Goal: Transaction & Acquisition: Purchase product/service

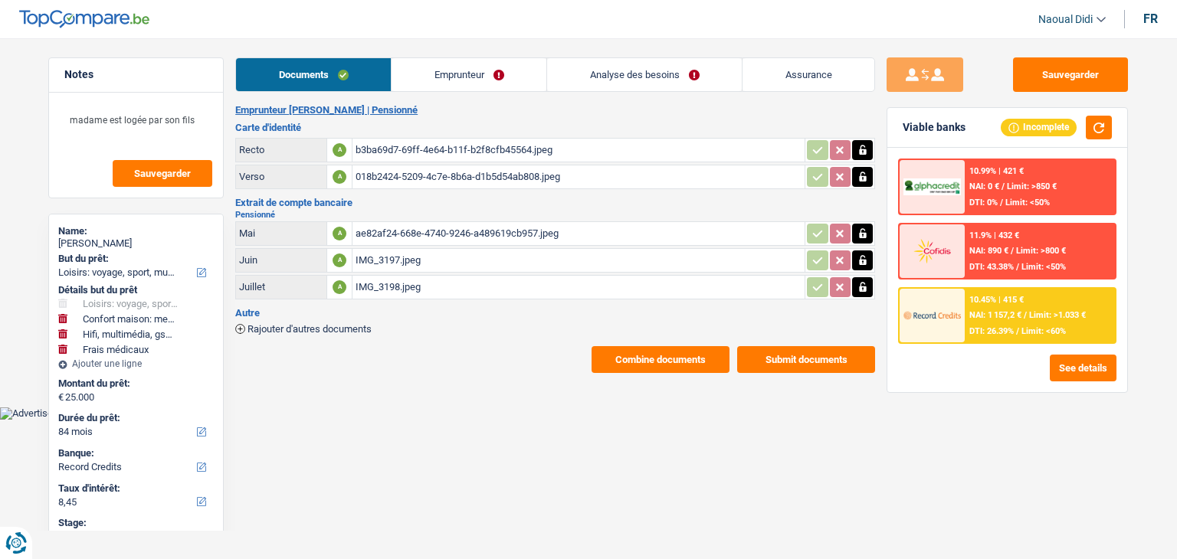
select select "hobbies"
select select "household"
select select "tech"
select select "medical"
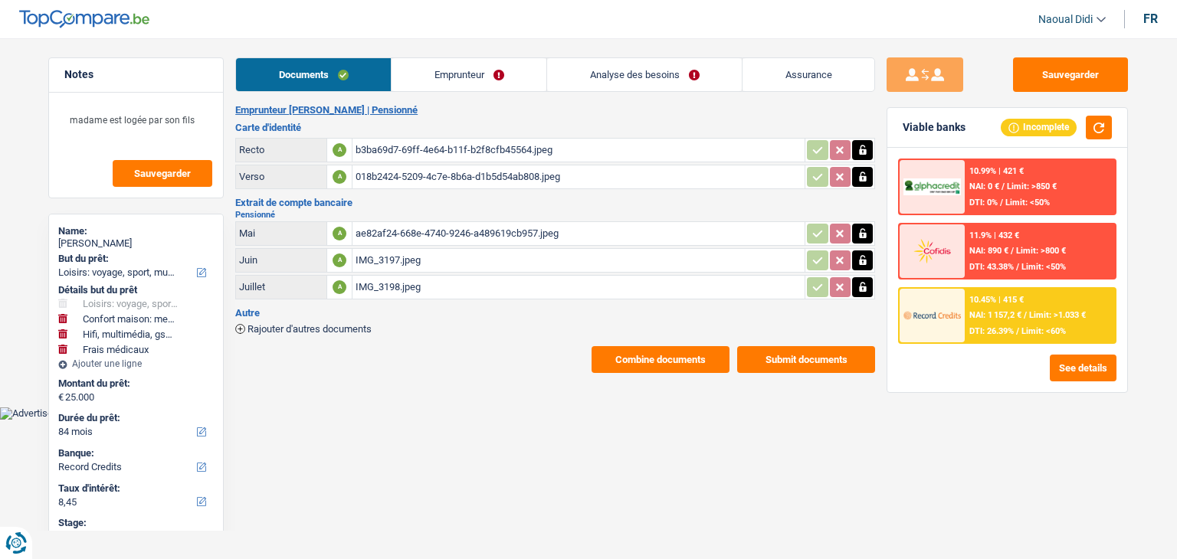
select select "84"
select select "record credits"
select select "hobbies"
select select "household"
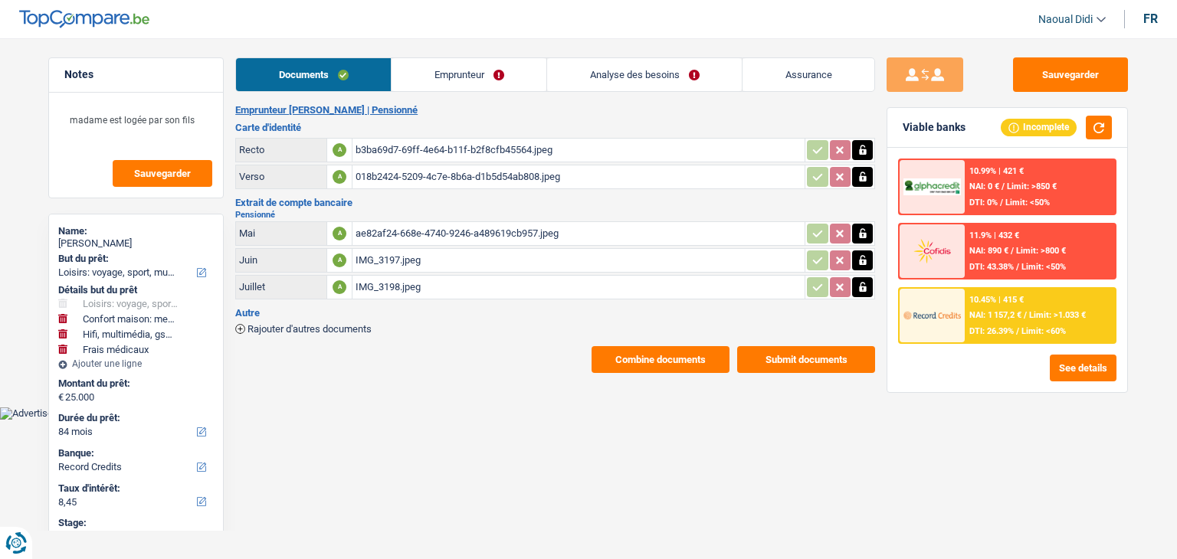
select select "tech"
select select "medical"
select select "84"
select select "record credits"
select select "hobbies"
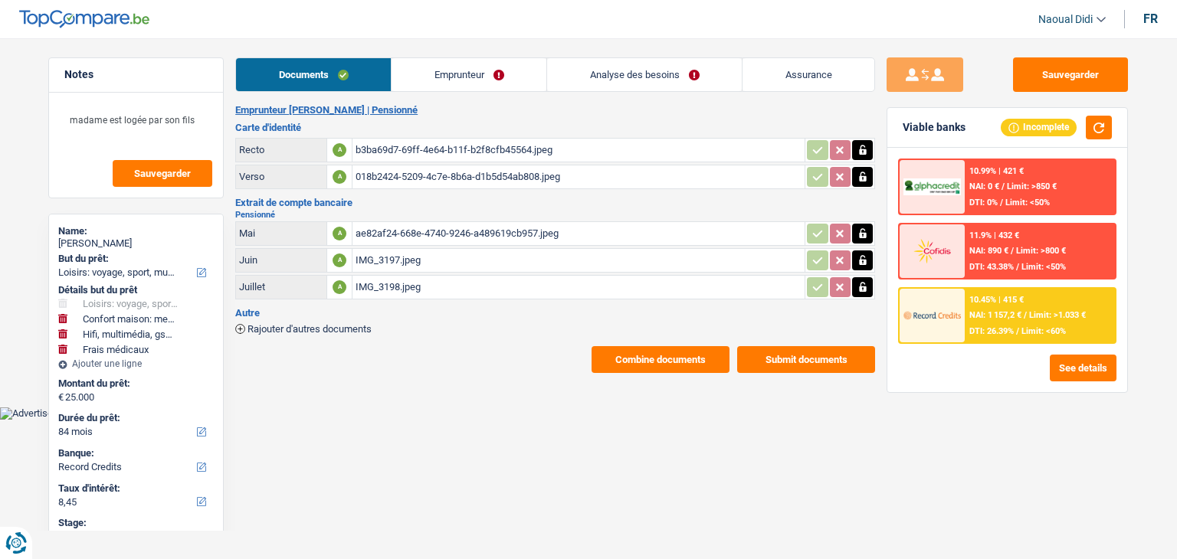
select select "hobbies"
select select "household"
select select "tech"
select select "medical"
select select "84"
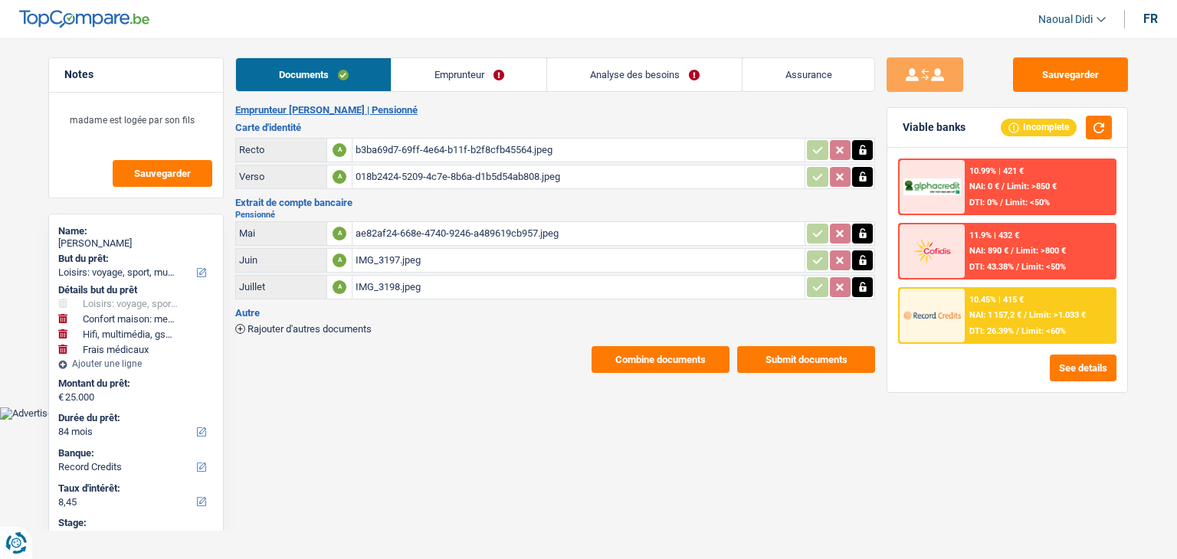
select select "record credits"
click at [462, 74] on link "Emprunteur" at bounding box center [469, 74] width 155 height 33
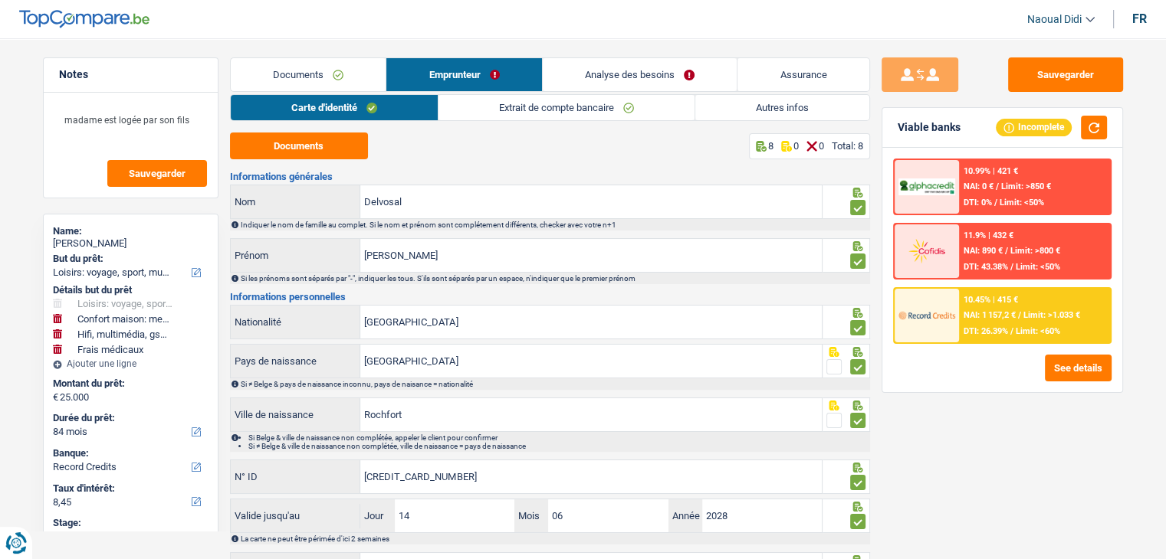
click at [297, 166] on div "Documents 8 0 0 Total: 8 Informations générales Delvosal Nom Indiquer le nom de…" at bounding box center [550, 361] width 640 height 457
click at [303, 155] on button "Documents" at bounding box center [299, 146] width 138 height 27
click at [657, 71] on link "Analyse des besoins" at bounding box center [640, 74] width 195 height 33
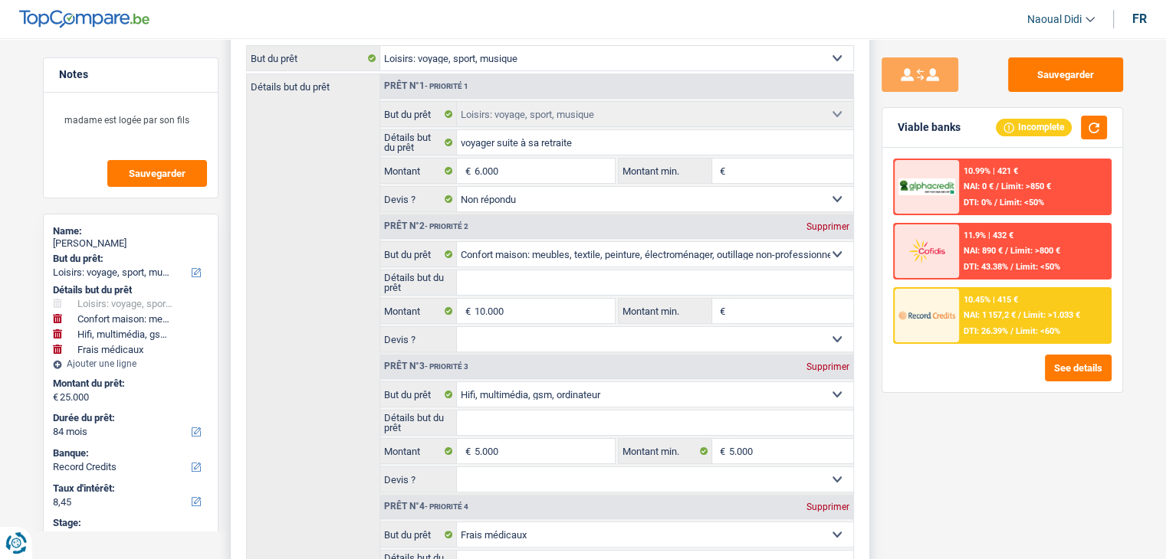
scroll to position [153, 0]
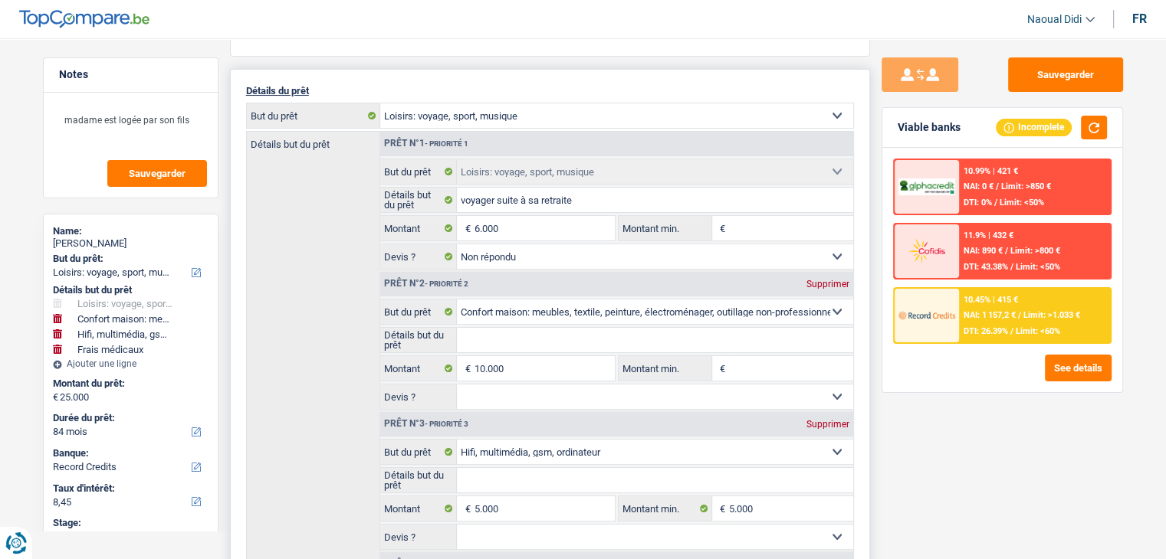
click at [832, 280] on div "Supprimer" at bounding box center [827, 284] width 51 height 9
select select "tech"
select select "medical"
type input "15.000"
select select "60"
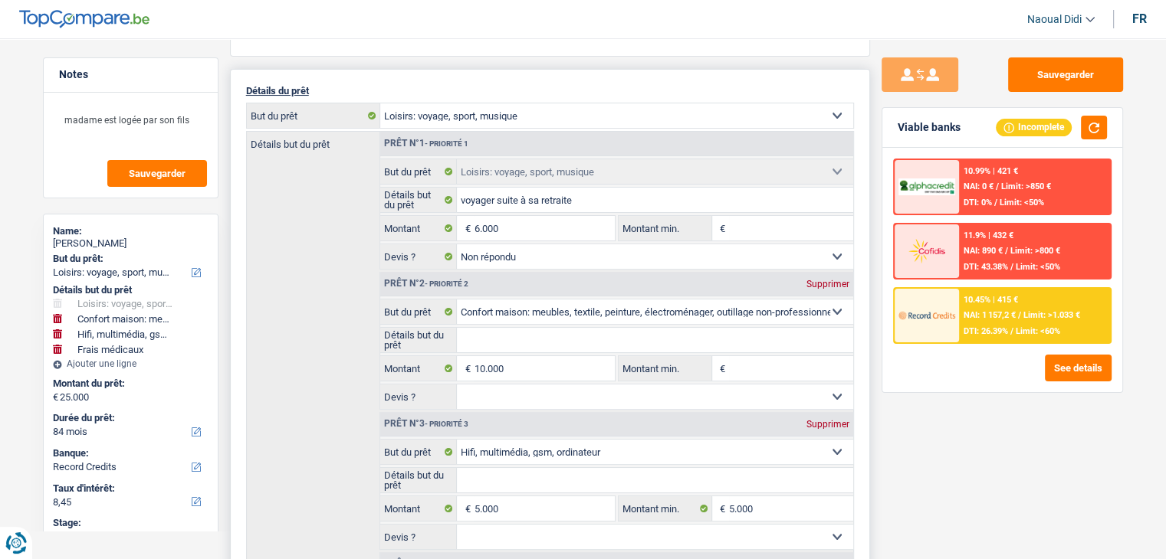
type input "15.000"
select select "60"
select select "tech"
type input "5.000"
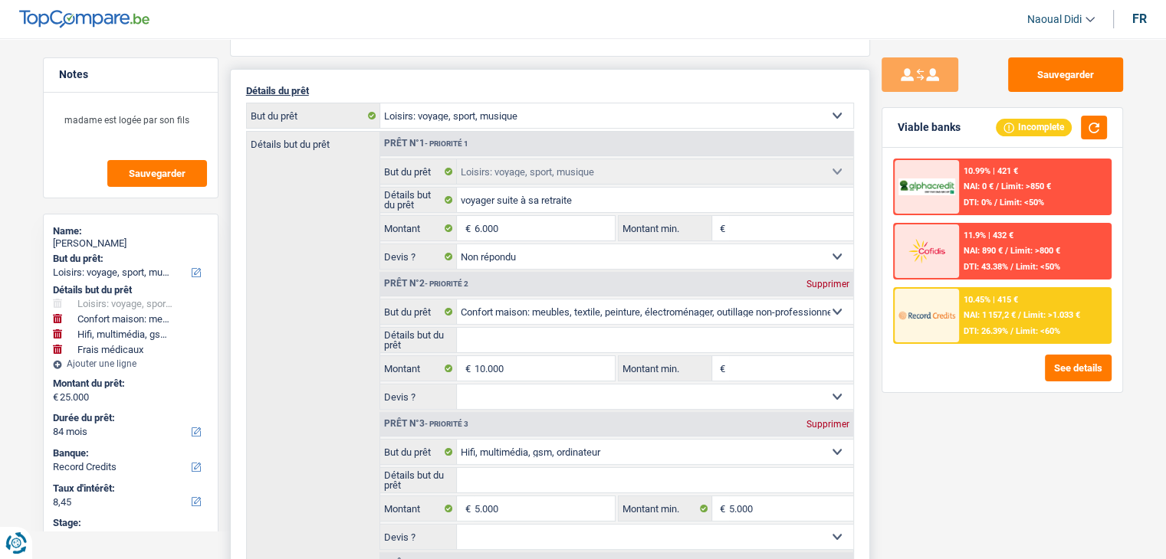
select select "medical"
type input "4.000"
type input "15.000"
select select "60"
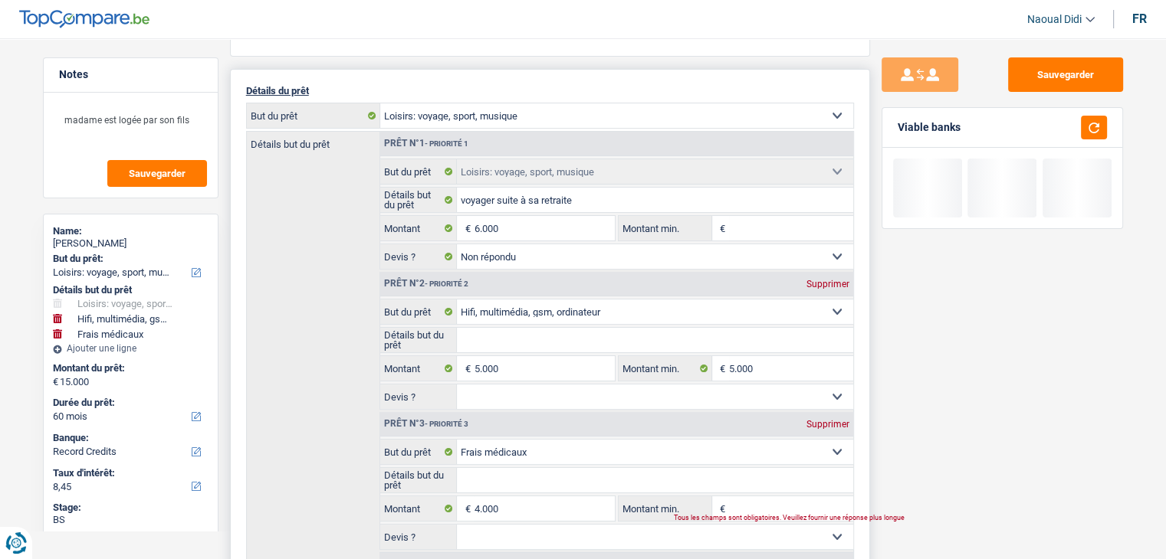
click at [832, 280] on div "Supprimer" at bounding box center [827, 284] width 51 height 9
select select "medical"
type input "10.000"
select select "48"
type input "10.000"
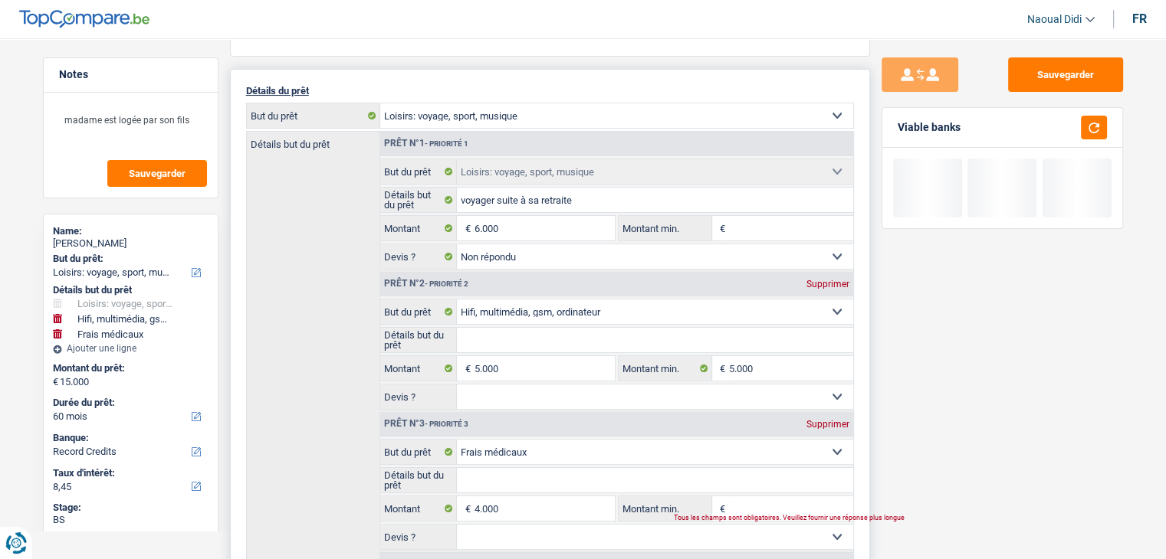
select select "48"
select select "medical"
type input "4.000"
type input "10.000"
select select "48"
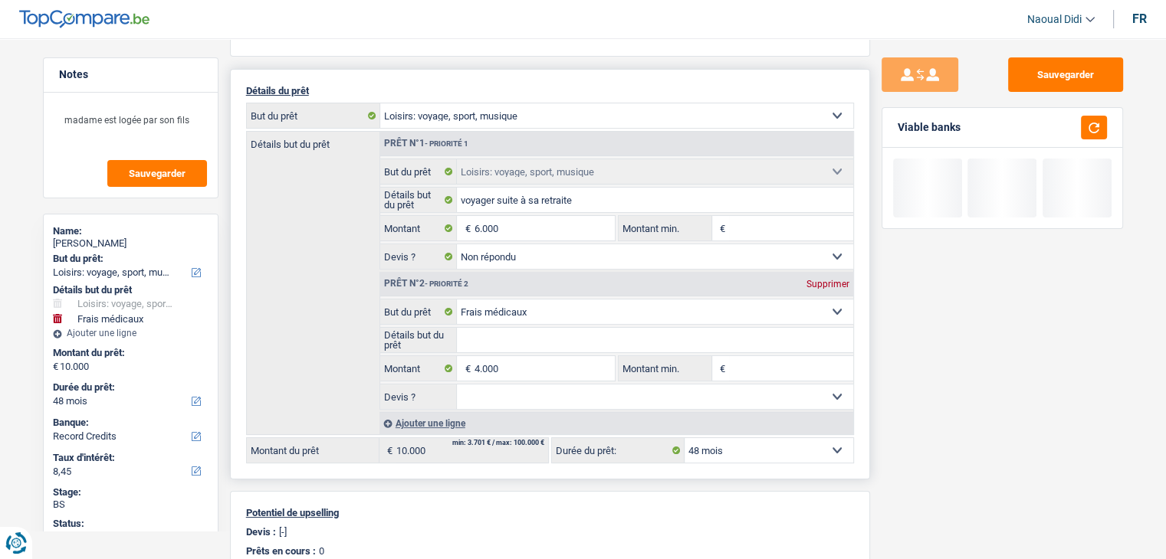
click at [832, 280] on div "Supprimer" at bounding box center [827, 284] width 51 height 9
type input "6.000"
select select "42"
type input "6.000"
select select "42"
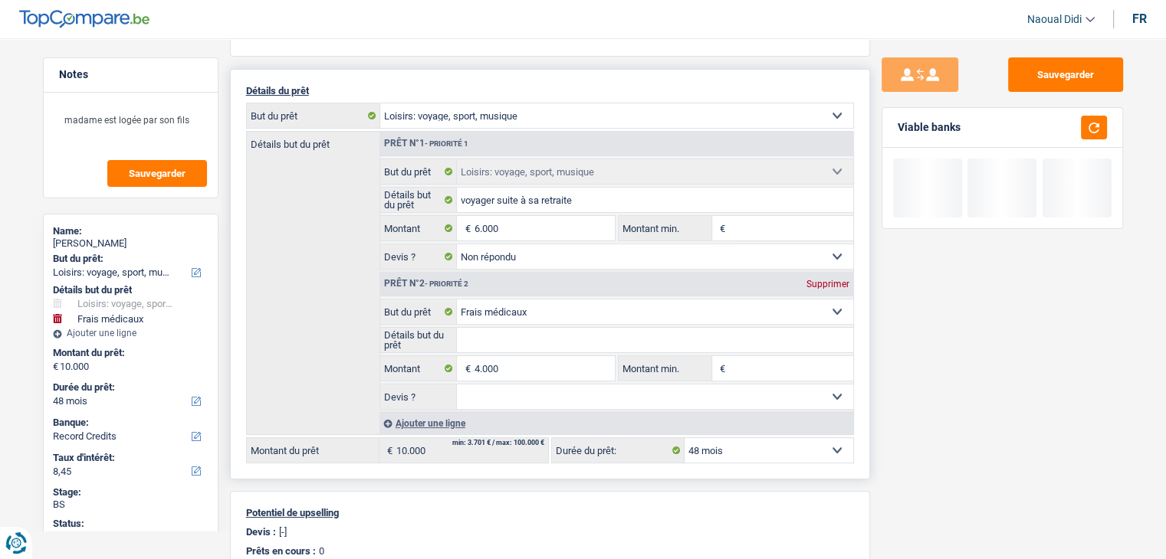
type input "6.000"
select select "42"
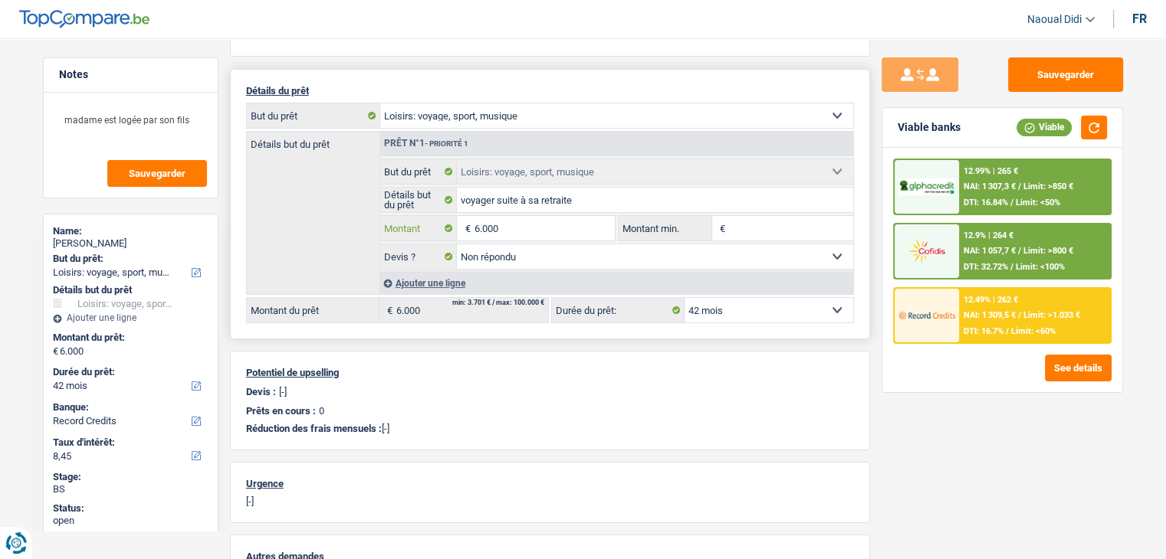
click at [524, 229] on input "6.000" at bounding box center [544, 228] width 140 height 25
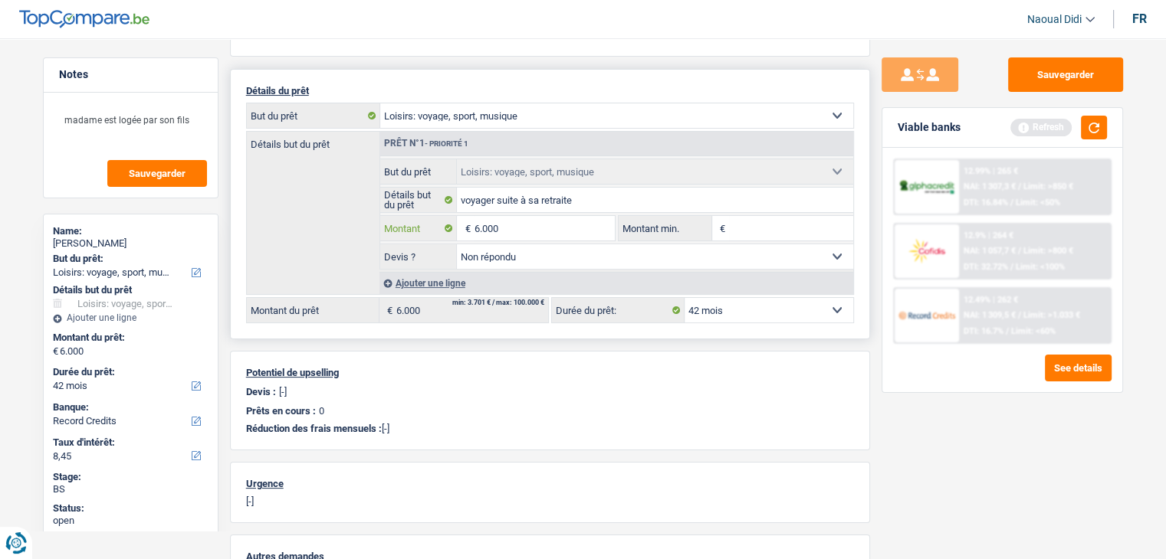
click at [511, 235] on input "6.000" at bounding box center [544, 228] width 140 height 25
type input "6"
type input "10.000"
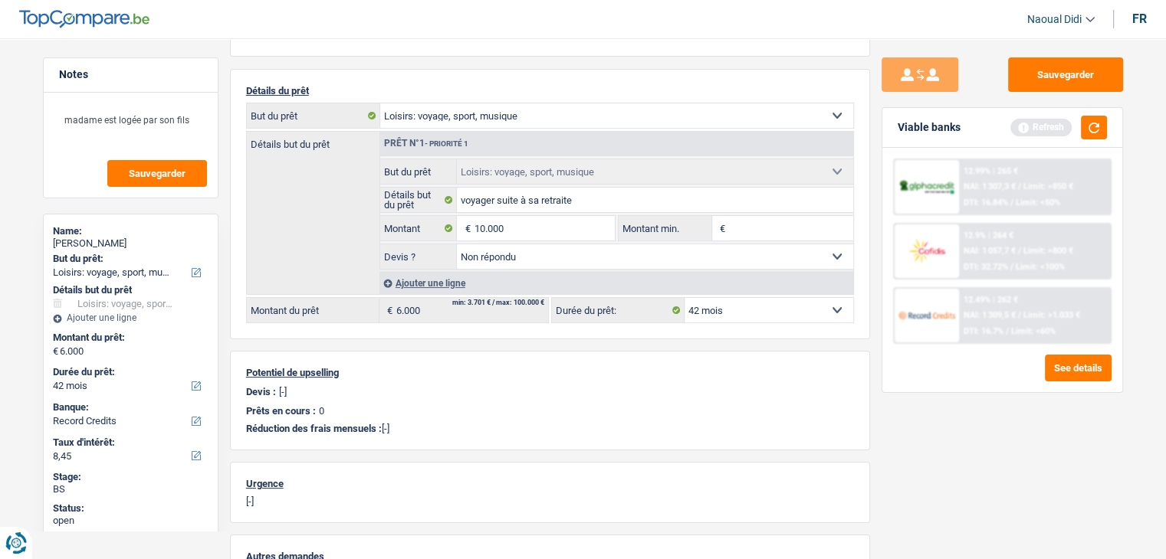
select select "48"
type input "10.000"
click at [927, 452] on div "Sauvegarder Viable banks Refresh 12.99% | 265 € NAI: 1 307,3 € / Limit: >850 € …" at bounding box center [1002, 294] width 264 height 474
select select "48"
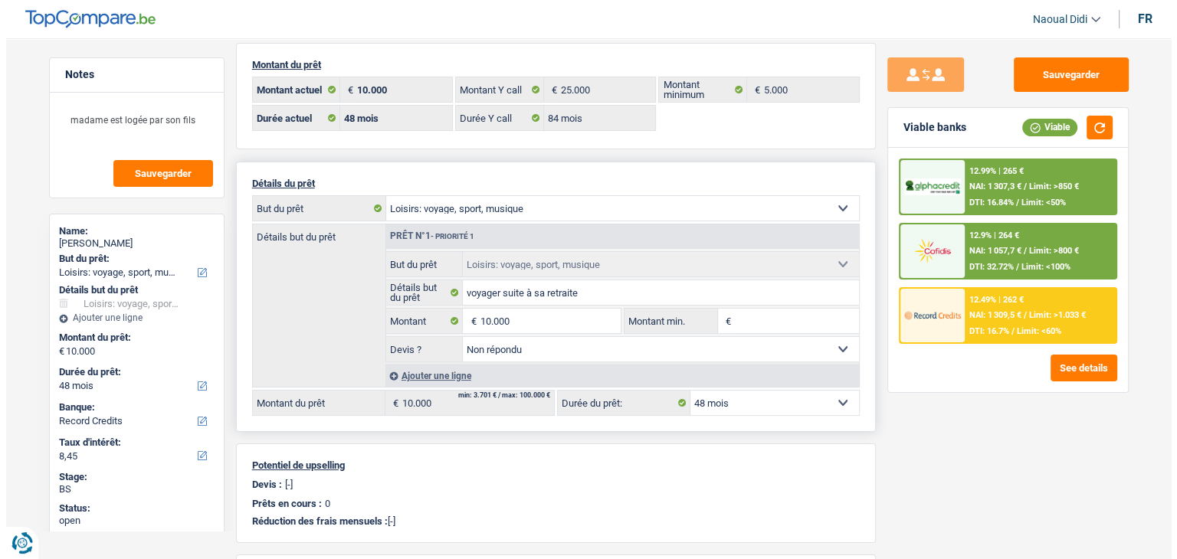
scroll to position [0, 0]
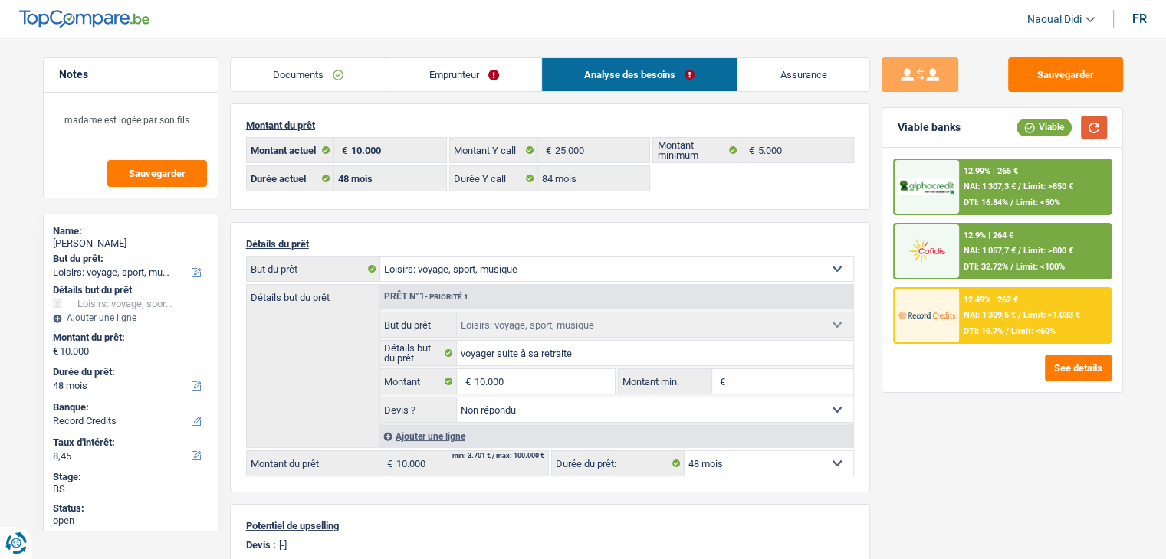
click at [1099, 124] on button "button" at bounding box center [1094, 128] width 26 height 24
drag, startPoint x: 486, startPoint y: 377, endPoint x: 502, endPoint y: 399, distance: 27.4
click at [487, 378] on input "10.000" at bounding box center [544, 381] width 140 height 25
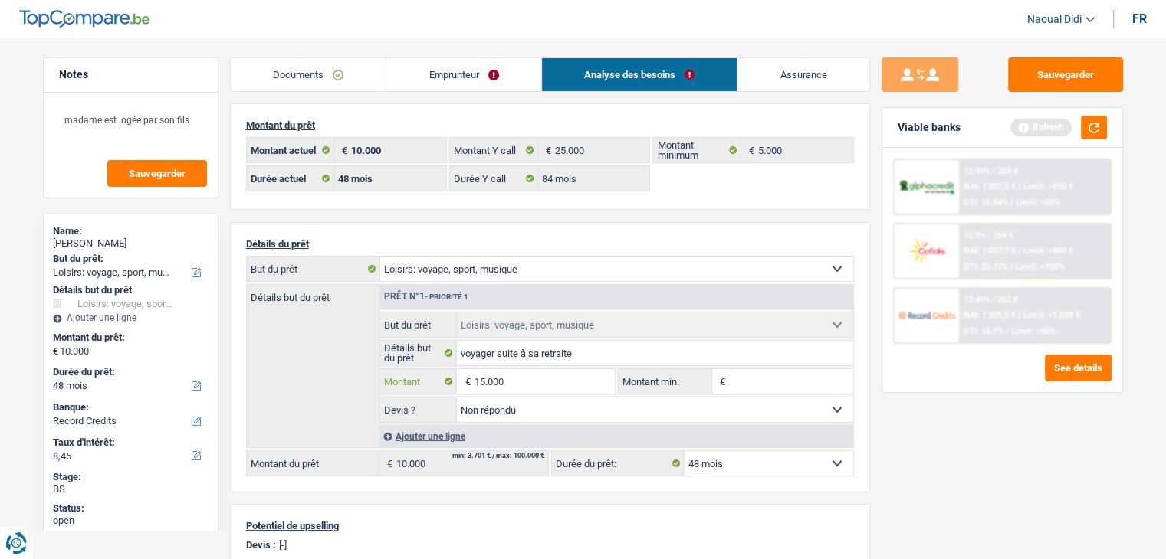
type input "15.000"
select select "60"
type input "15.000"
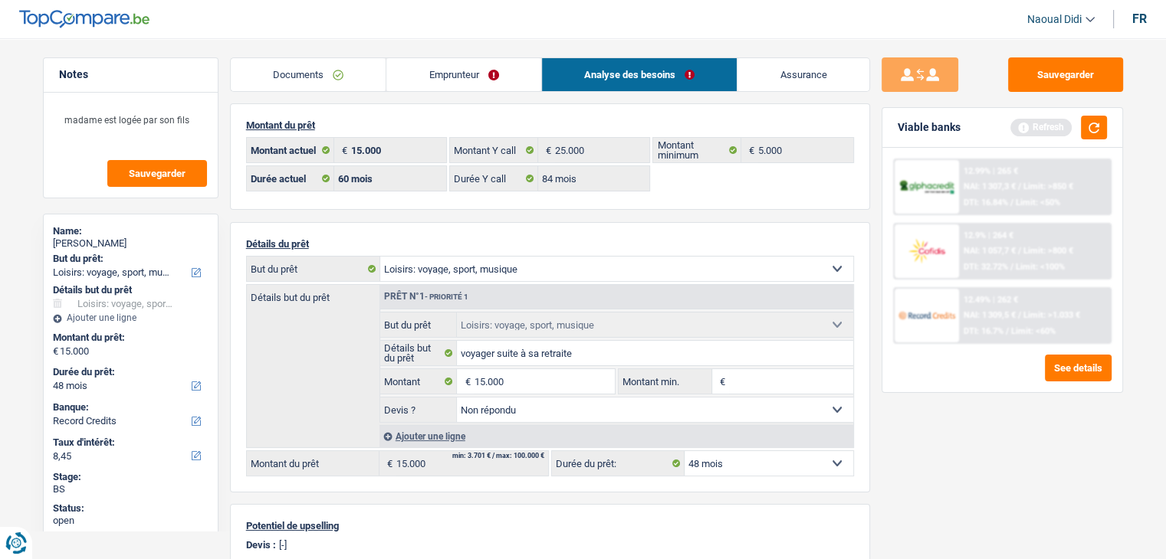
select select "60"
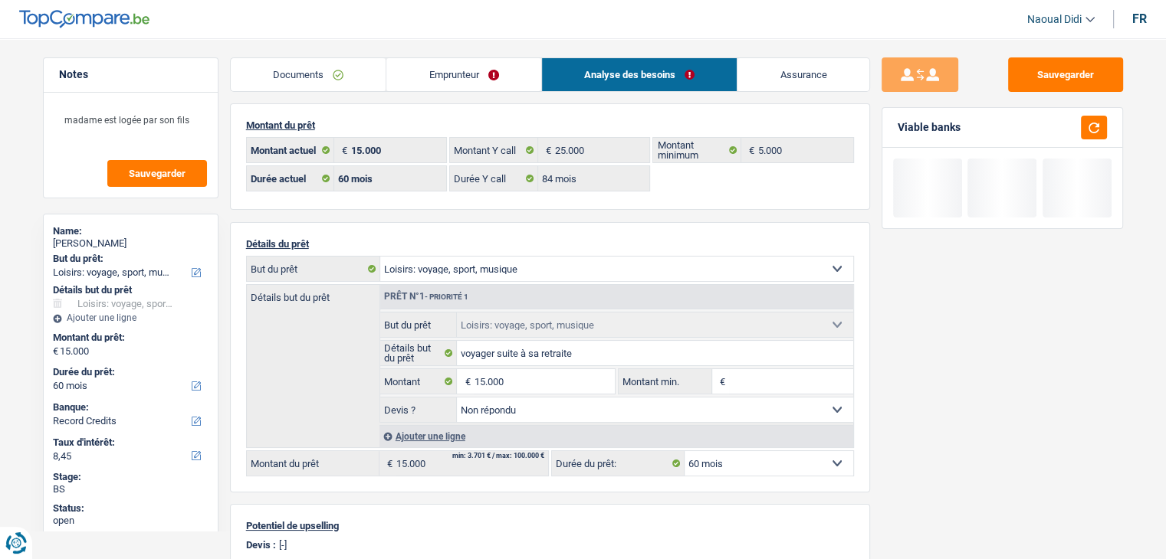
click at [926, 464] on div "Sauvegarder Viable banks" at bounding box center [1002, 294] width 264 height 474
click at [816, 459] on select "12 mois 18 mois 24 mois 30 mois 36 mois 42 mois 48 mois 60 mois Sélectionner un…" at bounding box center [768, 463] width 169 height 25
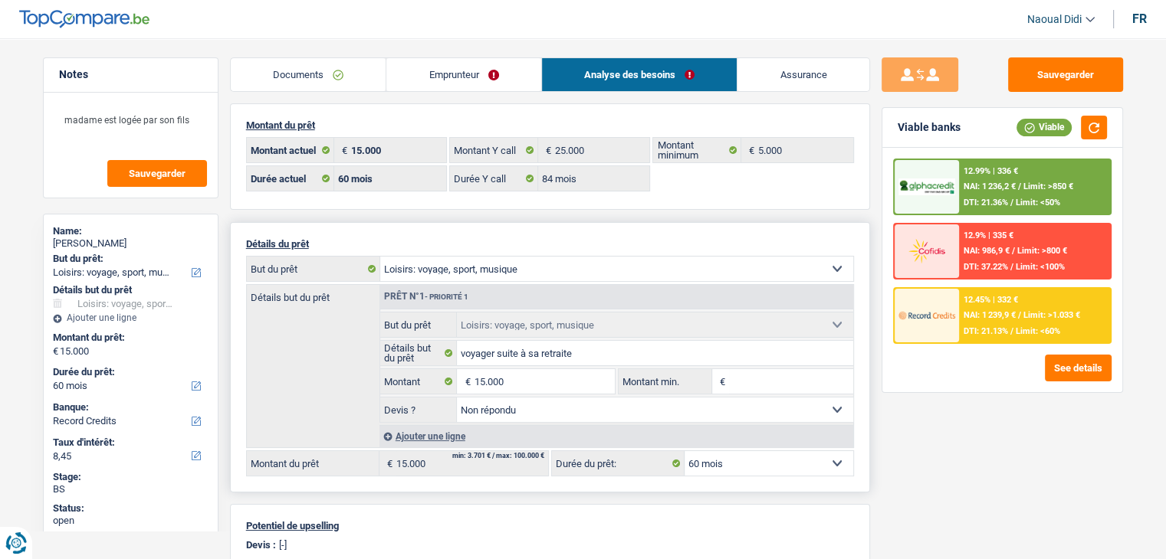
click at [684, 451] on select "12 mois 18 mois 24 mois 30 mois 36 mois 42 mois 48 mois 60 mois Sélectionner un…" at bounding box center [768, 463] width 169 height 25
click at [1088, 366] on button "See details" at bounding box center [1078, 368] width 67 height 27
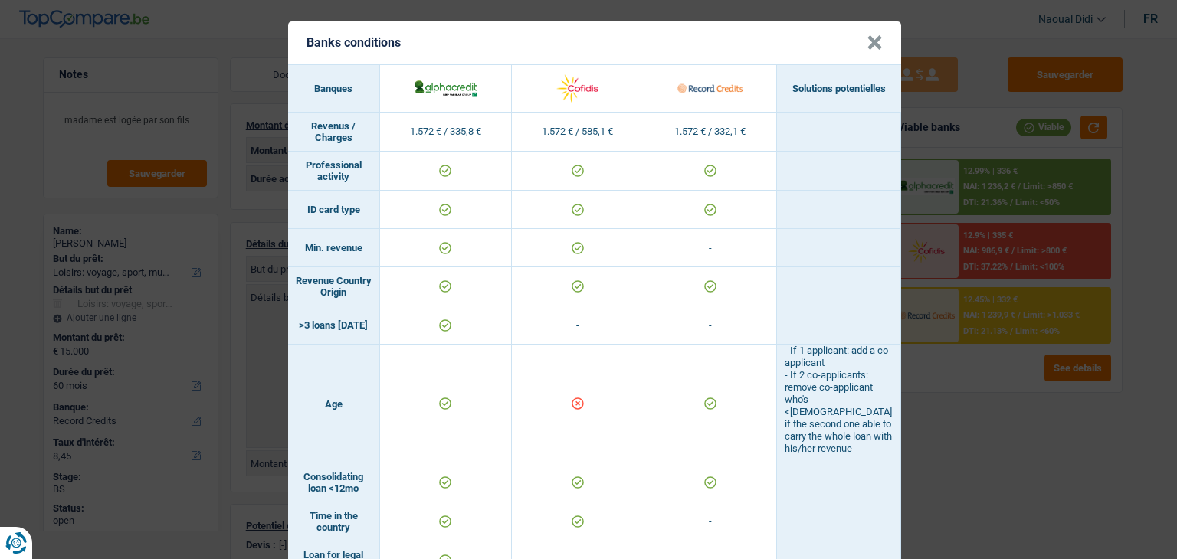
click at [871, 43] on button "×" at bounding box center [875, 42] width 16 height 15
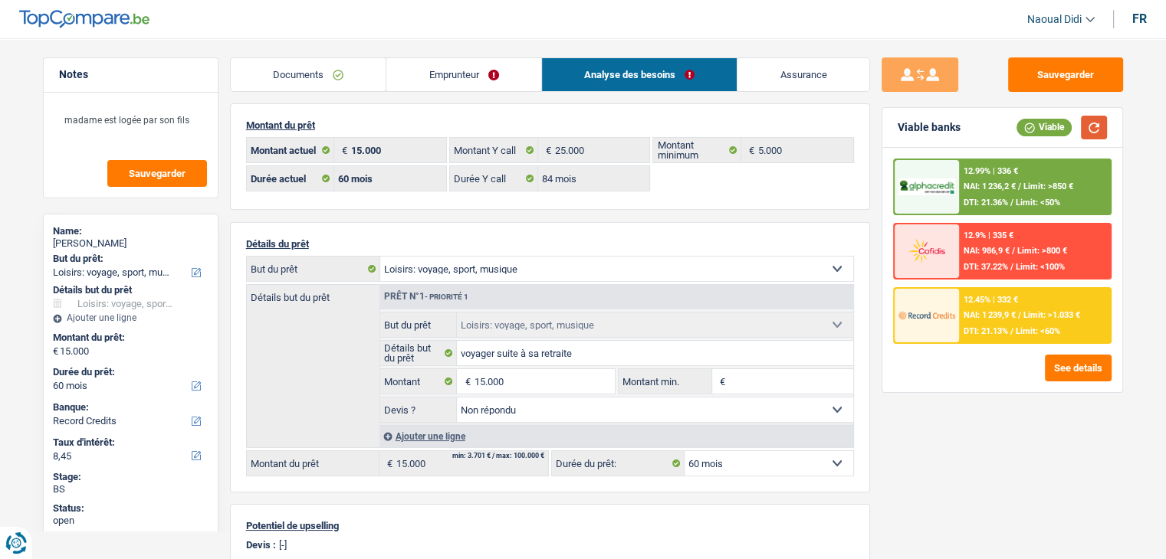
click at [1088, 121] on button "button" at bounding box center [1094, 128] width 26 height 24
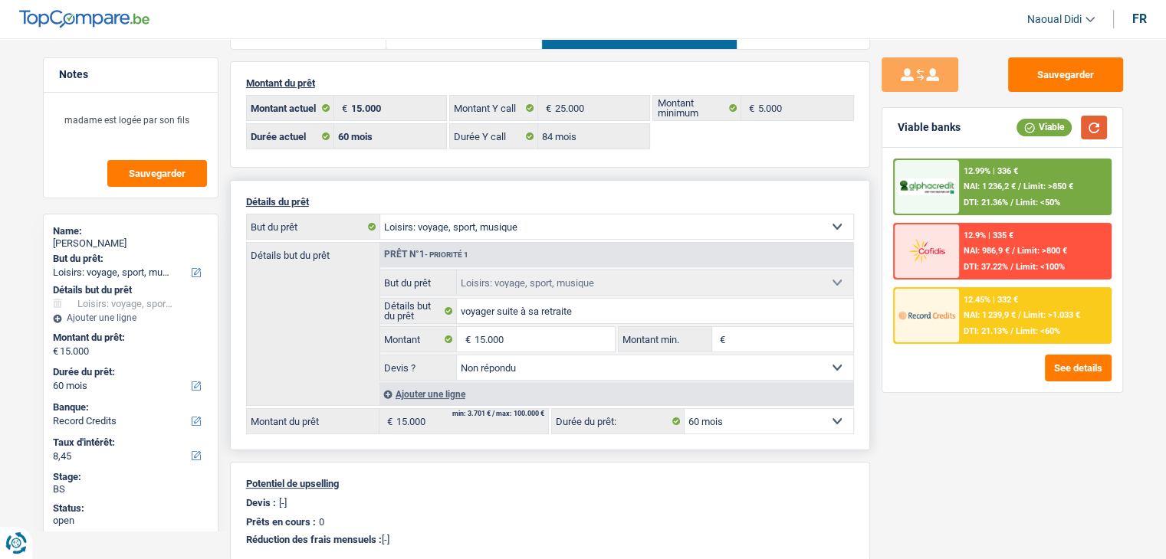
scroll to position [77, 0]
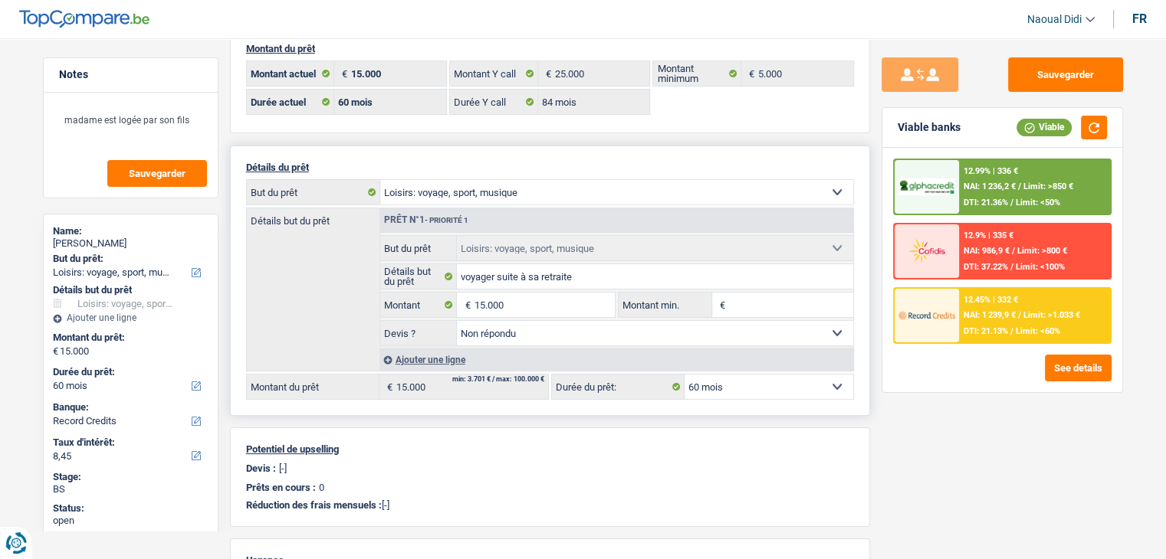
click at [742, 378] on select "12 mois 18 mois 24 mois 30 mois 36 mois 42 mois 48 mois 60 mois Sélectionner un…" at bounding box center [768, 387] width 169 height 25
select select "48"
click at [684, 375] on select "12 mois 18 mois 24 mois 30 mois 36 mois 42 mois 48 mois 60 mois Sélectionner un…" at bounding box center [768, 387] width 169 height 25
select select "48"
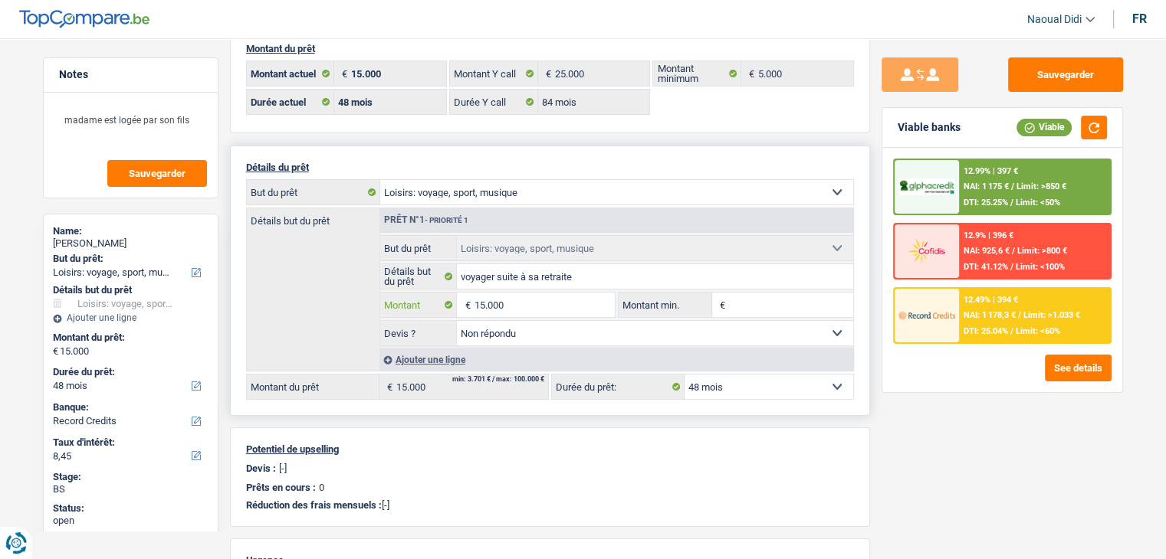
click at [484, 295] on input "15.000" at bounding box center [544, 305] width 140 height 25
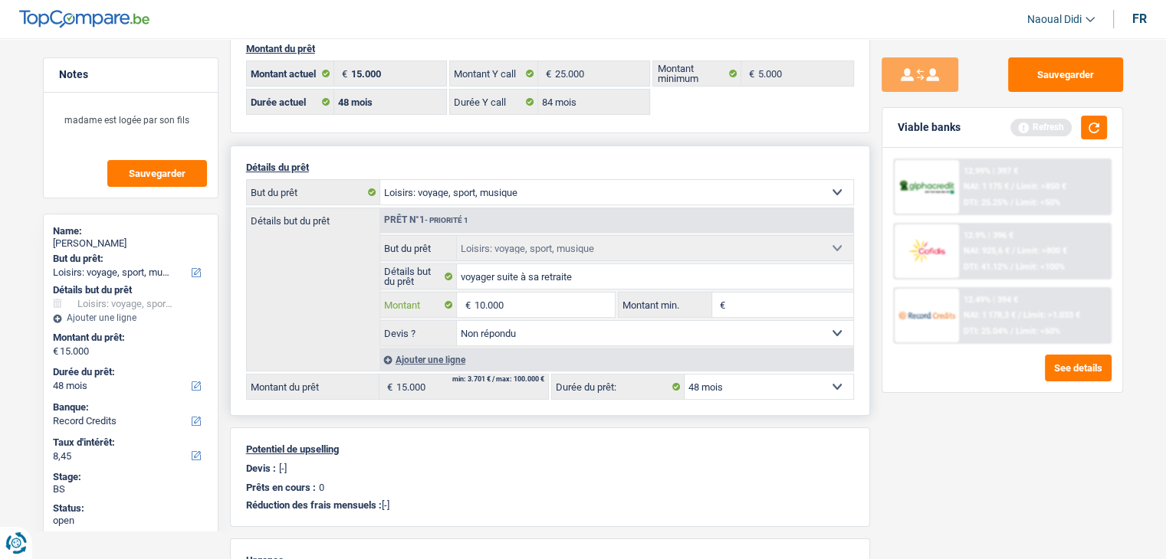
type input "10.000"
click at [815, 384] on select "12 mois 18 mois 24 mois 30 mois 36 mois 42 mois 48 mois 60 mois Sélectionner un…" at bounding box center [768, 387] width 169 height 25
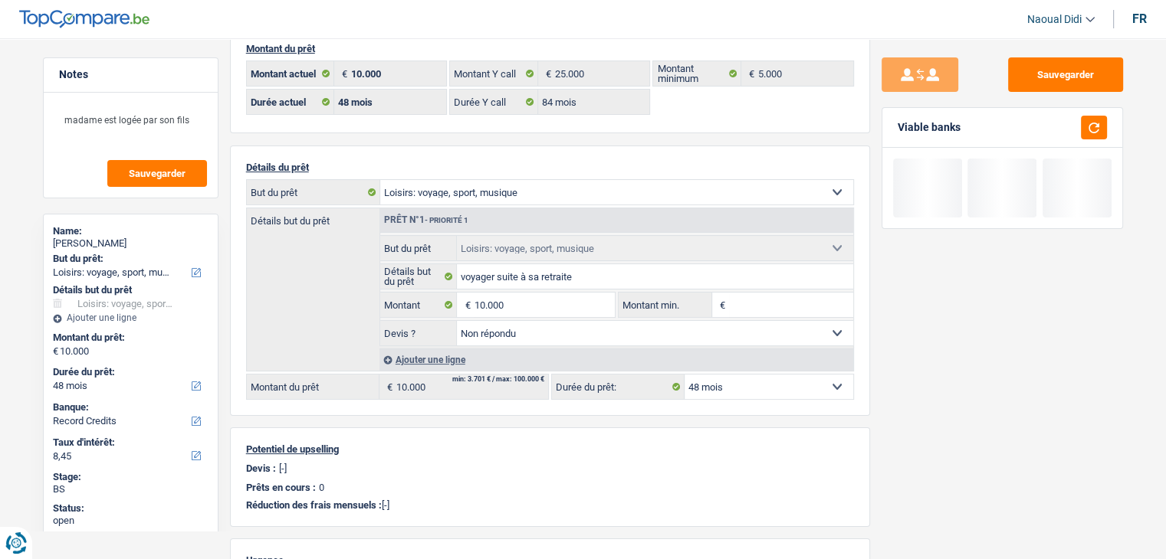
select select "42"
click at [684, 375] on select "12 mois 18 mois 24 mois 30 mois 36 mois 42 mois 48 mois Sélectionner une option" at bounding box center [768, 387] width 169 height 25
select select "42"
click at [737, 382] on select "12 mois 18 mois 24 mois 30 mois 36 mois 42 mois 48 mois Sélectionner une option" at bounding box center [768, 387] width 169 height 25
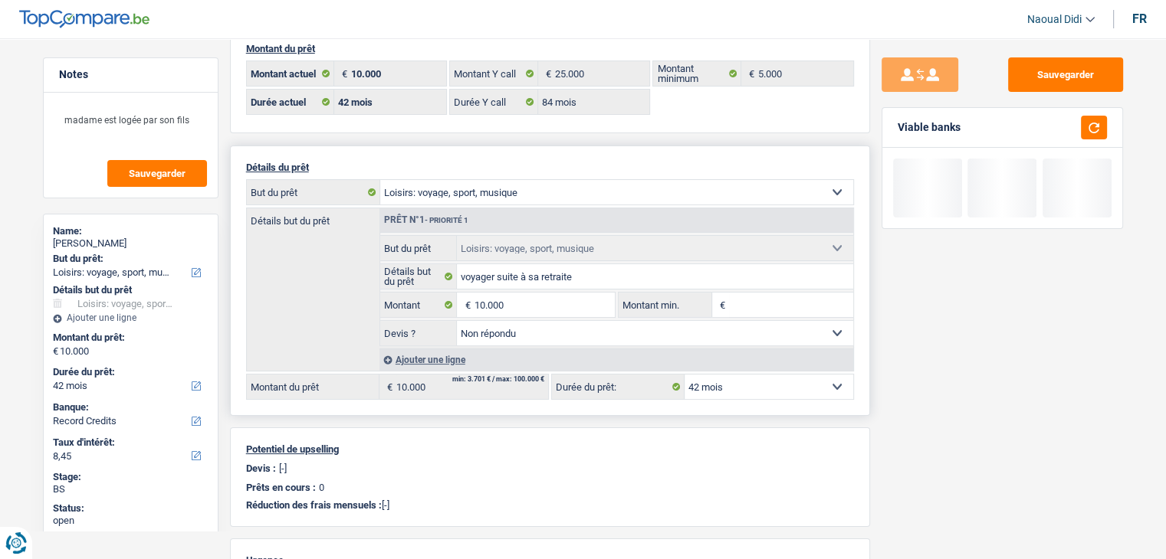
select select "48"
click at [684, 375] on select "12 mois 18 mois 24 mois 30 mois 36 mois 42 mois 48 mois Sélectionner une option" at bounding box center [768, 387] width 169 height 25
select select "48"
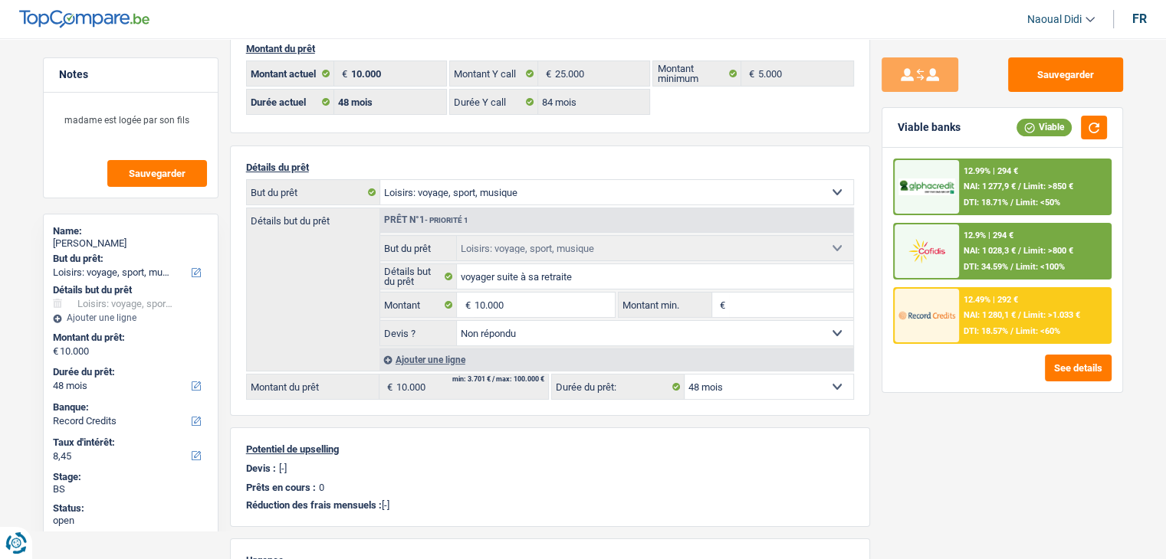
click at [963, 448] on div "Sauvegarder Viable banks Viable 12.99% | 294 € NAI: 1 277,9 € / Limit: >850 € D…" at bounding box center [1002, 294] width 264 height 474
click at [429, 356] on div "Ajouter une ligne" at bounding box center [616, 360] width 474 height 22
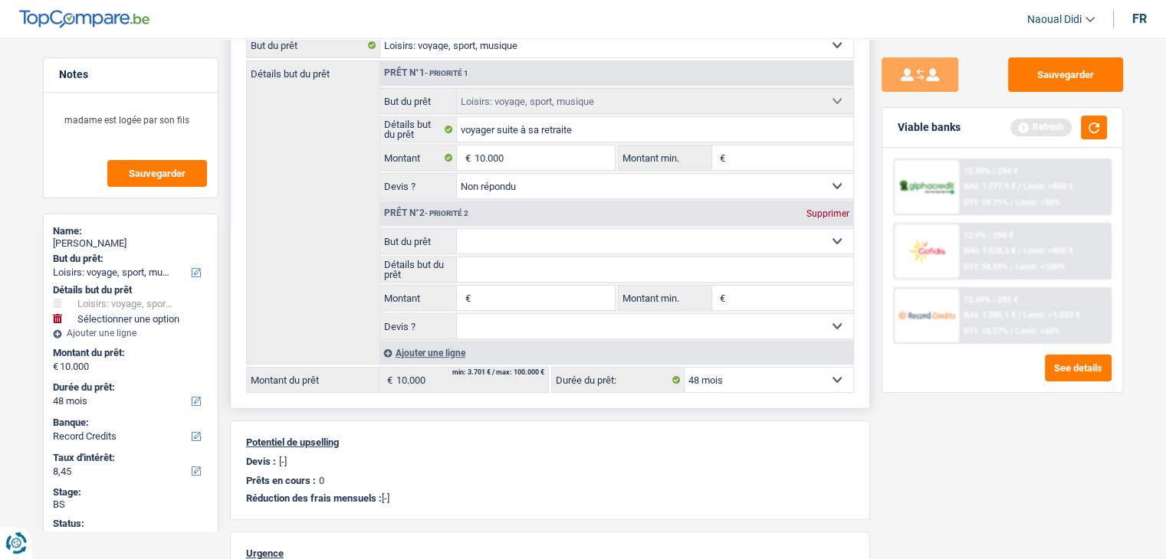
scroll to position [230, 0]
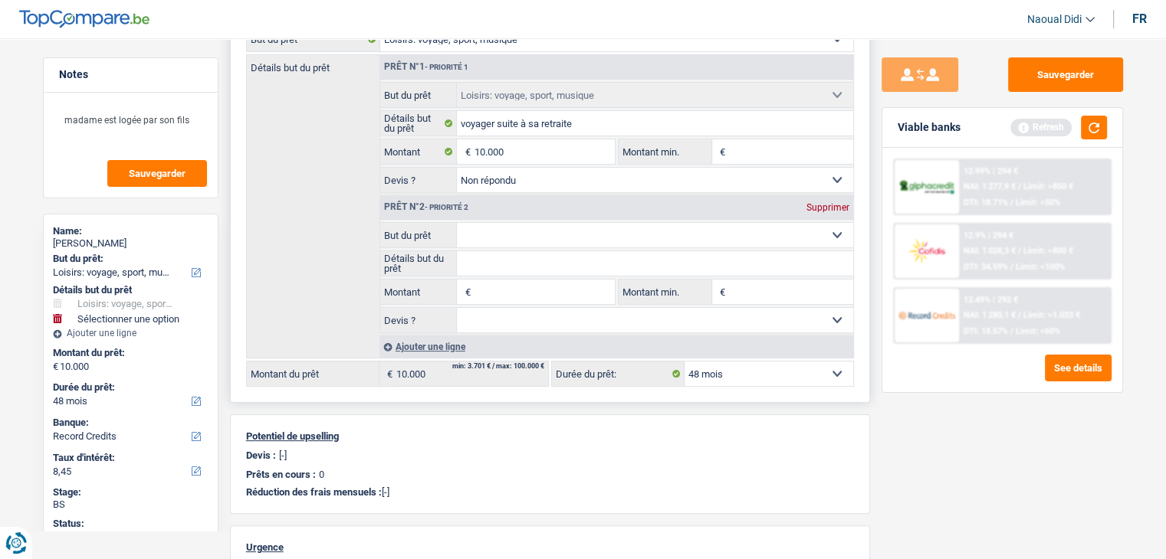
click at [506, 233] on select "Confort maison: meubles, textile, peinture, électroménager, outillage non-profe…" at bounding box center [655, 235] width 396 height 25
select select "household"
click at [457, 223] on select "Confort maison: meubles, textile, peinture, électroménager, outillage non-profe…" at bounding box center [655, 235] width 396 height 25
type input "0"
select select "household"
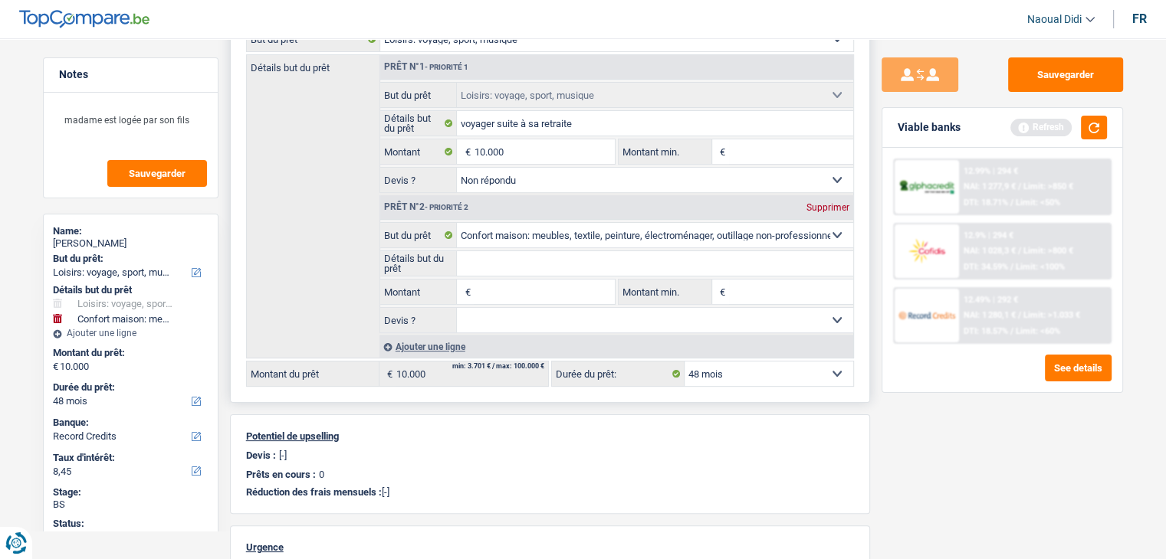
click at [496, 291] on input "Montant" at bounding box center [544, 292] width 140 height 25
type input "5.000"
type input "15.000"
select select "60"
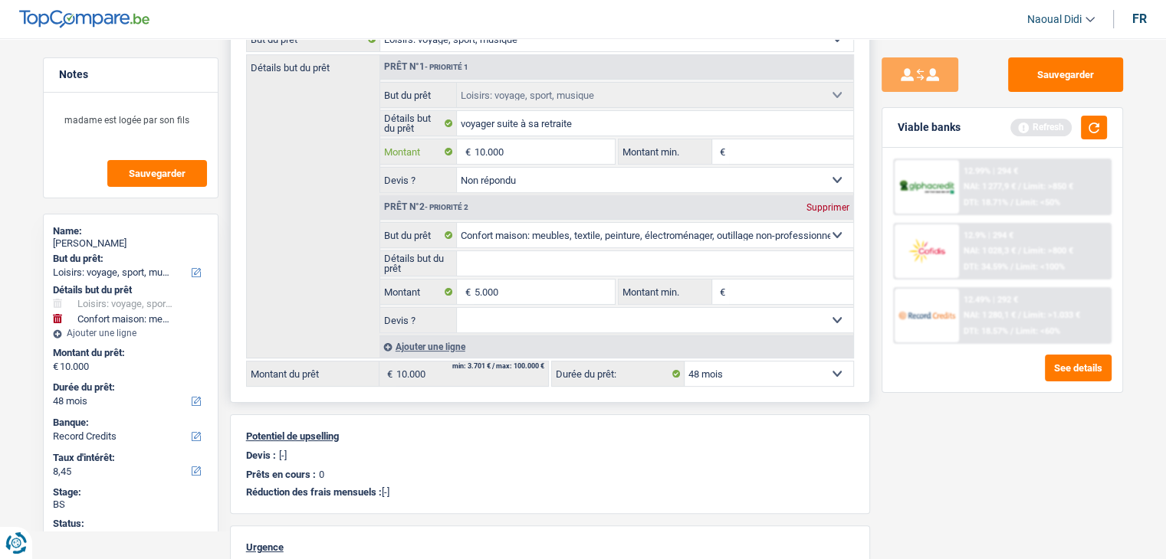
type input "15.000"
select select "60"
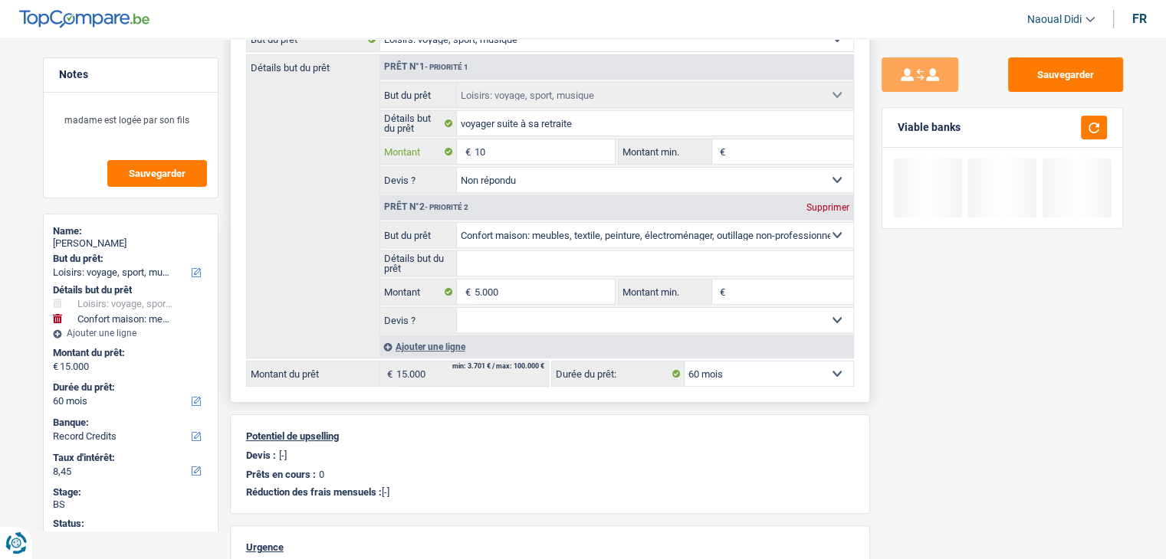
type input "1"
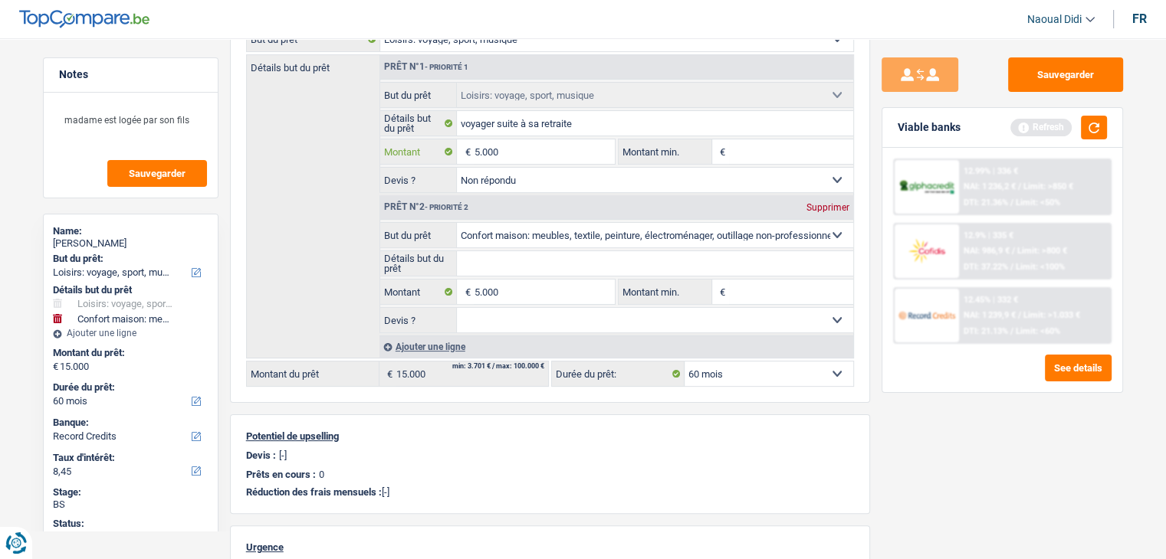
type input "5.000"
type input "10.000"
select select "48"
type input "10.000"
select select "48"
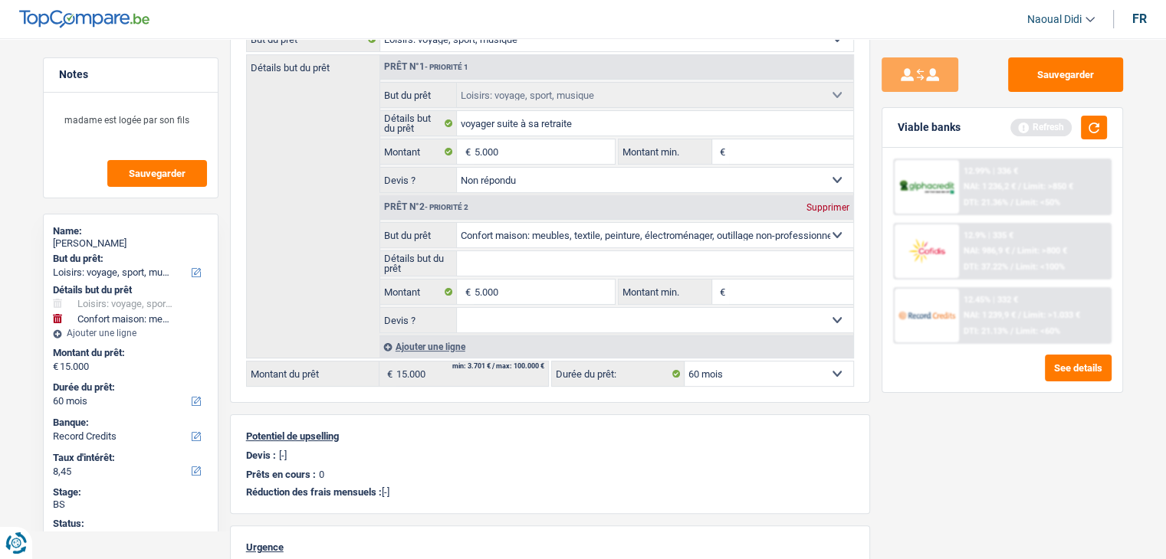
type input "10.000"
select select "48"
click at [930, 441] on div "Sauvegarder Viable banks Refresh 12.99% | 336 € NAI: 1 236,2 € / Limit: >850 € …" at bounding box center [1002, 294] width 264 height 474
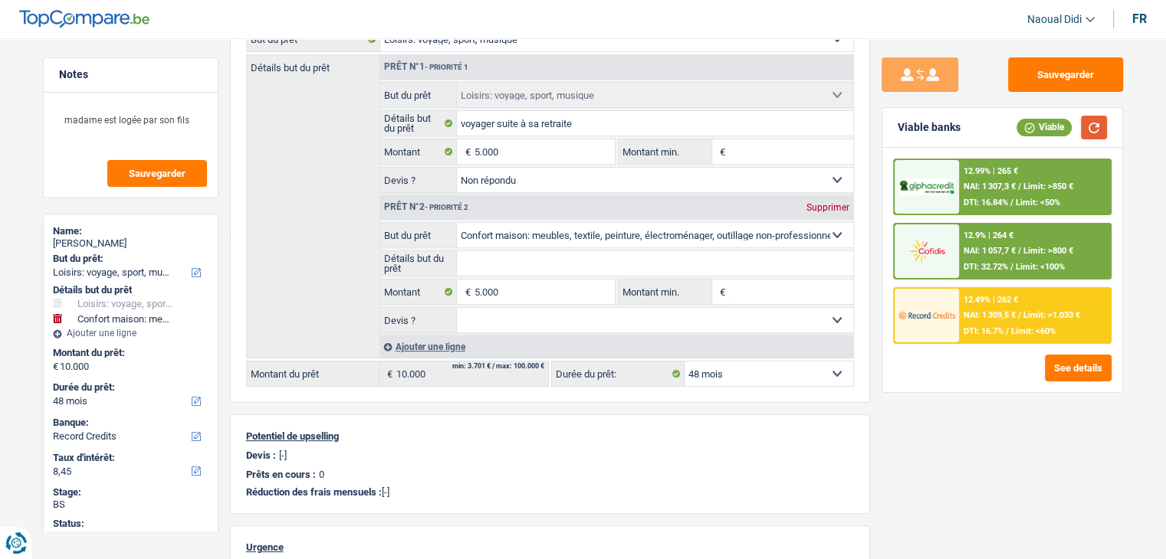
click at [1098, 134] on button "button" at bounding box center [1094, 128] width 26 height 24
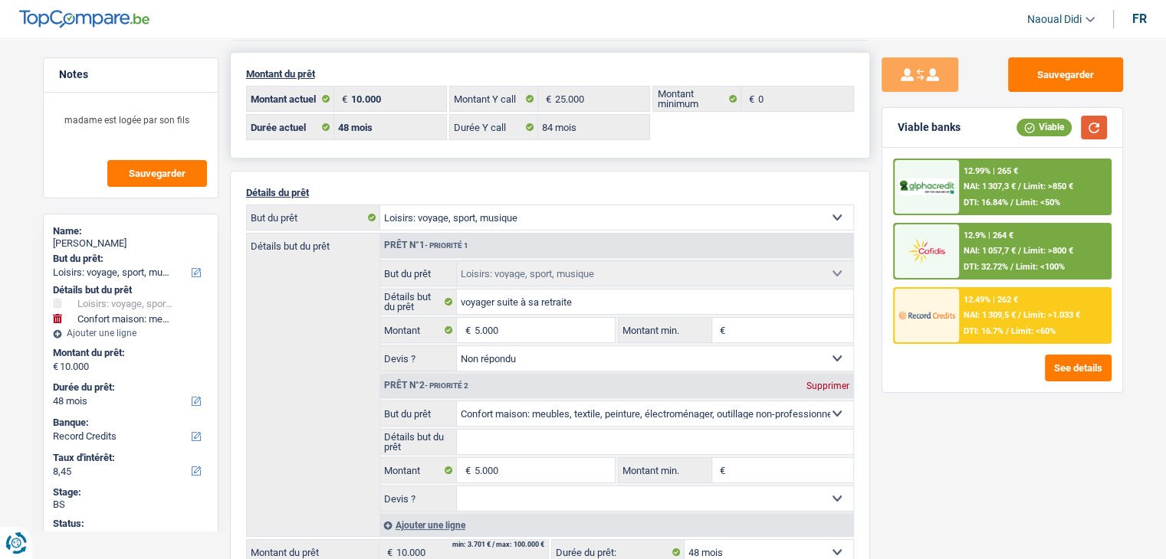
scroll to position [77, 0]
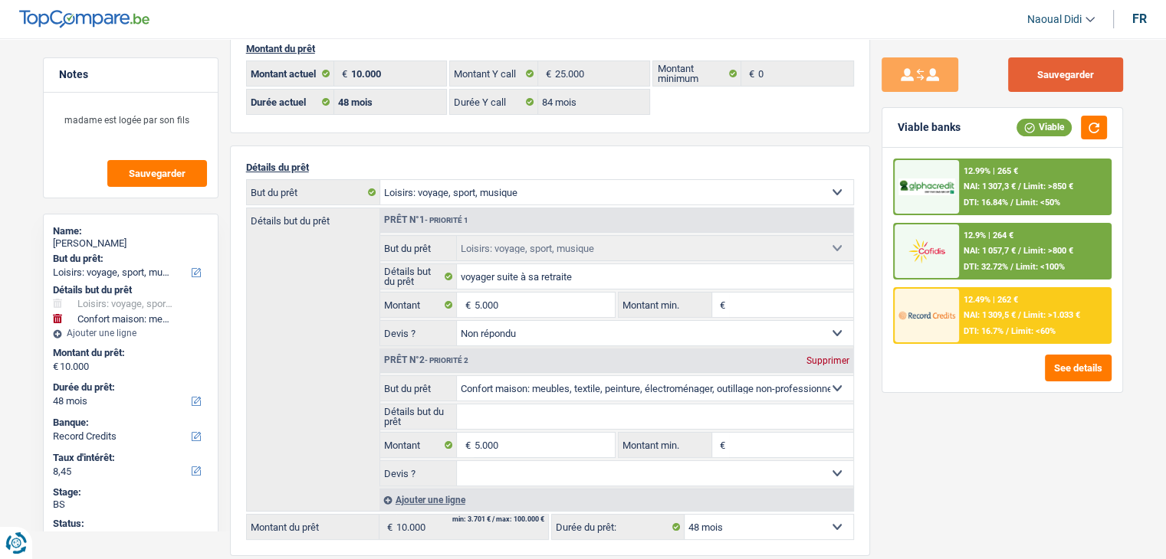
click at [1080, 74] on button "Sauvegarder" at bounding box center [1065, 74] width 115 height 34
click at [989, 242] on div "12.9% | 264 € NAI: 1 057,7 € / Limit: >800 € DTI: 32.72% / Limit: <100%" at bounding box center [1034, 252] width 151 height 54
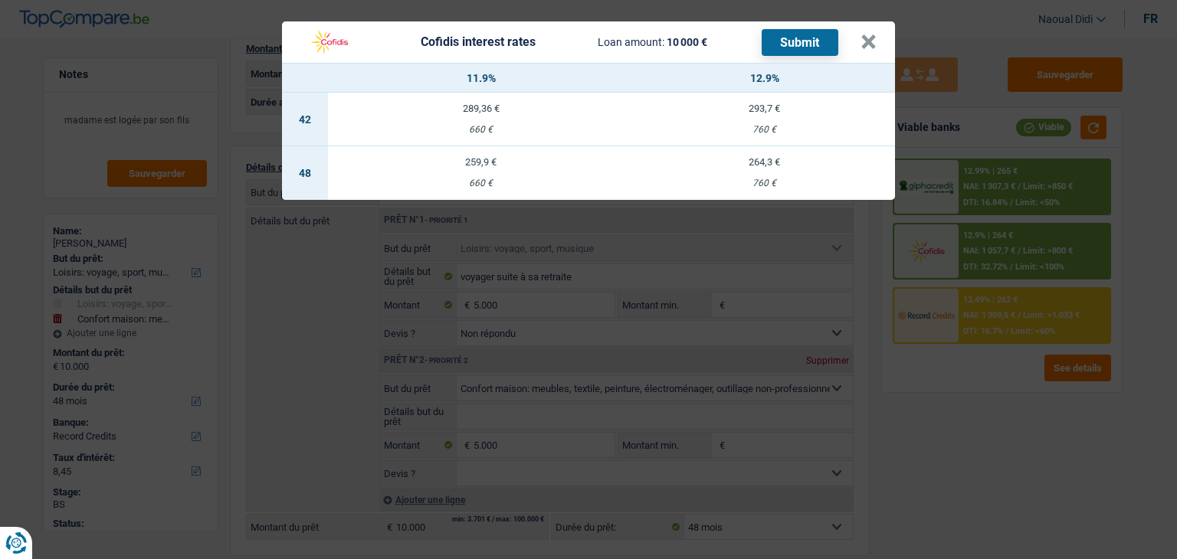
click at [492, 169] on td "259,9 € 660 €" at bounding box center [481, 173] width 306 height 54
select select "cofidis"
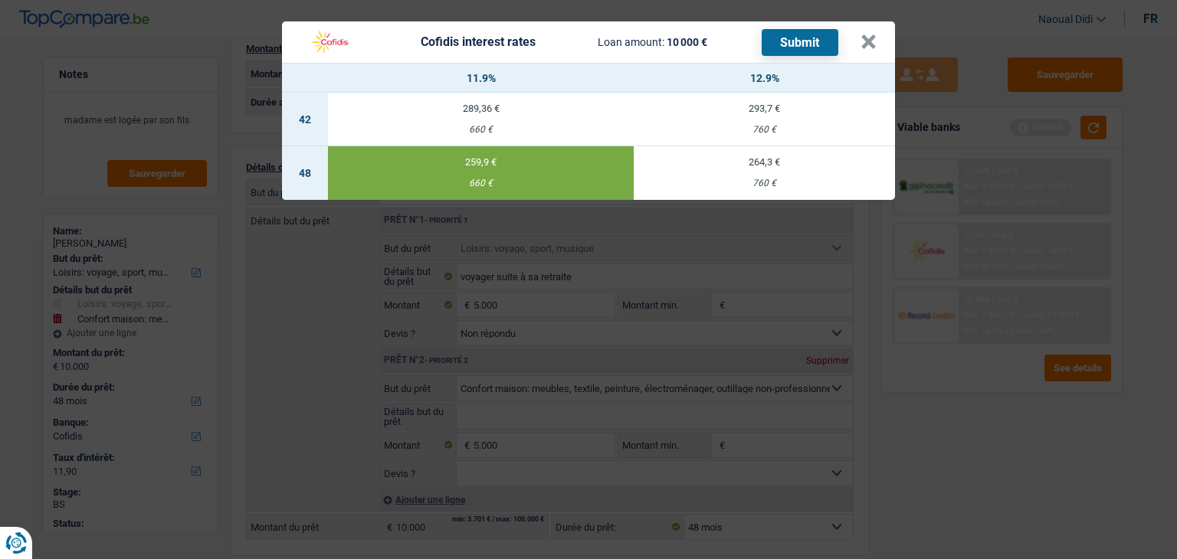
click at [747, 175] on td "264,3 € 760 €" at bounding box center [764, 173] width 261 height 54
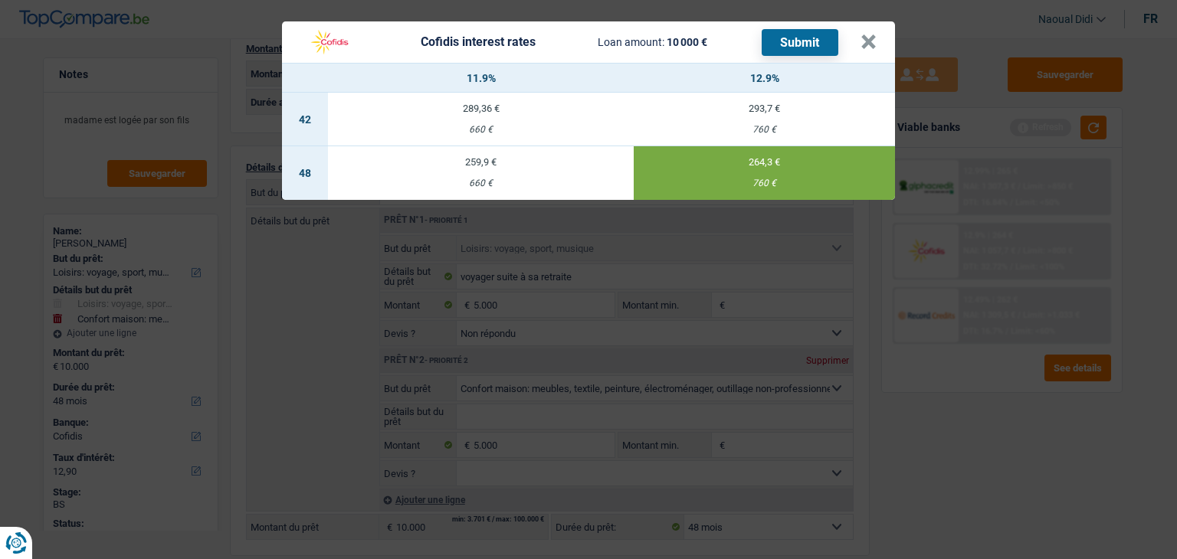
click at [552, 154] on td "259,9 € 660 €" at bounding box center [481, 173] width 306 height 54
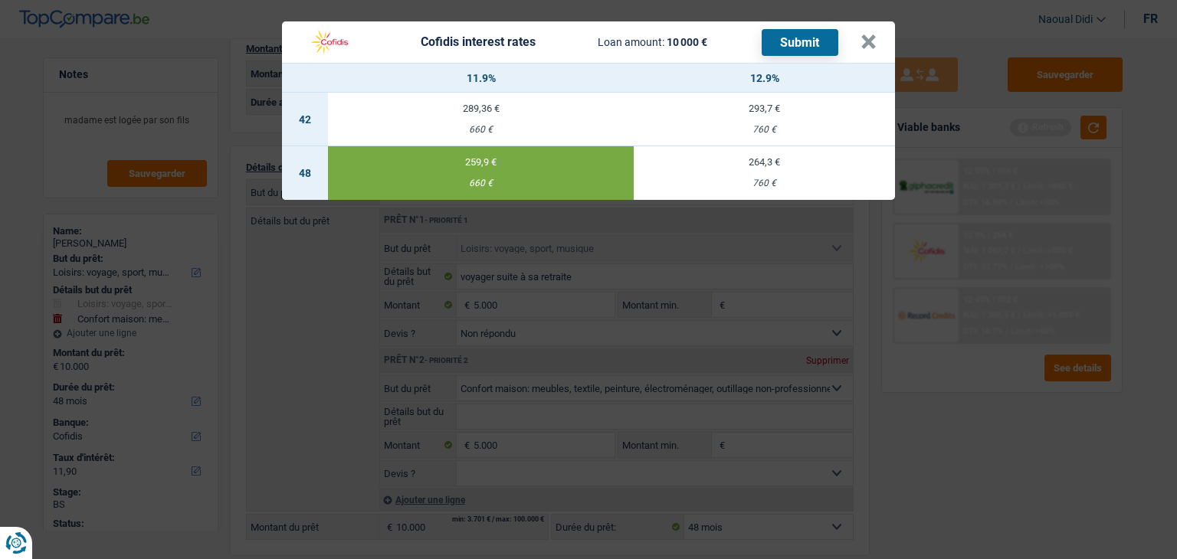
click at [777, 180] on div "760 €" at bounding box center [764, 184] width 261 height 10
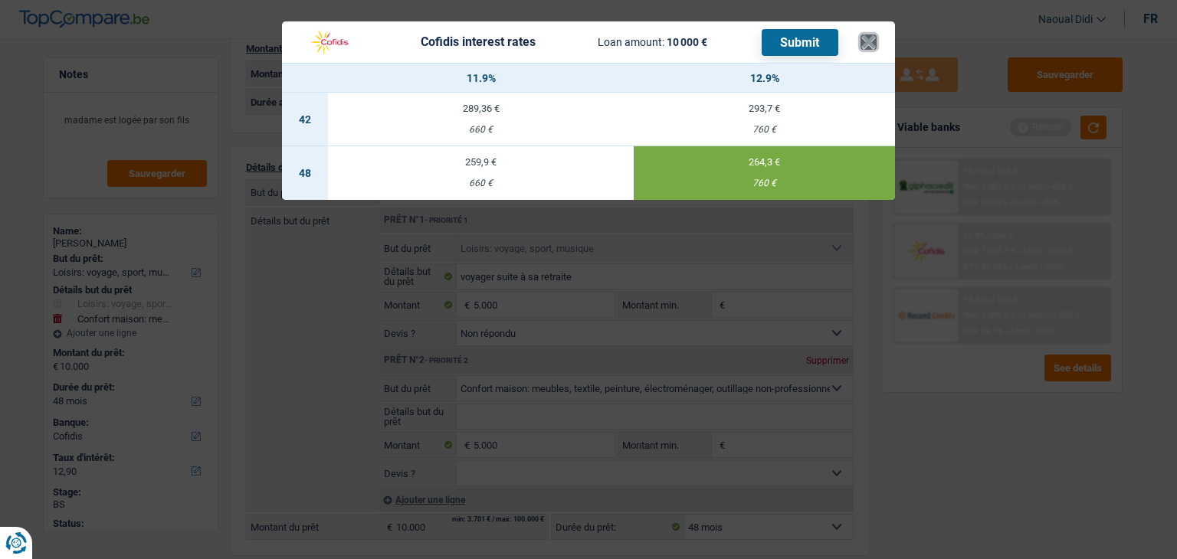
click at [868, 50] on button "×" at bounding box center [869, 41] width 16 height 15
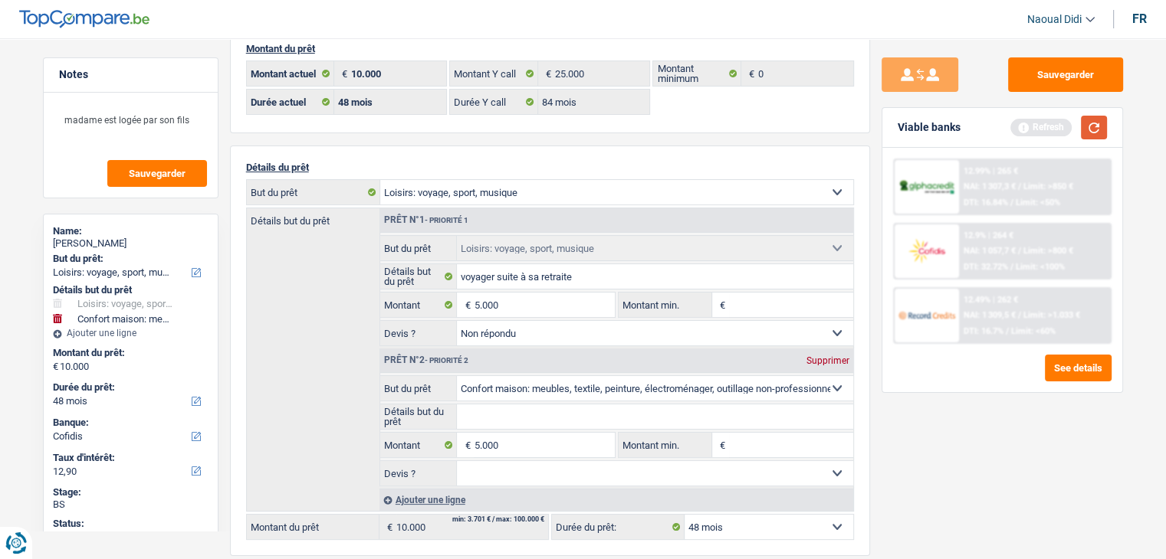
click at [1089, 126] on button "button" at bounding box center [1094, 128] width 26 height 24
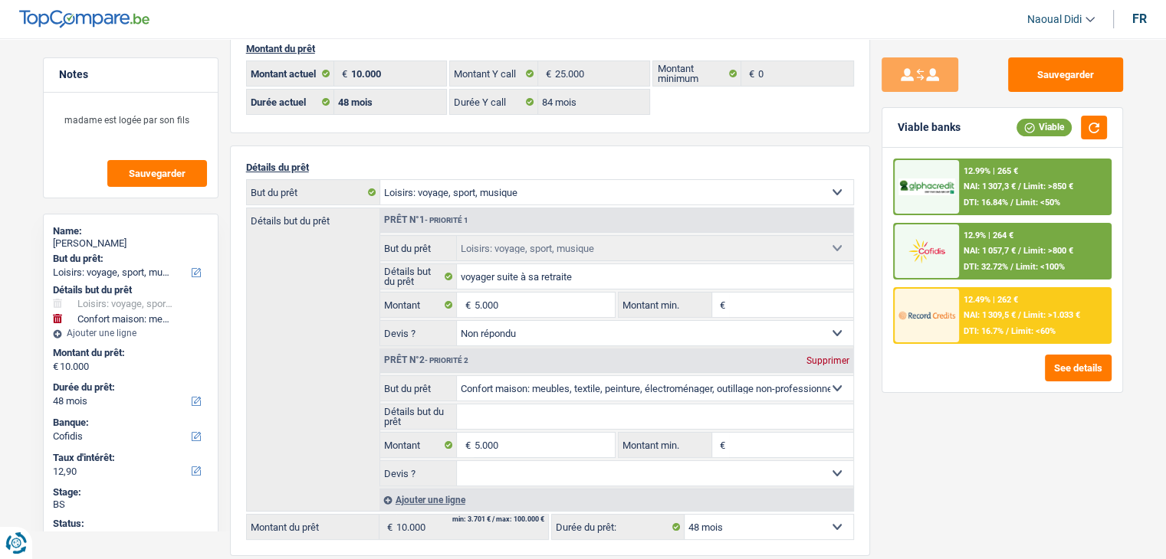
click at [1005, 243] on div "12.9% | 264 € NAI: 1 057,7 € / Limit: >800 € DTI: 32.72% / Limit: <100%" at bounding box center [1034, 252] width 151 height 54
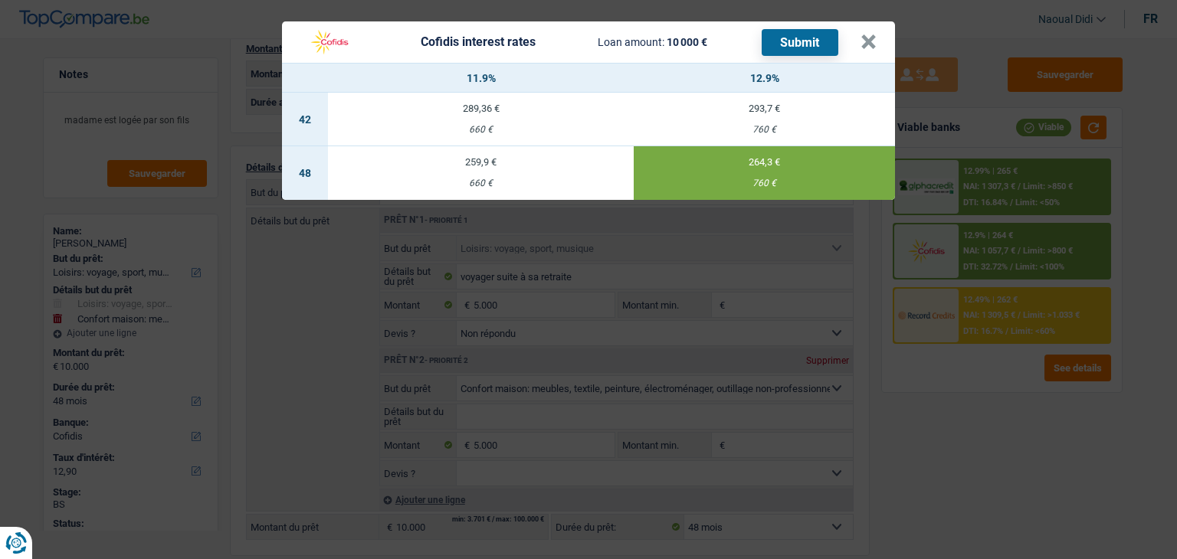
click at [481, 193] on td "259,9 € 660 €" at bounding box center [481, 173] width 306 height 54
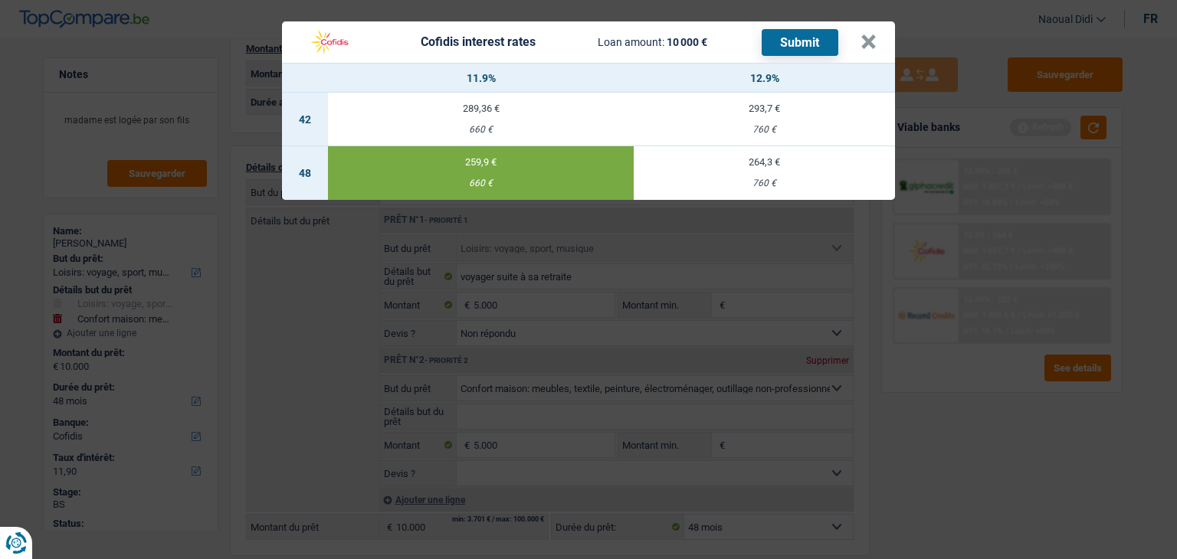
click at [782, 172] on td "264,3 € 760 €" at bounding box center [764, 173] width 261 height 54
type input "12,90"
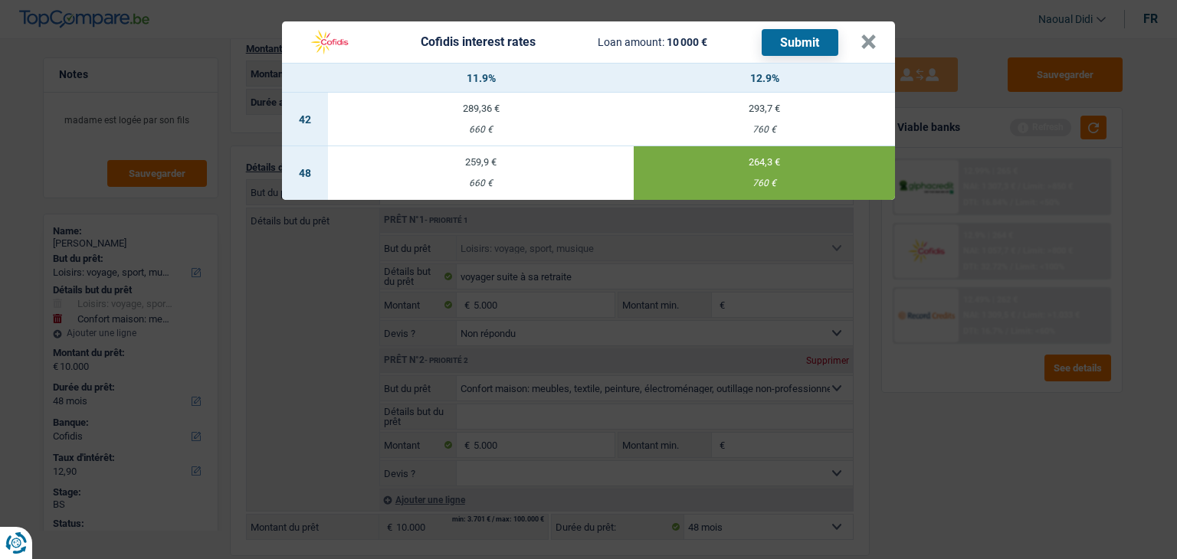
click at [793, 47] on button "Submit" at bounding box center [800, 42] width 77 height 27
click at [866, 34] on button "×" at bounding box center [869, 41] width 16 height 15
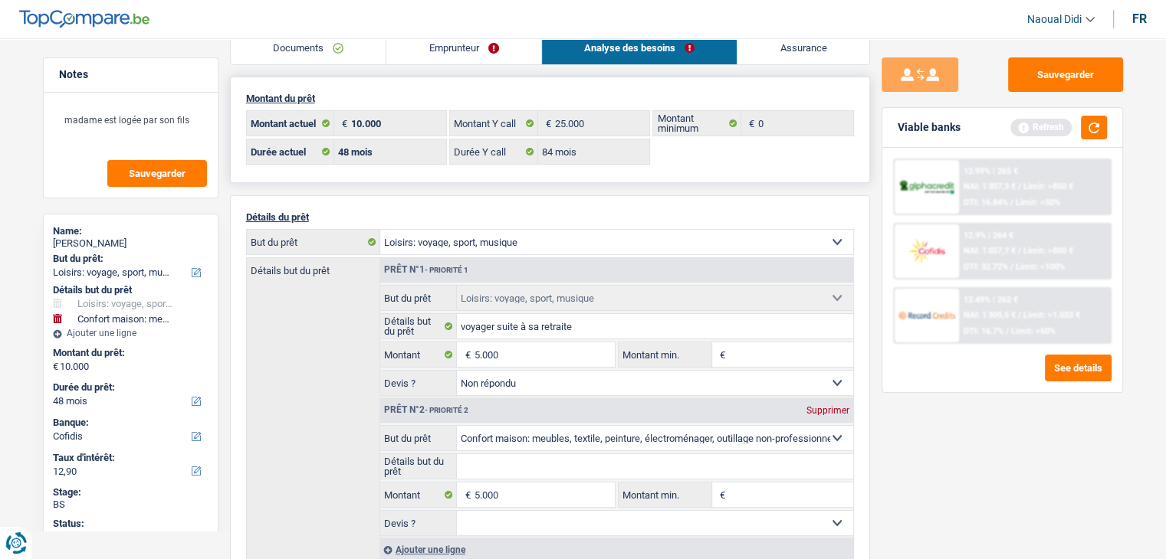
scroll to position [0, 0]
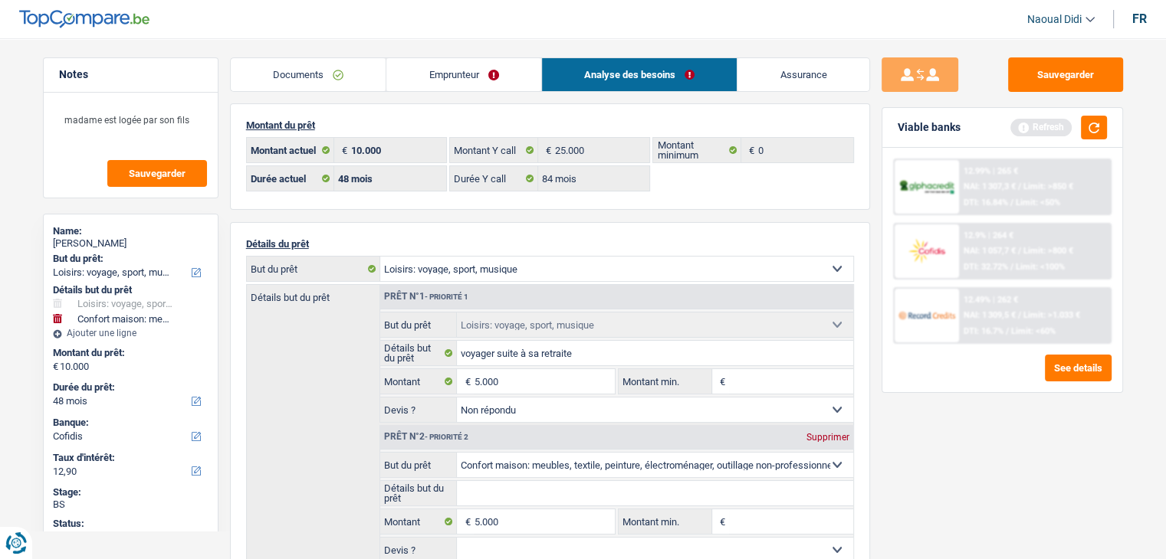
click at [440, 76] on link "Emprunteur" at bounding box center [463, 74] width 155 height 33
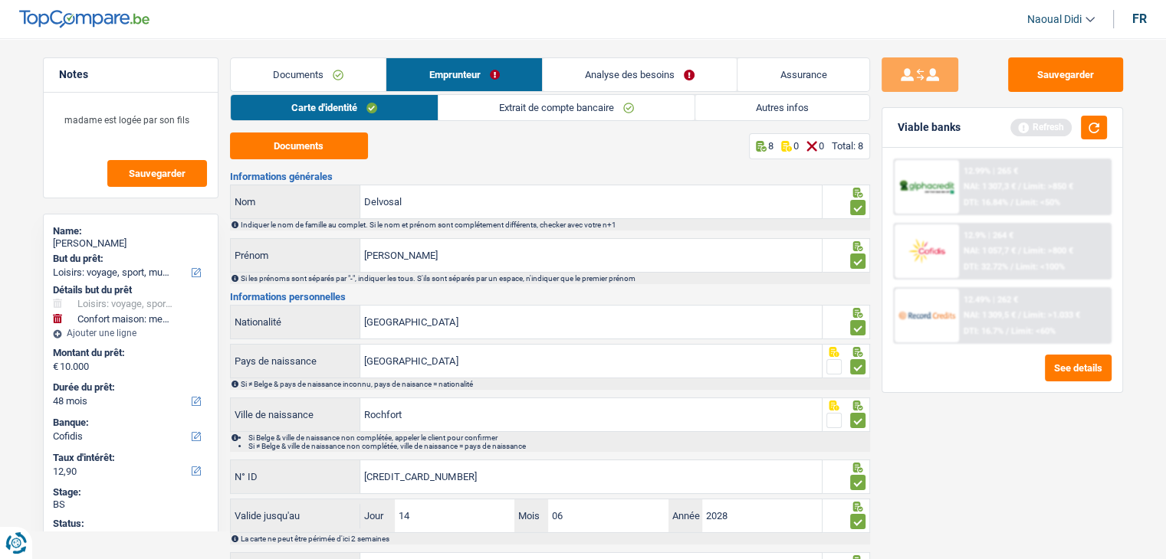
scroll to position [76, 0]
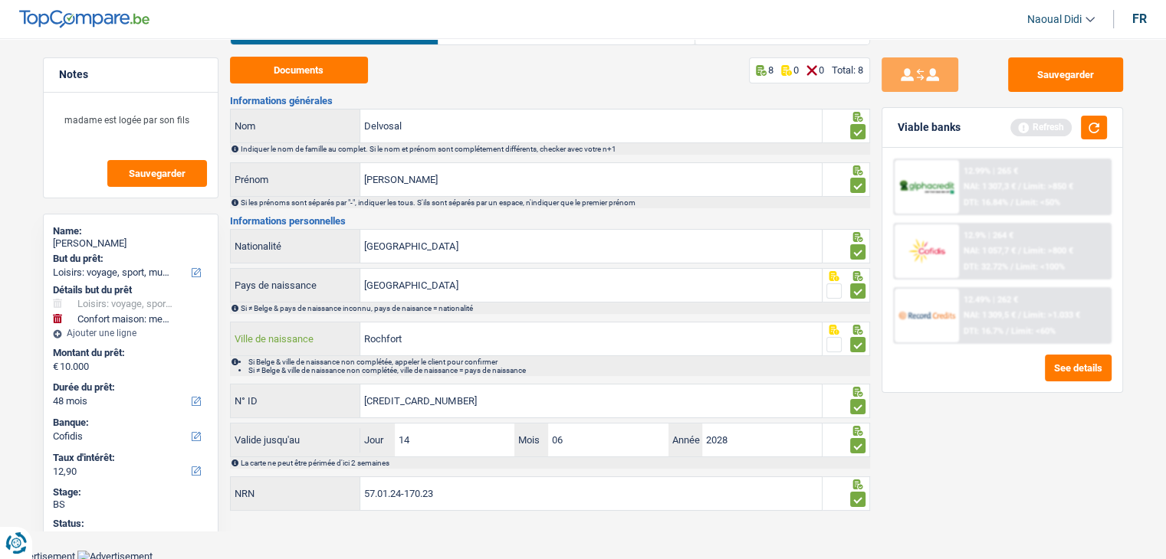
click at [429, 336] on input "Rochfort" at bounding box center [590, 339] width 461 height 33
click at [270, 77] on button "Documents" at bounding box center [299, 70] width 138 height 27
click at [386, 337] on input "Rochfort" at bounding box center [590, 339] width 461 height 33
click at [497, 352] on input "Rochefort" at bounding box center [590, 339] width 461 height 33
type input "Rochefort"
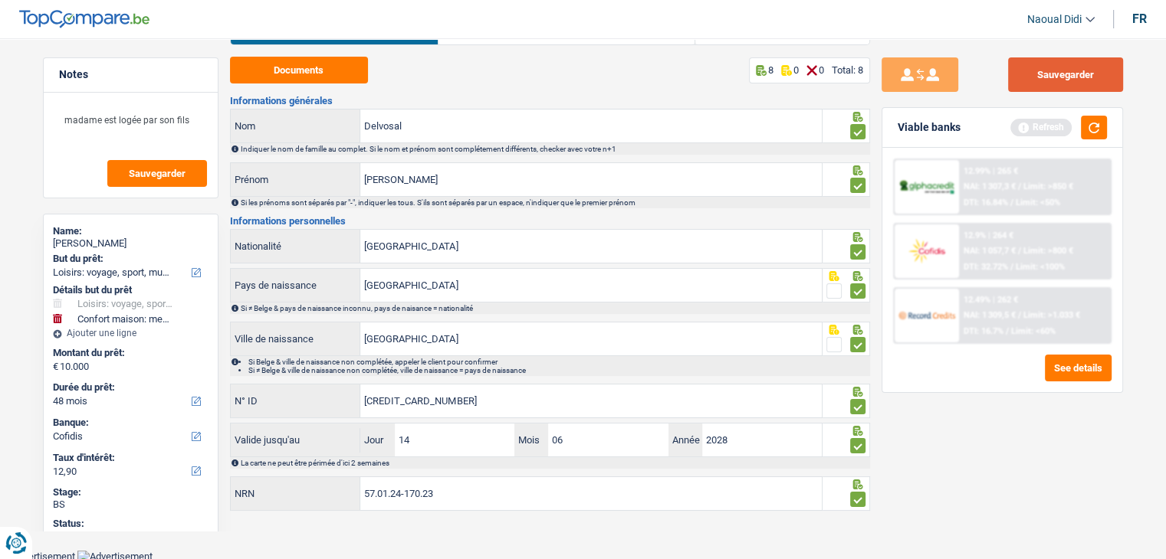
click at [1053, 71] on button "Sauvegarder" at bounding box center [1065, 74] width 115 height 34
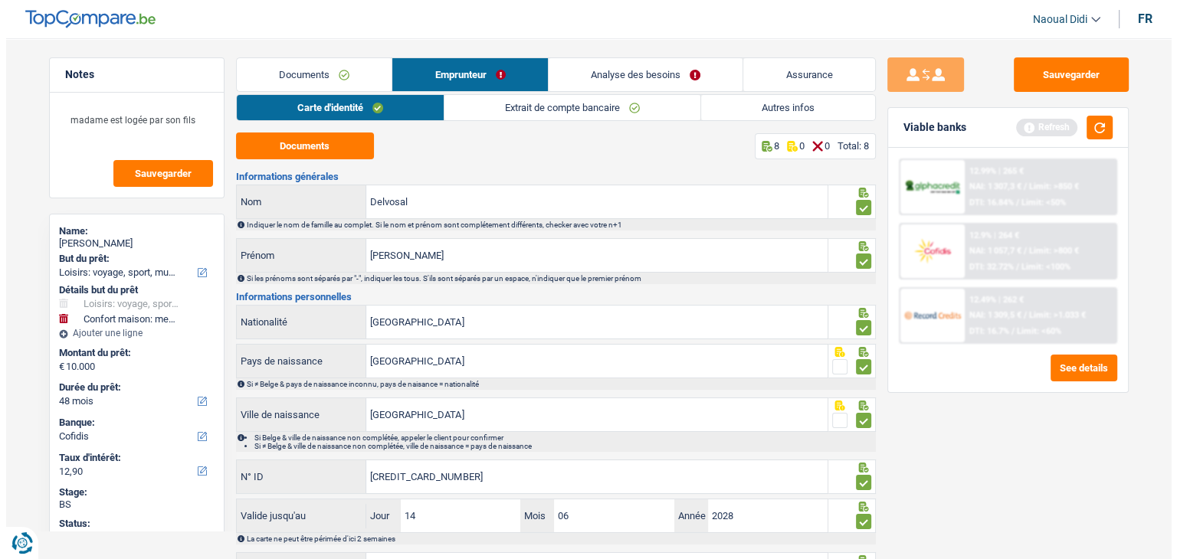
scroll to position [0, 0]
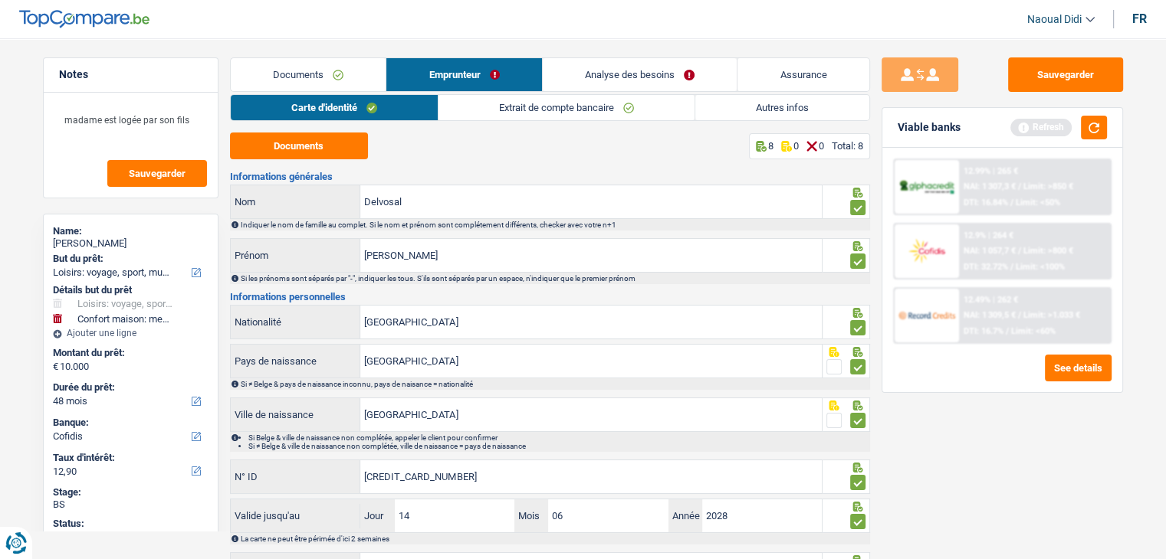
click at [291, 70] on link "Documents" at bounding box center [309, 74] width 156 height 33
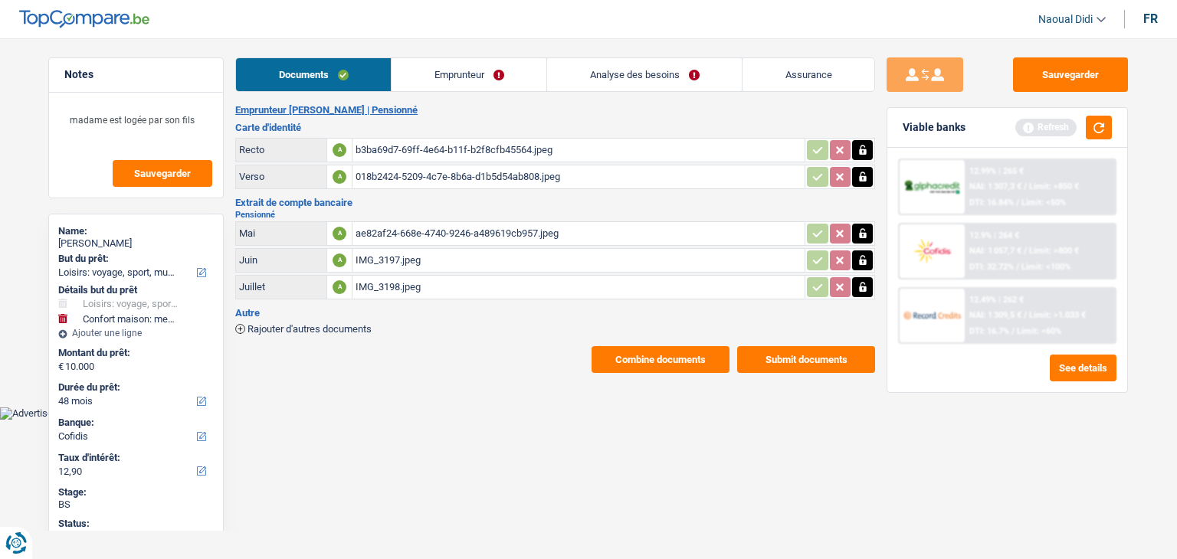
click at [803, 361] on button "Submit documents" at bounding box center [806, 359] width 138 height 27
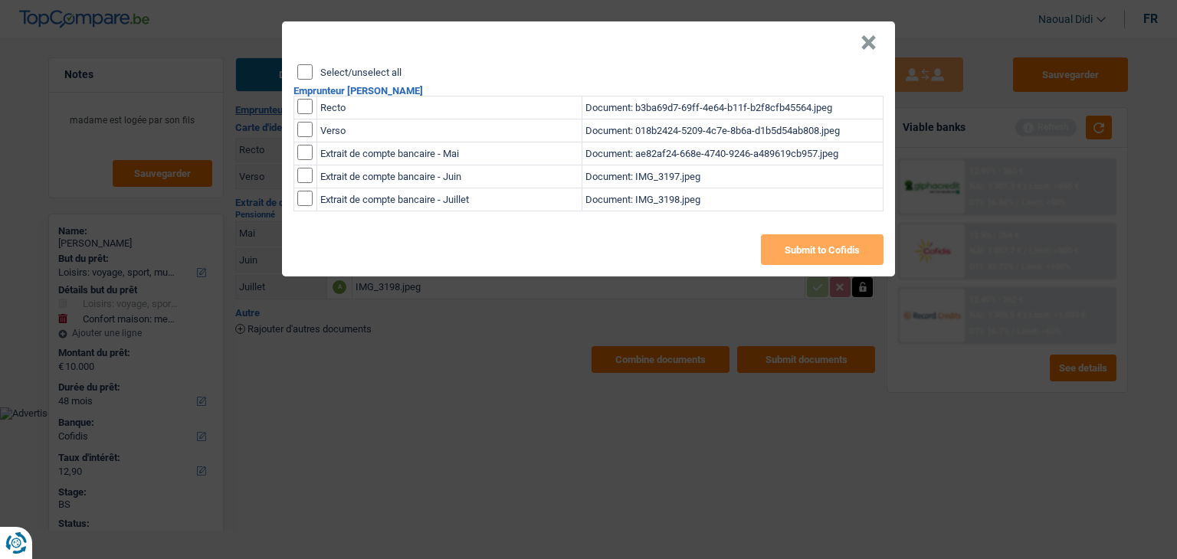
click at [303, 71] on input "Select/unselect all" at bounding box center [304, 71] width 15 height 15
checkbox input "true"
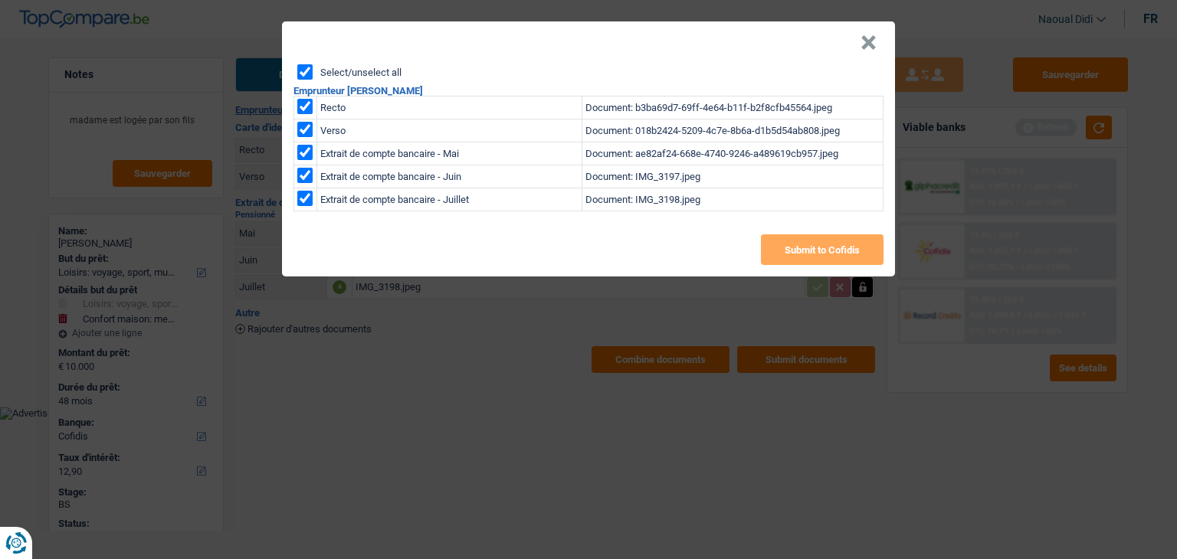
checkbox input "true"
click at [833, 254] on button "Submit to Cofidis" at bounding box center [822, 250] width 123 height 31
click at [849, 249] on button "Submit to Cofidis" at bounding box center [822, 250] width 123 height 31
click at [858, 44] on header "×" at bounding box center [588, 42] width 613 height 43
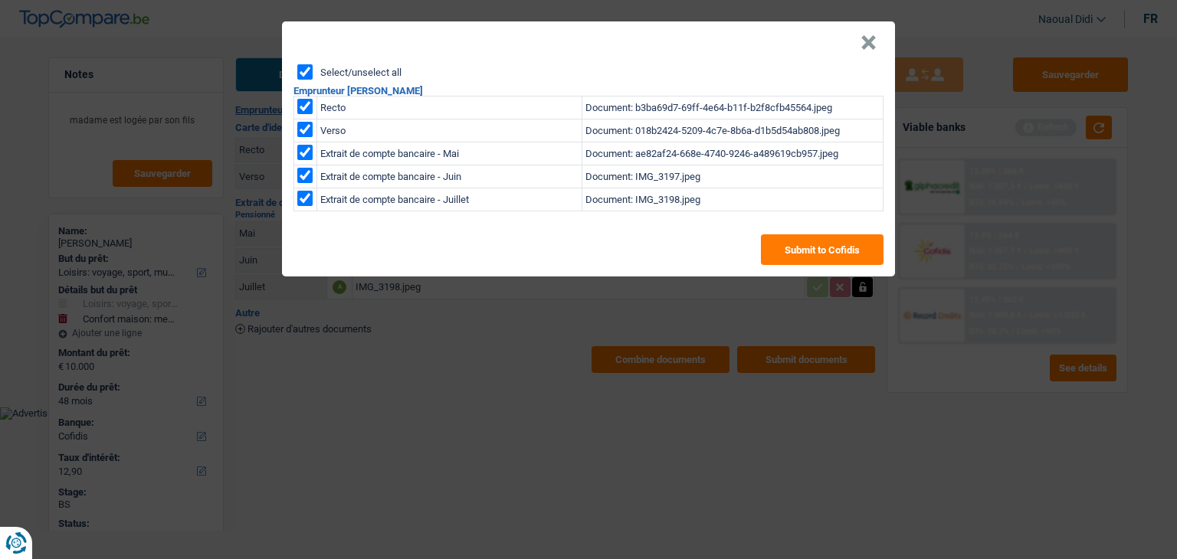
click at [868, 43] on button "×" at bounding box center [869, 42] width 16 height 15
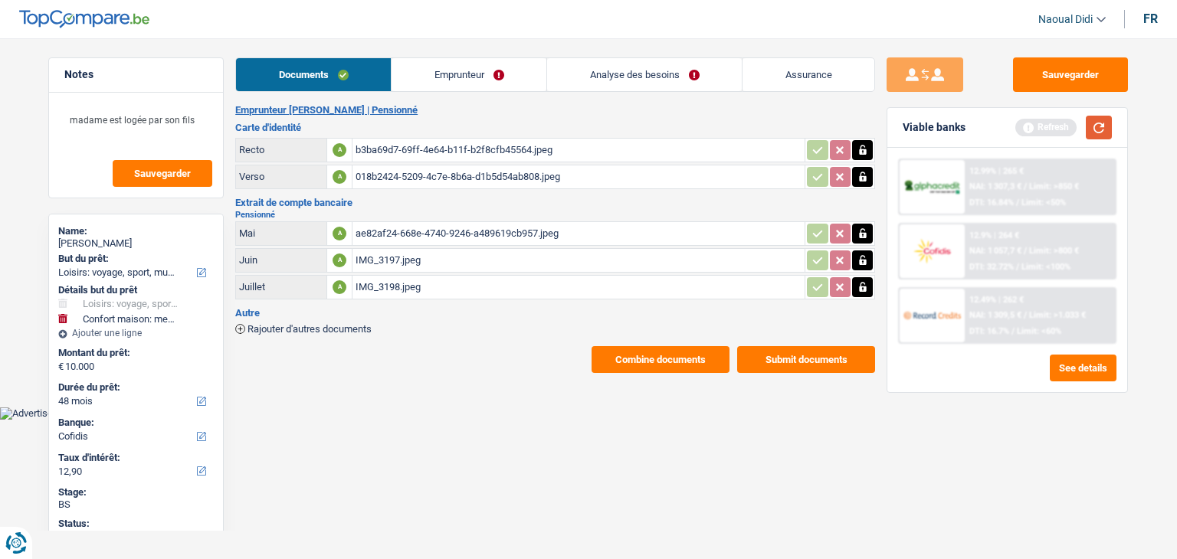
click at [1100, 134] on button "button" at bounding box center [1099, 128] width 26 height 24
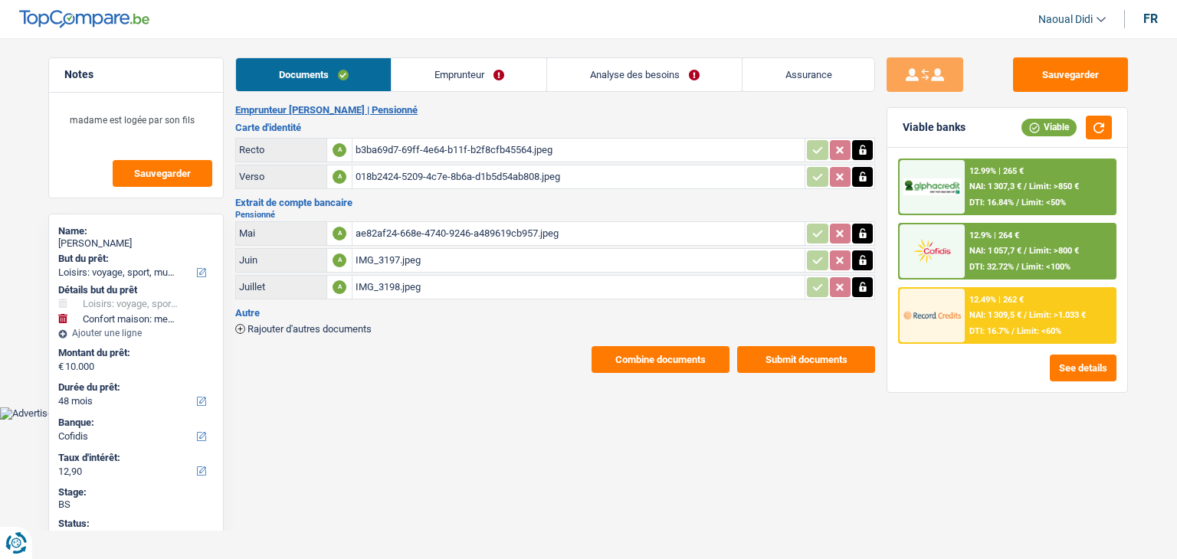
click at [1012, 246] on span "NAI: 1 057,7 €" at bounding box center [995, 251] width 52 height 10
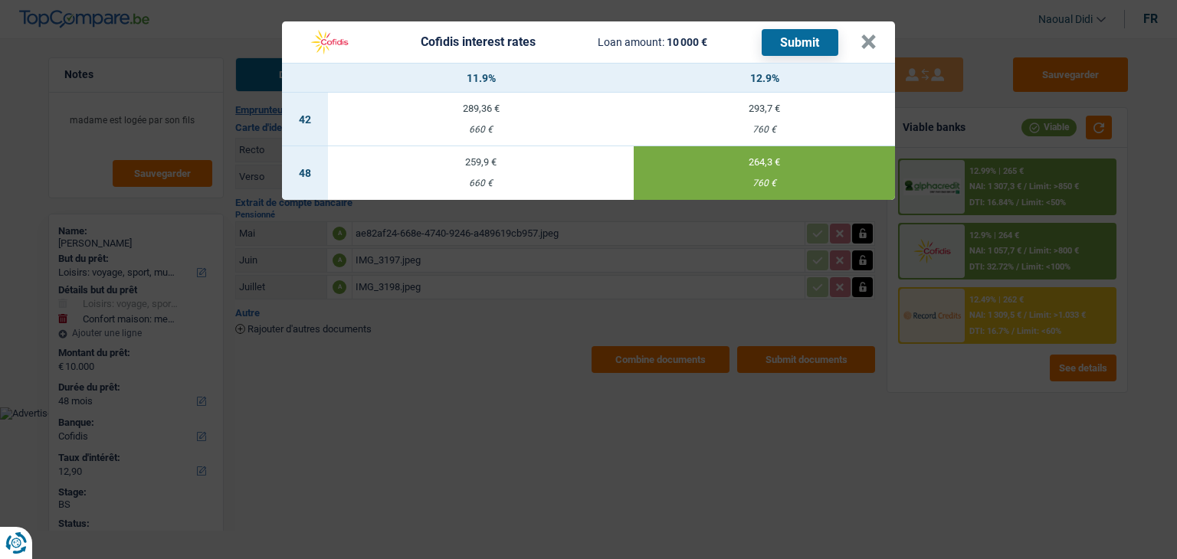
click at [802, 44] on button "Submit" at bounding box center [800, 42] width 77 height 27
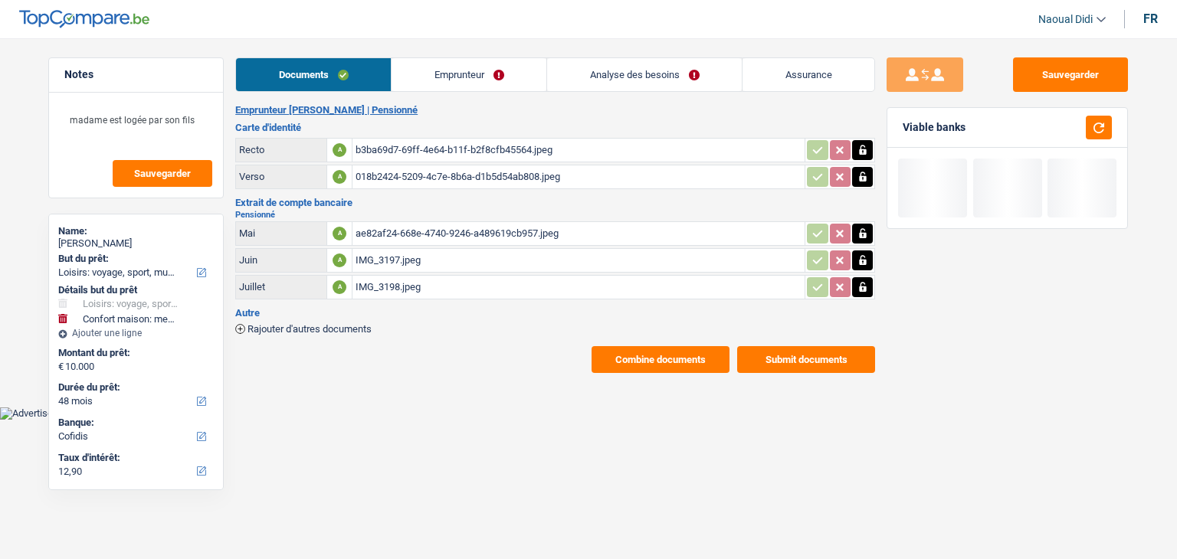
select select "hobbies"
select select "household"
select select "48"
select select "cofidis"
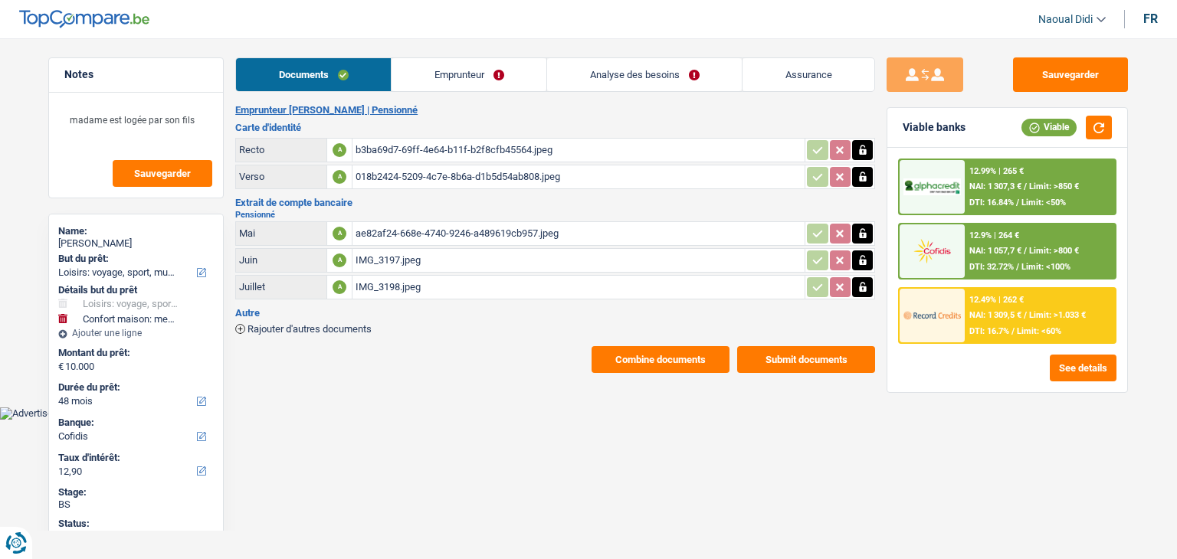
click at [1008, 246] on span "NAI: 1 057,7 €" at bounding box center [995, 251] width 52 height 10
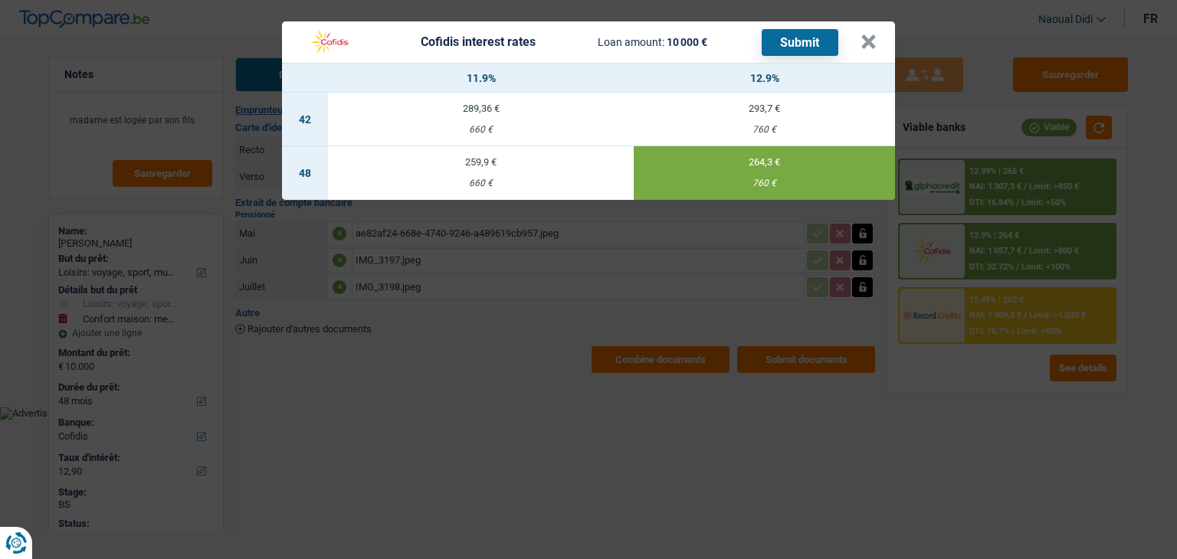
click at [805, 45] on button "Submit" at bounding box center [800, 42] width 77 height 27
click at [877, 38] on header "Cofidis interest rates Loan amount: 10 000 € Submit ×" at bounding box center [588, 41] width 613 height 41
click at [864, 41] on button "×" at bounding box center [869, 41] width 16 height 15
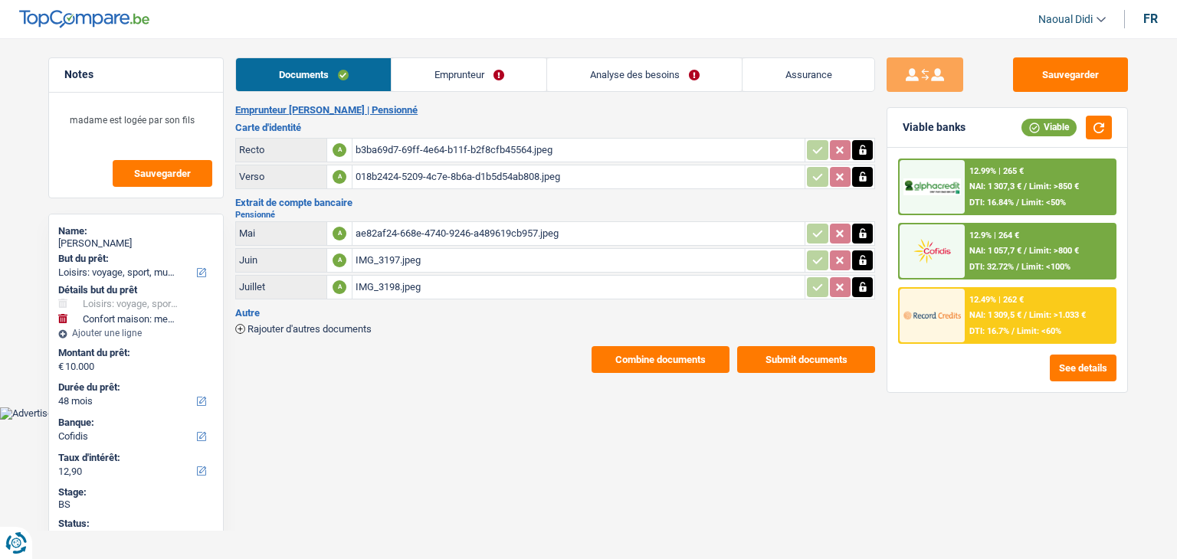
click at [468, 83] on link "Emprunteur" at bounding box center [469, 74] width 155 height 33
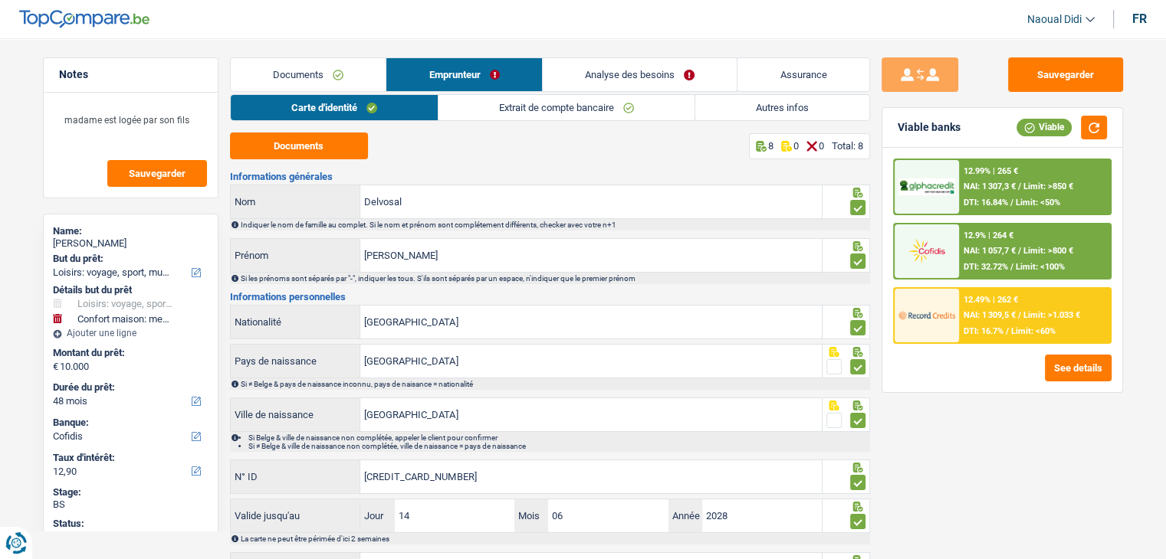
click at [633, 77] on link "Analyse des besoins" at bounding box center [640, 74] width 195 height 33
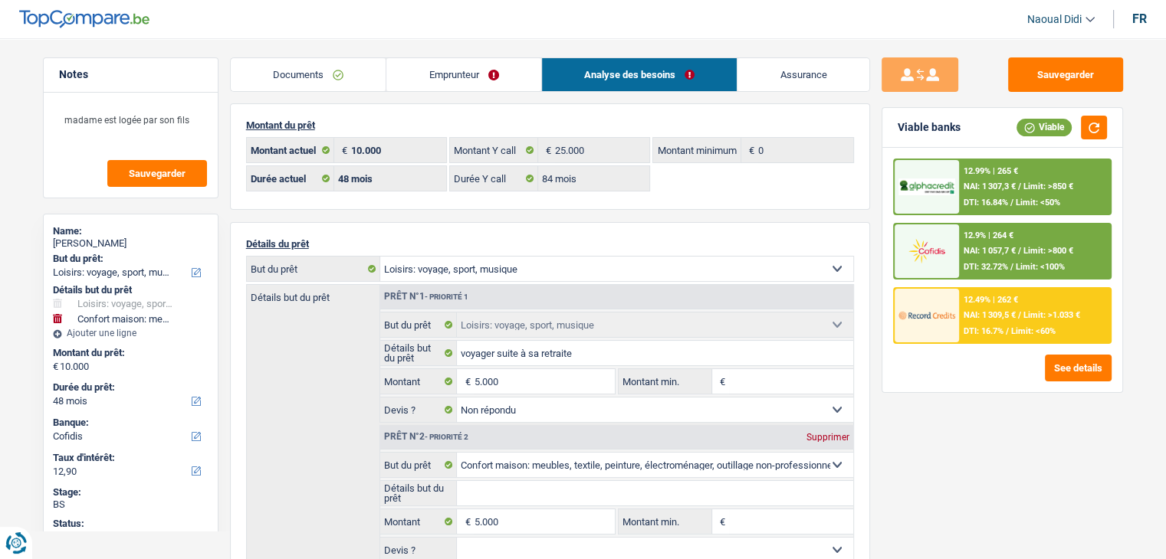
click at [464, 80] on link "Emprunteur" at bounding box center [463, 74] width 155 height 33
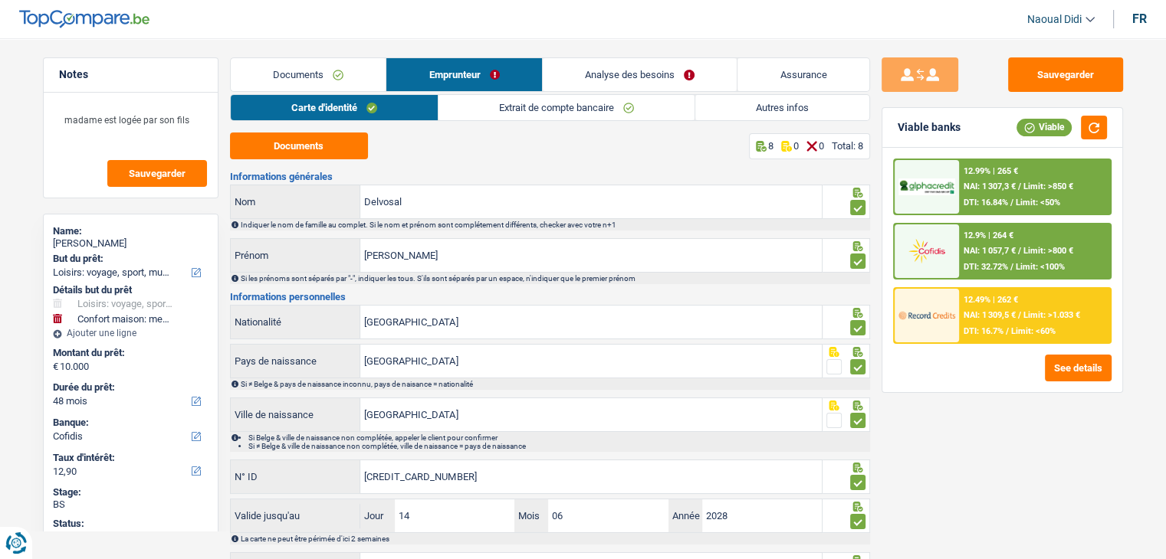
click at [664, 74] on link "Analyse des besoins" at bounding box center [640, 74] width 195 height 33
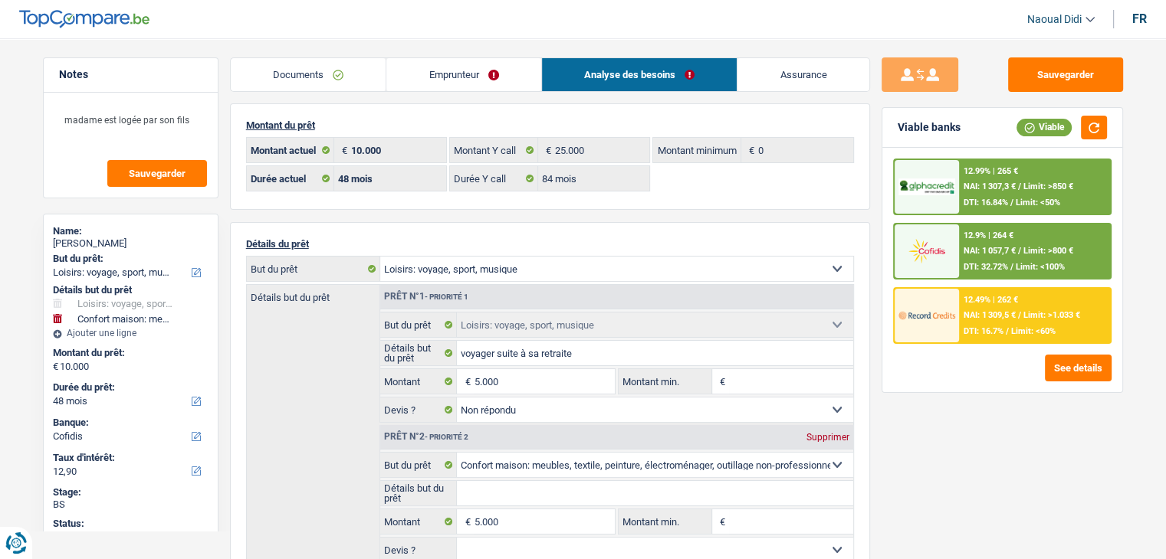
click at [474, 71] on link "Emprunteur" at bounding box center [463, 74] width 155 height 33
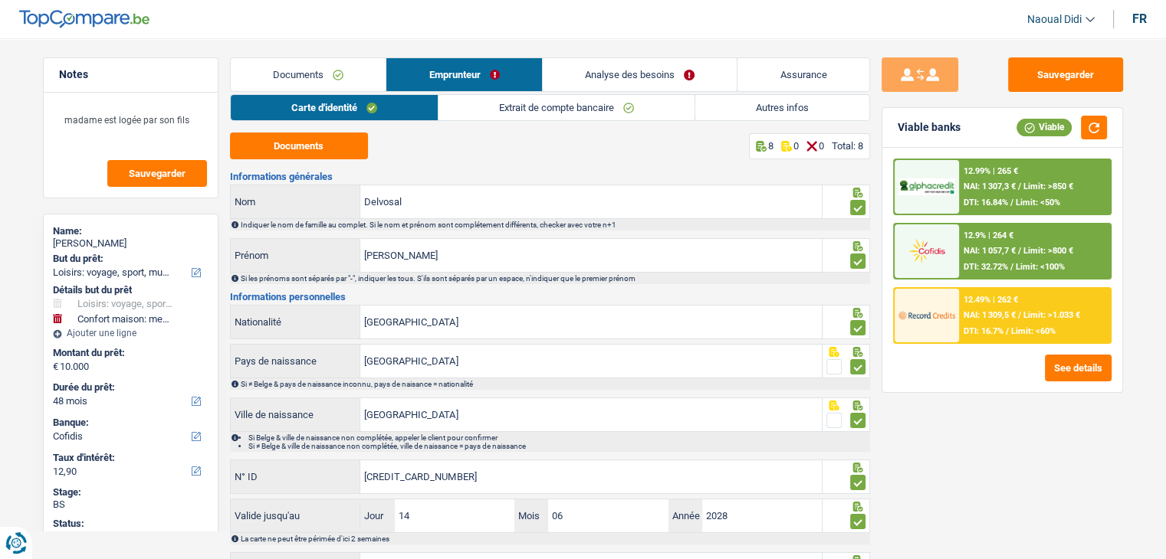
click at [573, 105] on link "Extrait de compte bancaire" at bounding box center [566, 107] width 256 height 25
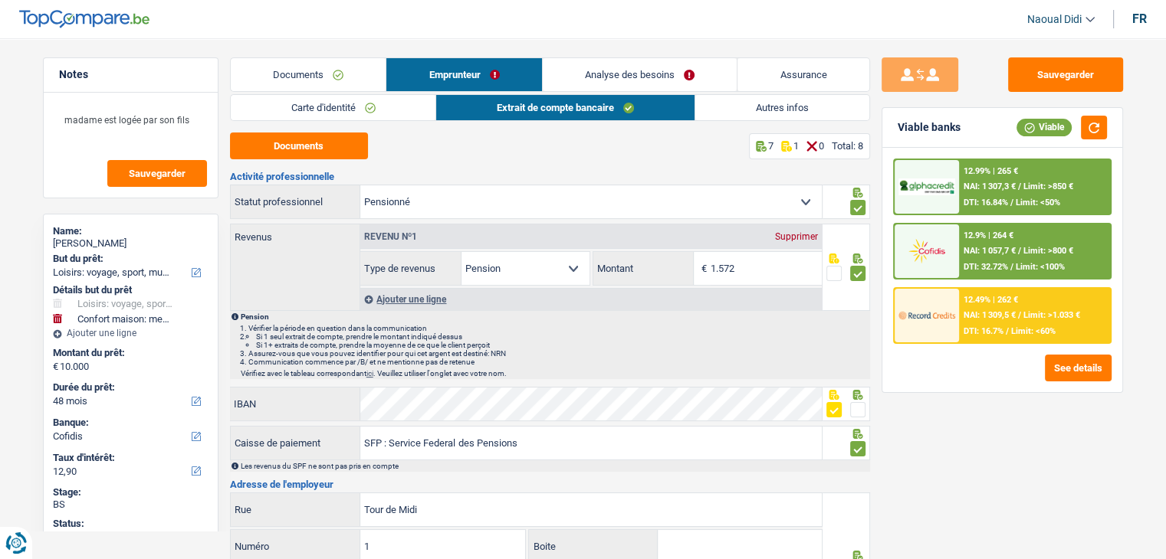
click at [472, 74] on link "Emprunteur" at bounding box center [464, 74] width 156 height 33
click at [372, 97] on link "Carte d'identité" at bounding box center [333, 107] width 205 height 25
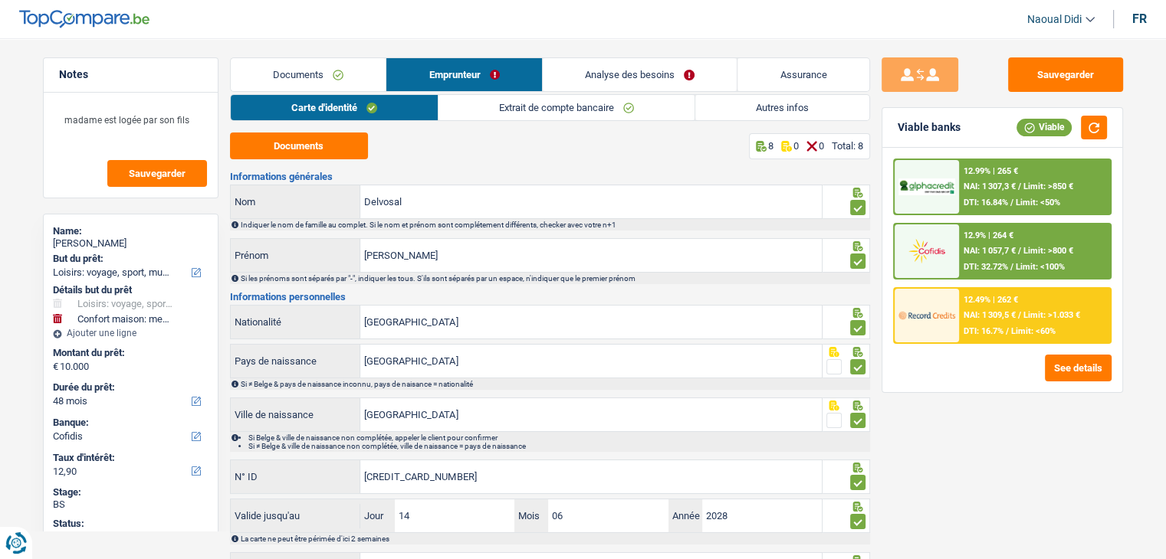
click at [465, 71] on link "Emprunteur" at bounding box center [464, 74] width 156 height 33
click at [447, 409] on input "Rochefort" at bounding box center [590, 415] width 461 height 33
drag, startPoint x: 421, startPoint y: 411, endPoint x: 322, endPoint y: 396, distance: 100.7
click at [322, 399] on div "Rochefort Ville de naissance" at bounding box center [527, 415] width 592 height 33
click at [601, 71] on link "Analyse des besoins" at bounding box center [640, 74] width 195 height 33
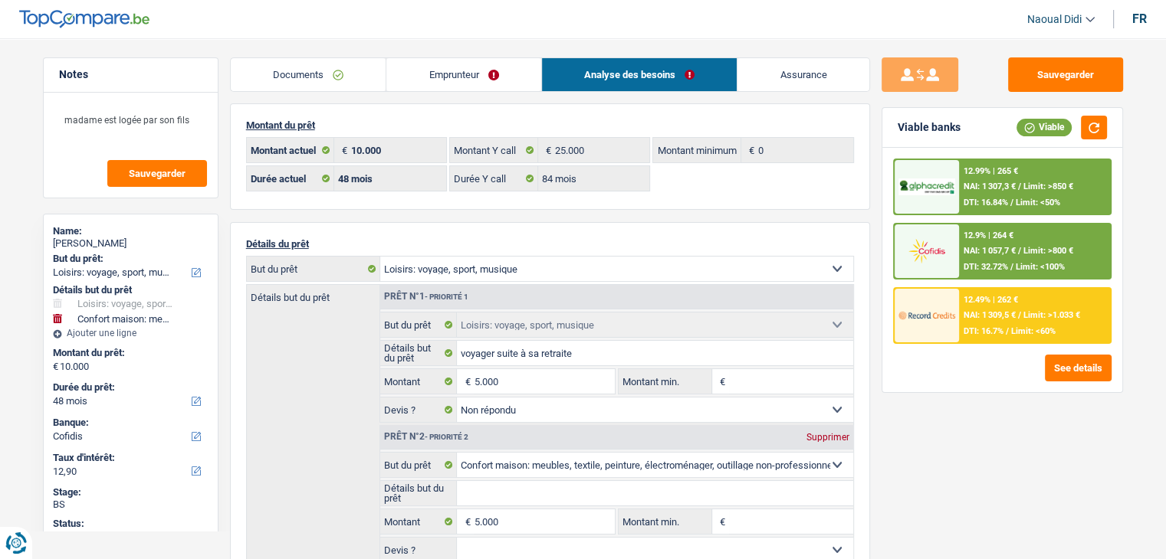
click at [444, 74] on link "Emprunteur" at bounding box center [463, 74] width 155 height 33
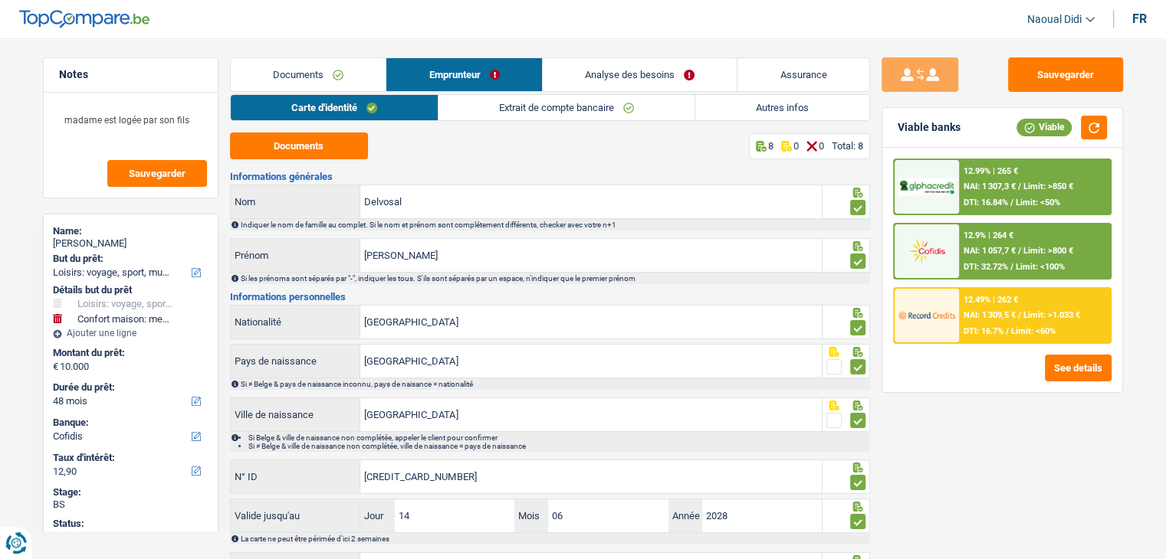
click at [527, 116] on link "Extrait de compte bancaire" at bounding box center [566, 107] width 256 height 25
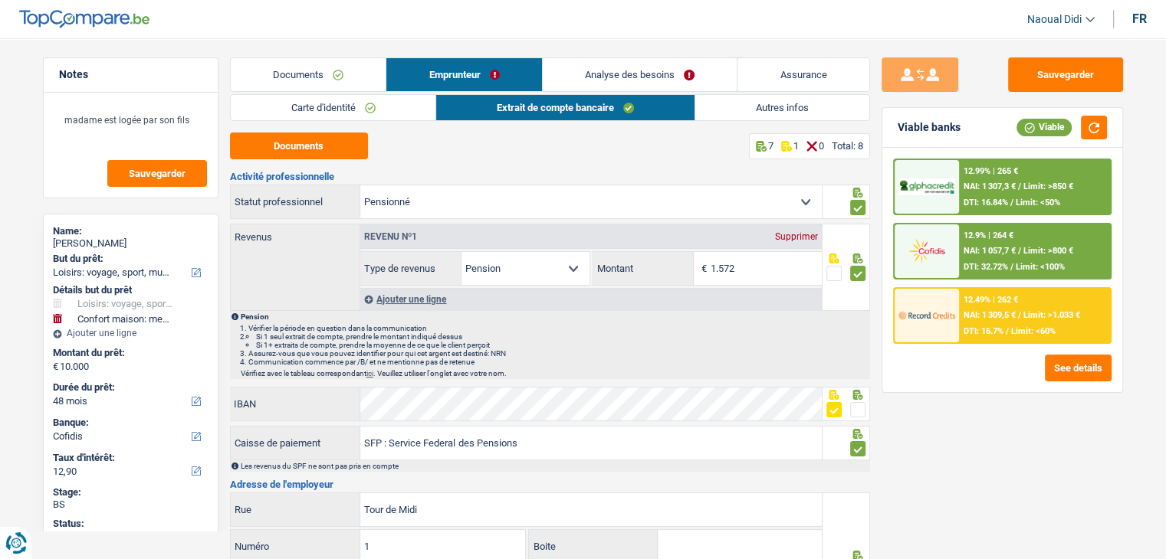
click at [785, 108] on link "Autres infos" at bounding box center [782, 107] width 174 height 25
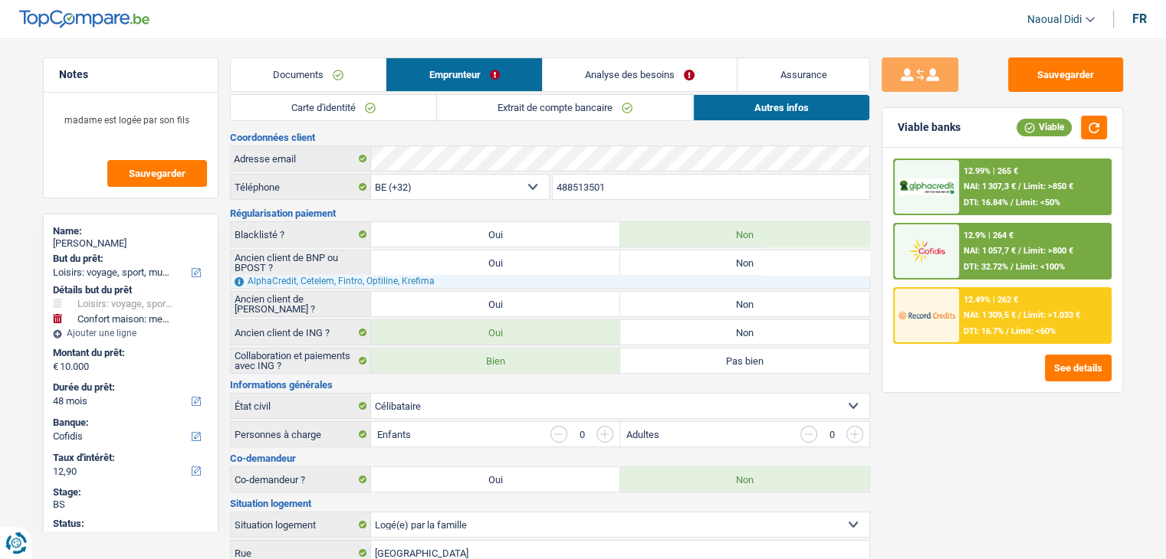
click at [310, 68] on link "Documents" at bounding box center [309, 74] width 156 height 33
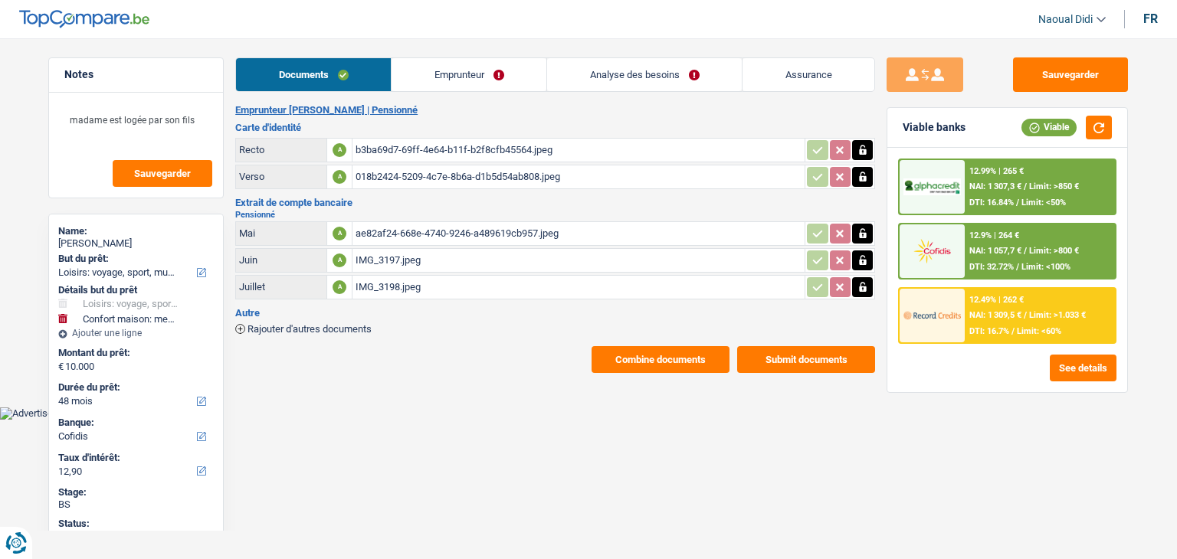
click at [478, 71] on link "Emprunteur" at bounding box center [469, 74] width 155 height 33
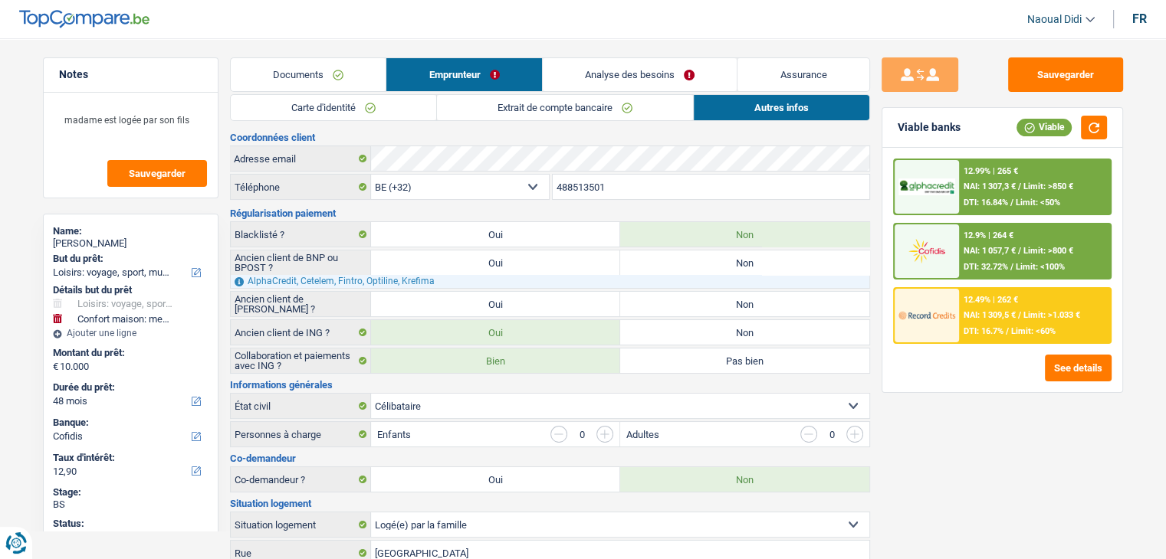
click at [327, 111] on link "Carte d'identité" at bounding box center [333, 107] width 205 height 25
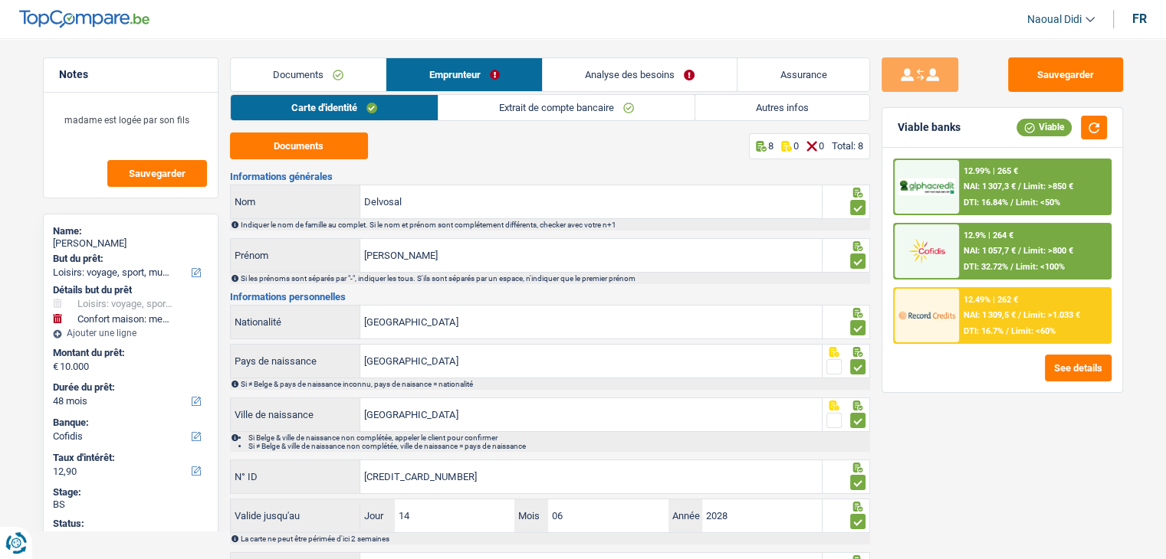
click at [502, 109] on link "Extrait de compte bancaire" at bounding box center [566, 107] width 256 height 25
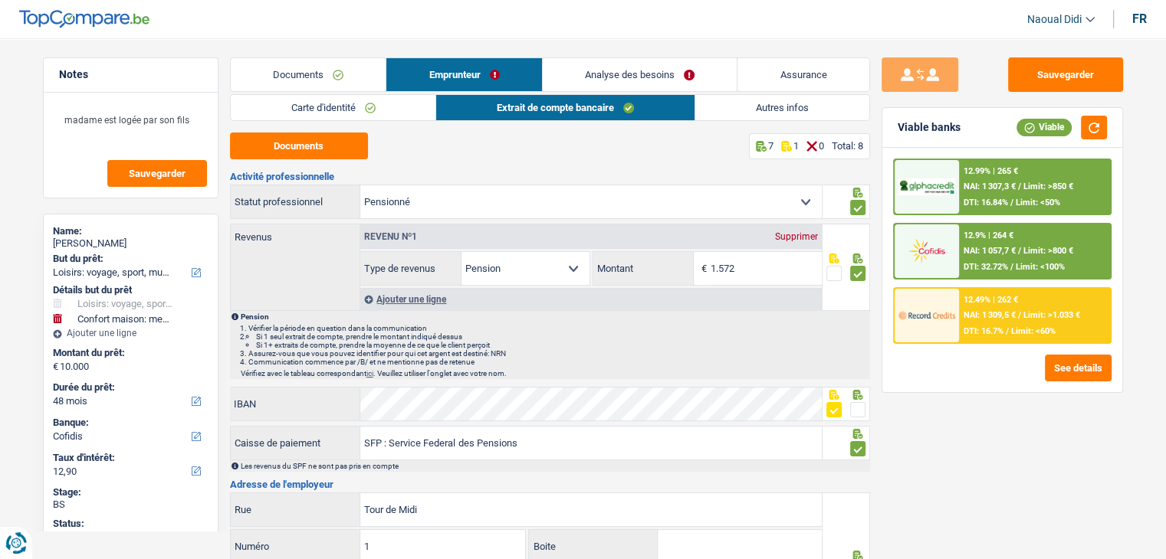
click at [646, 71] on link "Analyse des besoins" at bounding box center [640, 74] width 195 height 33
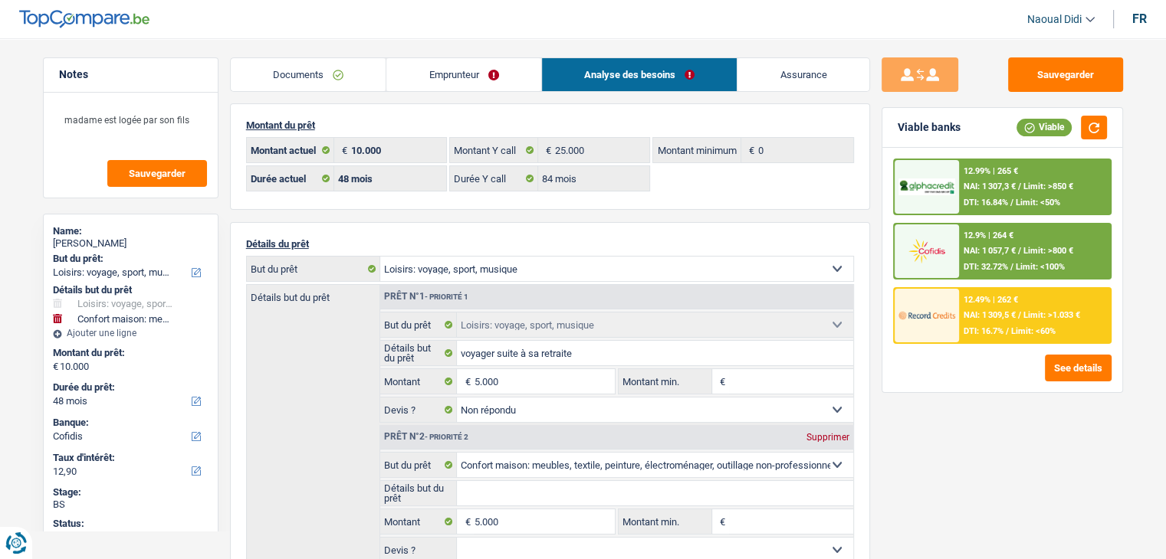
click at [469, 74] on link "Emprunteur" at bounding box center [463, 74] width 155 height 33
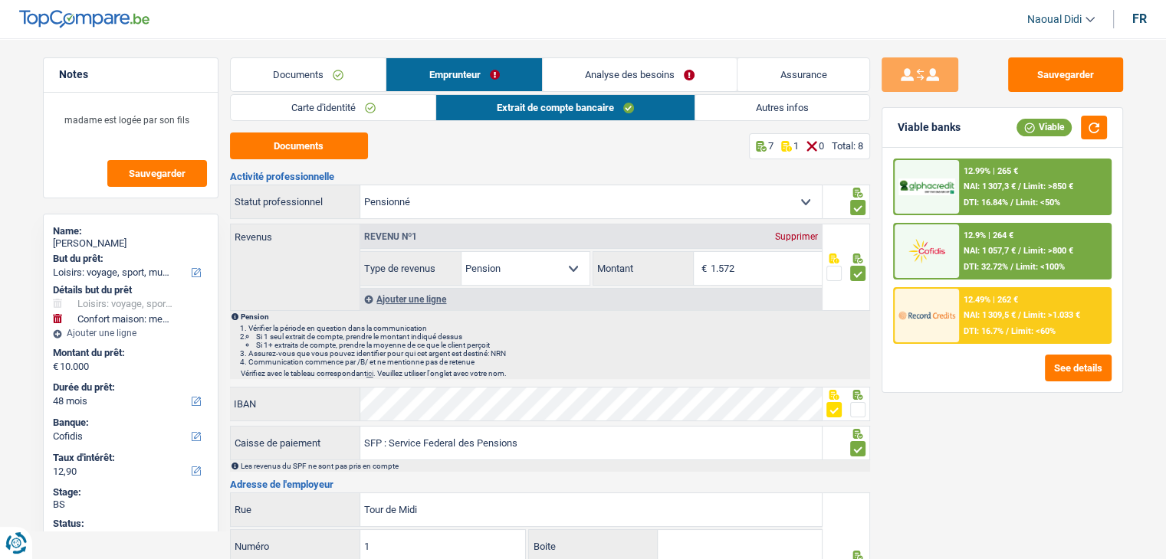
click at [433, 202] on select "Ouvrier Employé privé Employé public Invalide Indépendant Pensionné Chômeur Mut…" at bounding box center [590, 201] width 461 height 33
click at [297, 97] on link "Carte d'identité" at bounding box center [333, 107] width 205 height 25
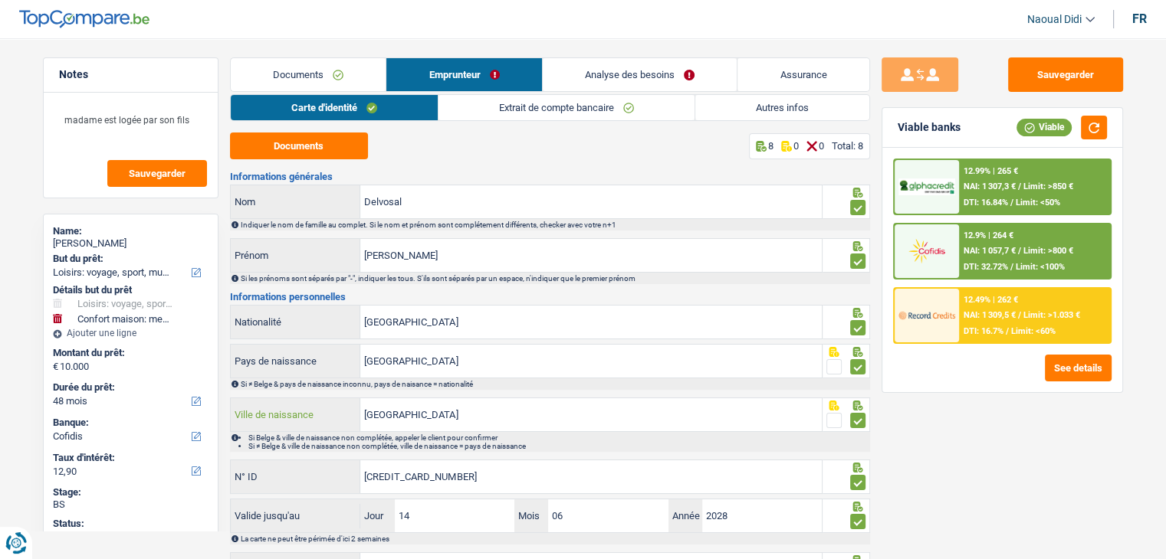
click at [423, 415] on input "Rochefort" at bounding box center [590, 415] width 461 height 33
click at [1012, 238] on div "12.9% | 264 €" at bounding box center [988, 236] width 50 height 10
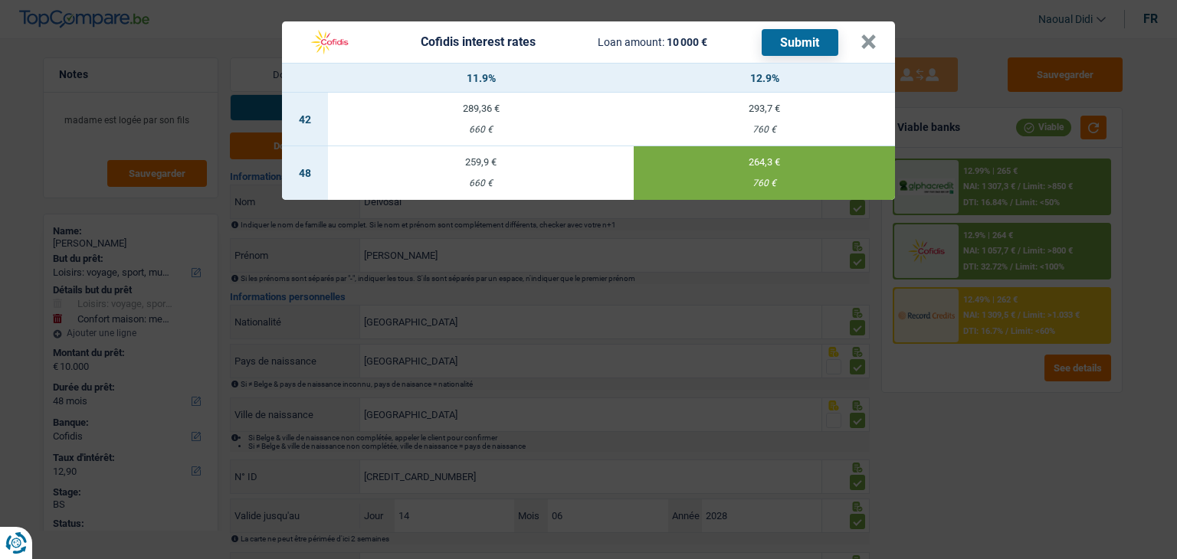
click at [827, 31] on button "Submit" at bounding box center [800, 42] width 77 height 27
click at [873, 44] on button "×" at bounding box center [869, 41] width 16 height 15
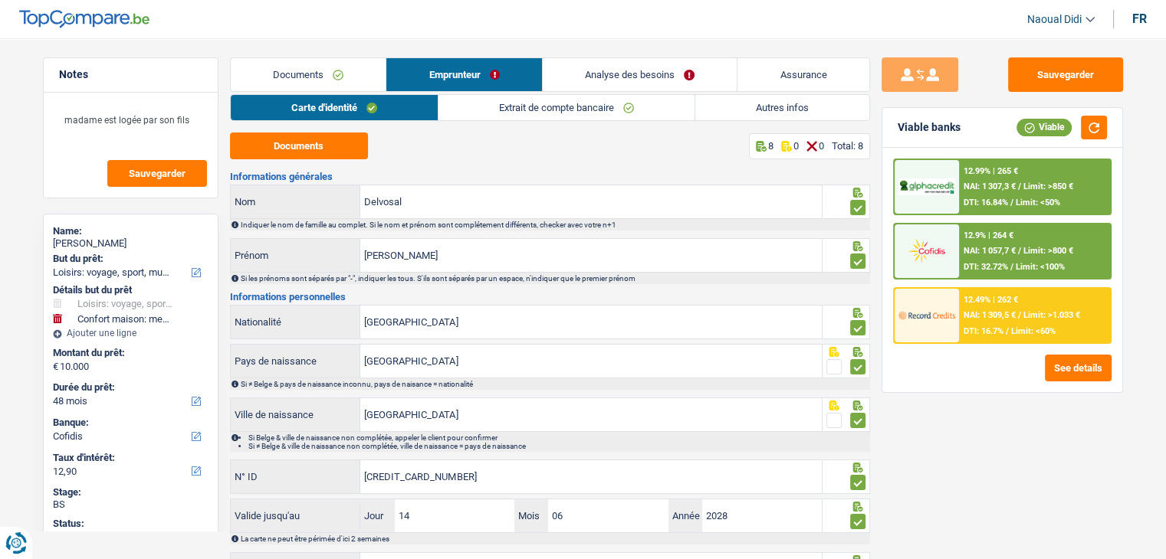
click at [631, 74] on link "Analyse des besoins" at bounding box center [640, 74] width 195 height 33
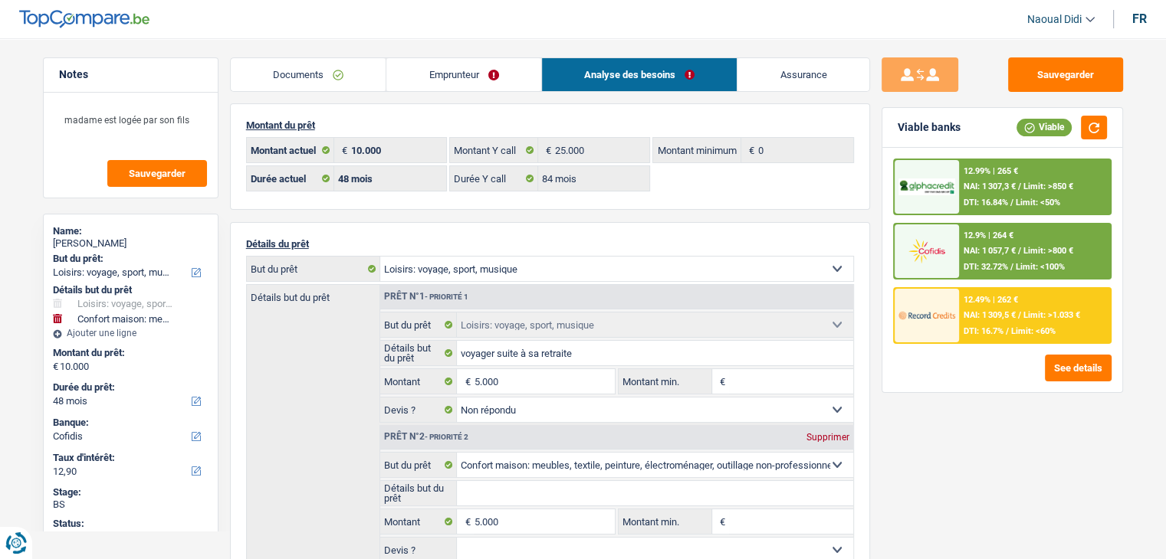
click at [426, 71] on link "Emprunteur" at bounding box center [463, 74] width 155 height 33
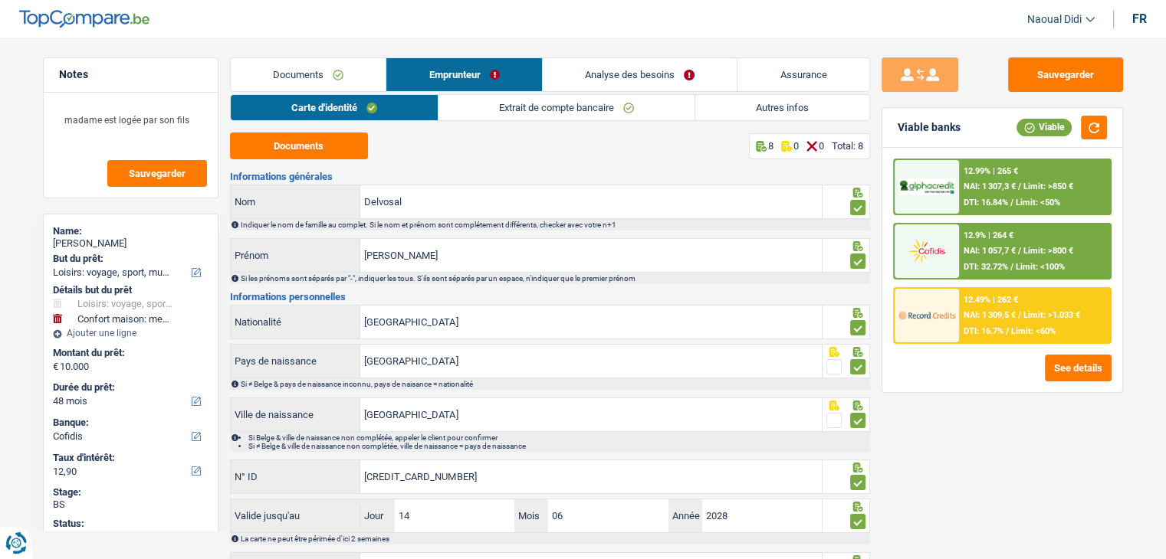
click at [580, 108] on link "Extrait de compte bancaire" at bounding box center [566, 107] width 256 height 25
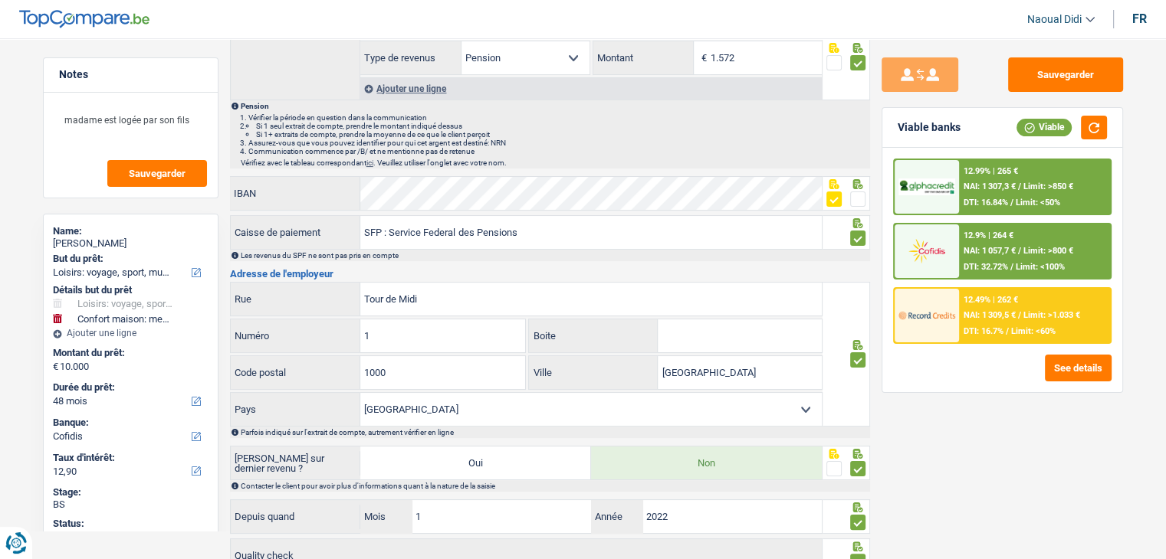
scroll to position [21, 0]
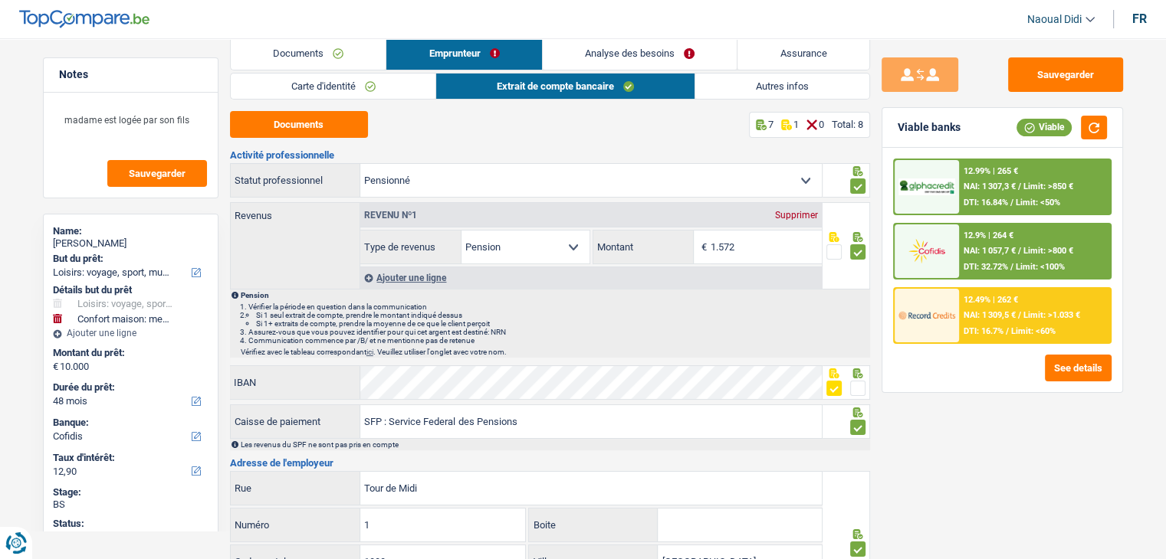
click at [764, 80] on link "Autres infos" at bounding box center [782, 86] width 174 height 25
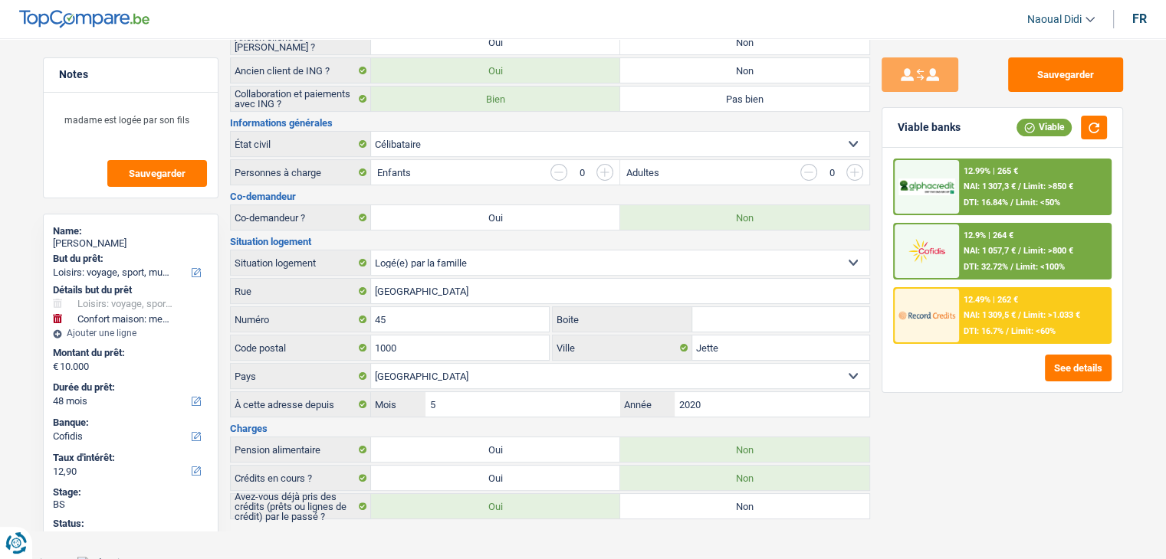
scroll to position [265, 0]
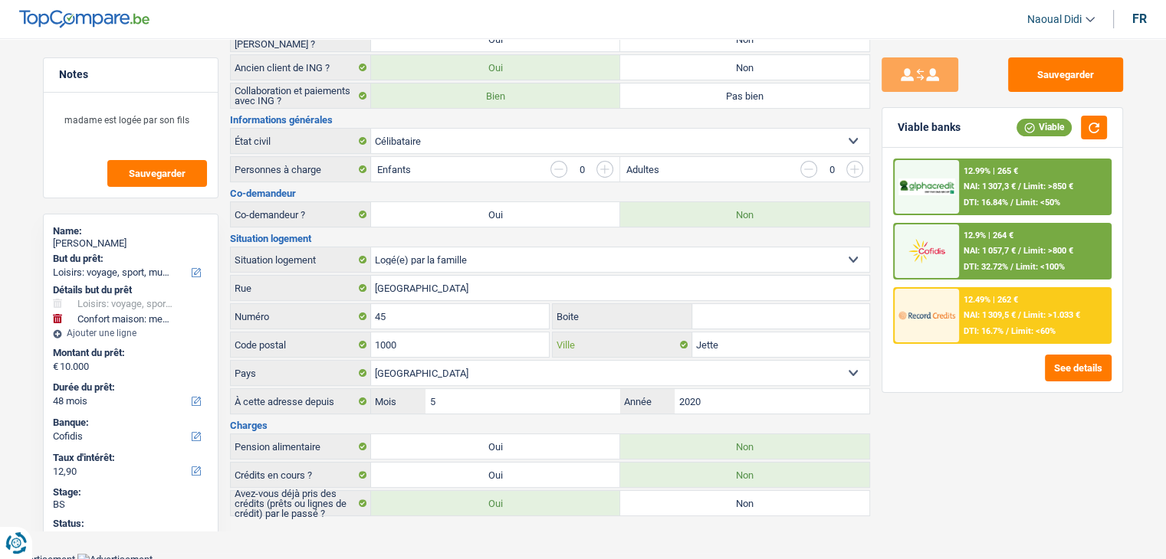
click at [785, 335] on input "Jette" at bounding box center [780, 345] width 177 height 25
drag, startPoint x: 405, startPoint y: 341, endPoint x: 367, endPoint y: 336, distance: 38.6
click at [367, 336] on div "1000 Code postal" at bounding box center [390, 345] width 319 height 25
click at [417, 349] on input "1000" at bounding box center [460, 345] width 179 height 25
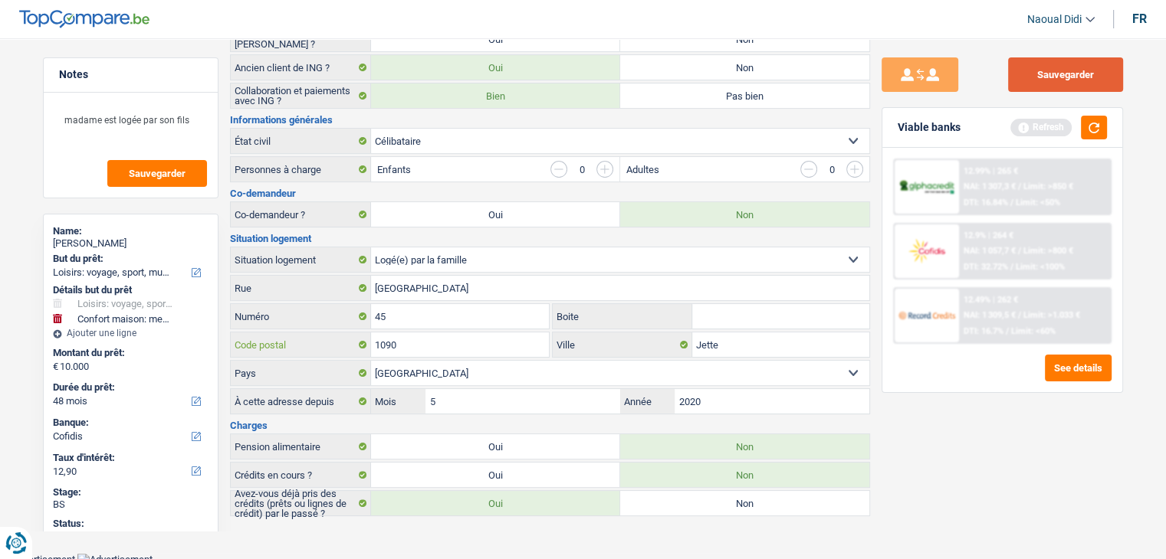
type input "1090"
click at [1051, 85] on button "Sauvegarder" at bounding box center [1065, 74] width 115 height 34
click at [1096, 123] on button "button" at bounding box center [1094, 128] width 26 height 24
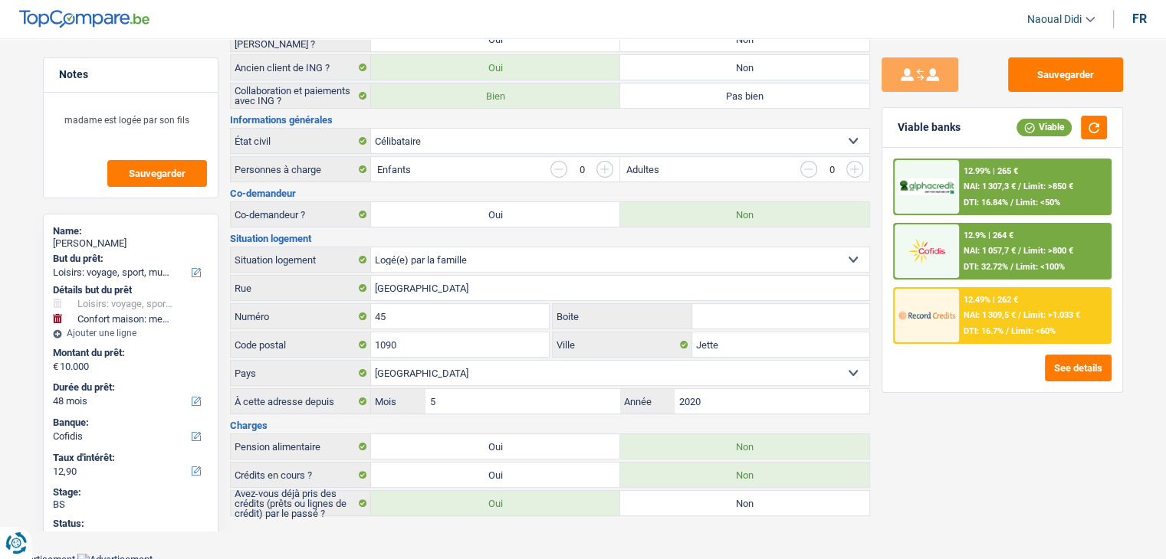
click at [986, 246] on span "NAI: 1 057,7 €" at bounding box center [989, 251] width 52 height 10
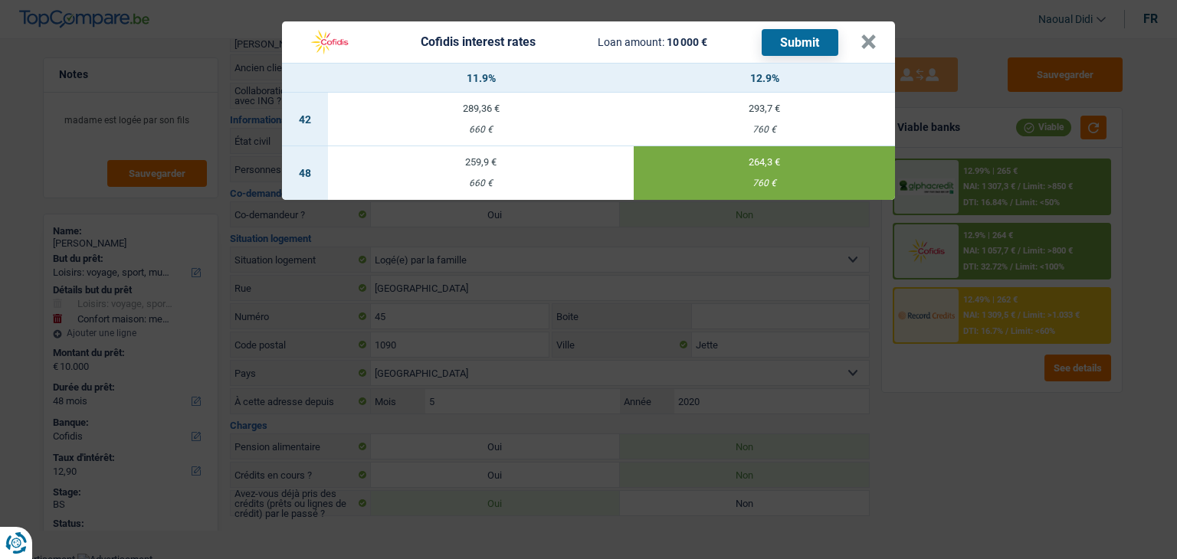
click at [796, 42] on button "Submit" at bounding box center [800, 42] width 77 height 27
click at [864, 48] on button "×" at bounding box center [869, 41] width 16 height 15
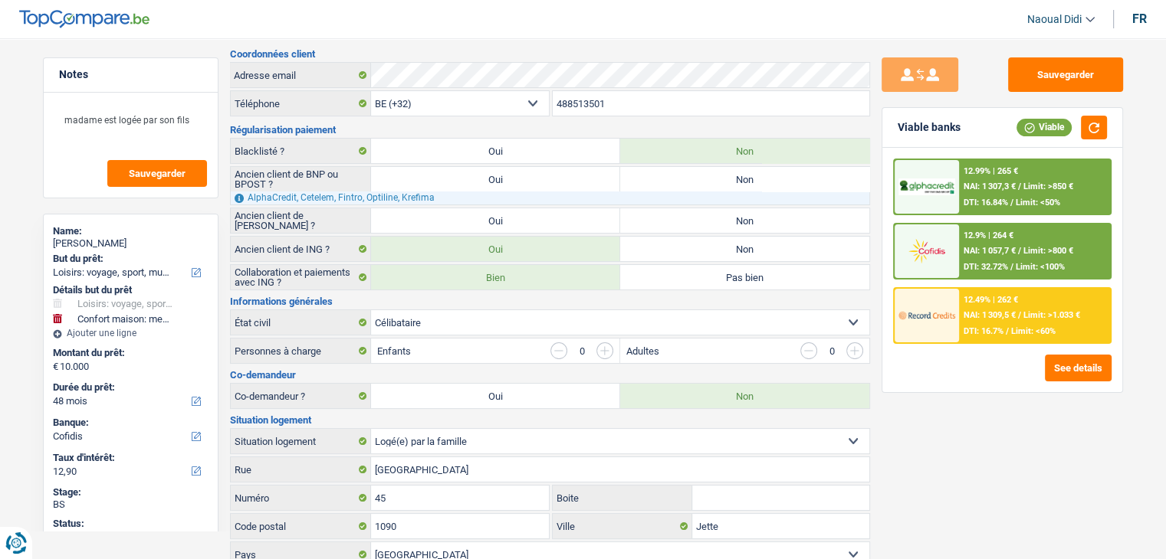
scroll to position [0, 0]
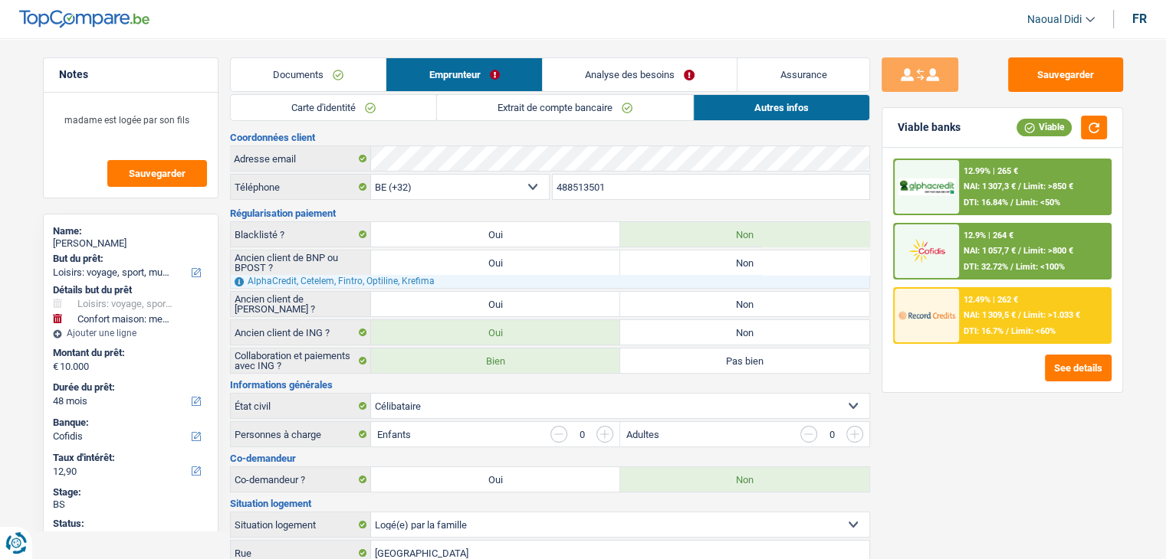
click at [290, 73] on link "Documents" at bounding box center [309, 74] width 156 height 33
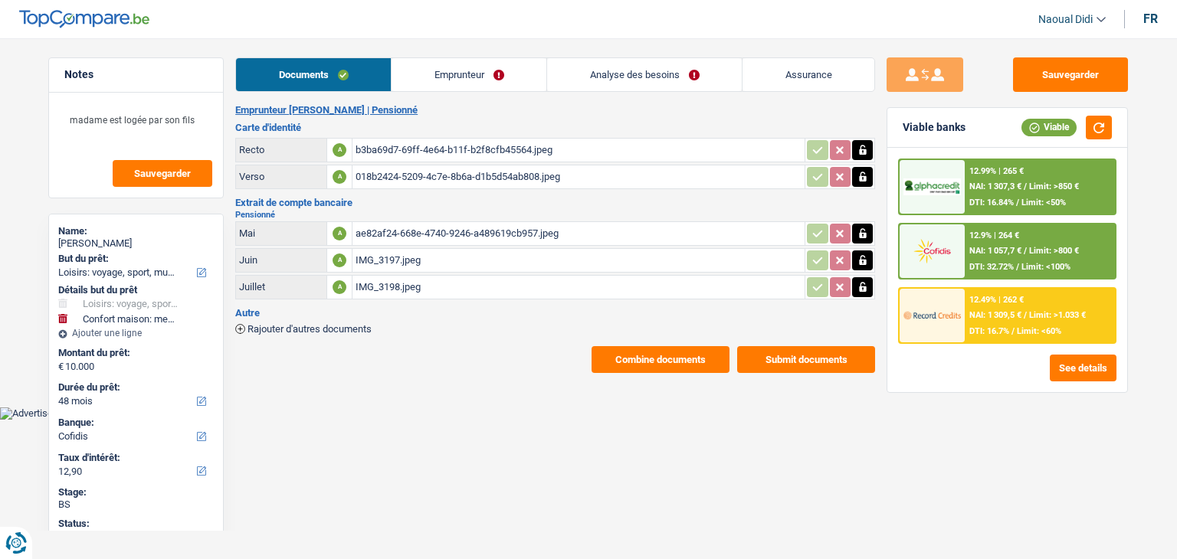
click at [812, 358] on button "Submit documents" at bounding box center [806, 359] width 138 height 27
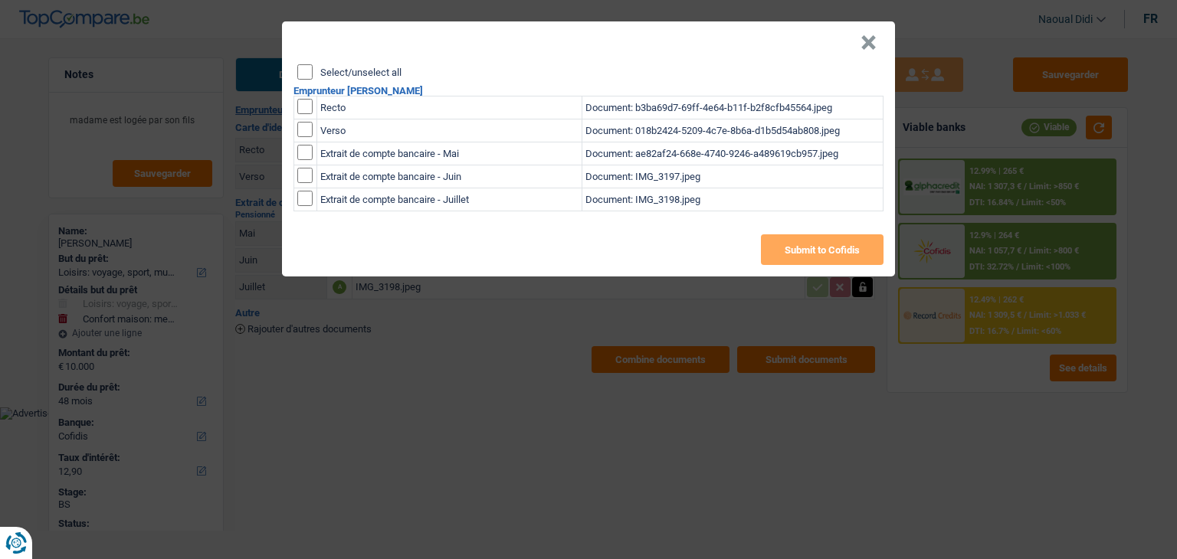
click at [300, 68] on input "Select/unselect all" at bounding box center [304, 71] width 15 height 15
checkbox input "true"
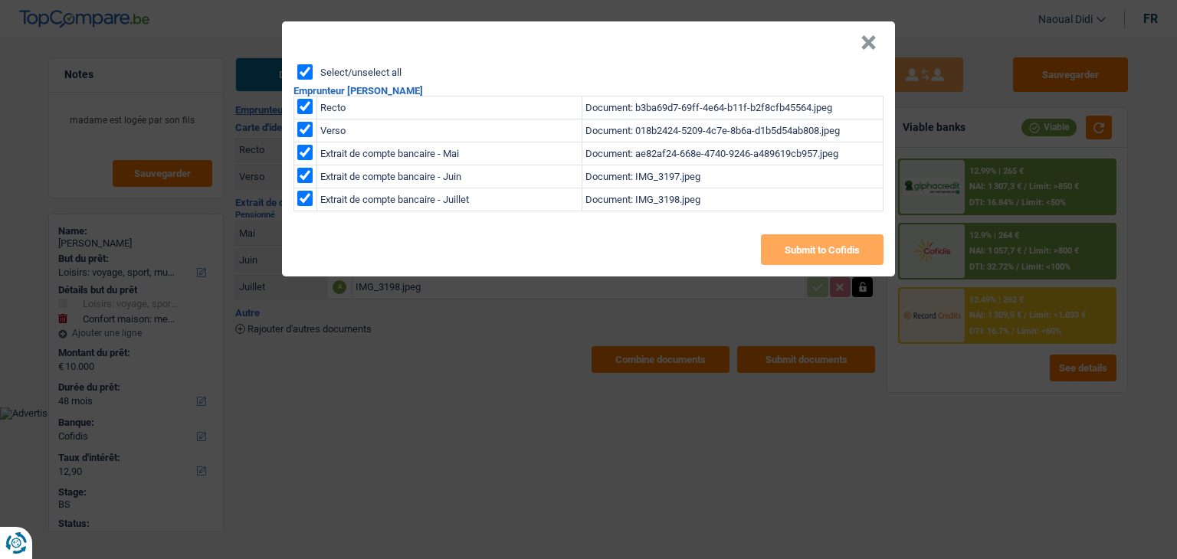
checkbox input "true"
click at [846, 242] on button "Submit to Cofidis" at bounding box center [822, 250] width 123 height 31
click at [868, 44] on button "×" at bounding box center [869, 42] width 16 height 15
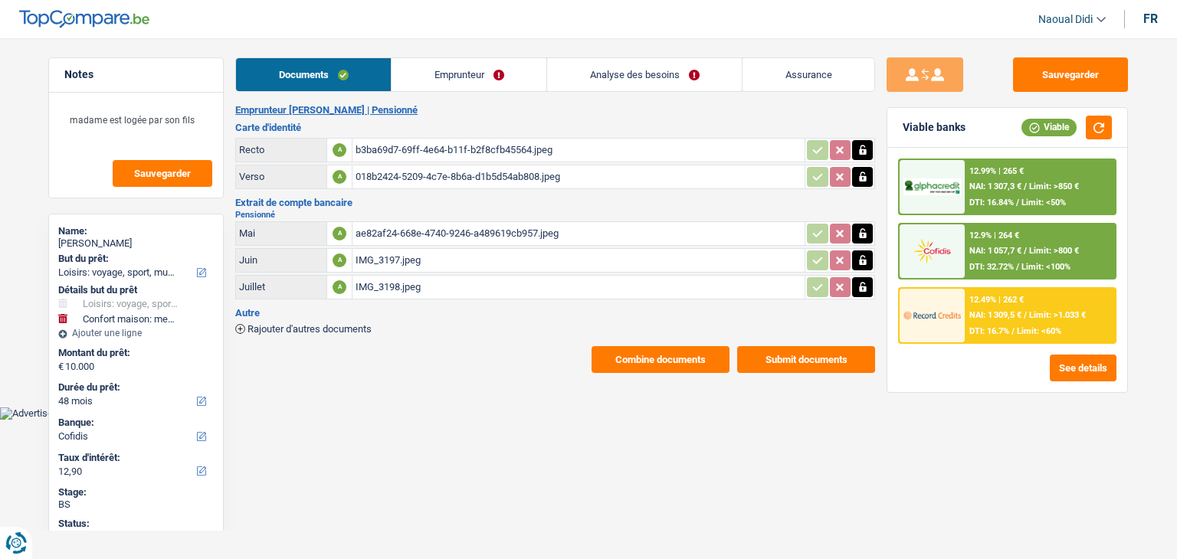
click at [683, 354] on button "Combine documents" at bounding box center [661, 359] width 138 height 27
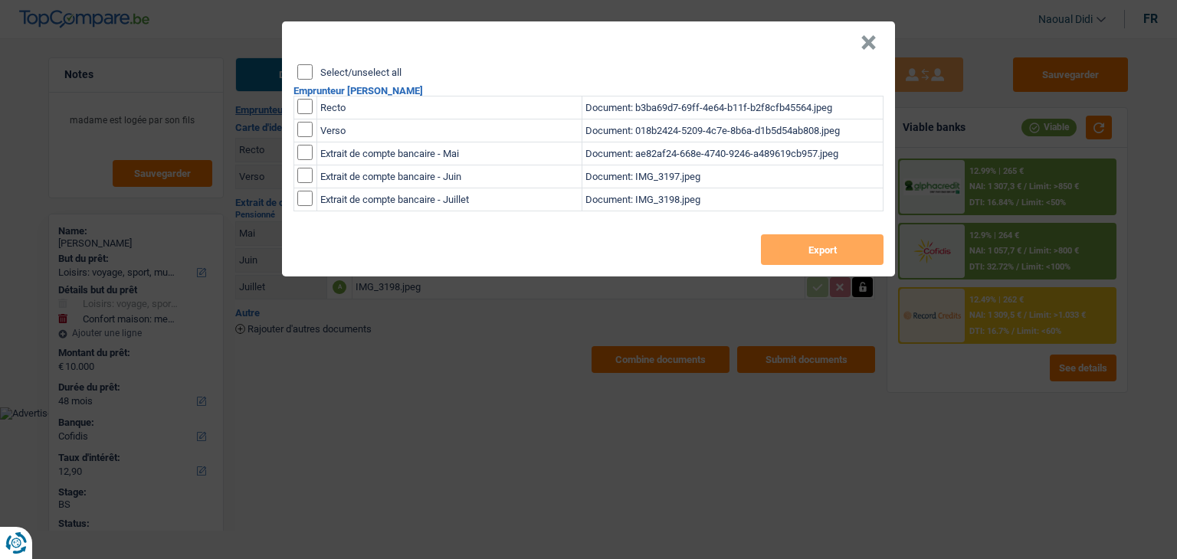
click at [305, 65] on input "Select/unselect all" at bounding box center [304, 71] width 15 height 15
checkbox input "true"
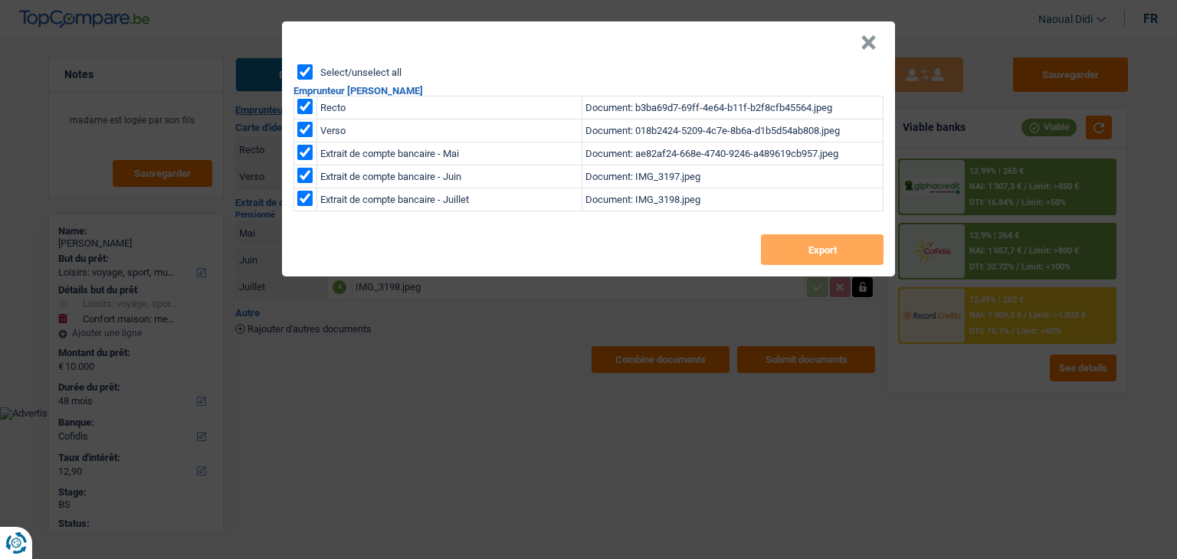
checkbox input "true"
click at [799, 254] on button "Export" at bounding box center [822, 250] width 123 height 31
click at [863, 39] on button "×" at bounding box center [869, 42] width 16 height 15
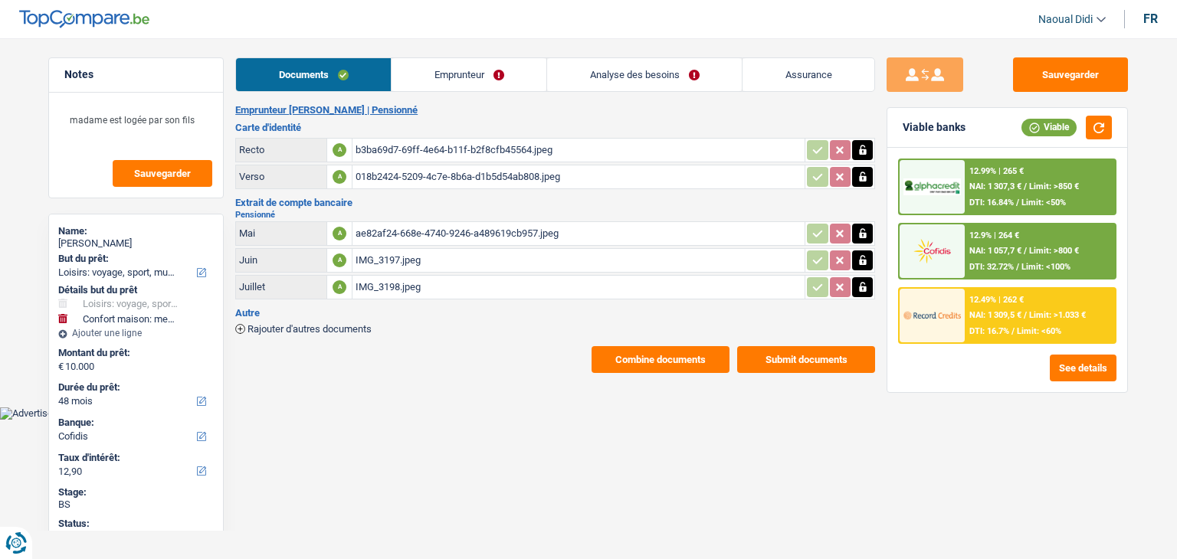
click at [464, 76] on link "Emprunteur" at bounding box center [469, 74] width 155 height 33
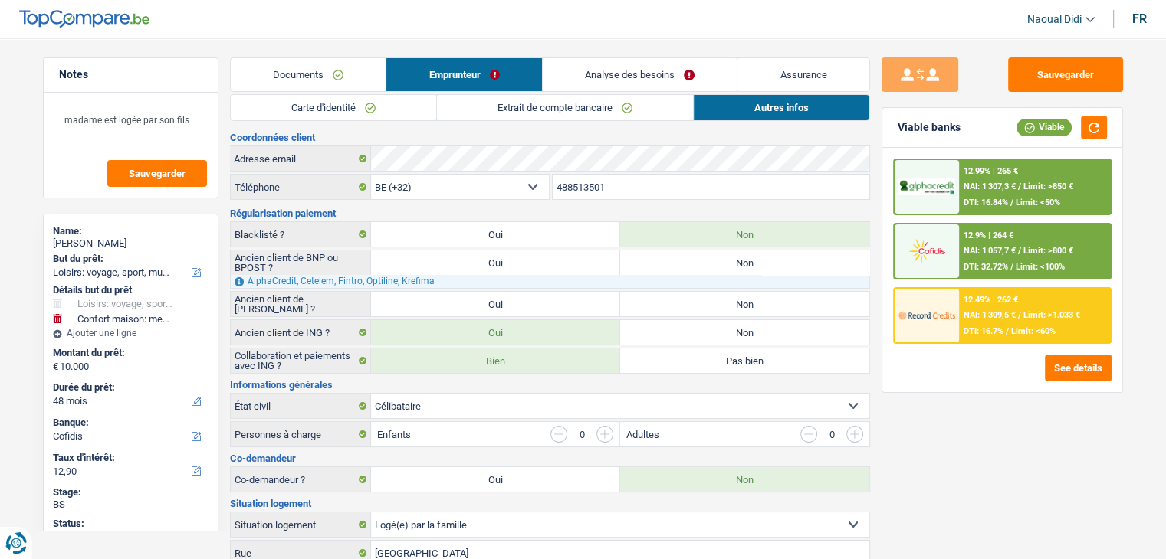
click at [361, 105] on link "Carte d'identité" at bounding box center [333, 107] width 205 height 25
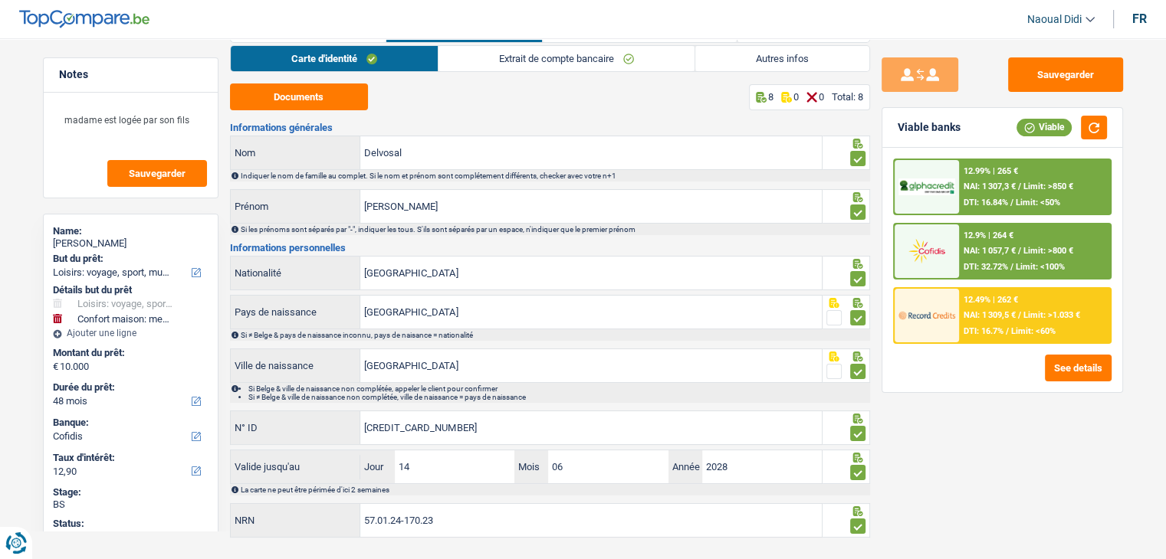
scroll to position [76, 0]
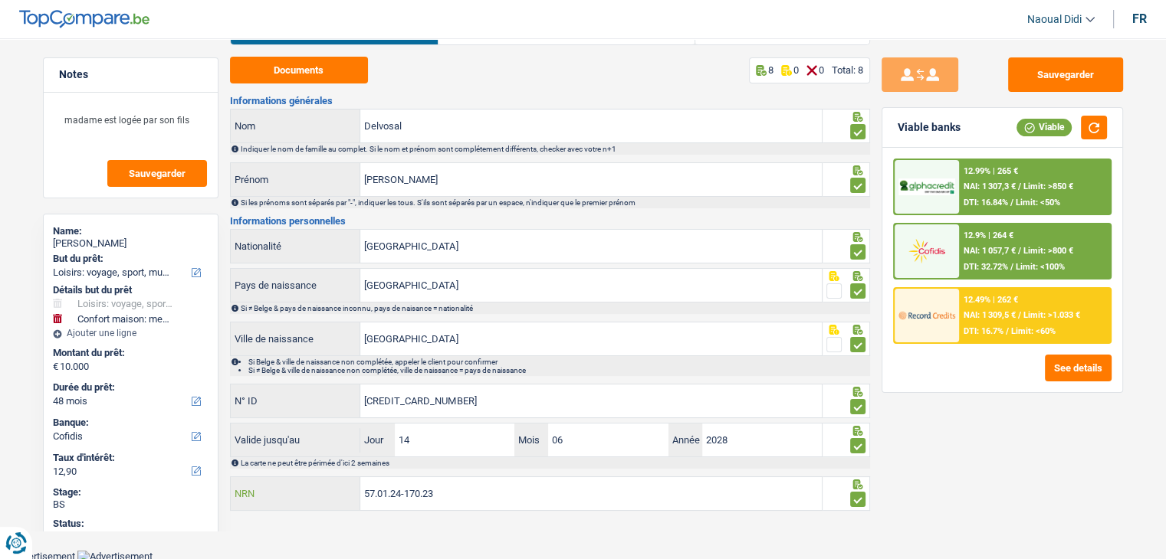
drag, startPoint x: 447, startPoint y: 495, endPoint x: 223, endPoint y: 443, distance: 229.8
click at [223, 443] on div "Notes madame est logée par son fils Sauvegarder Name: Monique Delvosal But du p…" at bounding box center [583, 249] width 1104 height 534
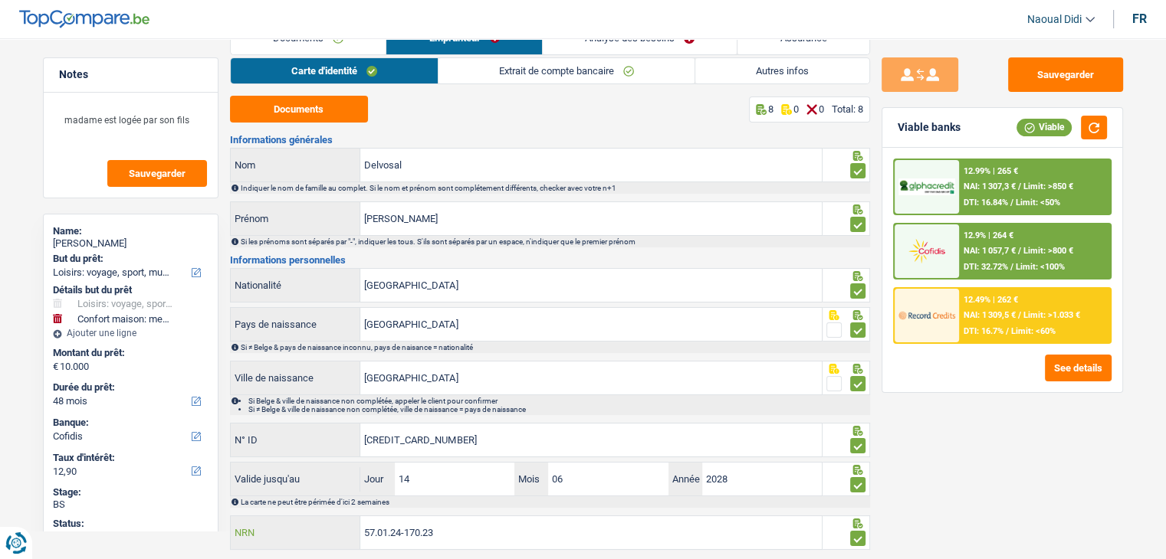
scroll to position [0, 0]
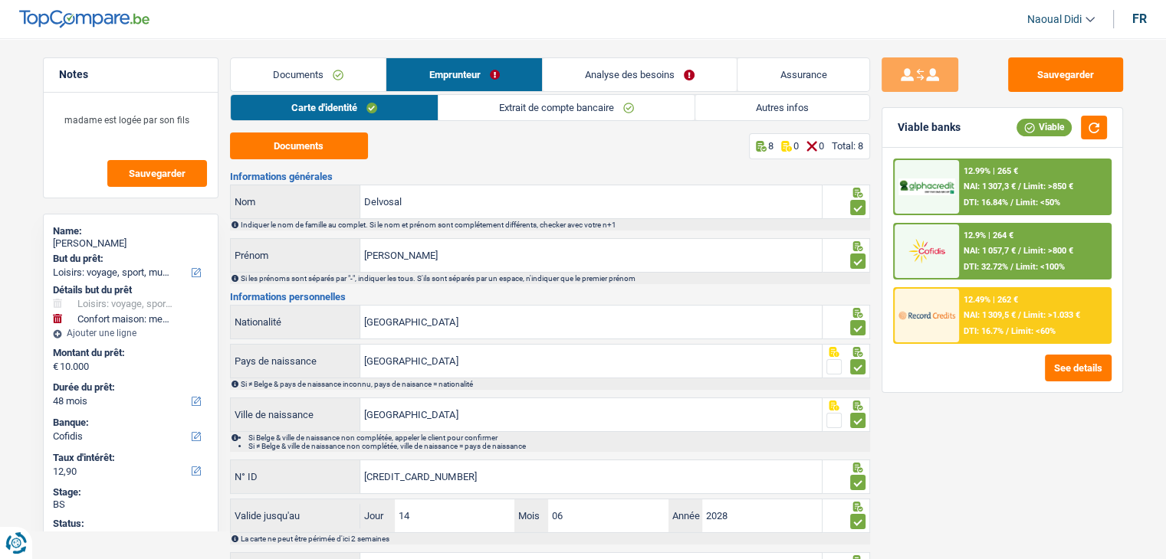
click at [1012, 177] on div "12.99% | 265 € NAI: 1 307,3 € / Limit: >850 € DTI: 16.84% / Limit: <50%" at bounding box center [1034, 187] width 151 height 54
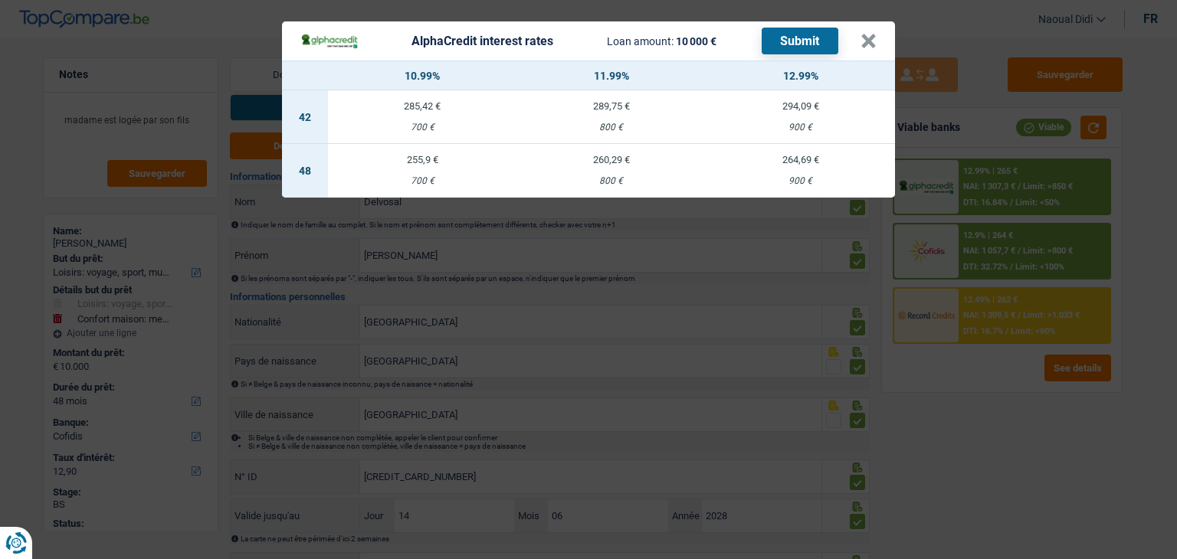
click at [801, 169] on td "264,69 € 900 €" at bounding box center [800, 171] width 189 height 54
select select "alphacredit"
type input "12,99"
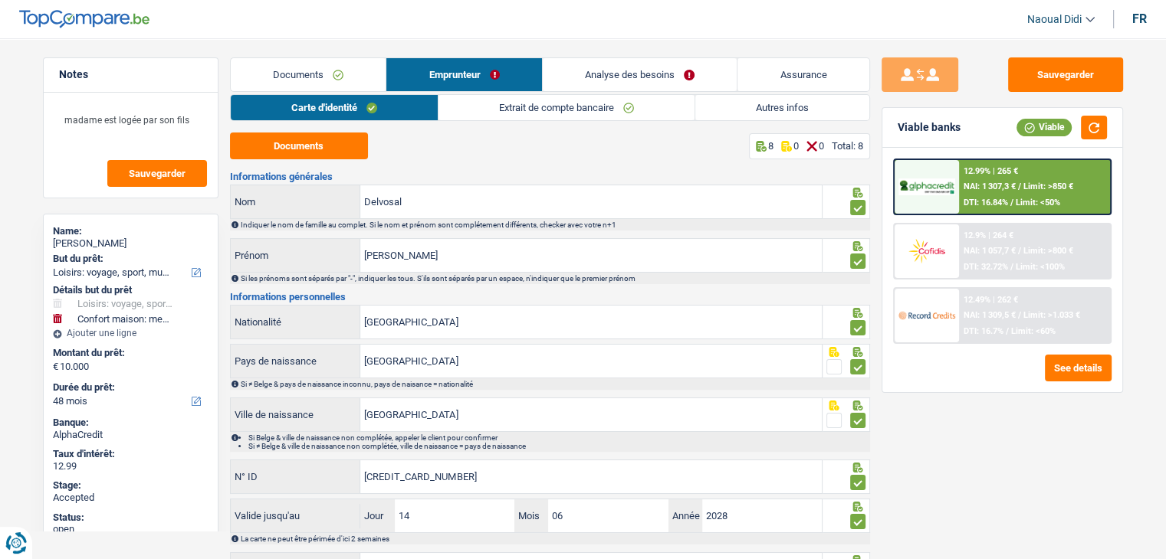
click at [978, 175] on div "12.99% | 265 € NAI: 1 307,3 € / Limit: >850 € DTI: 16.84% / Limit: <50%" at bounding box center [1034, 187] width 151 height 54
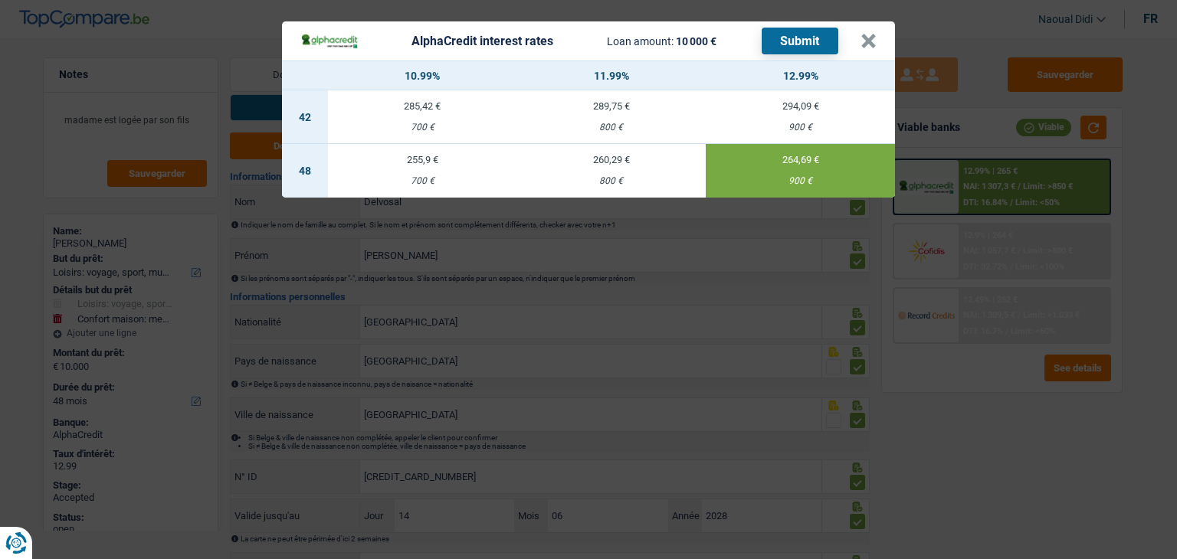
click at [796, 39] on button "Submit" at bounding box center [800, 41] width 77 height 27
click at [864, 39] on button "×" at bounding box center [869, 41] width 16 height 15
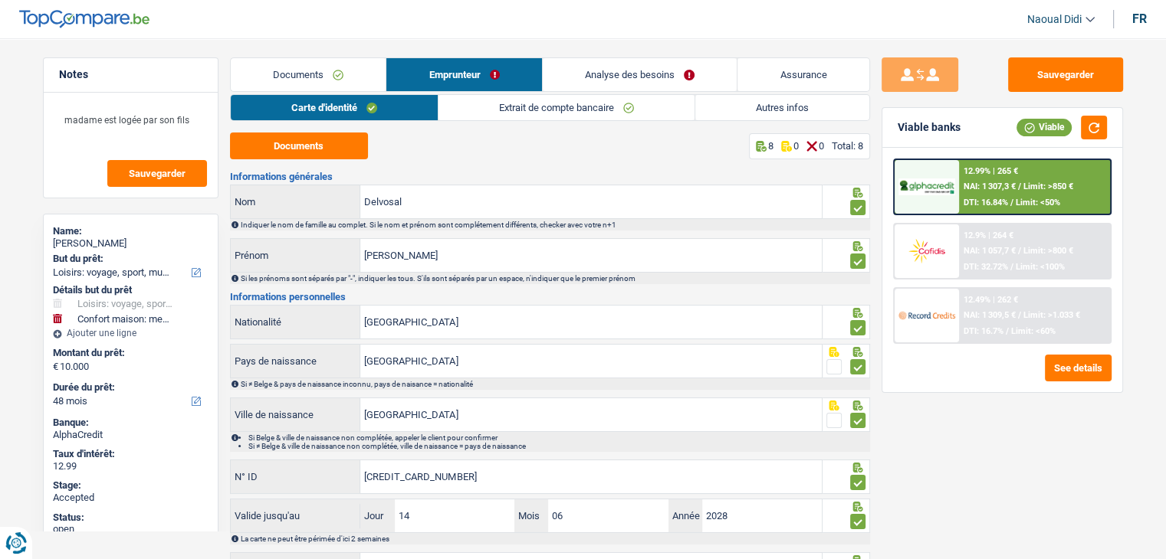
click at [1032, 317] on span "Limit: >1.033 €" at bounding box center [1051, 315] width 57 height 10
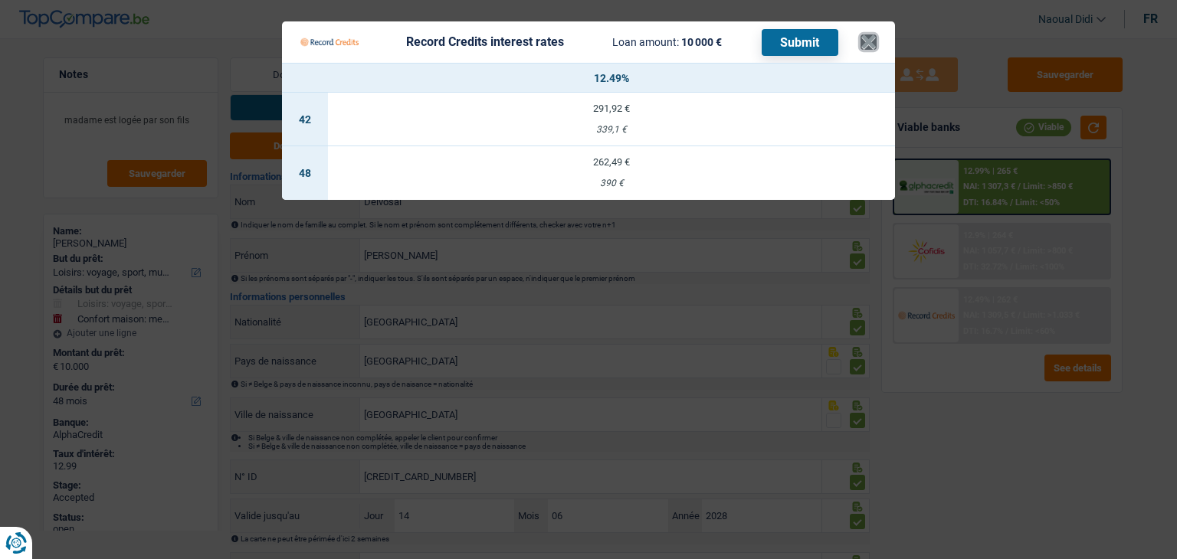
click at [871, 40] on button "×" at bounding box center [869, 41] width 16 height 15
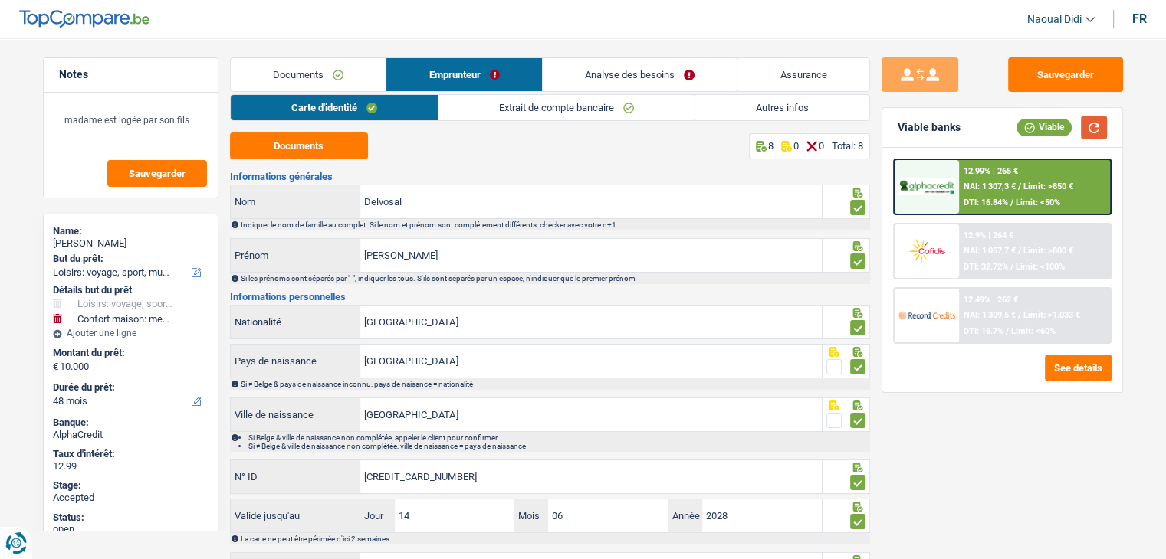
click at [1084, 133] on button "button" at bounding box center [1094, 128] width 26 height 24
click at [1048, 320] on div "12.49% | 262 € NAI: 1 309,5 € / Limit: >1.033 € DTI: 16.7% / Limit: <60%" at bounding box center [1034, 316] width 151 height 54
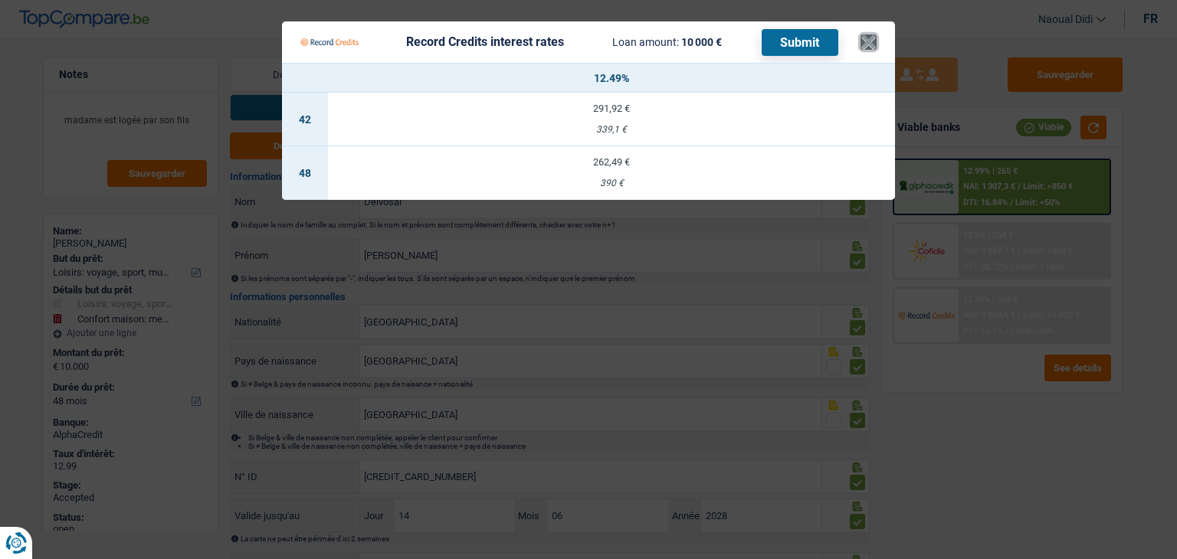
click at [864, 40] on button "×" at bounding box center [869, 41] width 16 height 15
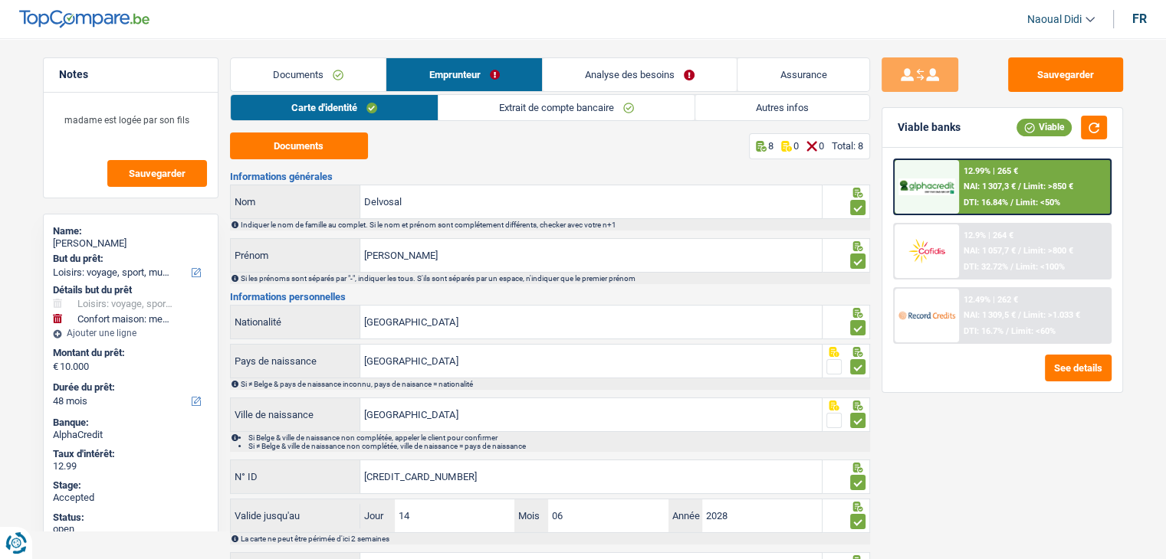
click at [1051, 127] on div "Viable" at bounding box center [1043, 127] width 55 height 17
click at [1093, 130] on button "button" at bounding box center [1094, 128] width 26 height 24
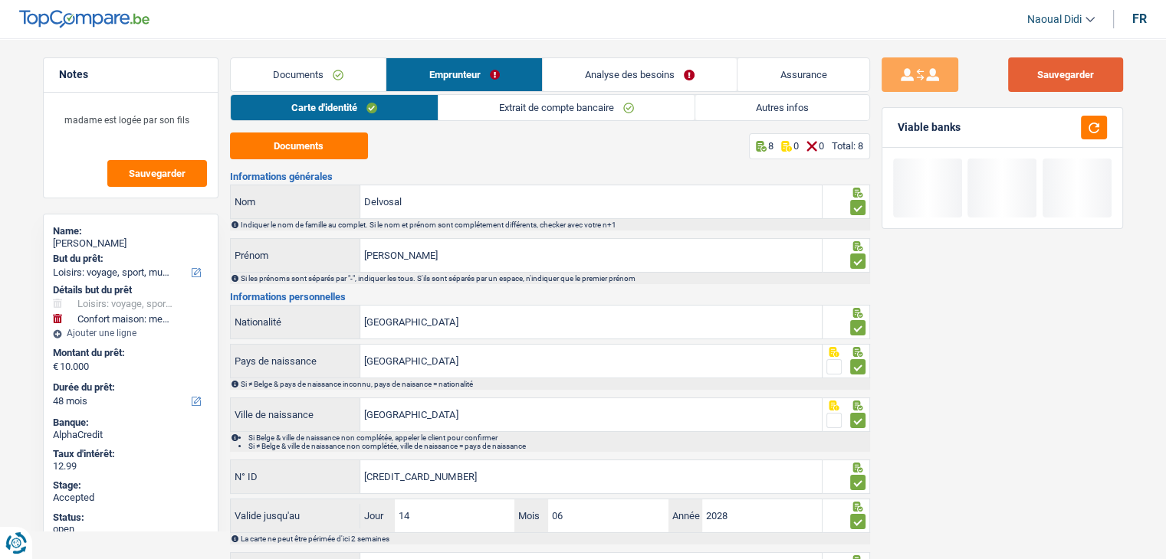
click at [1049, 86] on button "Sauvegarder" at bounding box center [1065, 74] width 115 height 34
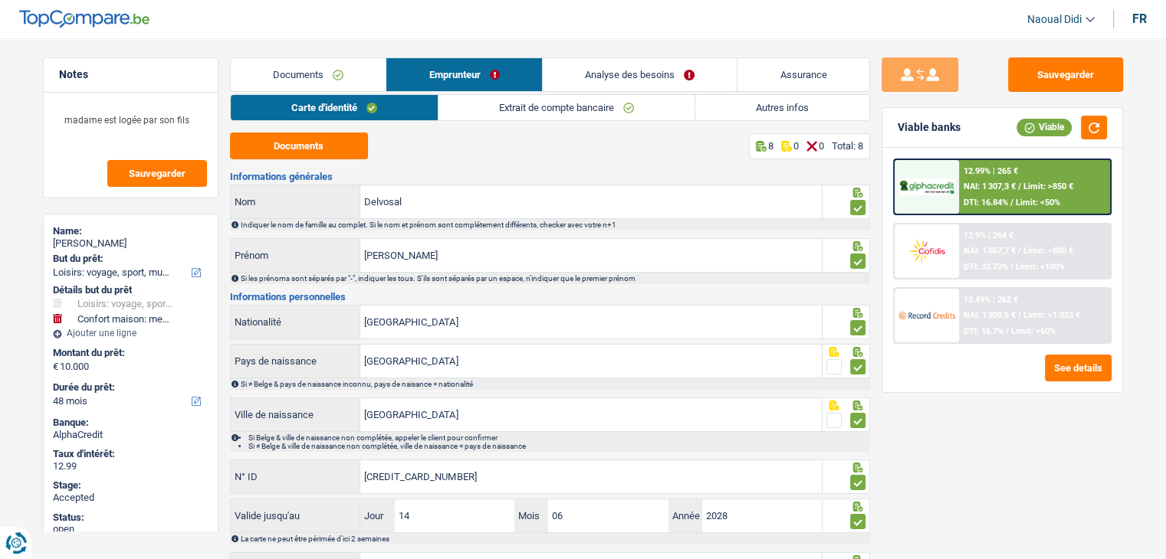
click at [984, 372] on div "See details" at bounding box center [1002, 368] width 218 height 27
click at [923, 310] on img at bounding box center [926, 315] width 57 height 28
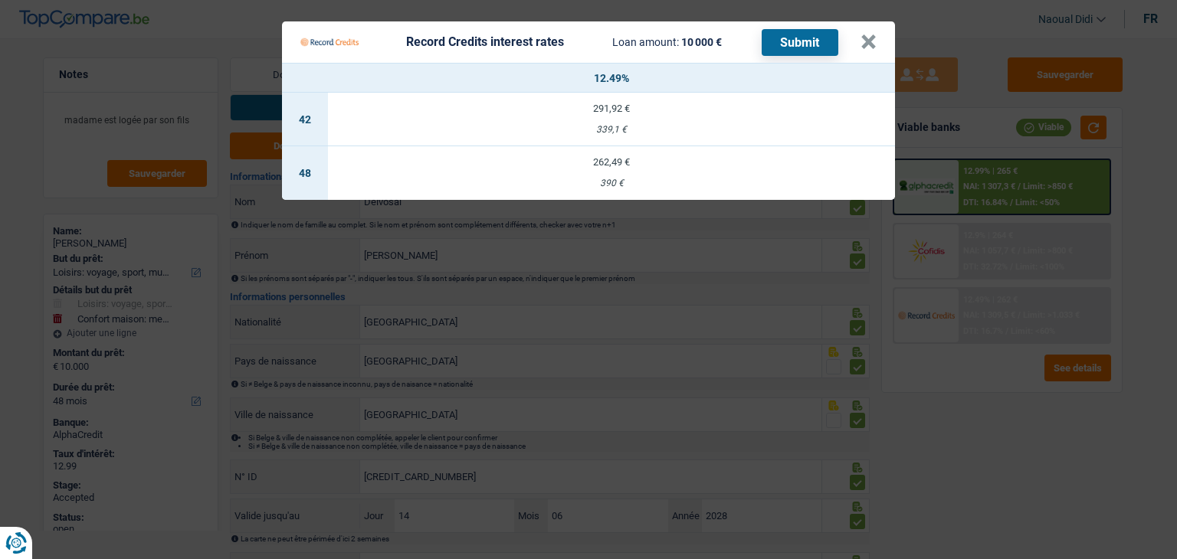
click at [618, 169] on td "262,49 € 390 €" at bounding box center [611, 173] width 567 height 54
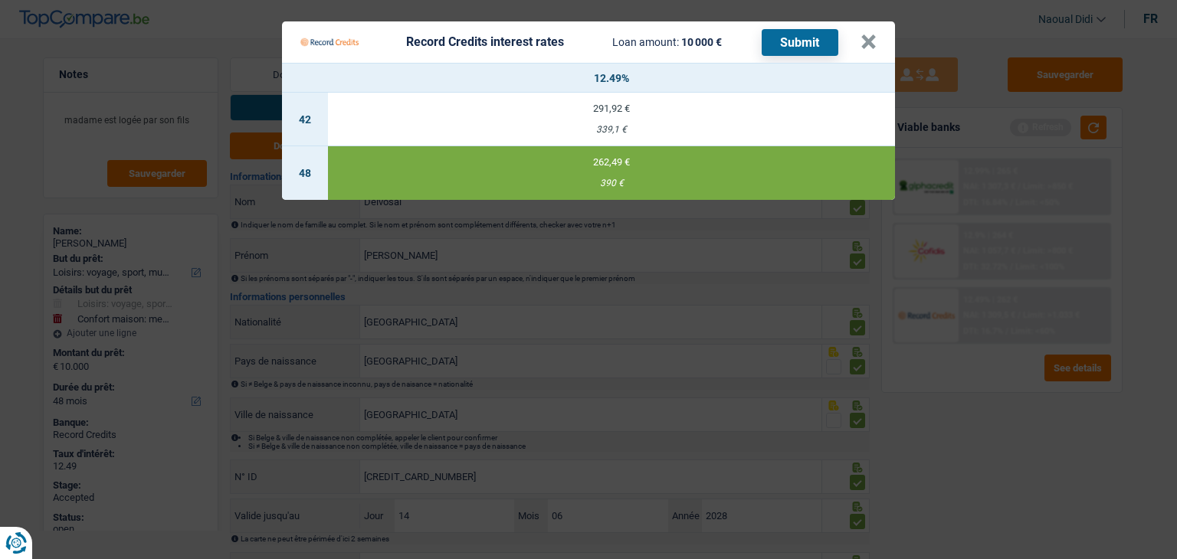
click at [858, 38] on div "Record Credits interest rates Loan amount: 10 000 € Submit" at bounding box center [580, 42] width 560 height 29
click at [872, 43] on button "×" at bounding box center [869, 41] width 16 height 15
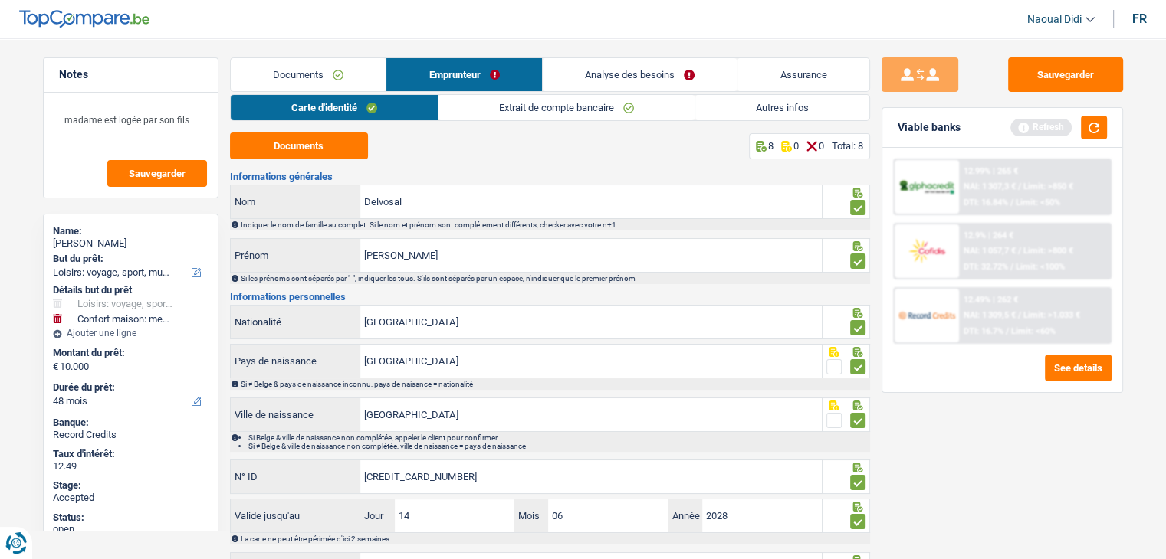
click at [953, 355] on div "See details" at bounding box center [1002, 368] width 218 height 27
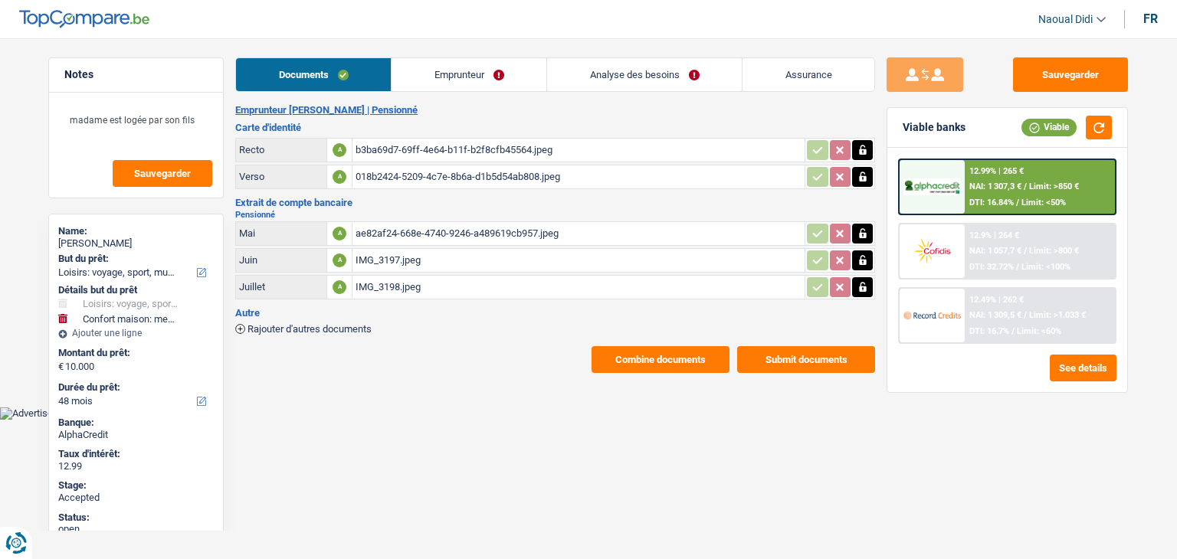
select select "hobbies"
select select "household"
select select "48"
click at [487, 75] on link "Emprunteur" at bounding box center [469, 74] width 155 height 33
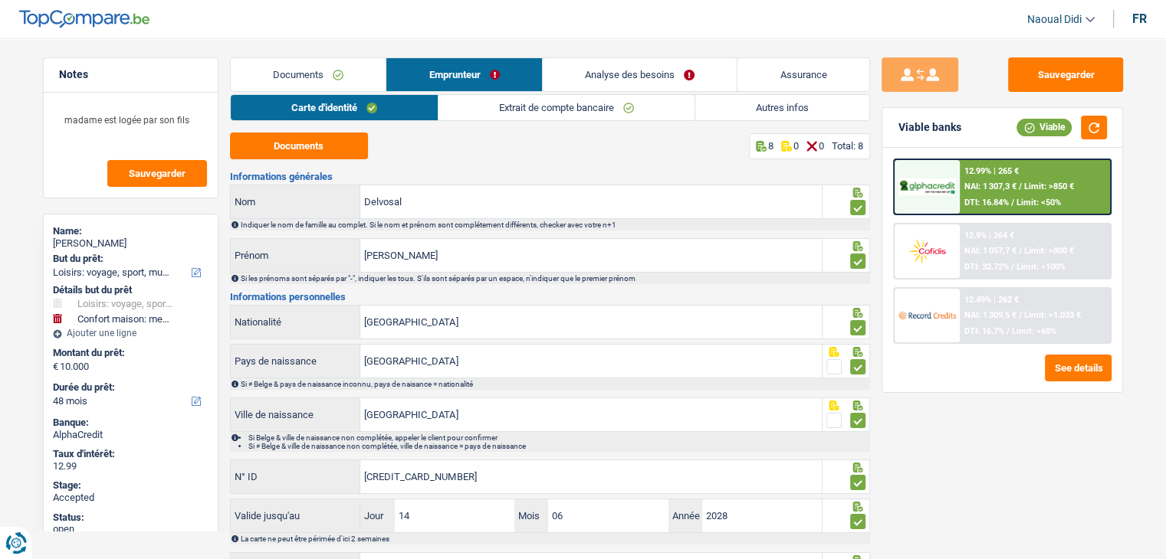
click at [1007, 310] on span "NAI: 1 309,5 €" at bounding box center [989, 315] width 52 height 10
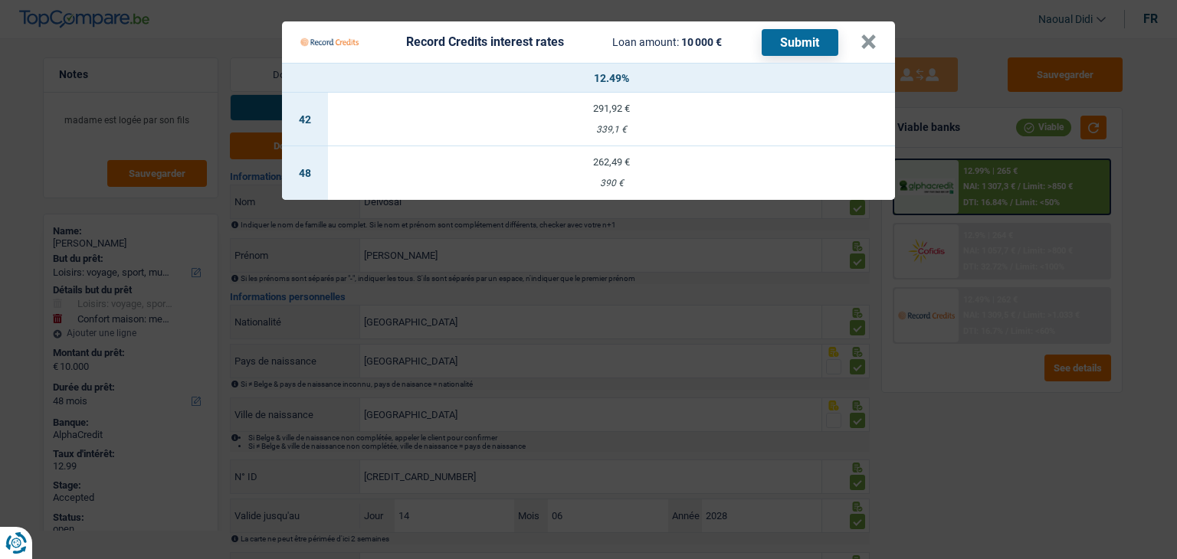
click at [612, 173] on td "262,49 € 390 €" at bounding box center [611, 173] width 567 height 54
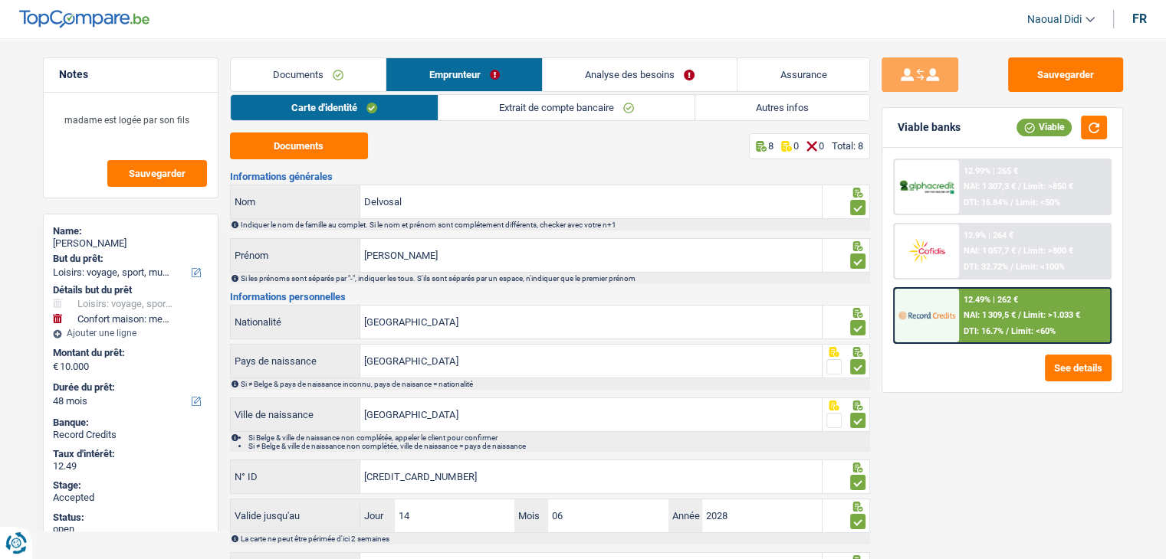
click at [1022, 314] on div "NAI: 1 309,5 € / Limit: >1.033 €" at bounding box center [1021, 315] width 116 height 10
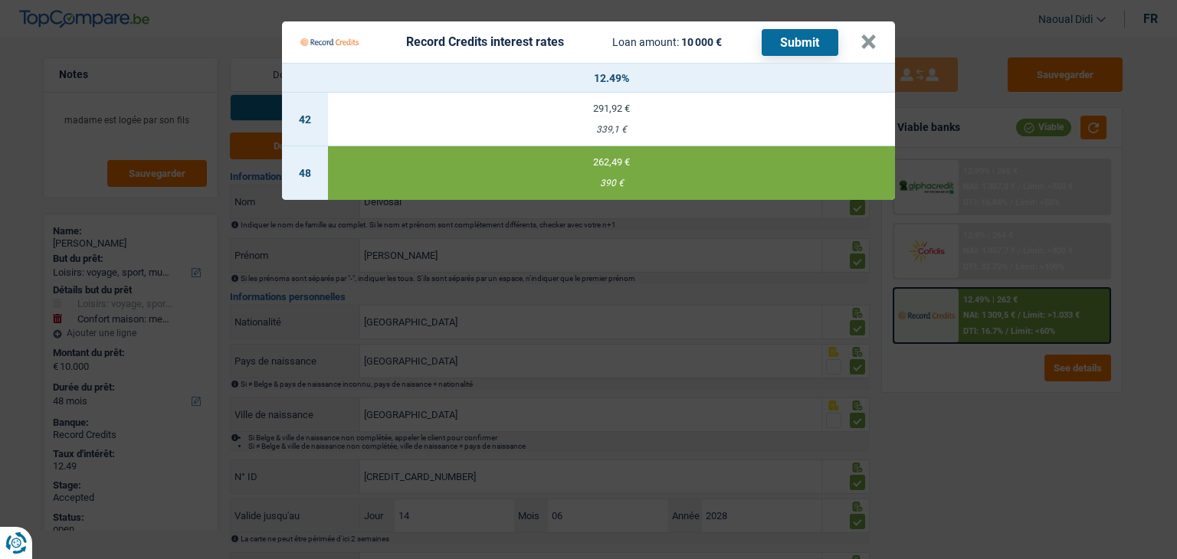
click at [793, 53] on button "Submit" at bounding box center [800, 42] width 77 height 27
click at [871, 46] on button "×" at bounding box center [869, 41] width 16 height 15
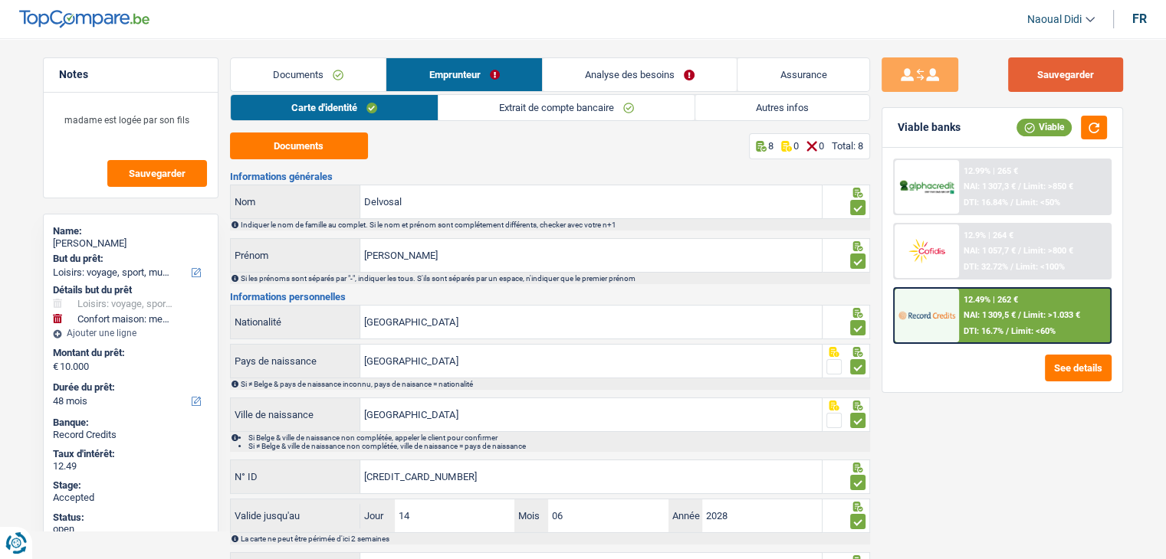
click at [1025, 73] on button "Sauvegarder" at bounding box center [1065, 74] width 115 height 34
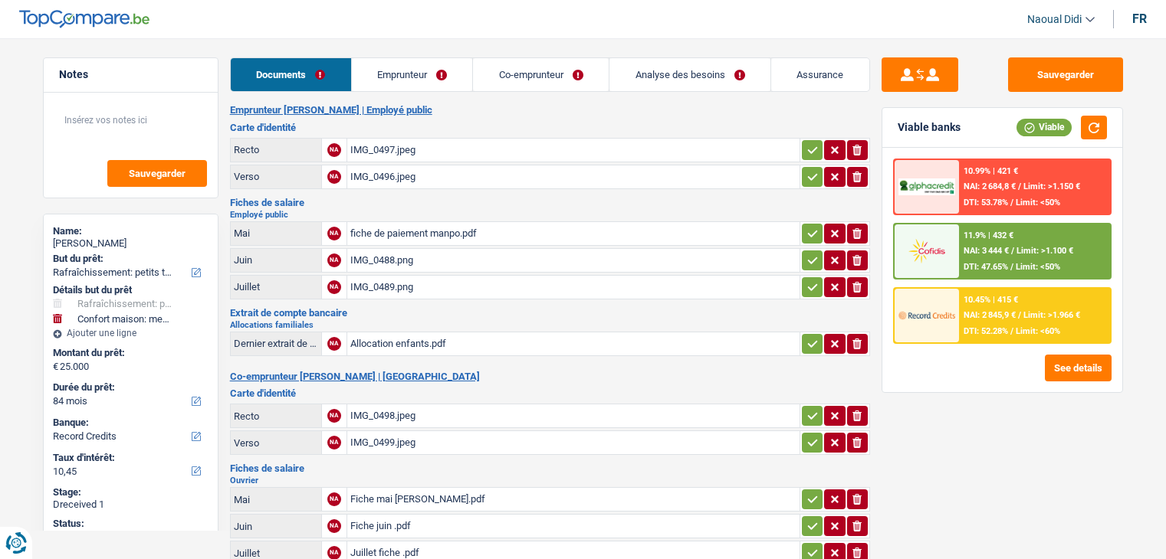
select select "houseOrGarden"
select select "household"
select select "84"
select select "record credits"
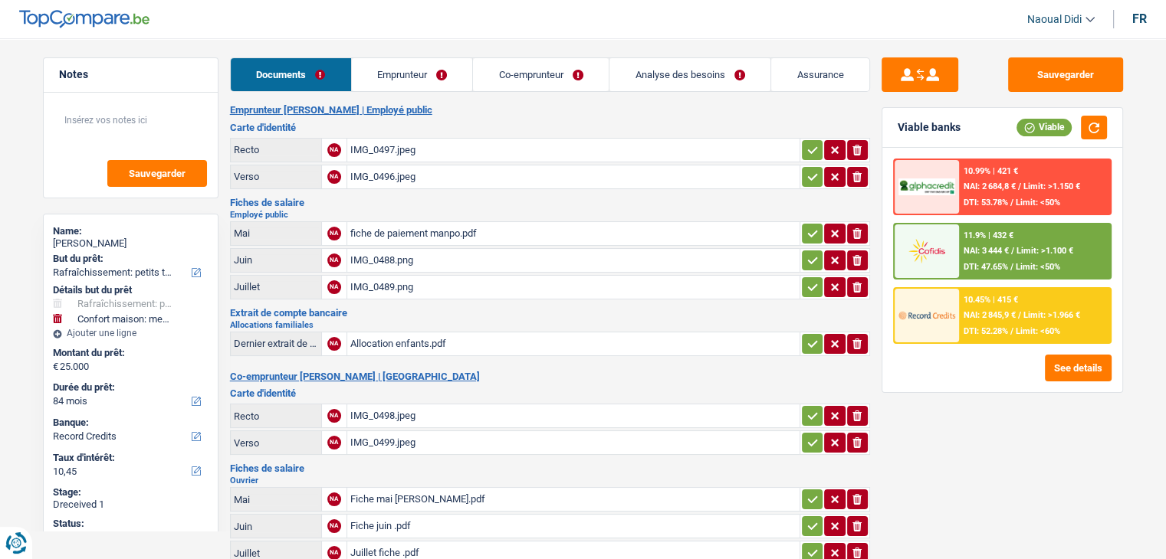
click at [388, 150] on div "IMG_0497.jpeg" at bounding box center [573, 150] width 446 height 23
click at [379, 182] on div "IMG_0496.jpeg" at bounding box center [573, 177] width 446 height 23
click at [359, 230] on div "fiche de paiement manpo.pdf" at bounding box center [573, 233] width 446 height 23
click at [379, 255] on div "IMG_0488.png" at bounding box center [573, 260] width 446 height 23
click at [382, 289] on div "IMG_0489.png" at bounding box center [573, 287] width 446 height 23
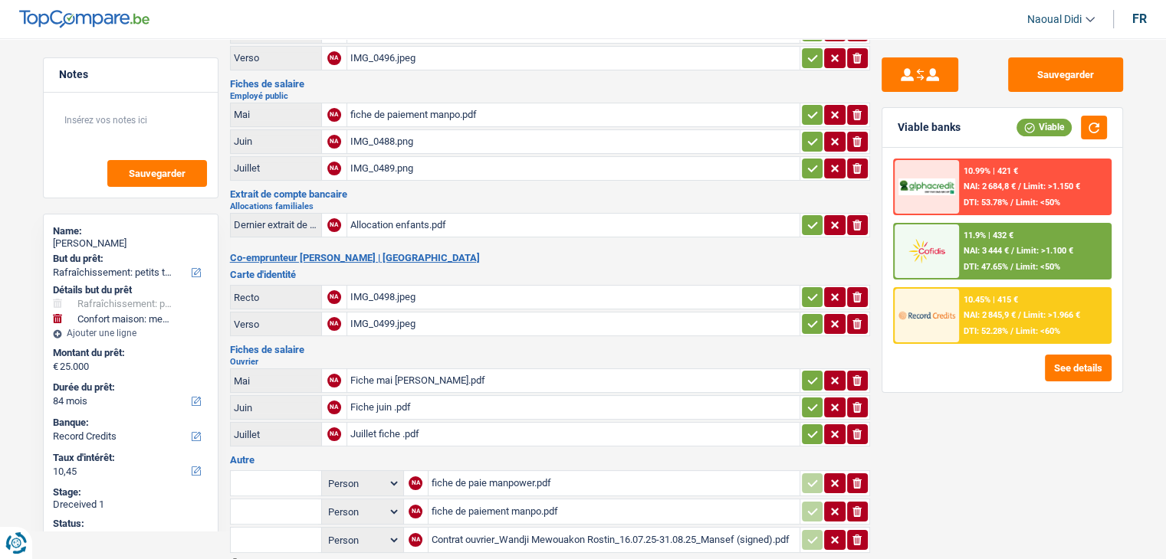
scroll to position [153, 0]
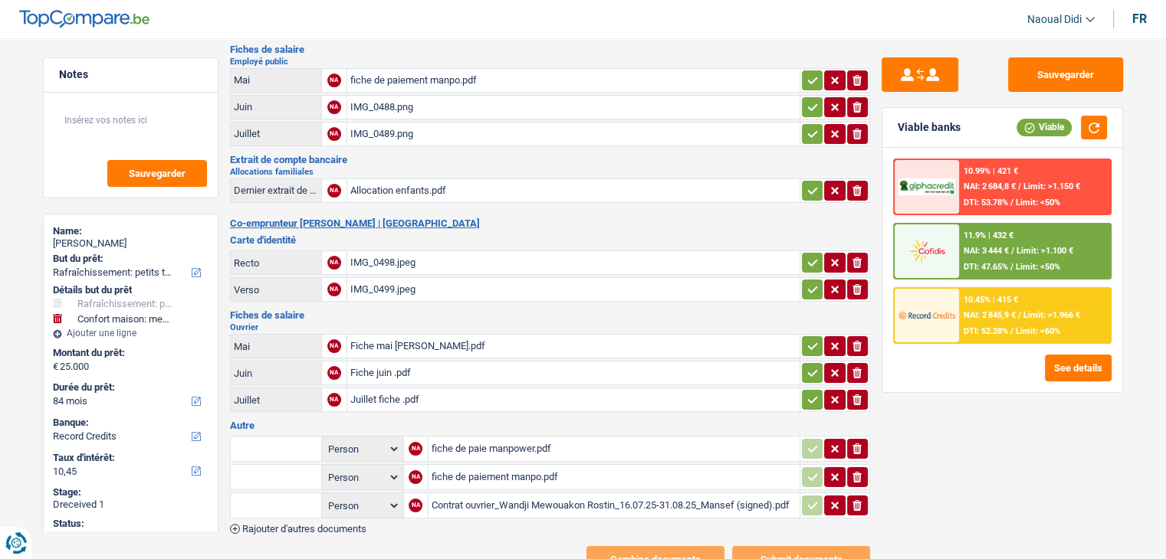
click at [392, 336] on div "Fiche mai Bobby.pdf" at bounding box center [573, 346] width 446 height 23
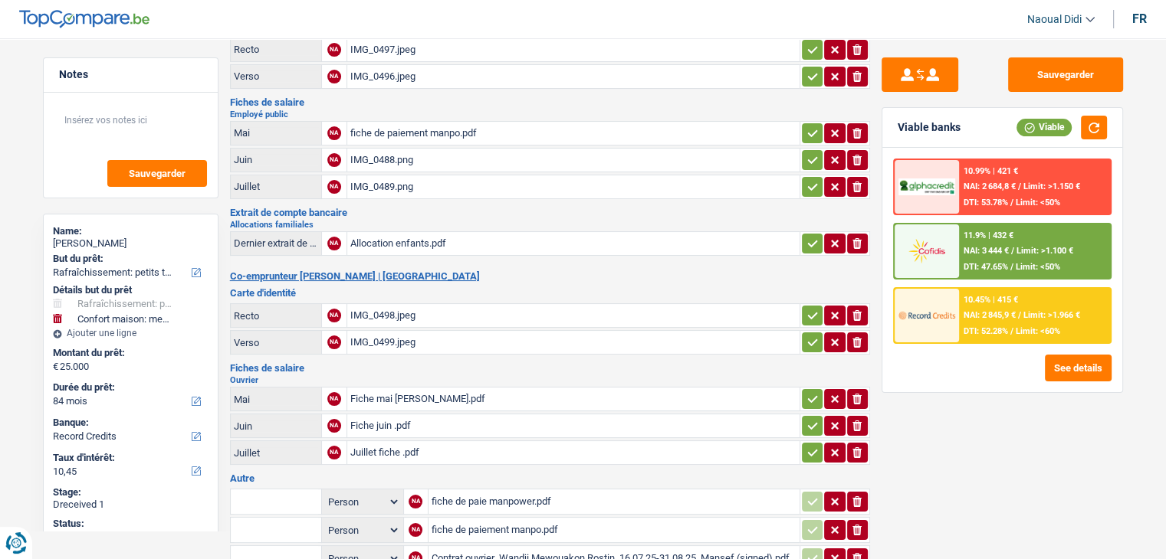
scroll to position [0, 0]
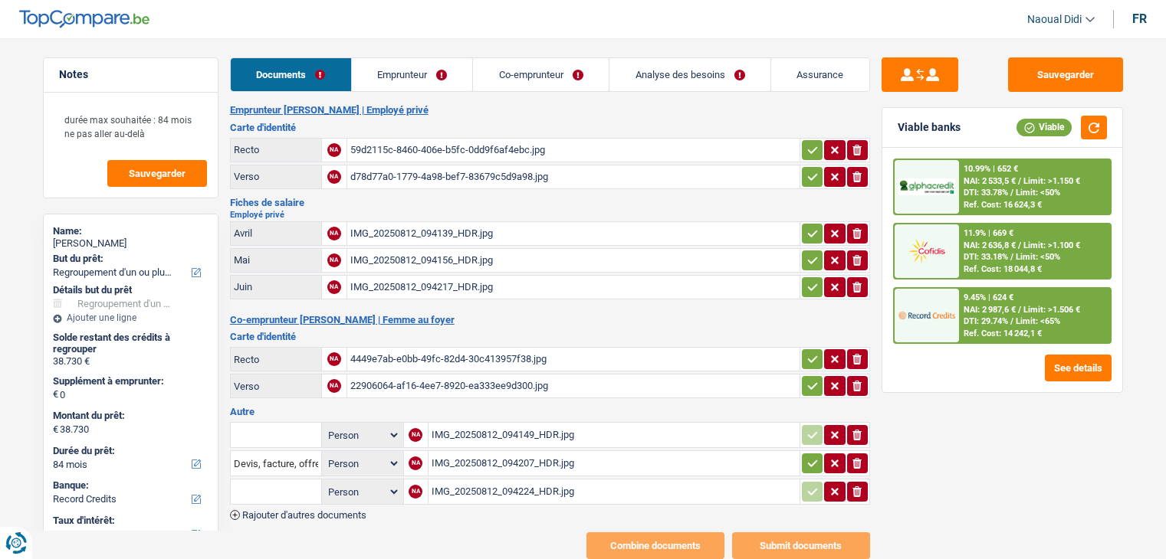
select select "refinancing"
select select "84"
select select "record credits"
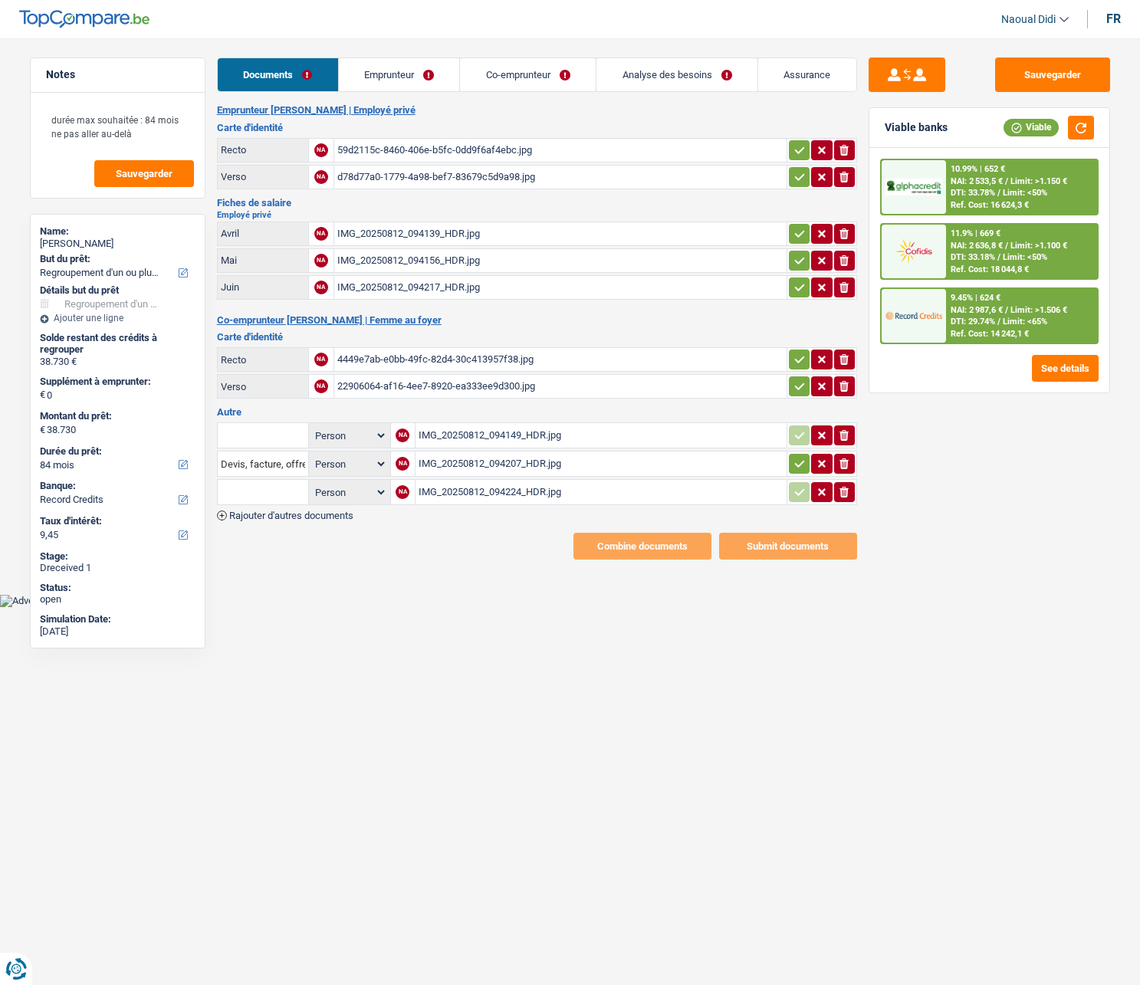
click at [389, 153] on div "59d2115c-8460-406e-b5fc-0dd9f6af4ebc.jpg" at bounding box center [560, 150] width 446 height 23
click at [366, 75] on link "Emprunteur" at bounding box center [399, 74] width 121 height 33
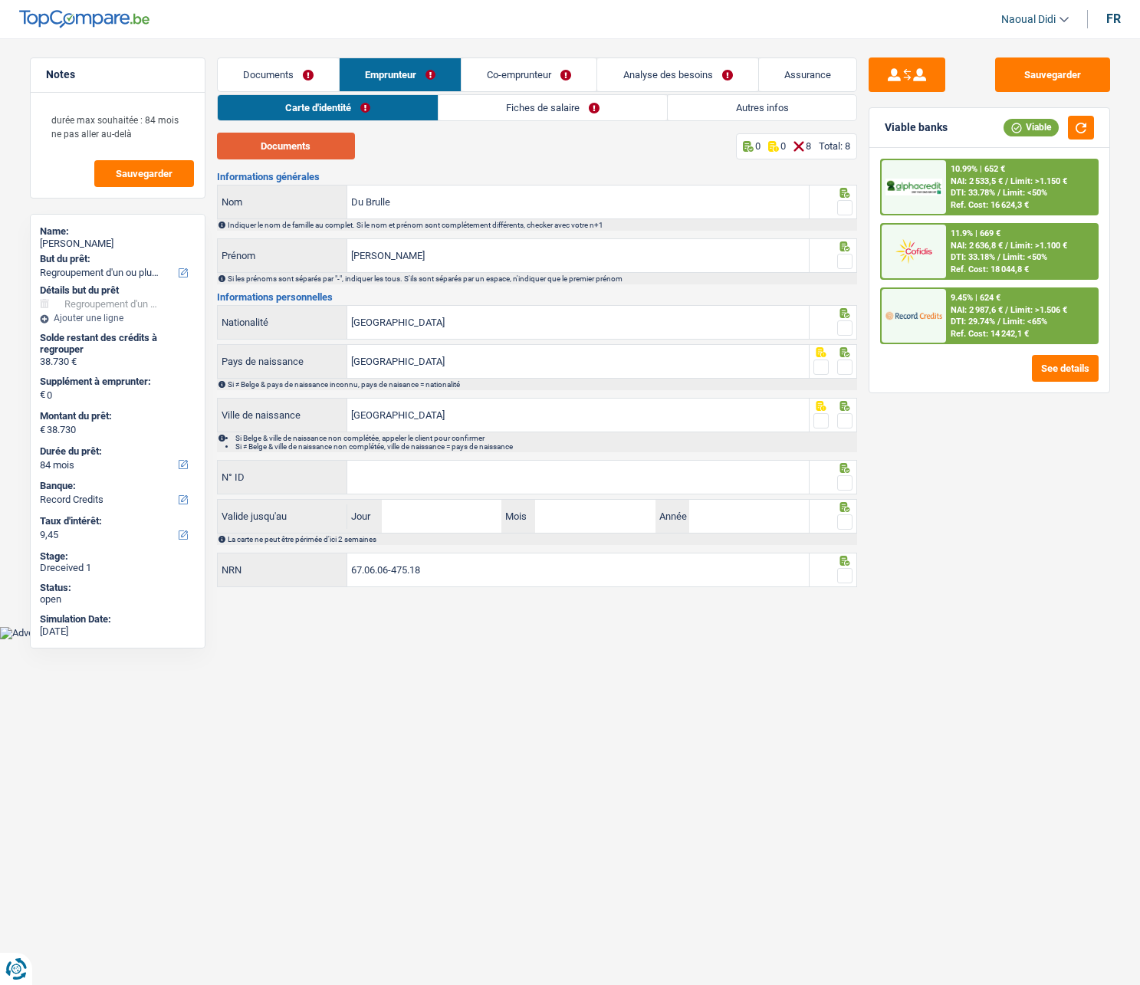
click at [289, 148] on button "Documents" at bounding box center [286, 146] width 138 height 27
click at [524, 97] on link "Fiches de salaire" at bounding box center [552, 107] width 228 height 25
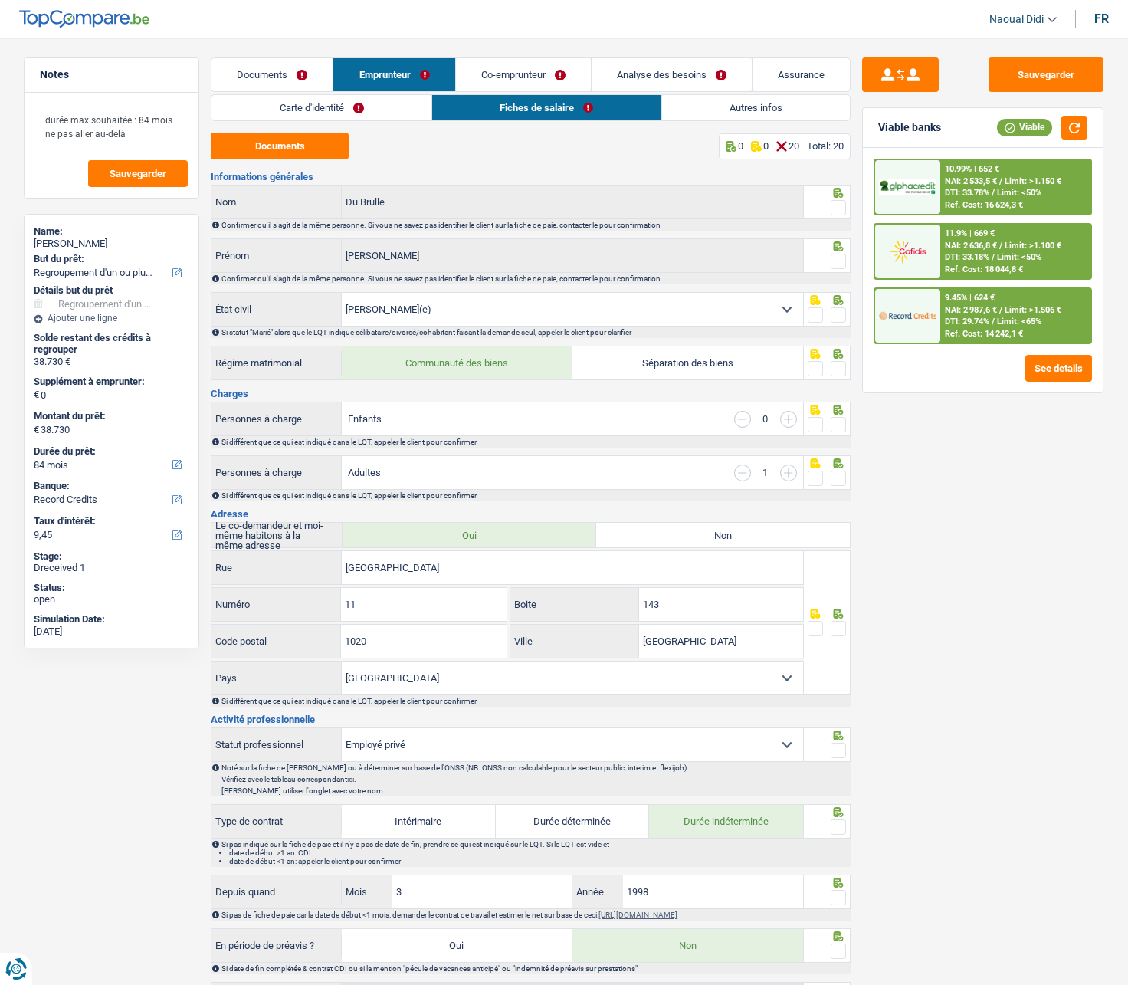
click at [337, 107] on link "Carte d'identité" at bounding box center [322, 107] width 220 height 25
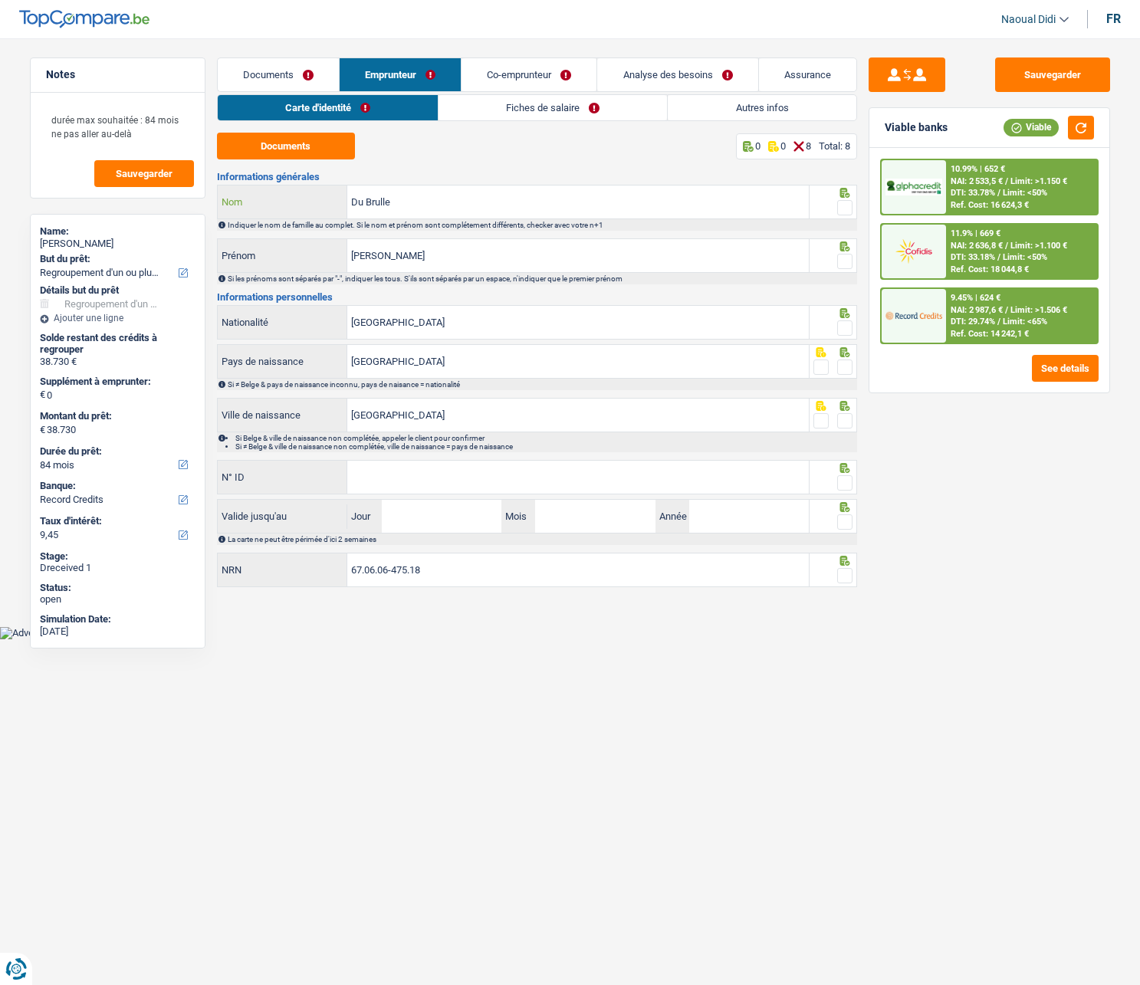
click at [412, 205] on input "Du Brulle" at bounding box center [577, 201] width 461 height 33
click at [851, 215] on span at bounding box center [844, 207] width 15 height 15
click at [0, 0] on input "radio" at bounding box center [0, 0] width 0 height 0
click at [847, 265] on span at bounding box center [844, 261] width 15 height 15
click at [0, 0] on input "radio" at bounding box center [0, 0] width 0 height 0
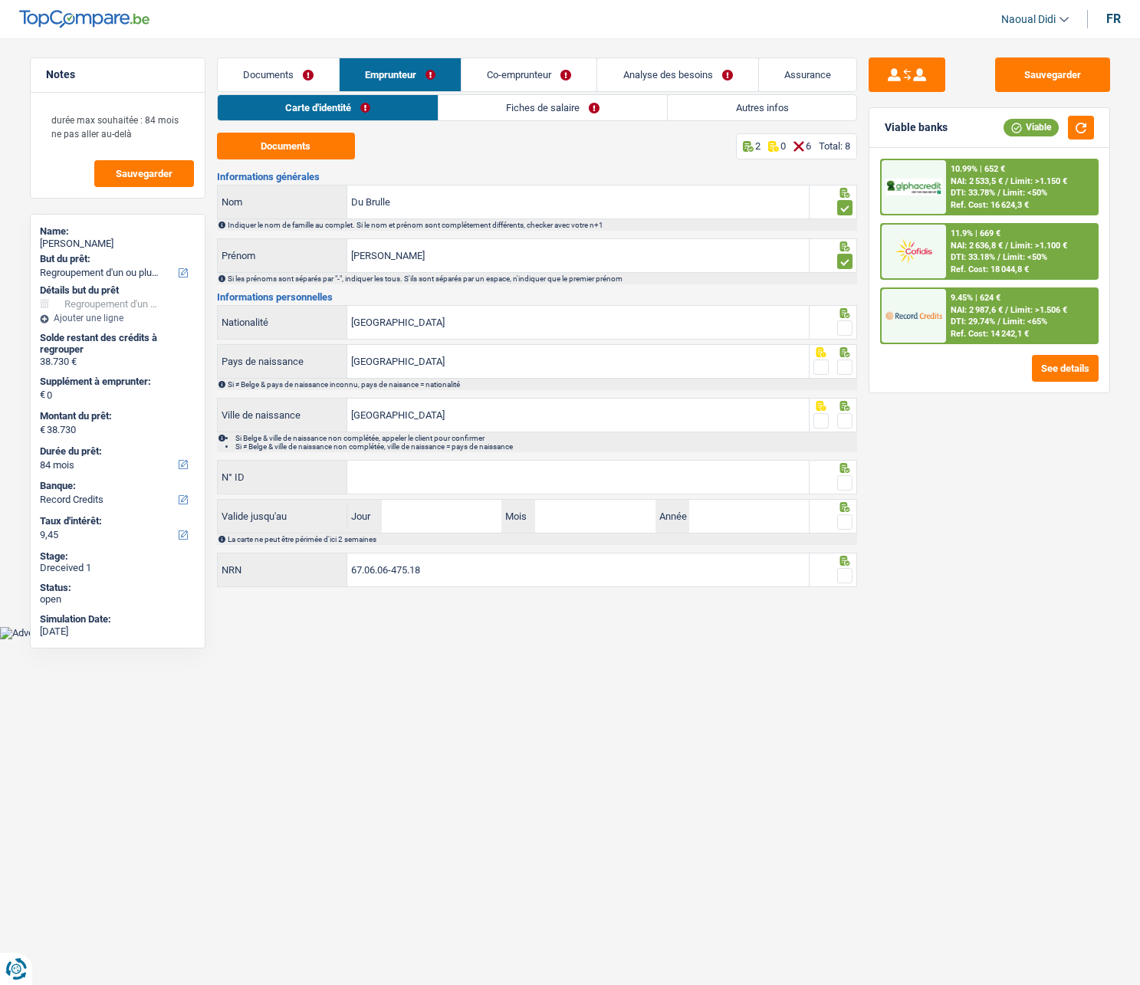
click at [846, 328] on span at bounding box center [844, 327] width 15 height 15
click at [0, 0] on input "radio" at bounding box center [0, 0] width 0 height 0
click at [845, 369] on span at bounding box center [844, 366] width 15 height 15
click at [0, 0] on input "radio" at bounding box center [0, 0] width 0 height 0
click at [841, 420] on span at bounding box center [844, 420] width 15 height 15
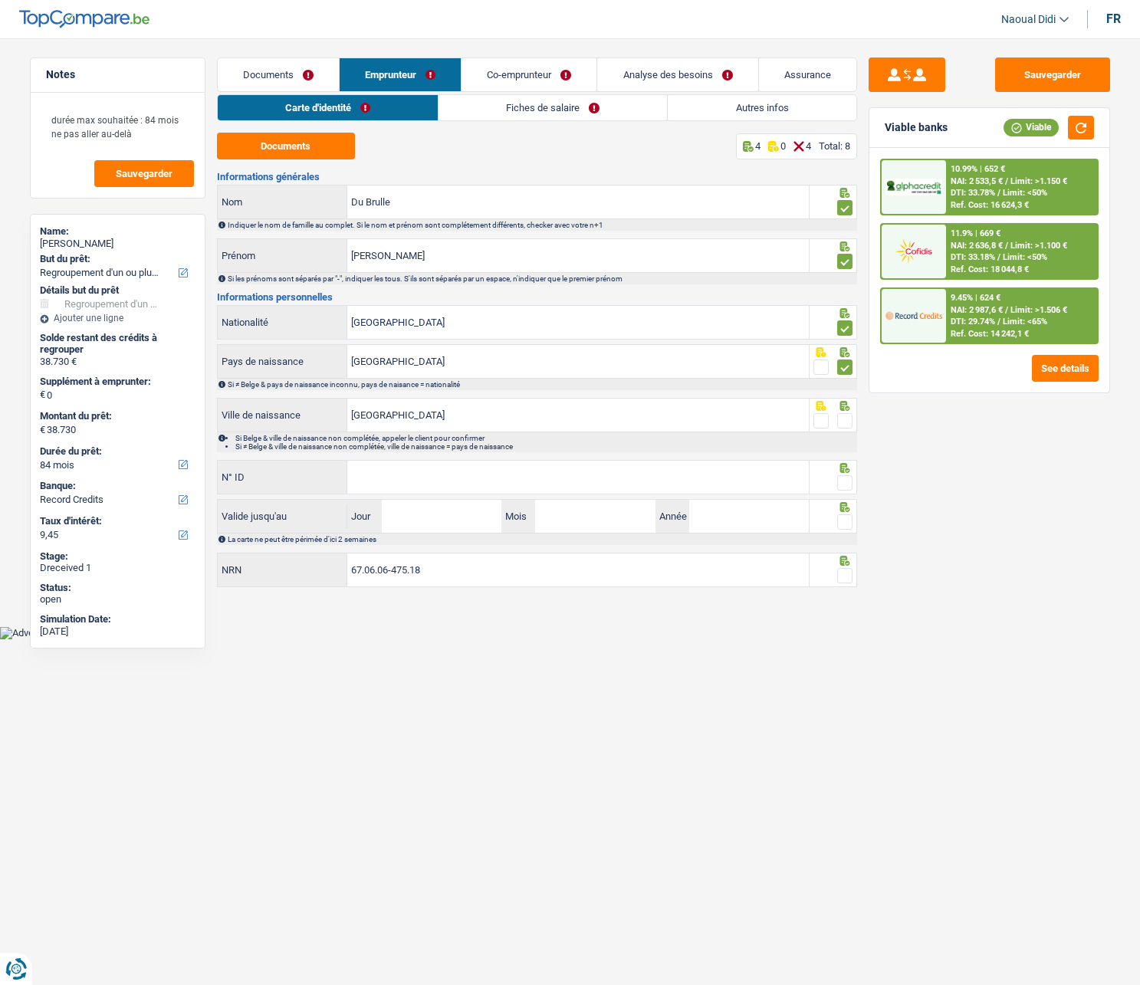
click at [0, 0] on input "radio" at bounding box center [0, 0] width 0 height 0
click at [477, 490] on input "N° ID" at bounding box center [577, 477] width 461 height 33
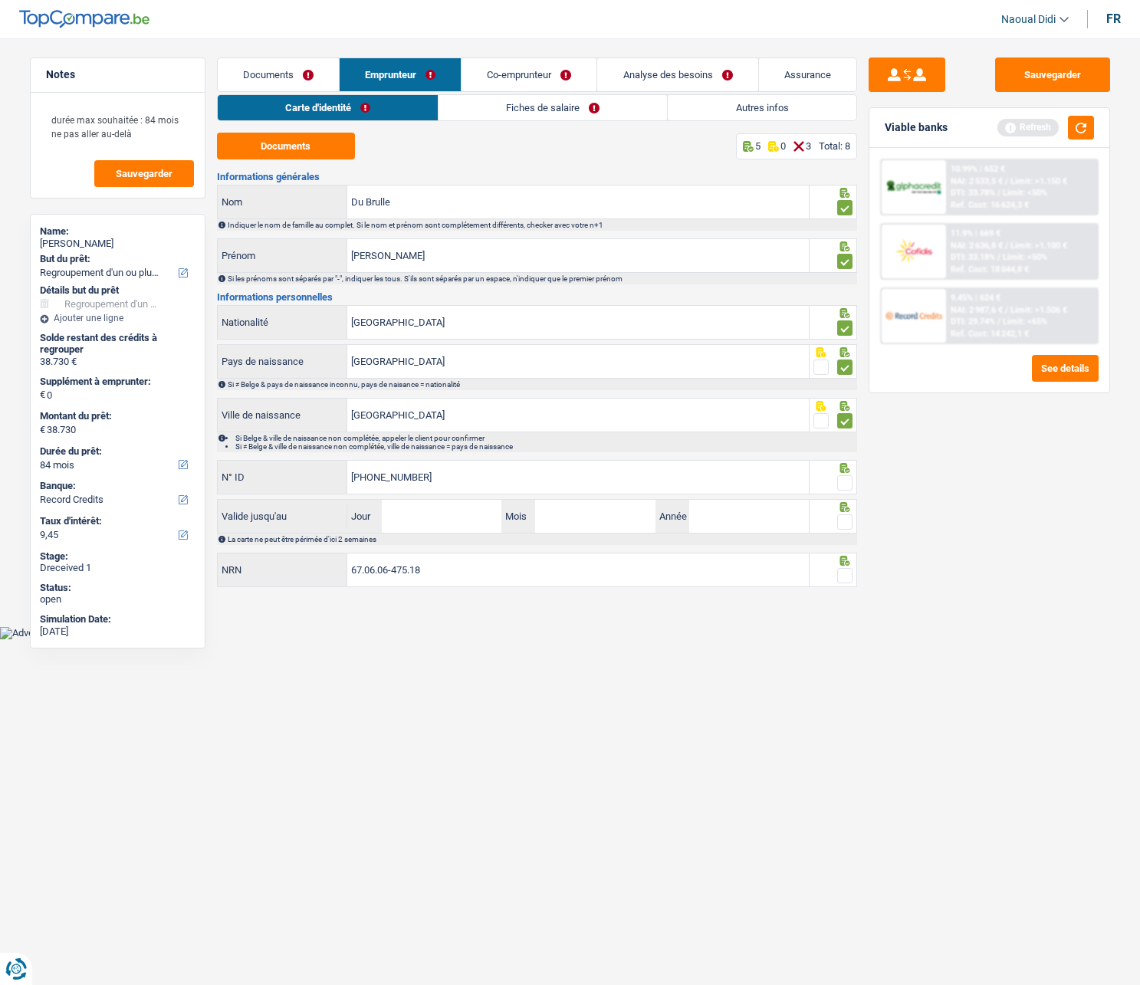
type input "595-0859886-96"
click at [842, 484] on span at bounding box center [844, 482] width 15 height 15
click at [0, 0] on input "radio" at bounding box center [0, 0] width 0 height 0
click at [444, 515] on input "Jour" at bounding box center [442, 516] width 120 height 33
type input "14"
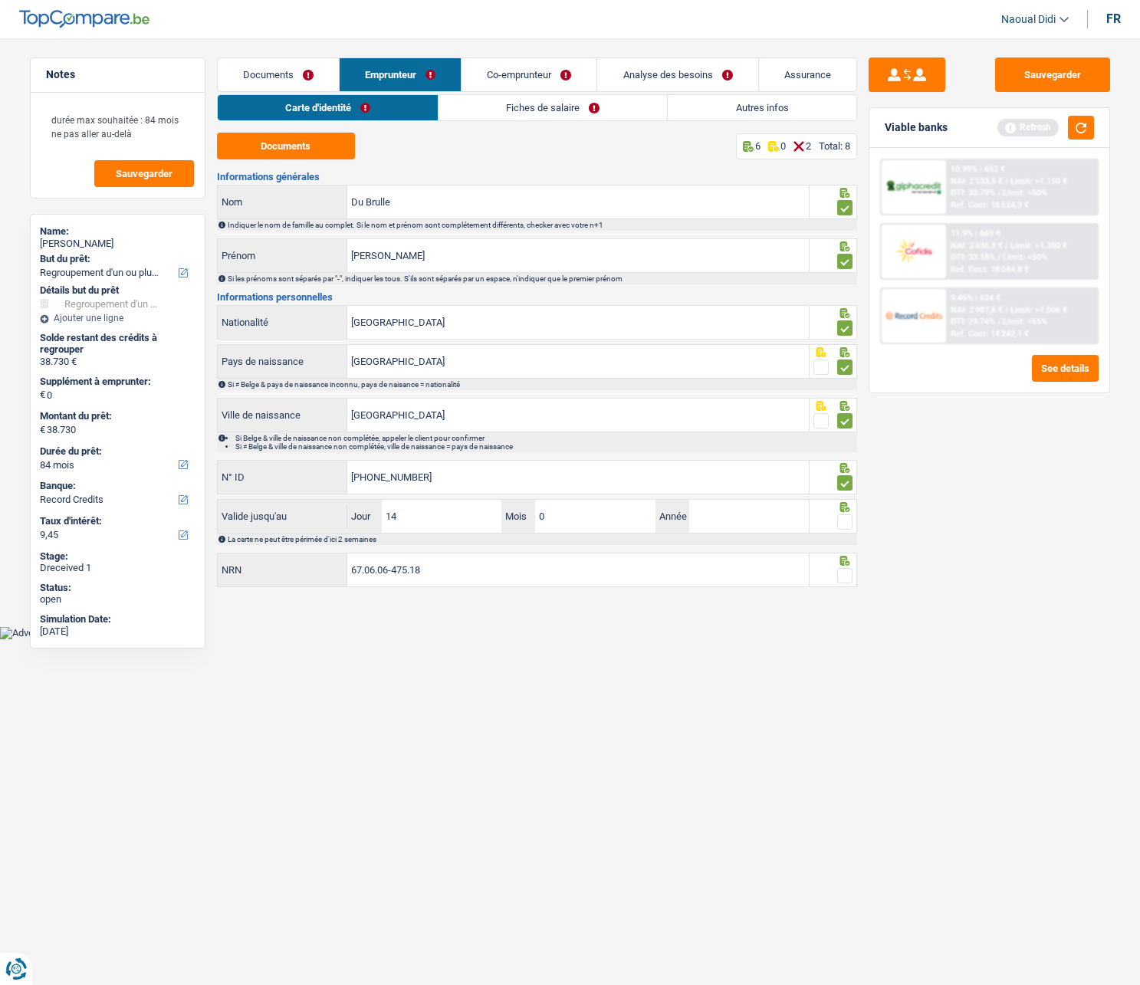
type input "04"
type input "2032"
click at [464, 559] on input "67.06.06-475.18" at bounding box center [577, 569] width 461 height 33
click at [841, 526] on span at bounding box center [844, 521] width 15 height 15
click at [0, 0] on input "radio" at bounding box center [0, 0] width 0 height 0
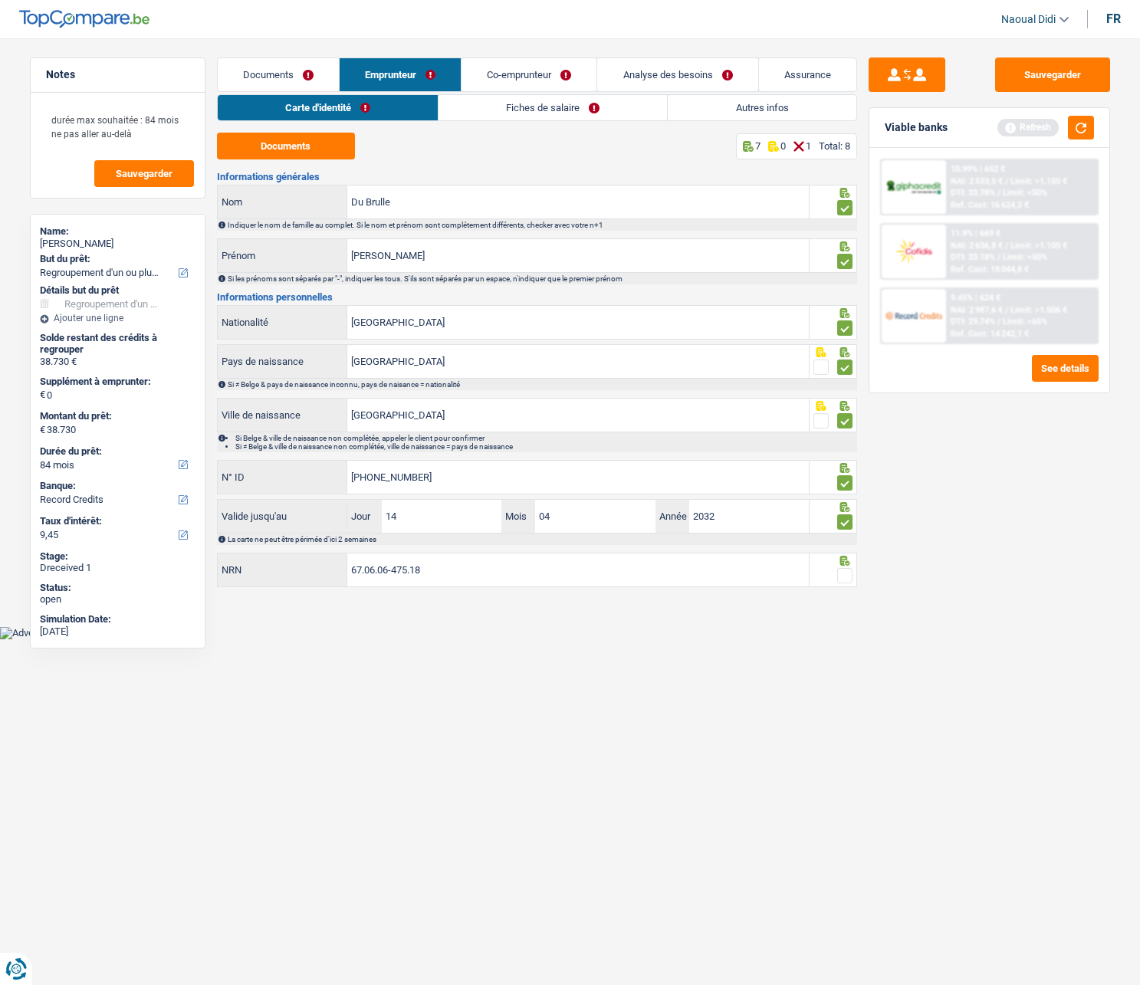
click at [843, 559] on span at bounding box center [844, 575] width 15 height 15
click at [0, 0] on input "radio" at bounding box center [0, 0] width 0 height 0
click at [1035, 70] on button "Sauvegarder" at bounding box center [1052, 74] width 115 height 34
click at [519, 107] on link "Fiches de salaire" at bounding box center [553, 107] width 228 height 25
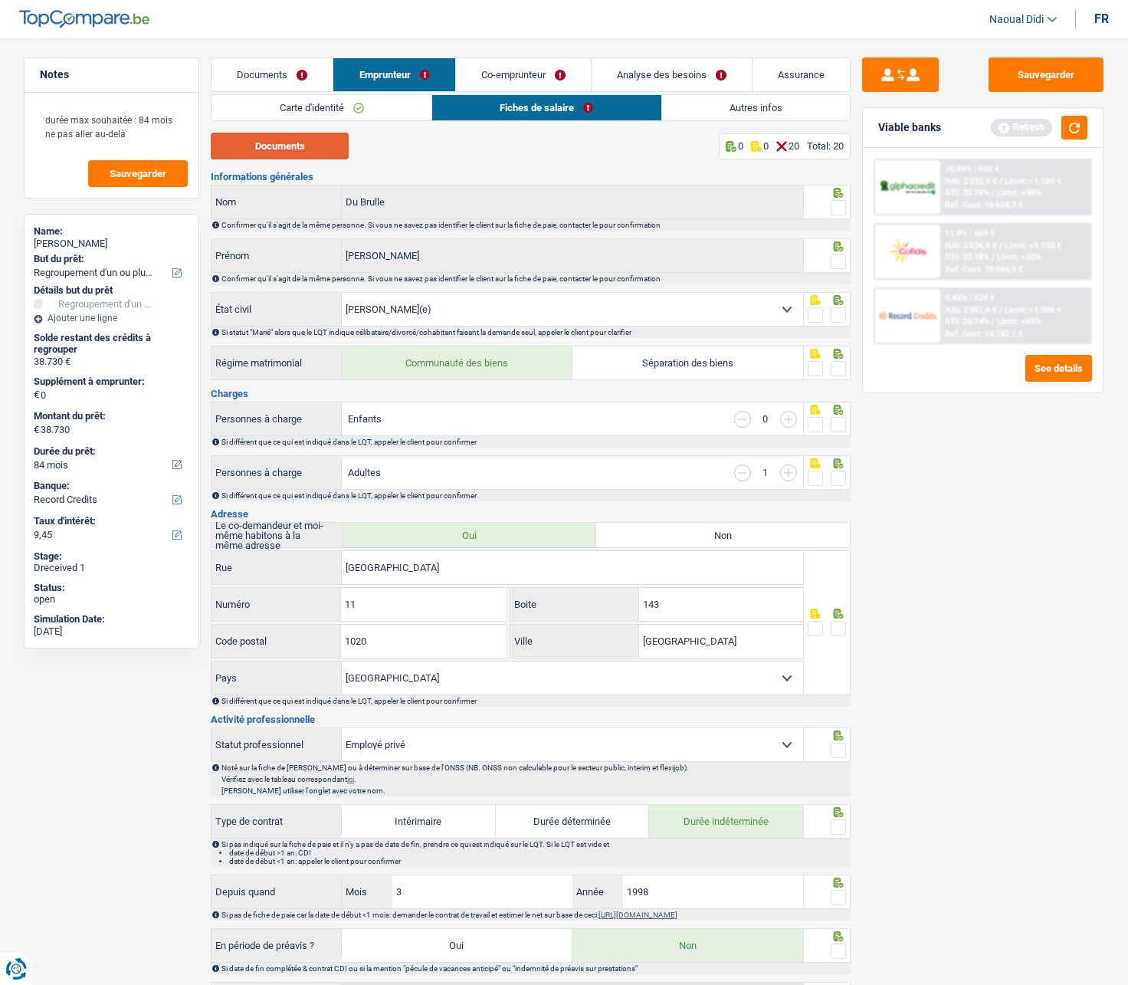
click at [322, 147] on button "Documents" at bounding box center [280, 146] width 138 height 27
click at [841, 204] on span at bounding box center [838, 207] width 15 height 15
click at [0, 0] on input "radio" at bounding box center [0, 0] width 0 height 0
click at [835, 258] on span at bounding box center [838, 261] width 15 height 15
click at [0, 0] on input "radio" at bounding box center [0, 0] width 0 height 0
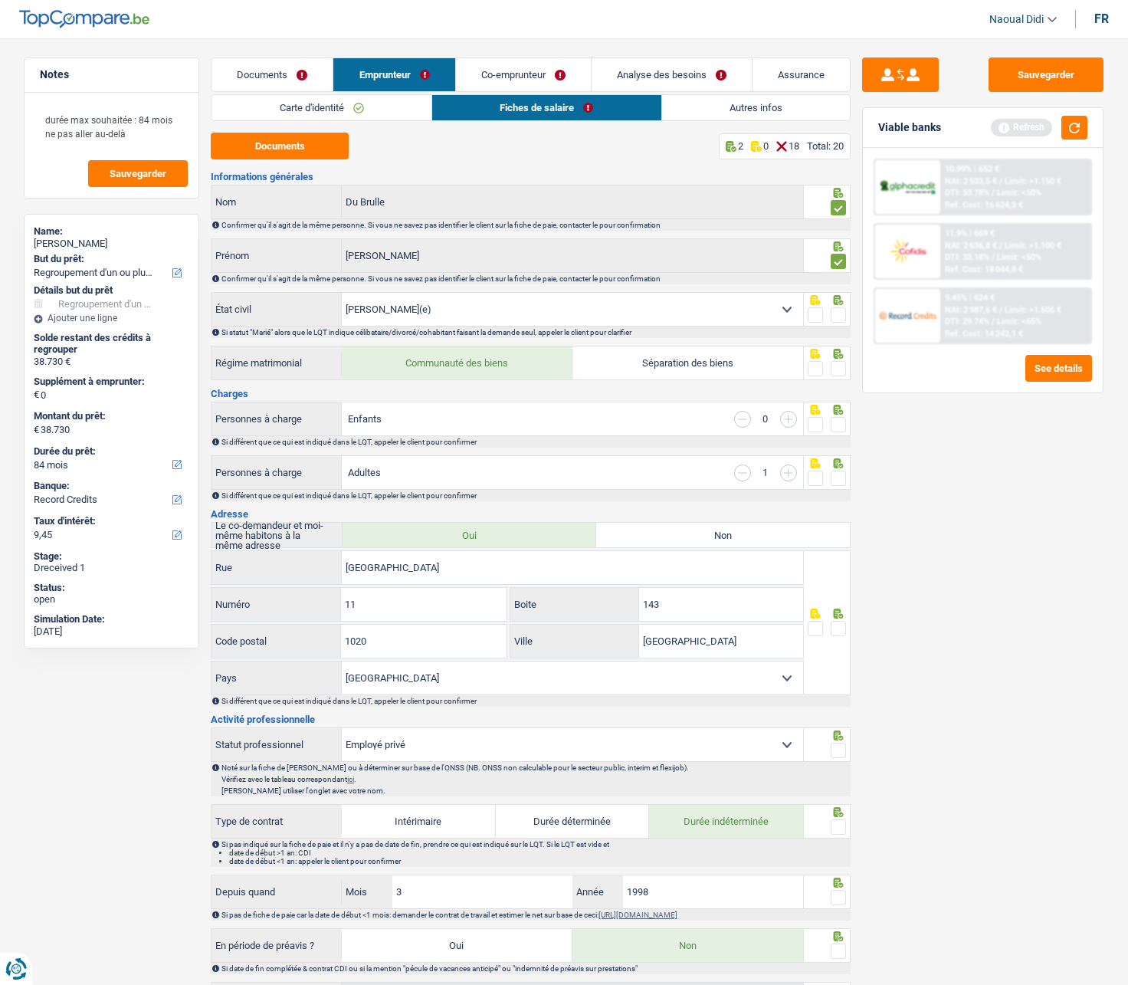
click at [842, 369] on span at bounding box center [838, 368] width 15 height 15
click at [0, 0] on input "radio" at bounding box center [0, 0] width 0 height 0
click at [841, 315] on span at bounding box center [838, 314] width 15 height 15
click at [0, 0] on input "radio" at bounding box center [0, 0] width 0 height 0
click at [1016, 71] on button "Sauvegarder" at bounding box center [1046, 74] width 115 height 34
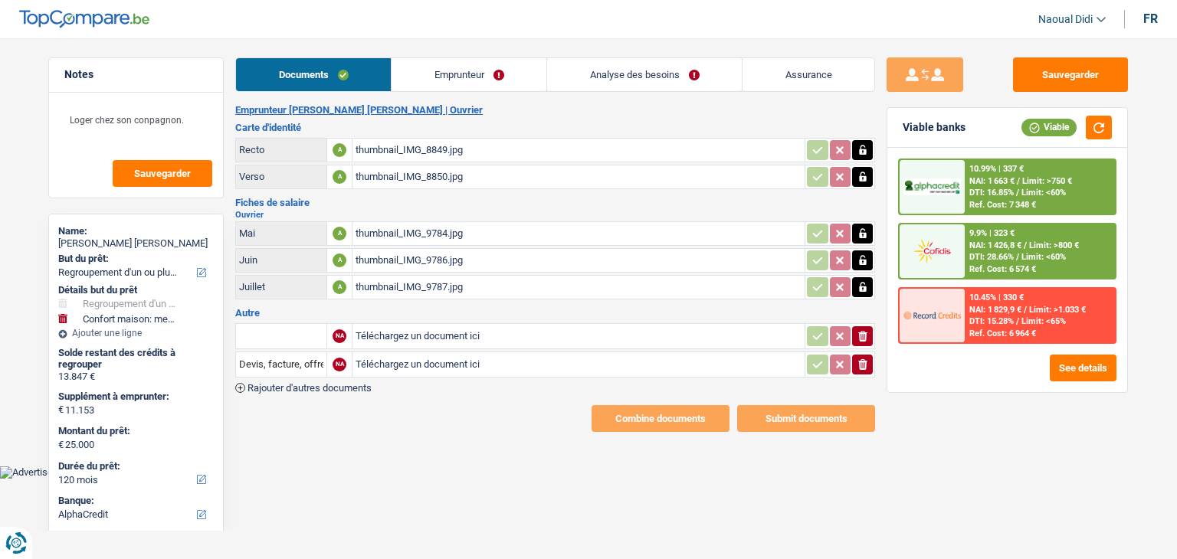
select select "refinancing"
select select "household"
select select "120"
select select "alphacredit"
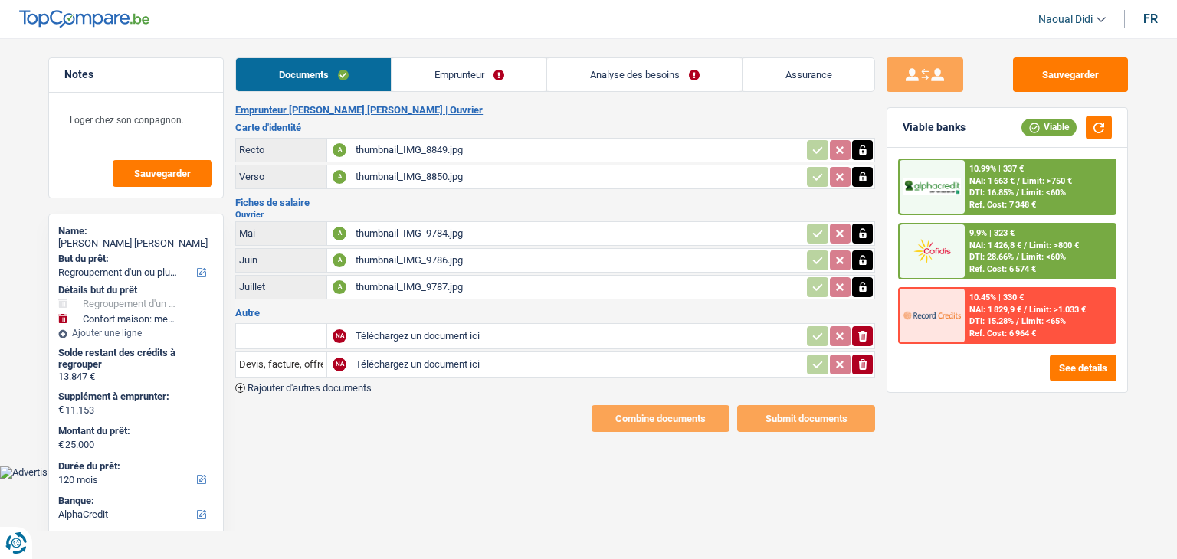
click at [446, 74] on link "Emprunteur" at bounding box center [469, 74] width 155 height 33
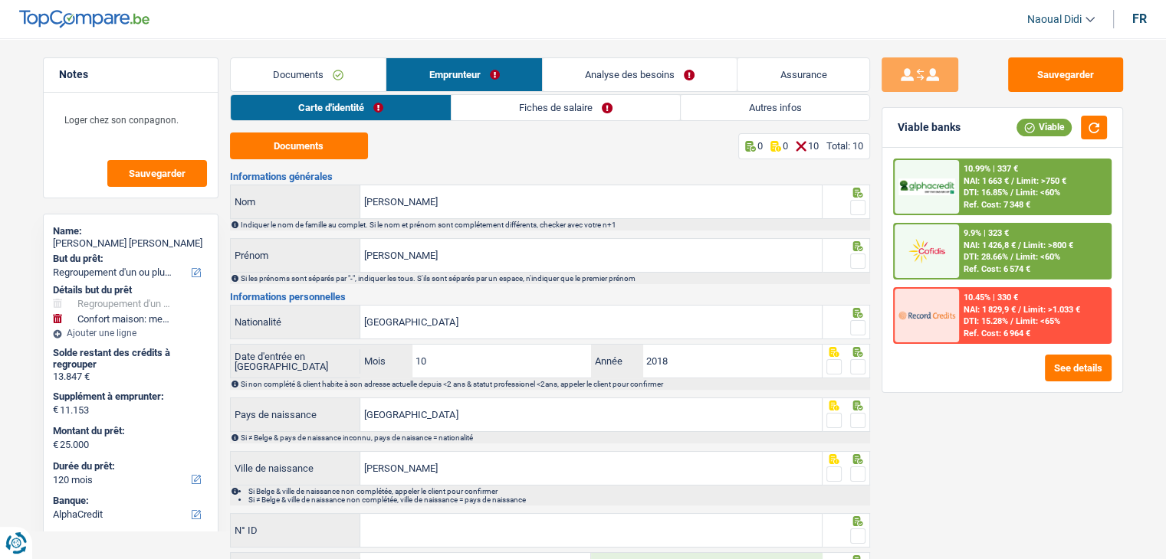
click at [655, 87] on link "Analyse des besoins" at bounding box center [640, 74] width 195 height 33
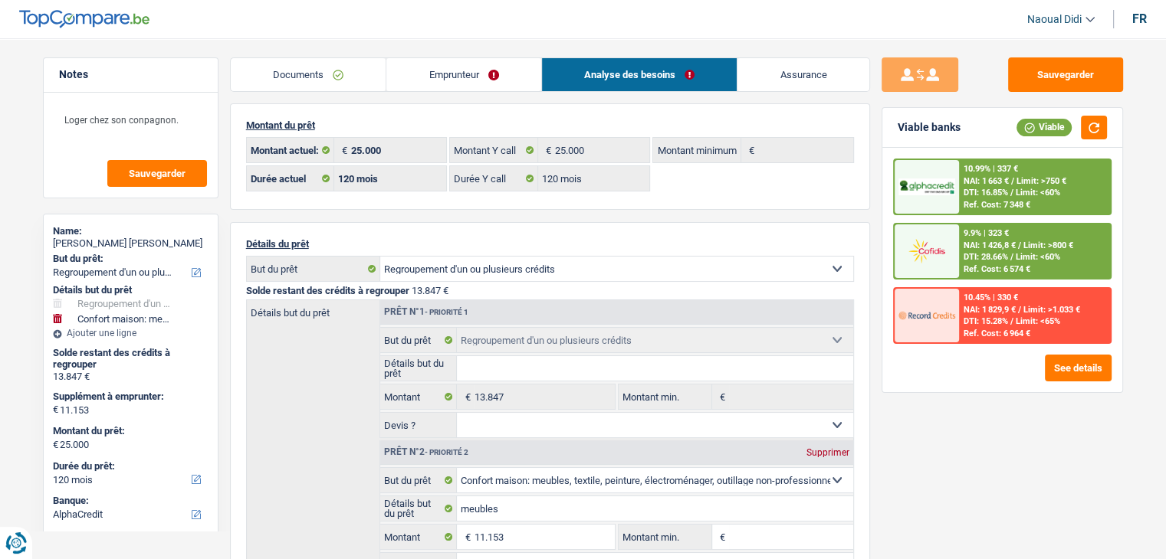
click at [458, 74] on link "Emprunteur" at bounding box center [463, 74] width 155 height 33
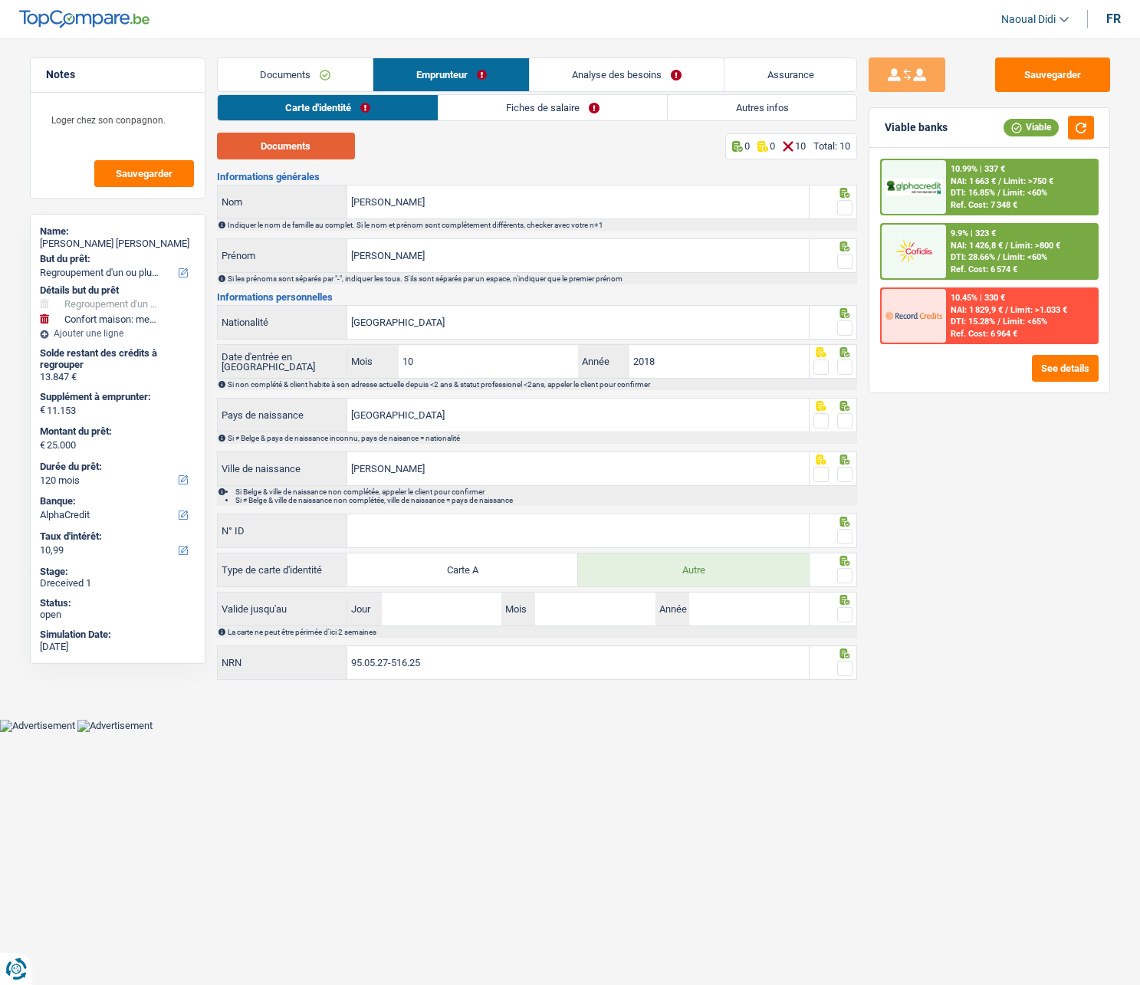
click at [289, 139] on button "Documents" at bounding box center [286, 146] width 138 height 27
click at [434, 199] on input "[PERSON_NAME]" at bounding box center [577, 201] width 461 height 33
click at [421, 261] on input "[PERSON_NAME]" at bounding box center [577, 255] width 461 height 33
click at [426, 262] on input "[PERSON_NAME]" at bounding box center [577, 255] width 461 height 33
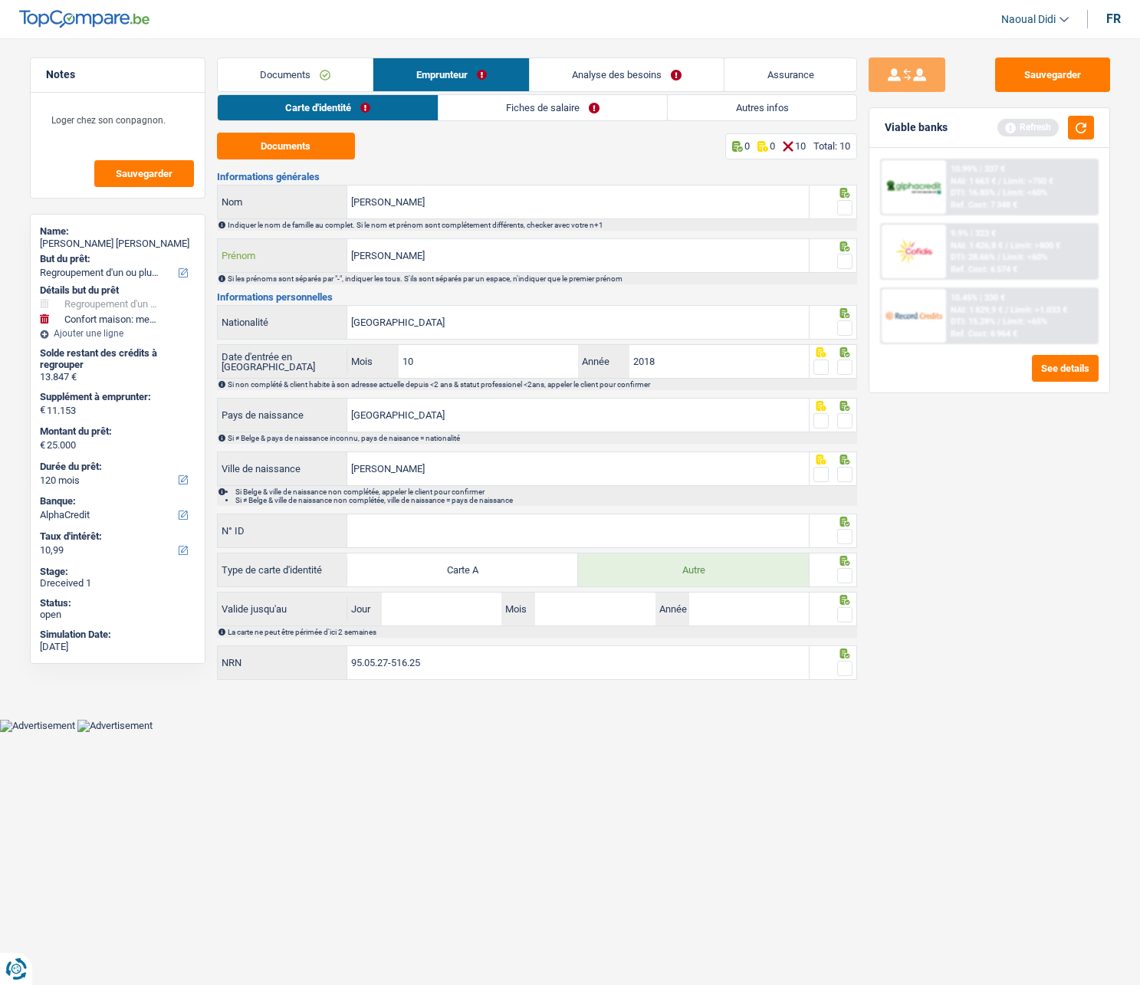
type input "[PERSON_NAME]"
click at [843, 205] on span at bounding box center [844, 207] width 15 height 15
click at [0, 0] on input "radio" at bounding box center [0, 0] width 0 height 0
click at [842, 269] on div at bounding box center [844, 261] width 15 height 19
click at [851, 261] on span at bounding box center [844, 261] width 15 height 15
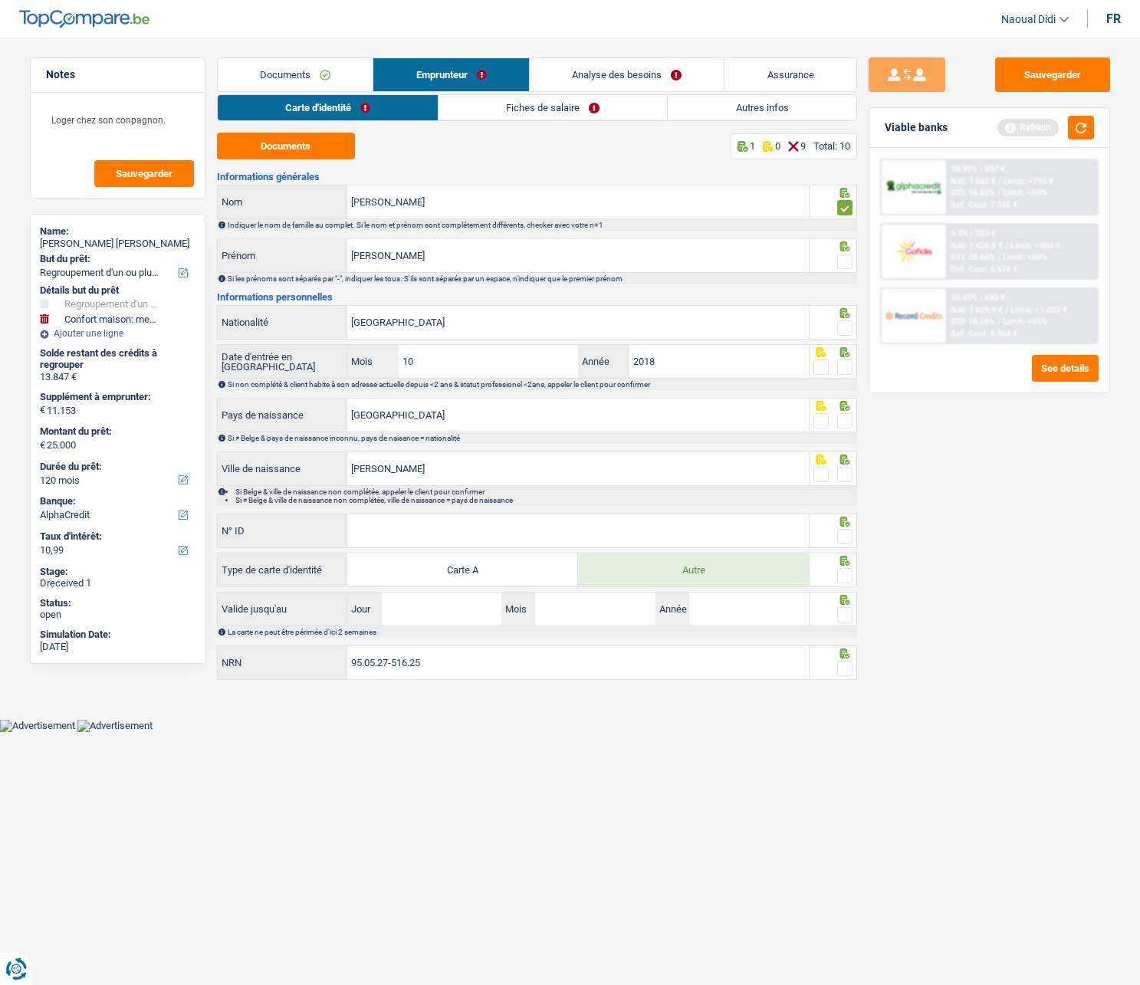
click at [0, 0] on input "radio" at bounding box center [0, 0] width 0 height 0
click at [848, 330] on span at bounding box center [844, 327] width 15 height 15
click at [0, 0] on input "radio" at bounding box center [0, 0] width 0 height 0
click at [847, 373] on span at bounding box center [844, 366] width 15 height 15
click at [0, 0] on input "radio" at bounding box center [0, 0] width 0 height 0
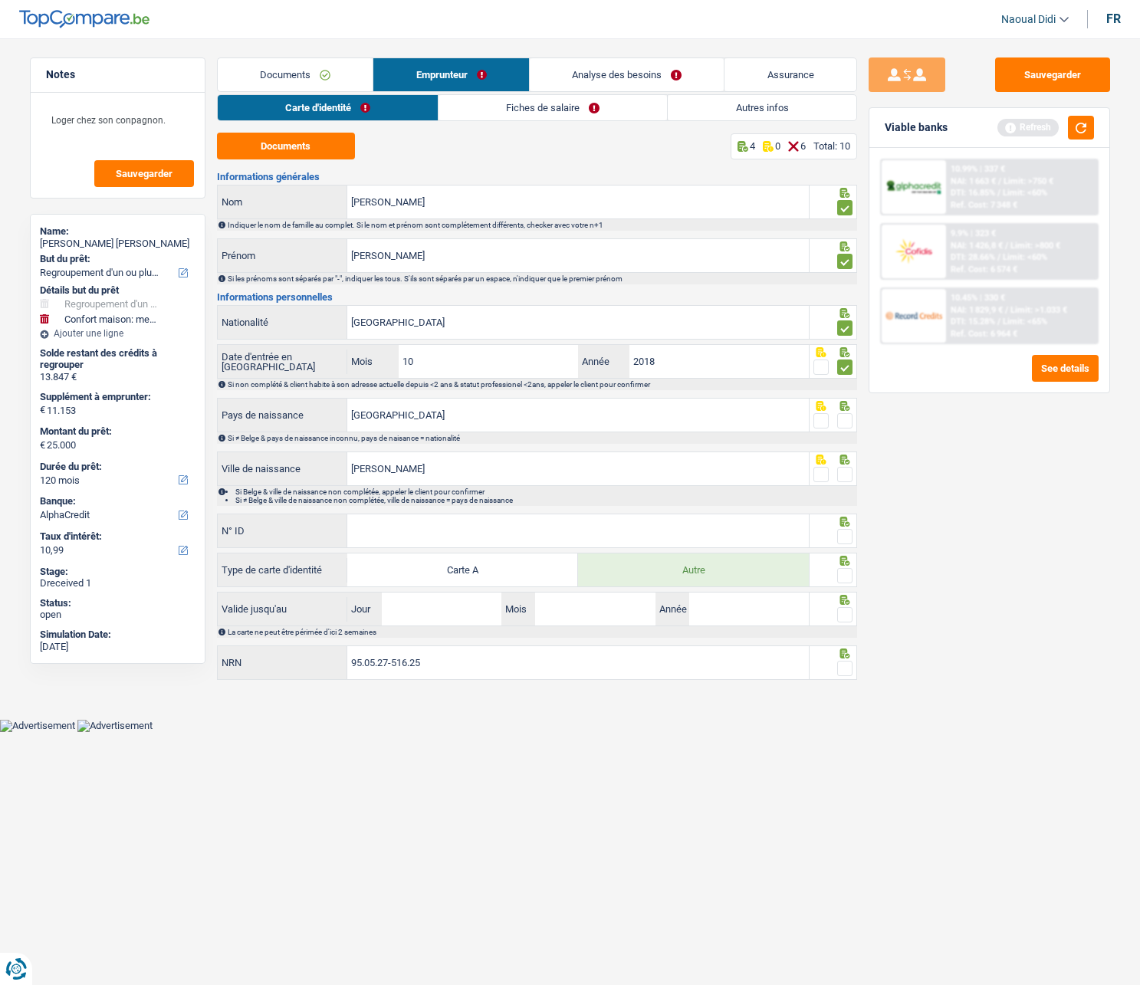
click at [845, 420] on span at bounding box center [844, 420] width 15 height 15
click at [0, 0] on input "radio" at bounding box center [0, 0] width 0 height 0
click at [848, 473] on span at bounding box center [844, 474] width 15 height 15
click at [0, 0] on input "radio" at bounding box center [0, 0] width 0 height 0
click at [558, 535] on input "N° ID" at bounding box center [577, 530] width 461 height 33
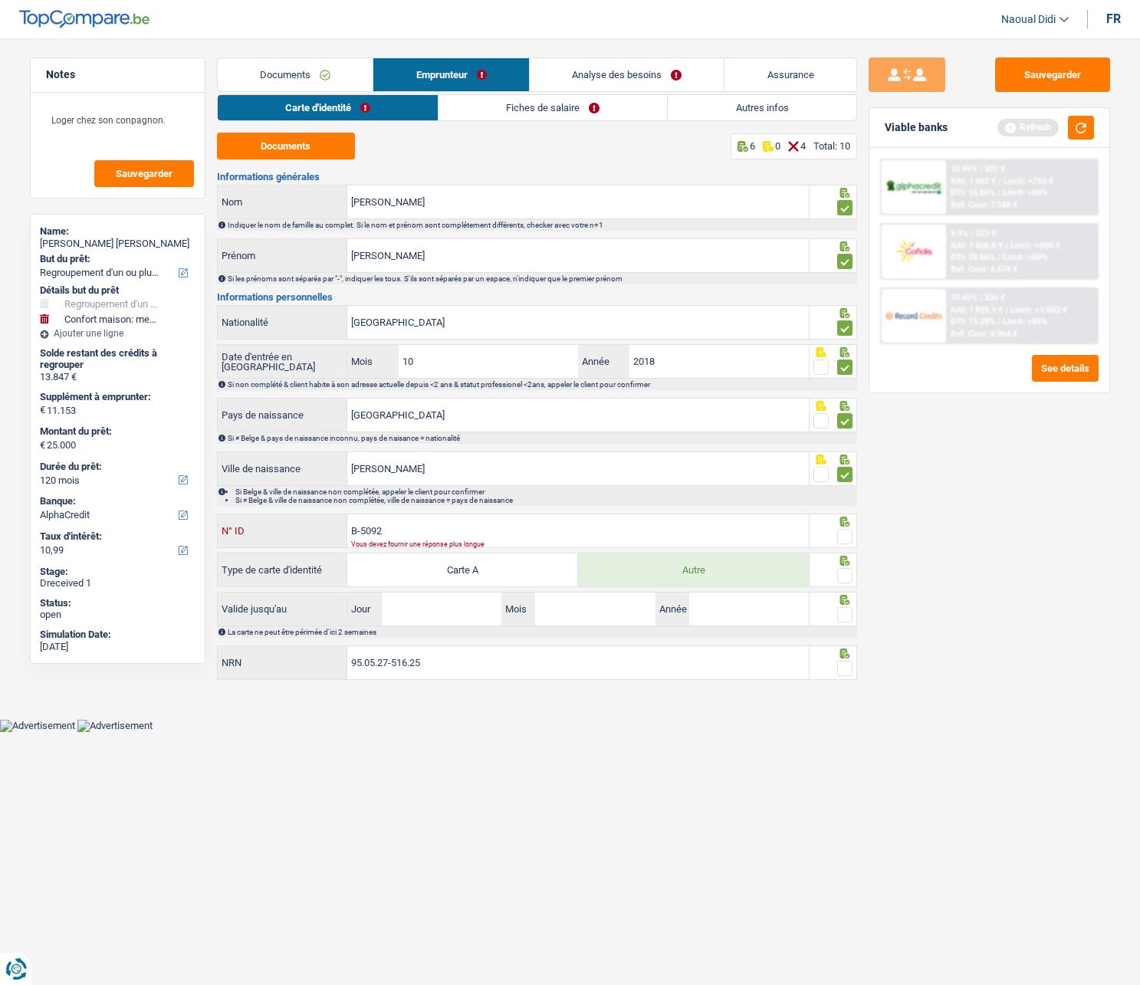
click at [425, 529] on input "B-5092" at bounding box center [577, 530] width 461 height 33
type input "B-5092520-20"
click at [841, 559] on span at bounding box center [844, 575] width 15 height 15
click at [0, 0] on input "radio" at bounding box center [0, 0] width 0 height 0
click at [848, 532] on span at bounding box center [844, 536] width 15 height 15
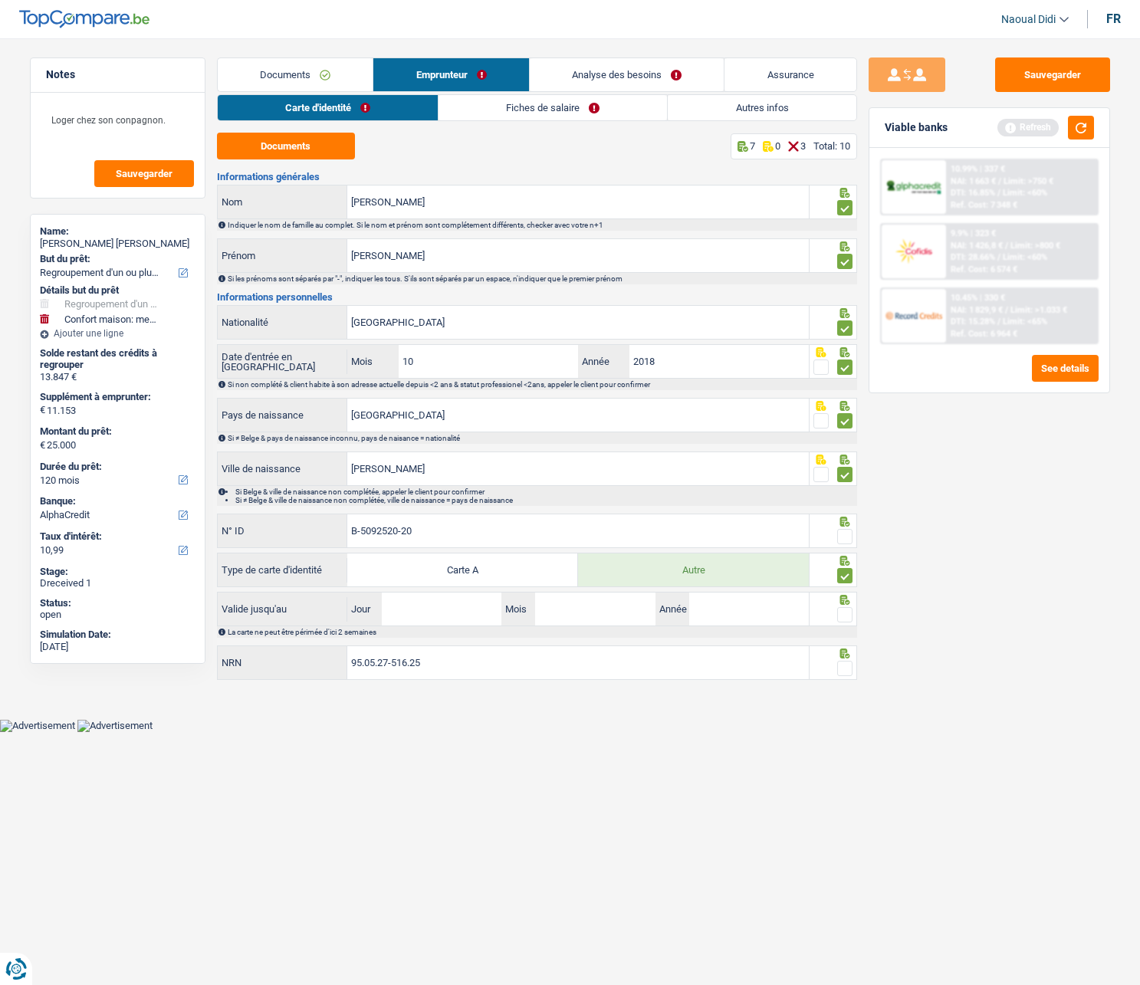
click at [0, 0] on input "radio" at bounding box center [0, 0] width 0 height 0
click at [484, 525] on input "B-5092520-20" at bounding box center [577, 530] width 461 height 33
click at [446, 559] on input "95.05.27-516.25" at bounding box center [577, 662] width 461 height 33
click at [853, 559] on div at bounding box center [833, 662] width 48 height 34
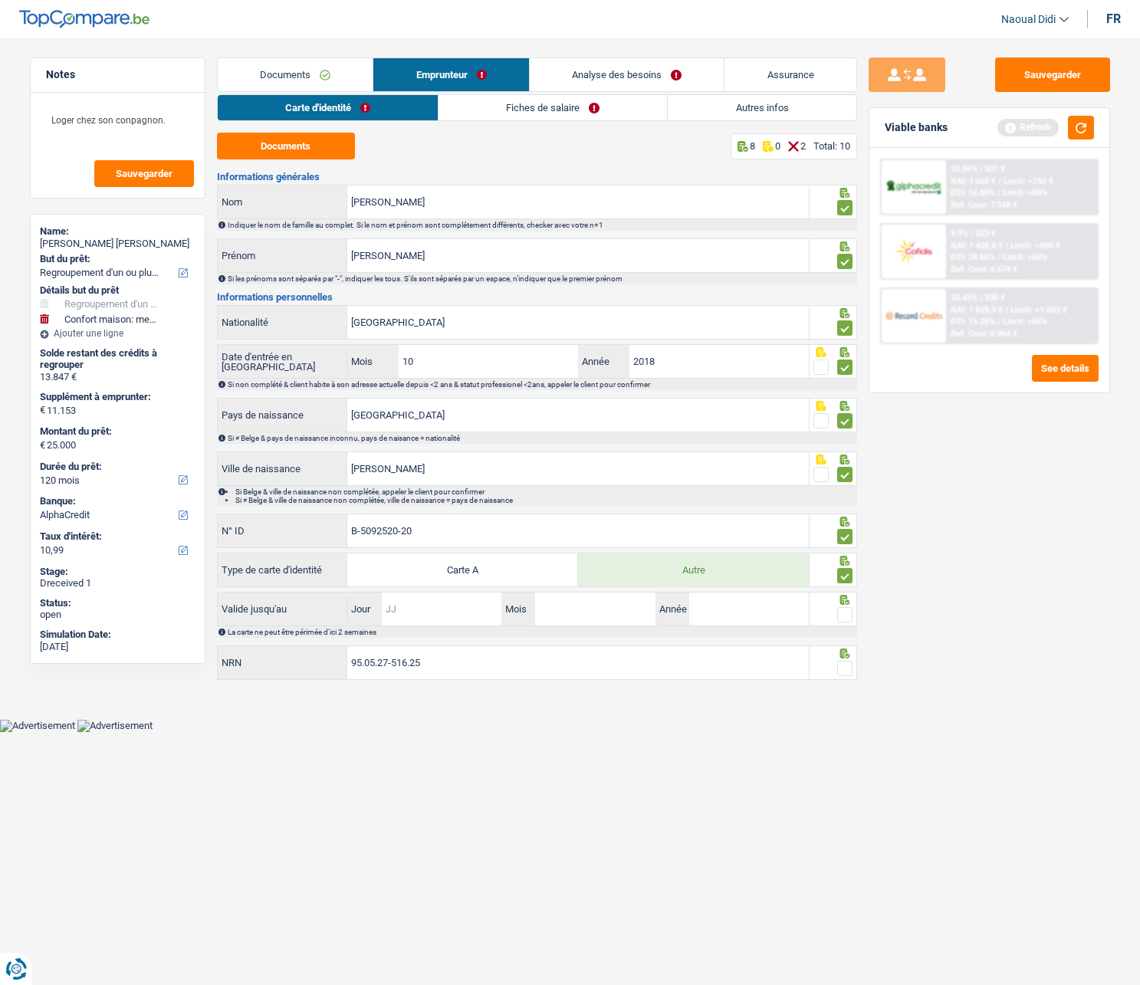
click at [408, 559] on input "Jour" at bounding box center [442, 608] width 120 height 33
type input "09"
type input "2027"
click at [844, 559] on span at bounding box center [844, 614] width 15 height 15
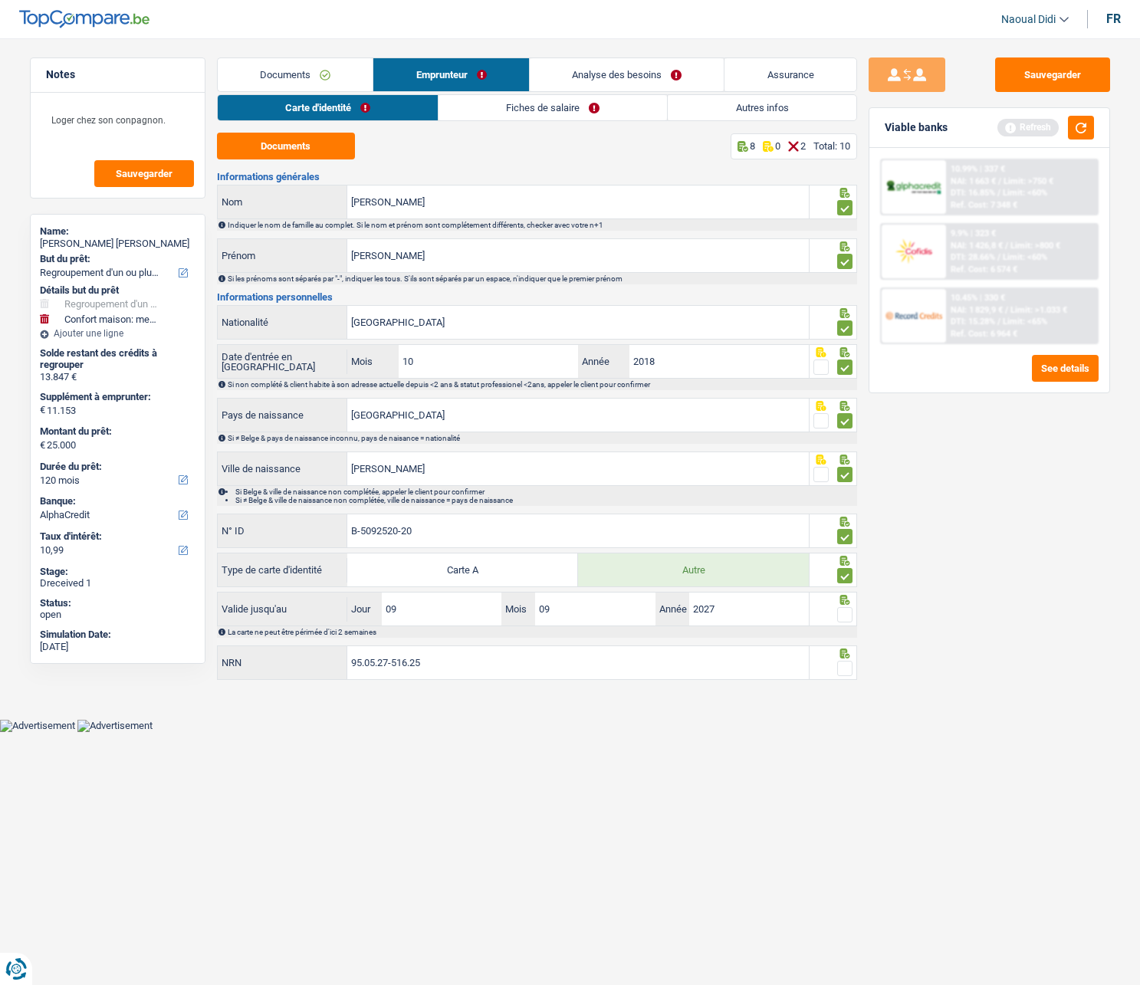
click at [0, 0] on input "radio" at bounding box center [0, 0] width 0 height 0
click at [841, 559] on span at bounding box center [844, 668] width 15 height 15
click at [0, 0] on input "radio" at bounding box center [0, 0] width 0 height 0
click at [1055, 82] on button "Sauvegarder" at bounding box center [1052, 74] width 115 height 34
click at [542, 111] on link "Fiches de salaire" at bounding box center [553, 107] width 228 height 25
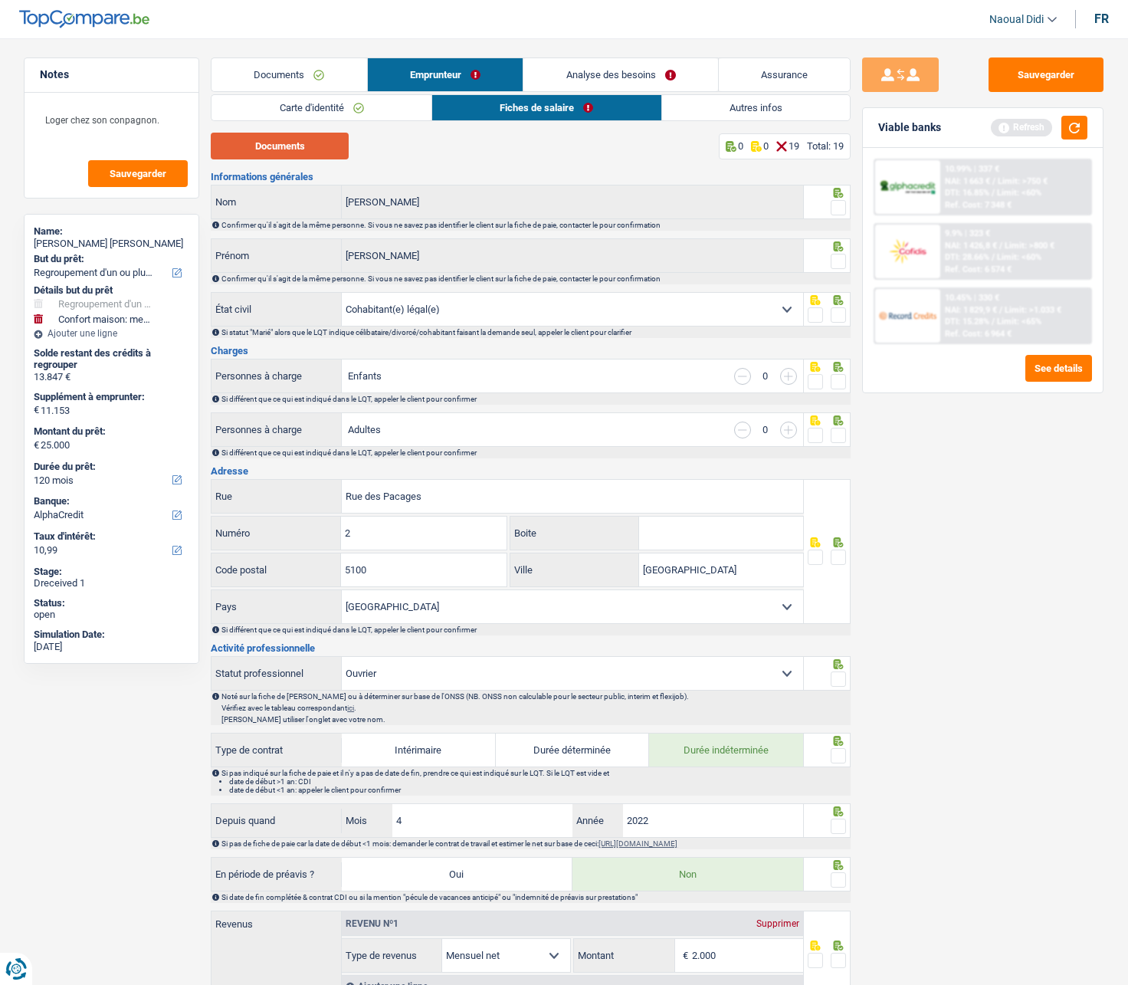
drag, startPoint x: 320, startPoint y: 156, endPoint x: 314, endPoint y: 151, distance: 8.1
click at [315, 152] on button "Documents" at bounding box center [280, 146] width 138 height 27
click at [840, 209] on span at bounding box center [838, 207] width 15 height 15
click at [0, 0] on input "radio" at bounding box center [0, 0] width 0 height 0
click at [833, 263] on span at bounding box center [838, 261] width 15 height 15
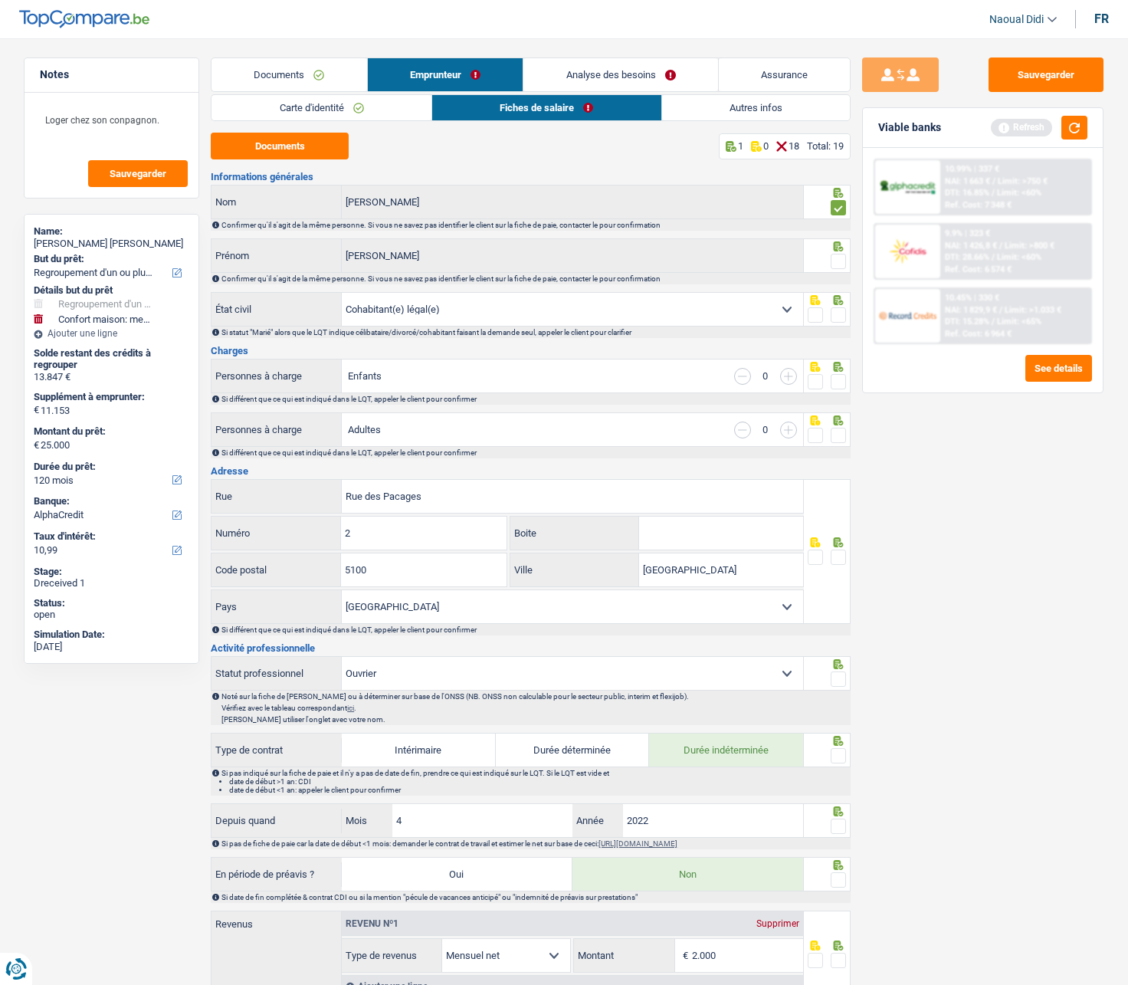
click at [0, 0] on input "radio" at bounding box center [0, 0] width 0 height 0
click at [1071, 124] on button "button" at bounding box center [1074, 128] width 26 height 24
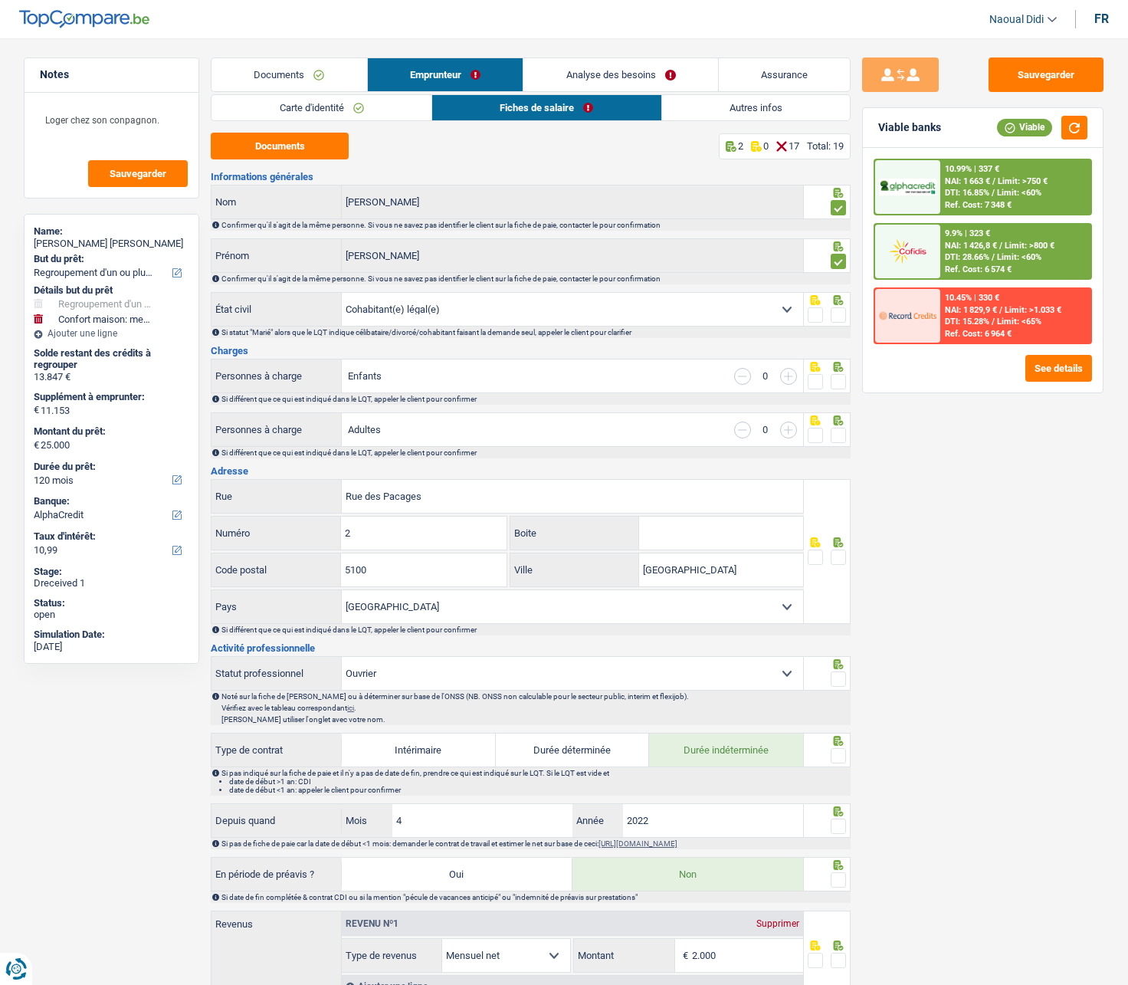
click at [501, 311] on select "Célibataire Marié(e) Cohabitant(e) légal(e) Divorcé(e) Veuf(ve) Séparé (de fait…" at bounding box center [572, 309] width 461 height 33
click at [842, 381] on span at bounding box center [838, 381] width 15 height 15
click at [0, 0] on input "radio" at bounding box center [0, 0] width 0 height 0
click at [839, 310] on span at bounding box center [838, 314] width 15 height 15
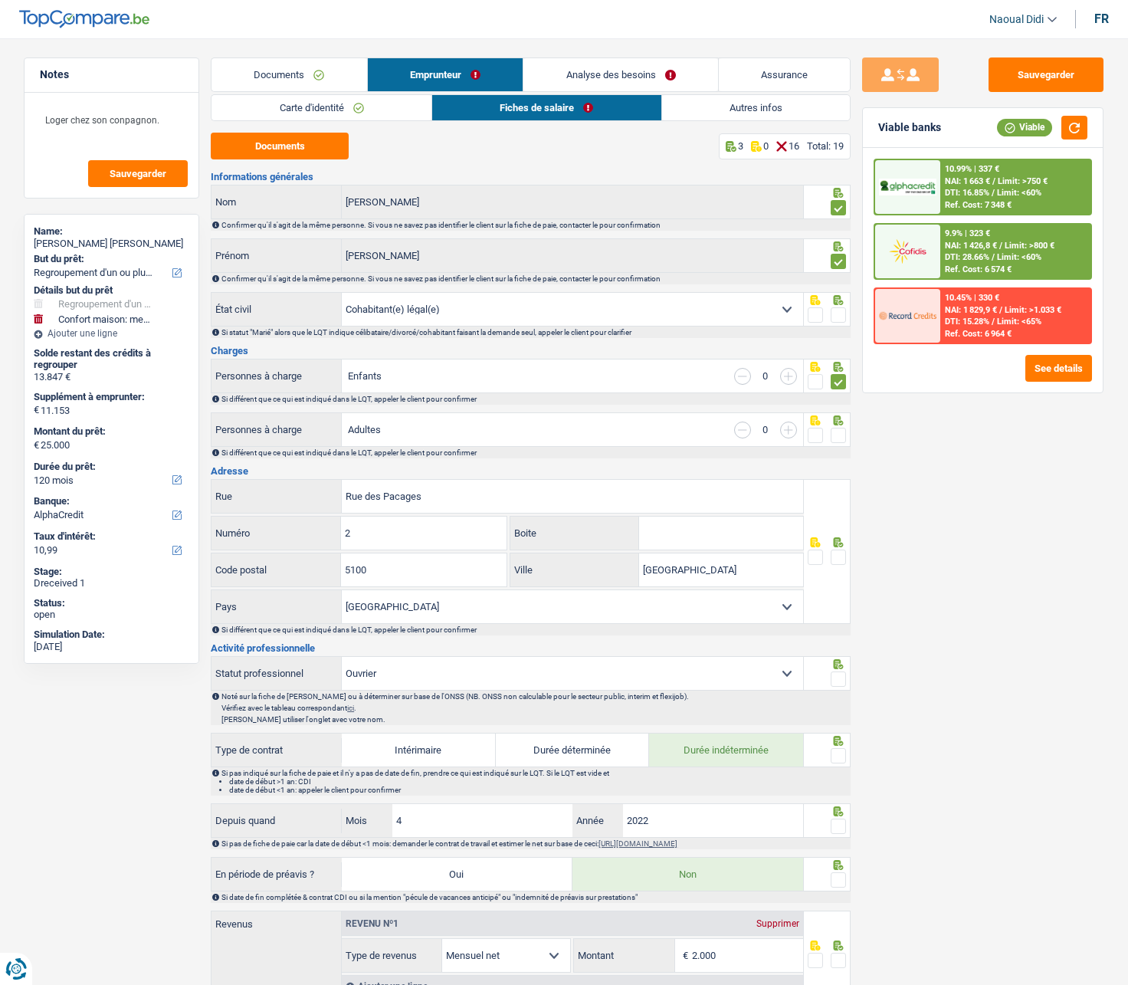
click at [0, 0] on input "radio" at bounding box center [0, 0] width 0 height 0
click at [838, 431] on span at bounding box center [838, 435] width 15 height 15
click at [0, 0] on input "radio" at bounding box center [0, 0] width 0 height 0
click at [843, 559] on span at bounding box center [838, 556] width 15 height 15
click at [0, 0] on input "radio" at bounding box center [0, 0] width 0 height 0
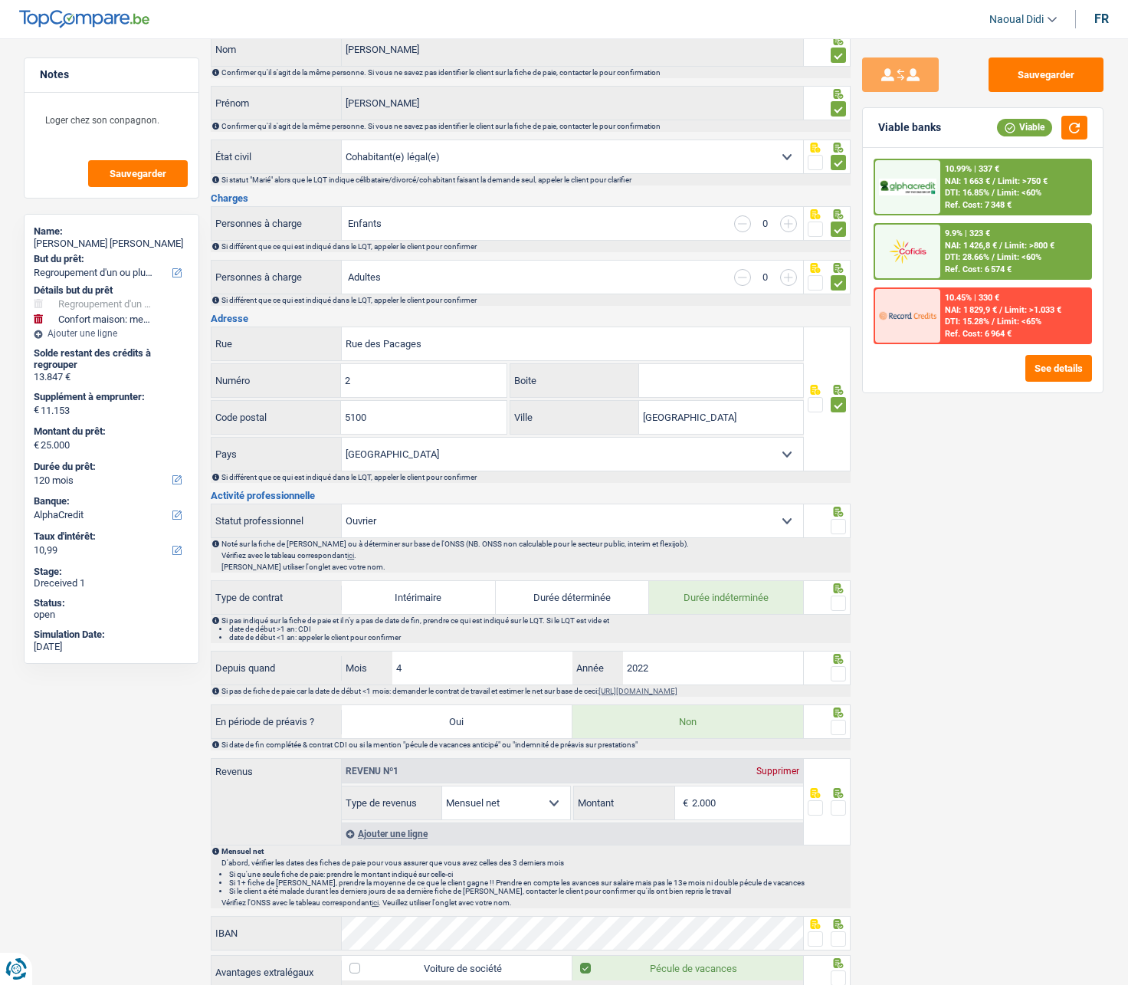
scroll to position [153, 0]
click at [845, 530] on span at bounding box center [838, 525] width 15 height 15
click at [0, 0] on input "radio" at bounding box center [0, 0] width 0 height 0
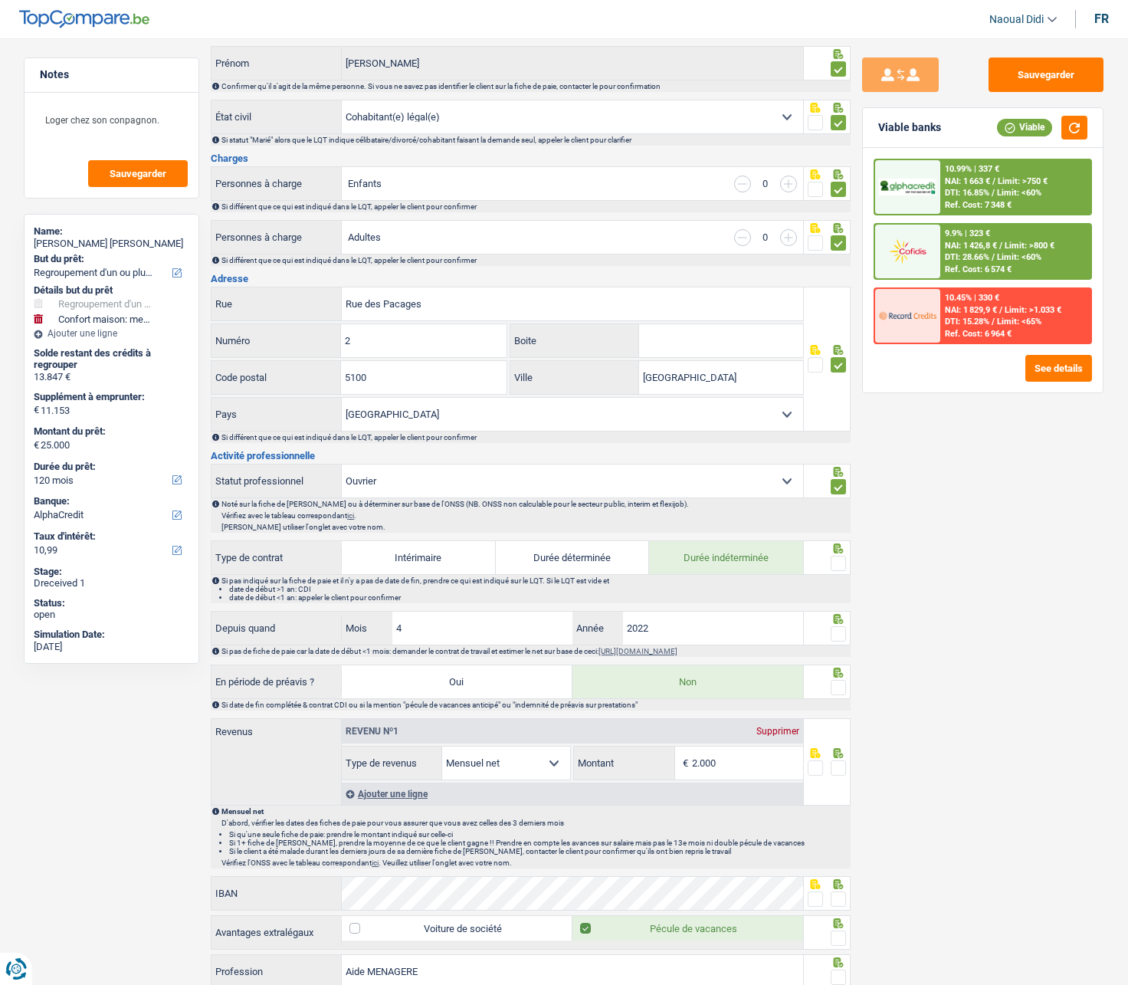
scroll to position [230, 0]
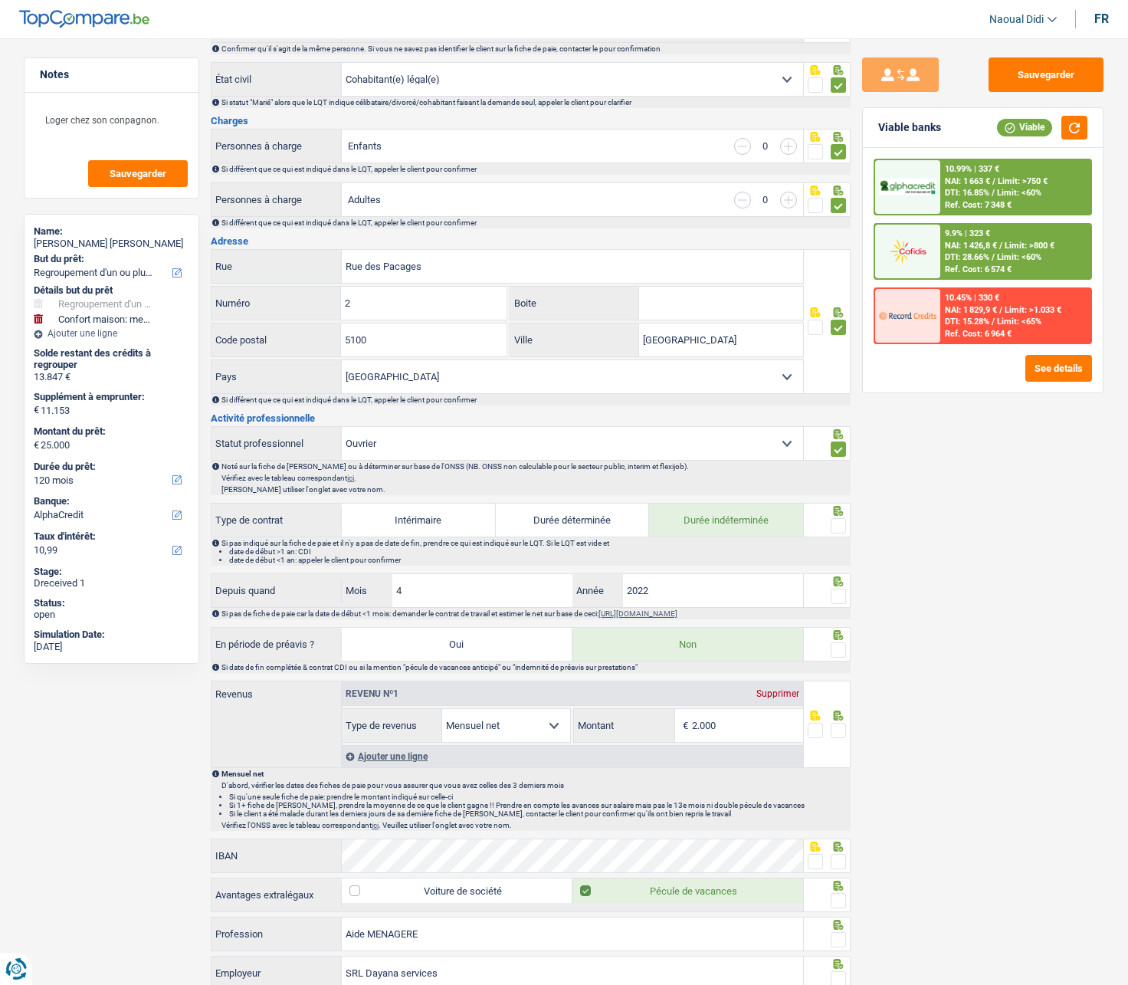
click at [840, 525] on span at bounding box center [838, 525] width 15 height 15
click at [0, 0] on input "radio" at bounding box center [0, 0] width 0 height 0
click at [841, 559] on span at bounding box center [838, 596] width 15 height 15
click at [0, 0] on input "radio" at bounding box center [0, 0] width 0 height 0
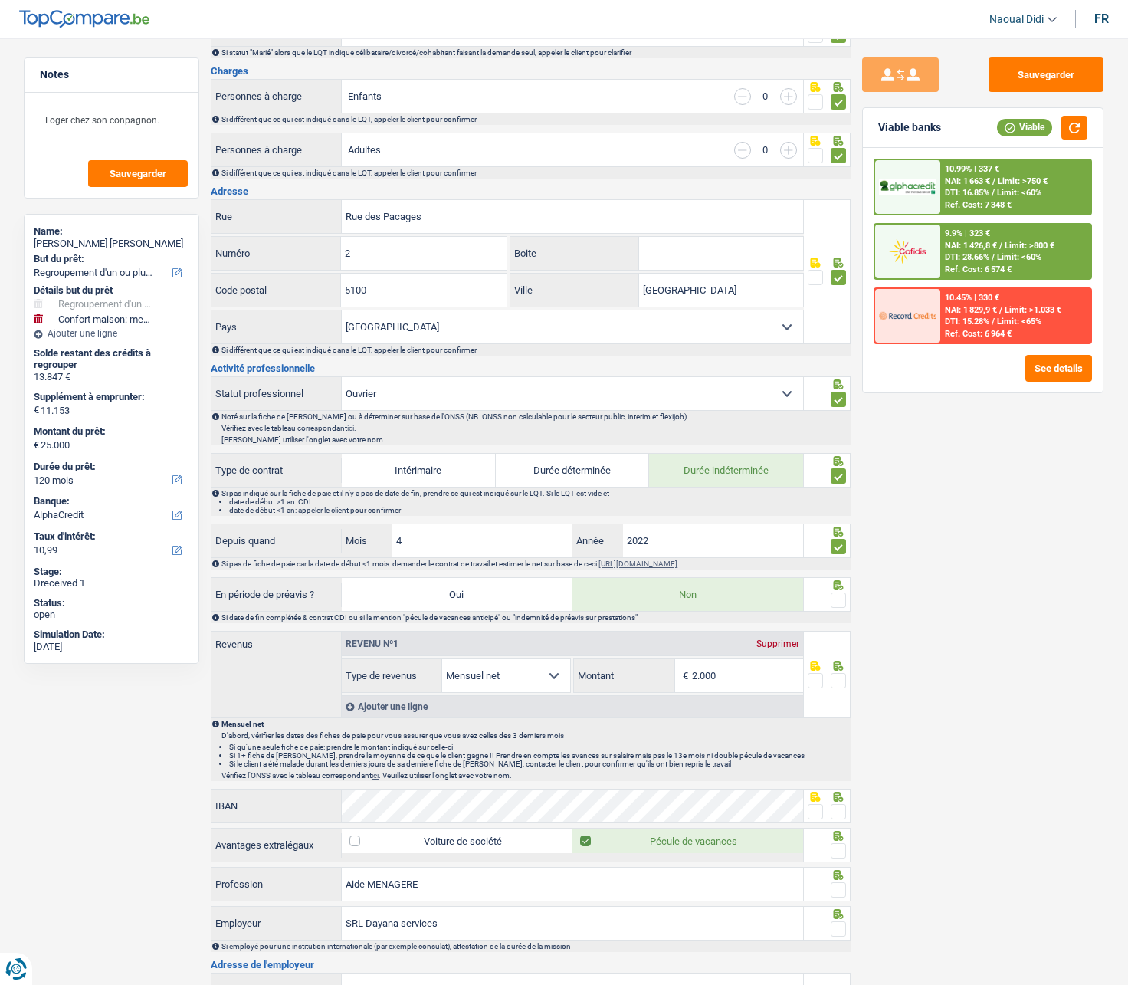
scroll to position [307, 0]
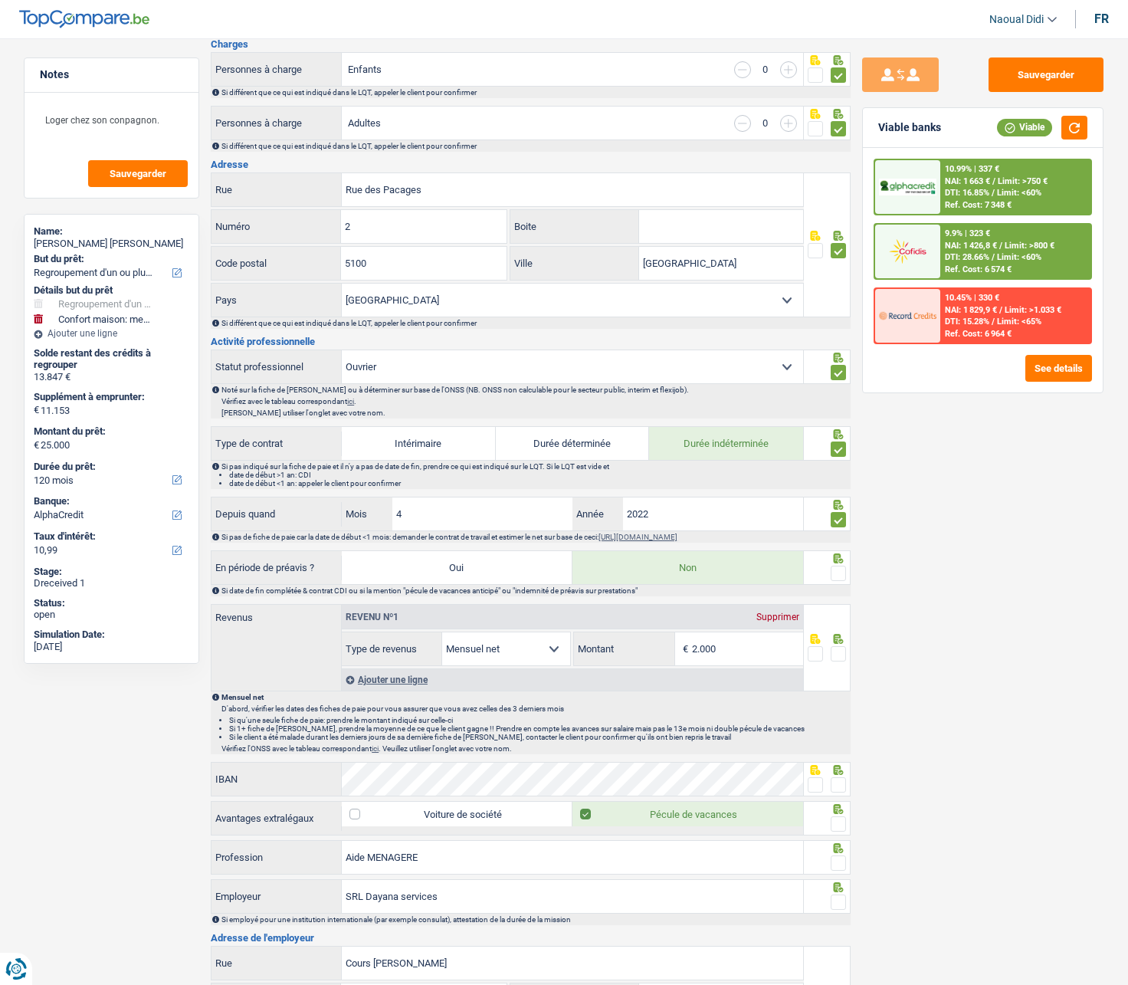
click at [839, 559] on span at bounding box center [838, 573] width 15 height 15
click at [0, 0] on input "radio" at bounding box center [0, 0] width 0 height 0
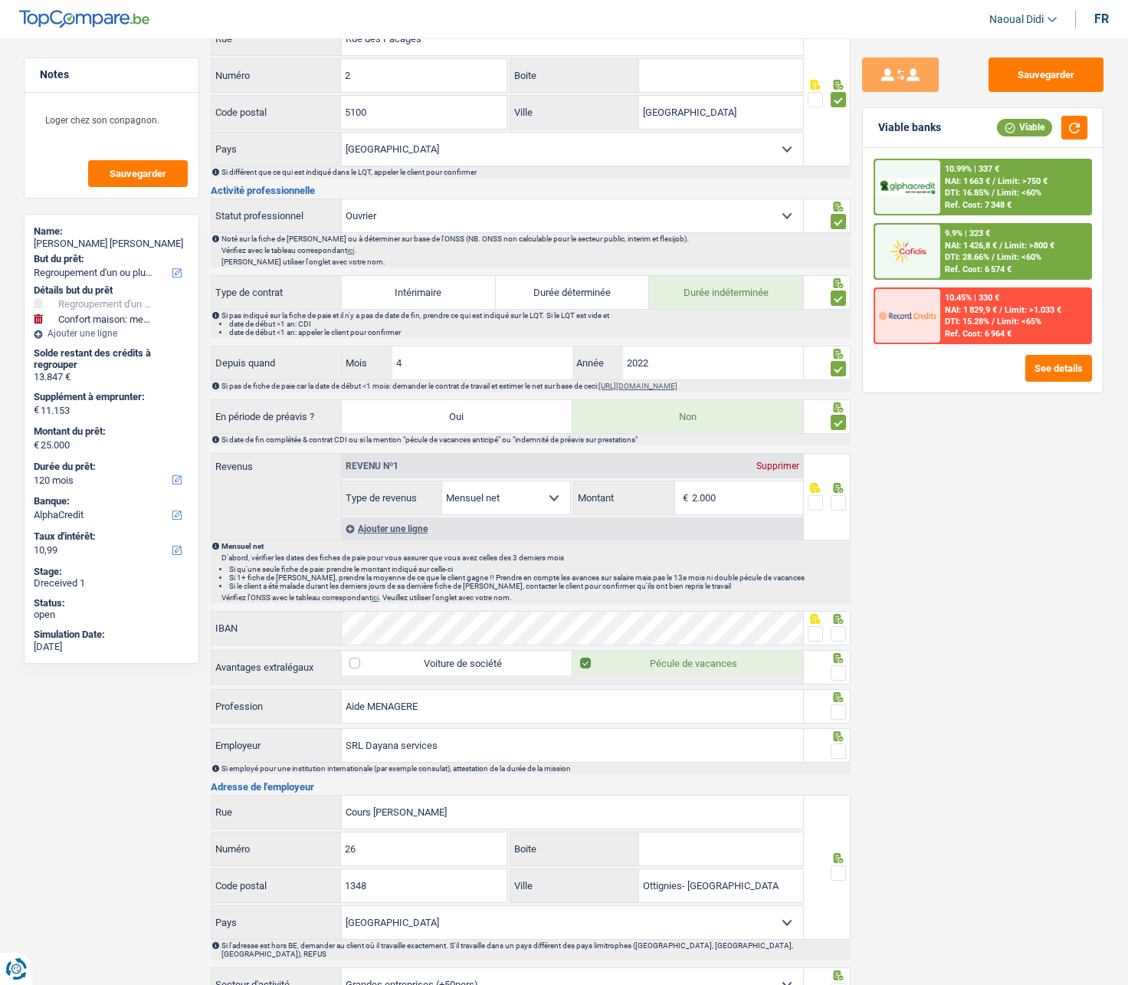
scroll to position [460, 0]
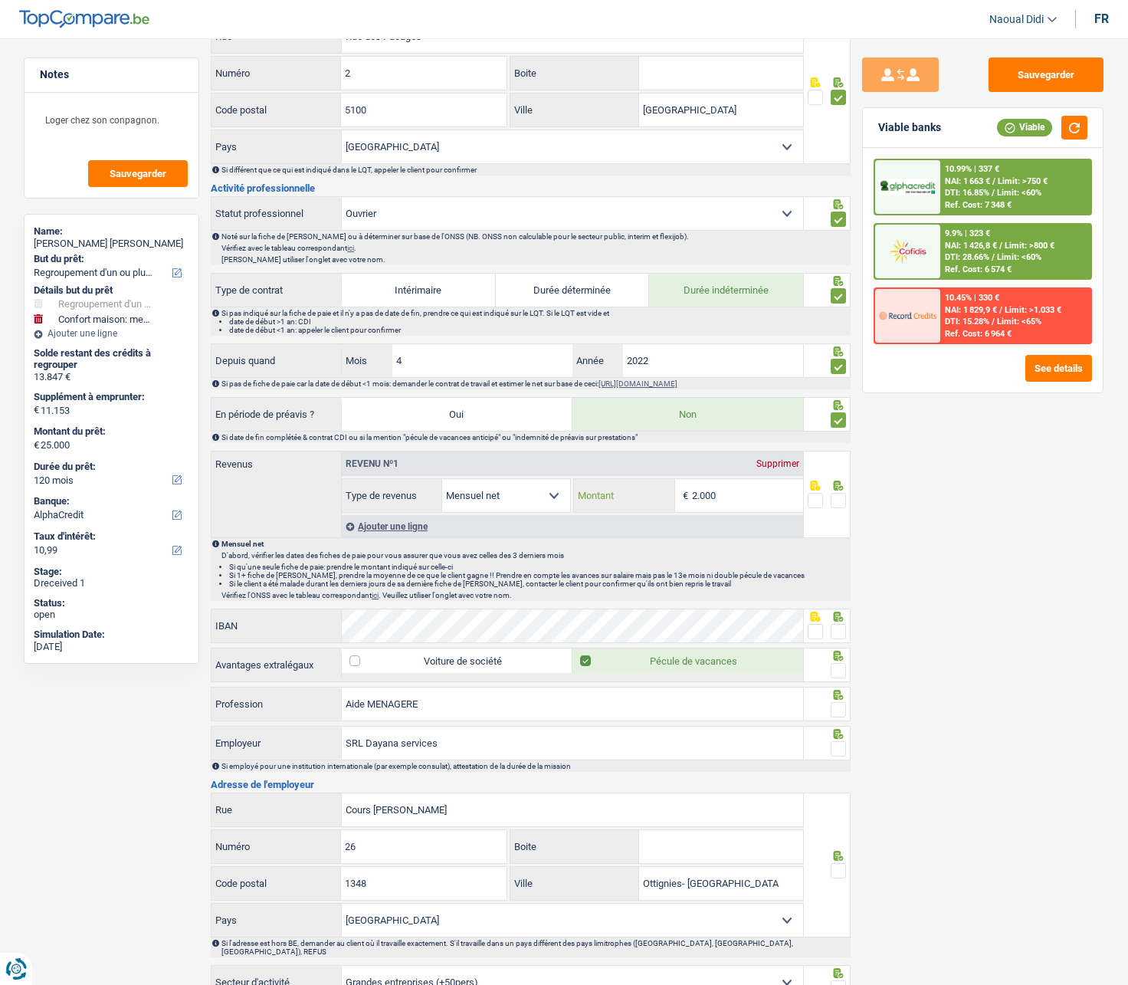
click at [732, 498] on input "2.000" at bounding box center [747, 495] width 111 height 33
click at [749, 497] on input "2.000" at bounding box center [747, 495] width 111 height 33
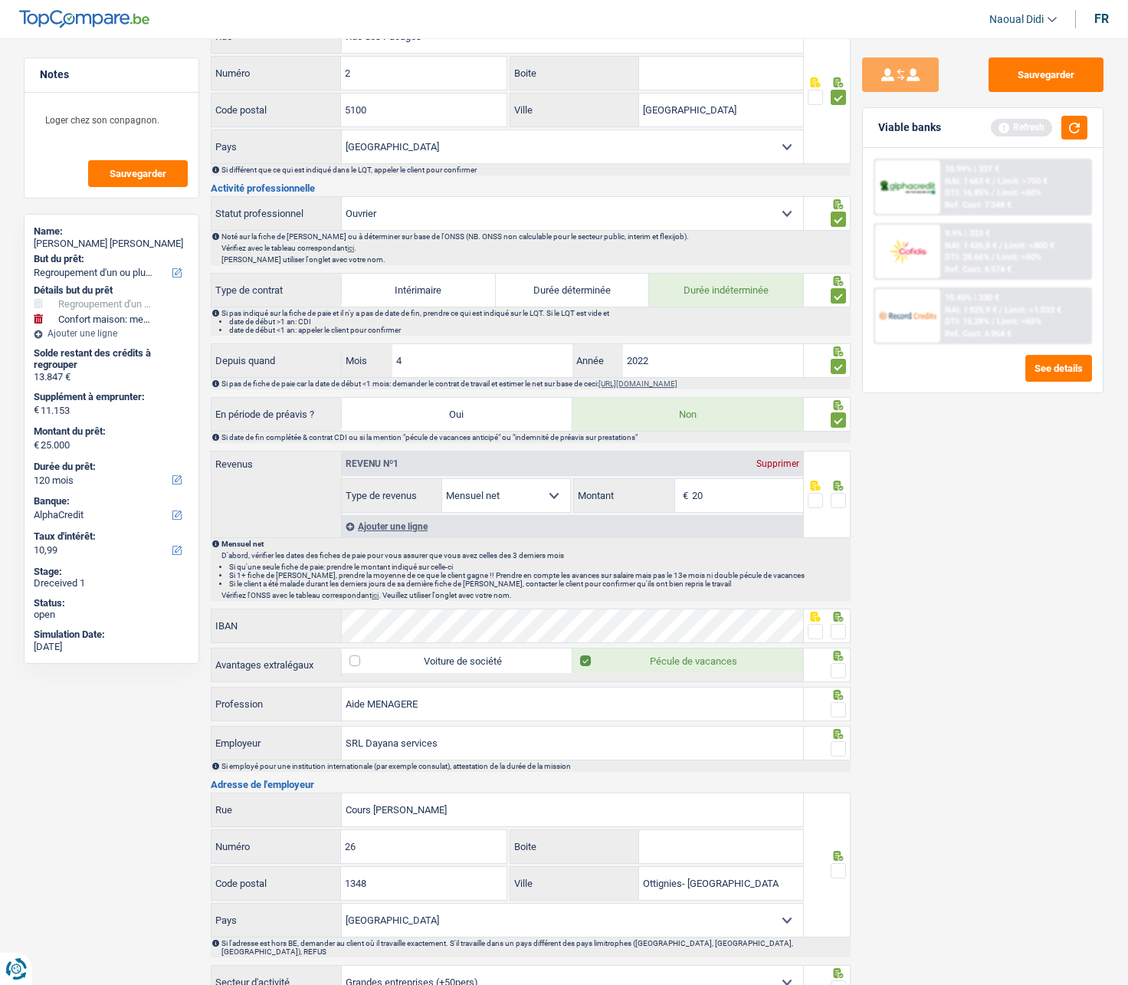
type input "2"
type input "1.161"
click at [836, 505] on span at bounding box center [838, 500] width 15 height 15
click at [0, 0] on input "radio" at bounding box center [0, 0] width 0 height 0
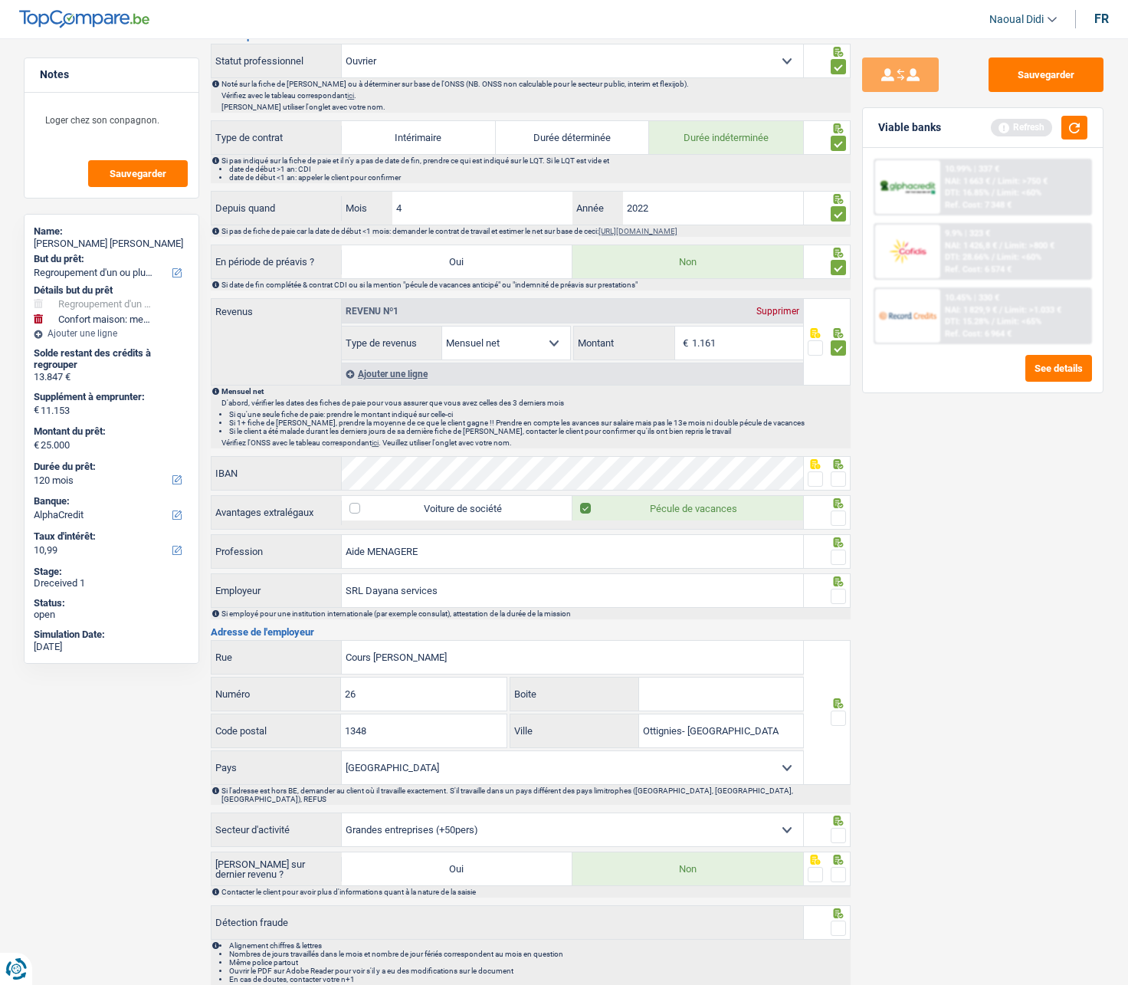
scroll to position [613, 0]
click at [848, 559] on div at bounding box center [828, 550] width 48 height 34
click at [840, 559] on span at bounding box center [838, 595] width 15 height 15
click at [0, 0] on input "radio" at bounding box center [0, 0] width 0 height 0
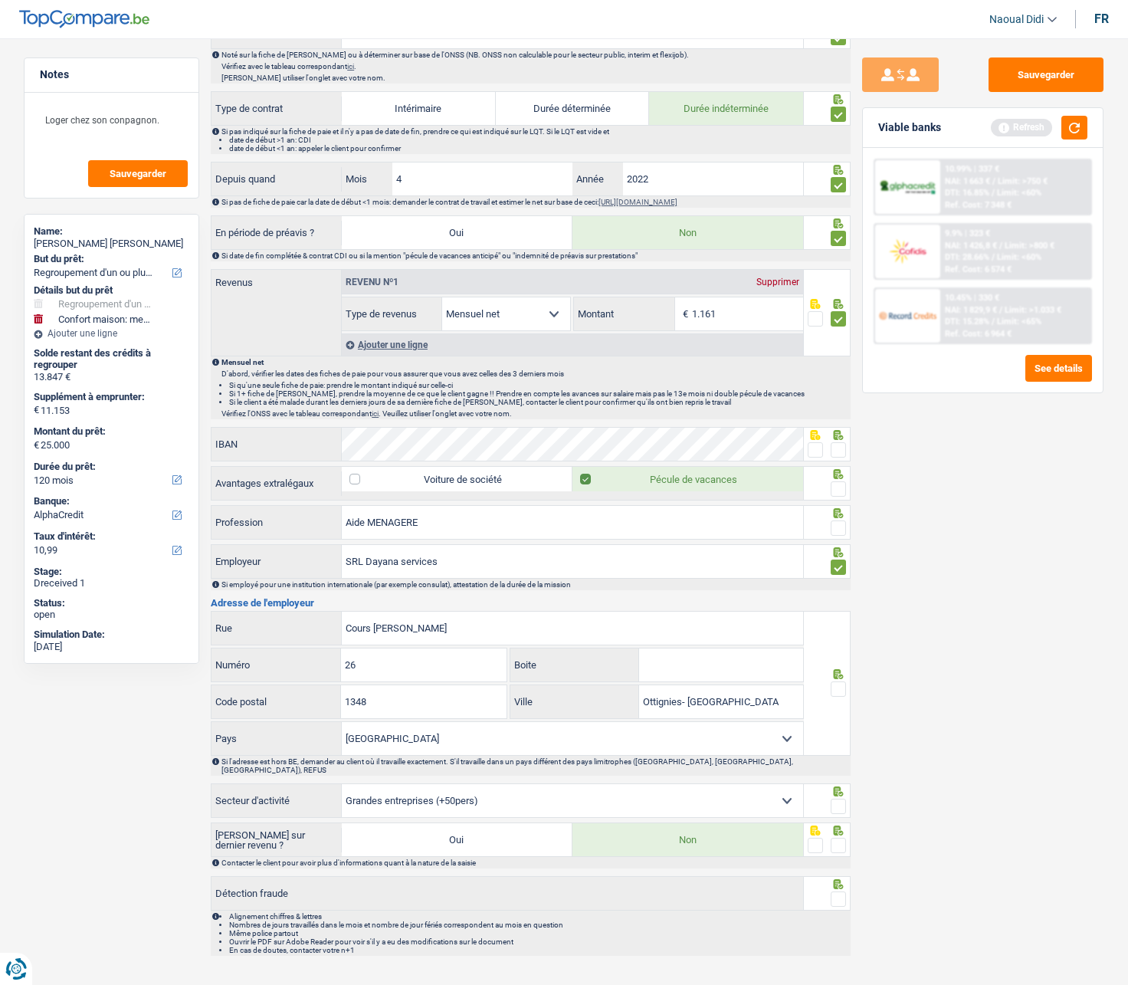
scroll to position [658, 0]
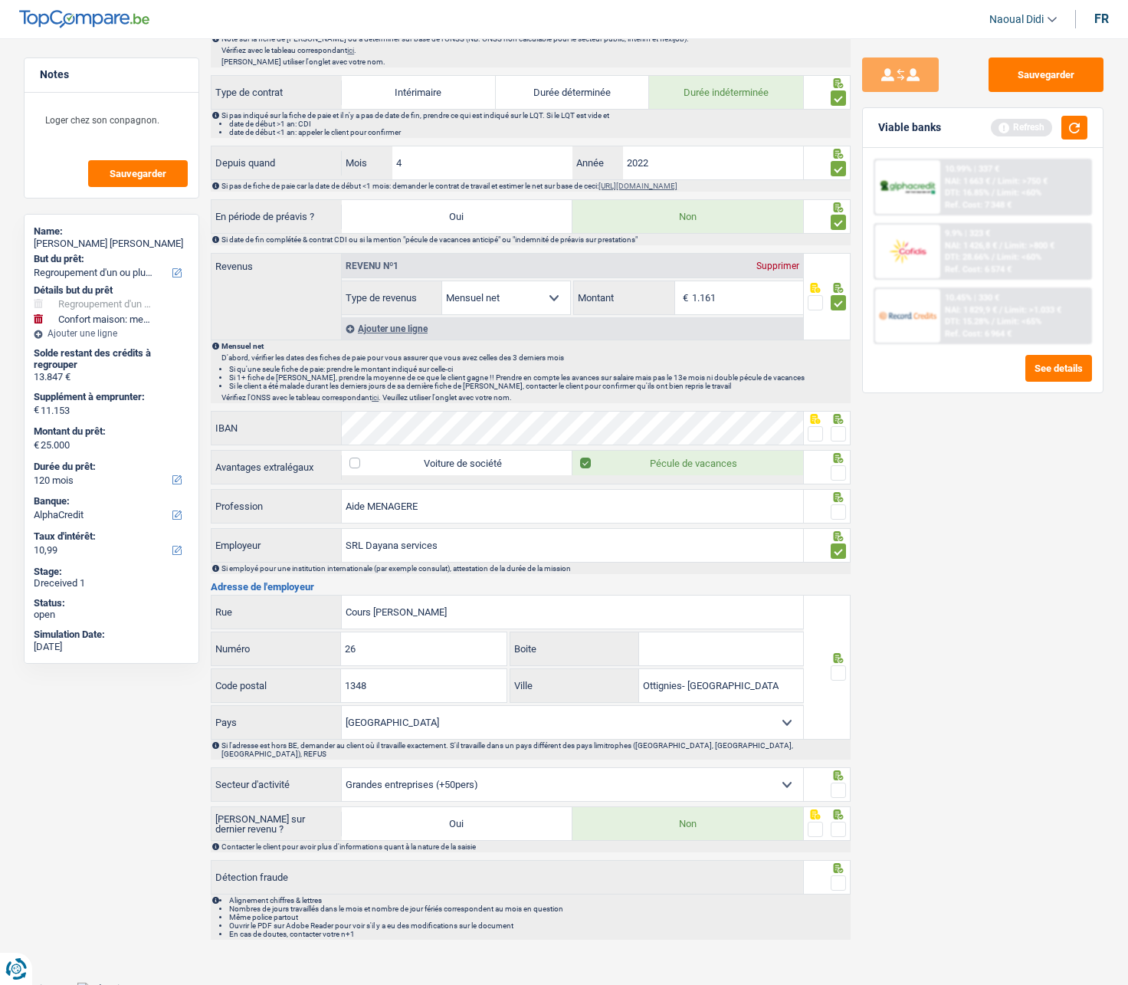
click at [835, 559] on span at bounding box center [838, 672] width 15 height 15
click at [0, 0] on input "radio" at bounding box center [0, 0] width 0 height 0
click at [844, 559] on span at bounding box center [838, 789] width 15 height 15
click at [0, 0] on input "radio" at bounding box center [0, 0] width 0 height 0
click at [843, 559] on span at bounding box center [838, 829] width 15 height 15
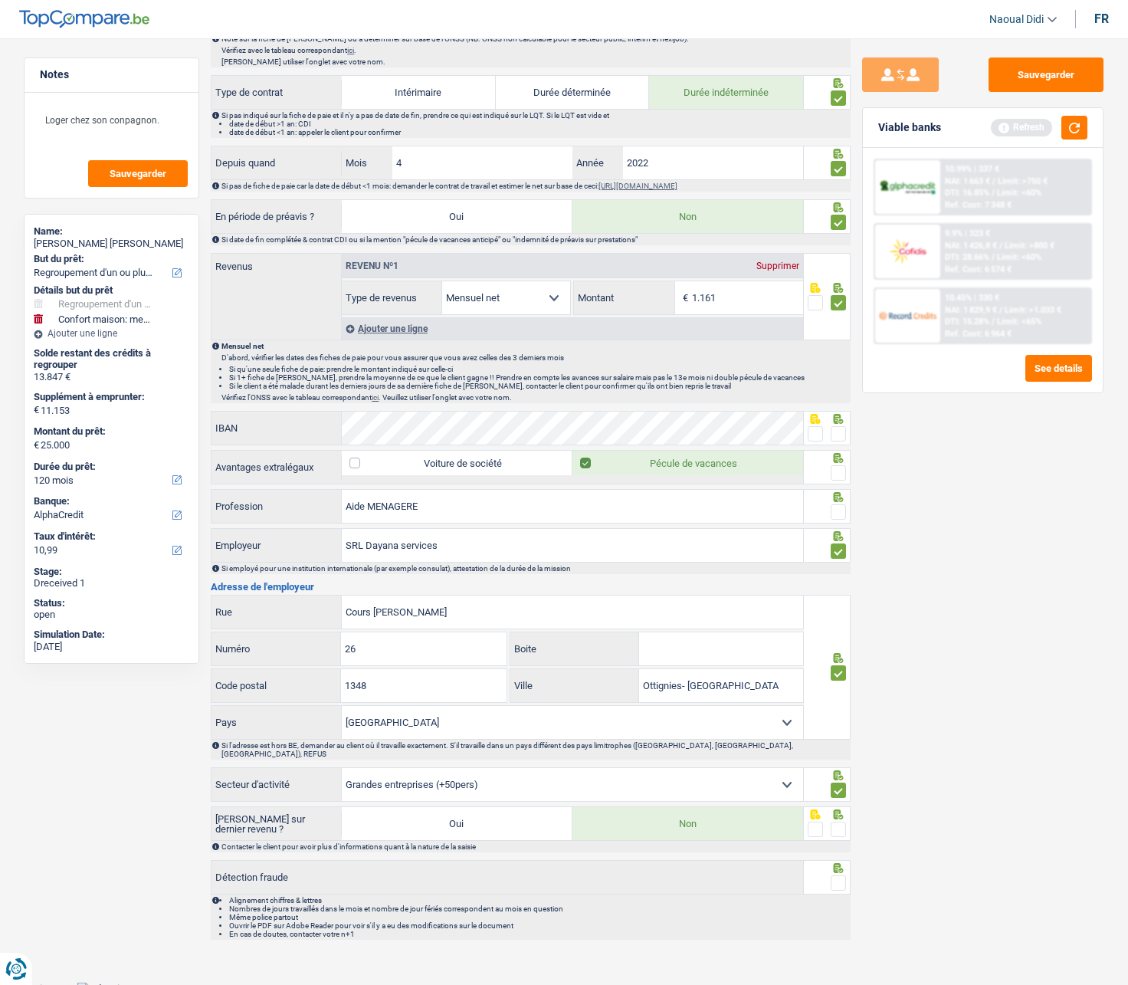
click at [0, 0] on input "radio" at bounding box center [0, 0] width 0 height 0
click at [841, 559] on span at bounding box center [838, 882] width 15 height 15
click at [0, 0] on input "radio" at bounding box center [0, 0] width 0 height 0
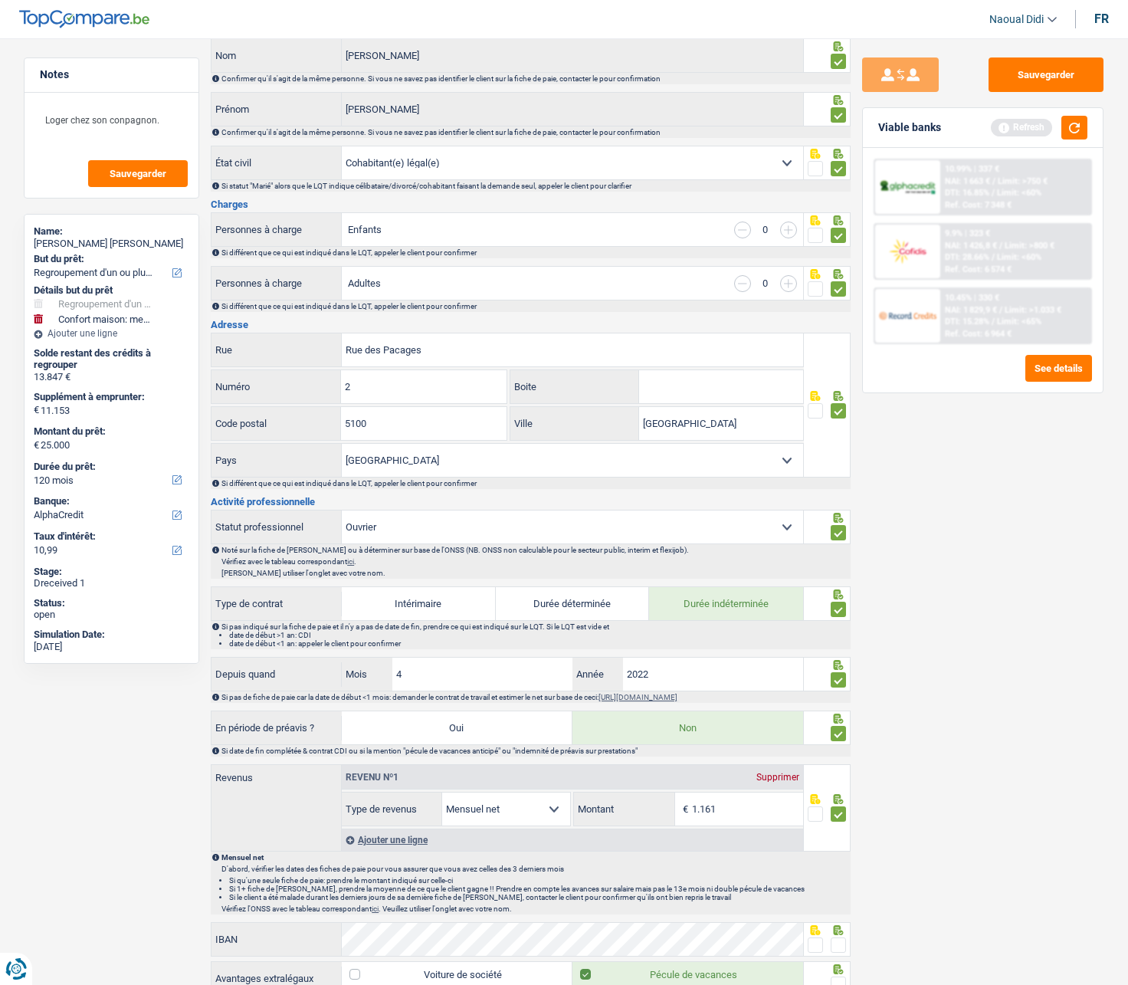
scroll to position [0, 0]
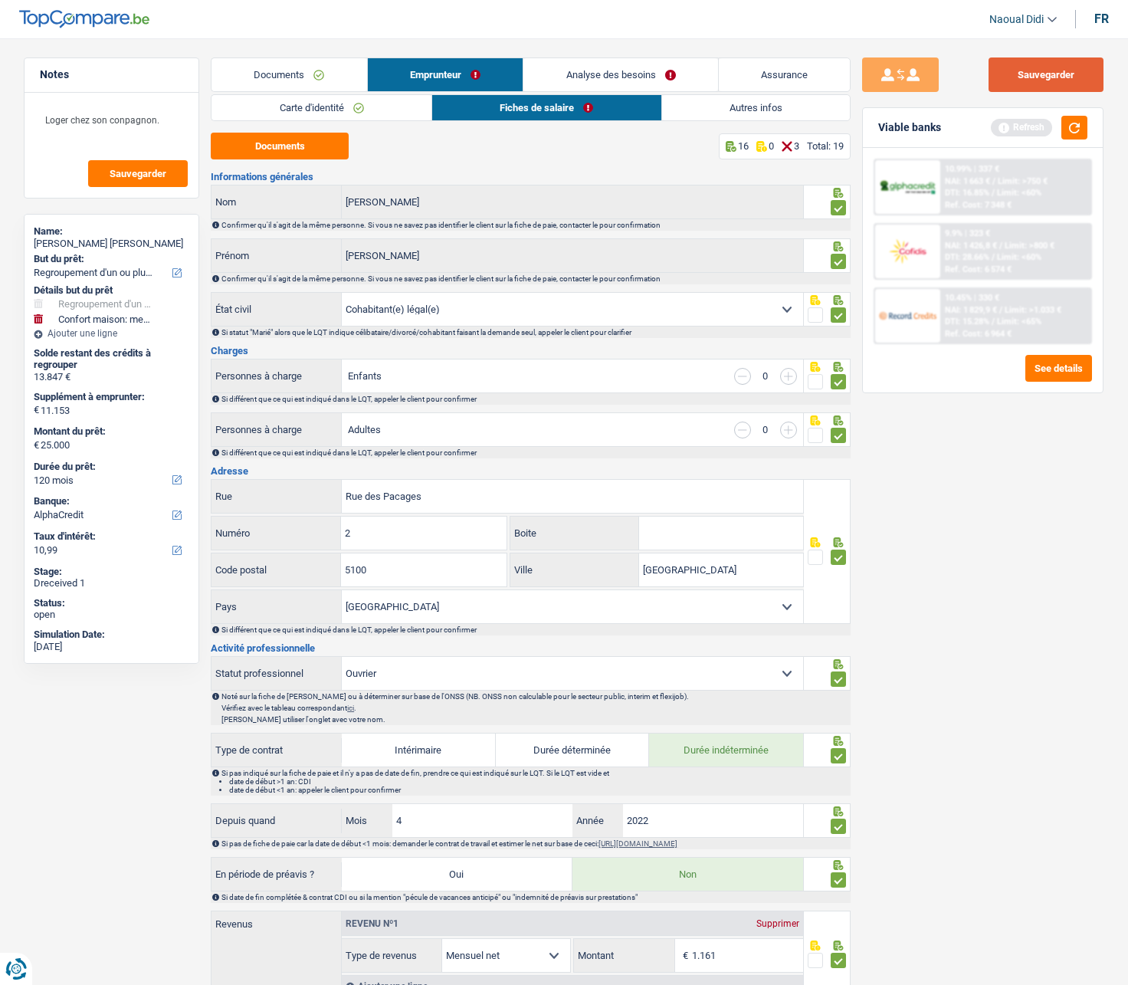
click at [1041, 68] on button "Sauvegarder" at bounding box center [1046, 74] width 115 height 34
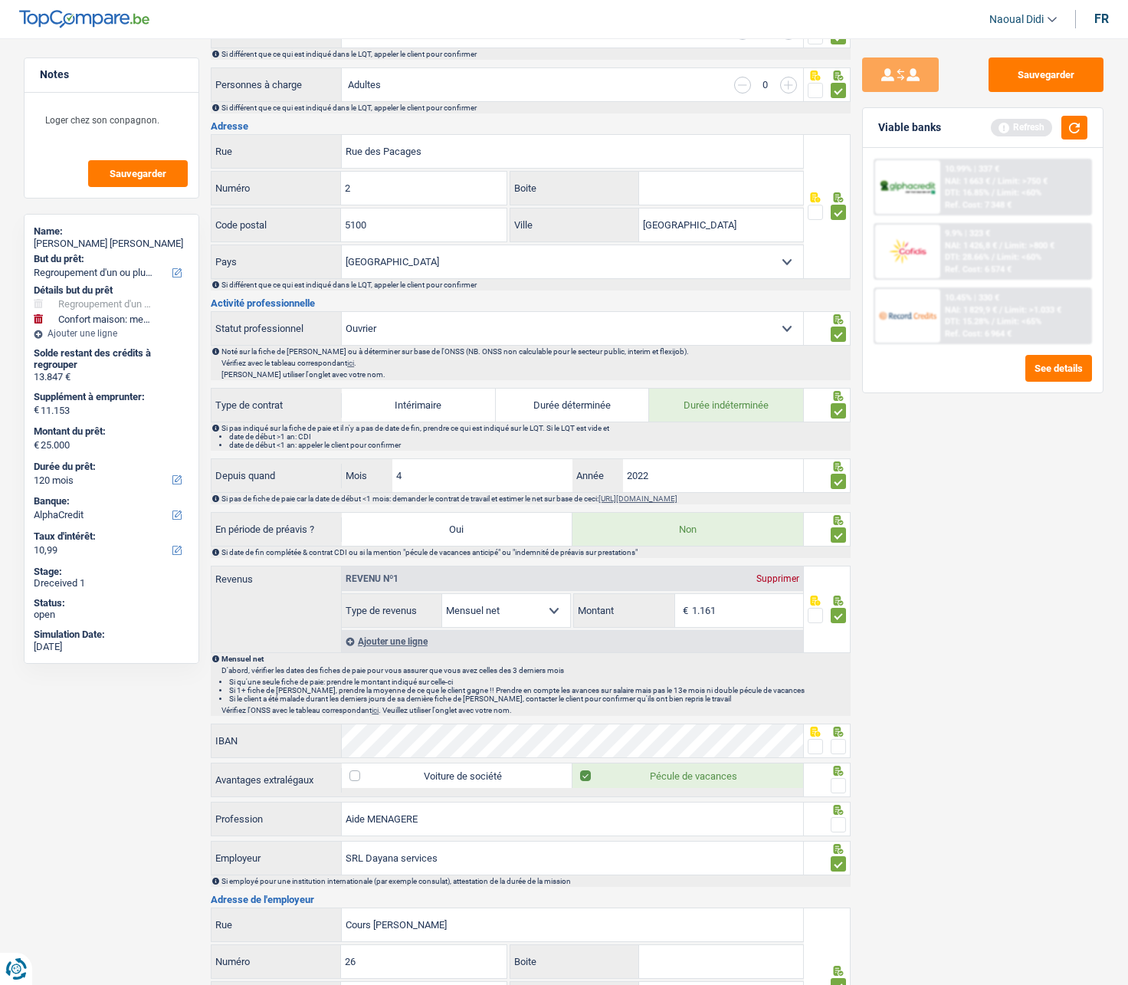
scroll to position [383, 0]
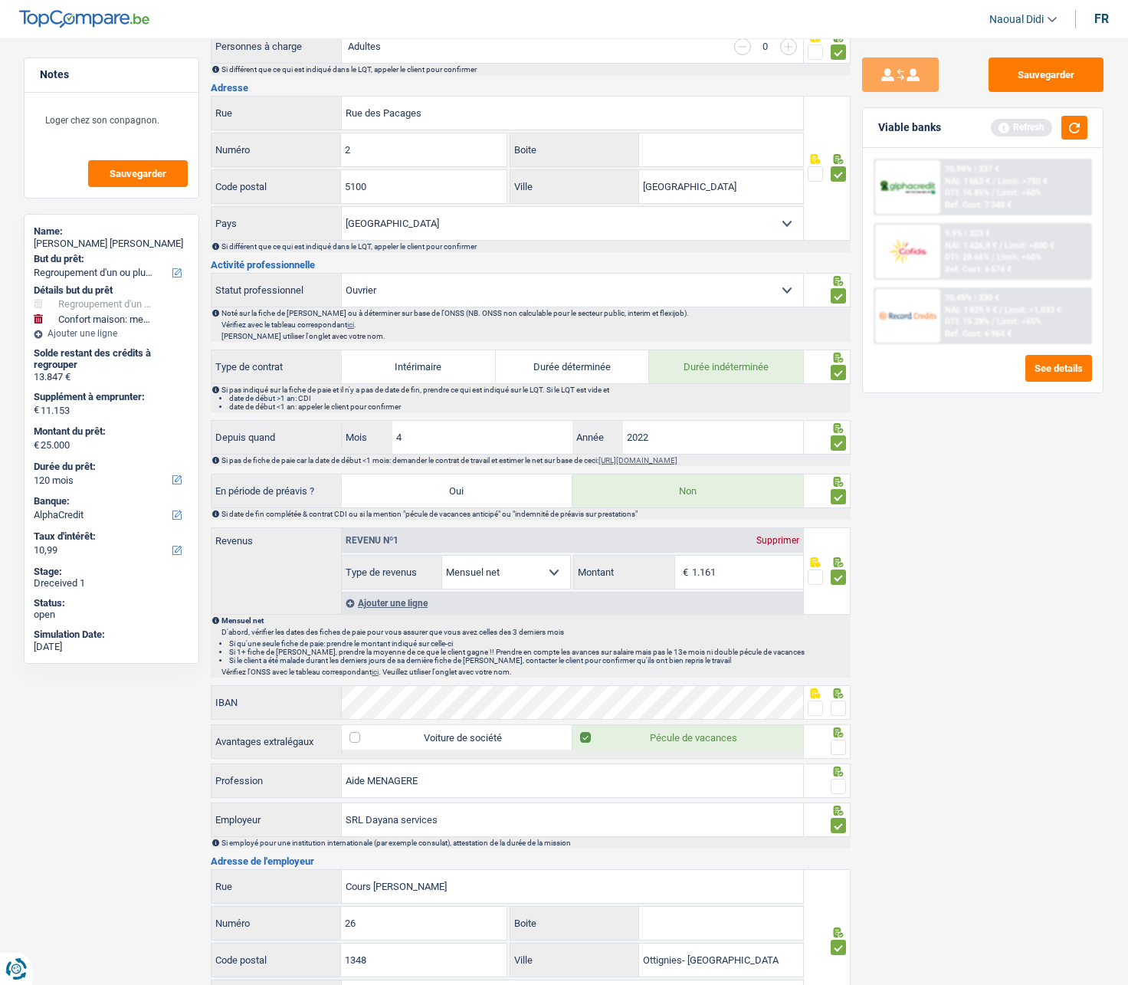
drag, startPoint x: 834, startPoint y: 707, endPoint x: 838, endPoint y: 726, distance: 19.5
click at [834, 559] on span at bounding box center [838, 707] width 15 height 15
click at [0, 0] on input "radio" at bounding box center [0, 0] width 0 height 0
click at [815, 559] on span at bounding box center [815, 707] width 15 height 15
click at [0, 0] on input "radio" at bounding box center [0, 0] width 0 height 0
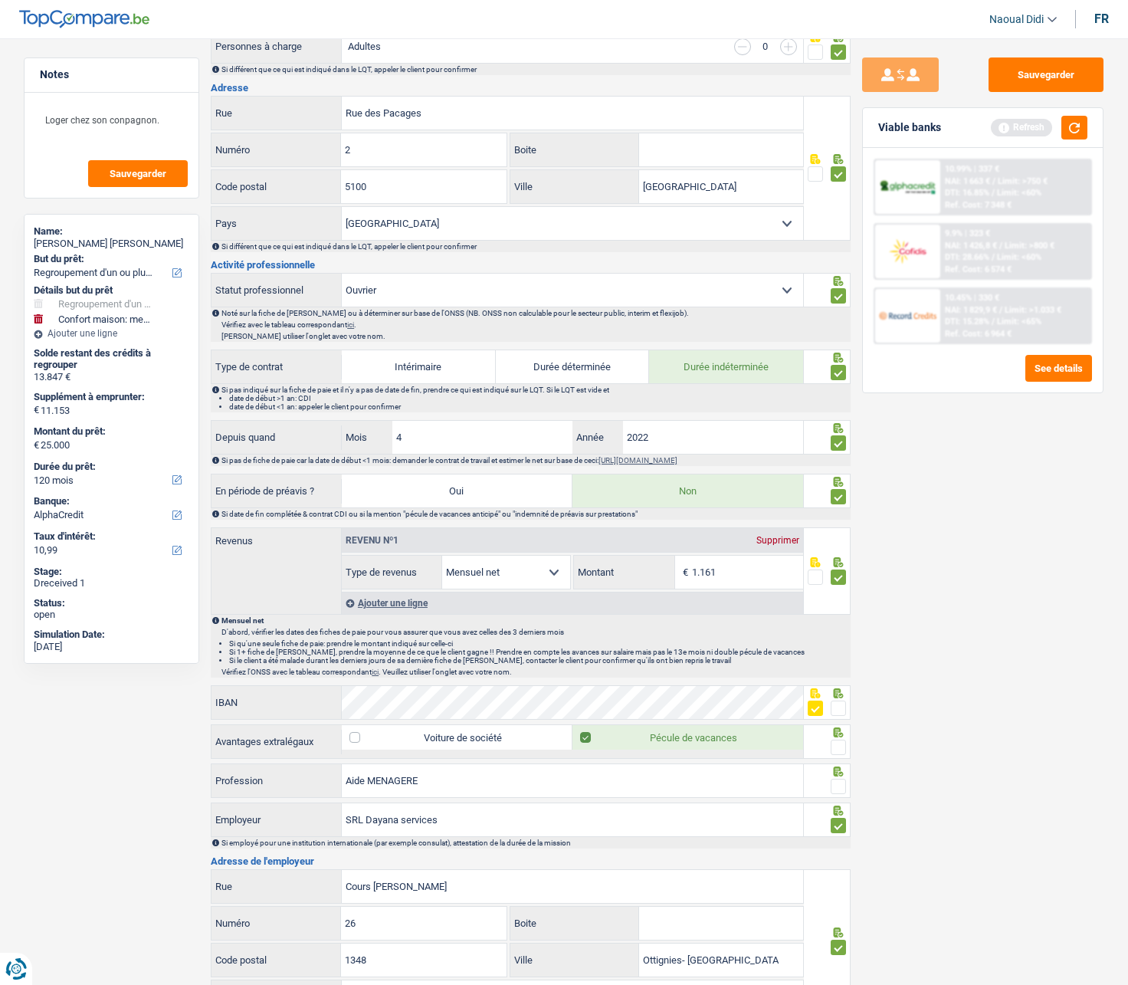
click at [842, 559] on div at bounding box center [838, 747] width 15 height 19
click at [835, 559] on span at bounding box center [838, 747] width 15 height 15
click at [0, 0] on input "radio" at bounding box center [0, 0] width 0 height 0
click at [837, 559] on span at bounding box center [838, 786] width 15 height 15
click at [0, 0] on input "radio" at bounding box center [0, 0] width 0 height 0
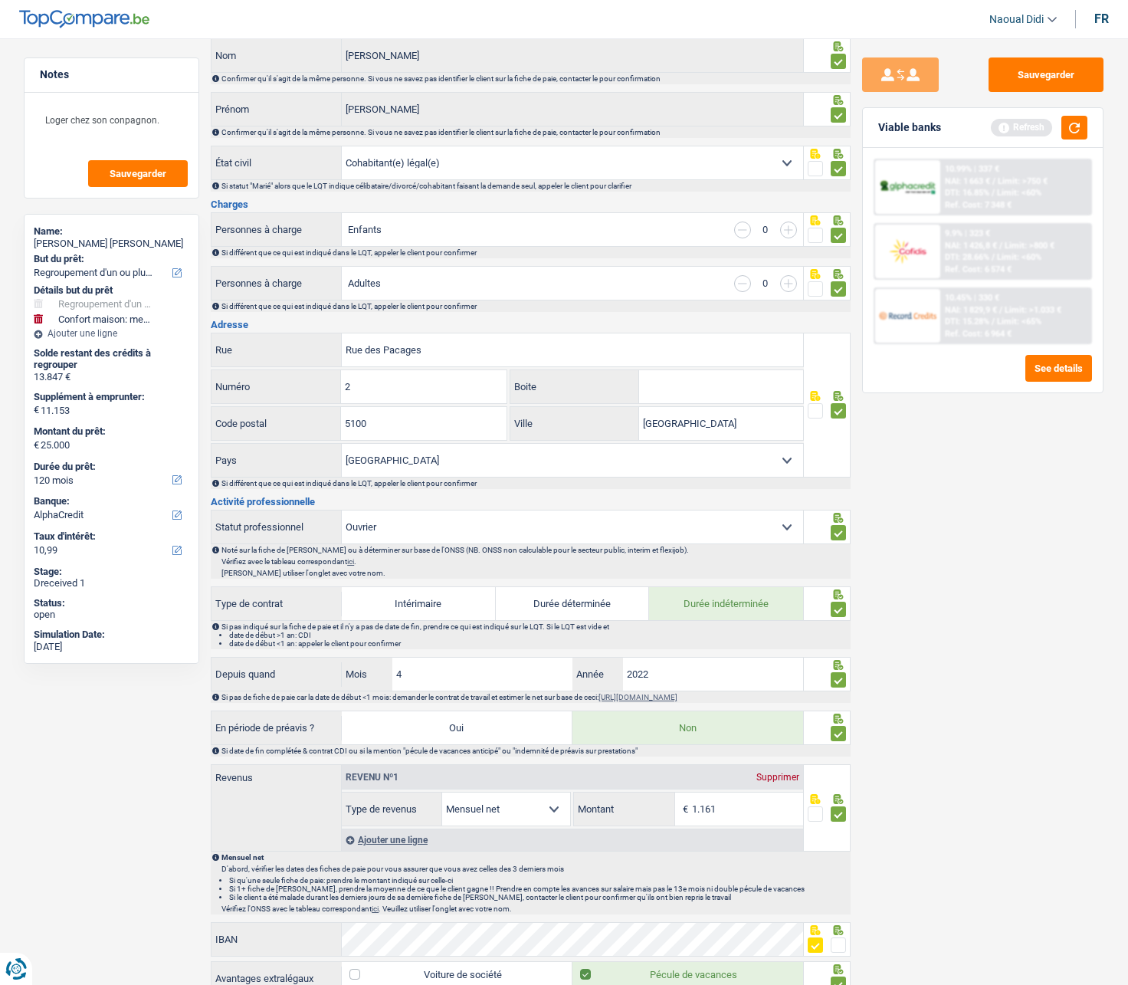
scroll to position [0, 0]
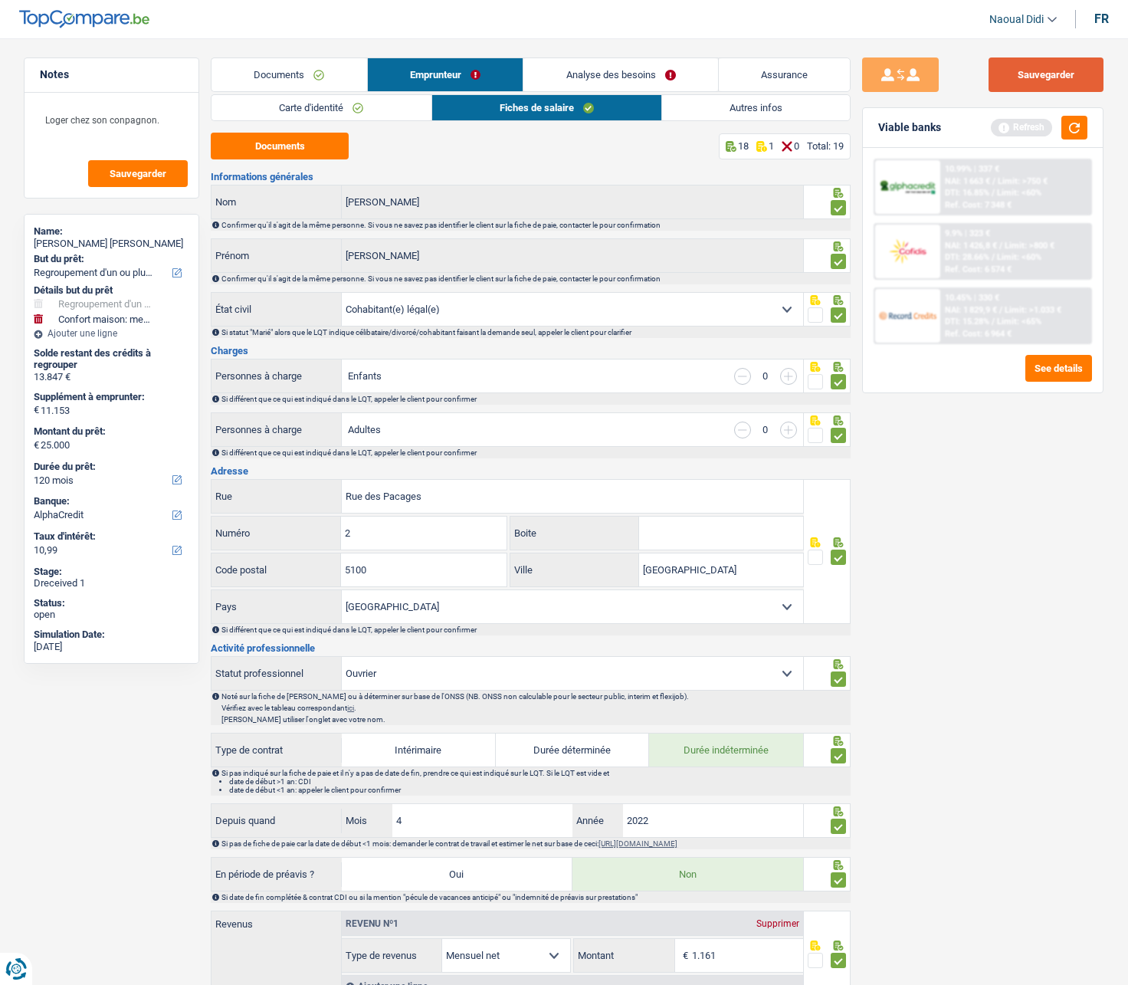
click at [1019, 75] on button "Sauvegarder" at bounding box center [1046, 74] width 115 height 34
click at [750, 113] on link "Autres infos" at bounding box center [756, 107] width 188 height 25
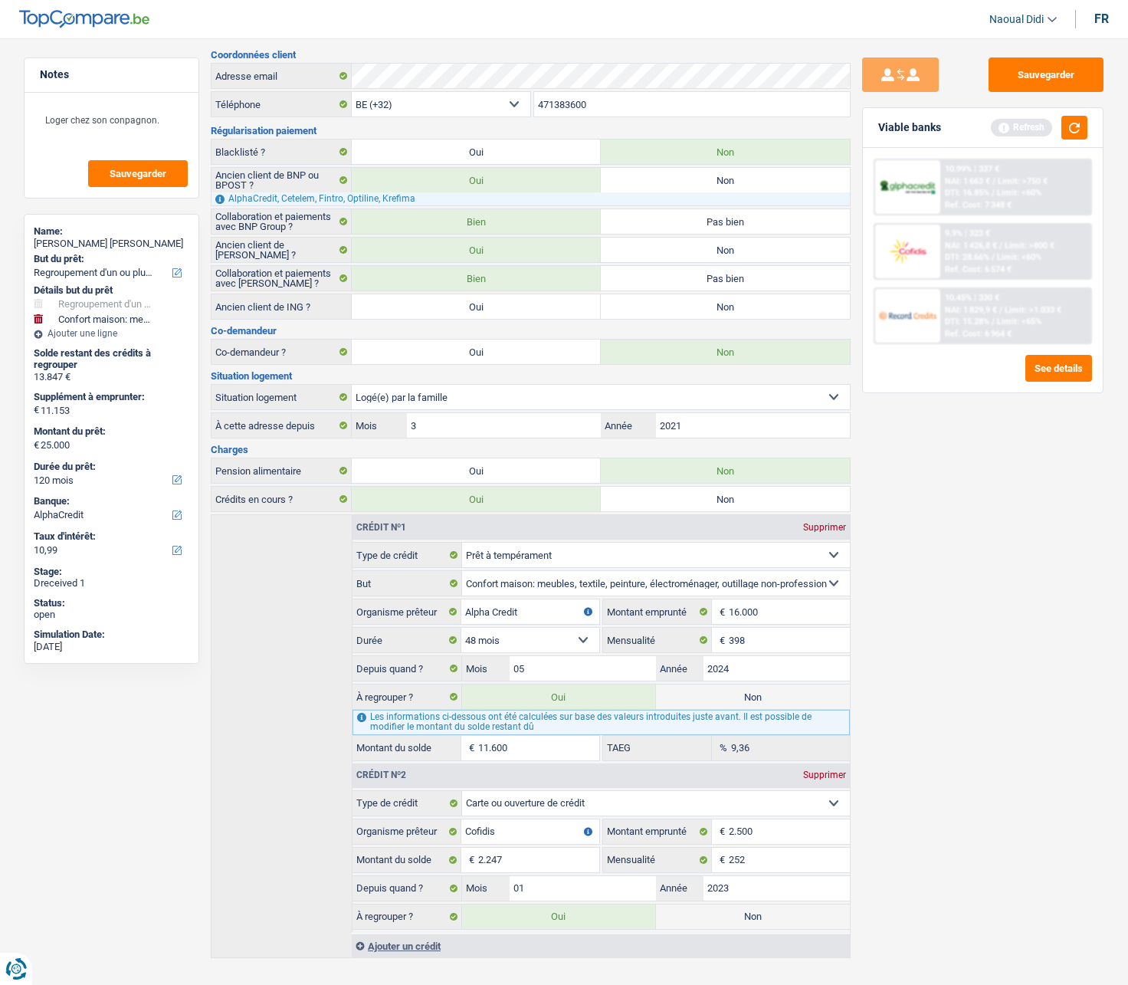
scroll to position [104, 0]
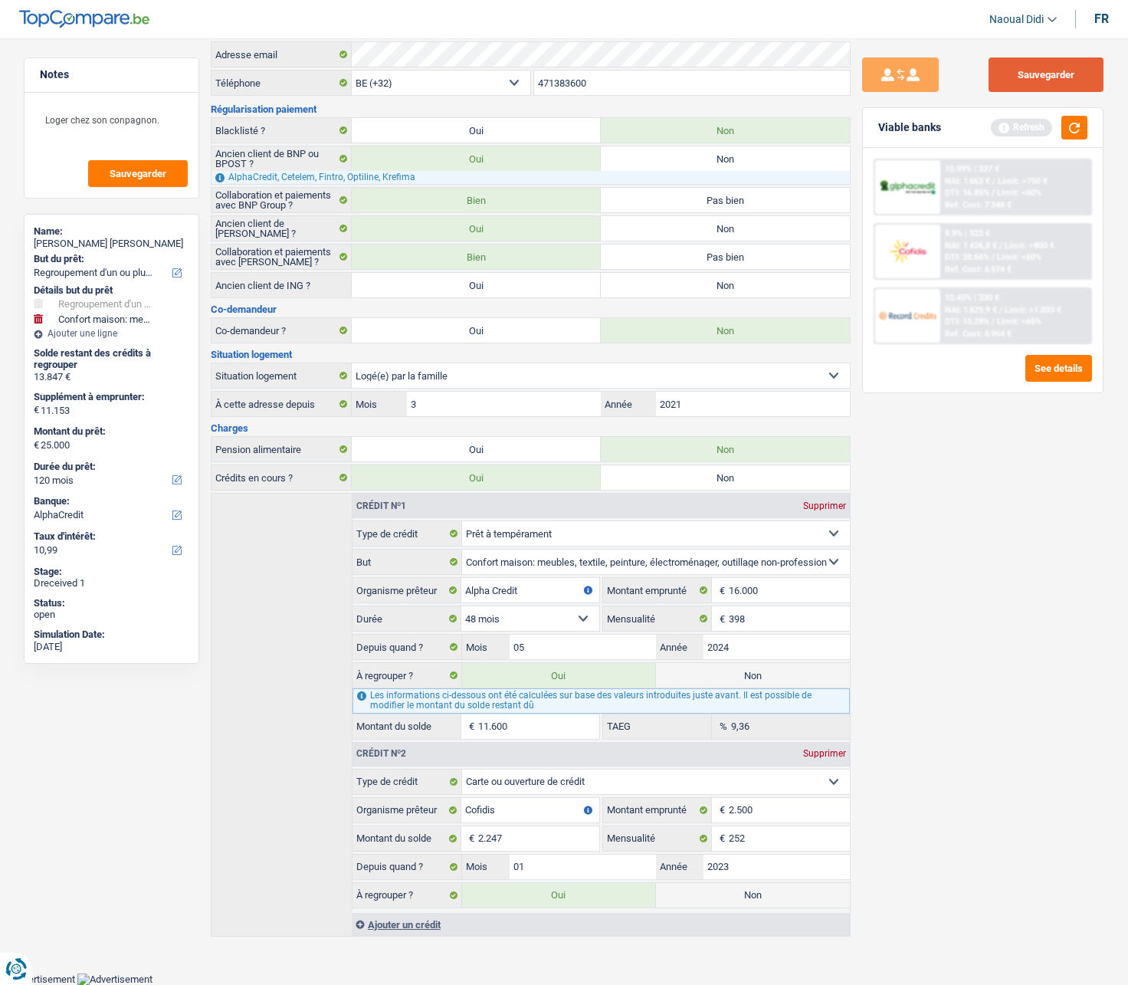
click at [1055, 75] on button "Sauvegarder" at bounding box center [1046, 74] width 115 height 34
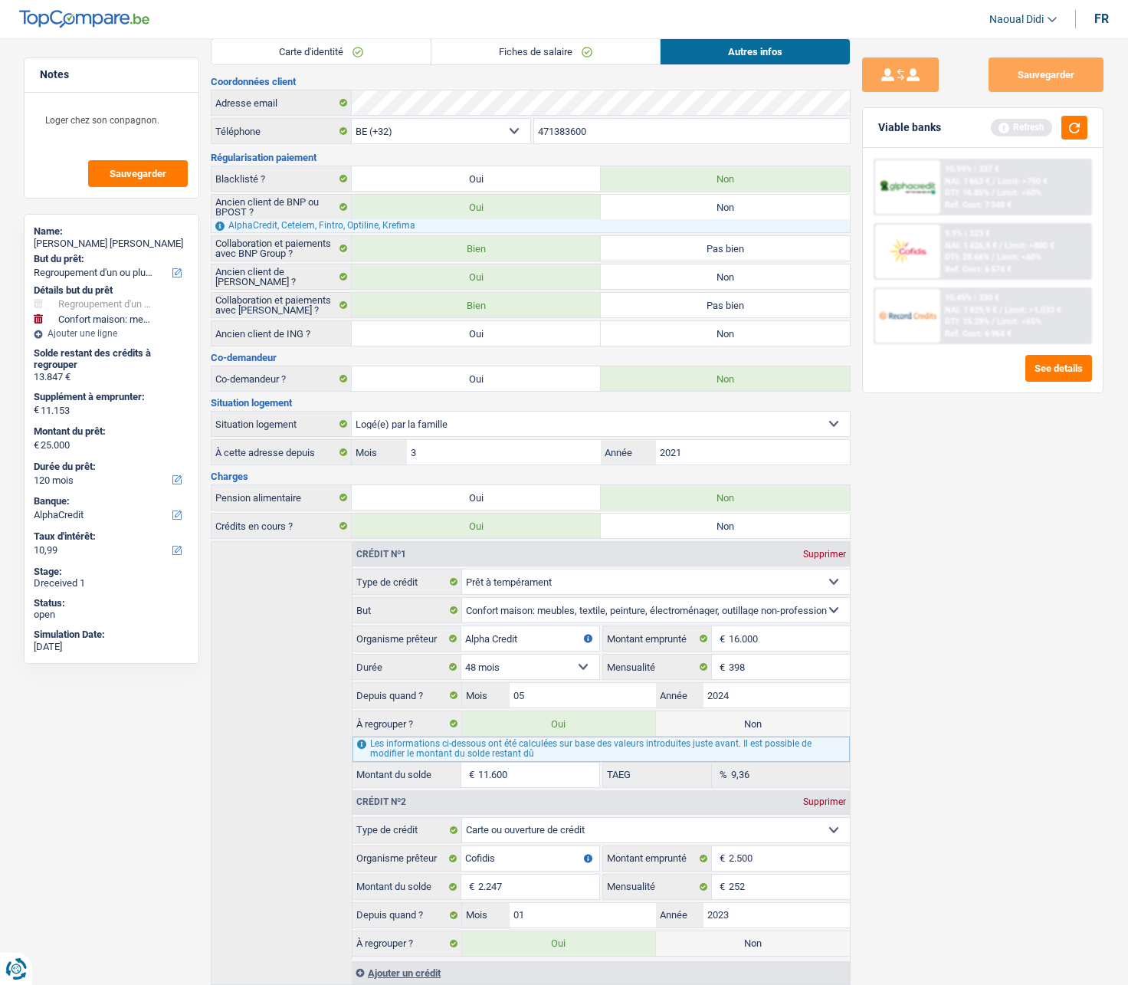
scroll to position [0, 0]
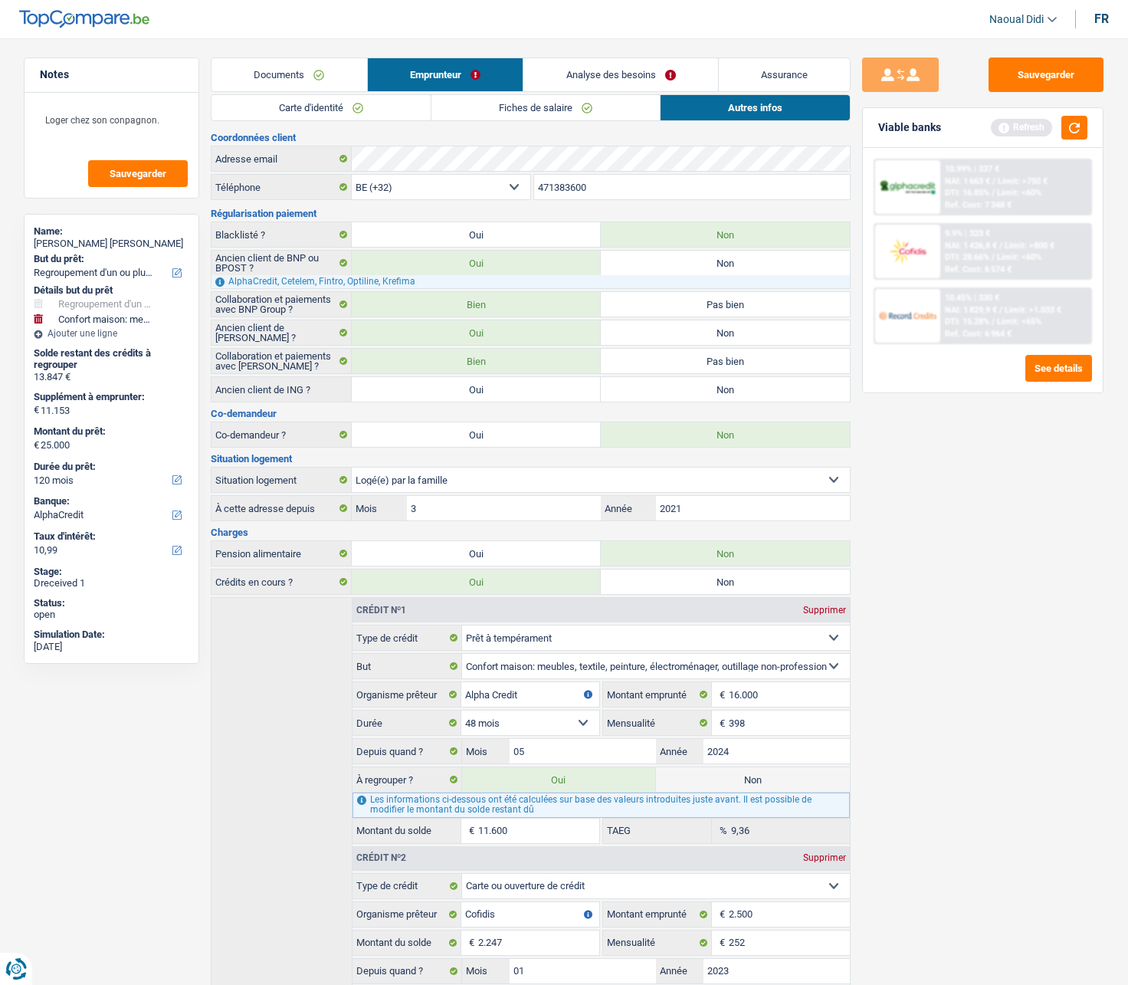
click at [602, 77] on link "Analyse des besoins" at bounding box center [620, 74] width 195 height 33
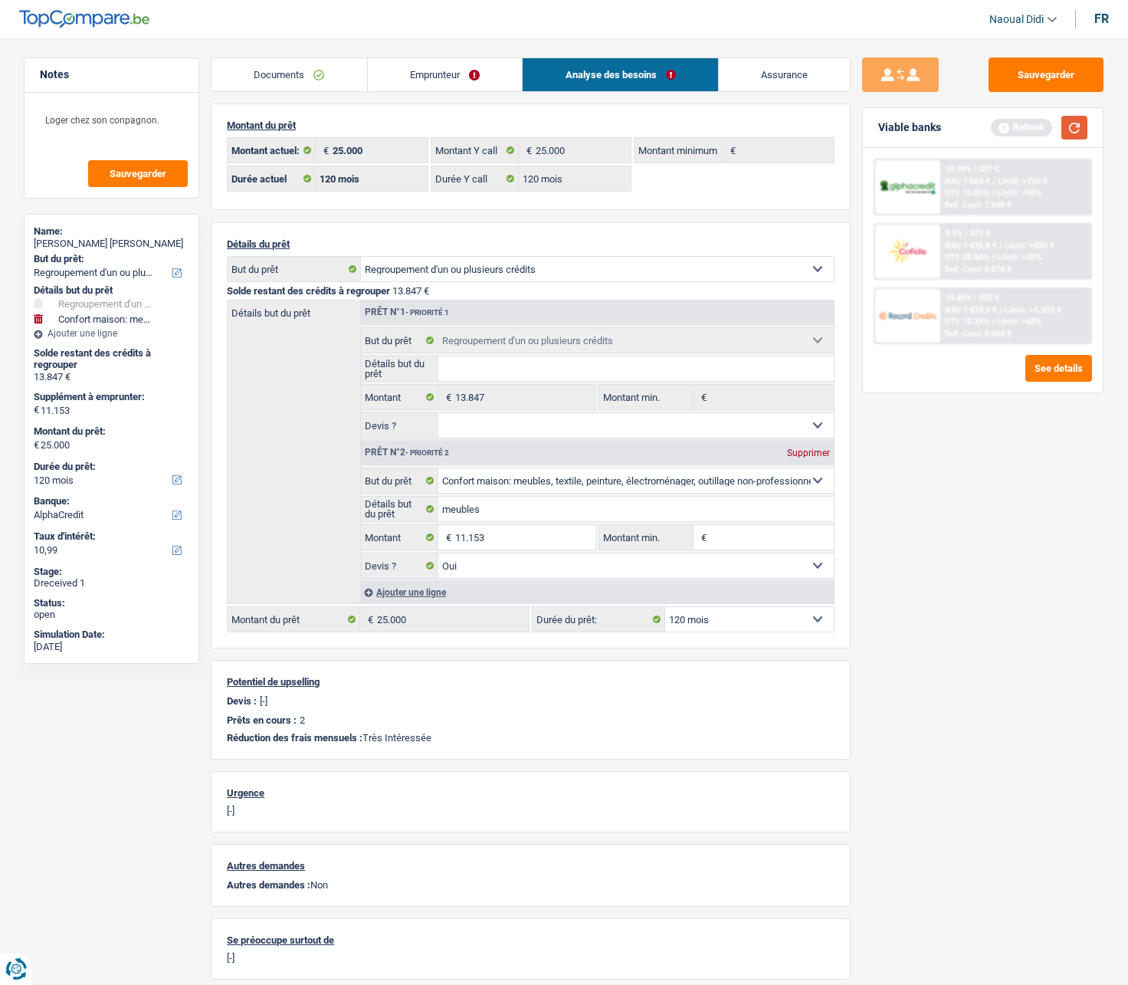
click at [1080, 129] on button "button" at bounding box center [1074, 128] width 26 height 24
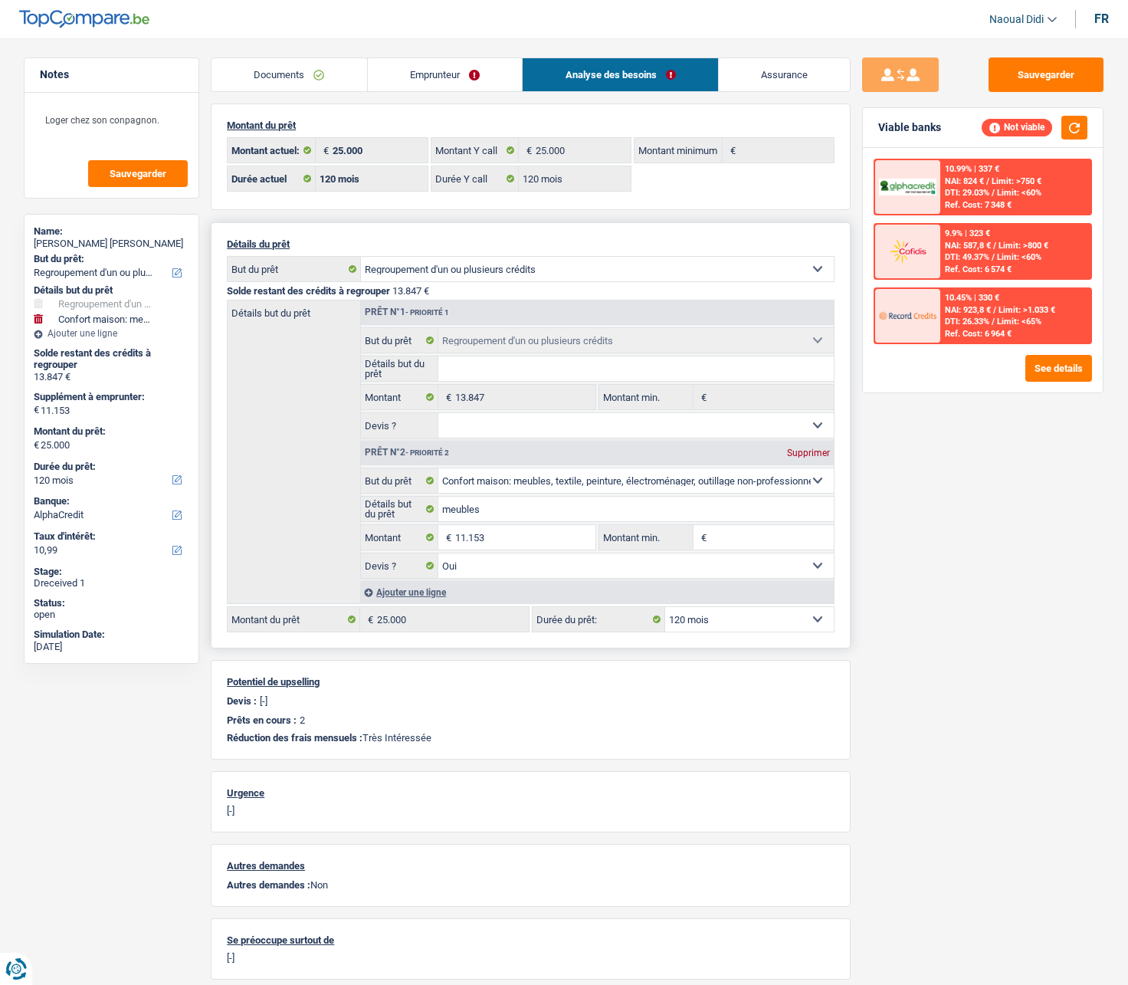
click at [730, 559] on select "12 mois 18 mois 24 mois 30 mois 36 mois 42 mois 48 mois 60 mois 72 mois 84 mois…" at bounding box center [749, 619] width 169 height 25
select select "84"
click at [665, 559] on select "12 mois 18 mois 24 mois 30 mois 36 mois 42 mois 48 mois 60 mois 72 mois 84 mois…" at bounding box center [749, 619] width 169 height 25
select select "84"
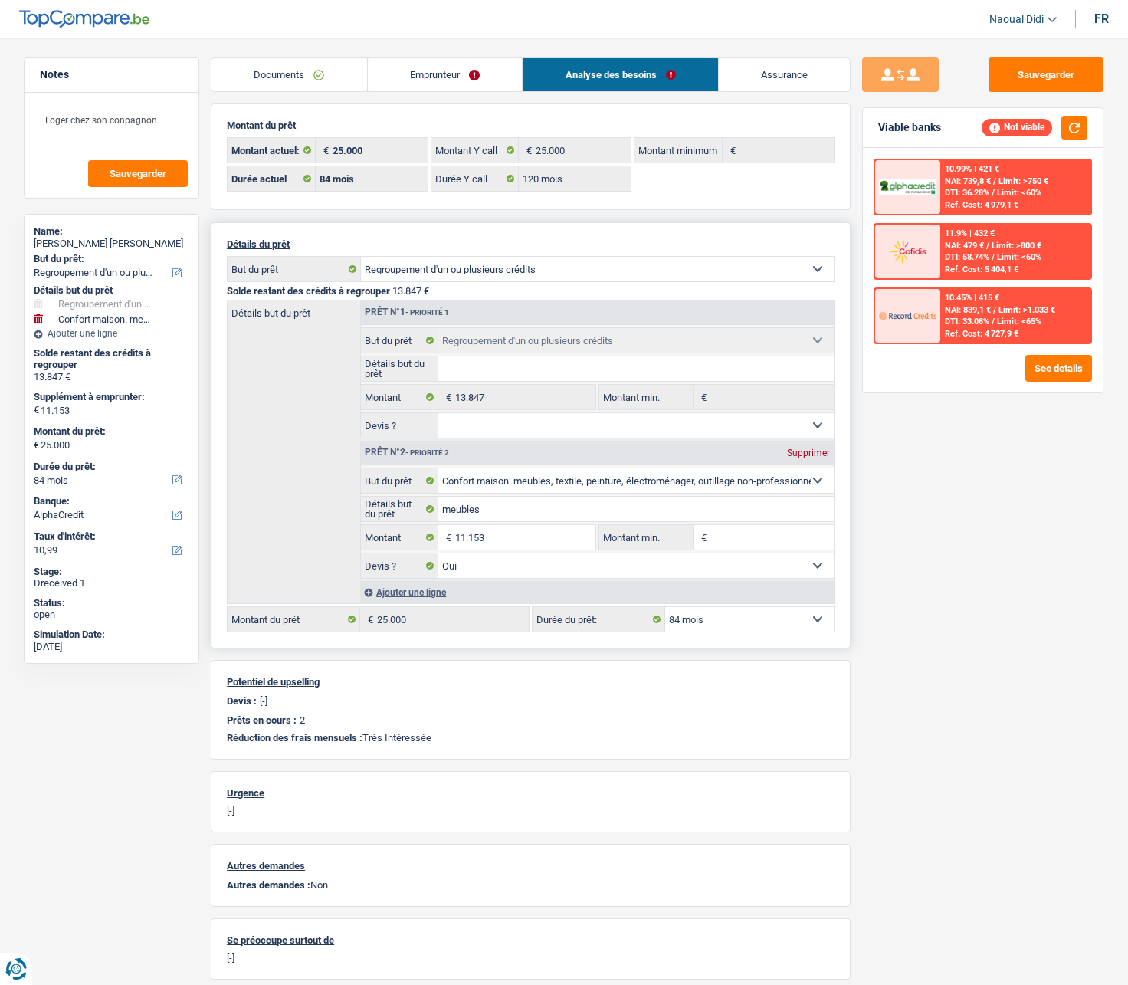
click at [772, 559] on select "12 mois 18 mois 24 mois 30 mois 36 mois 42 mois 48 mois 60 mois 72 mois 84 mois…" at bounding box center [749, 619] width 169 height 25
click at [1041, 374] on button "See details" at bounding box center [1058, 368] width 67 height 27
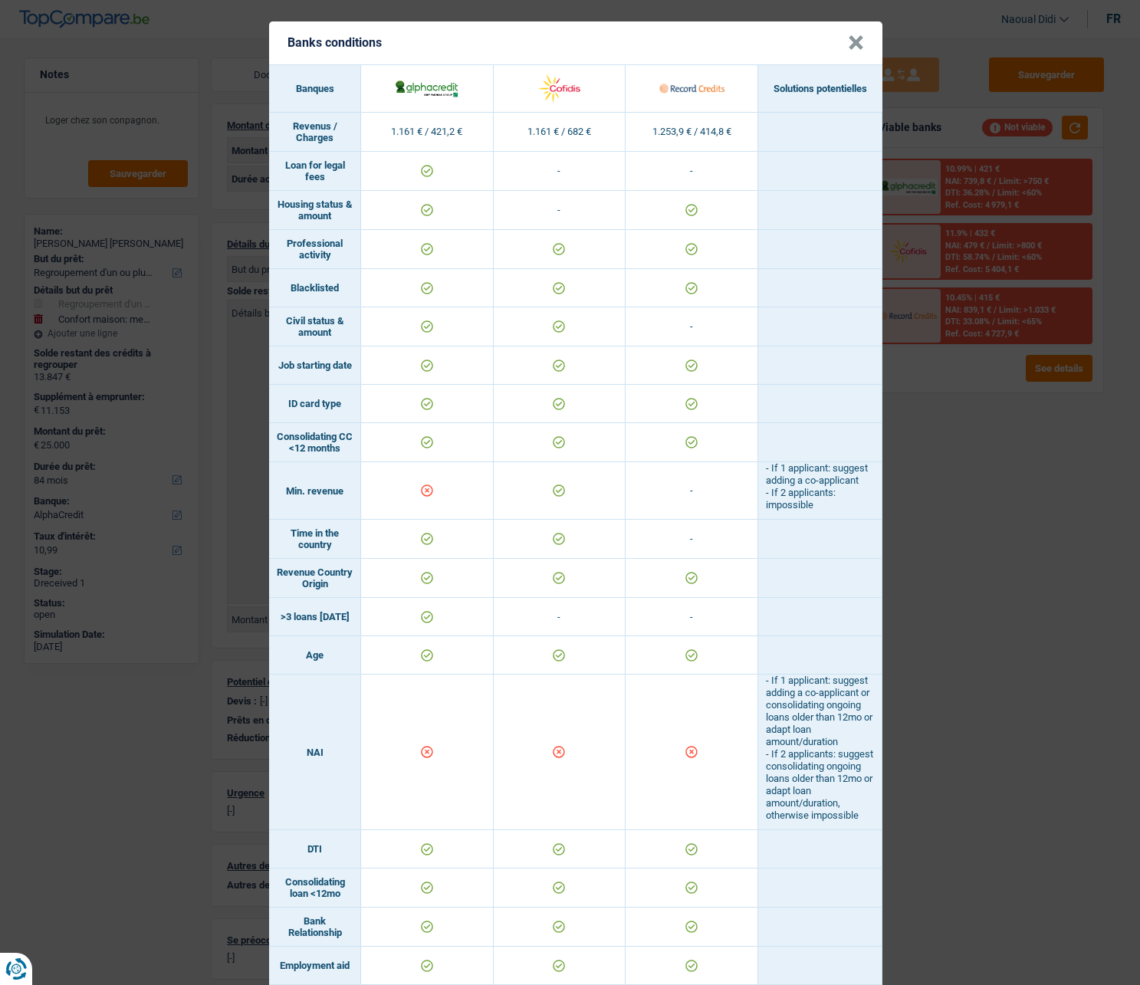
click at [852, 44] on button "×" at bounding box center [856, 42] width 16 height 15
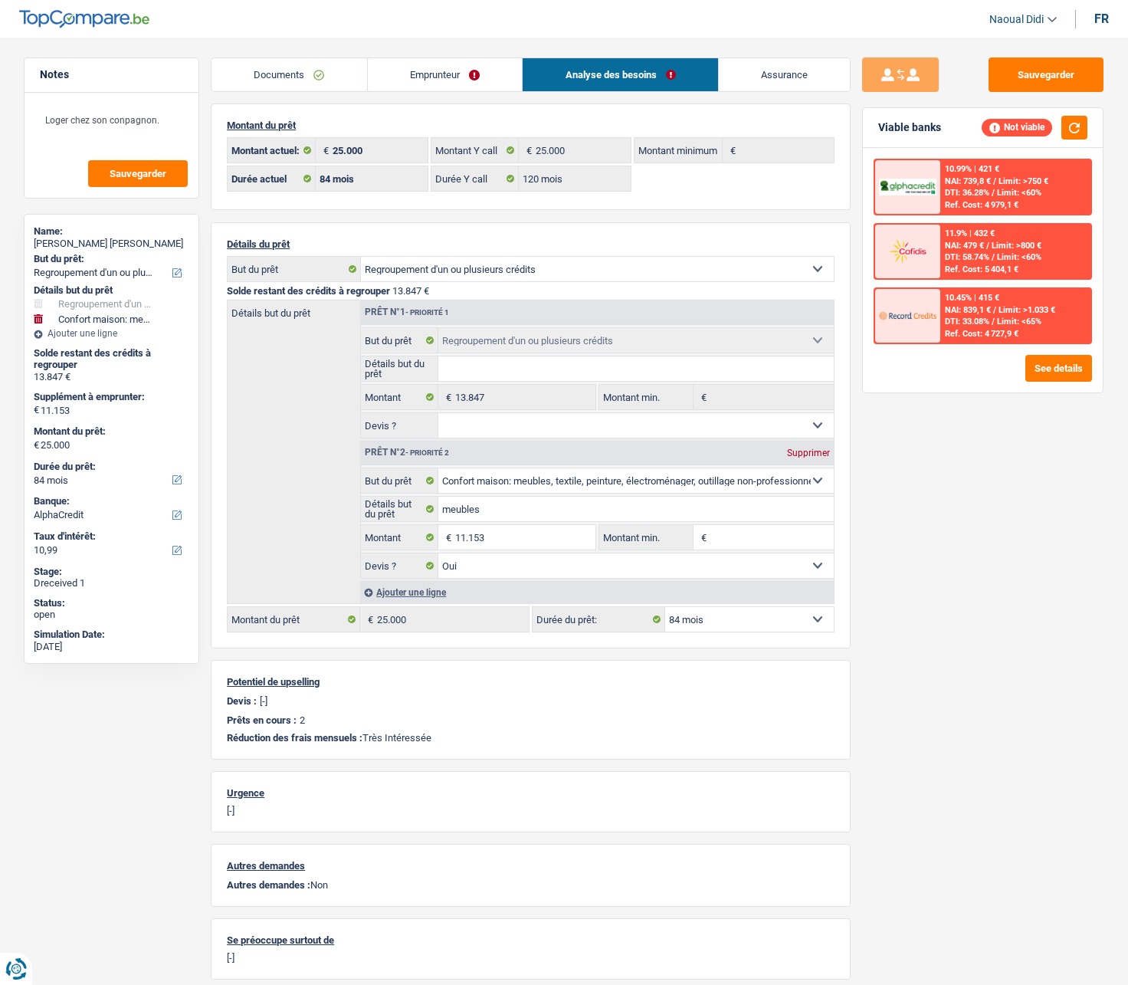
click at [976, 192] on span "DTI: 36.28%" at bounding box center [967, 193] width 44 height 10
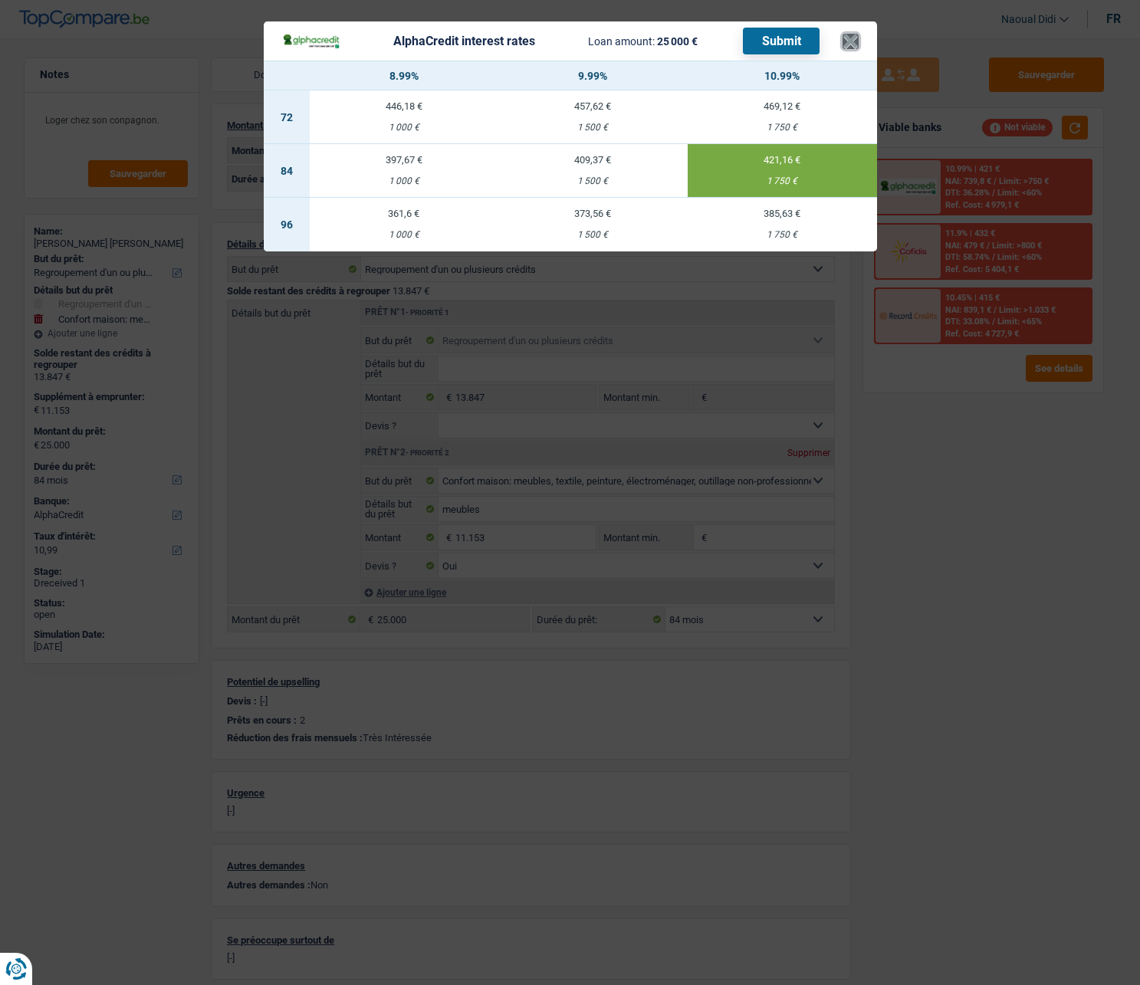
click at [850, 34] on button "×" at bounding box center [850, 41] width 16 height 15
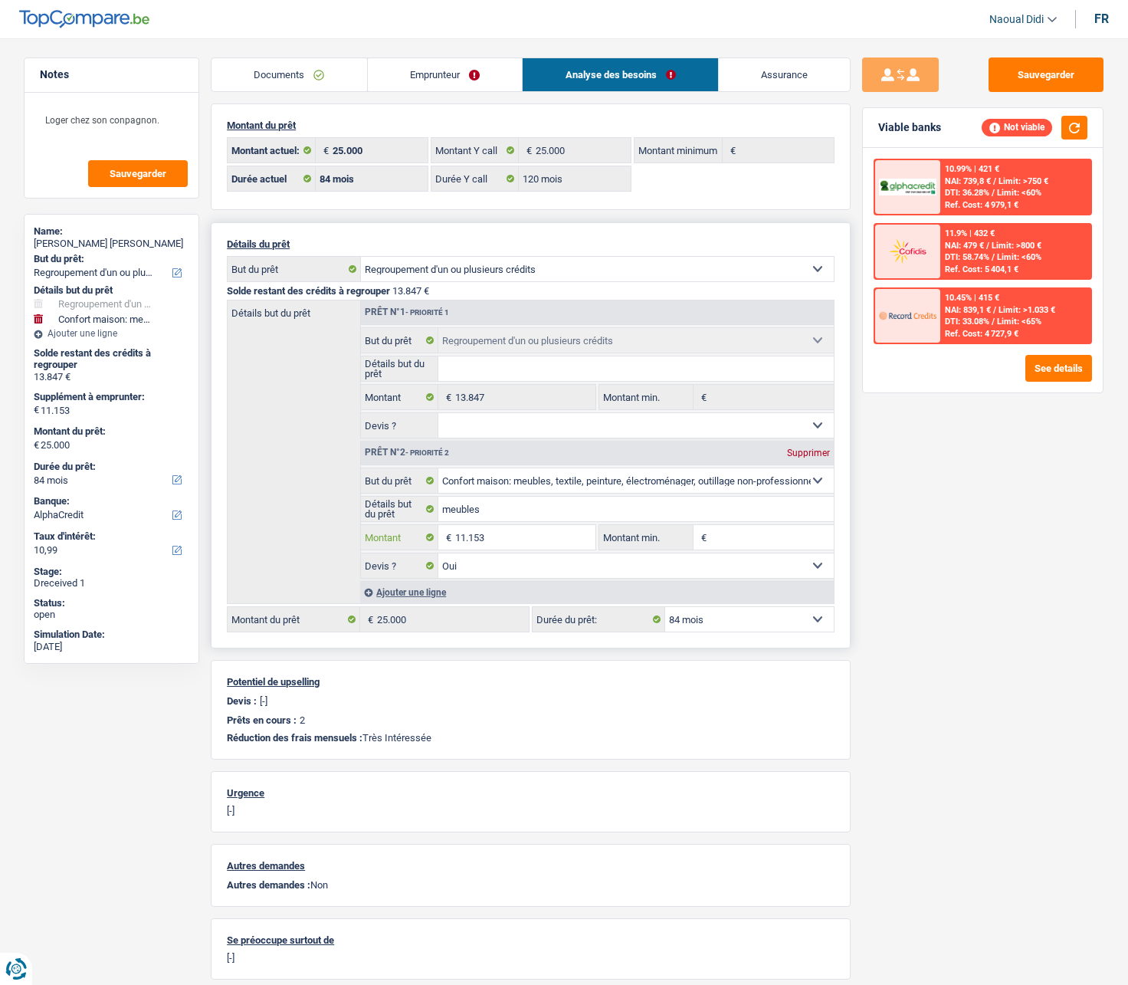
click at [497, 534] on input "11.153" at bounding box center [525, 537] width 140 height 25
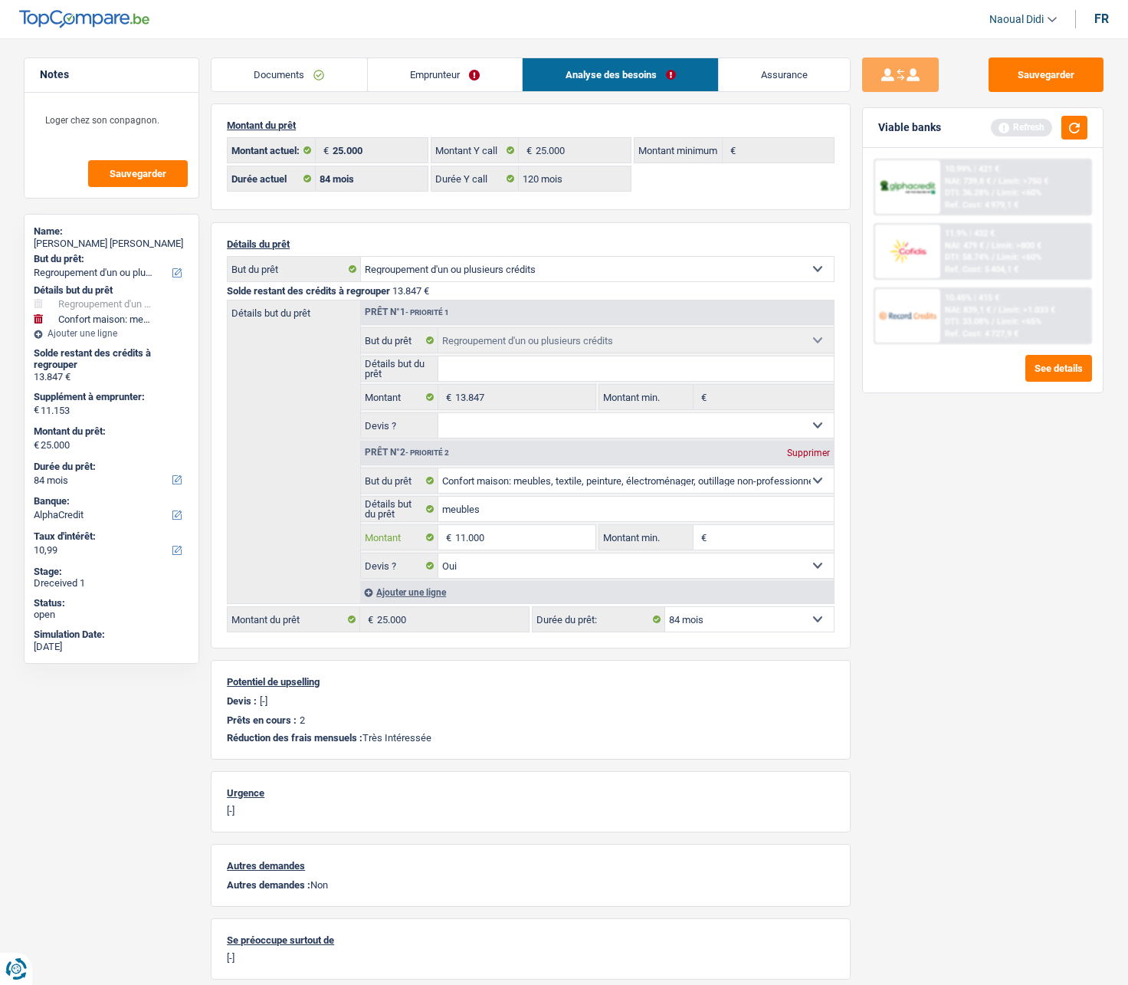
type input "11.000"
type input "24.847"
select select "120"
type input "24.847"
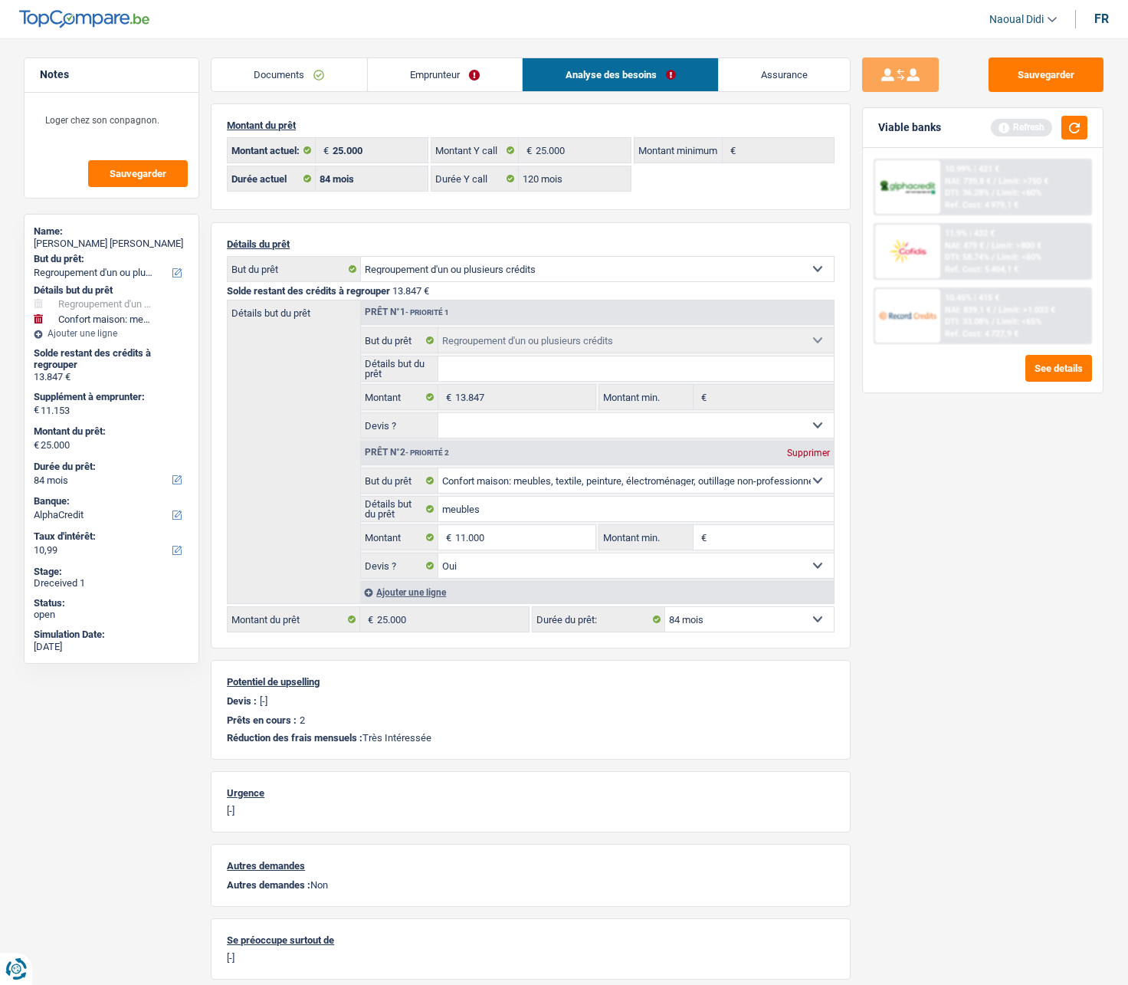
select select "120"
type input "24.847"
select select "120"
click at [956, 559] on div "Sauvegarder Viable banks Refresh 10.99% | 421 € NAI: 739,8 € / Limit: >750 € DT…" at bounding box center [983, 506] width 264 height 899
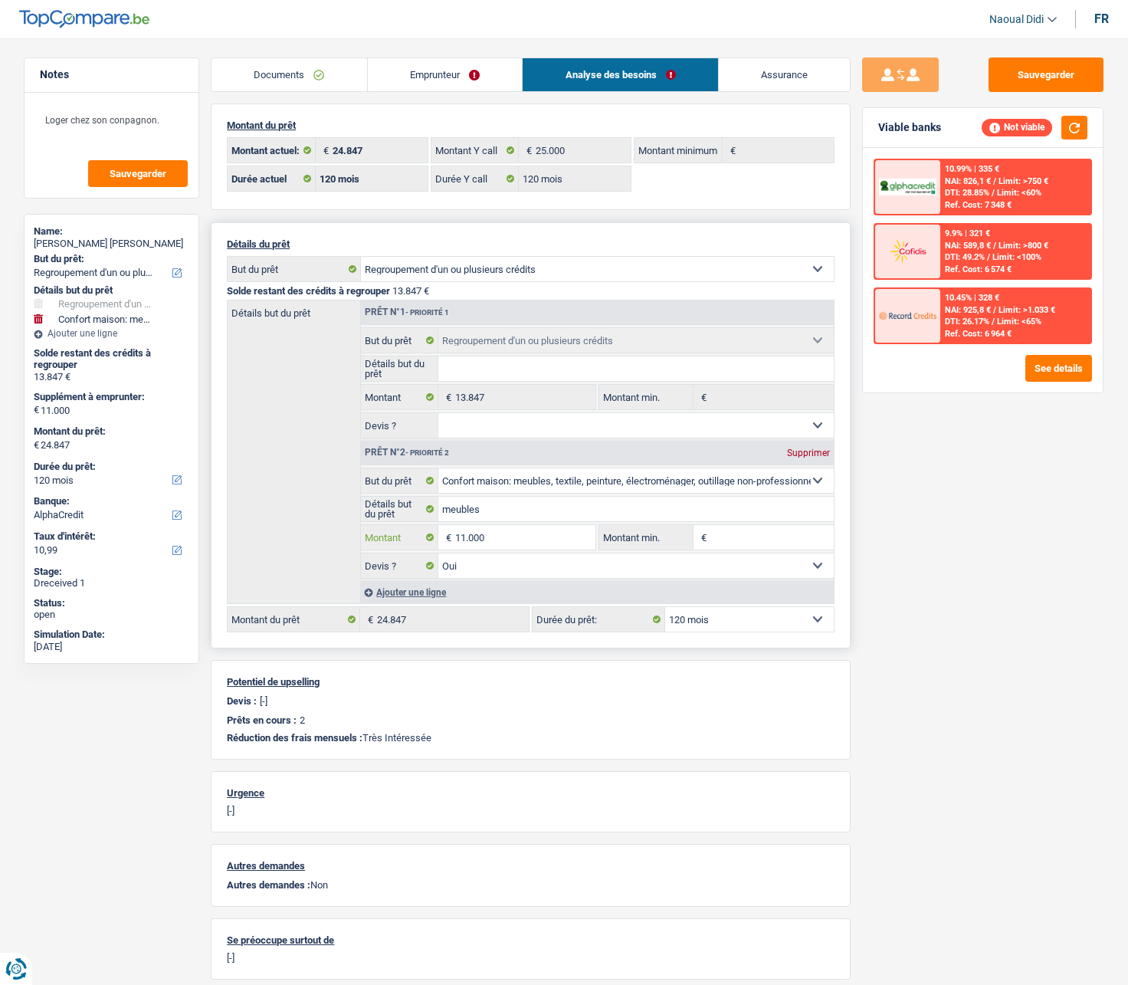
click at [517, 543] on input "11.000" at bounding box center [525, 537] width 140 height 25
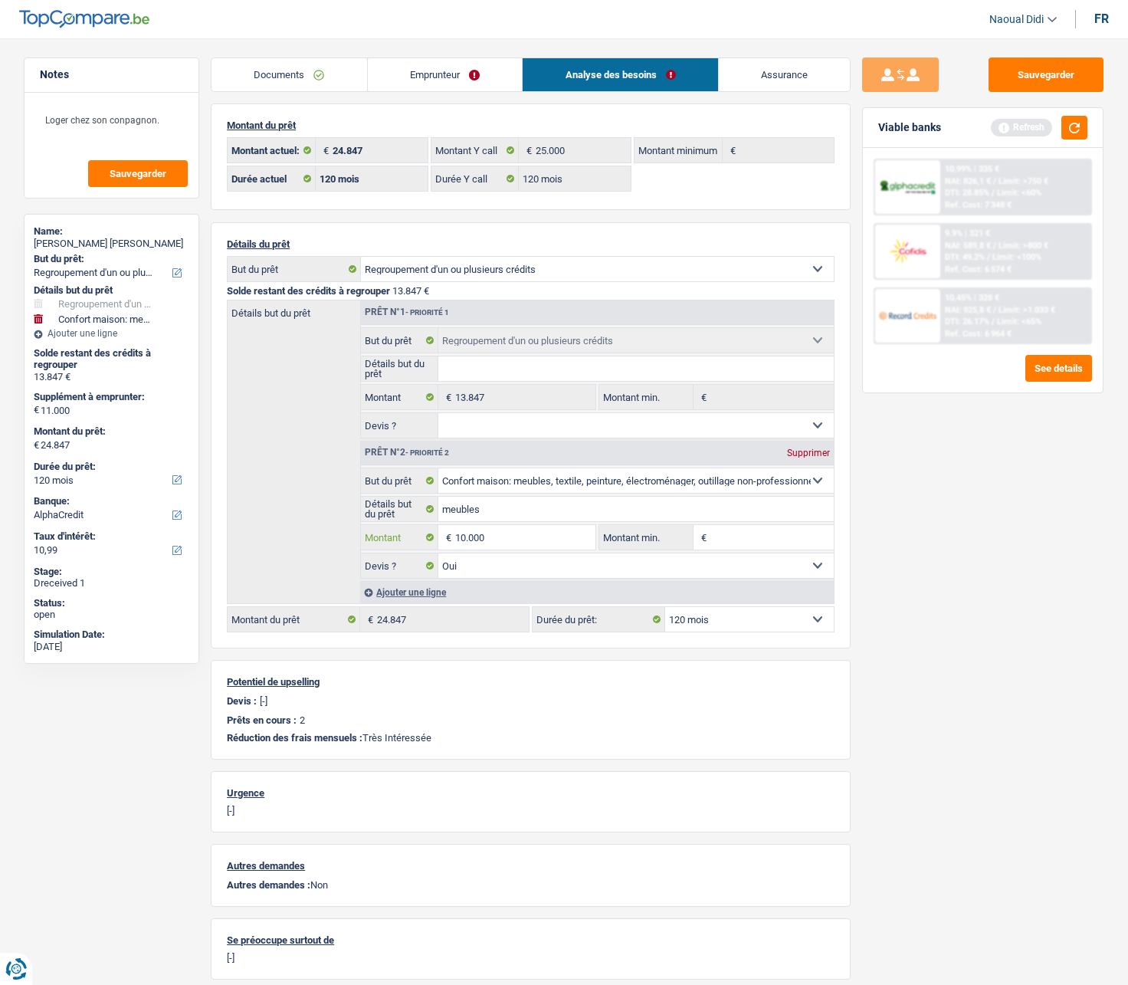
type input "10.000"
type input "23.847"
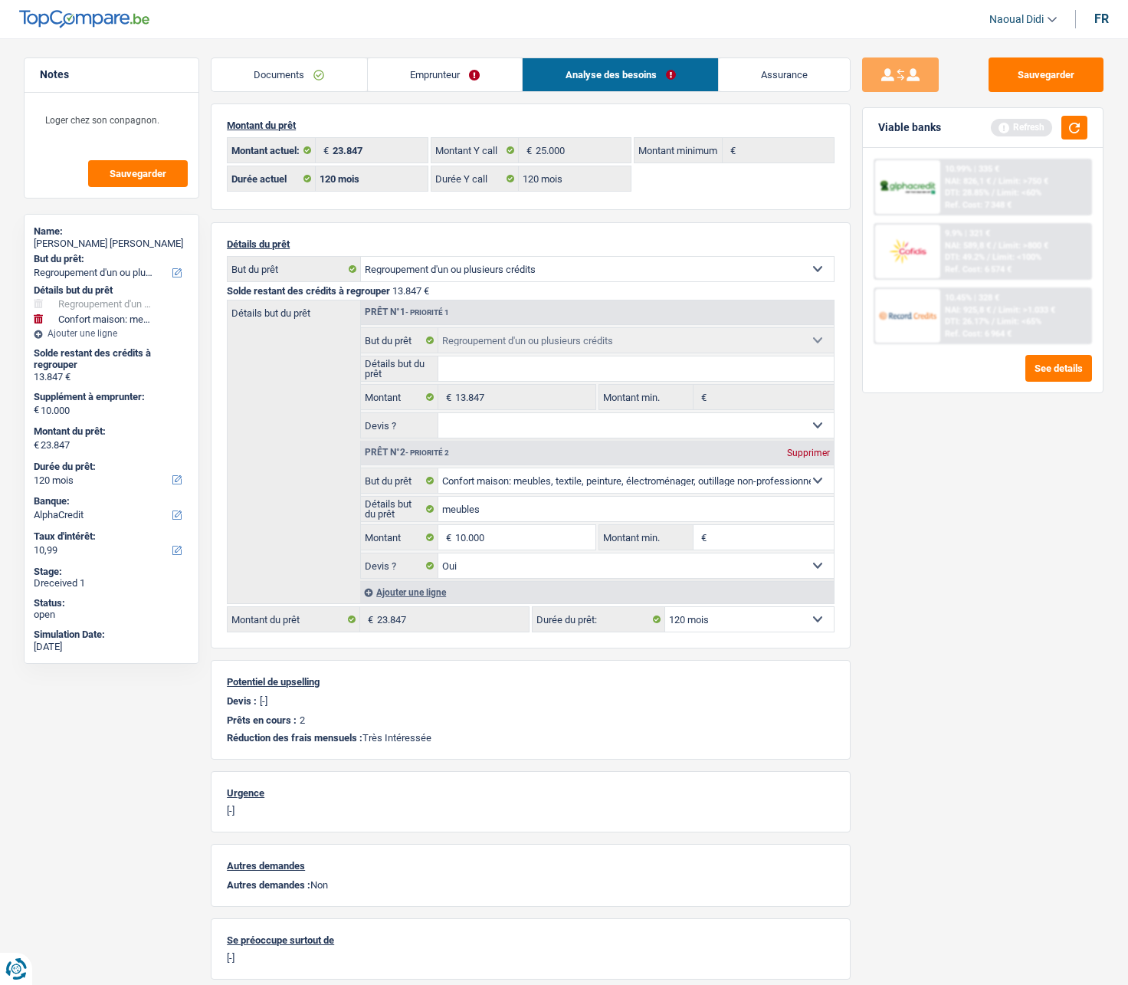
click at [866, 559] on div "Sauvegarder Viable banks Refresh 10.99% | 335 € NAI: 826,1 € / Limit: >750 € DT…" at bounding box center [983, 506] width 264 height 899
click at [741, 559] on select "12 mois 18 mois 24 mois 30 mois 36 mois 42 mois 48 mois 60 mois 72 mois 84 mois…" at bounding box center [749, 619] width 169 height 25
select select "84"
click at [665, 559] on select "12 mois 18 mois 24 mois 30 mois 36 mois 42 mois 48 mois 60 mois 72 mois 84 mois…" at bounding box center [749, 619] width 169 height 25
select select "84"
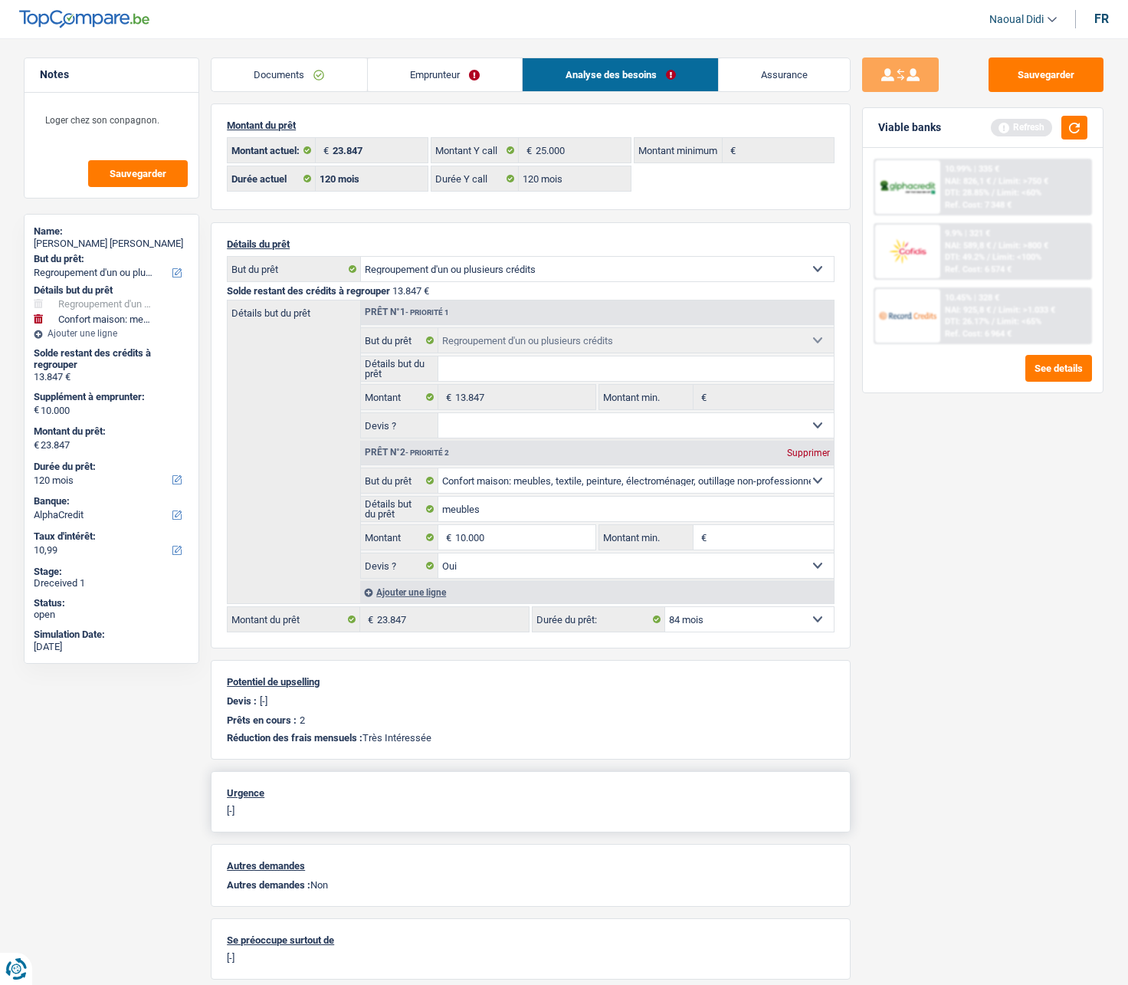
select select "84"
type input "1"
type input "9.000"
type input "22.847"
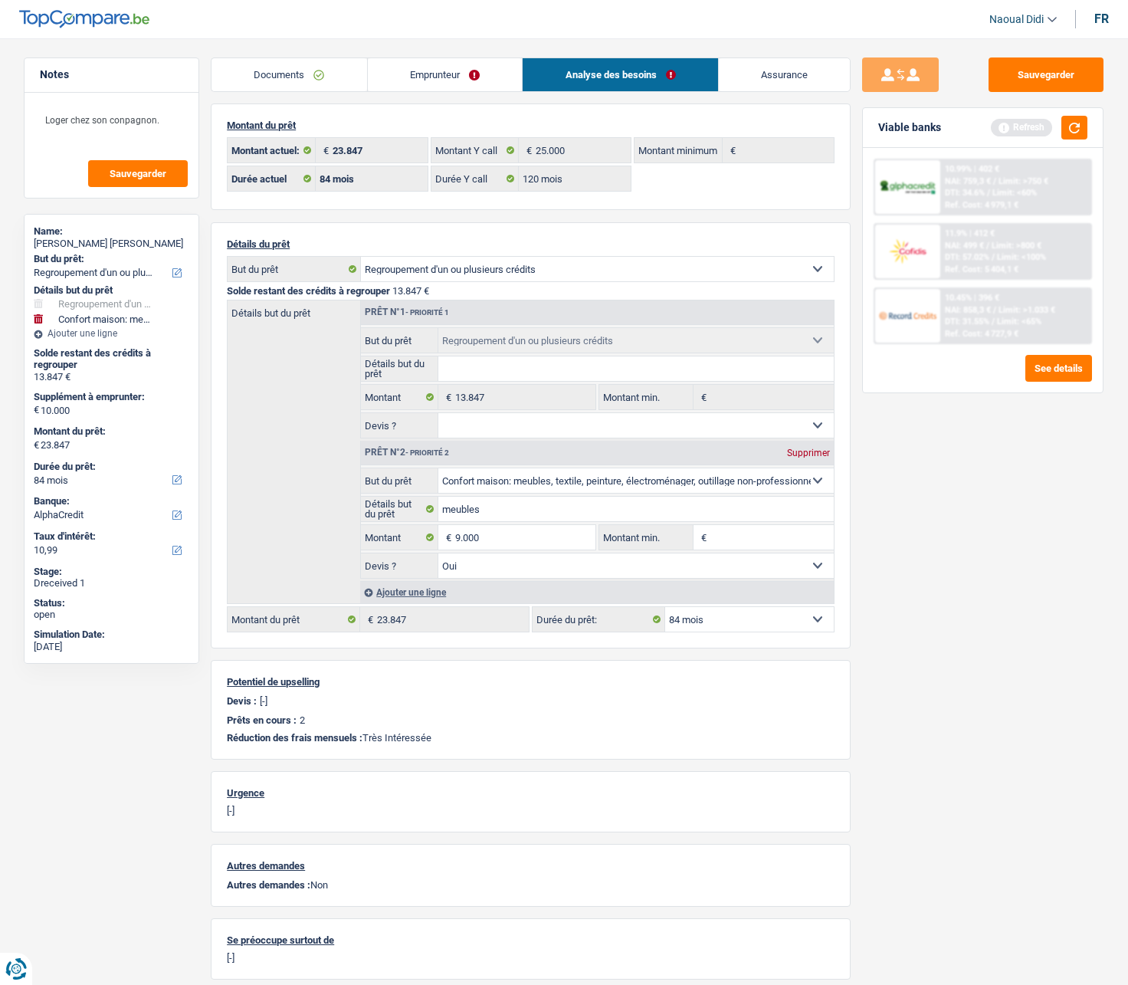
select select "120"
type input "22.847"
select select "120"
type input "22.847"
select select "120"
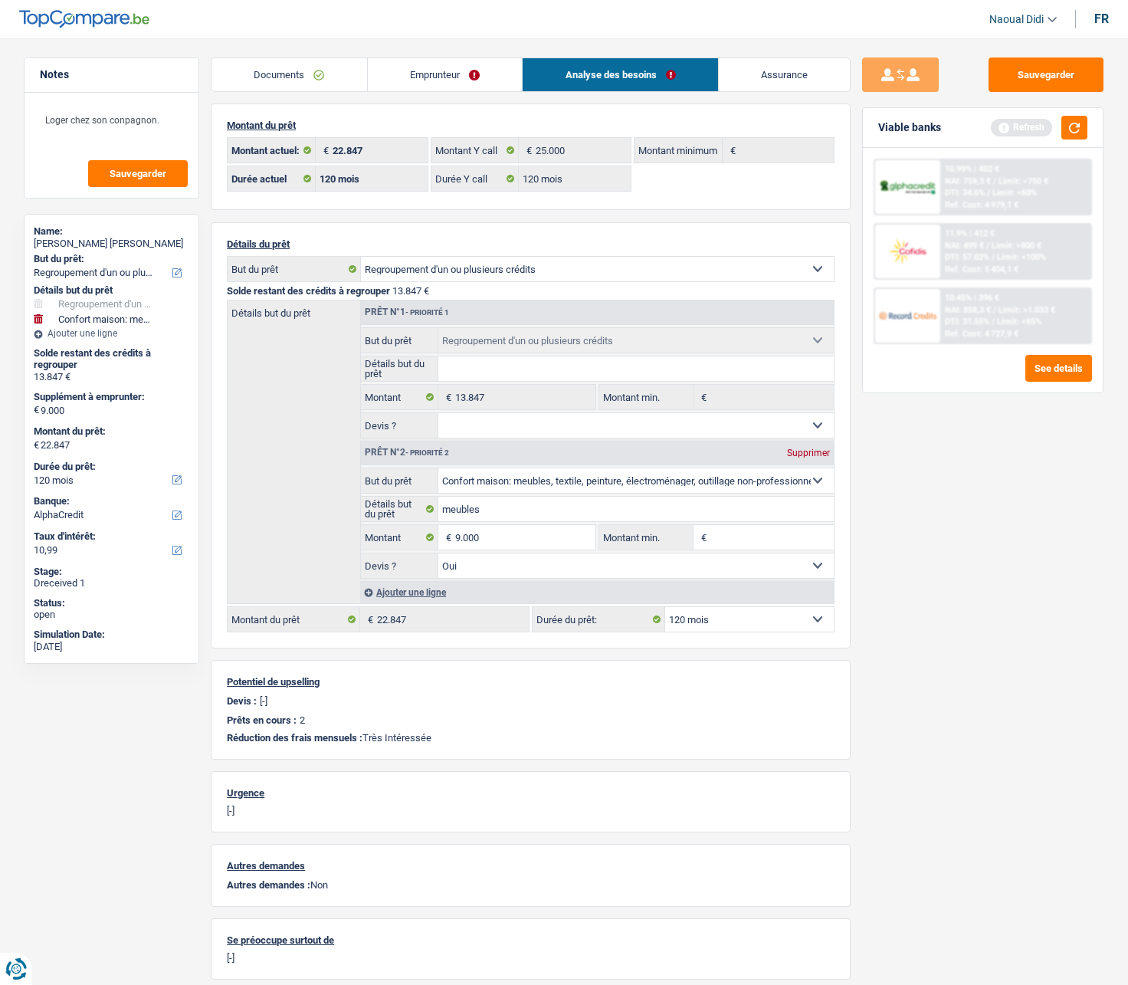
click at [953, 559] on div "Sauvegarder Viable banks Refresh 10.99% | 402 € NAI: 759,3 € / Limit: >750 € DT…" at bounding box center [983, 506] width 264 height 899
type input "9"
type input "8.000"
type input "21.847"
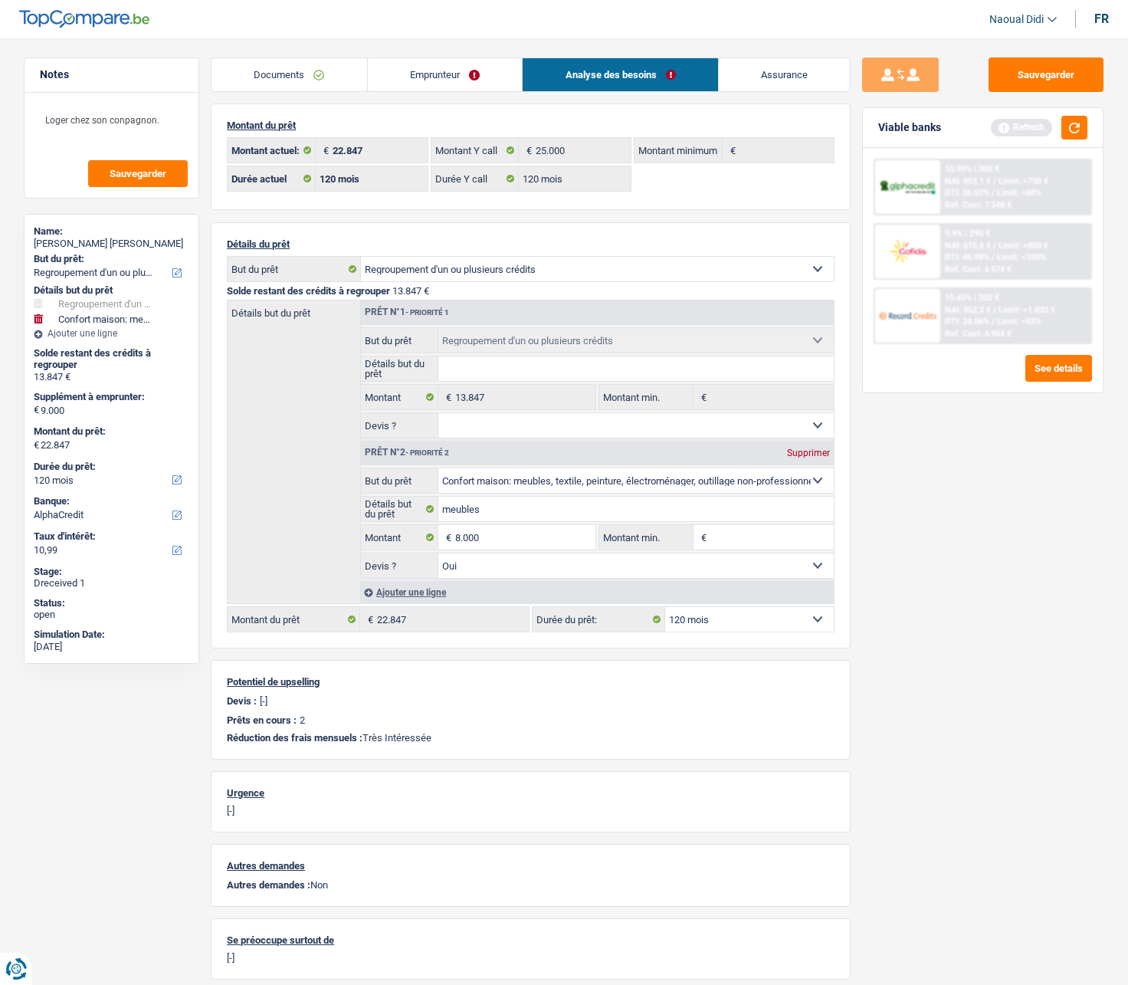
type input "21.847"
click at [1038, 559] on div "Sauvegarder Viable banks Refresh 10.99% | 308 € NAI: 853,1 € / Limit: >750 € DT…" at bounding box center [983, 506] width 264 height 899
click at [1034, 80] on button "Sauvegarder" at bounding box center [1046, 74] width 115 height 34
click at [1078, 128] on button "button" at bounding box center [1074, 128] width 26 height 24
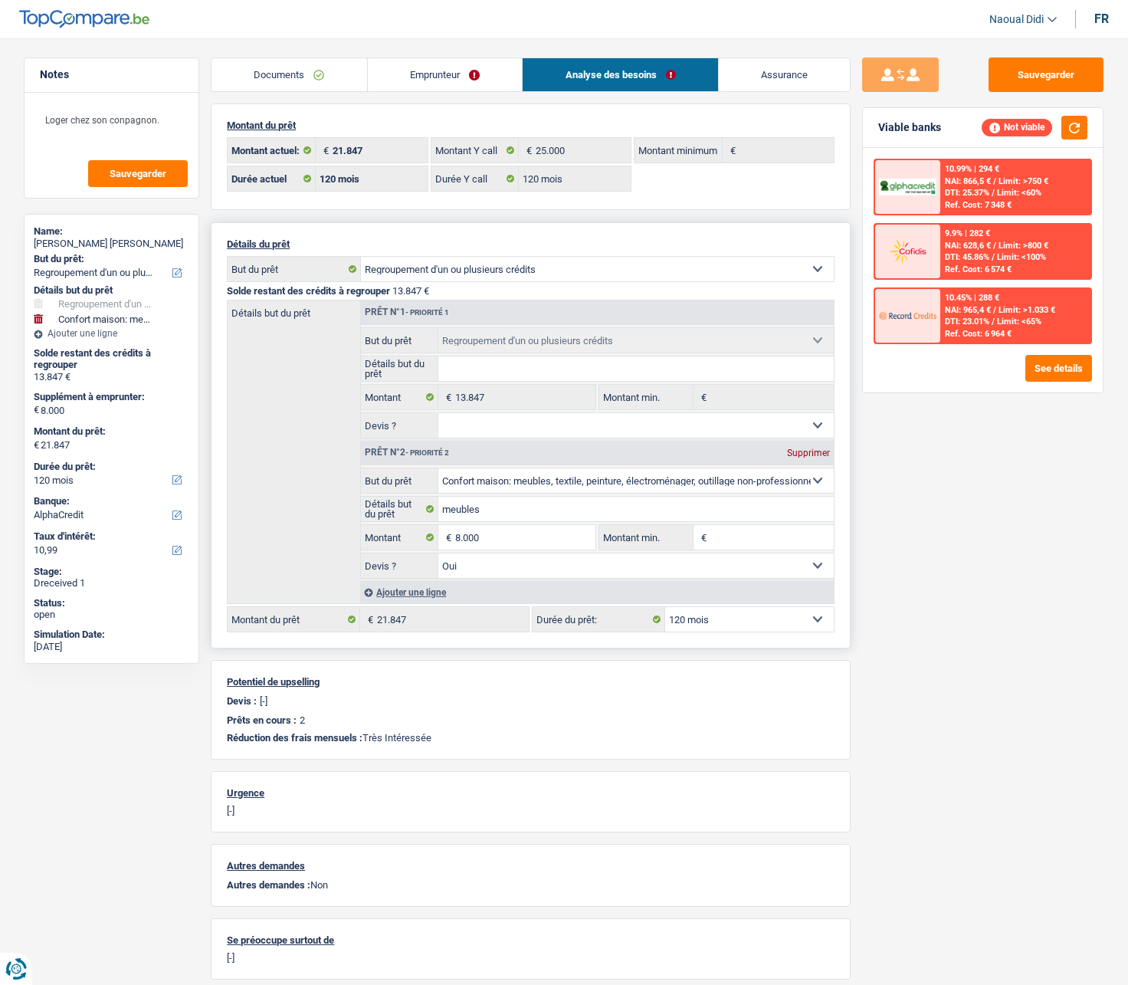
click at [731, 559] on select "12 mois 18 mois 24 mois 30 mois 36 mois 42 mois 48 mois 60 mois 72 mois 84 mois…" at bounding box center [749, 619] width 169 height 25
select select "84"
click at [665, 559] on select "12 mois 18 mois 24 mois 30 mois 36 mois 42 mois 48 mois 60 mois 72 mois 84 mois…" at bounding box center [749, 619] width 169 height 25
select select "84"
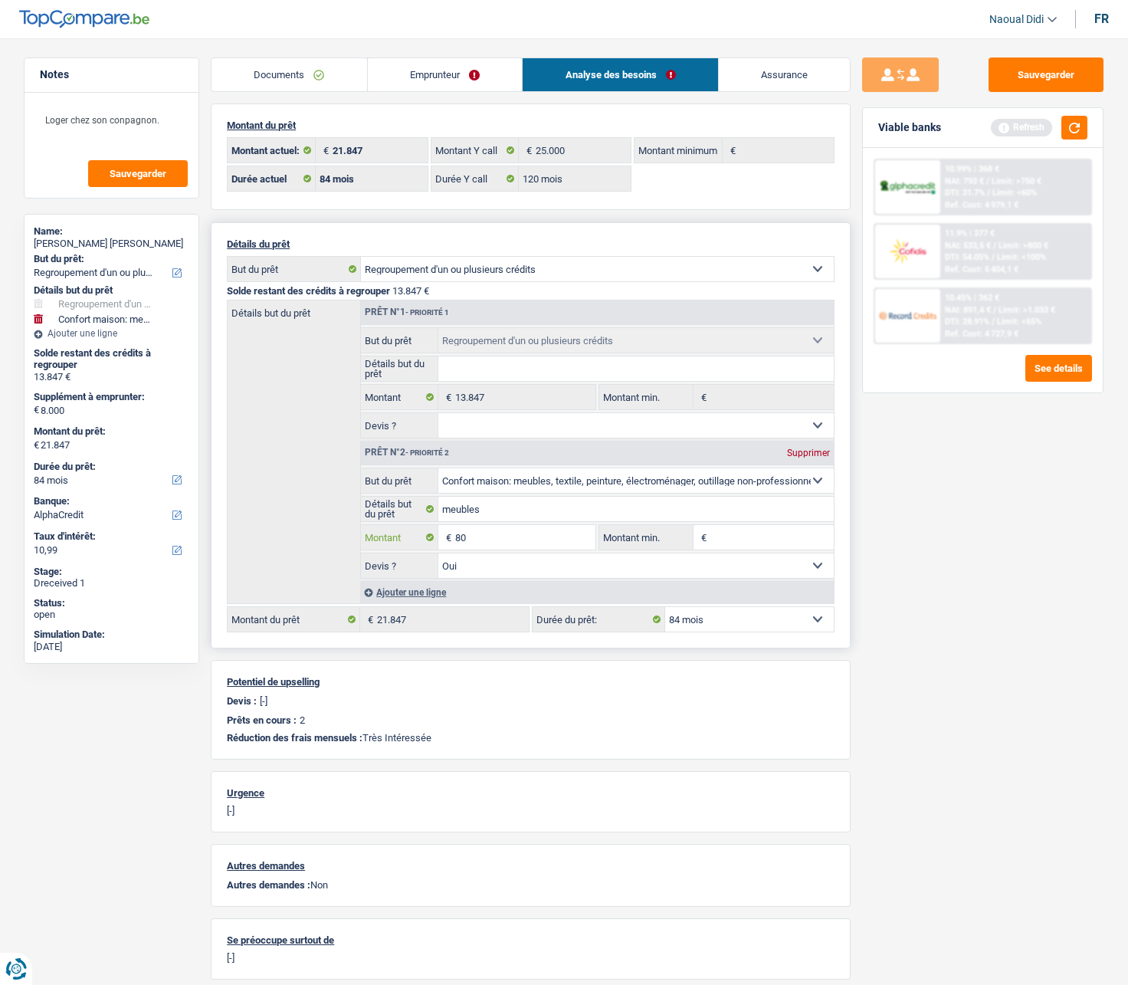
type input "8"
type input "2"
type input "5.000"
type input "18.847"
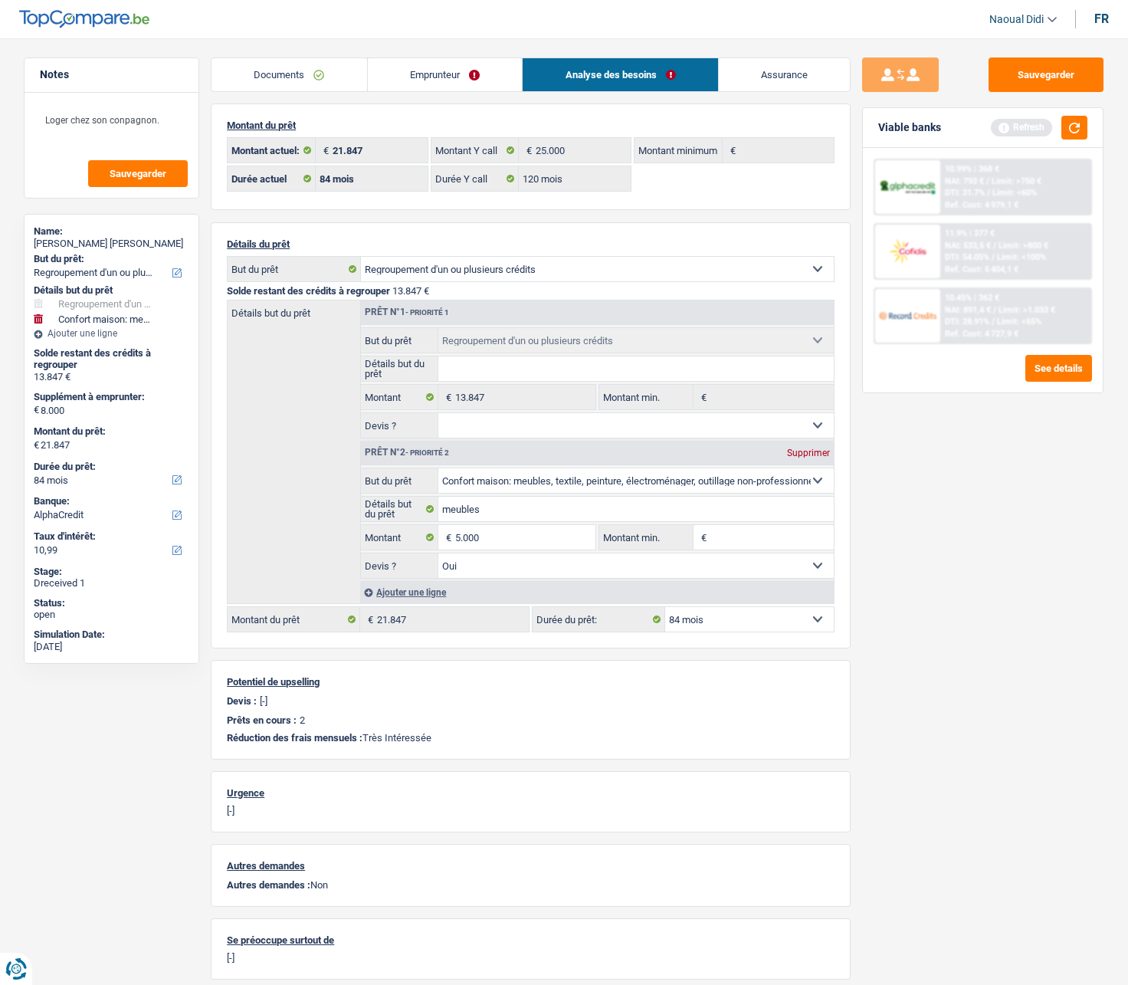
type input "18.847"
click at [950, 559] on div "Sauvegarder Viable banks Refresh 10.99% | 368 € NAI: 793 € / Limit: >750 € DTI:…" at bounding box center [983, 506] width 264 height 899
click at [1068, 134] on button "button" at bounding box center [1074, 128] width 26 height 24
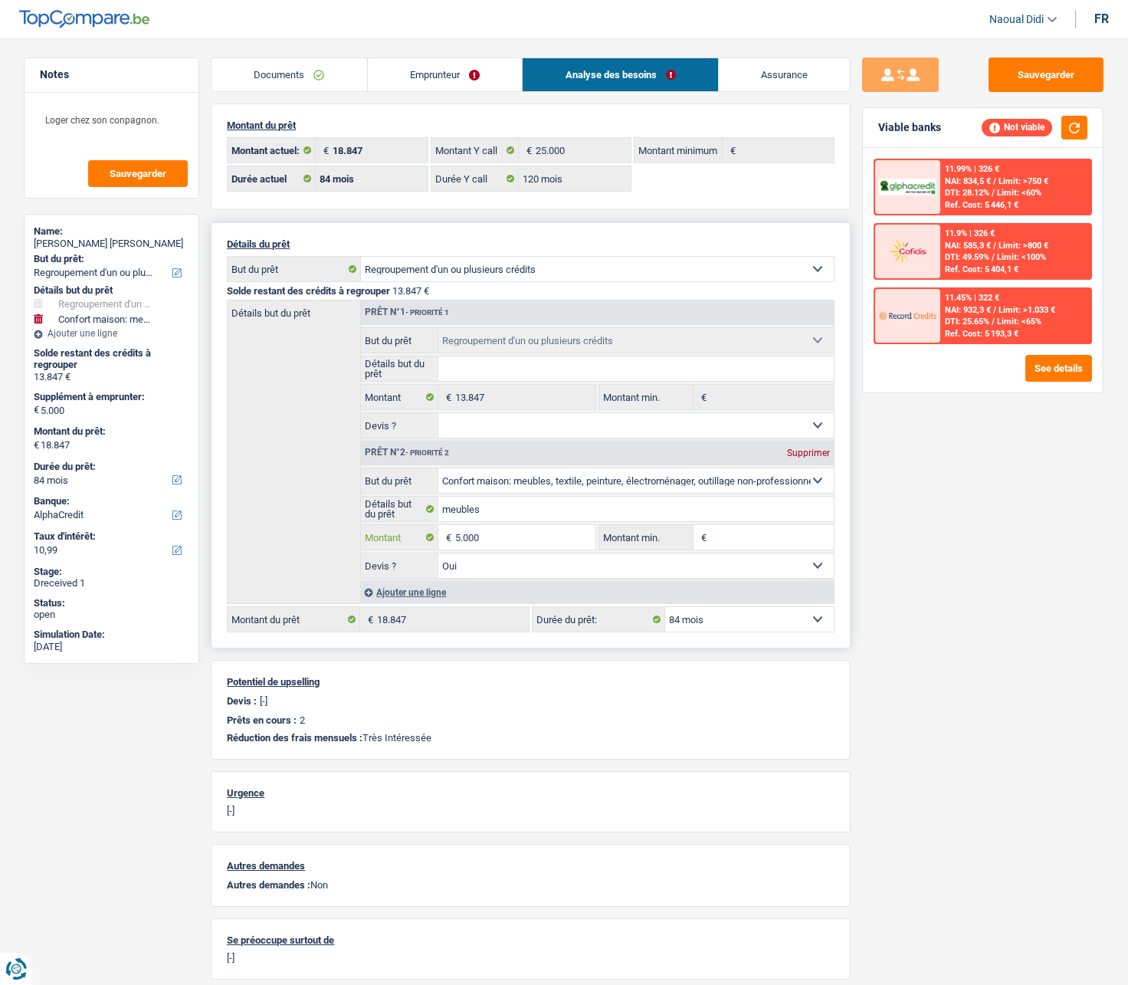
click at [517, 533] on input "5.000" at bounding box center [525, 537] width 140 height 25
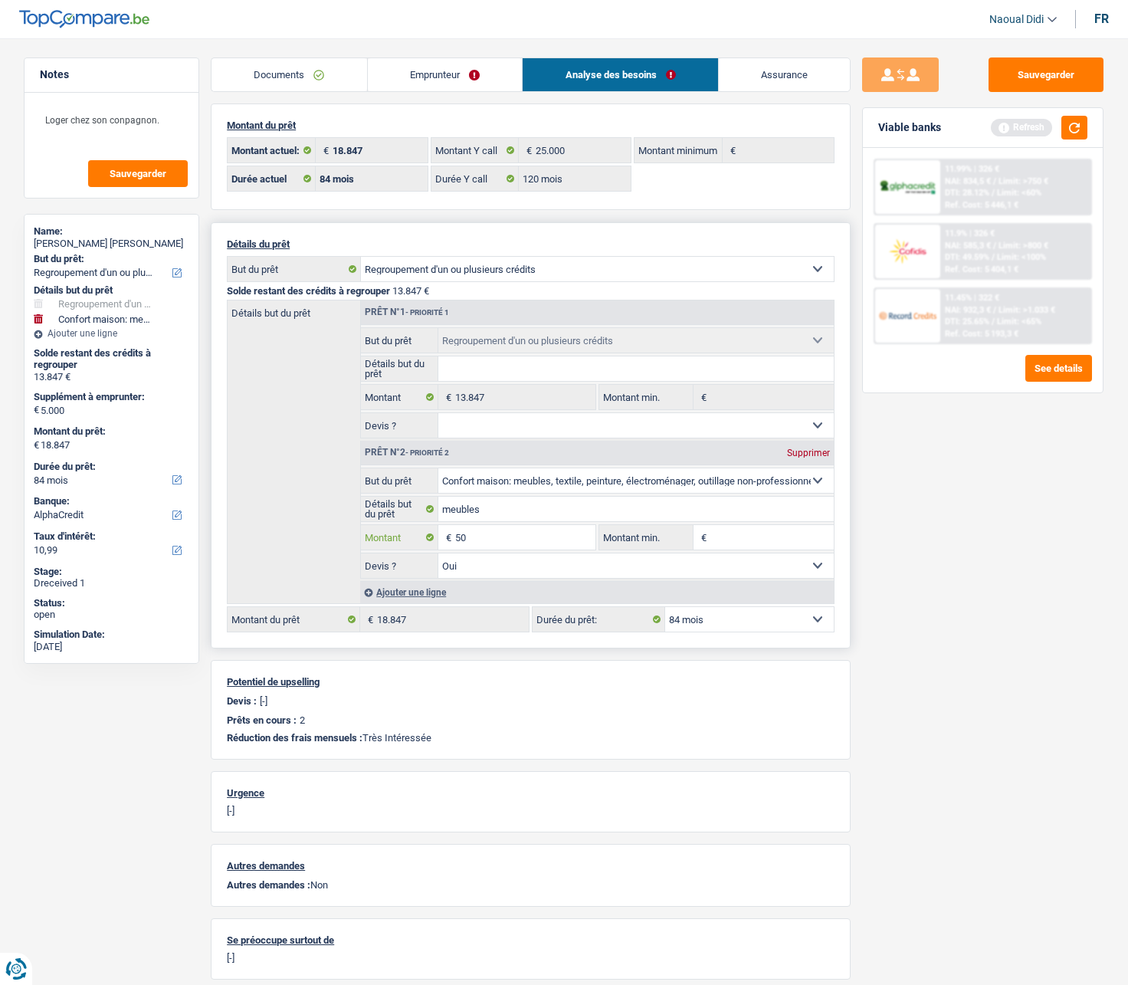
type input "5"
type input "3.000"
type input "16.847"
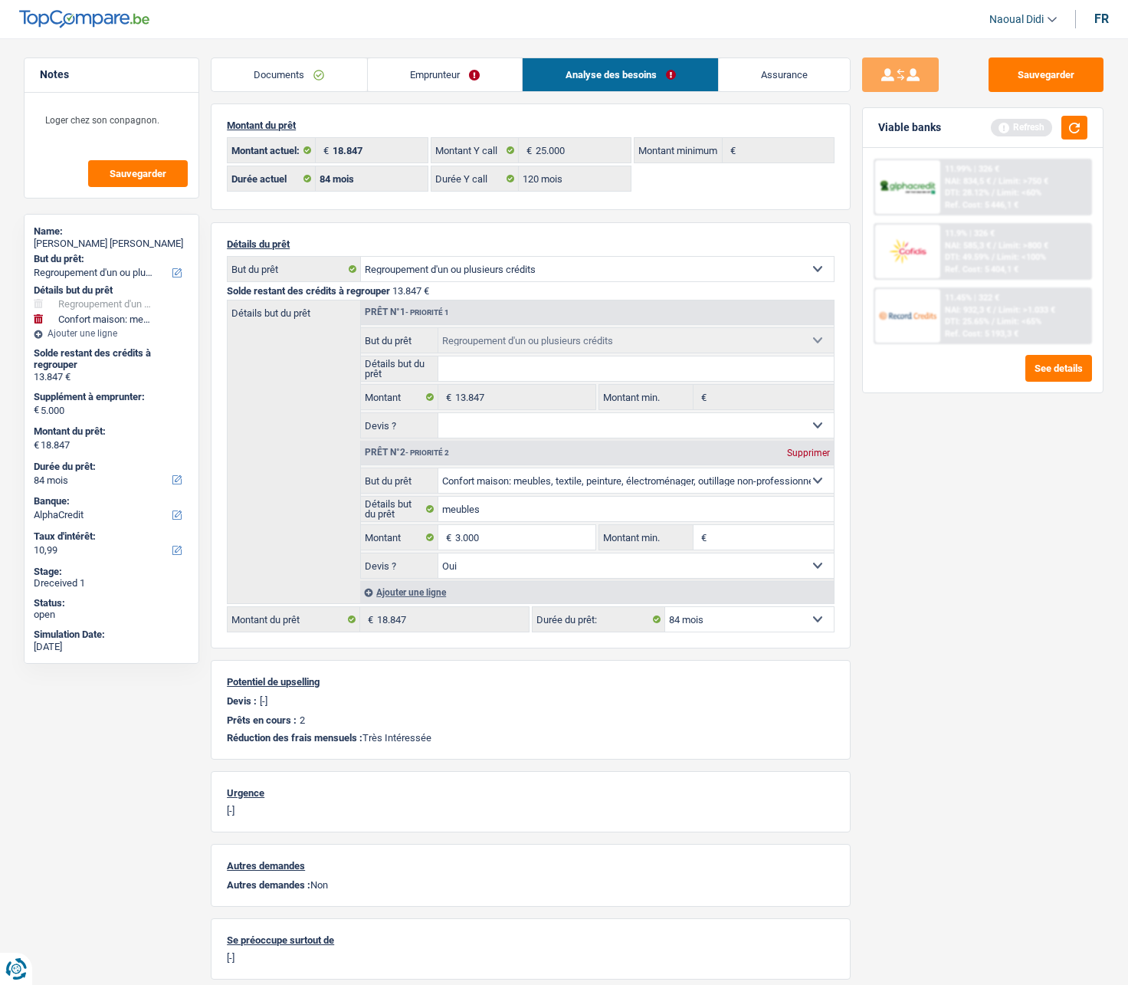
type input "16.847"
click at [1090, 119] on div "Viable banks Refresh" at bounding box center [983, 128] width 240 height 40
click at [1083, 120] on button "button" at bounding box center [1074, 128] width 26 height 24
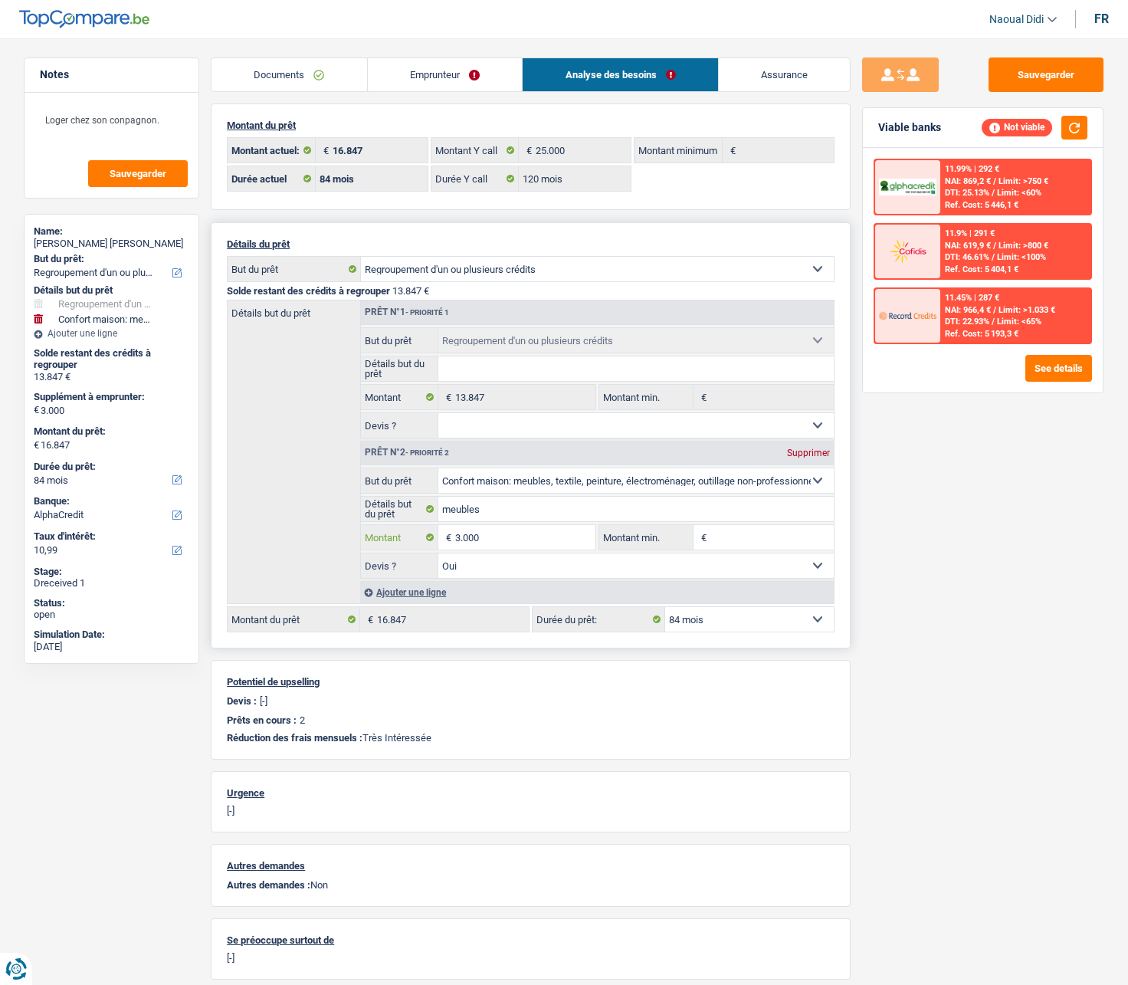
click at [515, 538] on input "3.000" at bounding box center [525, 537] width 140 height 25
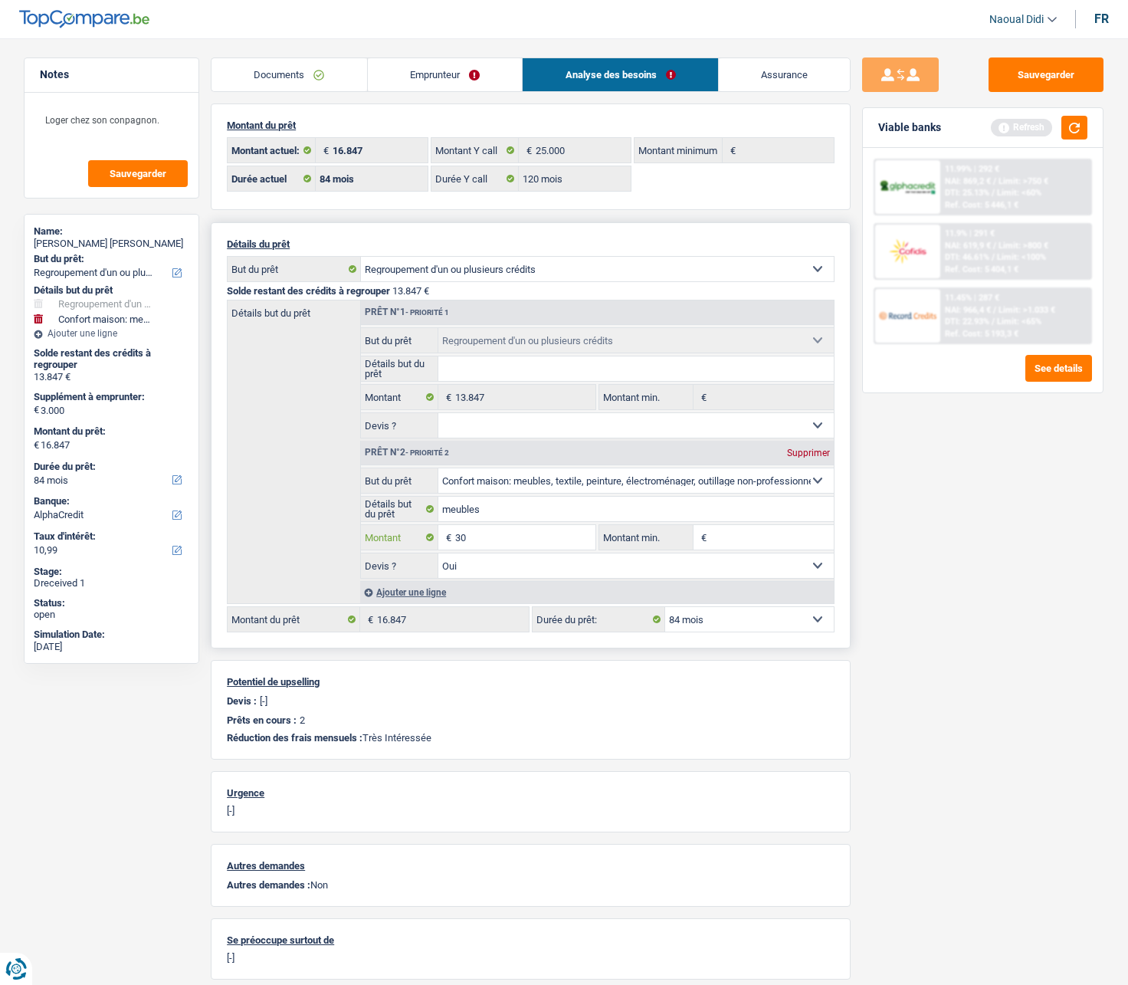
type input "3"
type input "2.000"
type input "15.847"
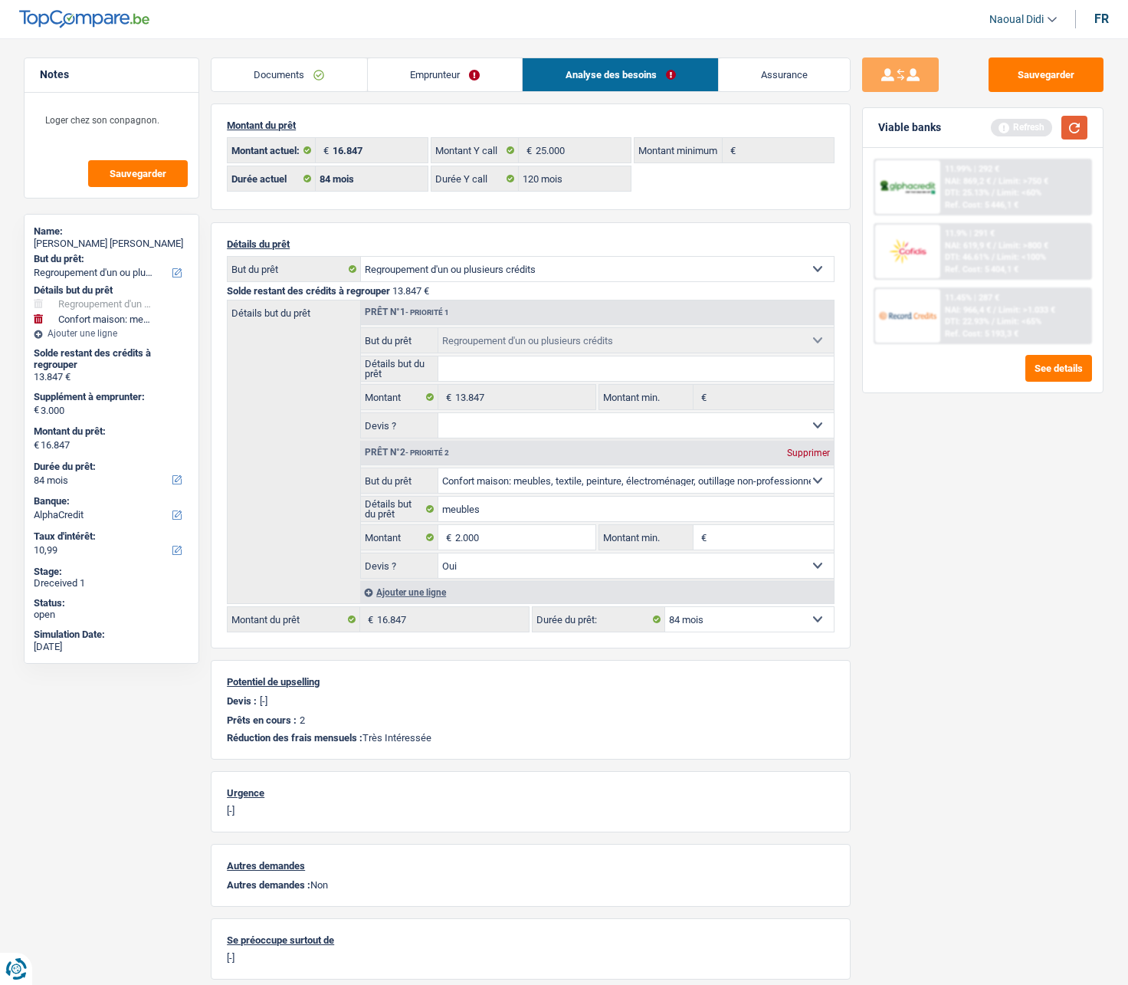
type input "15.847"
click at [1068, 119] on button "button" at bounding box center [1074, 128] width 26 height 24
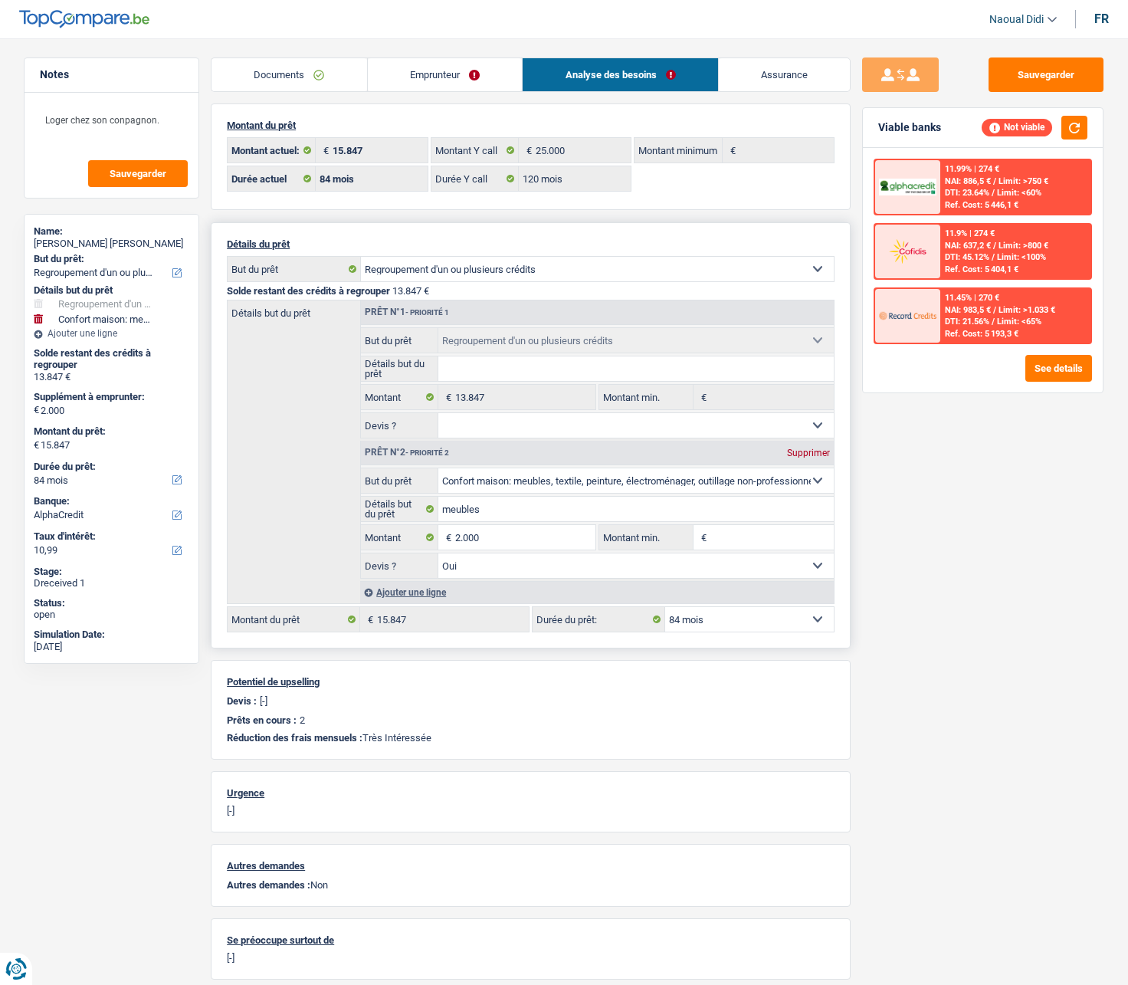
click at [757, 559] on select "12 mois 18 mois 24 mois 30 mois 36 mois 42 mois 48 mois 60 mois 72 mois 84 mois…" at bounding box center [749, 619] width 169 height 25
select select "60"
click at [665, 559] on select "12 mois 18 mois 24 mois 30 mois 36 mois 42 mois 48 mois 60 mois 72 mois 84 mois…" at bounding box center [749, 619] width 169 height 25
select select "60"
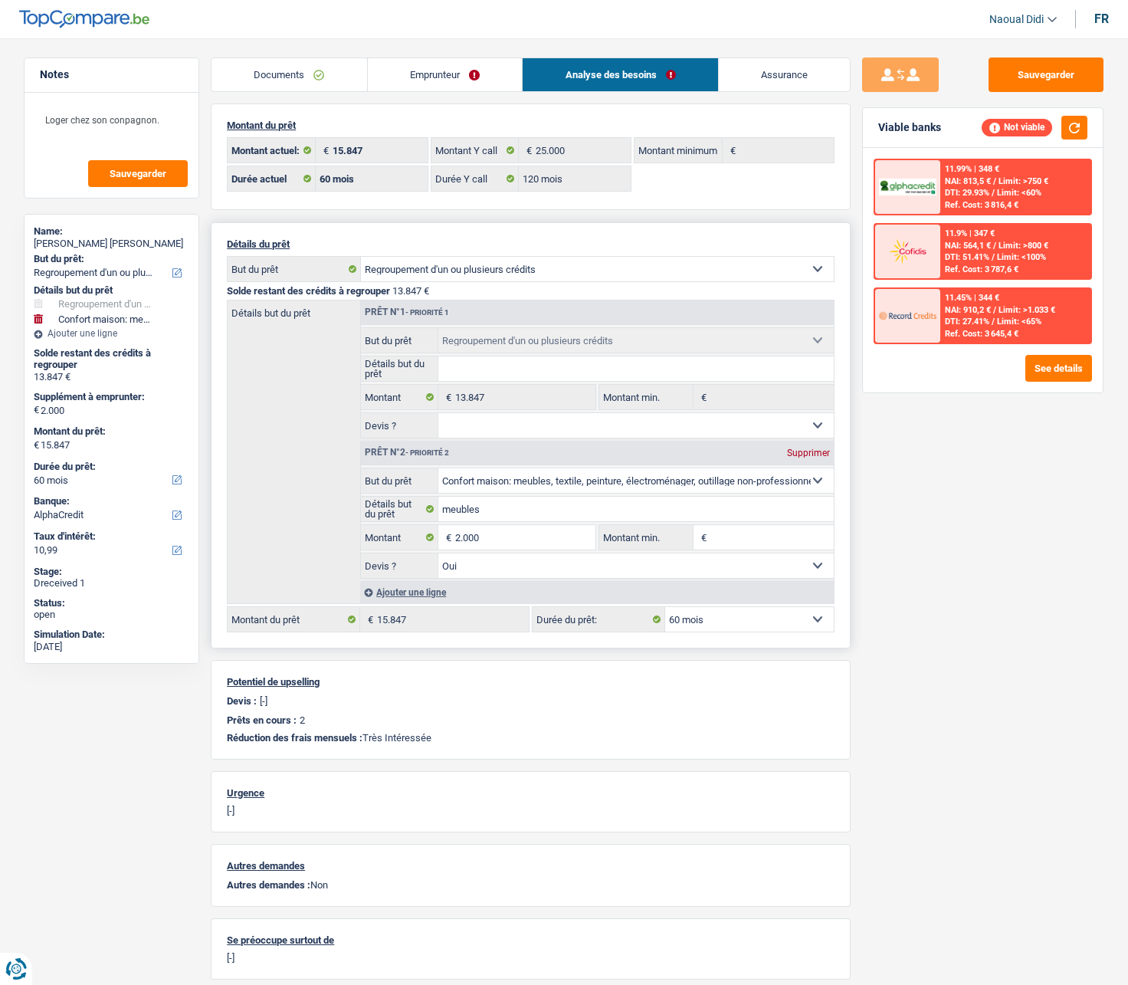
click at [498, 559] on select "Oui Non Non répondu Sélectionner une option" at bounding box center [636, 565] width 396 height 25
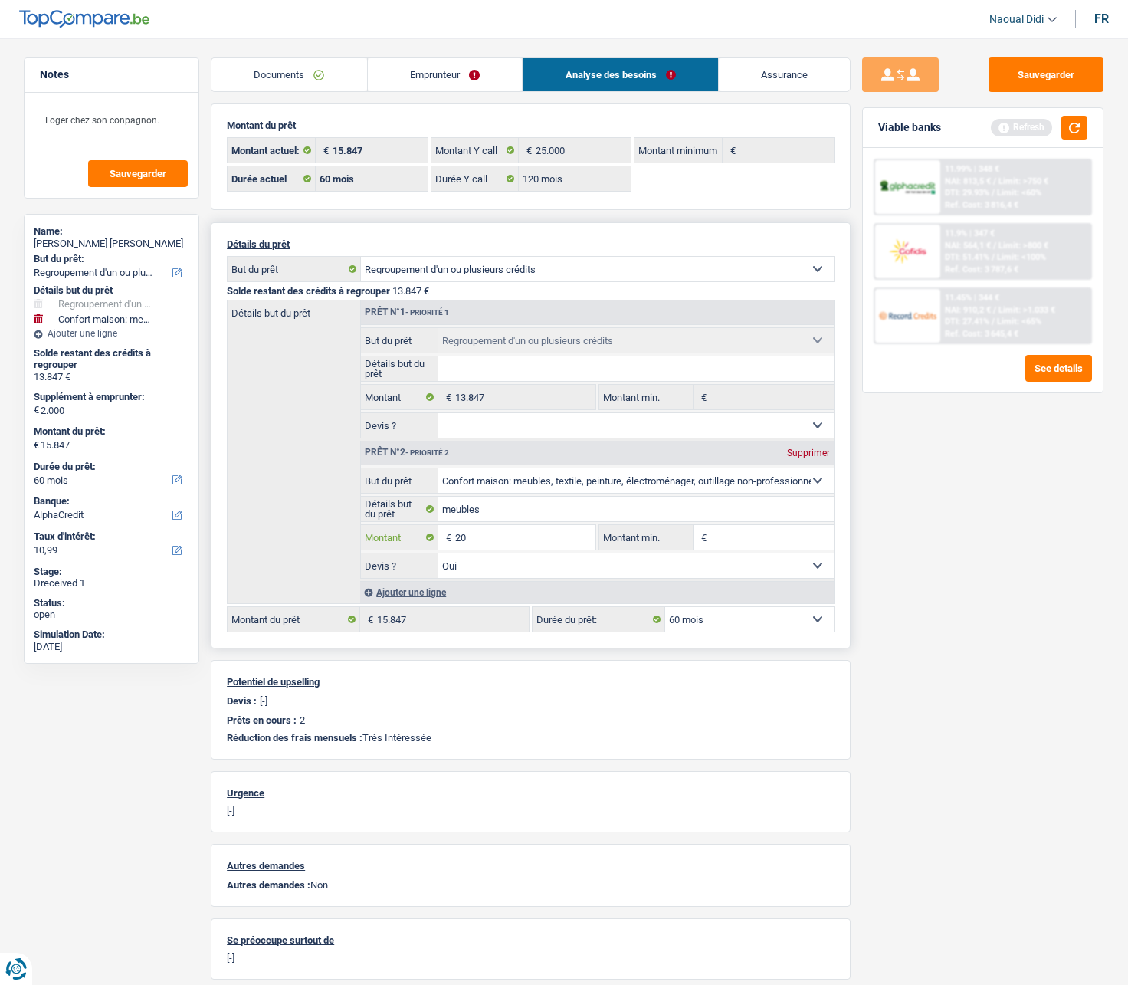
type input "2"
type input "1.000"
type input "14.847"
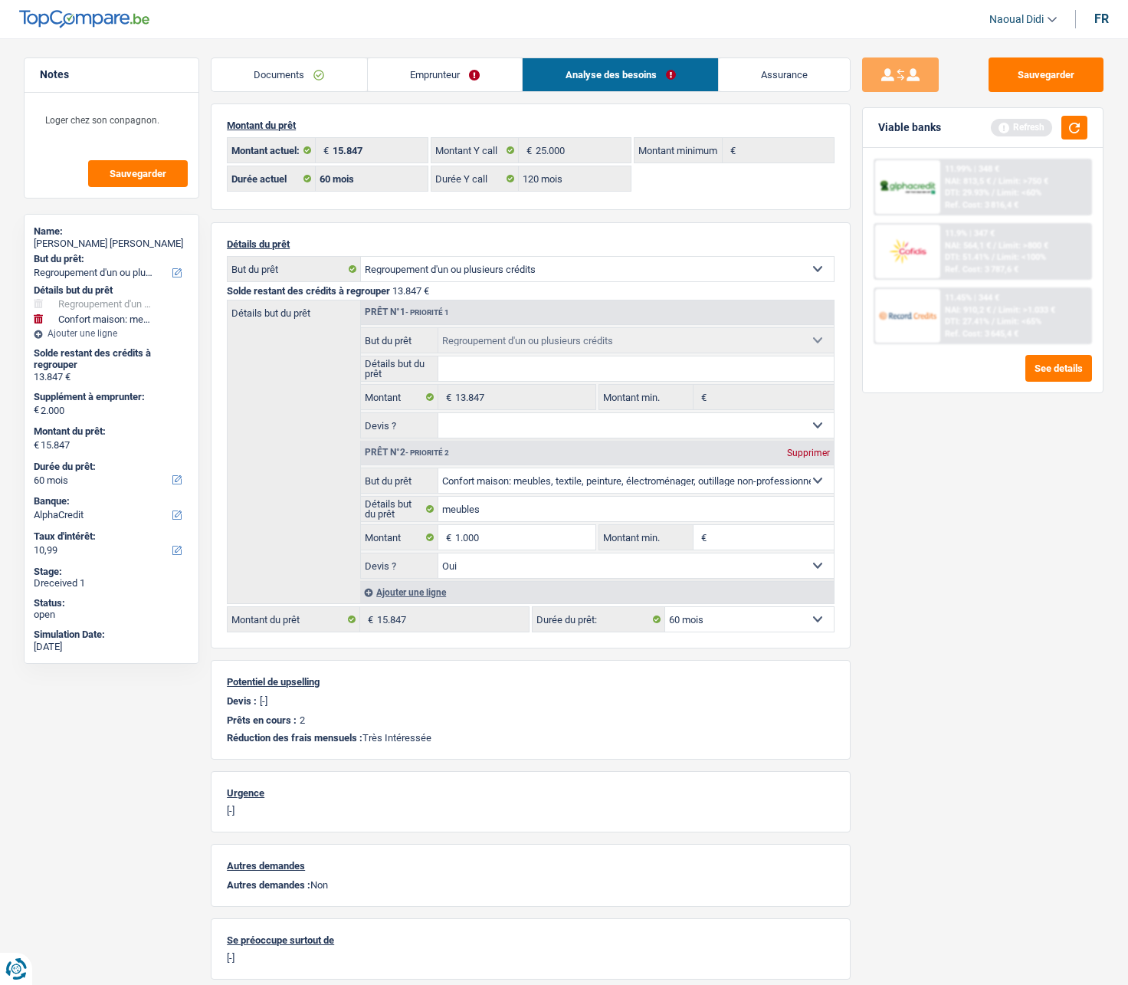
type input "14.847"
click at [1016, 559] on div "Sauvegarder Viable banks Refresh 11.99% | 348 € NAI: 813,5 € / Limit: >750 € DT…" at bounding box center [983, 506] width 264 height 899
click at [1082, 127] on button "button" at bounding box center [1074, 128] width 26 height 24
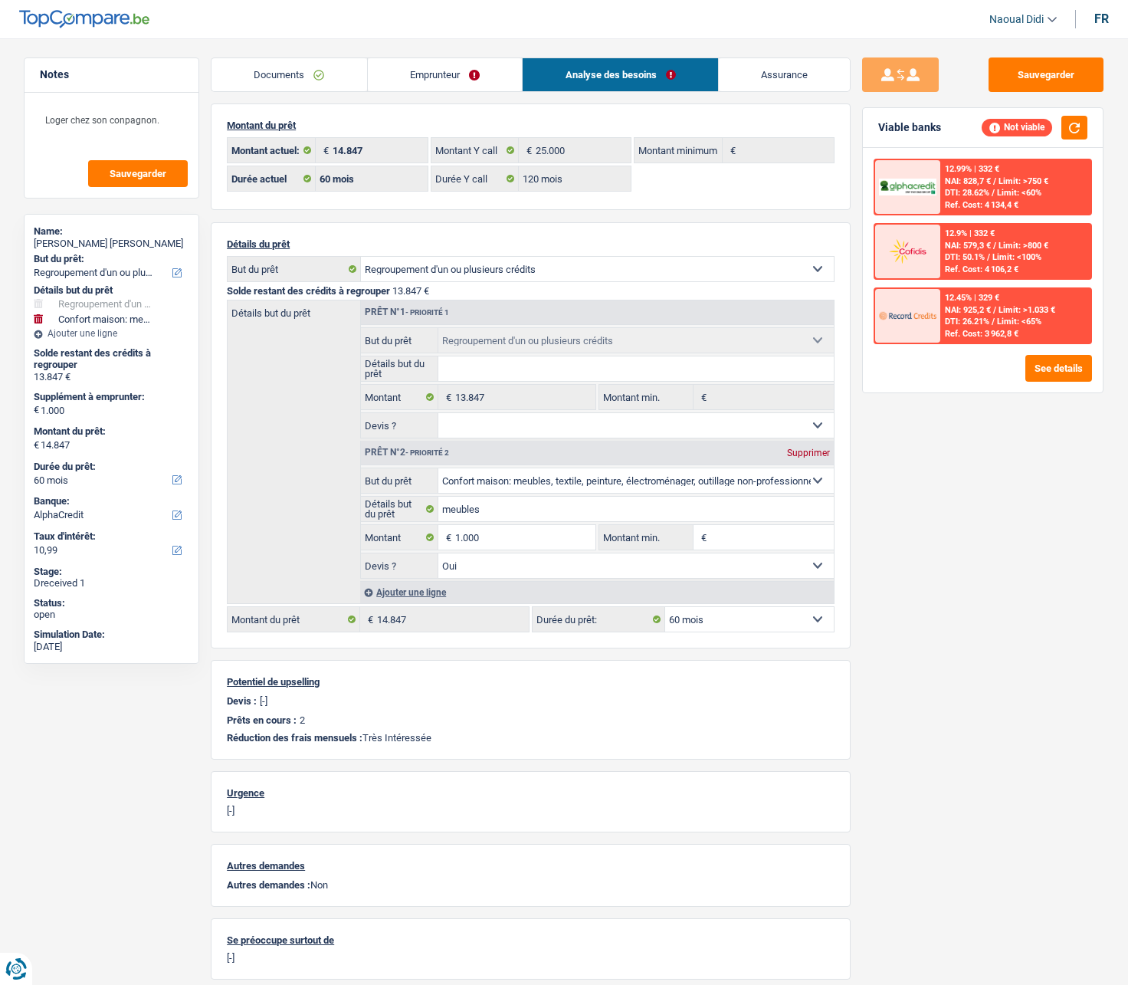
click at [425, 71] on link "Emprunteur" at bounding box center [445, 74] width 155 height 33
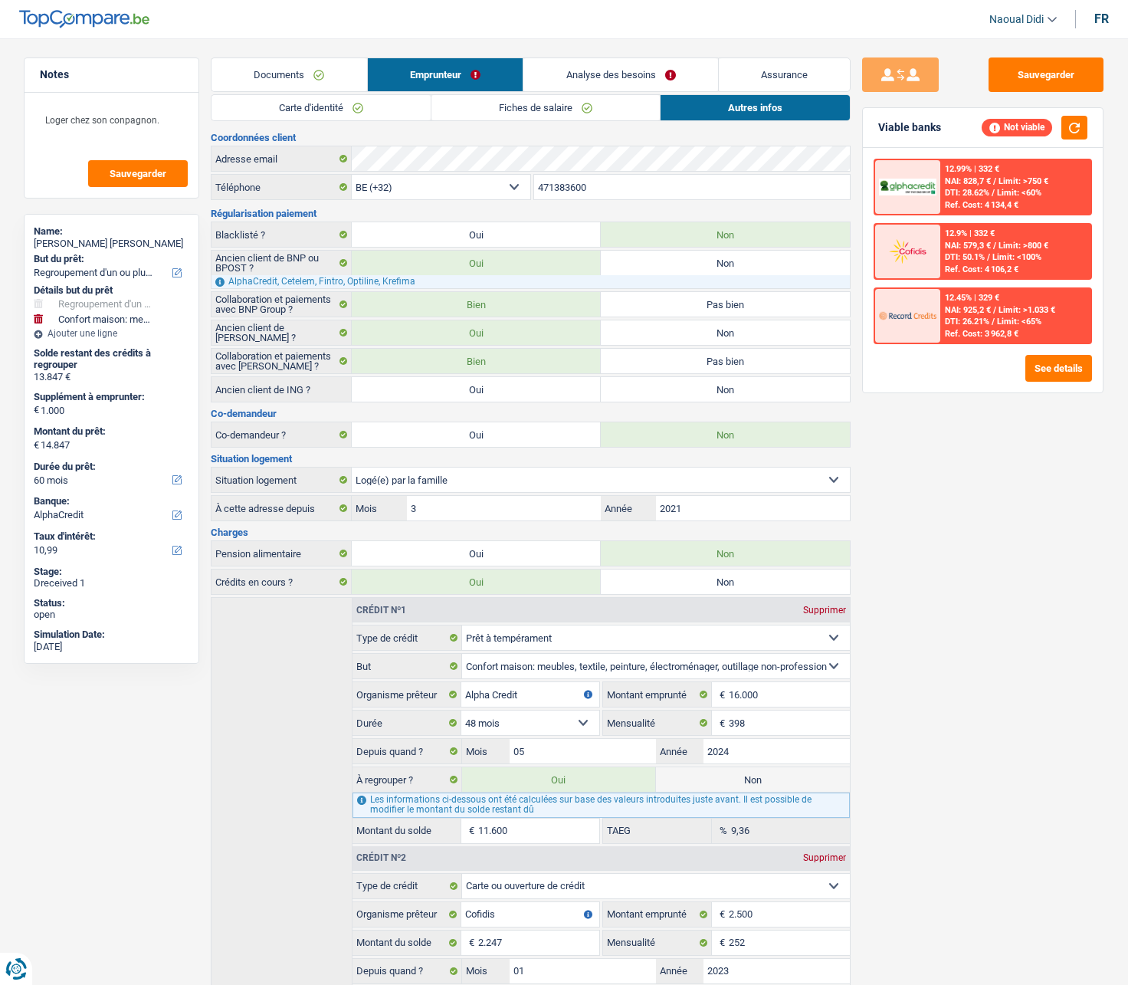
scroll to position [77, 0]
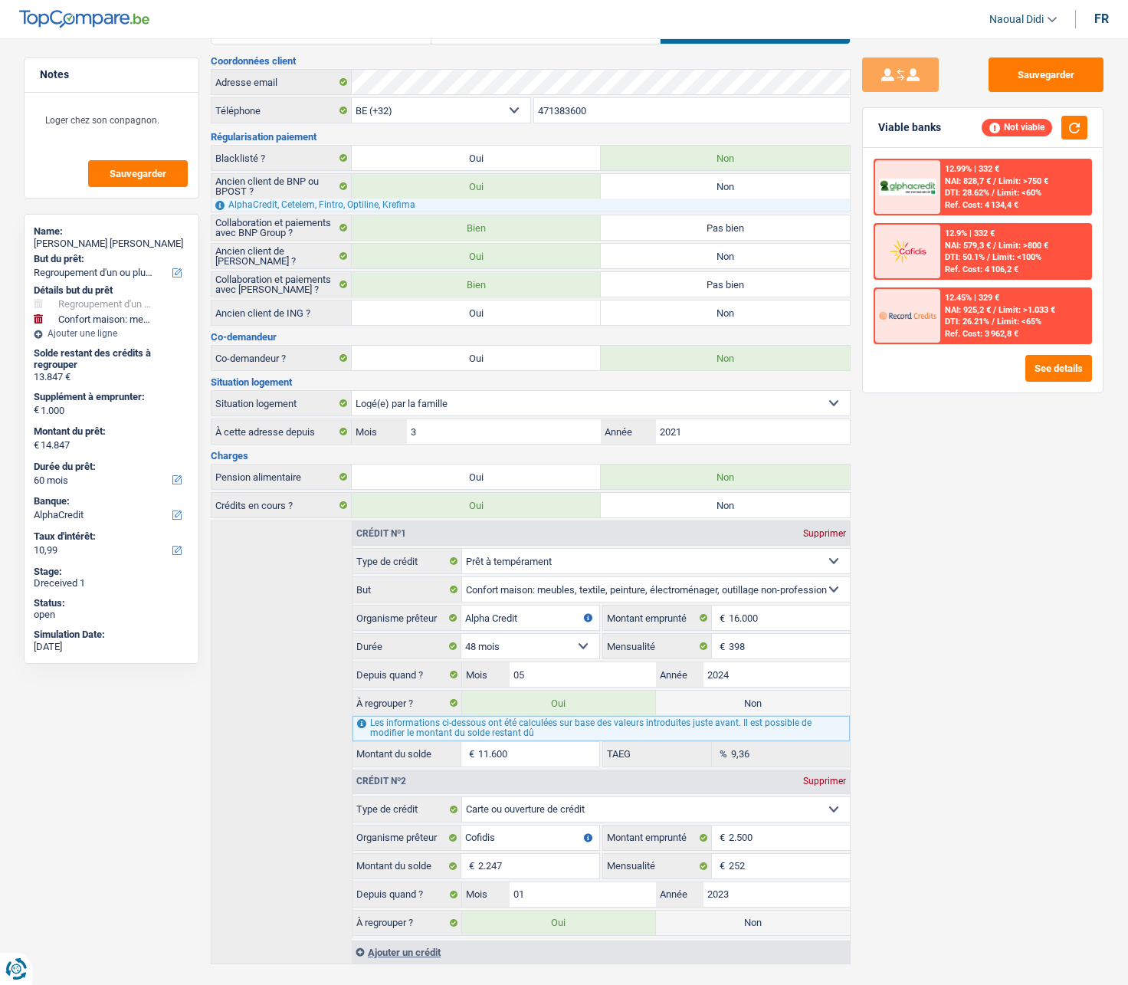
click at [726, 559] on label "Non" at bounding box center [753, 922] width 194 height 25
click at [726, 559] on input "Non" at bounding box center [753, 922] width 194 height 25
radio input "true"
type input "12.600"
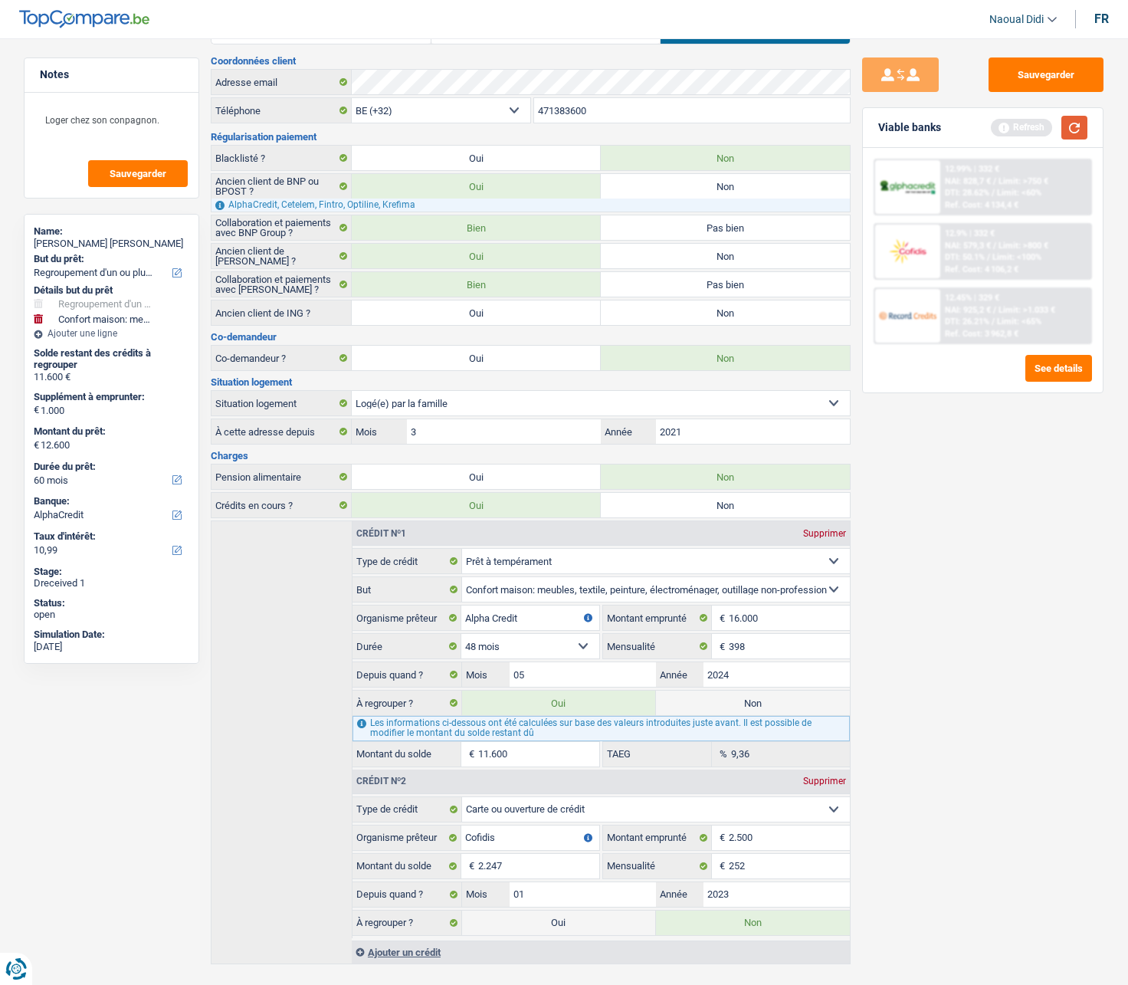
click at [1078, 126] on button "button" at bounding box center [1074, 128] width 26 height 24
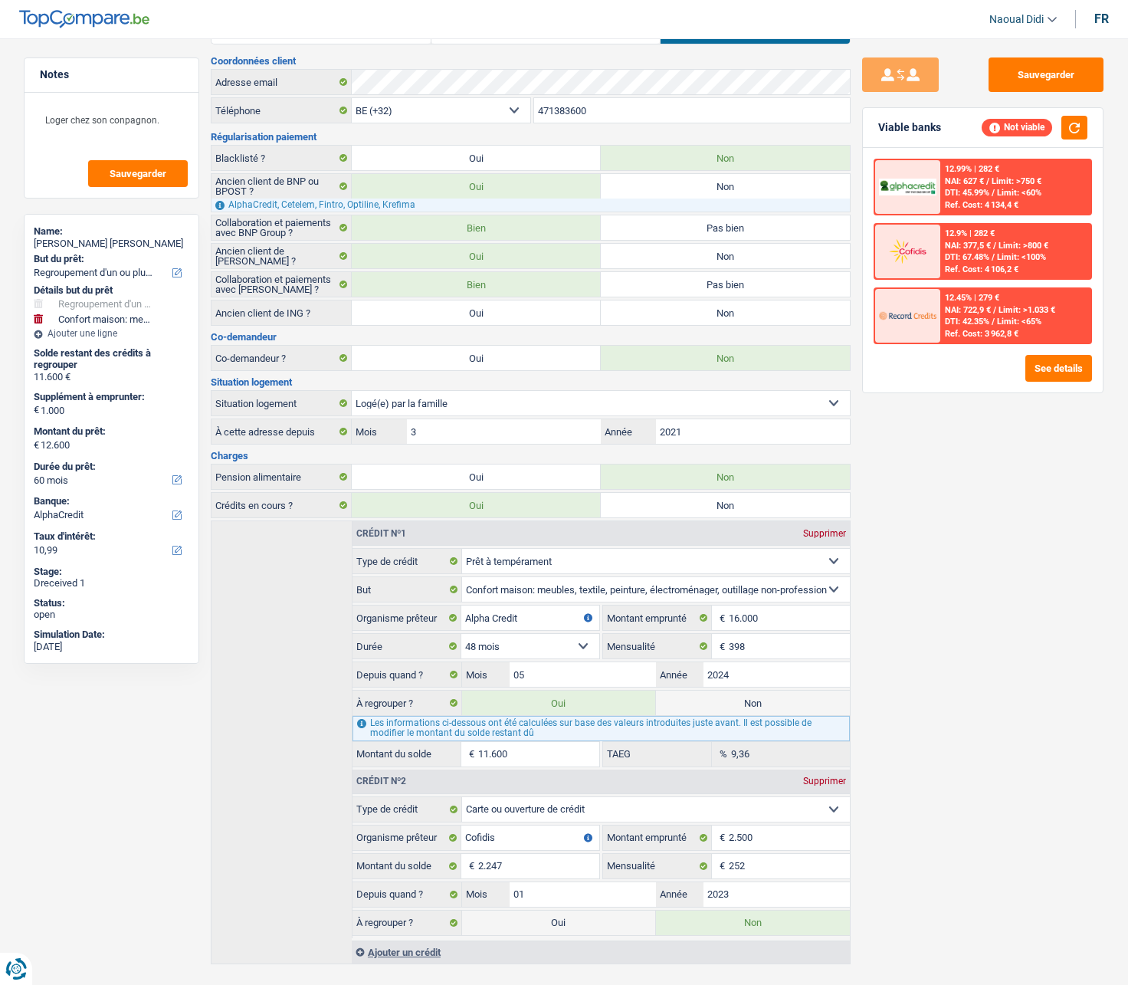
click at [548, 559] on label "Oui" at bounding box center [559, 922] width 194 height 25
click at [548, 559] on input "Oui" at bounding box center [559, 922] width 194 height 25
radio input "true"
type input "14.847"
radio input "false"
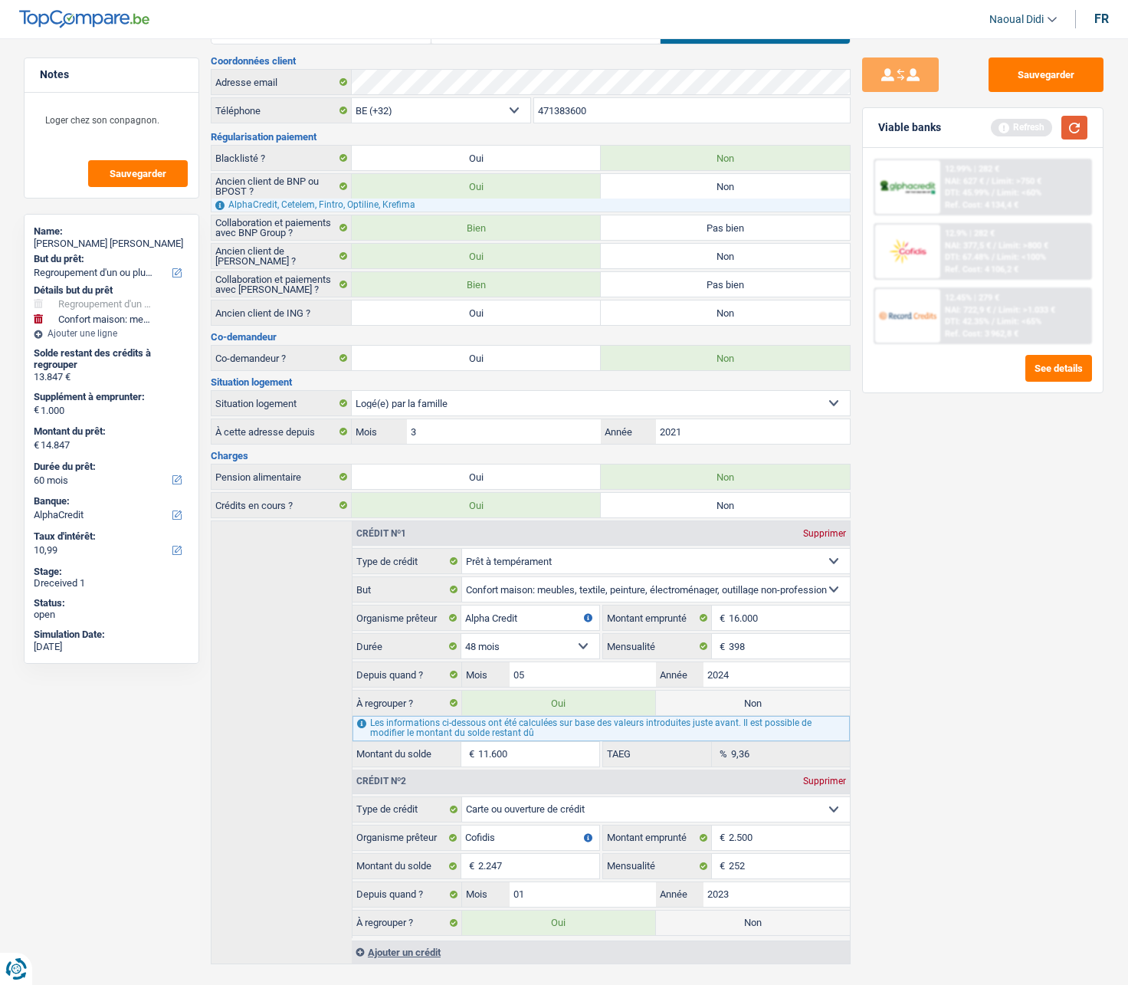
click at [1071, 124] on button "button" at bounding box center [1074, 128] width 26 height 24
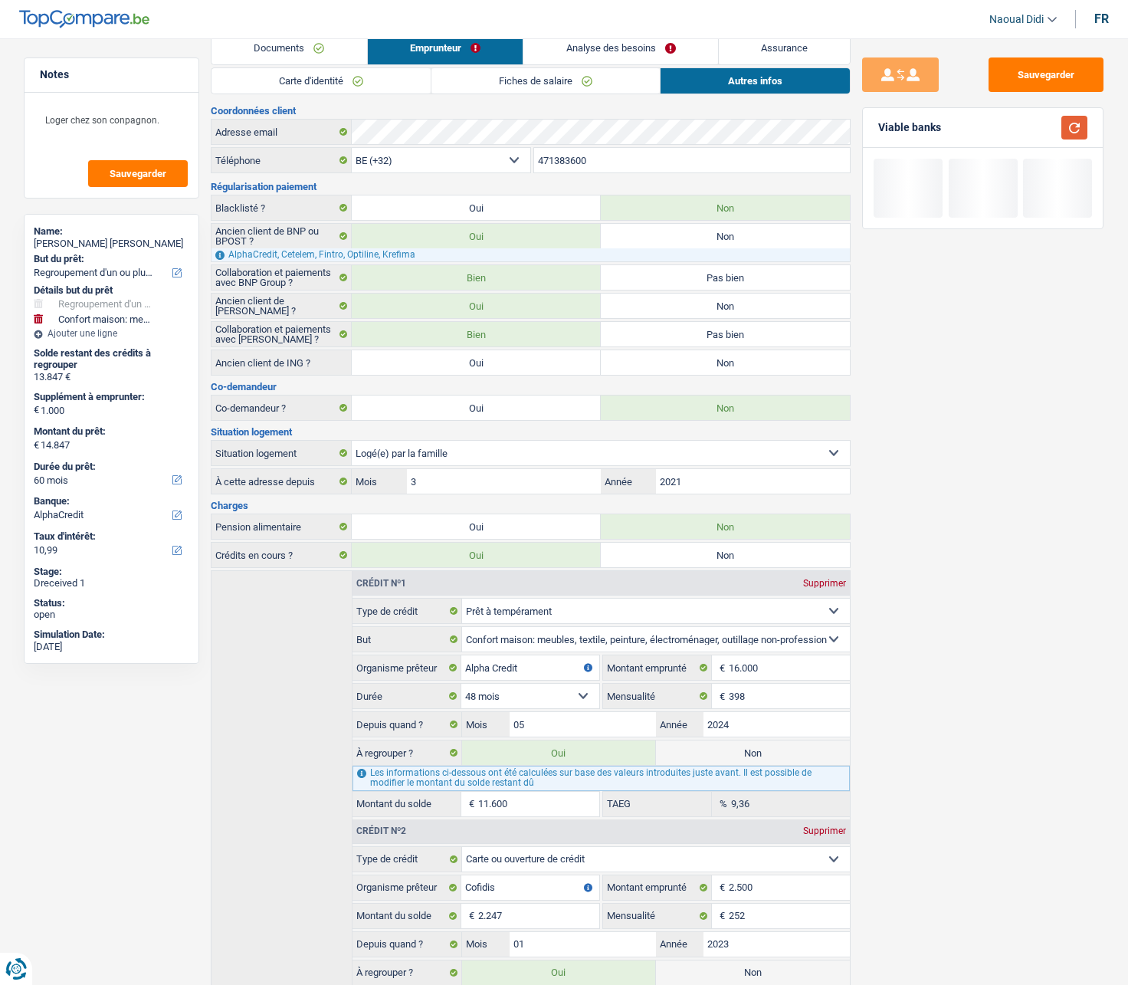
scroll to position [0, 0]
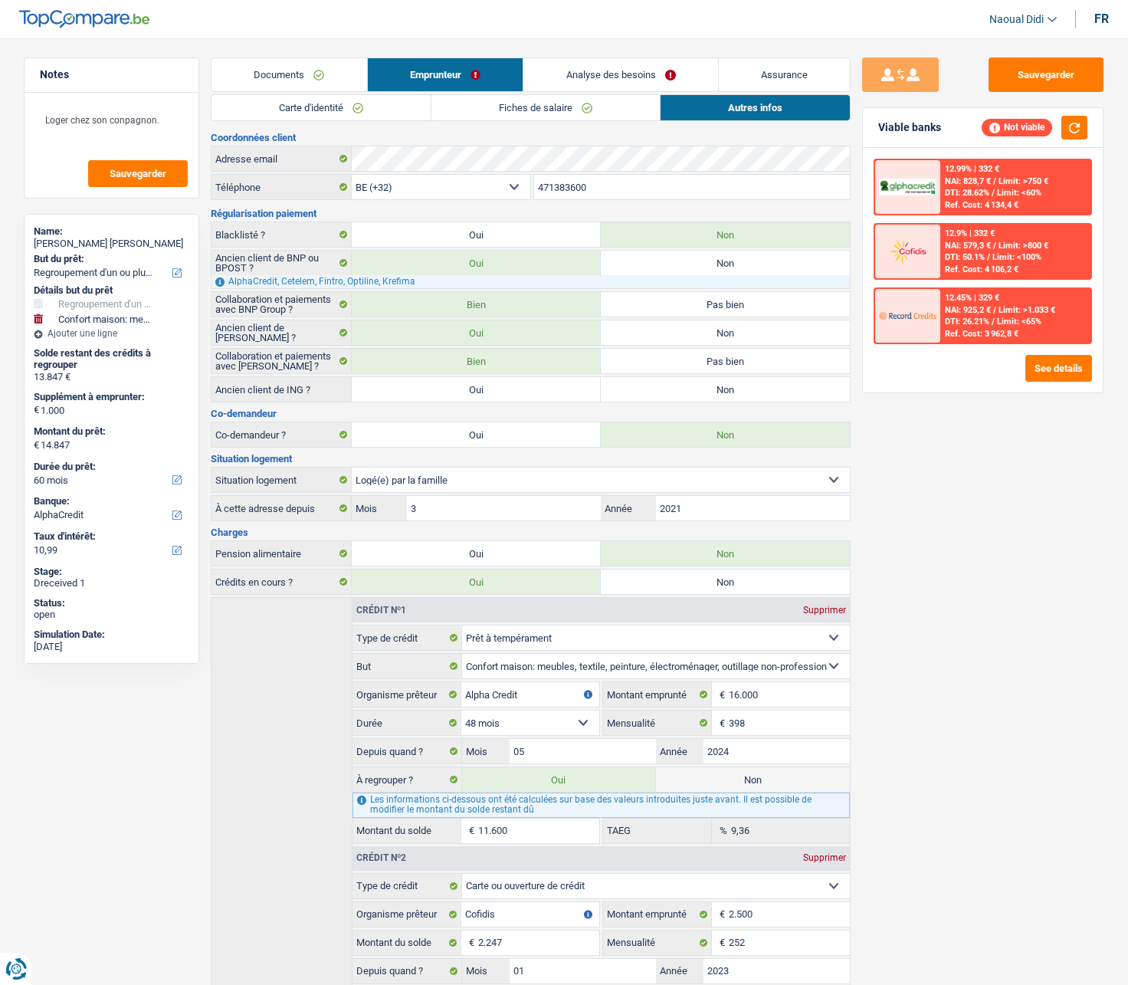
click at [582, 67] on link "Analyse des besoins" at bounding box center [620, 74] width 195 height 33
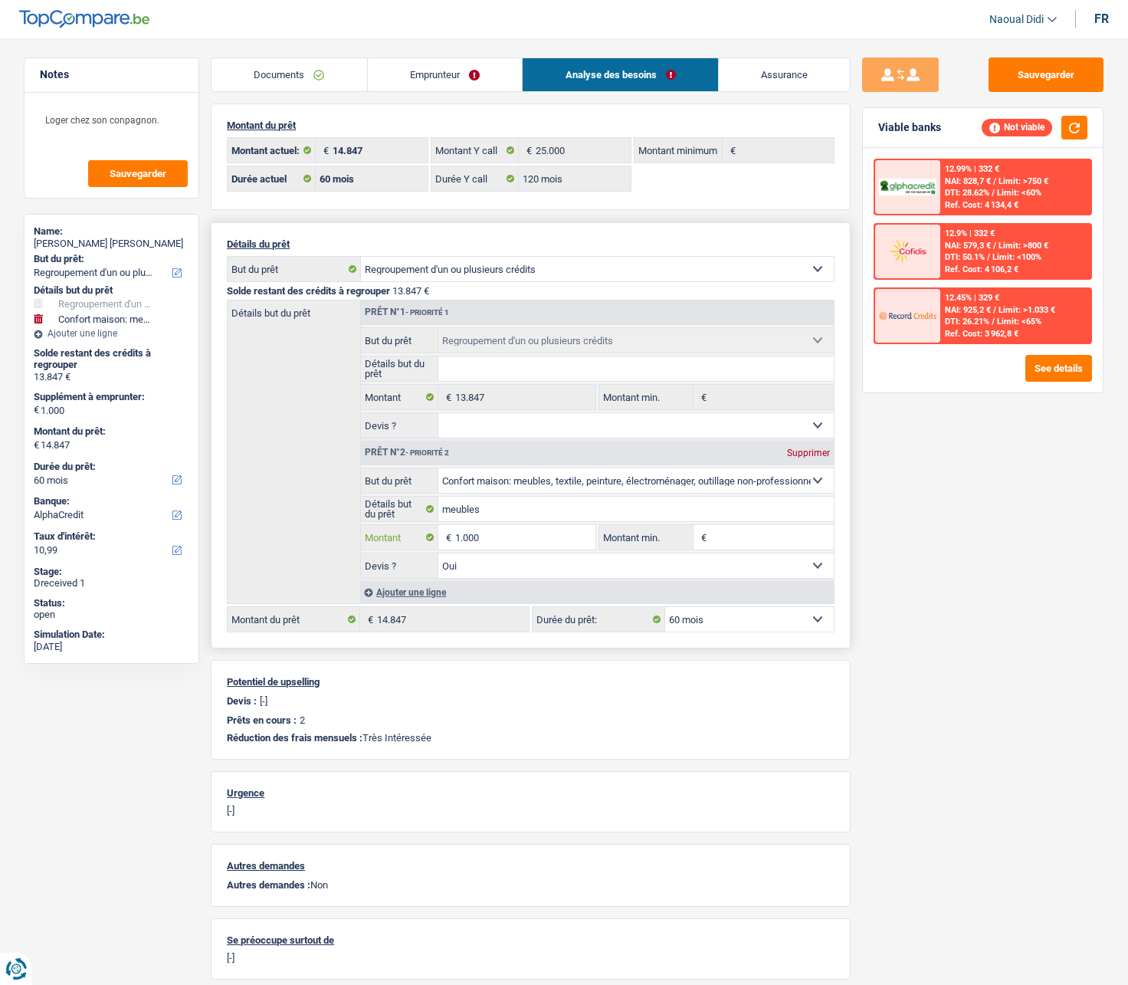
click at [524, 540] on input "1.000" at bounding box center [525, 537] width 140 height 25
click at [486, 538] on input "1.000" at bounding box center [525, 537] width 140 height 25
click at [731, 559] on select "12 mois 18 mois 24 mois 30 mois 36 mois 42 mois 48 mois 60 mois Sélectionner un…" at bounding box center [749, 619] width 169 height 25
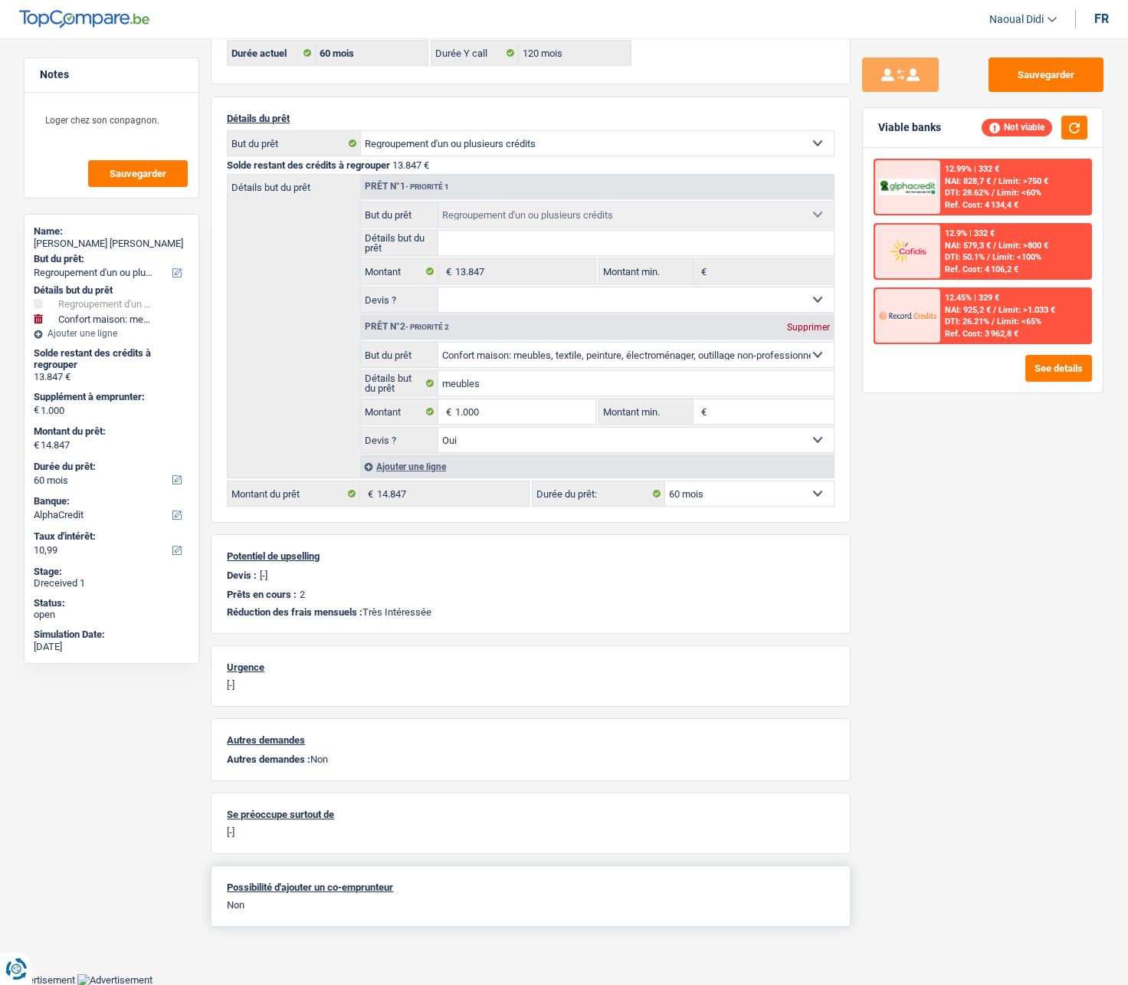
click at [257, 559] on p "Non" at bounding box center [531, 904] width 608 height 11
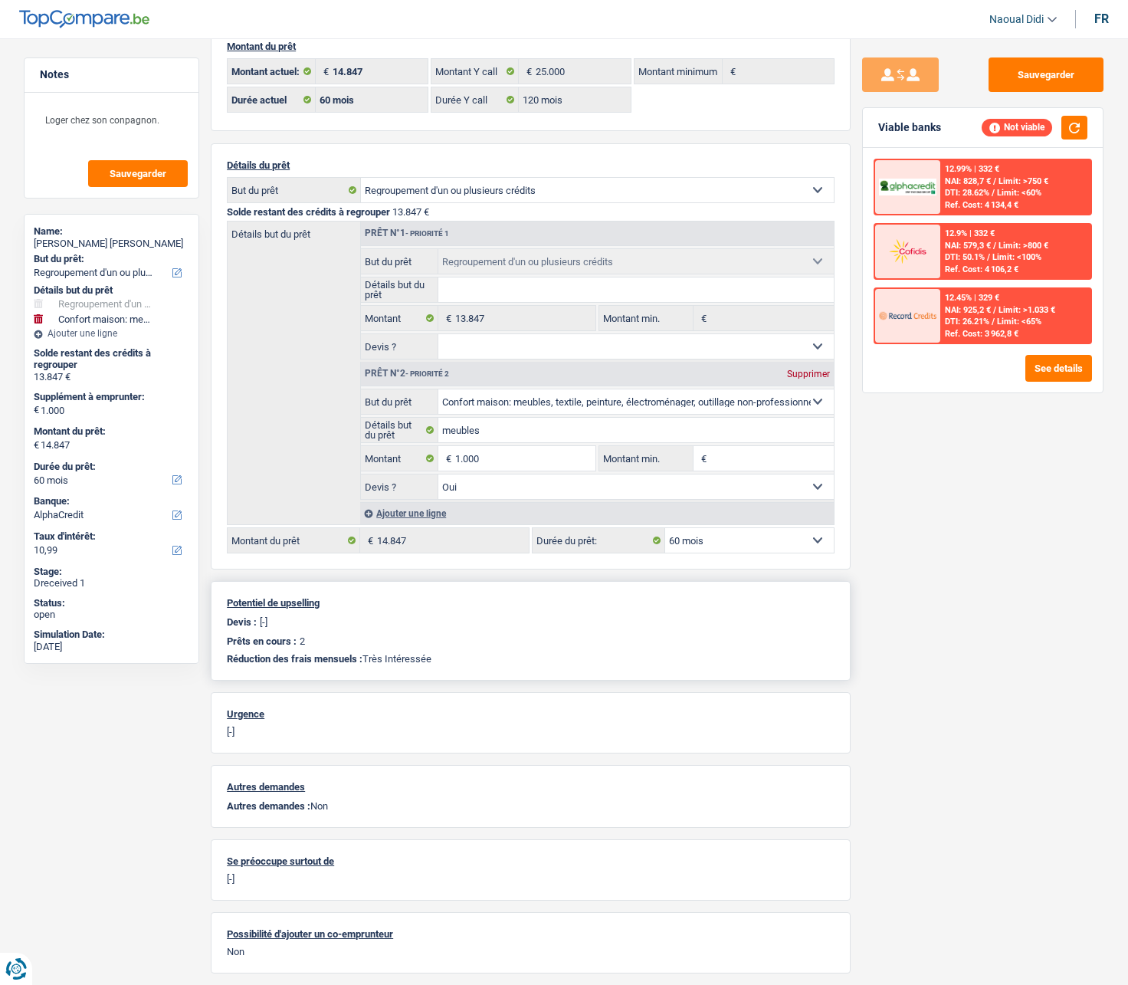
scroll to position [0, 0]
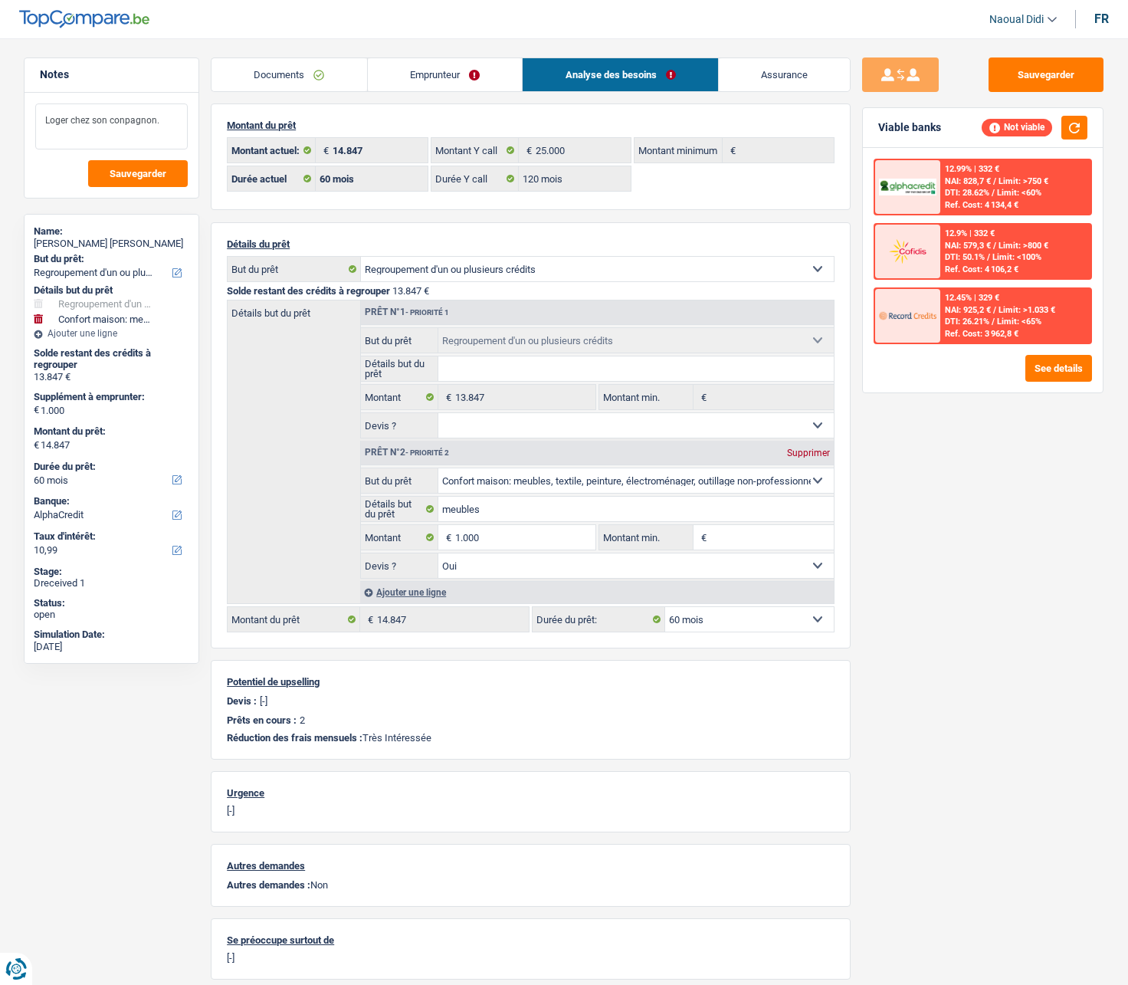
click at [166, 126] on textarea "Loger chez son conpagnon." at bounding box center [111, 126] width 153 height 46
click at [426, 68] on link "Emprunteur" at bounding box center [445, 74] width 155 height 33
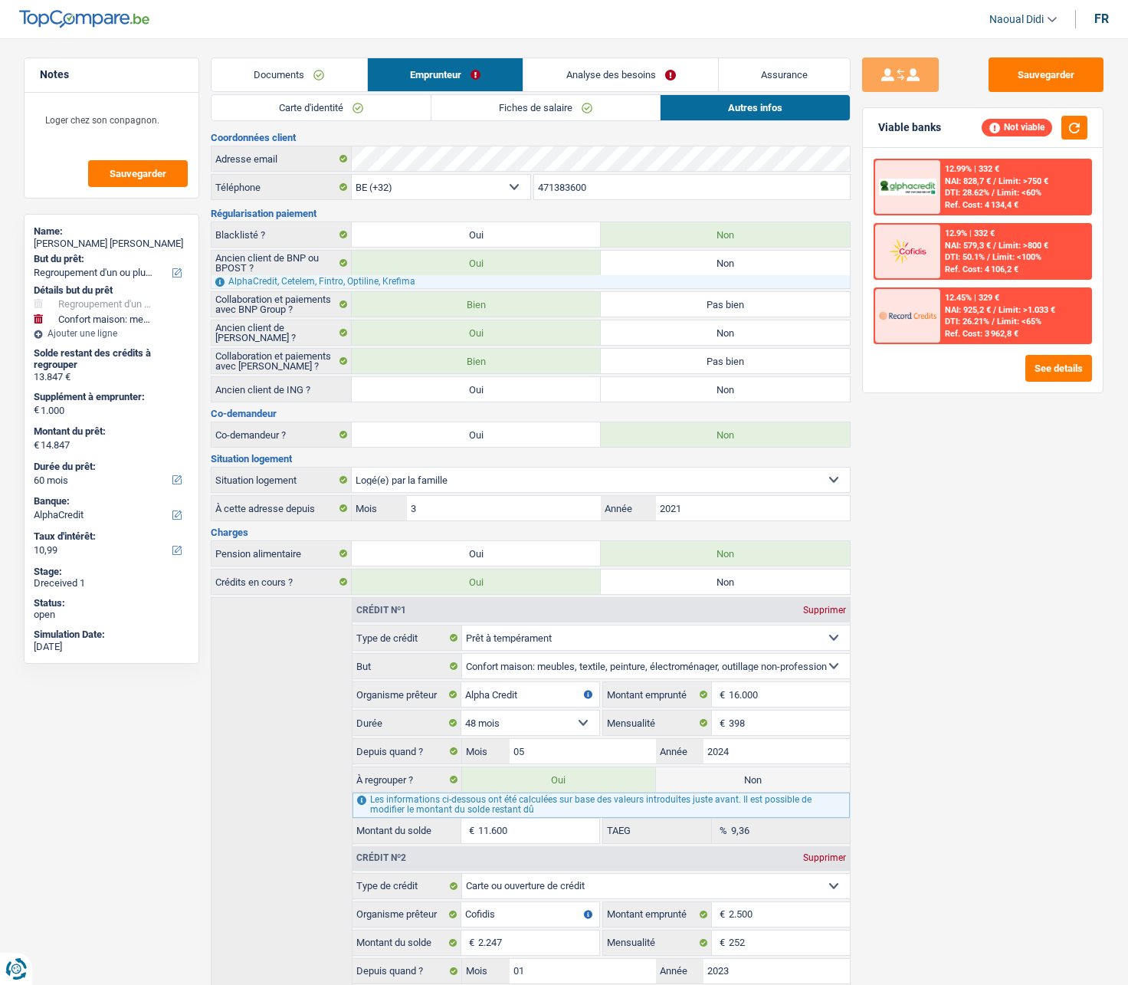
click at [541, 110] on link "Fiches de salaire" at bounding box center [545, 107] width 228 height 25
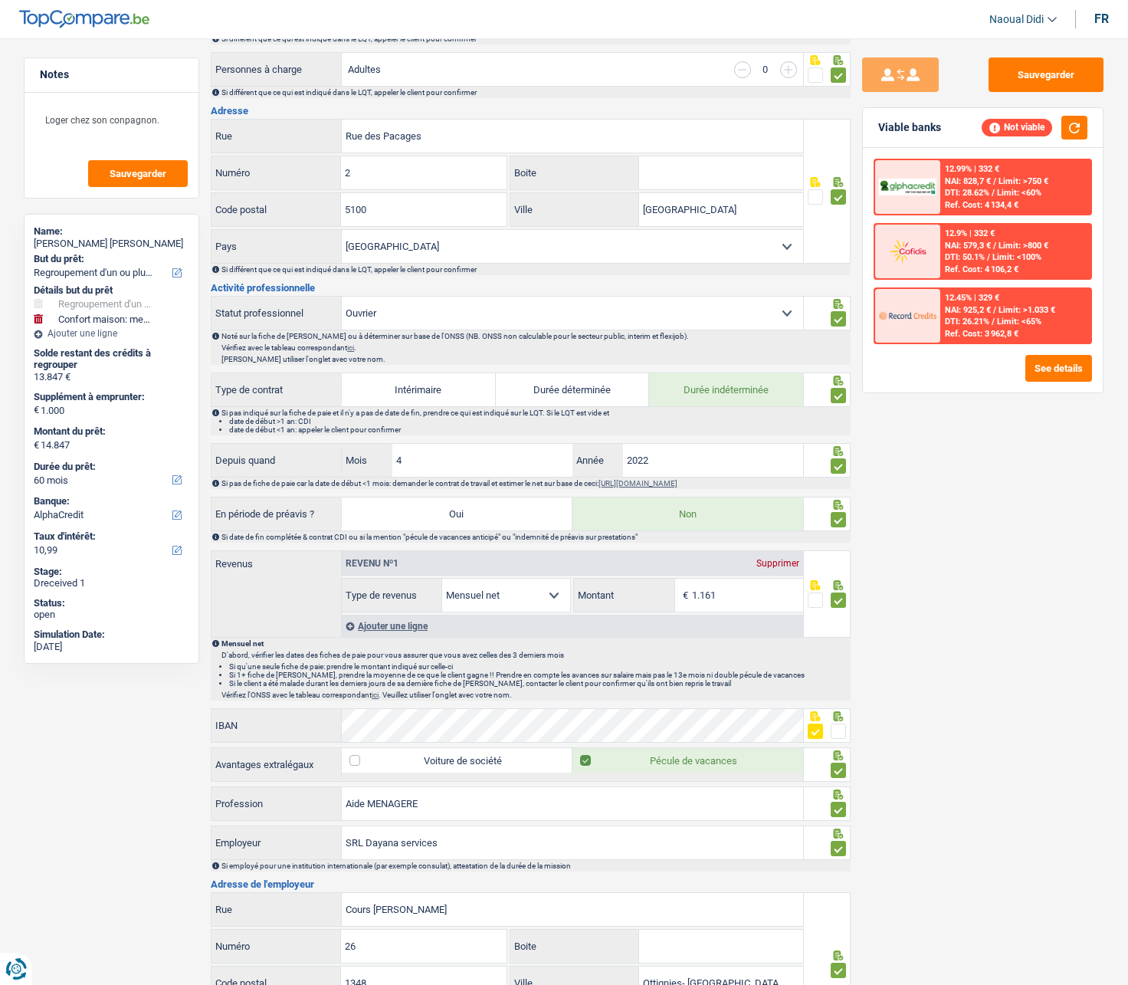
scroll to position [383, 0]
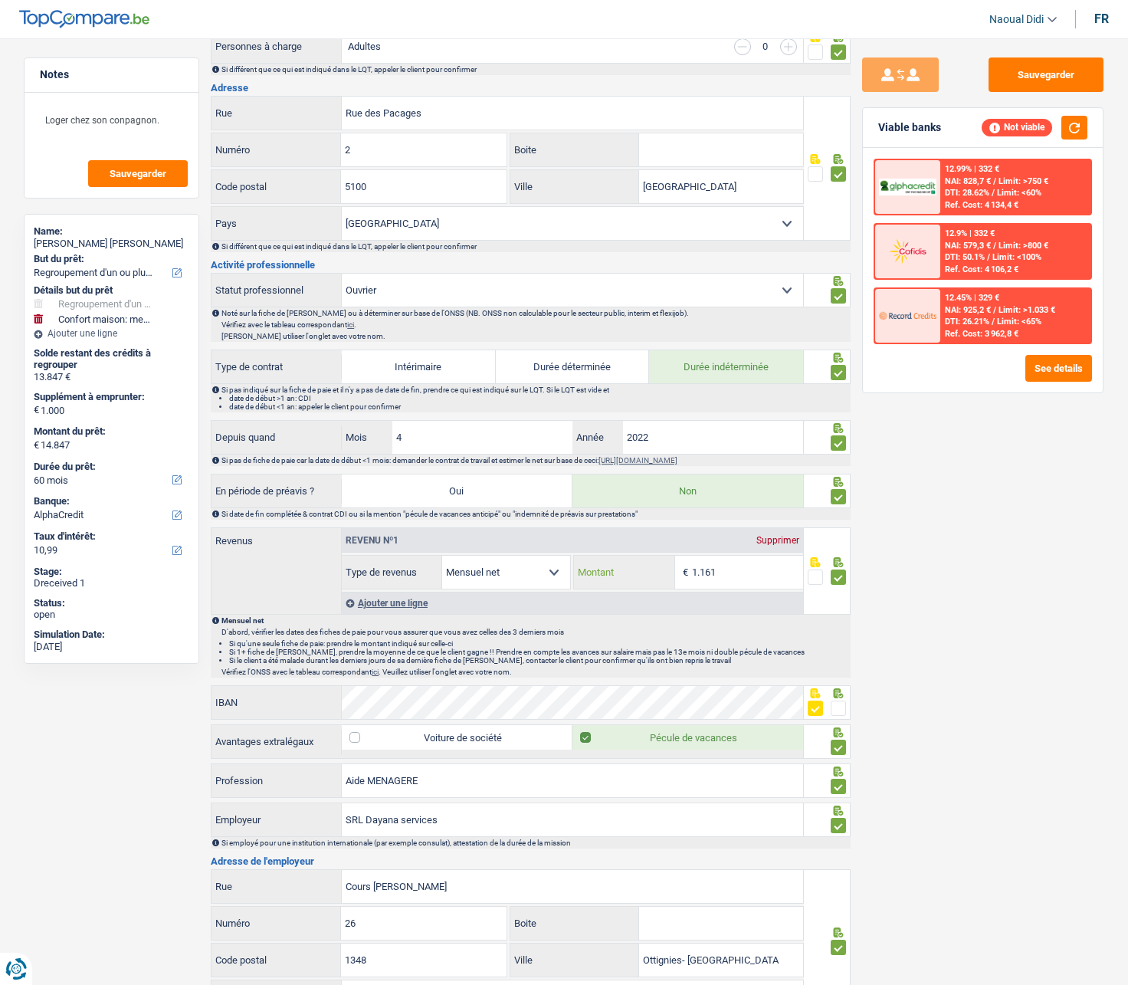
click at [733, 559] on input "1.161" at bounding box center [747, 572] width 111 height 33
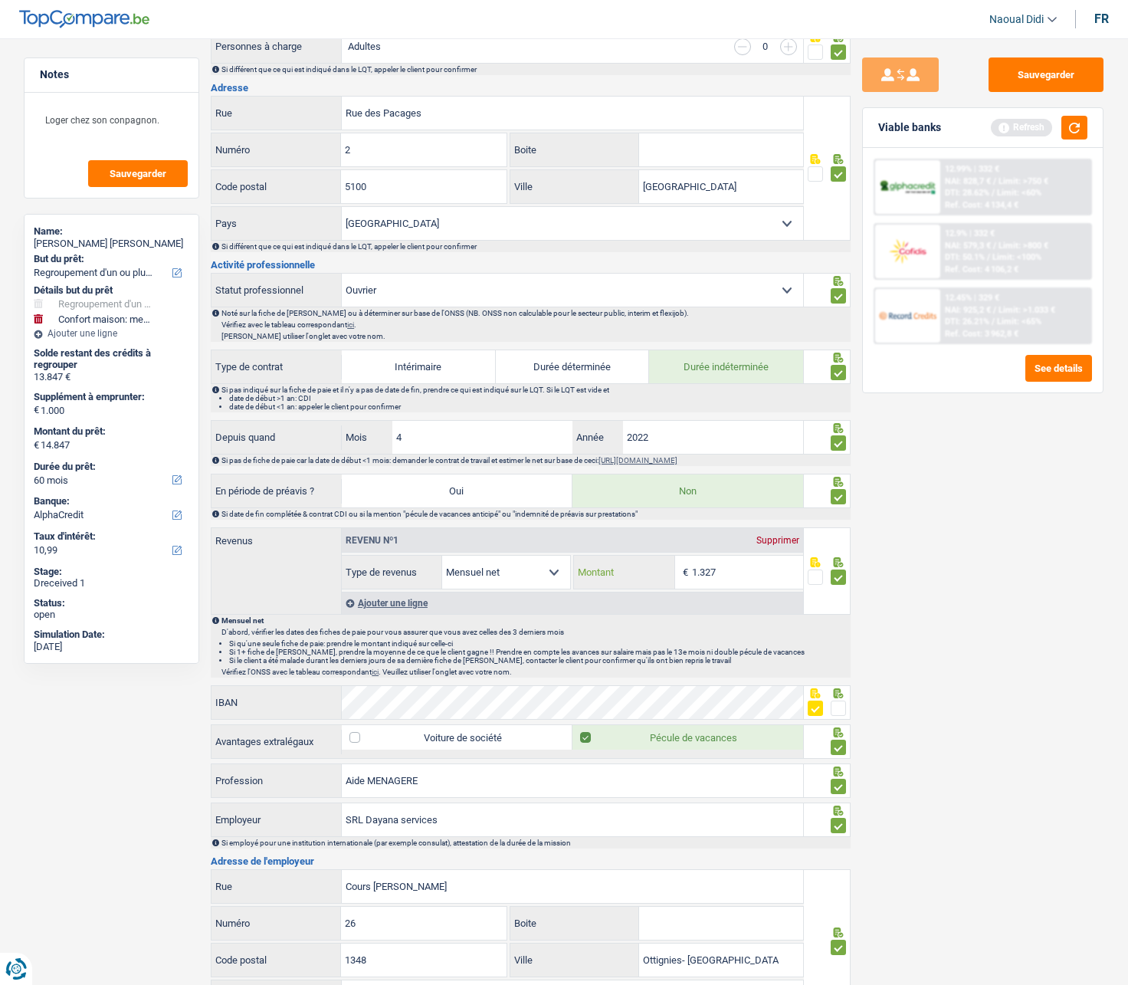
type input "1.327"
click at [903, 559] on div "Sauvegarder Viable banks Refresh 12.99% | 332 € NAI: 828,7 € / Limit: >750 € DT…" at bounding box center [983, 506] width 264 height 899
click at [1058, 71] on button "Sauvegarder" at bounding box center [1046, 74] width 115 height 34
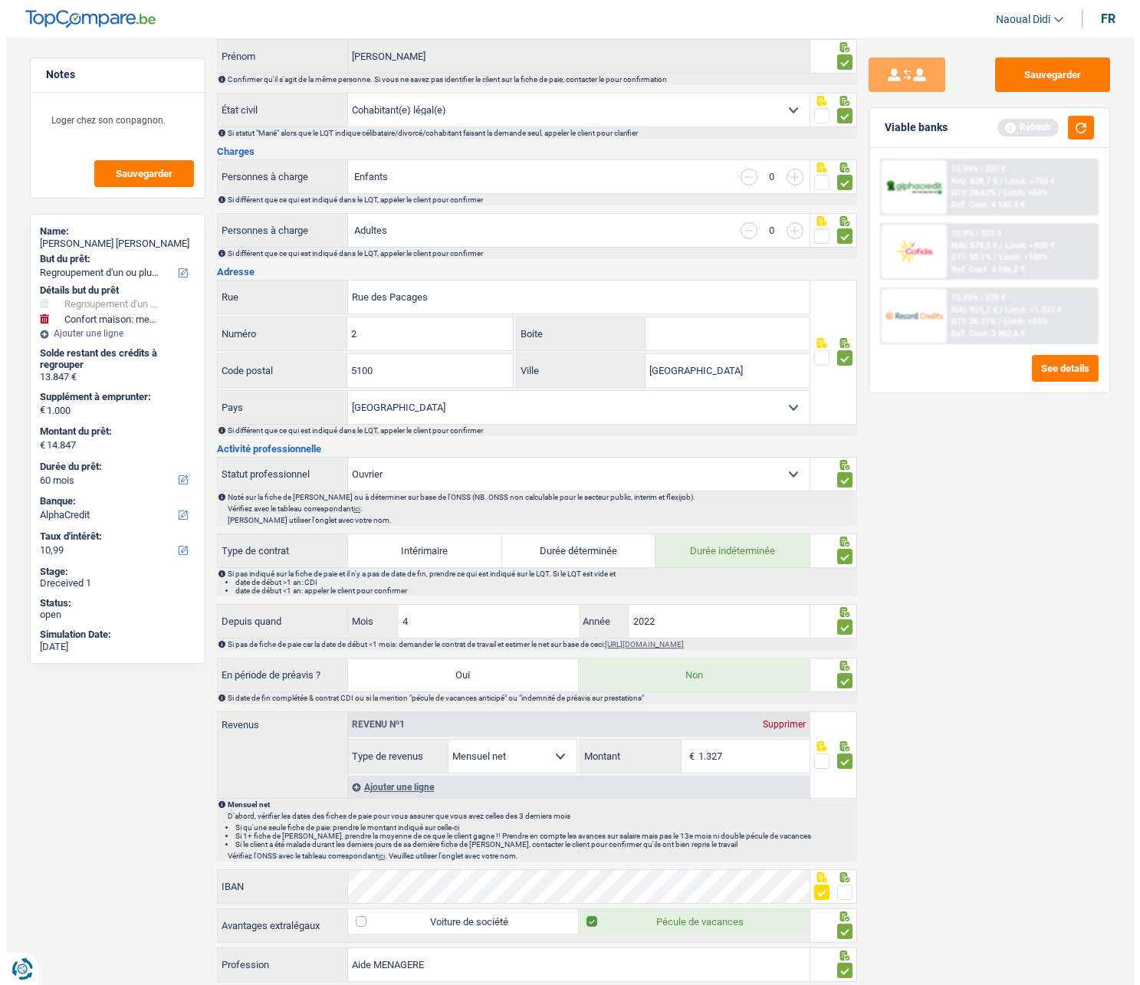
scroll to position [0, 0]
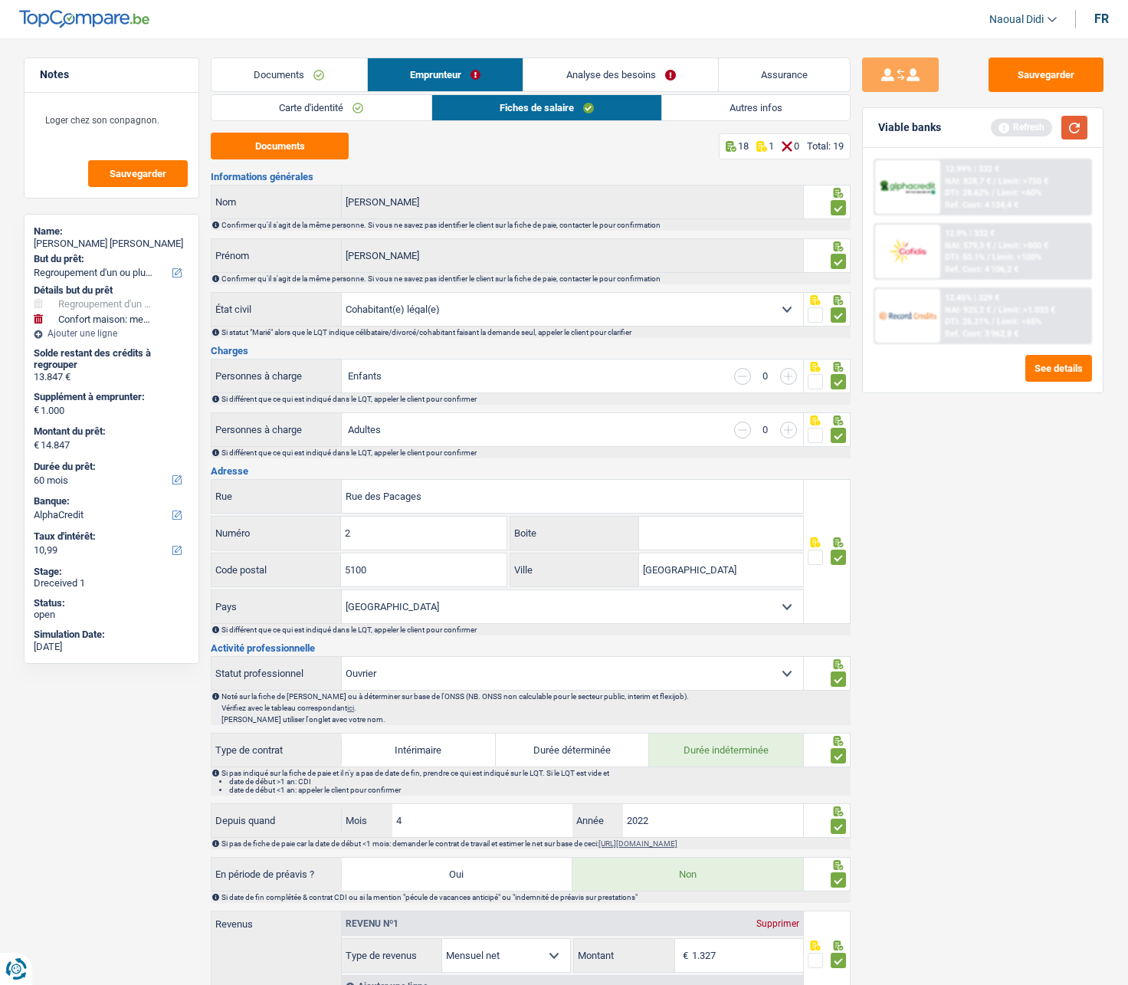
click at [1077, 126] on button "button" at bounding box center [1074, 128] width 26 height 24
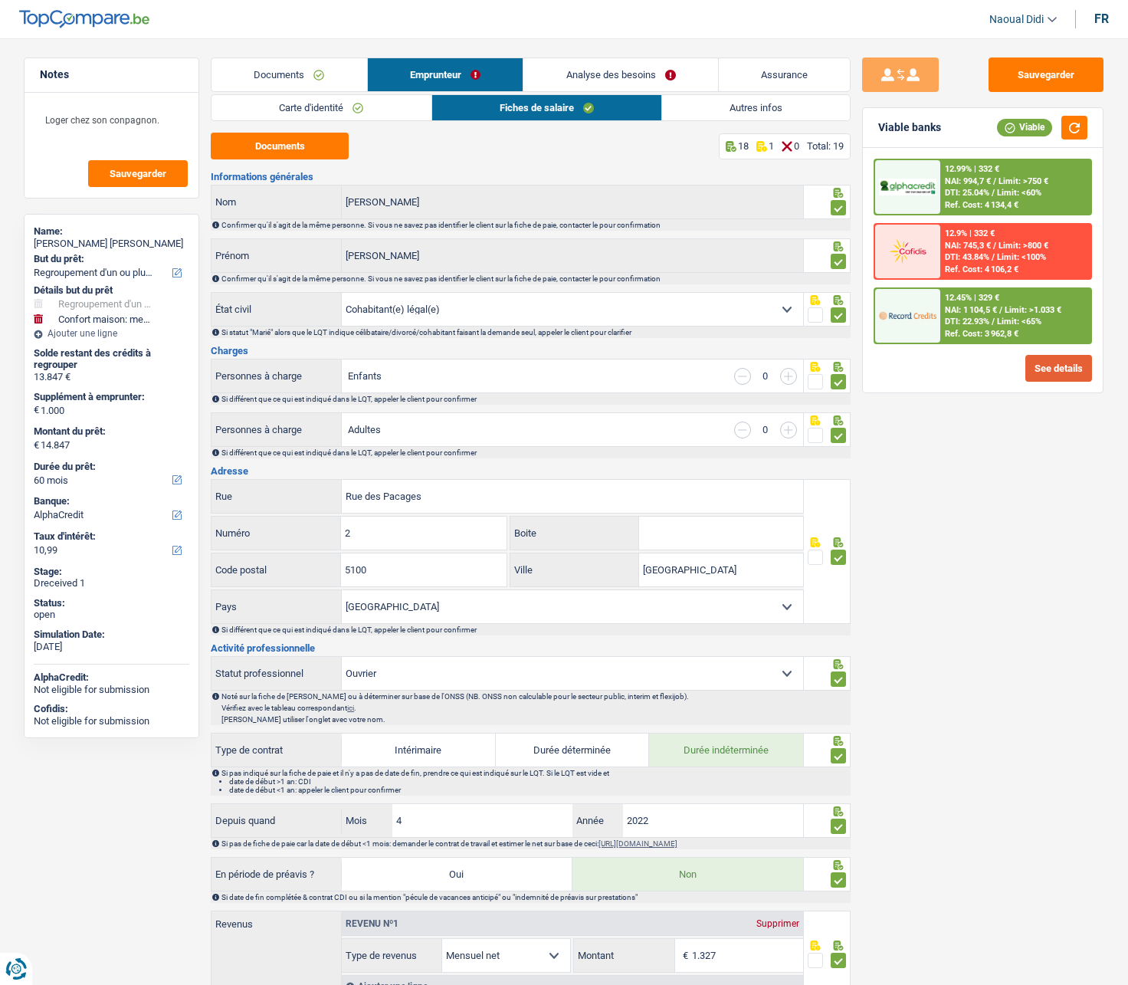
click at [1051, 367] on button "See details" at bounding box center [1058, 368] width 67 height 27
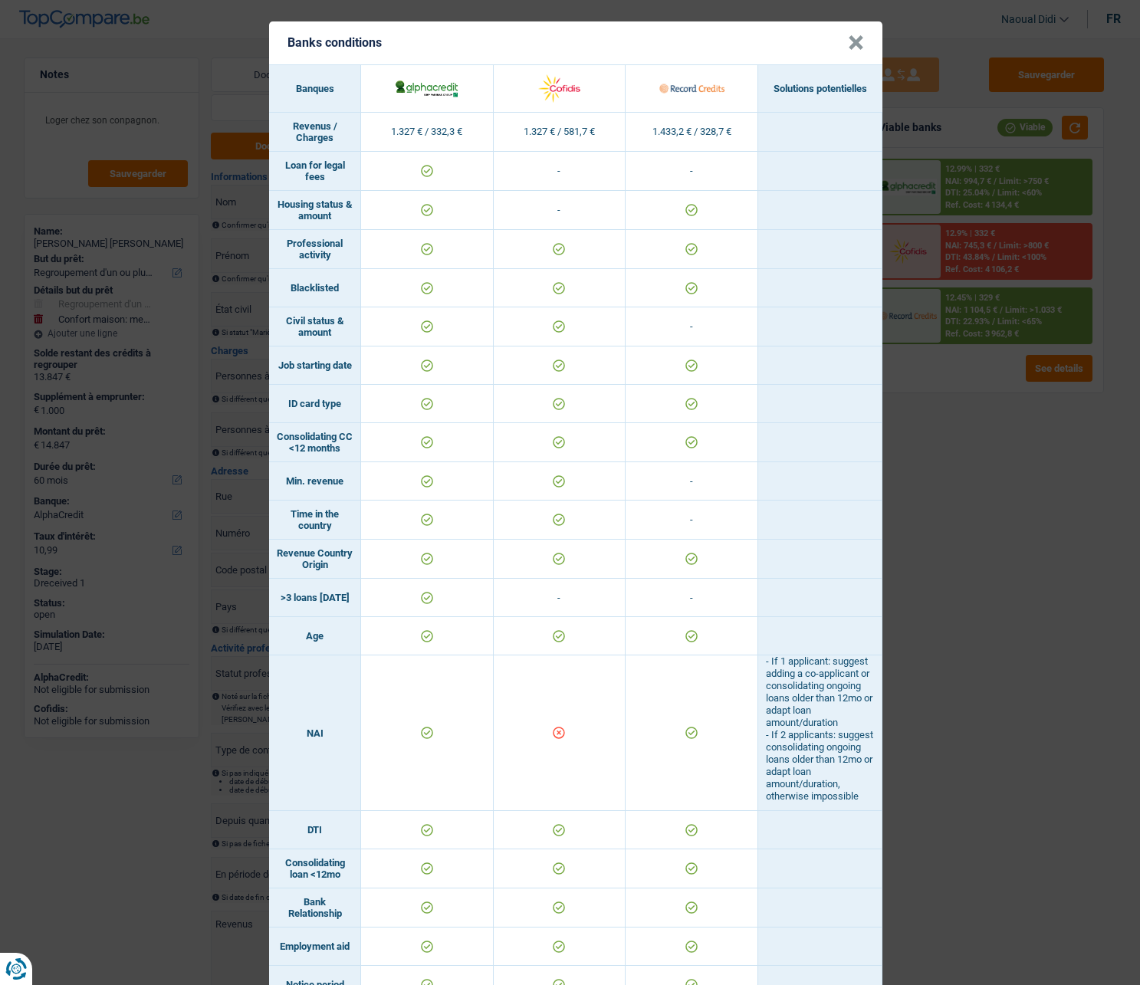
click at [851, 47] on button "×" at bounding box center [856, 42] width 16 height 15
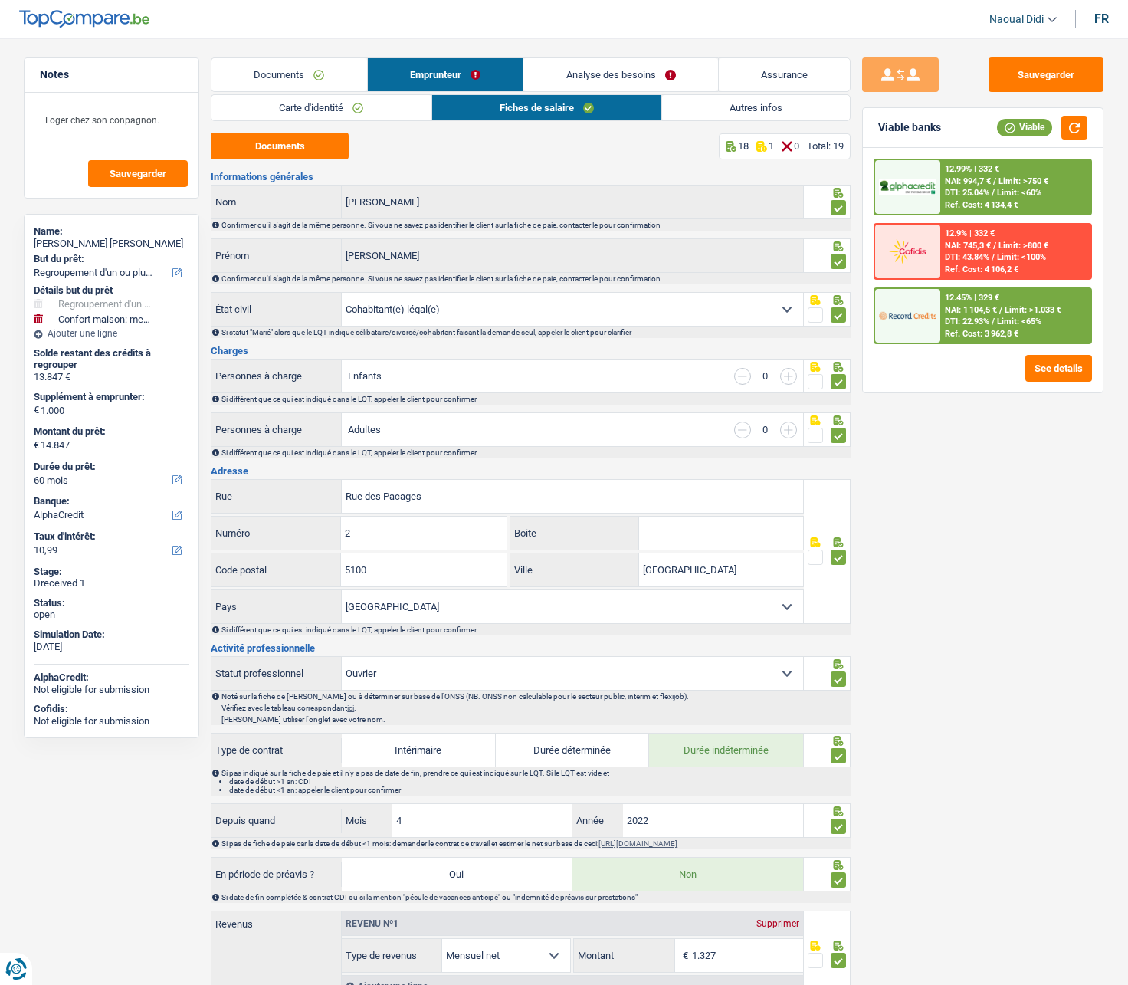
click at [625, 80] on link "Analyse des besoins" at bounding box center [620, 74] width 195 height 33
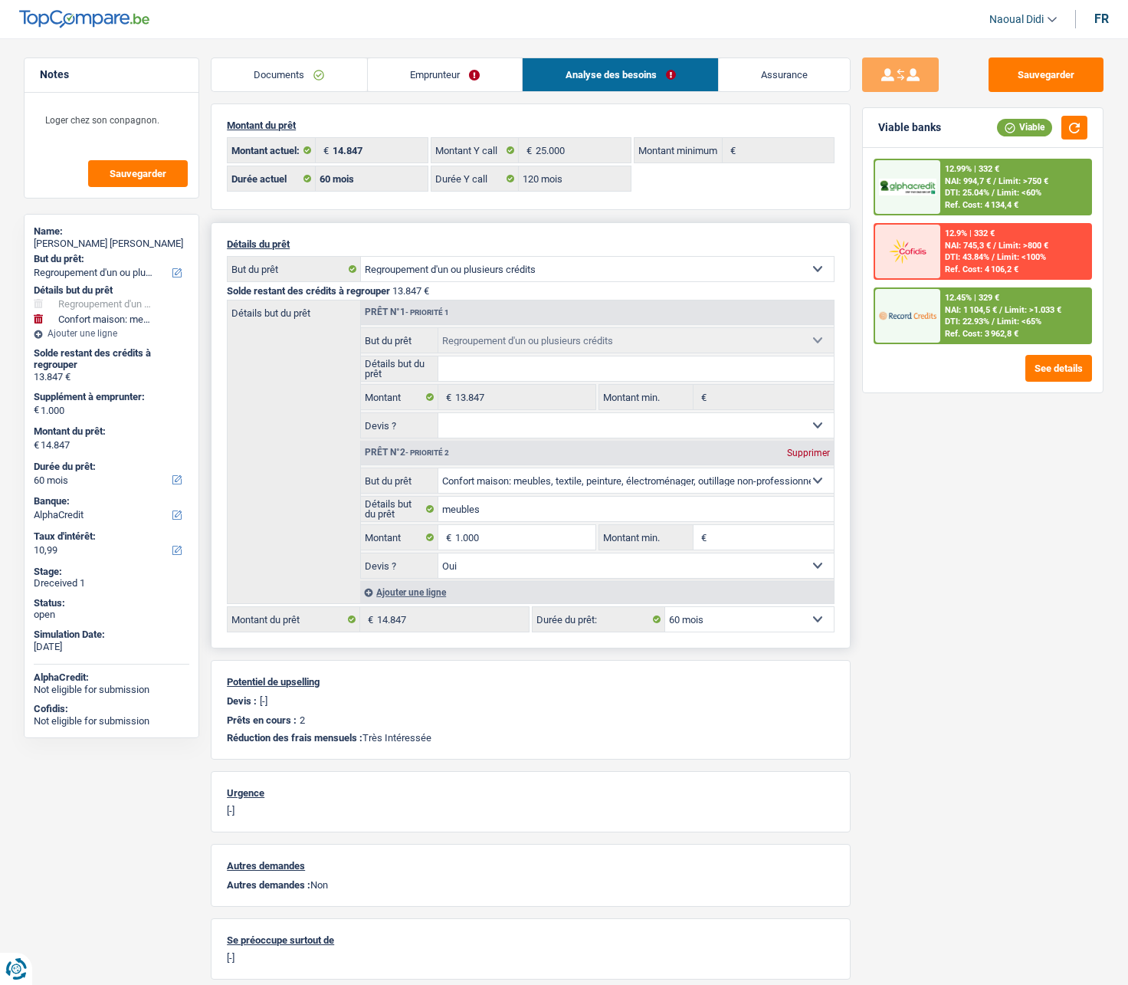
click at [732, 559] on select "12 mois 18 mois 24 mois 30 mois 36 mois 42 mois 48 mois 60 mois Sélectionner un…" at bounding box center [749, 619] width 169 height 25
click at [497, 538] on input "1.000" at bounding box center [525, 537] width 140 height 25
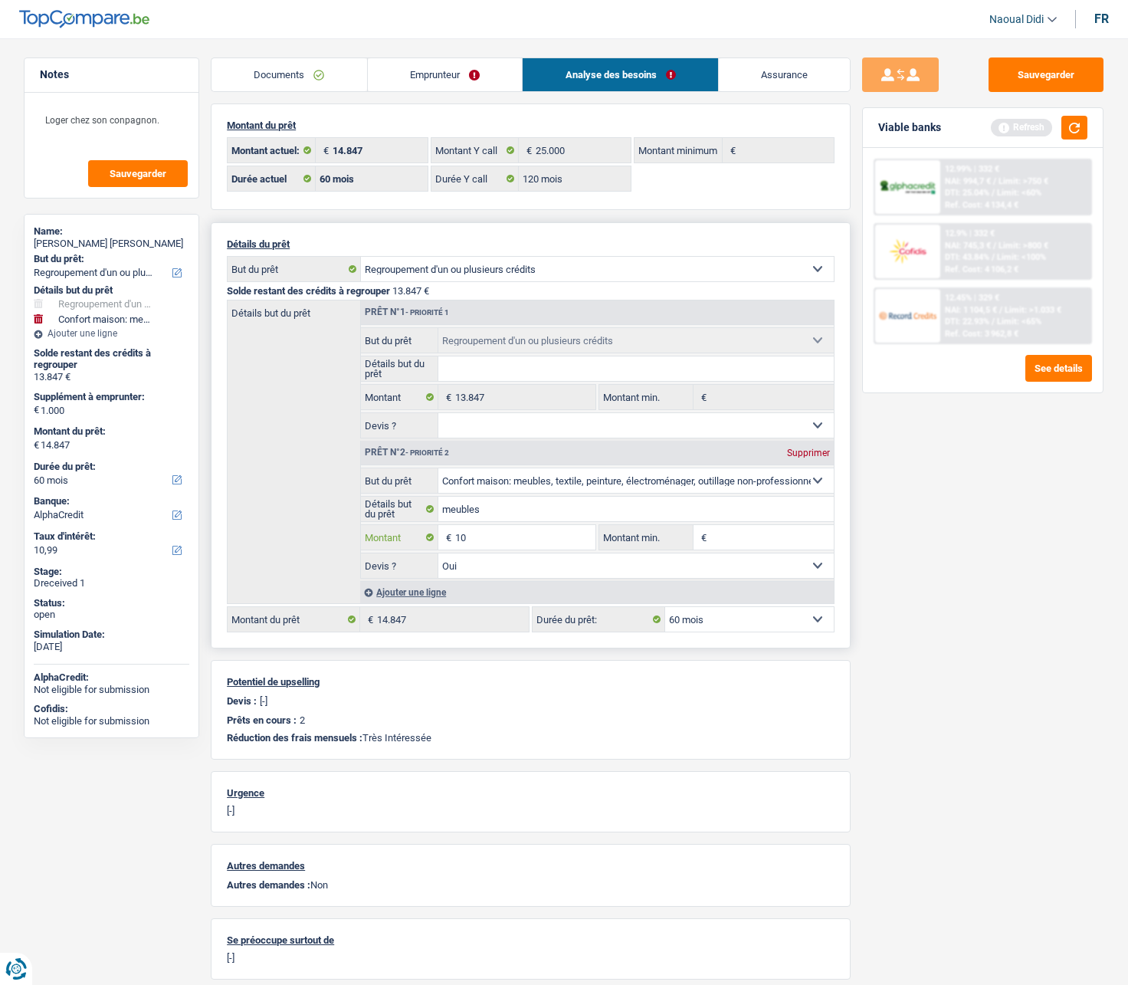
type input "1"
type input "0"
type input "13.847"
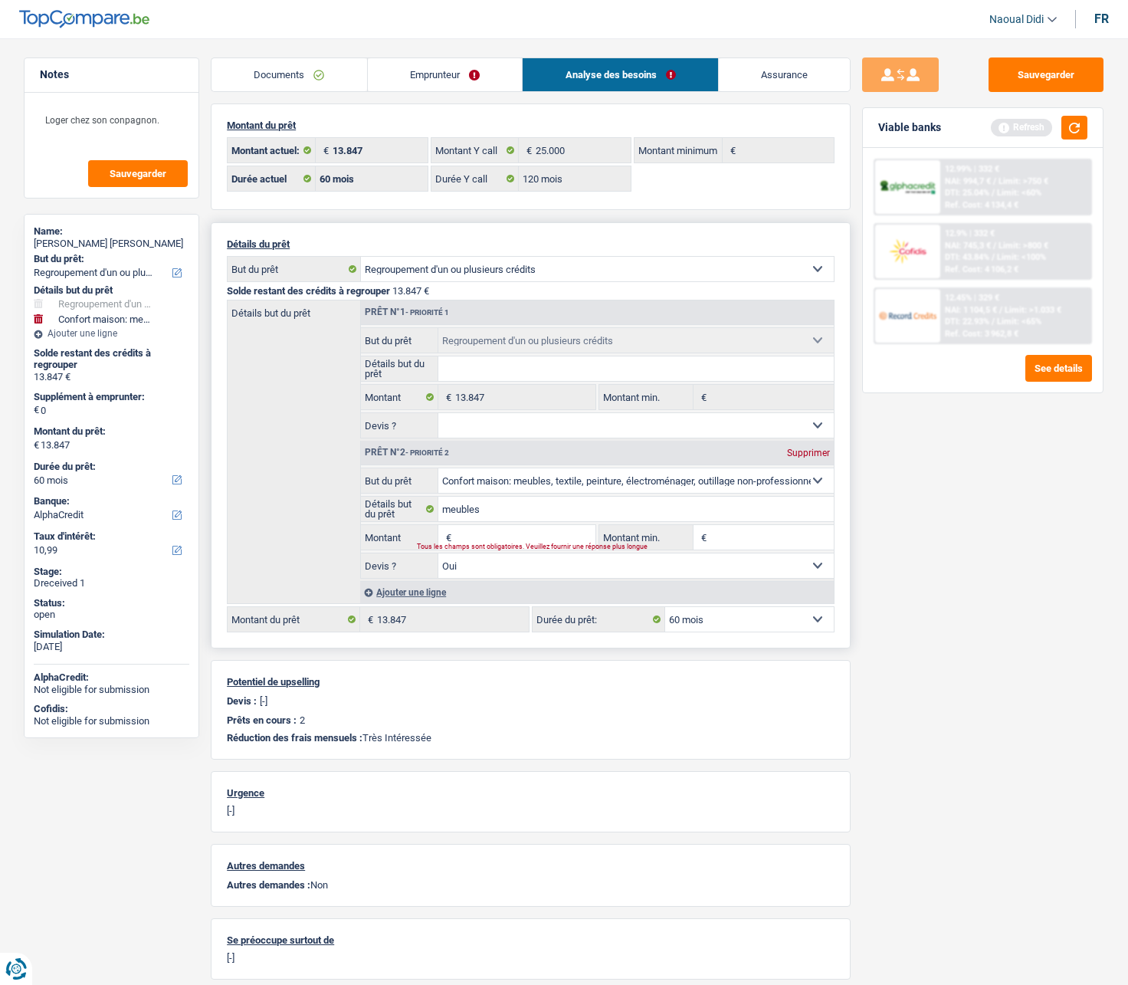
click at [472, 535] on input "Montant" at bounding box center [525, 537] width 140 height 25
type input "11.000"
type input "24.847"
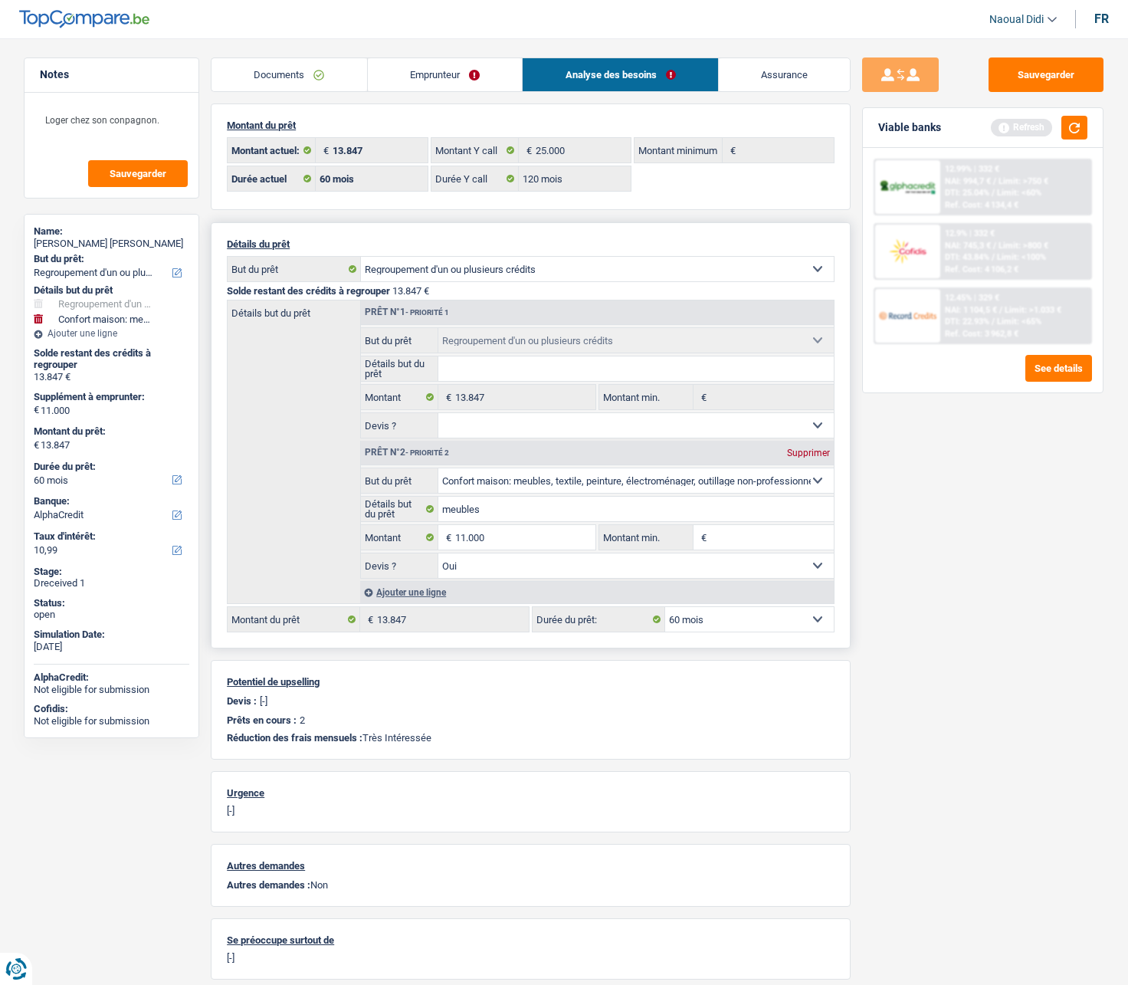
select select "120"
type input "24.847"
select select "120"
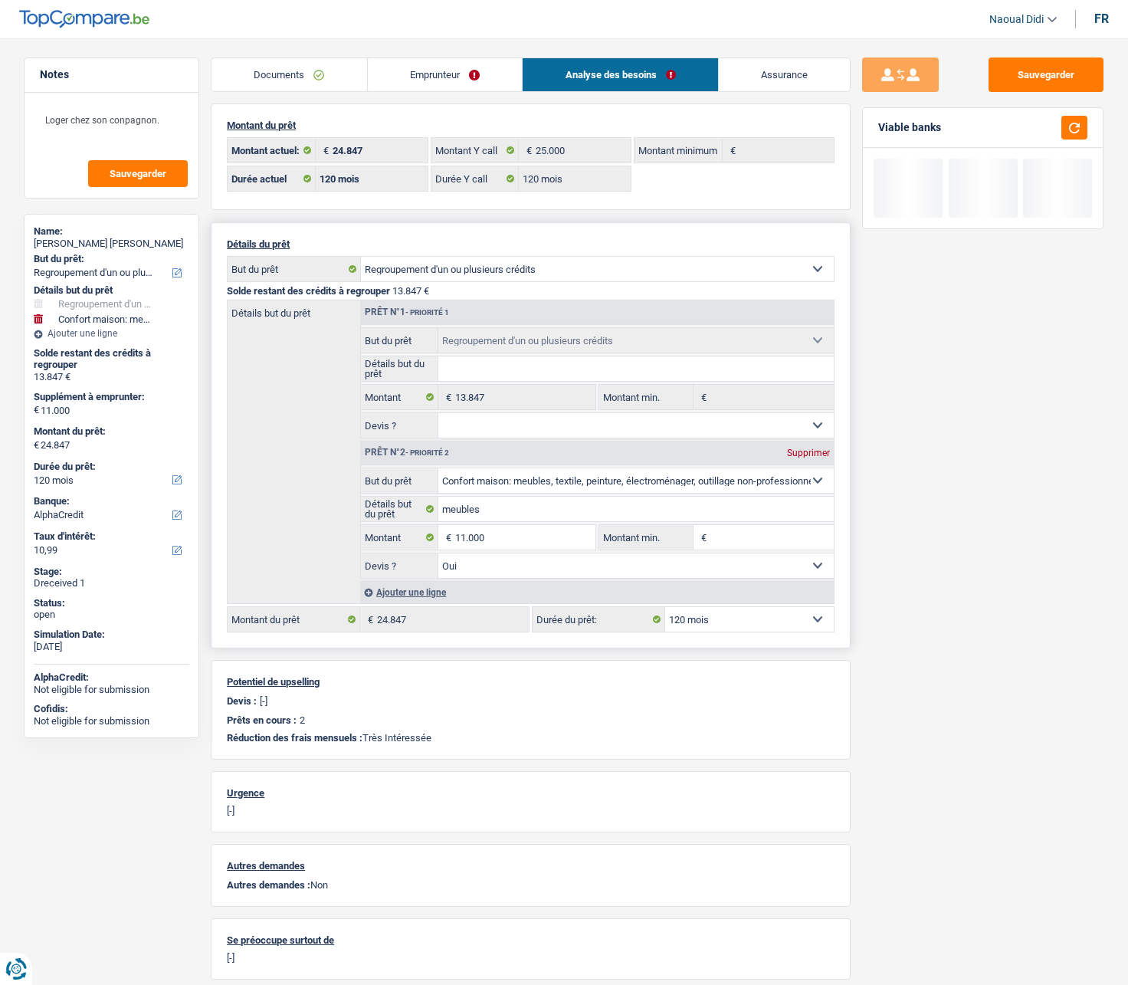
click at [758, 559] on select "Oui Non Non répondu Sélectionner une option" at bounding box center [636, 565] width 396 height 25
click at [949, 410] on div "Sauvegarder Viable banks" at bounding box center [983, 506] width 264 height 899
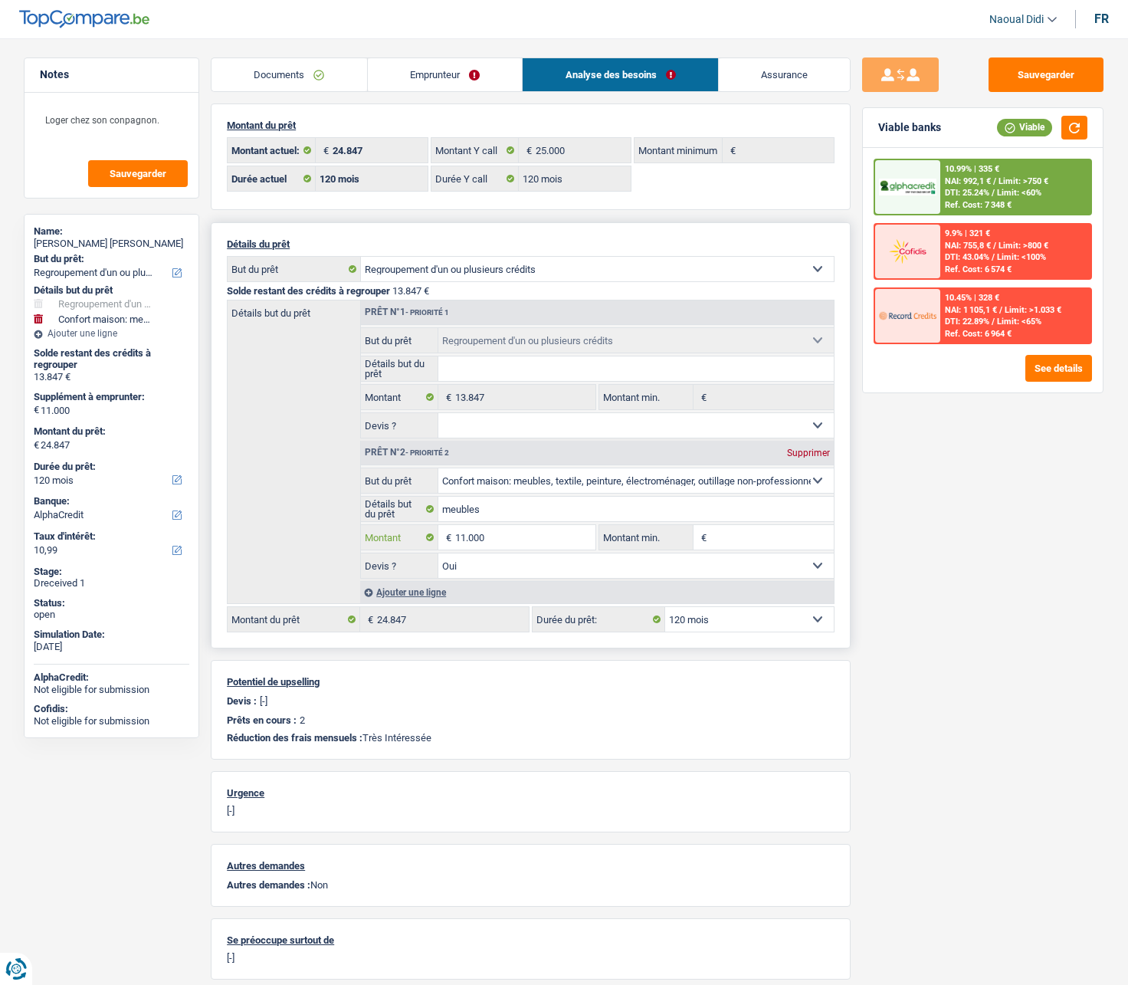
click at [500, 547] on input "11.000" at bounding box center [525, 537] width 140 height 25
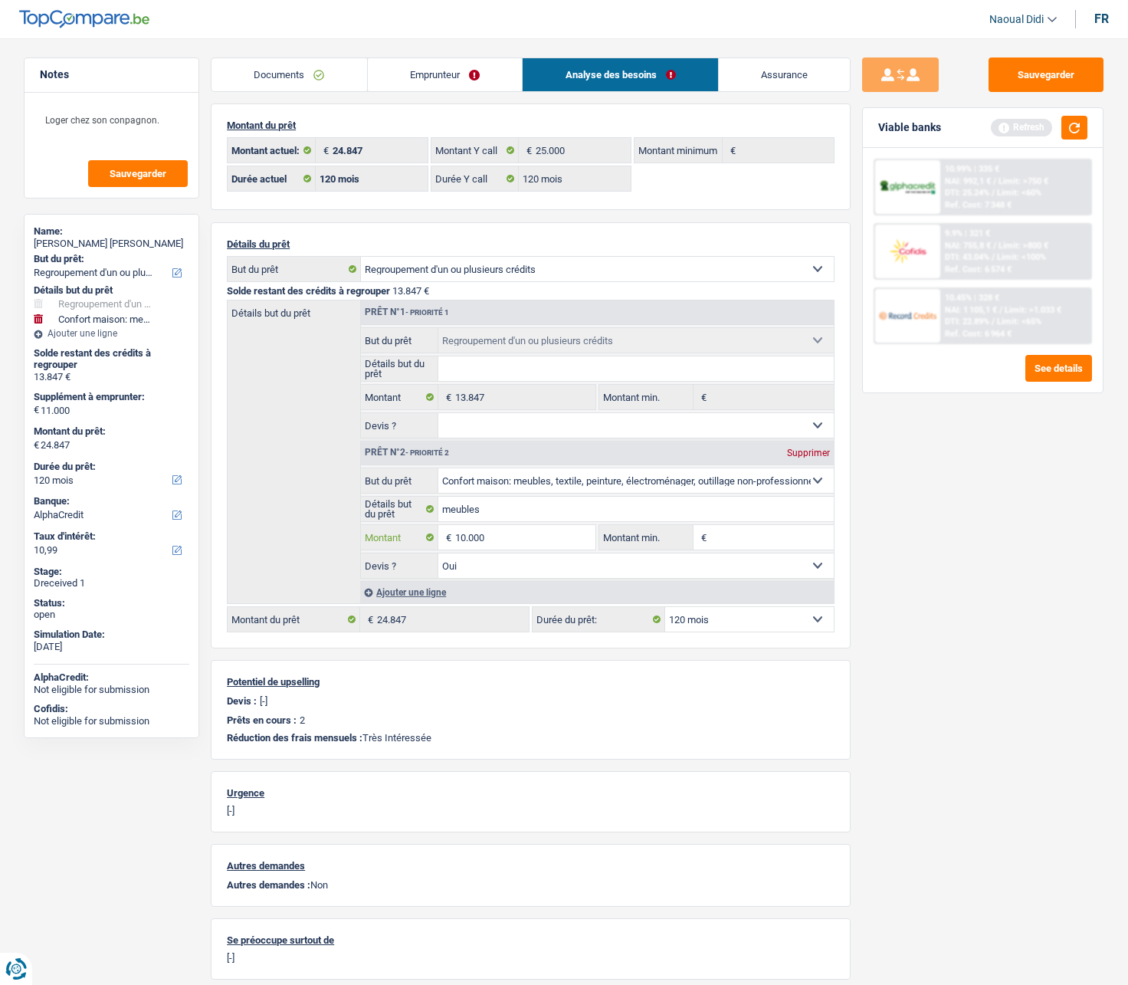
type input "10.000"
type input "23.847"
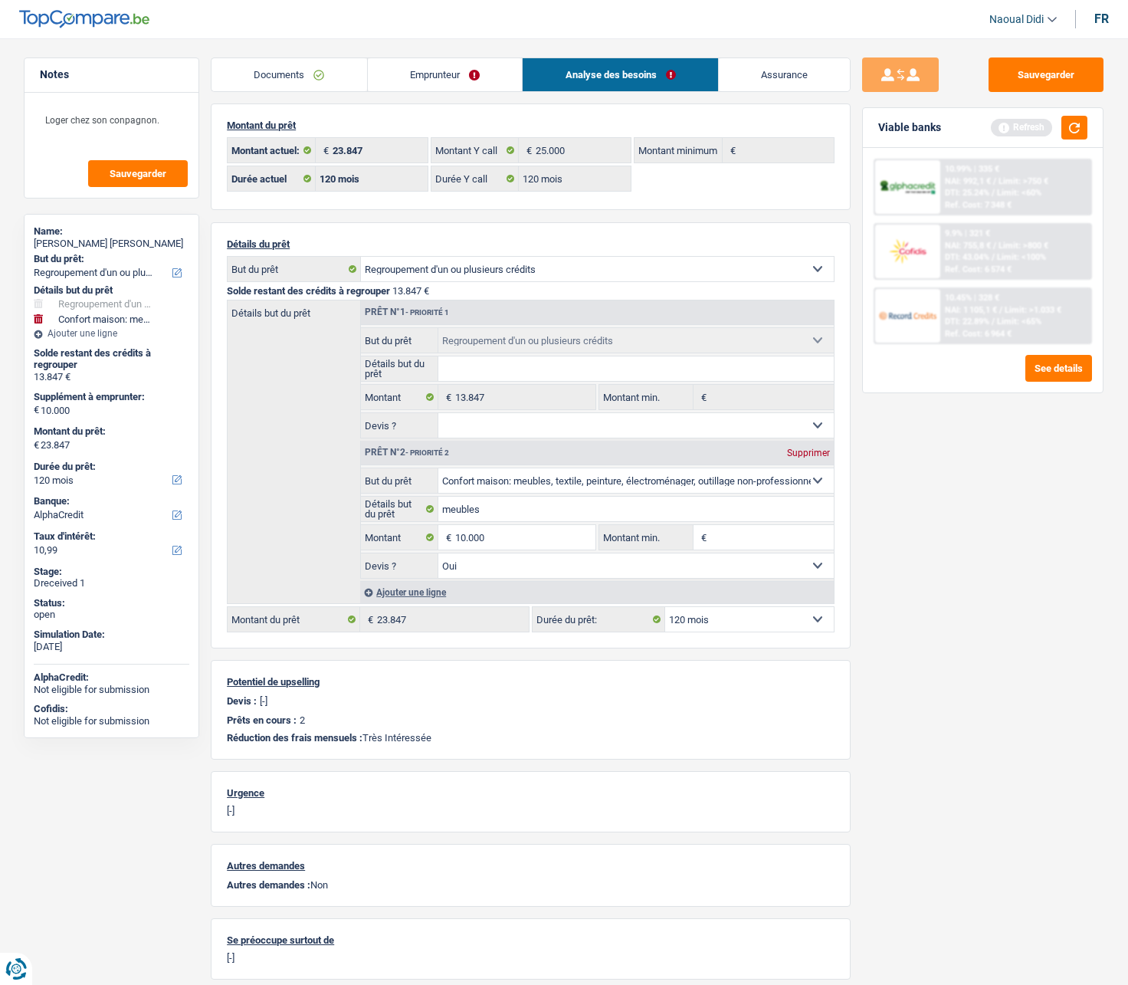
click at [975, 559] on div "Sauvegarder Viable banks Refresh 10.99% | 335 € NAI: 992,1 € / Limit: >750 € DT…" at bounding box center [983, 506] width 264 height 899
click at [1081, 122] on button "button" at bounding box center [1074, 128] width 26 height 24
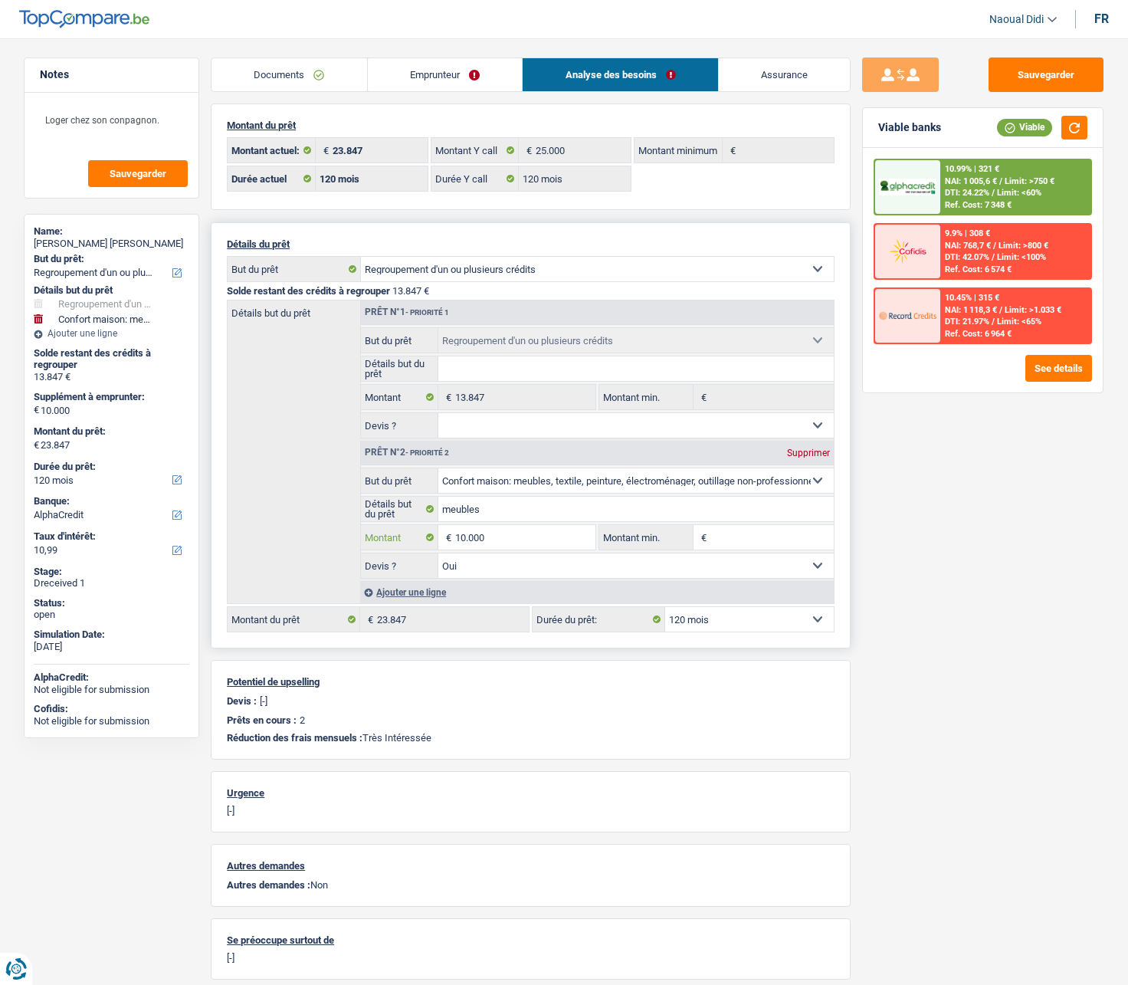
click at [494, 536] on input "10.000" at bounding box center [525, 537] width 140 height 25
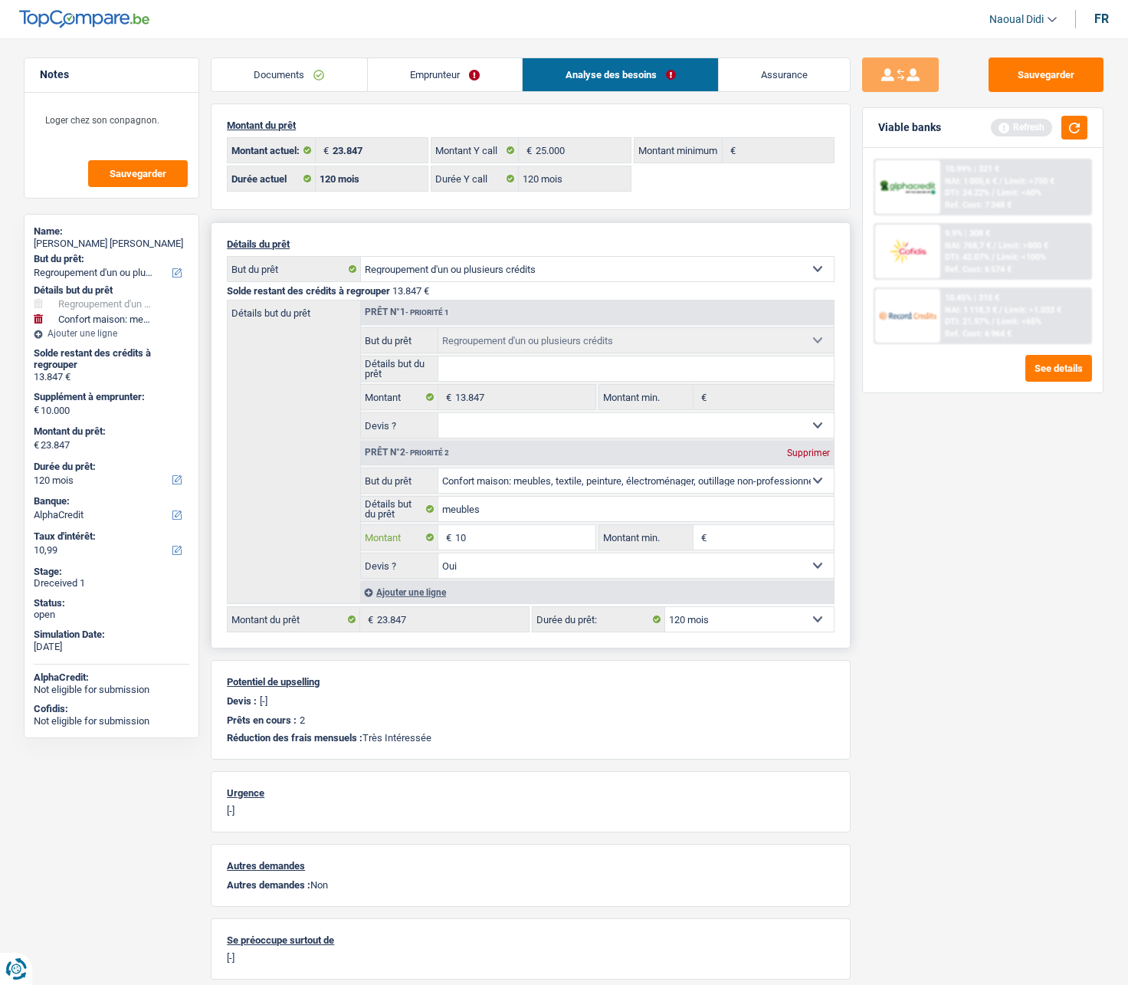
type input "1"
type input "9.000"
type input "22.847"
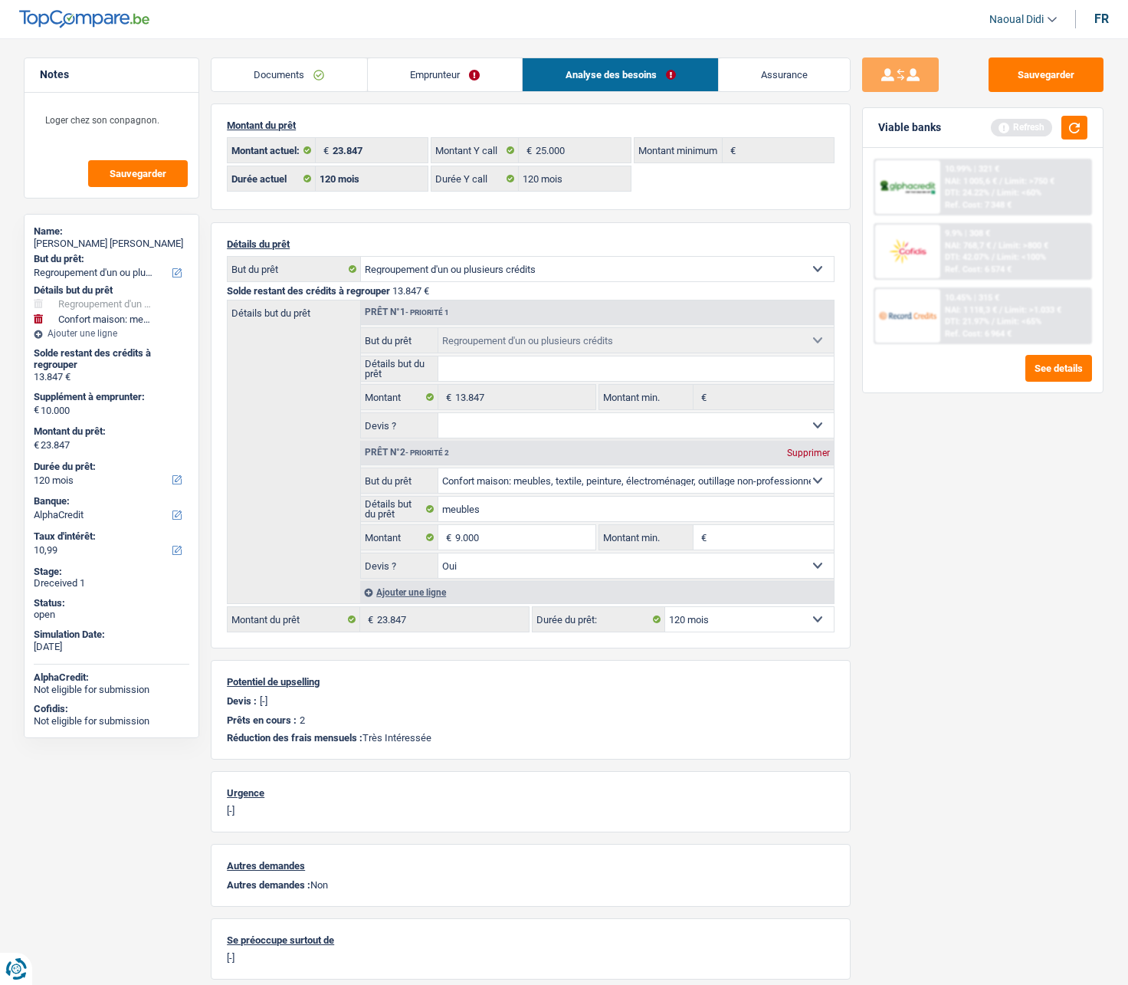
type input "22.847"
click at [887, 553] on div "Sauvegarder Viable banks Refresh 10.99% | 321 € NAI: 1 005,6 € / Limit: >750 € …" at bounding box center [983, 506] width 264 height 899
click at [1084, 137] on button "button" at bounding box center [1074, 128] width 26 height 24
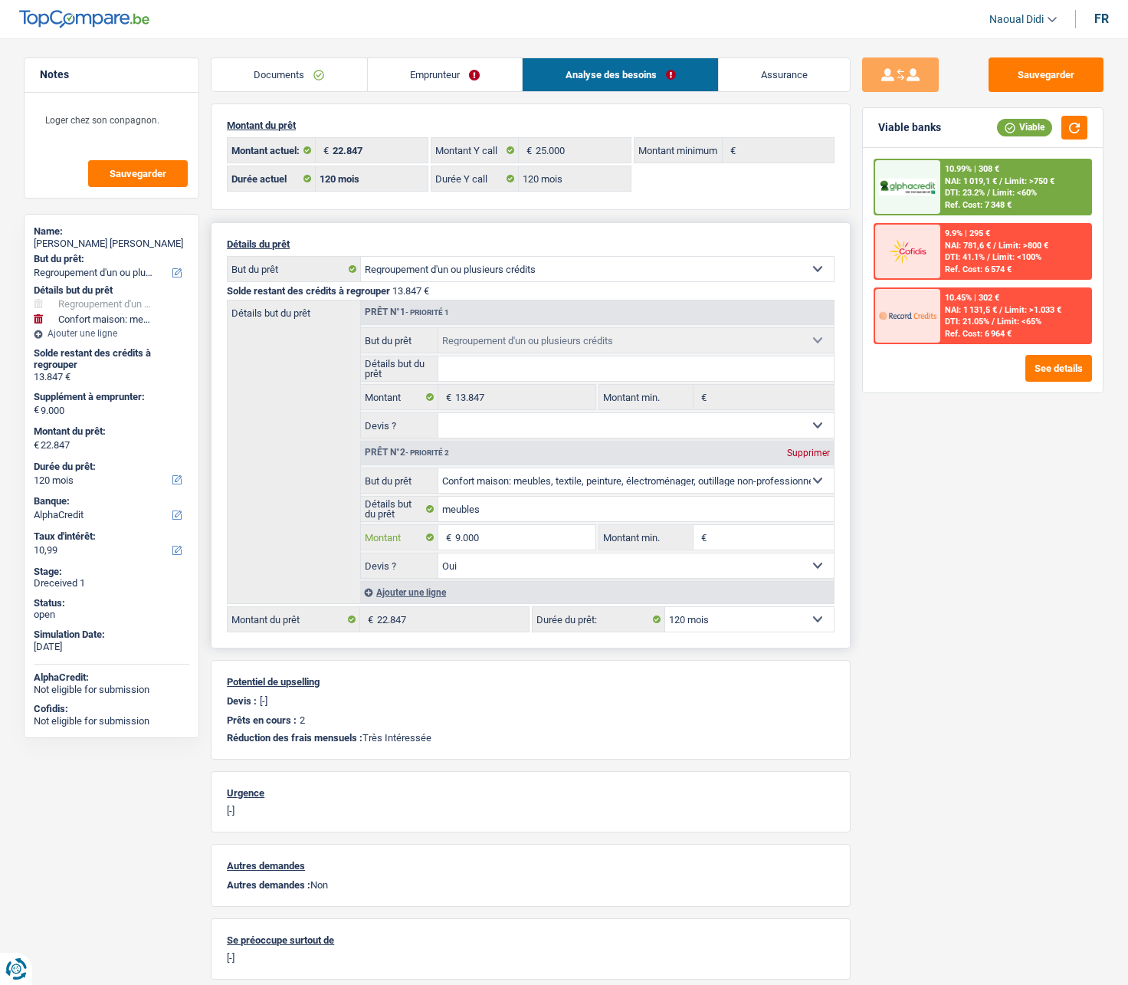
click at [514, 540] on input "9.000" at bounding box center [525, 537] width 140 height 25
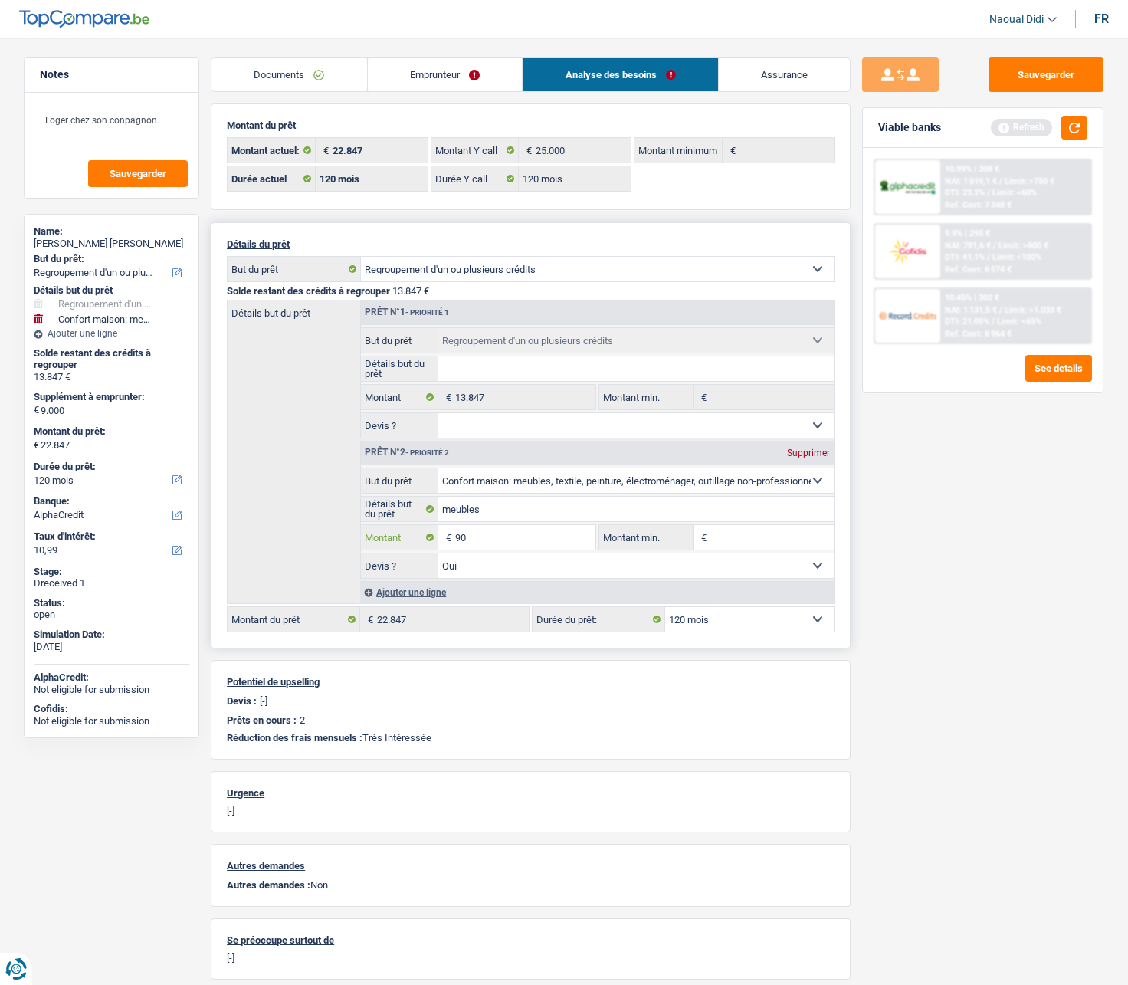
type input "9"
type input "8.000"
type input "21.847"
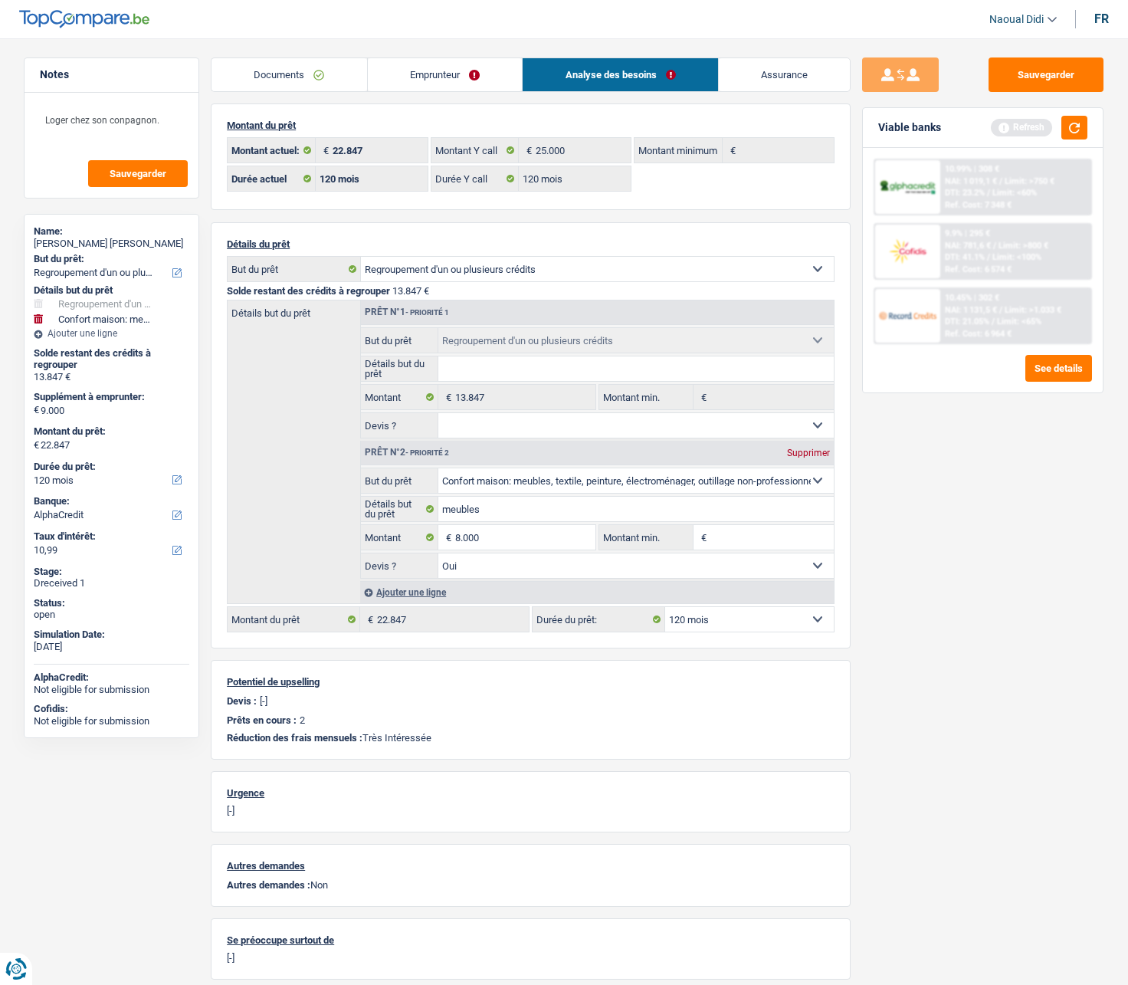
type input "21.847"
click at [995, 538] on div "Sauvegarder Viable banks Refresh 10.99% | 308 € NAI: 1 019,1 € / Limit: >750 € …" at bounding box center [983, 506] width 264 height 899
click at [1071, 126] on button "button" at bounding box center [1074, 128] width 26 height 24
type input "8"
type input "5.000"
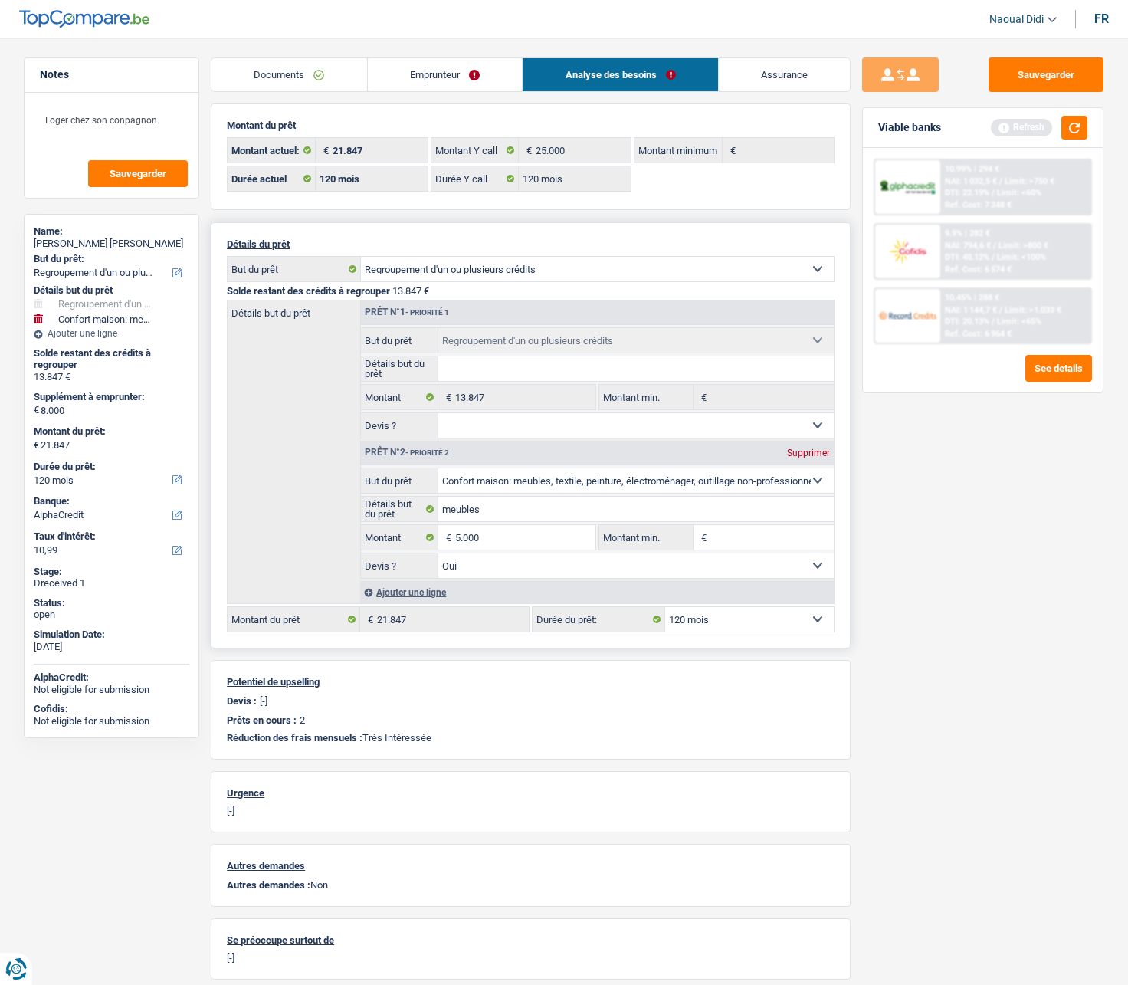
type input "5.000"
type input "18.847"
select select "84"
type input "18.847"
select select "84"
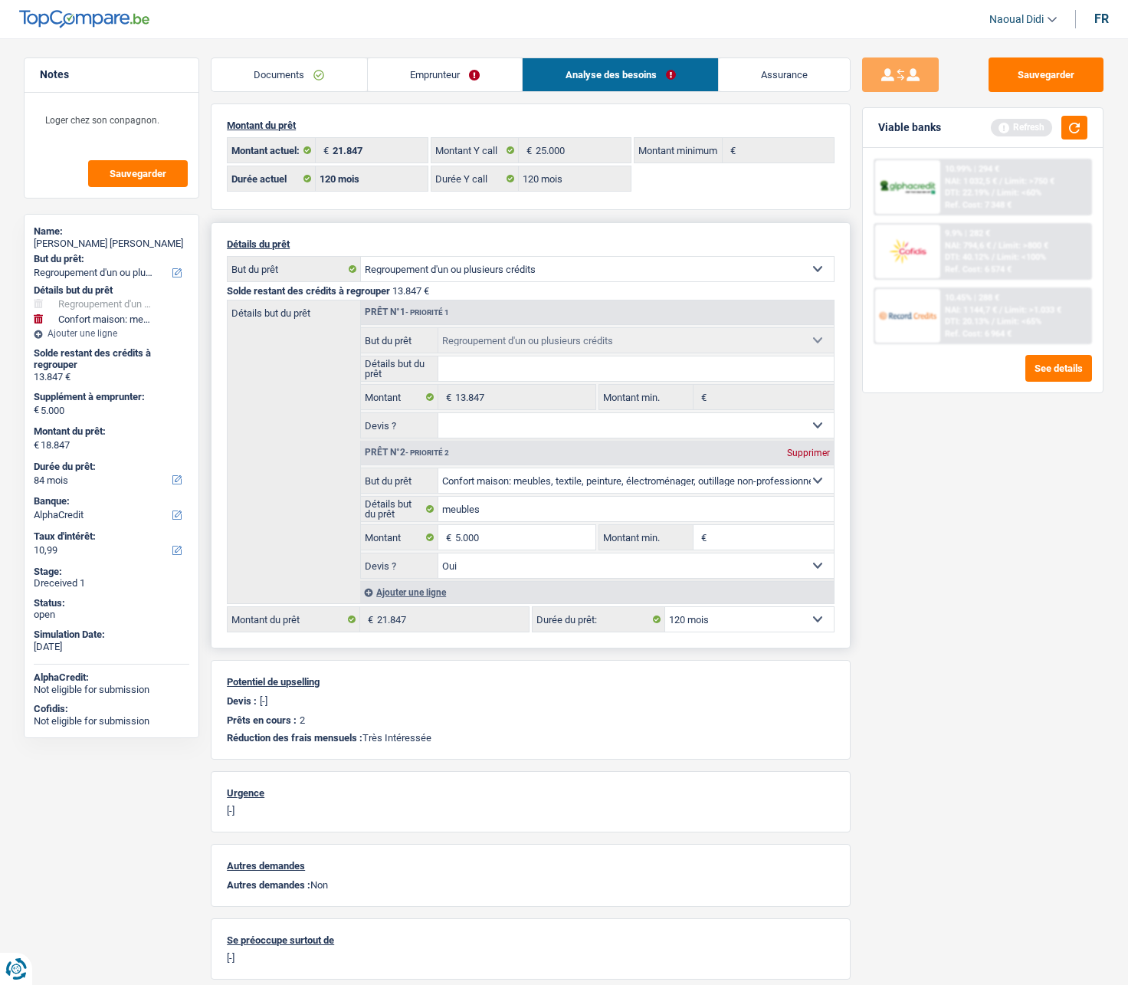
type input "18.847"
select select "84"
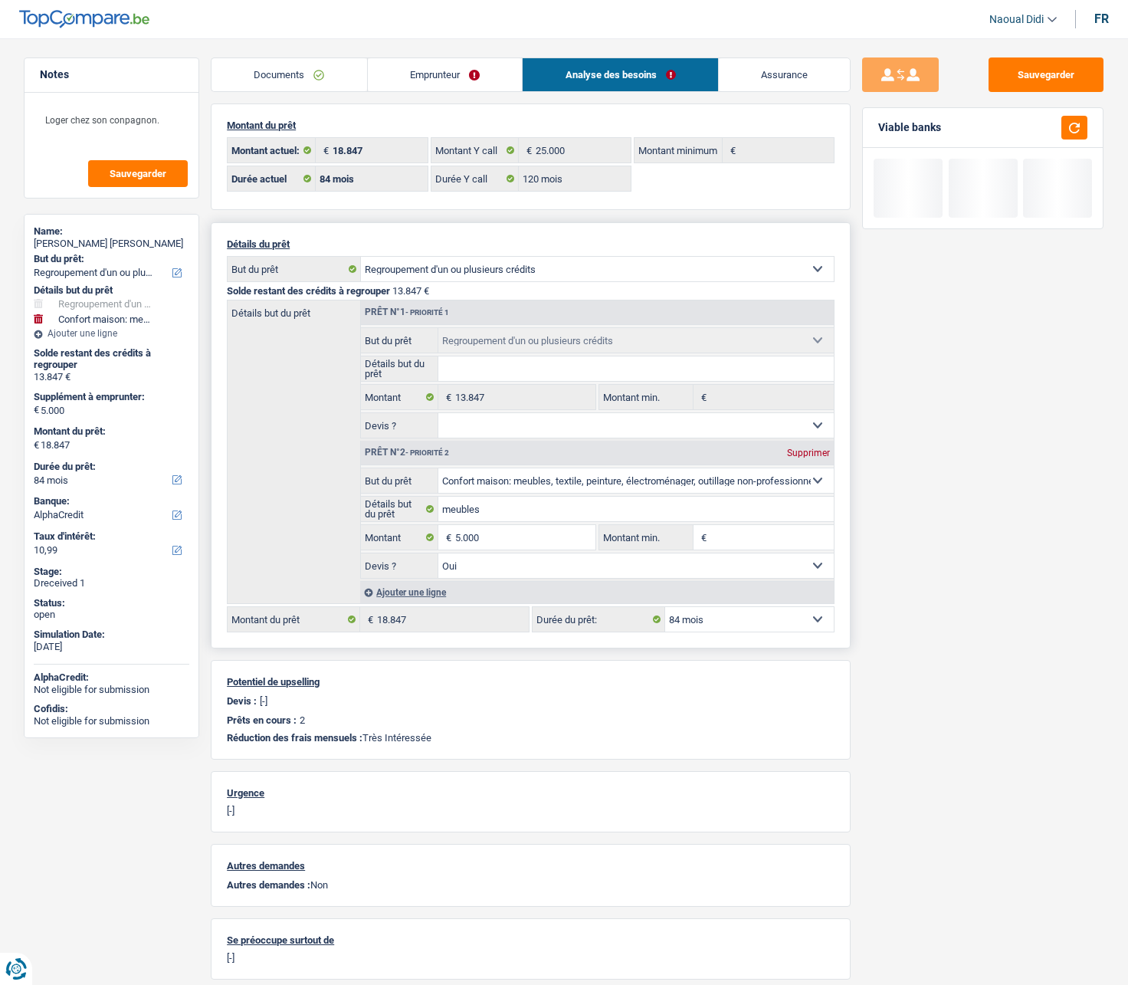
click at [766, 559] on select "12 mois 18 mois 24 mois 30 mois 36 mois 42 mois 48 mois 60 mois 72 mois 84 mois…" at bounding box center [749, 619] width 169 height 25
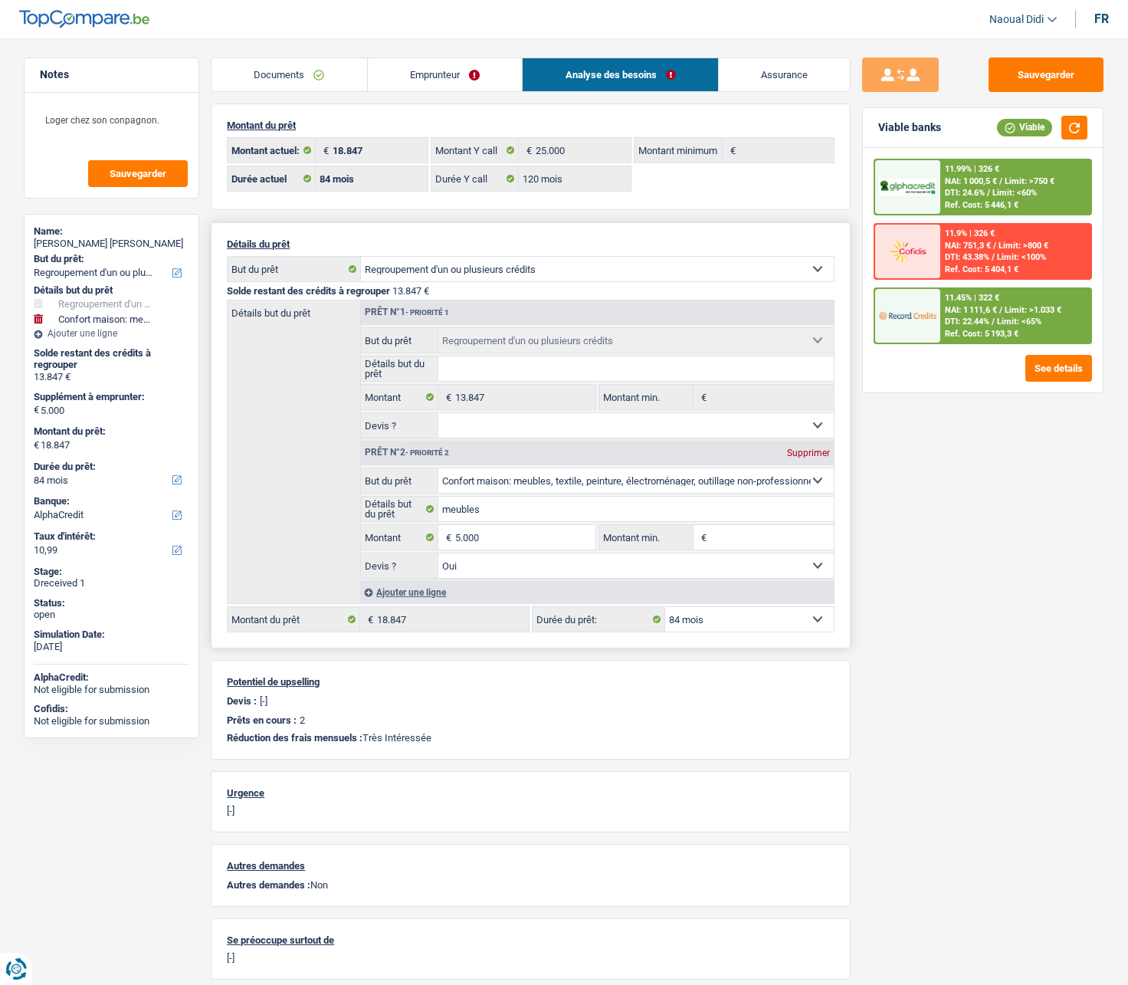
click at [665, 559] on select "12 mois 18 mois 24 mois 30 mois 36 mois 42 mois 48 mois 60 mois 72 mois 84 mois…" at bounding box center [749, 619] width 169 height 25
click at [969, 559] on div "Sauvegarder Viable banks Viable 11.99% | 326 € NAI: 1 000,5 € / Limit: >750 € D…" at bounding box center [983, 506] width 264 height 899
click at [1060, 90] on button "Sauvegarder" at bounding box center [1046, 74] width 115 height 34
click at [969, 179] on span "NAI: 1 000,5 €" at bounding box center [971, 181] width 52 height 10
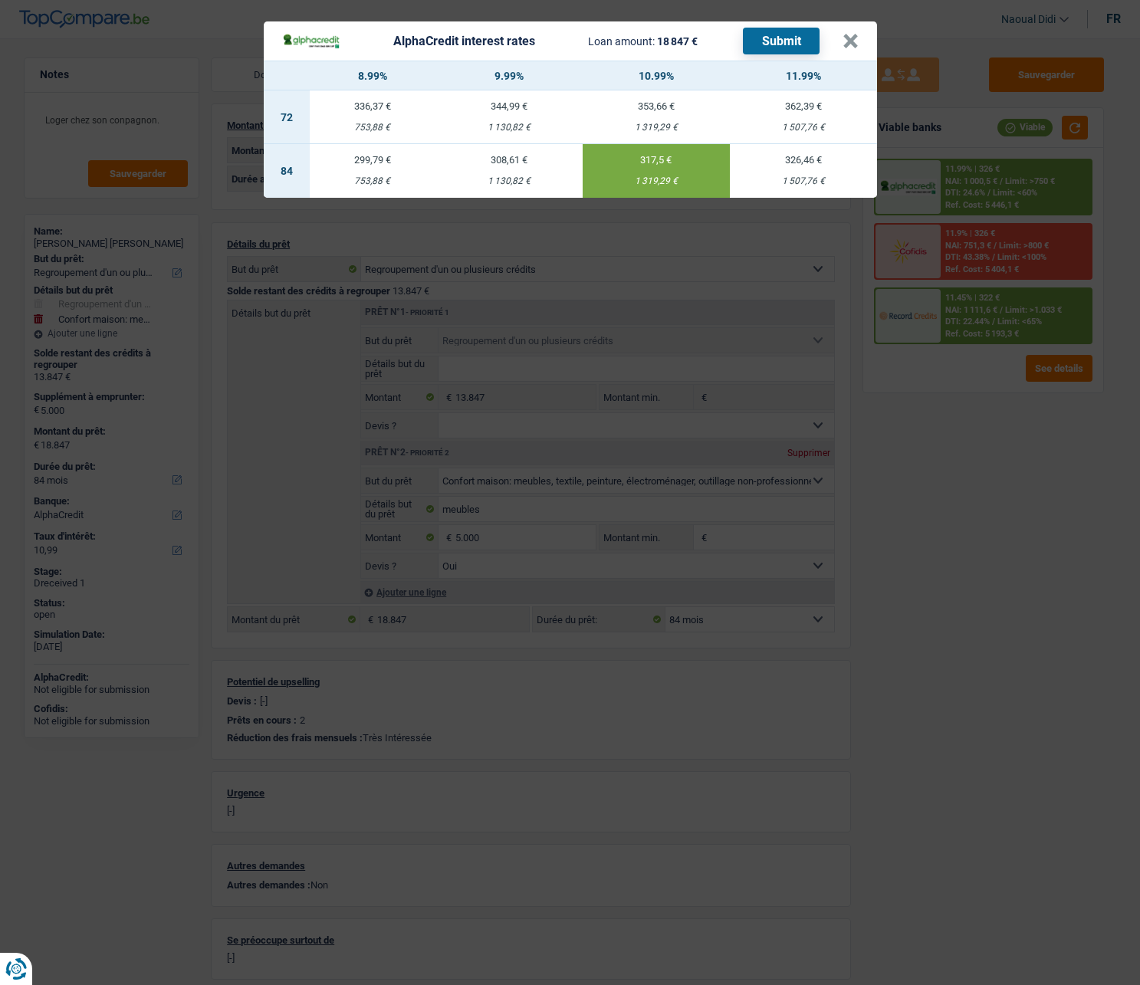
click at [520, 176] on div "1 130,82 €" at bounding box center [508, 181] width 147 height 10
type input "9,99"
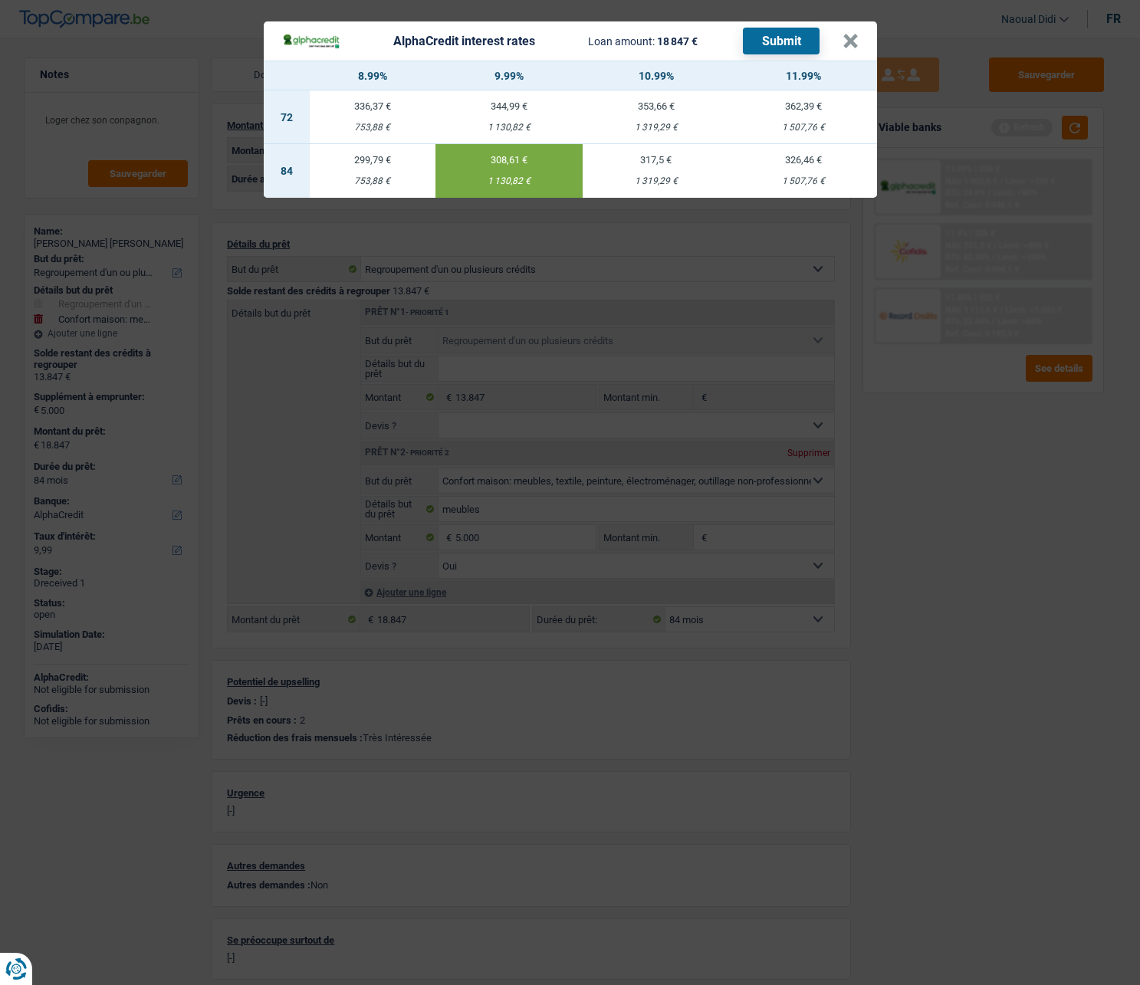
click at [776, 42] on button "Submit" at bounding box center [781, 41] width 77 height 27
click at [856, 44] on button "×" at bounding box center [850, 41] width 16 height 15
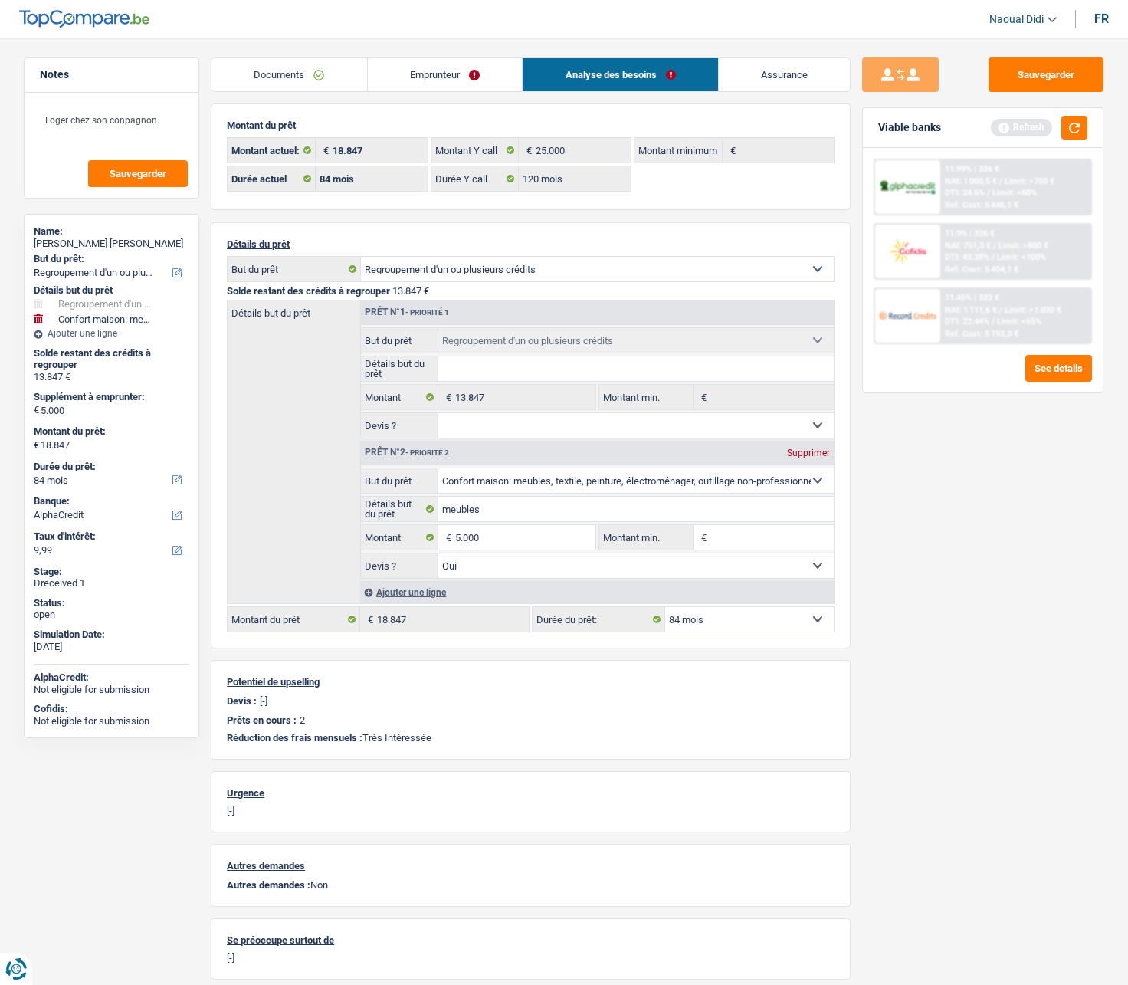
click at [1018, 322] on span "Limit: <65%" at bounding box center [1019, 322] width 44 height 10
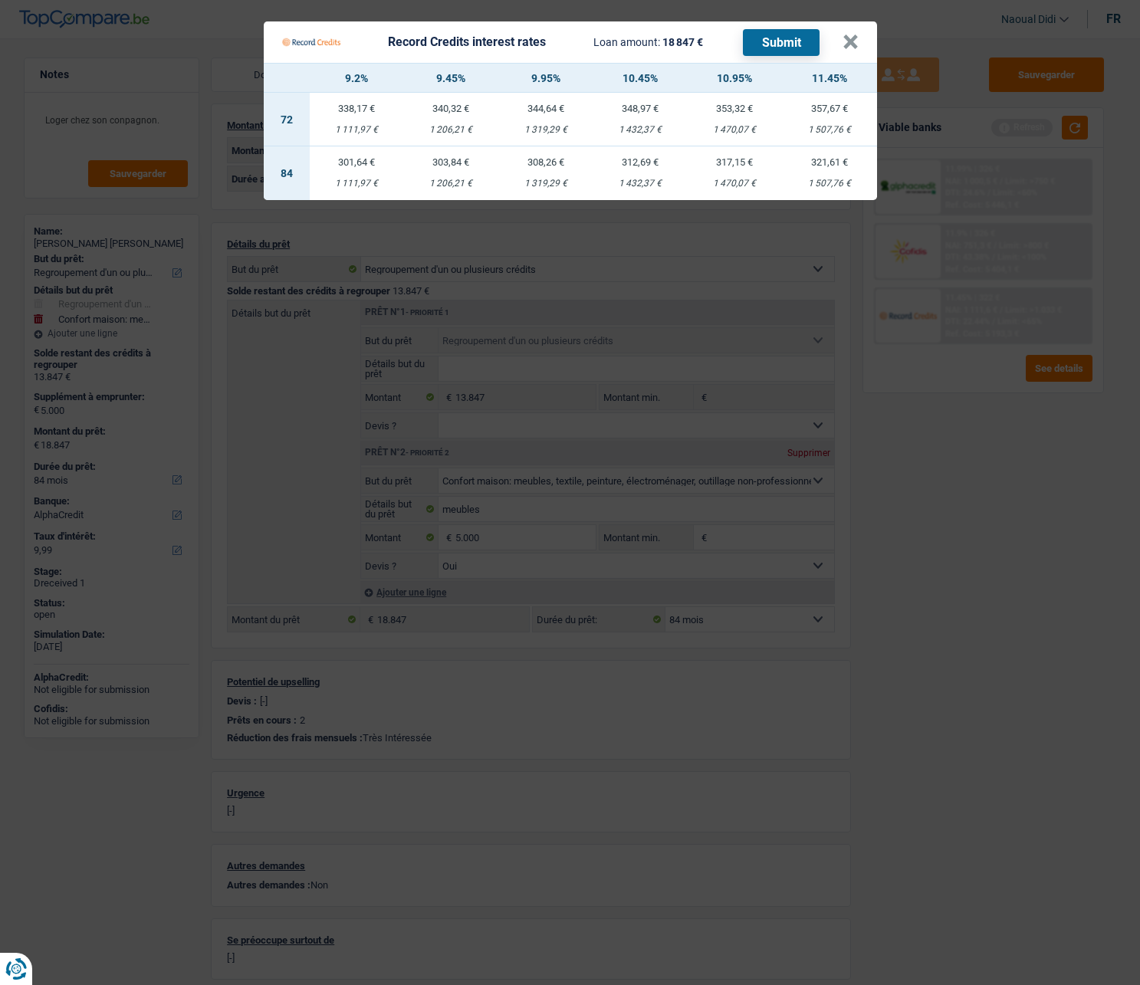
click at [549, 184] on div "1 319,29 €" at bounding box center [545, 184] width 94 height 10
select select "record credits"
type input "9,95"
click at [759, 38] on button "Submit" at bounding box center [781, 42] width 77 height 27
click at [852, 42] on button "×" at bounding box center [850, 41] width 16 height 15
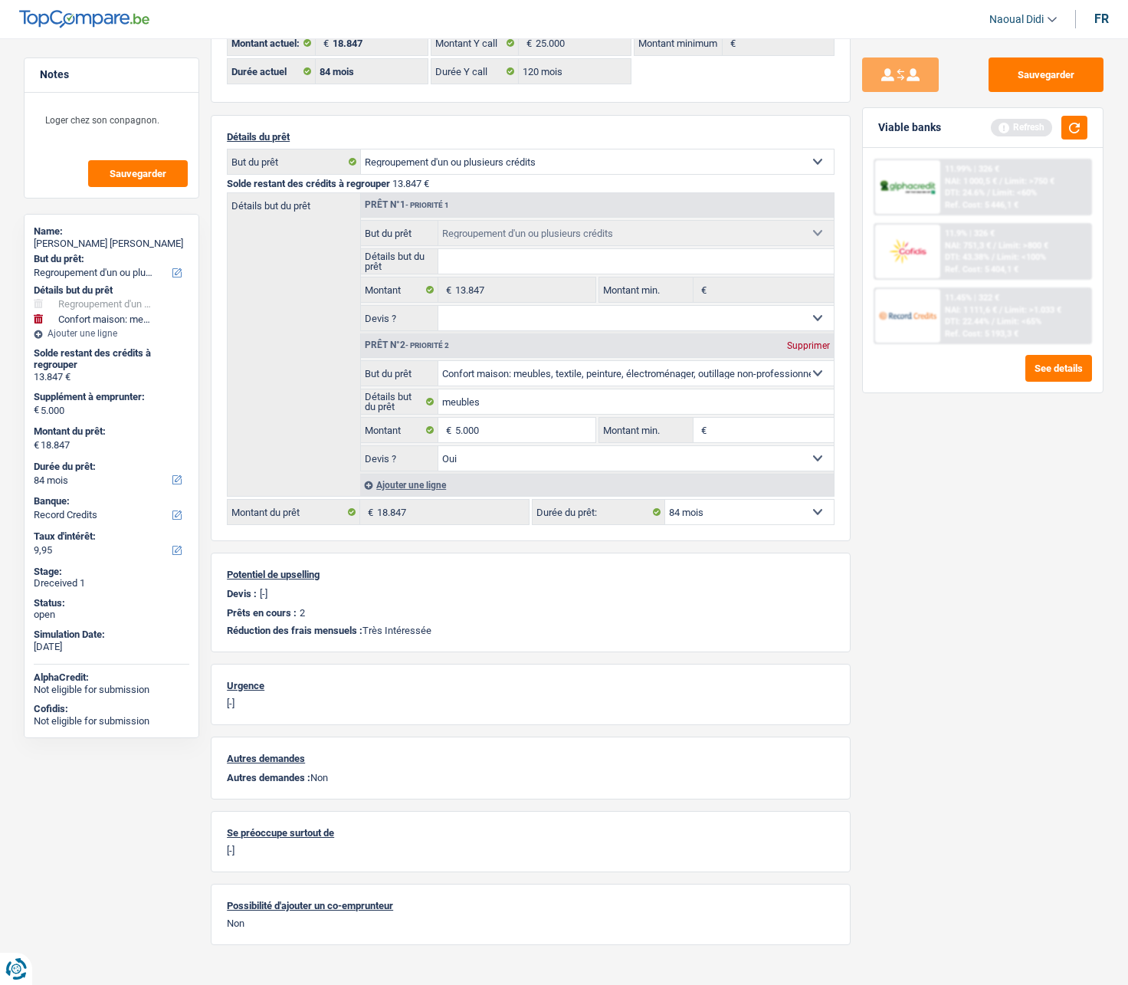
scroll to position [126, 0]
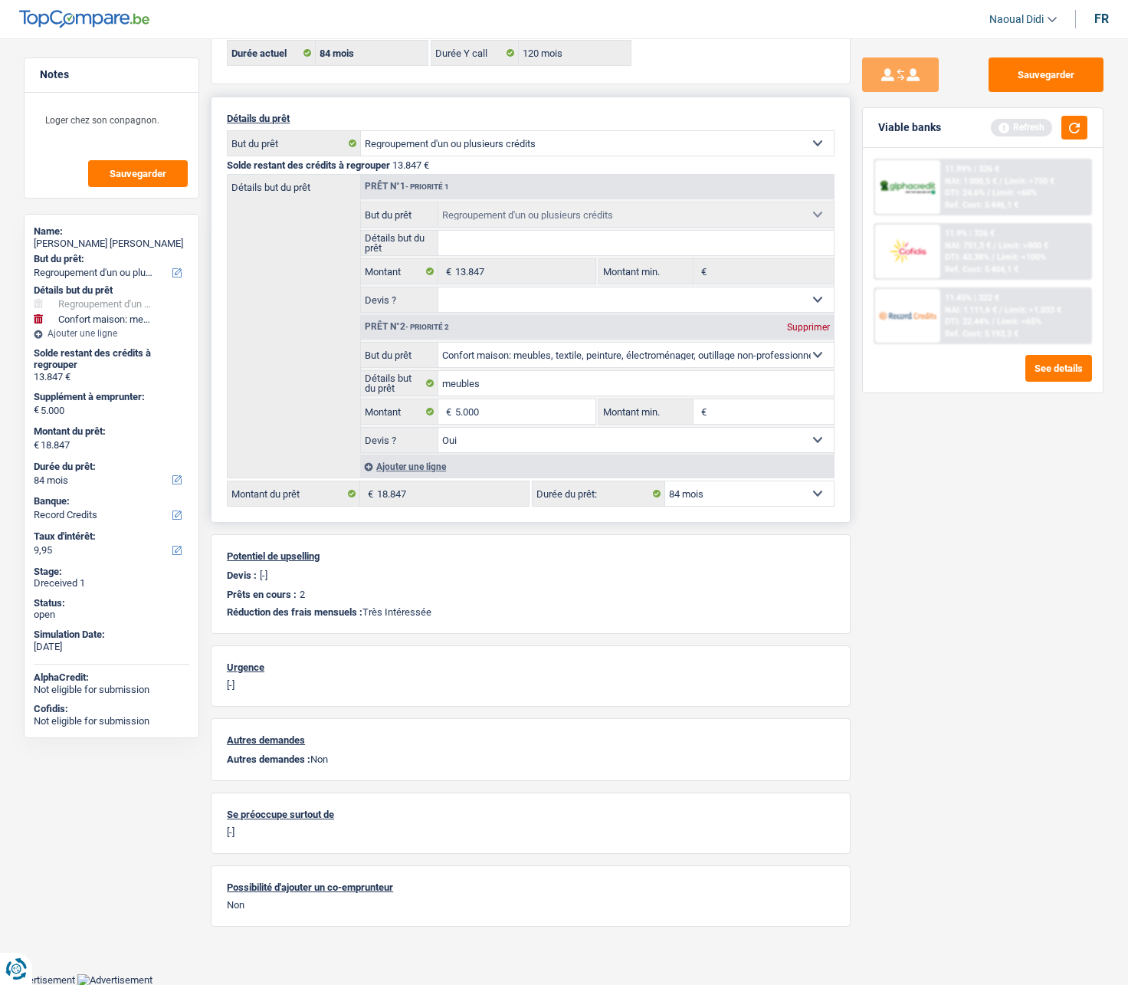
click at [511, 255] on fieldset "Détails but du prêt Tous les champs sont obligatoires. Veuillez fournir une rép…" at bounding box center [597, 243] width 473 height 26
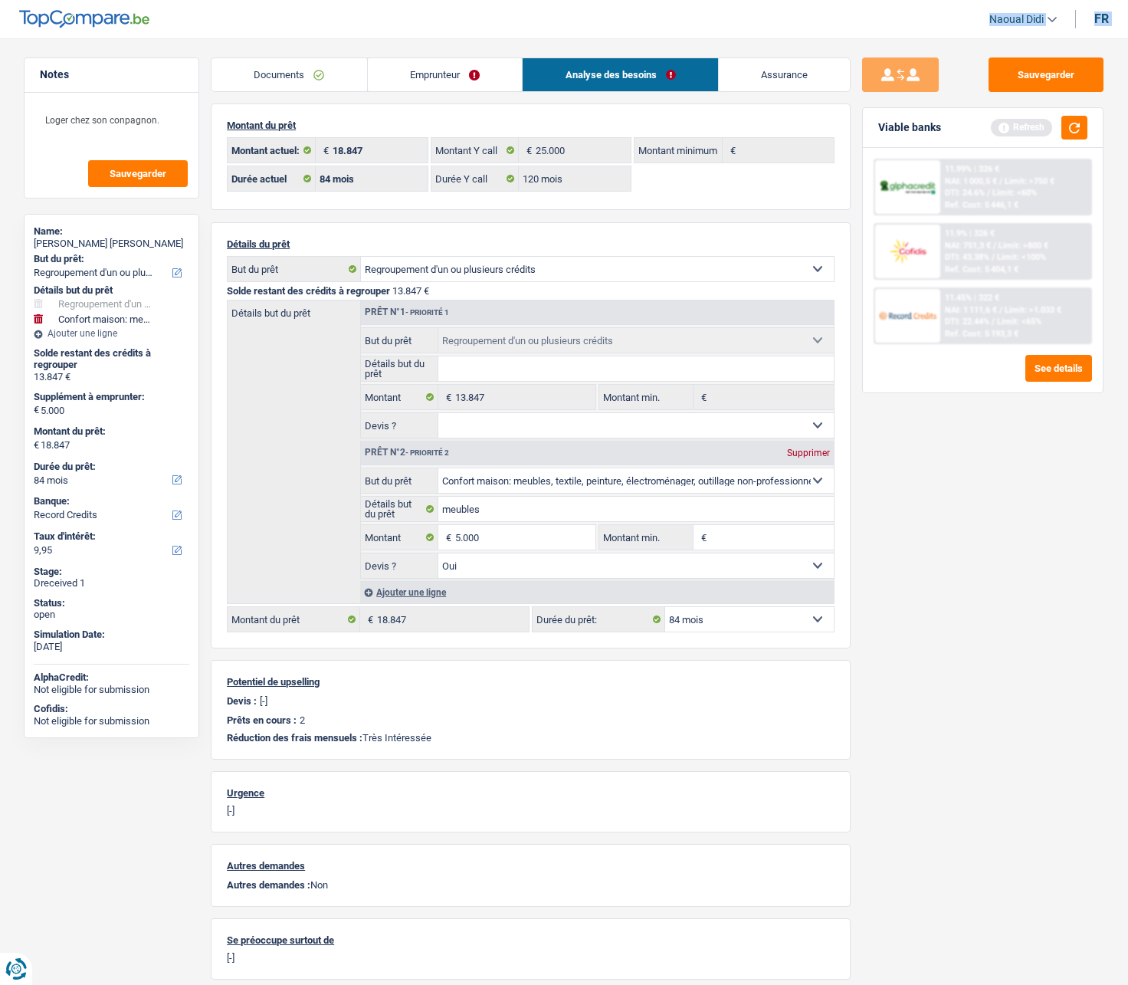
drag, startPoint x: 808, startPoint y: 8, endPoint x: 103, endPoint y: -78, distance: 709.5
click at [103, 0] on html "Vous avez le contrôle de vos données Nous utilisons des cookies, tout comme nos…" at bounding box center [564, 556] width 1128 height 1112
click at [274, 80] on link "Documents" at bounding box center [290, 74] width 156 height 33
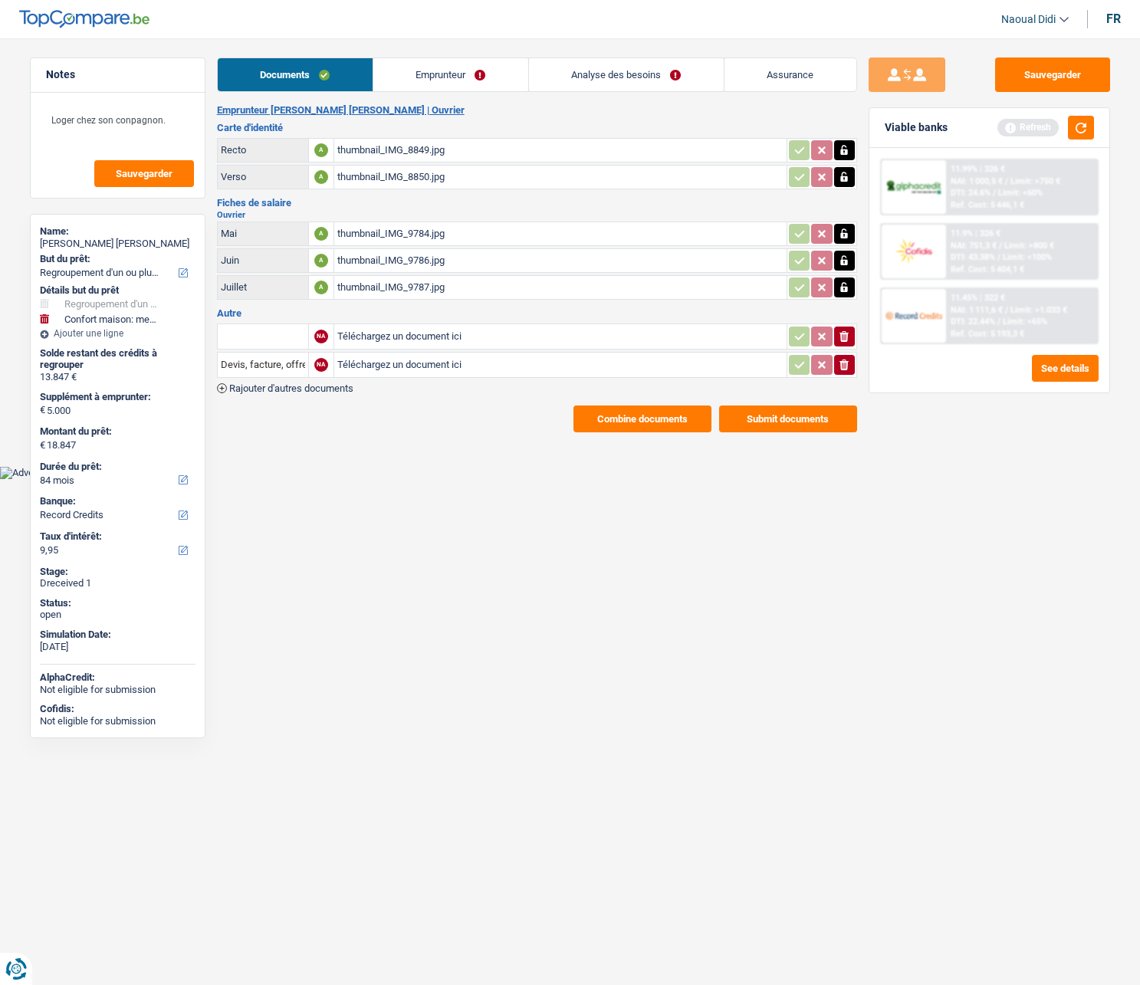
click at [395, 155] on div "thumbnail_IMG_8849.jpg" at bounding box center [560, 150] width 446 height 23
click at [451, 74] on link "Emprunteur" at bounding box center [450, 74] width 155 height 33
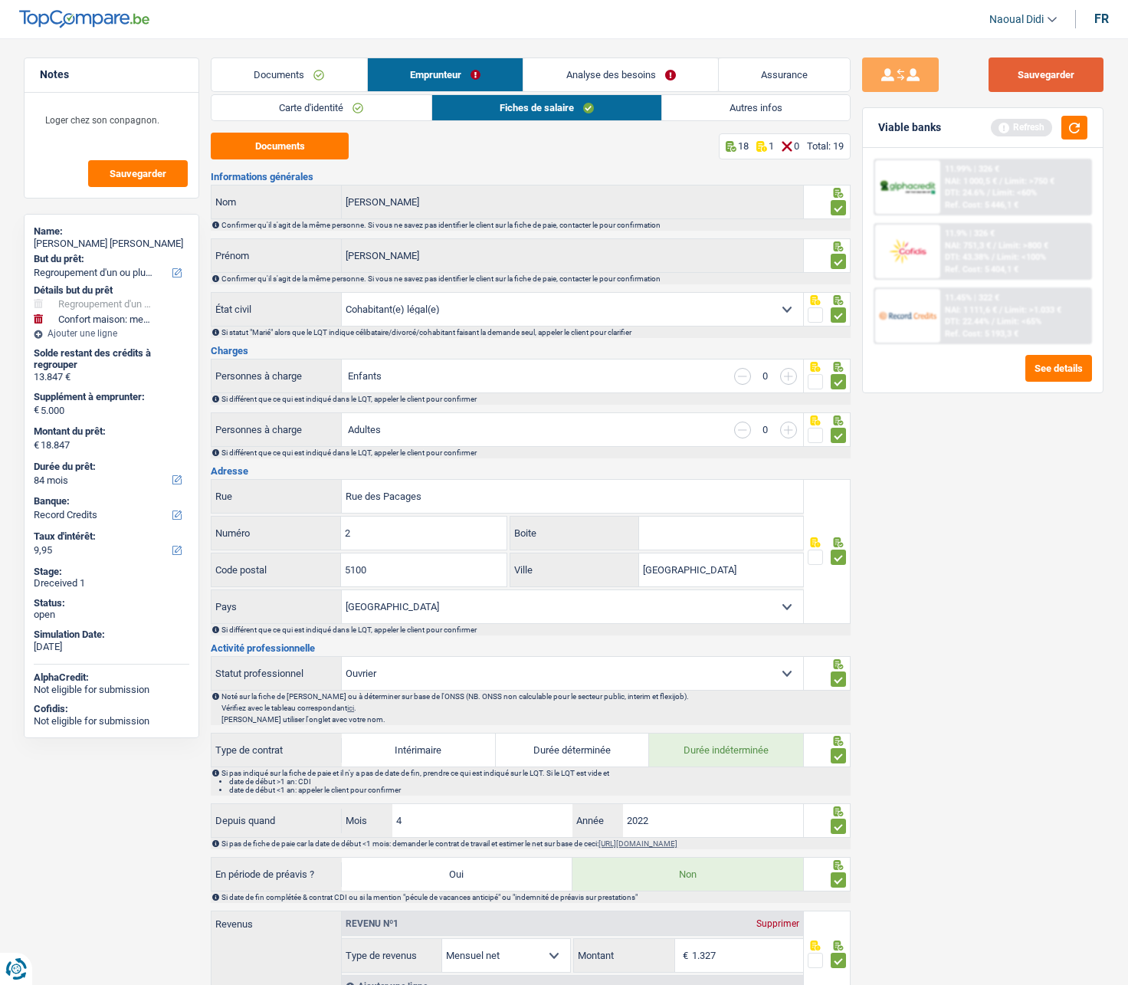
click at [1025, 71] on button "Sauvegarder" at bounding box center [1046, 74] width 115 height 34
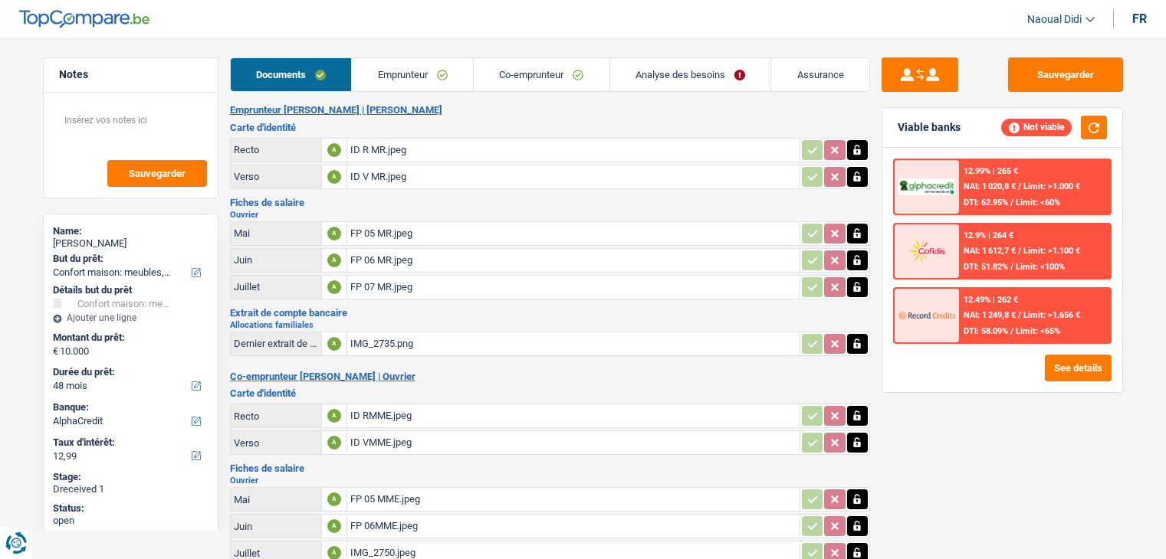
select select "household"
select select "48"
select select "alphacredit"
select select "single"
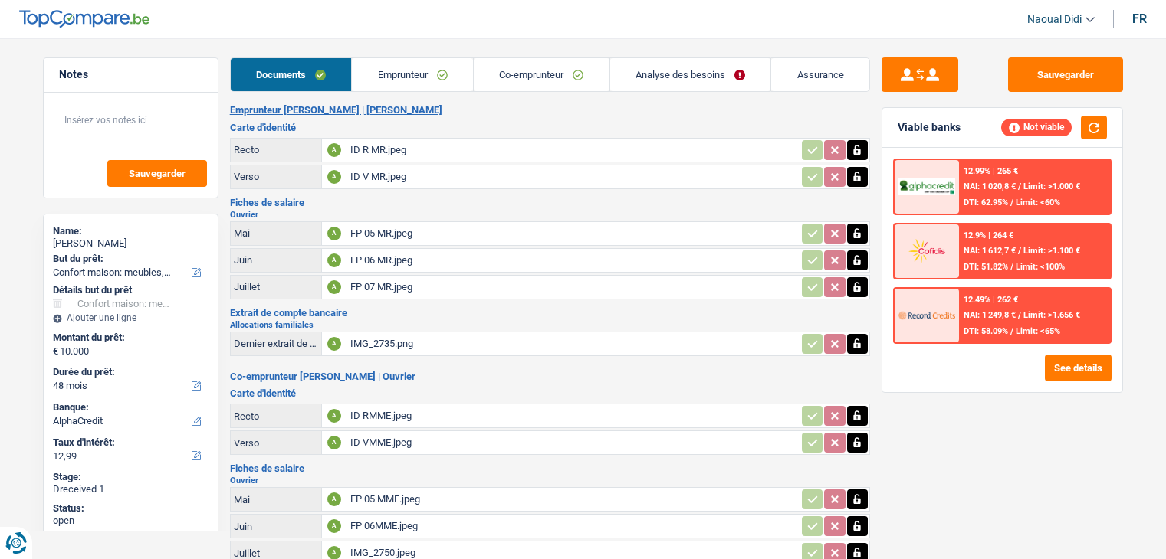
select select "BE"
select select "worker"
select select "familyAllowances"
select select "netSalary"
select select "mealVouchers"
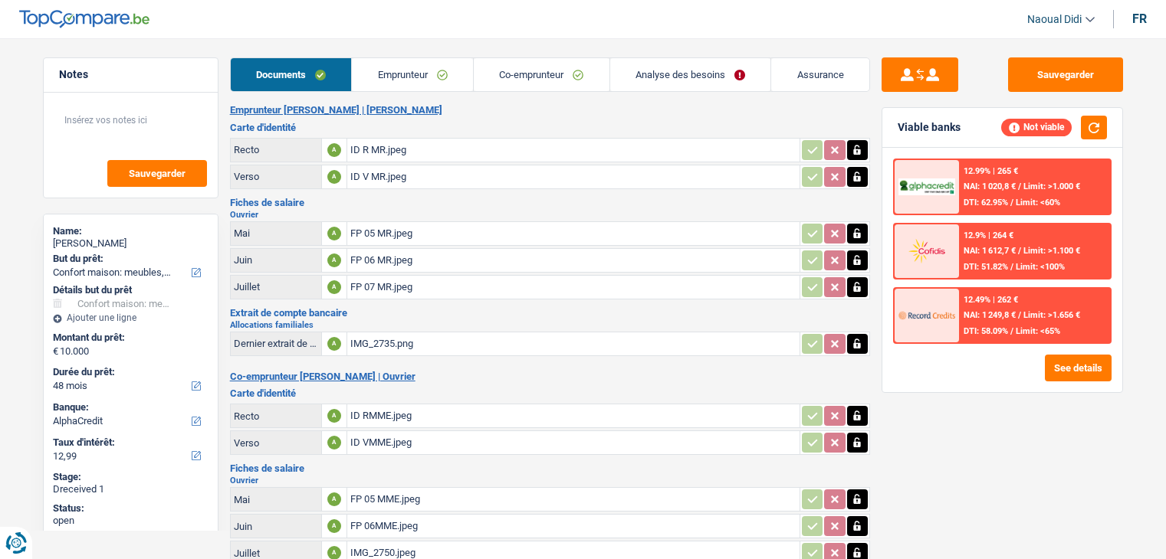
select select "BE"
select select "otherInstitutions"
click at [402, 84] on link "Emprunteur" at bounding box center [412, 74] width 121 height 33
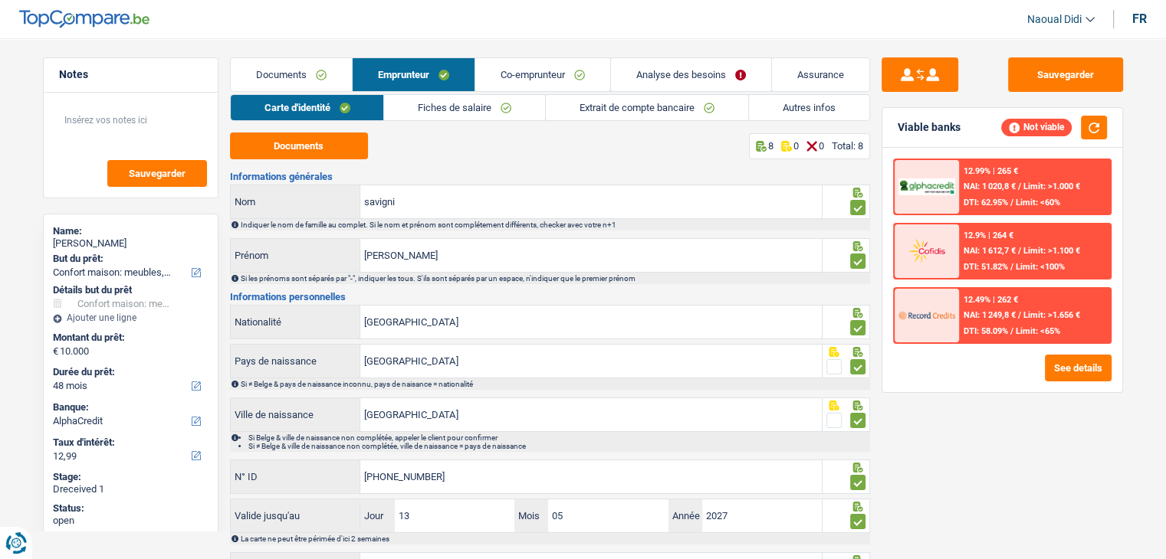
click at [460, 108] on link "Fiches de salaire" at bounding box center [464, 107] width 161 height 25
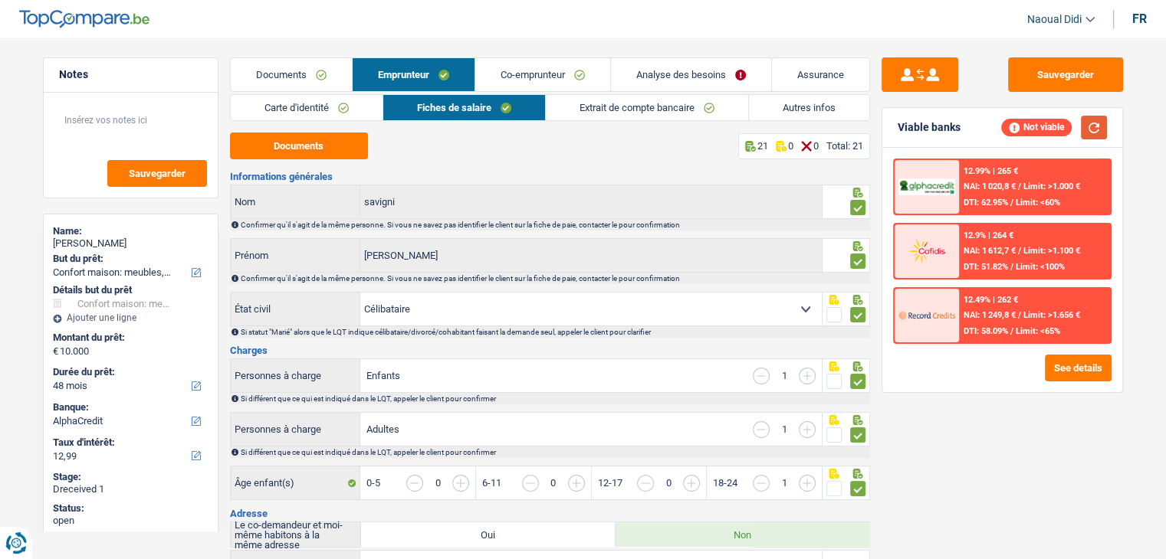
click at [1090, 125] on button "button" at bounding box center [1094, 128] width 26 height 24
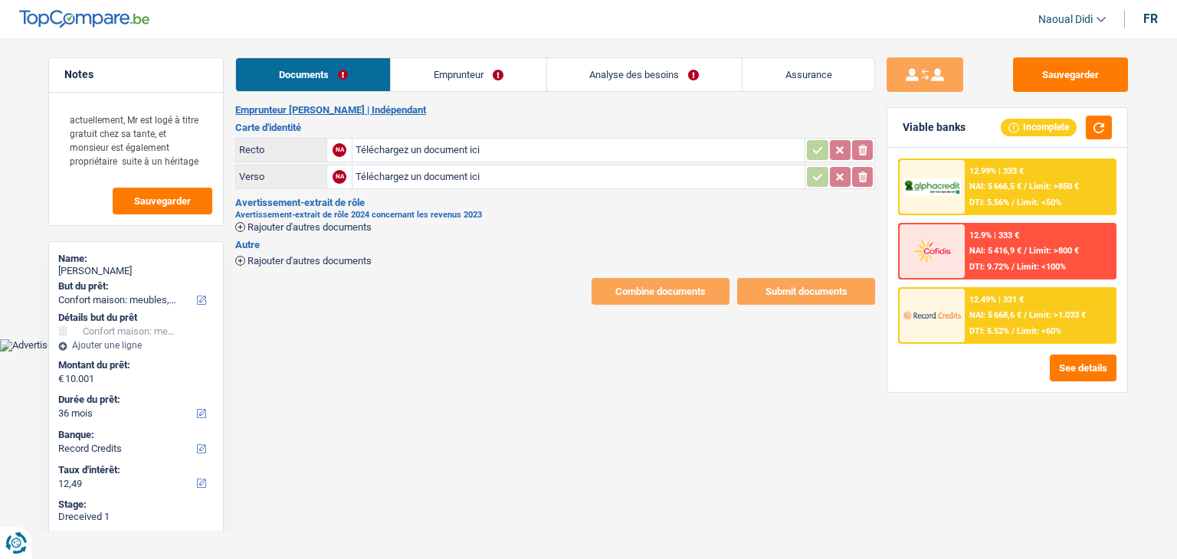
select select "household"
select select "36"
select select "record credits"
click at [454, 70] on link "Emprunteur" at bounding box center [468, 74] width 155 height 33
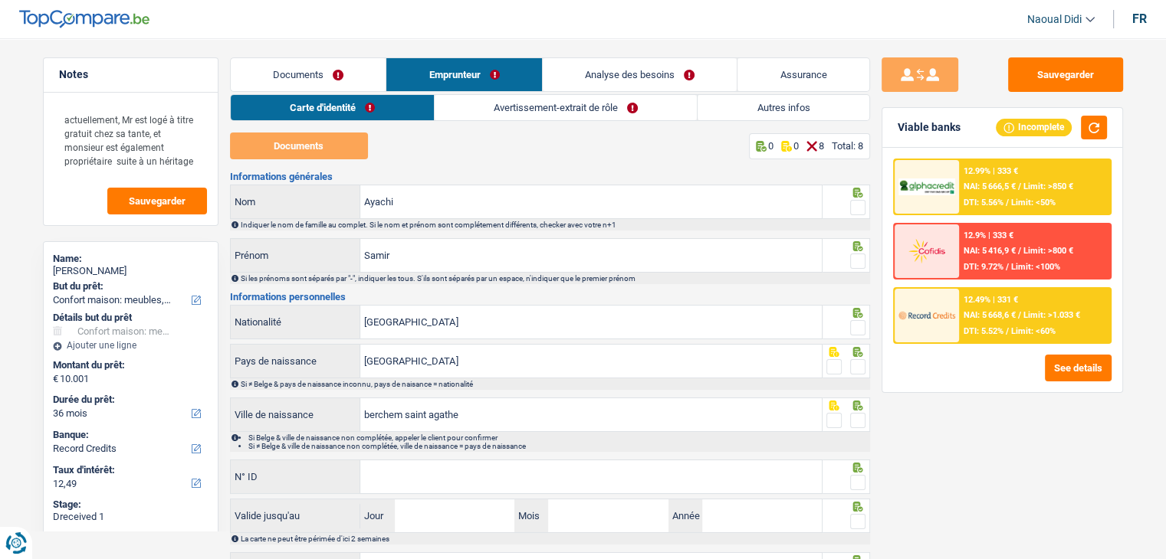
click at [292, 78] on link "Documents" at bounding box center [309, 74] width 156 height 33
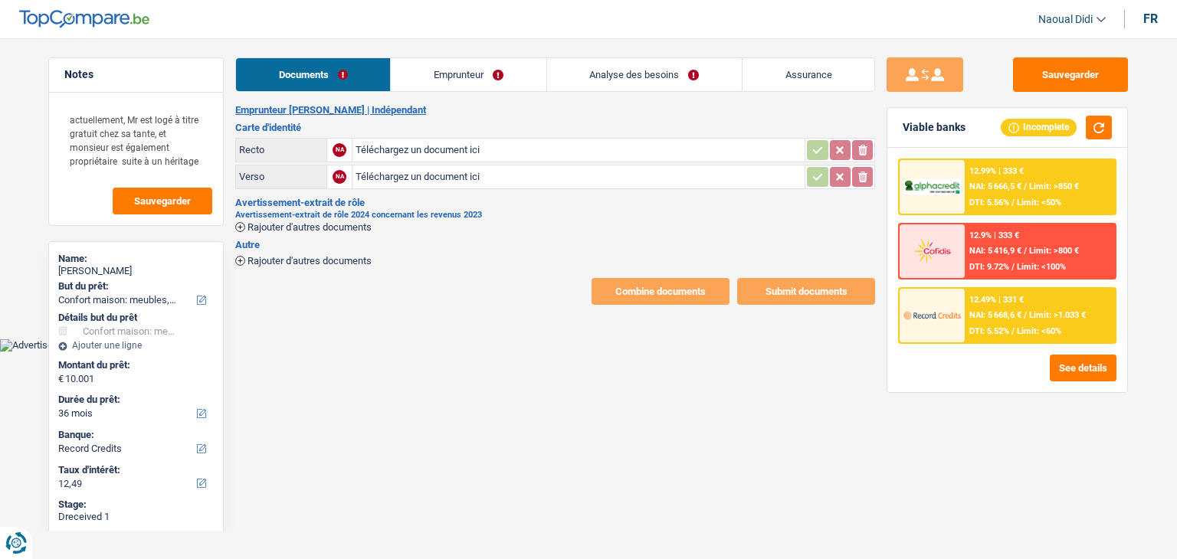
click at [389, 148] on input "Téléchargez un document ici" at bounding box center [579, 150] width 446 height 23
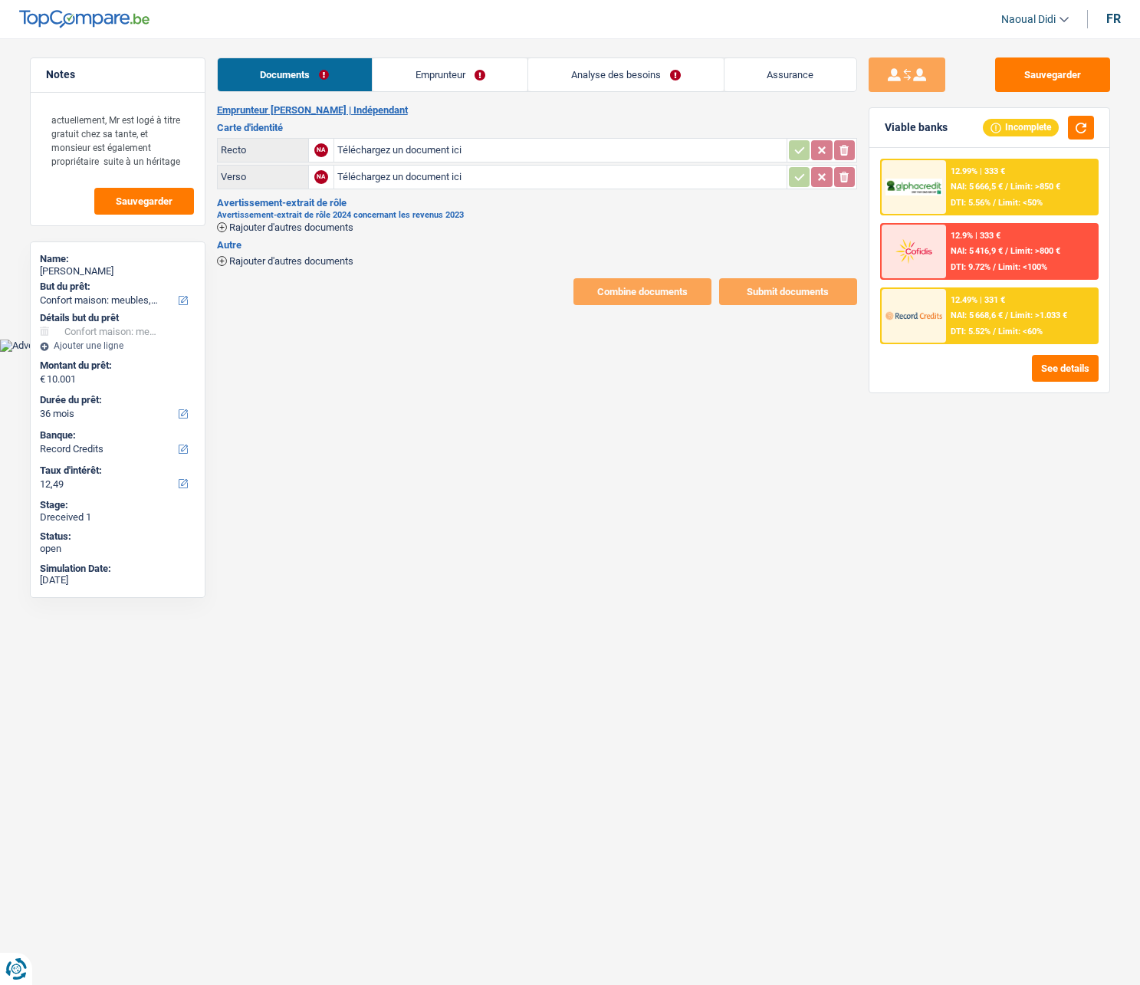
click at [394, 152] on input "Téléchargez un document ici" at bounding box center [560, 150] width 446 height 23
type input "C:\fakepath\ID R.jpeg"
click at [404, 176] on input "Téléchargez un document ici" at bounding box center [560, 177] width 446 height 23
type input "C:\fakepath\ID V.jpeg"
click at [310, 205] on h3 "Avertissement-extrait de rôle" at bounding box center [537, 203] width 640 height 10
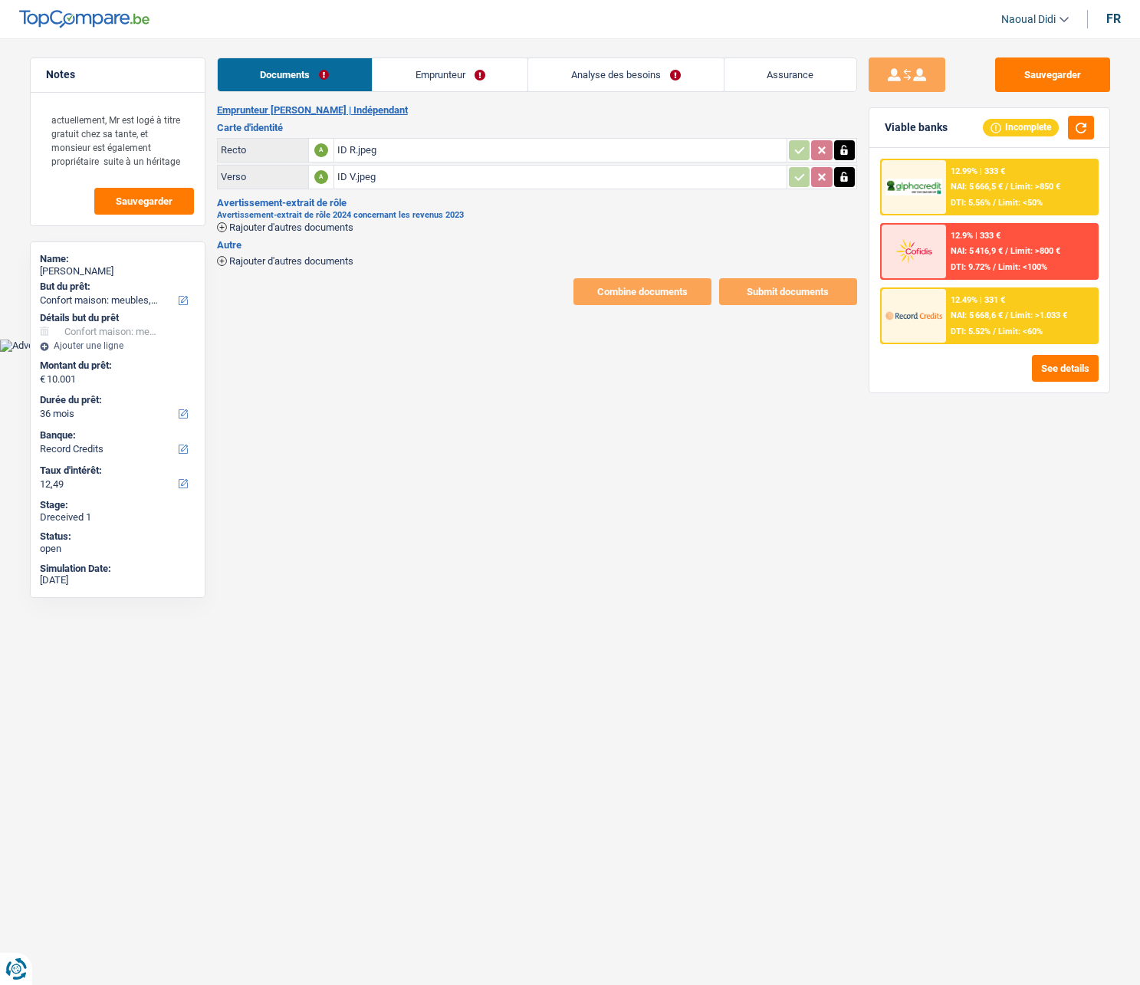
click at [287, 212] on h2 "Avertissement-extrait de rôle 2024 concernant les revenus 2023" at bounding box center [537, 215] width 640 height 8
click at [291, 204] on h3 "Avertissement-extrait de rôle" at bounding box center [537, 203] width 640 height 10
click at [289, 233] on div "Emprunteur [PERSON_NAME] | Indépendant Carte d'identité Recto A ID R.jpeg Verso…" at bounding box center [537, 204] width 640 height 201
click at [309, 213] on h2 "Avertissement-extrait de rôle 2024 concernant les revenus 2023" at bounding box center [537, 215] width 640 height 8
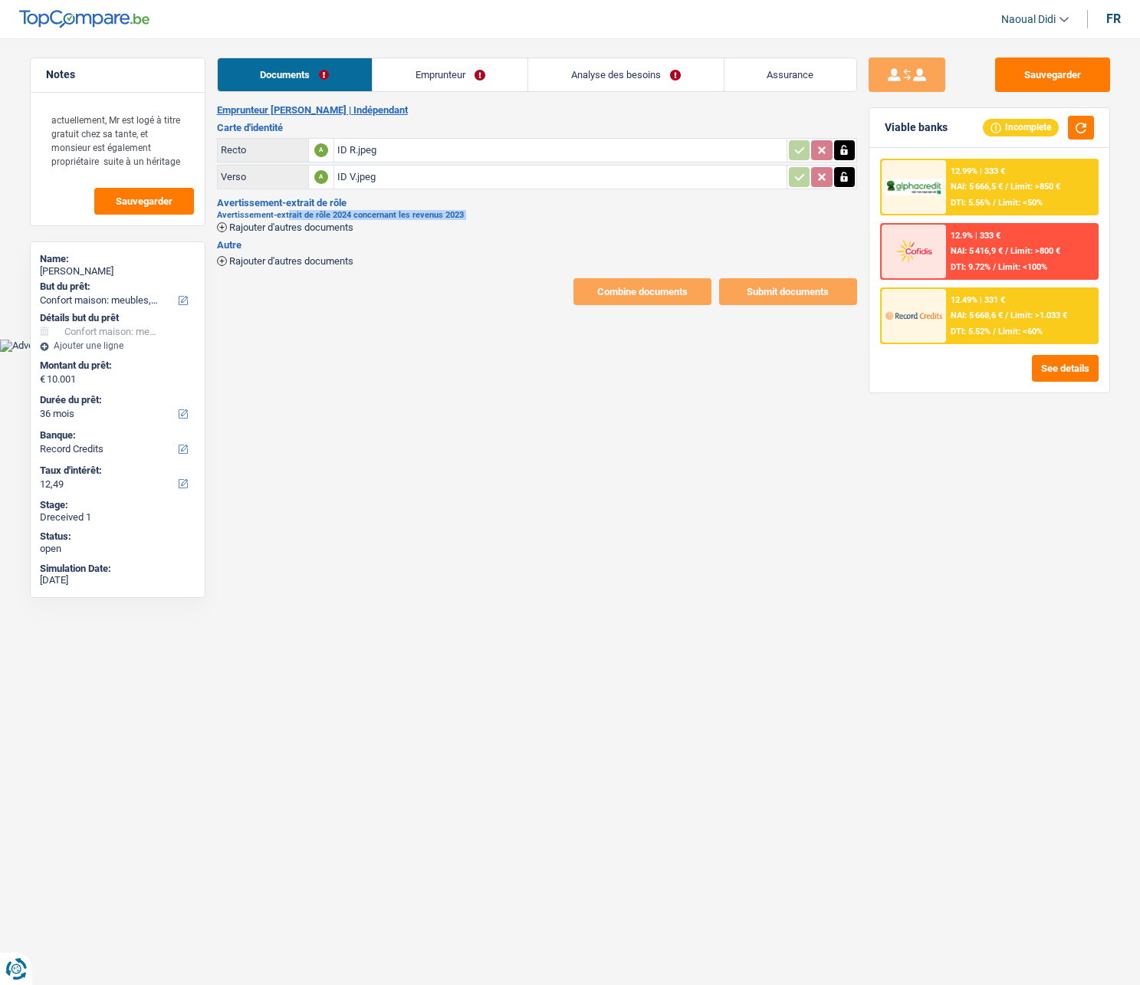
click at [309, 213] on h2 "Avertissement-extrait de rôle 2024 concernant les revenus 2023" at bounding box center [537, 215] width 640 height 8
click at [299, 228] on span "Rajouter d'autres documents" at bounding box center [291, 227] width 124 height 10
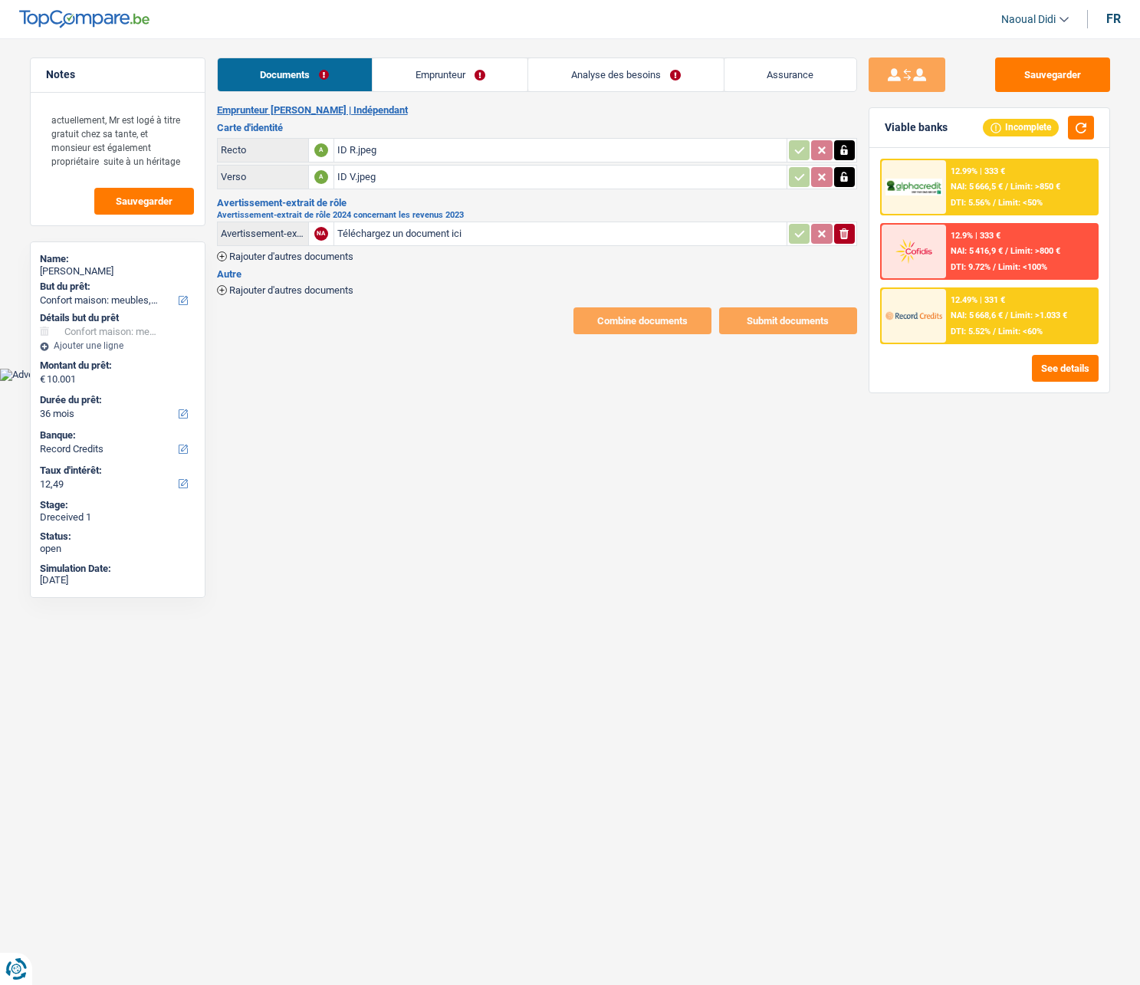
click at [400, 287] on div "Rajouter d'autres documents" at bounding box center [537, 288] width 640 height 13
click at [413, 233] on input "Téléchargez un document ici" at bounding box center [560, 233] width 446 height 23
type input "C:\fakepath\AER.pdf"
click at [254, 287] on span "Rajouter d'autres documents" at bounding box center [291, 290] width 124 height 10
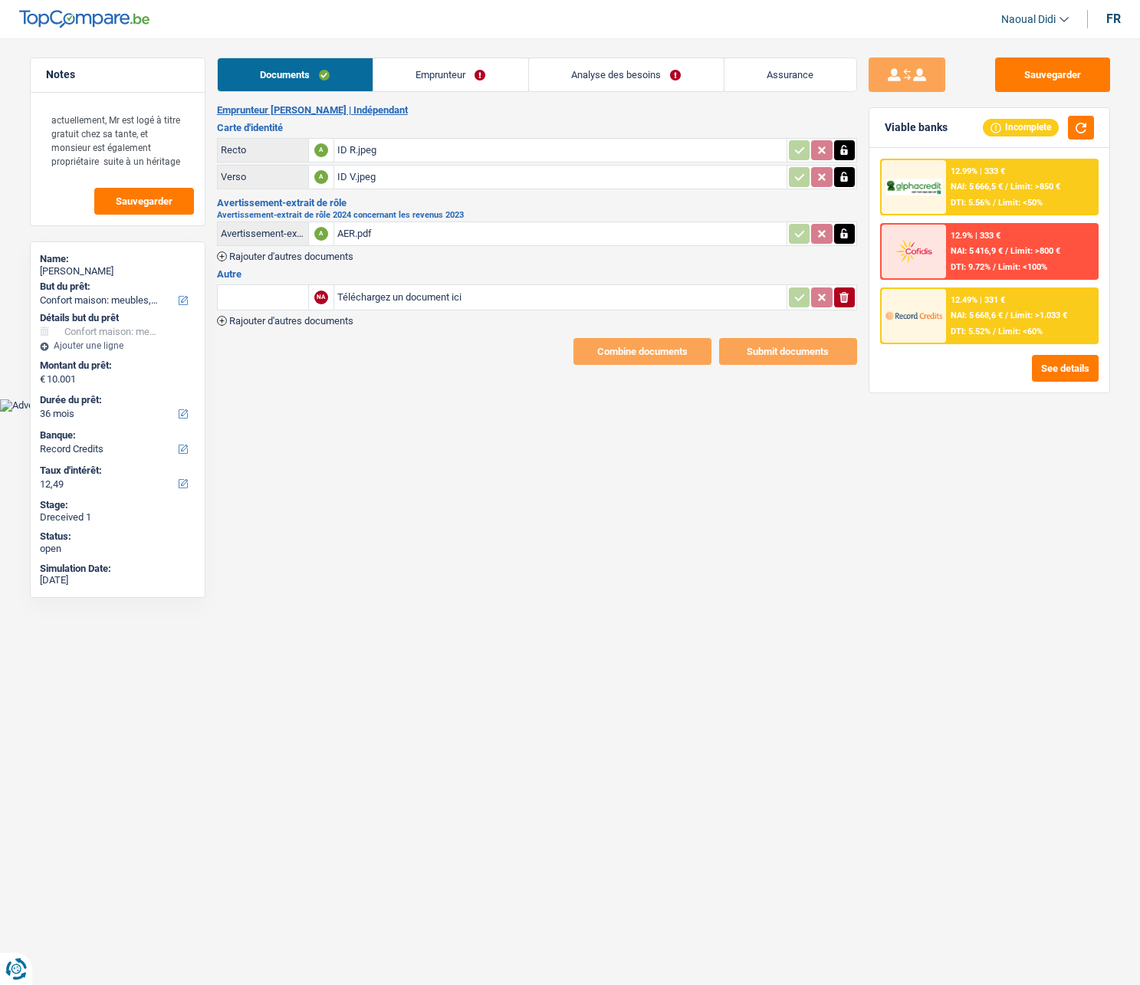
click at [280, 301] on input "text" at bounding box center [263, 297] width 84 height 25
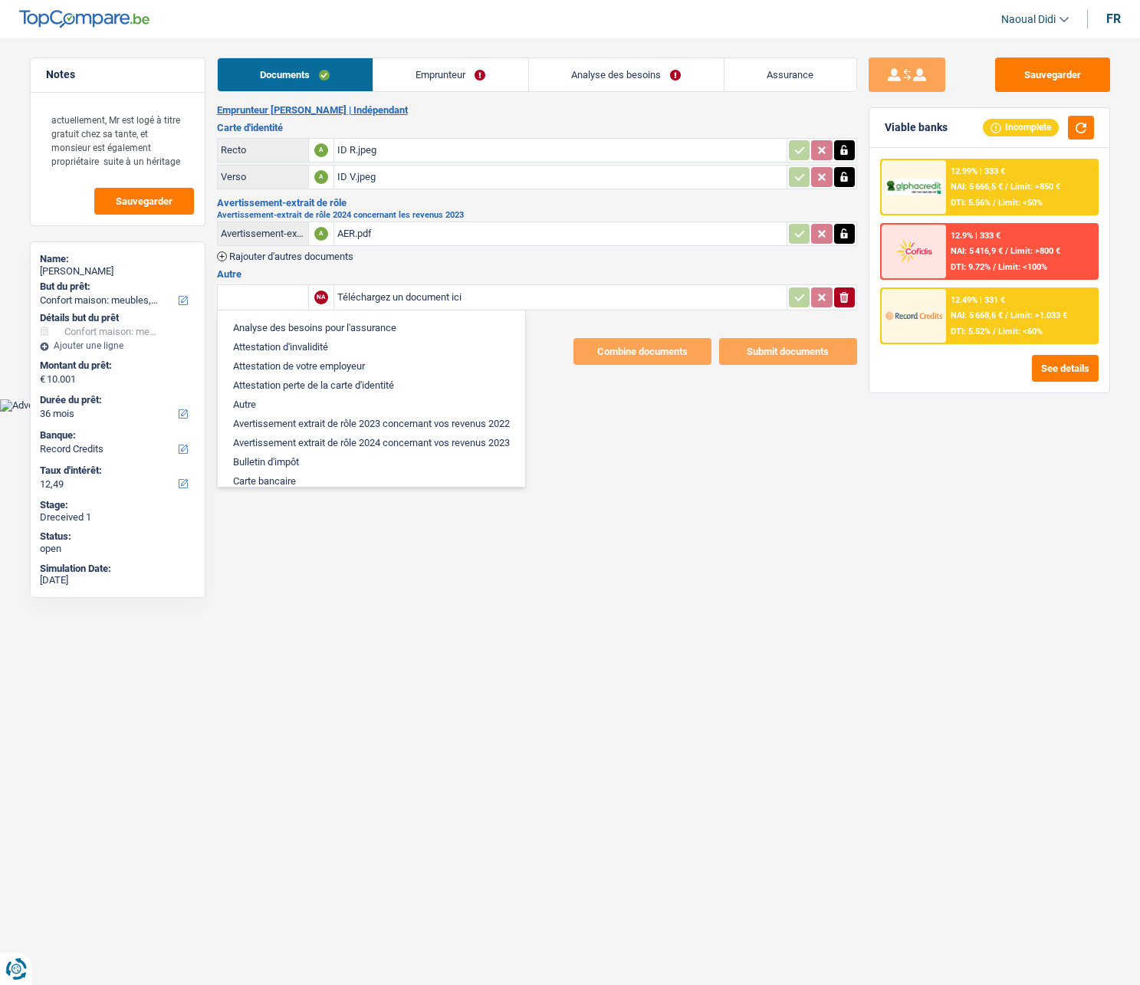
type input "C"
click at [294, 403] on li "Autre" at bounding box center [371, 404] width 292 height 19
type input "Autre"
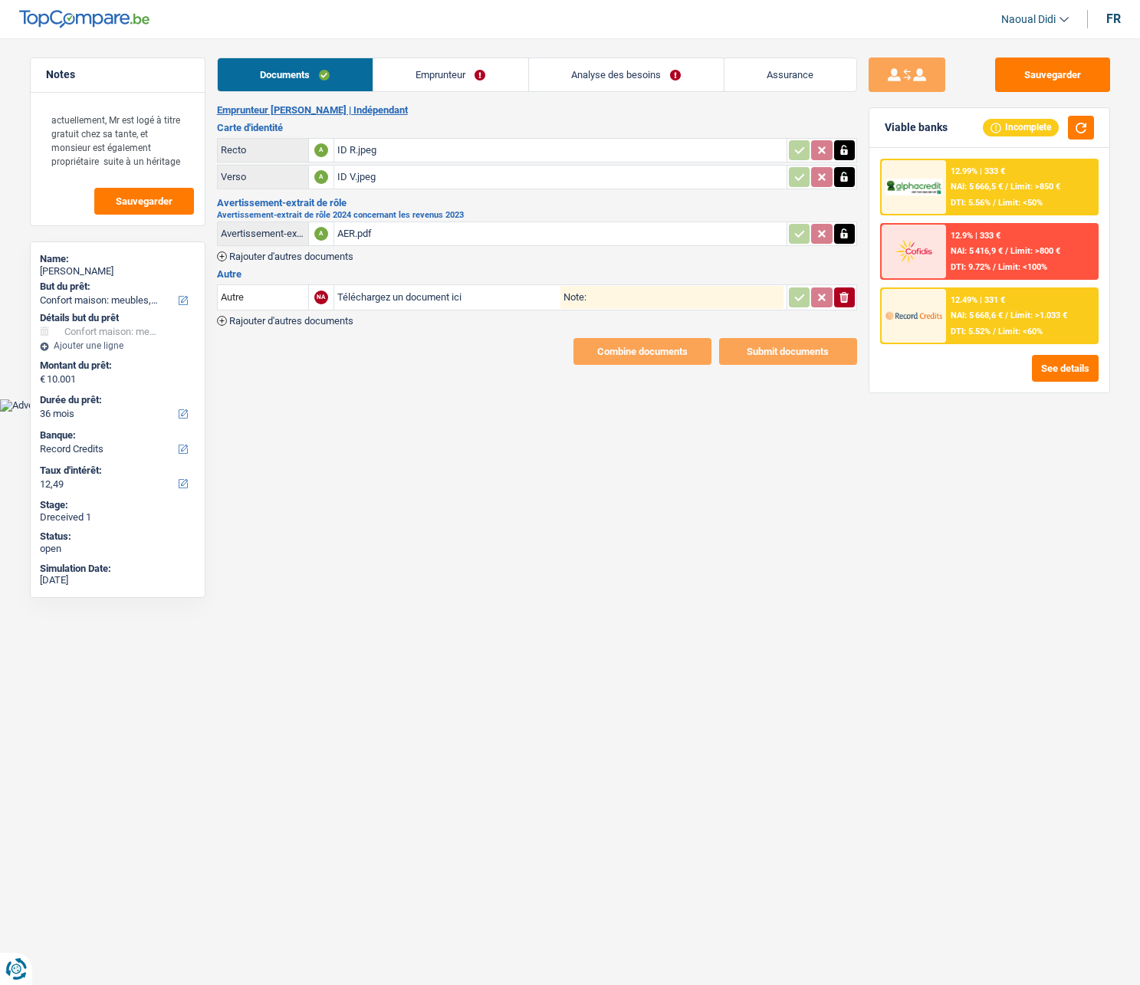
click at [396, 304] on input "Téléchargez un document ici" at bounding box center [448, 297] width 223 height 23
type input "C:\fakepath\RESULTAT COMPTABLE.pdf"
click at [602, 298] on input "Note:" at bounding box center [684, 297] width 197 height 23
drag, startPoint x: 275, startPoint y: 295, endPoint x: 266, endPoint y: 295, distance: 9.2
click at [266, 295] on input "Autre" at bounding box center [263, 297] width 84 height 25
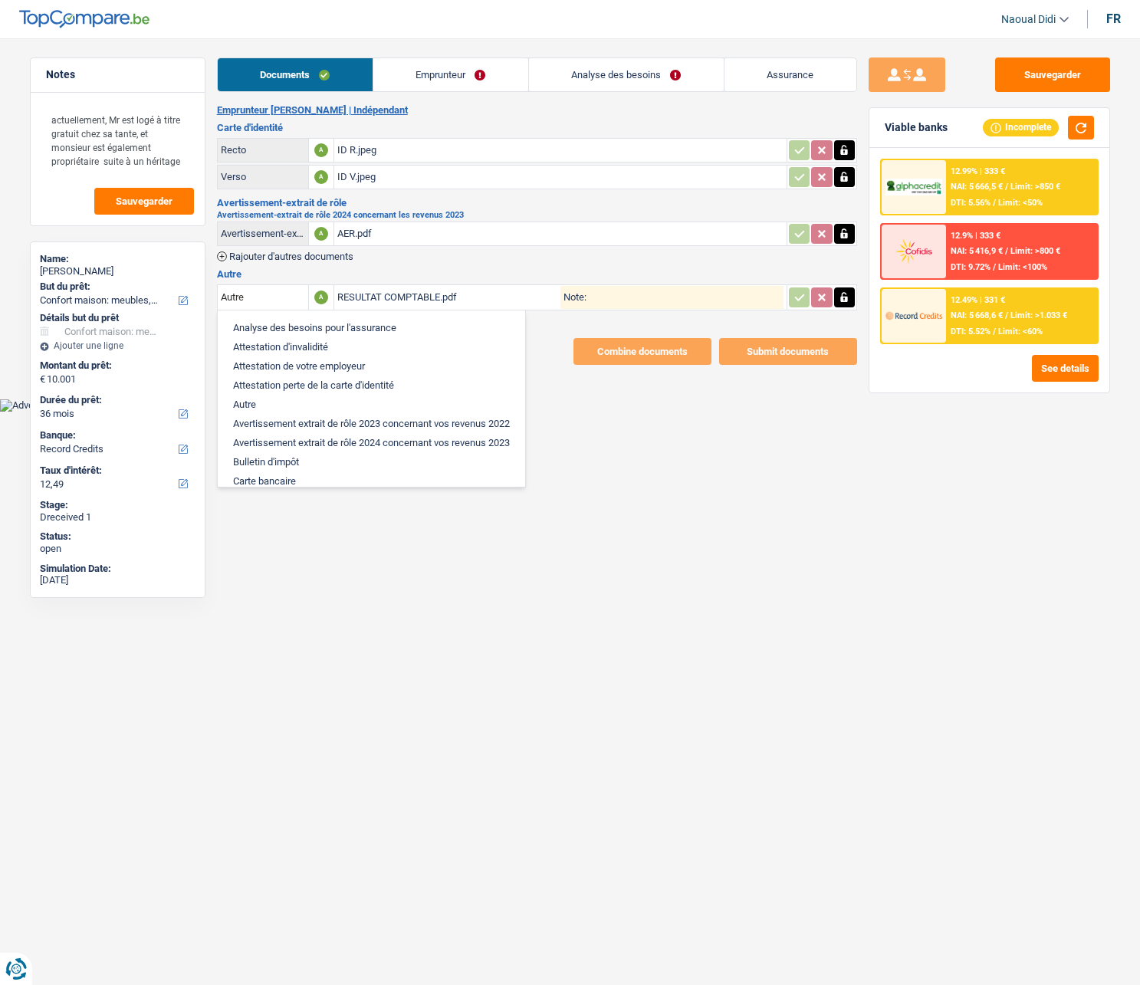
click at [565, 412] on html "Vous avez le contrôle de vos données Nous utilisons des cookies, tout comme nos…" at bounding box center [570, 206] width 1140 height 412
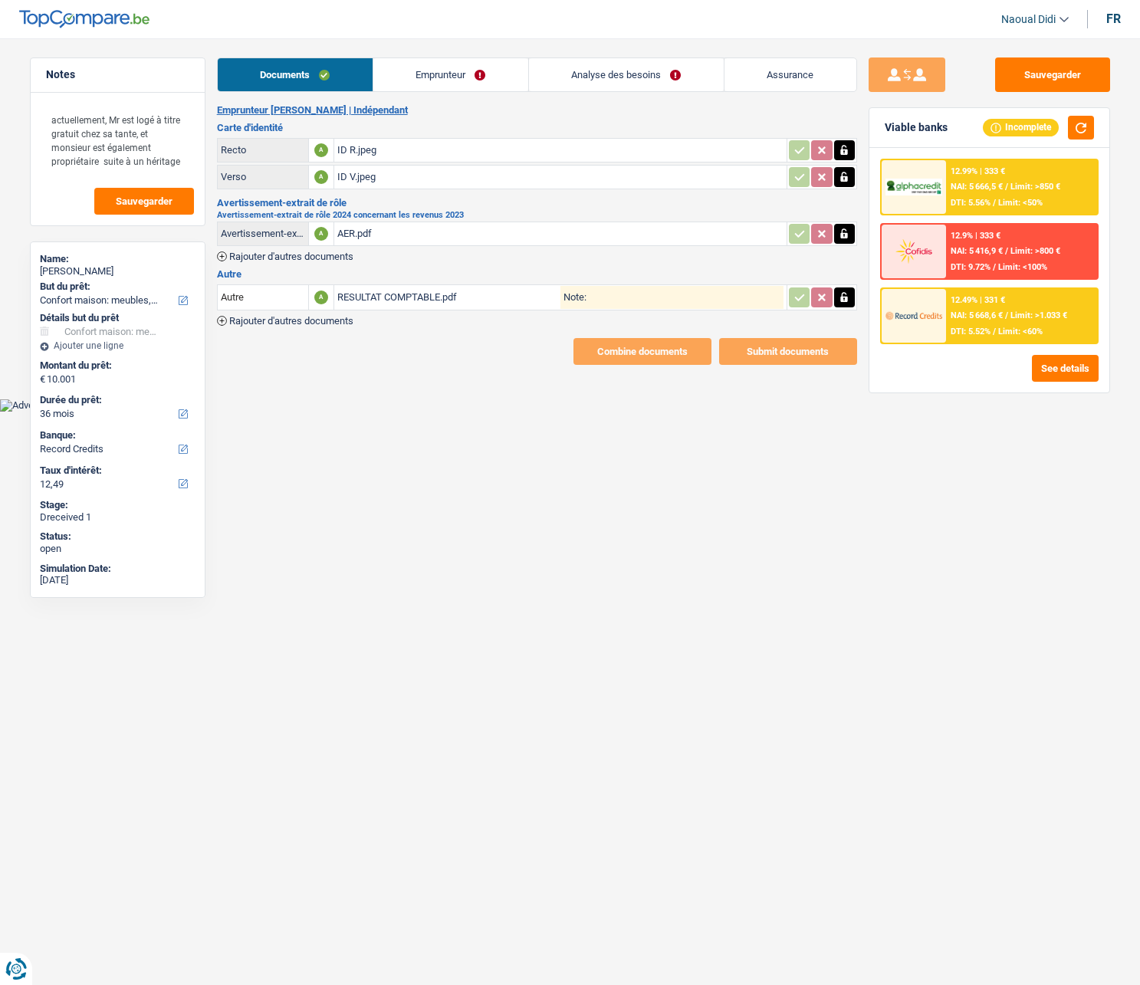
click at [605, 300] on input "Note:" at bounding box center [684, 297] width 197 height 23
click at [1084, 74] on button "Sauvegarder" at bounding box center [1052, 74] width 115 height 34
click at [443, 71] on link "Emprunteur" at bounding box center [450, 74] width 155 height 33
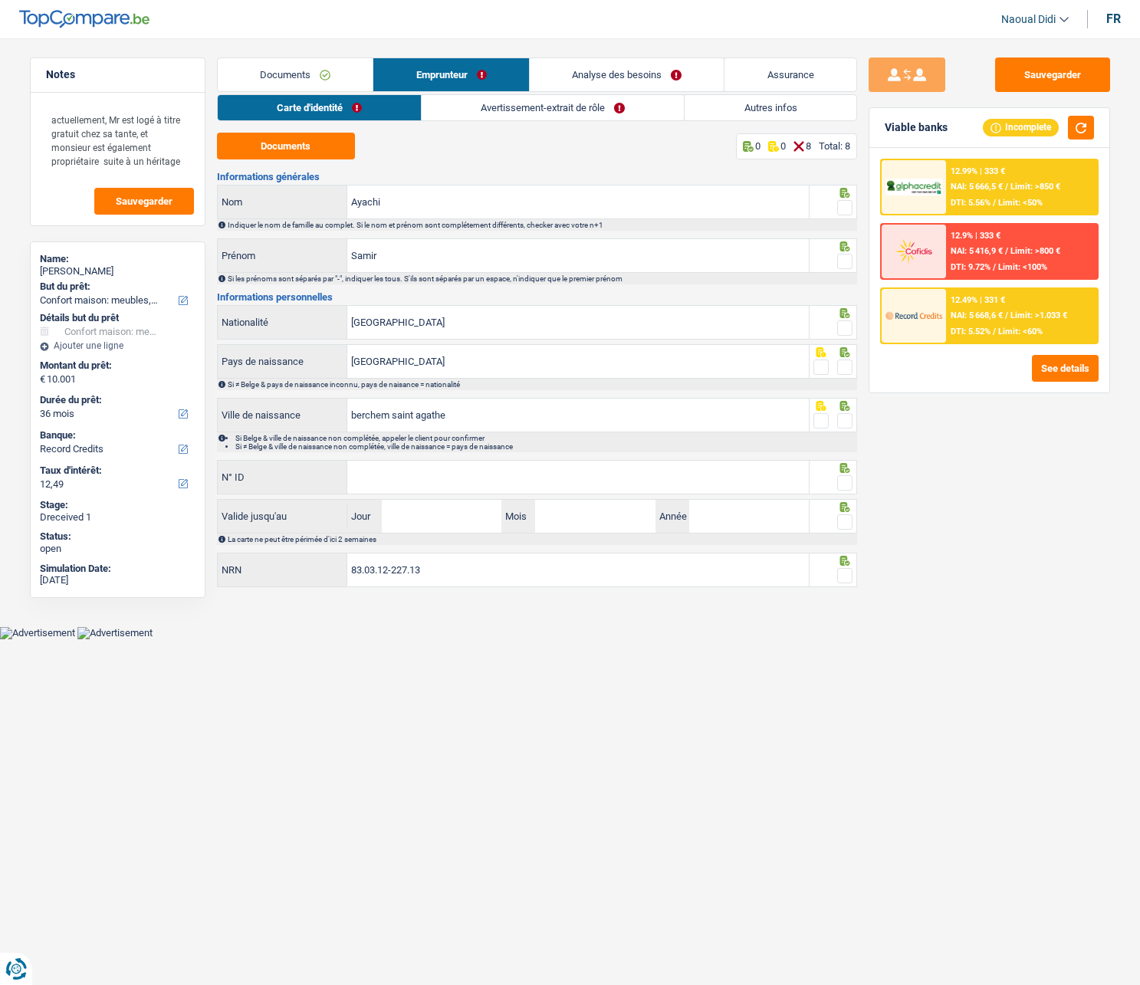
click at [602, 71] on link "Analyse des besoins" at bounding box center [627, 74] width 195 height 33
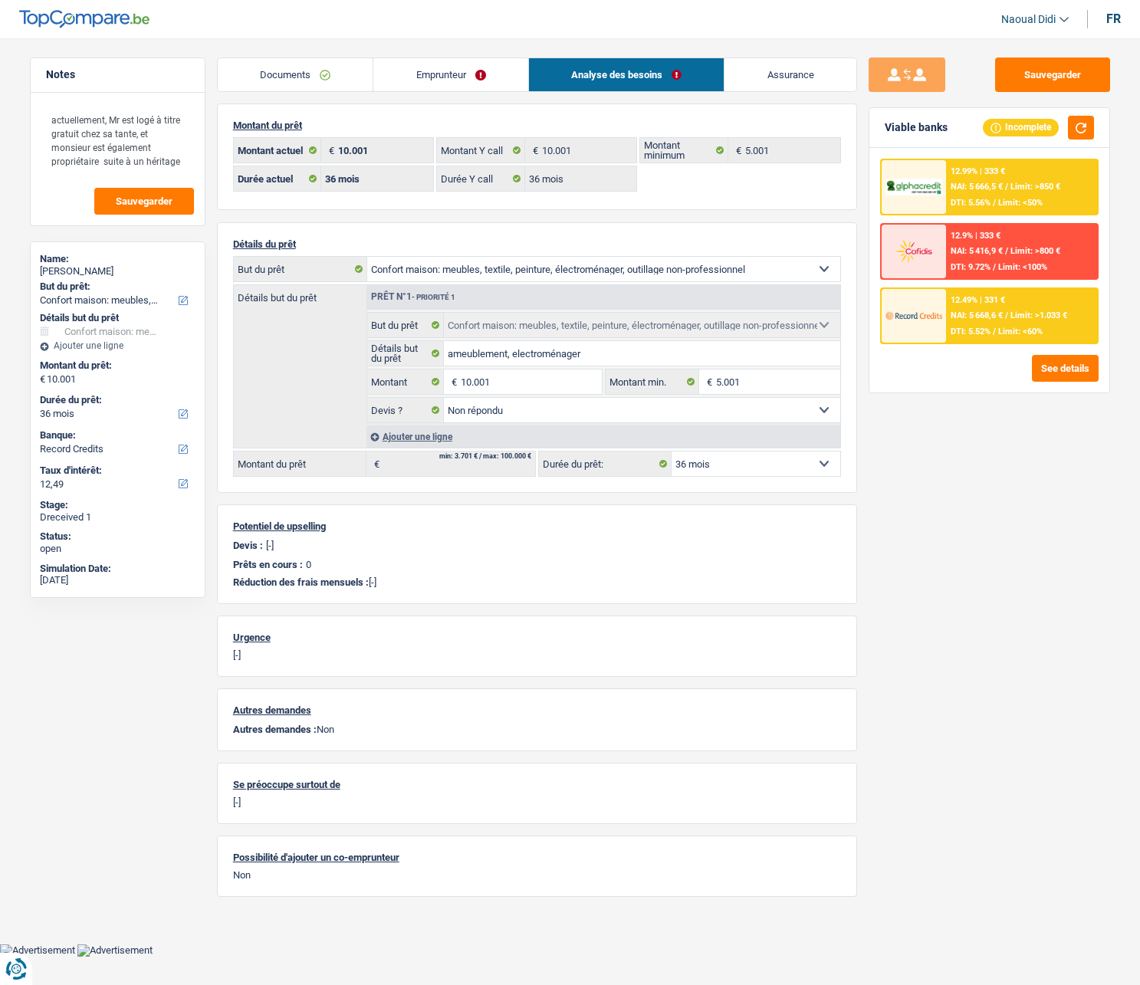
click at [429, 62] on link "Emprunteur" at bounding box center [450, 74] width 155 height 33
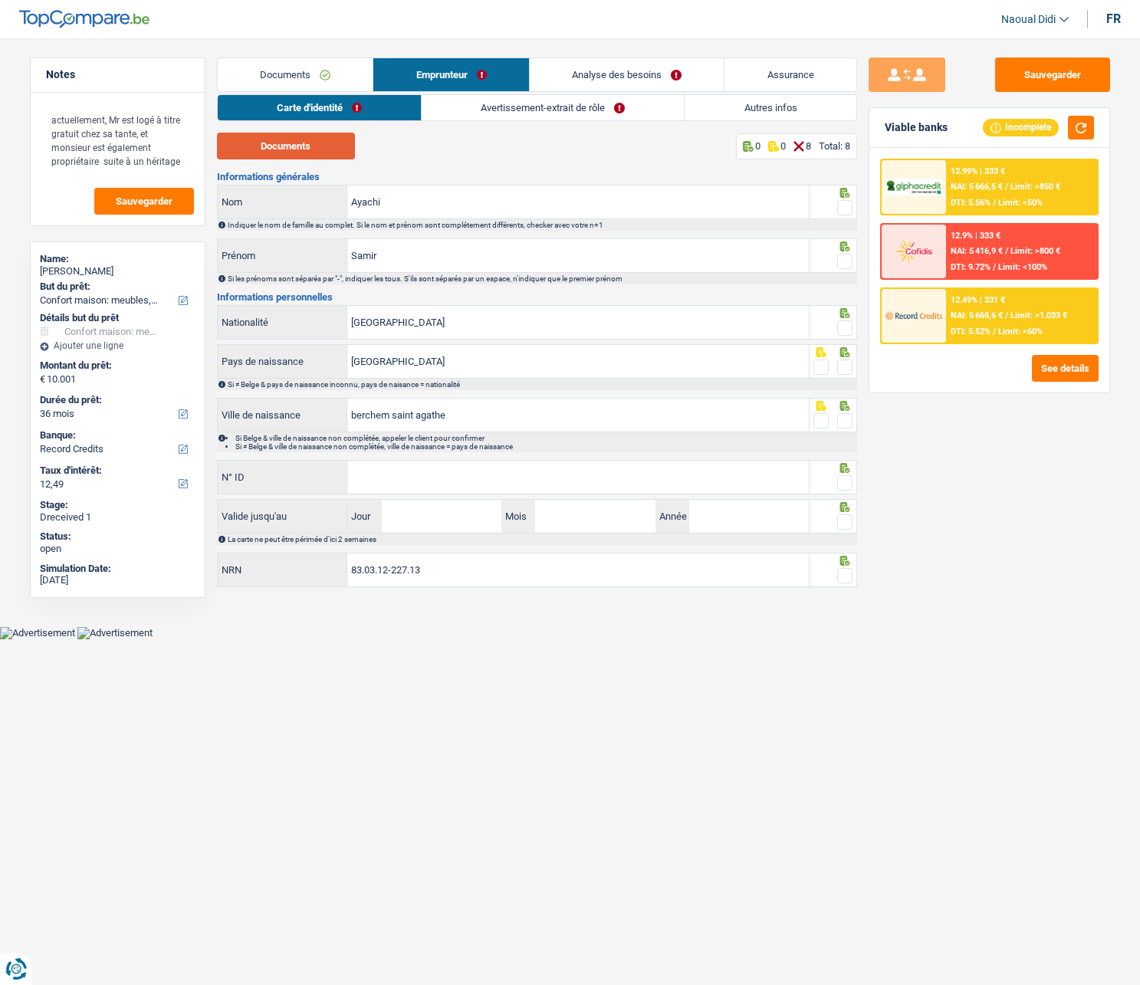
click at [300, 145] on button "Documents" at bounding box center [286, 146] width 138 height 27
click at [845, 208] on span at bounding box center [844, 207] width 15 height 15
click at [0, 0] on input "radio" at bounding box center [0, 0] width 0 height 0
click at [851, 260] on span at bounding box center [844, 261] width 15 height 15
click at [0, 0] on input "radio" at bounding box center [0, 0] width 0 height 0
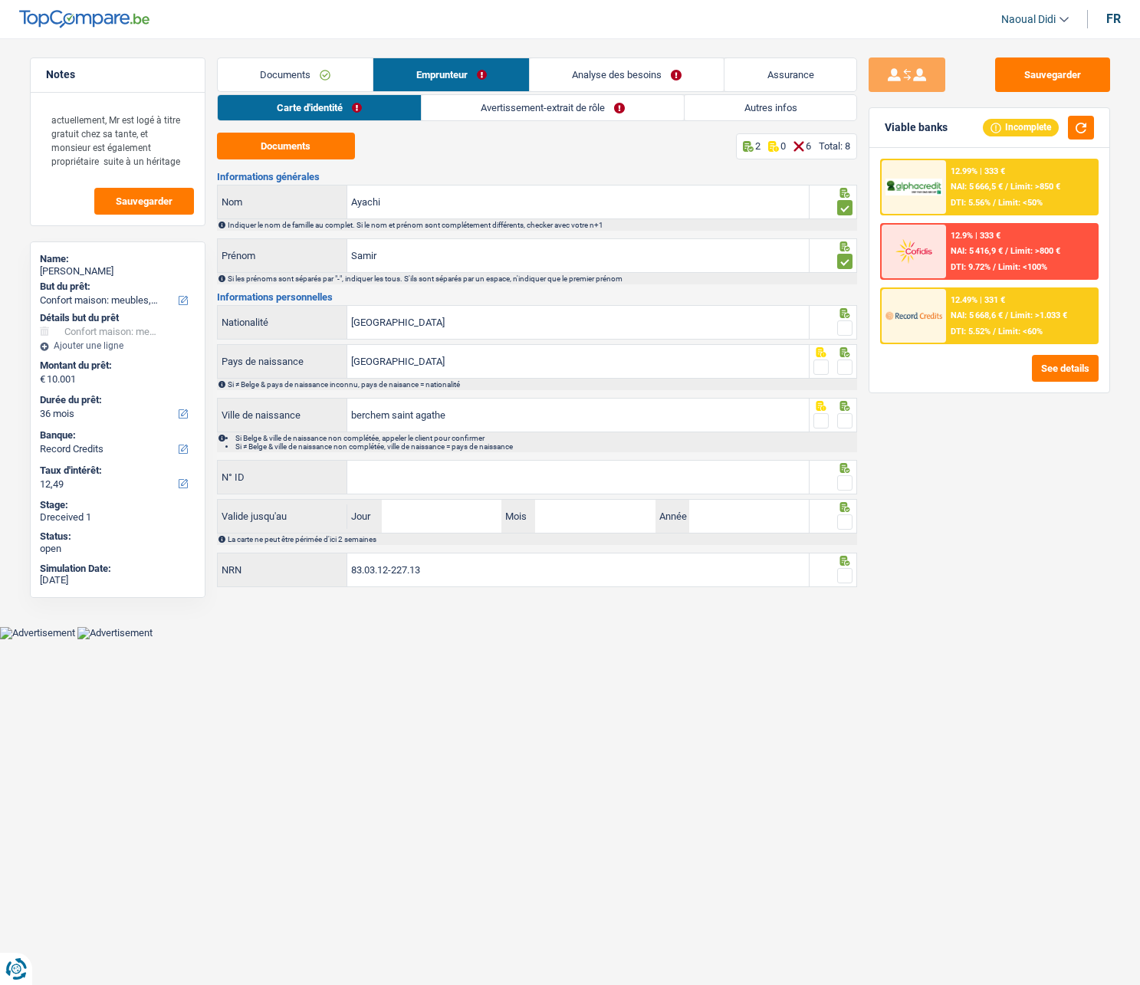
click at [847, 328] on span at bounding box center [844, 327] width 15 height 15
click at [0, 0] on input "radio" at bounding box center [0, 0] width 0 height 0
click at [840, 366] on span at bounding box center [844, 366] width 15 height 15
click at [0, 0] on input "radio" at bounding box center [0, 0] width 0 height 0
click at [841, 419] on span at bounding box center [844, 420] width 15 height 15
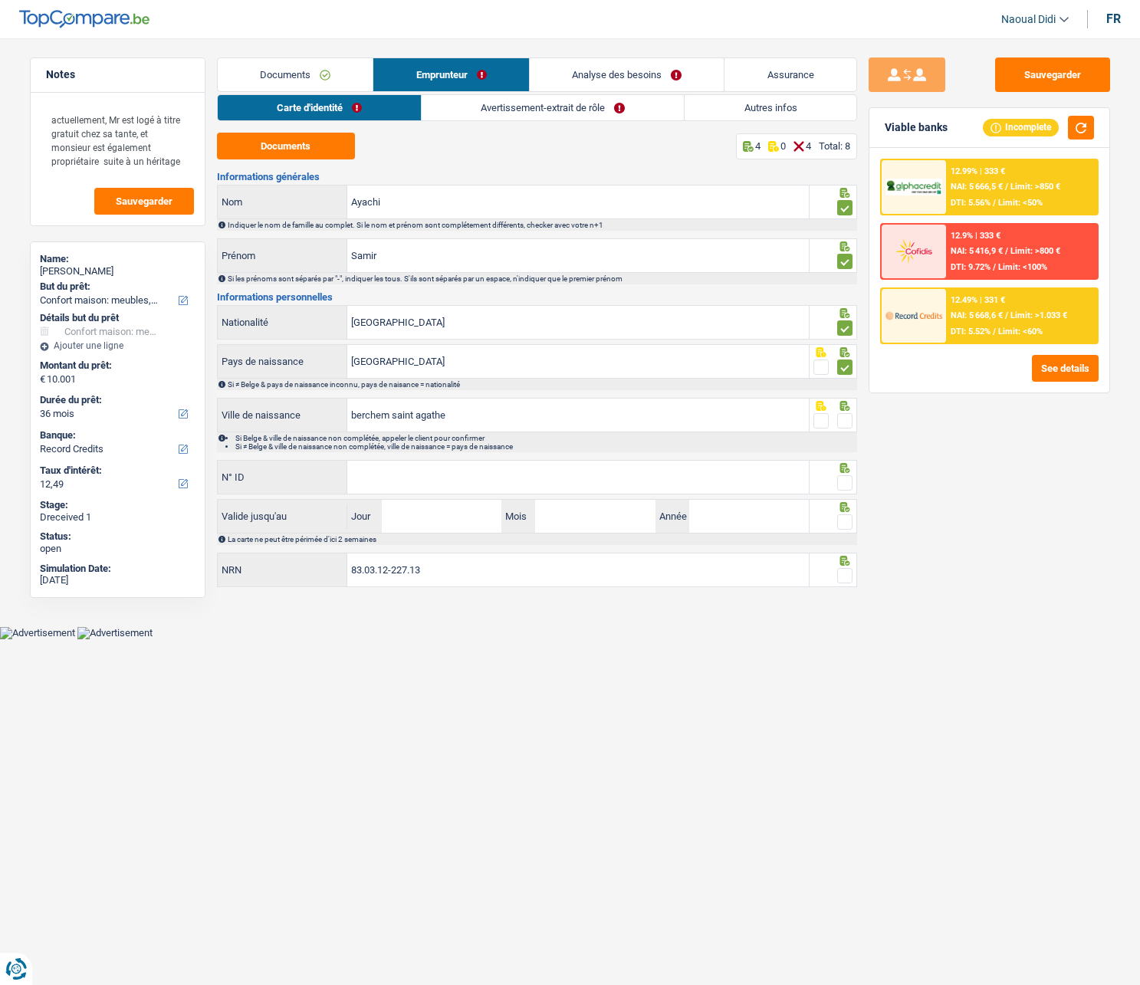
click at [0, 0] on input "radio" at bounding box center [0, 0] width 0 height 0
click at [510, 477] on input "N° ID" at bounding box center [577, 477] width 461 height 33
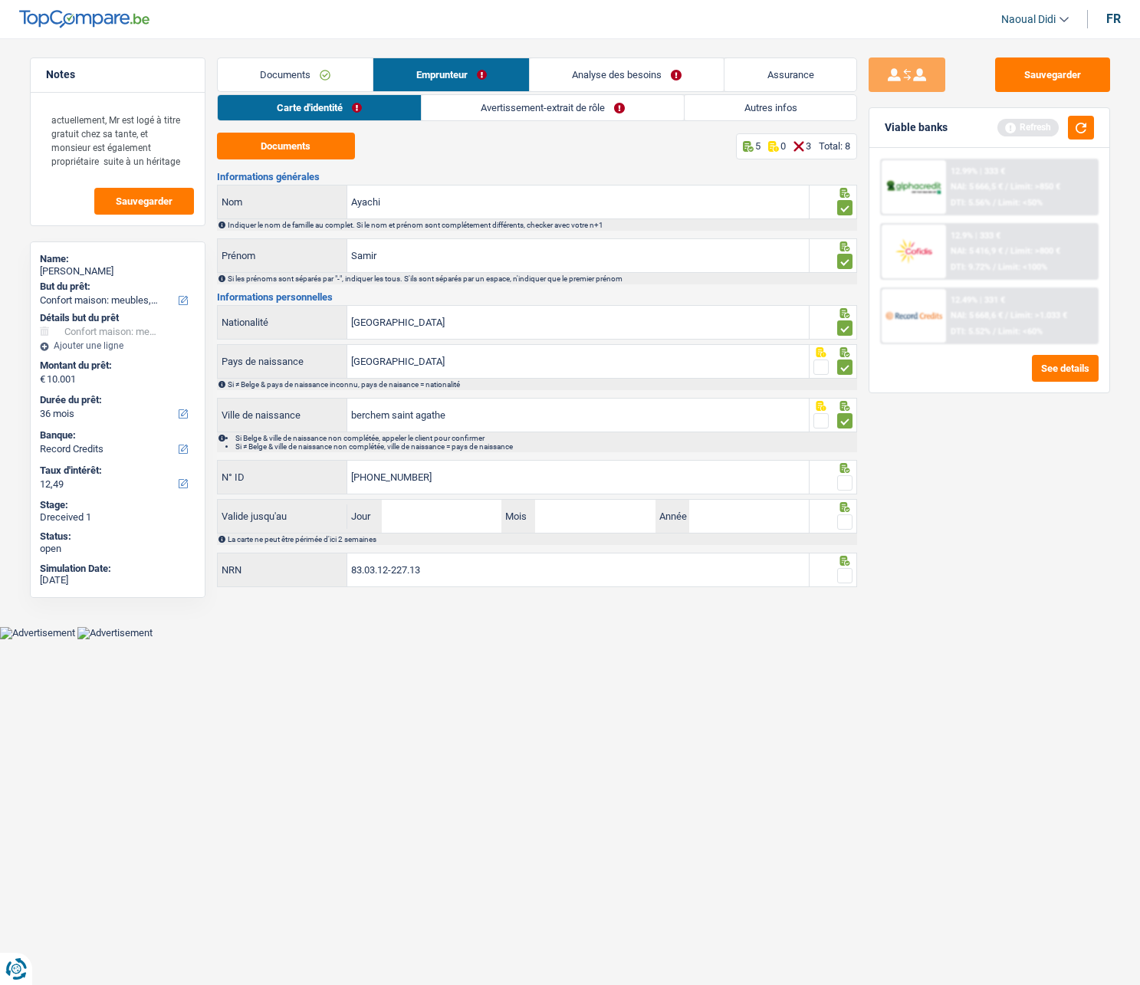
type input "[PHONE_NUMBER]"
click at [843, 484] on span at bounding box center [844, 482] width 15 height 15
click at [0, 0] on input "radio" at bounding box center [0, 0] width 0 height 0
click at [449, 520] on input "Jour" at bounding box center [442, 516] width 120 height 33
type input "28"
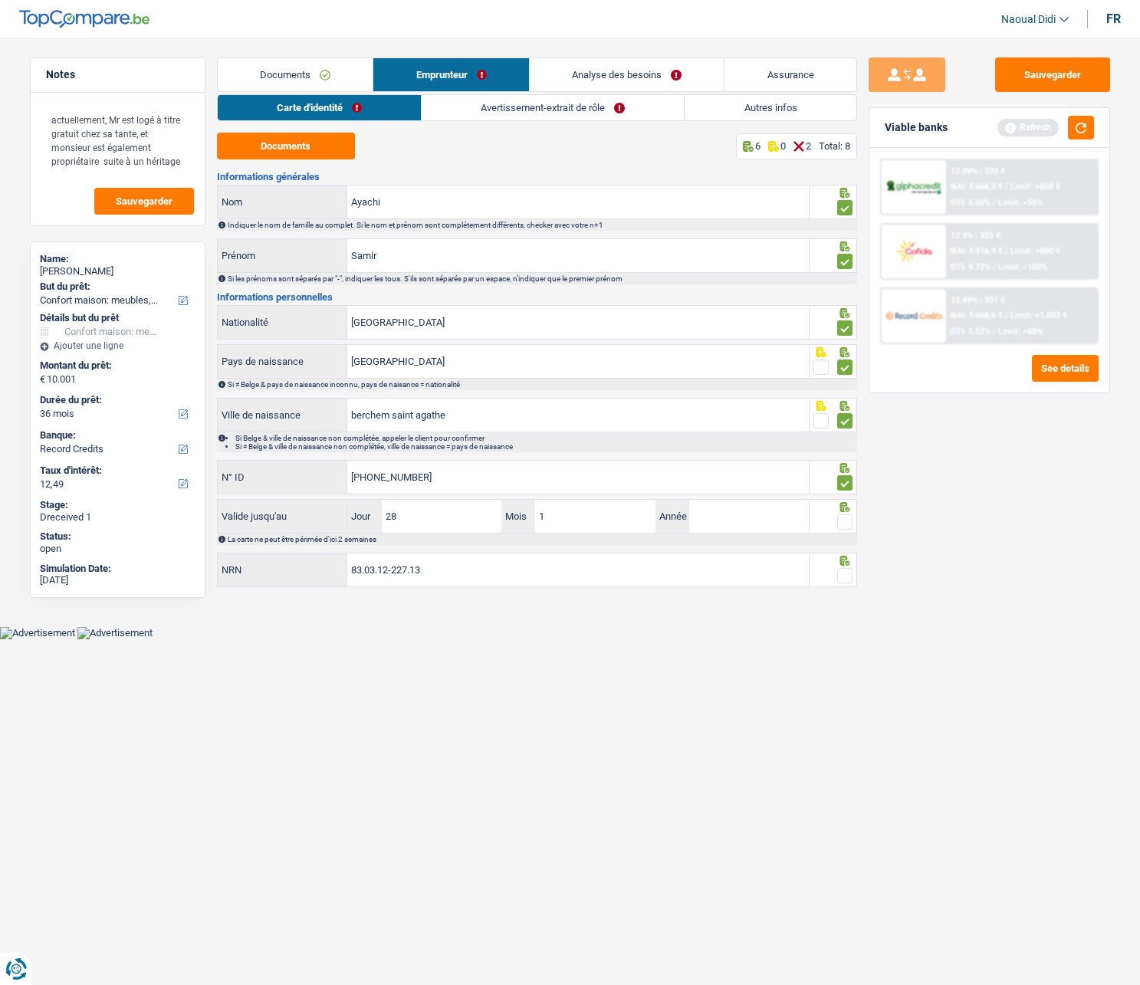
type input "12"
type input "2028"
click at [847, 523] on span at bounding box center [844, 521] width 15 height 15
click at [0, 0] on input "radio" at bounding box center [0, 0] width 0 height 0
click at [461, 559] on div "83.03.12-227.13 NRN" at bounding box center [513, 570] width 593 height 34
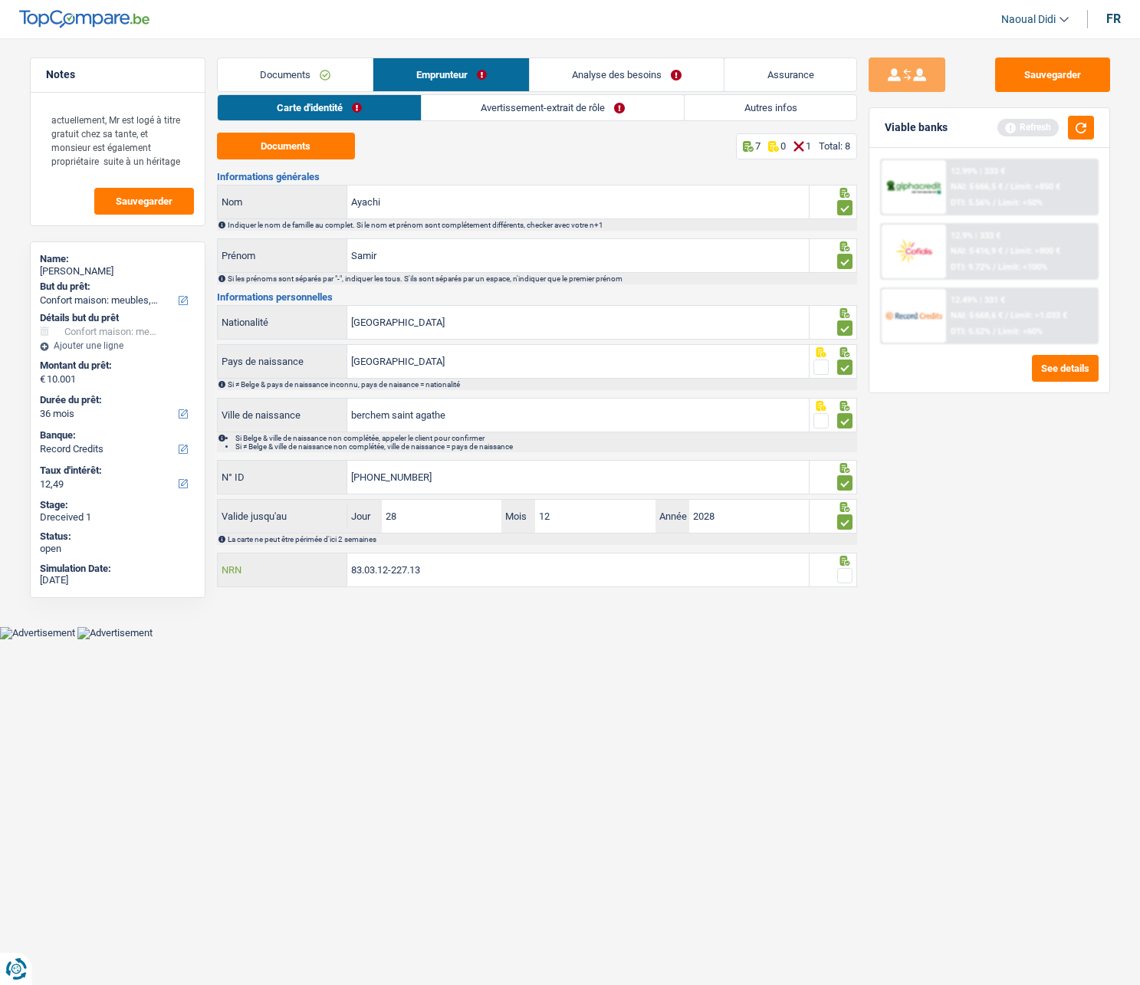
click at [454, 559] on input "83.03.12-227.13" at bounding box center [577, 569] width 461 height 33
click at [845, 559] on span at bounding box center [844, 575] width 15 height 15
click at [0, 0] on input "radio" at bounding box center [0, 0] width 0 height 0
click at [532, 102] on link "Avertissement-extrait de rôle" at bounding box center [553, 107] width 262 height 25
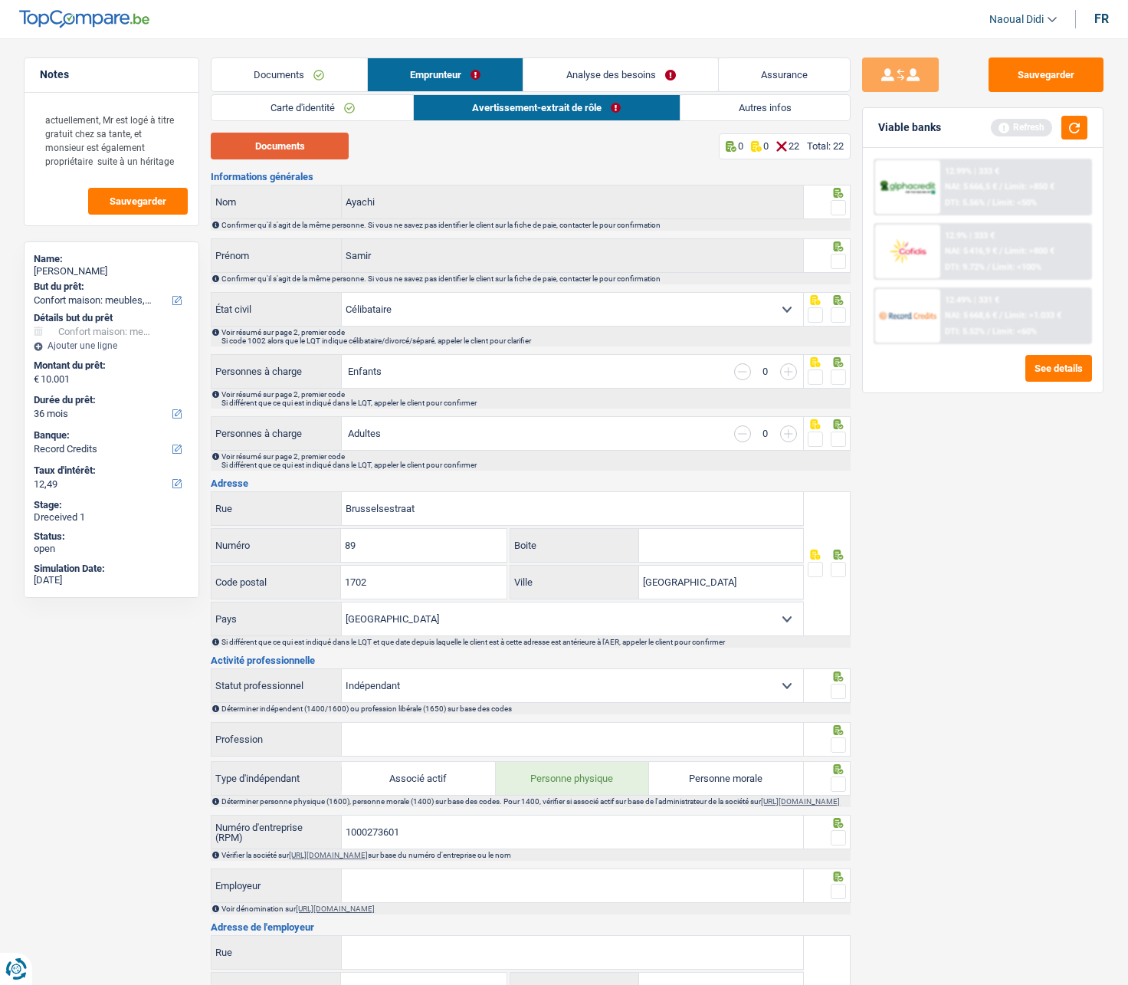
click at [276, 152] on button "Documents" at bounding box center [280, 146] width 138 height 27
click at [835, 208] on span at bounding box center [838, 207] width 15 height 15
click at [0, 0] on input "radio" at bounding box center [0, 0] width 0 height 0
click at [836, 256] on span at bounding box center [838, 261] width 15 height 15
click at [0, 0] on input "radio" at bounding box center [0, 0] width 0 height 0
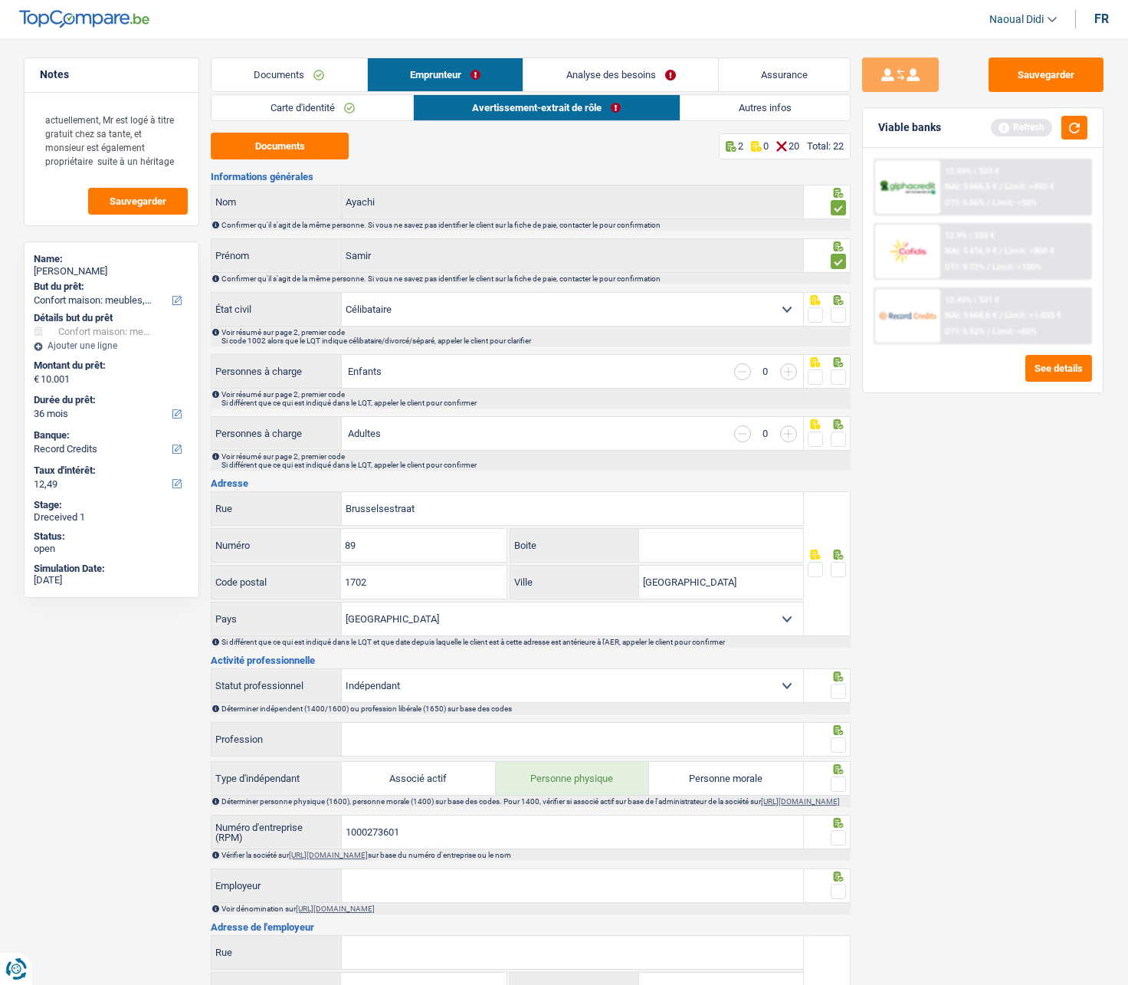
click at [839, 315] on span at bounding box center [838, 314] width 15 height 15
click at [0, 0] on input "radio" at bounding box center [0, 0] width 0 height 0
click at [842, 376] on span at bounding box center [838, 376] width 15 height 15
click at [0, 0] on input "radio" at bounding box center [0, 0] width 0 height 0
click at [836, 441] on span at bounding box center [838, 438] width 15 height 15
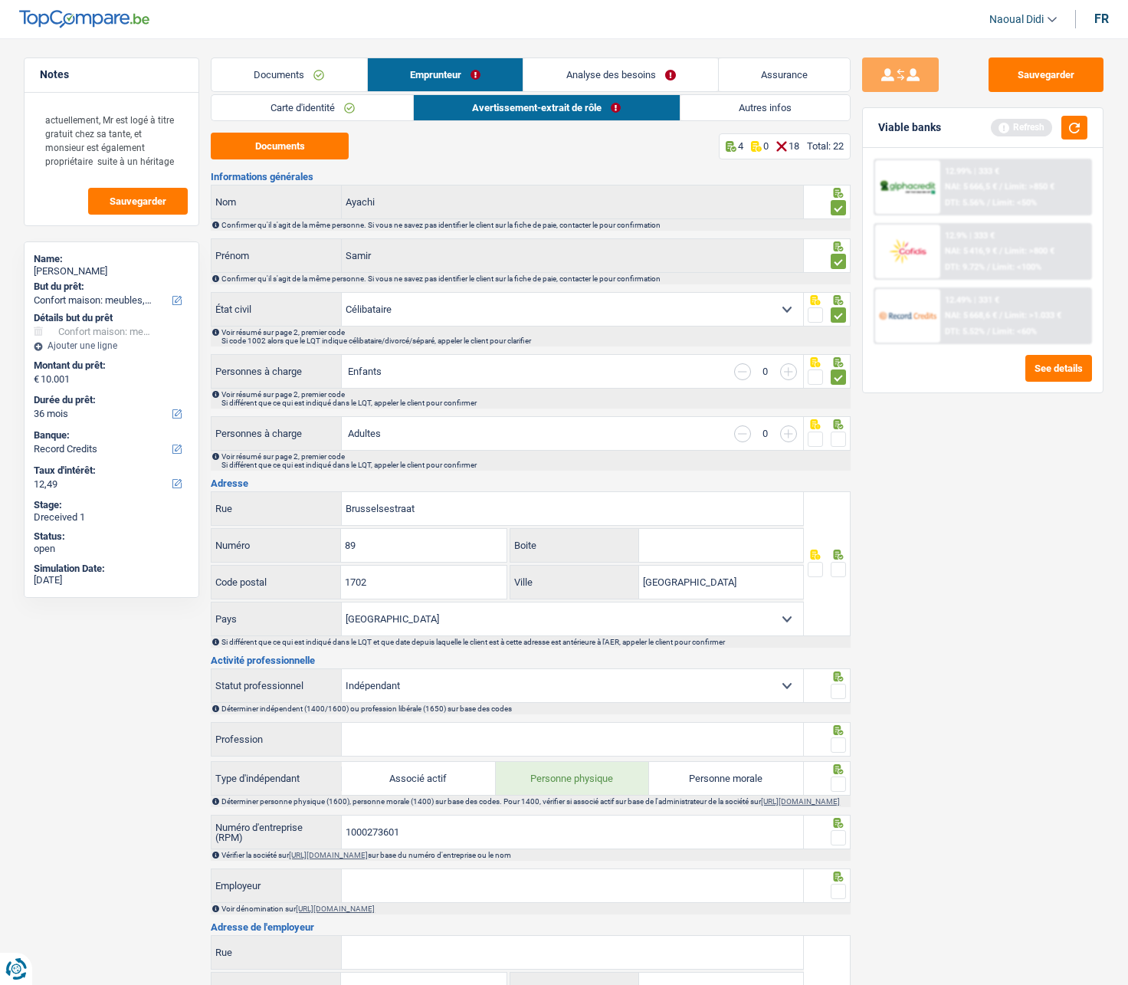
click at [0, 0] on input "radio" at bounding box center [0, 0] width 0 height 0
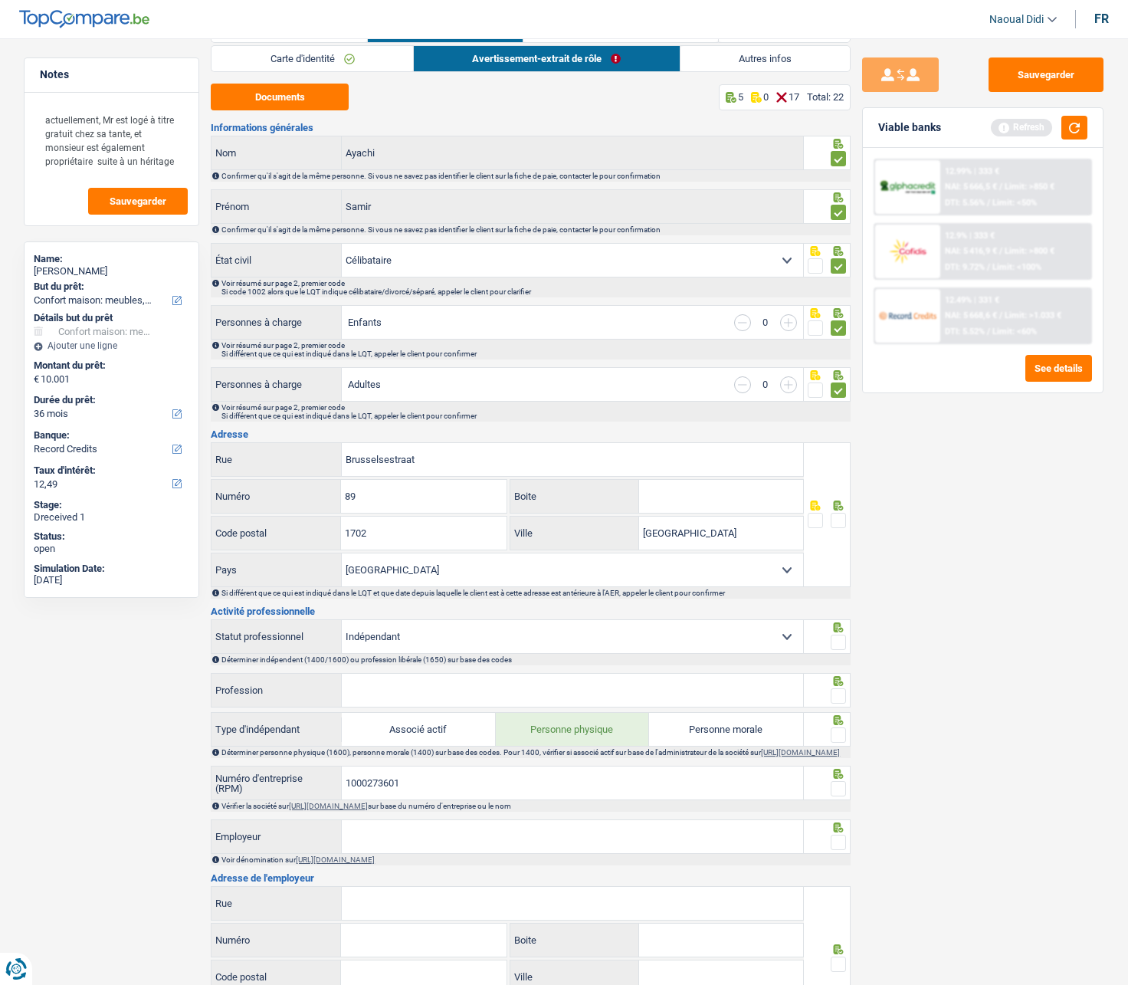
scroll to position [77, 0]
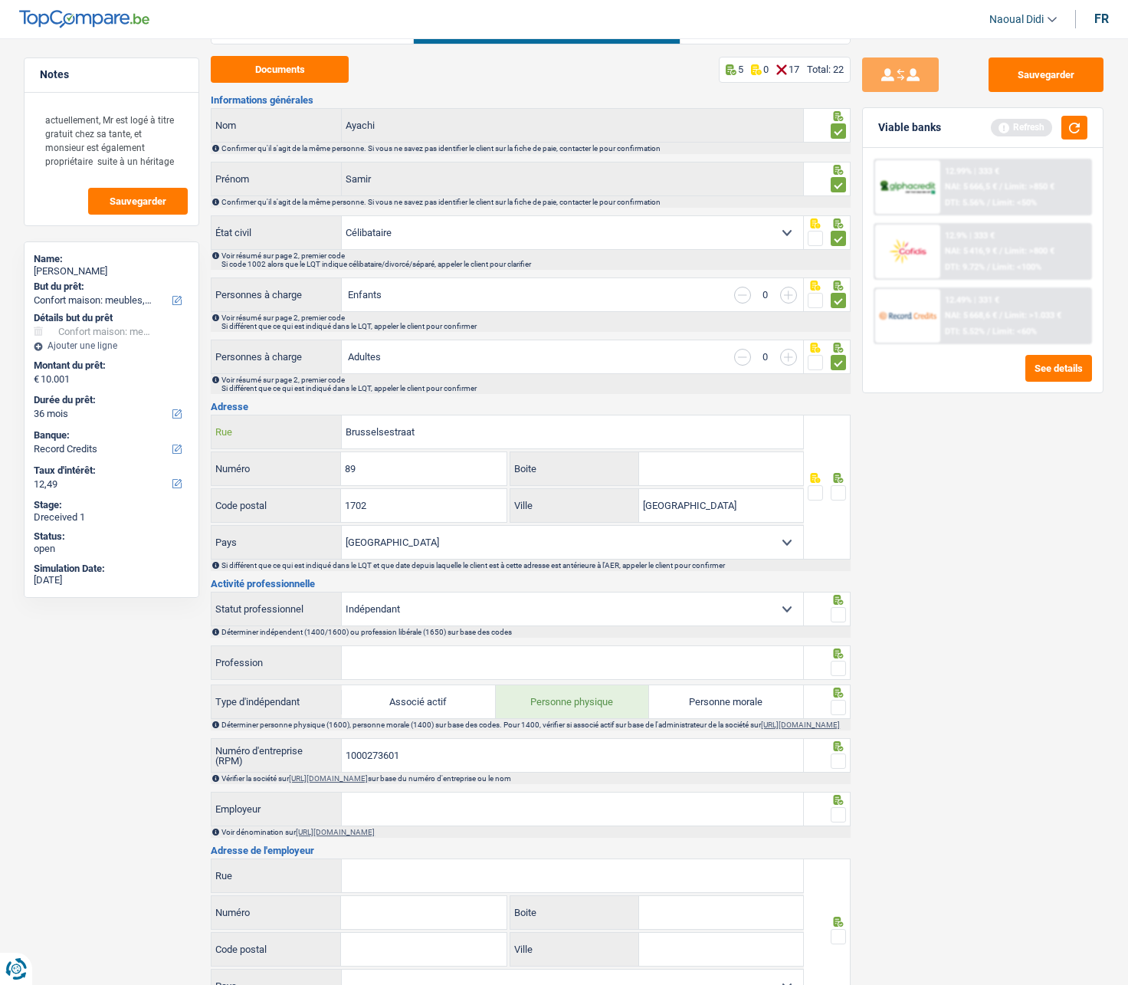
click at [435, 429] on input "Brusselsestraat" at bounding box center [572, 431] width 461 height 33
click at [427, 464] on input "89" at bounding box center [423, 468] width 165 height 33
click at [699, 507] on input "[GEOGRAPHIC_DATA]" at bounding box center [721, 505] width 164 height 33
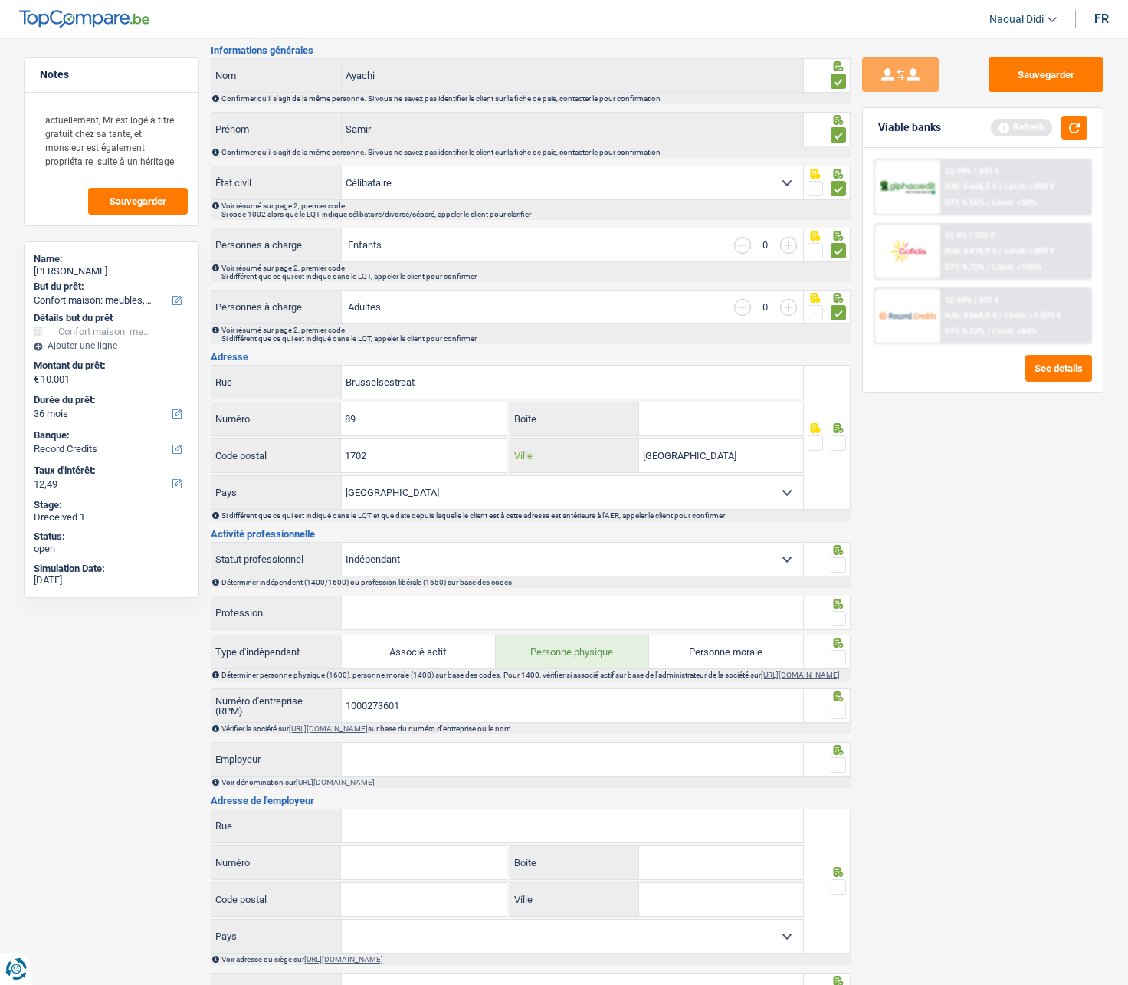
scroll to position [153, 0]
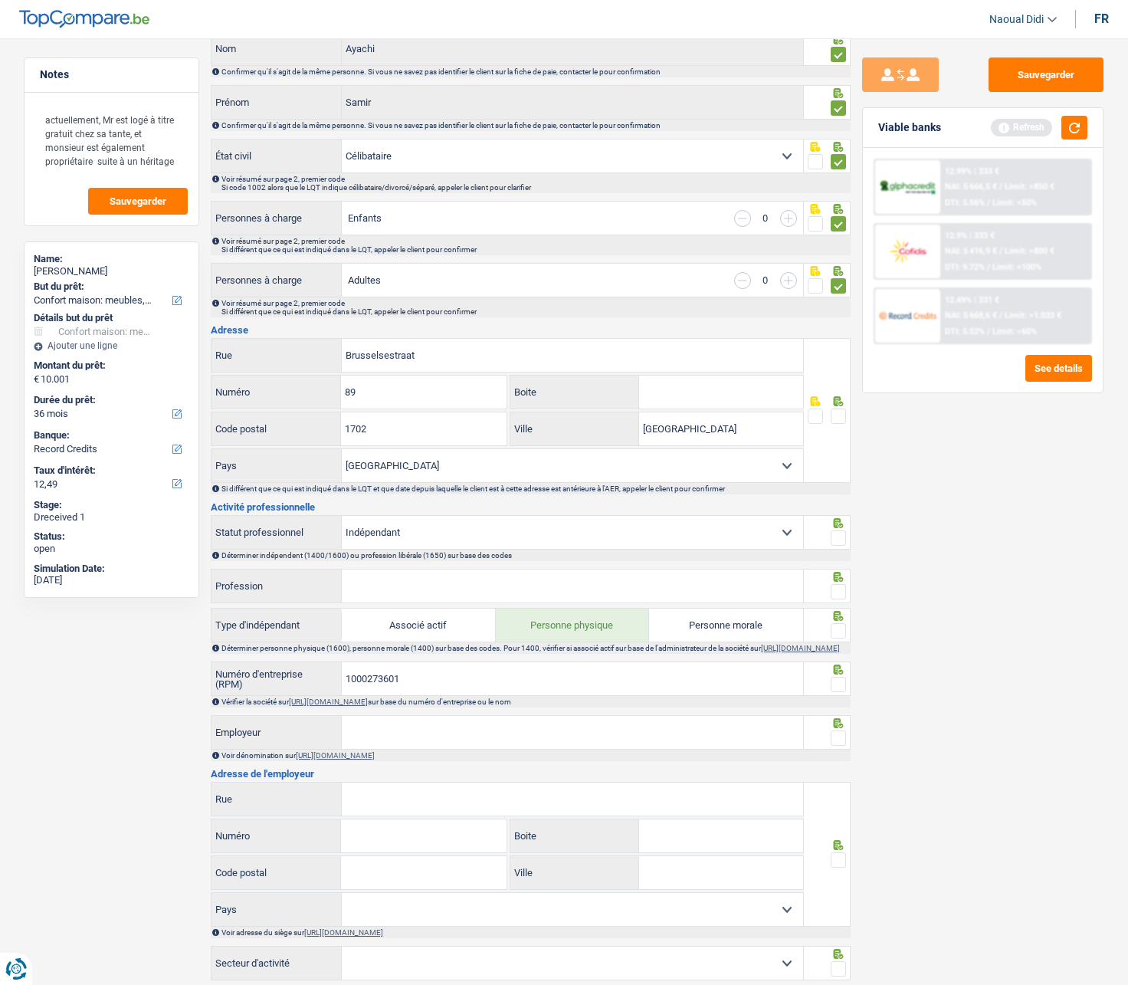
click at [837, 421] on span at bounding box center [838, 415] width 15 height 15
click at [0, 0] on input "radio" at bounding box center [0, 0] width 0 height 0
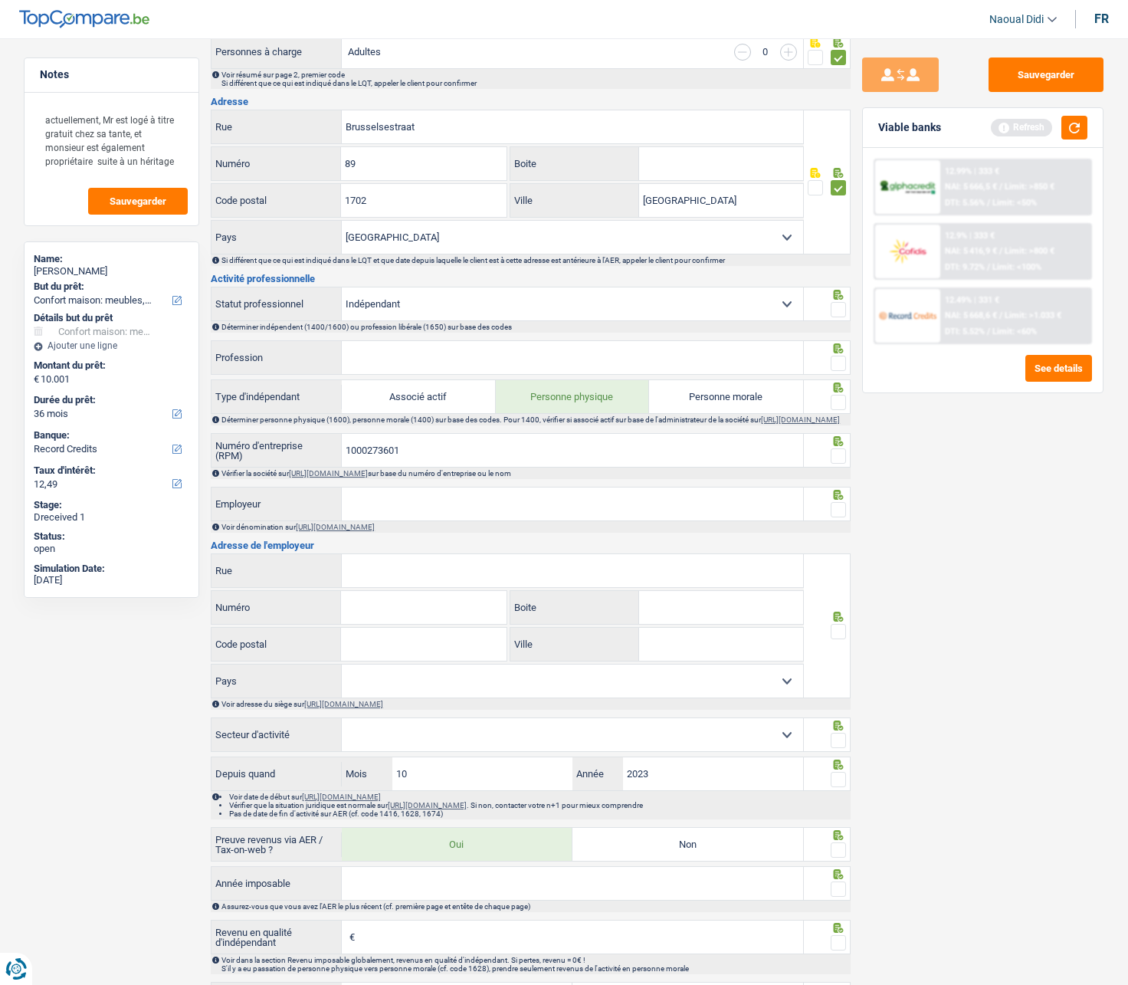
scroll to position [383, 0]
click at [399, 354] on input "Profession" at bounding box center [572, 355] width 461 height 33
click at [837, 314] on span at bounding box center [838, 307] width 15 height 15
click at [0, 0] on input "radio" at bounding box center [0, 0] width 0 height 0
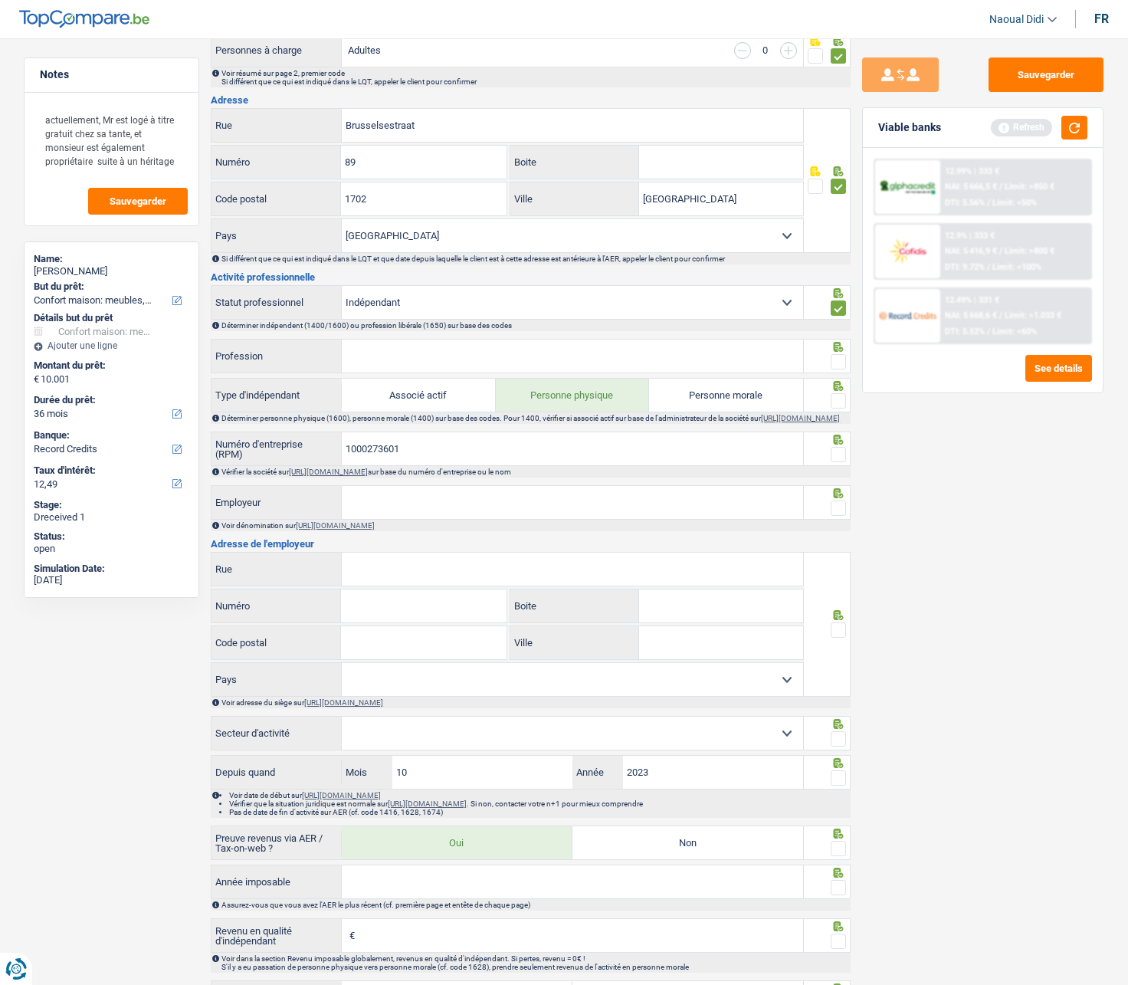
click at [835, 364] on span at bounding box center [838, 361] width 15 height 15
click at [0, 0] on input "radio" at bounding box center [0, 0] width 0 height 0
click at [835, 364] on span at bounding box center [838, 361] width 15 height 15
click at [0, 0] on input "radio" at bounding box center [0, 0] width 0 height 0
click at [1079, 134] on button "button" at bounding box center [1074, 128] width 26 height 24
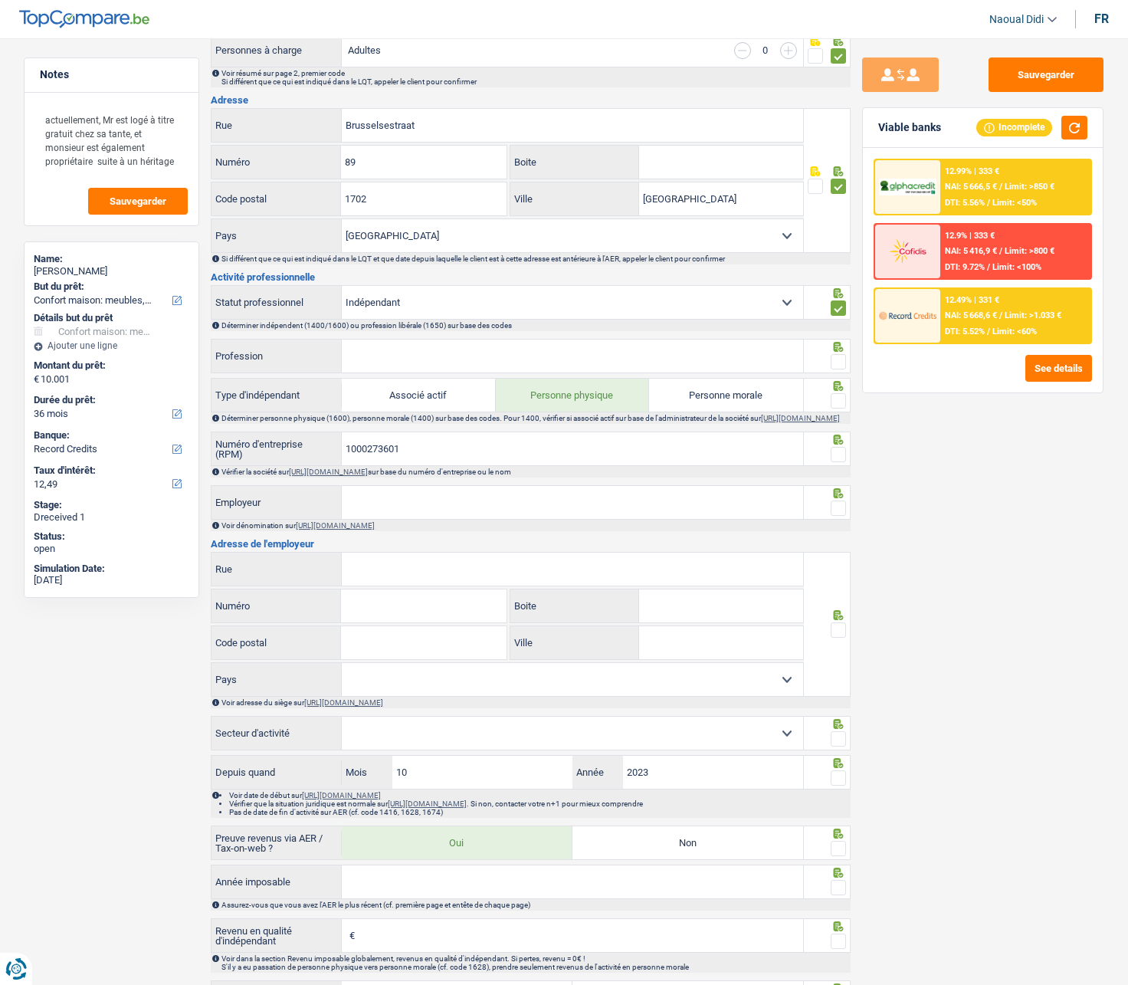
click at [412, 358] on input "Profession" at bounding box center [572, 355] width 461 height 33
drag, startPoint x: 412, startPoint y: 300, endPoint x: 323, endPoint y: 289, distance: 88.9
click at [323, 289] on div "Ouvrier Employé privé Employé public Invalide Indépendant Pensionné Chômeur Mut…" at bounding box center [508, 302] width 592 height 33
click at [997, 499] on div "Sauvegarder Viable banks Incomplete 12.99% | 333 € NAI: 5 666,5 € / Limit: >850…" at bounding box center [983, 506] width 264 height 899
click at [841, 362] on span at bounding box center [838, 361] width 15 height 15
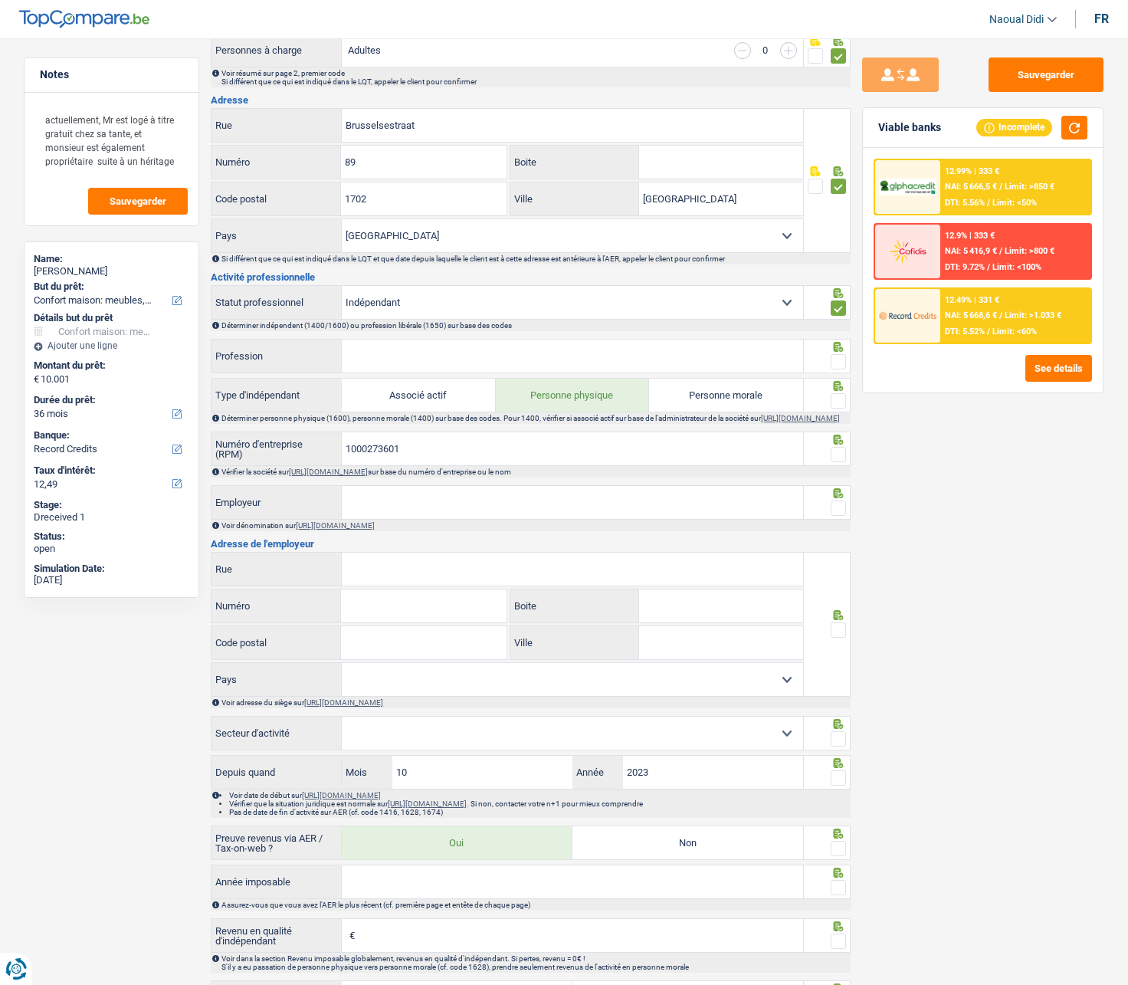
click at [0, 0] on input "radio" at bounding box center [0, 0] width 0 height 0
click at [844, 405] on span at bounding box center [838, 400] width 15 height 15
click at [0, 0] on input "radio" at bounding box center [0, 0] width 0 height 0
click at [410, 504] on input "Employeur" at bounding box center [572, 502] width 461 height 33
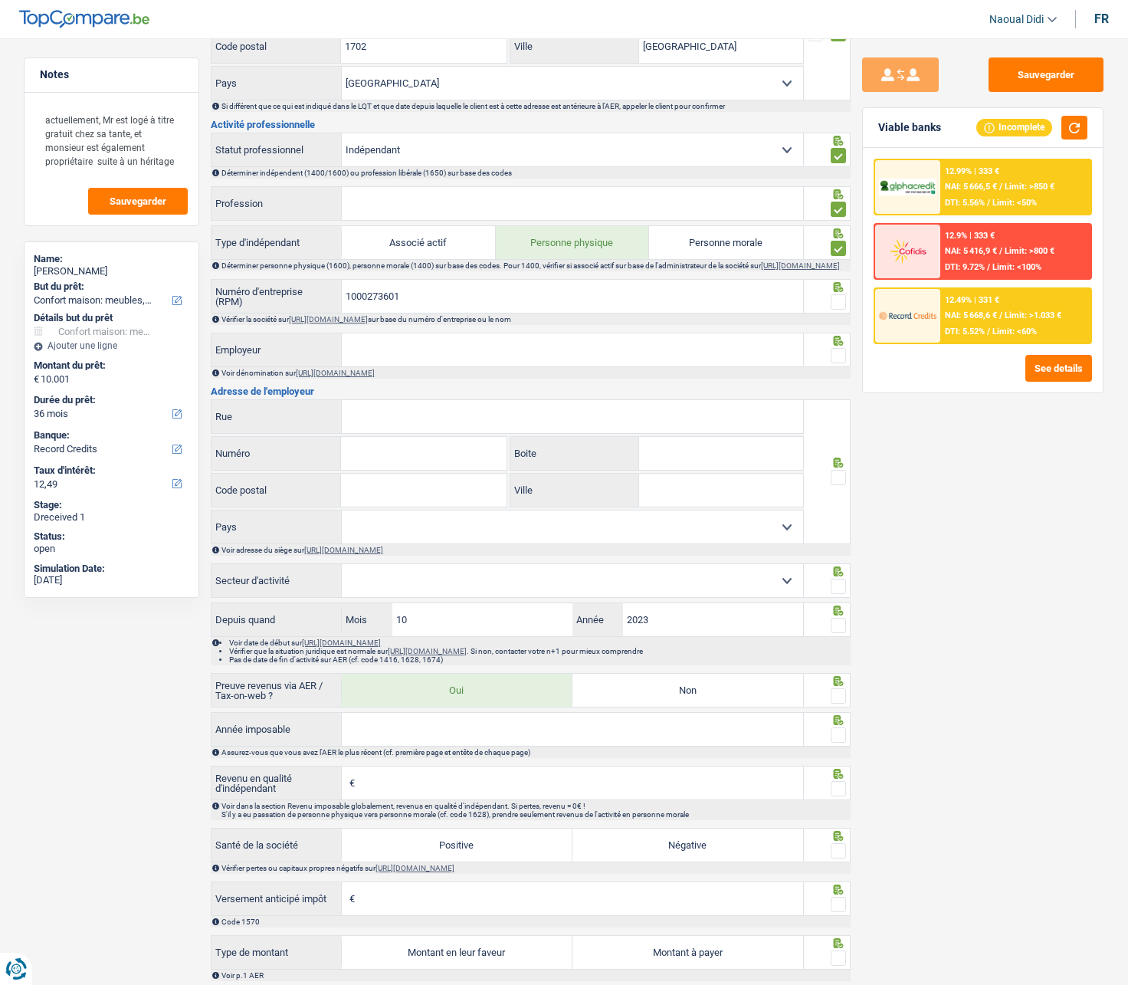
scroll to position [536, 0]
drag, startPoint x: 413, startPoint y: 153, endPoint x: 351, endPoint y: 145, distance: 62.5
click at [351, 145] on select "Ouvrier Employé privé Employé public Invalide Indépendant Pensionné Chômeur Mut…" at bounding box center [572, 149] width 461 height 33
click at [958, 485] on div "Sauvegarder Viable banks Incomplete 12.99% | 333 € NAI: 5 666,5 € / Limit: >850…" at bounding box center [983, 506] width 264 height 899
click at [400, 211] on input "Profession" at bounding box center [572, 202] width 461 height 33
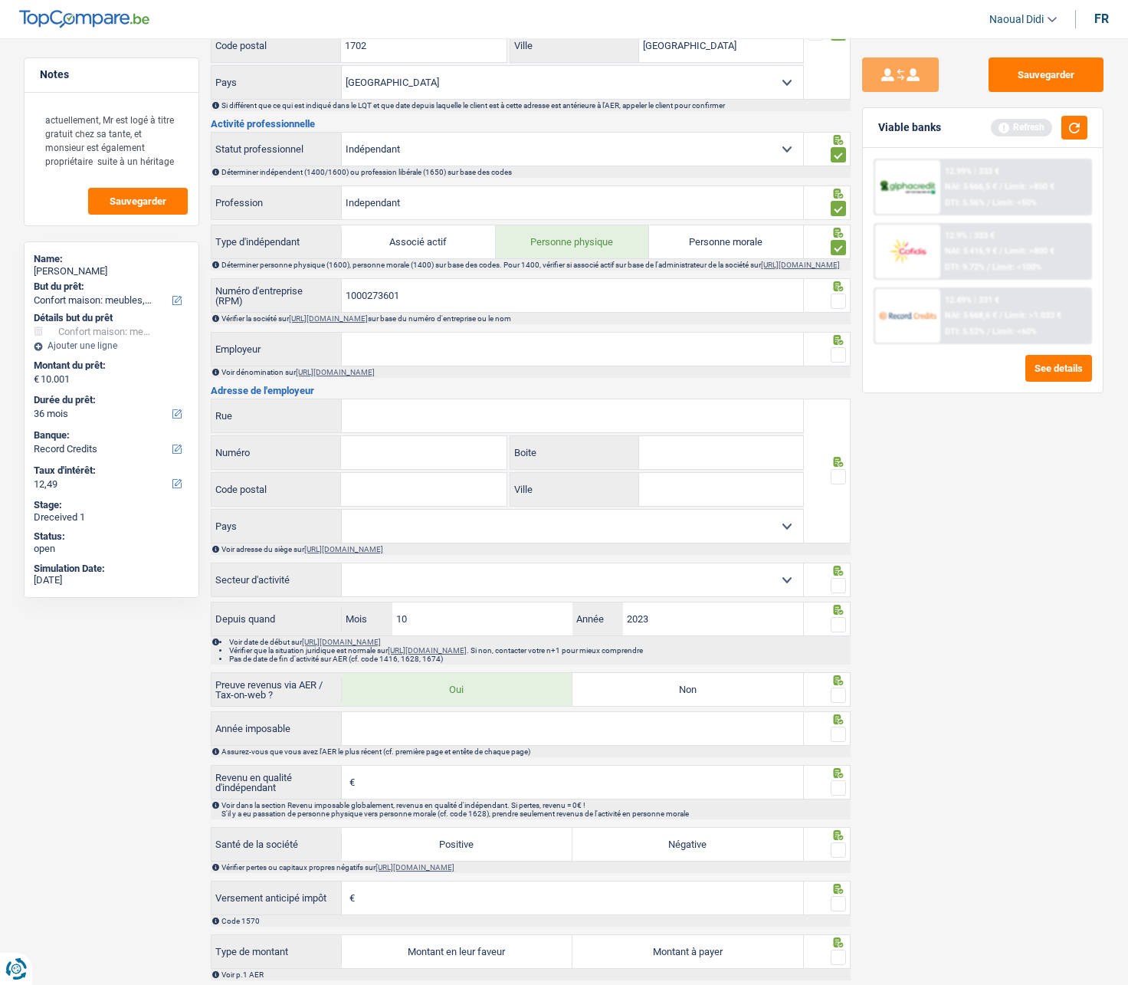
type input "Independant"
click at [415, 364] on input "Employeur" at bounding box center [572, 349] width 461 height 33
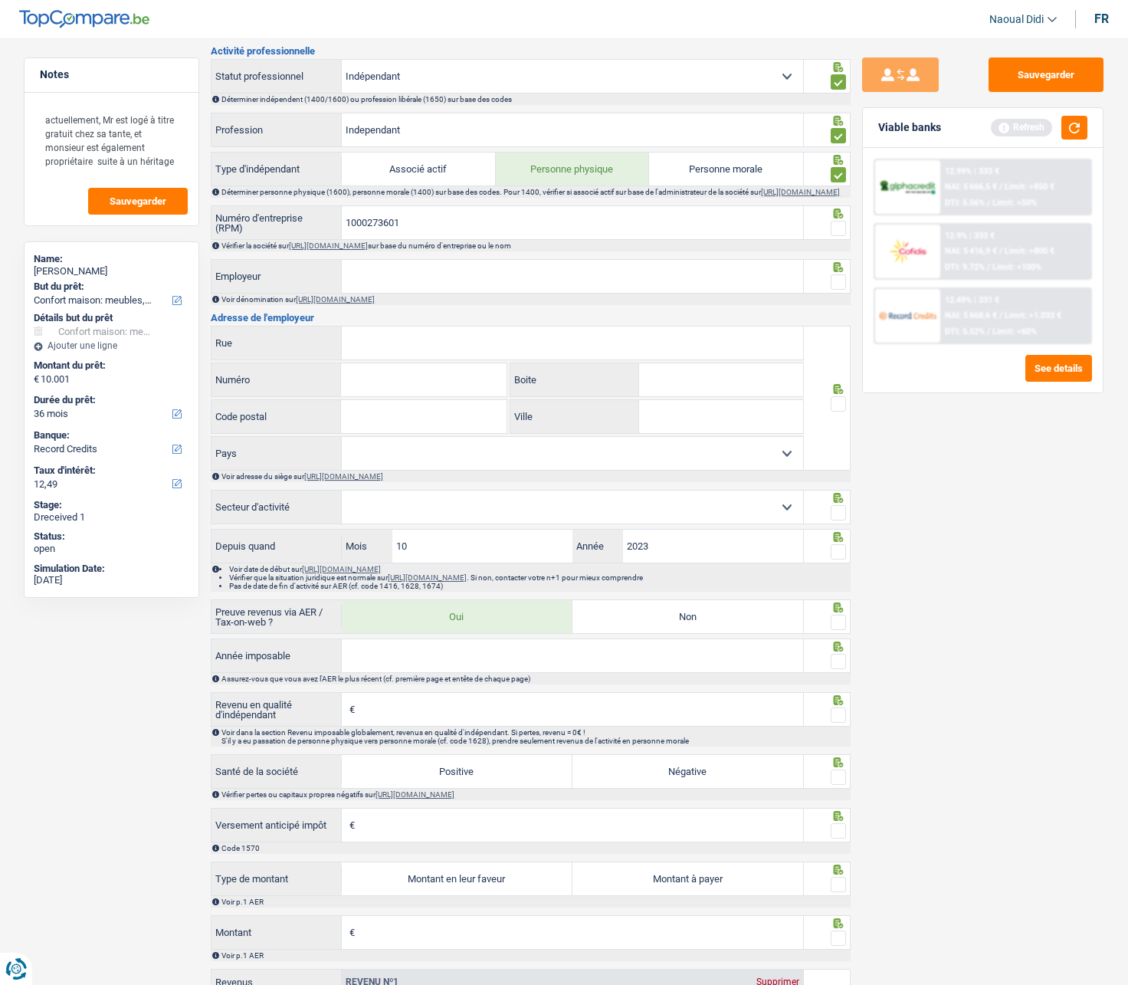
scroll to position [613, 0]
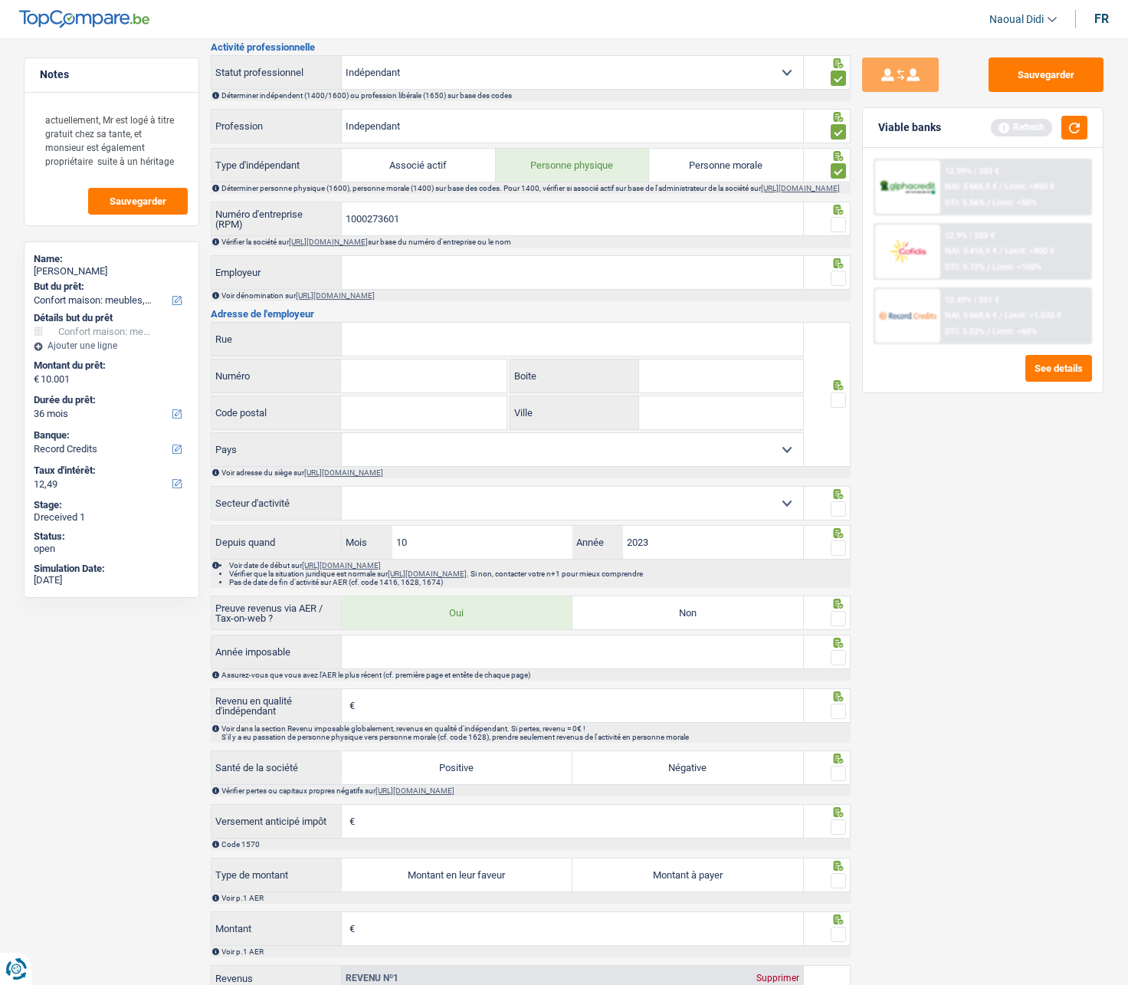
click at [841, 232] on span at bounding box center [838, 224] width 15 height 15
click at [0, 0] on input "radio" at bounding box center [0, 0] width 0 height 0
click at [838, 284] on span at bounding box center [838, 278] width 15 height 15
click at [0, 0] on input "radio" at bounding box center [0, 0] width 0 height 0
drag, startPoint x: 323, startPoint y: 214, endPoint x: 301, endPoint y: 214, distance: 21.5
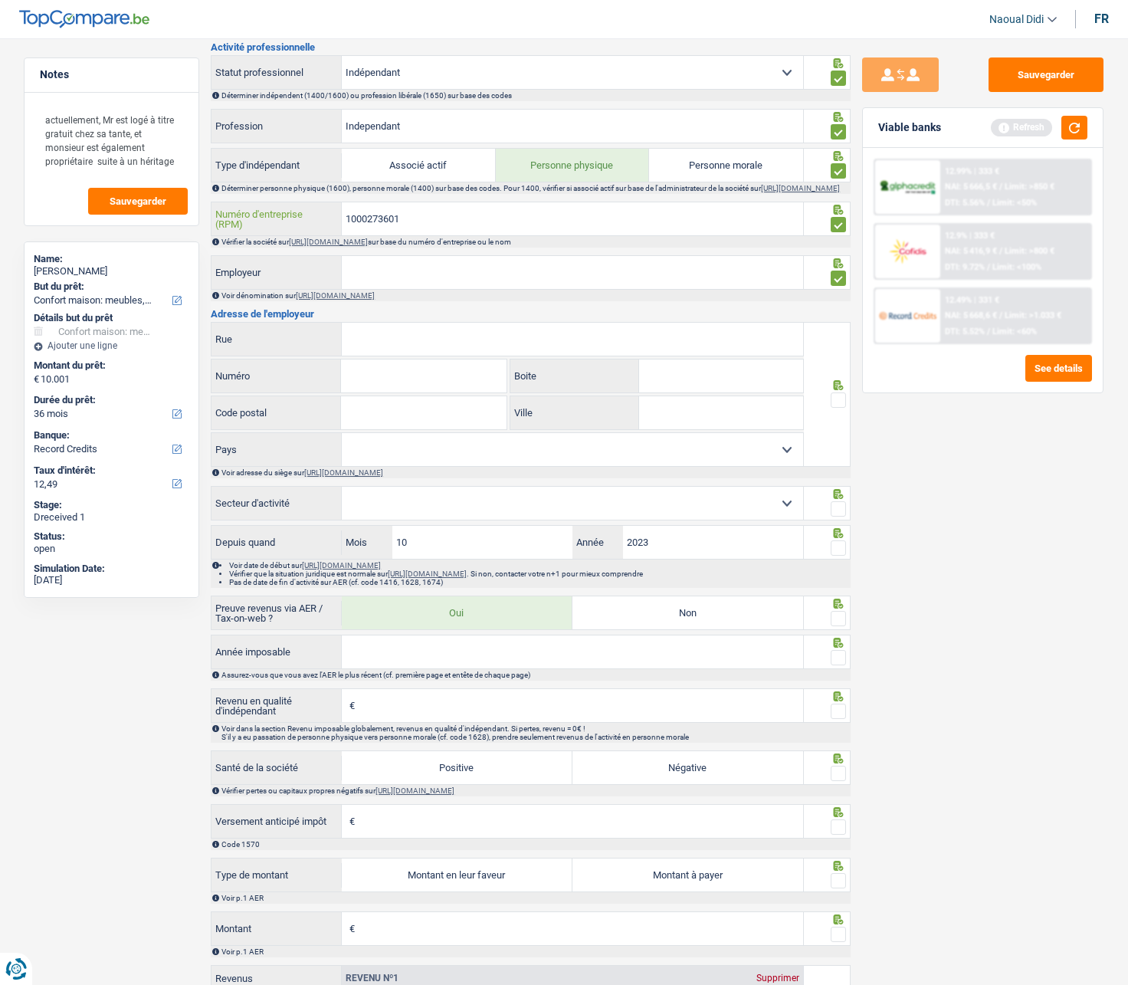
click at [301, 214] on div "1000273601 Numéro d'entreprise (RPM)" at bounding box center [508, 218] width 592 height 33
click at [368, 246] on link "[URL][DOMAIN_NAME]" at bounding box center [328, 242] width 79 height 8
click at [405, 268] on input "Employeur" at bounding box center [572, 272] width 461 height 33
type input "independant"
click at [431, 313] on div "Informations générales Ayachi Nom Confirmer qu'il s'agit de la même personne. S…" at bounding box center [531, 311] width 640 height 1505
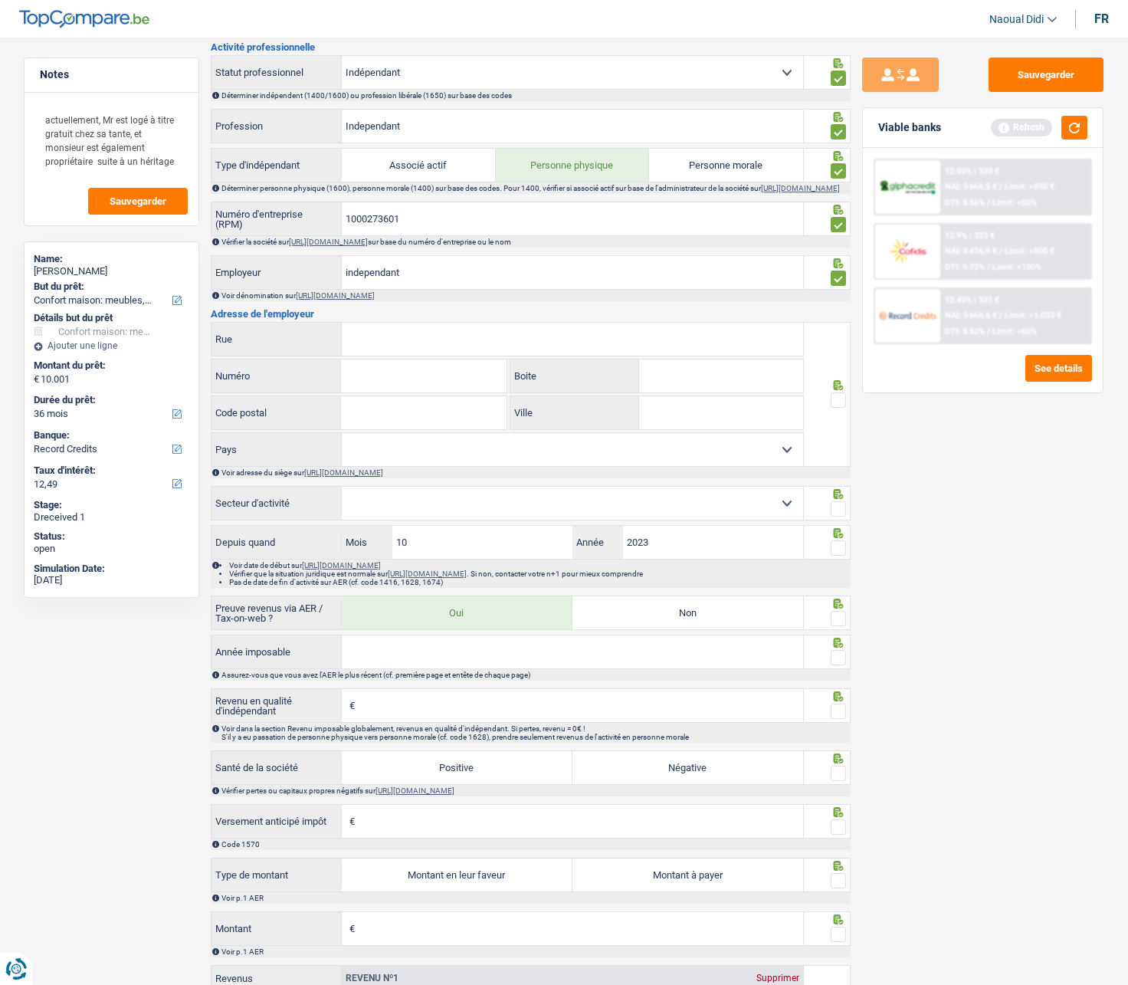
drag, startPoint x: 428, startPoint y: 62, endPoint x: 350, endPoint y: 63, distance: 77.4
click at [350, 63] on select "Ouvrier Employé privé Employé public Invalide Indépendant Pensionné Chômeur Mut…" at bounding box center [572, 72] width 461 height 33
click at [342, 56] on select "Ouvrier Employé privé Employé public Invalide Indépendant Pensionné Chômeur Mut…" at bounding box center [572, 72] width 461 height 33
click at [431, 352] on input "Rue" at bounding box center [572, 339] width 461 height 33
click at [399, 349] on input "Rue" at bounding box center [572, 339] width 461 height 33
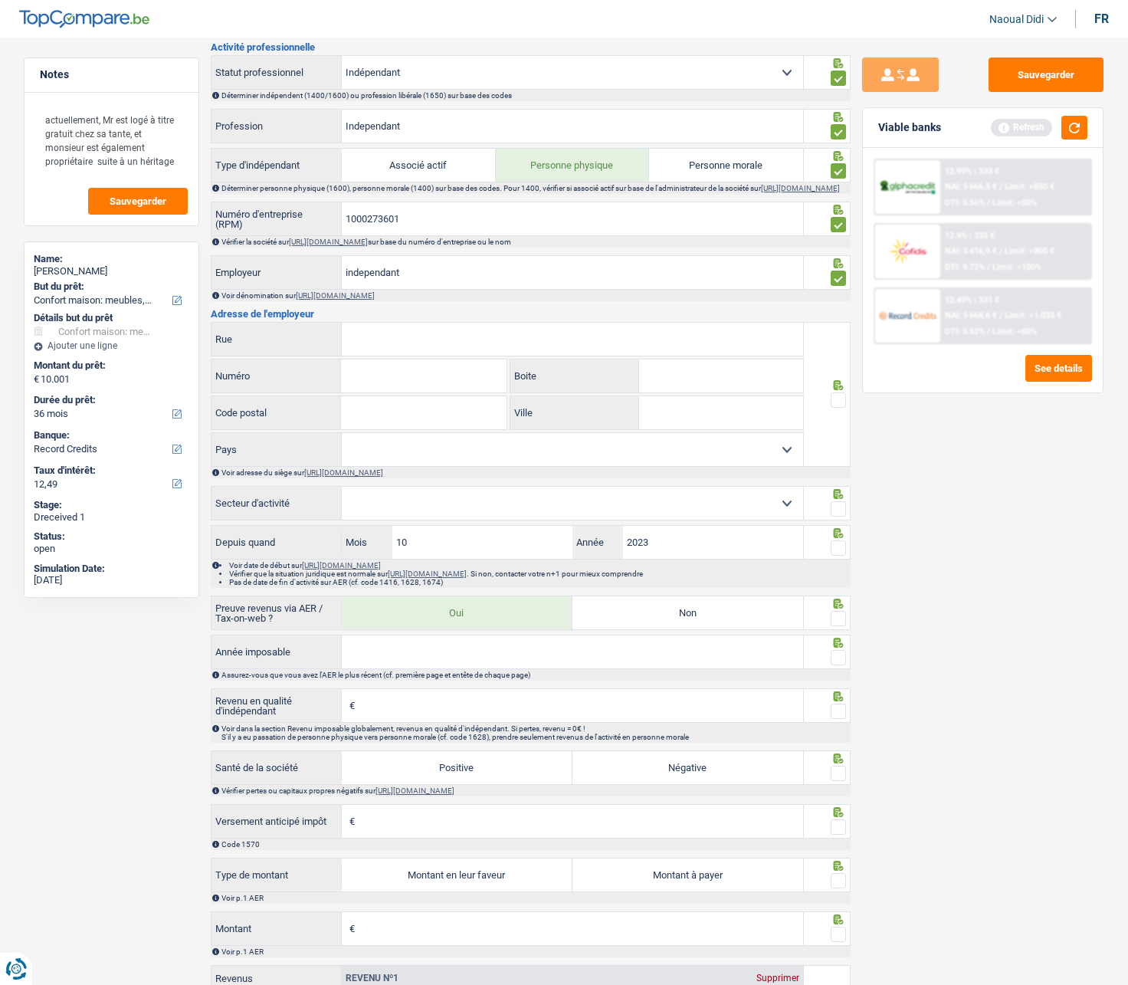
paste input "Chaussée de Ninove 176 1080 [GEOGRAPHIC_DATA]"
type input "Chaussée de Ninove 176 1080 [GEOGRAPHIC_DATA]"
click at [398, 391] on input "Numéro" at bounding box center [423, 375] width 165 height 33
type input "176"
click at [436, 424] on input "Code postal" at bounding box center [423, 412] width 165 height 33
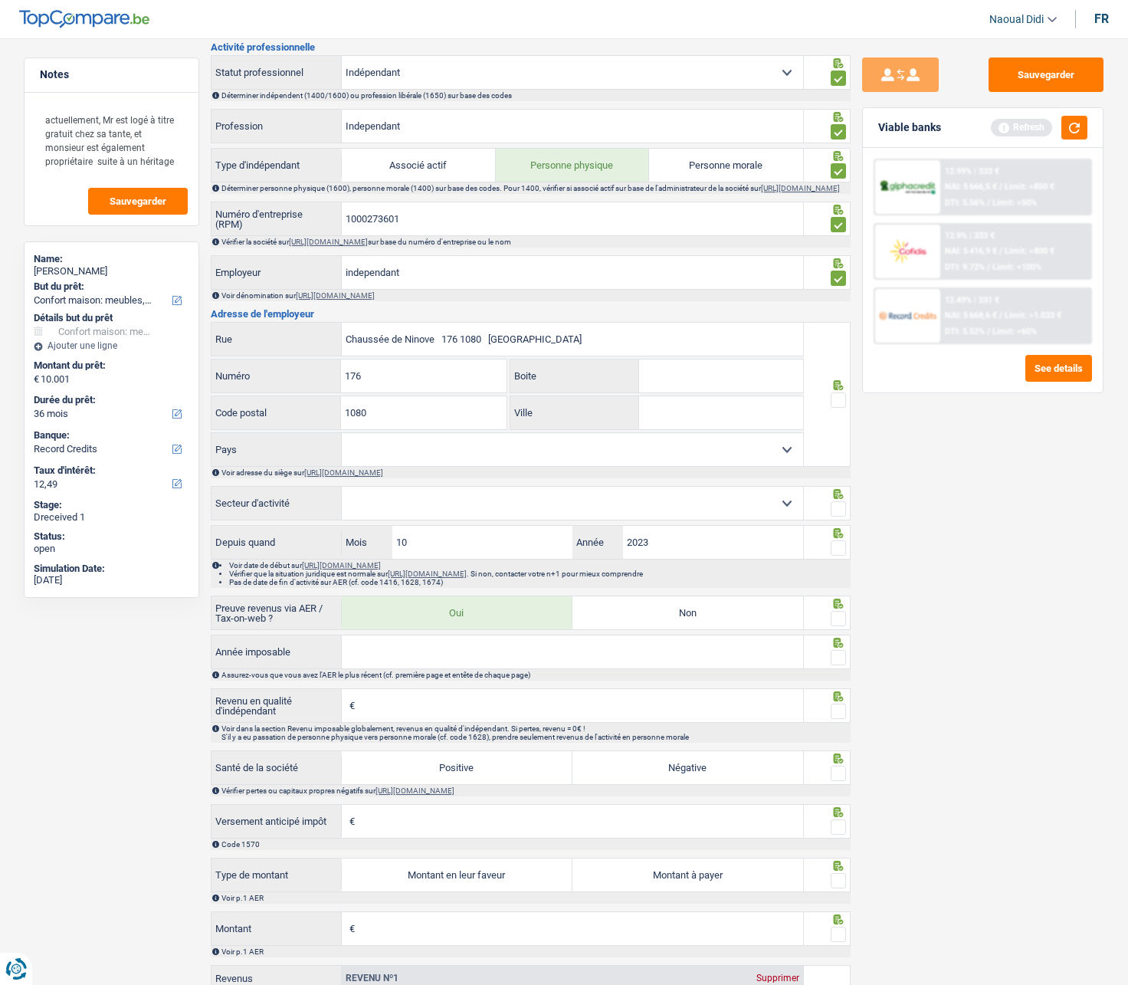
type input "1080"
drag, startPoint x: 494, startPoint y: 343, endPoint x: 648, endPoint y: 350, distance: 155.0
click at [648, 350] on input "Chaussée de Ninove 176 1080 [GEOGRAPHIC_DATA]" at bounding box center [572, 339] width 461 height 33
type input "Chaussée de Ninove 176 1080"
click at [674, 428] on input "Ville" at bounding box center [721, 412] width 164 height 33
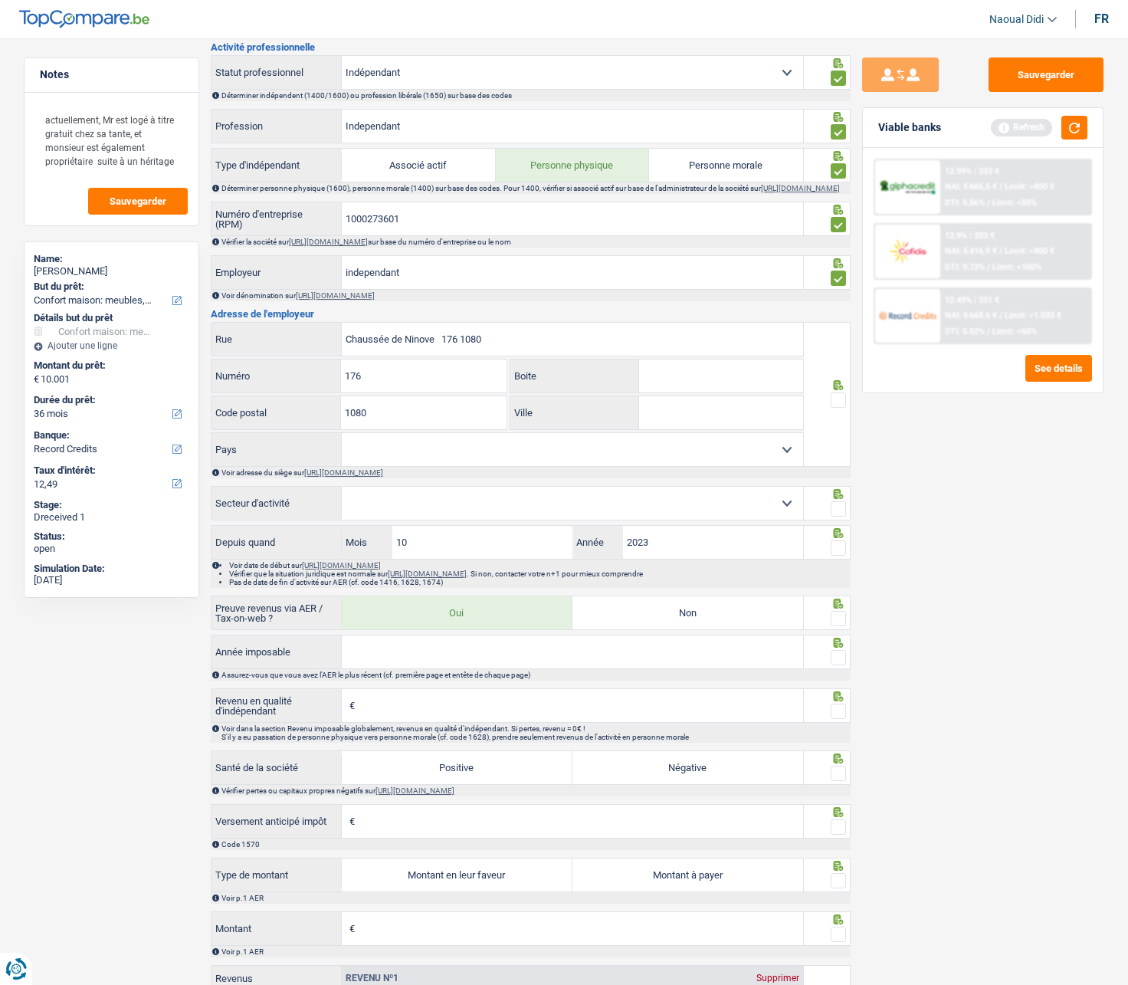
paste input "[GEOGRAPHIC_DATA]"
type input "[GEOGRAPHIC_DATA]"
click at [506, 345] on input "Chaussée de Ninove 176 1080" at bounding box center [572, 339] width 461 height 33
type input "Chaussée de Ninove"
click at [834, 405] on span at bounding box center [838, 399] width 15 height 15
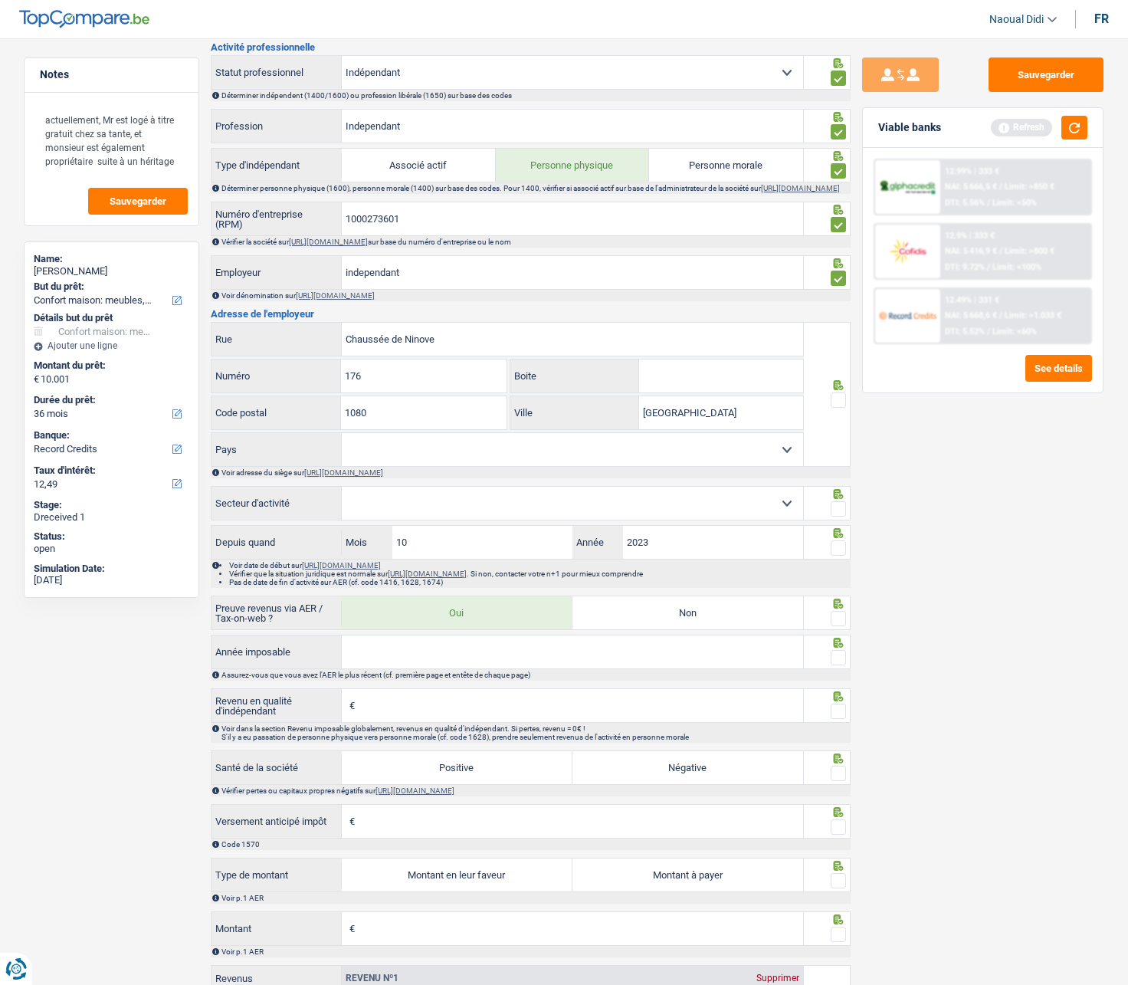
click at [0, 0] on input "radio" at bounding box center [0, 0] width 0 height 0
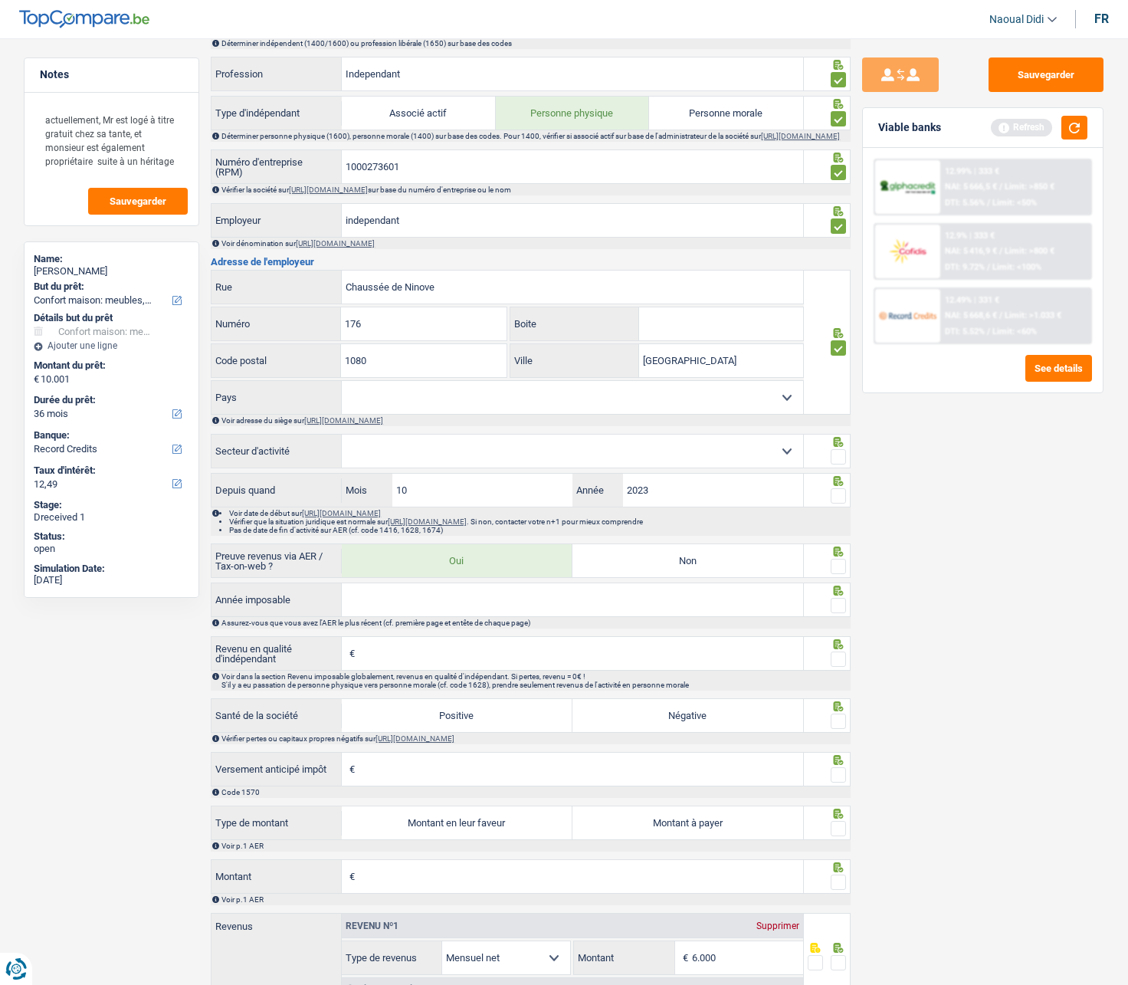
scroll to position [690, 0]
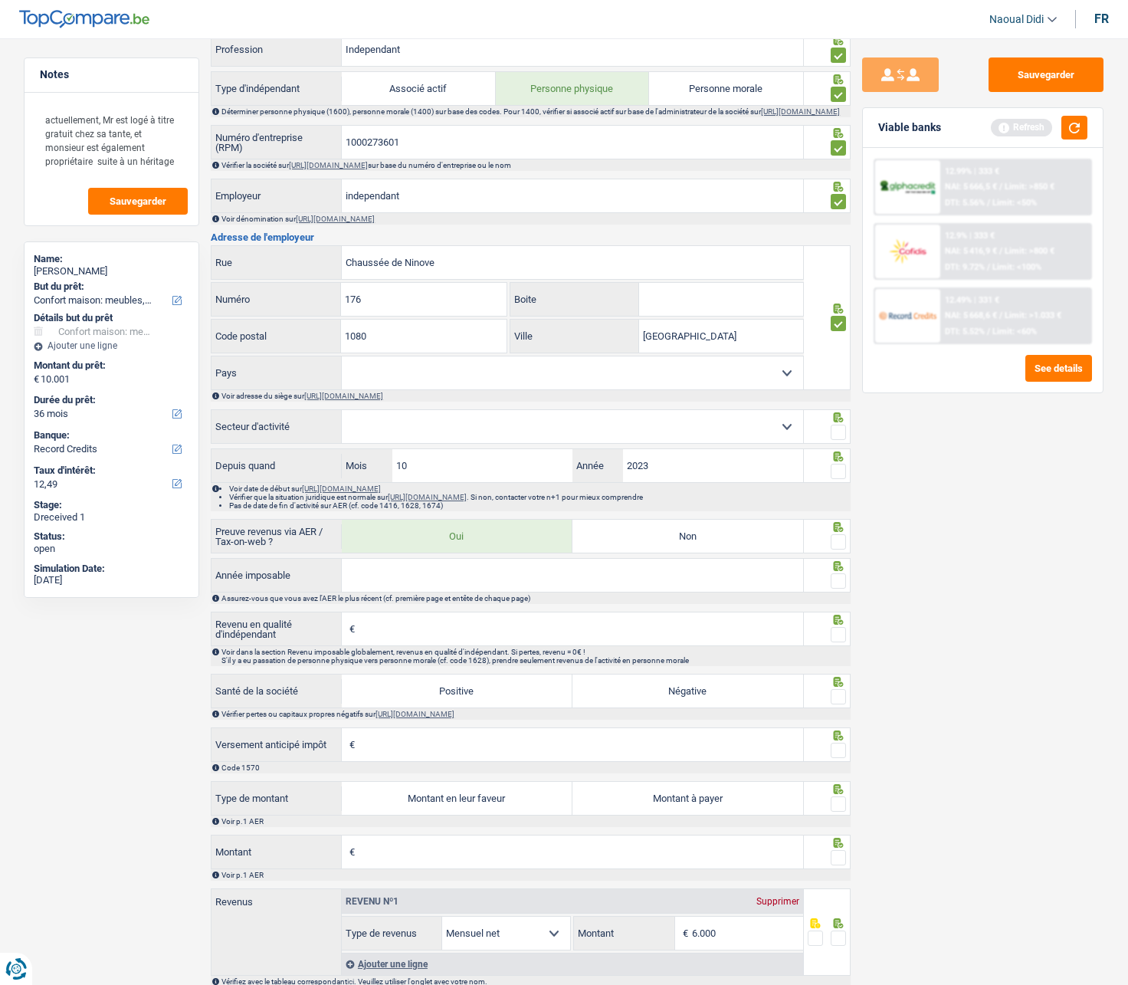
click at [371, 379] on select "Belgique [GEOGRAPHIC_DATA] Sélectionner une option" at bounding box center [572, 372] width 461 height 33
select select "BE"
click at [342, 365] on select "Belgique [GEOGRAPHIC_DATA] Sélectionner une option" at bounding box center [572, 372] width 461 height 33
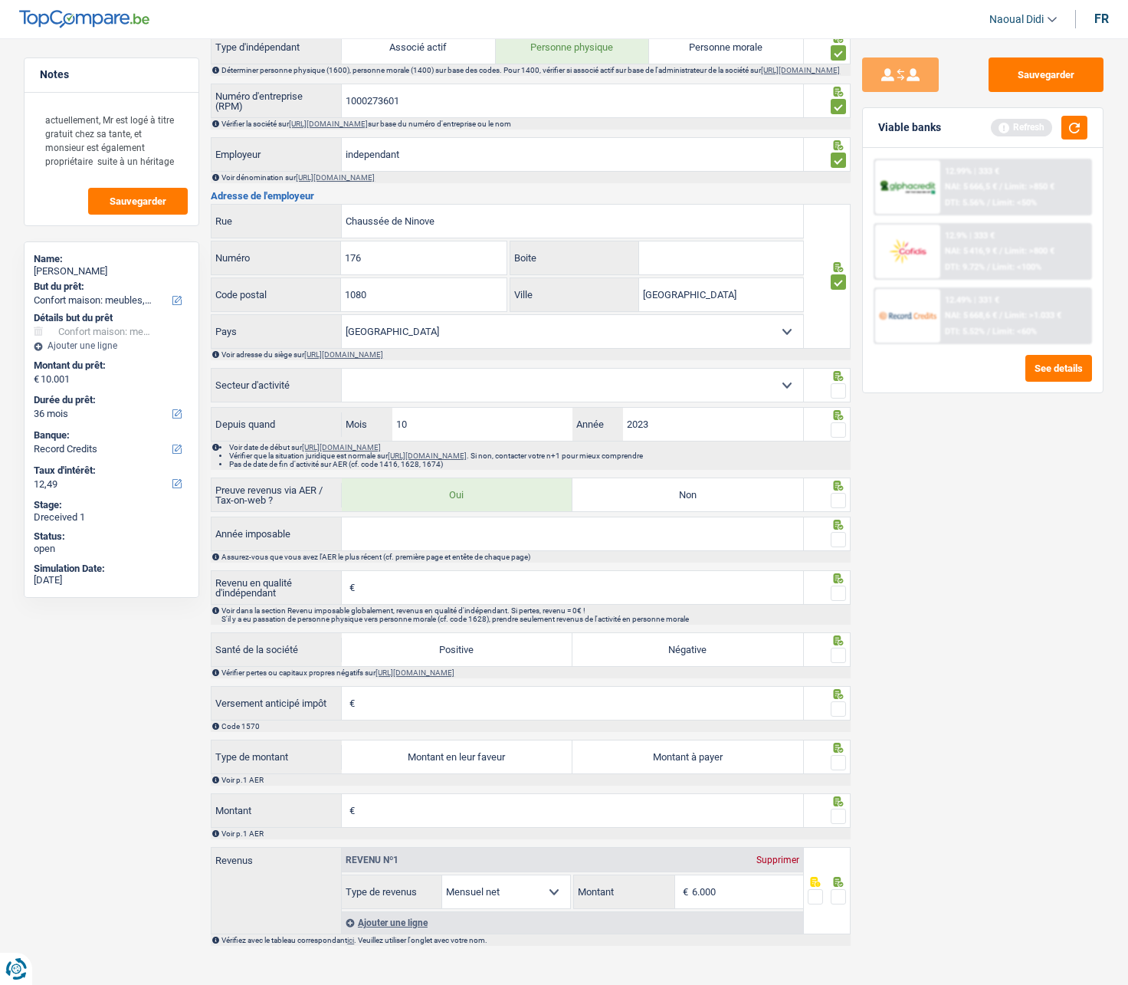
scroll to position [754, 0]
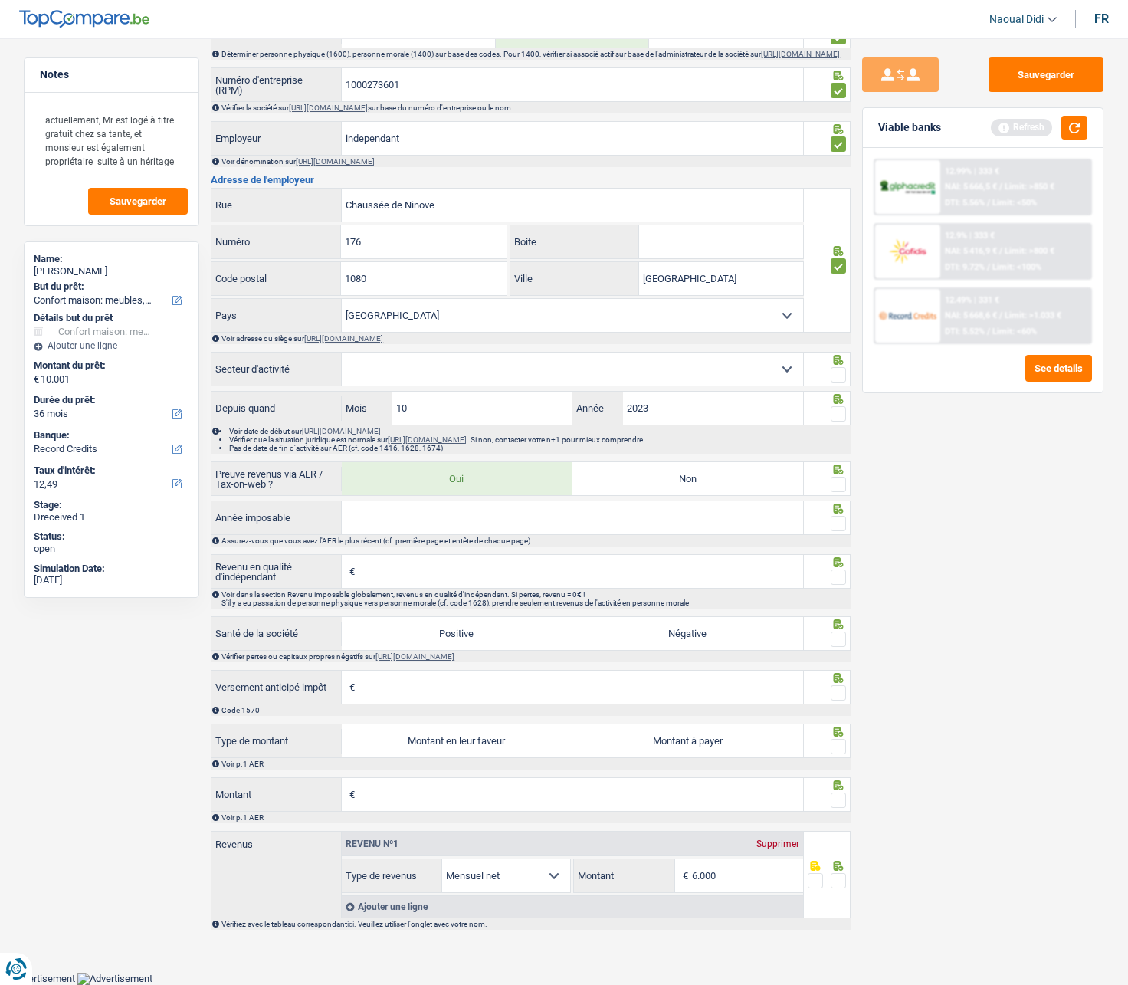
click at [402, 377] on select "Agriculture/Pêche Industrie Horeca Courier/Fitness/Taxi Construction Banques/As…" at bounding box center [572, 369] width 461 height 33
click at [777, 372] on select "Agriculture/Pêche Industrie Horeca Courier/Fitness/Taxi Construction Banques/As…" at bounding box center [572, 369] width 461 height 33
click at [403, 538] on div "Assurez-vous que vous avez l'AER le plus récent (cf. première page et entête de…" at bounding box center [535, 540] width 628 height 8
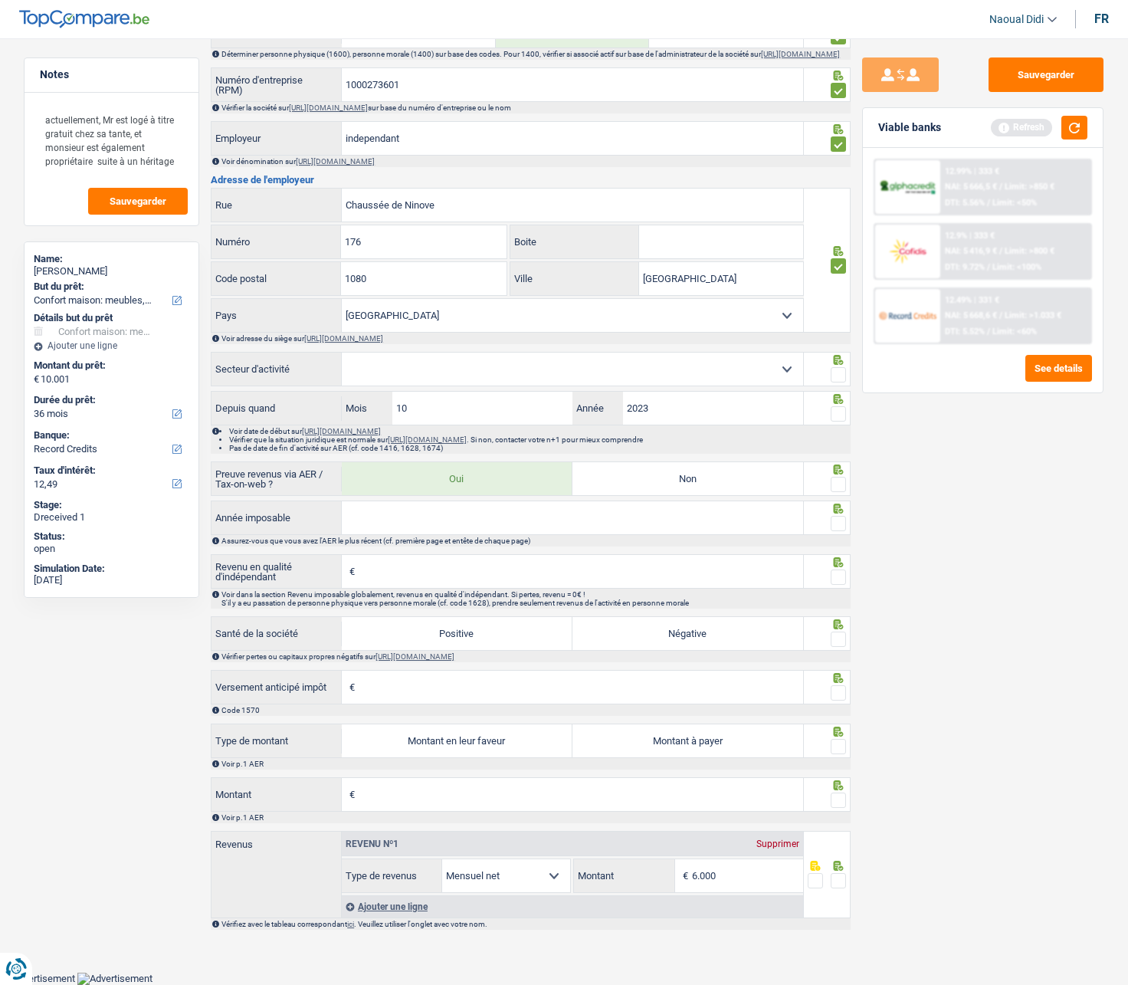
click at [397, 533] on input "Année imposable" at bounding box center [572, 517] width 461 height 33
type input "2023"
click at [841, 526] on span at bounding box center [838, 523] width 15 height 15
click at [0, 0] on input "radio" at bounding box center [0, 0] width 0 height 0
click at [839, 490] on span at bounding box center [838, 484] width 15 height 15
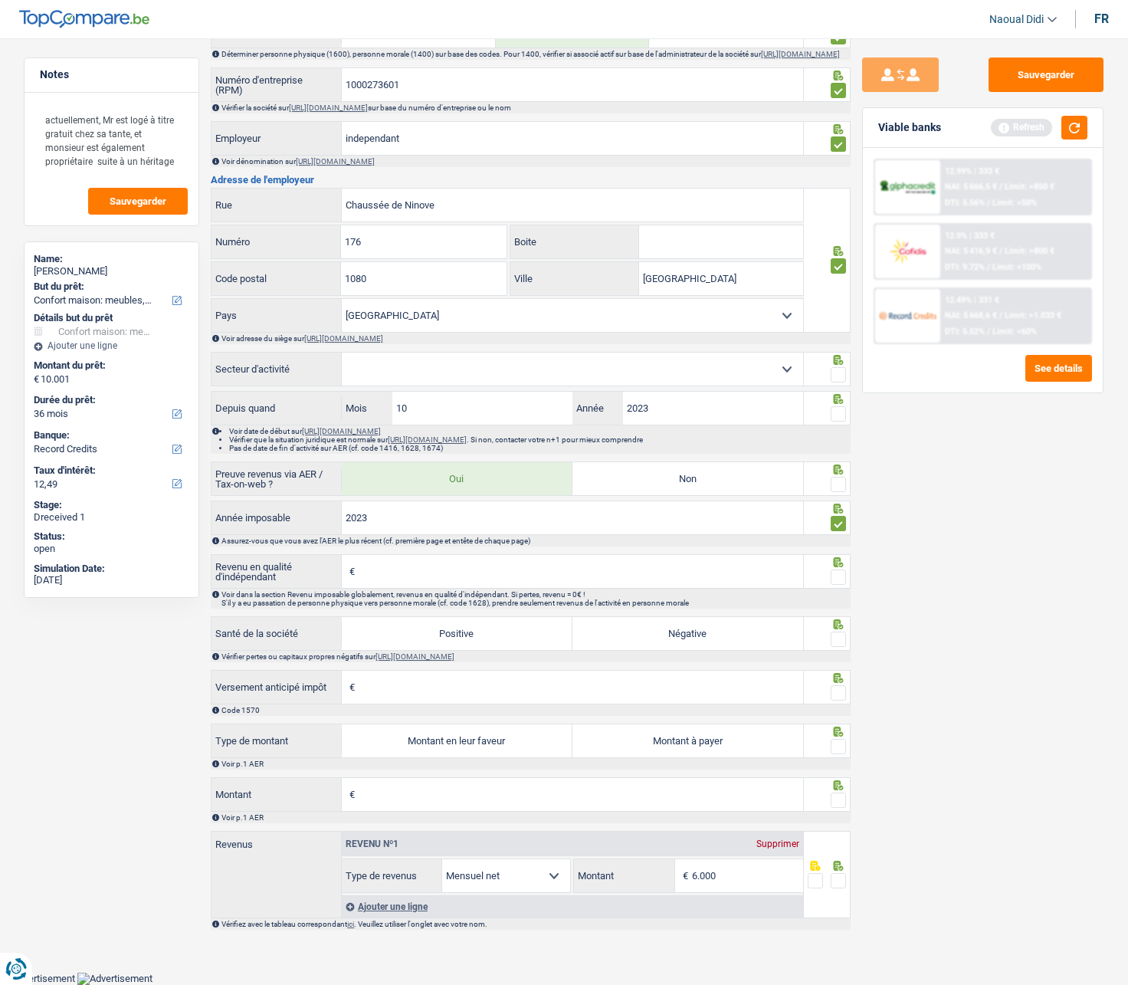
click at [0, 0] on input "radio" at bounding box center [0, 0] width 0 height 0
click at [348, 559] on span "€" at bounding box center [350, 571] width 17 height 33
click at [351, 559] on span "€" at bounding box center [350, 571] width 17 height 33
click at [348, 559] on span "€" at bounding box center [350, 571] width 17 height 33
click at [349, 559] on span "€" at bounding box center [350, 571] width 17 height 33
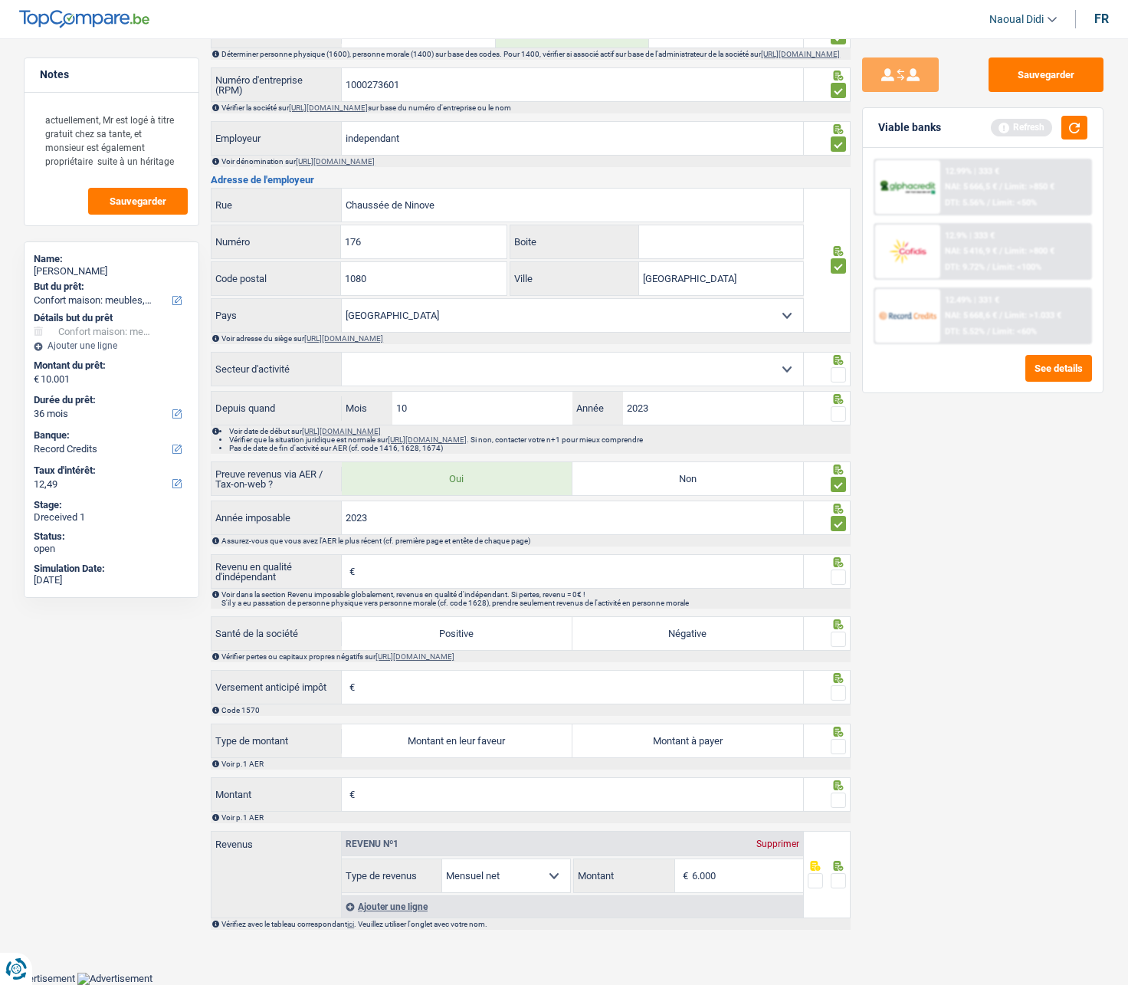
click at [349, 559] on span "€" at bounding box center [350, 571] width 17 height 33
click at [364, 559] on input "Revenu en qualité d'indépendant" at bounding box center [581, 571] width 444 height 33
type input "1.000"
click at [845, 559] on span at bounding box center [838, 576] width 15 height 15
click at [0, 0] on input "radio" at bounding box center [0, 0] width 0 height 0
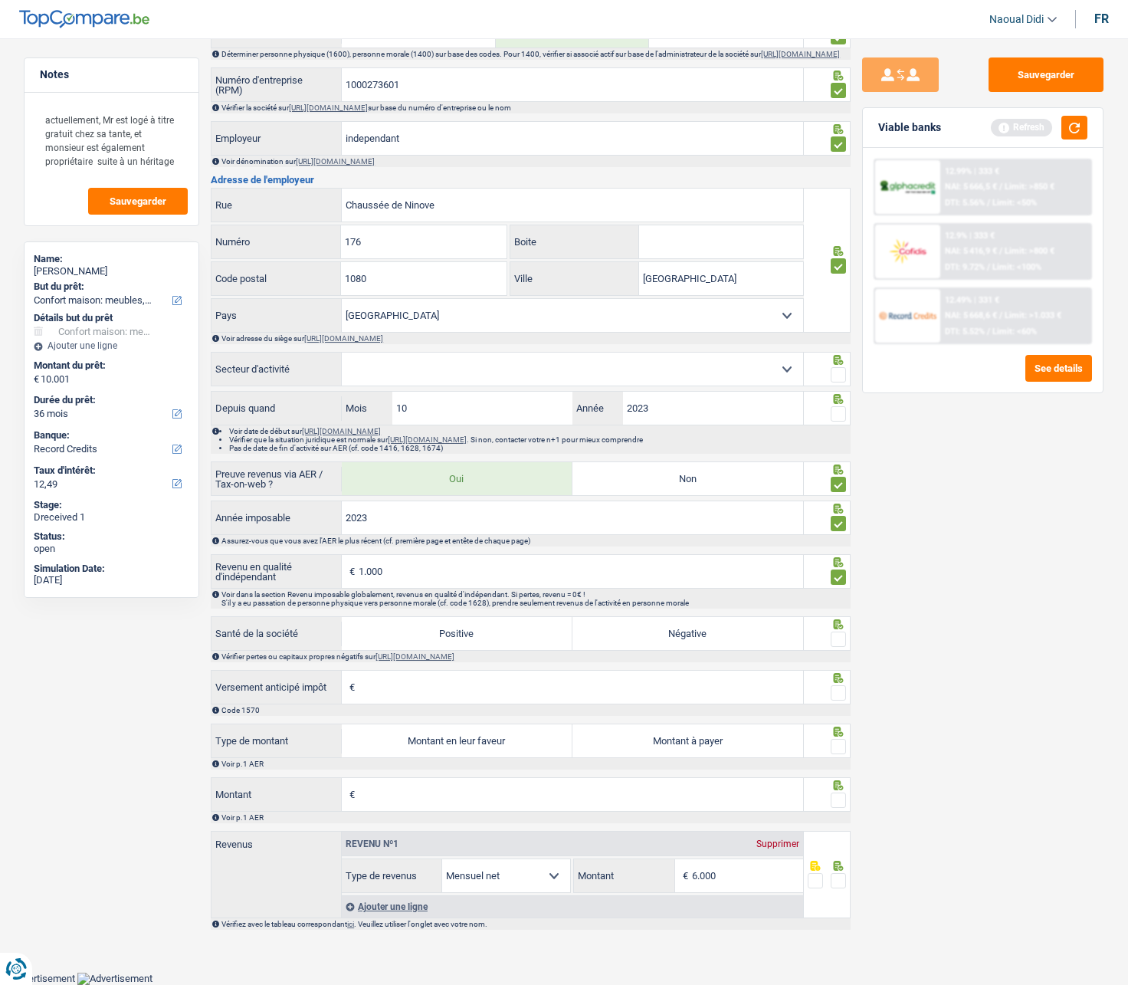
click at [469, 559] on label "Positive" at bounding box center [457, 633] width 231 height 33
click at [469, 559] on input "Positive" at bounding box center [457, 633] width 231 height 33
radio input "true"
click at [838, 559] on span at bounding box center [838, 692] width 15 height 15
click at [0, 0] on input "radio" at bounding box center [0, 0] width 0 height 0
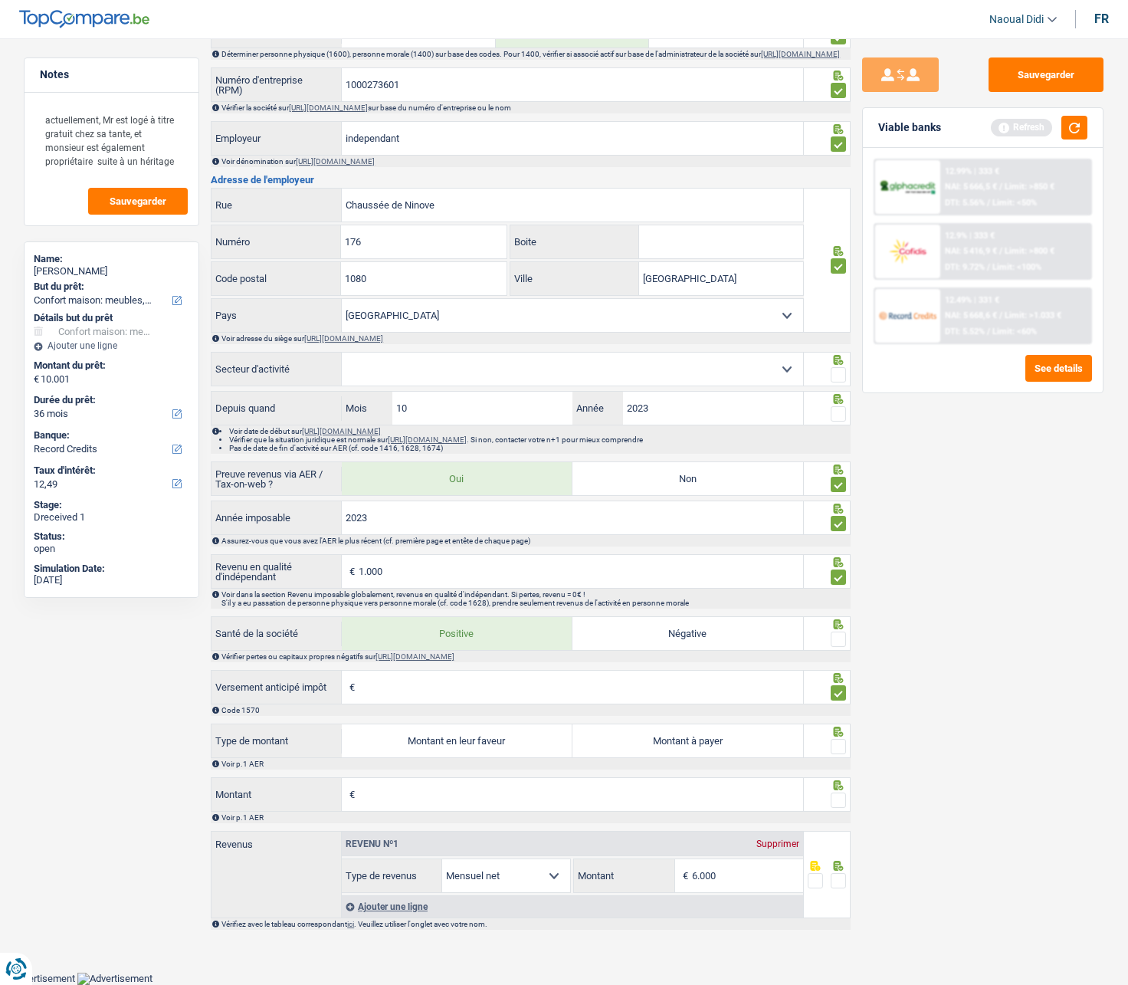
click at [843, 559] on span at bounding box center [838, 638] width 15 height 15
click at [0, 0] on input "radio" at bounding box center [0, 0] width 0 height 0
click at [667, 559] on label "Montant à payer" at bounding box center [687, 740] width 231 height 33
click at [667, 559] on input "Montant à payer" at bounding box center [687, 740] width 231 height 33
radio input "true"
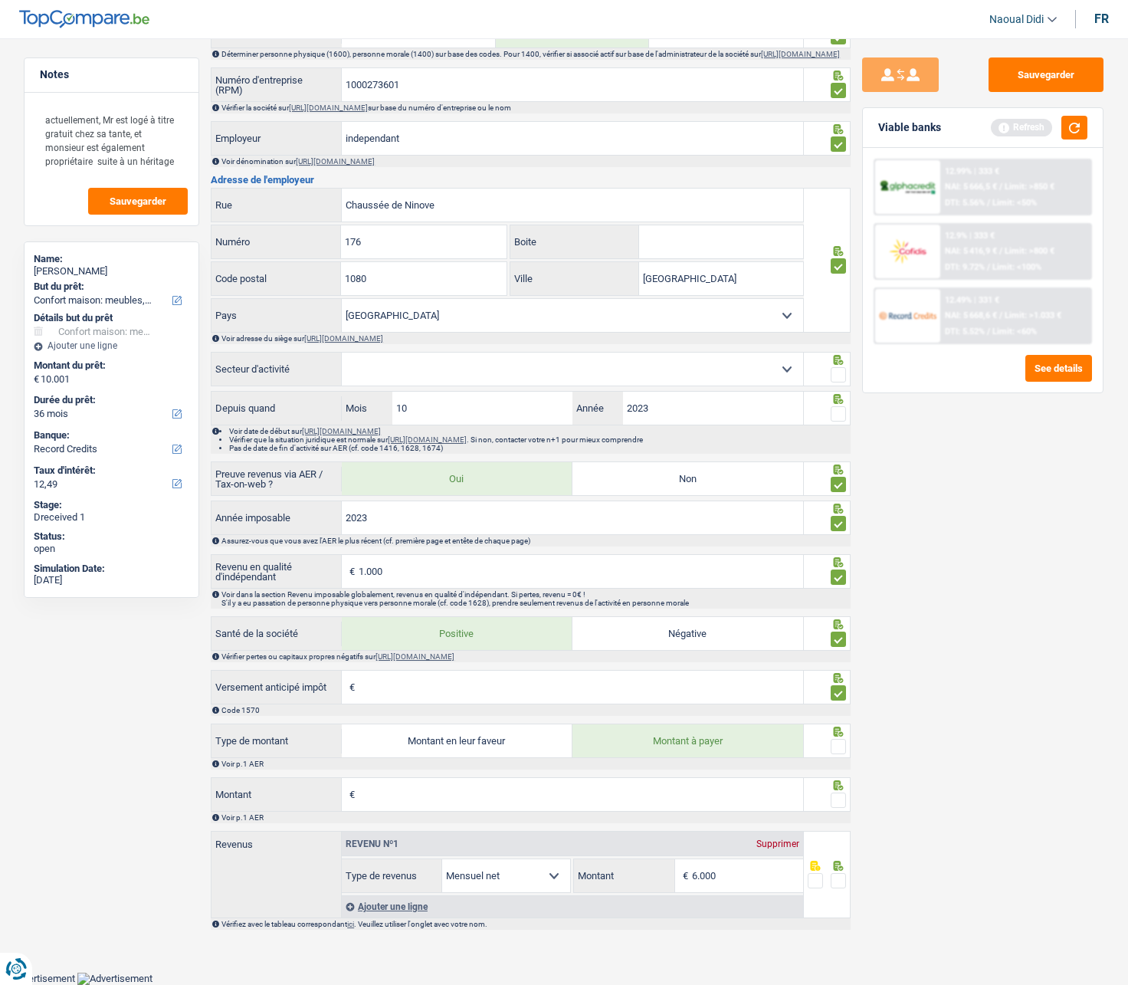
type input "333"
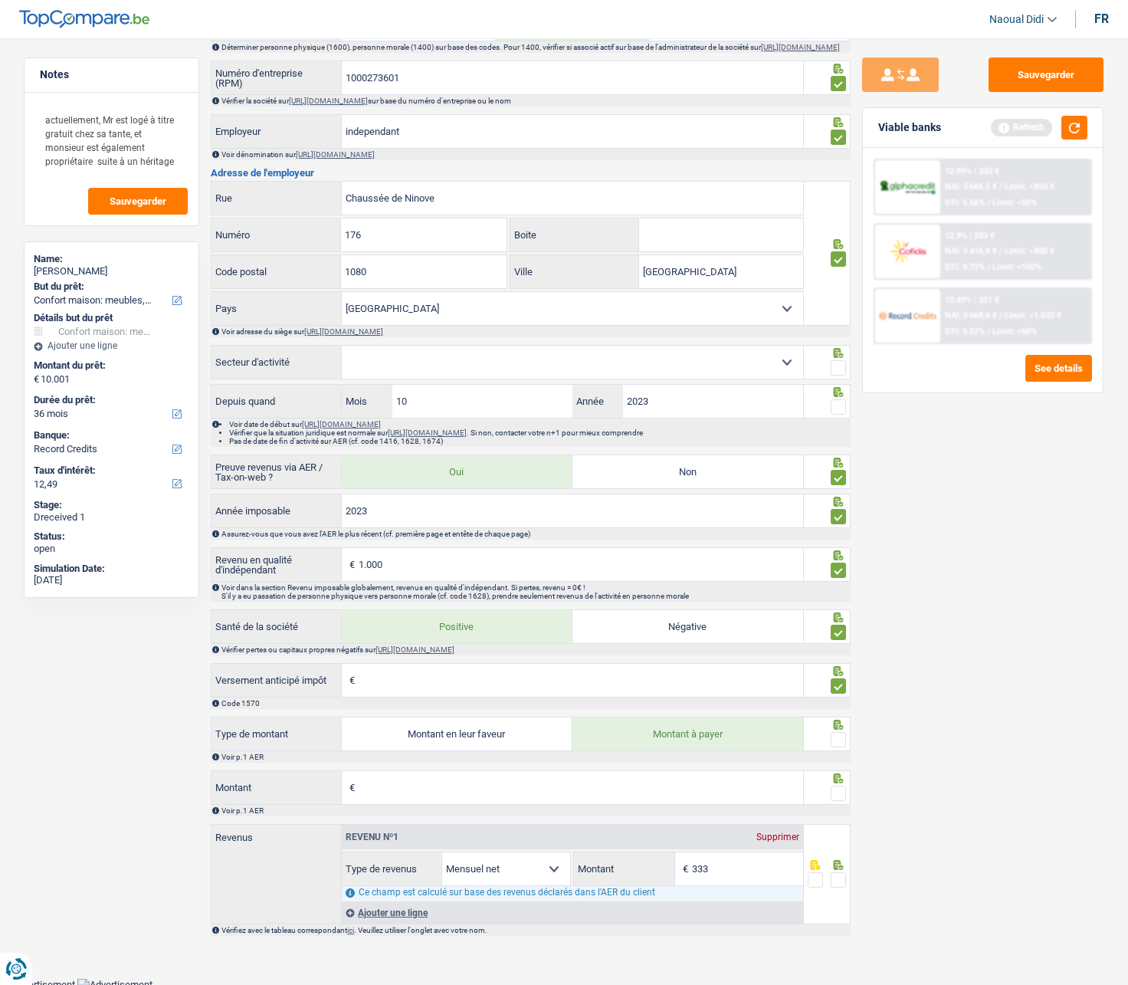
click at [350, 559] on span "€" at bounding box center [350, 787] width 17 height 33
click at [372, 559] on input "Montant" at bounding box center [581, 787] width 444 height 33
click at [381, 559] on input "Montant" at bounding box center [581, 787] width 444 height 33
type input "750.765"
type input "-249.922"
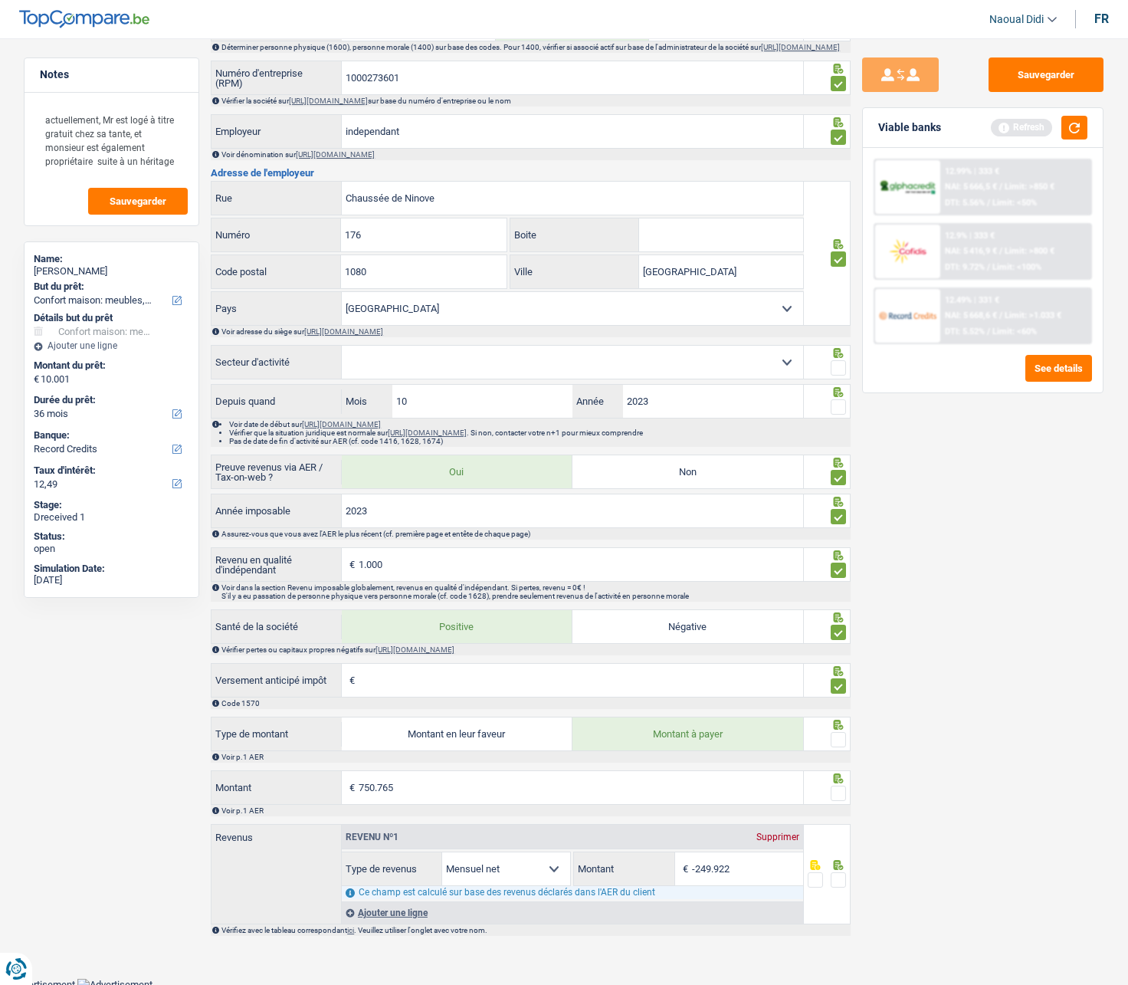
click at [507, 559] on div "Voir p.1 AER" at bounding box center [531, 810] width 640 height 11
click at [425, 559] on input "750.765" at bounding box center [581, 787] width 444 height 33
type input "7.507"
type input "-2.169"
click at [839, 559] on span at bounding box center [838, 793] width 15 height 15
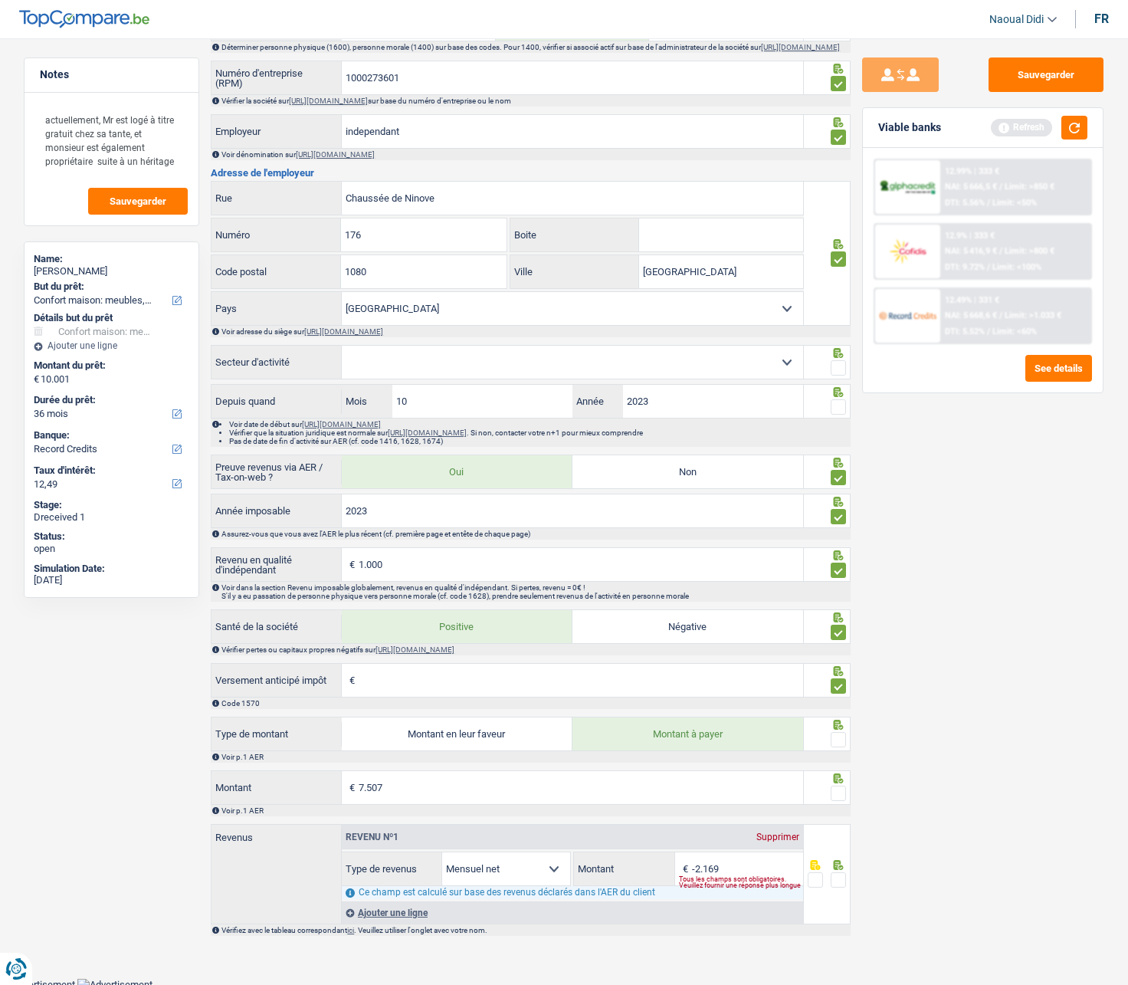
click at [0, 0] on input "radio" at bounding box center [0, 0] width 0 height 0
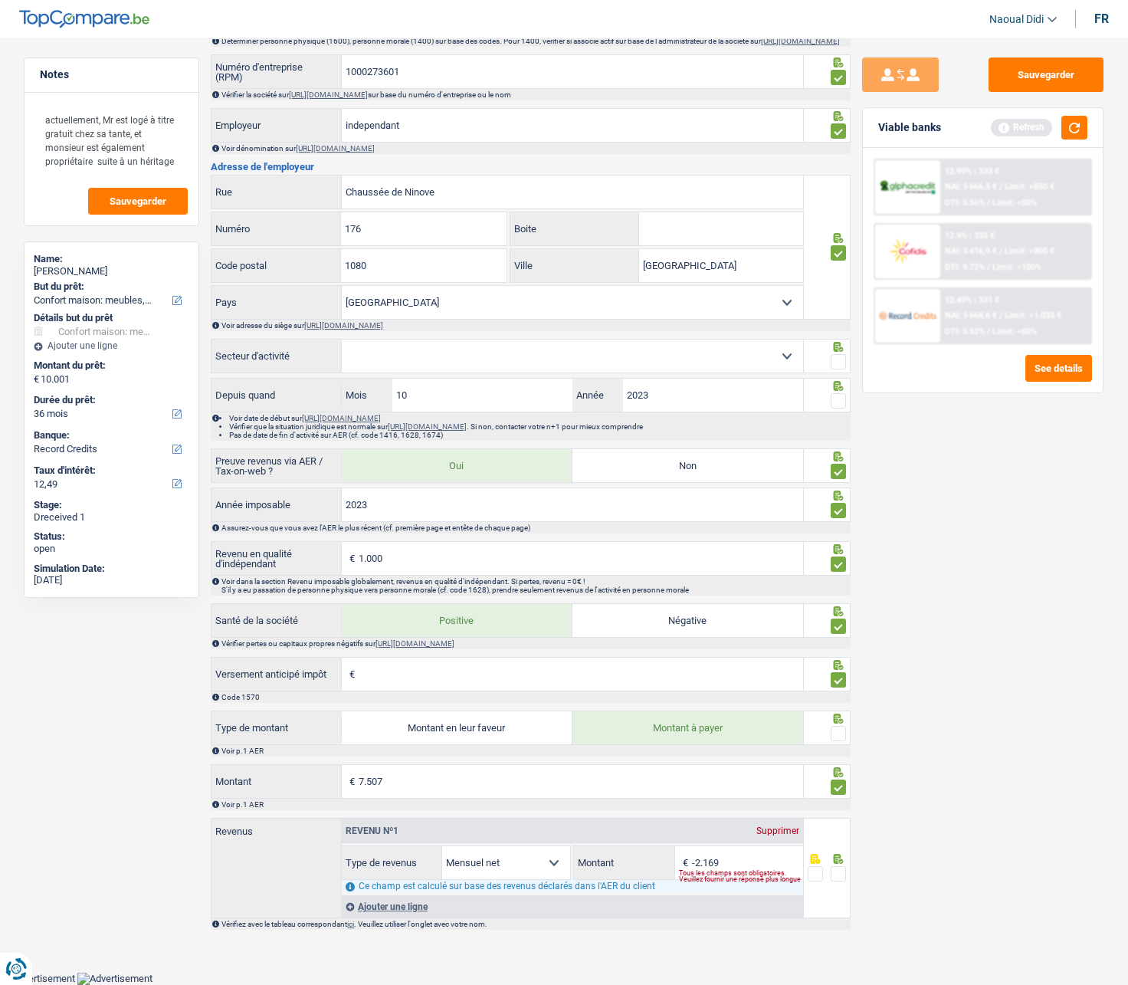
click at [916, 559] on div "Sauvegarder Viable banks Refresh 12.99% | 333 € NAI: 5 666,5 € / Limit: >850 € …" at bounding box center [983, 506] width 264 height 899
click at [831, 559] on span at bounding box center [838, 873] width 15 height 15
click at [0, 0] on input "radio" at bounding box center [0, 0] width 0 height 0
click at [1015, 75] on button "Sauvegarder" at bounding box center [1046, 74] width 115 height 34
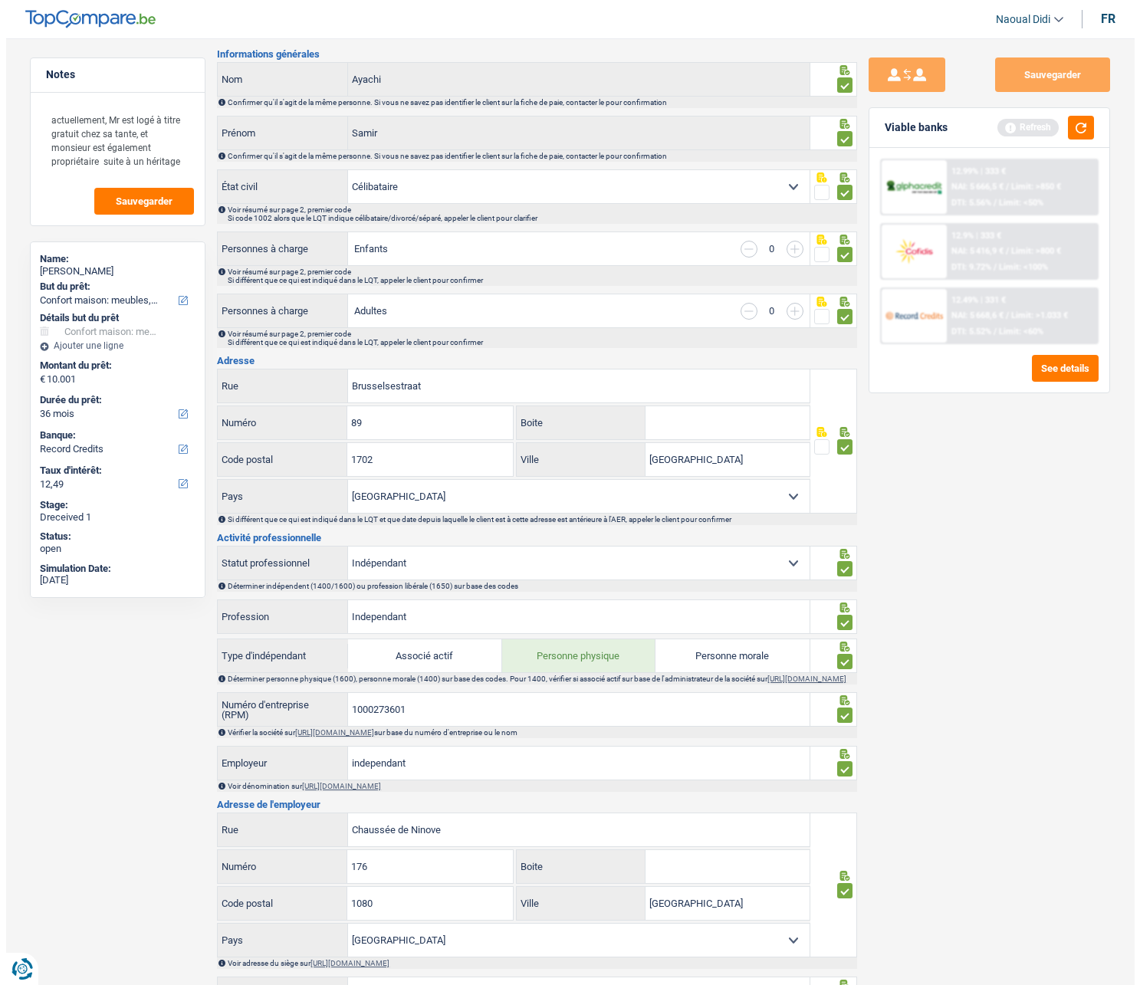
scroll to position [0, 0]
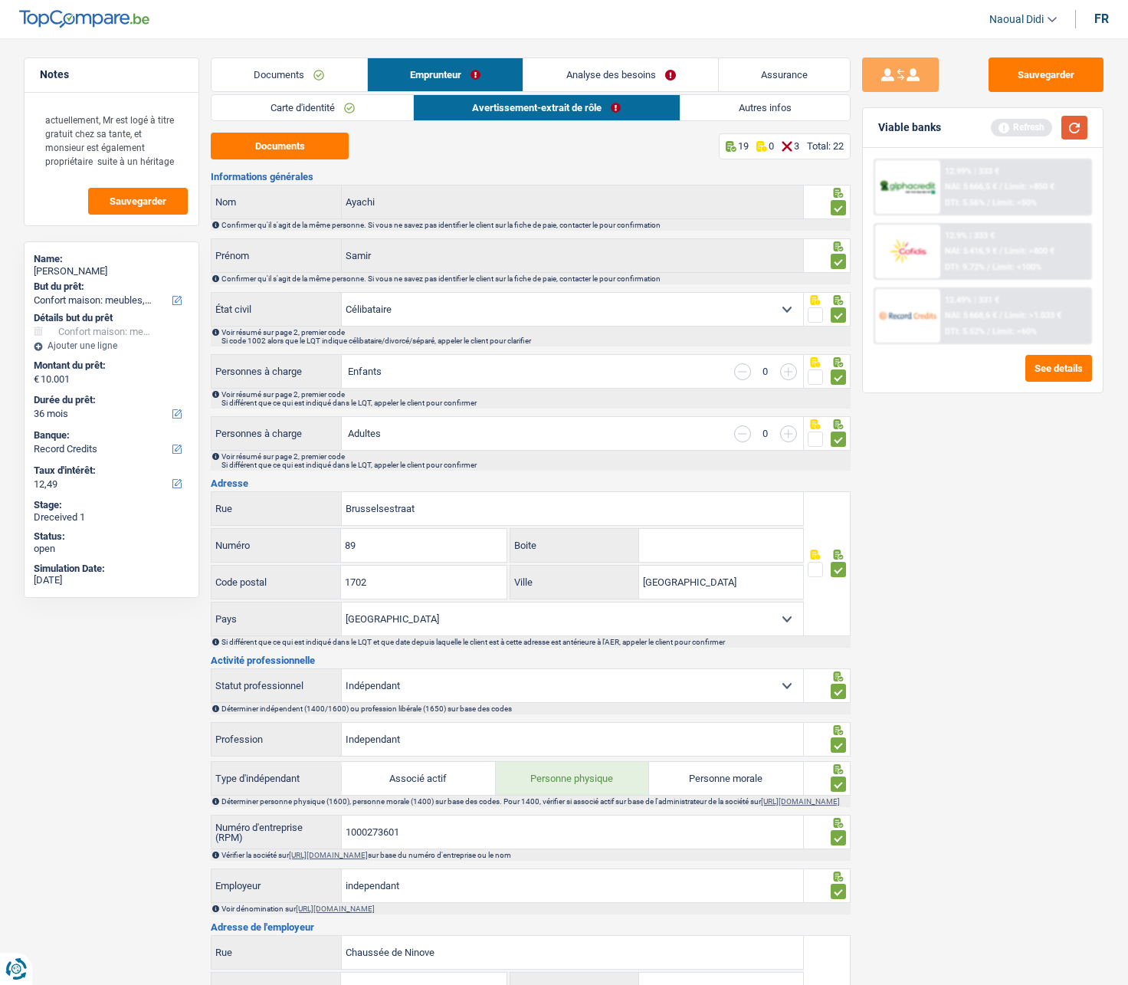
click at [1072, 121] on button "button" at bounding box center [1074, 128] width 26 height 24
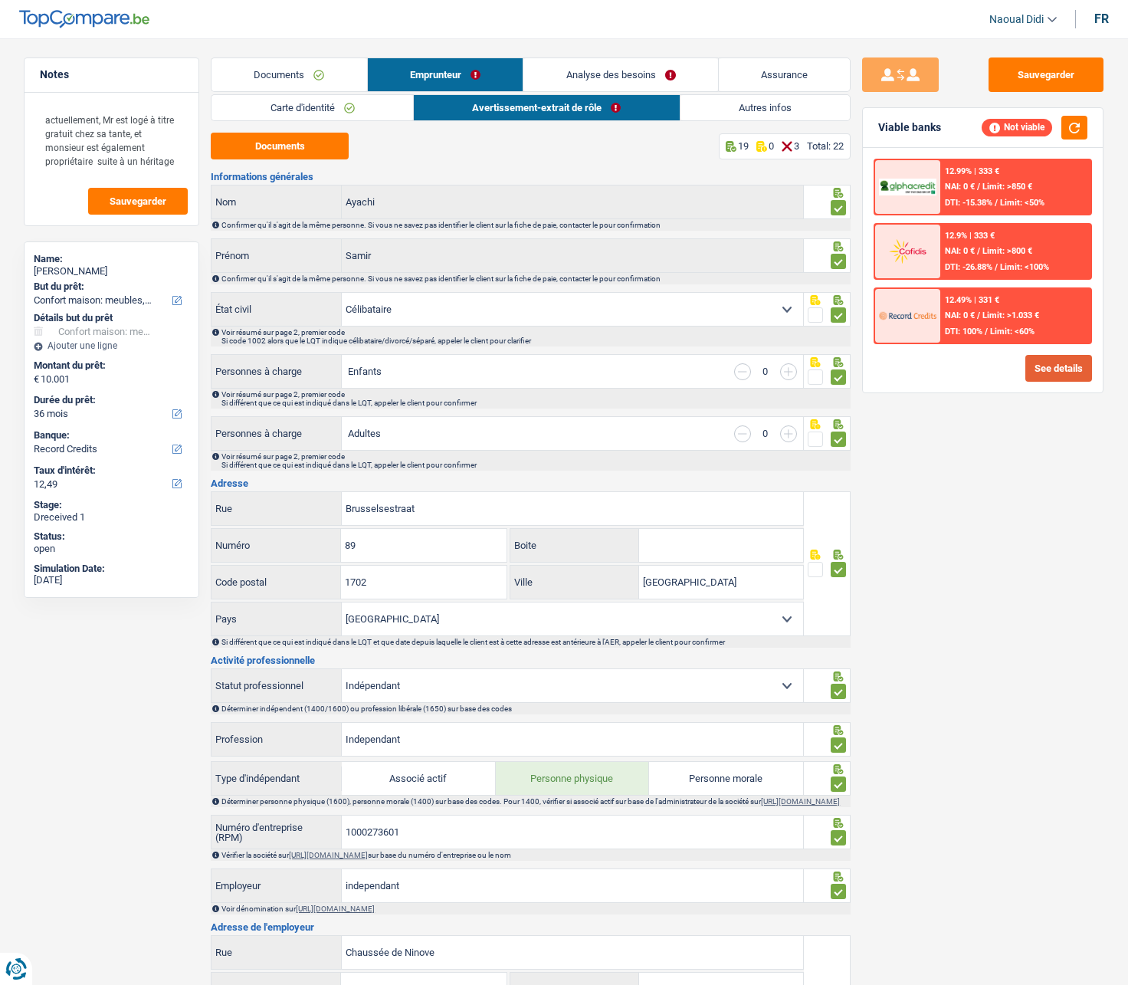
click at [1074, 372] on button "See details" at bounding box center [1058, 368] width 67 height 27
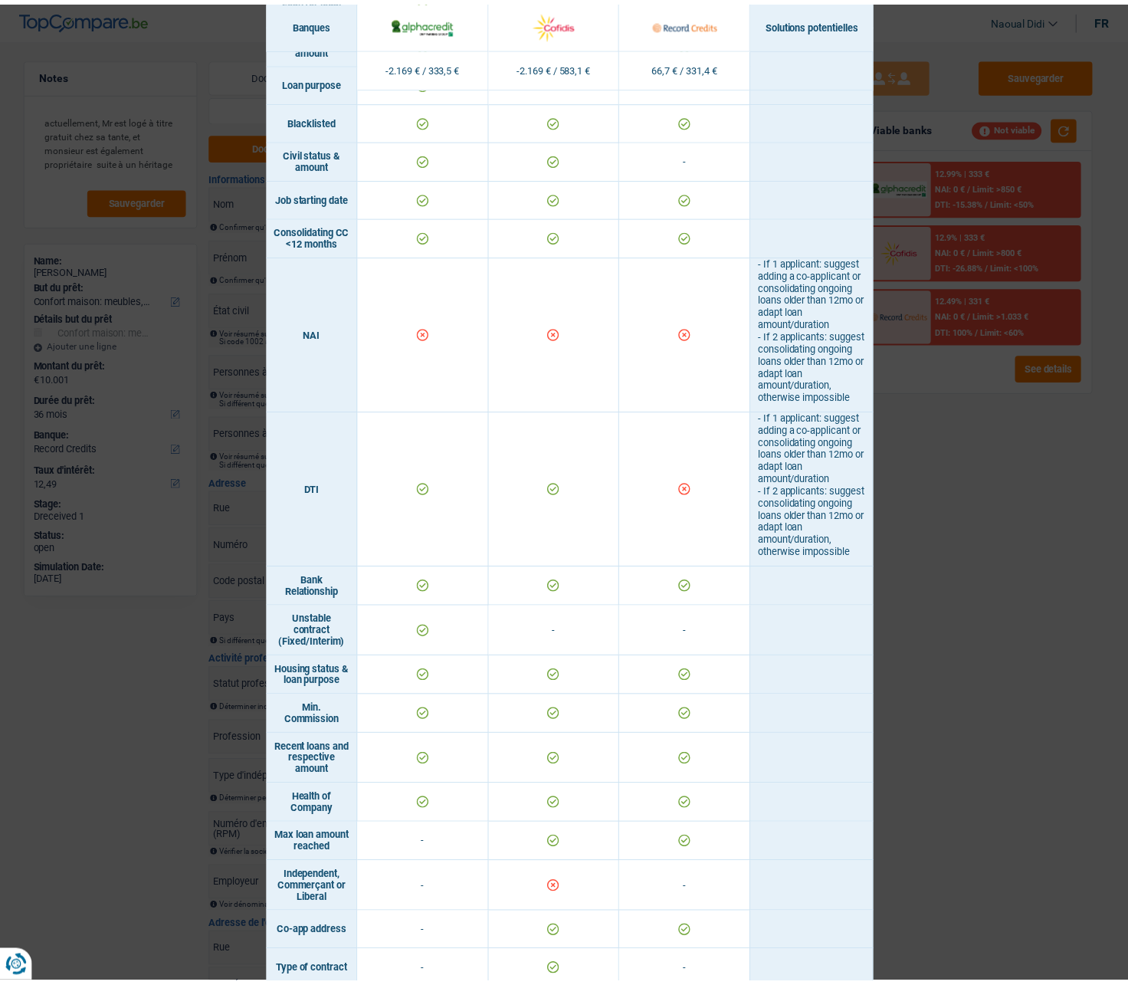
scroll to position [613, 0]
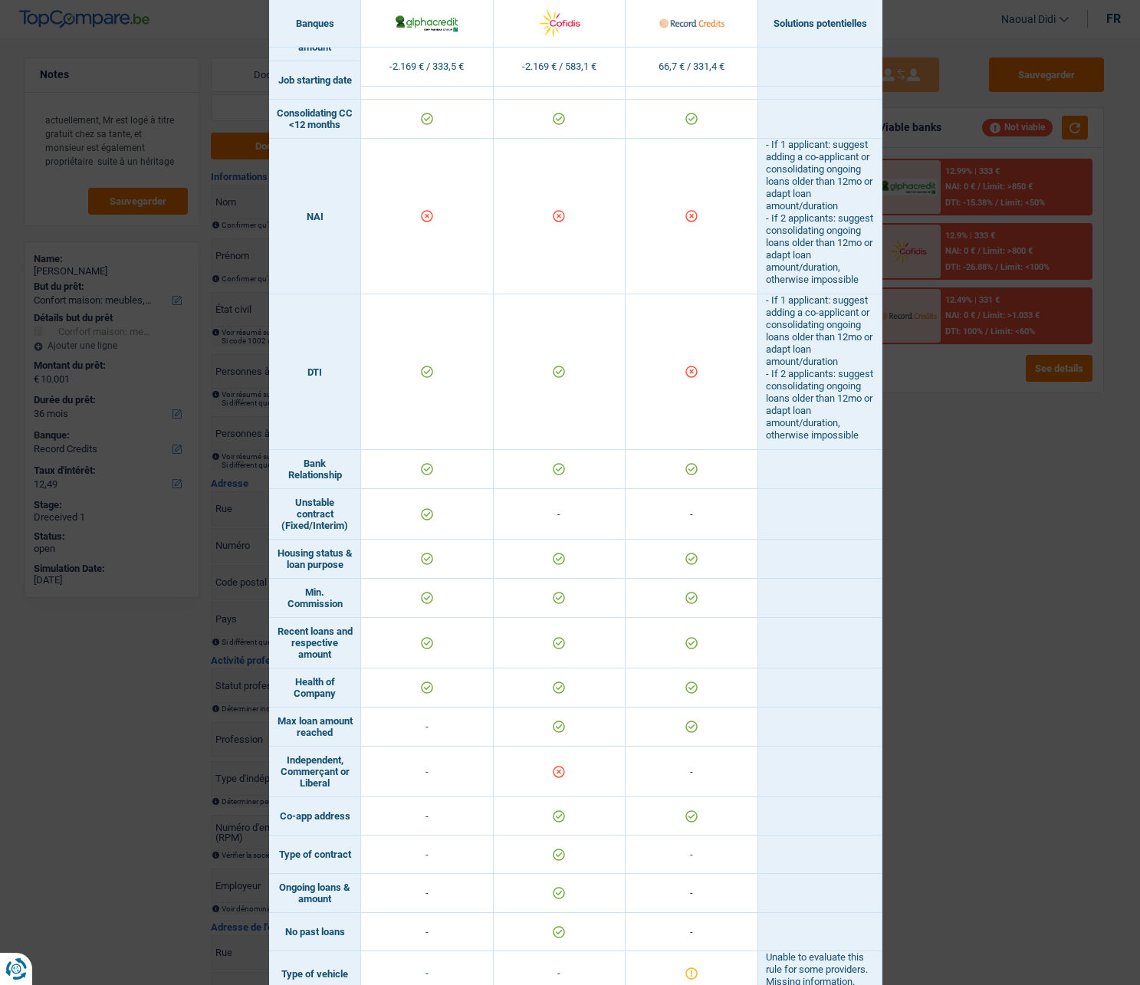
click at [1048, 559] on div "Banks conditions × Banques Solutions potentielles Revenus / Charges -2.169 € / …" at bounding box center [570, 492] width 1140 height 985
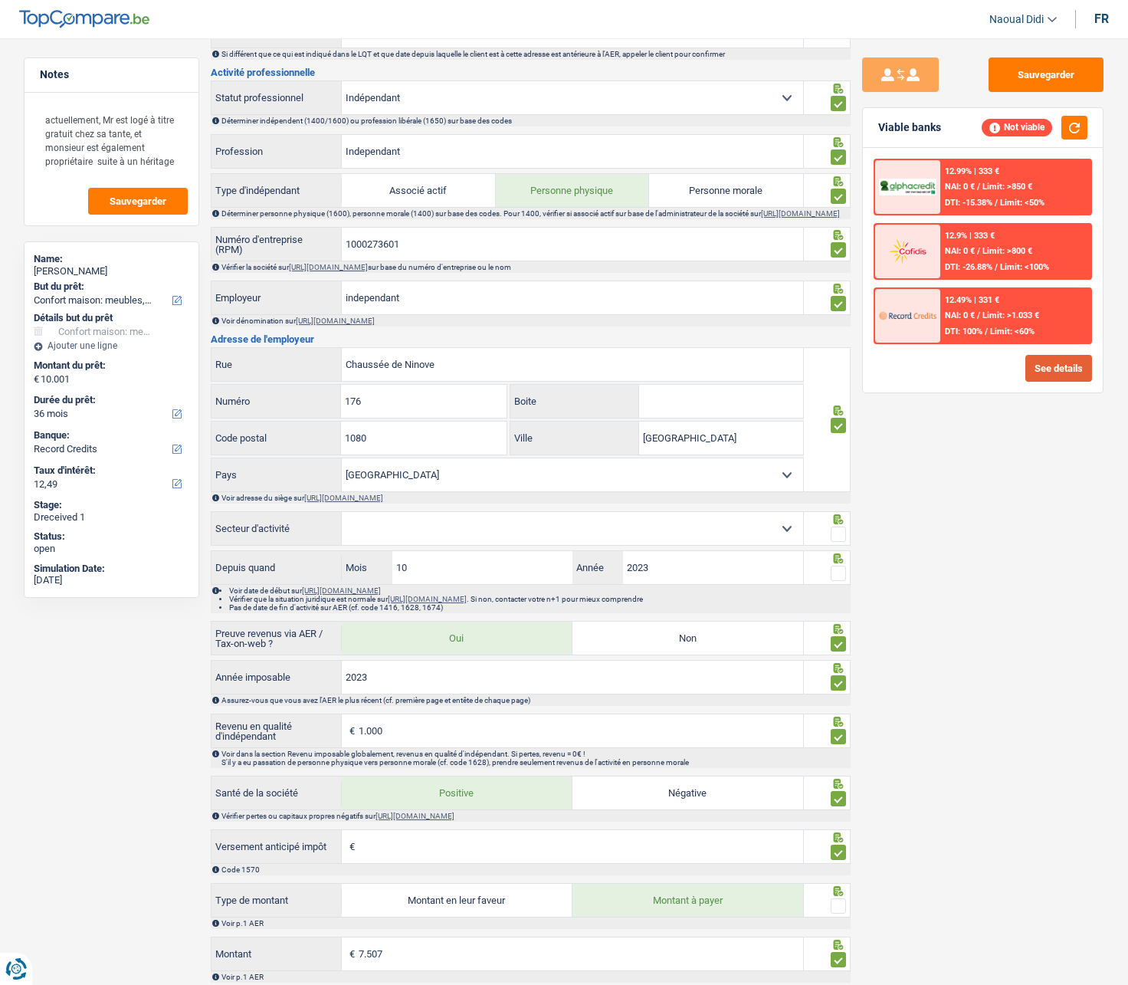
scroll to position [767, 0]
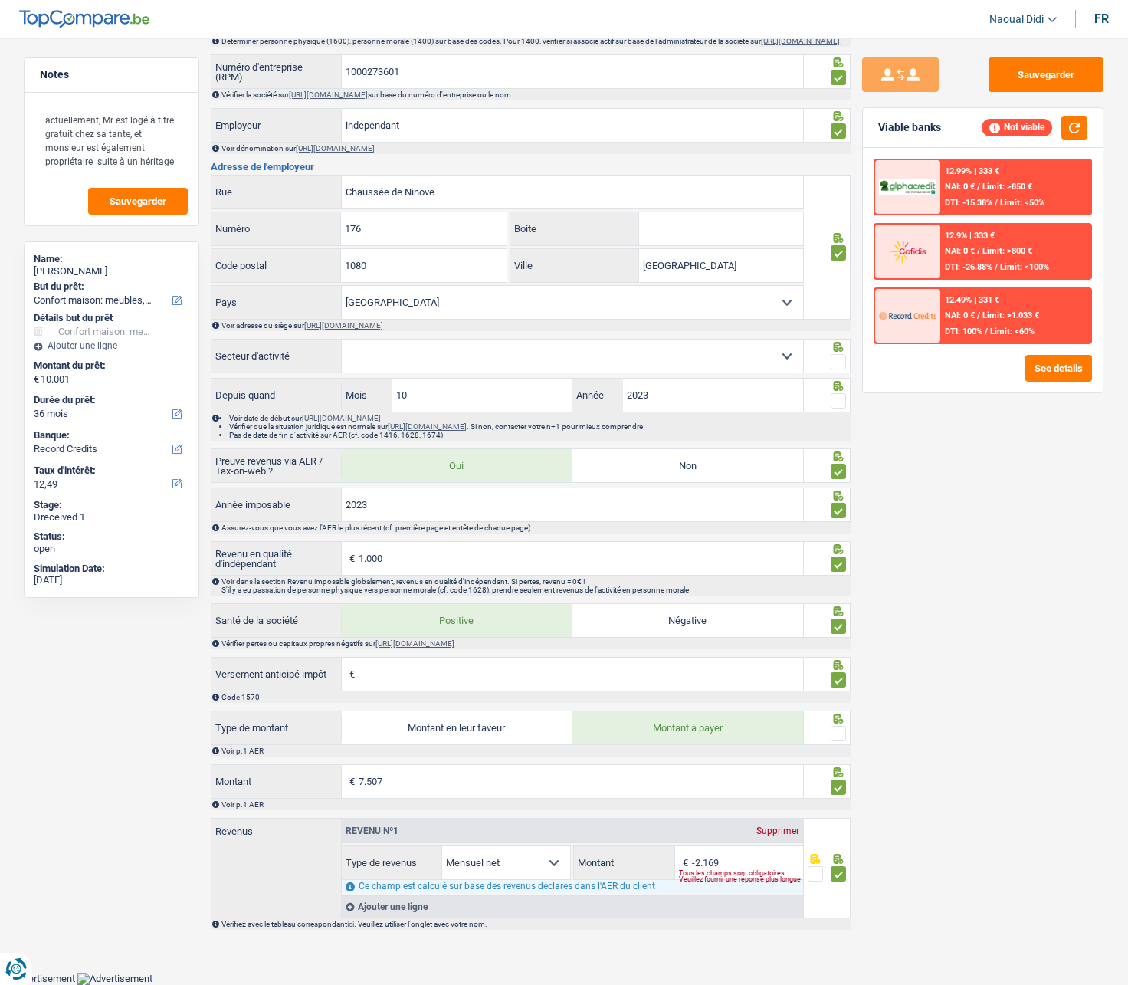
click at [838, 366] on span at bounding box center [838, 361] width 15 height 15
click at [0, 0] on input "radio" at bounding box center [0, 0] width 0 height 0
click at [835, 405] on span at bounding box center [838, 400] width 15 height 15
click at [0, 0] on input "radio" at bounding box center [0, 0] width 0 height 0
click at [836, 559] on span at bounding box center [838, 733] width 15 height 15
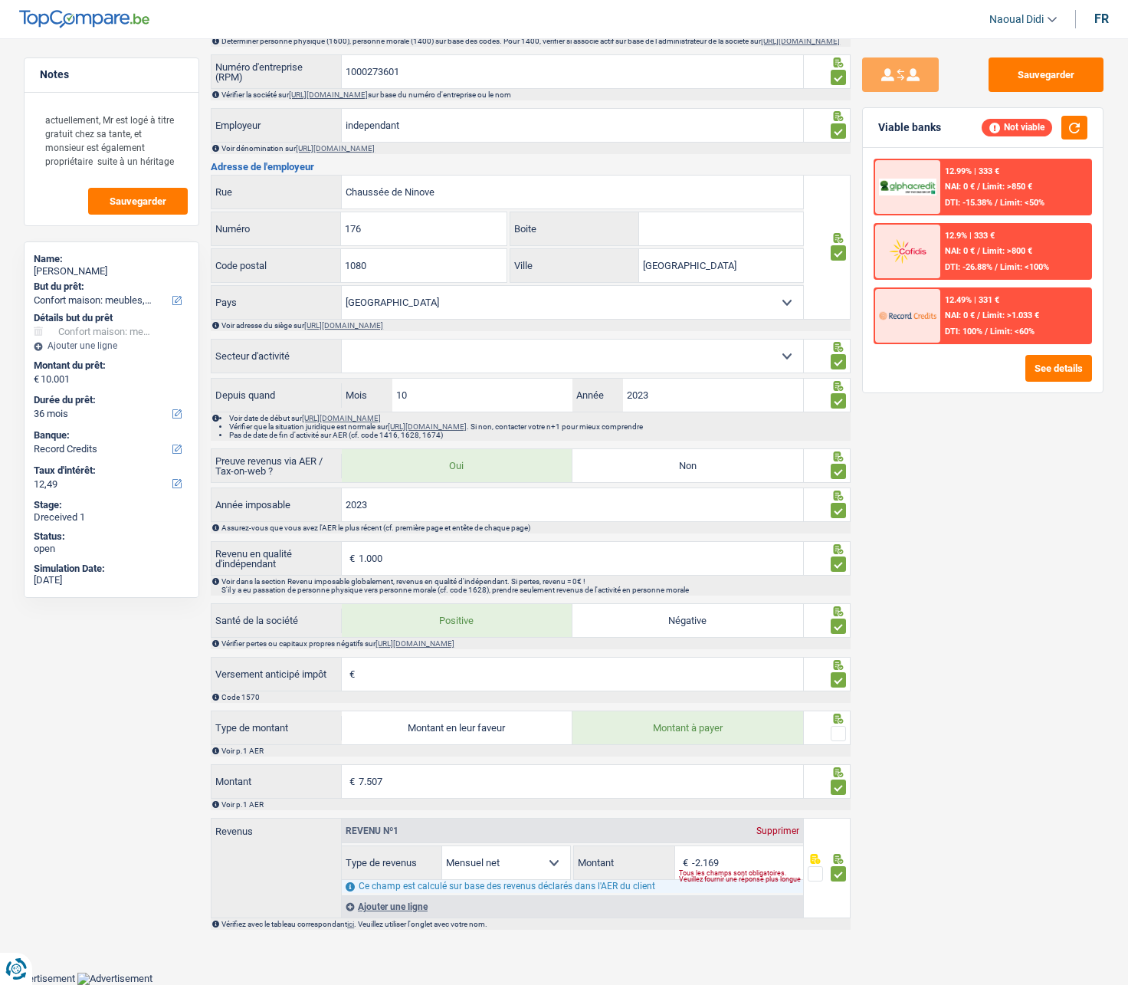
click at [0, 0] on input "radio" at bounding box center [0, 0] width 0 height 0
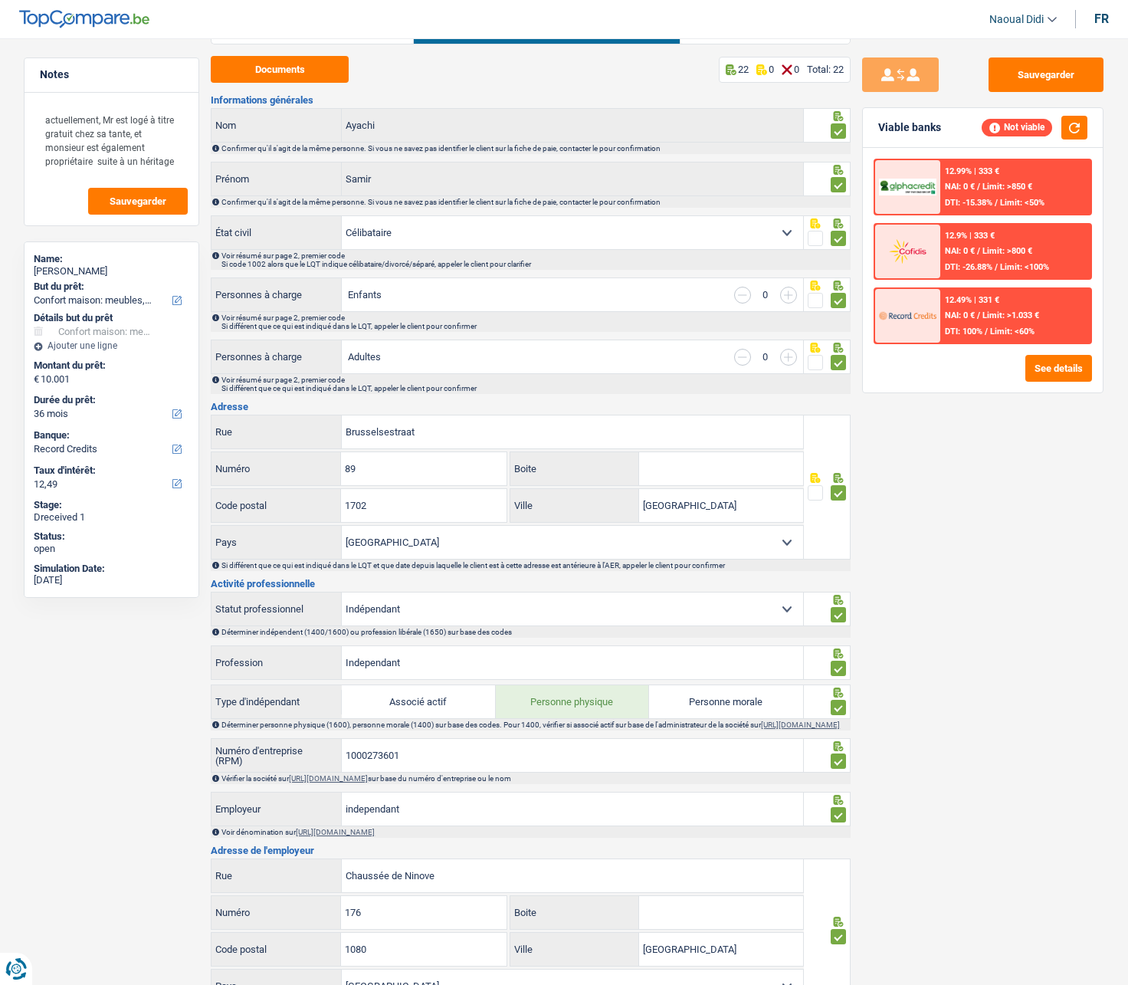
scroll to position [0, 0]
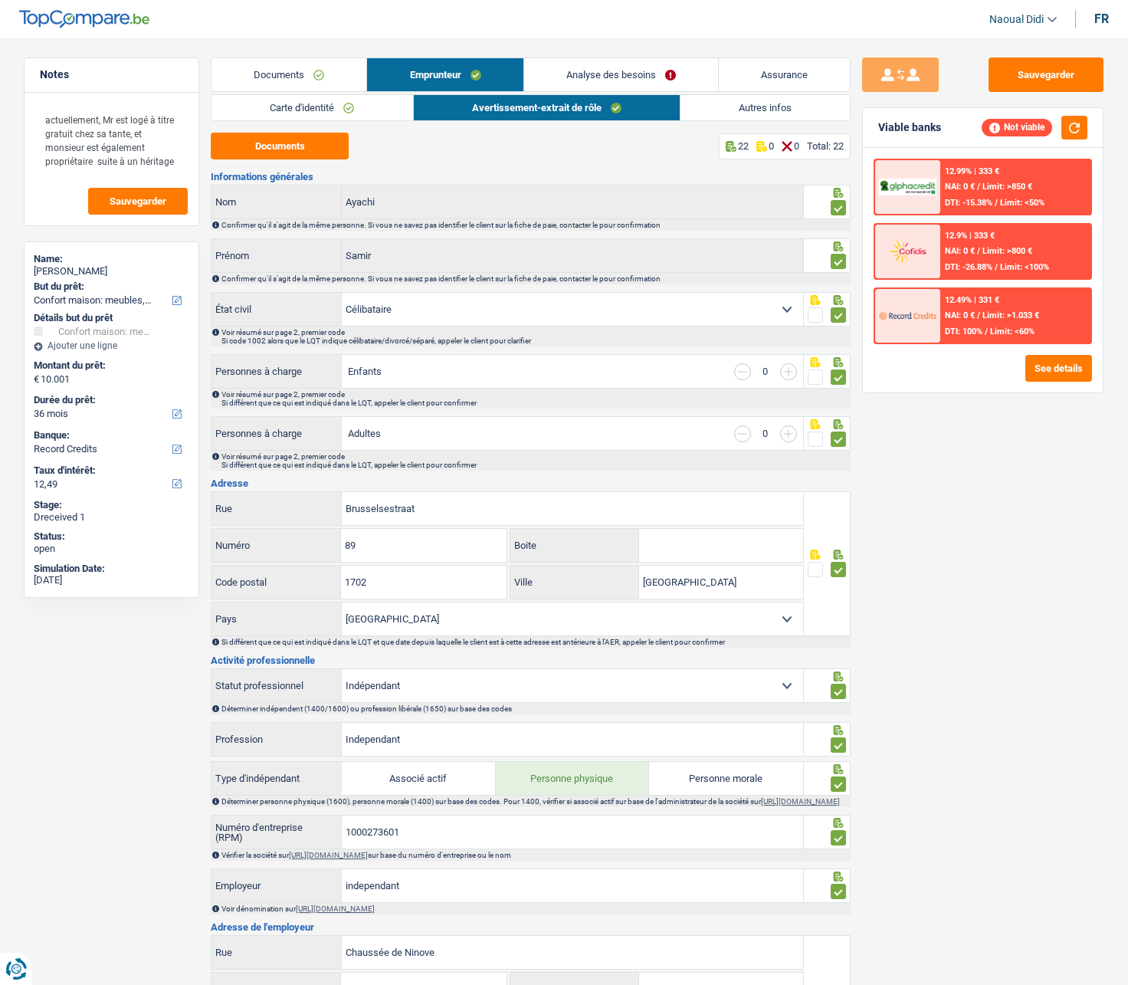
click at [612, 82] on link "Analyse des besoins" at bounding box center [621, 74] width 194 height 33
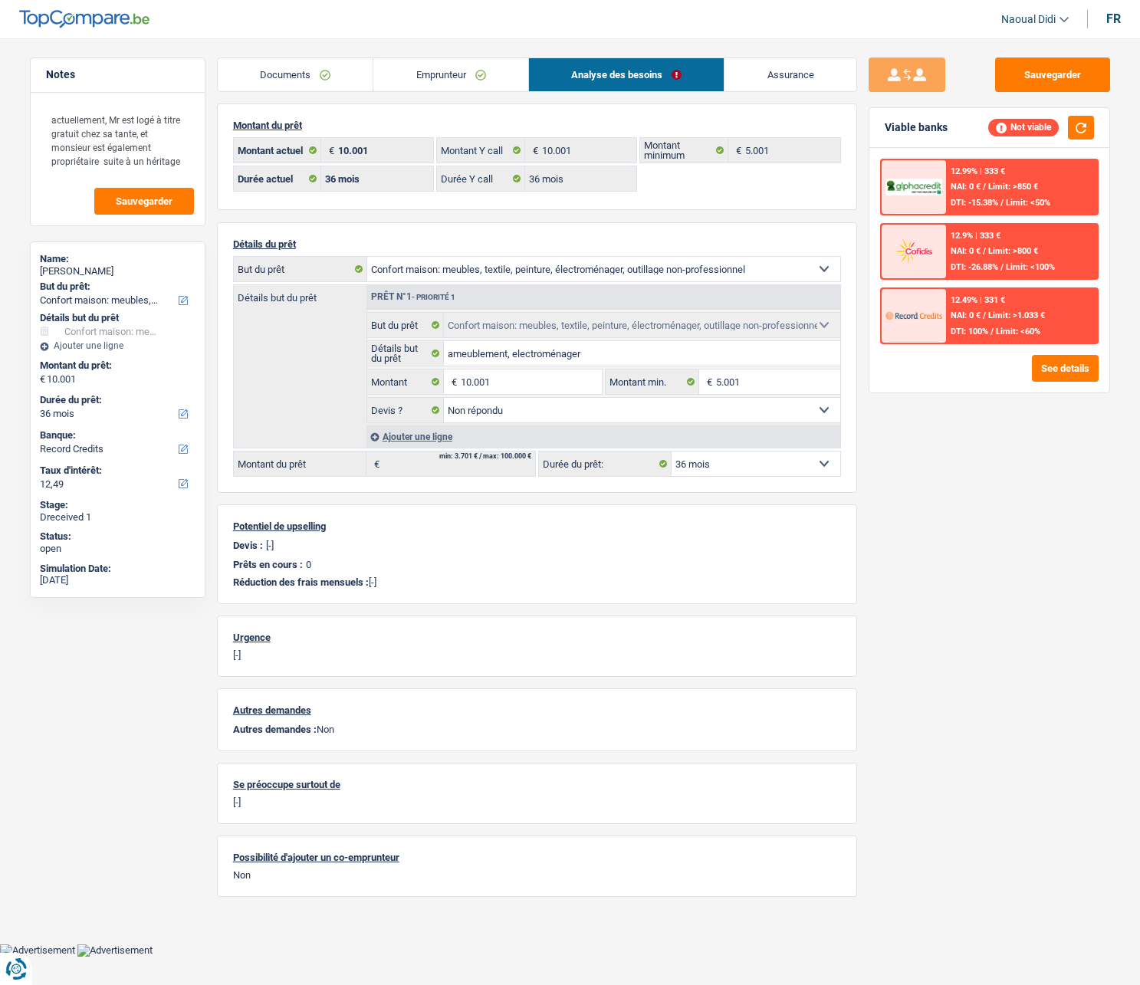
click at [462, 77] on link "Emprunteur" at bounding box center [450, 74] width 155 height 33
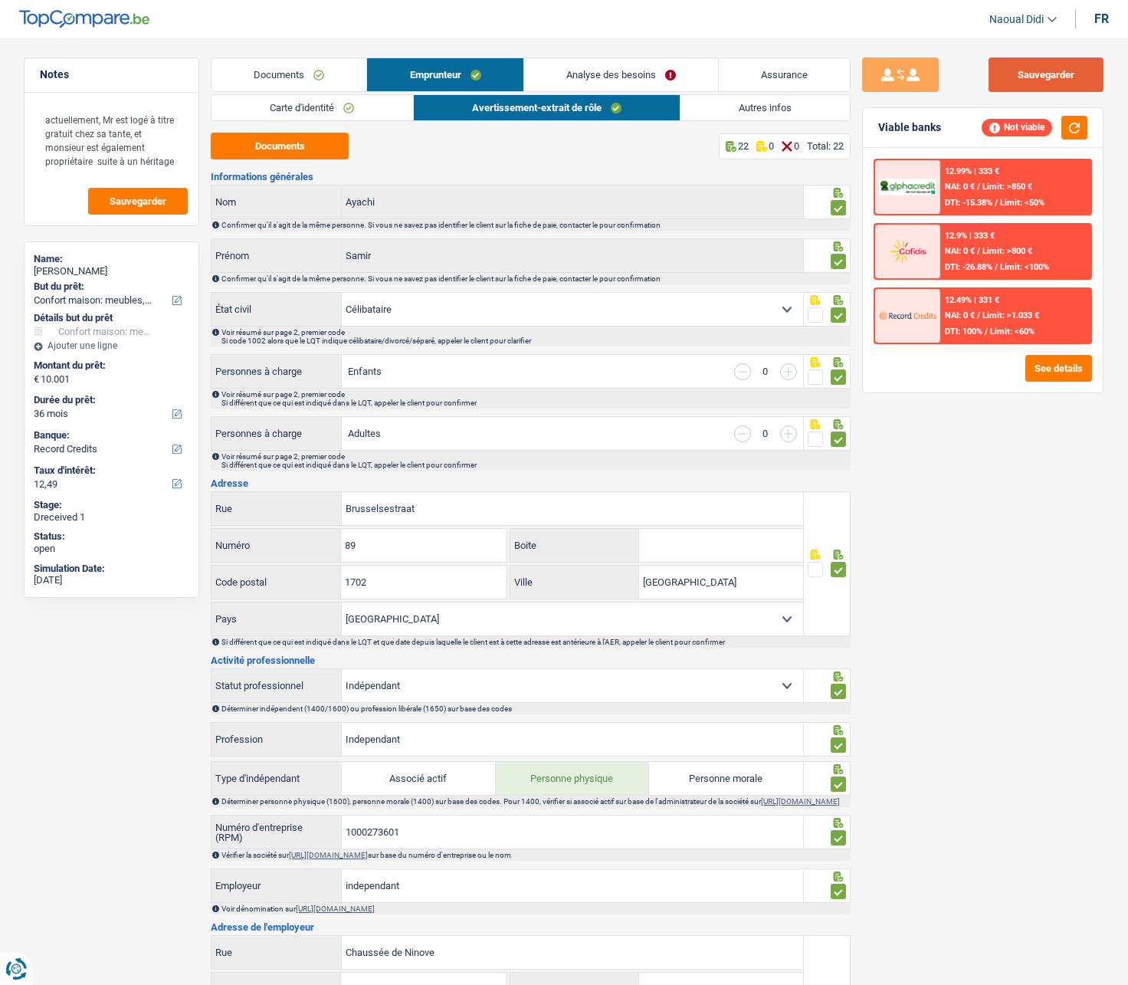
click at [1024, 80] on button "Sauvegarder" at bounding box center [1046, 74] width 115 height 34
click at [628, 79] on link "Analyse des besoins" at bounding box center [621, 74] width 194 height 33
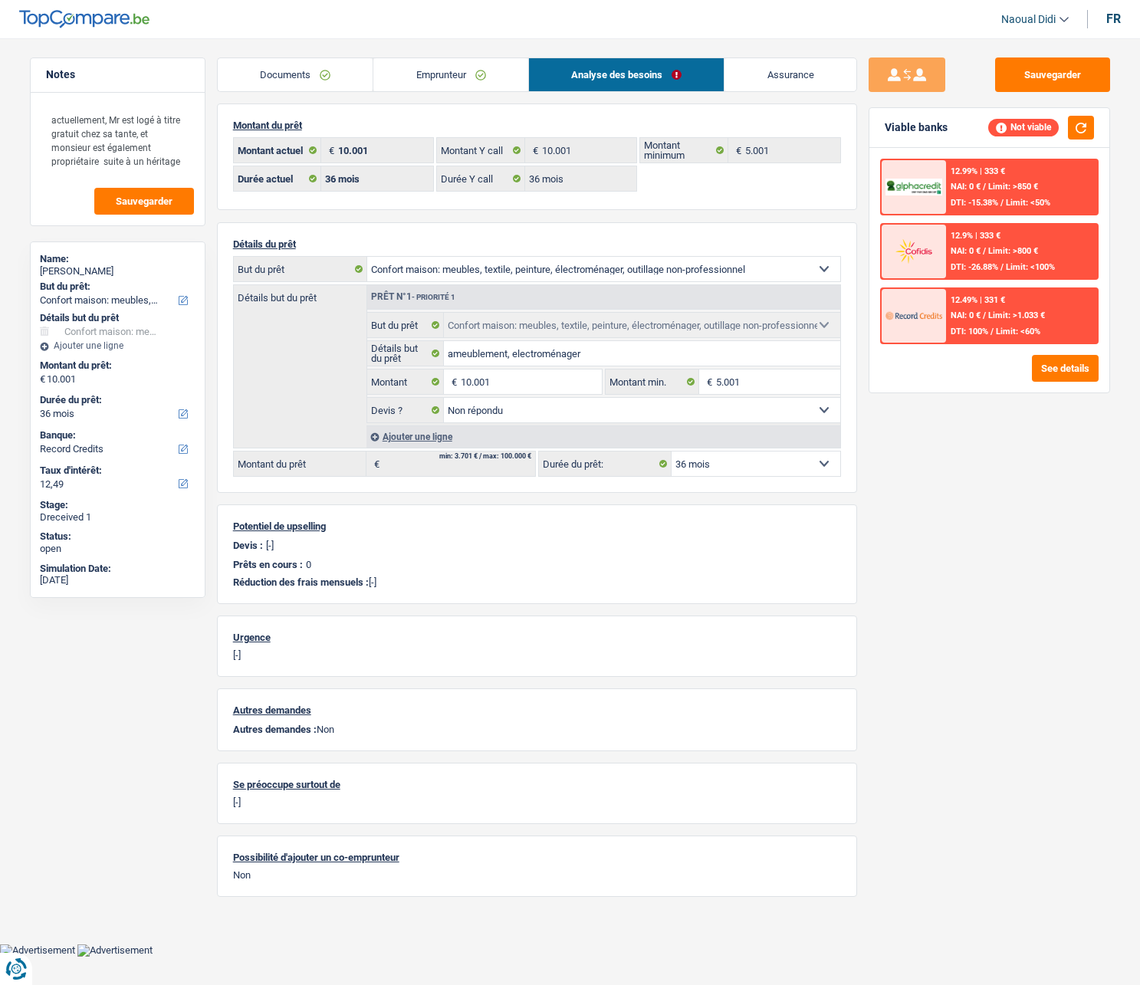
click at [449, 67] on link "Emprunteur" at bounding box center [450, 74] width 155 height 33
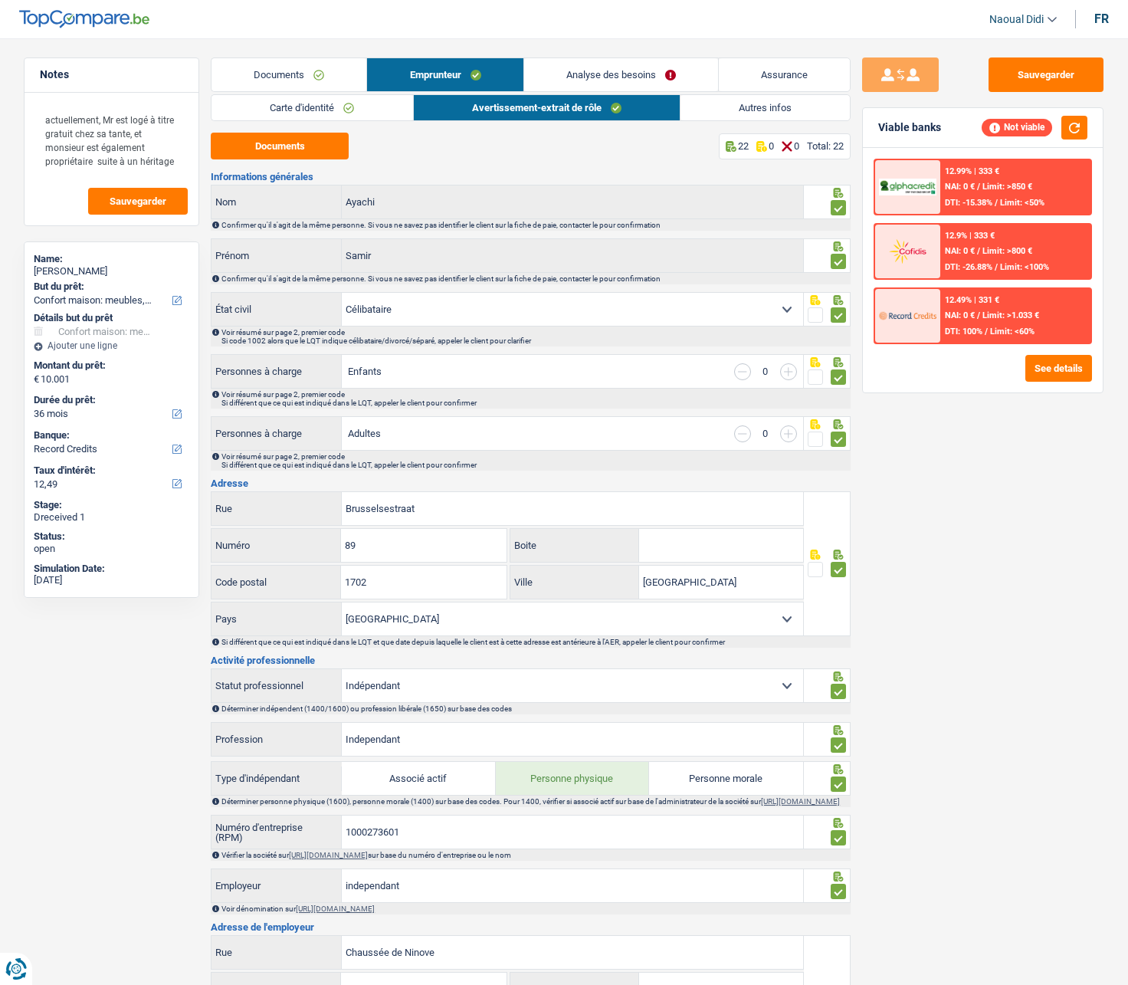
click at [599, 78] on link "Analyse des besoins" at bounding box center [621, 74] width 194 height 33
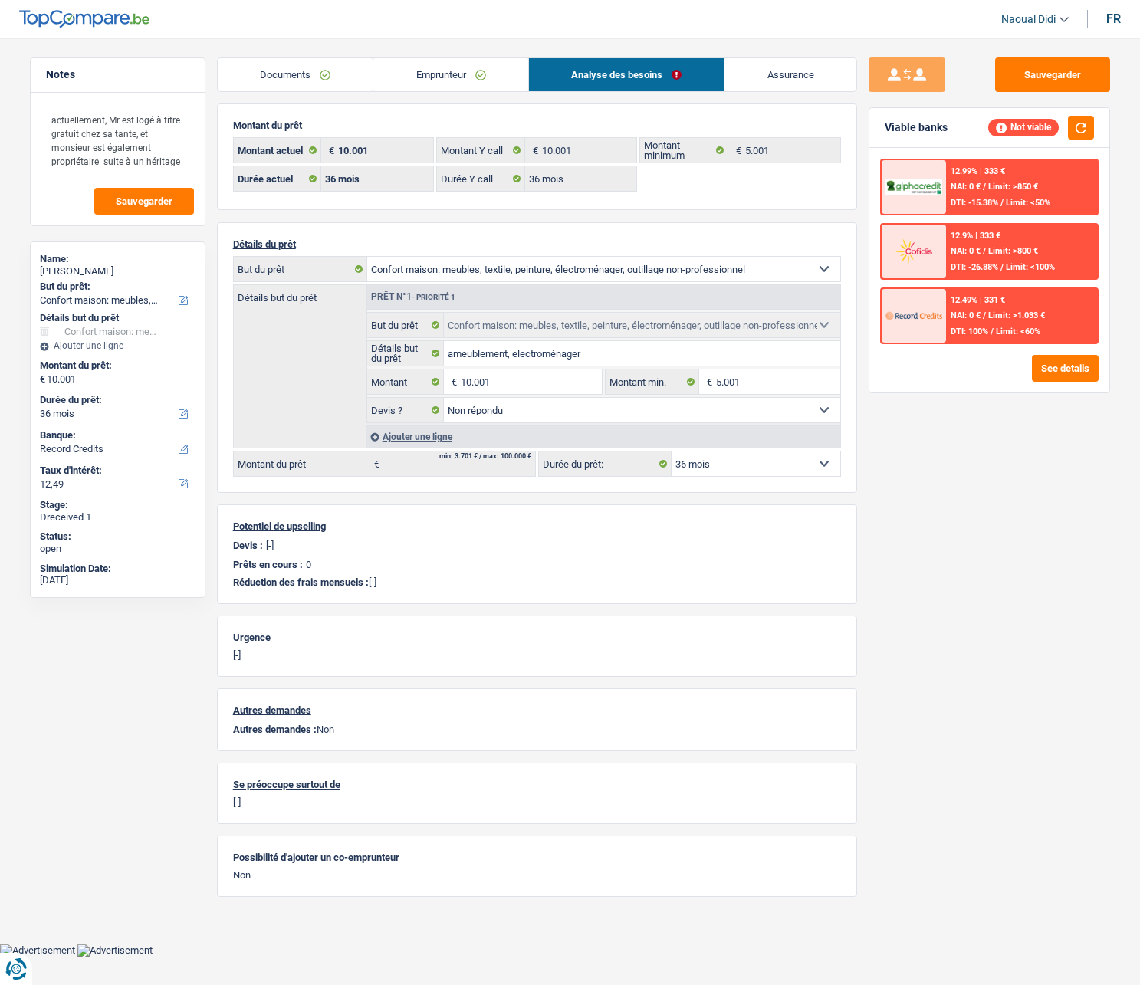
click at [457, 76] on link "Emprunteur" at bounding box center [450, 74] width 155 height 33
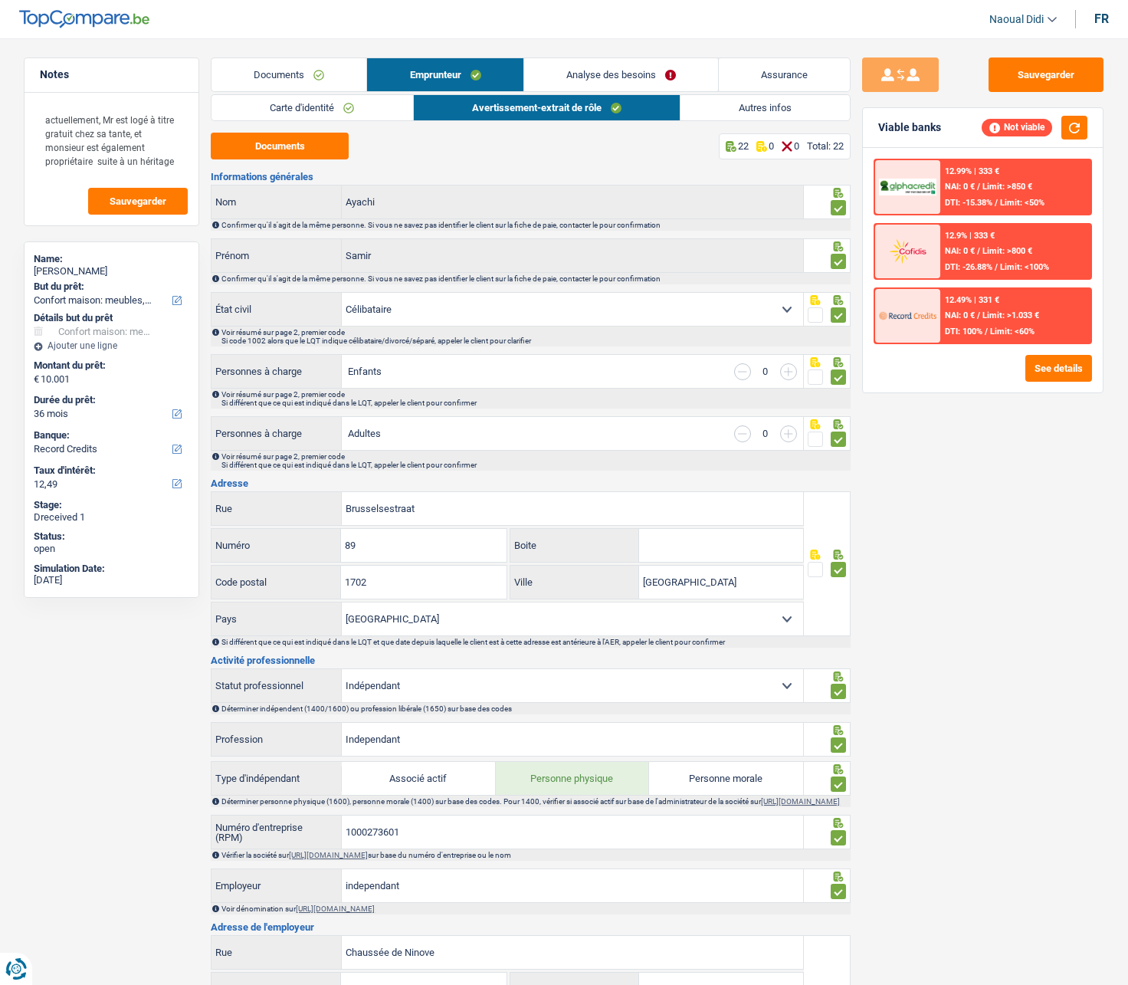
click at [340, 113] on link "Carte d'identité" at bounding box center [312, 107] width 201 height 25
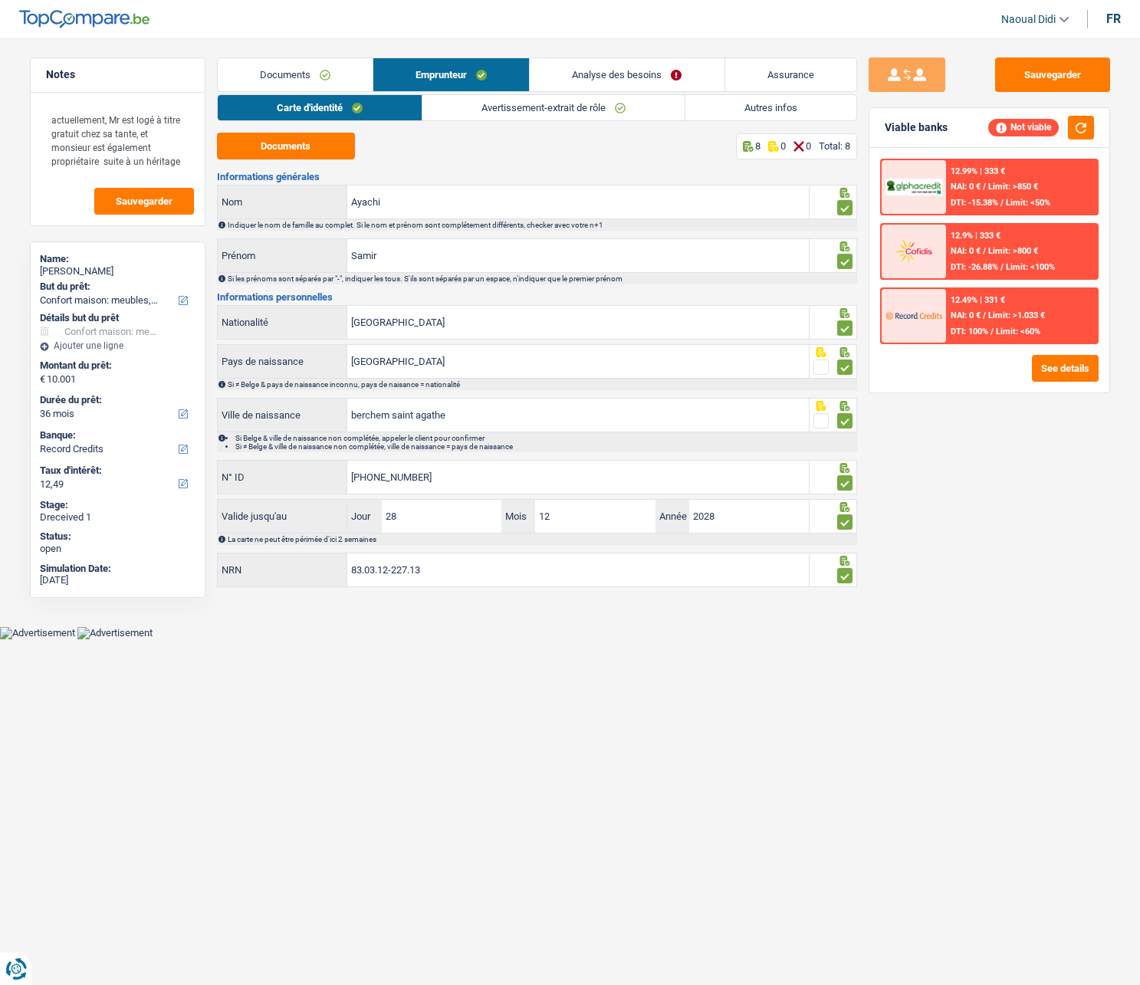
click at [511, 100] on link "Avertissement-extrait de rôle" at bounding box center [553, 107] width 262 height 25
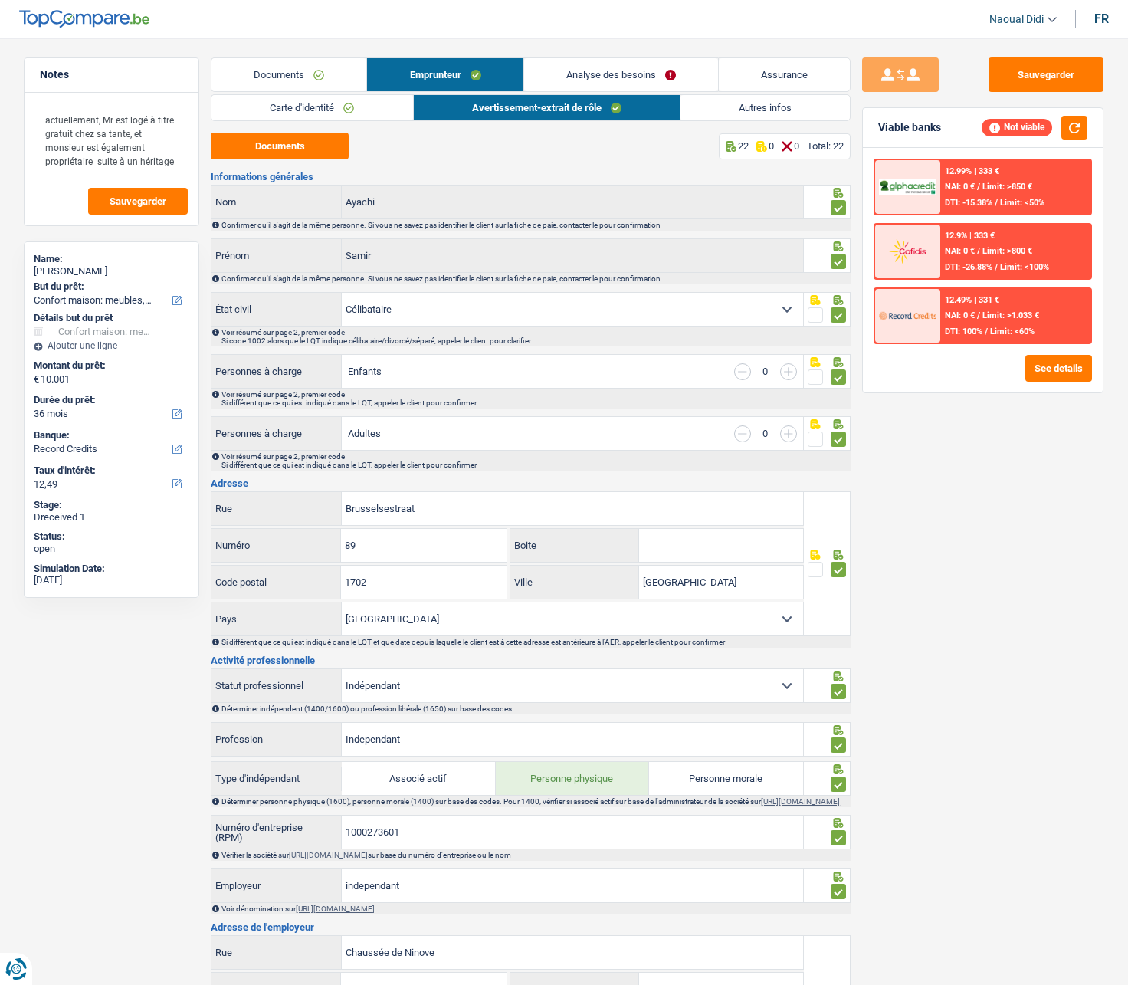
click at [574, 71] on link "Analyse des besoins" at bounding box center [621, 74] width 194 height 33
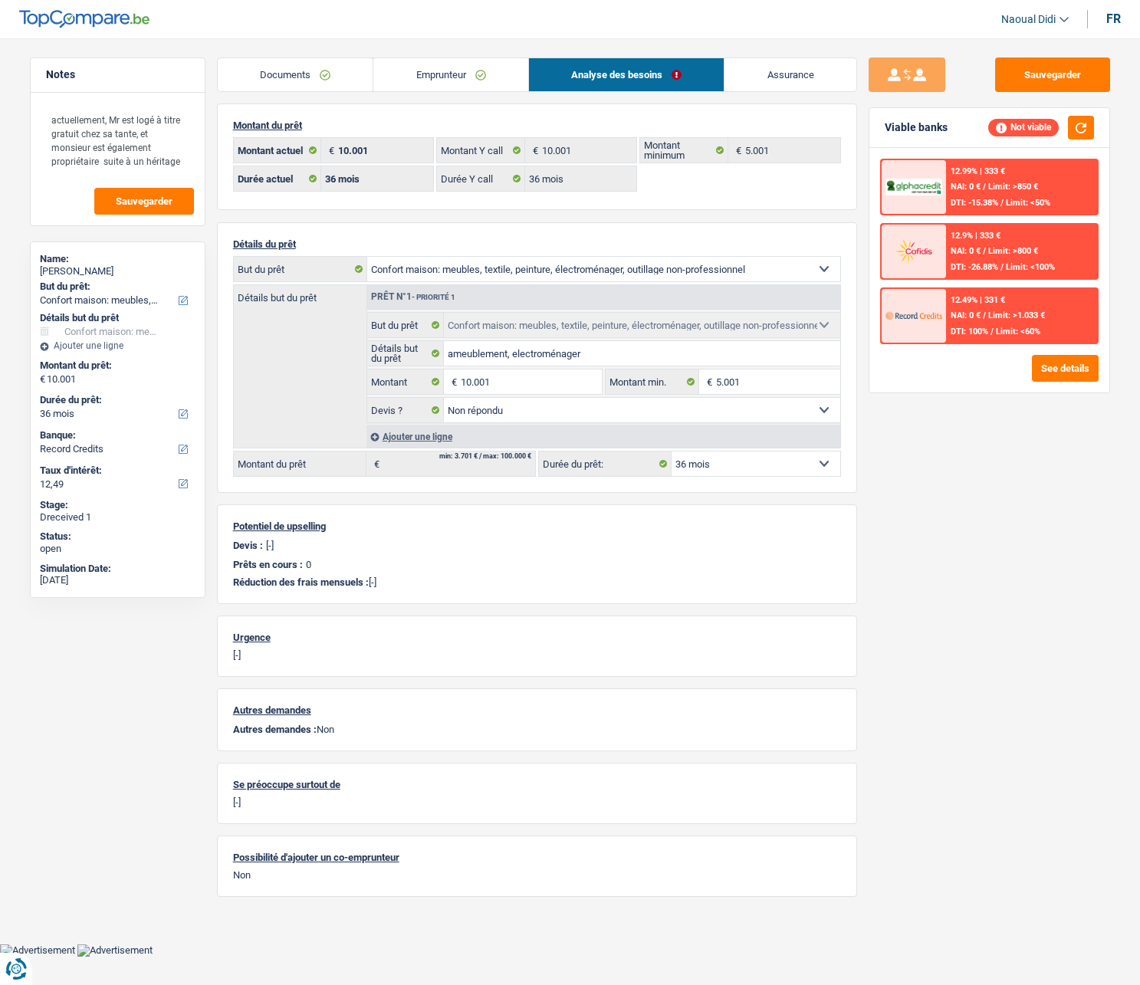
click at [466, 75] on link "Emprunteur" at bounding box center [450, 74] width 155 height 33
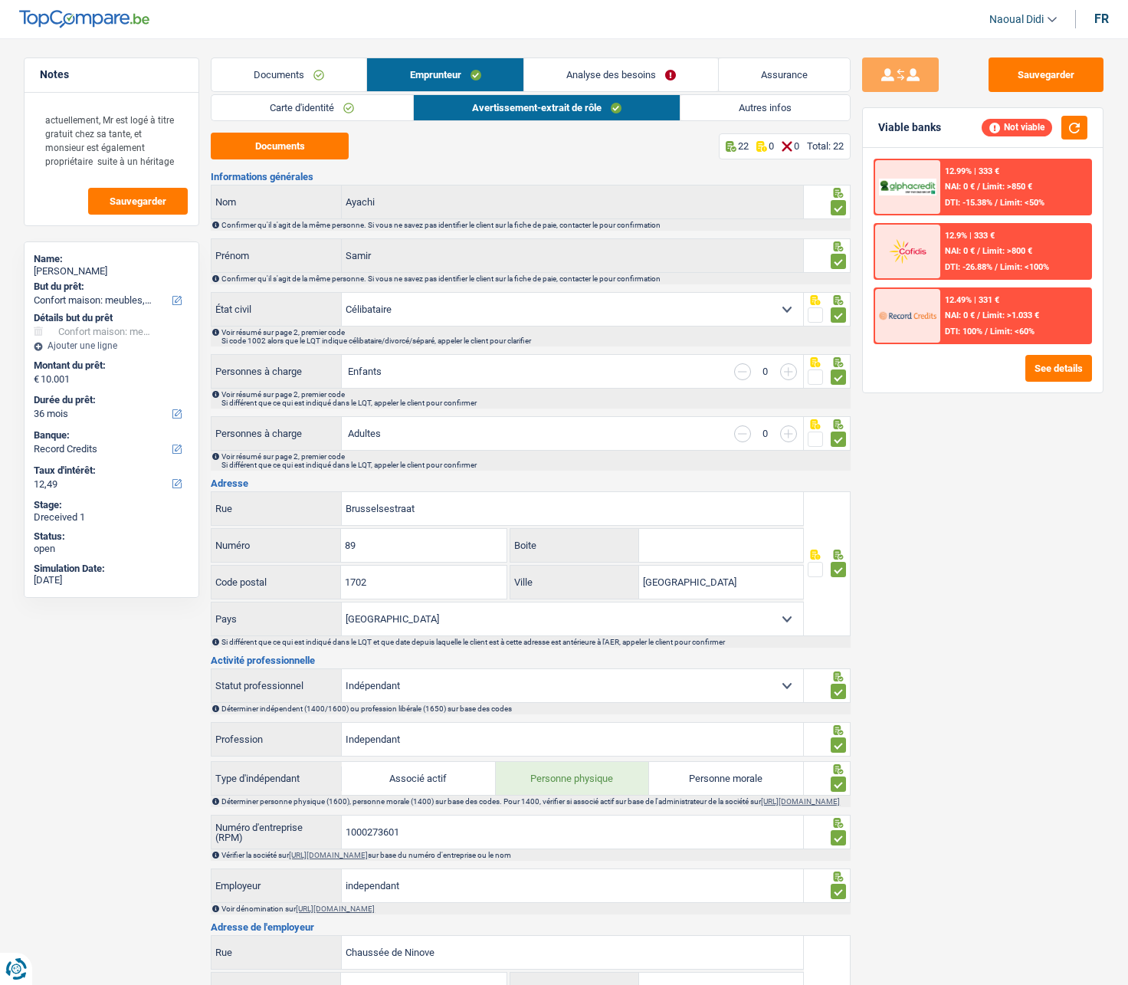
click at [360, 111] on link "Carte d'identité" at bounding box center [312, 107] width 201 height 25
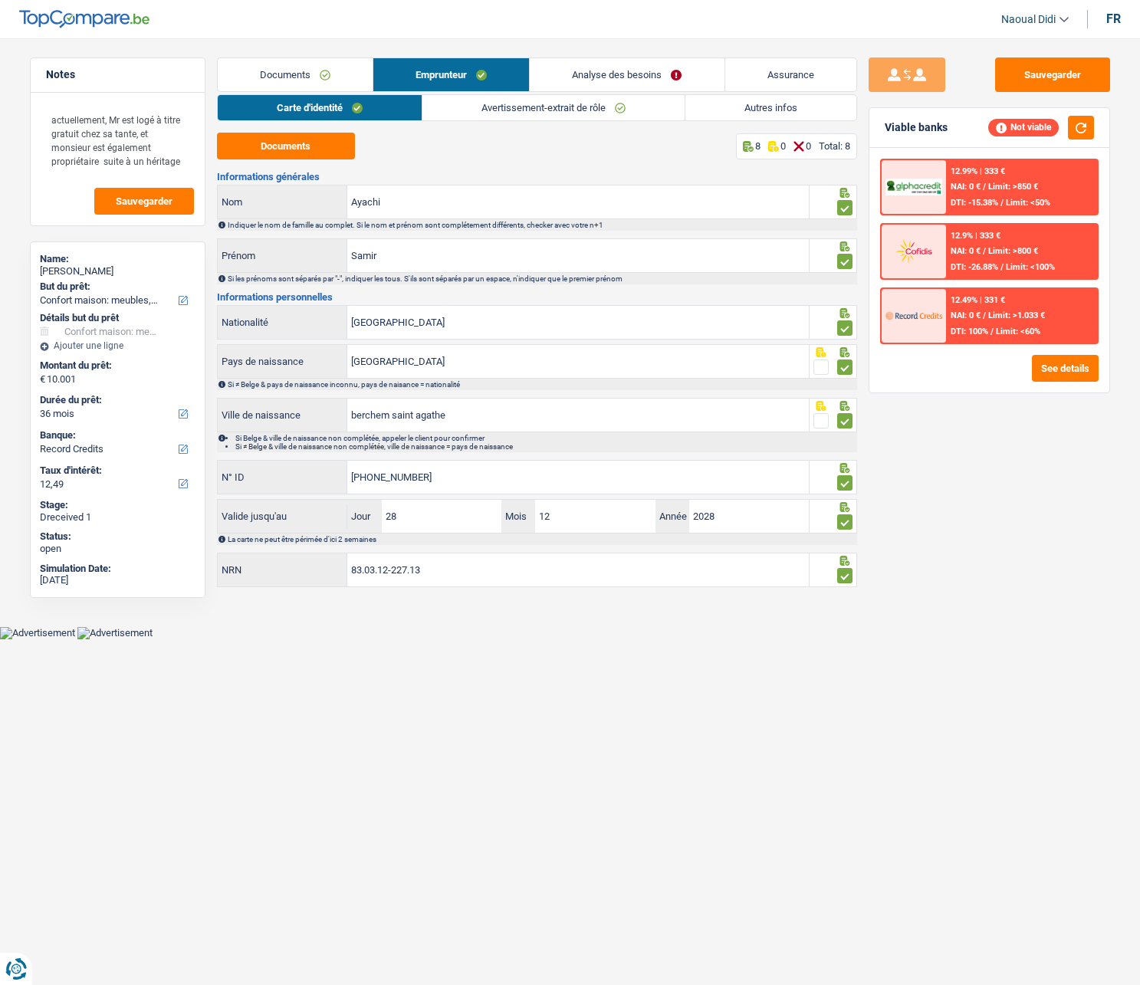
click at [542, 106] on link "Avertissement-extrait de rôle" at bounding box center [553, 107] width 262 height 25
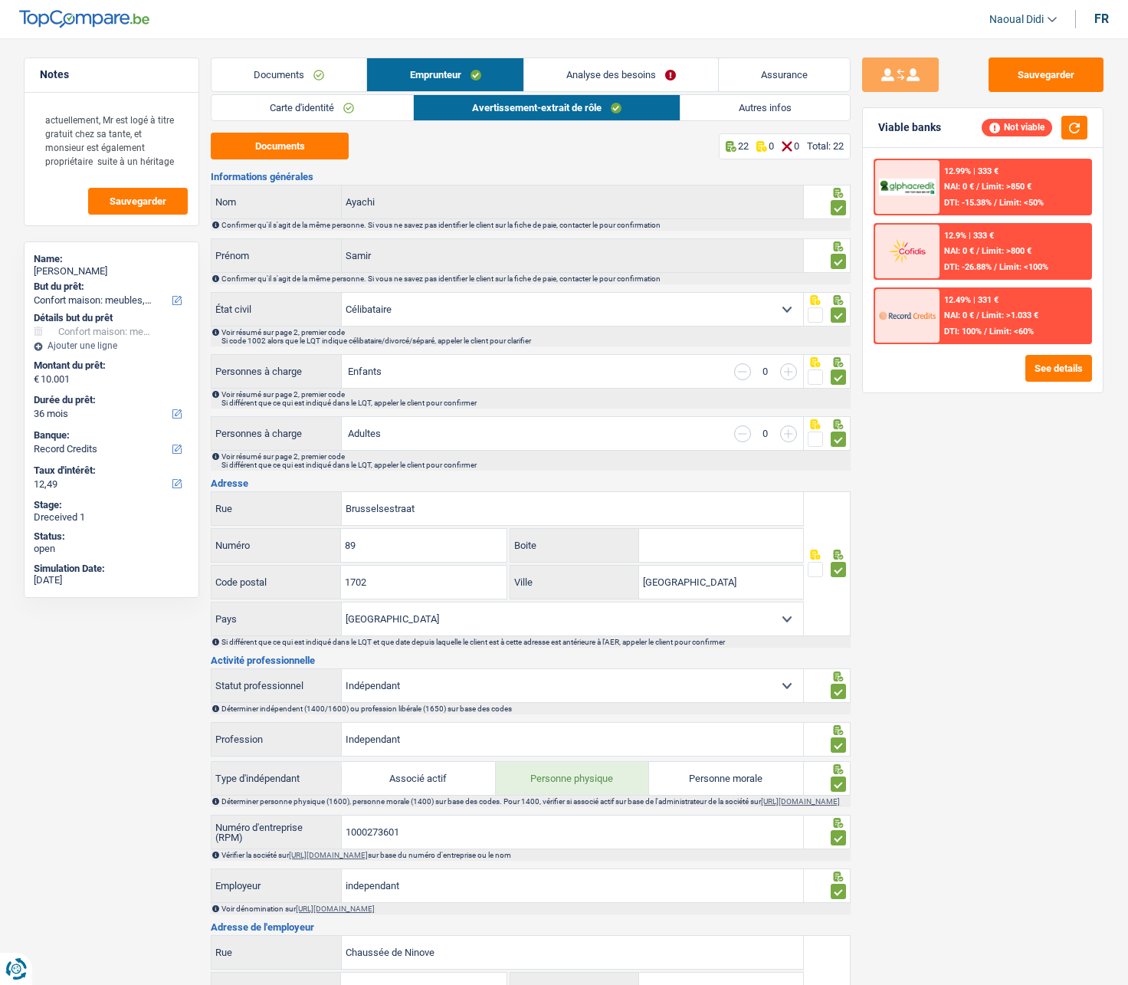
click at [729, 115] on link "Autres infos" at bounding box center [765, 107] width 169 height 25
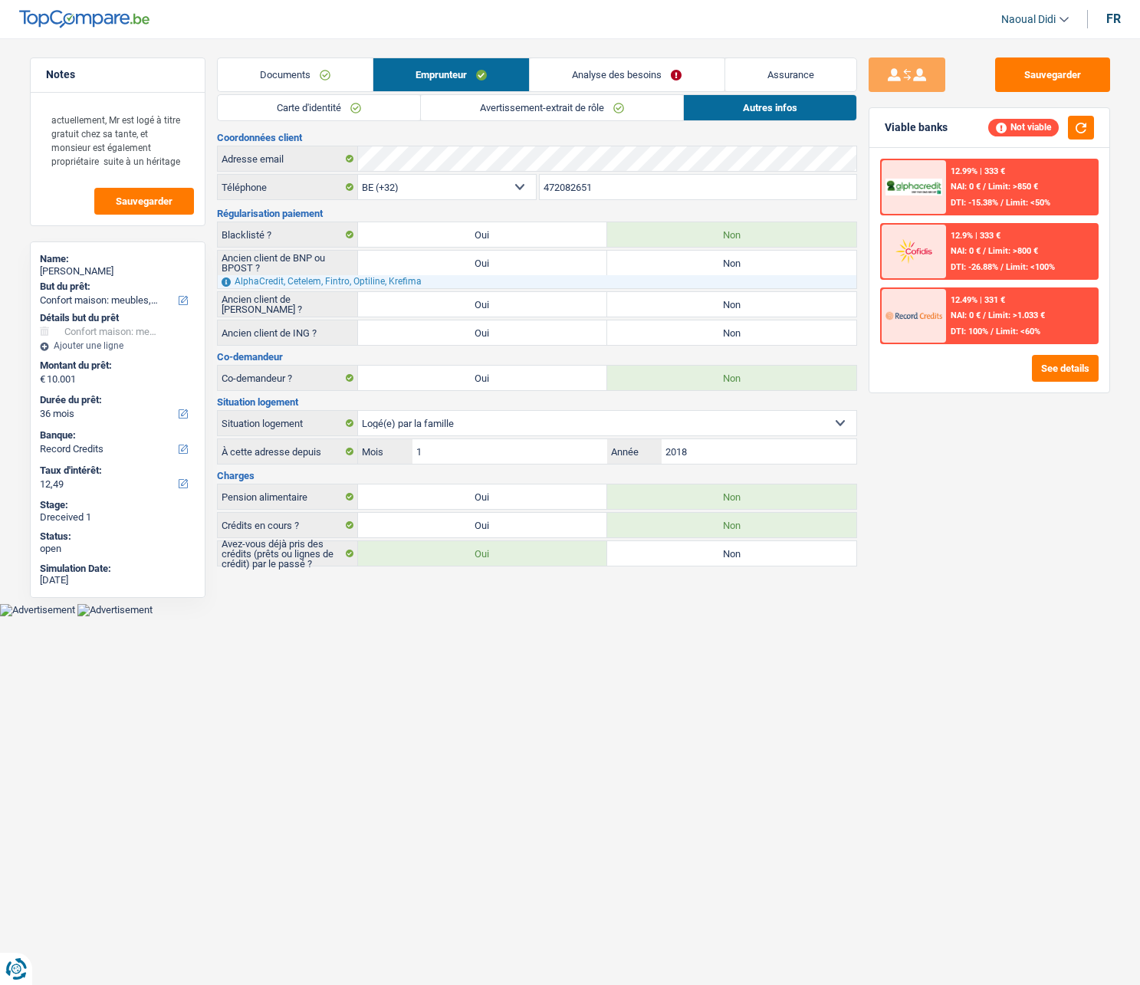
click at [452, 426] on select "Locataire Propriétaire avec prêt hypothécaire Propriétaire sans prêt hypothécai…" at bounding box center [607, 423] width 498 height 25
click at [468, 425] on select "Locataire Propriétaire avec prêt hypothécaire Propriétaire sans prêt hypothécai…" at bounding box center [607, 423] width 498 height 25
select select "ownerWithoutMortgage"
click at [358, 411] on select "Locataire Propriétaire avec prêt hypothécaire Propriétaire sans prêt hypothécai…" at bounding box center [607, 423] width 498 height 25
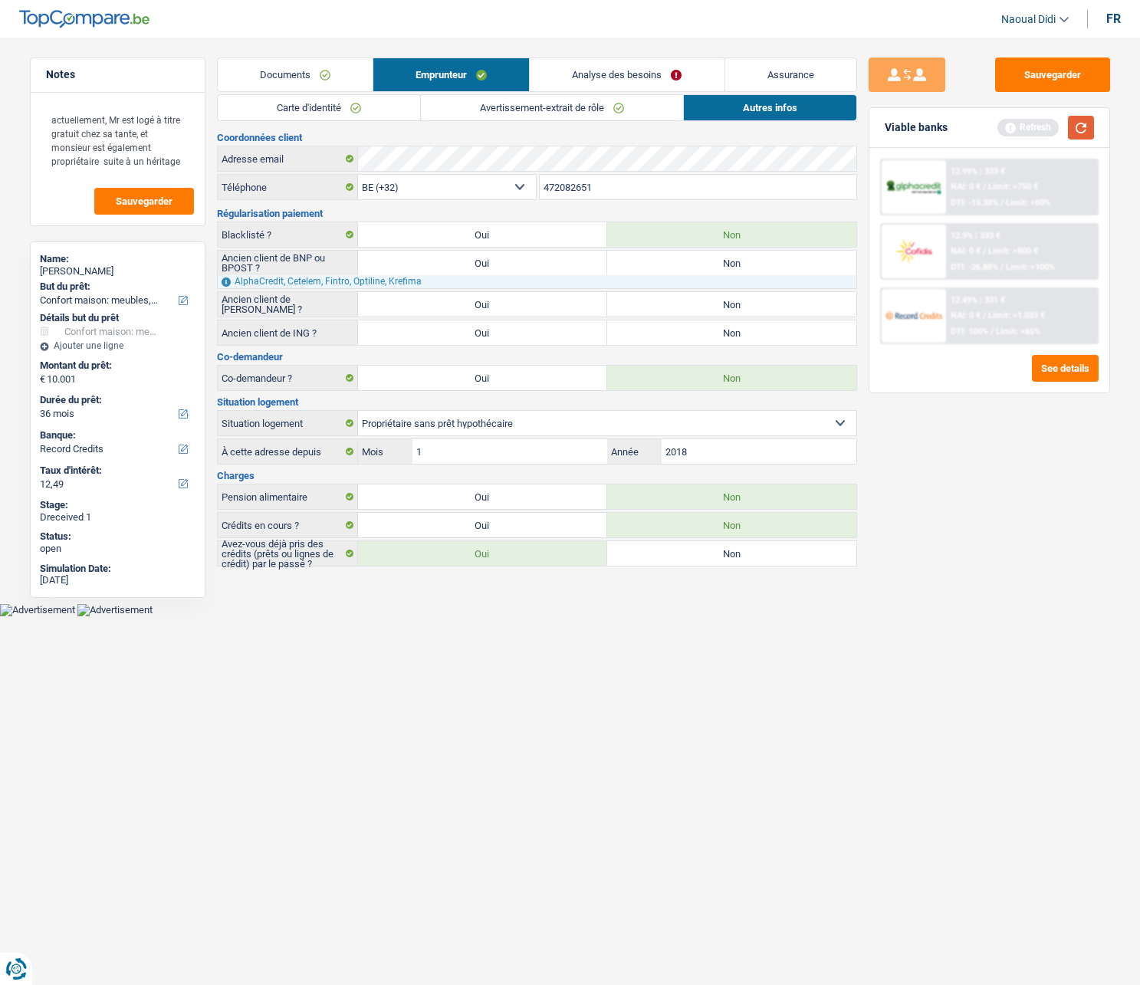
click at [1077, 133] on button "button" at bounding box center [1081, 128] width 26 height 24
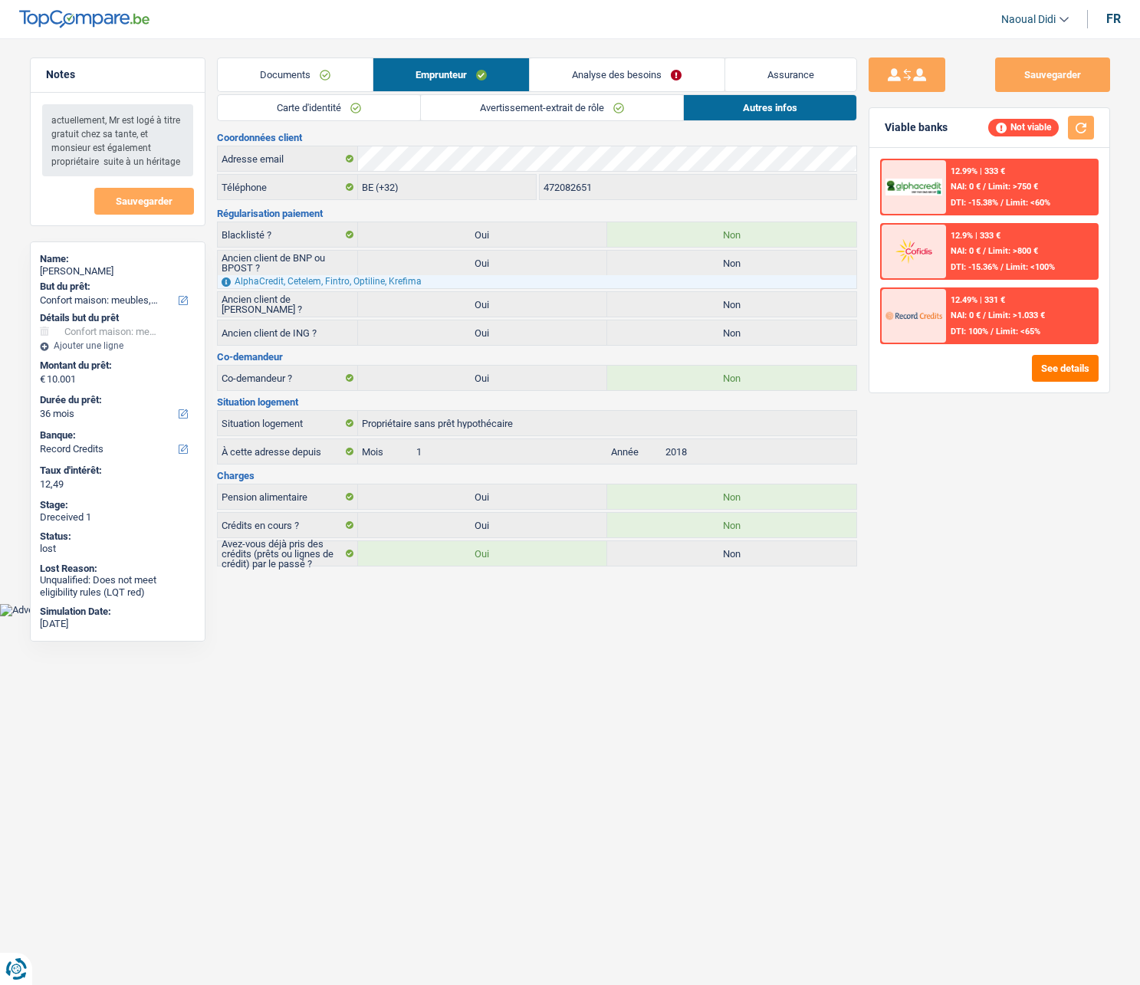
click at [358, 108] on link "Carte d'identité" at bounding box center [319, 107] width 202 height 25
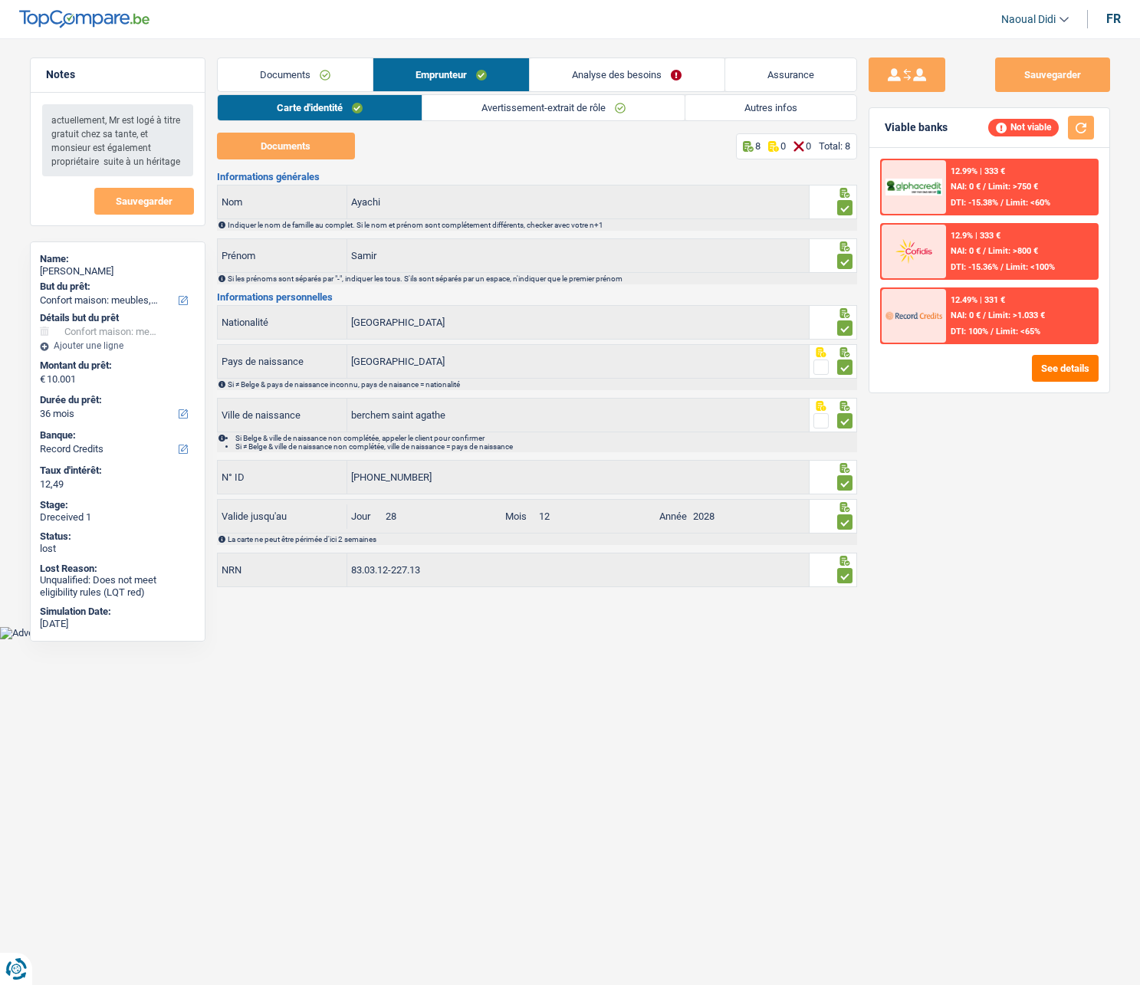
click at [573, 74] on link "Analyse des besoins" at bounding box center [627, 74] width 194 height 33
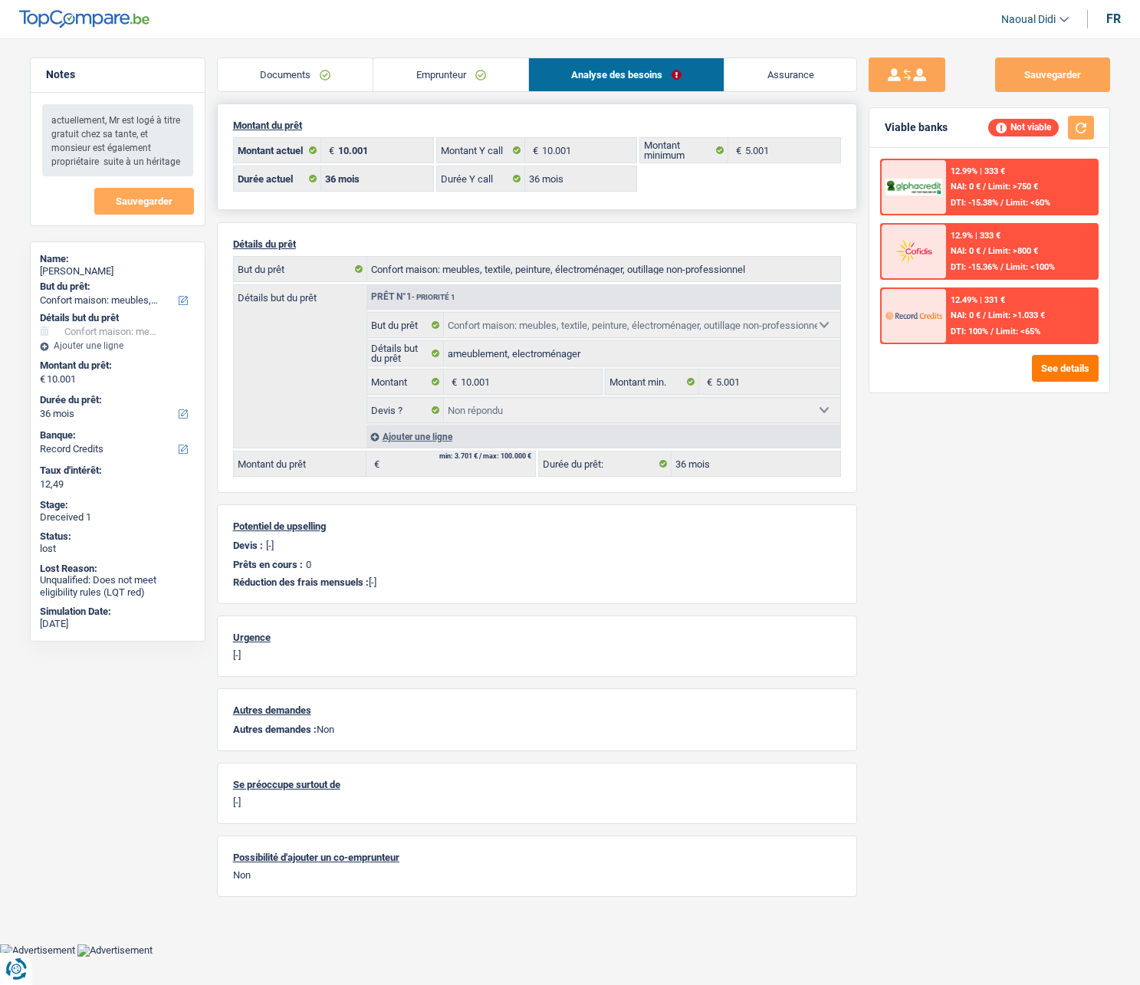
click at [779, 166] on div "10.001 € Montant actuel 10.001 € Montant Y call 5.001 € Montant minimum 12 mois…" at bounding box center [537, 165] width 608 height 57
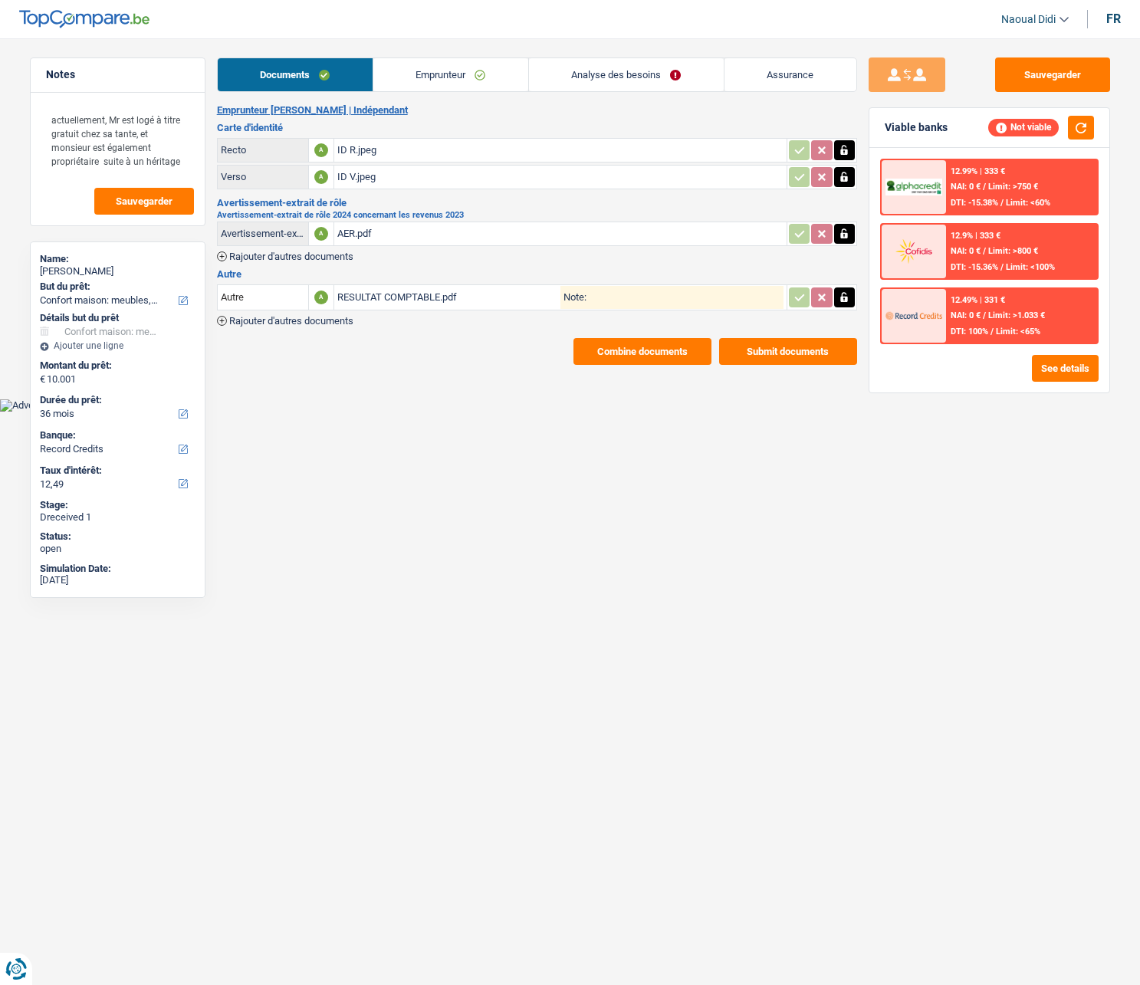
select select "household"
select select "36"
select select "record credits"
select select "36"
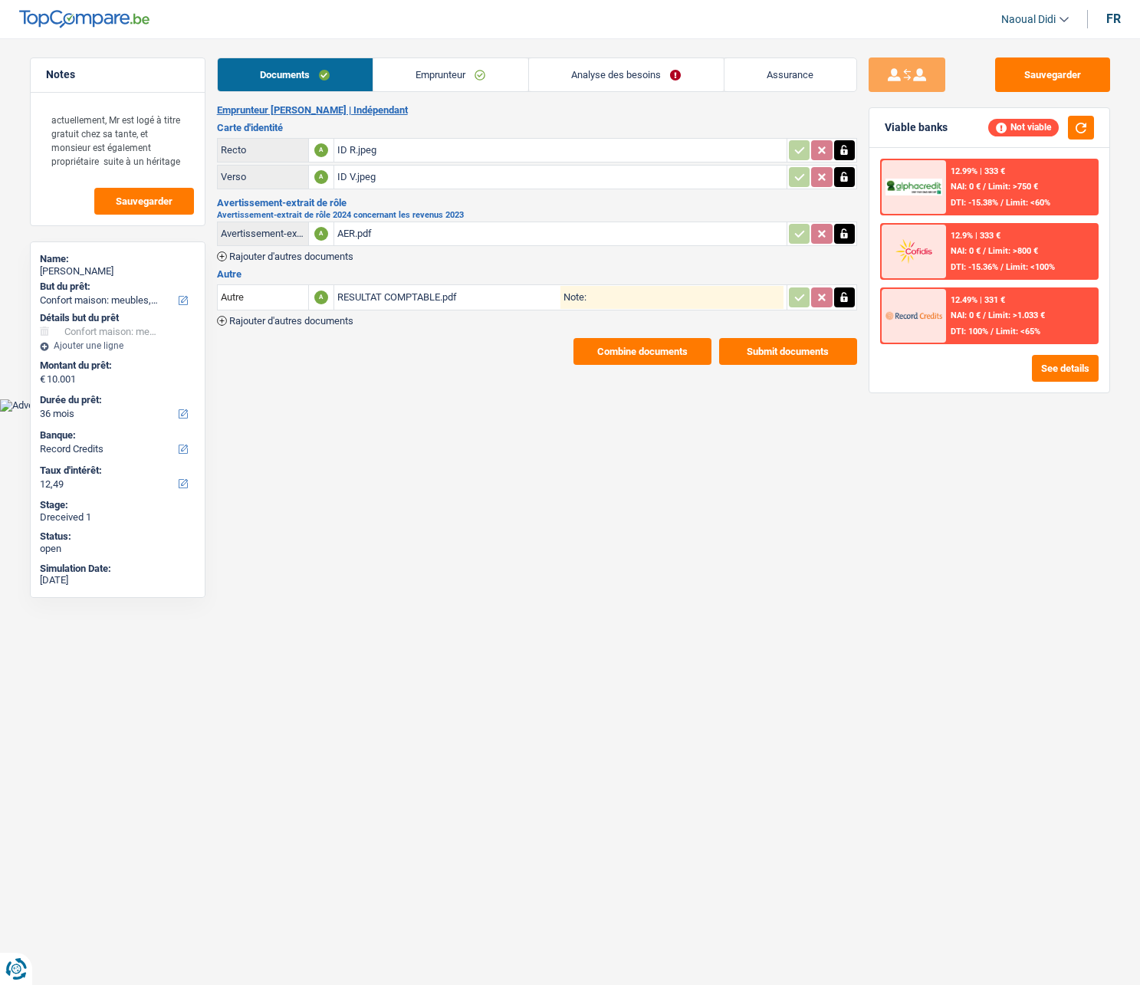
select select "36"
select select "household"
select select "not_answered"
select select "36"
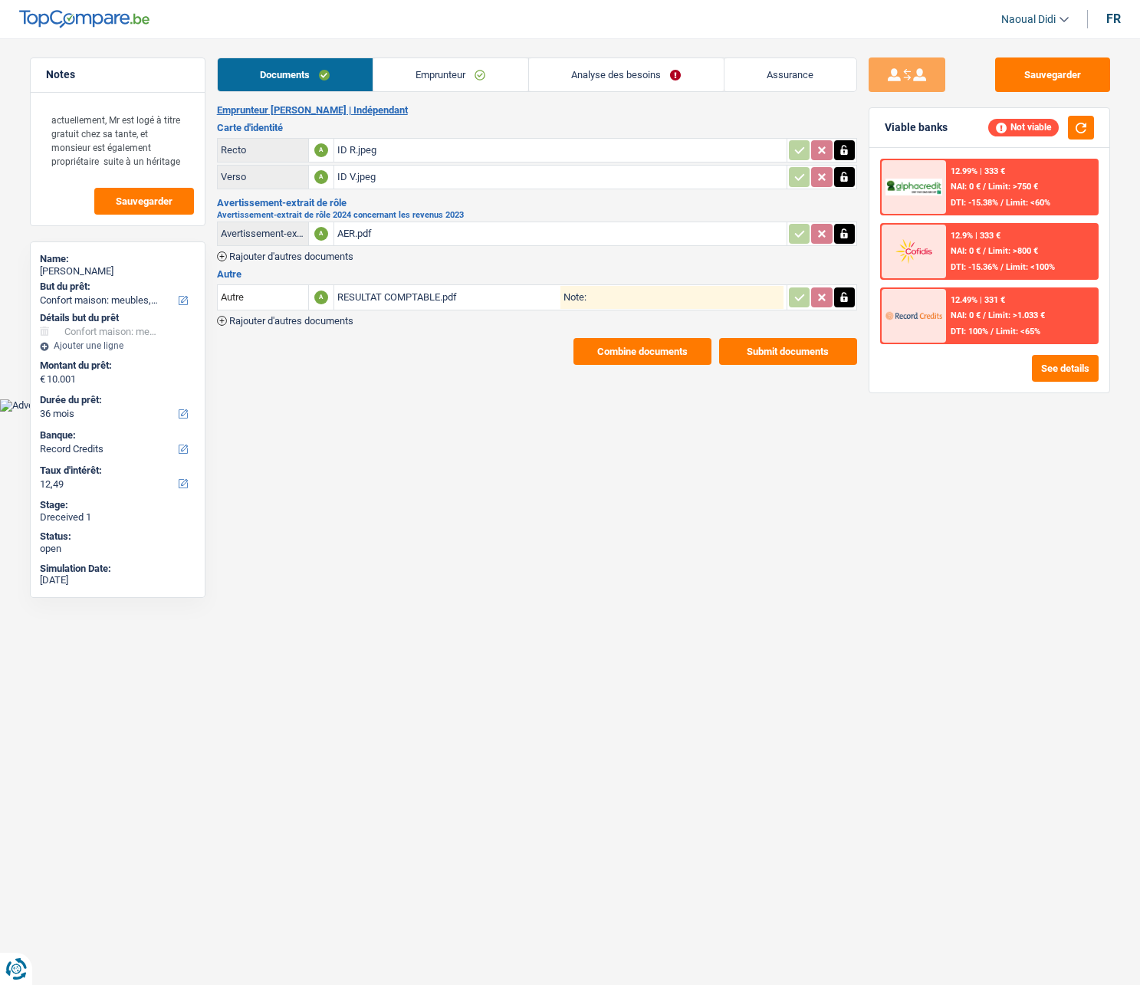
click at [600, 75] on link "Analyse des besoins" at bounding box center [626, 74] width 195 height 33
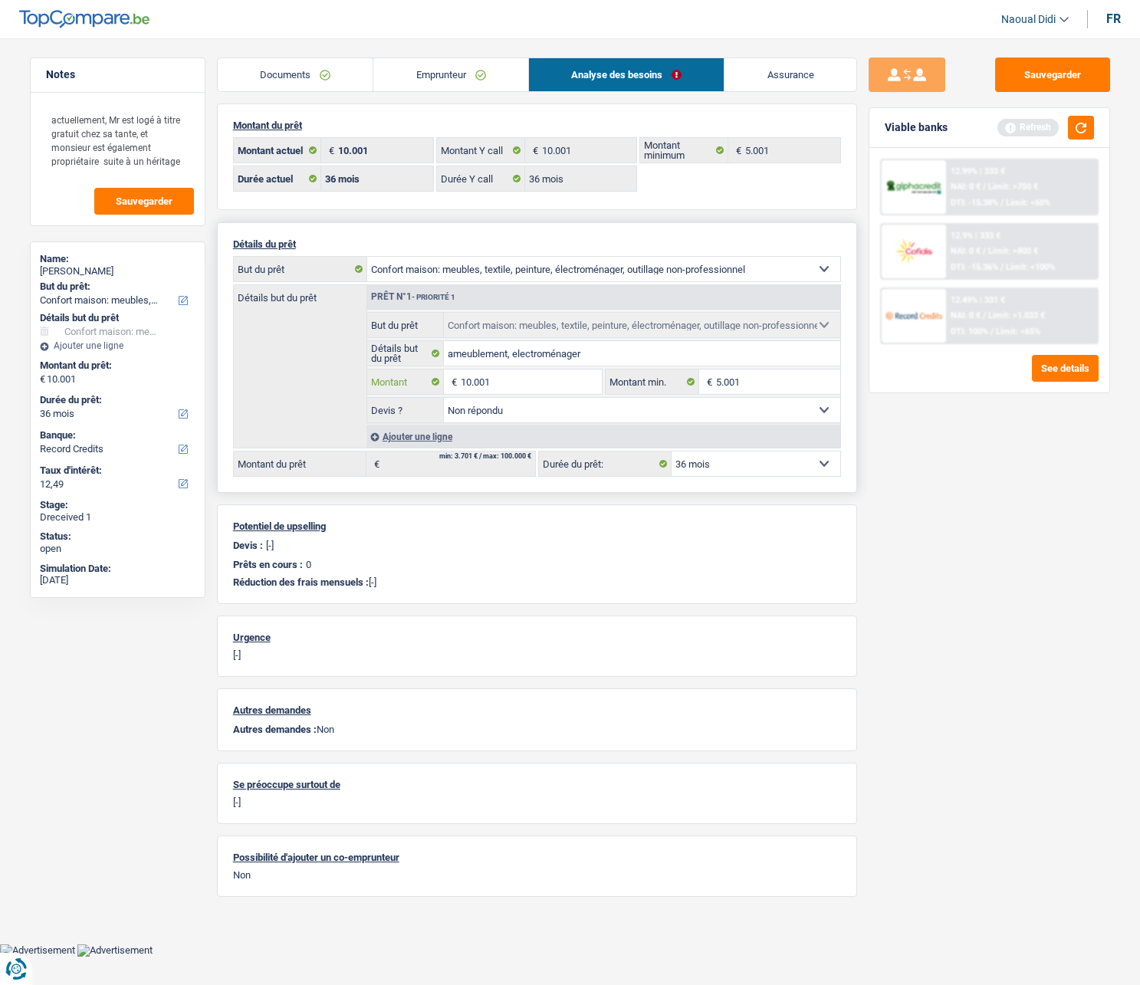
click at [500, 382] on input "10.001" at bounding box center [531, 381] width 140 height 25
type input "5.001"
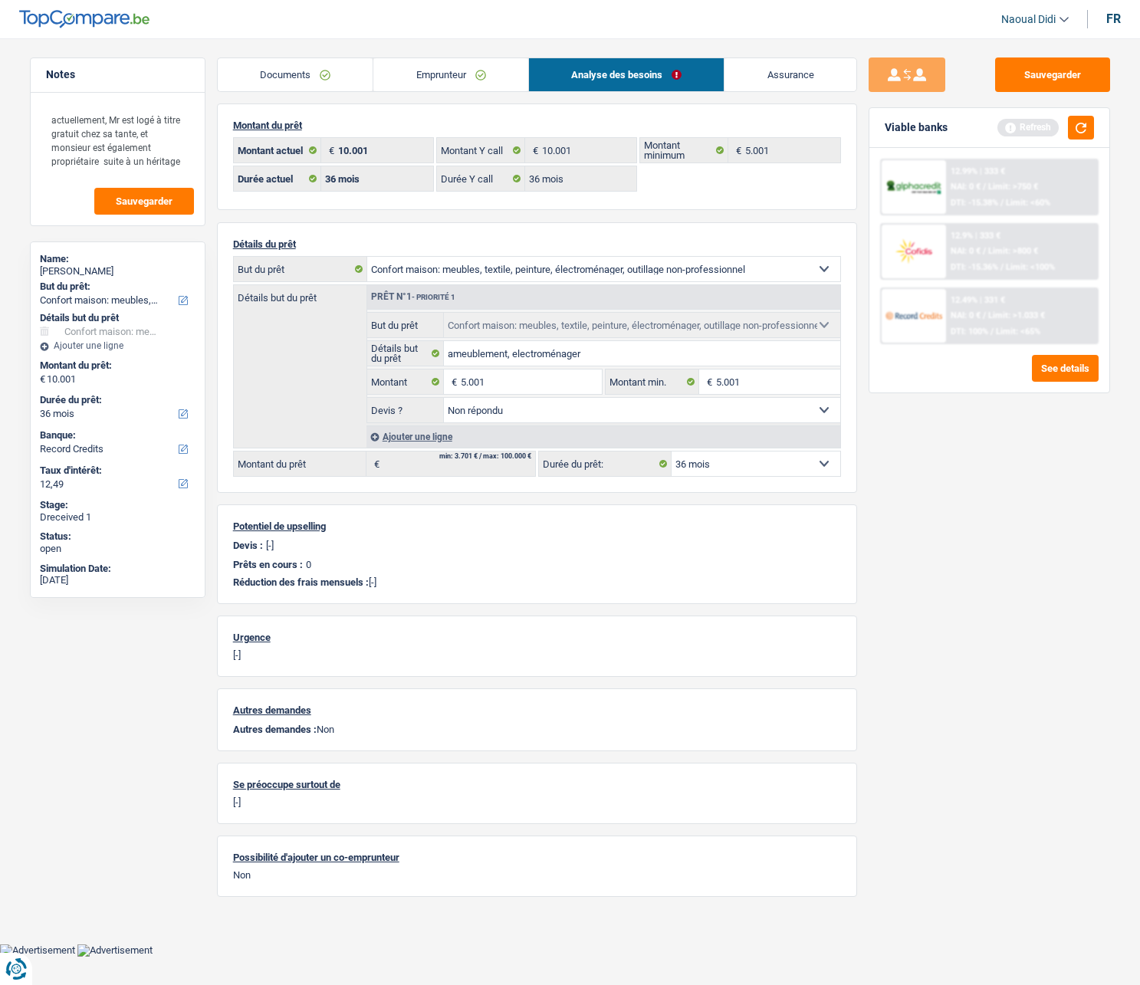
type input "5.001"
click at [889, 428] on div "Sauvegarder Viable banks Refresh 12.99% | 333 € NAI: 0 € / Limit: >750 € DTI: -…" at bounding box center [989, 506] width 264 height 899
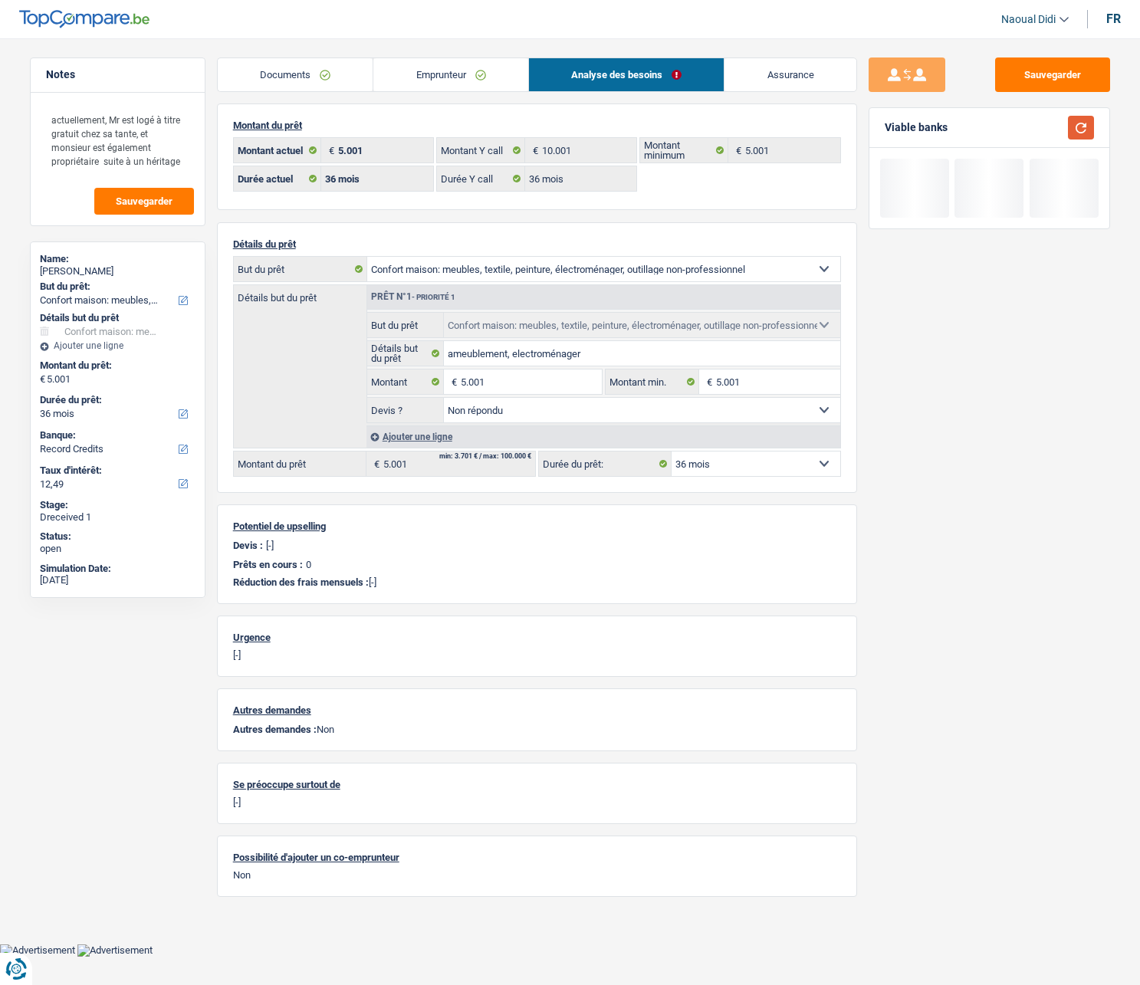
click at [1068, 134] on button "button" at bounding box center [1081, 128] width 26 height 24
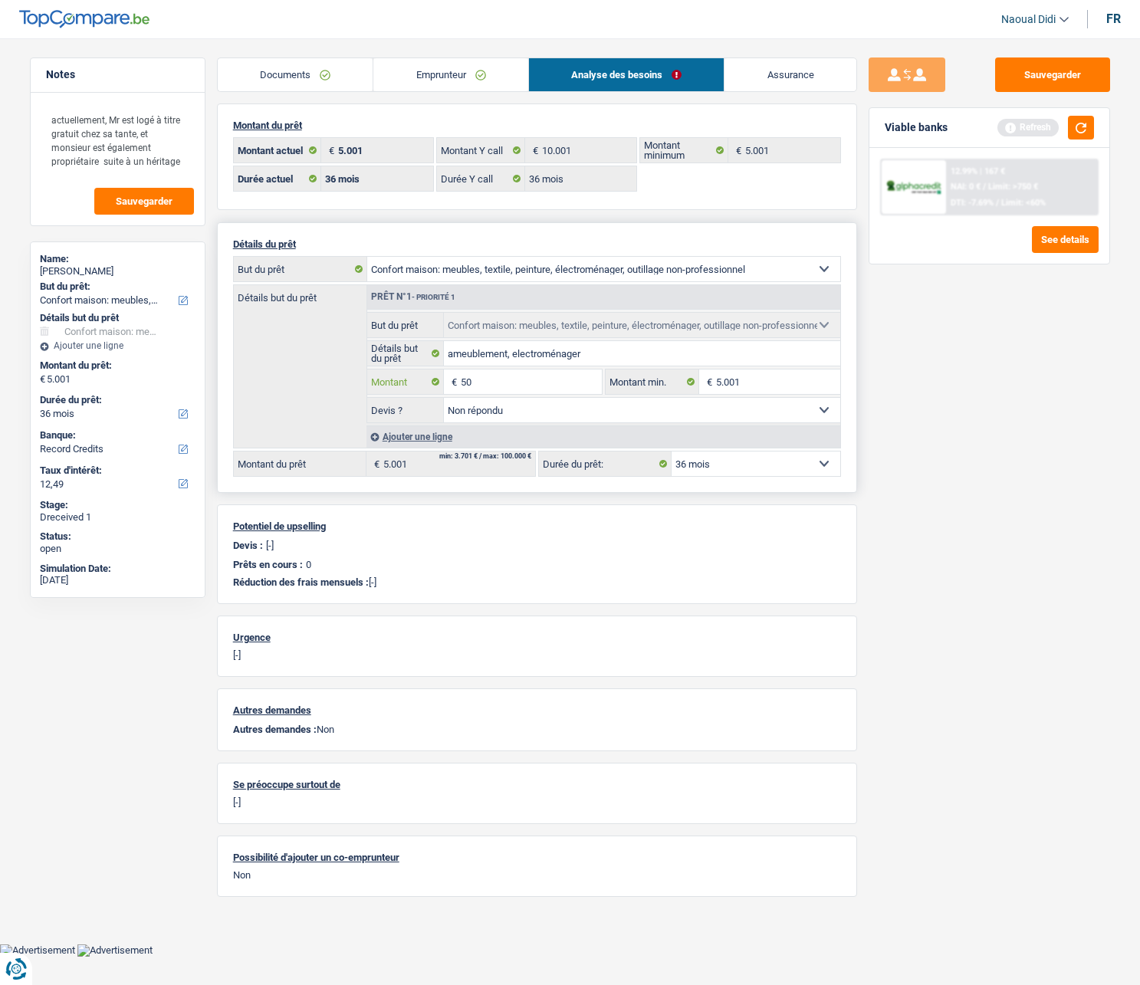
type input "5"
type input "10.001"
select select "60"
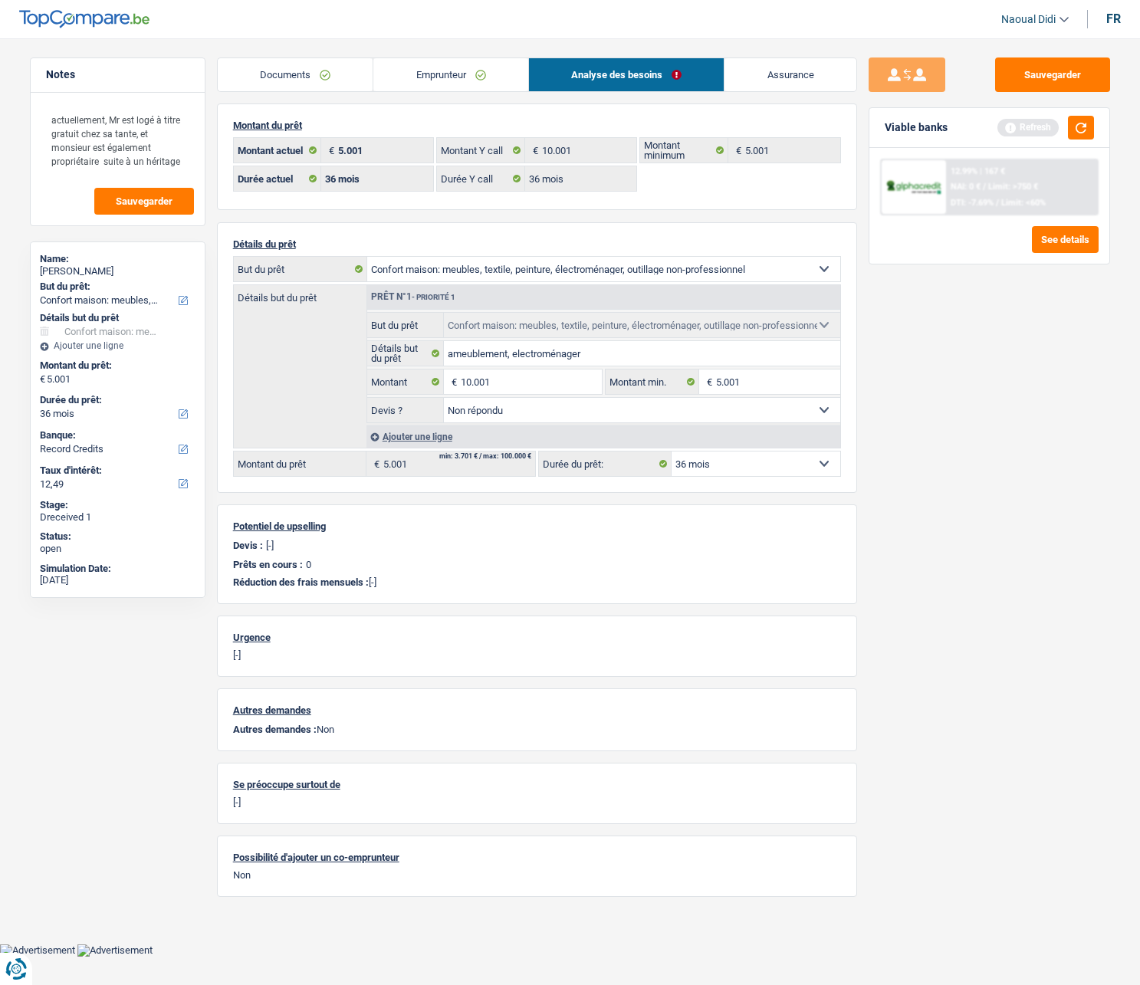
type input "10.001"
click at [909, 383] on div "Sauvegarder Viable banks Refresh 12.99% | 167 € NAI: 0 € / Limit: >750 € DTI: -…" at bounding box center [989, 506] width 264 height 899
select select "60"
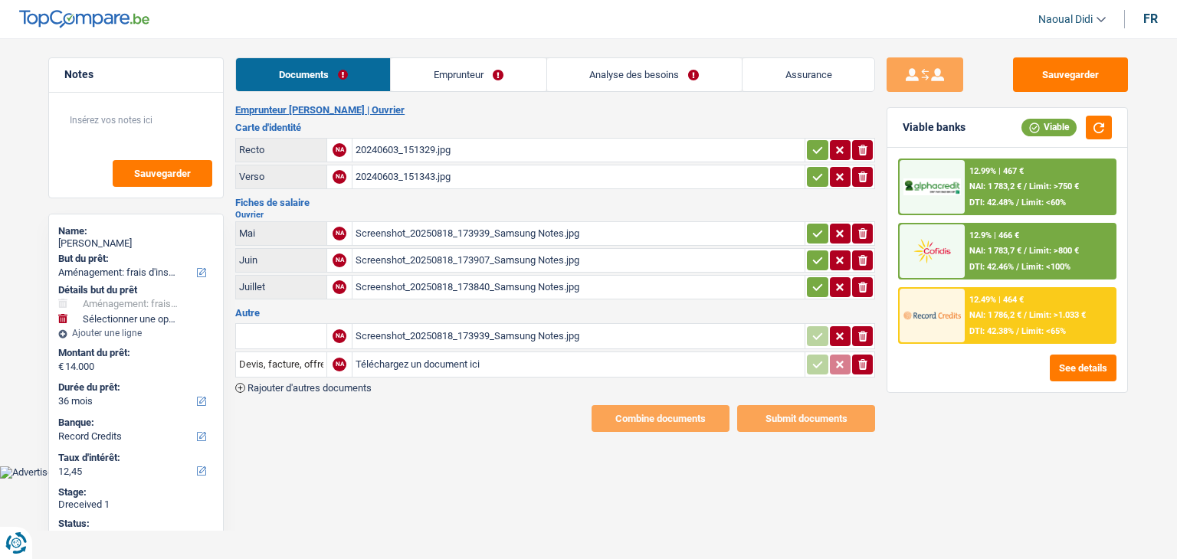
select select "movingOrInstallation"
select select "36"
select select "record credits"
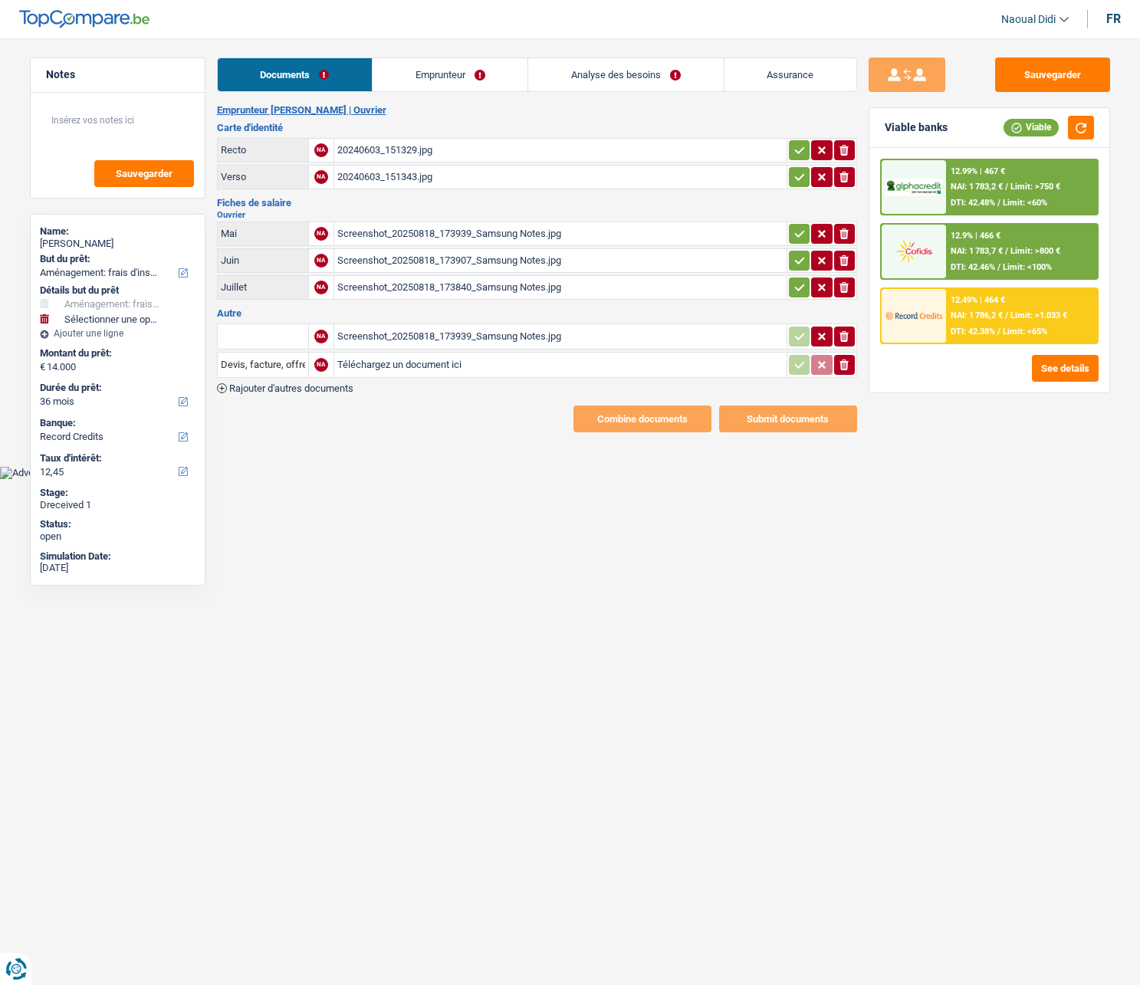
click at [375, 154] on div "20240603_151329.jpg" at bounding box center [560, 150] width 446 height 23
click at [793, 154] on icon "button" at bounding box center [799, 150] width 12 height 15
click at [795, 179] on icon "button" at bounding box center [799, 176] width 12 height 15
click at [795, 241] on icon "button" at bounding box center [799, 233] width 12 height 15
click at [798, 251] on button "button" at bounding box center [799, 261] width 21 height 20
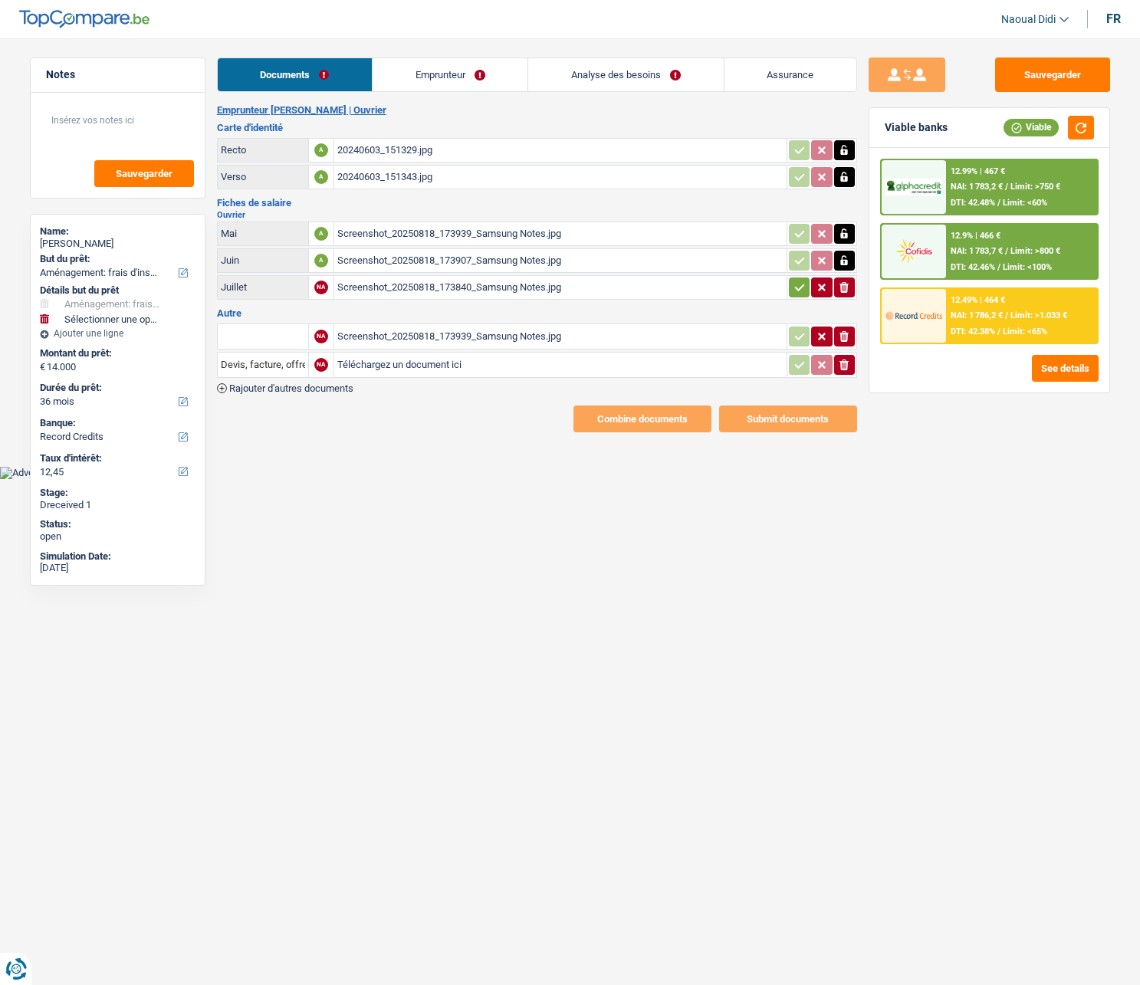
click at [795, 289] on icon "button" at bounding box center [799, 287] width 10 height 7
click at [1038, 74] on button "Sauvegarder" at bounding box center [1052, 74] width 115 height 34
click at [432, 59] on link "Emprunteur" at bounding box center [450, 74] width 155 height 33
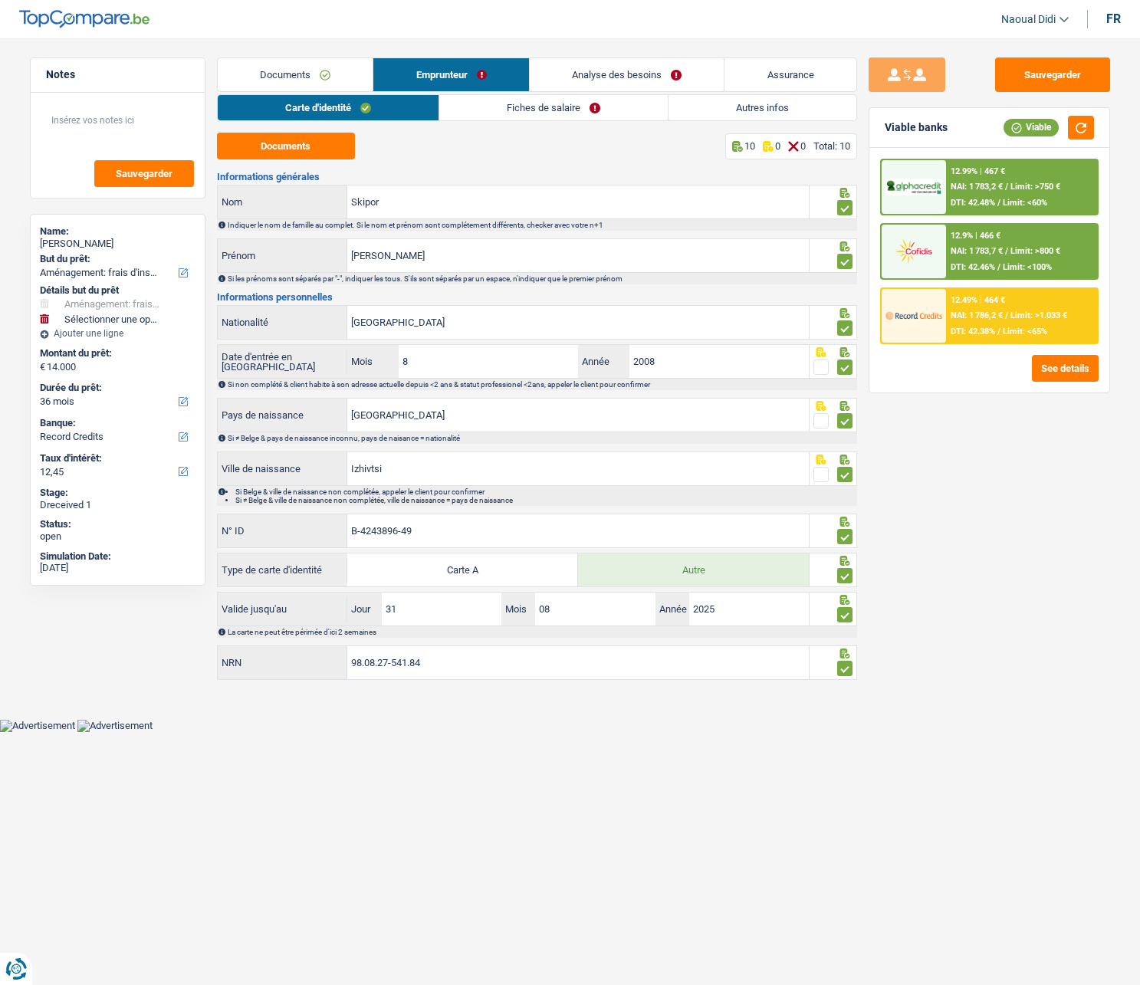
click at [603, 73] on link "Analyse des besoins" at bounding box center [627, 74] width 195 height 33
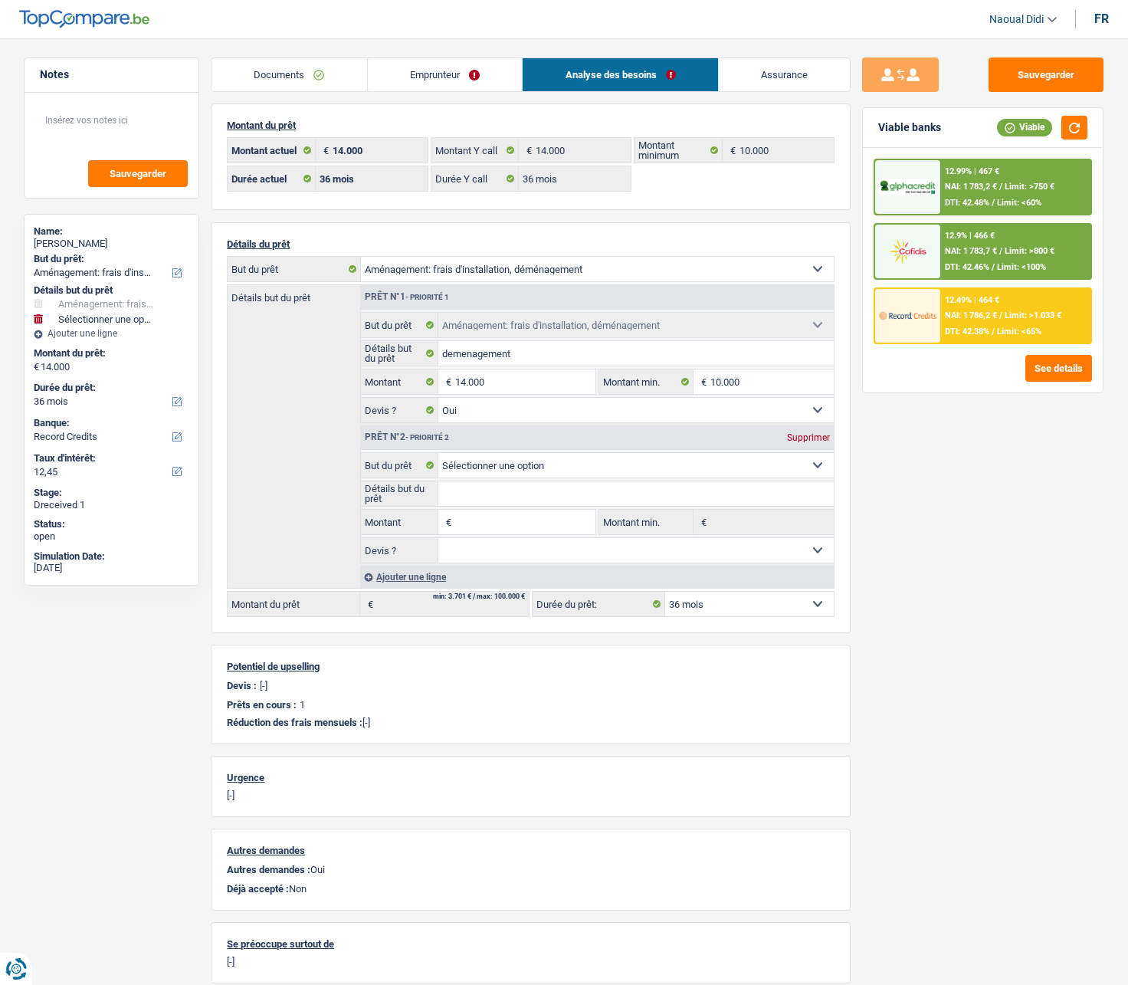
click at [118, 41] on main "Notes Sauvegarder Name: [PERSON_NAME] But du prêt: Confort maison: meubles, tex…" at bounding box center [564, 563] width 1128 height 1080
select select
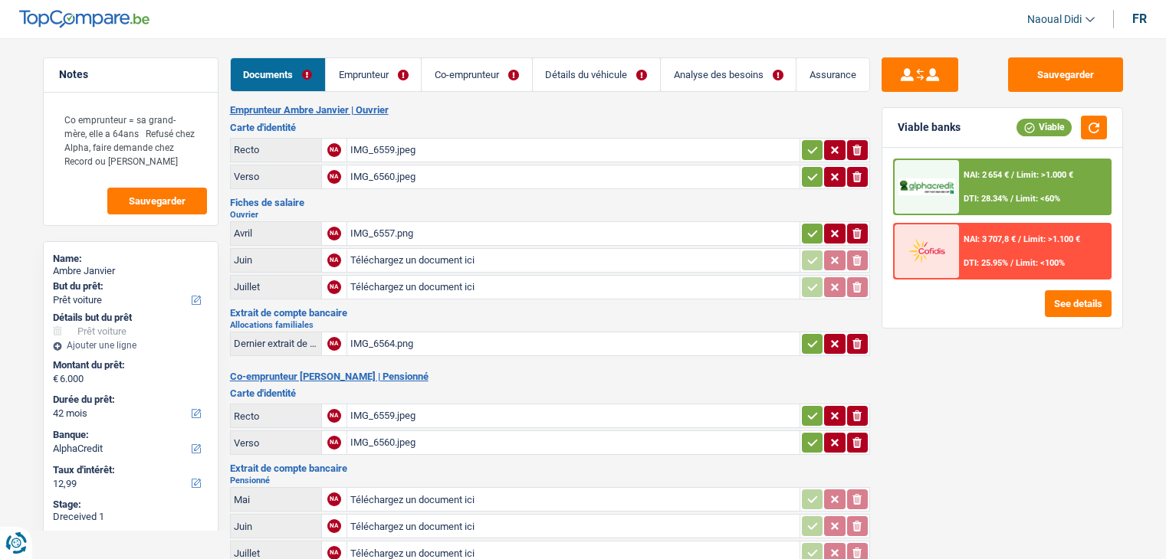
select select "car"
select select "42"
select select "alphacredit"
click at [381, 144] on div "IMG_6559.jpeg" at bounding box center [573, 150] width 446 height 23
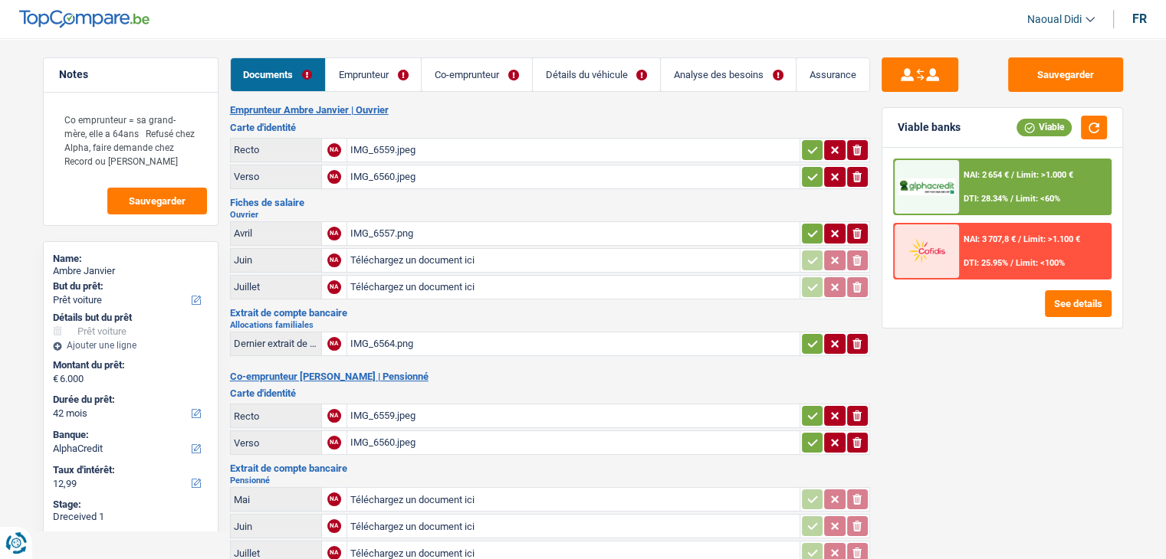
click at [394, 229] on div "IMG_6557.png" at bounding box center [573, 233] width 446 height 23
click at [369, 74] on link "Emprunteur" at bounding box center [373, 74] width 95 height 33
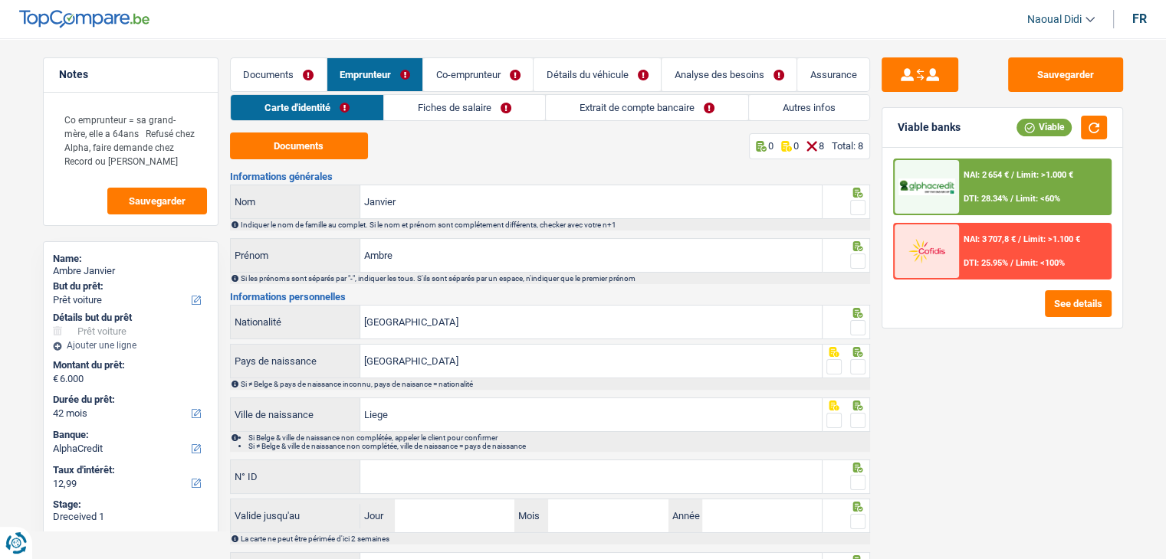
click at [477, 74] on link "Co-emprunteur" at bounding box center [478, 74] width 110 height 33
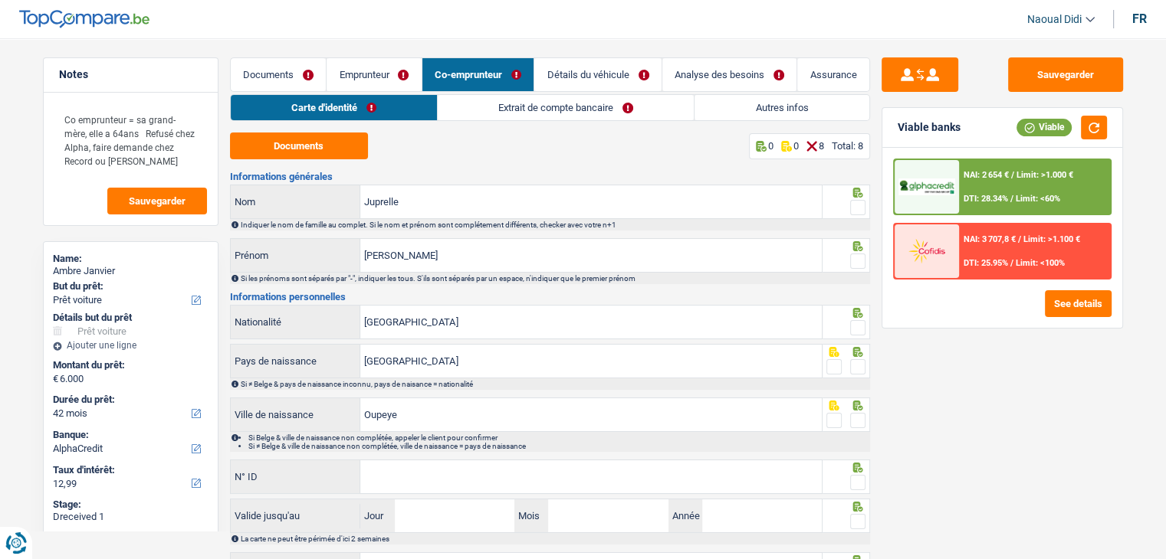
click at [708, 76] on link "Analyse des besoins" at bounding box center [729, 74] width 135 height 33
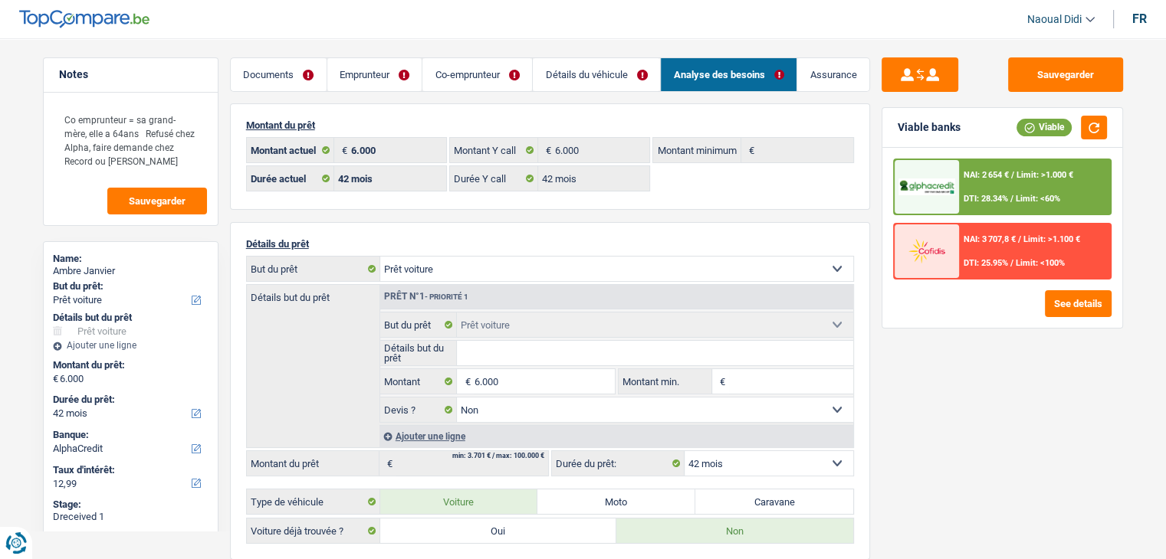
click at [607, 78] on link "Détails du véhicule" at bounding box center [596, 74] width 127 height 33
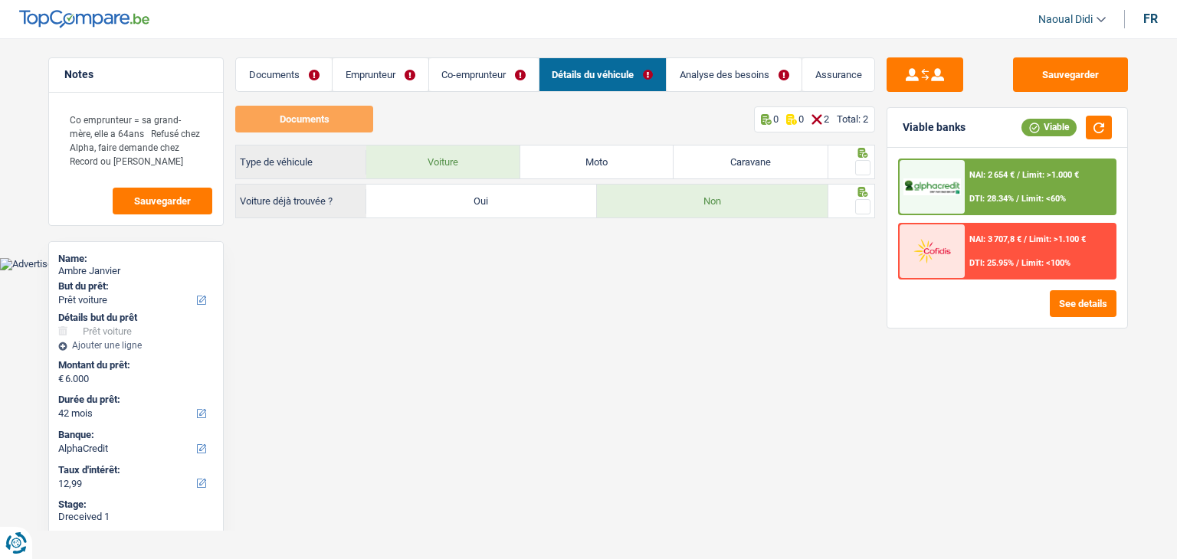
click at [363, 71] on link "Emprunteur" at bounding box center [380, 74] width 95 height 33
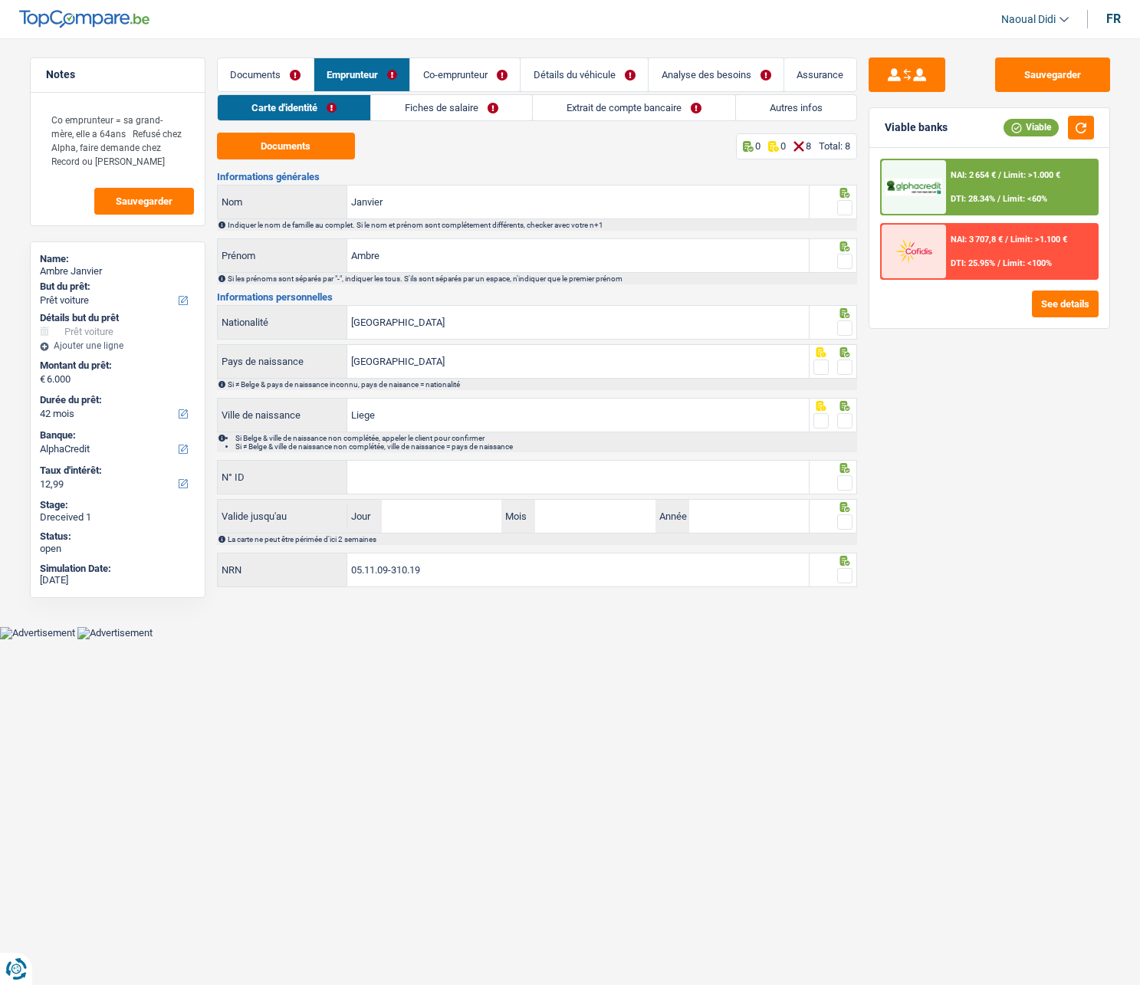
click at [443, 82] on link "Co-emprunteur" at bounding box center [465, 74] width 110 height 33
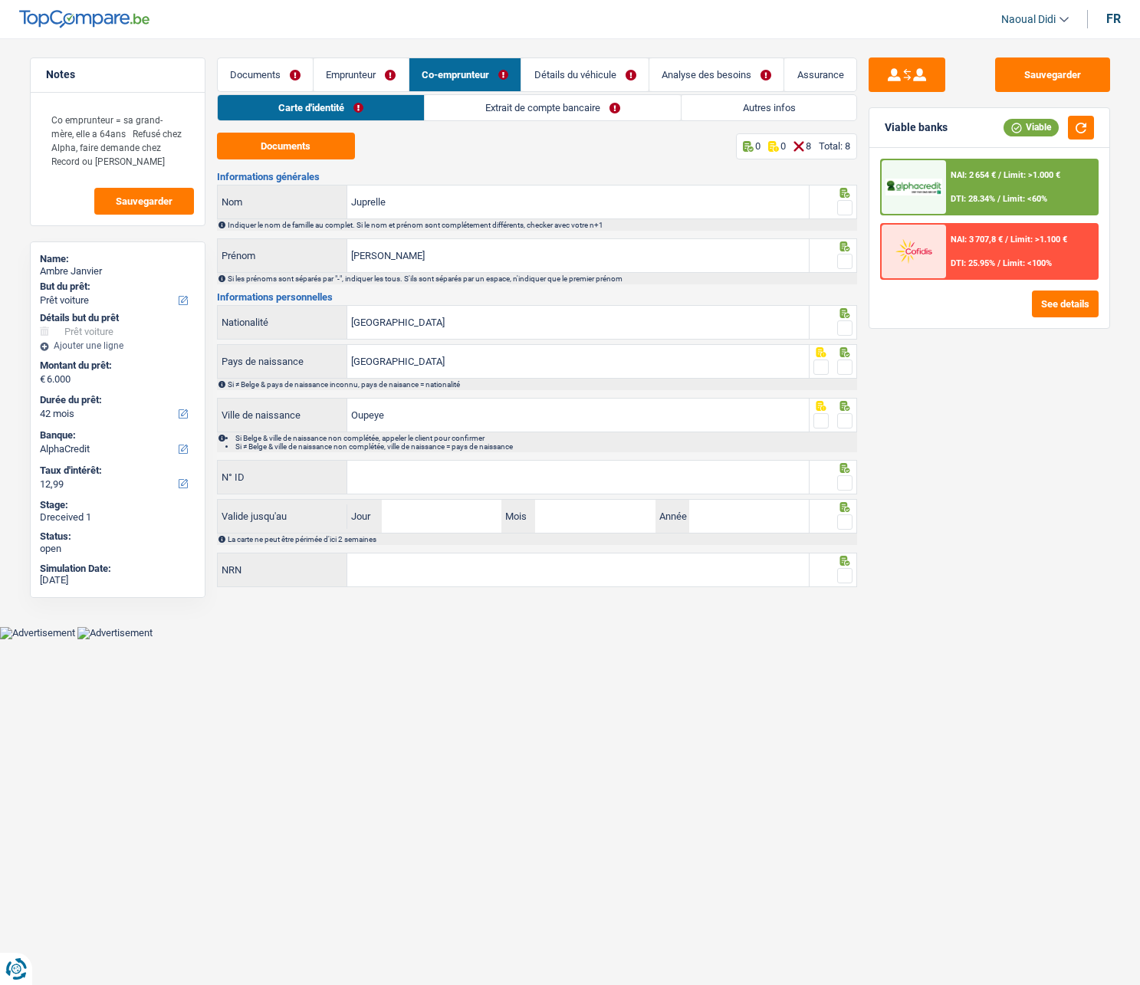
click at [537, 106] on link "Extrait de compte bancaire" at bounding box center [553, 107] width 256 height 25
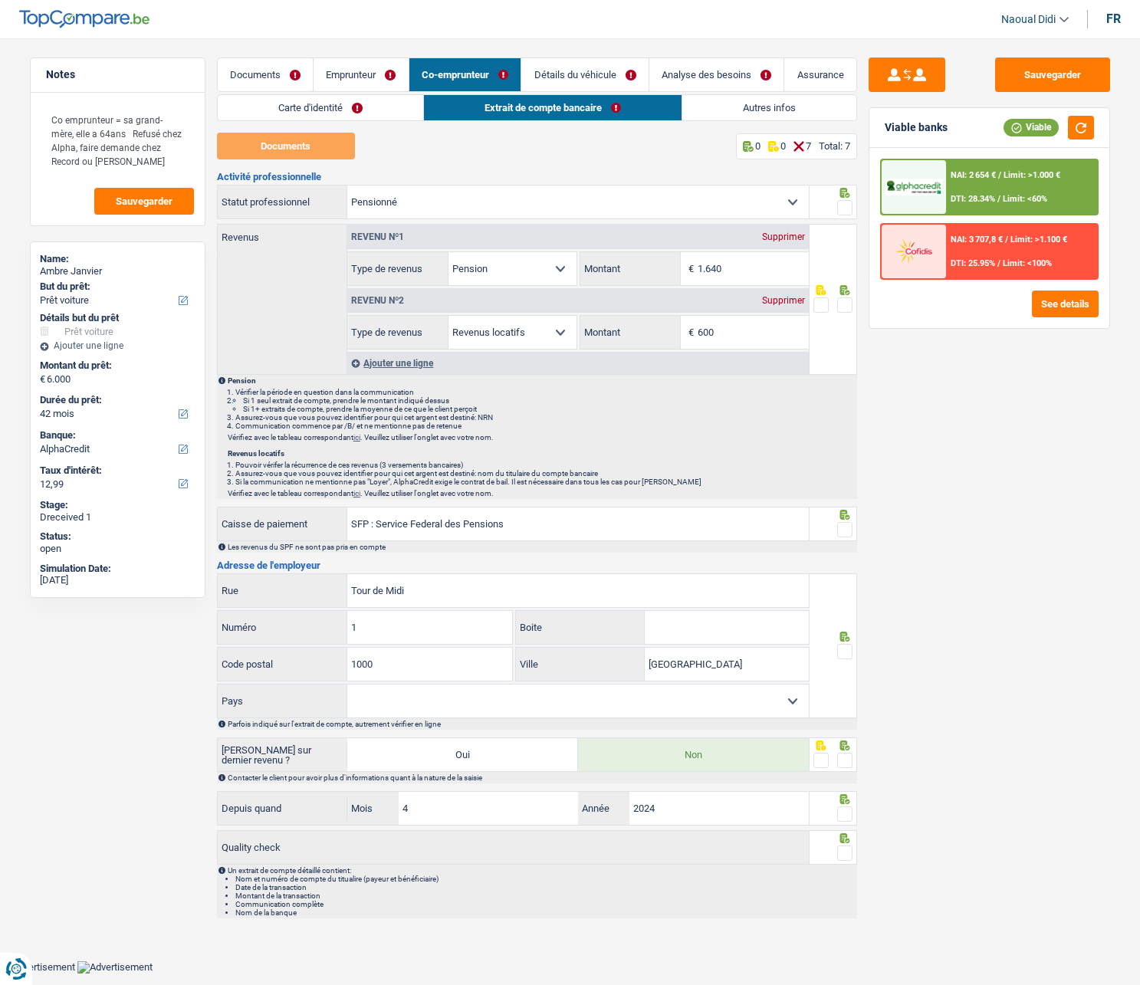
click at [379, 73] on link "Emprunteur" at bounding box center [360, 74] width 95 height 33
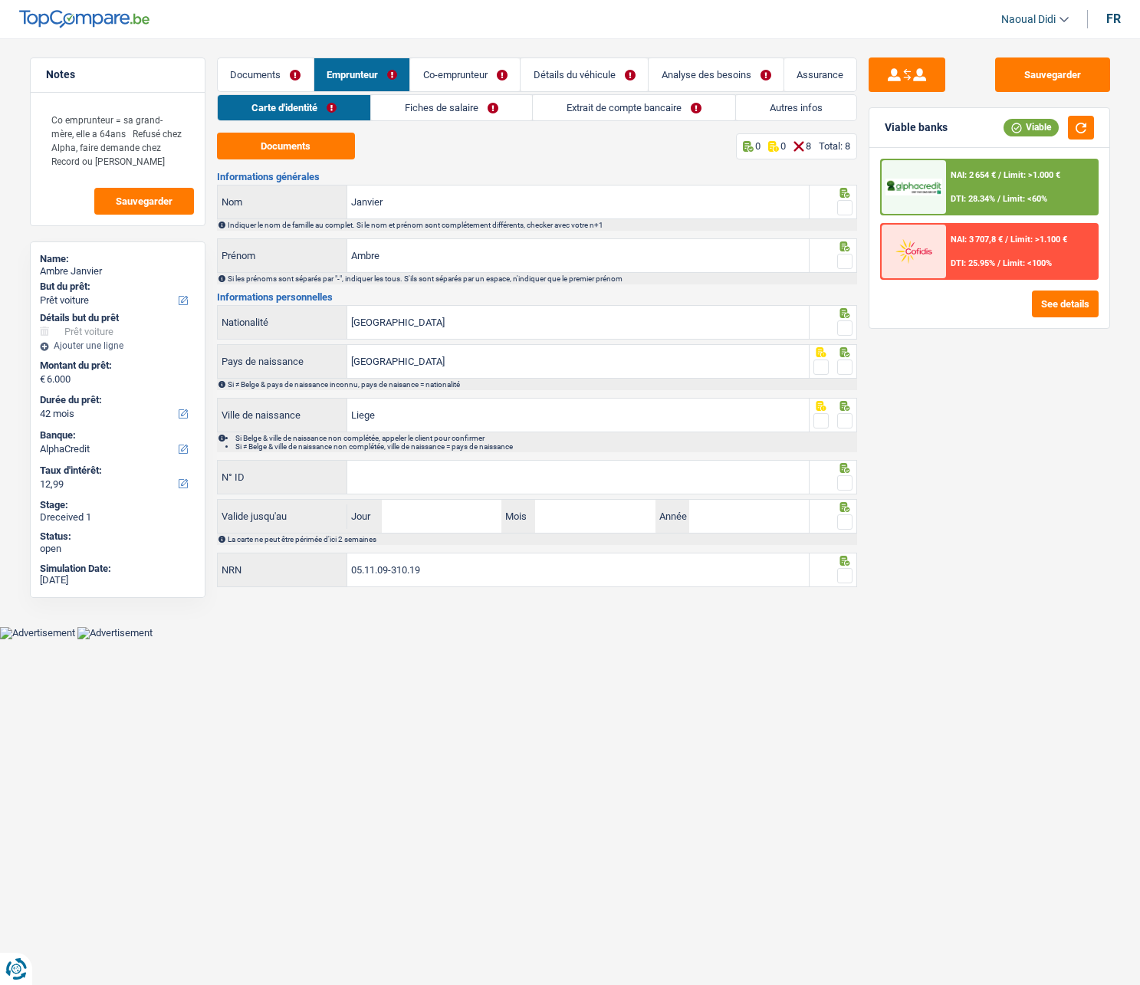
click at [450, 108] on link "Fiches de salaire" at bounding box center [451, 107] width 161 height 25
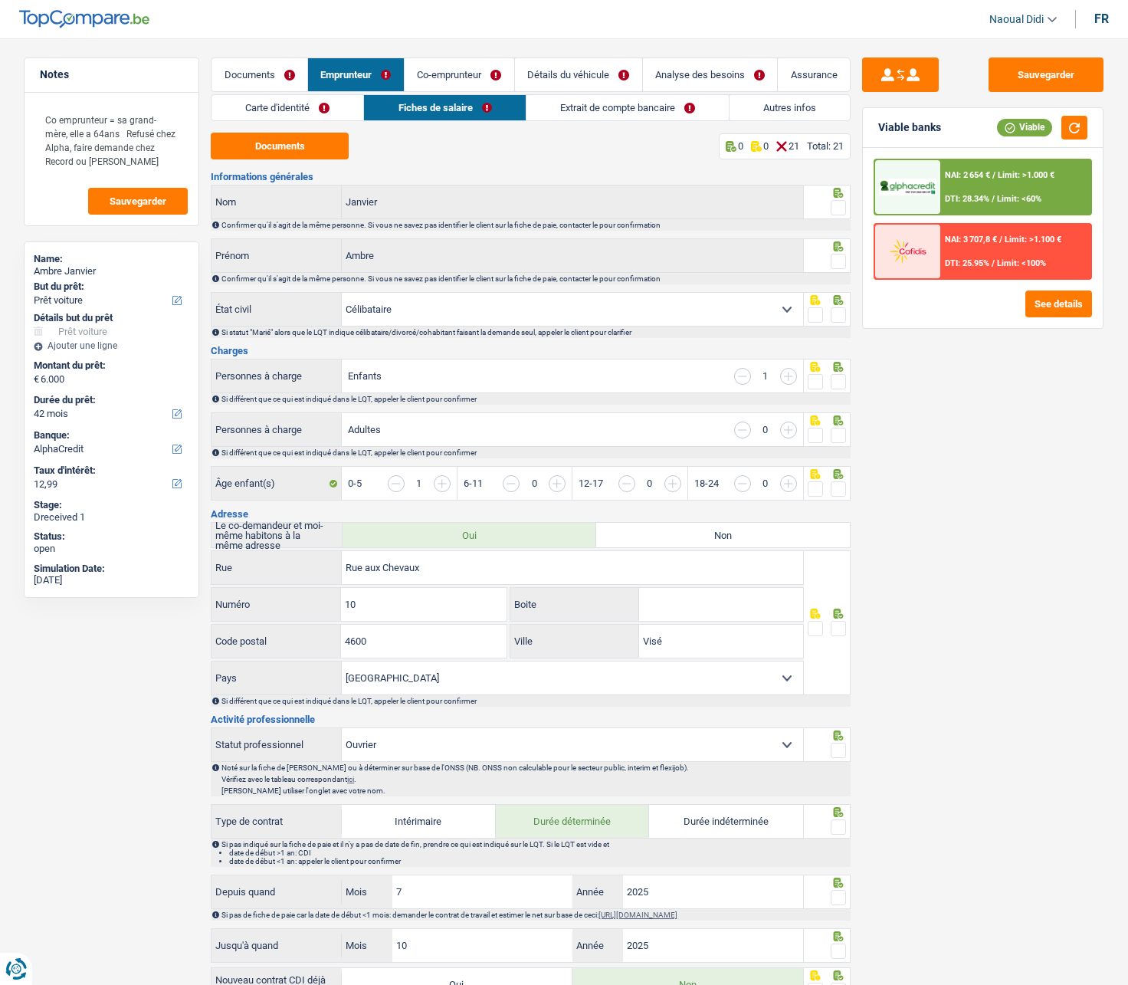
click at [318, 101] on link "Carte d'identité" at bounding box center [288, 107] width 152 height 25
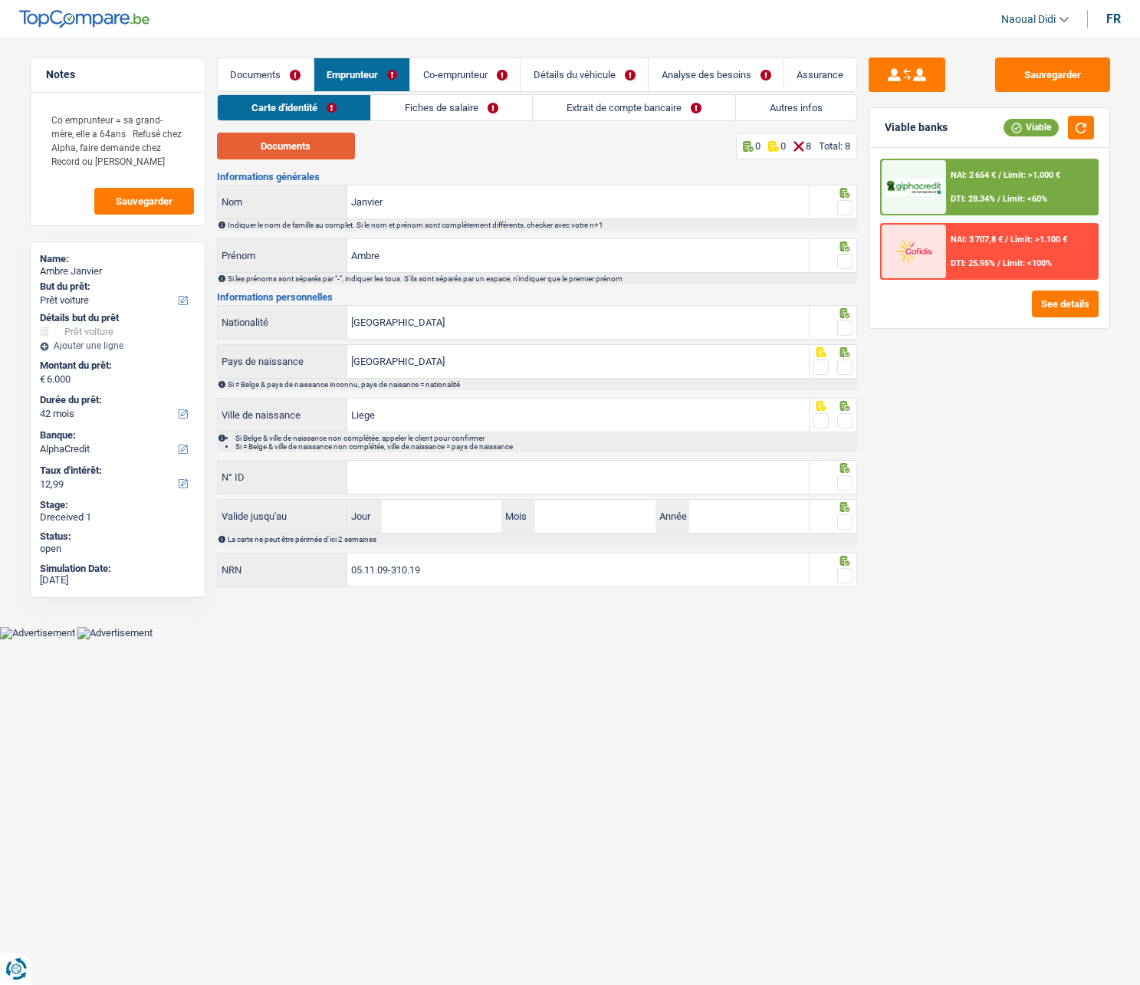
click at [321, 150] on button "Documents" at bounding box center [286, 146] width 138 height 27
click at [851, 208] on span at bounding box center [844, 207] width 15 height 15
click at [0, 0] on input "radio" at bounding box center [0, 0] width 0 height 0
click at [845, 261] on span at bounding box center [844, 261] width 15 height 15
click at [0, 0] on input "radio" at bounding box center [0, 0] width 0 height 0
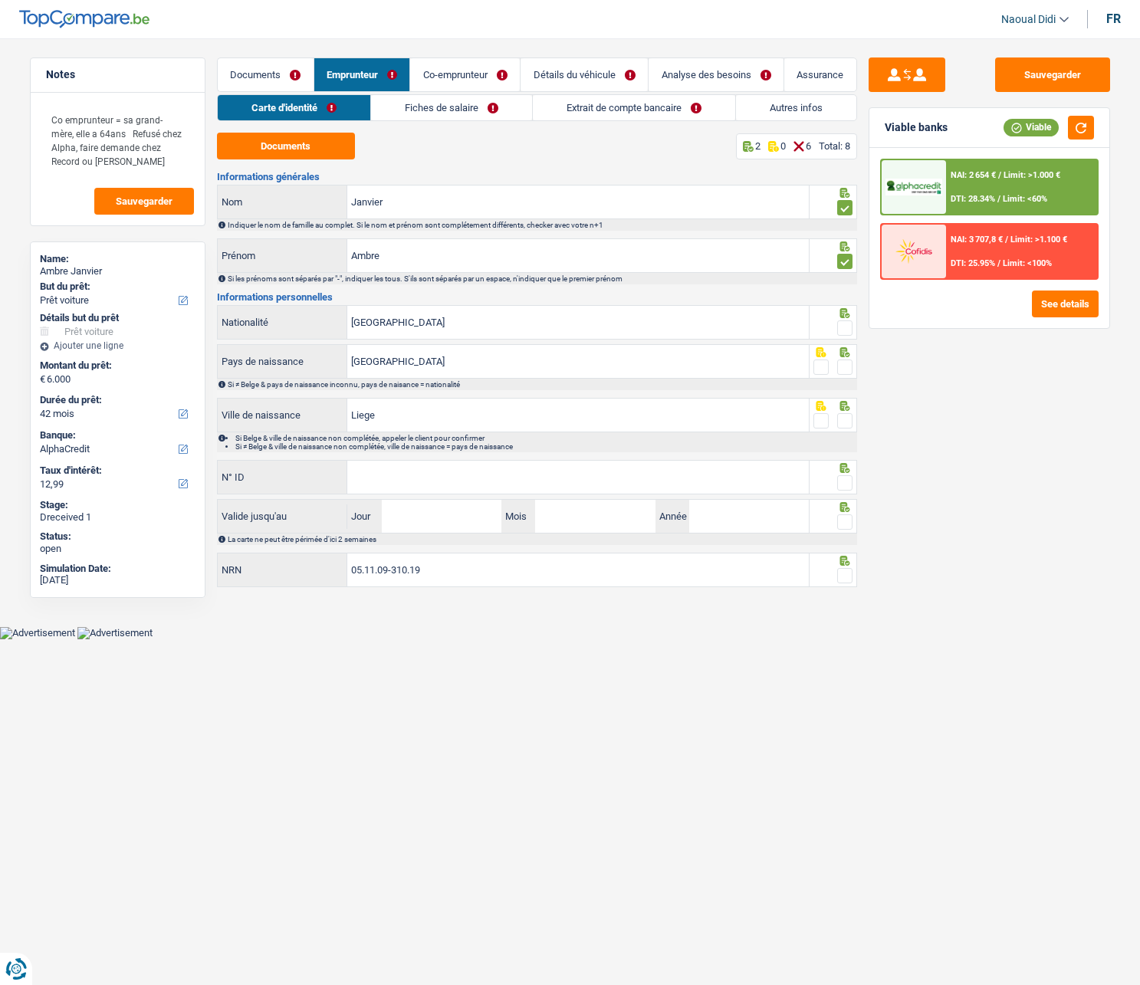
click at [843, 326] on span at bounding box center [844, 327] width 15 height 15
click at [0, 0] on input "radio" at bounding box center [0, 0] width 0 height 0
click at [845, 369] on span at bounding box center [844, 366] width 15 height 15
click at [0, 0] on input "radio" at bounding box center [0, 0] width 0 height 0
click at [846, 421] on span at bounding box center [844, 420] width 15 height 15
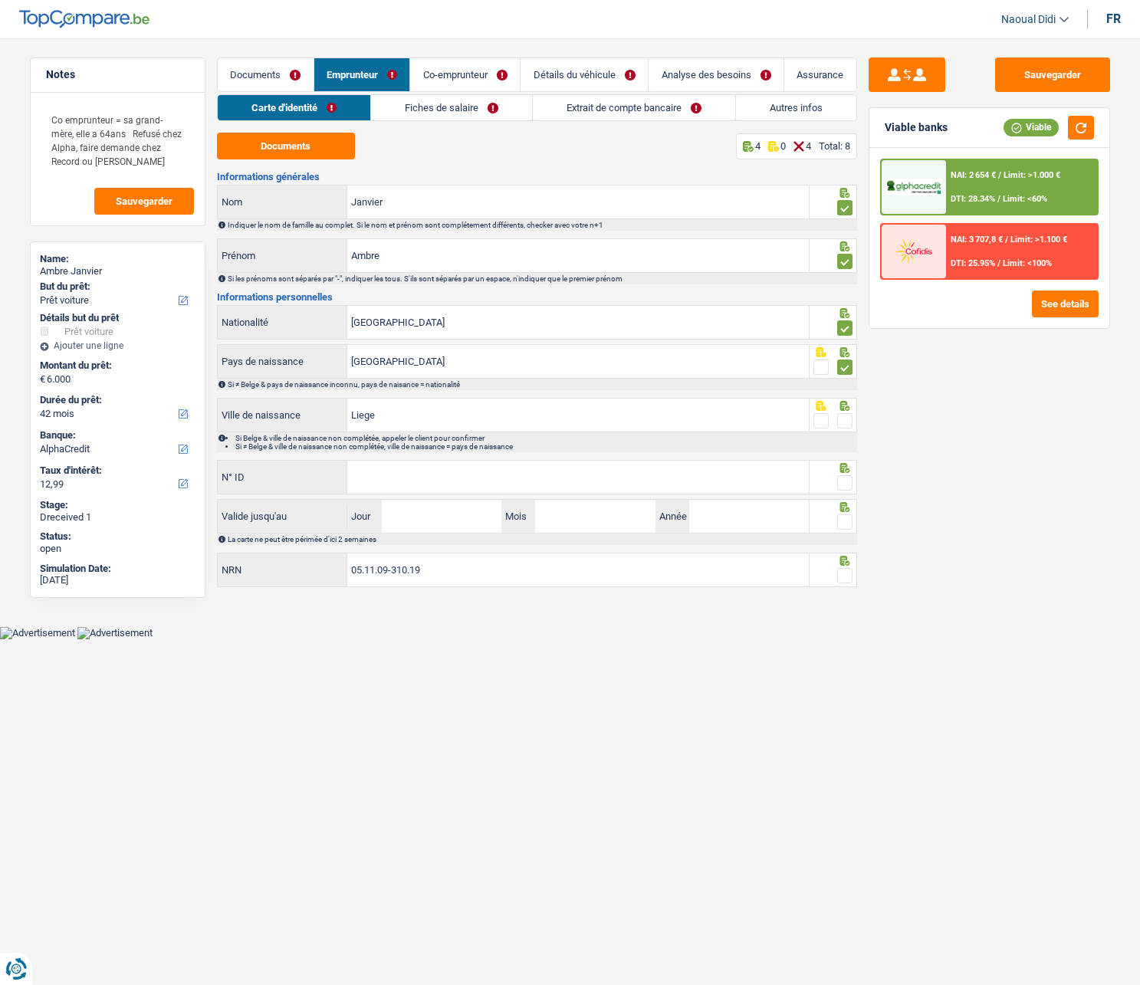
click at [0, 0] on input "radio" at bounding box center [0, 0] width 0 height 0
click at [385, 479] on input "N° ID" at bounding box center [577, 477] width 461 height 33
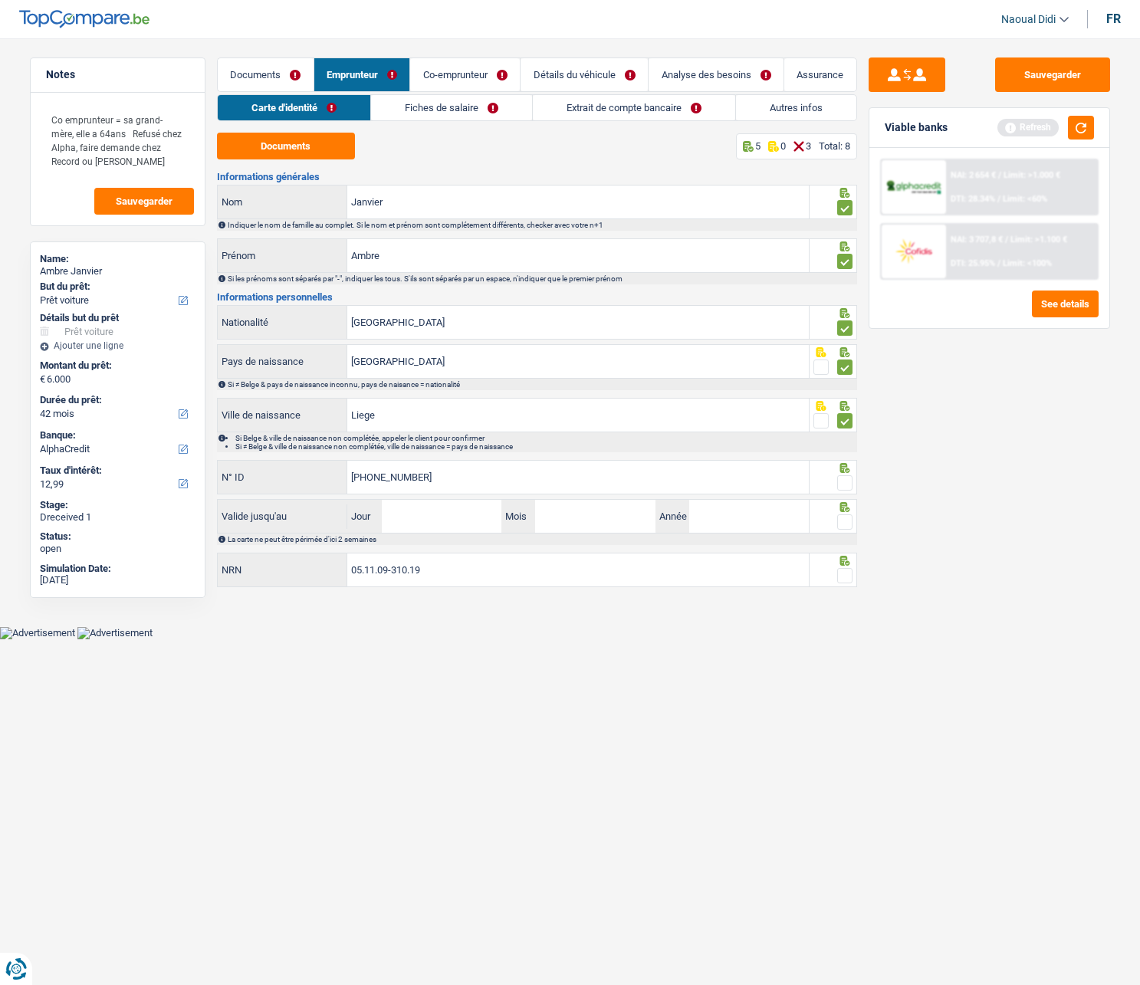
type input "[PHONE_NUMBER]"
click at [849, 487] on span at bounding box center [844, 482] width 15 height 15
click at [0, 0] on input "radio" at bounding box center [0, 0] width 0 height 0
click at [444, 515] on input "Jour" at bounding box center [442, 516] width 120 height 33
type input "14"
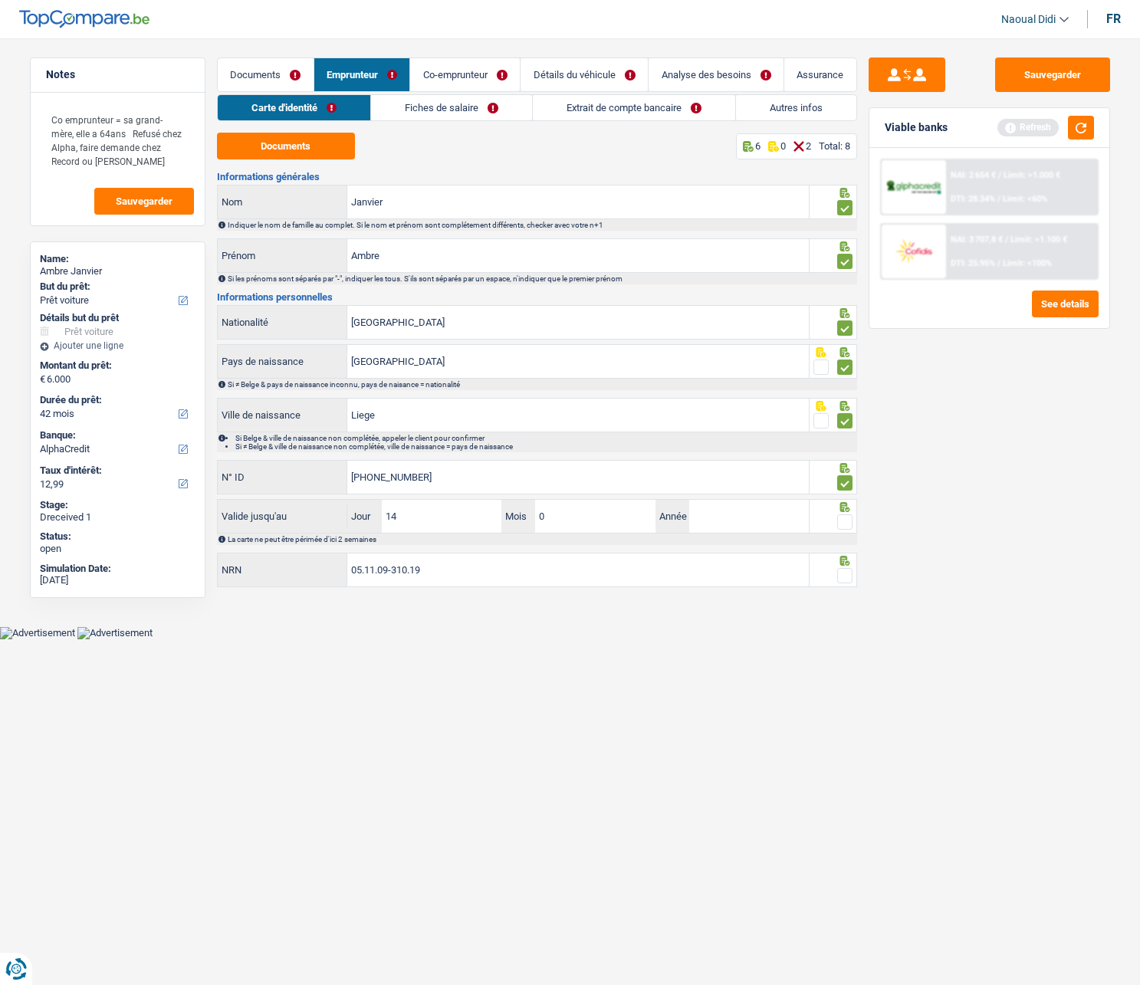
type input "02"
type input "2034"
click at [850, 524] on span at bounding box center [844, 521] width 15 height 15
click at [0, 0] on input "radio" at bounding box center [0, 0] width 0 height 0
click at [477, 559] on input "05.11.09-310.19" at bounding box center [577, 569] width 461 height 33
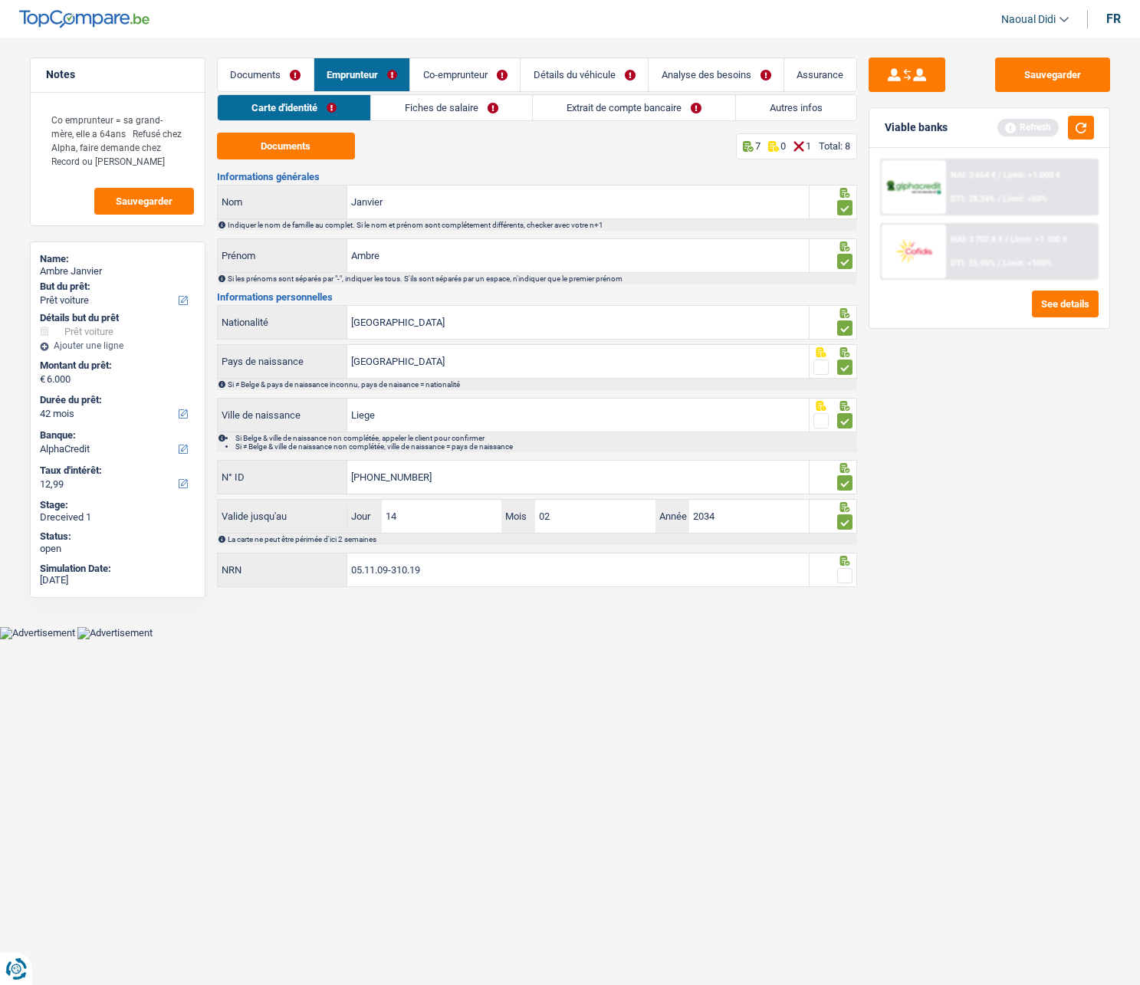
click at [848, 559] on span at bounding box center [844, 575] width 15 height 15
click at [0, 0] on input "radio" at bounding box center [0, 0] width 0 height 0
click at [1087, 70] on button "Sauvegarder" at bounding box center [1052, 74] width 115 height 34
click at [454, 100] on link "Fiches de salaire" at bounding box center [451, 107] width 161 height 25
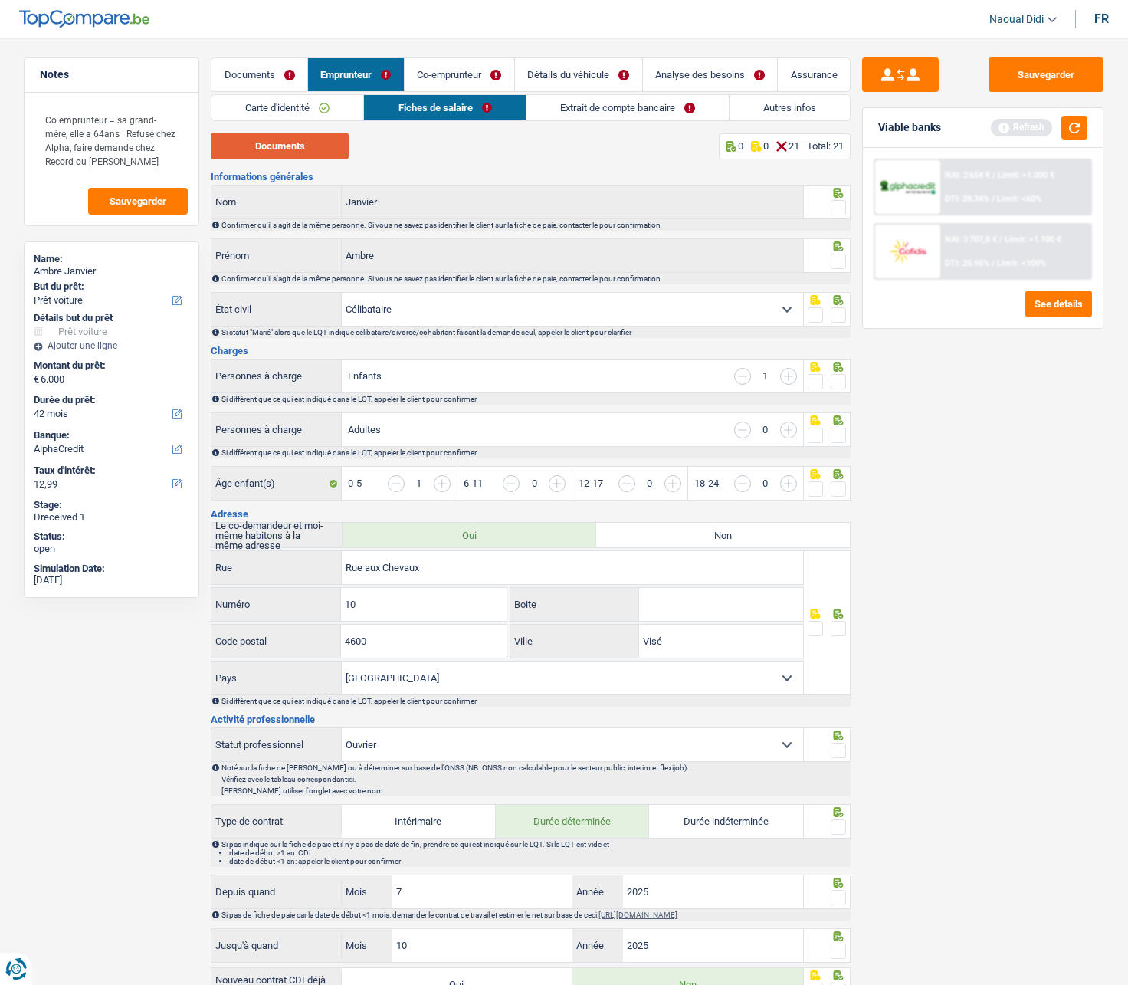
click at [309, 139] on button "Documents" at bounding box center [280, 146] width 138 height 27
click at [573, 110] on link "Extrait de compte bancaire" at bounding box center [627, 107] width 202 height 25
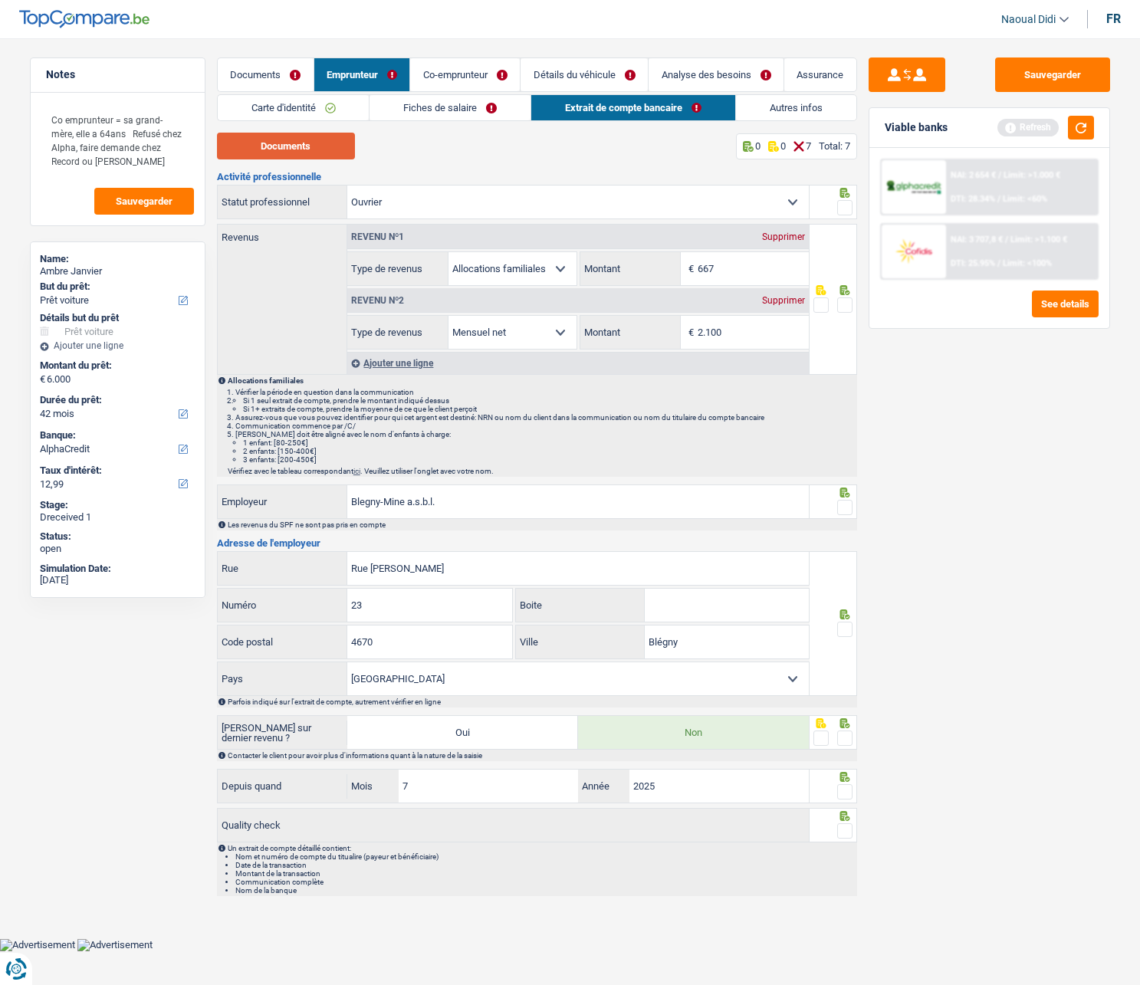
click at [310, 140] on button "Documents" at bounding box center [286, 146] width 138 height 27
click at [412, 103] on link "Fiches de salaire" at bounding box center [449, 107] width 161 height 25
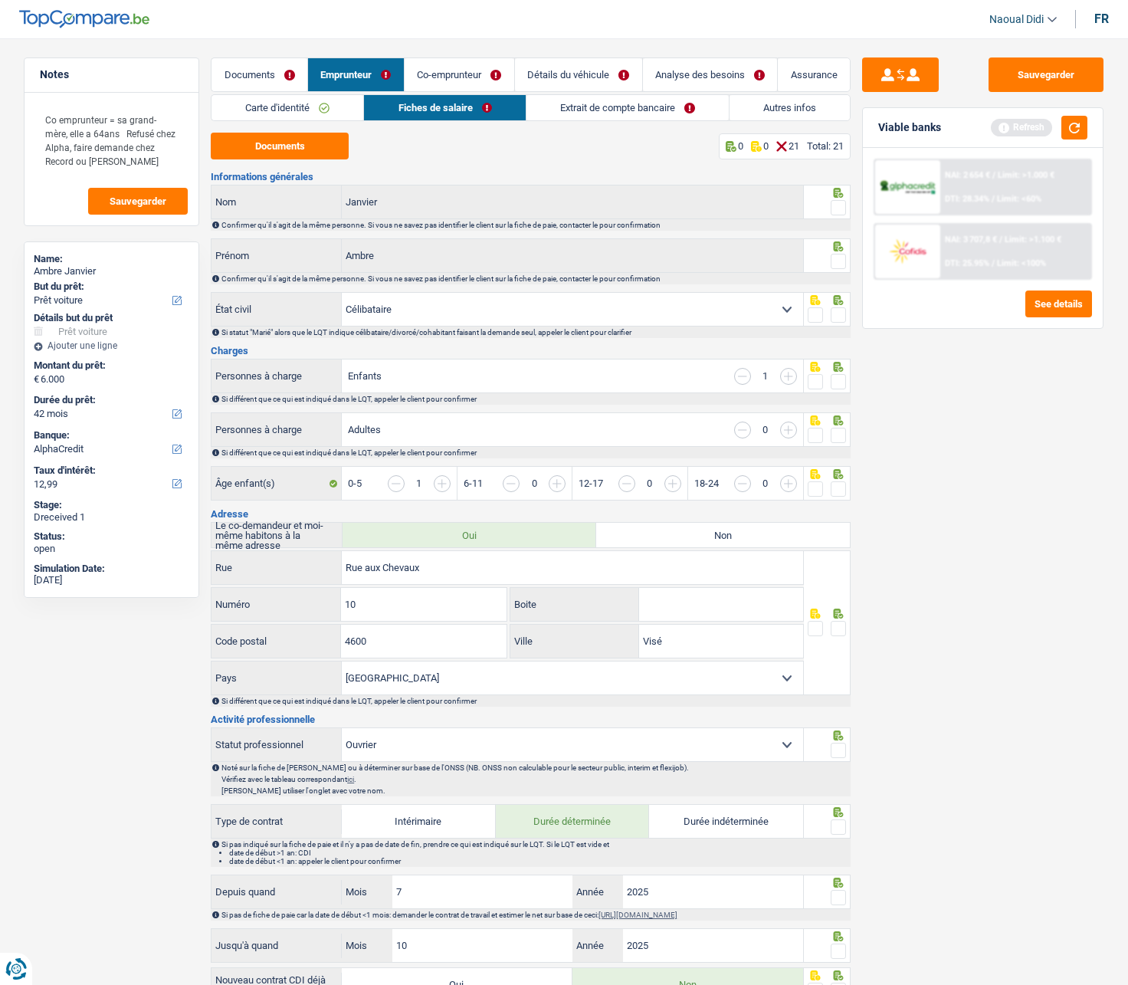
click at [258, 67] on link "Documents" at bounding box center [260, 74] width 96 height 33
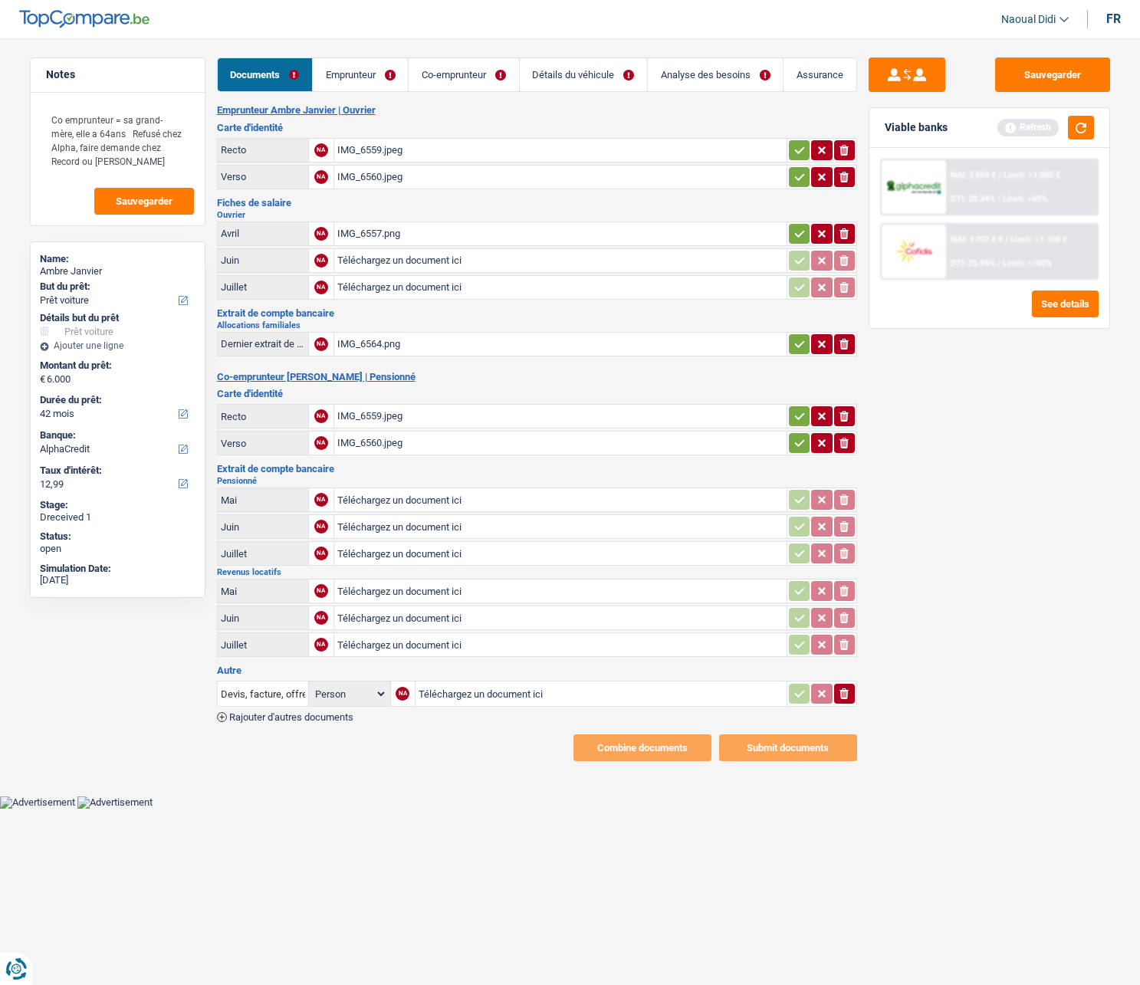
click at [378, 234] on div "IMG_6557.png" at bounding box center [560, 233] width 446 height 23
click at [373, 343] on div "IMG_6564.png" at bounding box center [560, 344] width 446 height 23
click at [369, 415] on div "IMG_6559.jpeg" at bounding box center [560, 416] width 446 height 23
click at [352, 156] on div "IMG_6559.jpeg" at bounding box center [560, 150] width 446 height 23
click at [370, 438] on div "IMG_6560.jpeg" at bounding box center [560, 442] width 446 height 23
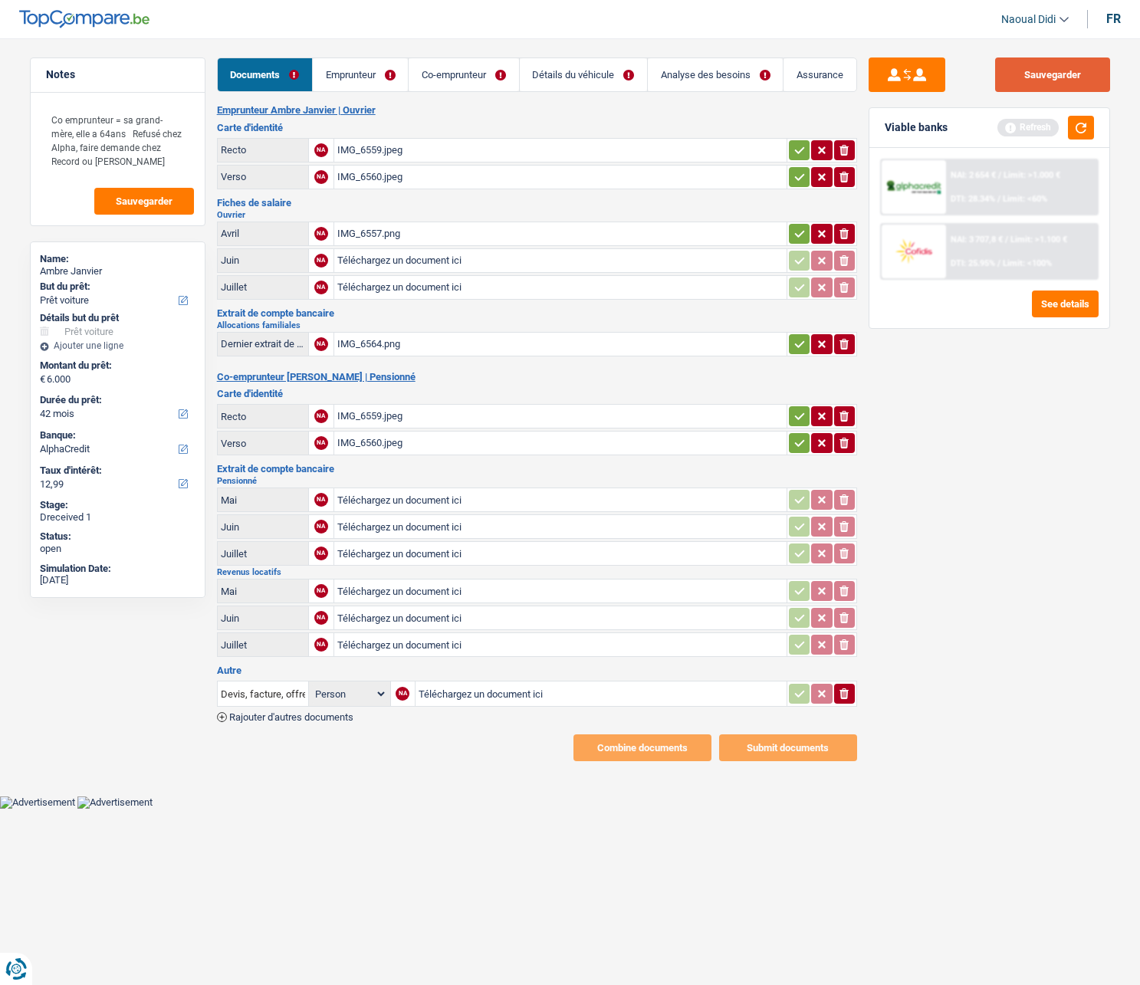
click at [1048, 77] on button "Sauvegarder" at bounding box center [1052, 74] width 115 height 34
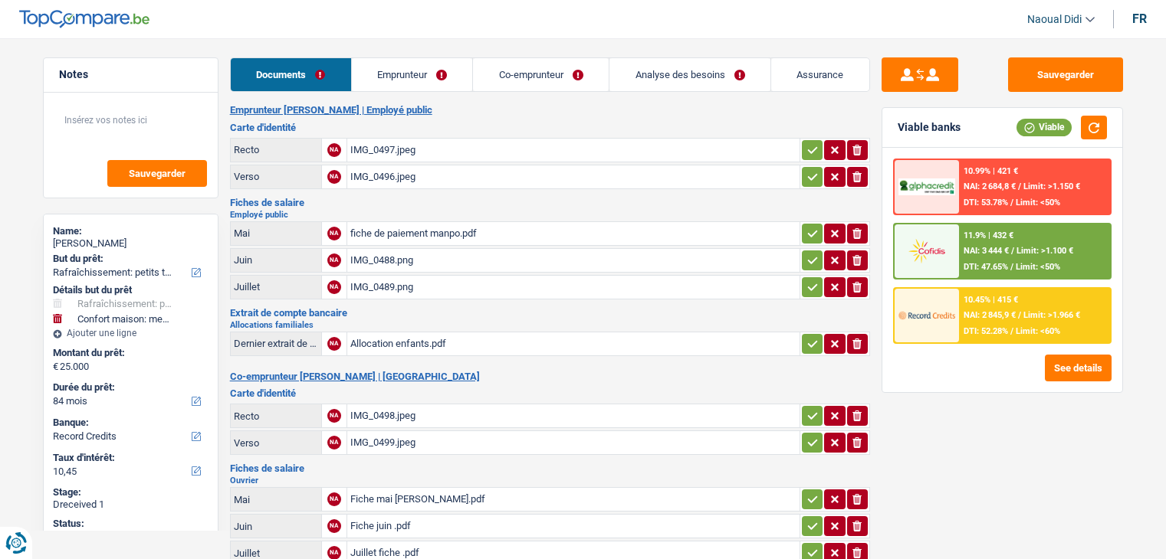
select select "houseOrGarden"
select select "household"
select select "84"
select select "record credits"
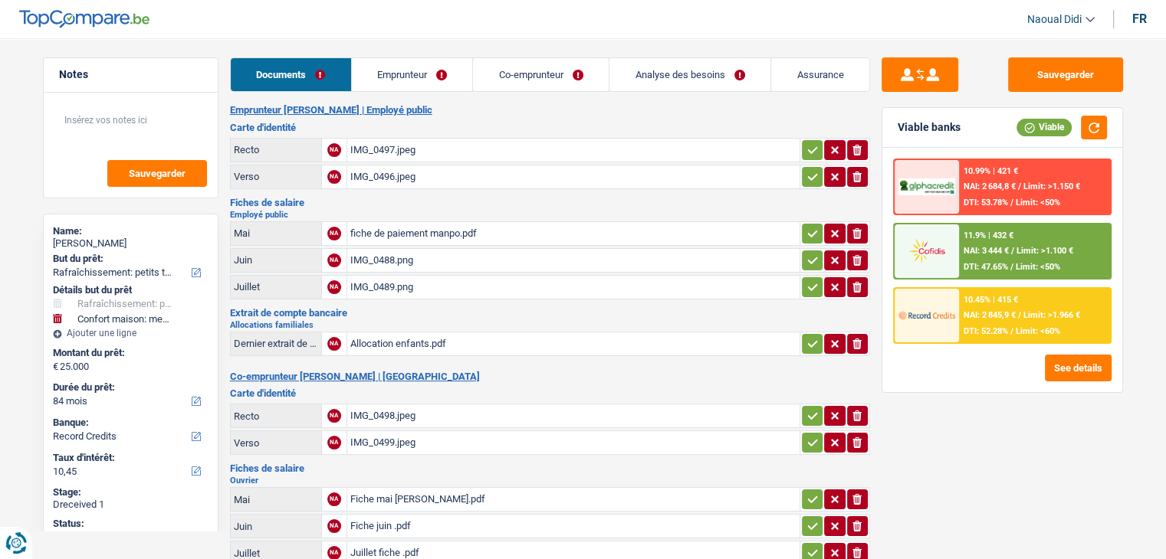
click at [224, 81] on div "Notes Sauvegarder Name: Gloria Nzeyi But du prêt: Confort maison: meubles, text…" at bounding box center [130, 294] width 198 height 474
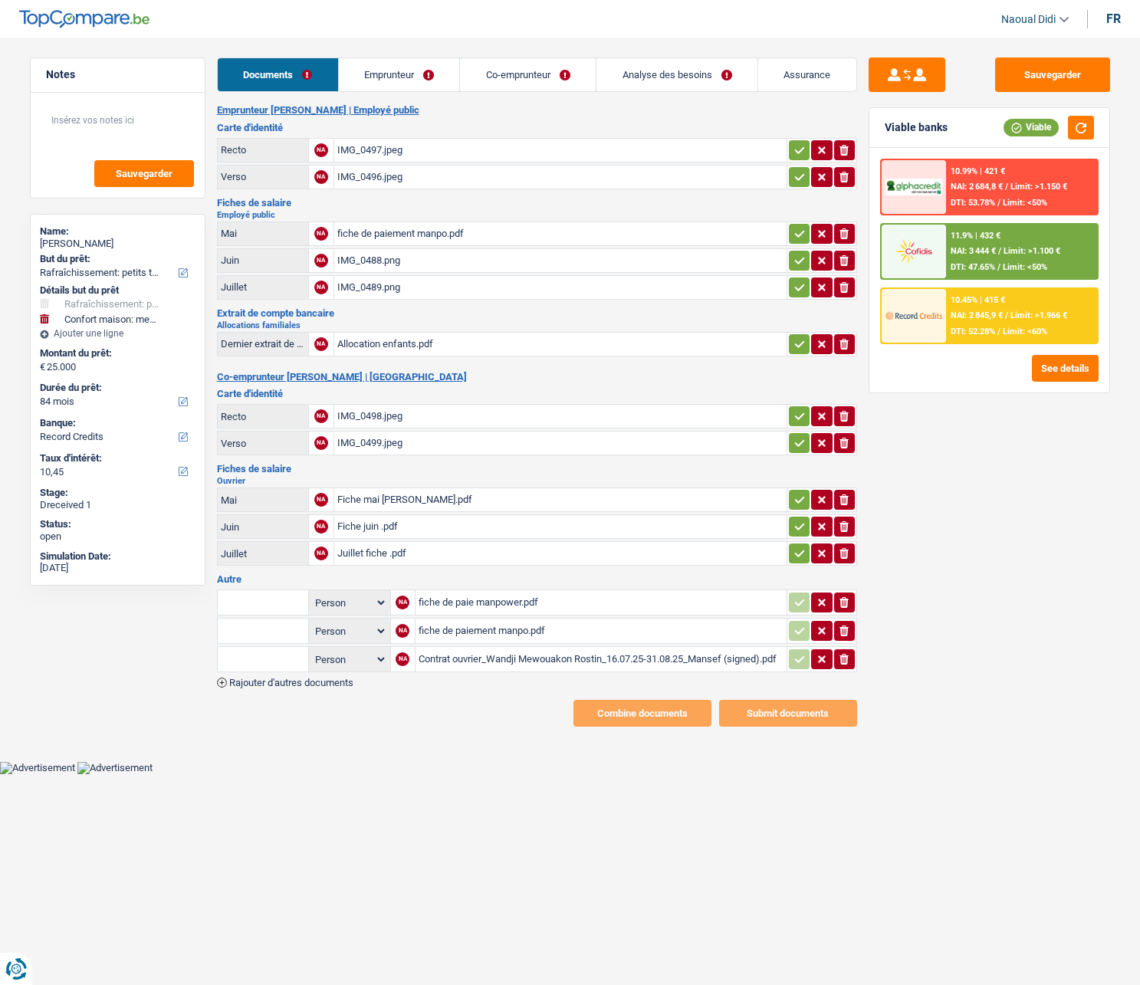
click at [799, 150] on icon "button" at bounding box center [799, 149] width 10 height 7
click at [796, 179] on icon "button" at bounding box center [799, 176] width 10 height 7
click at [805, 255] on button "button" at bounding box center [799, 261] width 21 height 20
click at [789, 297] on button "button" at bounding box center [799, 287] width 21 height 20
click at [414, 337] on div "Allocation enfants.pdf" at bounding box center [560, 344] width 446 height 23
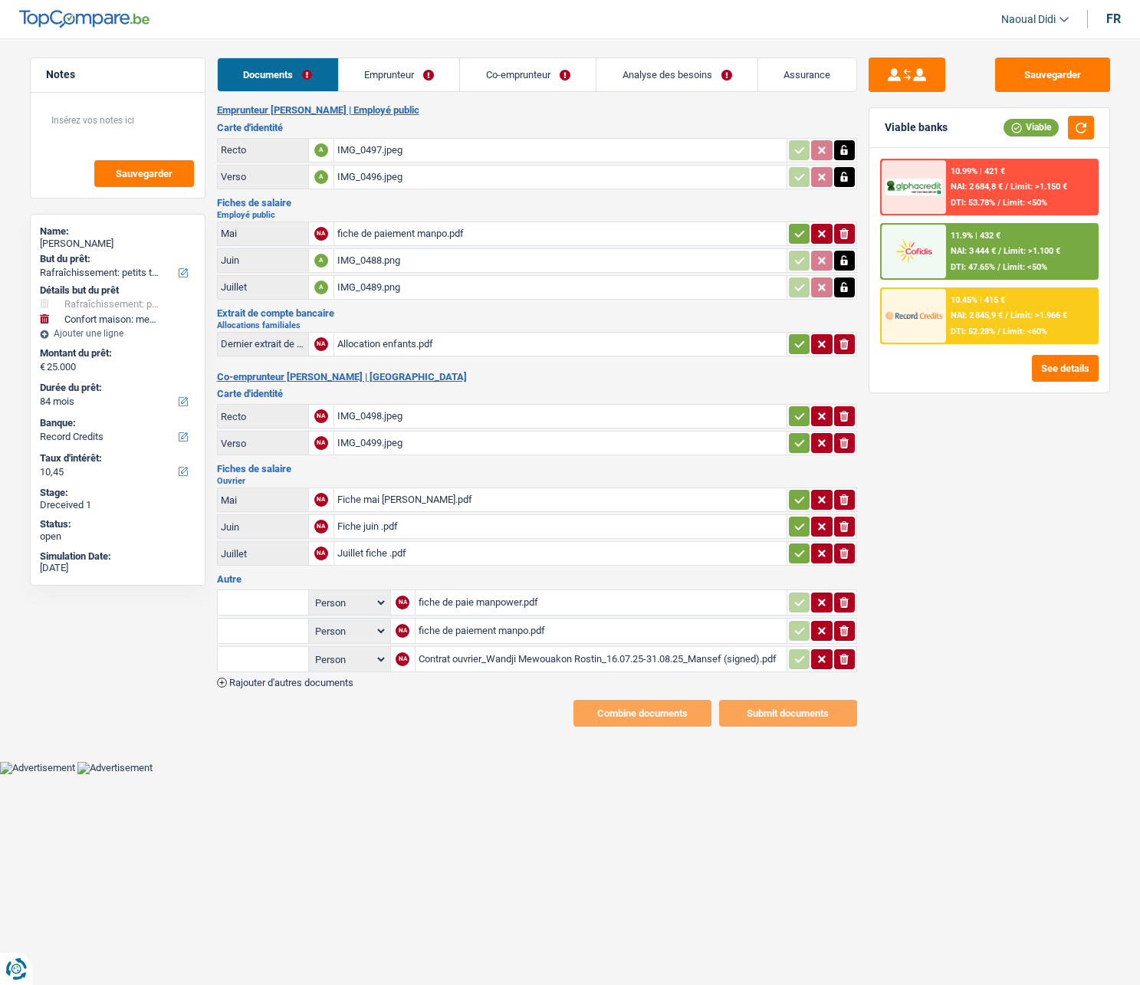
click at [793, 348] on icon "button" at bounding box center [799, 343] width 12 height 15
click at [795, 424] on icon "button" at bounding box center [799, 415] width 12 height 15
click at [793, 445] on icon "button" at bounding box center [799, 442] width 12 height 15
click at [789, 493] on button "button" at bounding box center [799, 500] width 21 height 20
click at [795, 528] on icon "button" at bounding box center [799, 526] width 10 height 7
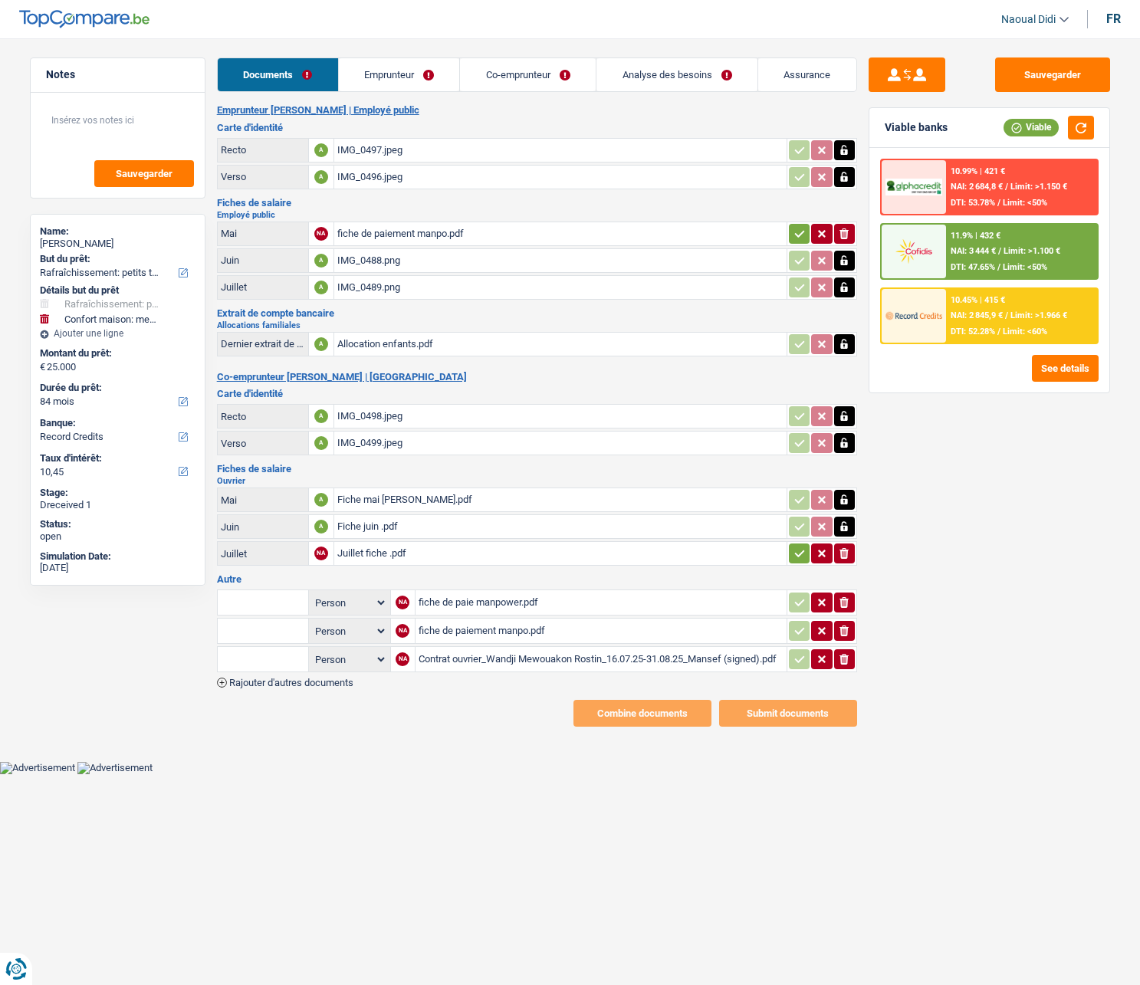
click at [795, 555] on icon "button" at bounding box center [799, 553] width 10 height 7
click at [442, 234] on div "fiche de paiement manpo.pdf" at bounding box center [560, 233] width 446 height 23
click at [797, 231] on icon "button" at bounding box center [799, 233] width 12 height 15
click at [1064, 73] on button "Sauvegarder" at bounding box center [1052, 74] width 115 height 34
click at [396, 62] on link "Emprunteur" at bounding box center [399, 74] width 121 height 33
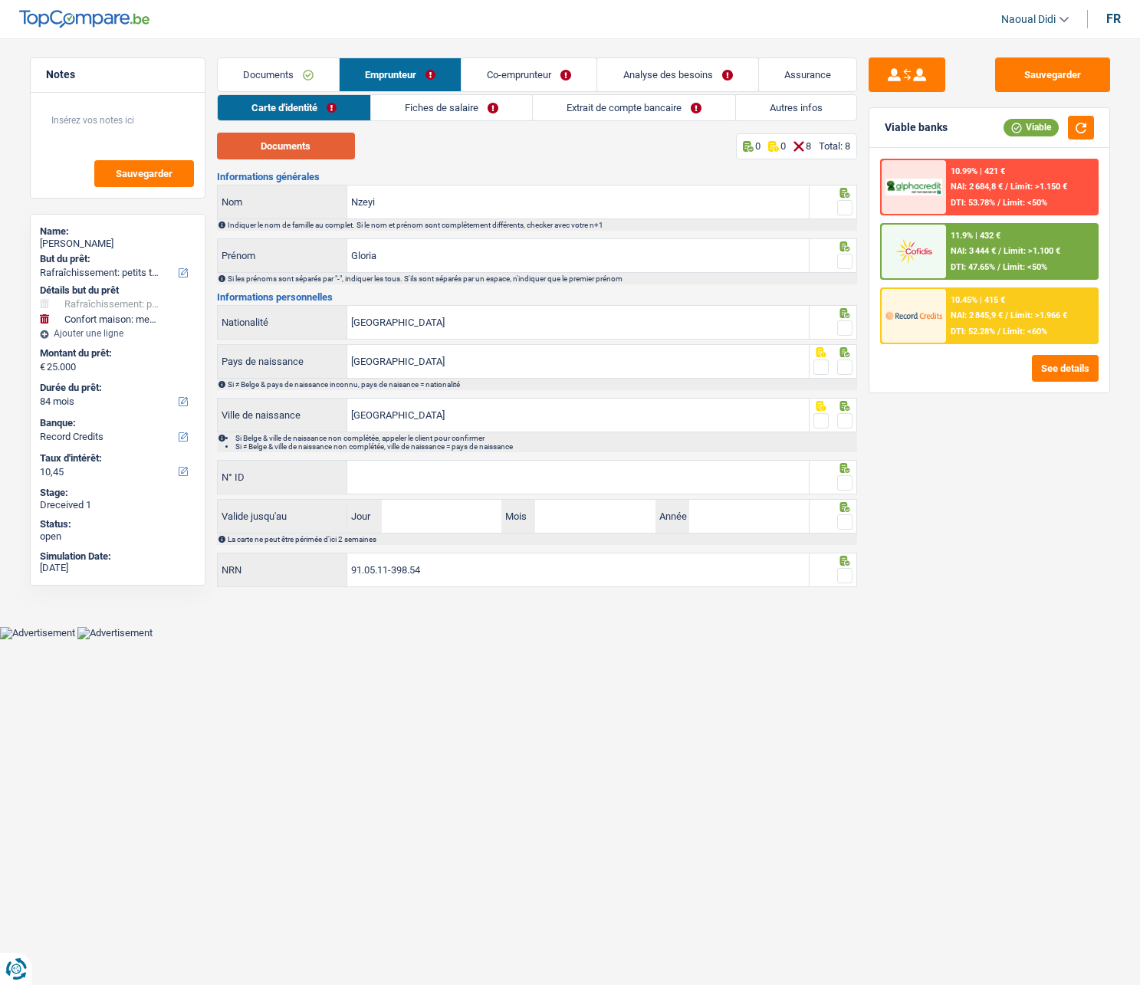
click at [262, 149] on button "Documents" at bounding box center [286, 146] width 138 height 27
click at [847, 212] on span at bounding box center [844, 207] width 15 height 15
click at [0, 0] on input "radio" at bounding box center [0, 0] width 0 height 0
click at [847, 212] on span at bounding box center [844, 207] width 15 height 15
click at [0, 0] on input "radio" at bounding box center [0, 0] width 0 height 0
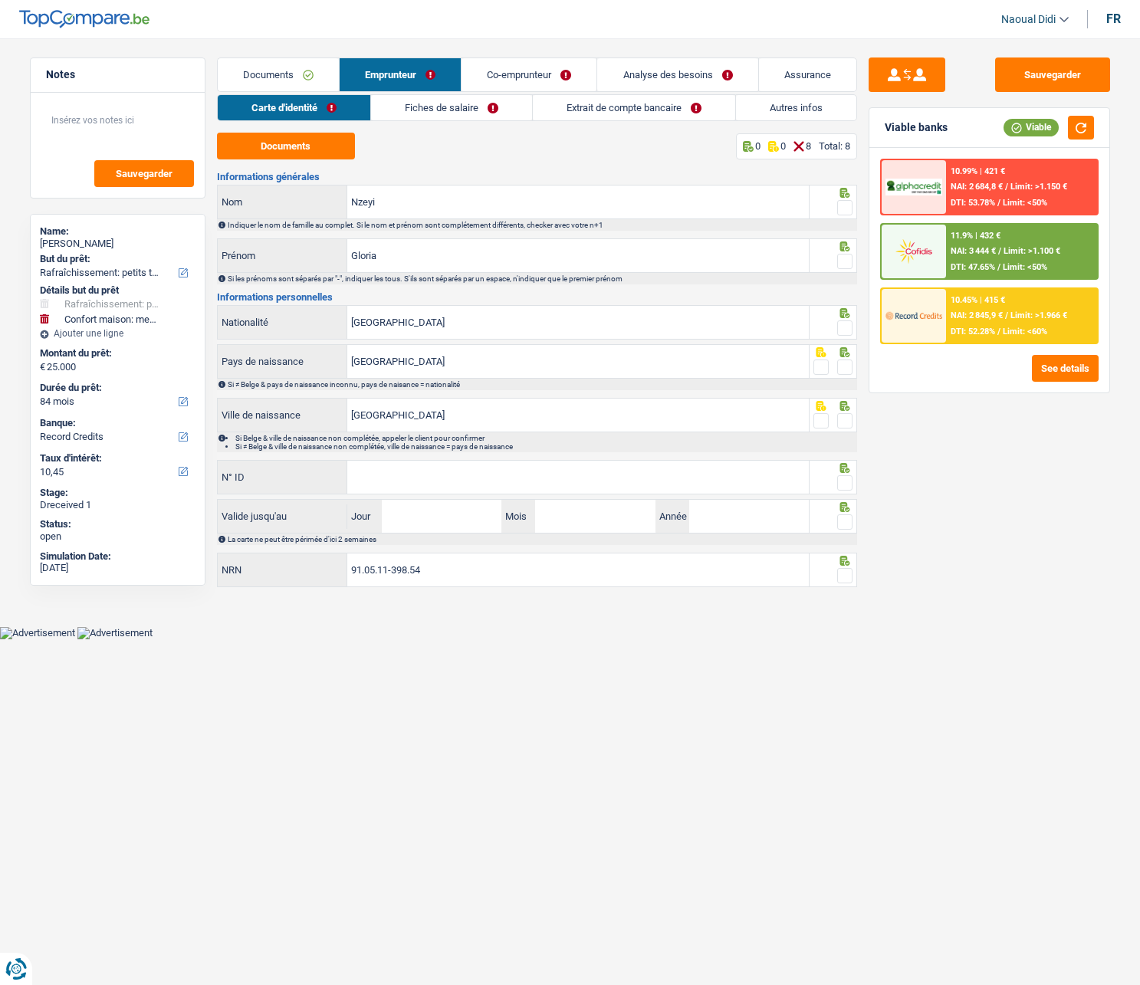
click at [847, 212] on span at bounding box center [844, 207] width 15 height 15
click at [0, 0] on input "radio" at bounding box center [0, 0] width 0 height 0
click at [389, 255] on input "Gloria" at bounding box center [577, 255] width 461 height 33
click at [844, 265] on span at bounding box center [844, 261] width 15 height 15
click at [0, 0] on input "radio" at bounding box center [0, 0] width 0 height 0
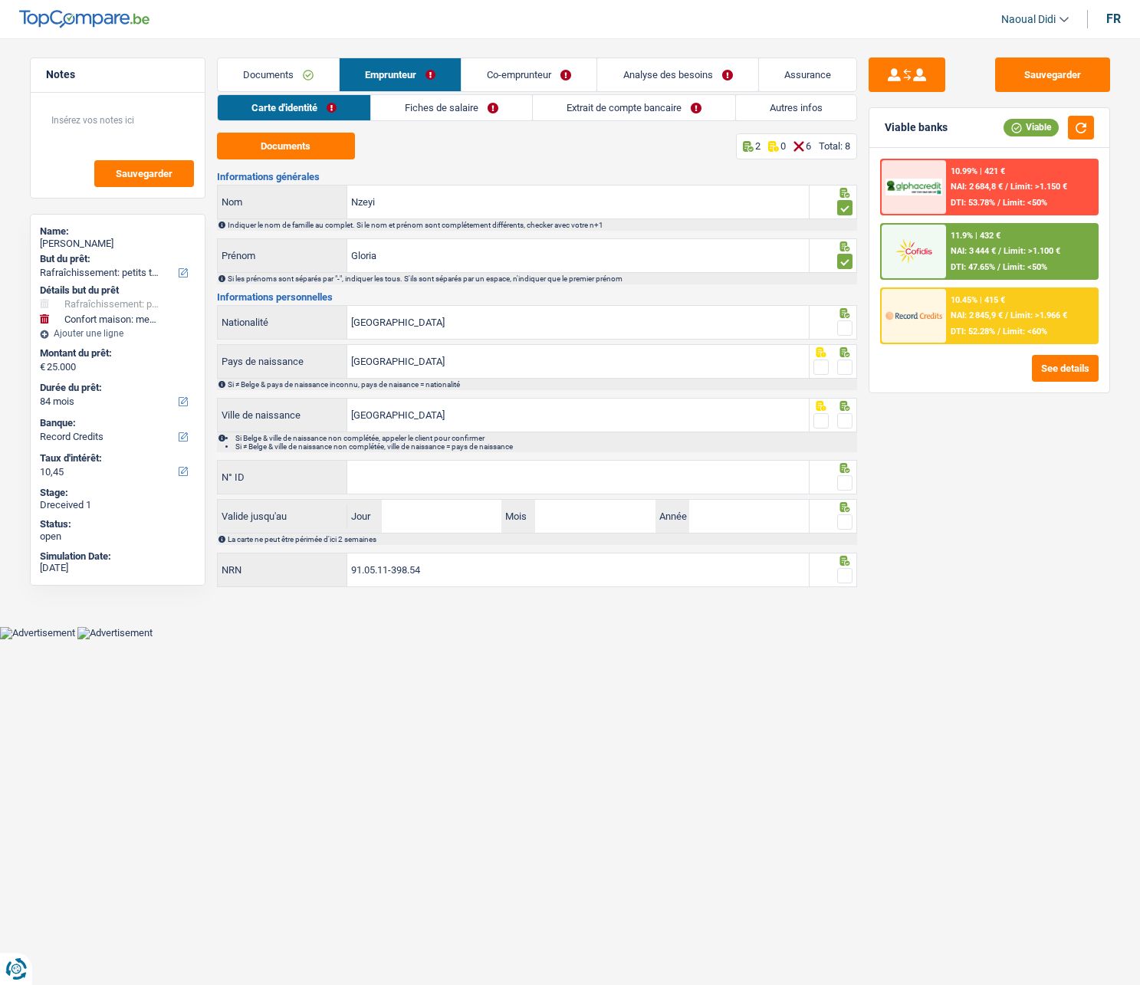
click at [845, 334] on span at bounding box center [844, 327] width 15 height 15
click at [0, 0] on input "radio" at bounding box center [0, 0] width 0 height 0
click at [843, 374] on span at bounding box center [844, 366] width 15 height 15
click at [0, 0] on input "radio" at bounding box center [0, 0] width 0 height 0
drag, startPoint x: 404, startPoint y: 416, endPoint x: 315, endPoint y: 413, distance: 88.9
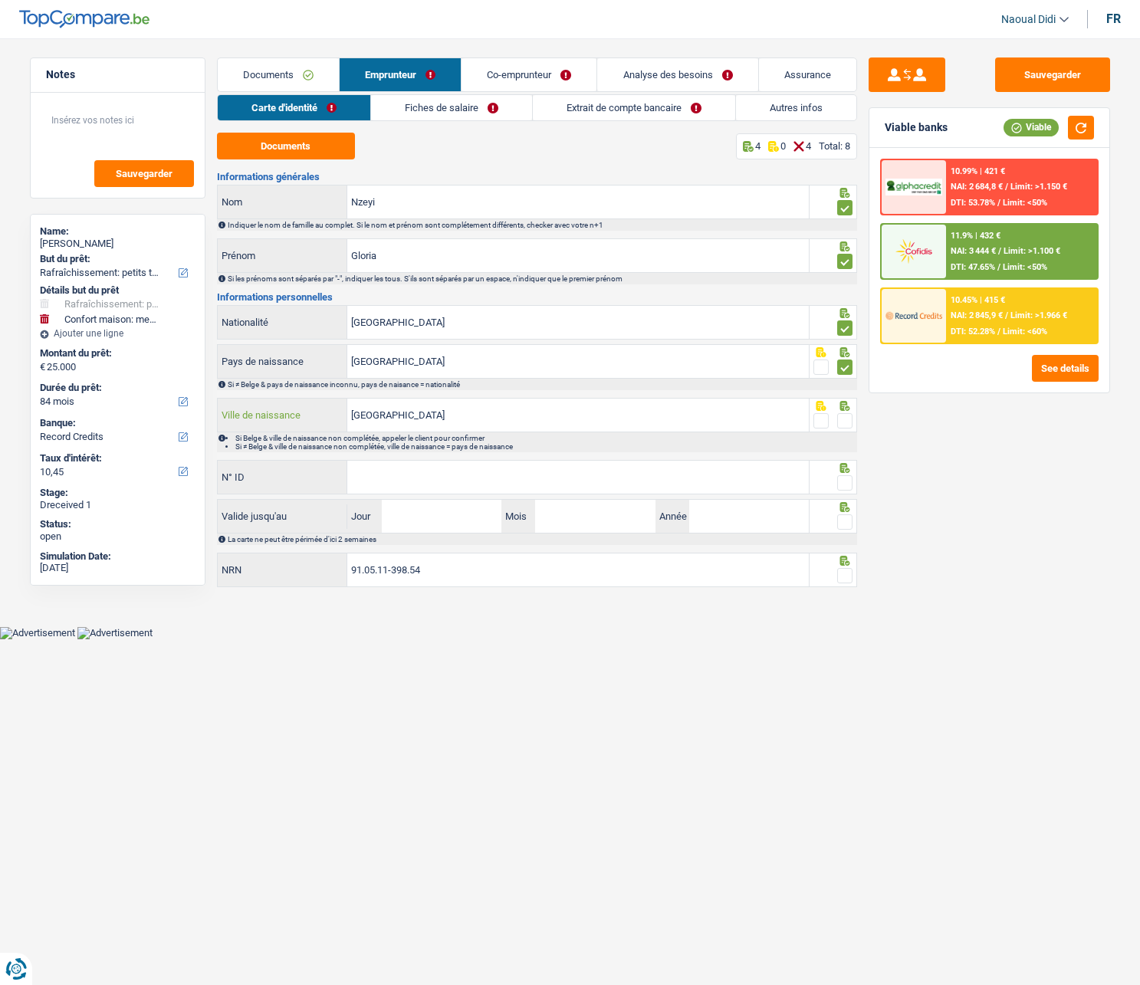
click at [315, 413] on div "Kinshasa Ville de naissance" at bounding box center [514, 415] width 592 height 33
click at [849, 419] on span at bounding box center [844, 420] width 15 height 15
click at [0, 0] on input "radio" at bounding box center [0, 0] width 0 height 0
click at [523, 468] on input "N° ID" at bounding box center [577, 477] width 461 height 33
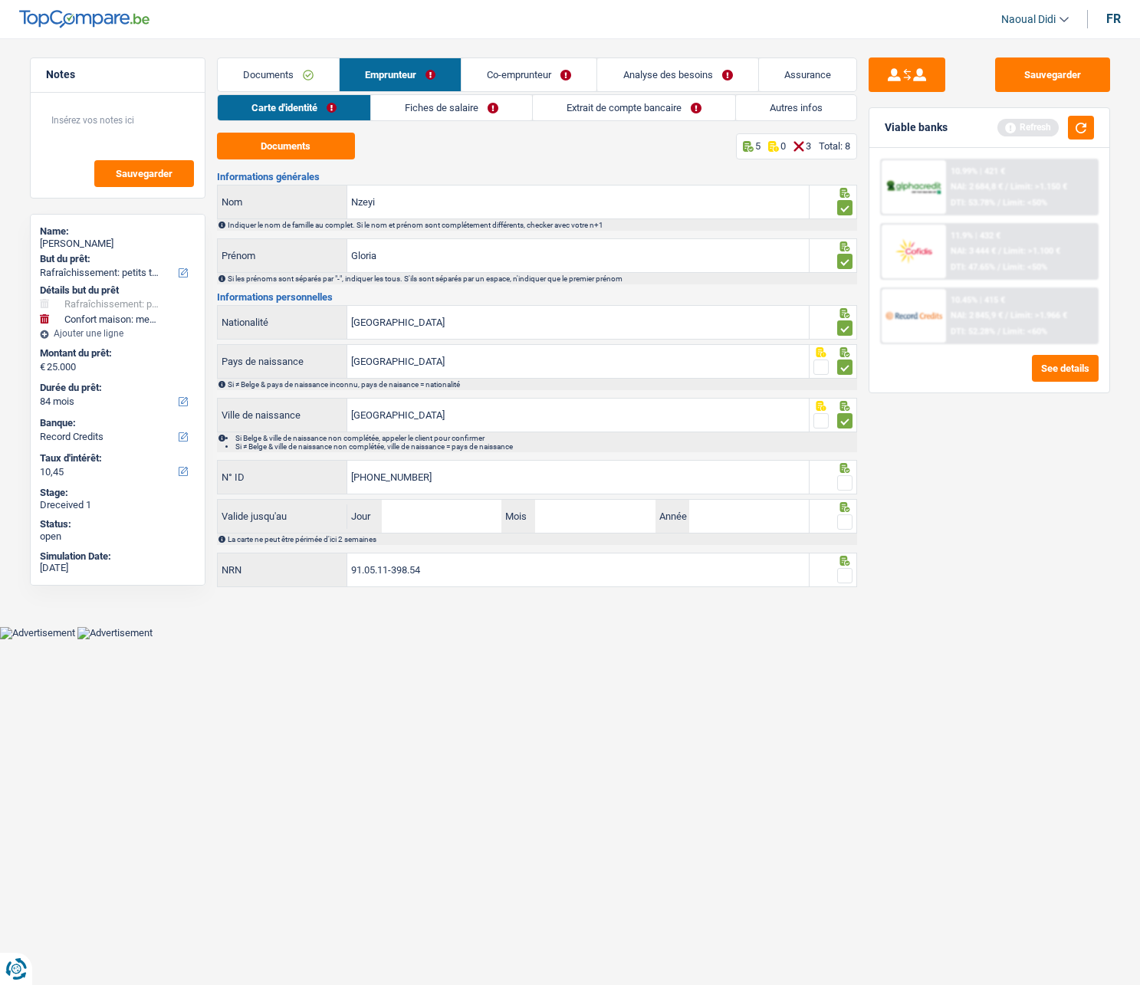
type input "595-2769579-53"
click at [842, 488] on span at bounding box center [844, 482] width 15 height 15
click at [0, 0] on input "radio" at bounding box center [0, 0] width 0 height 0
click at [447, 520] on input "Jour" at bounding box center [442, 516] width 120 height 33
type input "12"
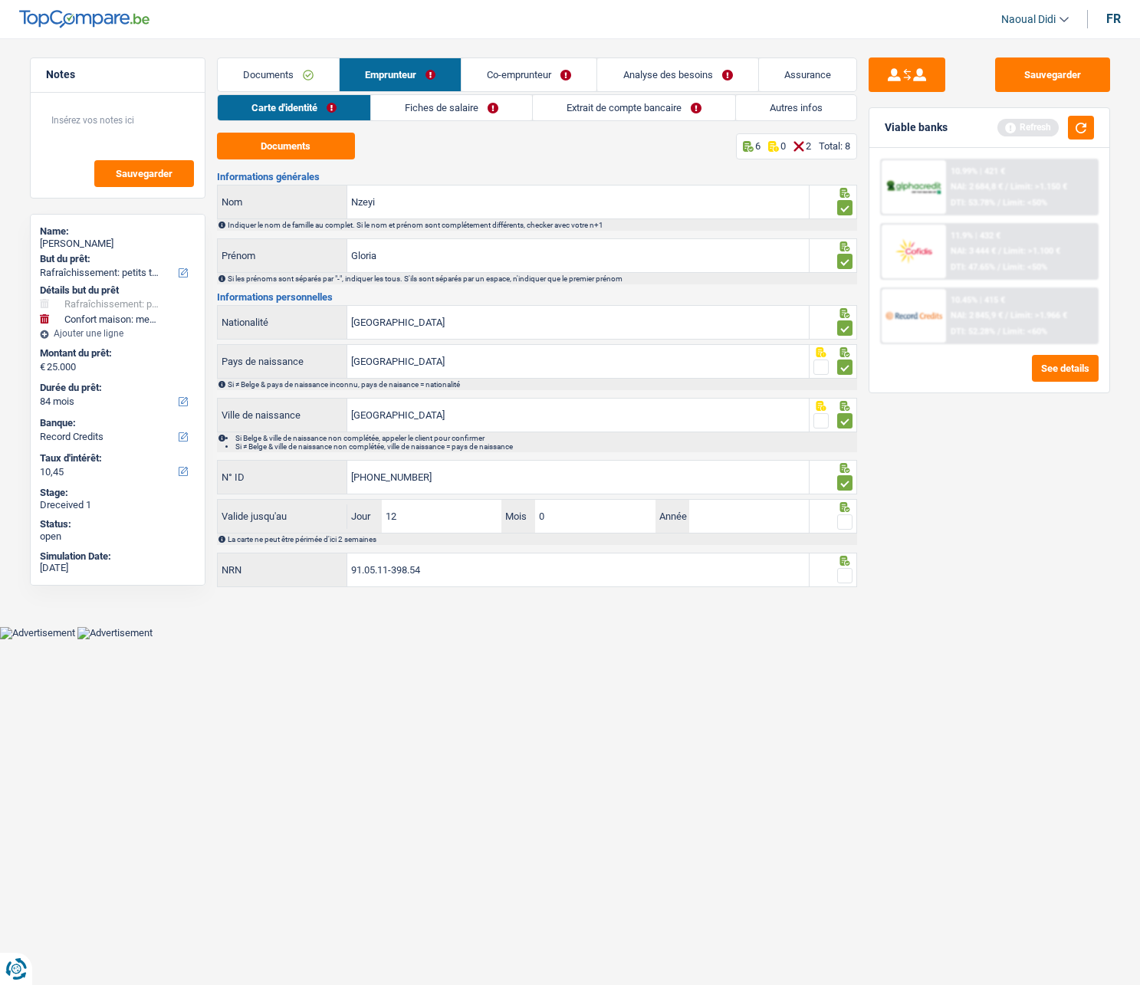
type input "09"
type input "2034"
click at [474, 559] on input "91.05.11-398.54" at bounding box center [577, 569] width 461 height 33
click at [850, 523] on span at bounding box center [844, 521] width 15 height 15
click at [0, 0] on input "radio" at bounding box center [0, 0] width 0 height 0
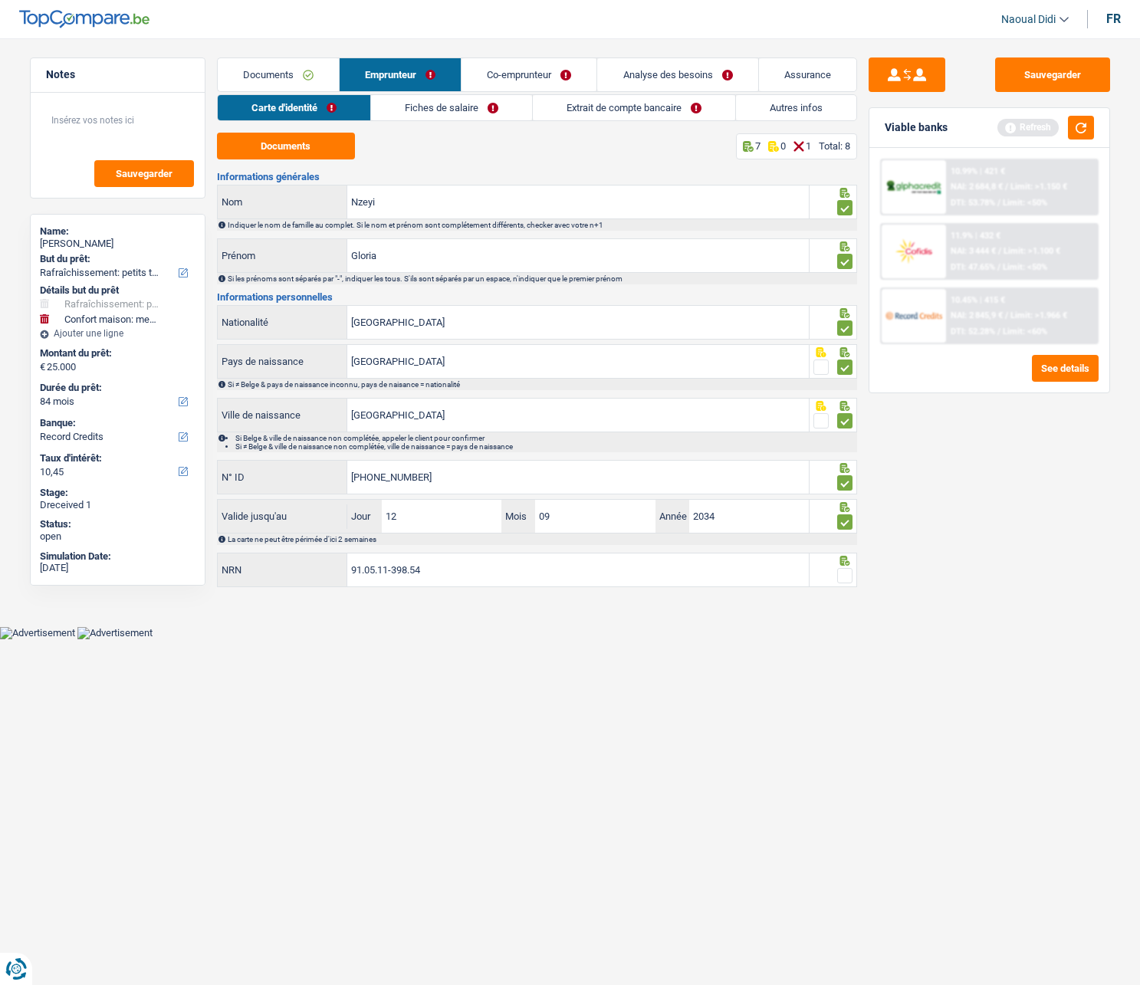
click at [851, 559] on span at bounding box center [844, 575] width 15 height 15
click at [0, 0] on input "radio" at bounding box center [0, 0] width 0 height 0
click at [478, 559] on input "91.05.11-398.54" at bounding box center [577, 569] width 461 height 33
click at [1018, 80] on button "Sauvegarder" at bounding box center [1052, 74] width 115 height 34
click at [653, 73] on link "Analyse des besoins" at bounding box center [677, 74] width 160 height 33
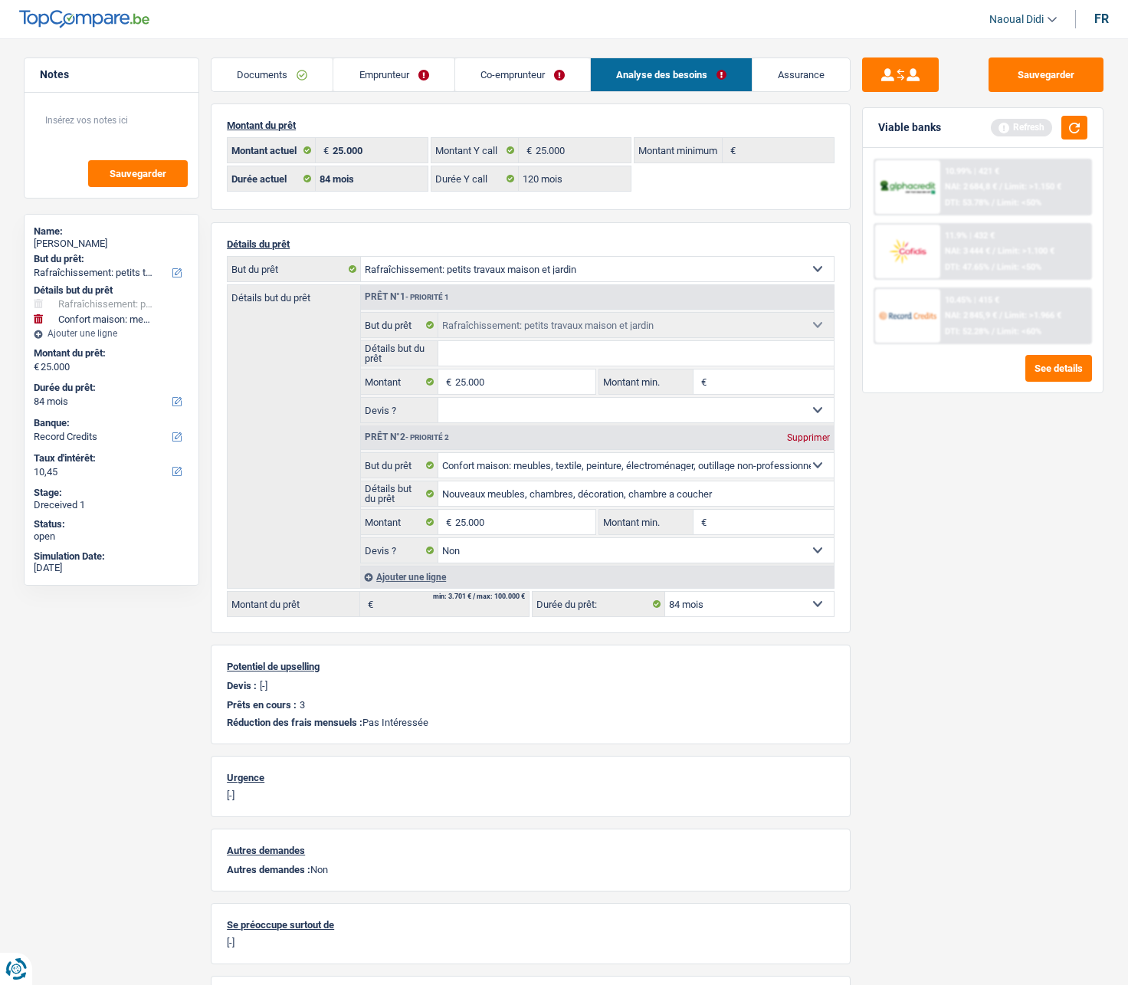
click at [405, 65] on link "Emprunteur" at bounding box center [393, 74] width 120 height 33
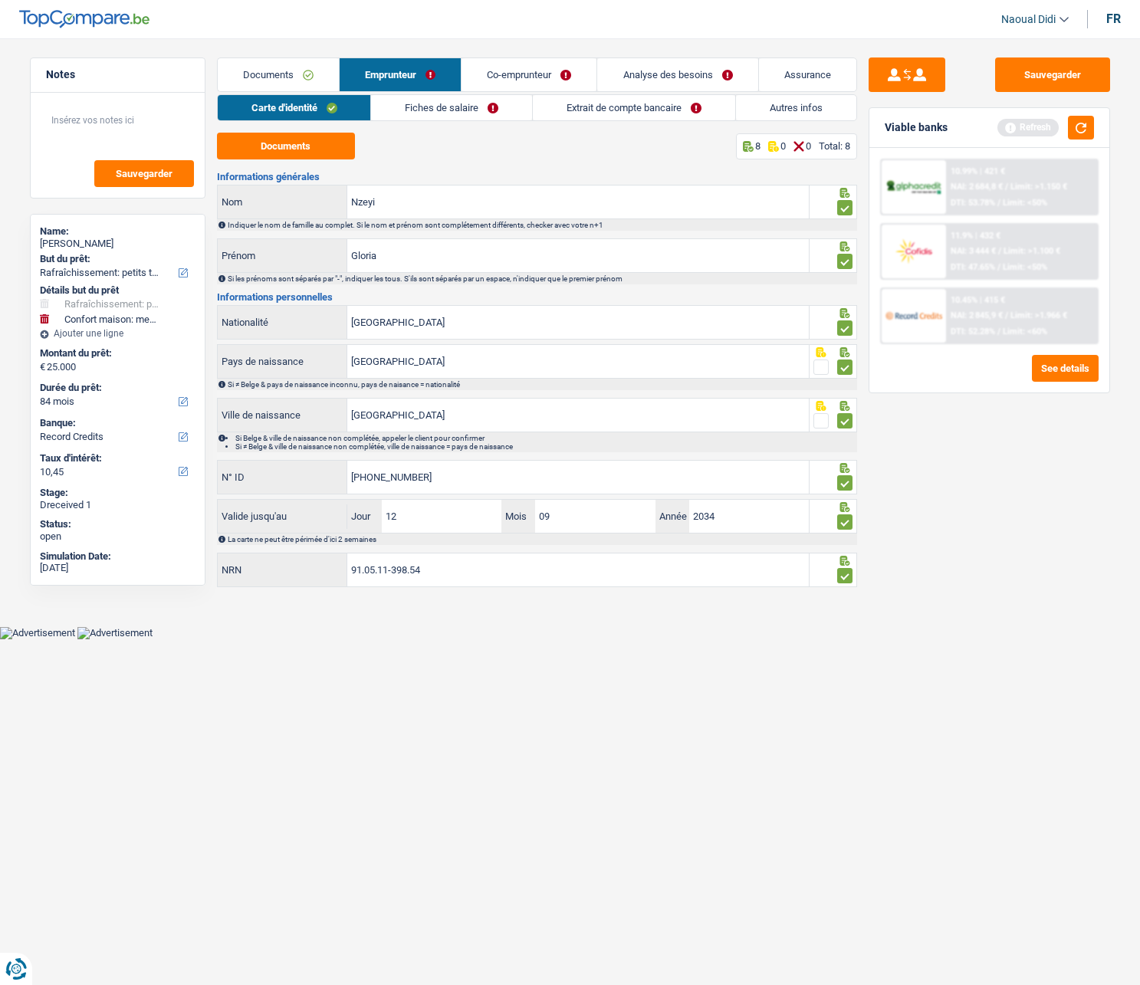
click at [415, 100] on link "Fiches de salaire" at bounding box center [451, 107] width 161 height 25
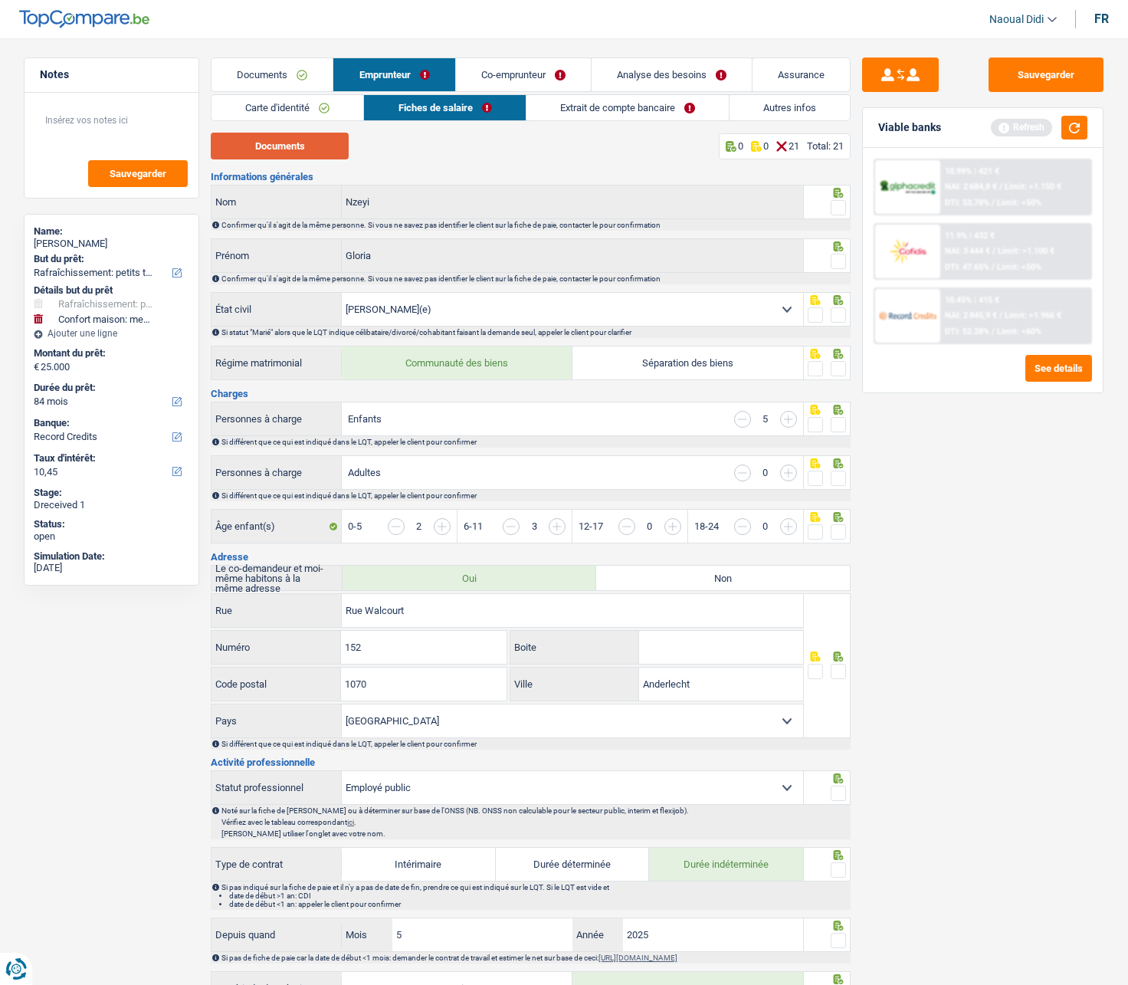
click at [299, 152] on button "Documents" at bounding box center [280, 146] width 138 height 27
click at [834, 207] on span at bounding box center [838, 207] width 15 height 15
click at [0, 0] on input "radio" at bounding box center [0, 0] width 0 height 0
click at [837, 257] on span at bounding box center [838, 261] width 15 height 15
click at [0, 0] on input "radio" at bounding box center [0, 0] width 0 height 0
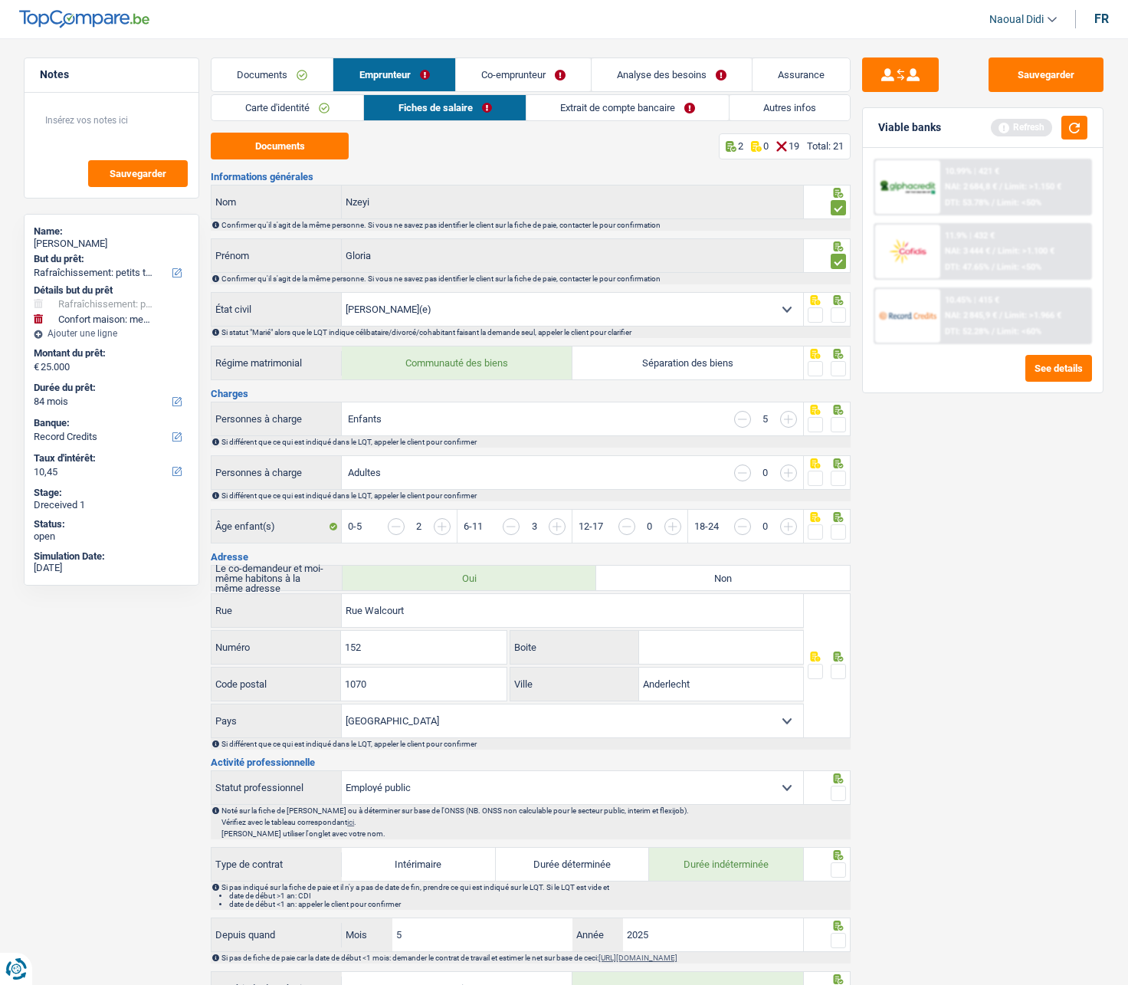
click at [836, 313] on span at bounding box center [838, 314] width 15 height 15
click at [0, 0] on input "radio" at bounding box center [0, 0] width 0 height 0
click at [841, 367] on span at bounding box center [838, 368] width 15 height 15
click at [0, 0] on input "radio" at bounding box center [0, 0] width 0 height 0
click at [841, 429] on span at bounding box center [838, 424] width 15 height 15
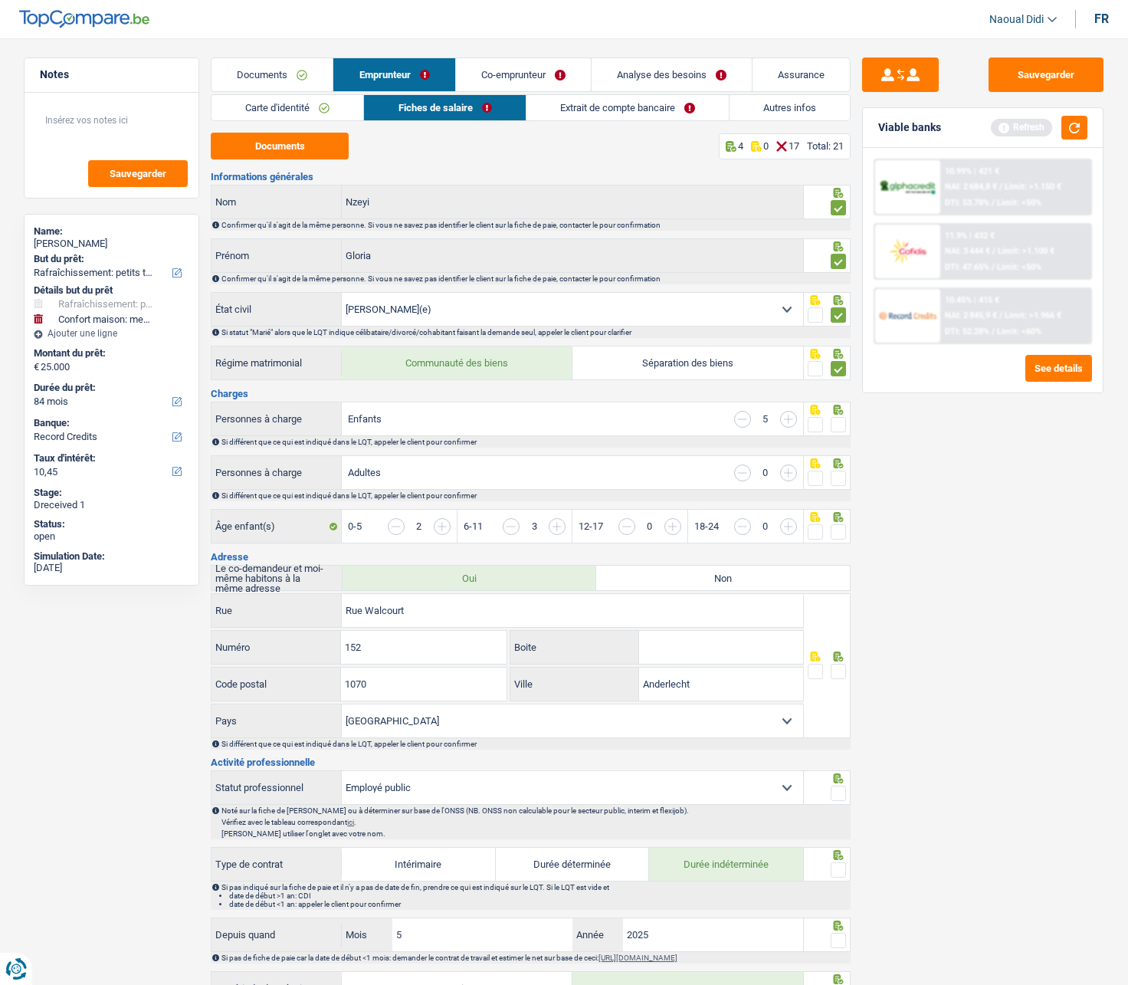
click at [0, 0] on input "radio" at bounding box center [0, 0] width 0 height 0
click at [837, 415] on icon at bounding box center [839, 410] width 10 height 10
click at [840, 539] on span at bounding box center [838, 531] width 15 height 15
click at [0, 0] on input "radio" at bounding box center [0, 0] width 0 height 0
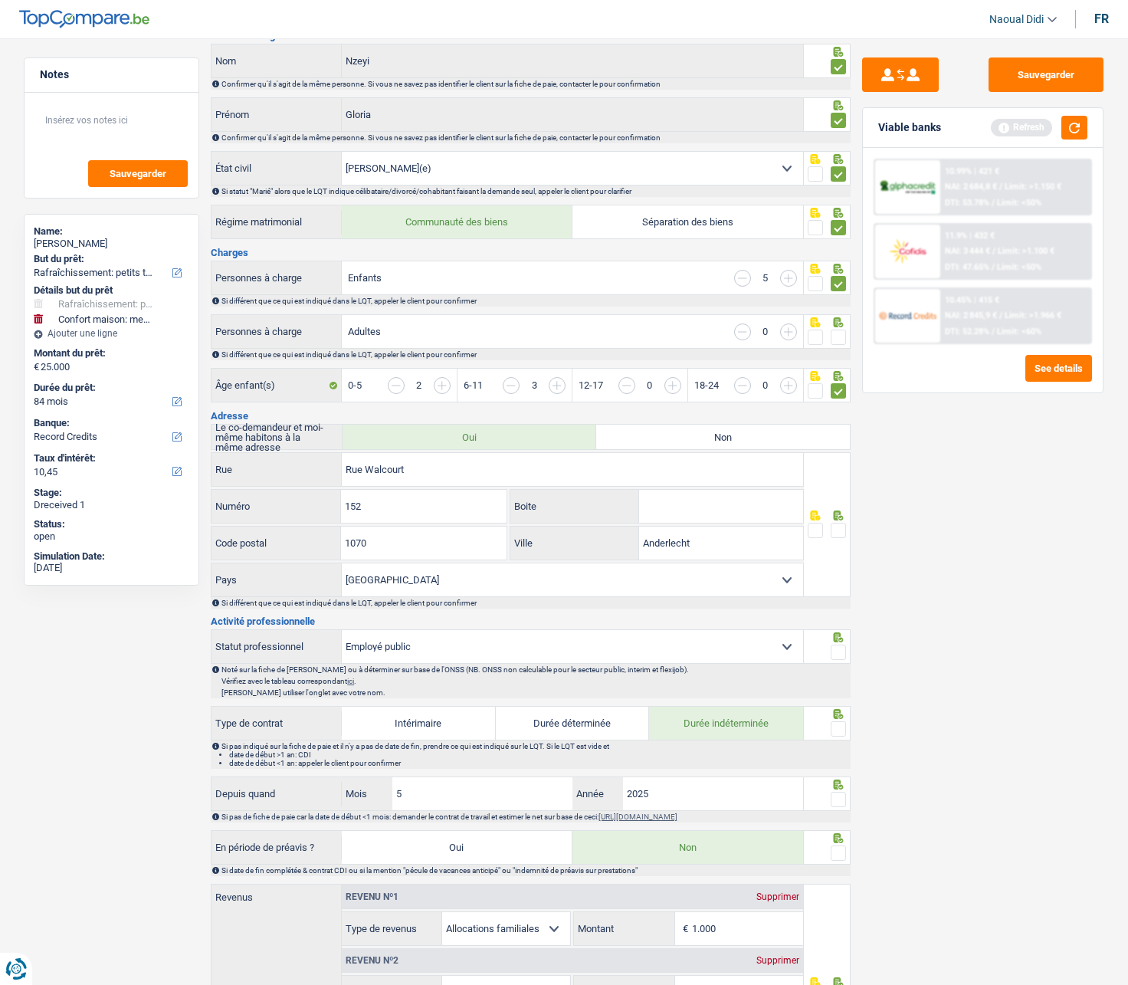
scroll to position [153, 0]
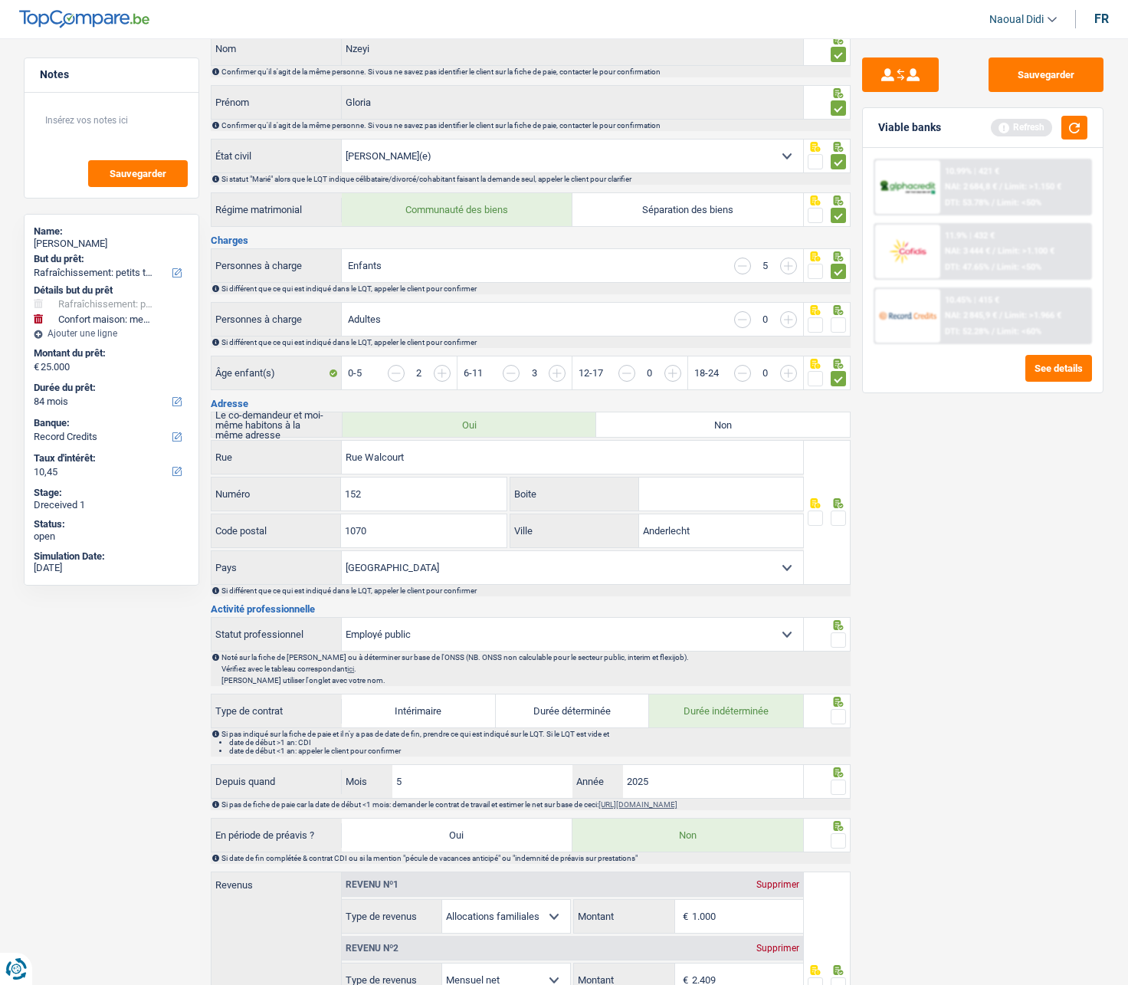
click at [841, 516] on span at bounding box center [838, 517] width 15 height 15
click at [0, 0] on input "radio" at bounding box center [0, 0] width 0 height 0
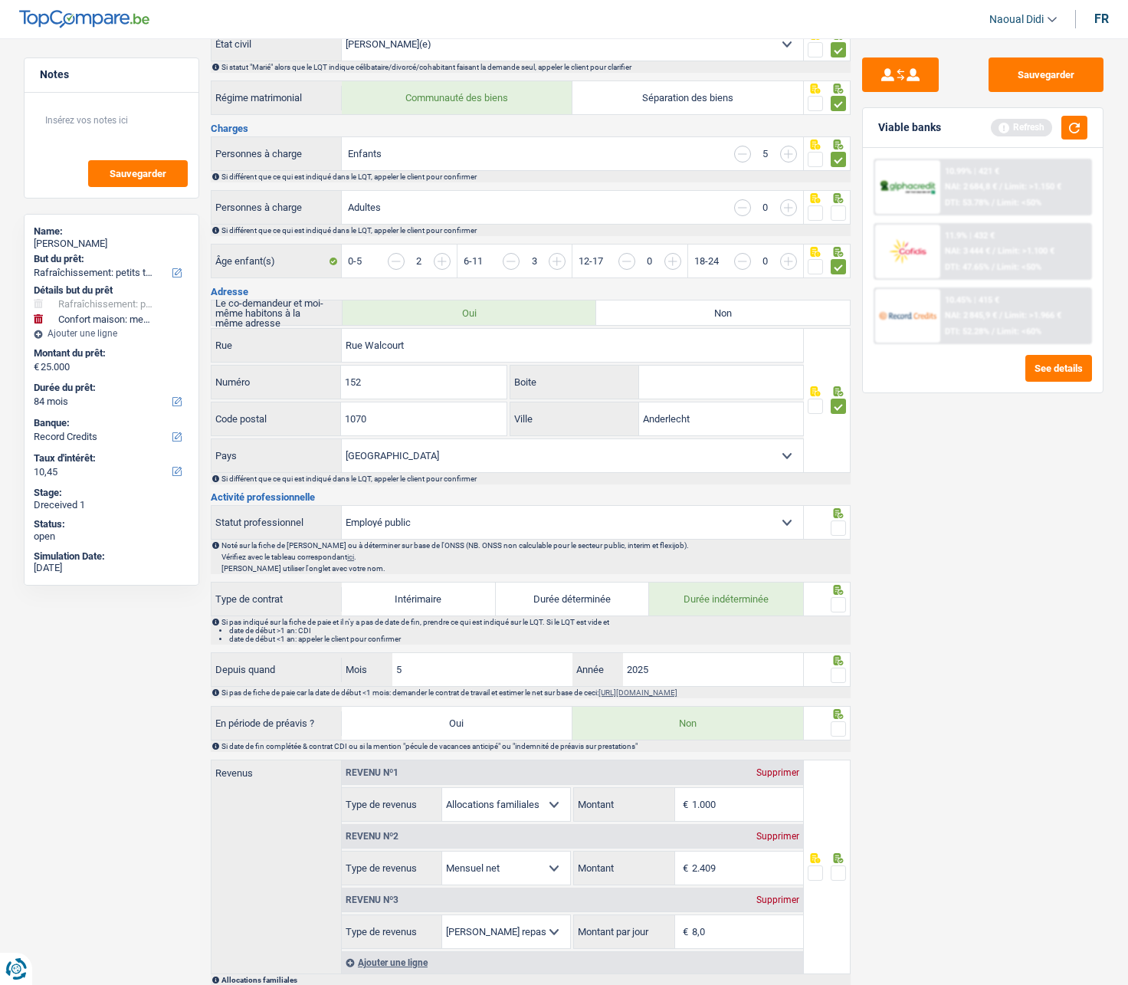
scroll to position [307, 0]
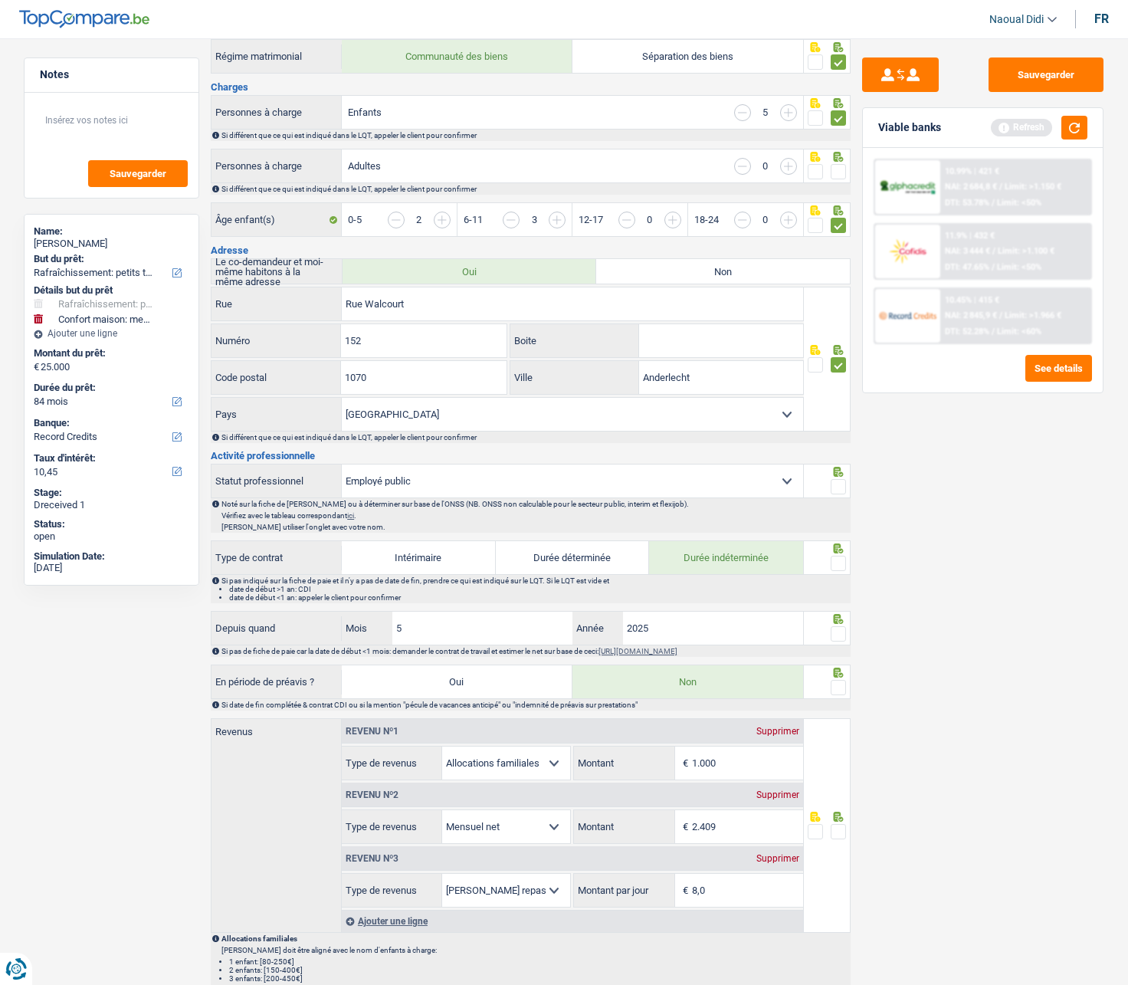
click at [836, 490] on span at bounding box center [838, 486] width 15 height 15
click at [0, 0] on input "radio" at bounding box center [0, 0] width 0 height 0
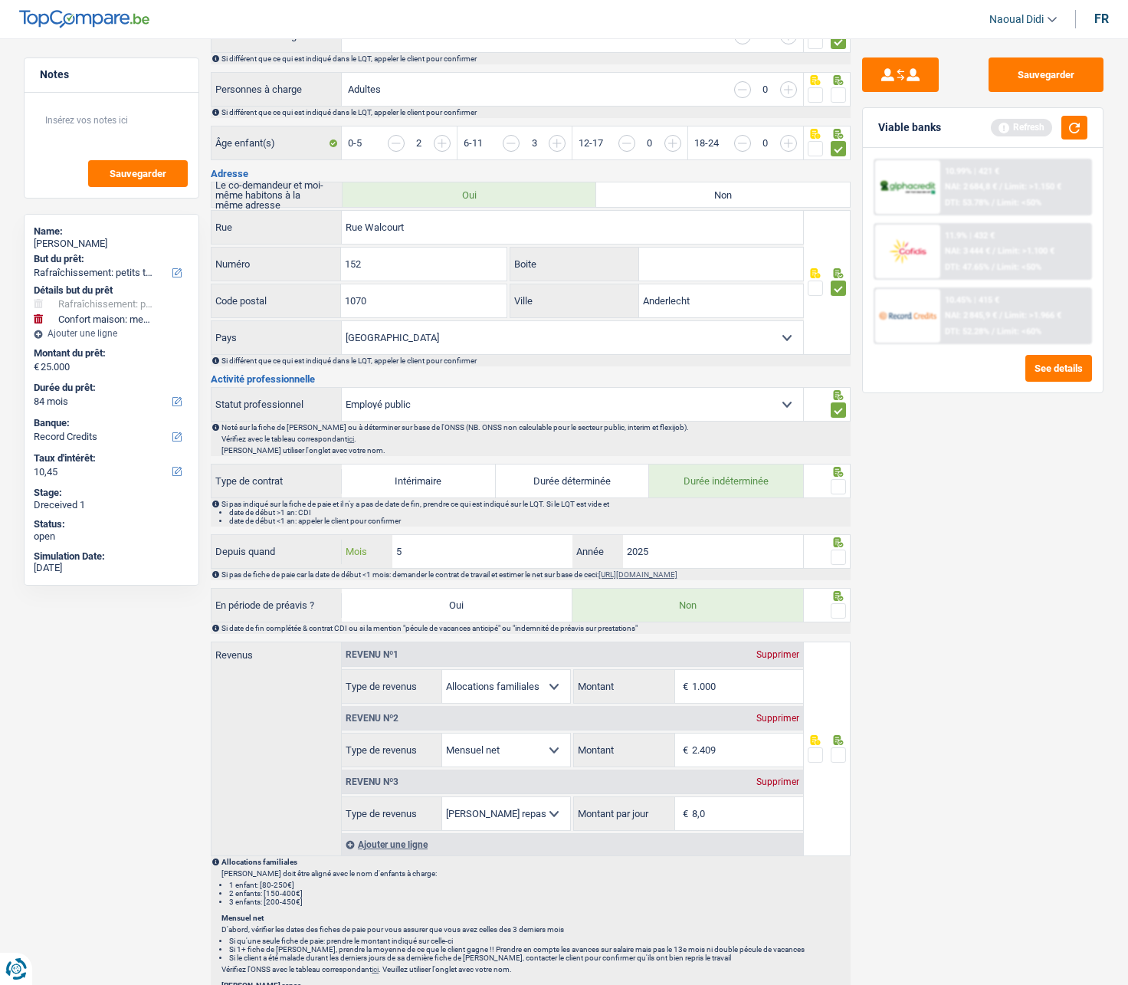
click at [458, 557] on input "5" at bounding box center [482, 551] width 180 height 33
click at [839, 559] on span at bounding box center [838, 556] width 15 height 15
click at [0, 0] on input "radio" at bounding box center [0, 0] width 0 height 0
click at [840, 490] on span at bounding box center [838, 486] width 15 height 15
click at [0, 0] on input "radio" at bounding box center [0, 0] width 0 height 0
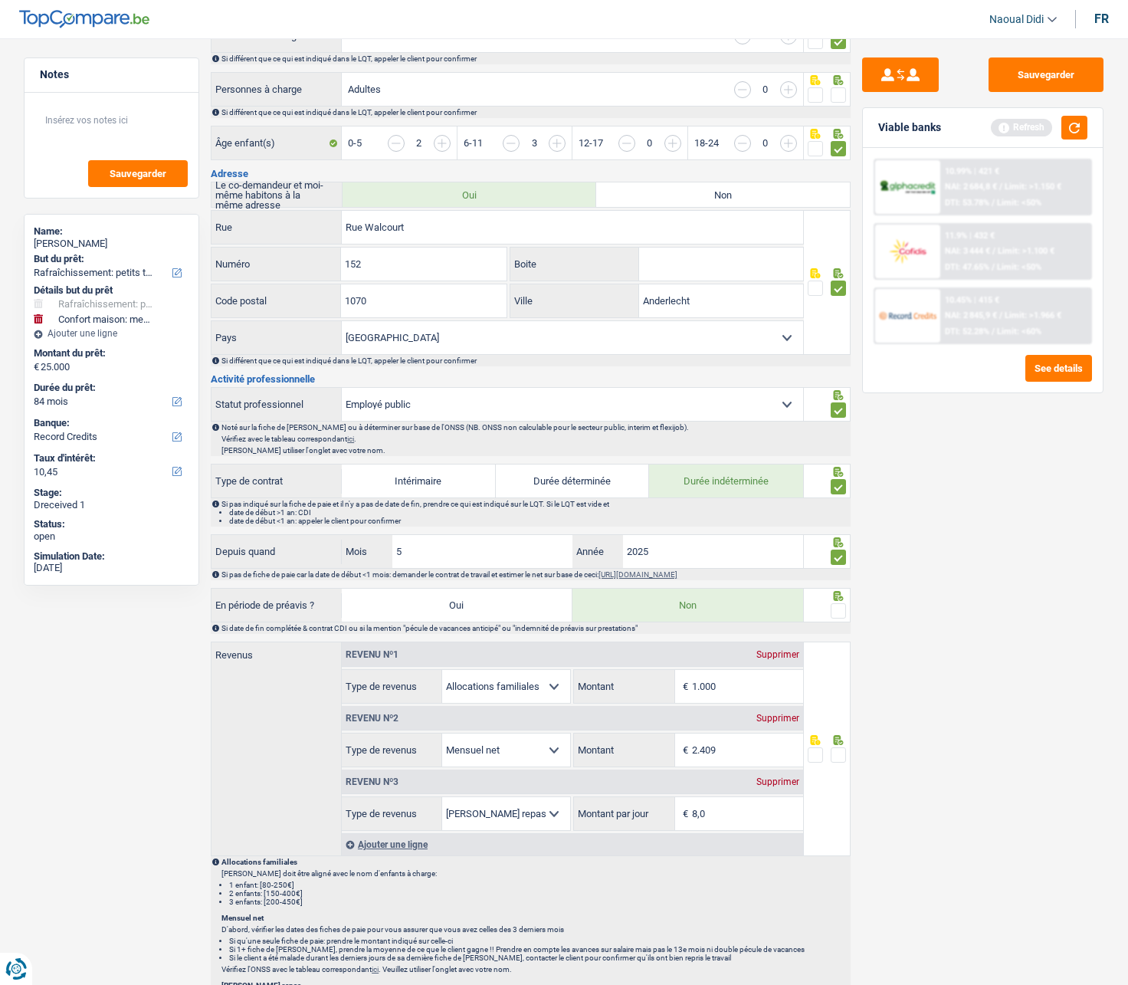
click at [838, 559] on span at bounding box center [838, 610] width 15 height 15
click at [0, 0] on input "radio" at bounding box center [0, 0] width 0 height 0
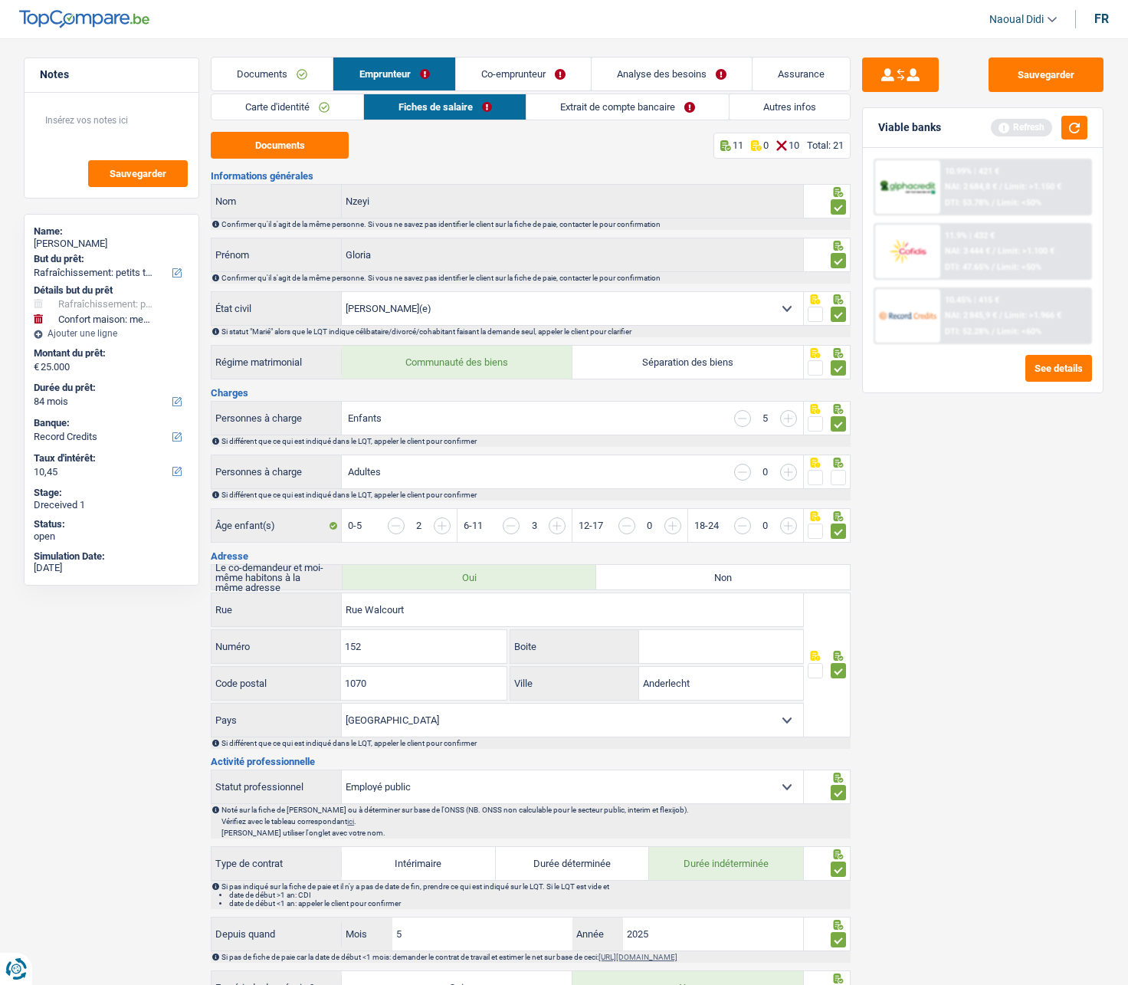
scroll to position [0, 0]
click at [654, 108] on link "Extrait de compte bancaire" at bounding box center [627, 107] width 202 height 25
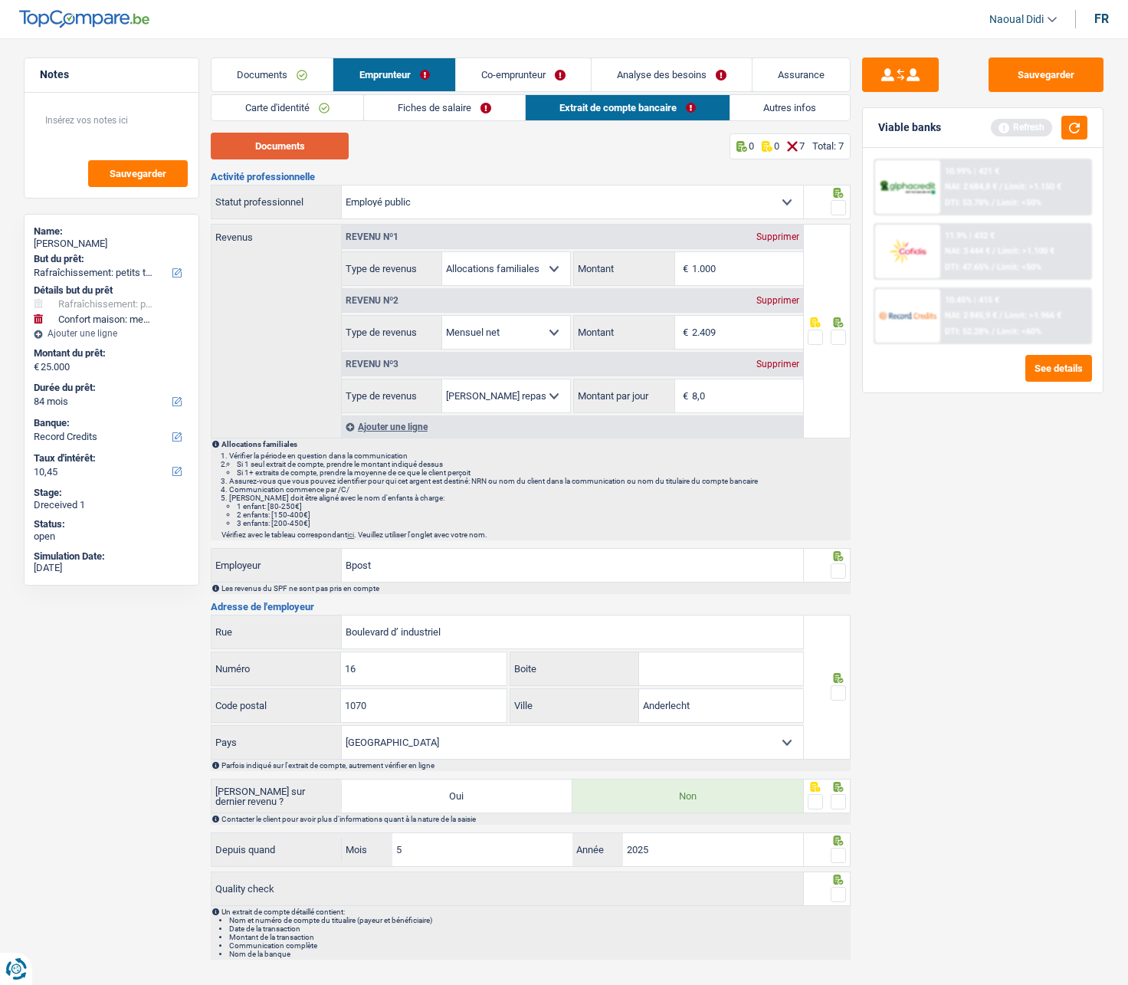
click at [309, 152] on button "Documents" at bounding box center [280, 146] width 138 height 27
click at [431, 113] on link "Fiches de salaire" at bounding box center [444, 107] width 161 height 25
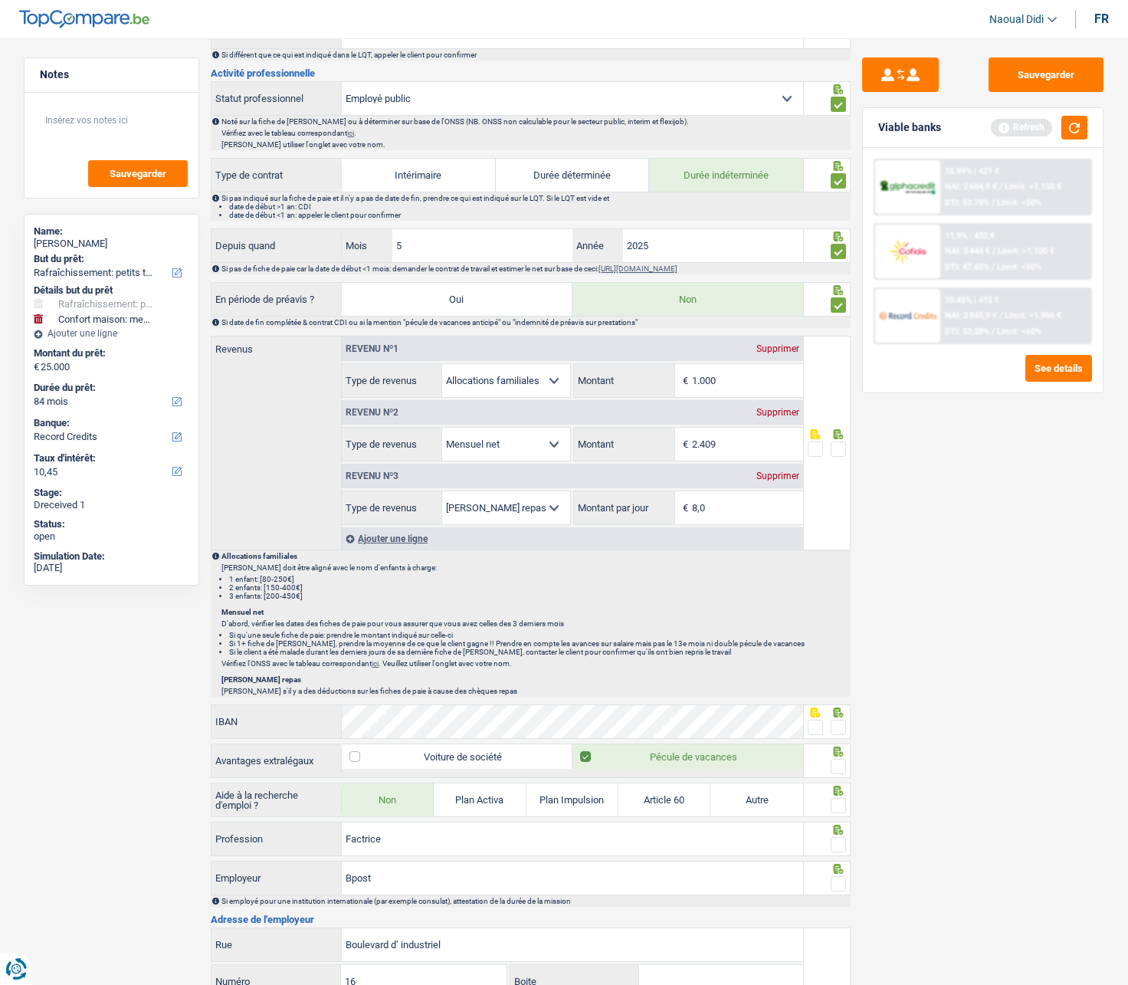
scroll to position [690, 0]
drag, startPoint x: 743, startPoint y: 441, endPoint x: 790, endPoint y: 439, distance: 47.6
click at [743, 441] on input "2.409" at bounding box center [747, 443] width 111 height 33
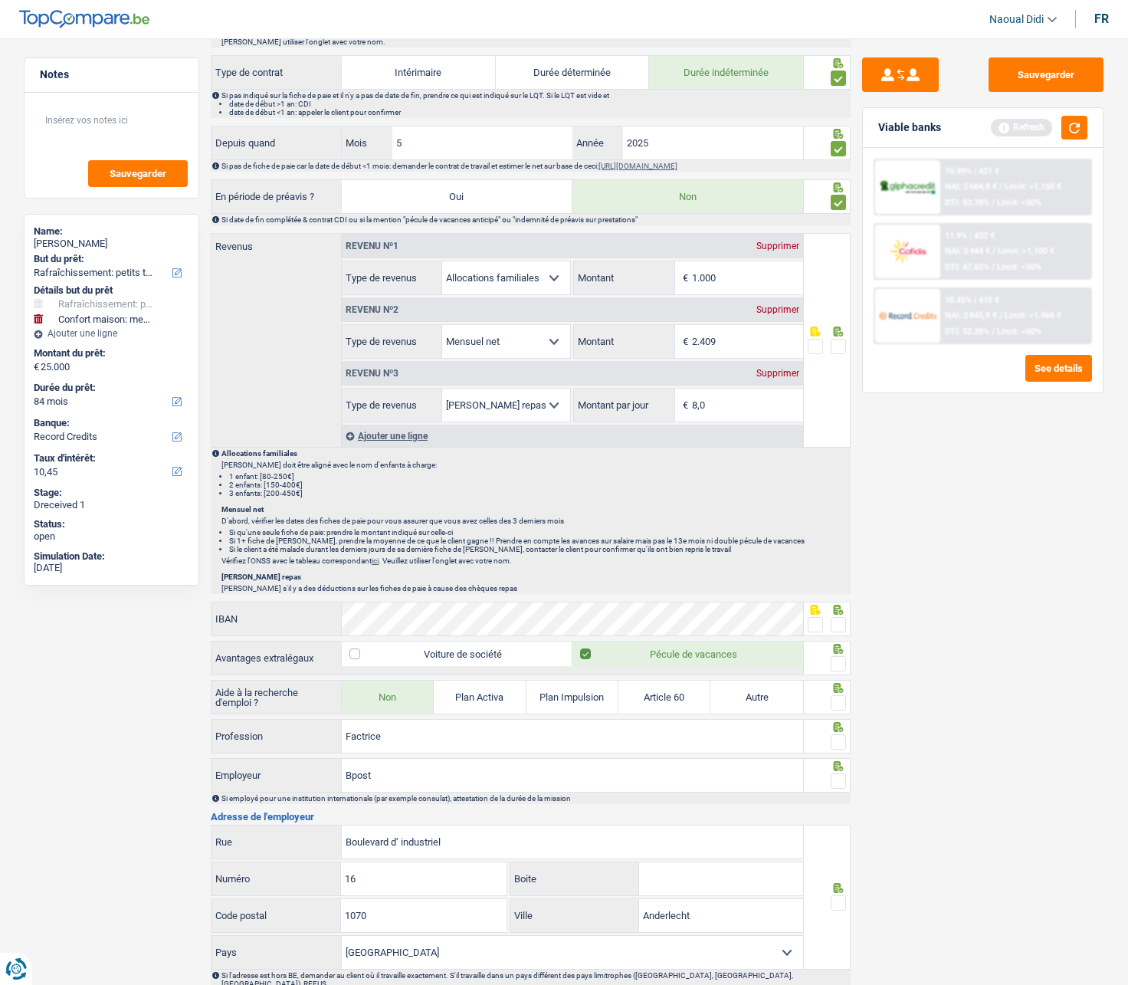
scroll to position [638, 0]
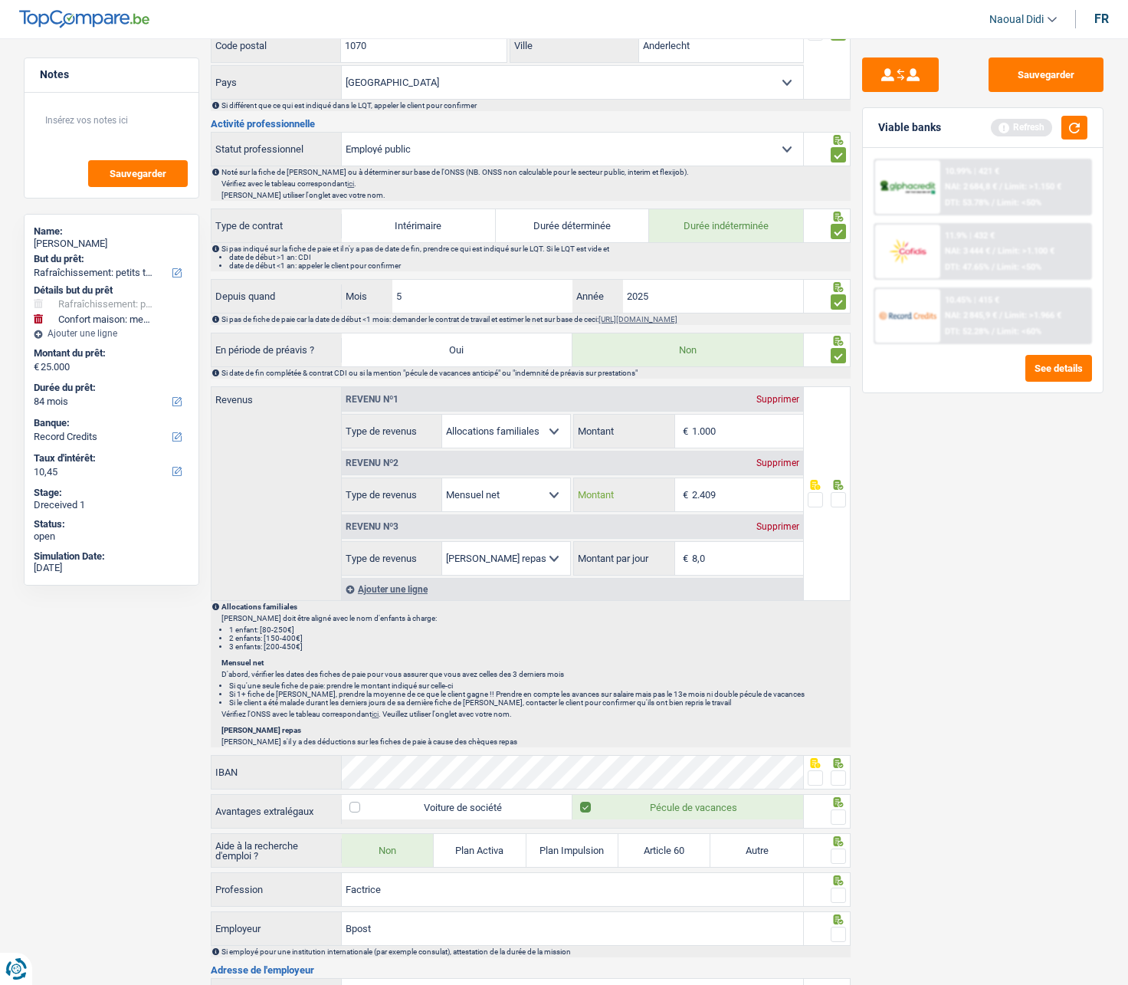
click at [736, 497] on input "2.409" at bounding box center [747, 494] width 111 height 33
type input "2.644"
click at [733, 441] on input "1.000" at bounding box center [747, 431] width 111 height 33
click at [444, 323] on div "Si pas de fiche de paie car la date de début <1 mois: demander le contrat de tr…" at bounding box center [535, 319] width 628 height 8
click at [730, 438] on input "1.000" at bounding box center [747, 431] width 111 height 33
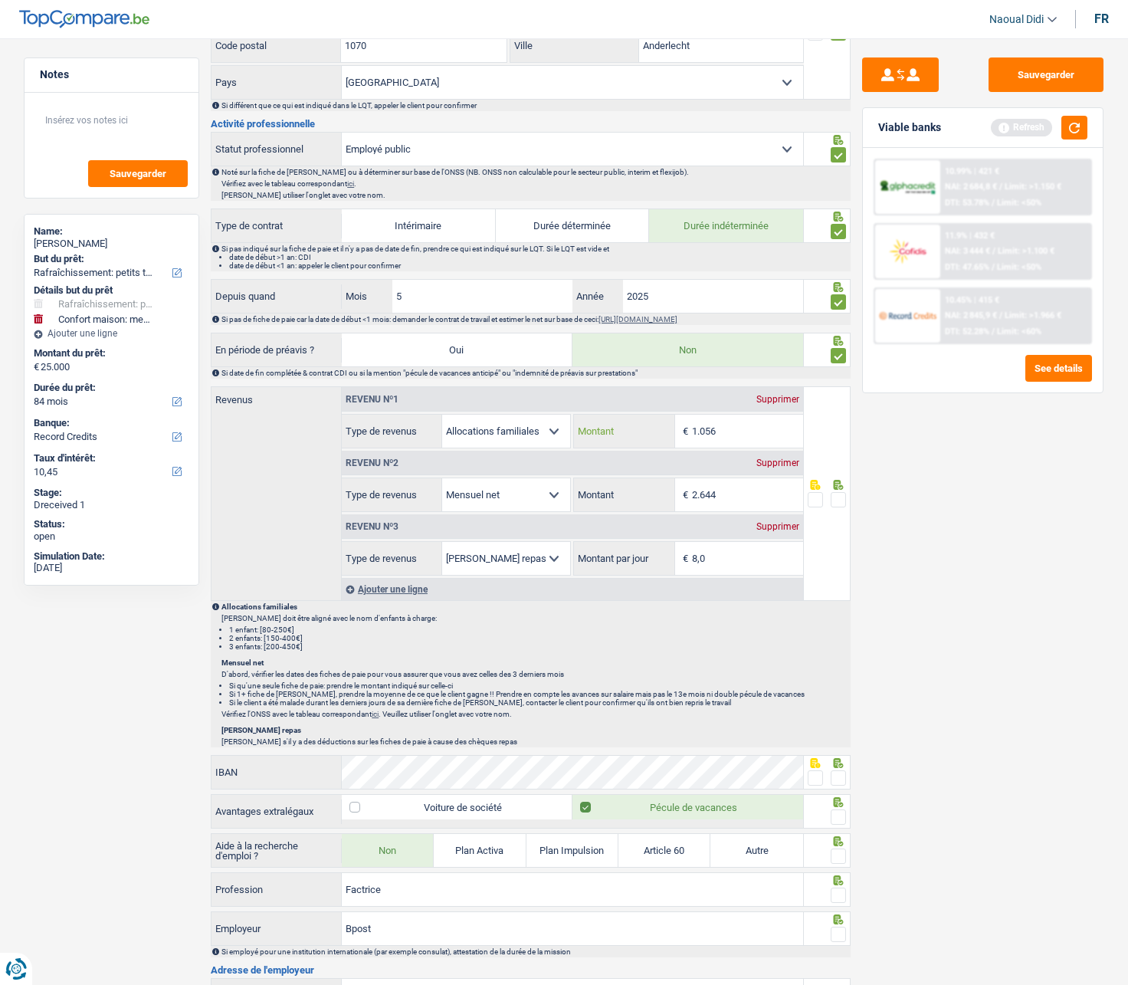
type input "1.056"
click at [754, 503] on input "2.644" at bounding box center [747, 494] width 111 height 33
click at [736, 559] on input "8,0" at bounding box center [747, 558] width 111 height 33
click at [840, 508] on div at bounding box center [838, 499] width 15 height 19
click at [840, 507] on span at bounding box center [838, 499] width 15 height 15
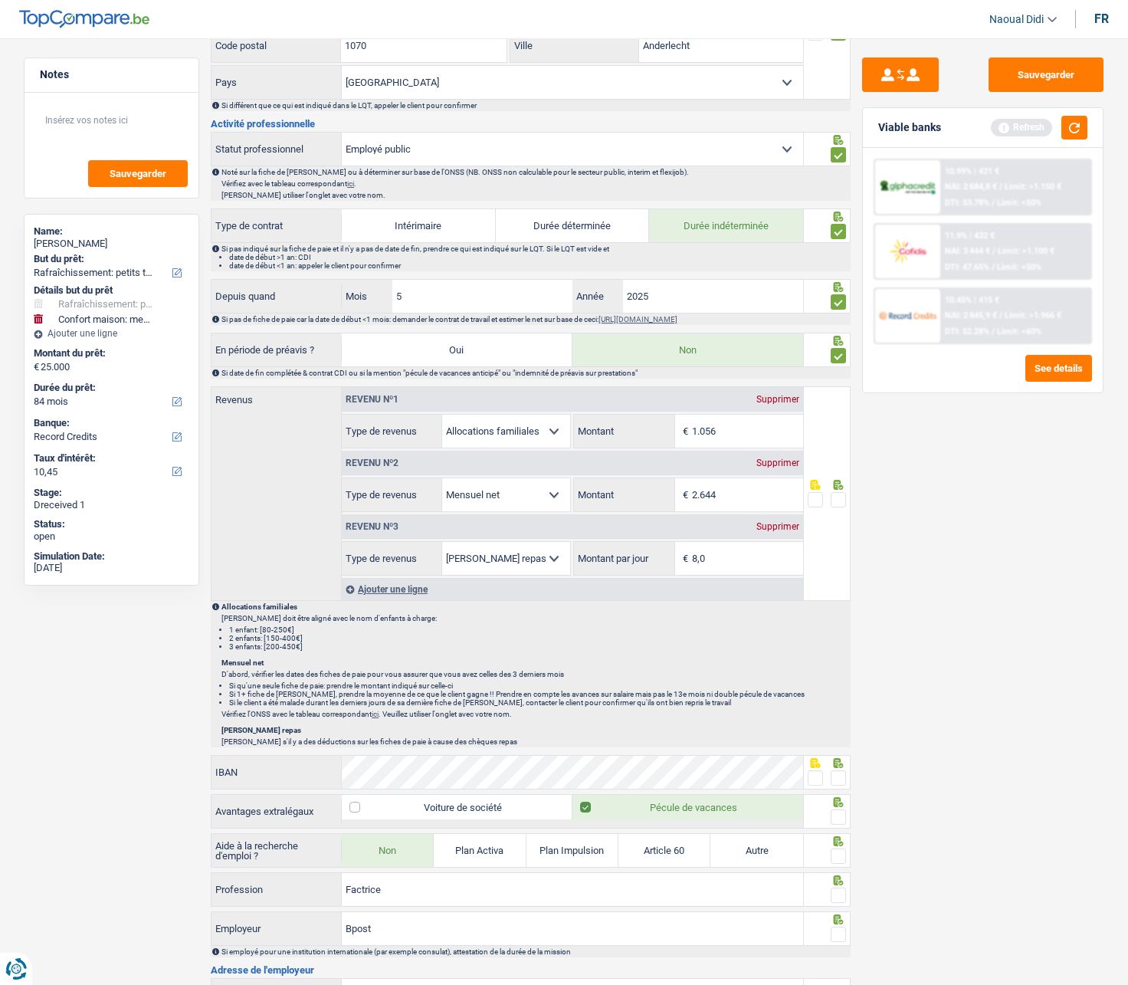
click at [0, 0] on input "radio" at bounding box center [0, 0] width 0 height 0
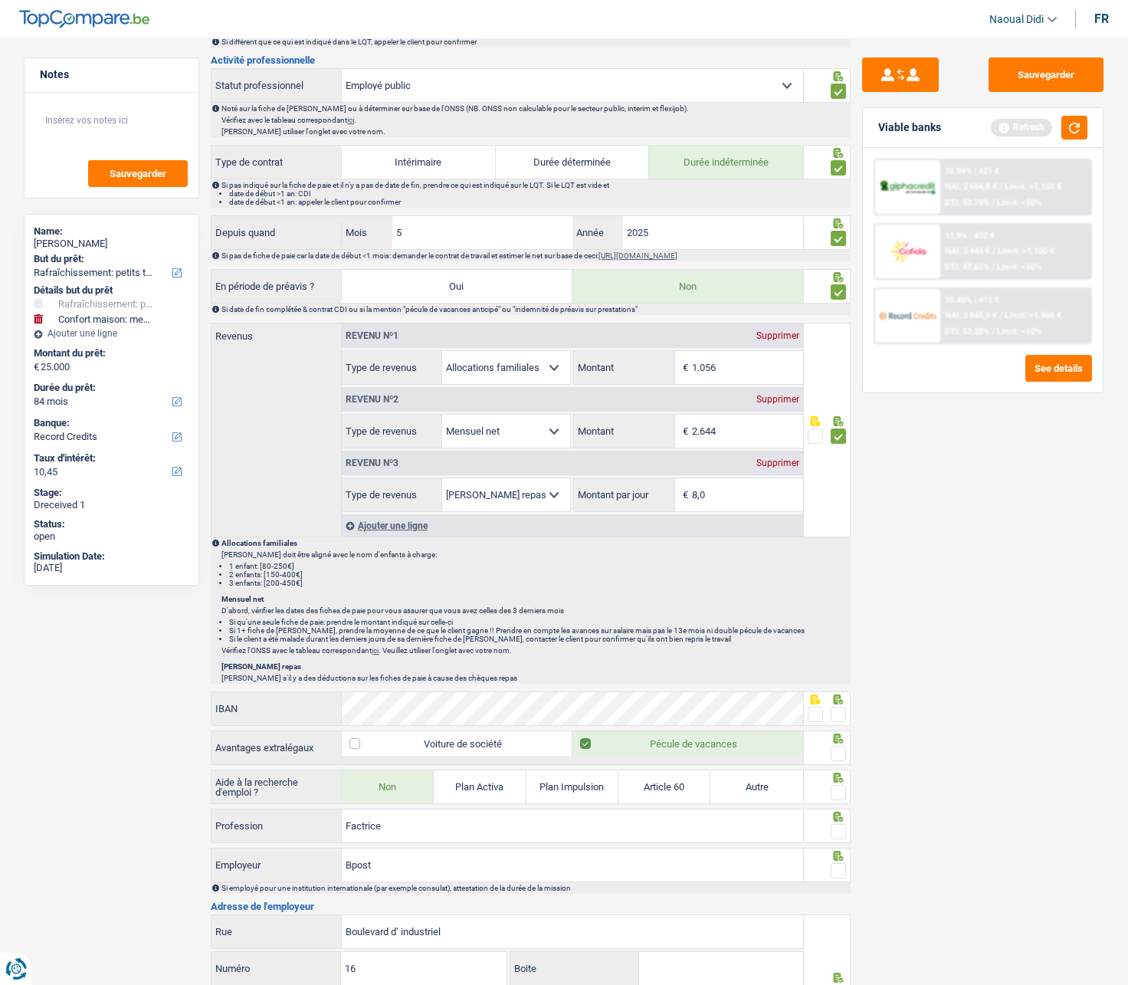
scroll to position [792, 0]
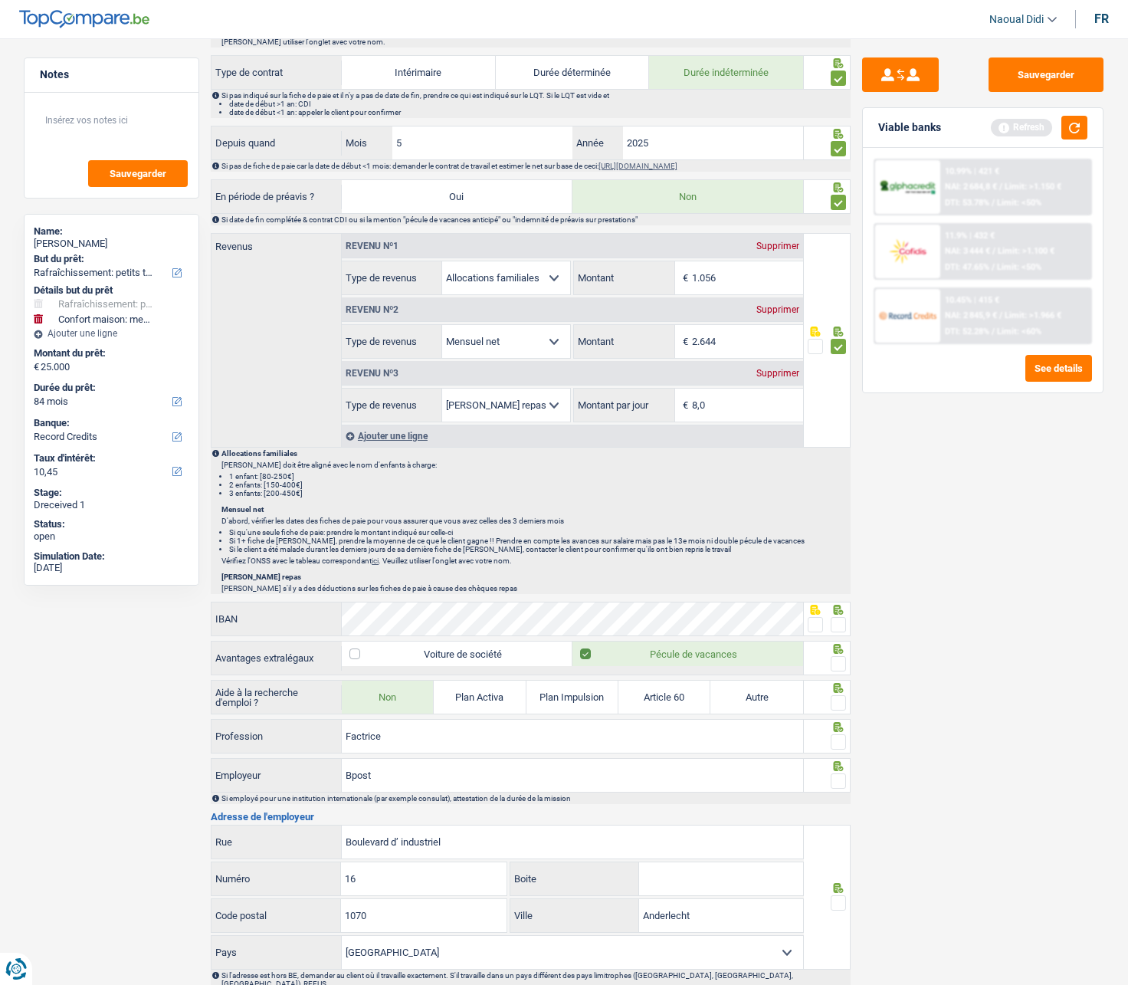
click at [844, 559] on span at bounding box center [838, 624] width 15 height 15
click at [0, 0] on input "radio" at bounding box center [0, 0] width 0 height 0
click at [838, 559] on span at bounding box center [838, 663] width 15 height 15
click at [0, 0] on input "radio" at bounding box center [0, 0] width 0 height 0
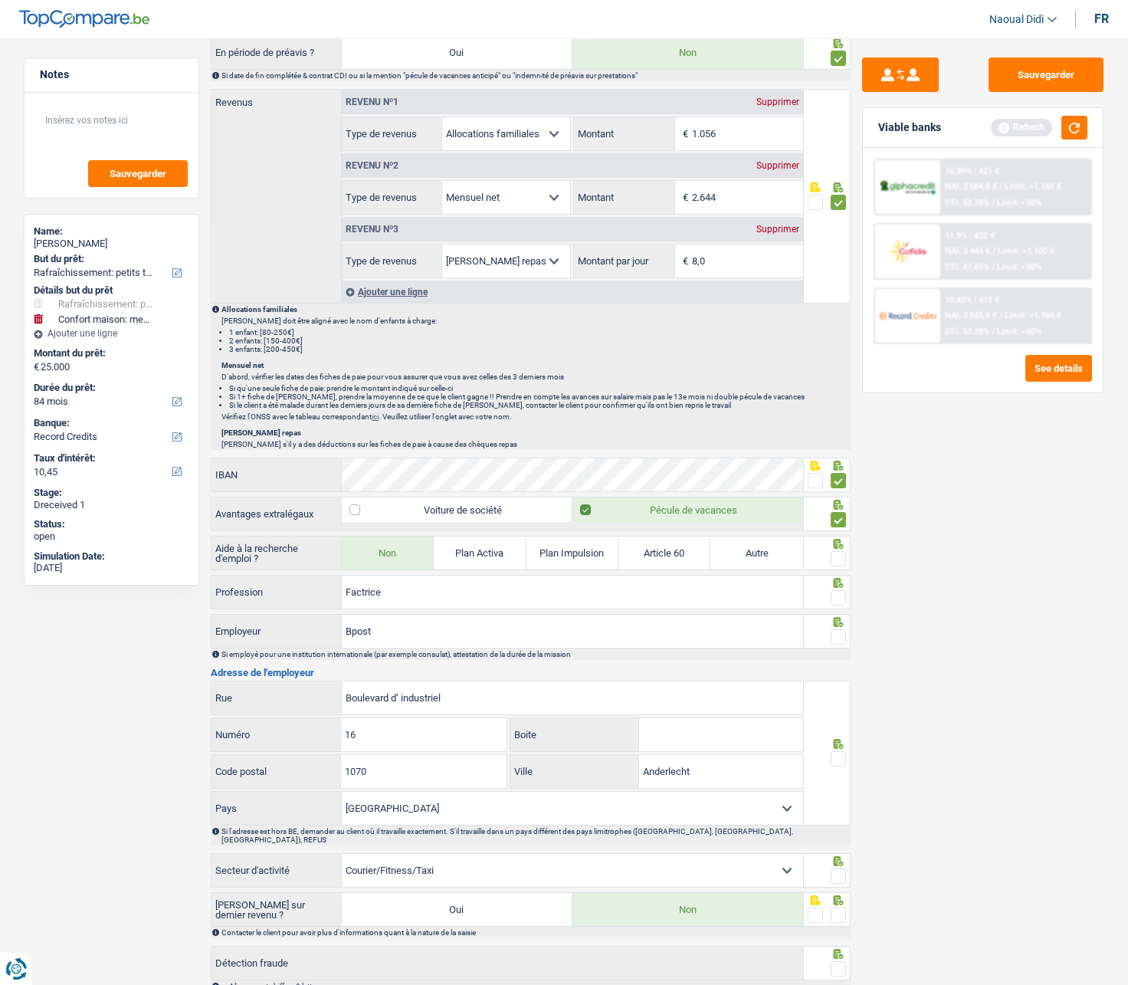
scroll to position [945, 0]
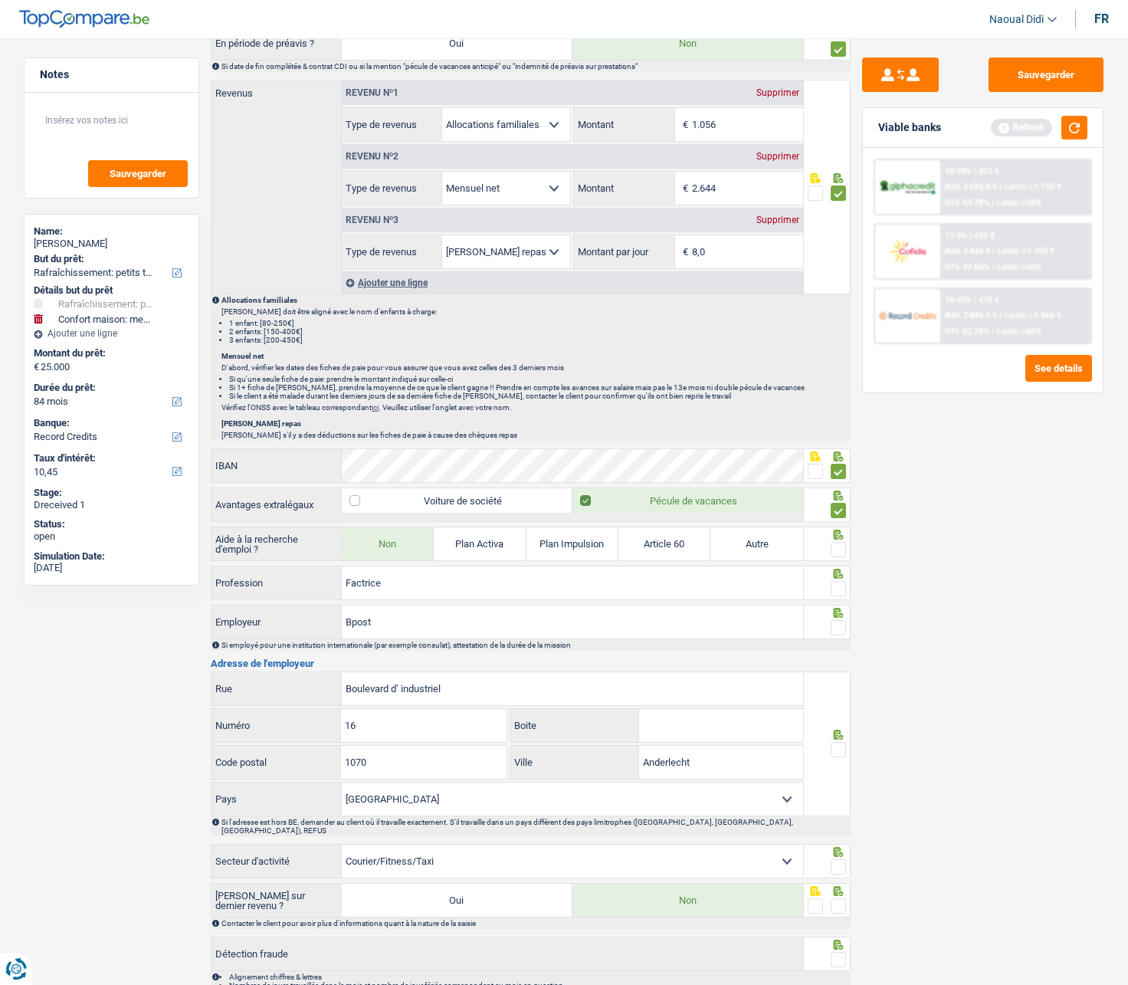
click at [834, 550] on span at bounding box center [838, 549] width 15 height 15
click at [0, 0] on input "radio" at bounding box center [0, 0] width 0 height 0
click at [847, 559] on div at bounding box center [828, 583] width 48 height 34
click at [842, 559] on span at bounding box center [838, 627] width 15 height 15
click at [0, 0] on input "radio" at bounding box center [0, 0] width 0 height 0
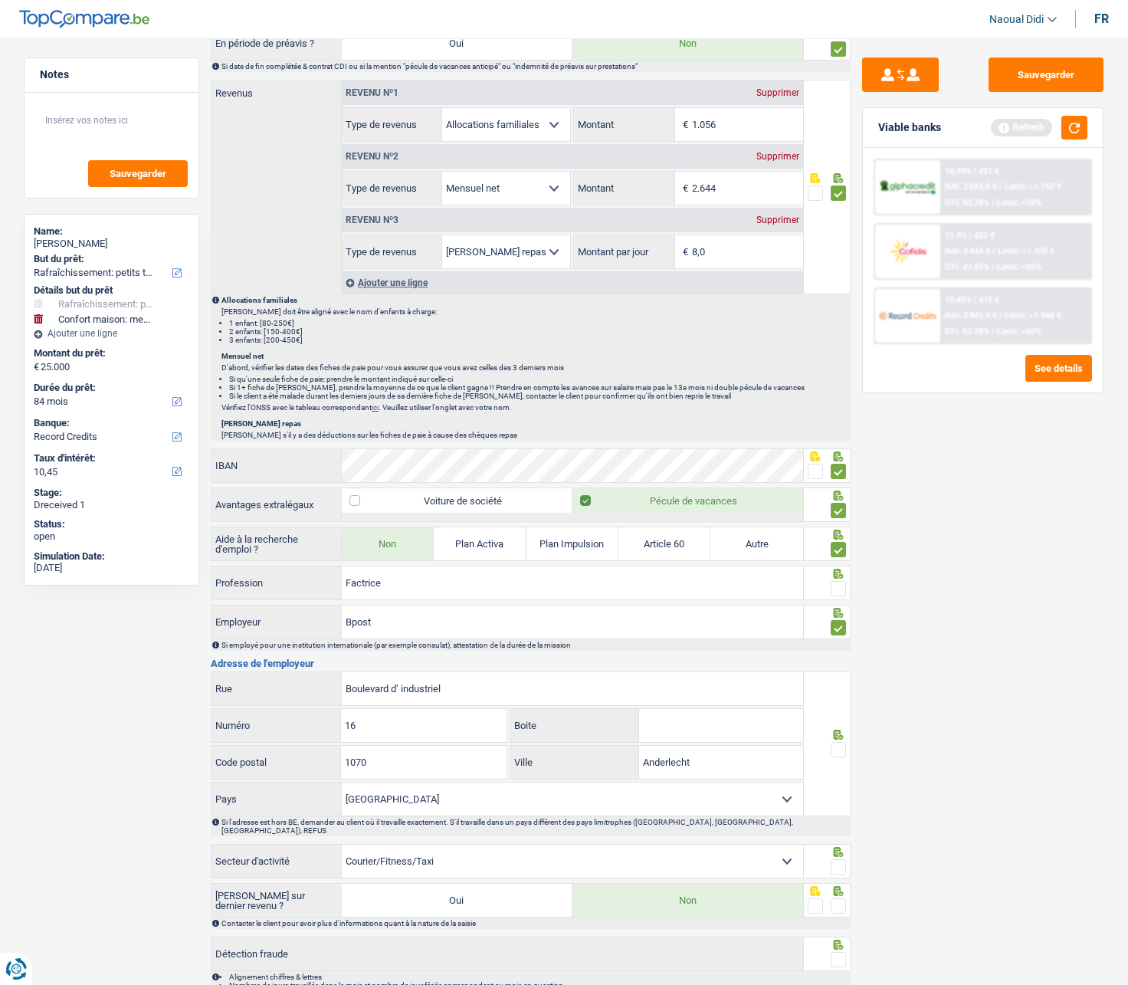
click at [845, 559] on span at bounding box center [838, 588] width 15 height 15
click at [0, 0] on input "radio" at bounding box center [0, 0] width 0 height 0
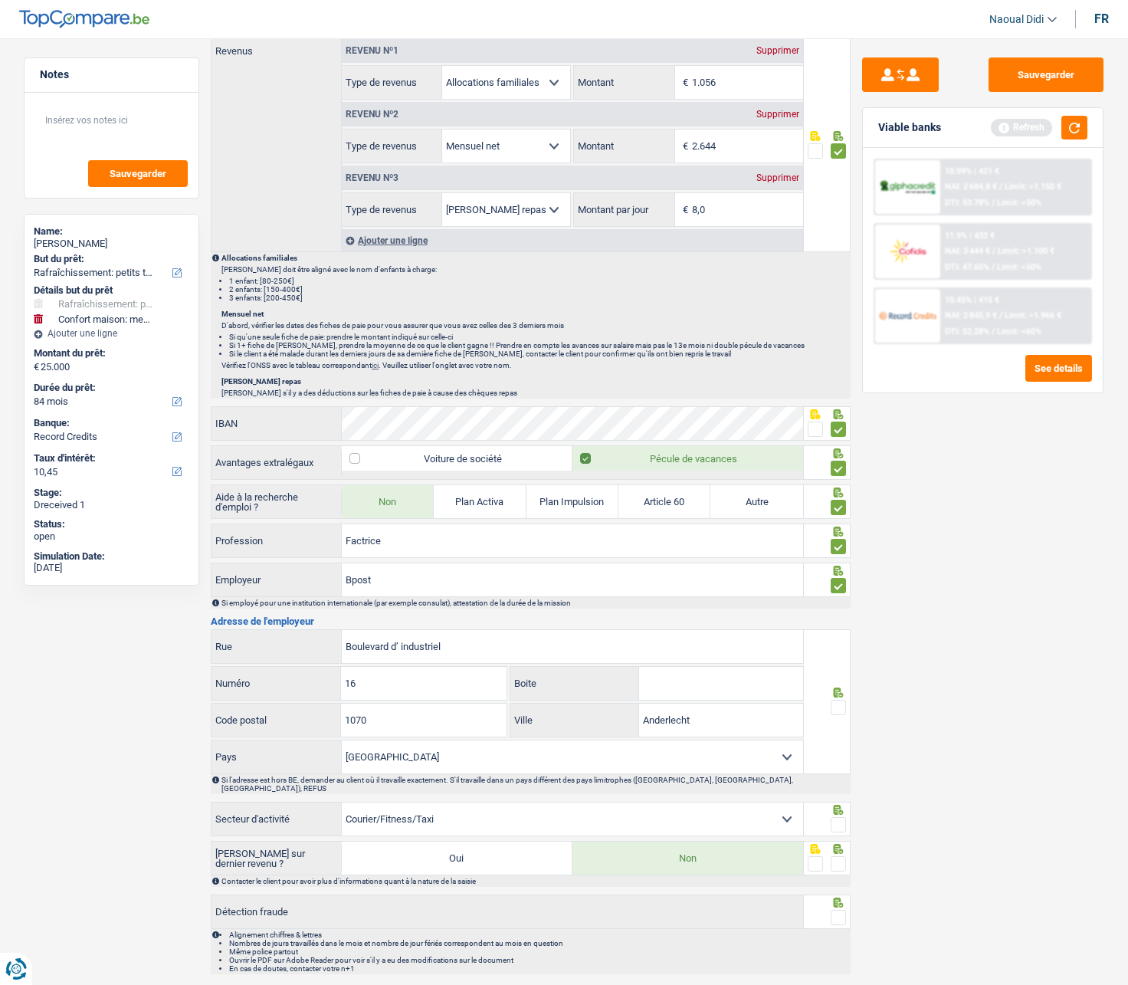
scroll to position [1022, 0]
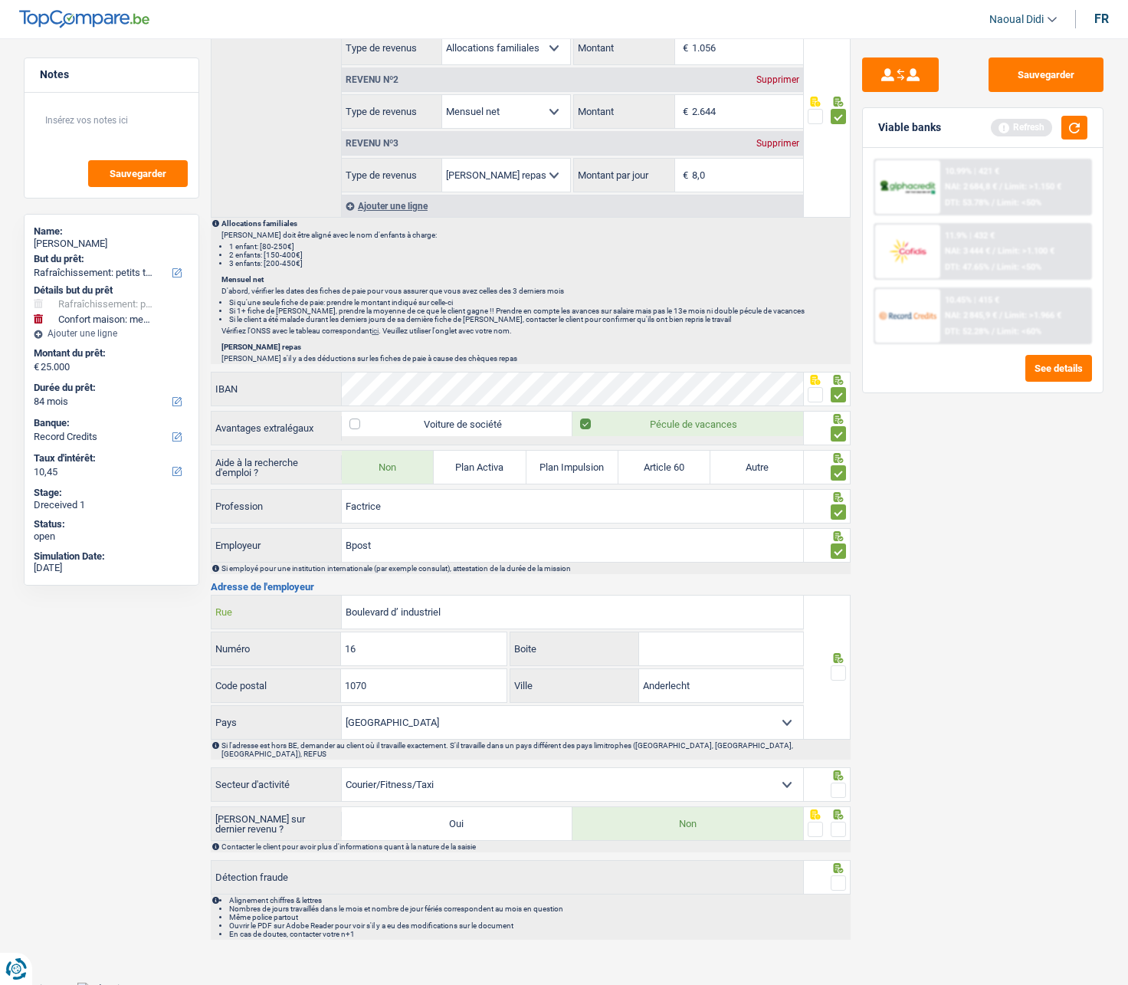
click at [483, 559] on input "Boulevard d’ industriel" at bounding box center [572, 611] width 461 height 33
drag, startPoint x: 483, startPoint y: 608, endPoint x: 317, endPoint y: 591, distance: 167.2
click at [317, 559] on div "Informations générales Nzeyi Nom Confirmer qu'il s'agit de la même personne. Si…" at bounding box center [531, 44] width 640 height 1789
click at [839, 559] on span at bounding box center [838, 672] width 15 height 15
click at [0, 0] on input "radio" at bounding box center [0, 0] width 0 height 0
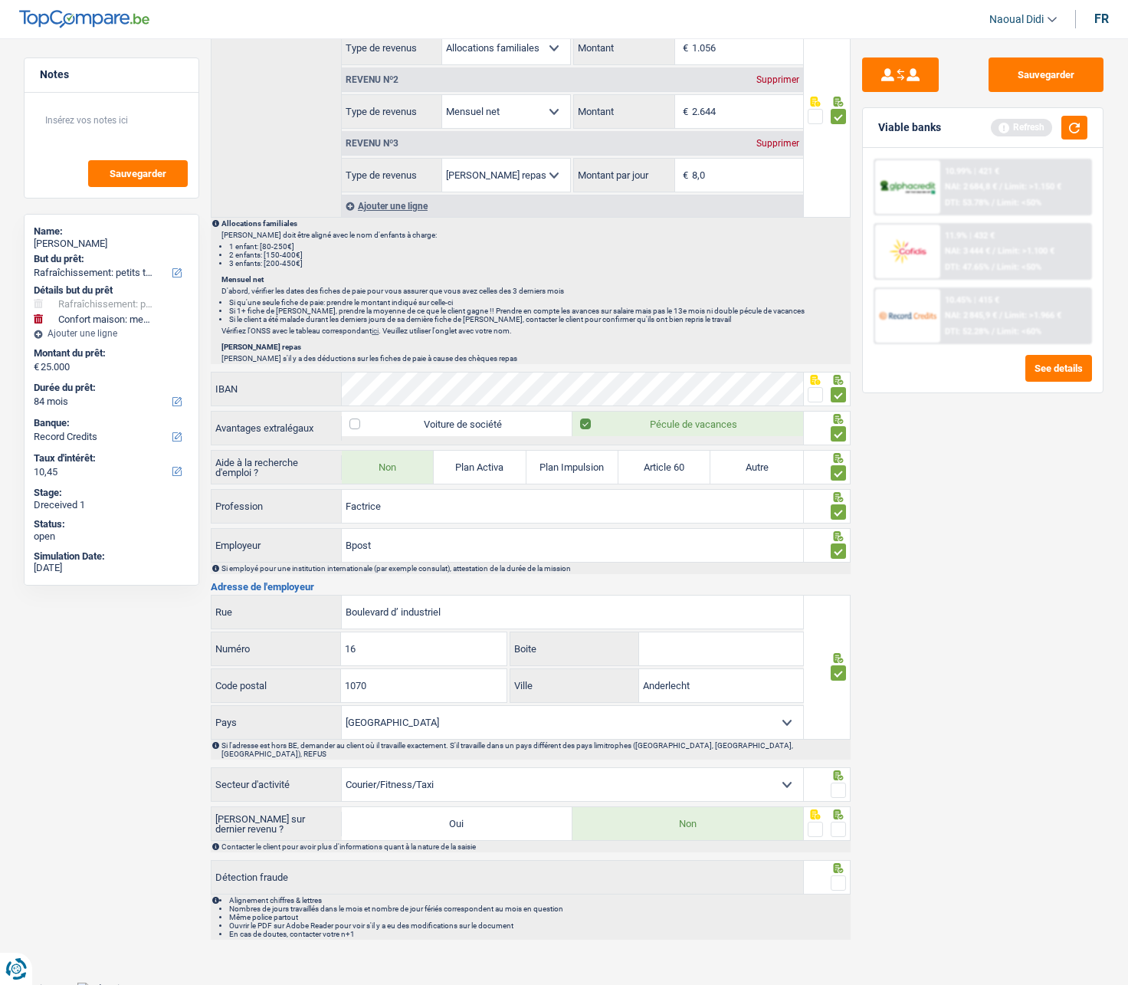
click at [490, 559] on select "Agriculture/Pêche Industrie Horeca Courier/Fitness/Taxi Construction Banques/As…" at bounding box center [572, 784] width 461 height 33
drag, startPoint x: 490, startPoint y: 769, endPoint x: 556, endPoint y: 779, distance: 66.7
click at [490, 559] on select "Agriculture/Pêche Industrie Horeca Courier/Fitness/Taxi Construction Banques/As…" at bounding box center [572, 784] width 461 height 33
click at [838, 559] on span at bounding box center [838, 789] width 15 height 15
click at [0, 0] on input "radio" at bounding box center [0, 0] width 0 height 0
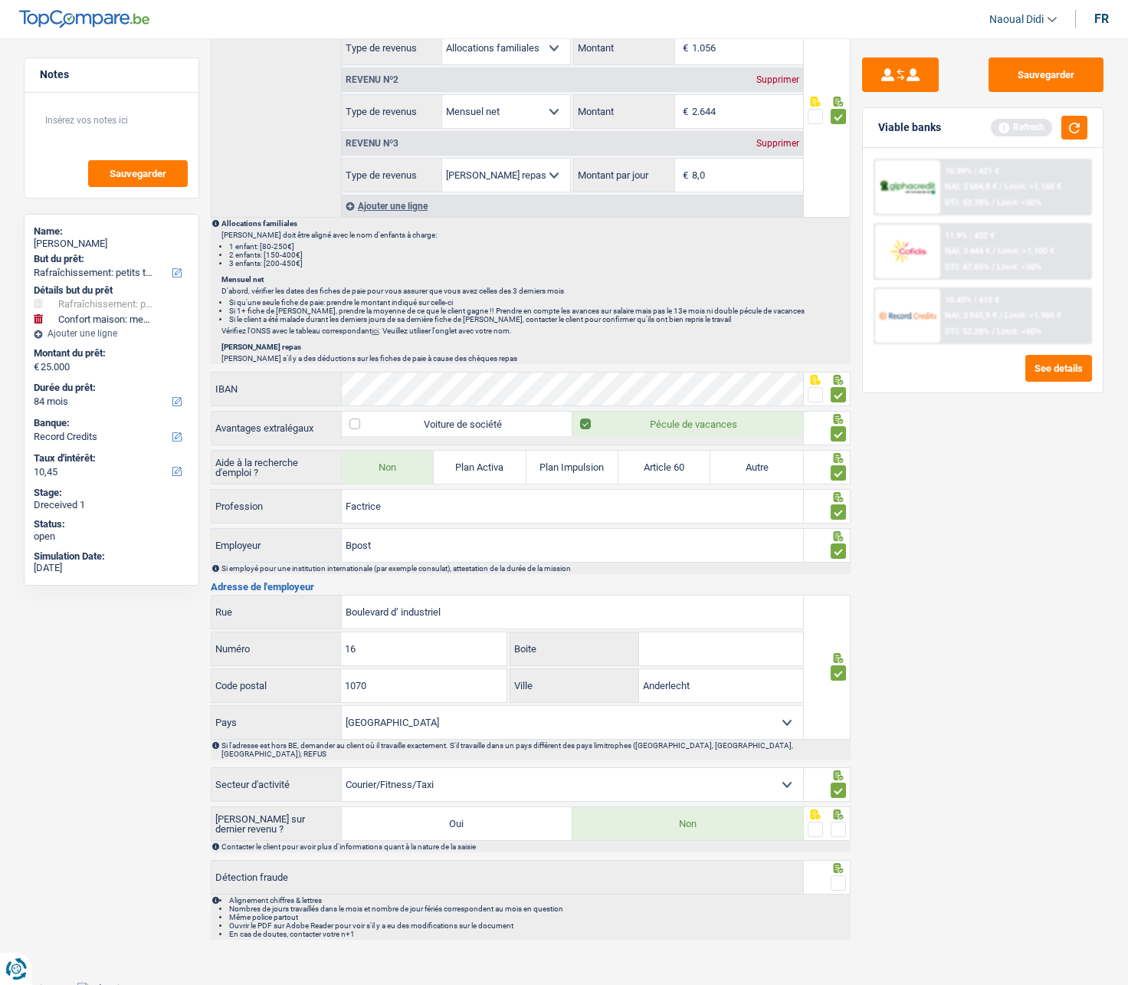
click at [838, 559] on span at bounding box center [838, 829] width 15 height 15
click at [0, 0] on input "radio" at bounding box center [0, 0] width 0 height 0
click at [840, 559] on span at bounding box center [838, 882] width 15 height 15
click at [0, 0] on input "radio" at bounding box center [0, 0] width 0 height 0
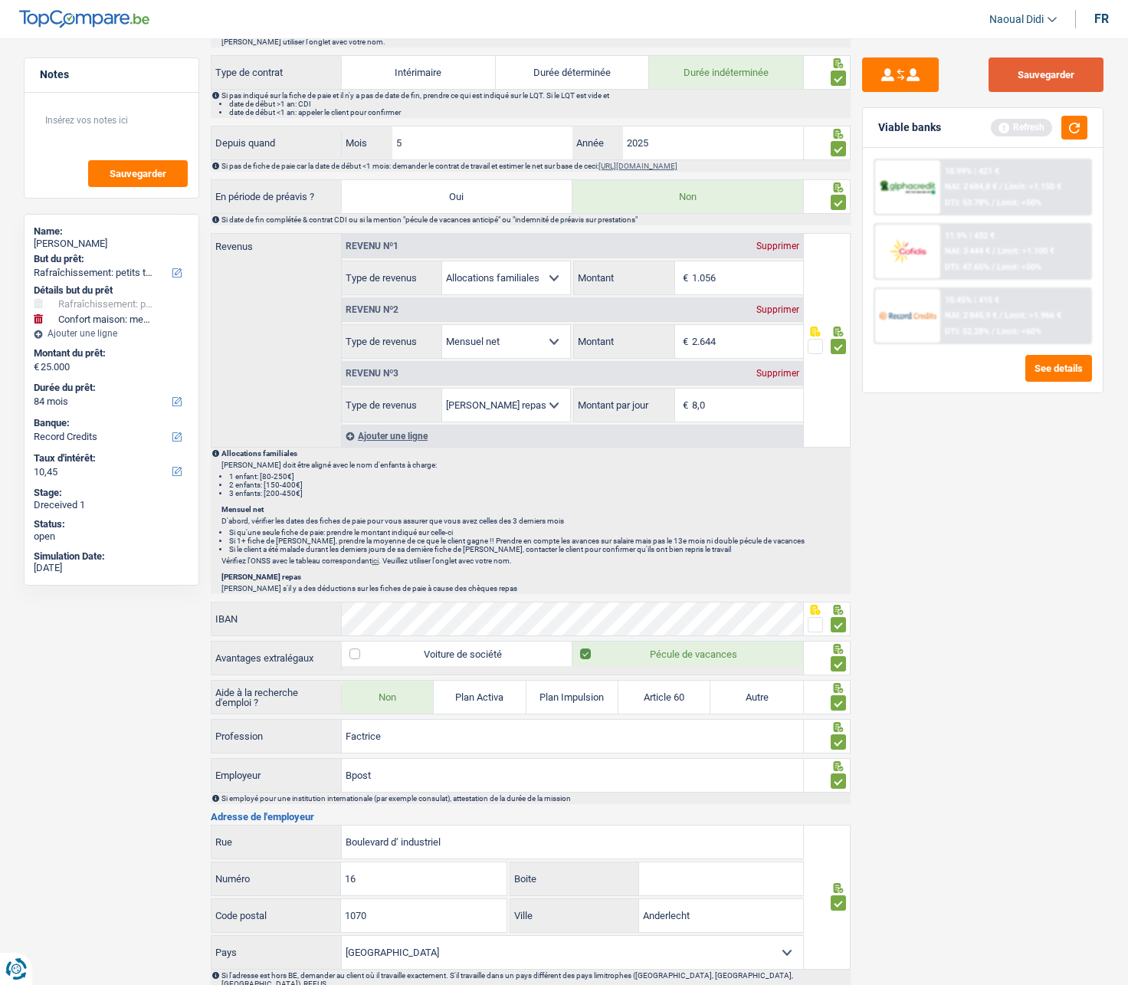
click at [1045, 74] on button "Sauvegarder" at bounding box center [1046, 74] width 115 height 34
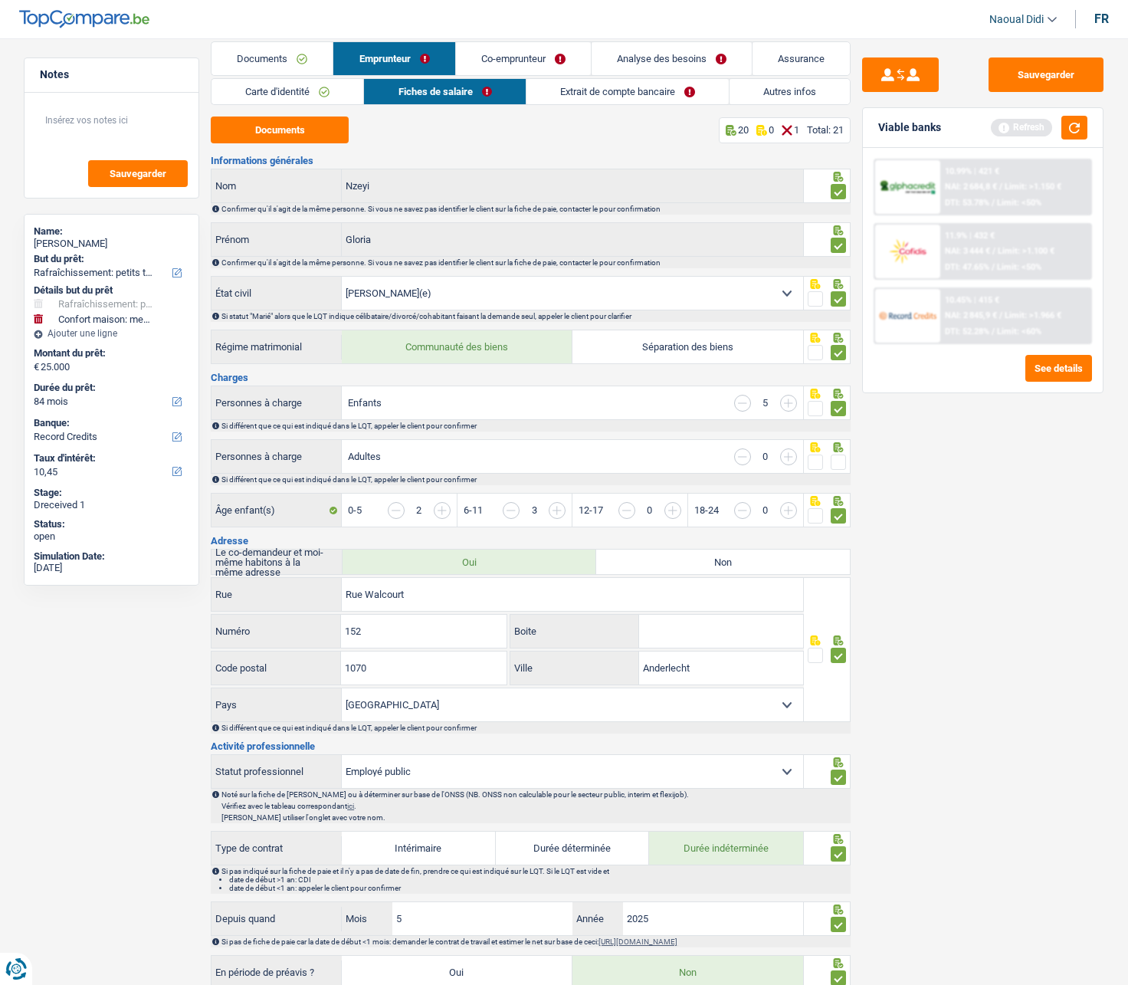
scroll to position [0, 0]
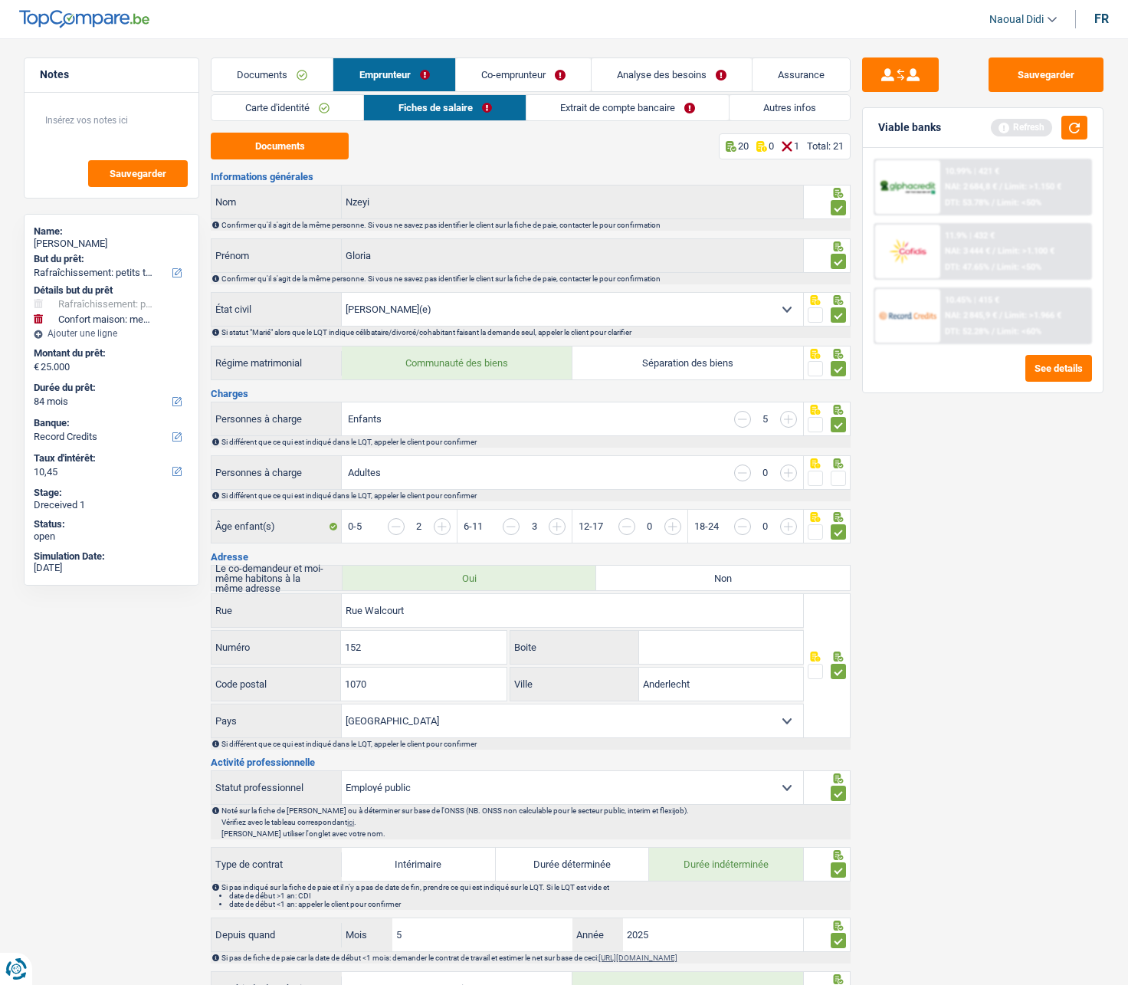
click at [841, 471] on span at bounding box center [838, 478] width 15 height 15
click at [0, 0] on input "radio" at bounding box center [0, 0] width 0 height 0
click at [1047, 80] on button "Sauvegarder" at bounding box center [1046, 74] width 115 height 34
click at [587, 109] on link "Extrait de compte bancaire" at bounding box center [627, 107] width 202 height 25
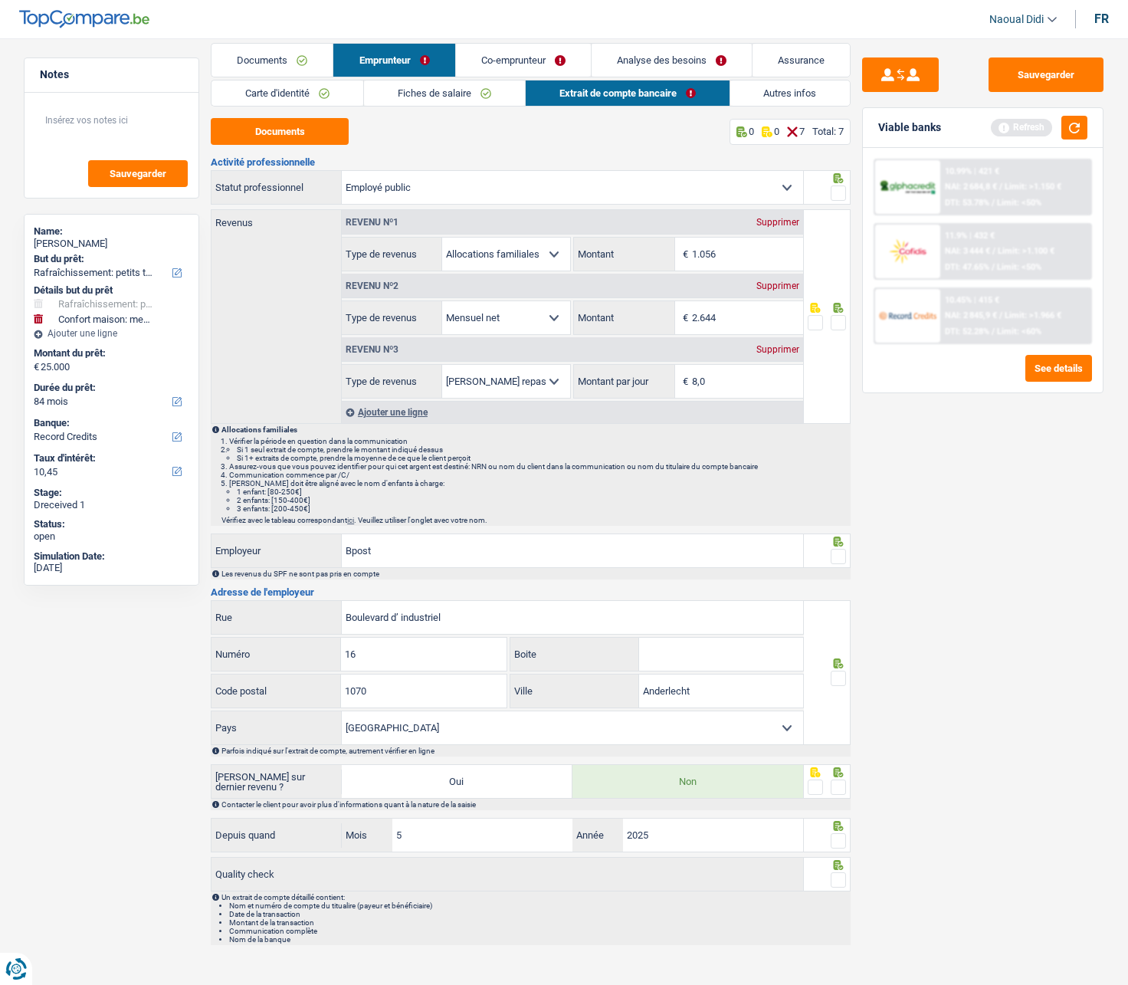
scroll to position [28, 0]
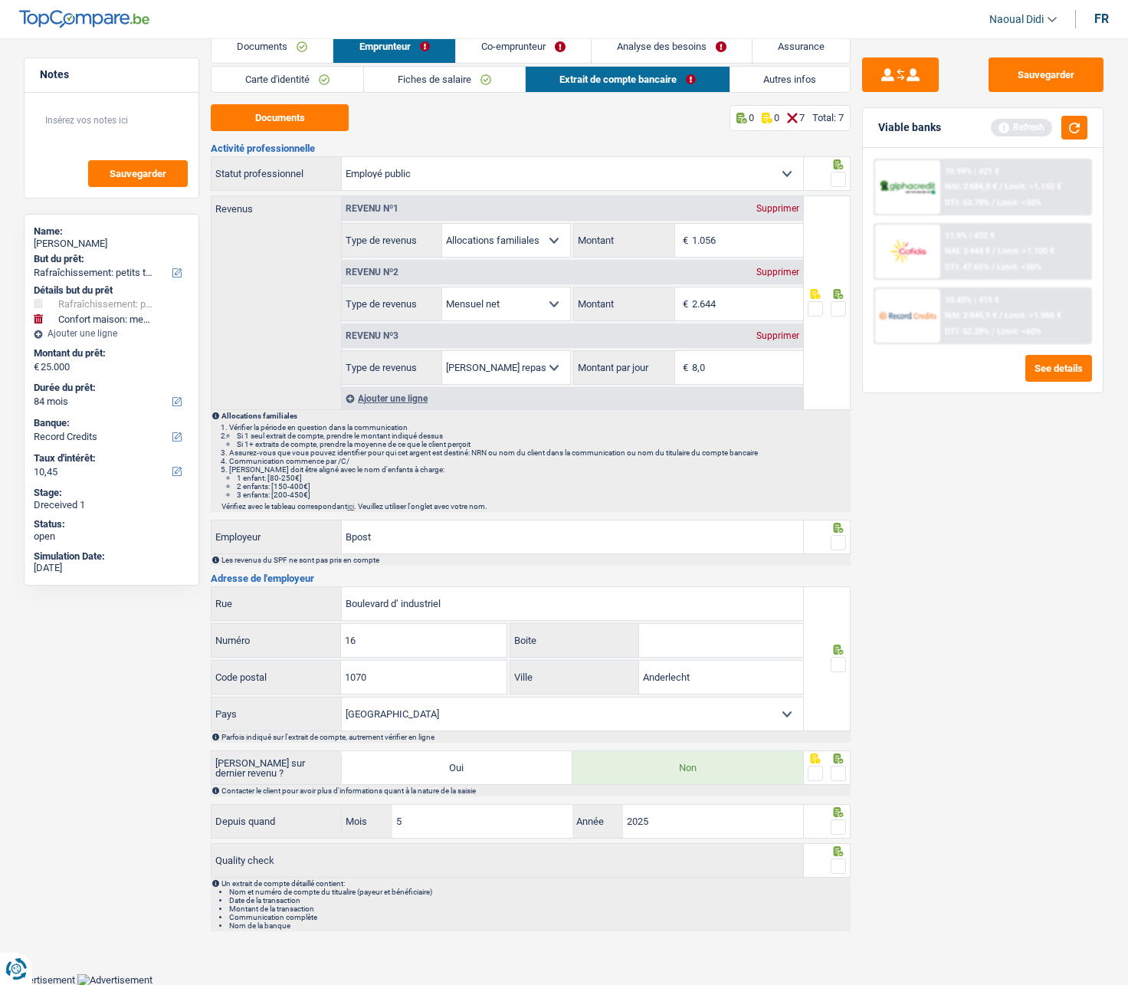
click at [852, 176] on div "Sauvegarder Viable banks Refresh 10.99% | 421 € NAI: 2 684,8 € / Limit: >1.150 …" at bounding box center [983, 506] width 264 height 899
click at [844, 308] on span at bounding box center [838, 308] width 15 height 15
click at [0, 0] on input "radio" at bounding box center [0, 0] width 0 height 0
click at [842, 181] on span at bounding box center [838, 179] width 15 height 15
click at [0, 0] on input "radio" at bounding box center [0, 0] width 0 height 0
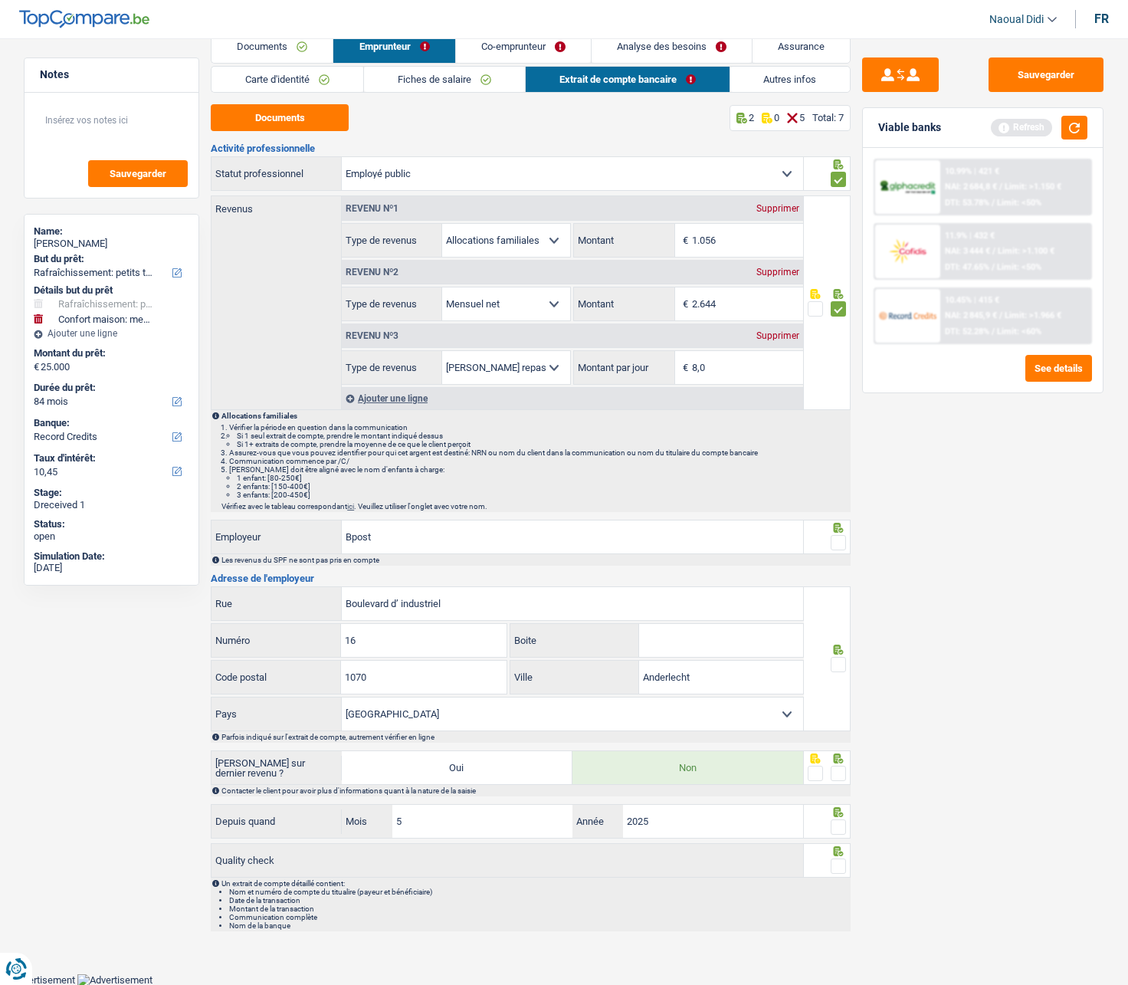
click at [839, 544] on span at bounding box center [838, 542] width 15 height 15
click at [0, 0] on input "radio" at bounding box center [0, 0] width 0 height 0
click at [842, 559] on icon at bounding box center [838, 650] width 15 height 10
click at [838, 559] on span at bounding box center [838, 664] width 15 height 15
click at [0, 0] on input "radio" at bounding box center [0, 0] width 0 height 0
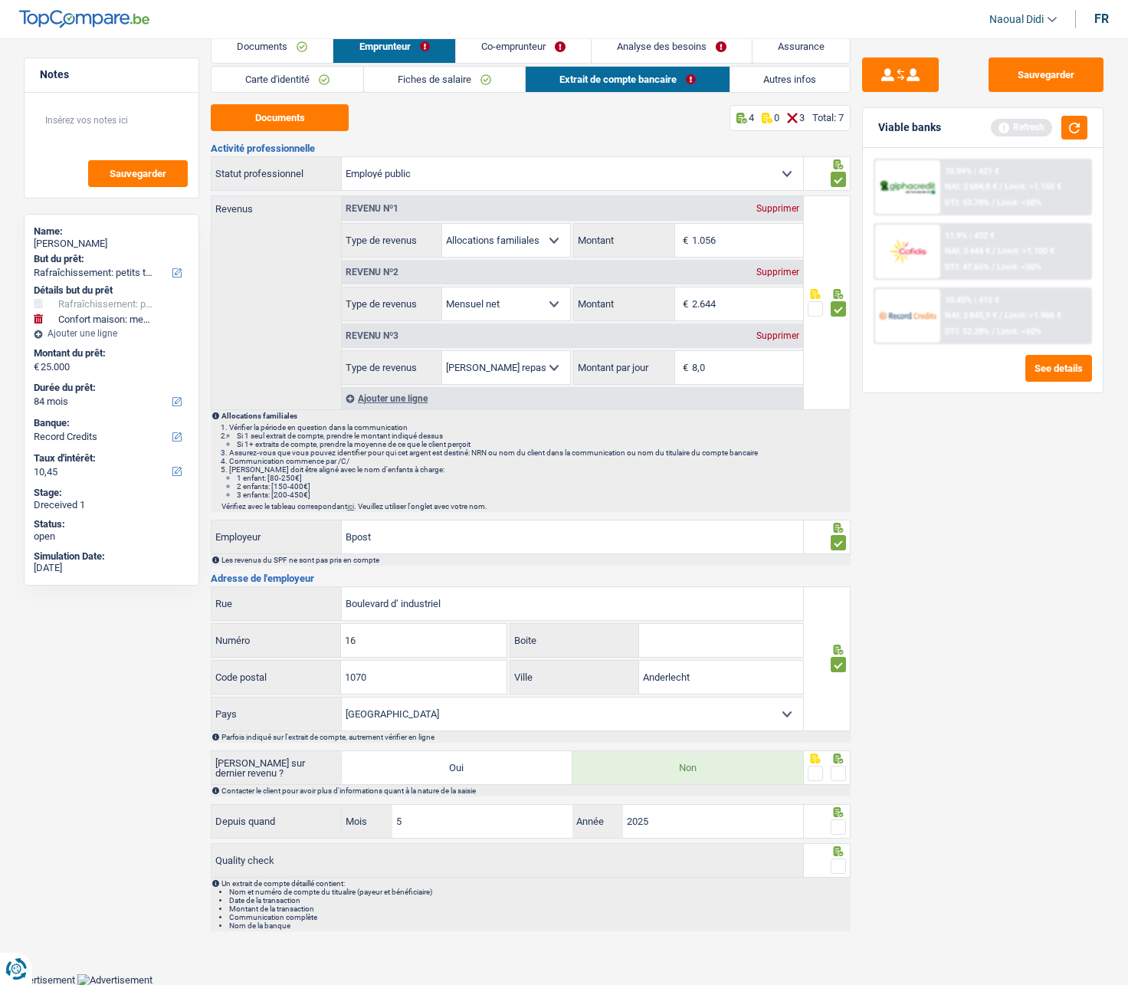
click at [841, 559] on span at bounding box center [838, 773] width 15 height 15
click at [0, 0] on input "radio" at bounding box center [0, 0] width 0 height 0
click at [842, 559] on span at bounding box center [838, 826] width 15 height 15
click at [0, 0] on input "radio" at bounding box center [0, 0] width 0 height 0
click at [841, 559] on span at bounding box center [838, 865] width 15 height 15
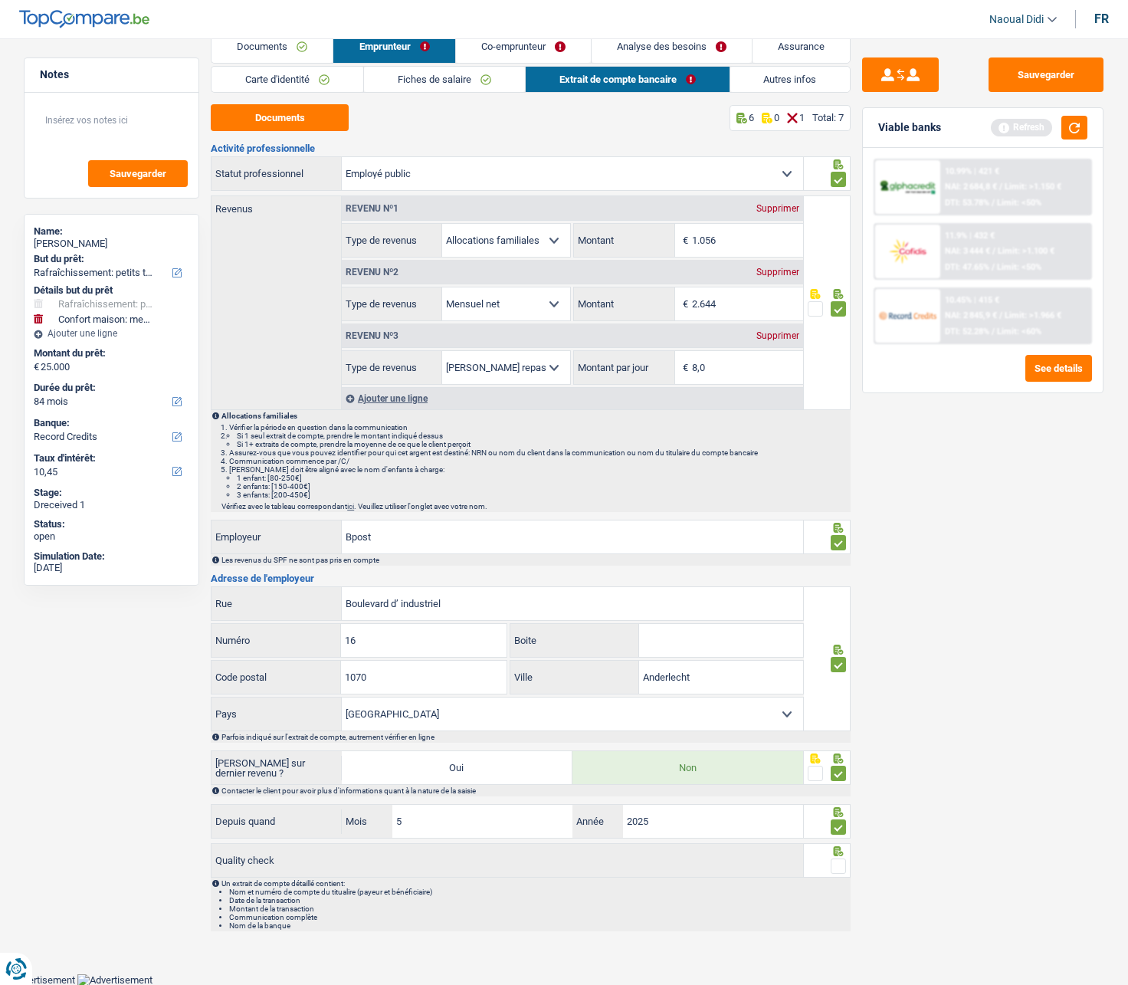
click at [0, 0] on input "radio" at bounding box center [0, 0] width 0 height 0
click at [1054, 69] on button "Sauvegarder" at bounding box center [1046, 74] width 115 height 34
click at [766, 80] on link "Autres infos" at bounding box center [790, 79] width 120 height 25
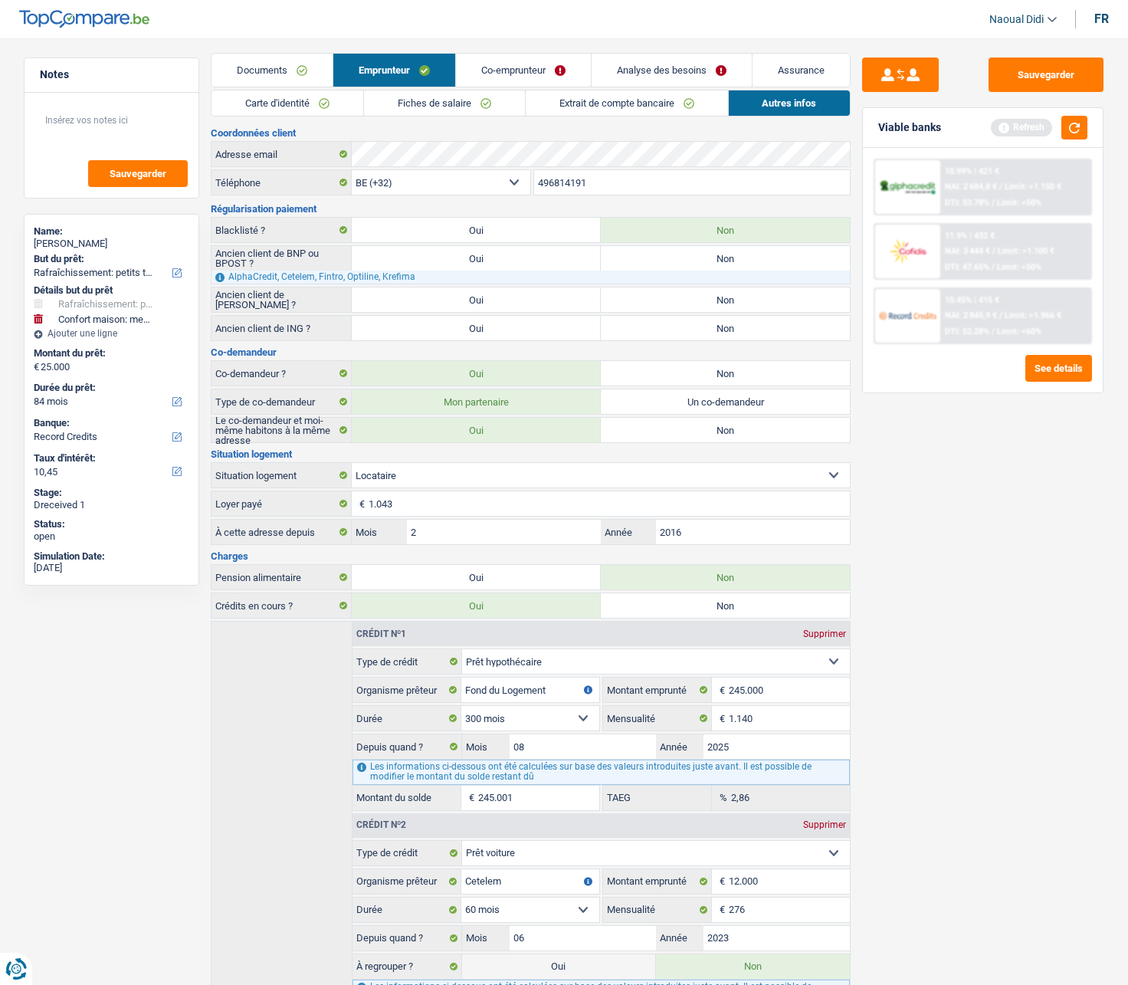
scroll to position [0, 0]
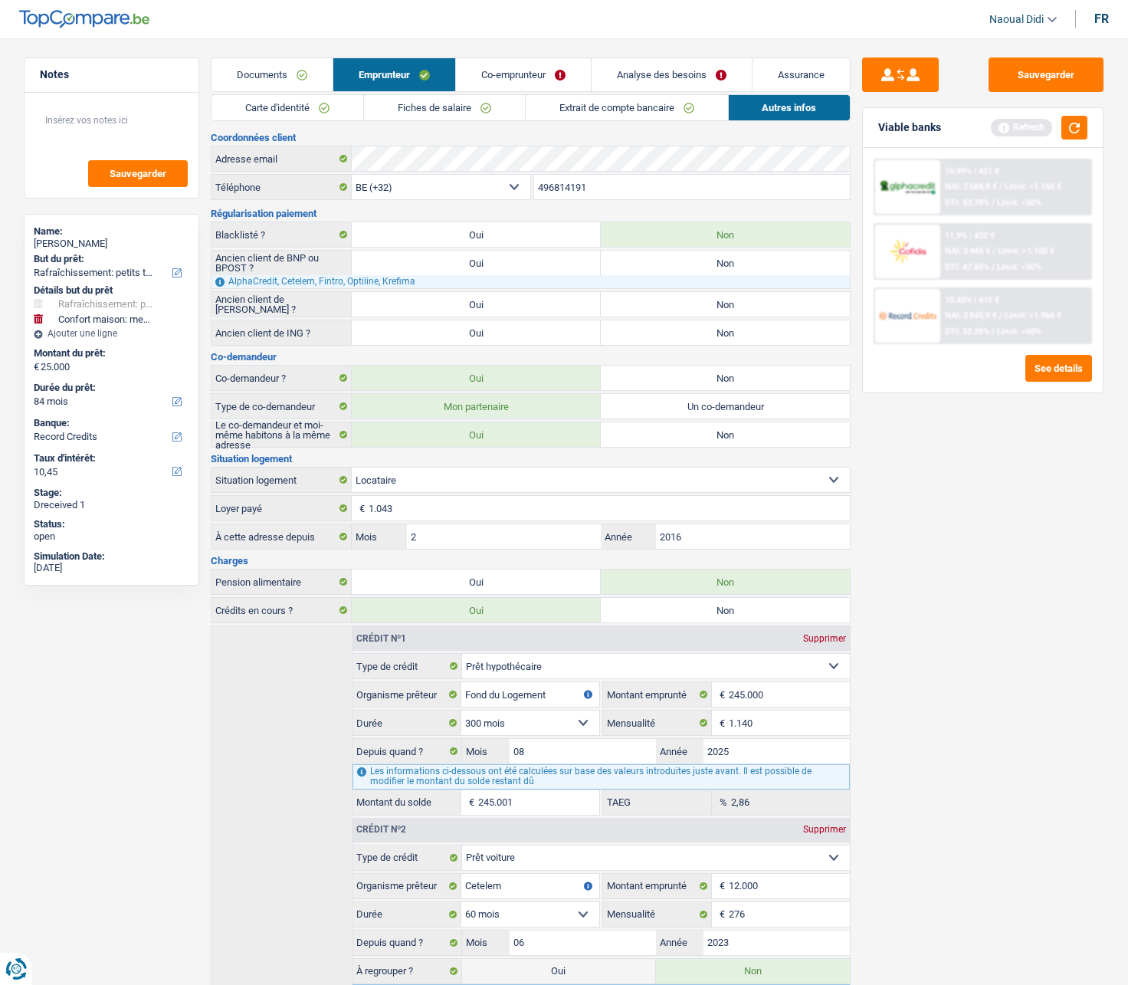
click at [494, 73] on link "Co-emprunteur" at bounding box center [523, 74] width 135 height 33
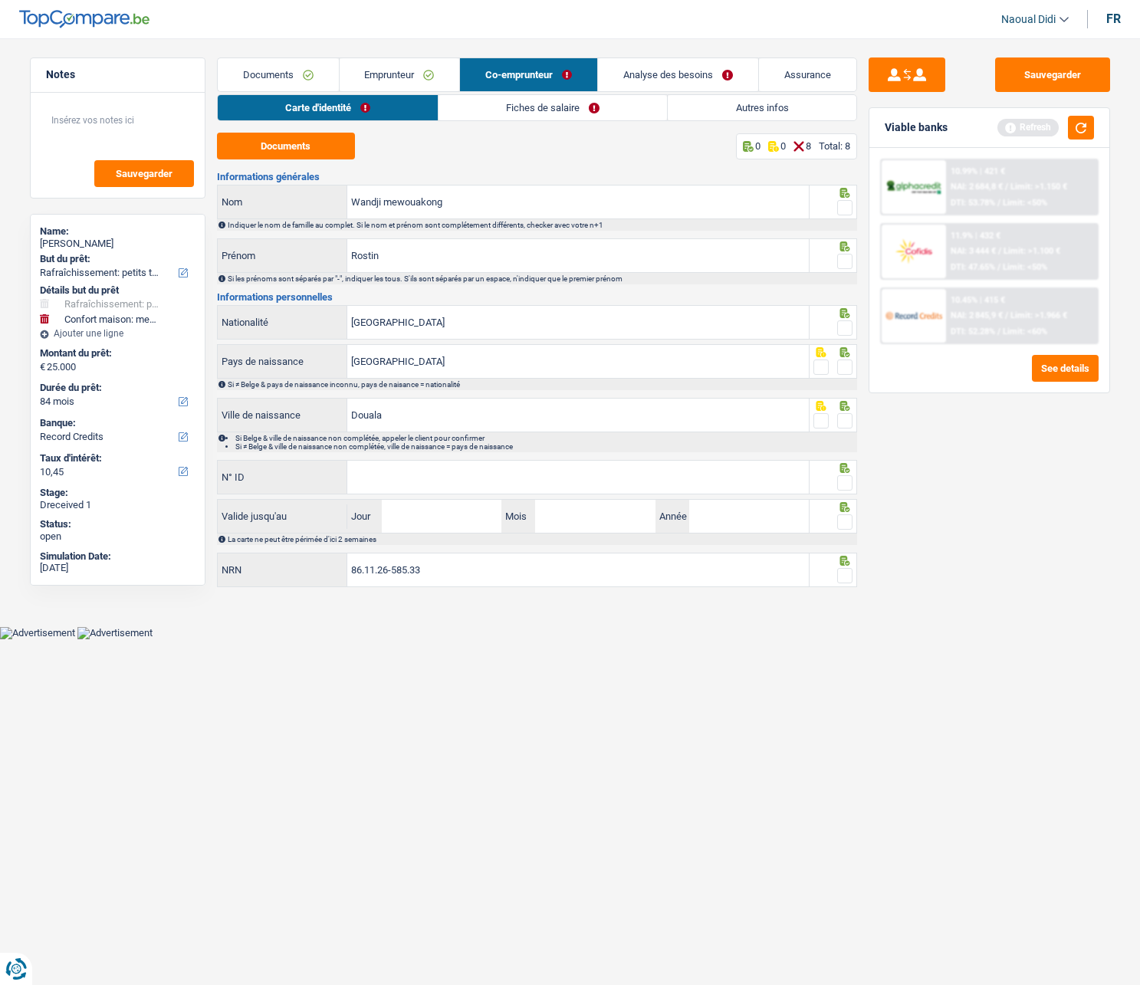
click at [306, 105] on link "Carte d'identité" at bounding box center [328, 107] width 220 height 25
click at [301, 137] on button "Documents" at bounding box center [286, 146] width 138 height 27
click at [841, 205] on span at bounding box center [844, 207] width 15 height 15
click at [0, 0] on input "radio" at bounding box center [0, 0] width 0 height 0
click at [842, 264] on span at bounding box center [844, 261] width 15 height 15
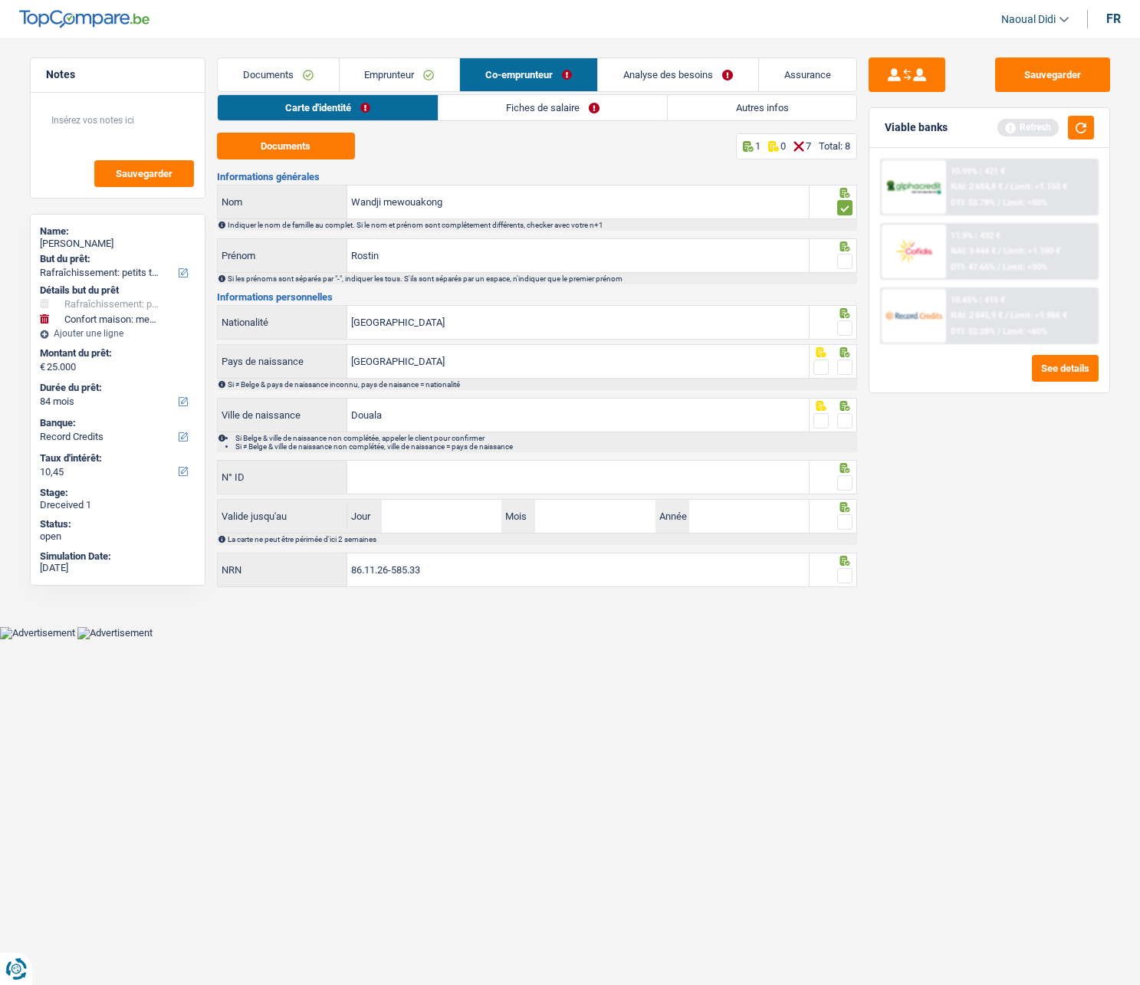
click at [0, 0] on input "radio" at bounding box center [0, 0] width 0 height 0
click at [842, 327] on span at bounding box center [844, 327] width 15 height 15
click at [0, 0] on input "radio" at bounding box center [0, 0] width 0 height 0
click at [844, 370] on span at bounding box center [844, 366] width 15 height 15
click at [0, 0] on input "radio" at bounding box center [0, 0] width 0 height 0
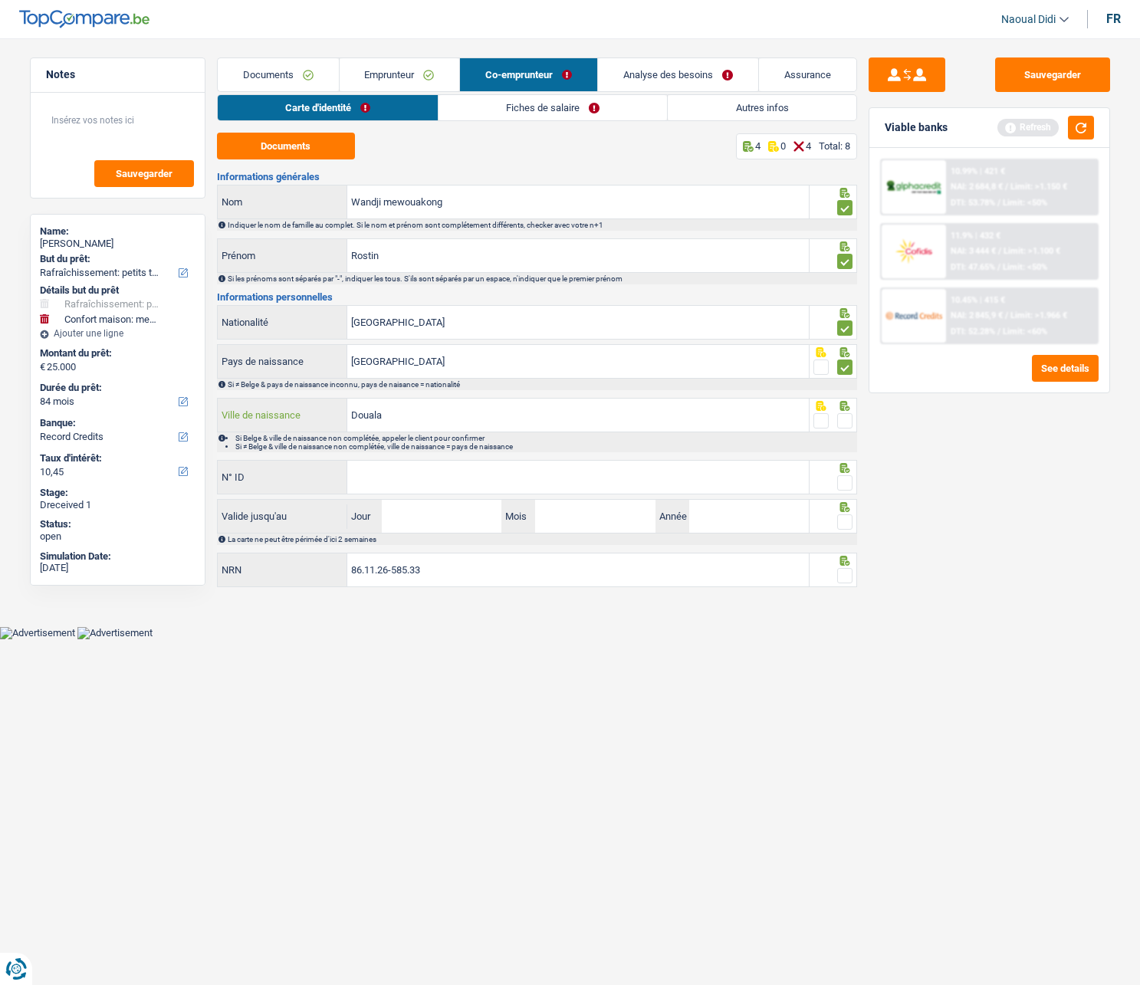
click at [467, 418] on input "Douala" at bounding box center [577, 415] width 461 height 33
click at [841, 427] on span at bounding box center [844, 420] width 15 height 15
click at [0, 0] on input "radio" at bounding box center [0, 0] width 0 height 0
click at [517, 473] on input "N° ID" at bounding box center [577, 477] width 461 height 33
type input "595-3654645-91"
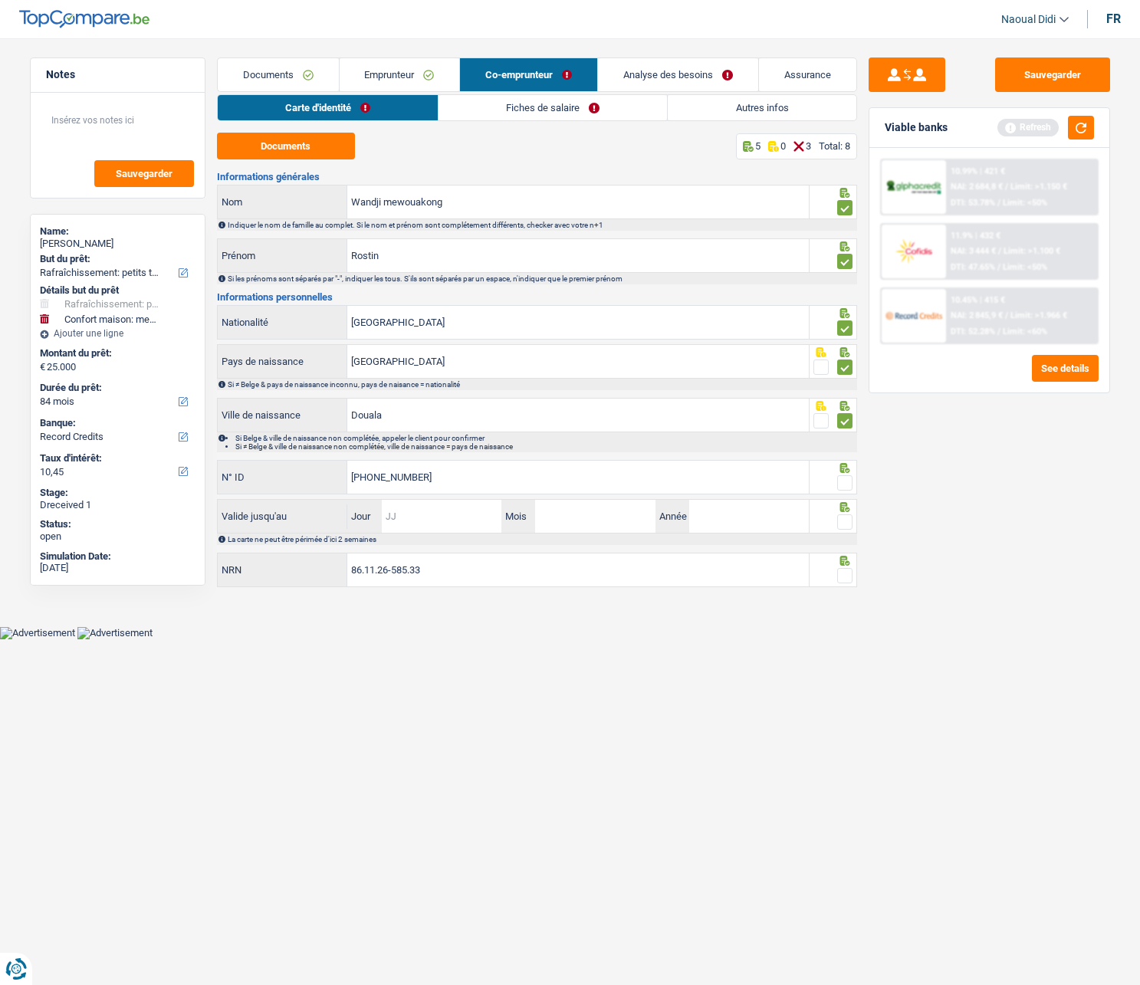
click at [461, 514] on input "Jour" at bounding box center [442, 516] width 120 height 33
type input "07"
type input "03"
type input "2035"
click at [843, 522] on span at bounding box center [844, 521] width 15 height 15
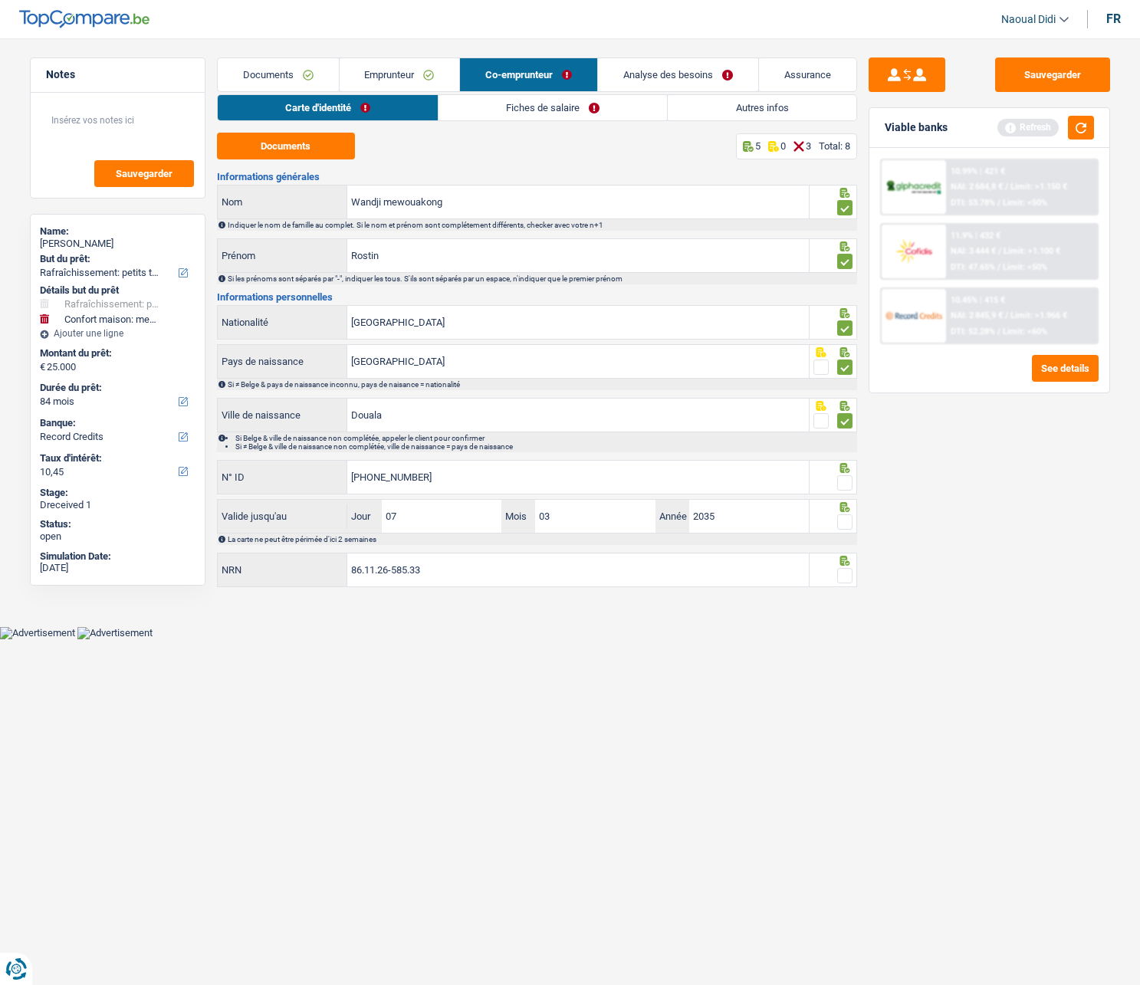
click at [0, 0] on input "radio" at bounding box center [0, 0] width 0 height 0
click at [847, 483] on span at bounding box center [844, 482] width 15 height 15
click at [0, 0] on input "radio" at bounding box center [0, 0] width 0 height 0
click at [846, 559] on span at bounding box center [844, 575] width 15 height 15
click at [0, 0] on input "radio" at bounding box center [0, 0] width 0 height 0
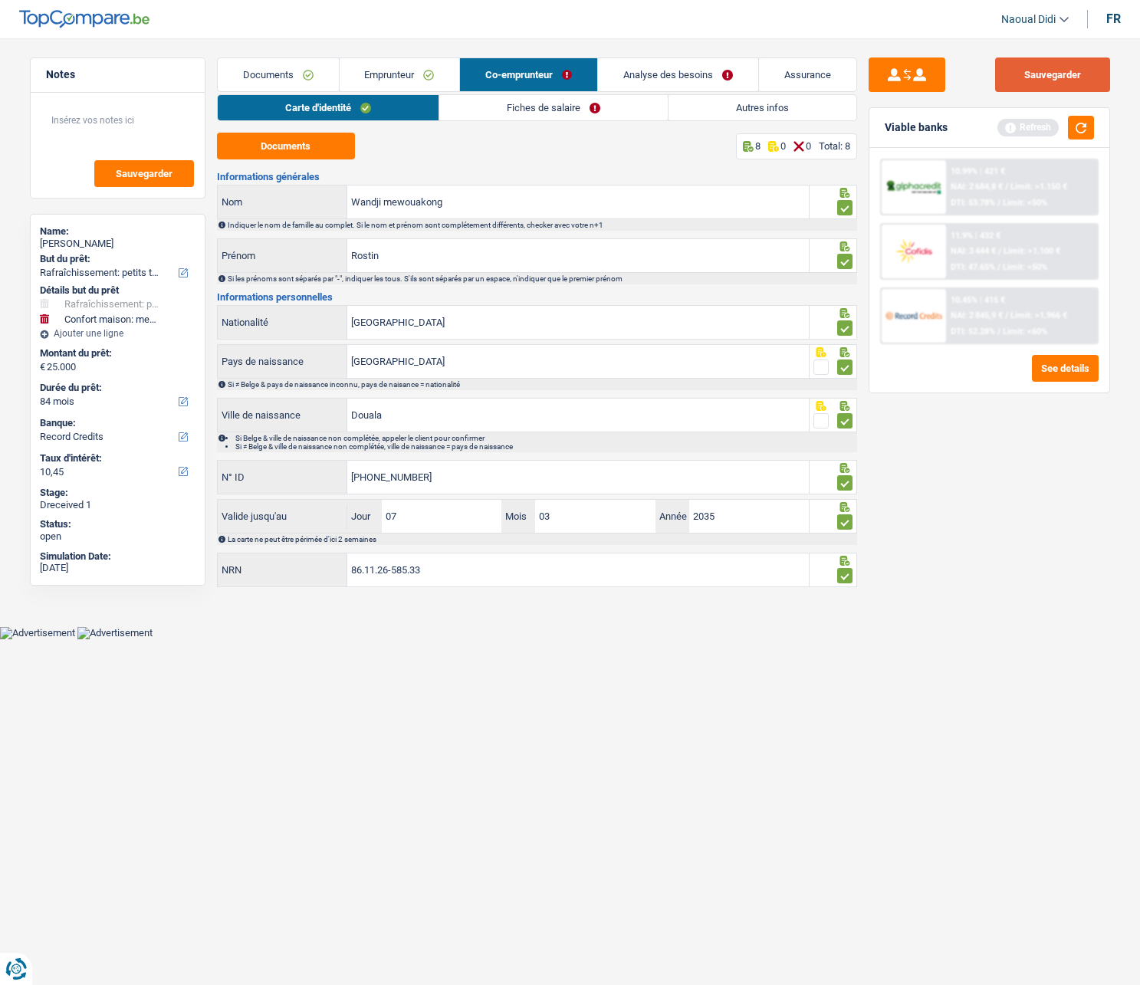
click at [1045, 77] on button "Sauvegarder" at bounding box center [1052, 74] width 115 height 34
click at [530, 104] on link "Fiches de salaire" at bounding box center [553, 107] width 228 height 25
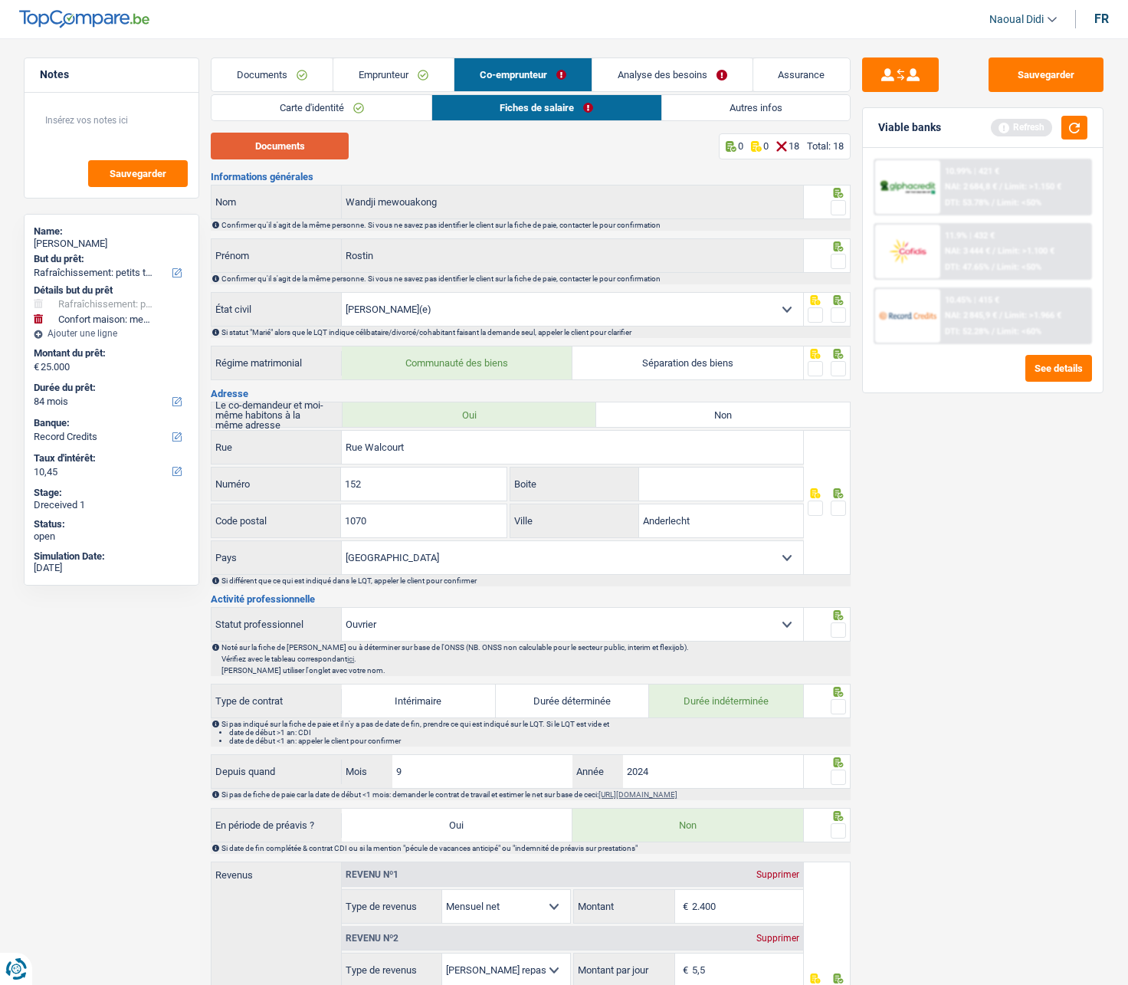
click at [303, 153] on button "Documents" at bounding box center [280, 146] width 138 height 27
click at [839, 206] on span at bounding box center [838, 207] width 15 height 15
click at [0, 0] on input "radio" at bounding box center [0, 0] width 0 height 0
click at [836, 255] on span at bounding box center [838, 261] width 15 height 15
click at [0, 0] on input "radio" at bounding box center [0, 0] width 0 height 0
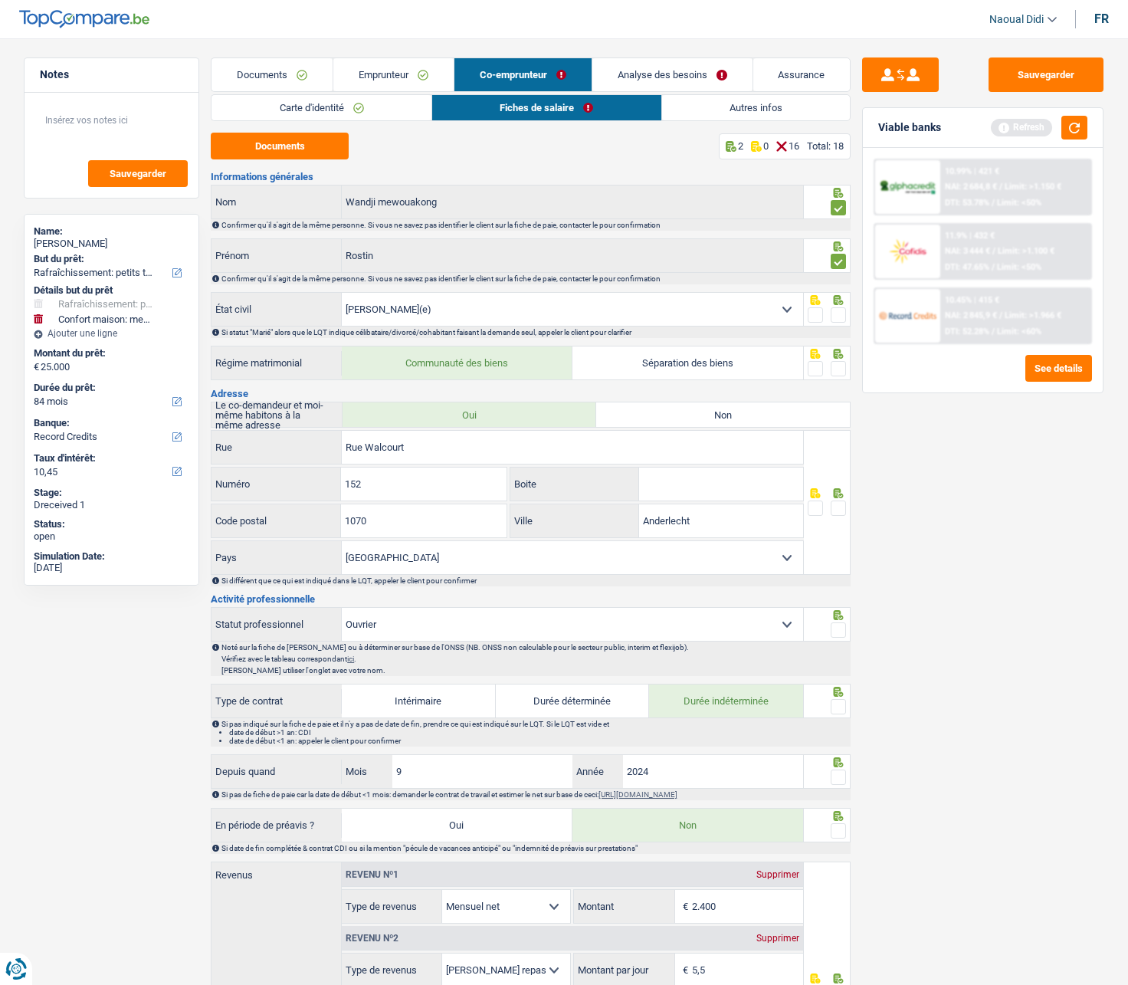
click at [835, 318] on span at bounding box center [838, 314] width 15 height 15
click at [0, 0] on input "radio" at bounding box center [0, 0] width 0 height 0
click at [835, 366] on span at bounding box center [838, 368] width 15 height 15
click at [0, 0] on input "radio" at bounding box center [0, 0] width 0 height 0
click at [840, 510] on span at bounding box center [838, 507] width 15 height 15
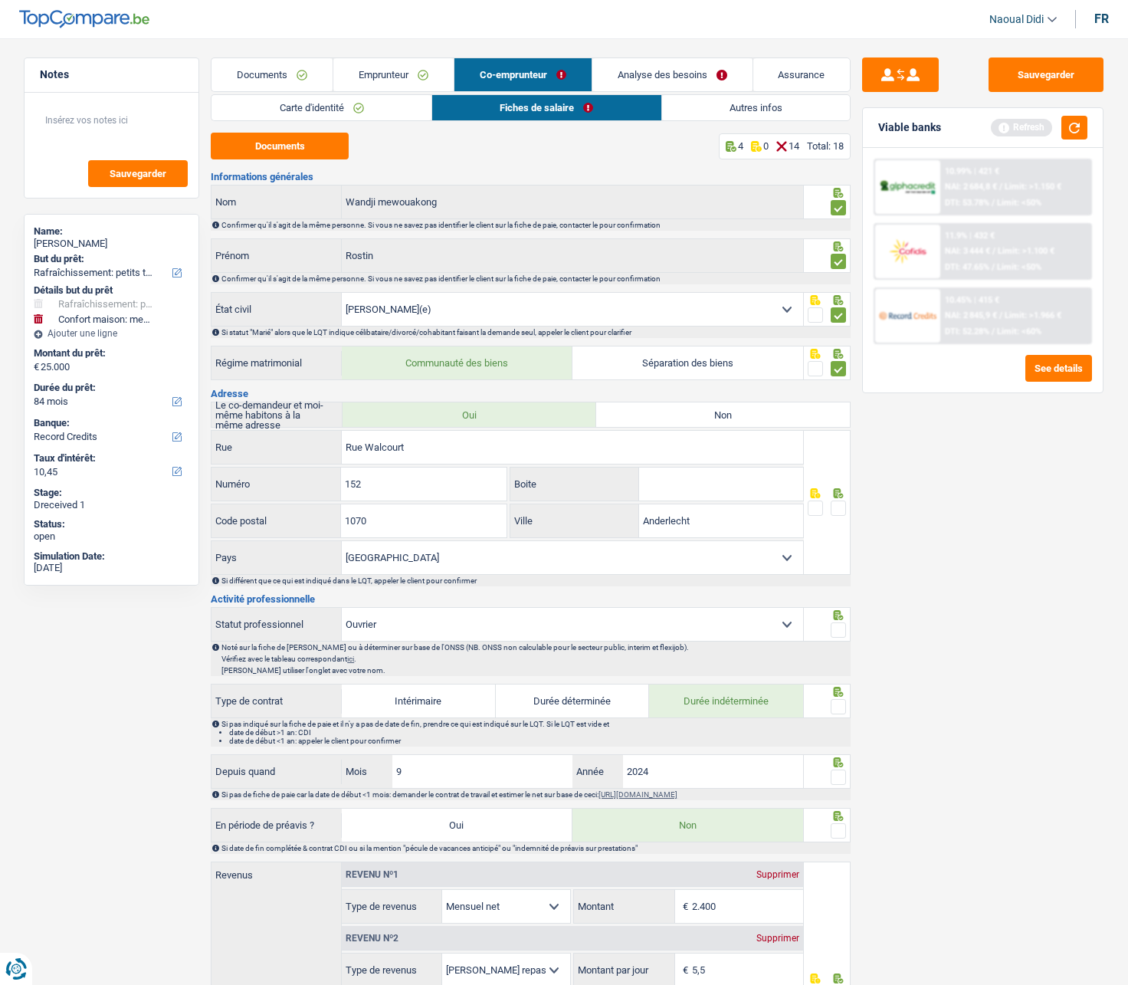
click at [0, 0] on input "radio" at bounding box center [0, 0] width 0 height 0
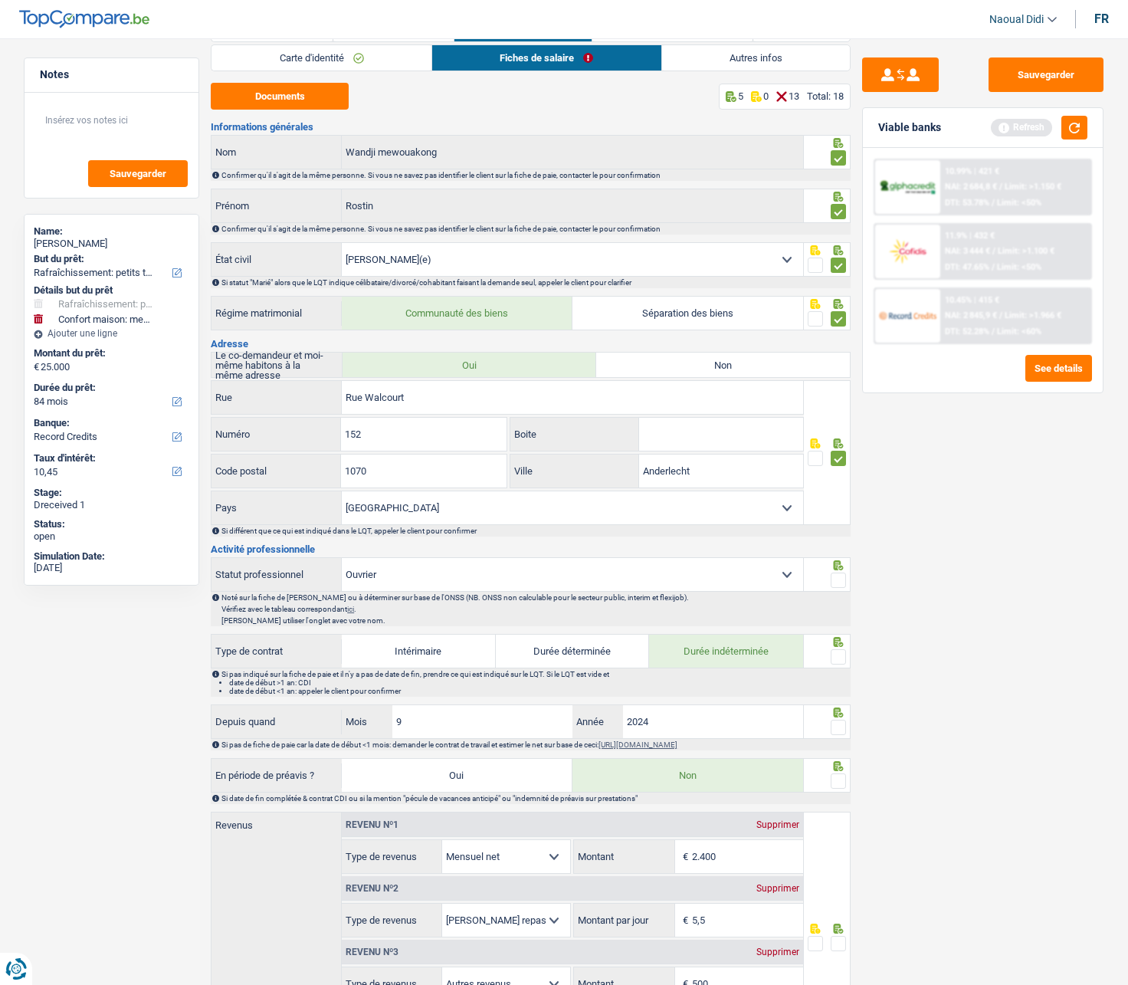
scroll to position [77, 0]
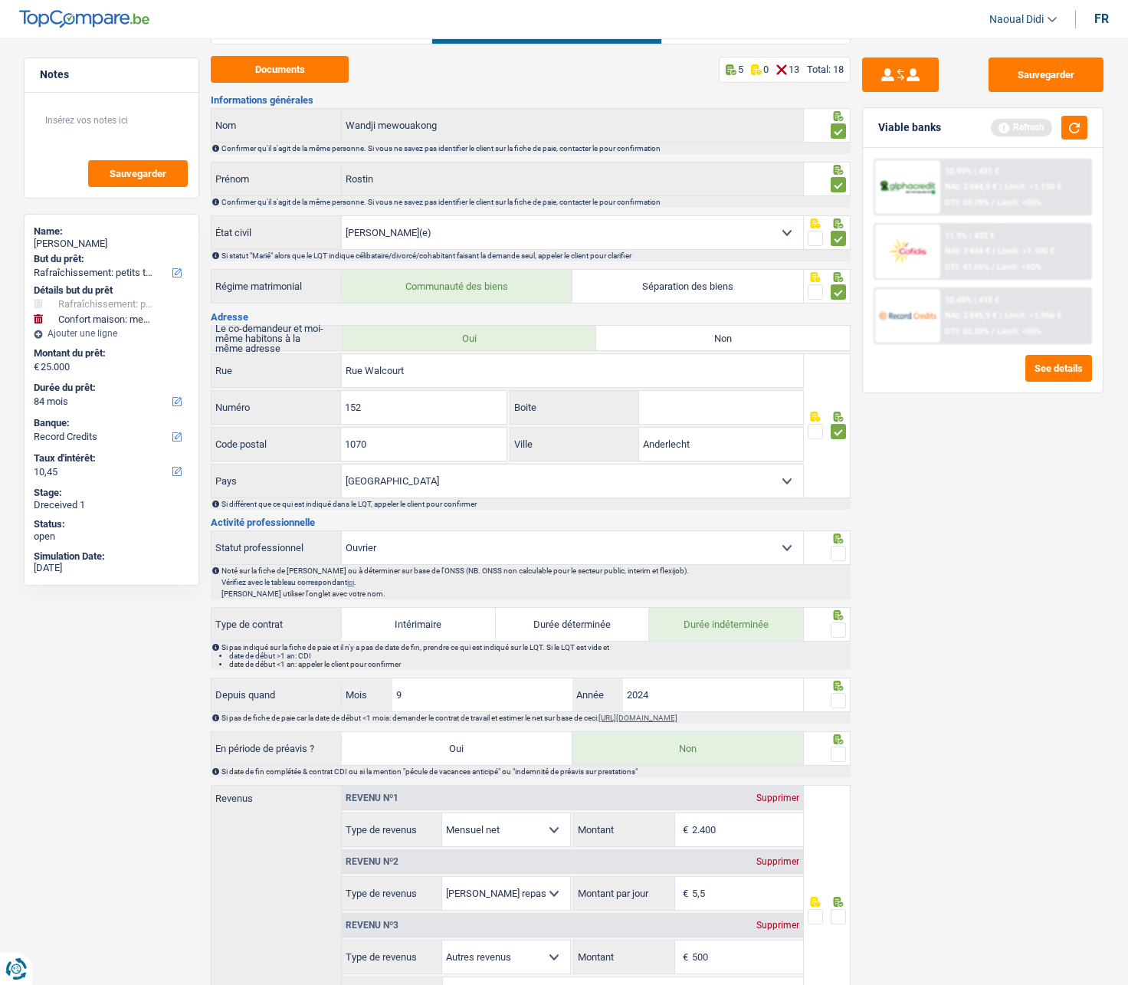
click at [835, 553] on span at bounding box center [838, 553] width 15 height 15
click at [0, 0] on input "radio" at bounding box center [0, 0] width 0 height 0
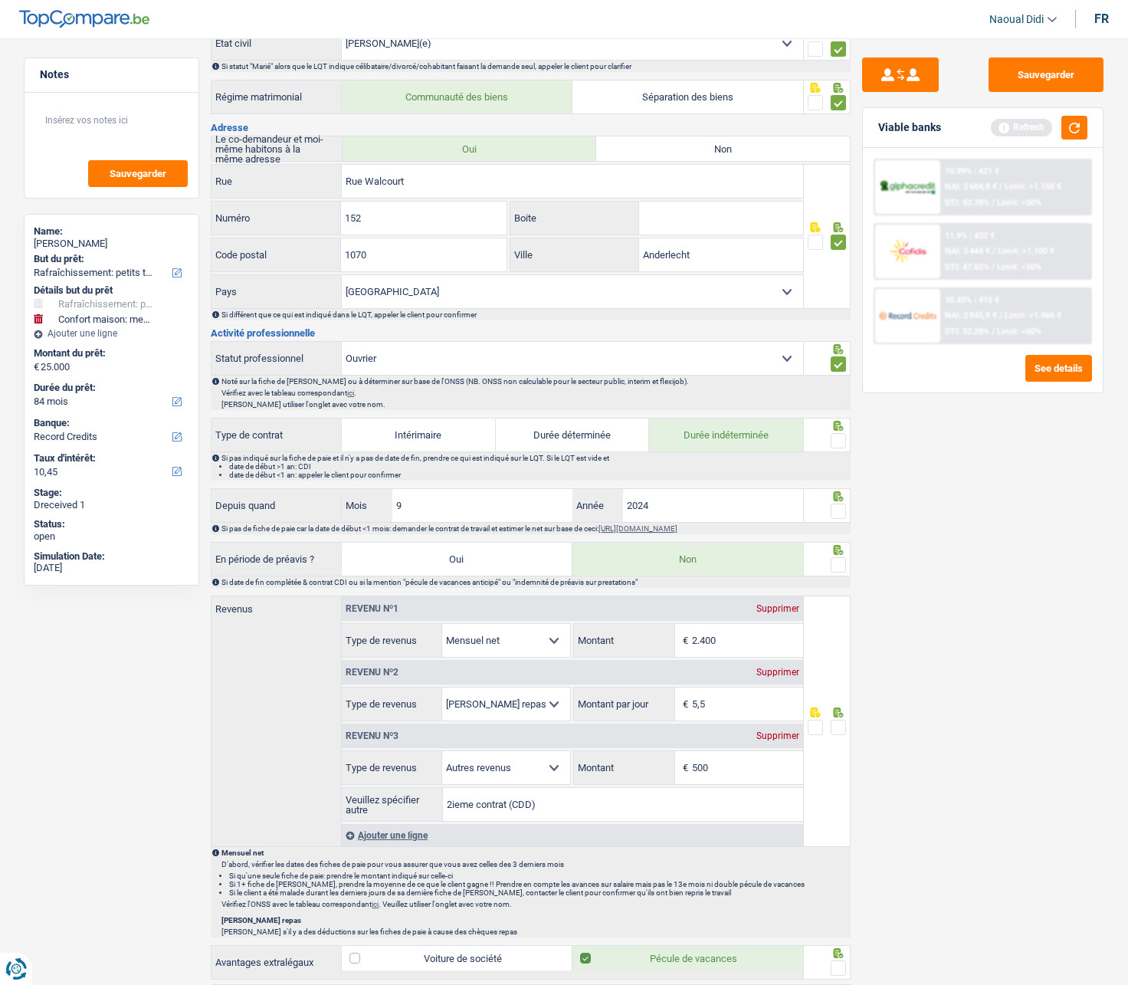
scroll to position [307, 0]
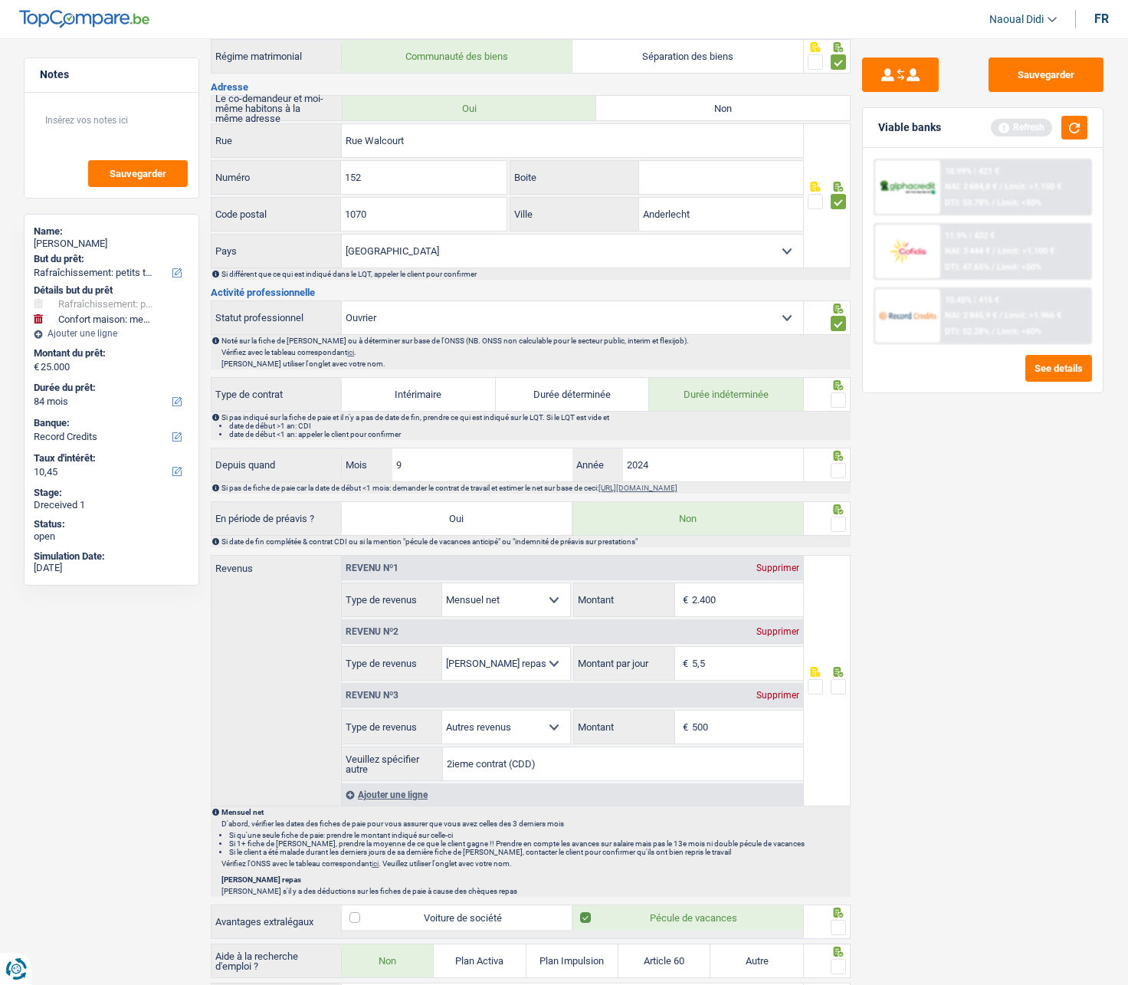
click at [838, 402] on span at bounding box center [838, 399] width 15 height 15
click at [0, 0] on input "radio" at bounding box center [0, 0] width 0 height 0
click at [841, 473] on span at bounding box center [838, 470] width 15 height 15
click at [0, 0] on input "radio" at bounding box center [0, 0] width 0 height 0
click at [837, 520] on span at bounding box center [838, 524] width 15 height 15
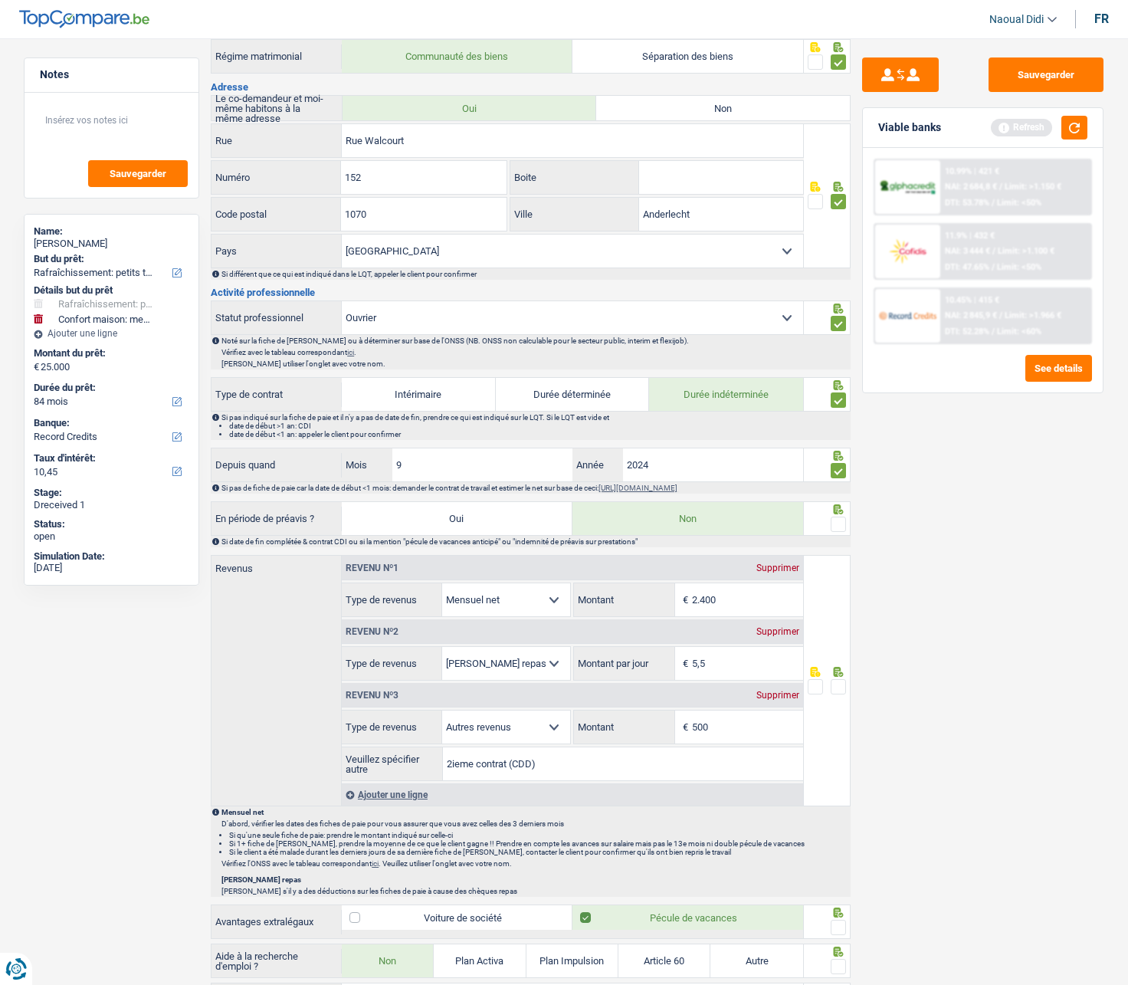
click at [0, 0] on input "radio" at bounding box center [0, 0] width 0 height 0
click at [731, 559] on input "2.400" at bounding box center [747, 599] width 111 height 33
type input "2.189"
click at [733, 559] on input "5,5" at bounding box center [747, 663] width 111 height 33
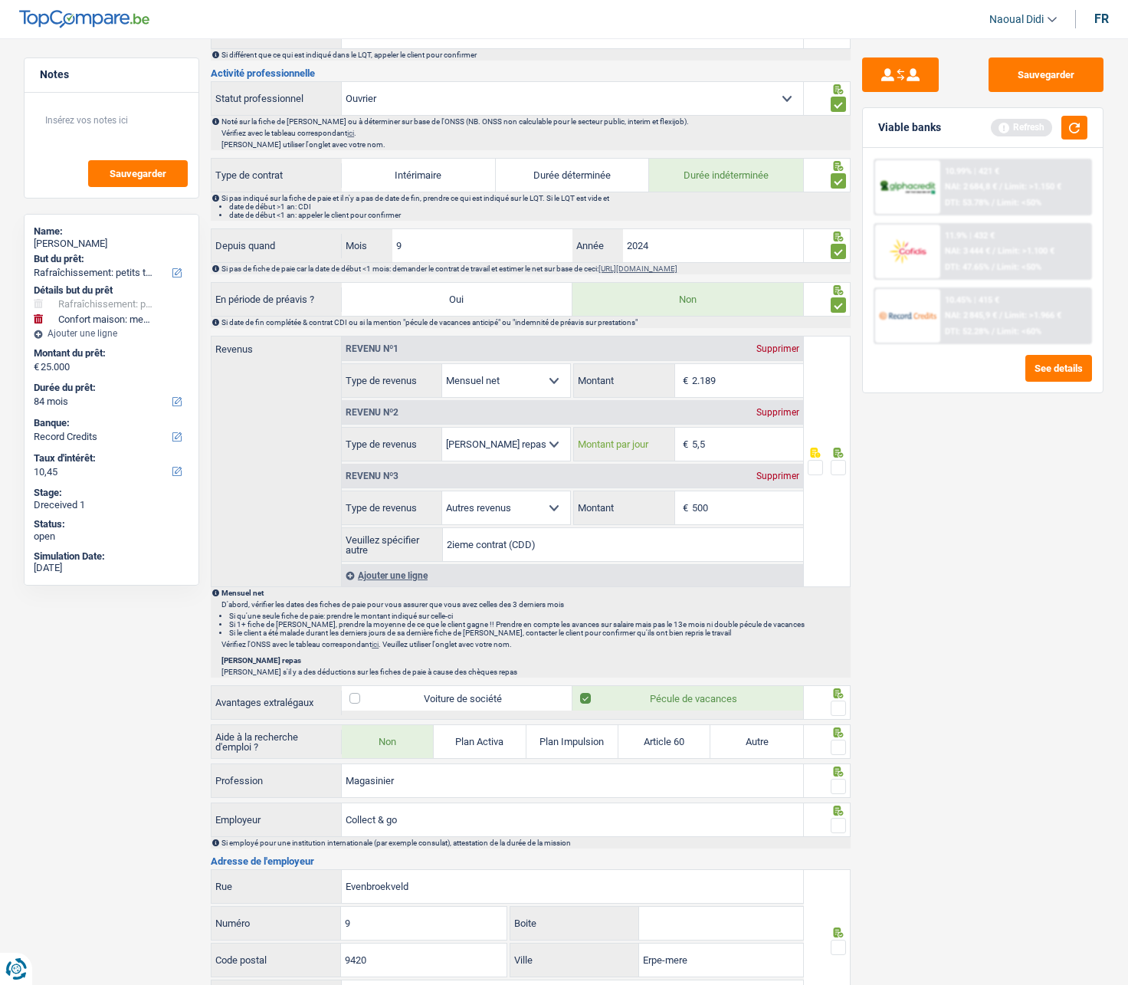
scroll to position [494, 0]
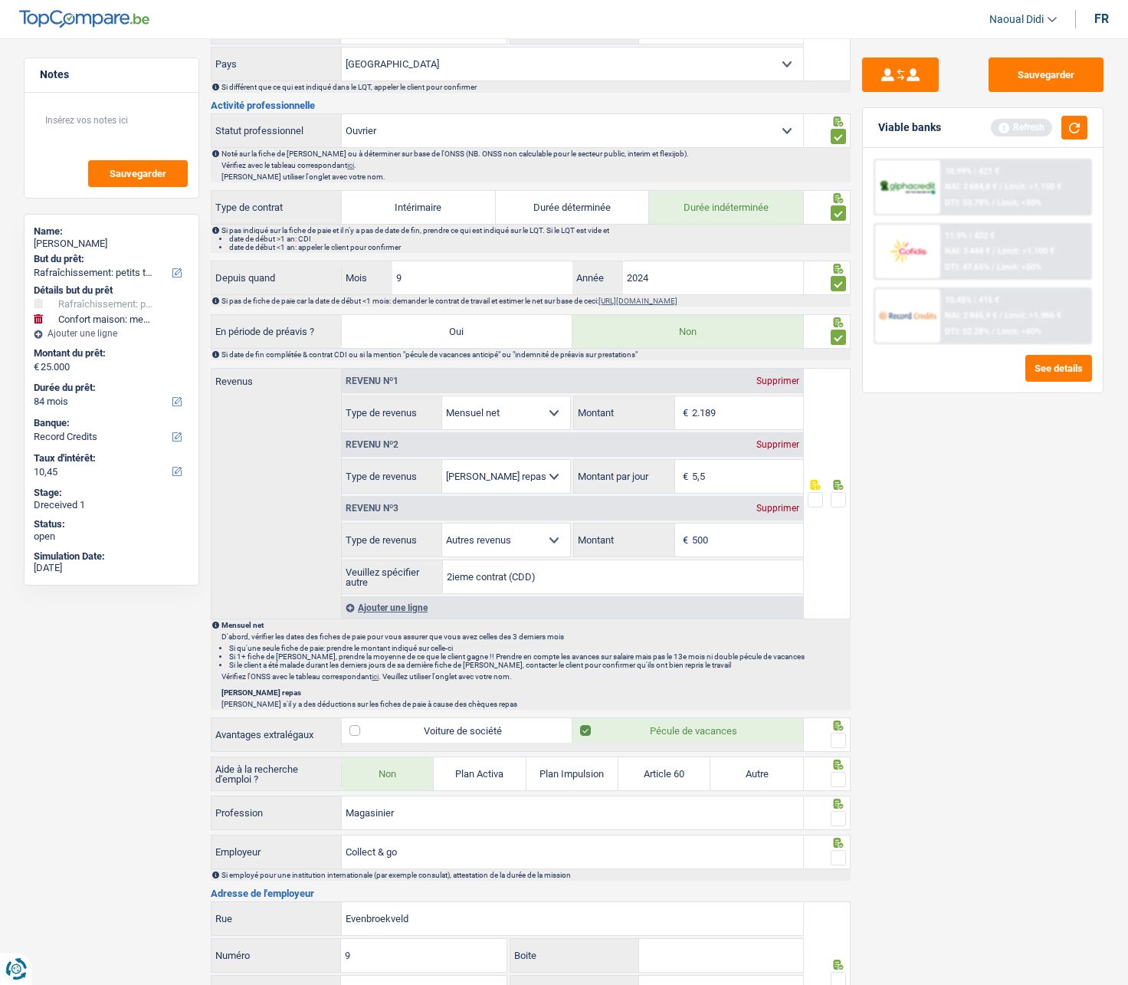
click at [841, 498] on span at bounding box center [838, 499] width 15 height 15
click at [0, 0] on input "radio" at bounding box center [0, 0] width 0 height 0
click at [738, 476] on input "5,5" at bounding box center [747, 476] width 111 height 33
click at [891, 482] on div "Sauvegarder Viable banks Refresh 10.99% | 421 € NAI: 2 684,8 € / Limit: >1.150 …" at bounding box center [983, 506] width 264 height 899
click at [743, 479] on input "5,0" at bounding box center [747, 476] width 111 height 33
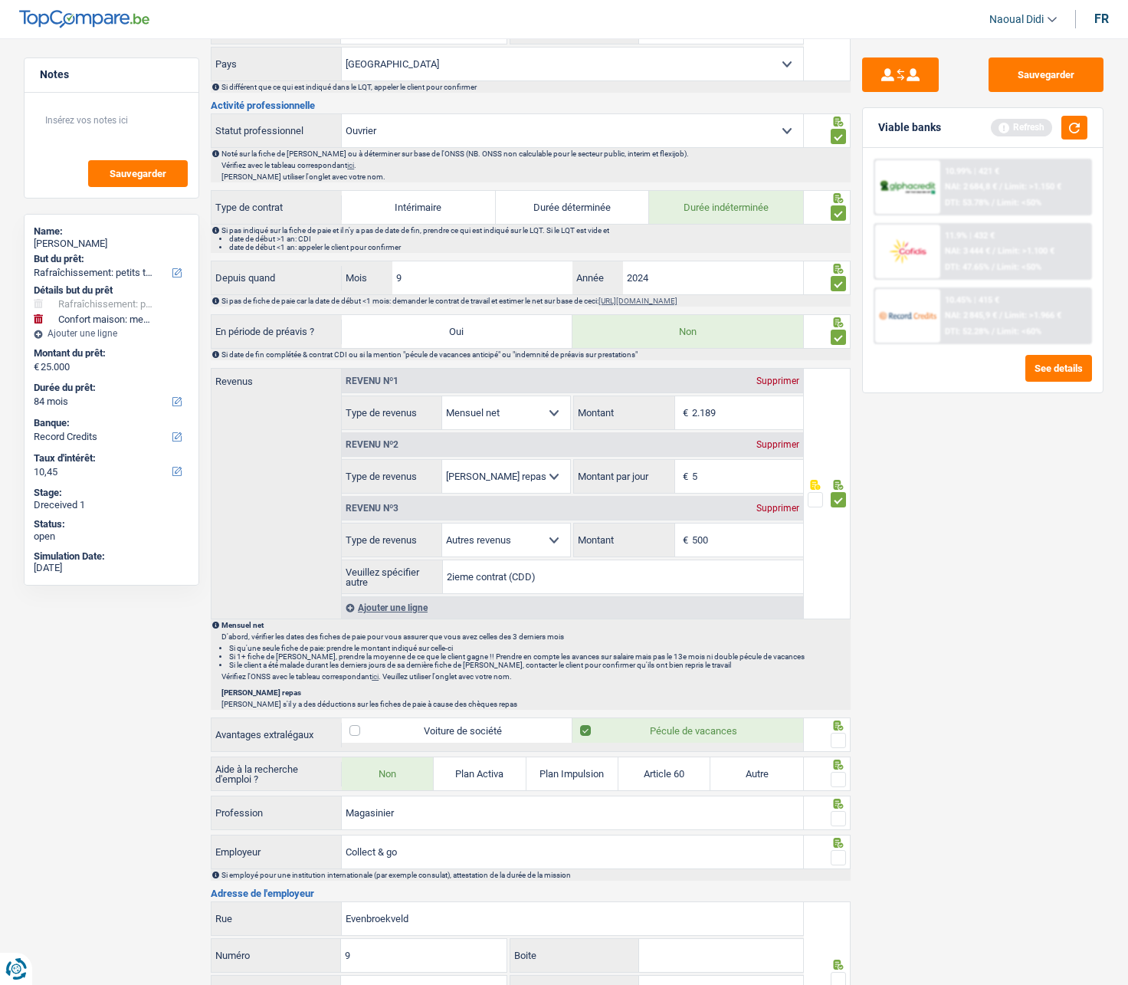
type input "5,0"
click at [899, 523] on div "Sauvegarder Viable banks Refresh 10.99% | 421 € NAI: 2 684,8 € / Limit: >1.150 …" at bounding box center [983, 506] width 264 height 899
click at [732, 482] on input "5,0" at bounding box center [747, 476] width 111 height 33
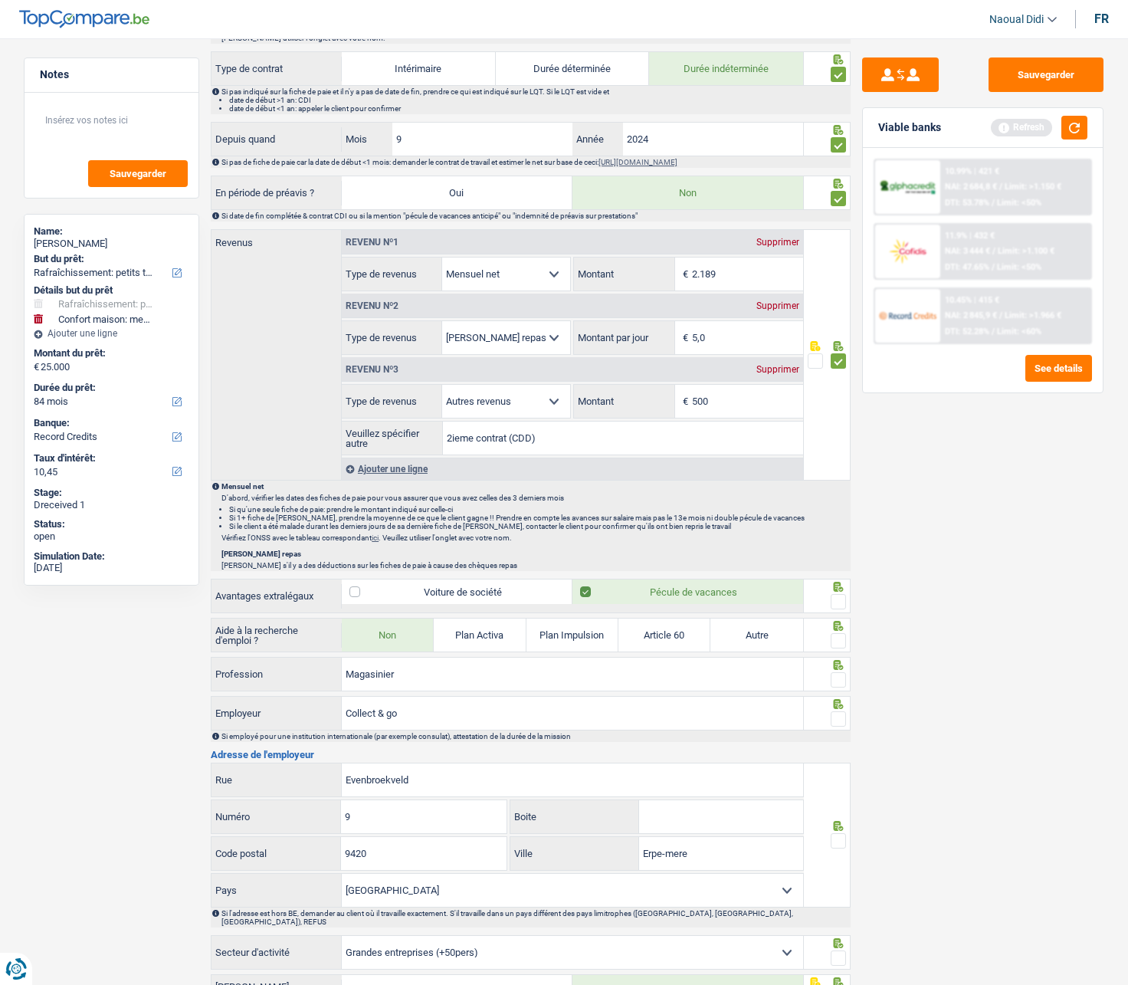
scroll to position [647, 0]
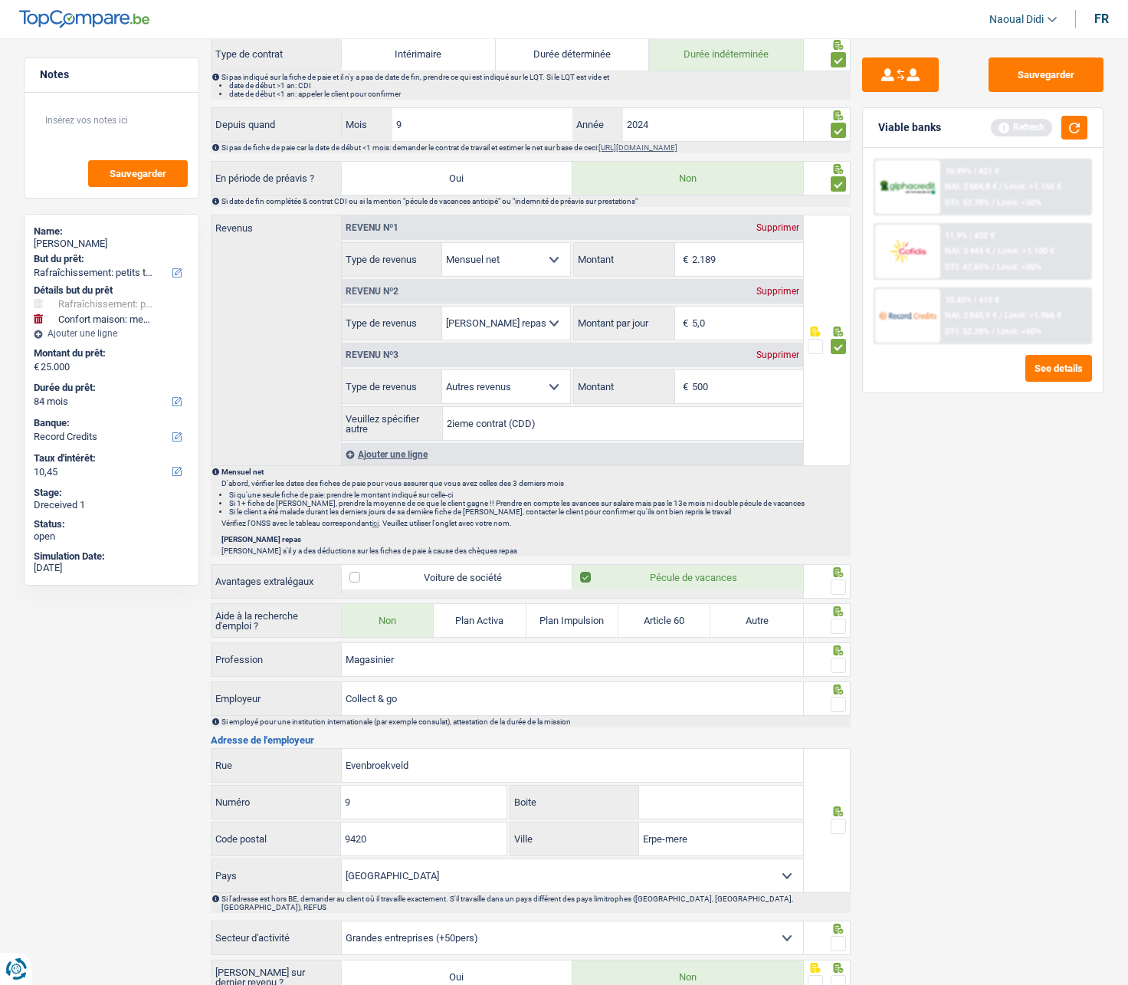
click at [834, 559] on span at bounding box center [838, 586] width 15 height 15
click at [0, 0] on input "radio" at bounding box center [0, 0] width 0 height 0
click at [841, 559] on span at bounding box center [838, 625] width 15 height 15
click at [0, 0] on input "radio" at bounding box center [0, 0] width 0 height 0
click at [838, 559] on span at bounding box center [838, 665] width 15 height 15
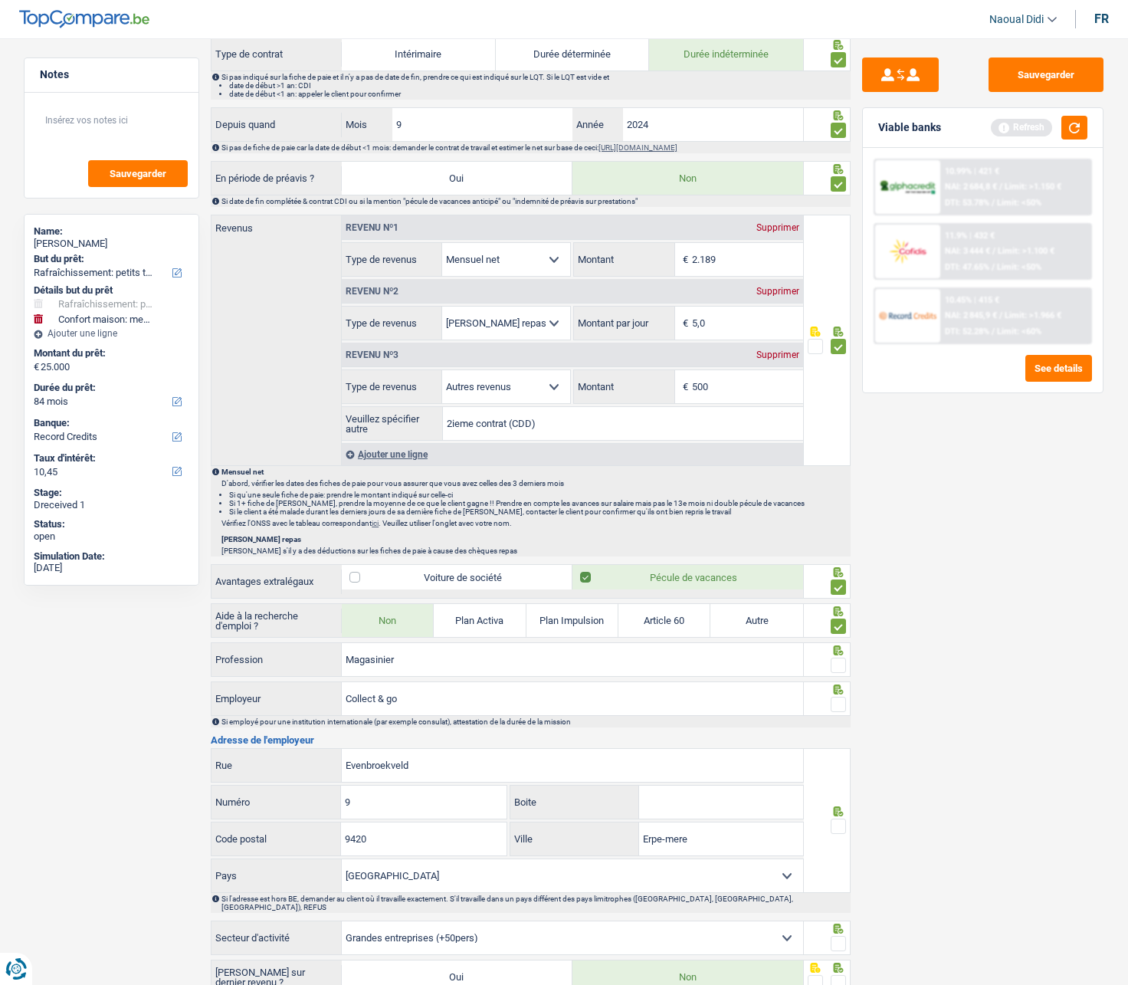
click at [0, 0] on input "radio" at bounding box center [0, 0] width 0 height 0
click at [420, 559] on input "Collect & go" at bounding box center [572, 698] width 461 height 33
type input "C"
type input "E-logistics"
click at [837, 559] on span at bounding box center [838, 704] width 15 height 15
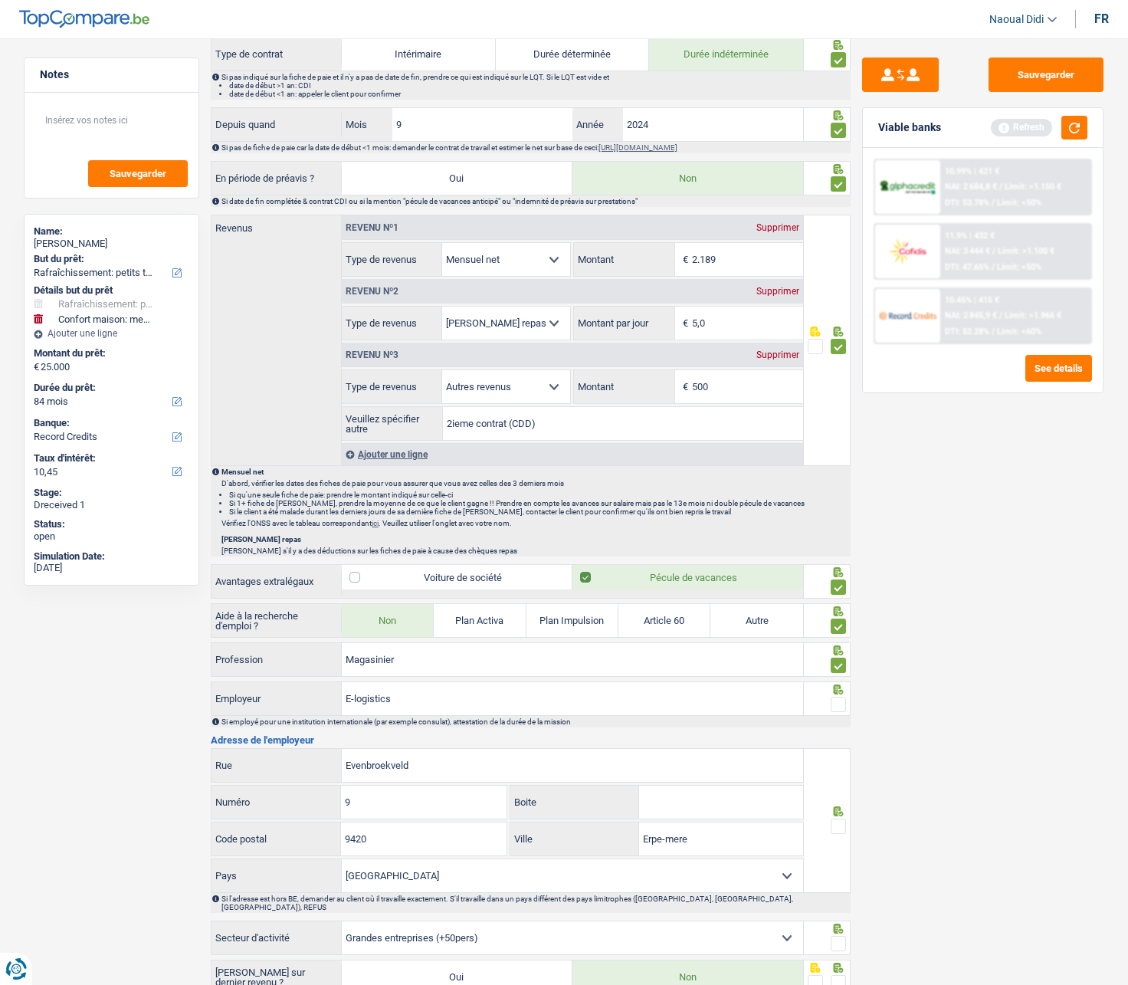
click at [0, 0] on input "radio" at bounding box center [0, 0] width 0 height 0
click at [311, 559] on div "Evenbroekveld Rue" at bounding box center [507, 765] width 593 height 34
type input "EDINGENSESTEENWEG"
drag, startPoint x: 395, startPoint y: 805, endPoint x: 310, endPoint y: 784, distance: 88.3
click at [310, 559] on div "EDINGENSESTEENWEG Rue 9 Numéro Boite 9420 Code postal Erpe-mere Ville Belgique …" at bounding box center [507, 820] width 593 height 145
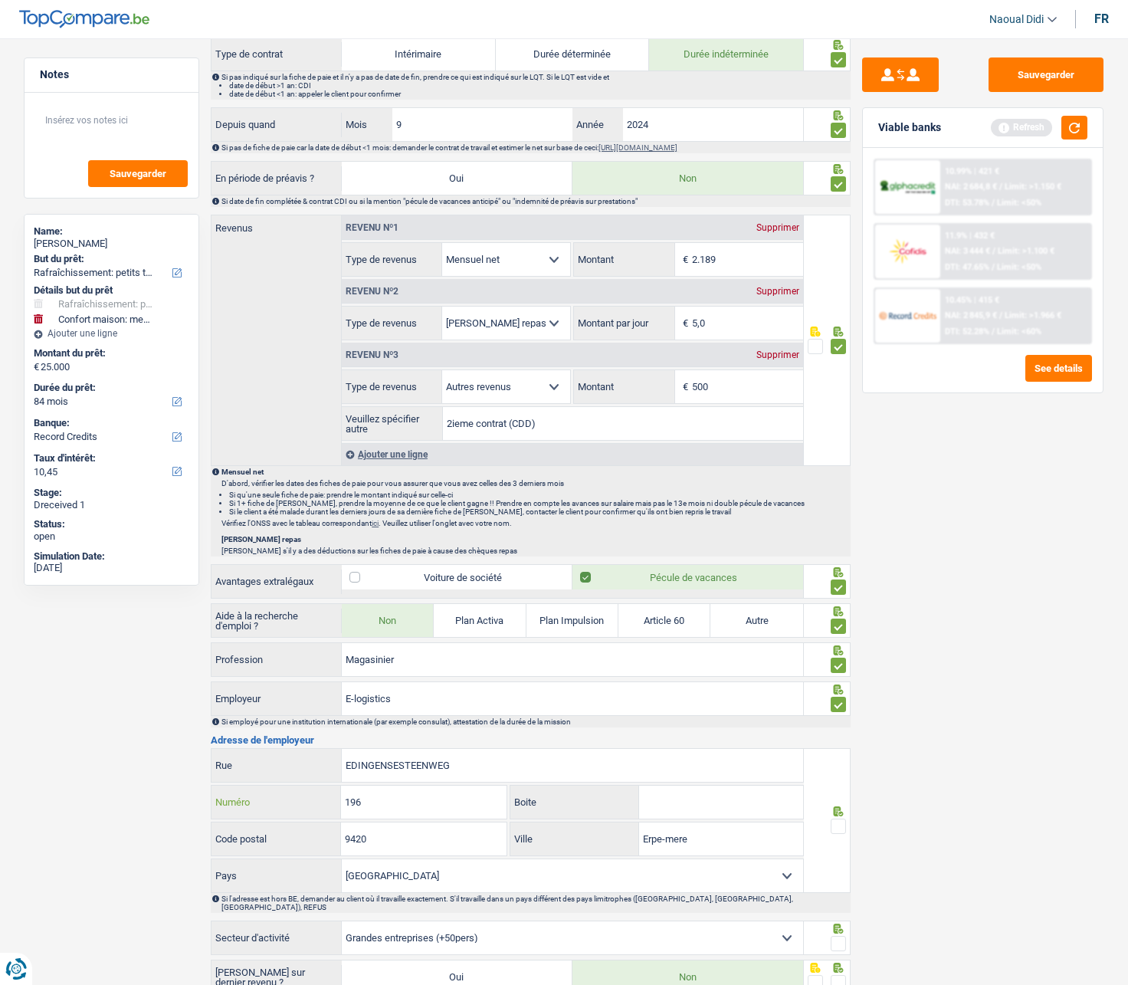
type input "196"
drag, startPoint x: 398, startPoint y: 842, endPoint x: 272, endPoint y: 827, distance: 126.6
click at [272, 559] on div "9420 Code postal" at bounding box center [359, 838] width 295 height 33
type input "1500"
drag, startPoint x: 712, startPoint y: 836, endPoint x: 564, endPoint y: 836, distance: 147.9
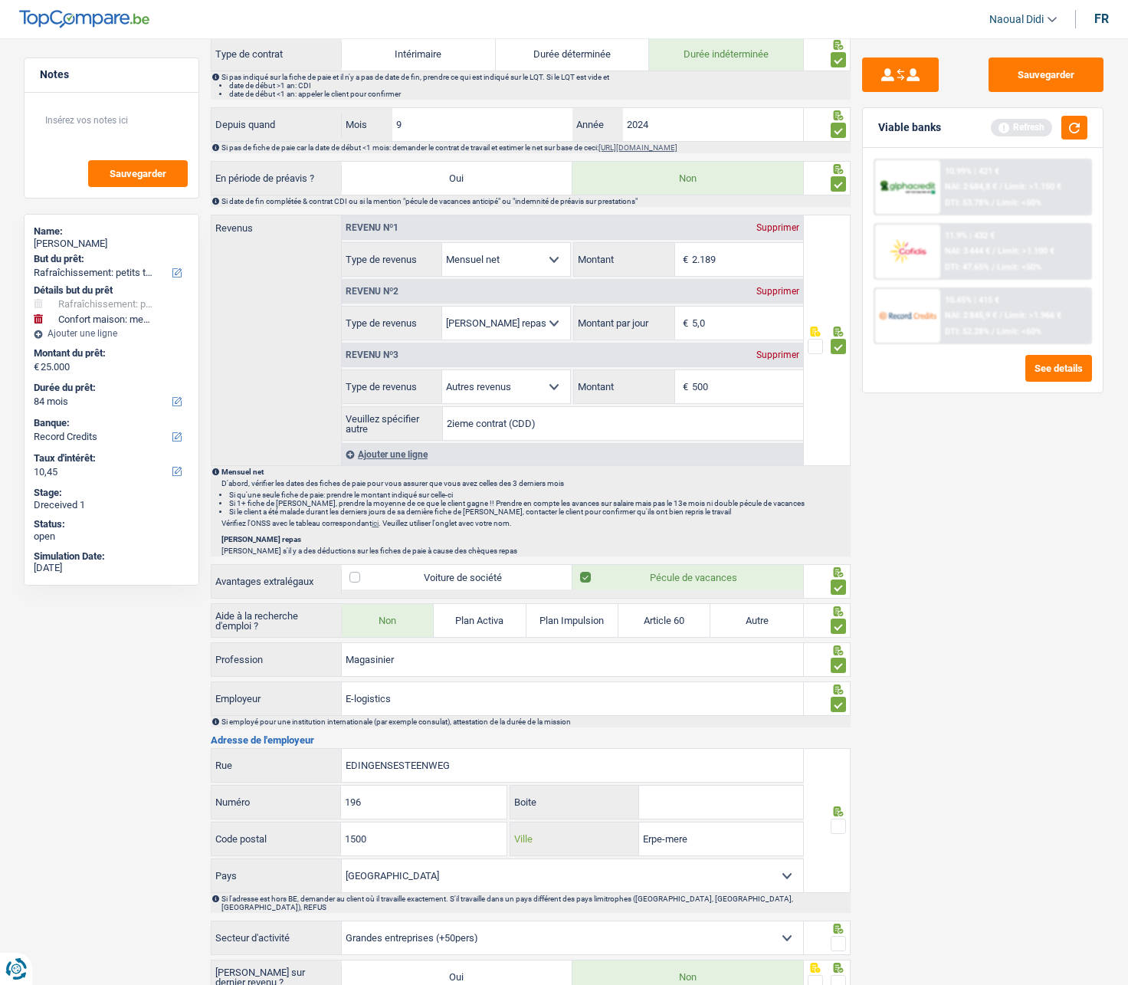
click at [564, 559] on div "Erpe-mere Ville" at bounding box center [656, 838] width 293 height 33
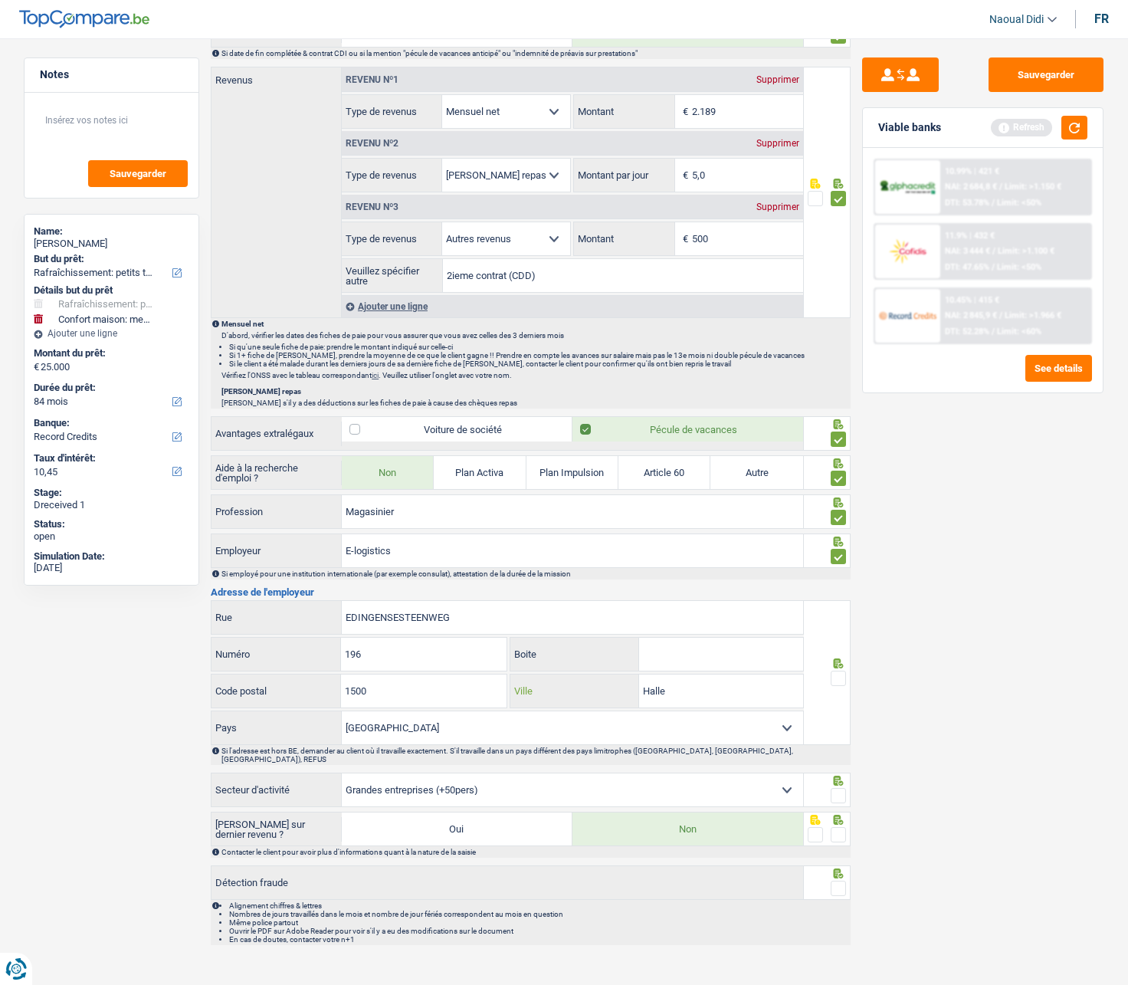
scroll to position [800, 0]
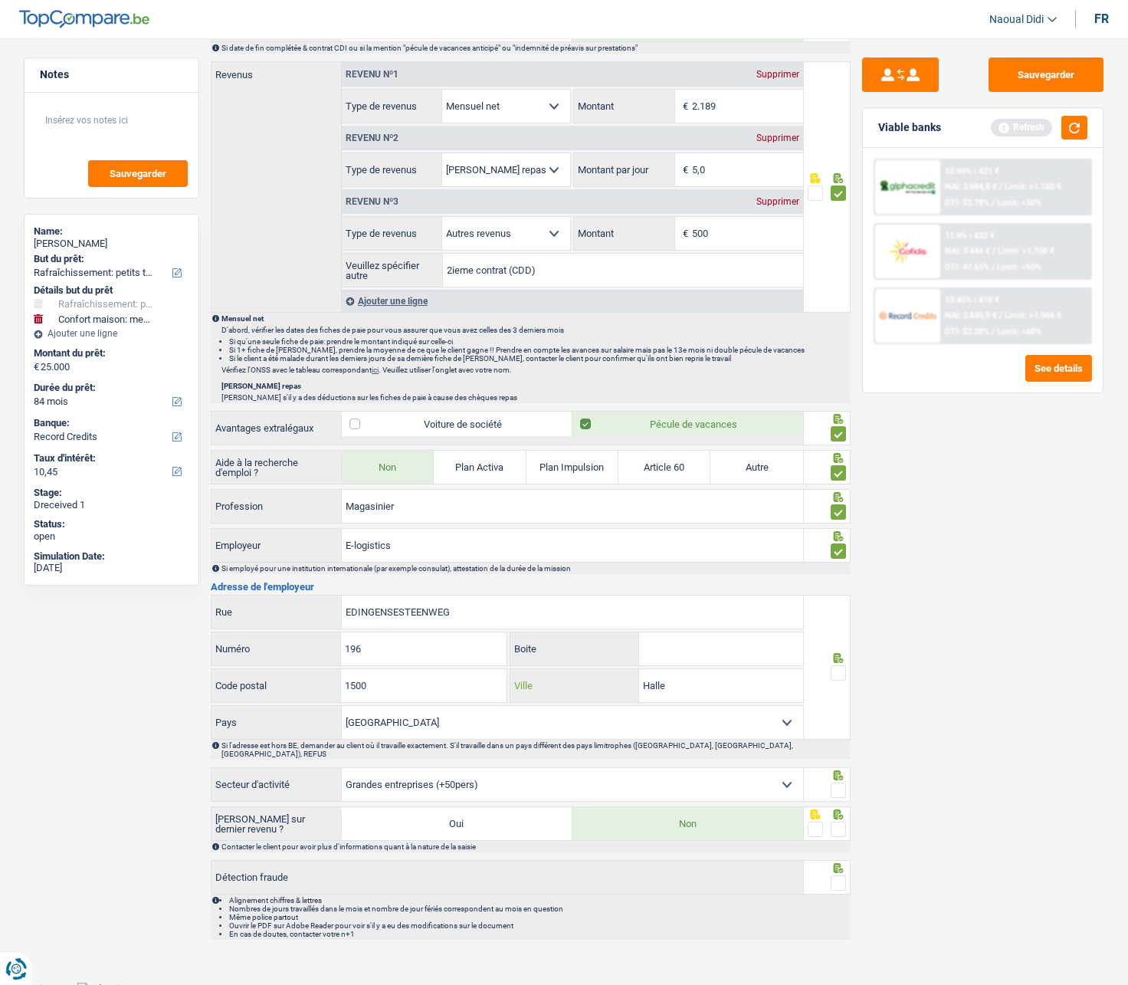
type input "Halle"
click at [844, 559] on span at bounding box center [838, 672] width 15 height 15
click at [0, 0] on input "radio" at bounding box center [0, 0] width 0 height 0
click at [844, 559] on div at bounding box center [838, 790] width 15 height 19
click at [838, 559] on span at bounding box center [838, 789] width 15 height 15
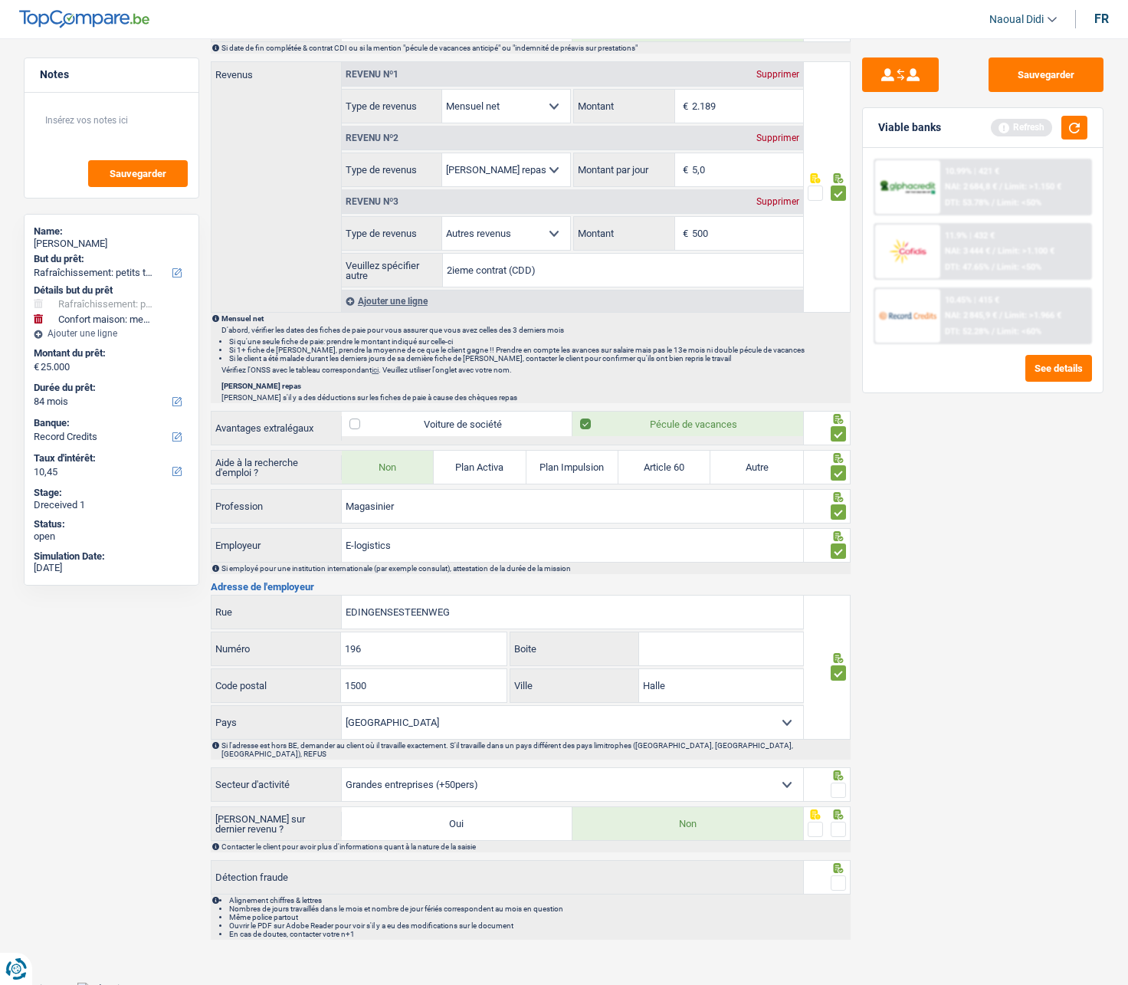
click at [0, 0] on input "radio" at bounding box center [0, 0] width 0 height 0
drag, startPoint x: 840, startPoint y: 822, endPoint x: 838, endPoint y: 836, distance: 14.7
click at [839, 559] on span at bounding box center [838, 829] width 15 height 15
click at [0, 0] on input "radio" at bounding box center [0, 0] width 0 height 0
click at [835, 559] on span at bounding box center [838, 882] width 15 height 15
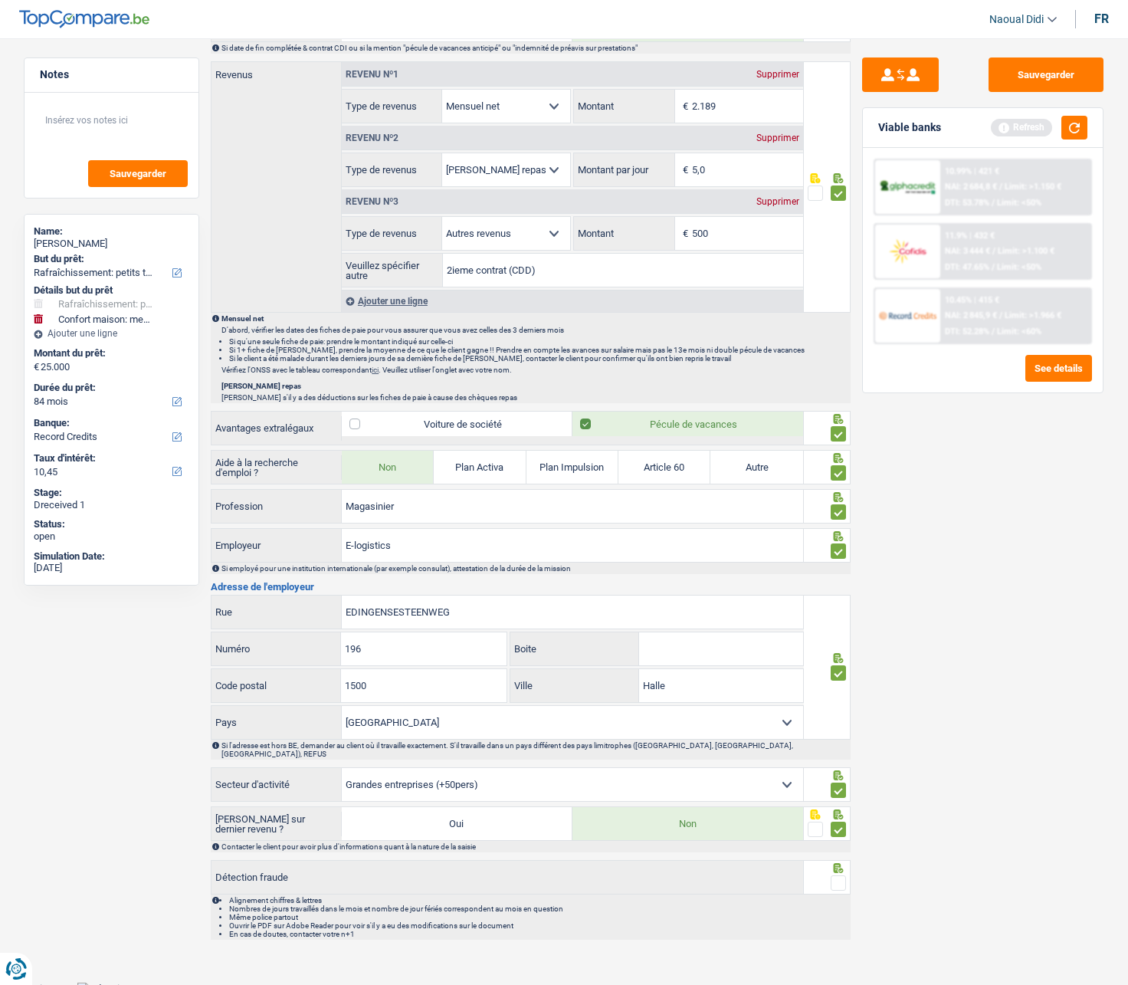
click at [0, 0] on input "radio" at bounding box center [0, 0] width 0 height 0
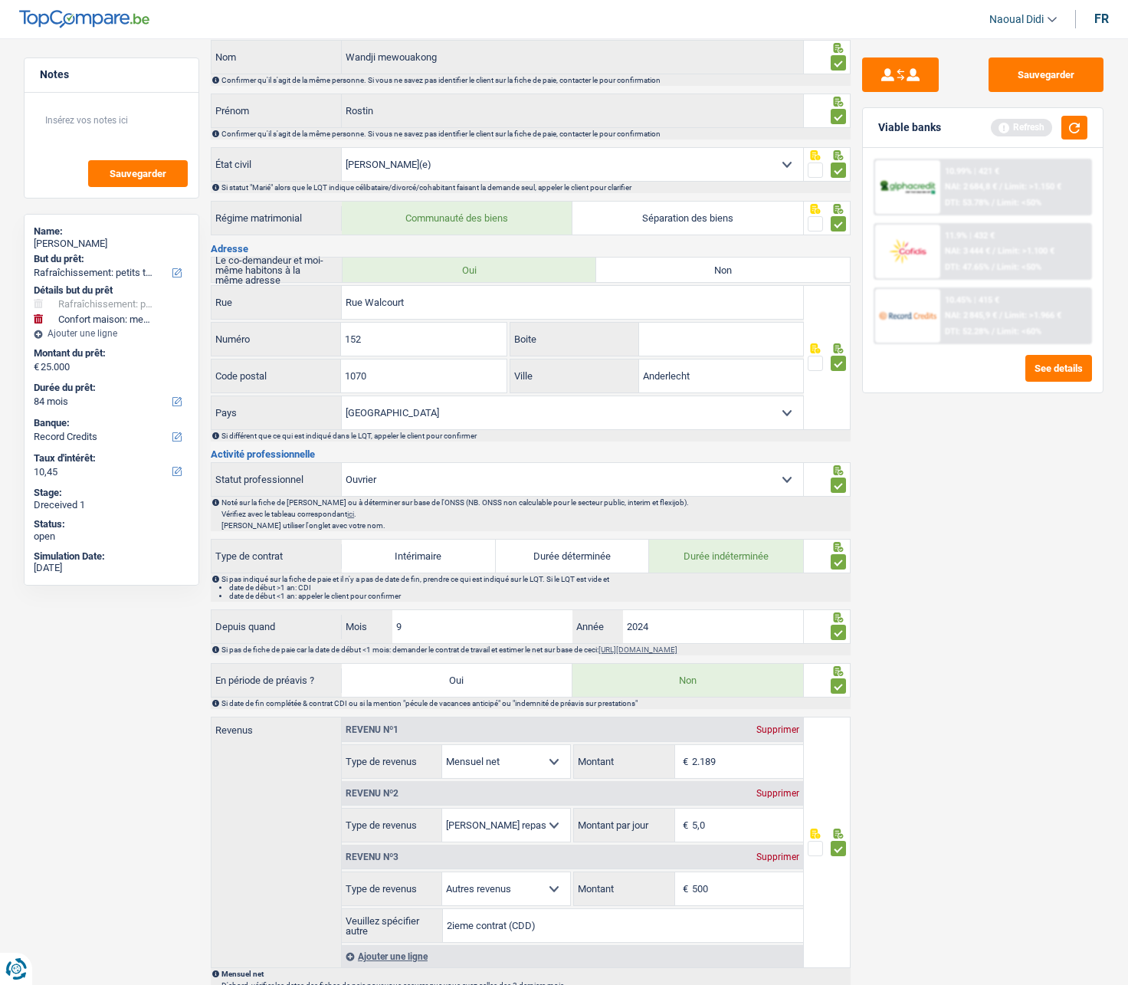
scroll to position [0, 0]
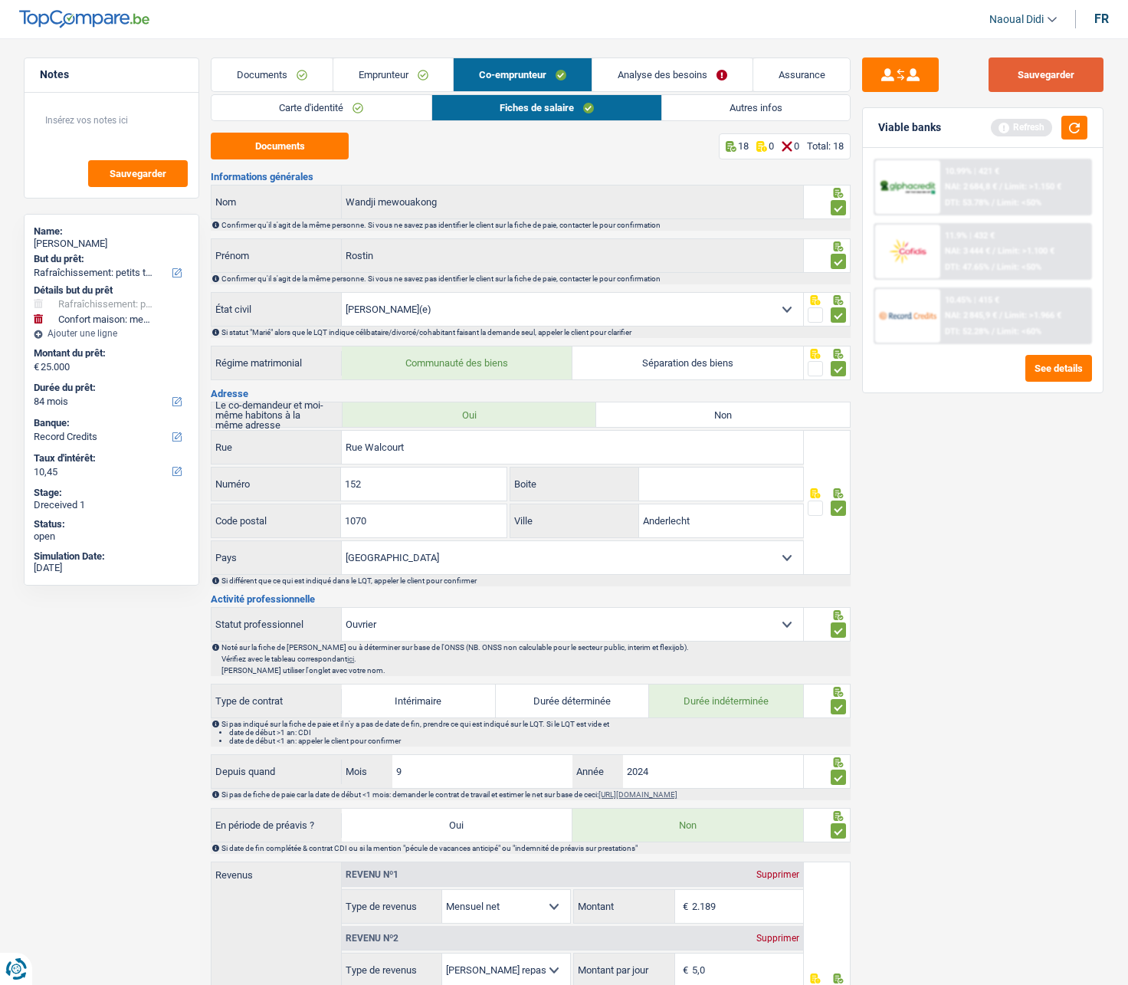
click at [1020, 83] on button "Sauvegarder" at bounding box center [1046, 74] width 115 height 34
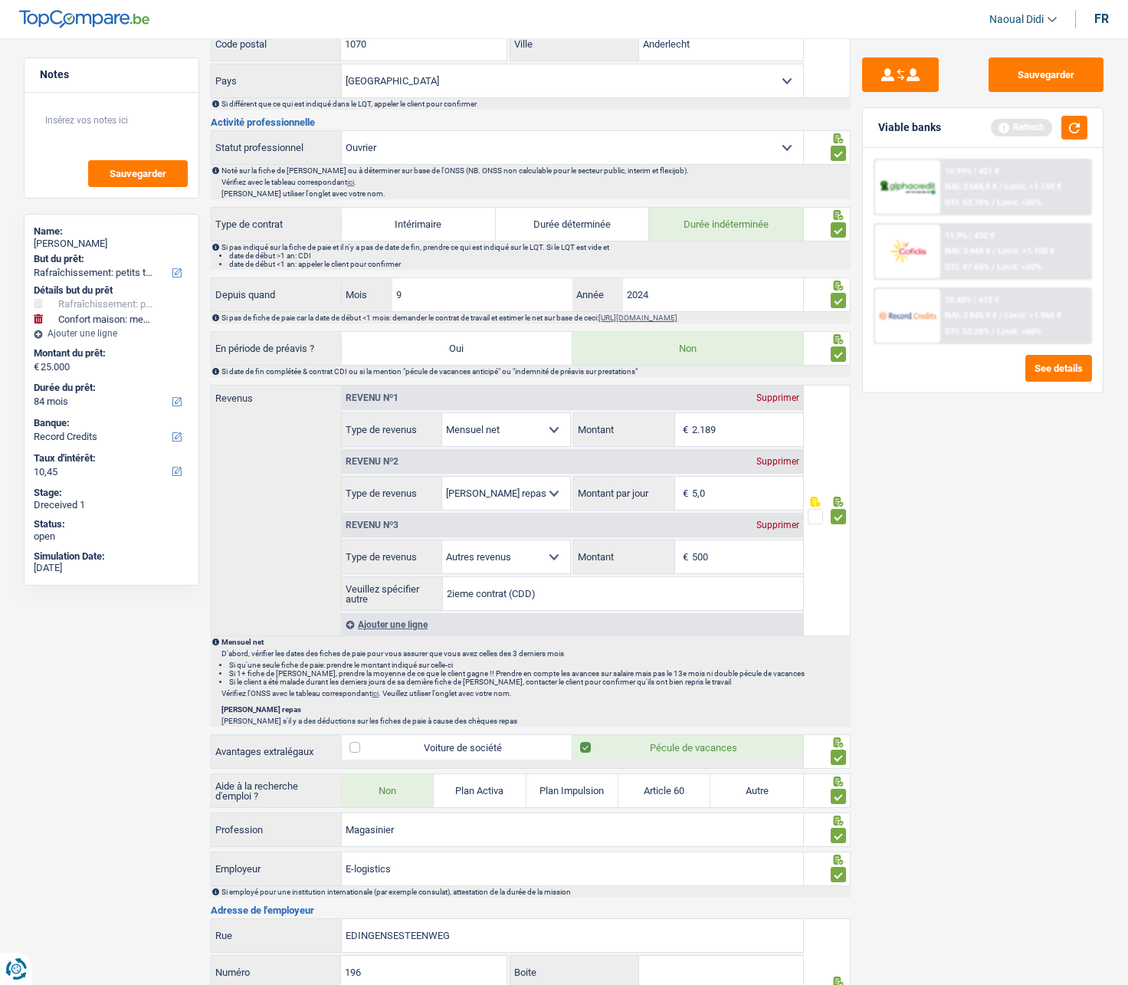
scroll to position [536, 0]
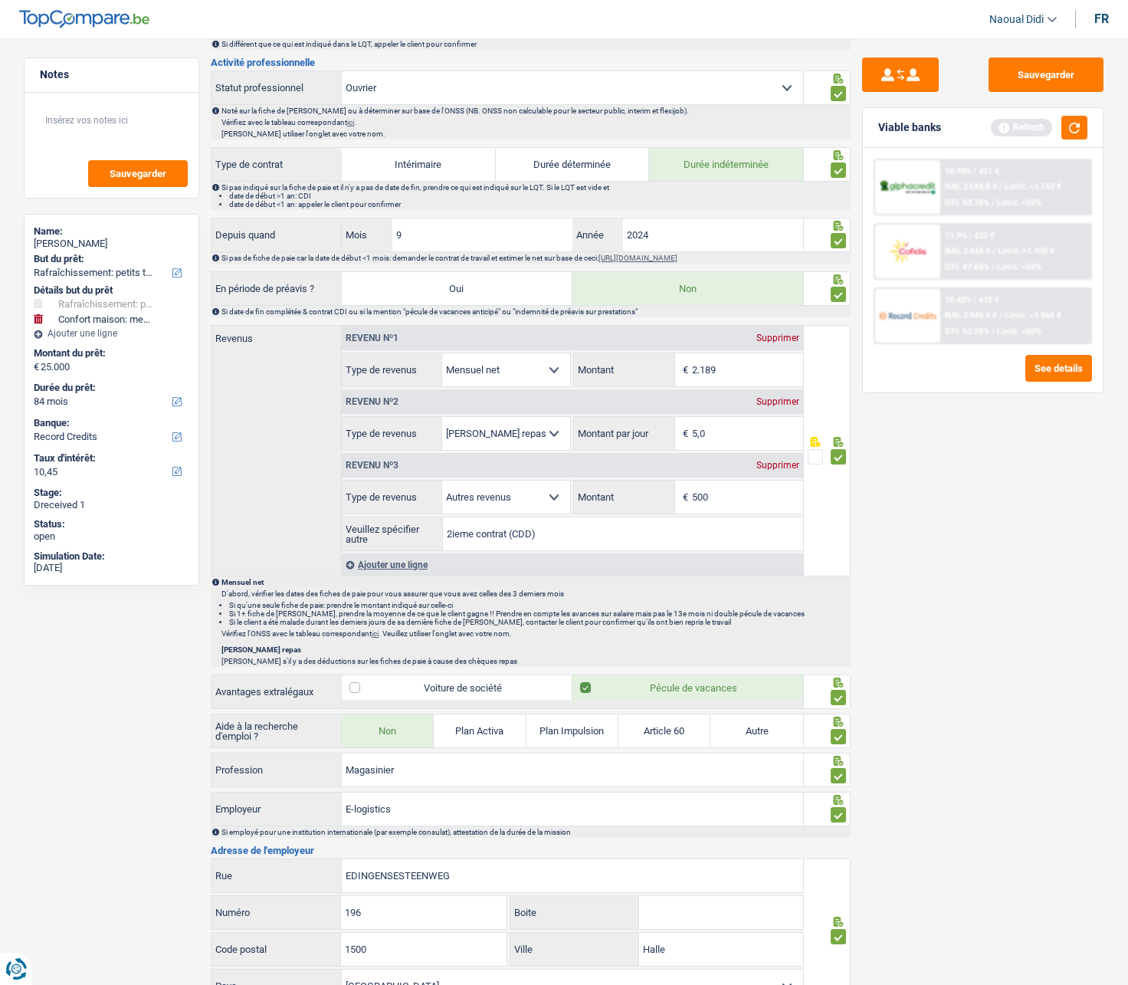
click at [767, 463] on div "Supprimer" at bounding box center [778, 465] width 51 height 9
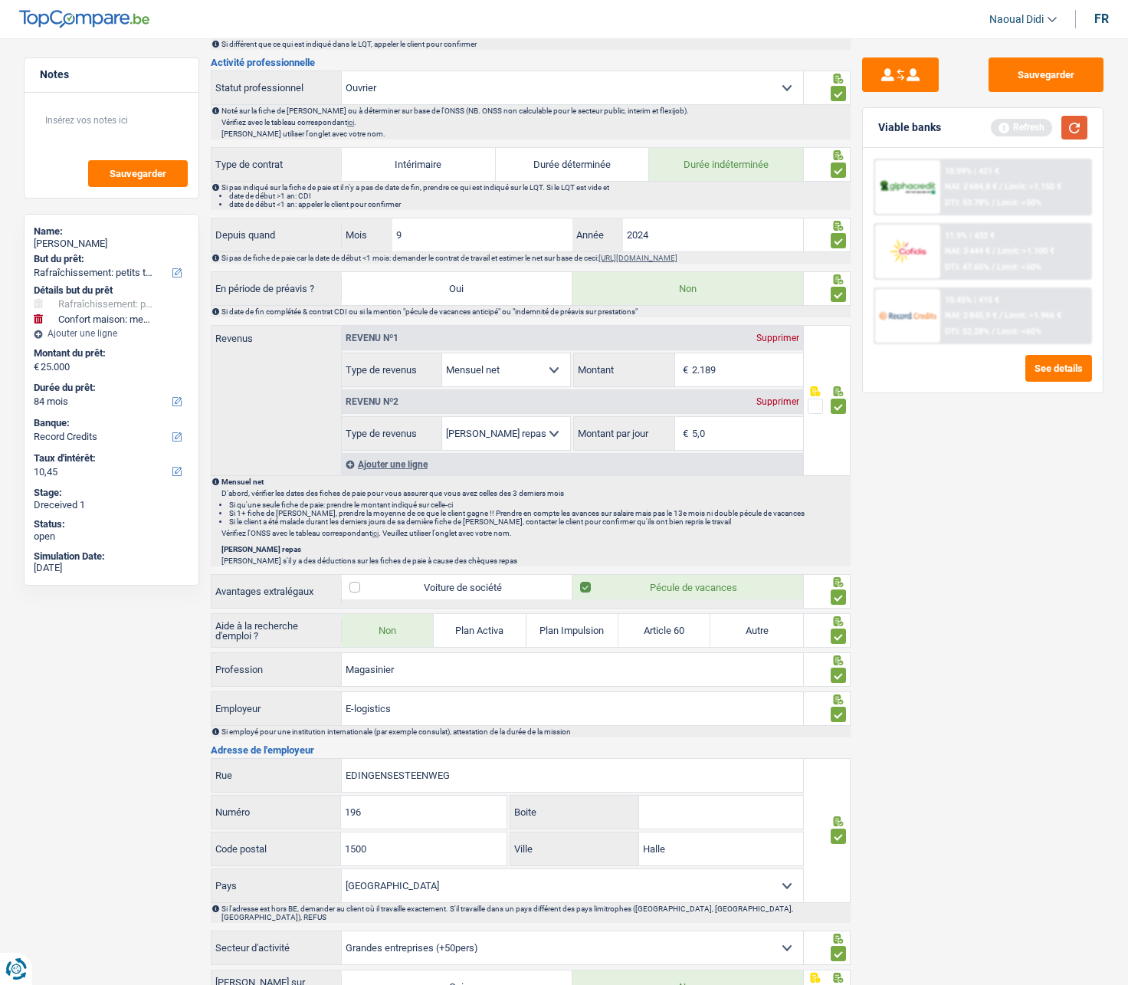
click at [1068, 134] on button "button" at bounding box center [1074, 128] width 26 height 24
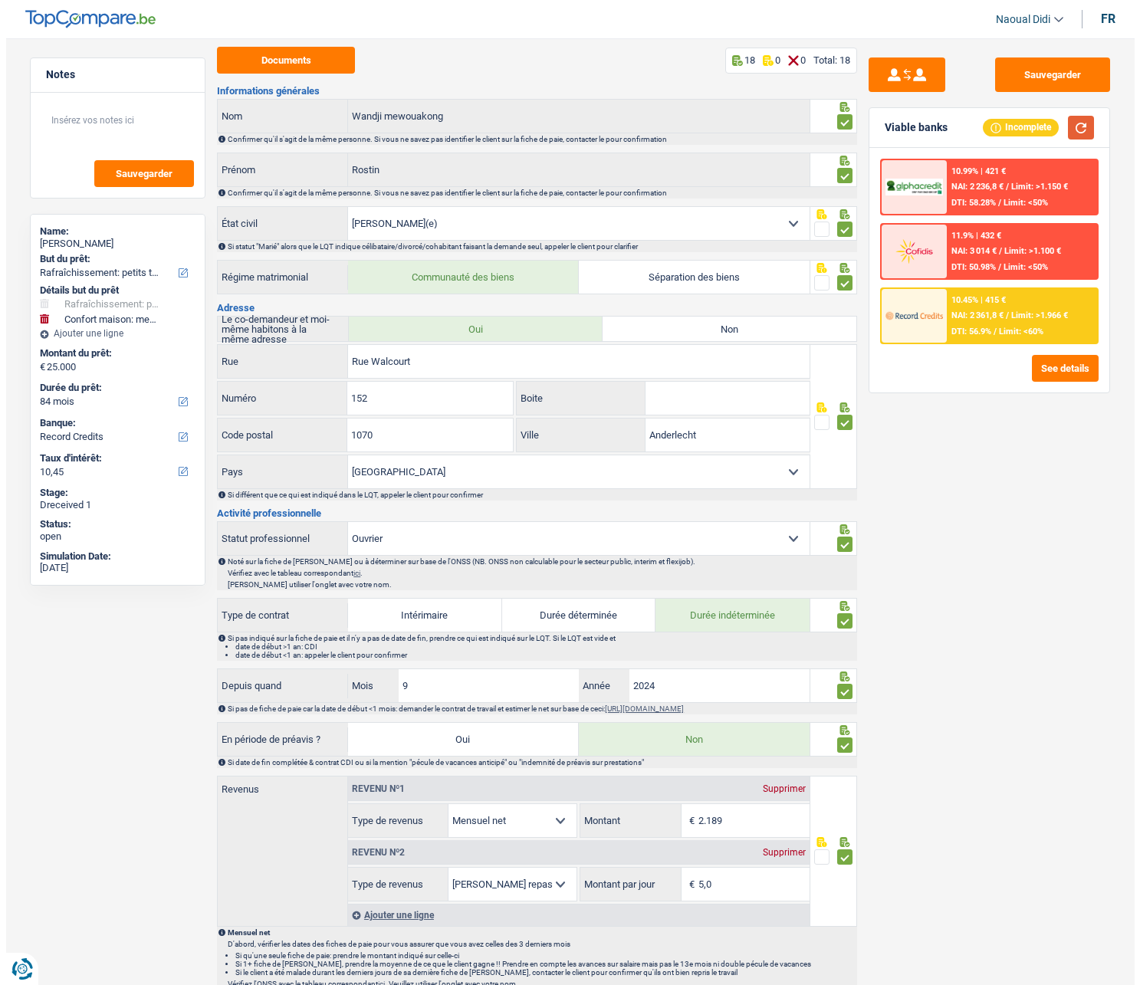
scroll to position [0, 0]
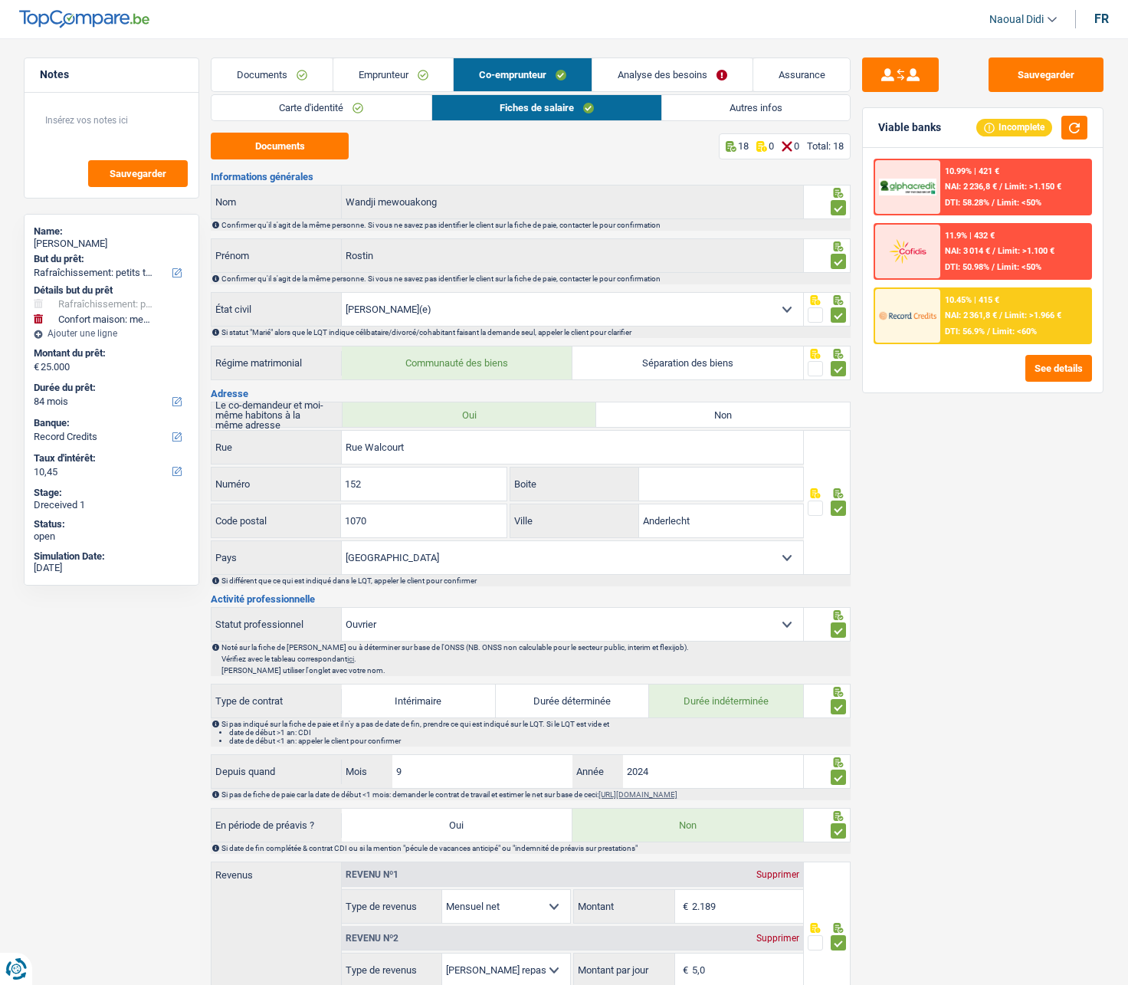
click at [672, 67] on link "Analyse des besoins" at bounding box center [672, 74] width 160 height 33
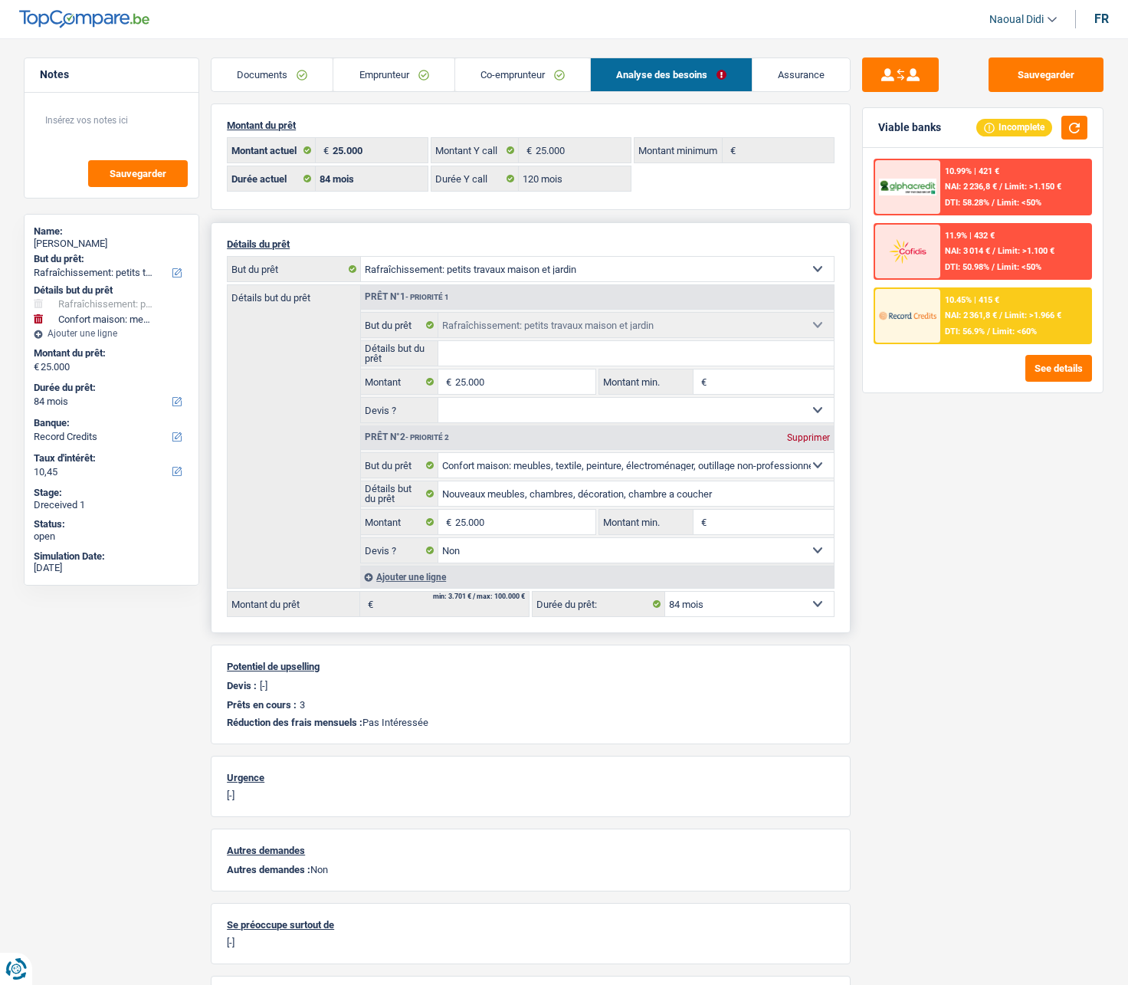
click at [715, 559] on select "12 mois 18 mois 24 mois 30 mois 36 mois 42 mois 48 mois 60 mois 72 mois 84 mois…" at bounding box center [749, 604] width 169 height 25
click at [1061, 361] on button "See details" at bounding box center [1058, 368] width 67 height 27
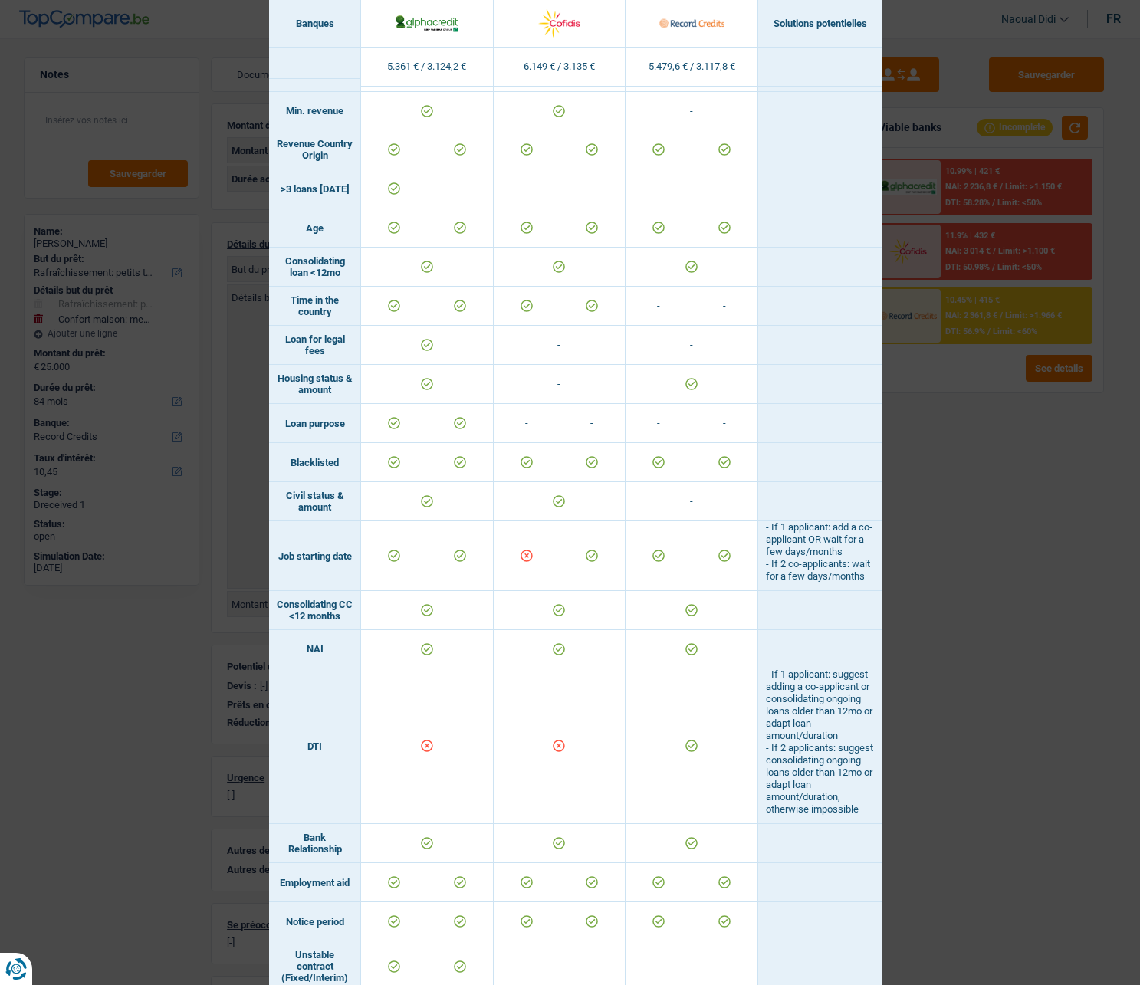
scroll to position [119, 0]
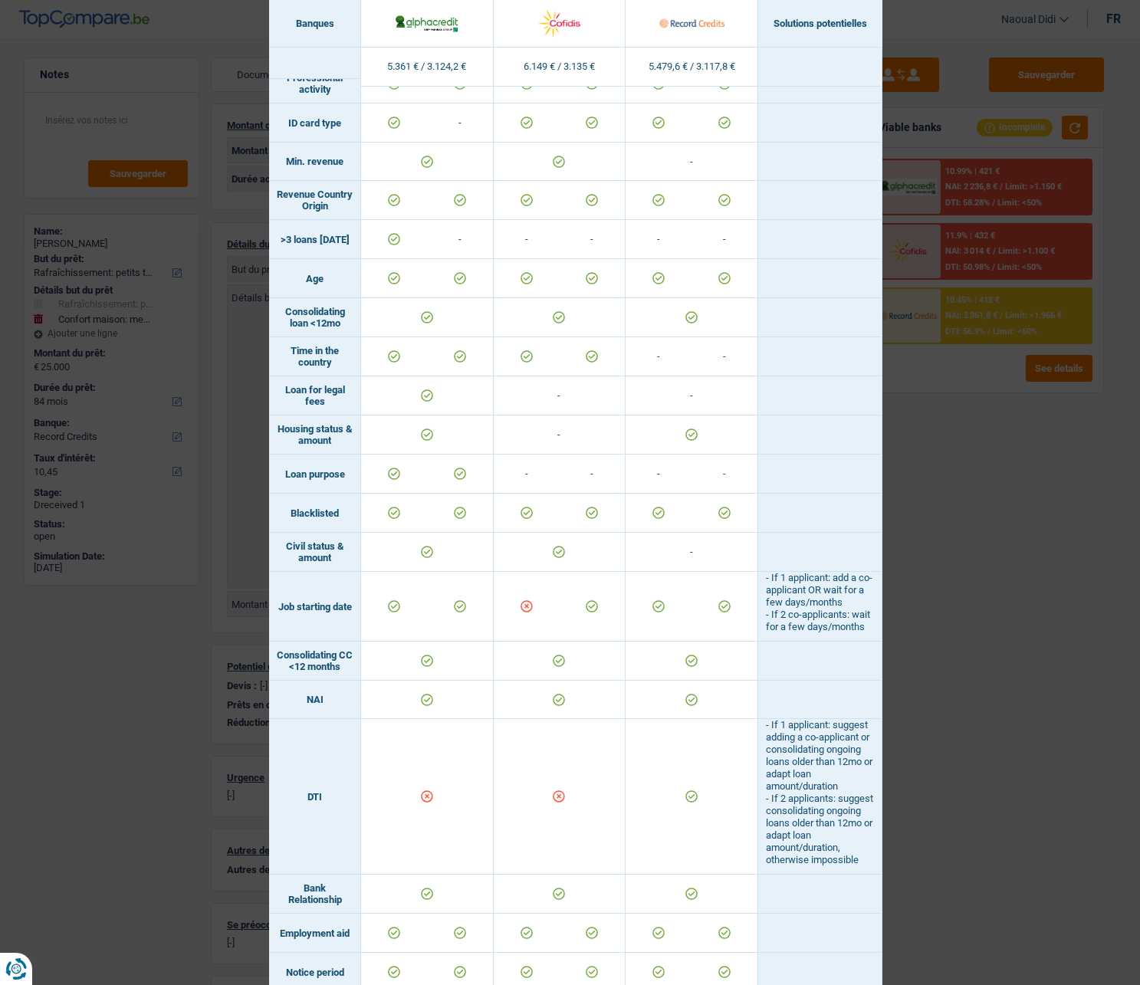
click at [990, 476] on div "Banks conditions × Banques Solutions potentielles Revenus / Charges 5.361 € / 3…" at bounding box center [570, 492] width 1140 height 985
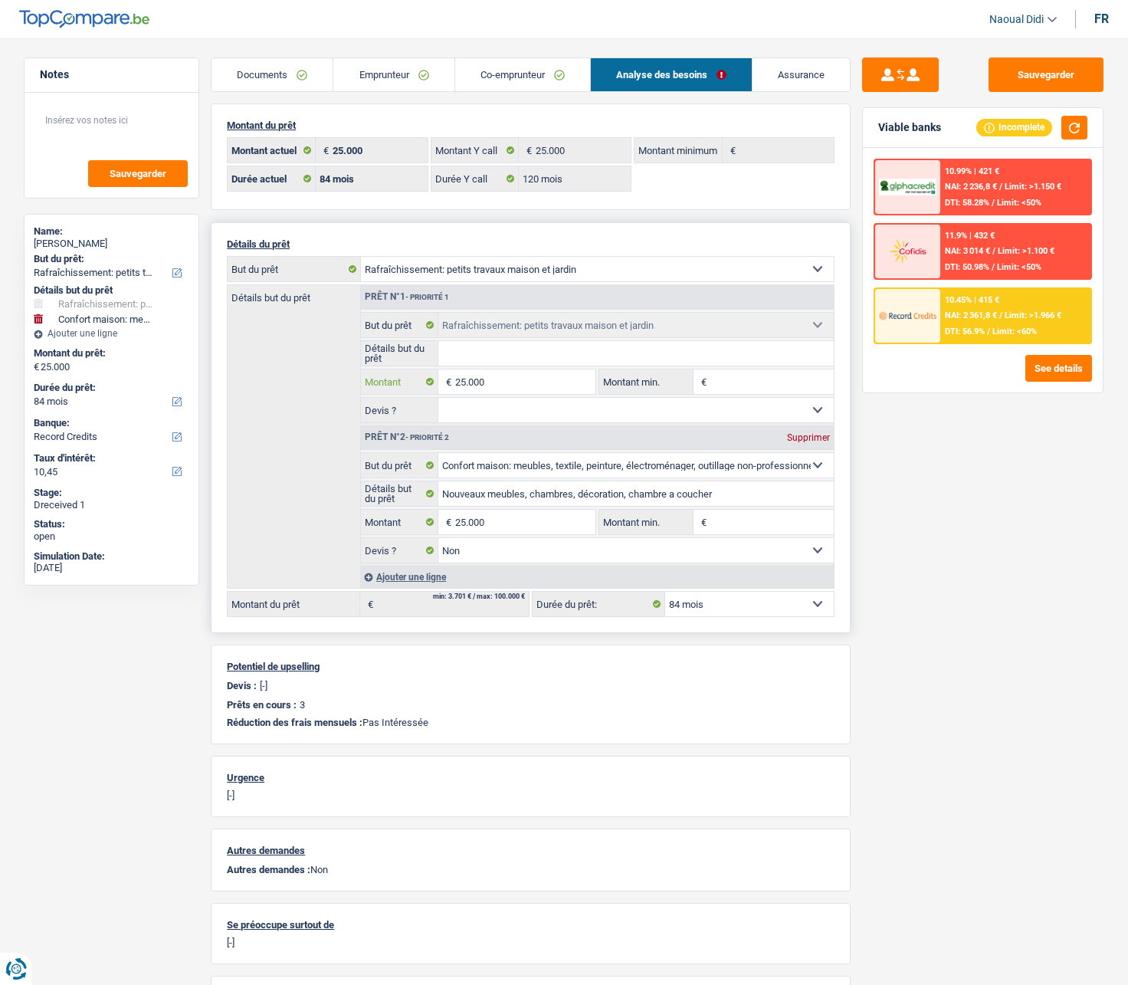
click at [510, 382] on input "25.000" at bounding box center [525, 381] width 140 height 25
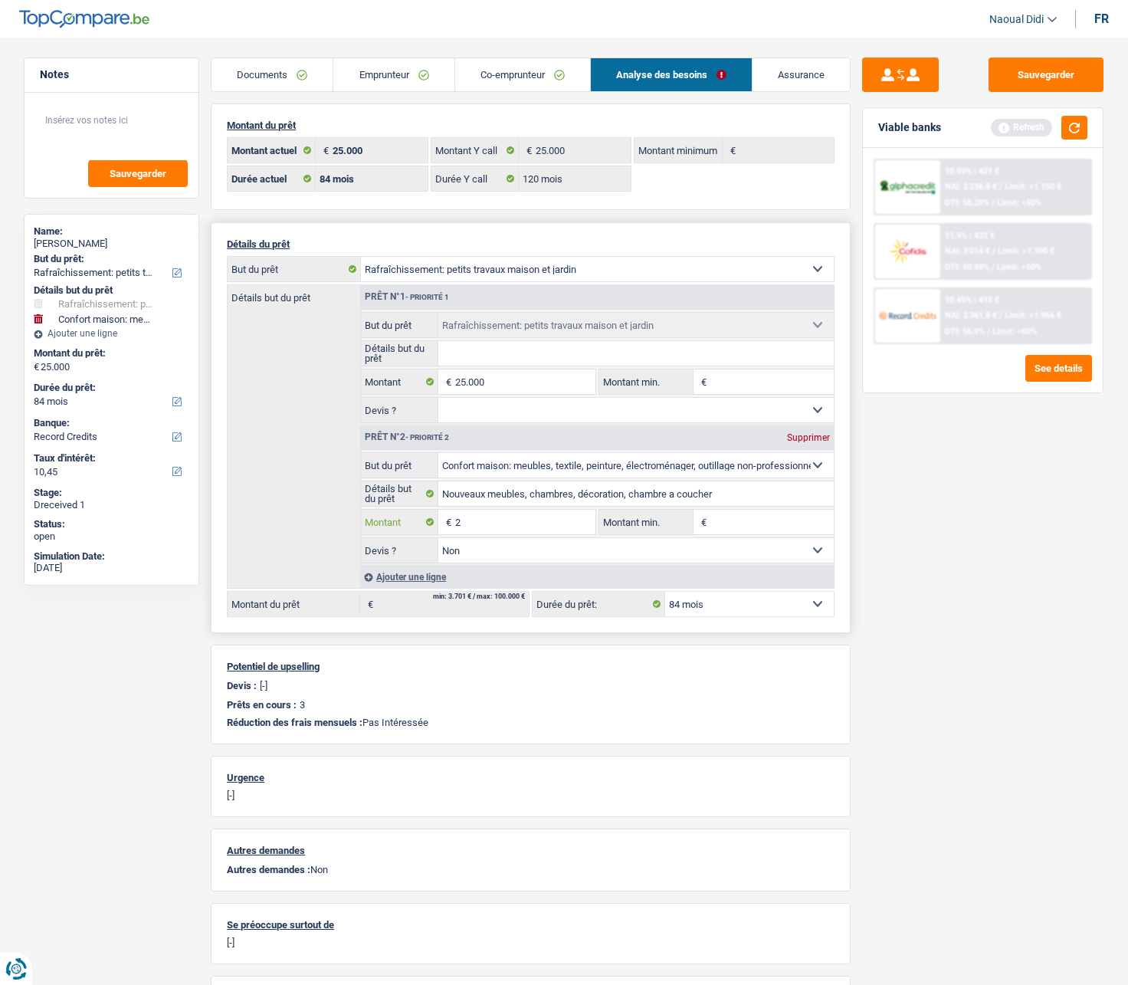
type input "2"
type input "25.002"
select select "120"
type input "25.002"
select select "120"
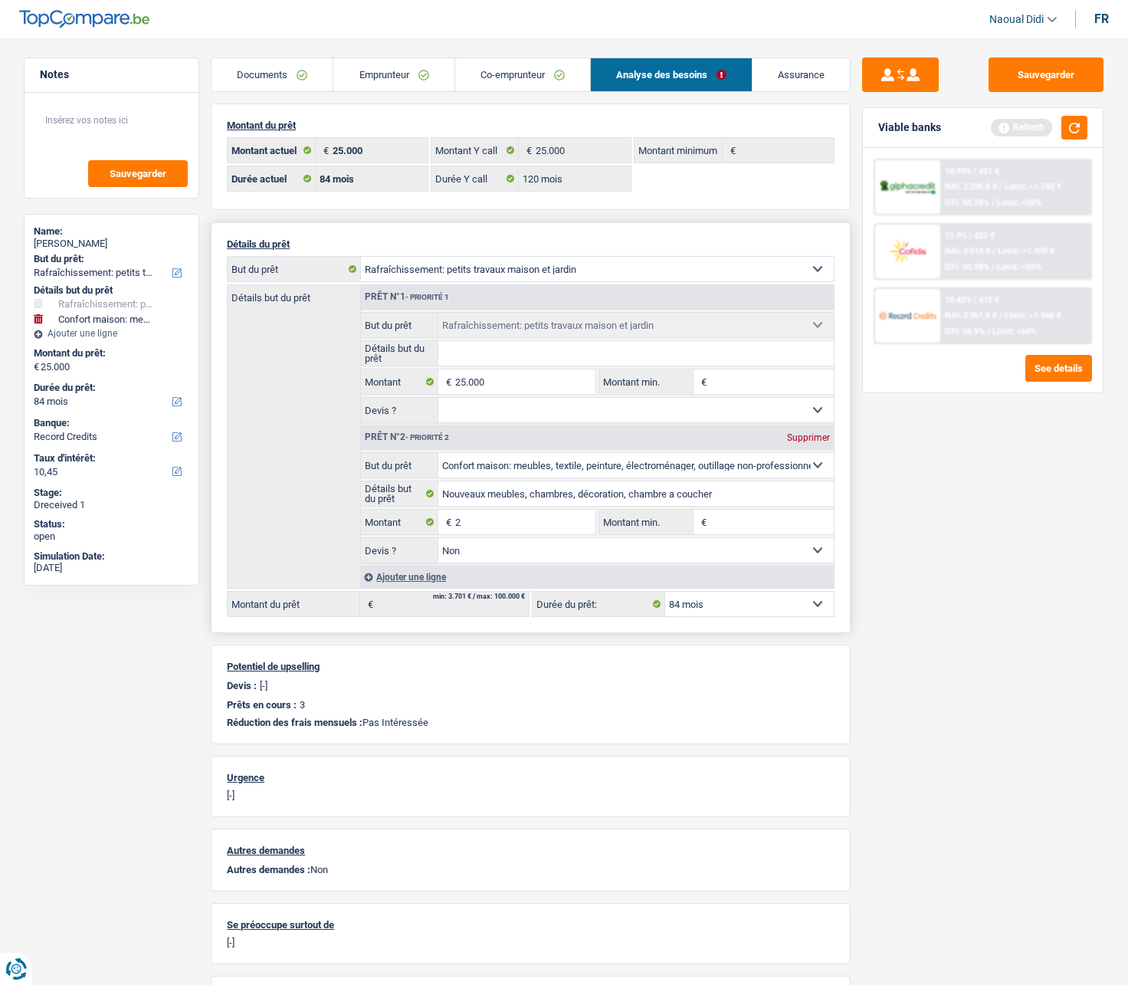
type input "25.002"
select select "120"
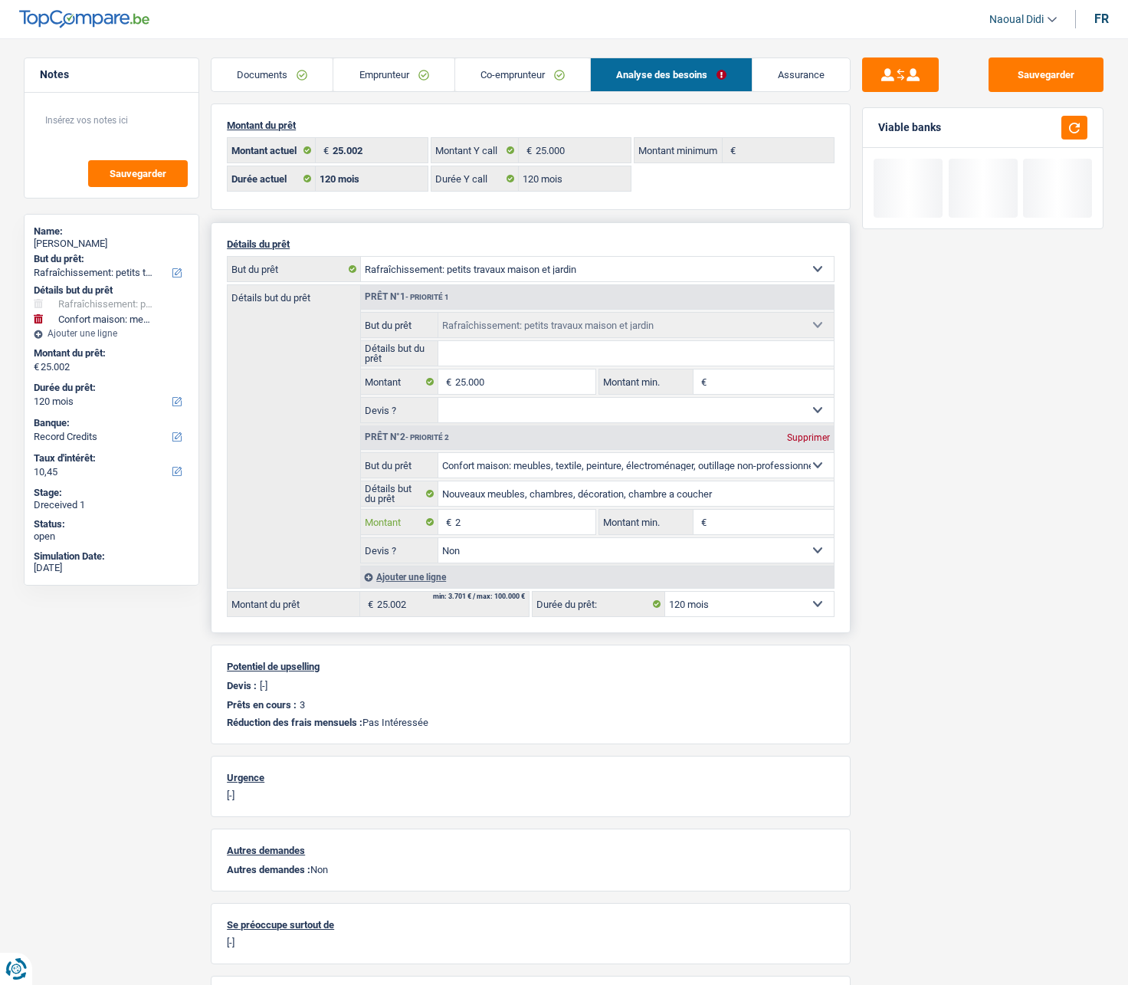
click at [493, 518] on input "2" at bounding box center [525, 522] width 140 height 25
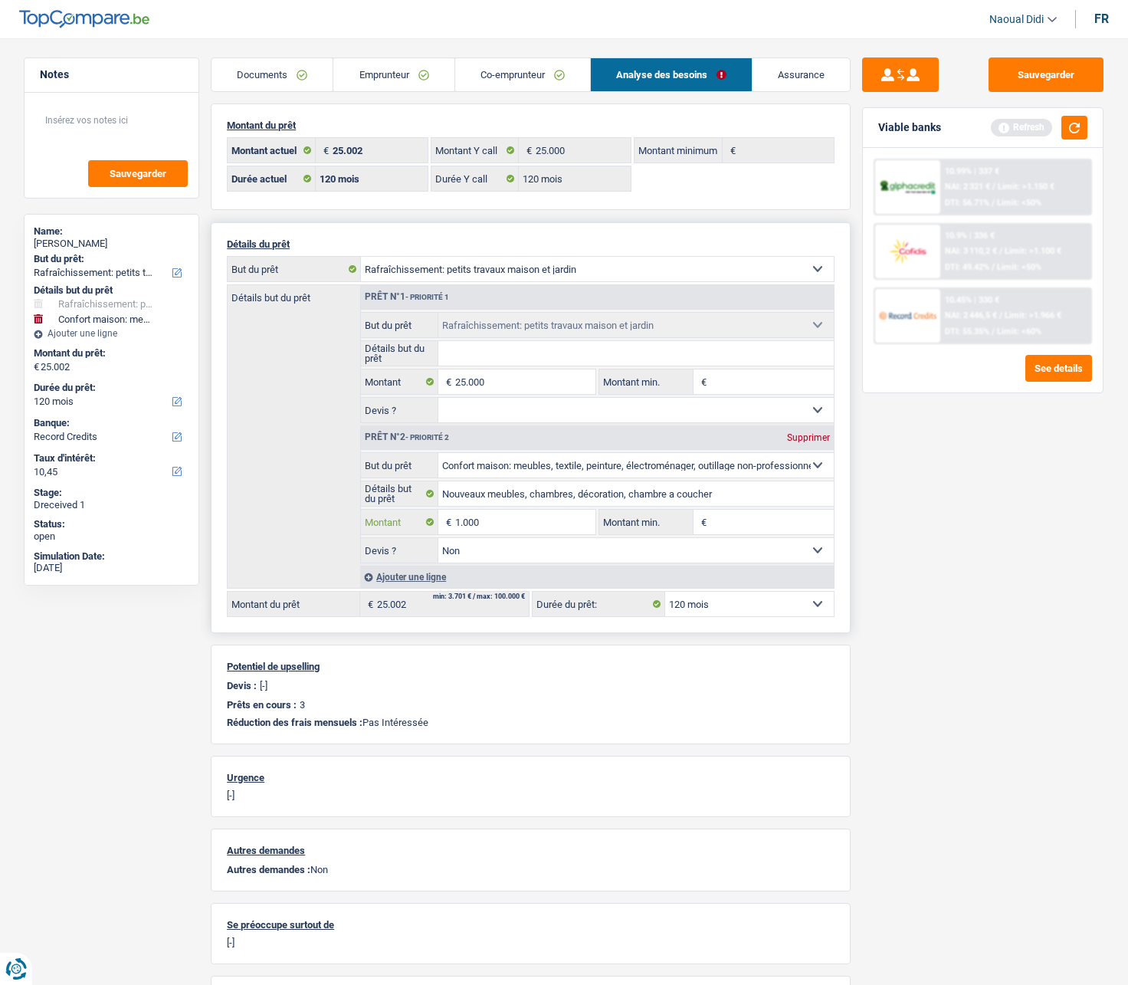
type input "1.000"
type input "26.000"
click at [512, 381] on input "25.000" at bounding box center [525, 381] width 140 height 25
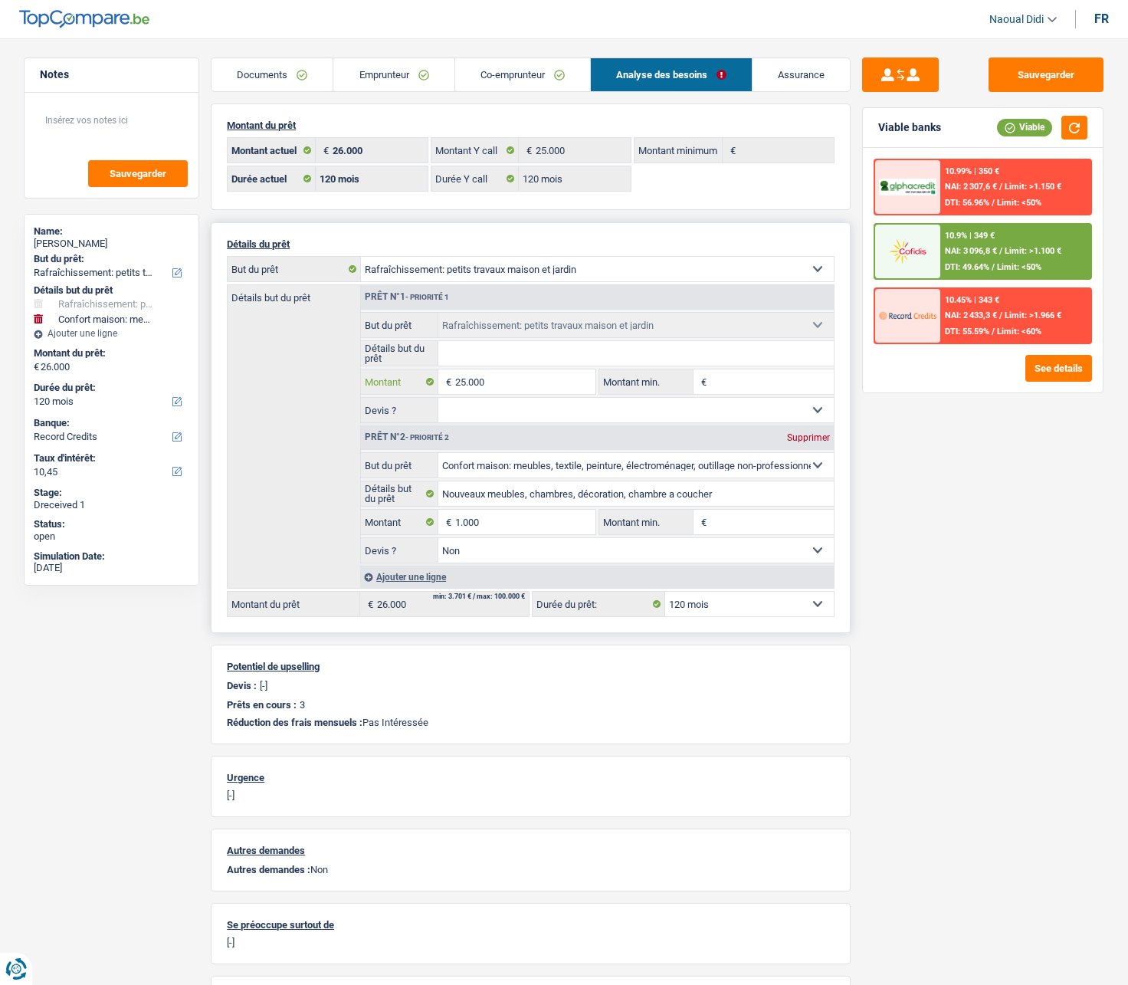
click at [490, 376] on input "25.000" at bounding box center [525, 381] width 140 height 25
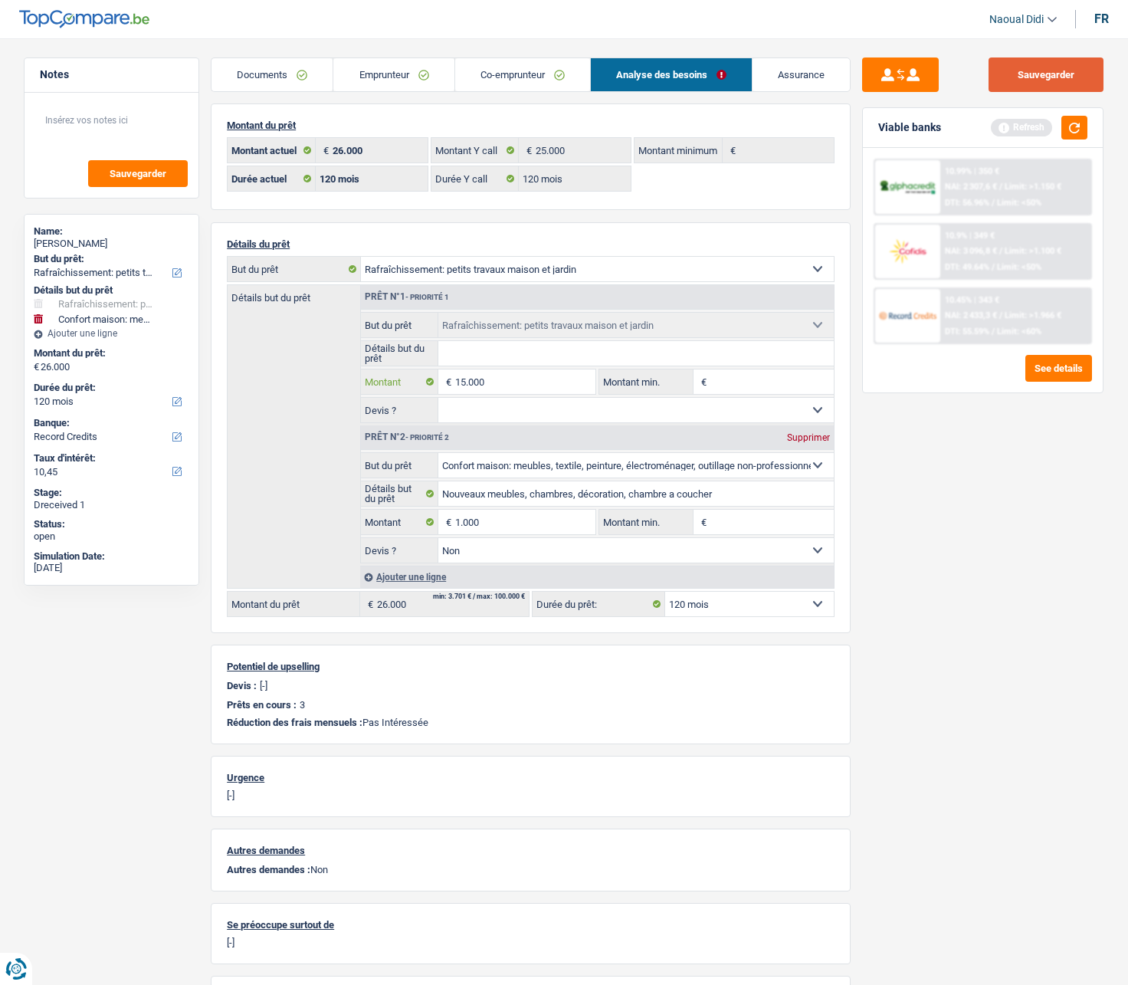
type input "15.000"
type input "16.000"
select select "84"
type input "16.000"
select select "84"
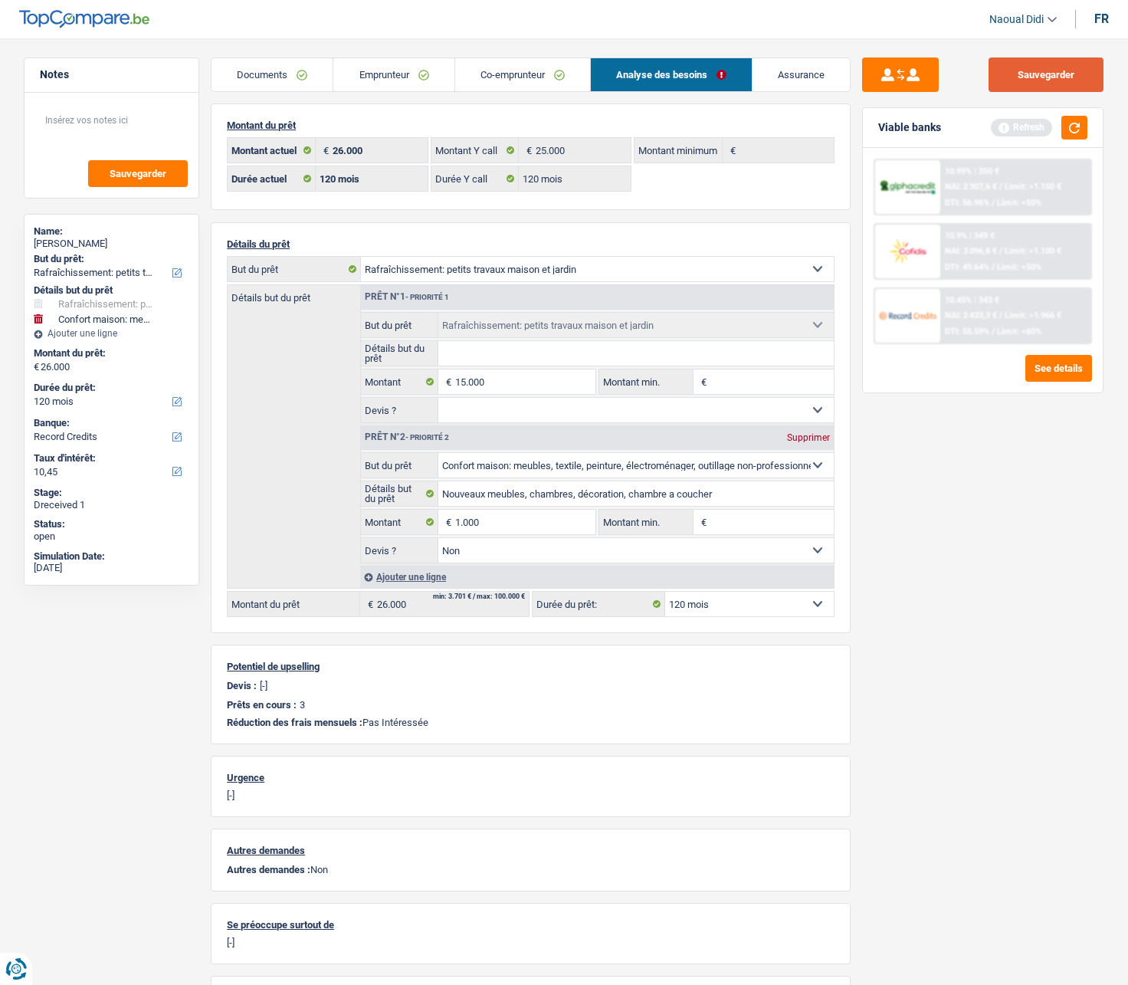
type input "16.000"
select select "84"
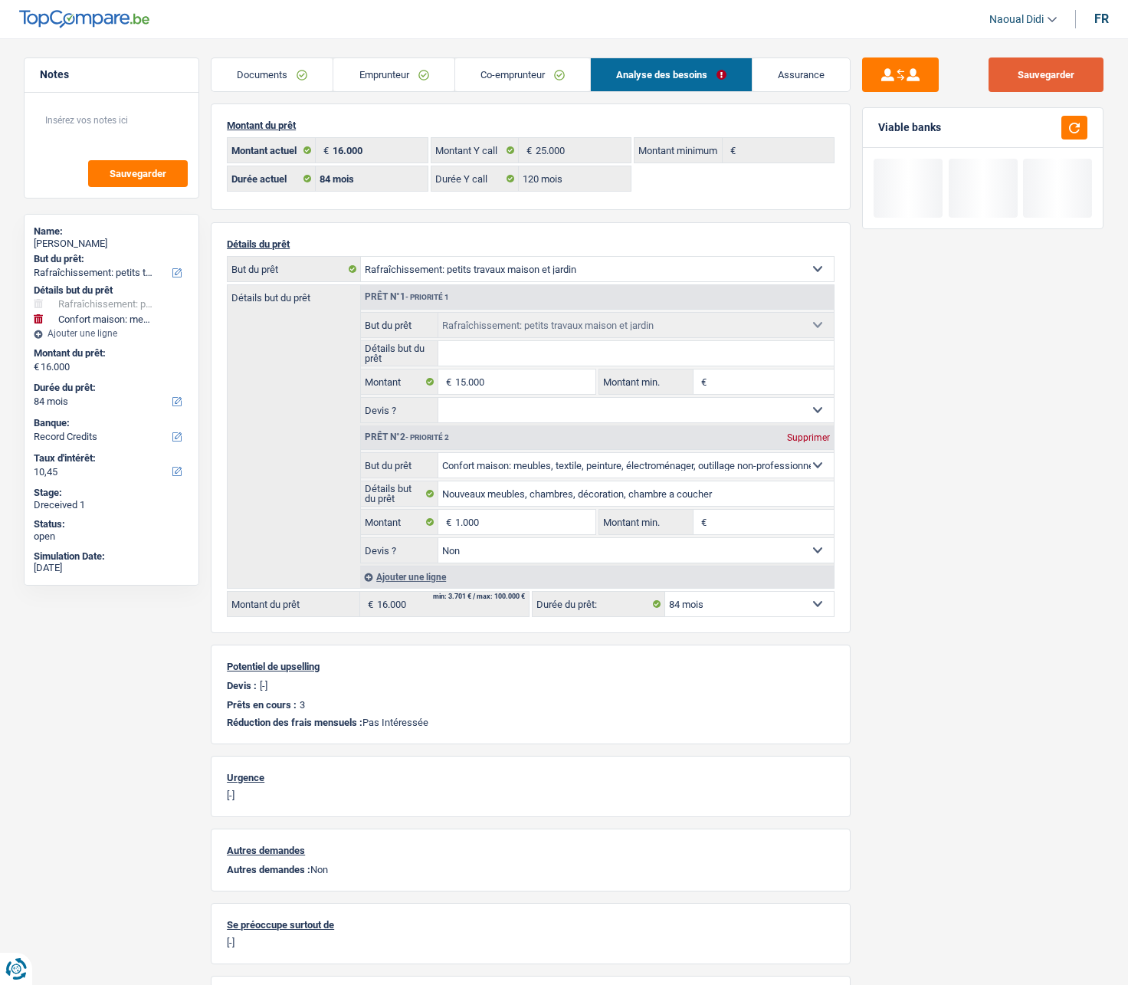
click at [1062, 78] on button "Sauvegarder" at bounding box center [1046, 74] width 115 height 34
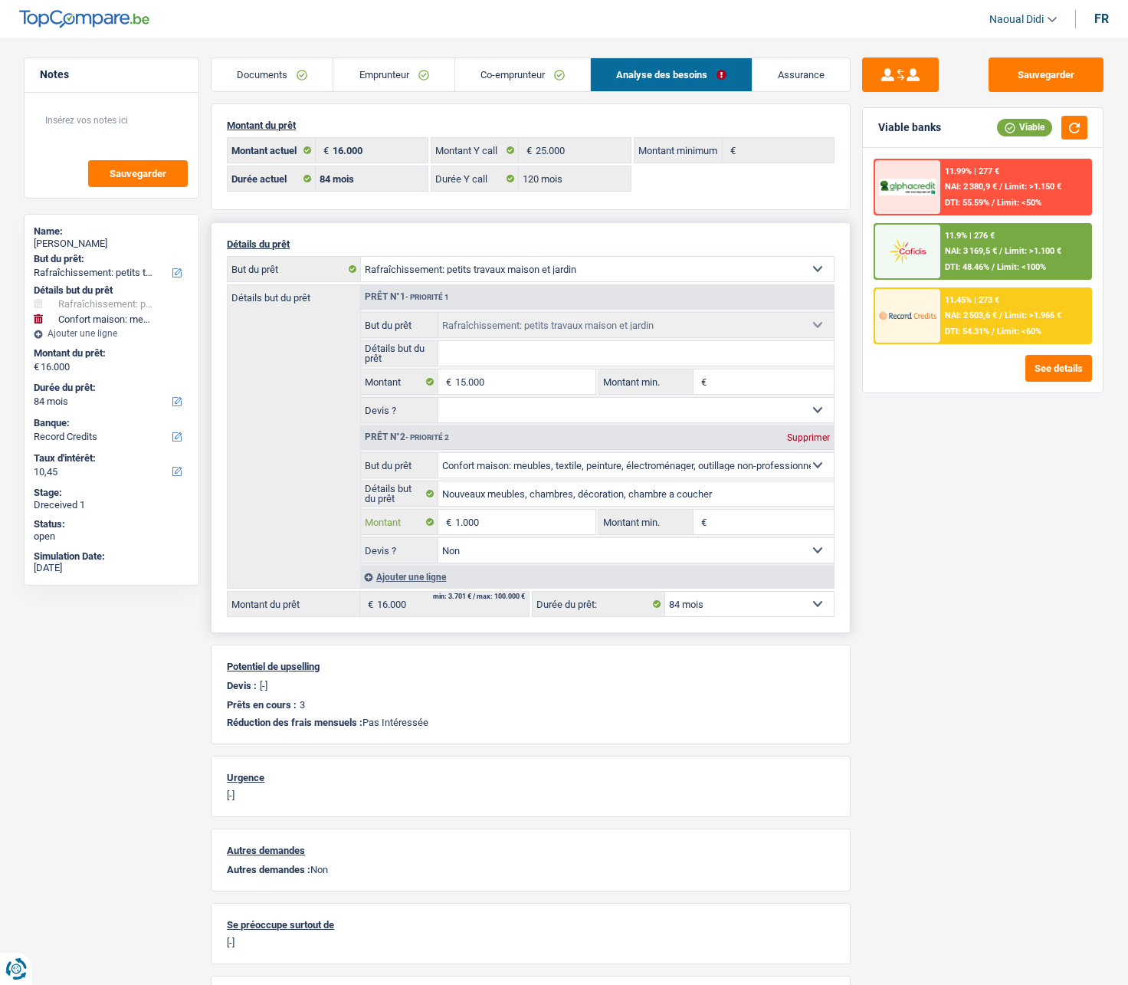
click at [514, 527] on input "1.000" at bounding box center [525, 522] width 140 height 25
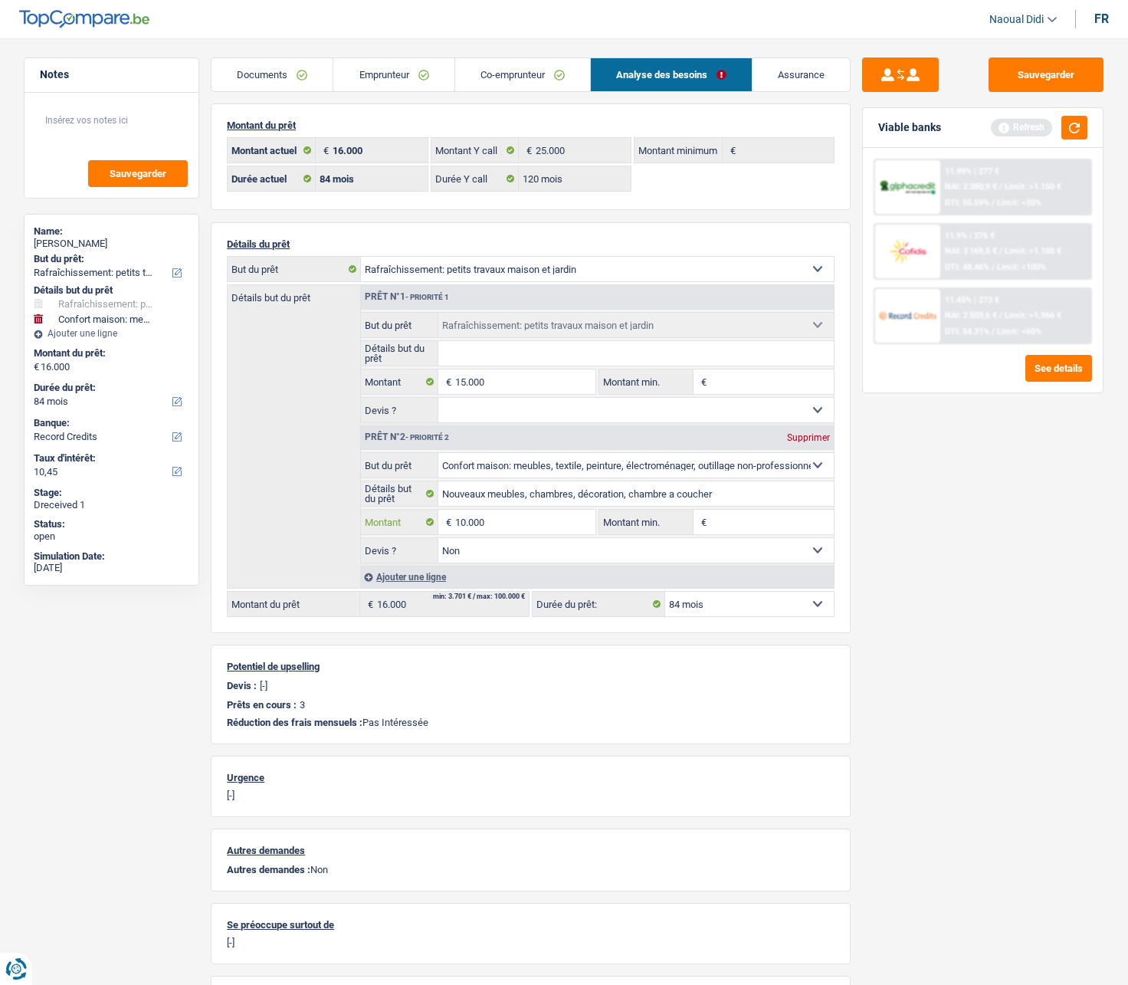
type input "10.000"
type input "25.000"
select select "120"
type input "25.000"
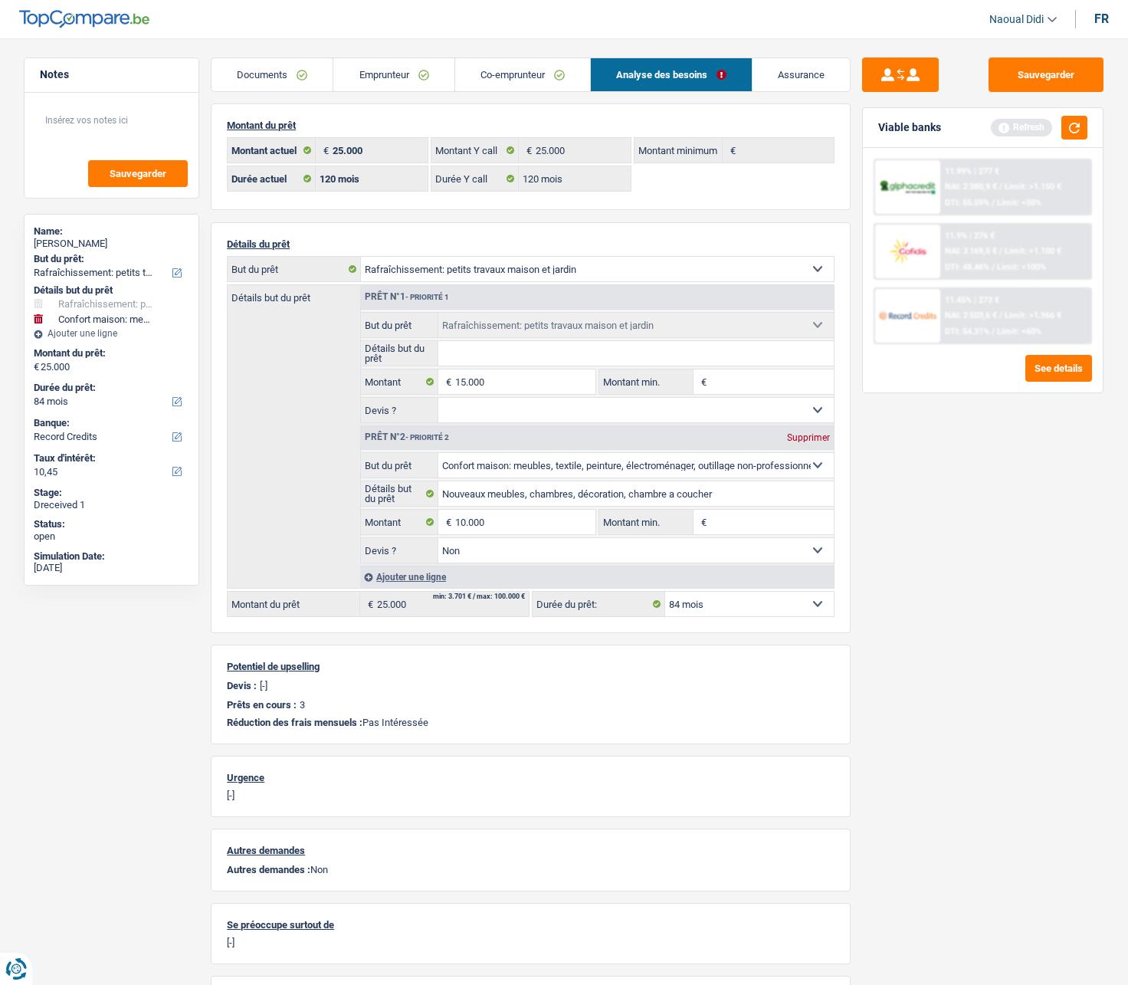
select select "120"
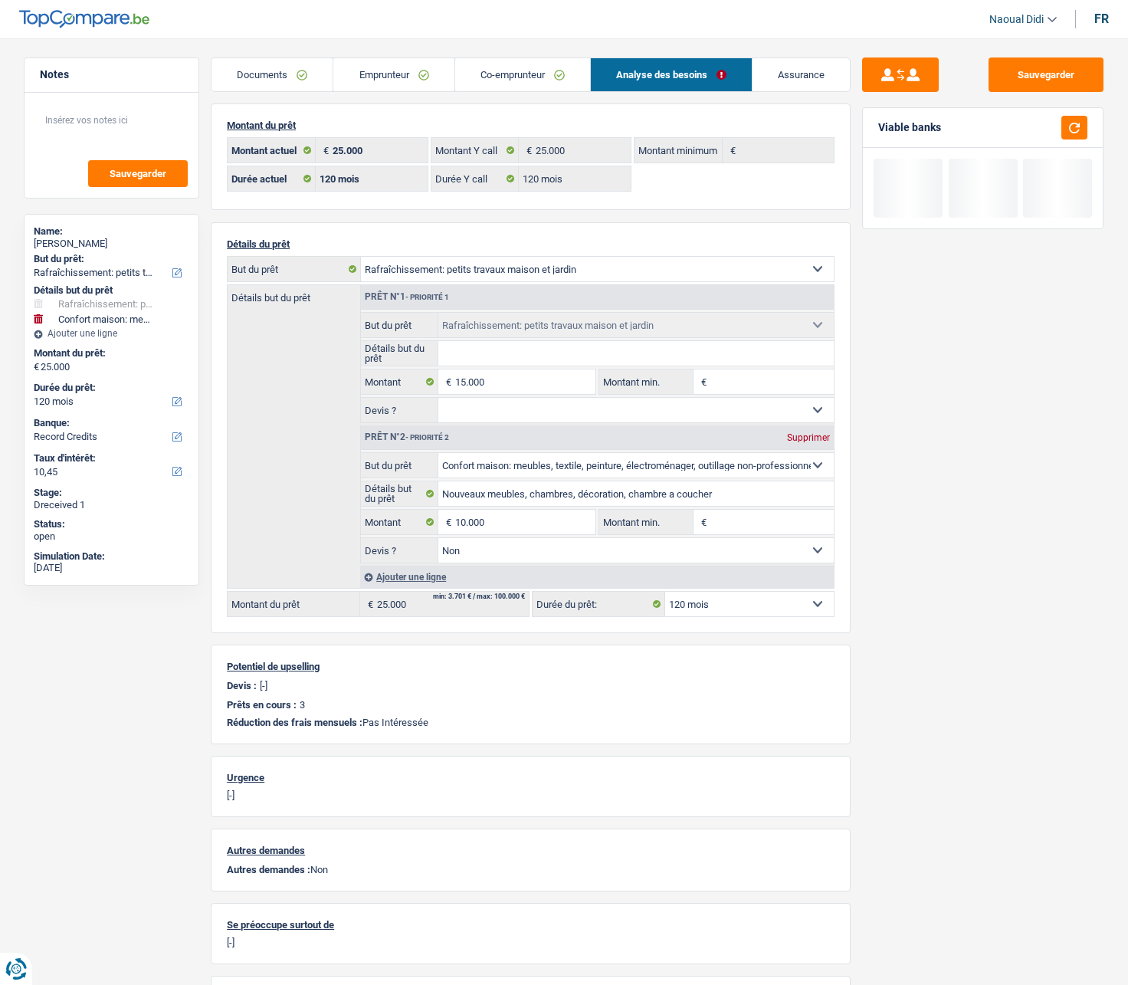
click at [900, 542] on div "Sauvegarder Viable banks" at bounding box center [983, 506] width 264 height 899
click at [1050, 64] on button "Sauvegarder" at bounding box center [1046, 74] width 115 height 34
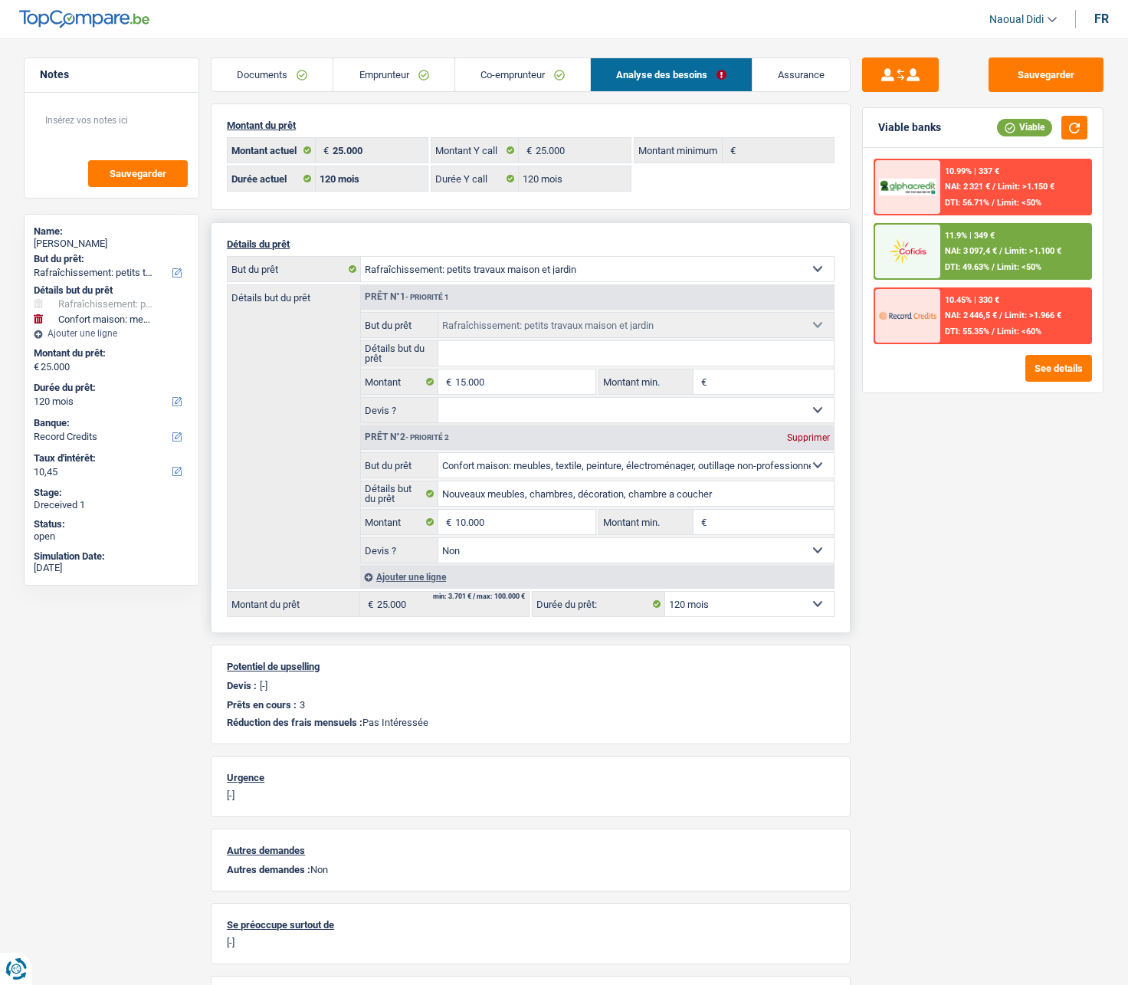
click at [733, 559] on select "12 mois 18 mois 24 mois 30 mois 36 mois 42 mois 48 mois 60 mois 72 mois 84 mois…" at bounding box center [749, 604] width 169 height 25
select select "84"
click at [665, 559] on select "12 mois 18 mois 24 mois 30 mois 36 mois 42 mois 48 mois 60 mois 72 mois 84 mois…" at bounding box center [749, 604] width 169 height 25
select select "84"
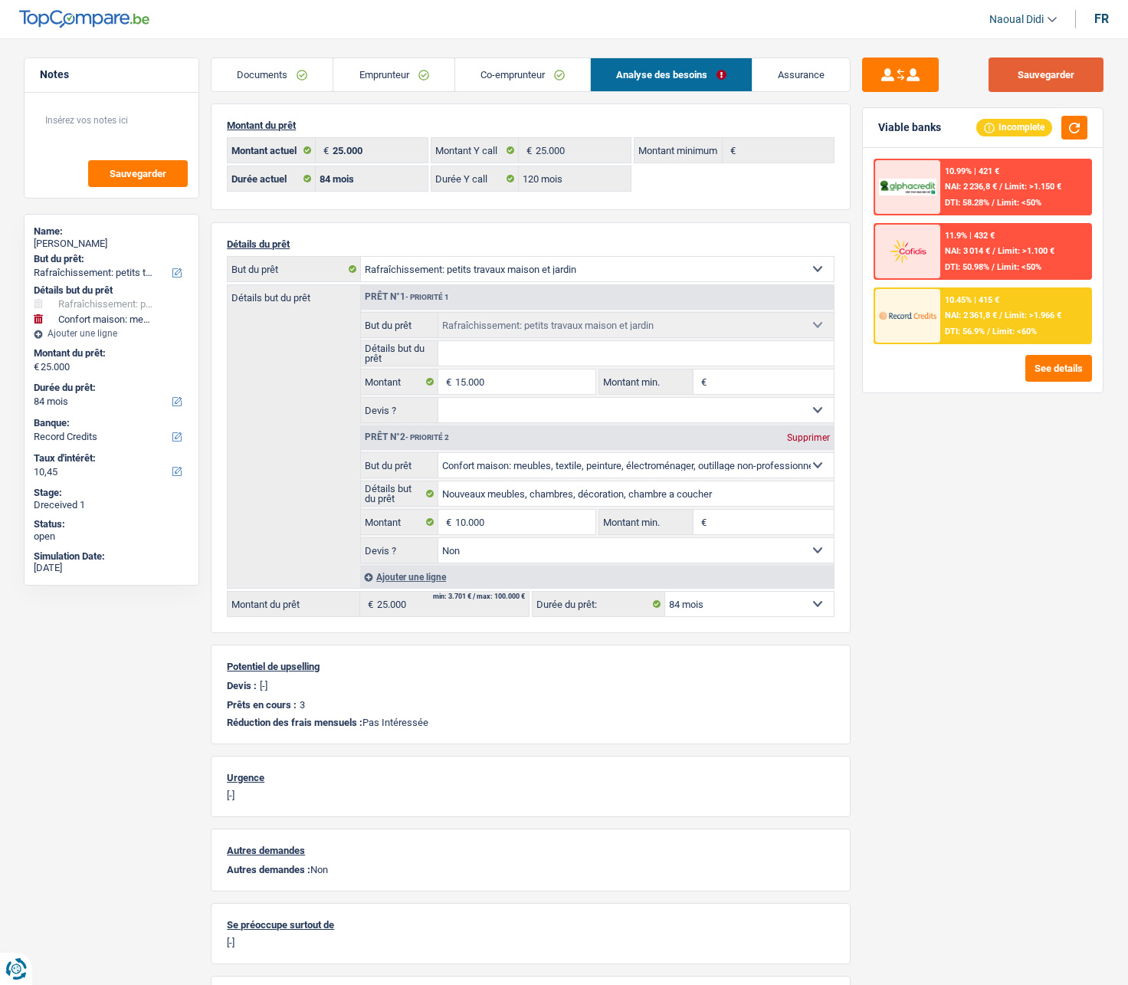
click at [1066, 71] on button "Sauvegarder" at bounding box center [1046, 74] width 115 height 34
click at [716, 559] on select "12 mois 18 mois 24 mois 30 mois 36 mois 42 mois 48 mois 60 mois 72 mois 84 mois…" at bounding box center [749, 604] width 169 height 25
select select "120"
click at [665, 559] on select "12 mois 18 mois 24 mois 30 mois 36 mois 42 mois 48 mois 60 mois 72 mois 84 mois…" at bounding box center [749, 604] width 169 height 25
select select "120"
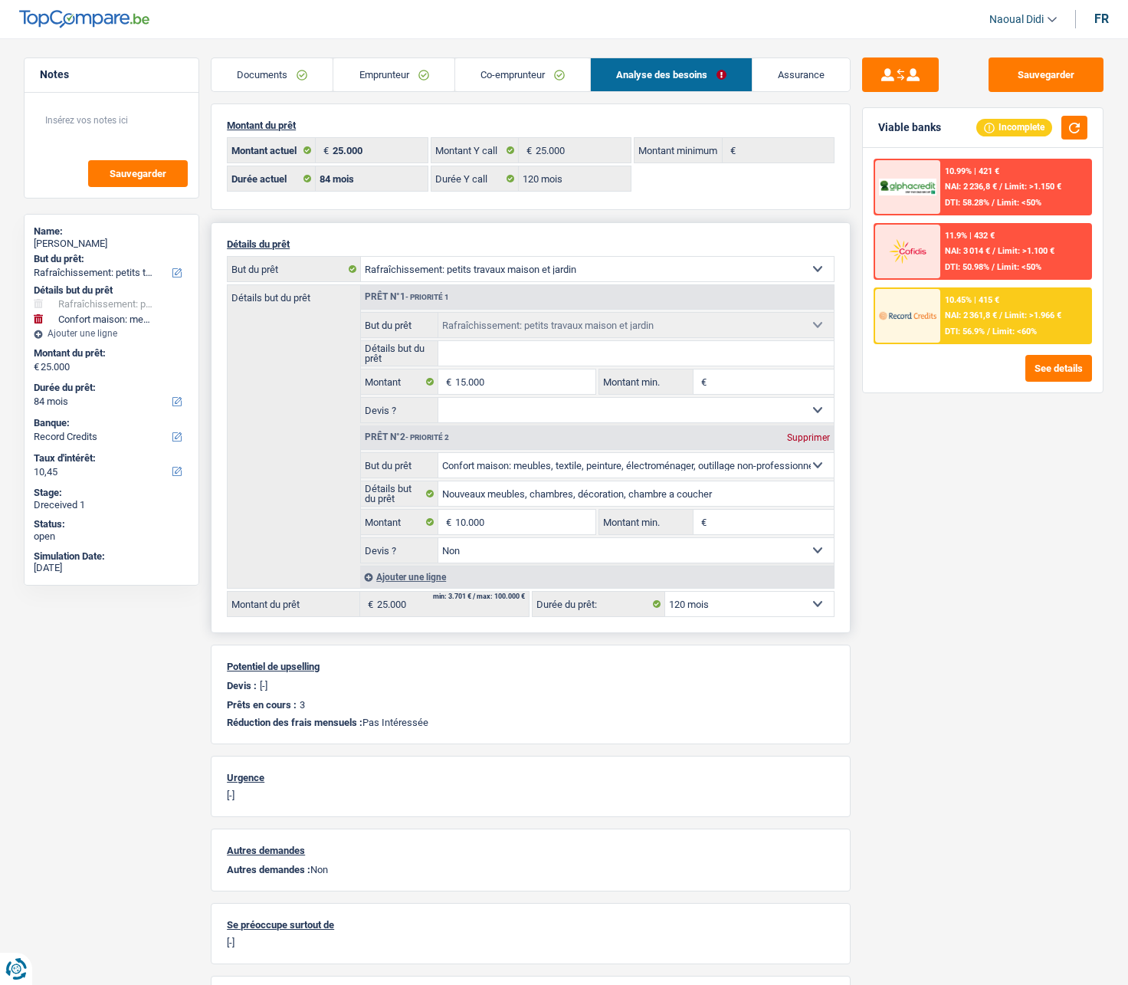
select select "120"
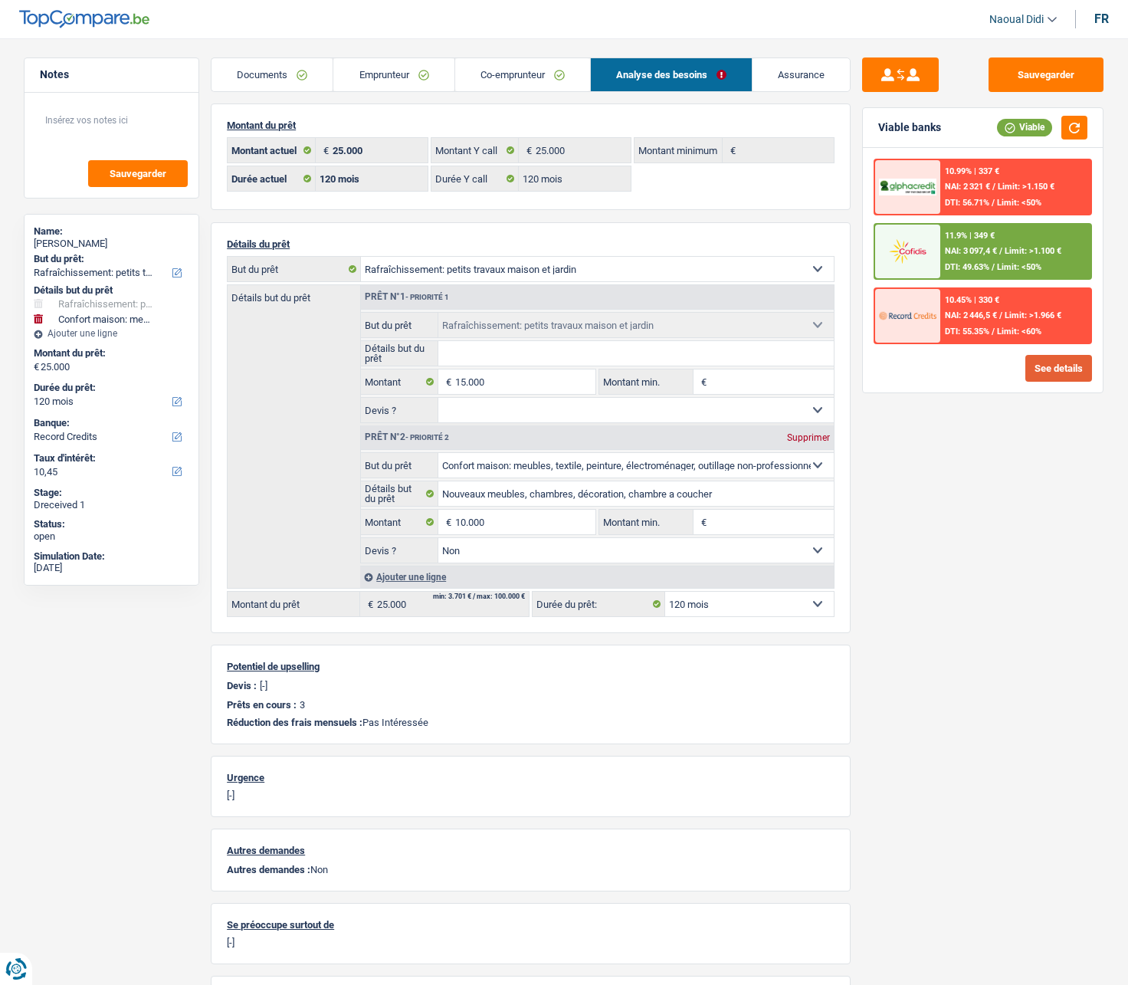
click at [1045, 376] on button "See details" at bounding box center [1058, 368] width 67 height 27
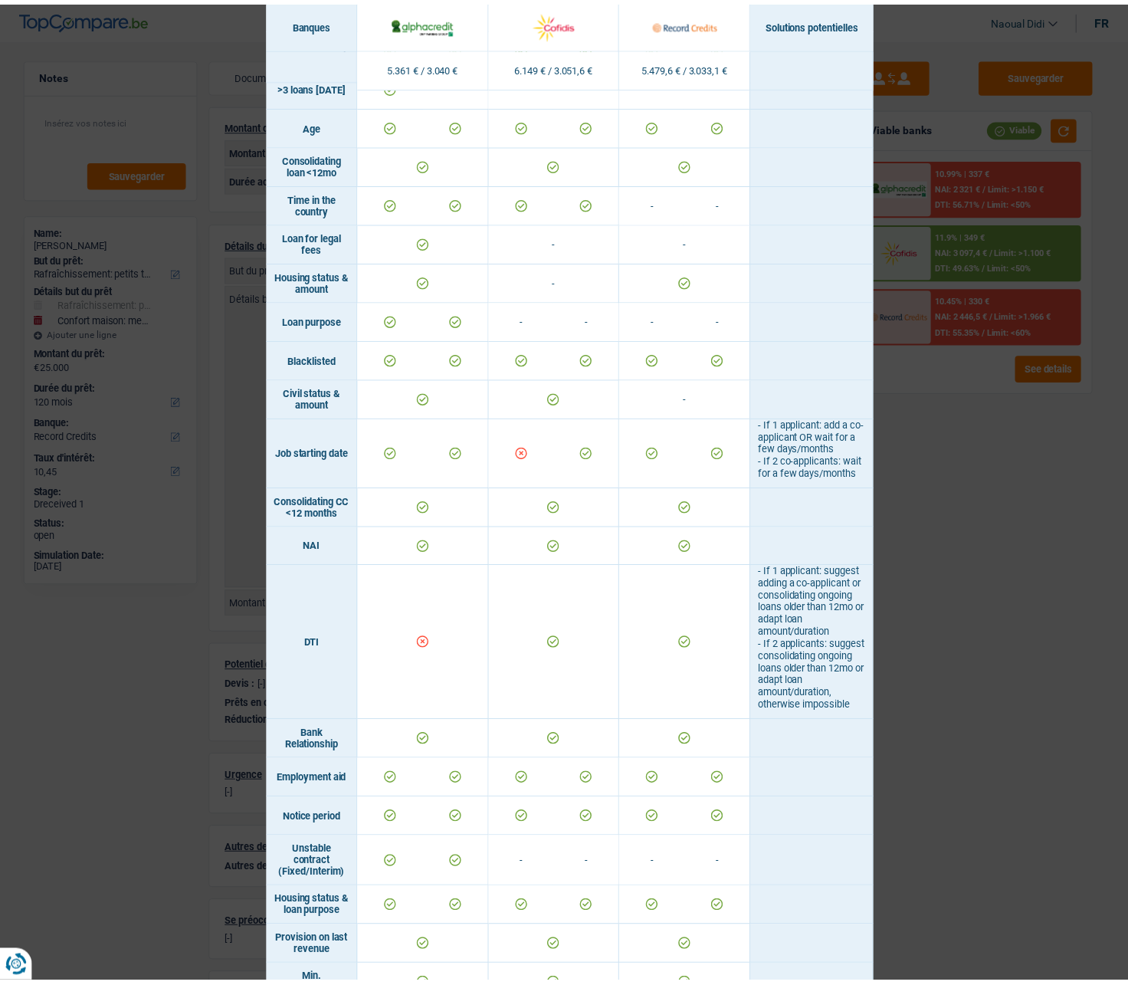
scroll to position [0, 0]
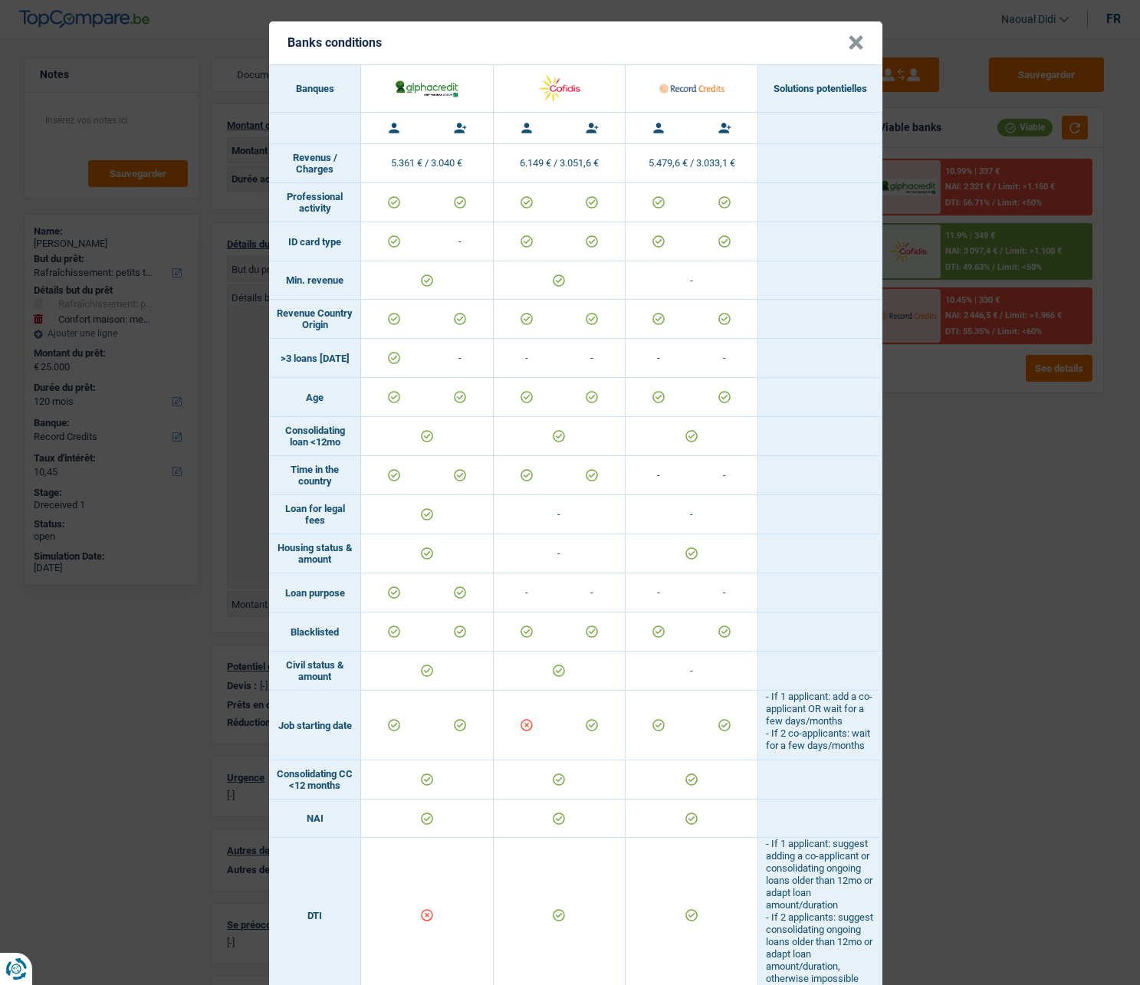
click at [854, 44] on button "×" at bounding box center [856, 42] width 16 height 15
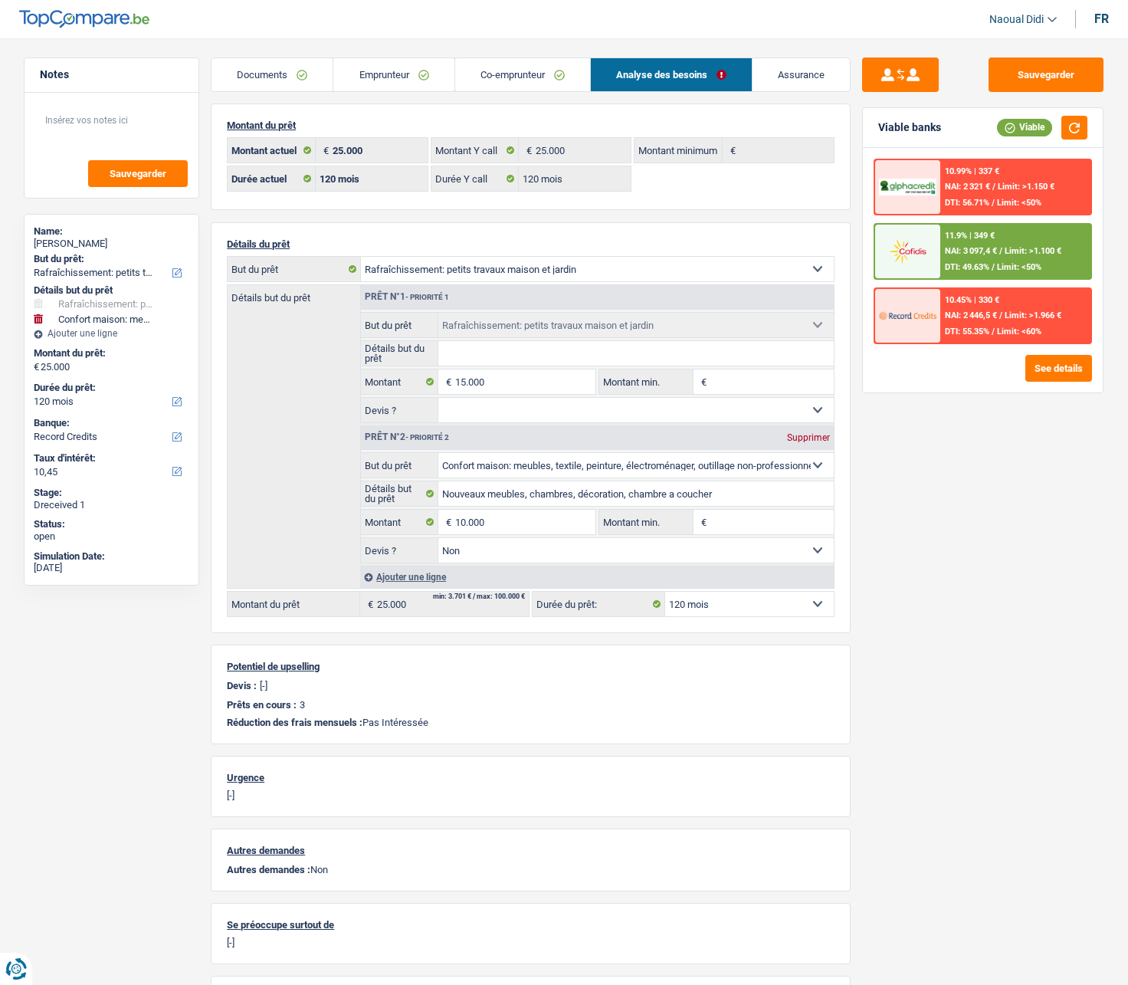
click at [985, 239] on div "11.9% | 349 €" at bounding box center [970, 236] width 50 height 10
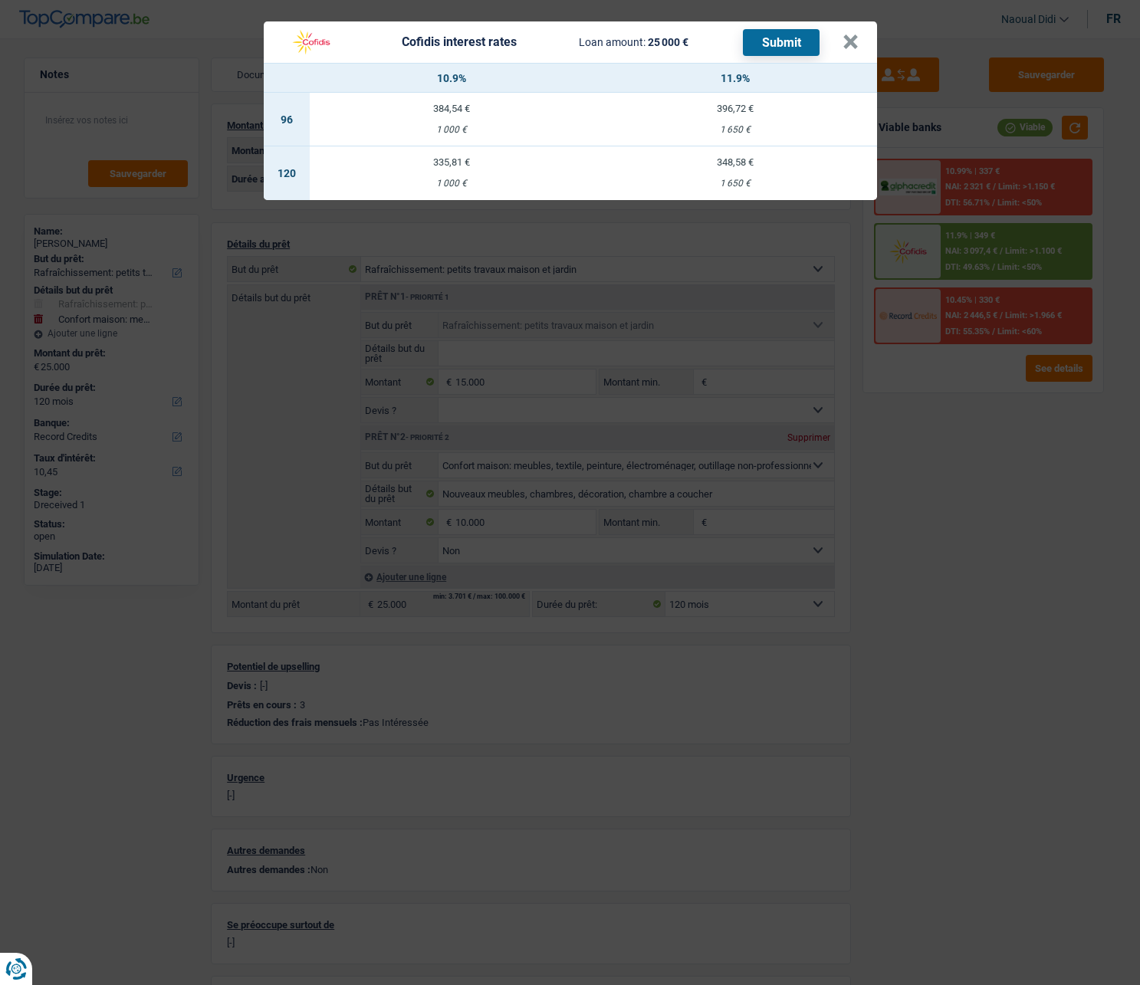
click at [448, 175] on td "335,81 € 1 000 €" at bounding box center [452, 173] width 284 height 54
select select "cofidis"
type input "10,90"
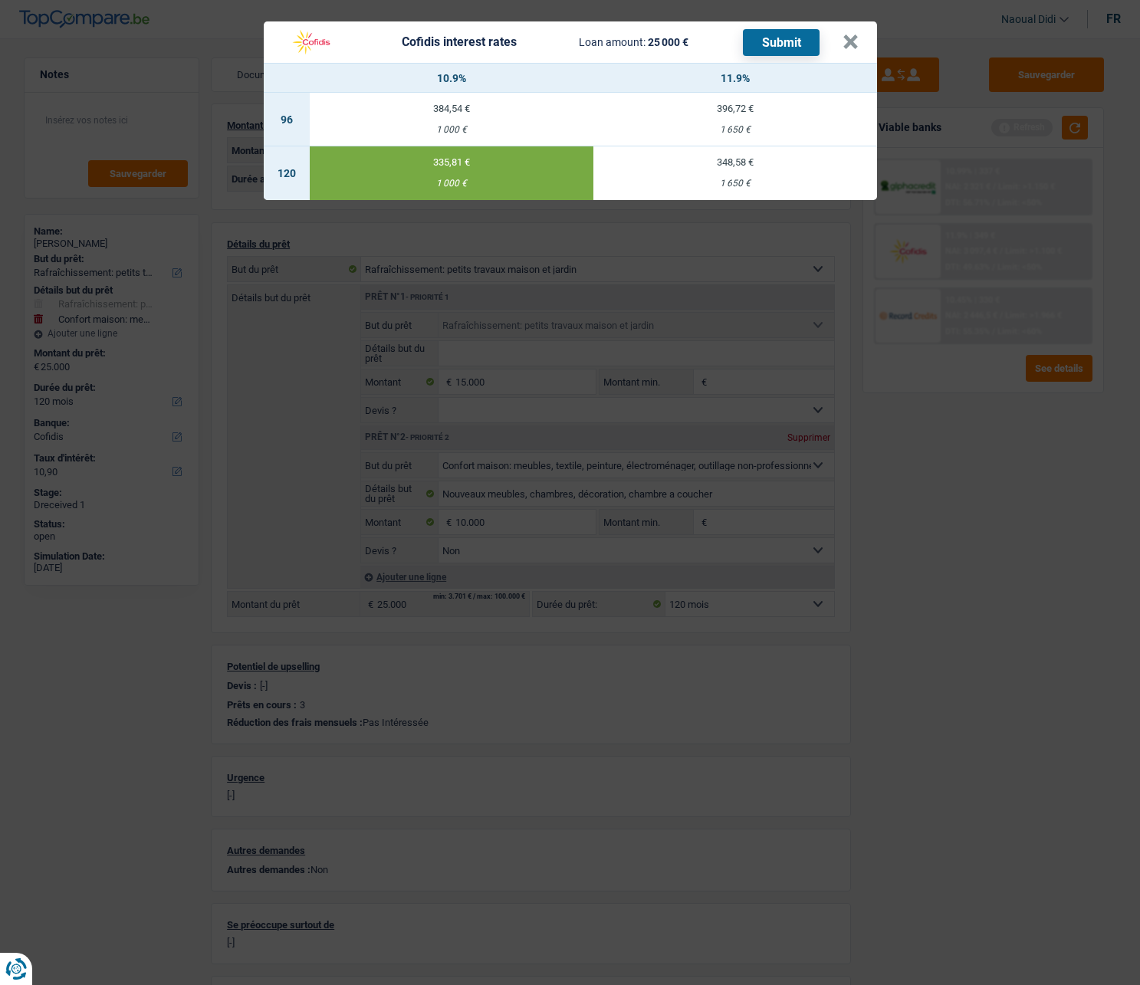
click at [779, 44] on button "Submit" at bounding box center [781, 42] width 77 height 27
click at [845, 34] on button "×" at bounding box center [850, 41] width 16 height 15
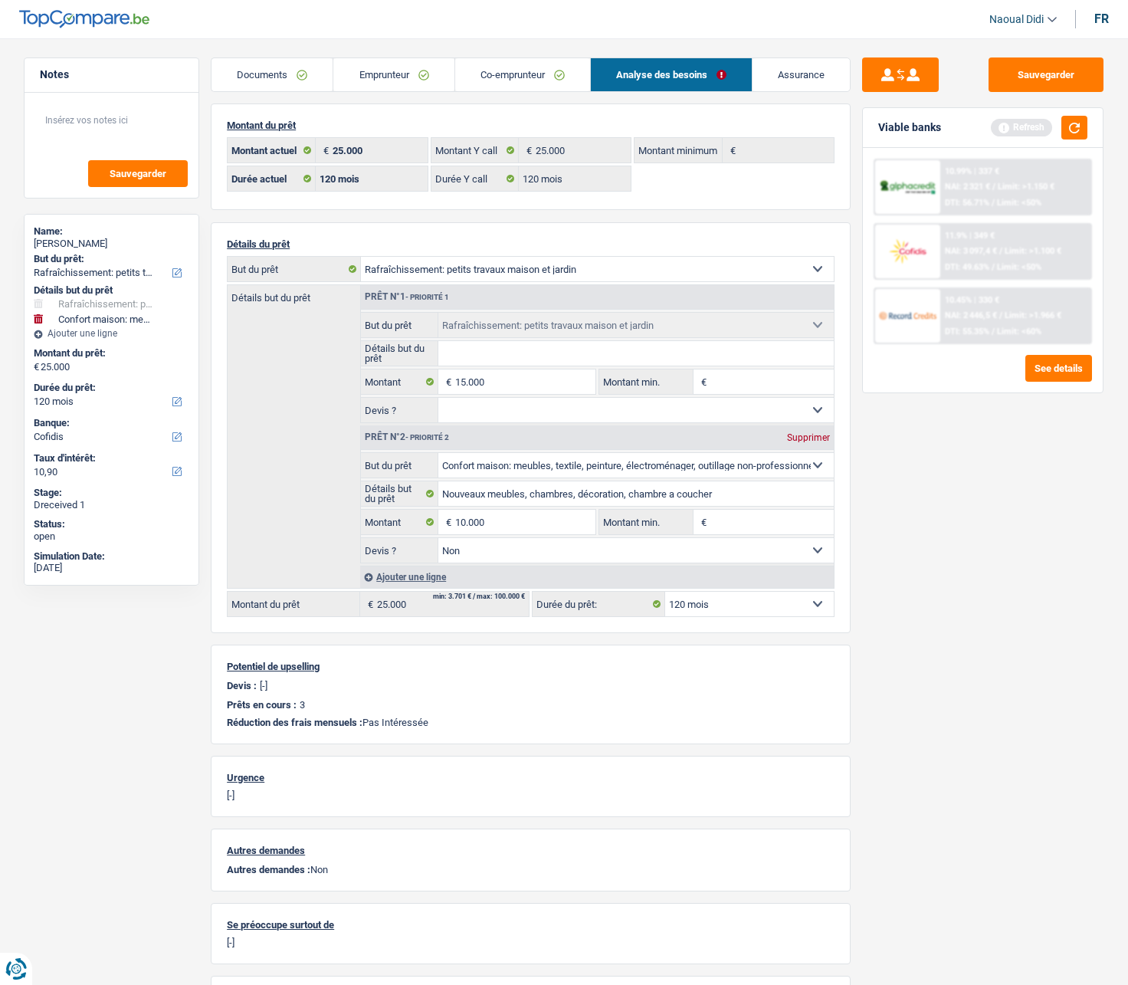
click at [540, 73] on link "Co-emprunteur" at bounding box center [522, 74] width 135 height 33
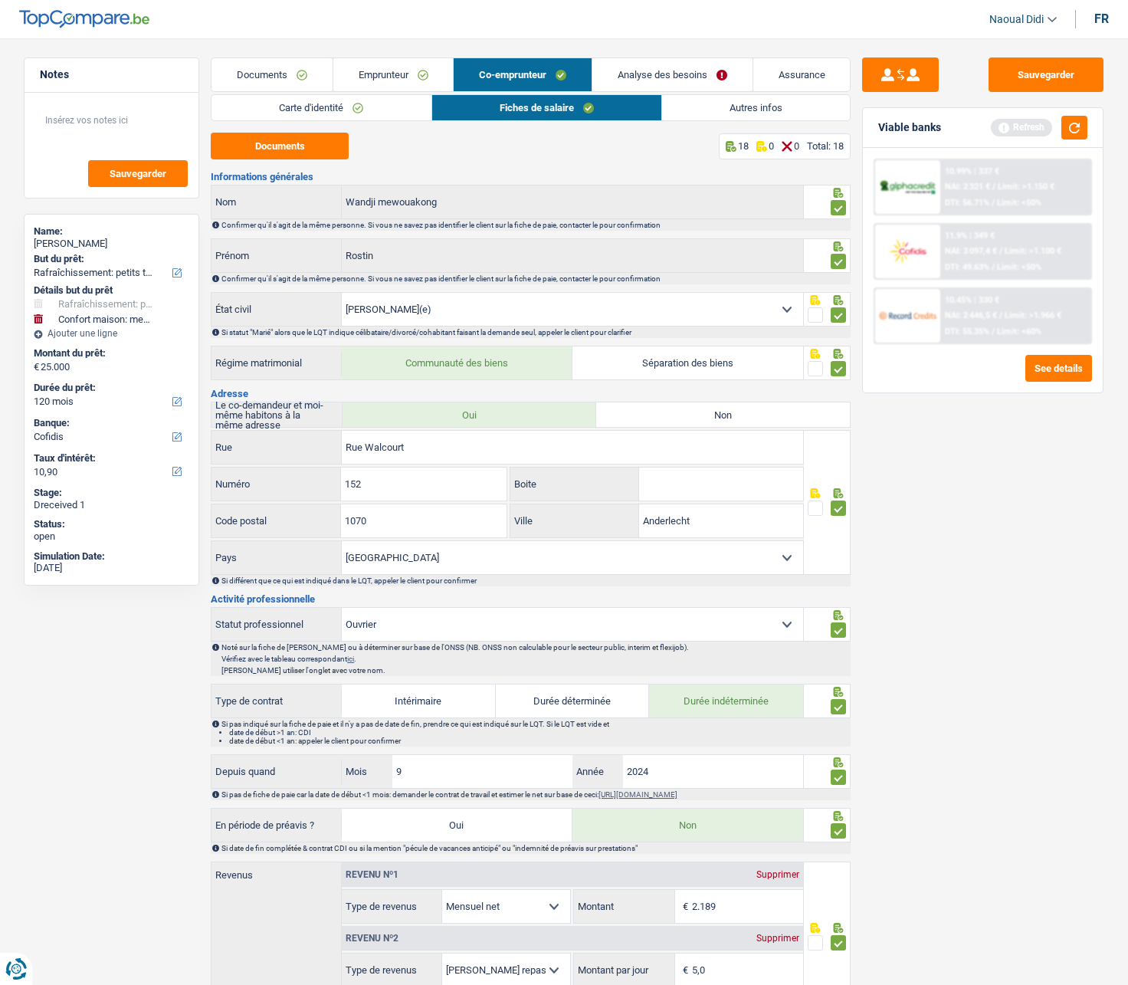
click at [657, 71] on link "Analyse des besoins" at bounding box center [672, 74] width 160 height 33
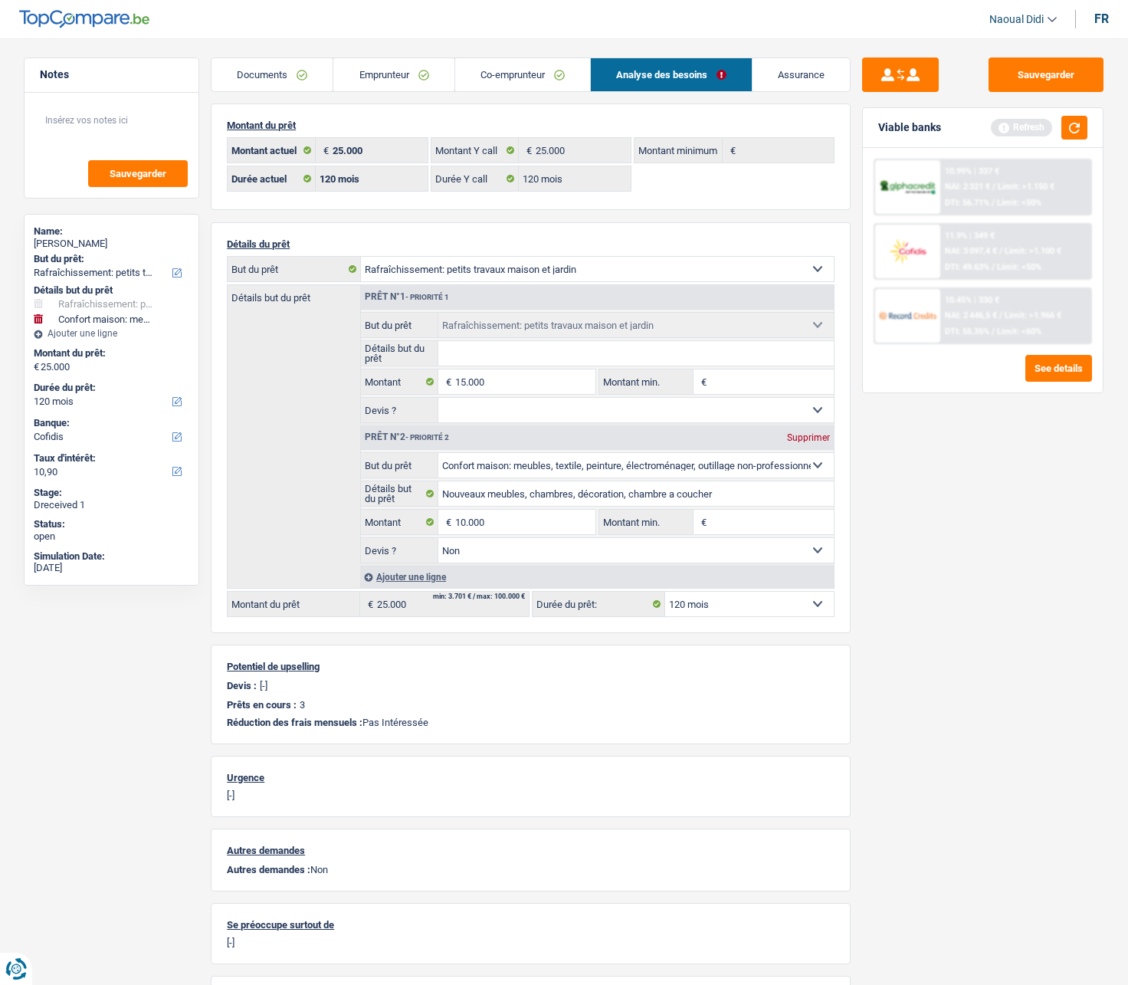
click at [389, 74] on link "Emprunteur" at bounding box center [393, 74] width 120 height 33
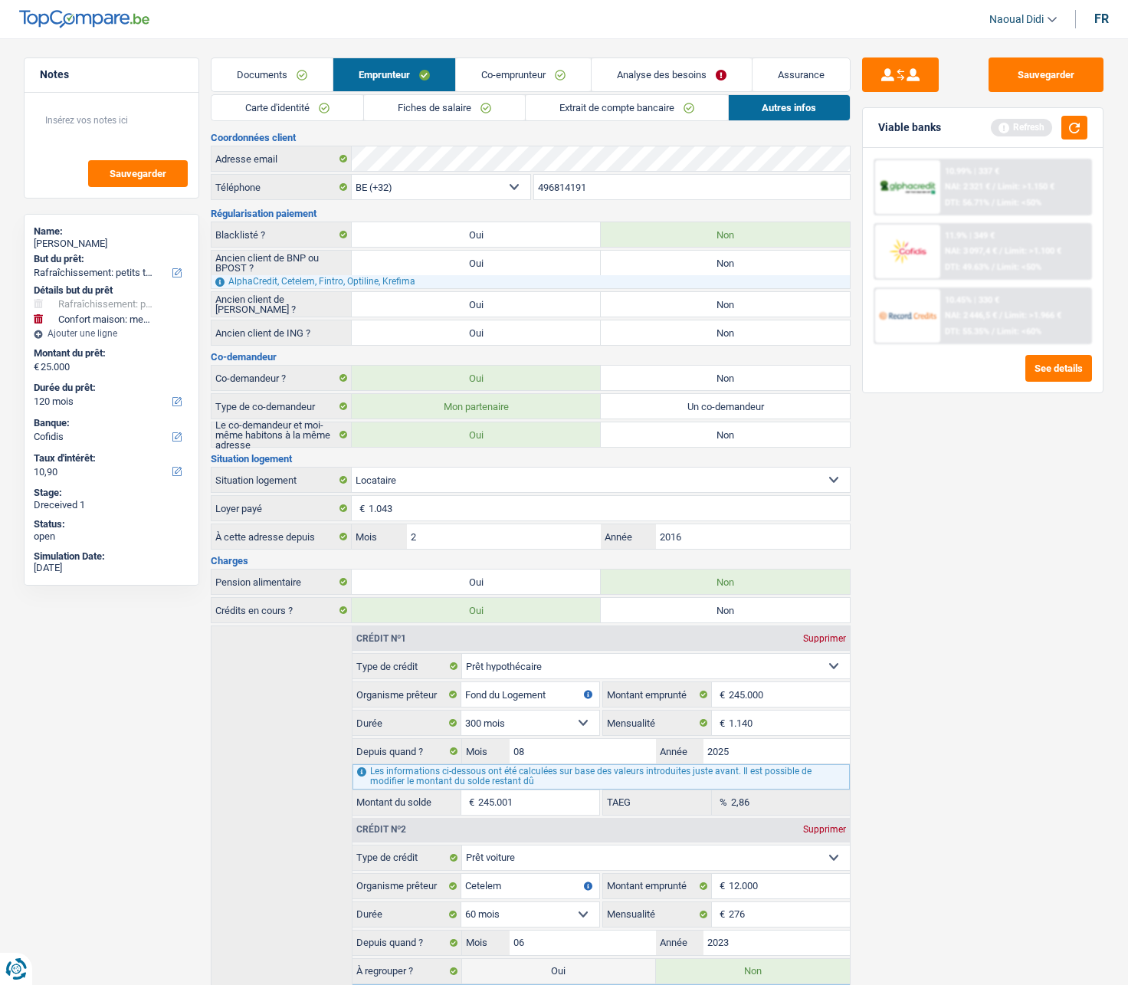
click at [260, 72] on link "Documents" at bounding box center [272, 74] width 121 height 33
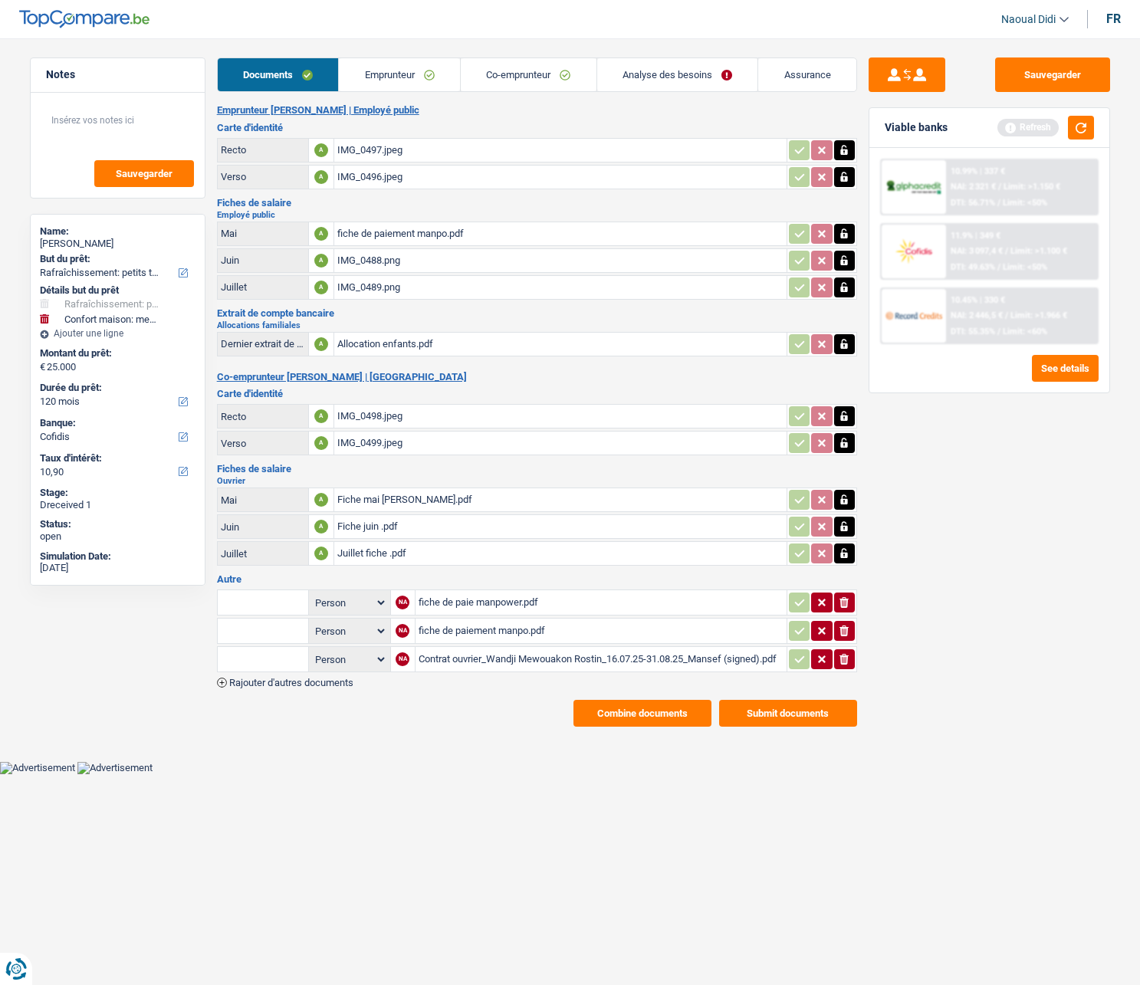
click at [371, 73] on link "Emprunteur" at bounding box center [399, 74] width 121 height 33
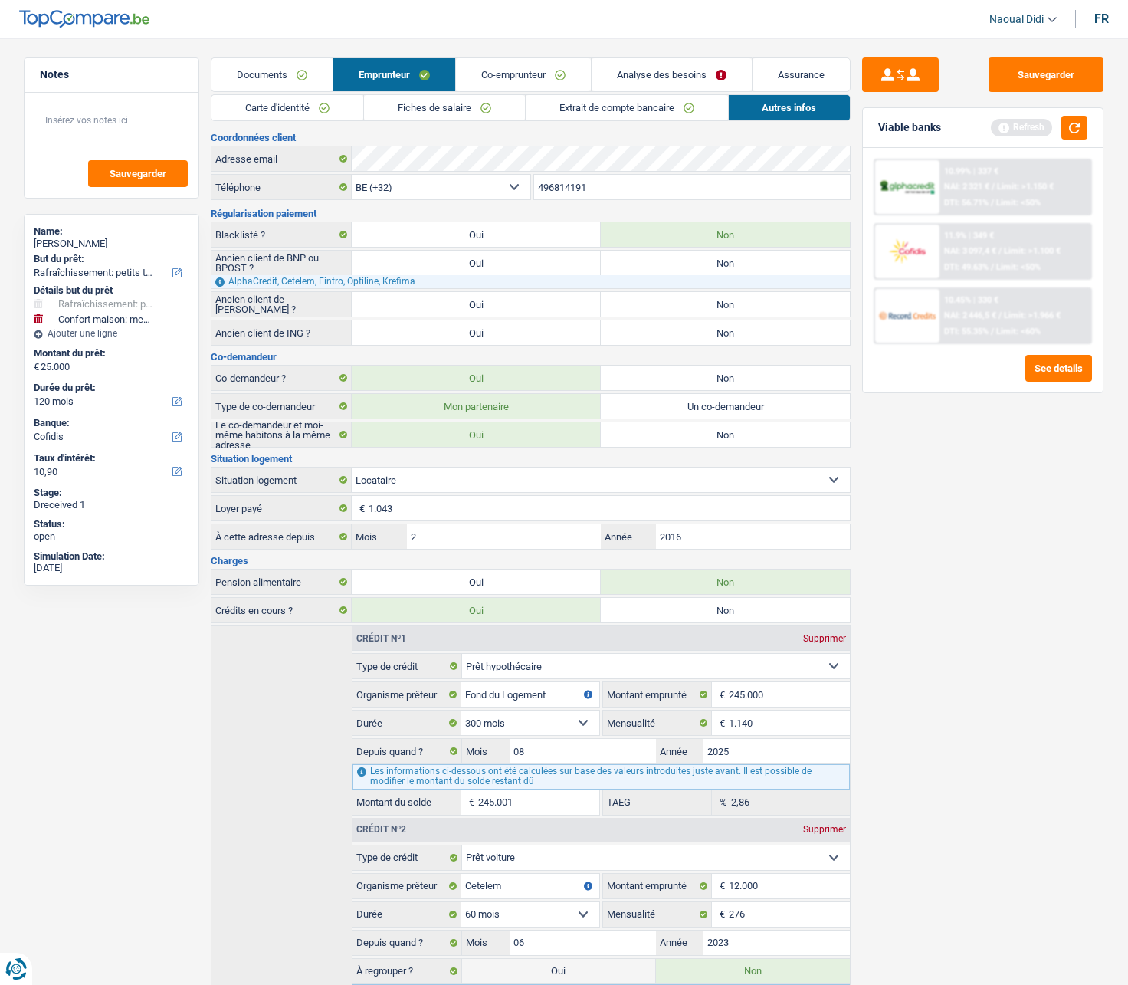
click at [627, 71] on link "Analyse des besoins" at bounding box center [672, 74] width 160 height 33
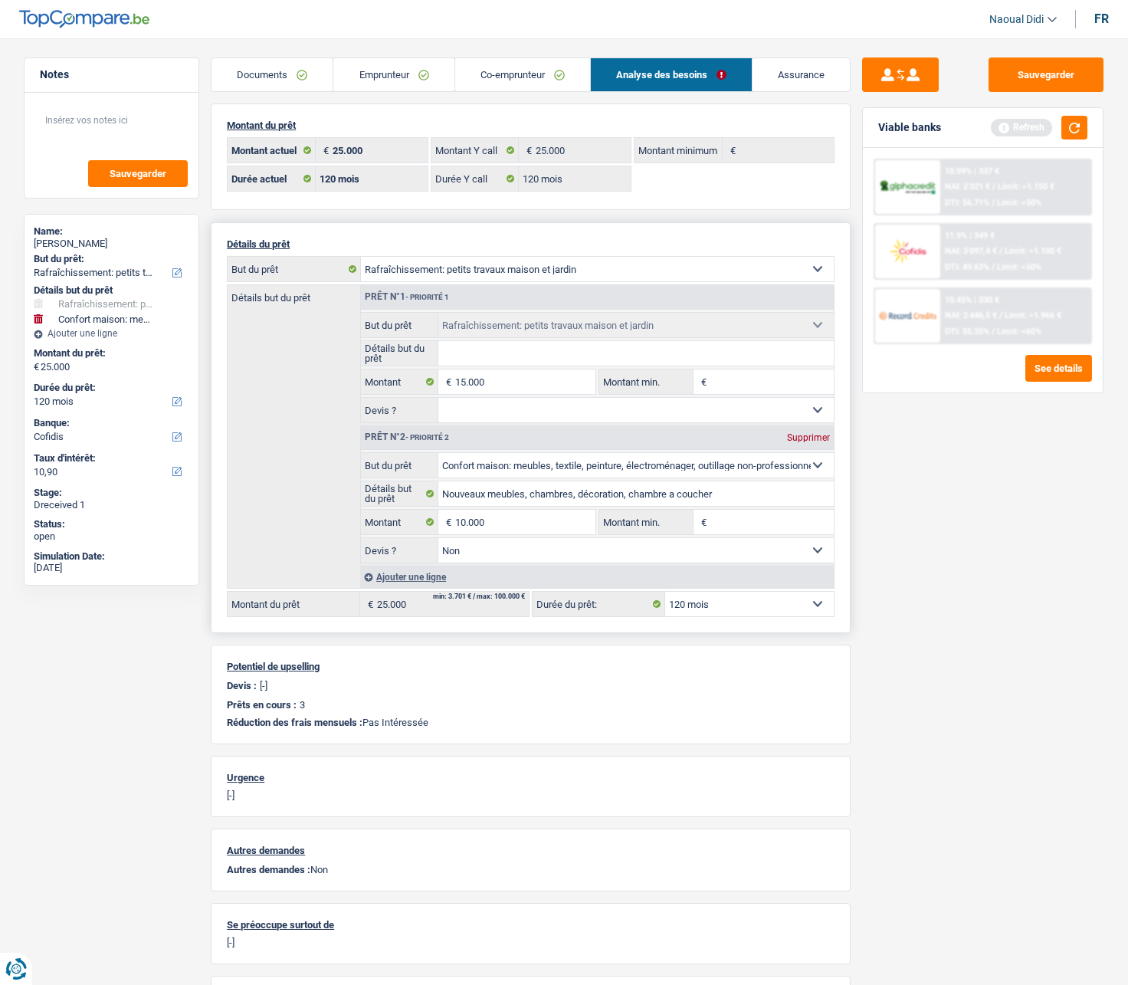
click at [641, 259] on select "Confort maison: meubles, textile, peinture, électroménager, outillage non-profe…" at bounding box center [597, 269] width 473 height 25
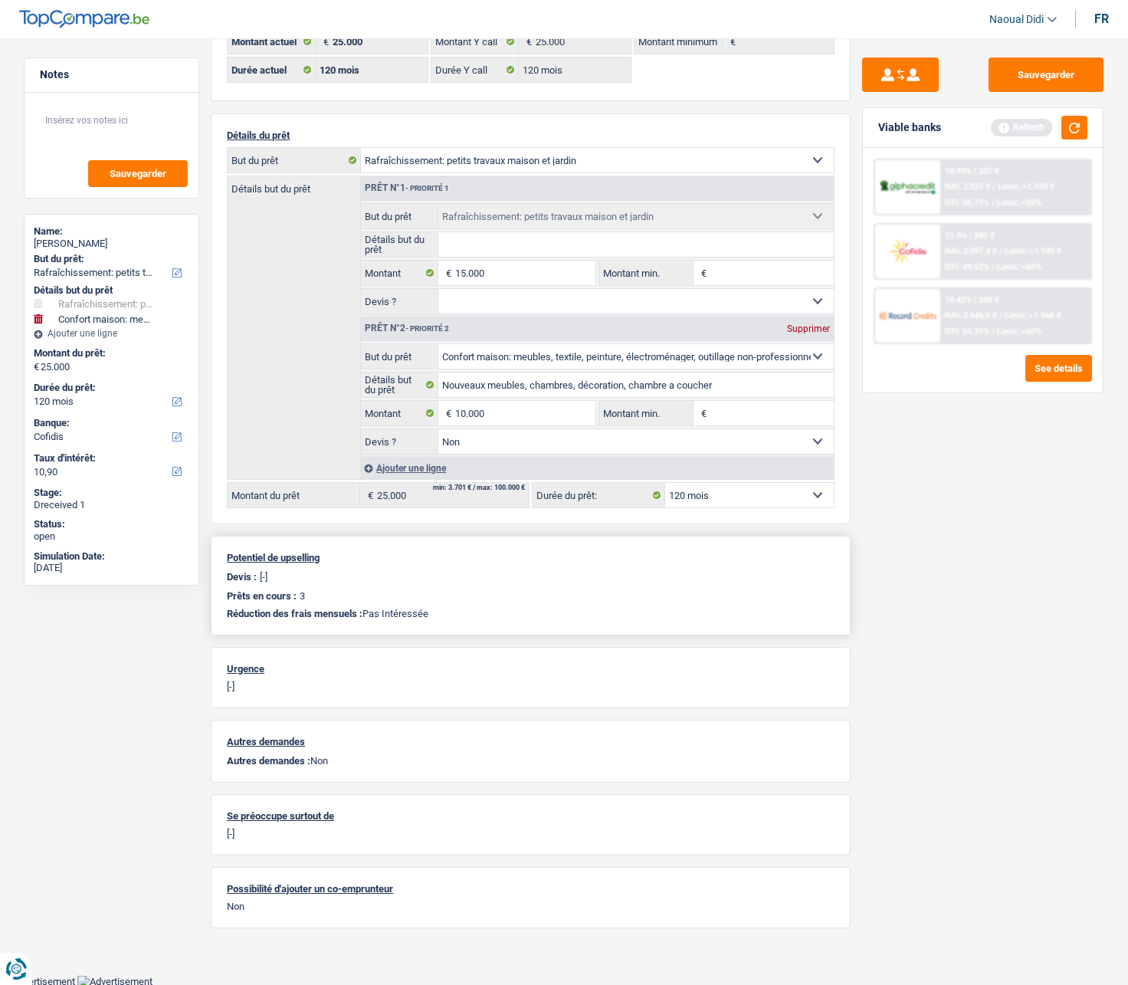
scroll to position [110, 0]
click at [366, 559] on div "Prêts en cours : 3" at bounding box center [531, 594] width 608 height 11
click at [1064, 132] on button "button" at bounding box center [1074, 128] width 26 height 24
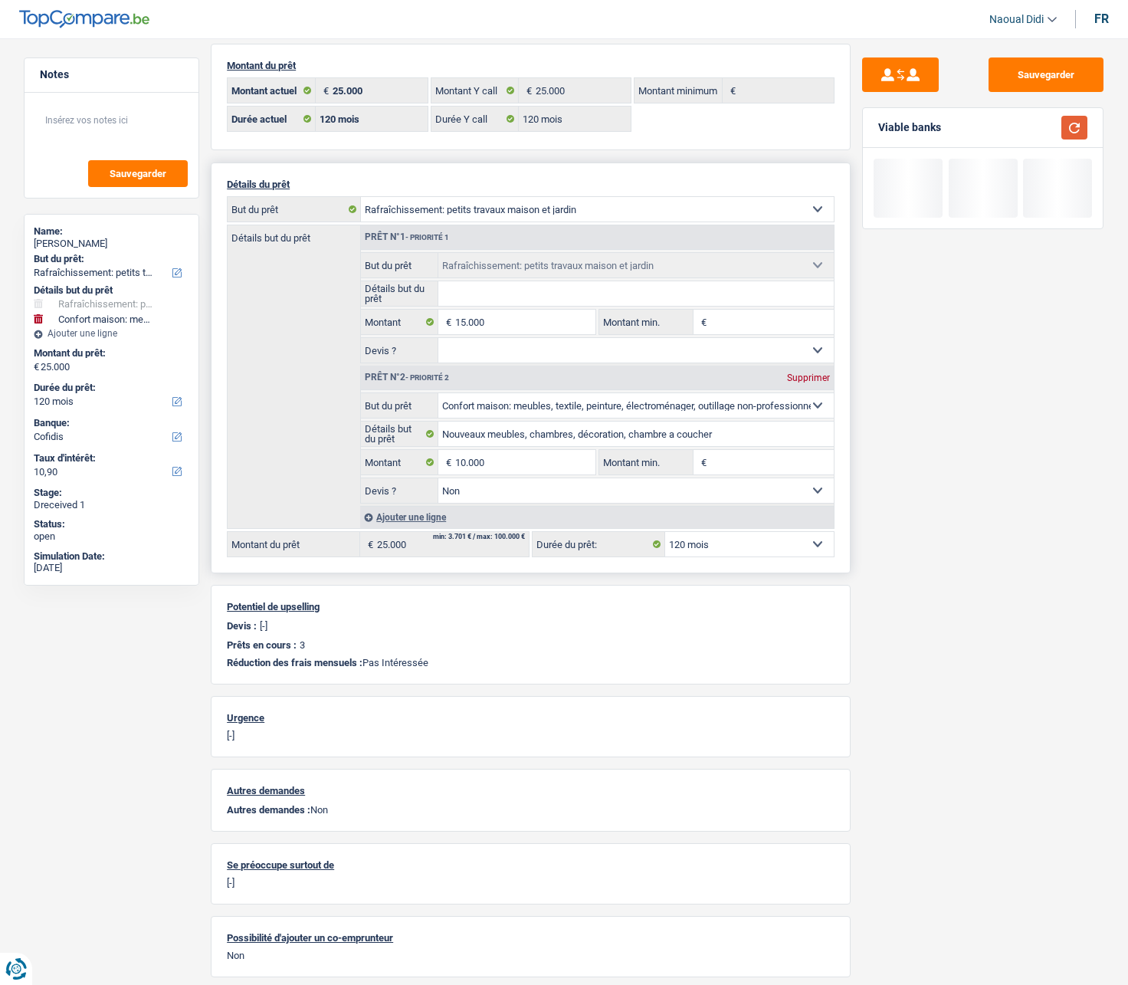
scroll to position [0, 0]
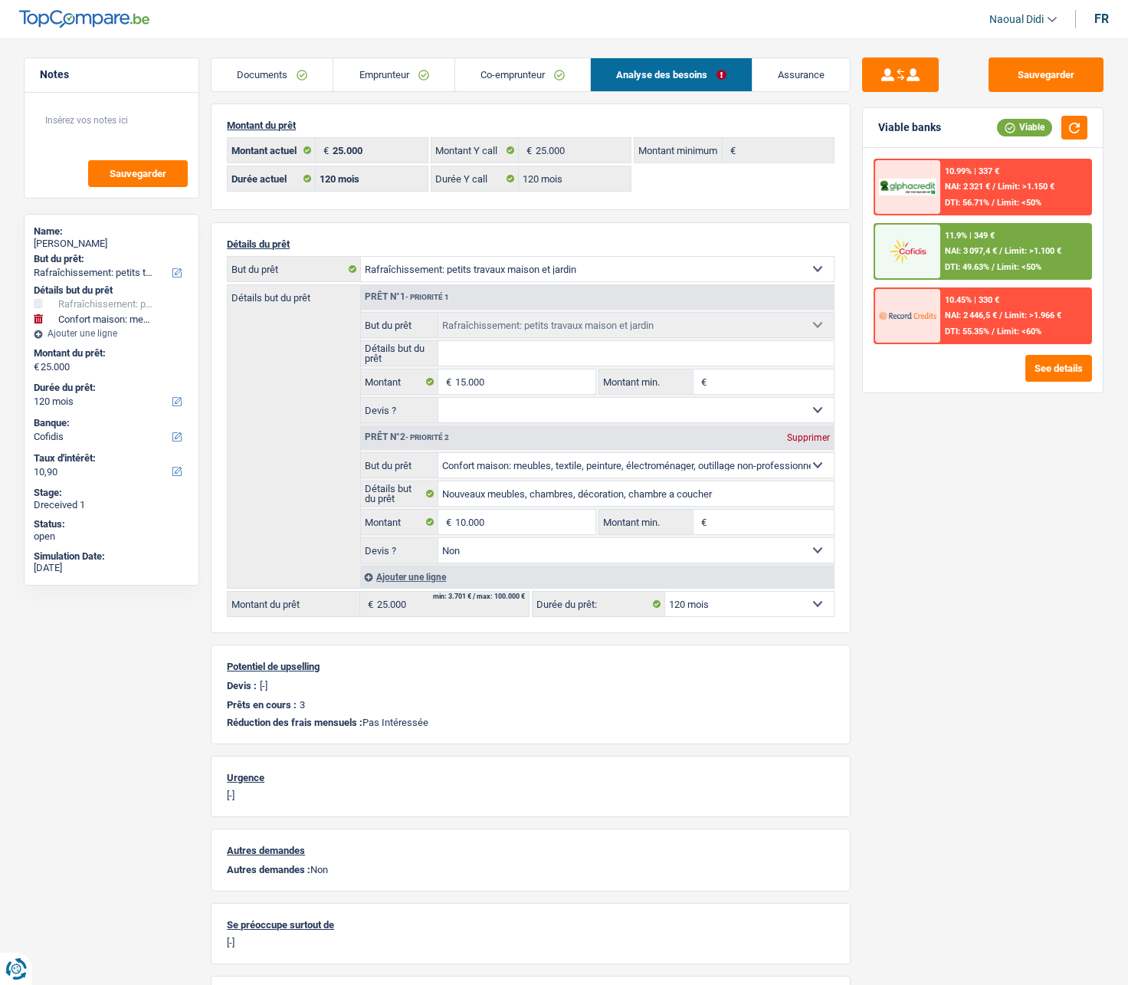
click at [943, 251] on div "11.9% | 349 € NAI: 3 097,4 € / Limit: >1.100 € DTI: 49.63% / Limit: <50%" at bounding box center [1015, 252] width 151 height 54
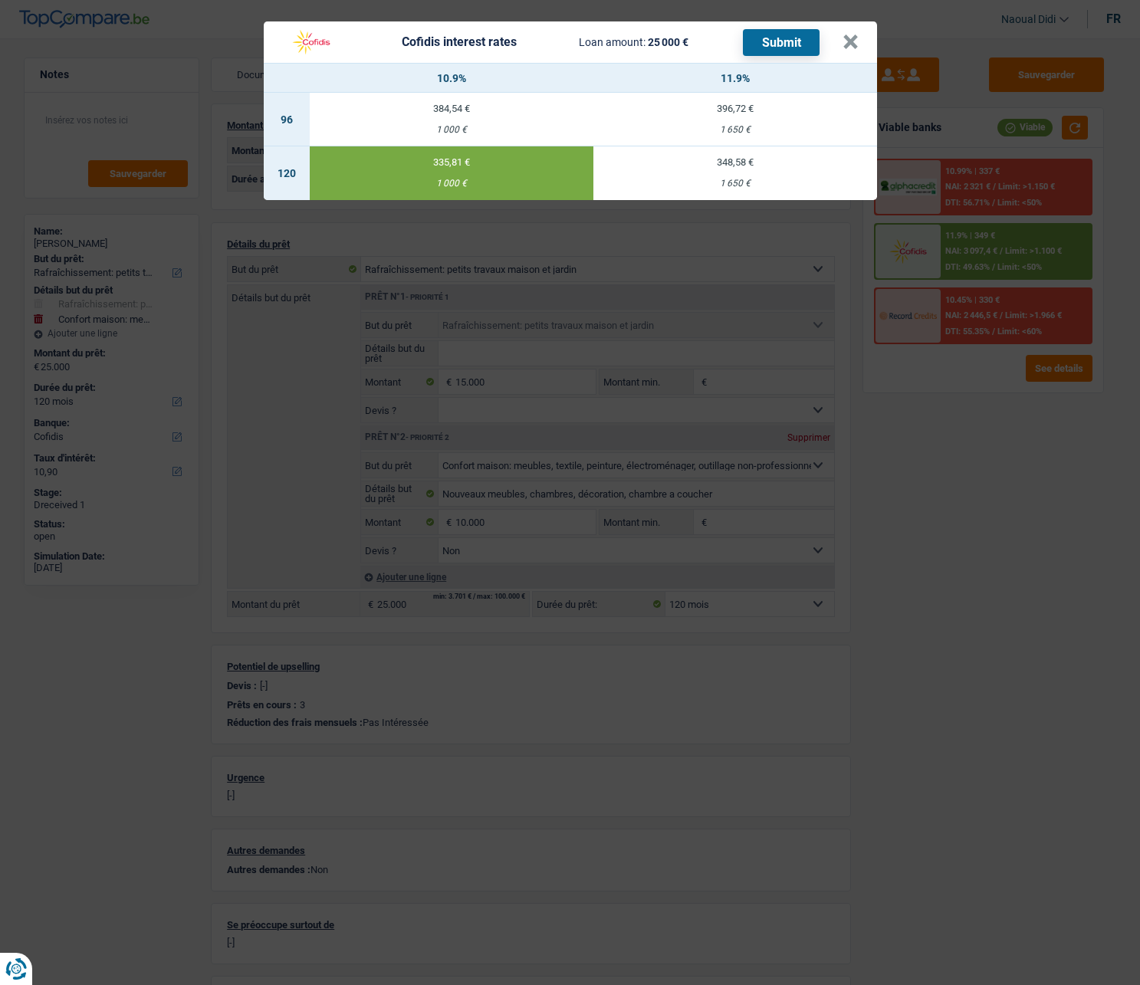
click at [789, 41] on button "Submit" at bounding box center [781, 42] width 77 height 27
click at [841, 45] on div "Cofidis interest rates Loan amount: 25 000 € Submit" at bounding box center [562, 42] width 560 height 29
click at [840, 47] on div "Cofidis interest rates Loan amount: 25 000 € Submit" at bounding box center [562, 42] width 560 height 29
click at [858, 39] on header "Cofidis interest rates Loan amount: 25 000 € Submit ×" at bounding box center [570, 41] width 613 height 41
click at [853, 38] on button "×" at bounding box center [850, 41] width 16 height 15
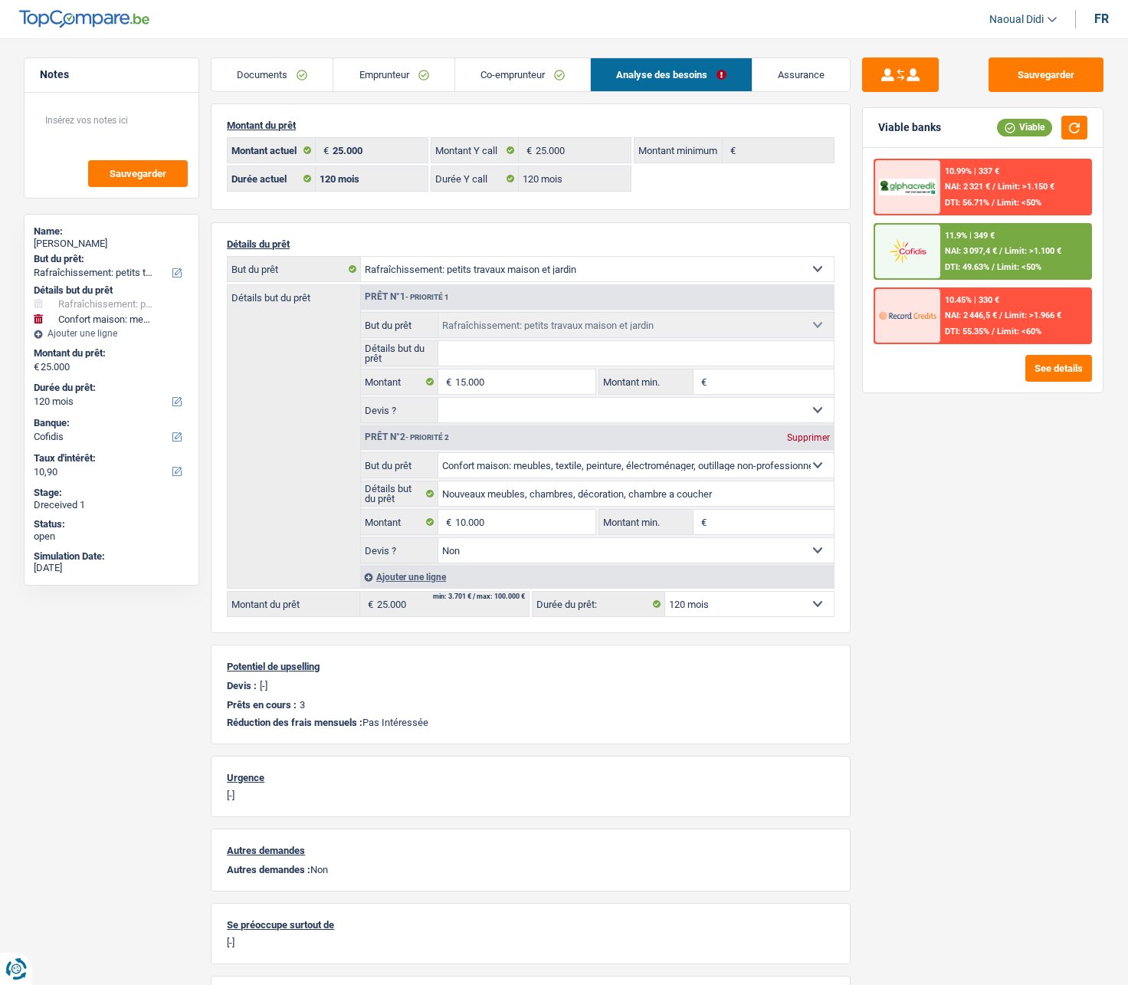
click at [395, 75] on link "Emprunteur" at bounding box center [393, 74] width 120 height 33
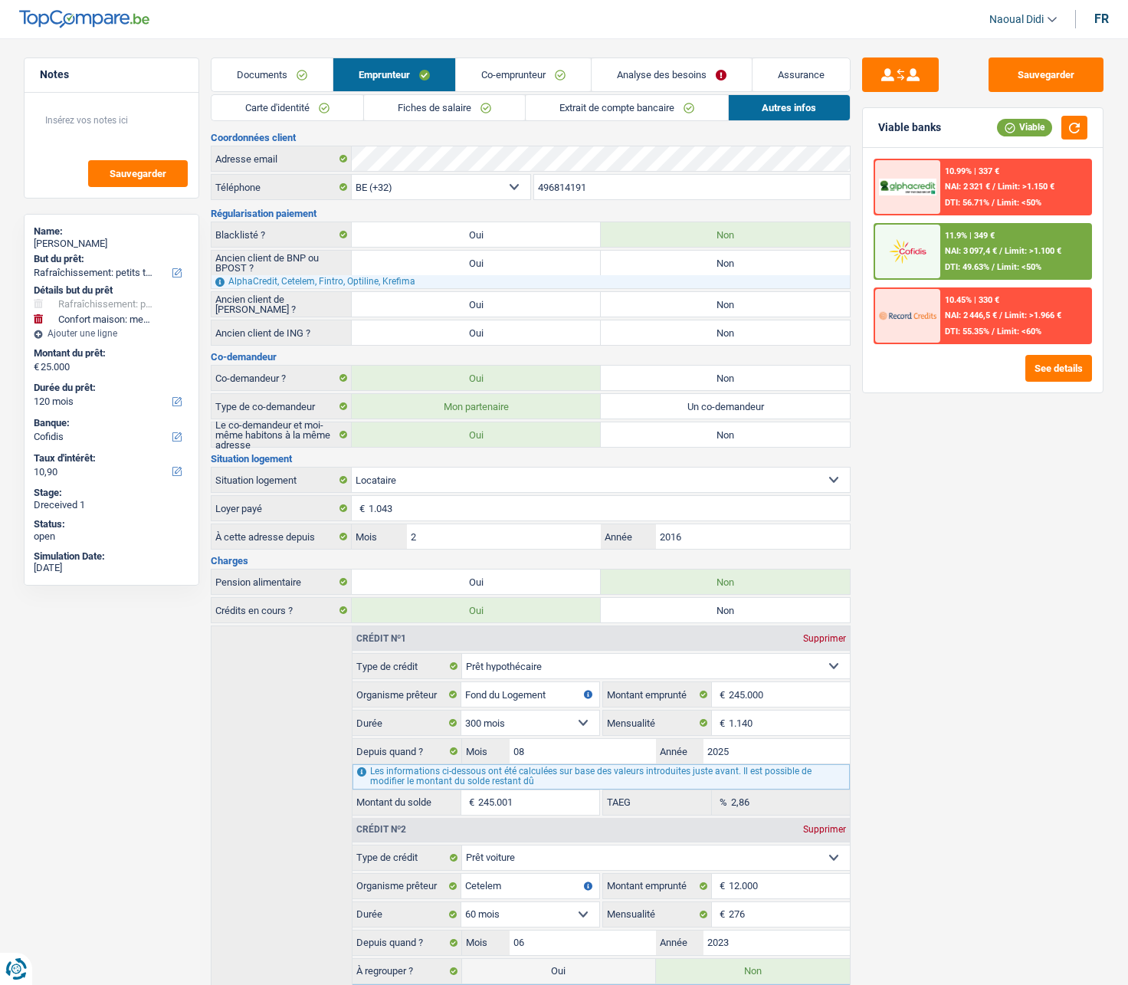
click at [418, 116] on link "Fiches de salaire" at bounding box center [444, 107] width 161 height 25
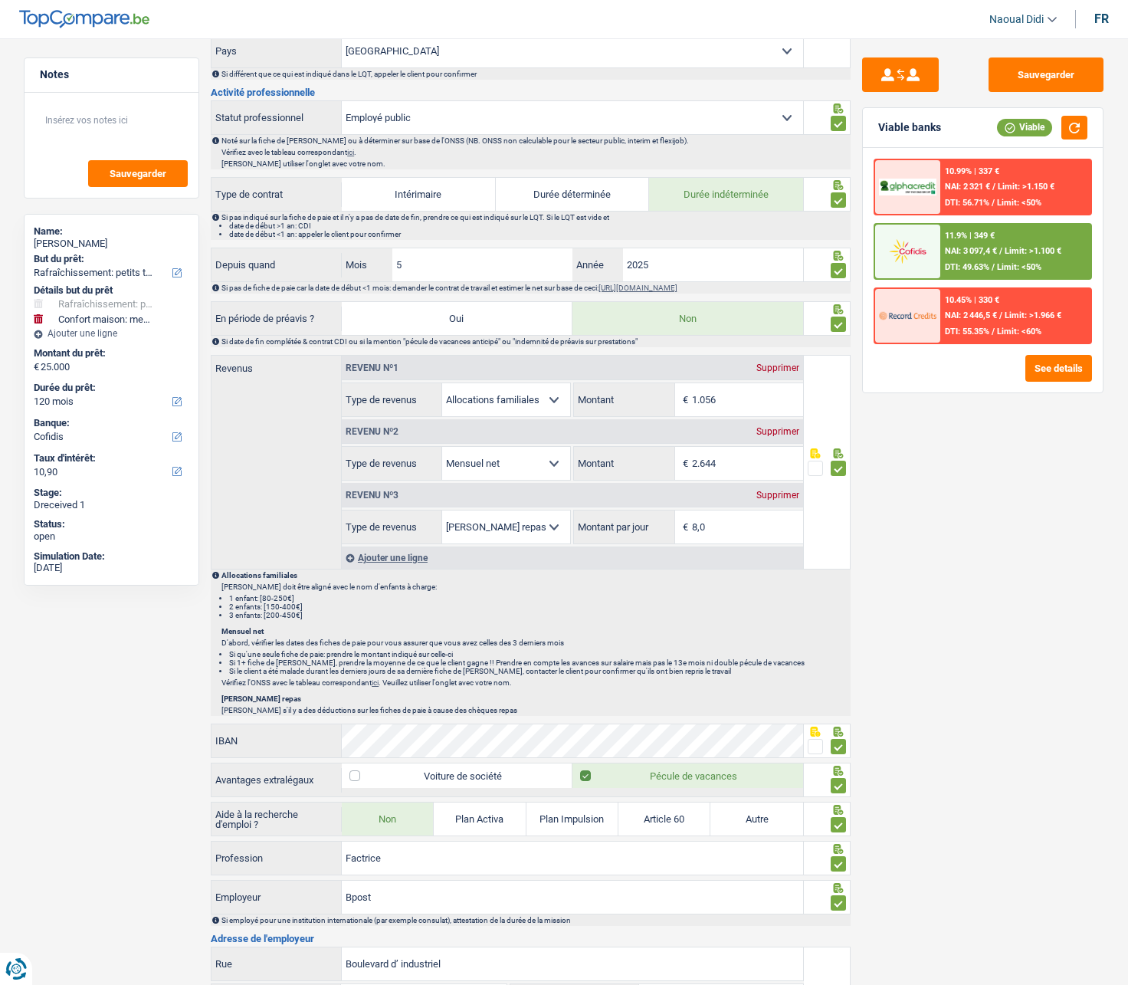
scroll to position [766, 0]
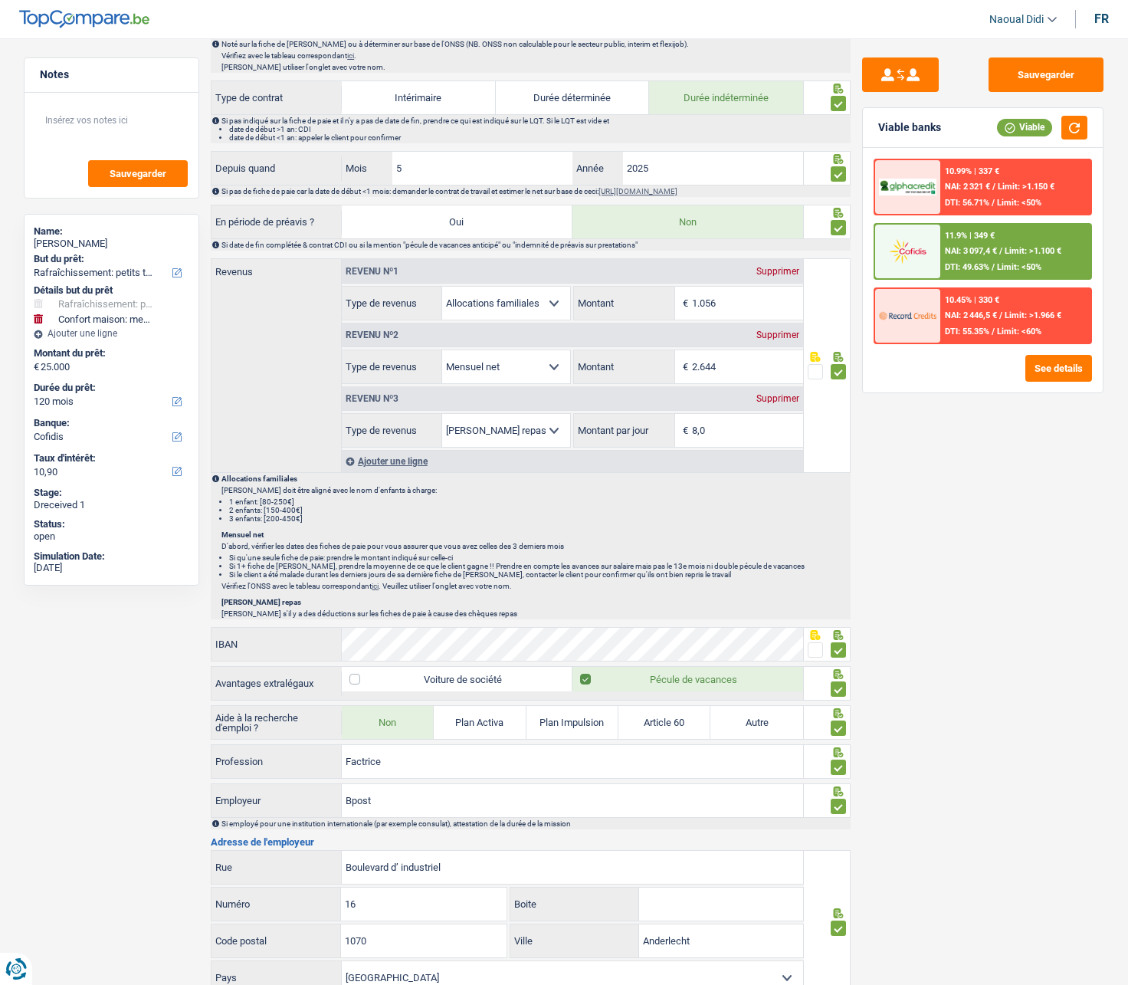
drag, startPoint x: 926, startPoint y: 639, endPoint x: 1018, endPoint y: 634, distance: 92.9
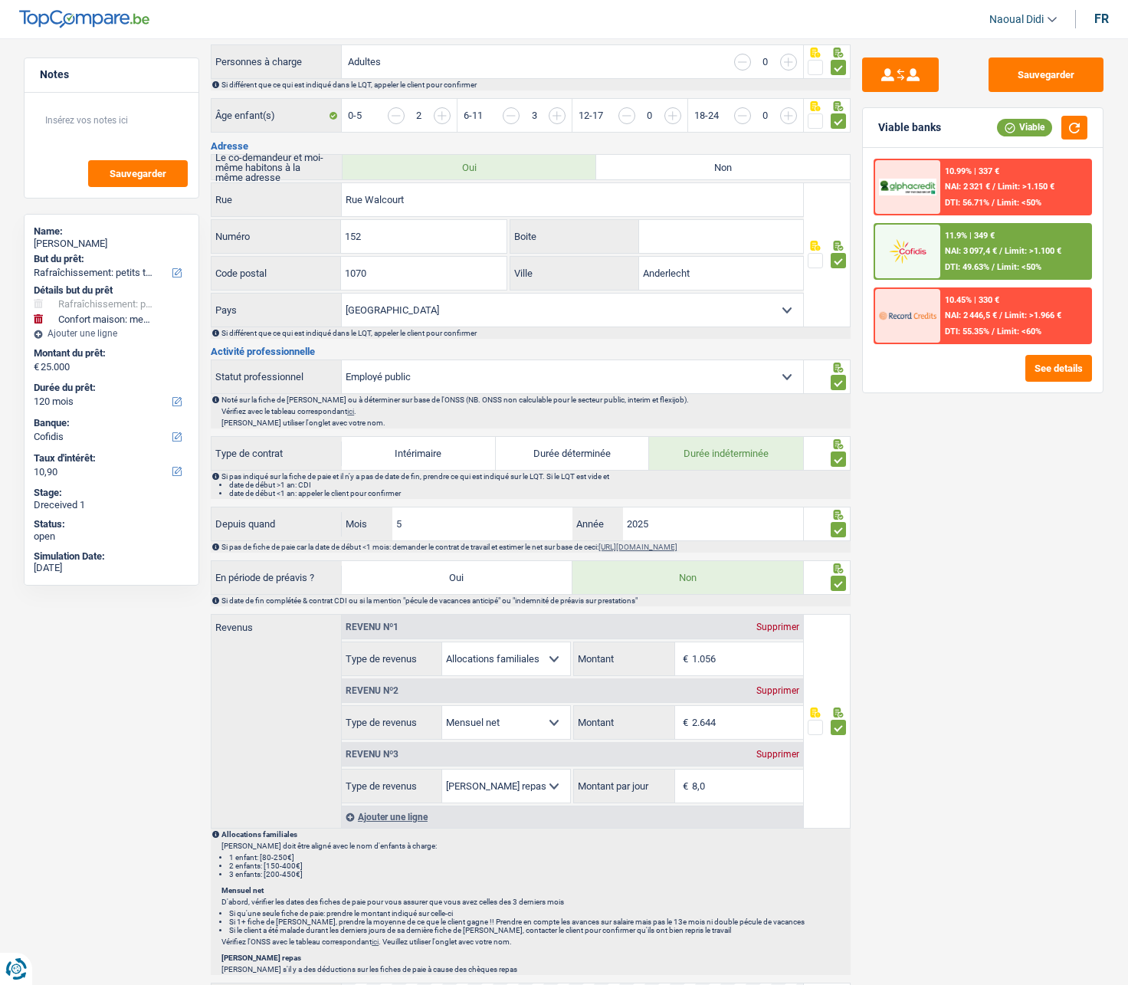
click at [382, 299] on div "Rue Walcourt Rue 152 Numéro Boite 1070 Code postal Anderlecht Ville Belgique Lu…" at bounding box center [531, 260] width 640 height 156
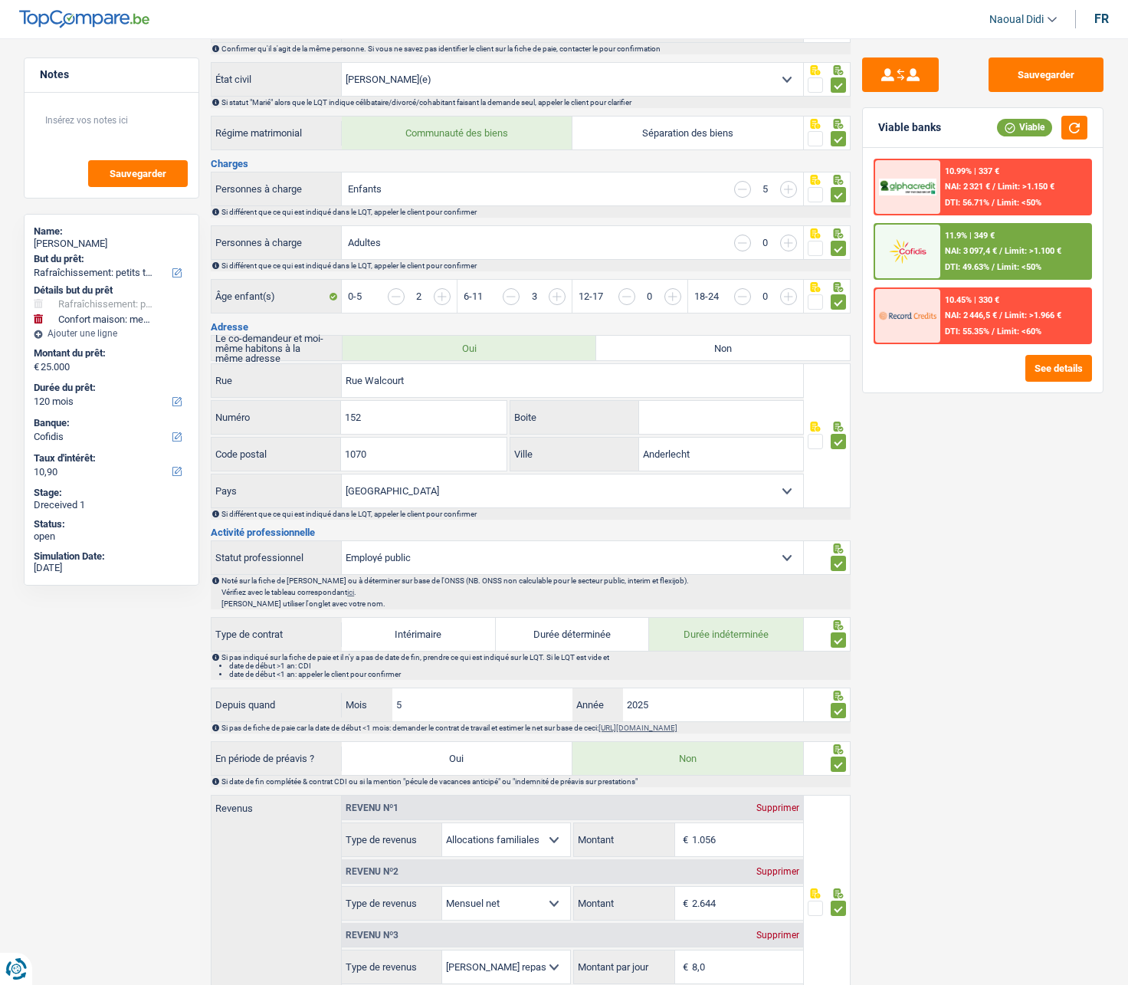
scroll to position [18, 0]
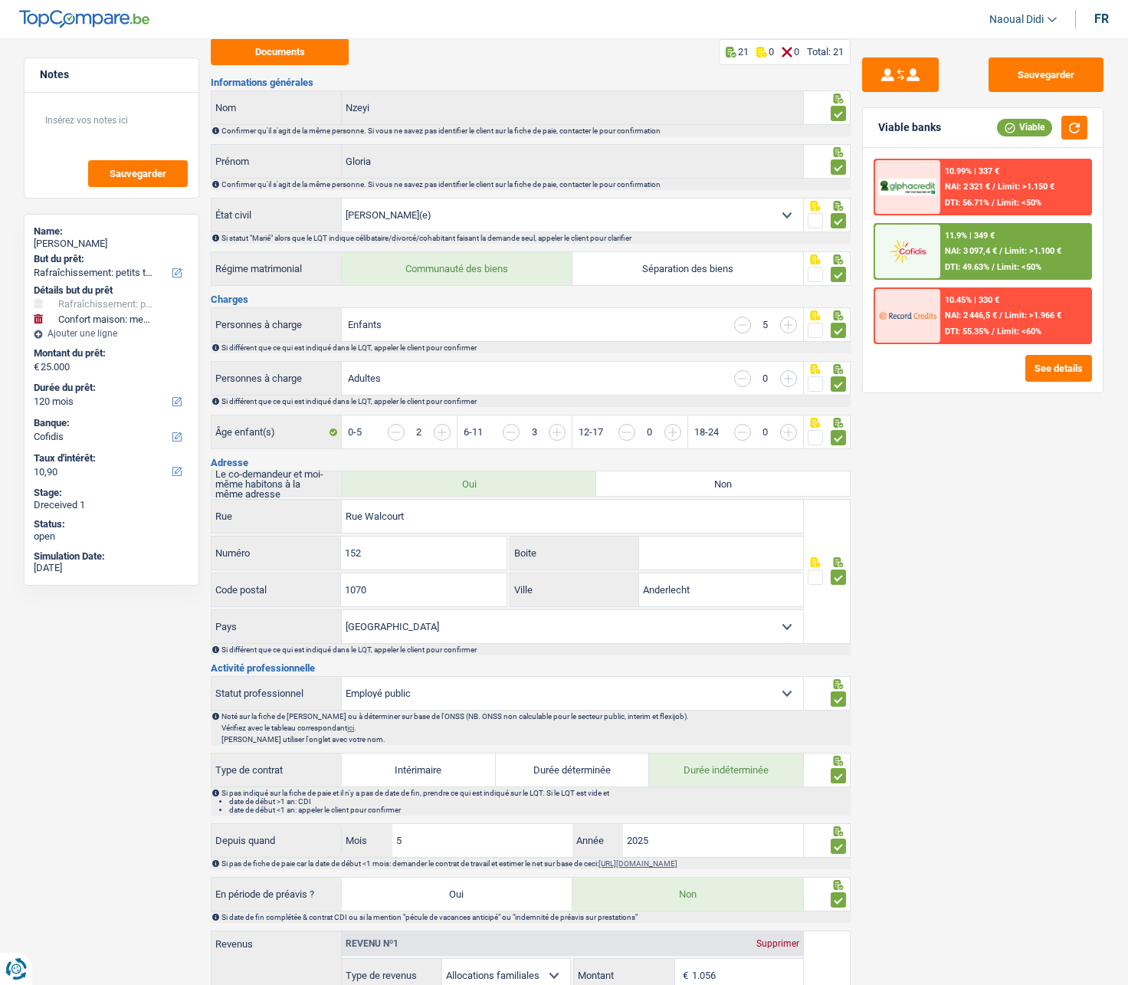
click at [382, 299] on div "Charges Personnes à charge Enfants 5 Si différent que ce qui est indiqué dans l…" at bounding box center [531, 372] width 640 height 157
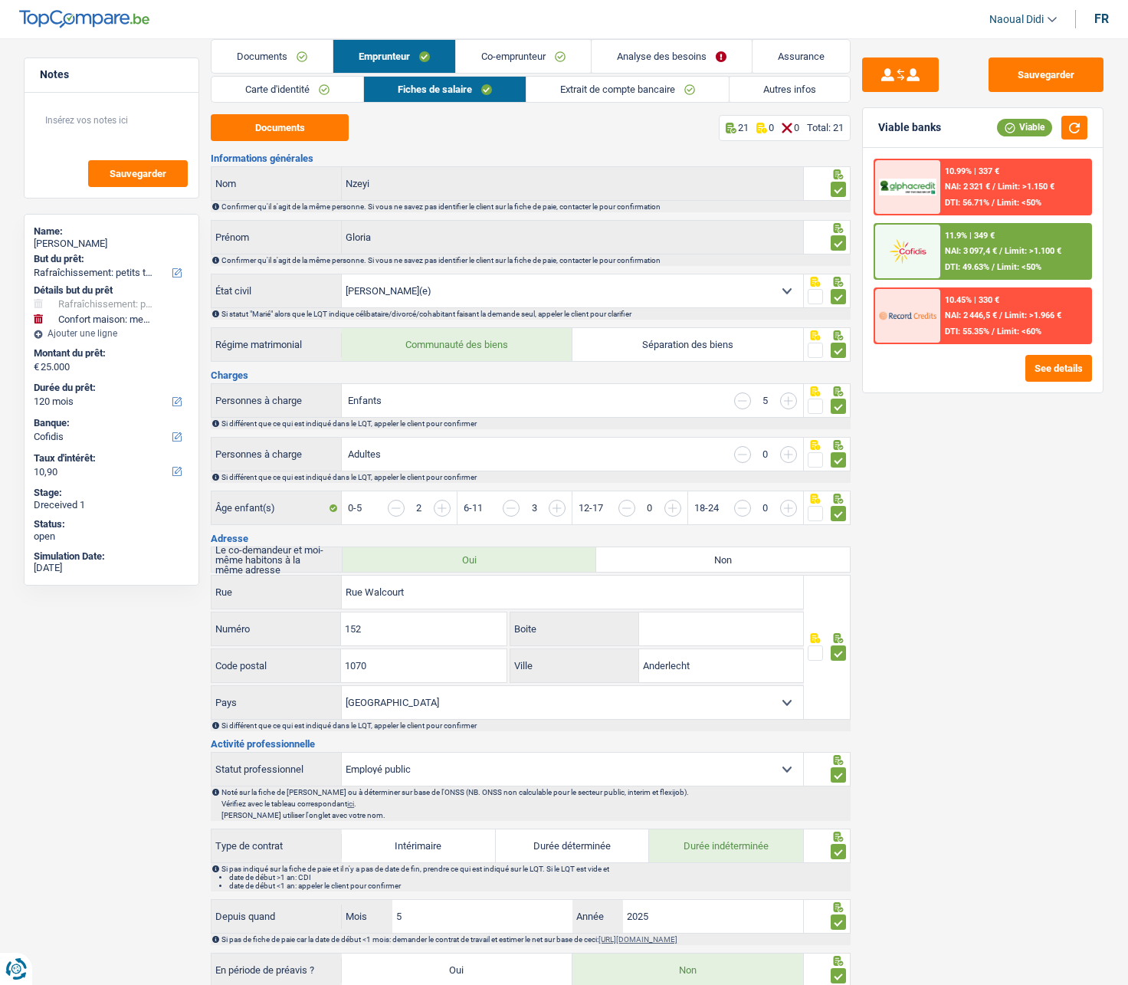
scroll to position [0, 0]
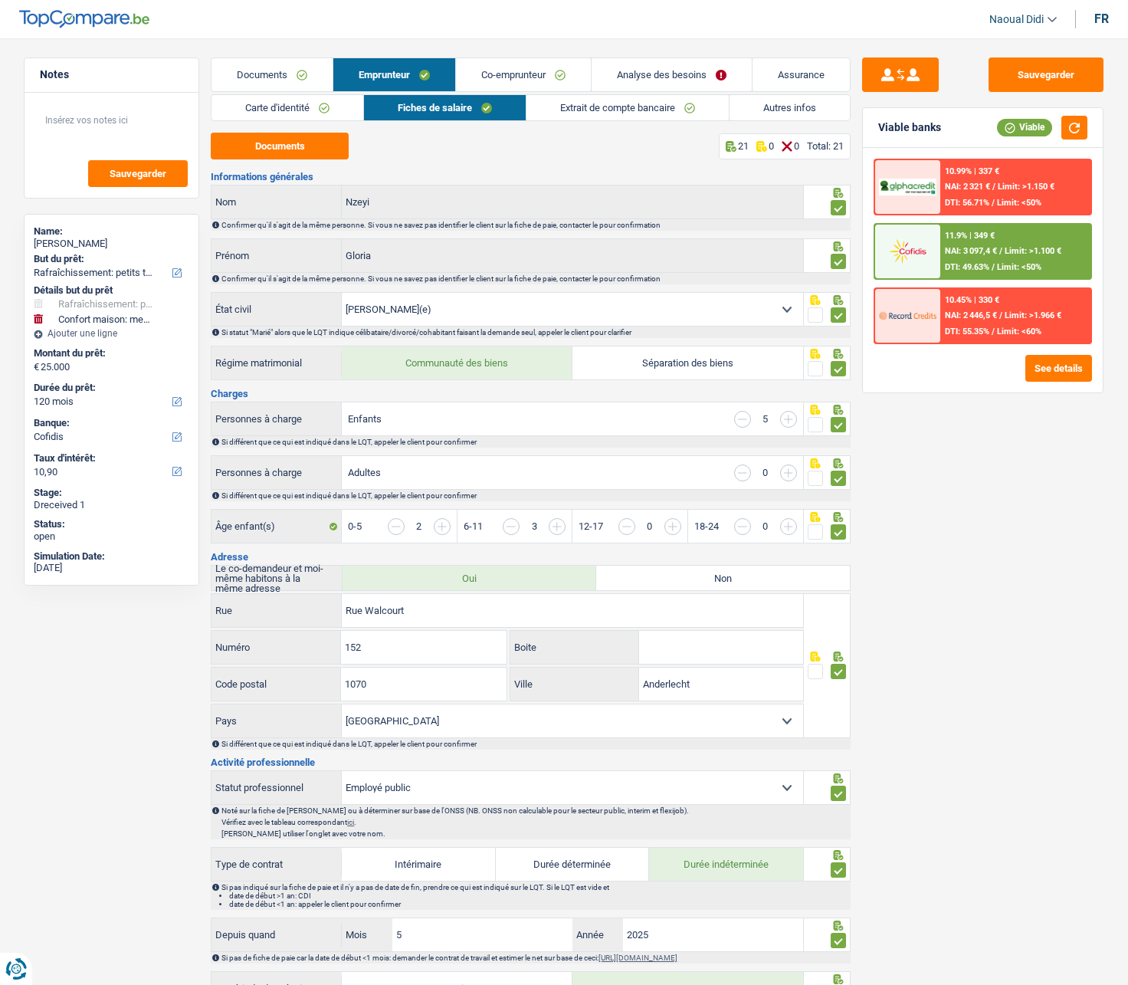
click at [382, 299] on select "Célibataire Marié(e) Cohabitant(e) légal(e) Divorcé(e) Veuf(ve) Séparé (de fait…" at bounding box center [572, 309] width 461 height 33
drag, startPoint x: 645, startPoint y: 255, endPoint x: 408, endPoint y: 490, distance: 333.8
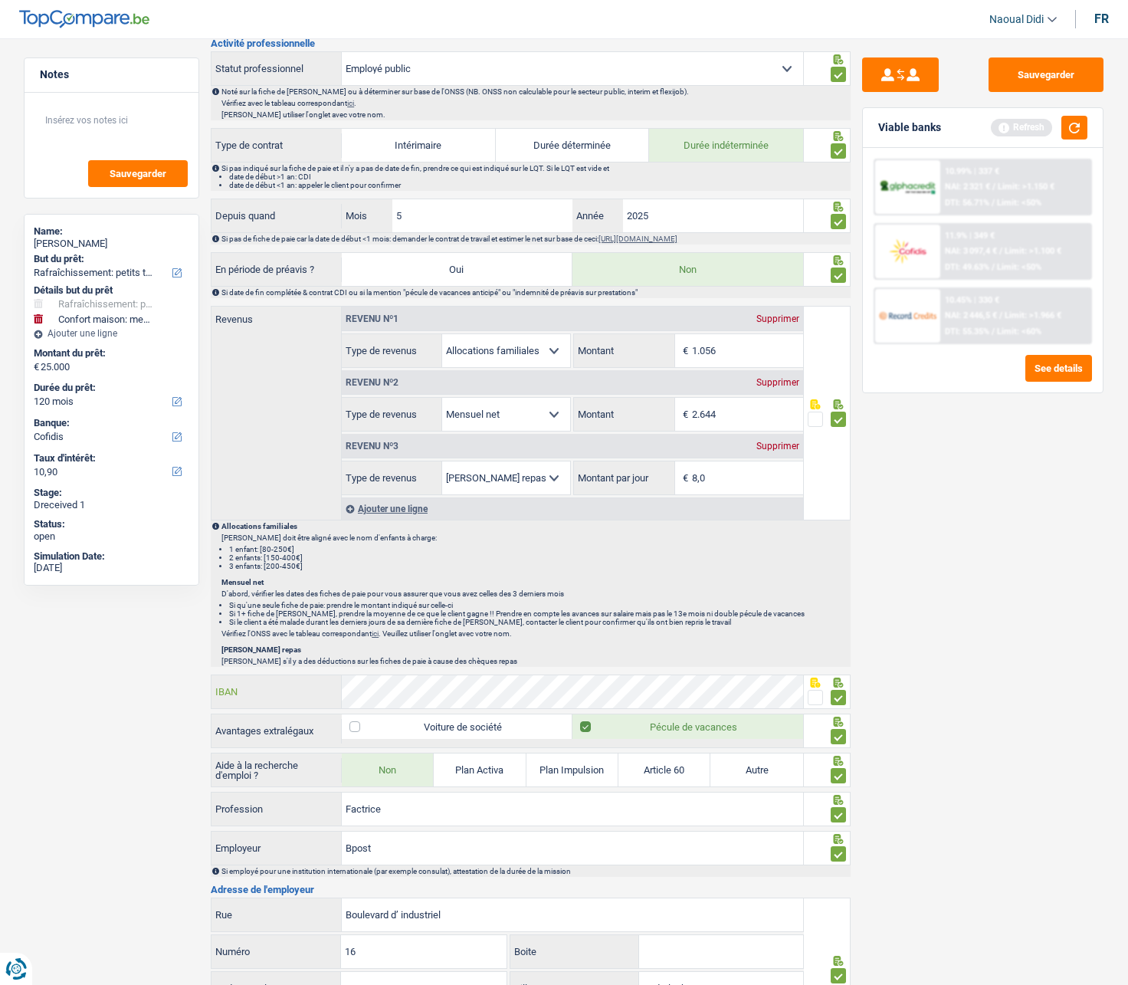
scroll to position [715, 0]
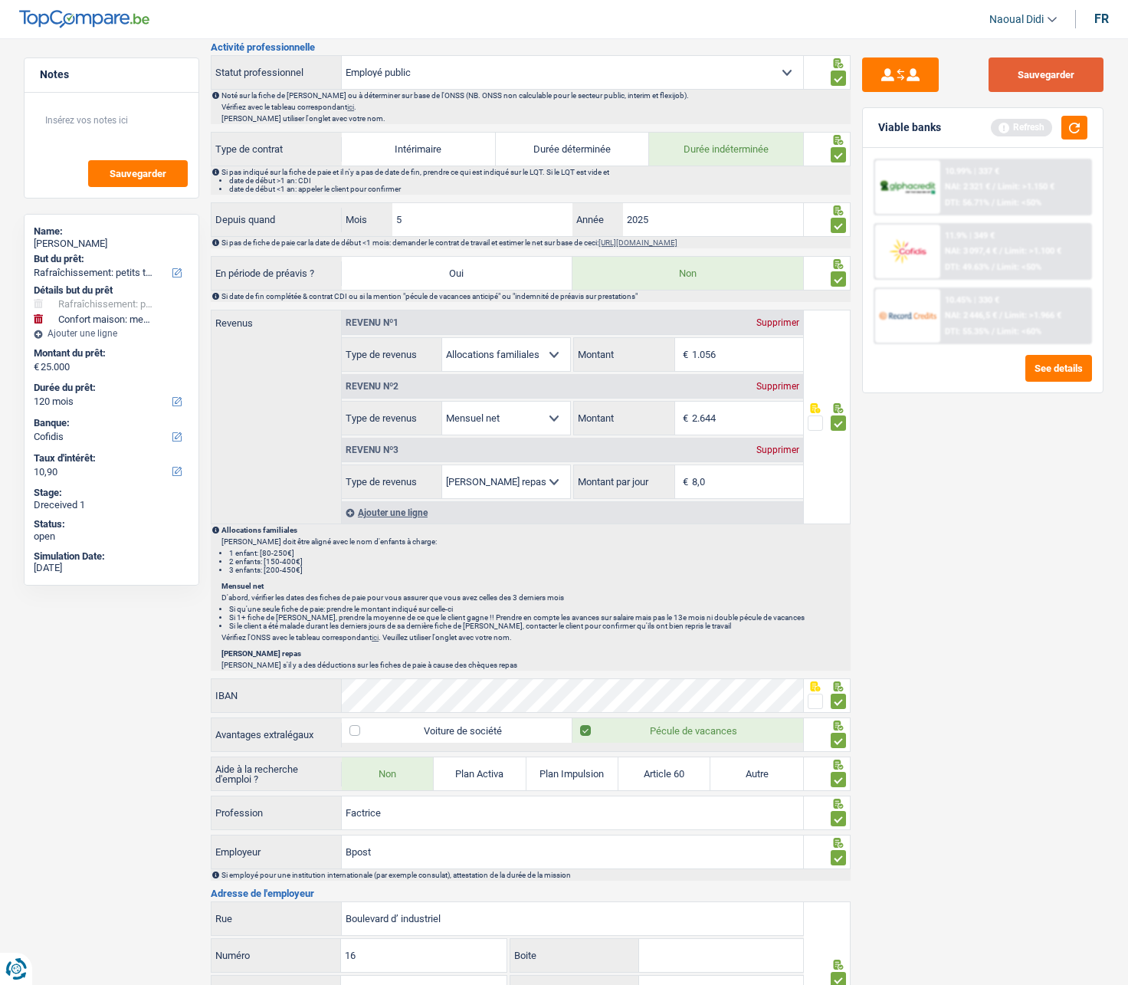
click at [1054, 67] on button "Sauvegarder" at bounding box center [1046, 74] width 115 height 34
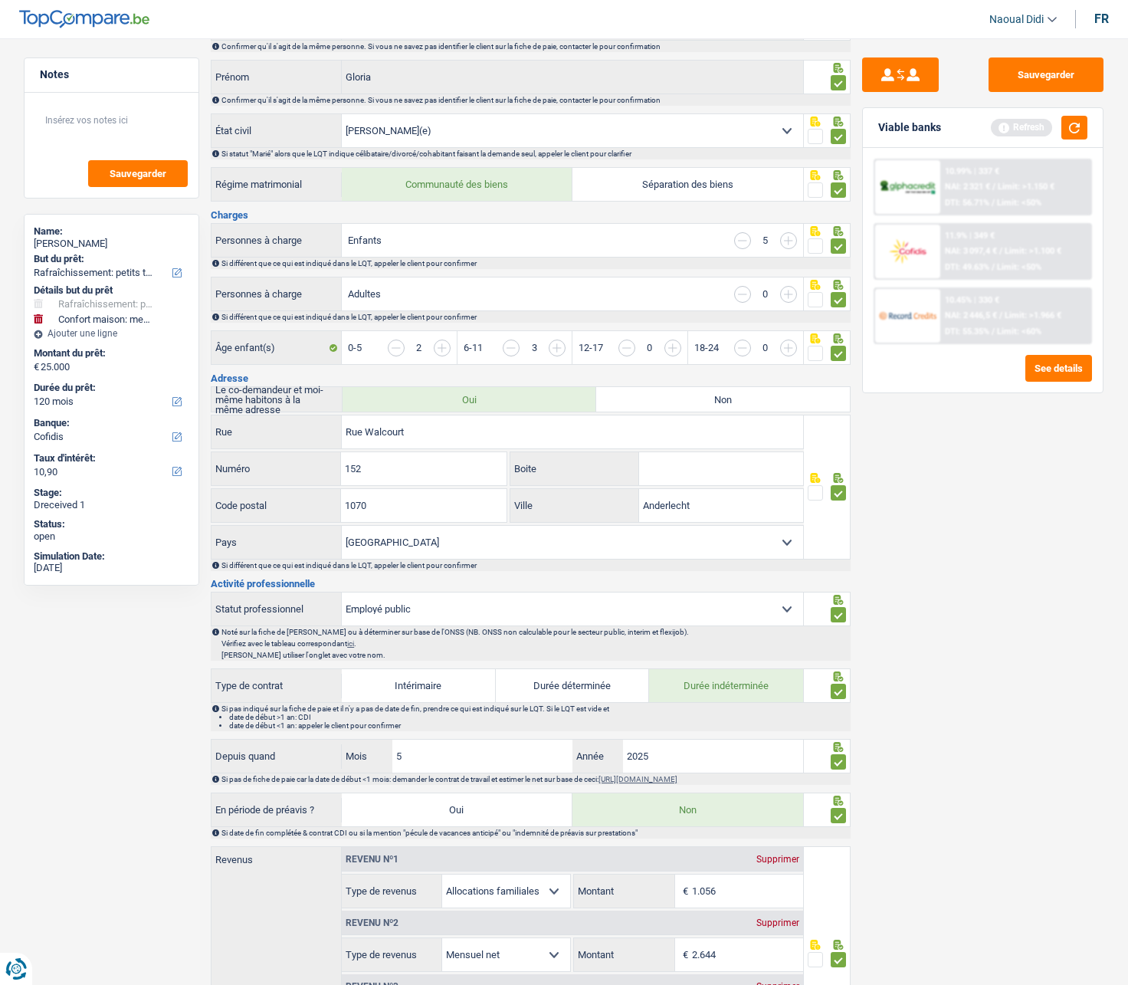
scroll to position [0, 0]
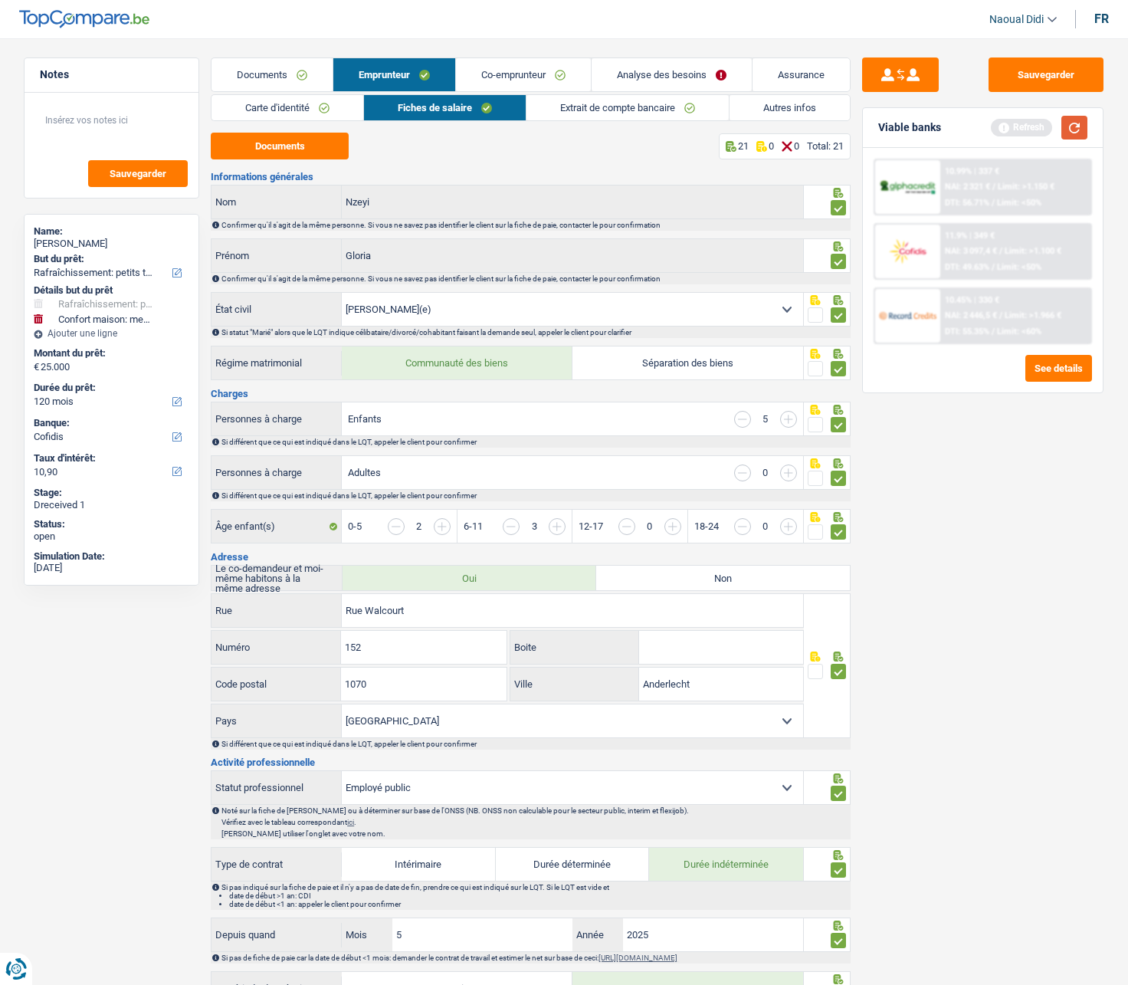
click at [1081, 120] on button "button" at bounding box center [1074, 128] width 26 height 24
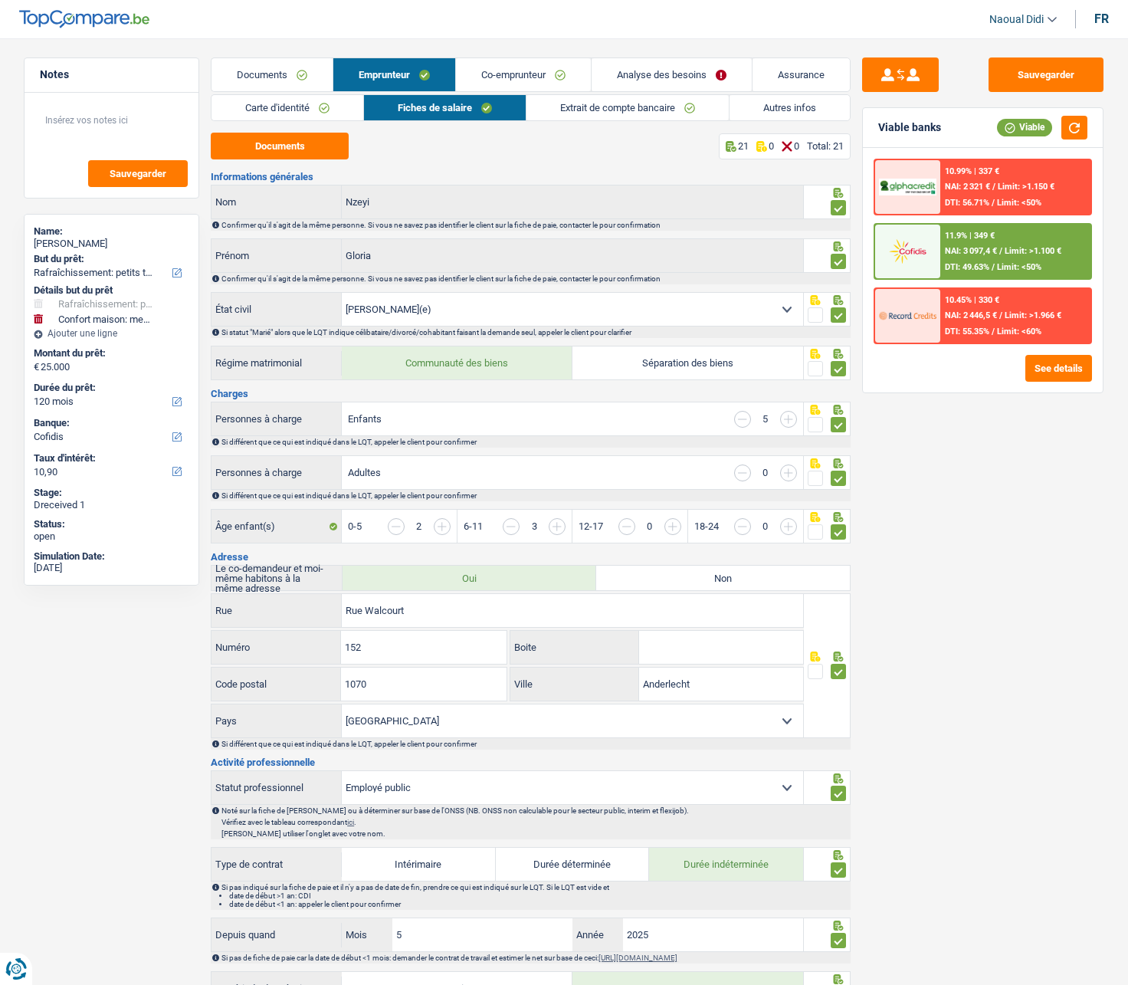
click at [1009, 246] on span "Limit: >1.100 €" at bounding box center [1033, 251] width 57 height 10
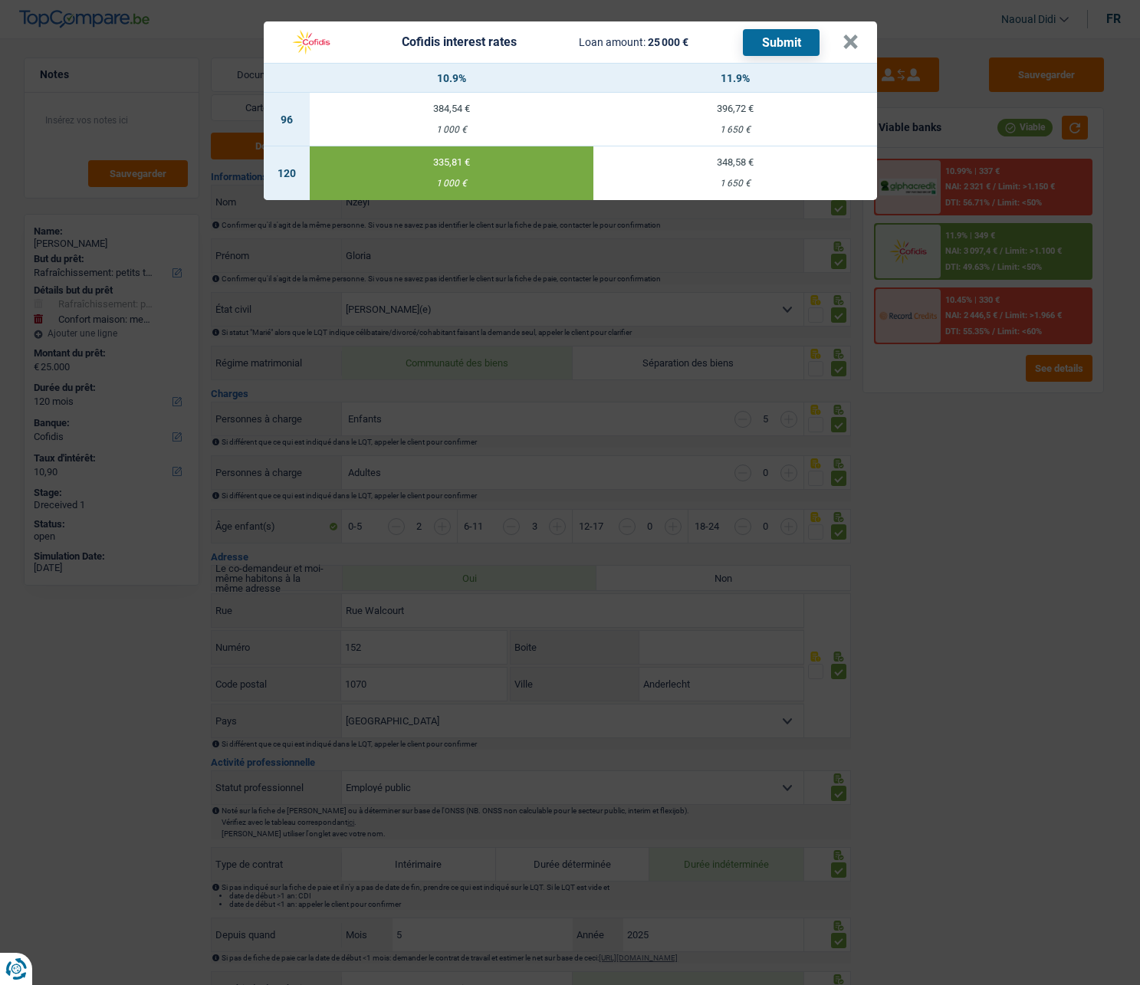
click at [786, 34] on button "Submit" at bounding box center [781, 42] width 77 height 27
click at [857, 43] on button "×" at bounding box center [850, 41] width 16 height 15
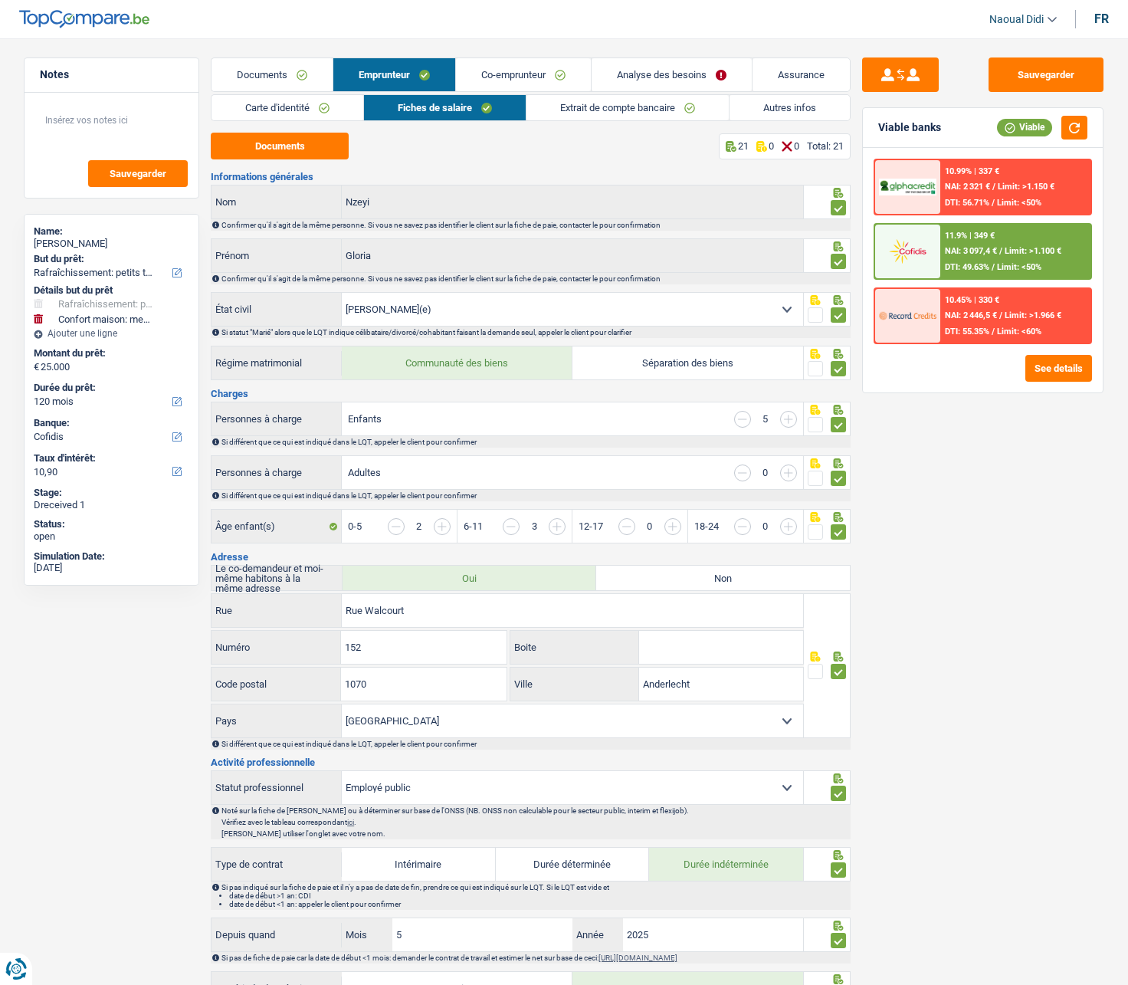
click at [256, 70] on link "Documents" at bounding box center [272, 74] width 121 height 33
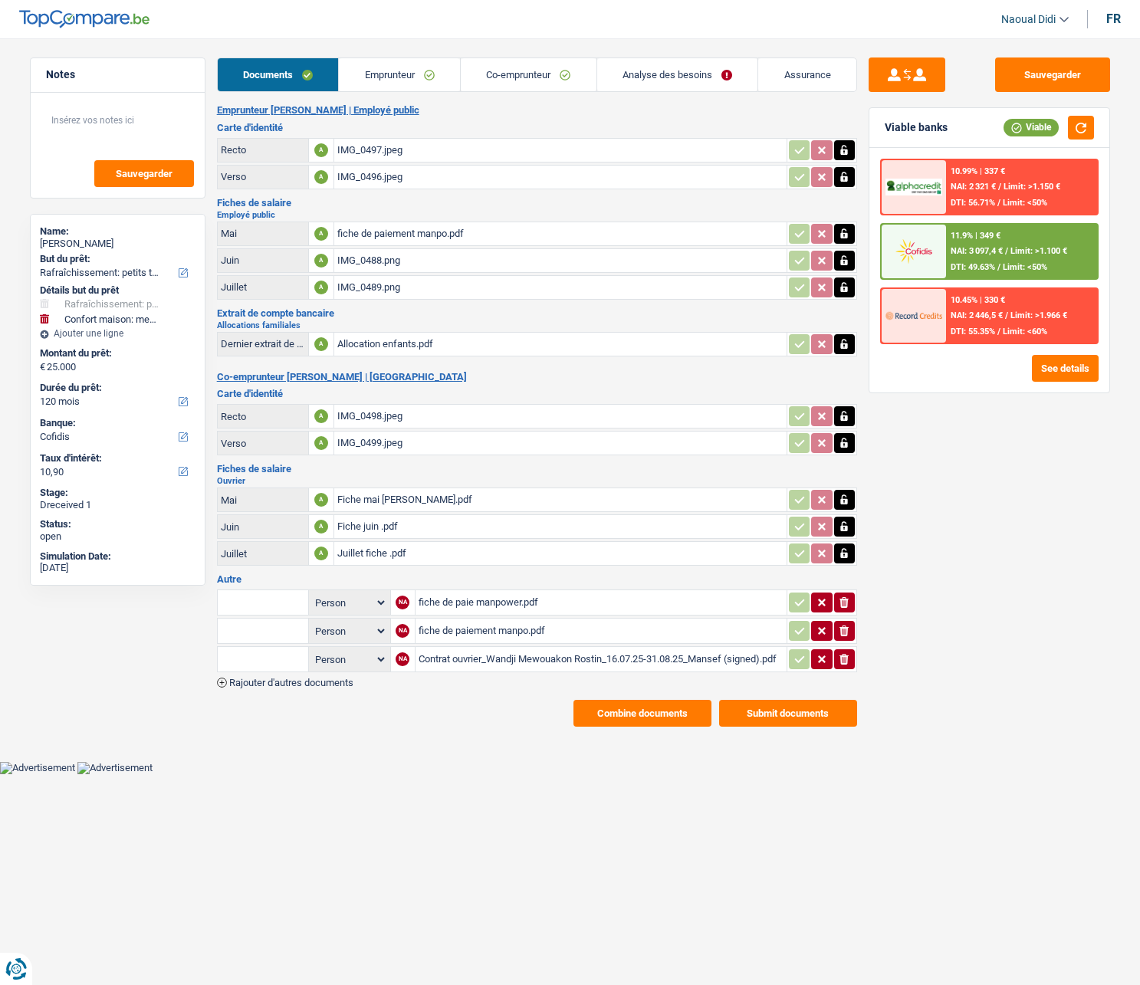
click at [389, 77] on link "Emprunteur" at bounding box center [399, 74] width 121 height 33
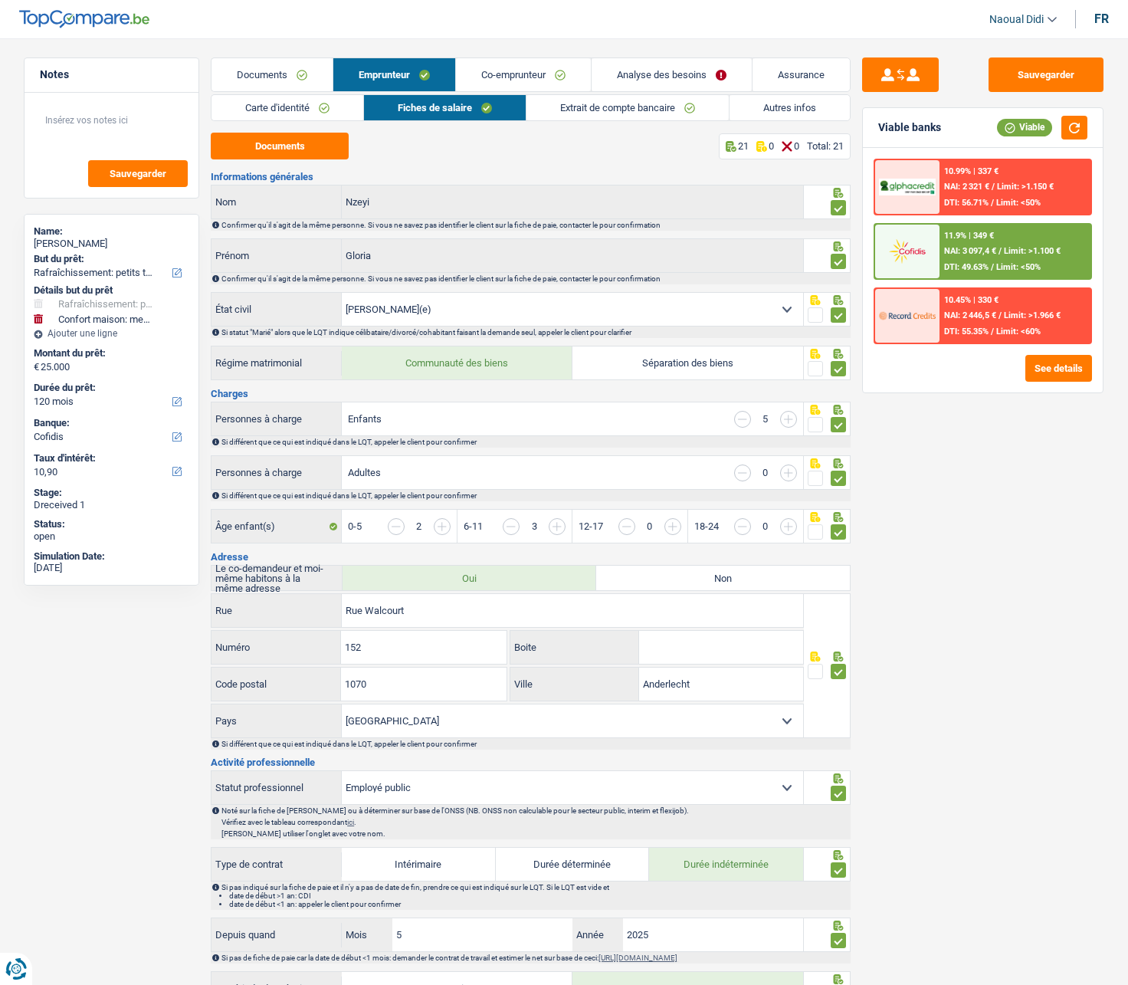
click at [628, 69] on link "Analyse des besoins" at bounding box center [672, 74] width 160 height 33
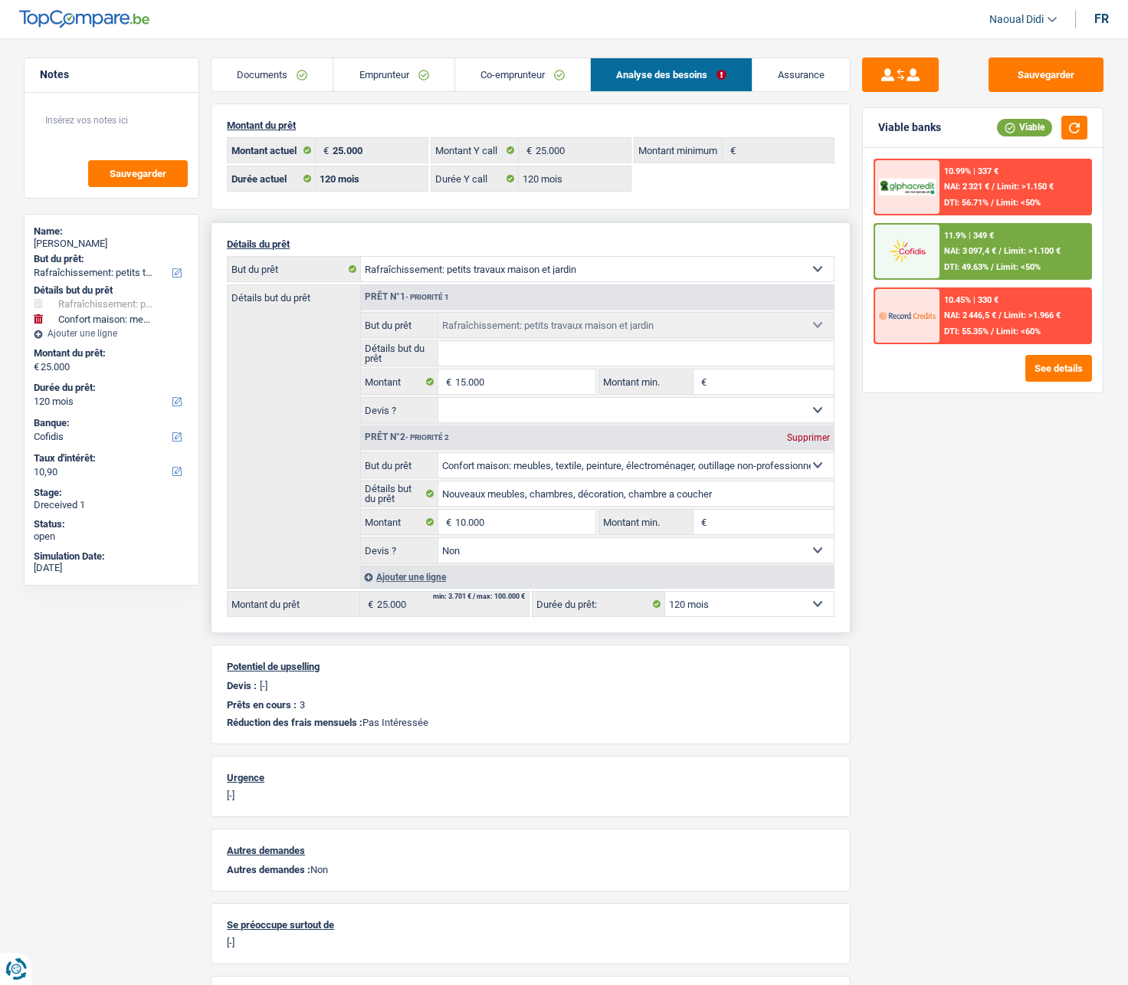
click at [739, 559] on select "12 mois 18 mois 24 mois 30 mois 36 mois 42 mois 48 mois 60 mois 72 mois 84 mois…" at bounding box center [749, 604] width 169 height 25
select select "84"
click at [665, 559] on select "12 mois 18 mois 24 mois 30 mois 36 mois 42 mois 48 mois 60 mois 72 mois 84 mois…" at bounding box center [749, 604] width 169 height 25
select select "84"
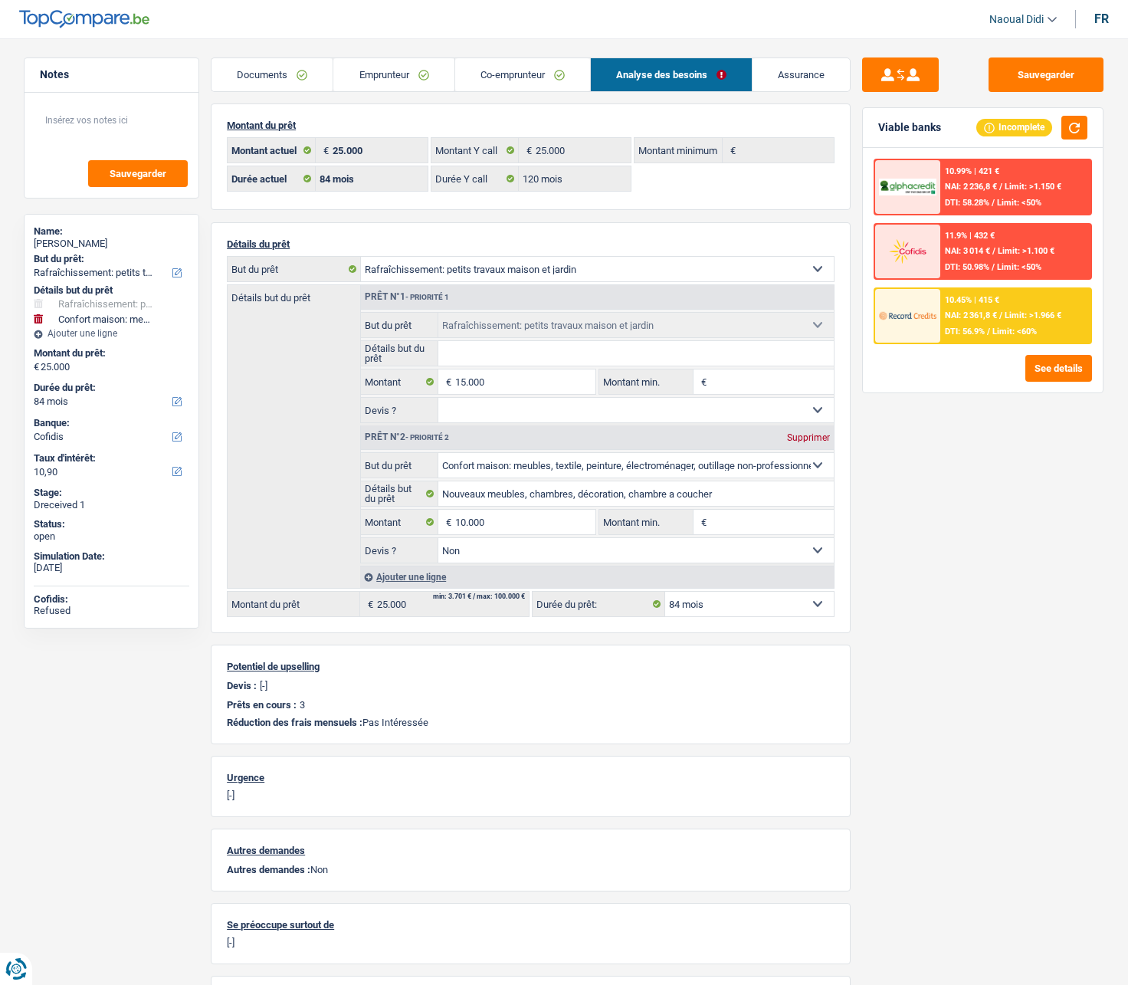
click at [970, 321] on div "10.45% | 415 € NAI: 2 361,8 € / Limit: >1.966 € DTI: 56.9% / Limit: <60%" at bounding box center [1015, 316] width 151 height 54
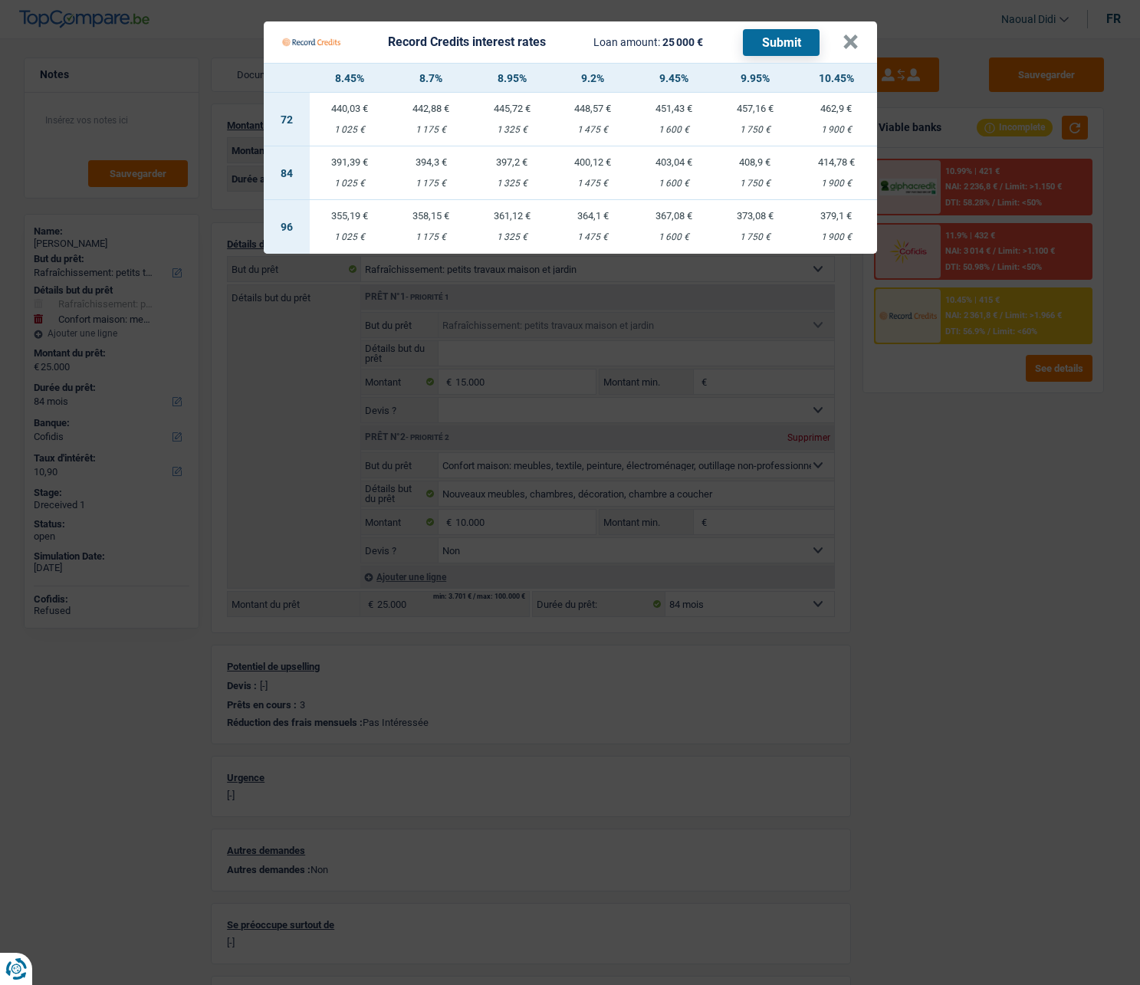
click at [347, 167] on div "391,39 €" at bounding box center [350, 162] width 81 height 10
select select "record credits"
type input "8,45"
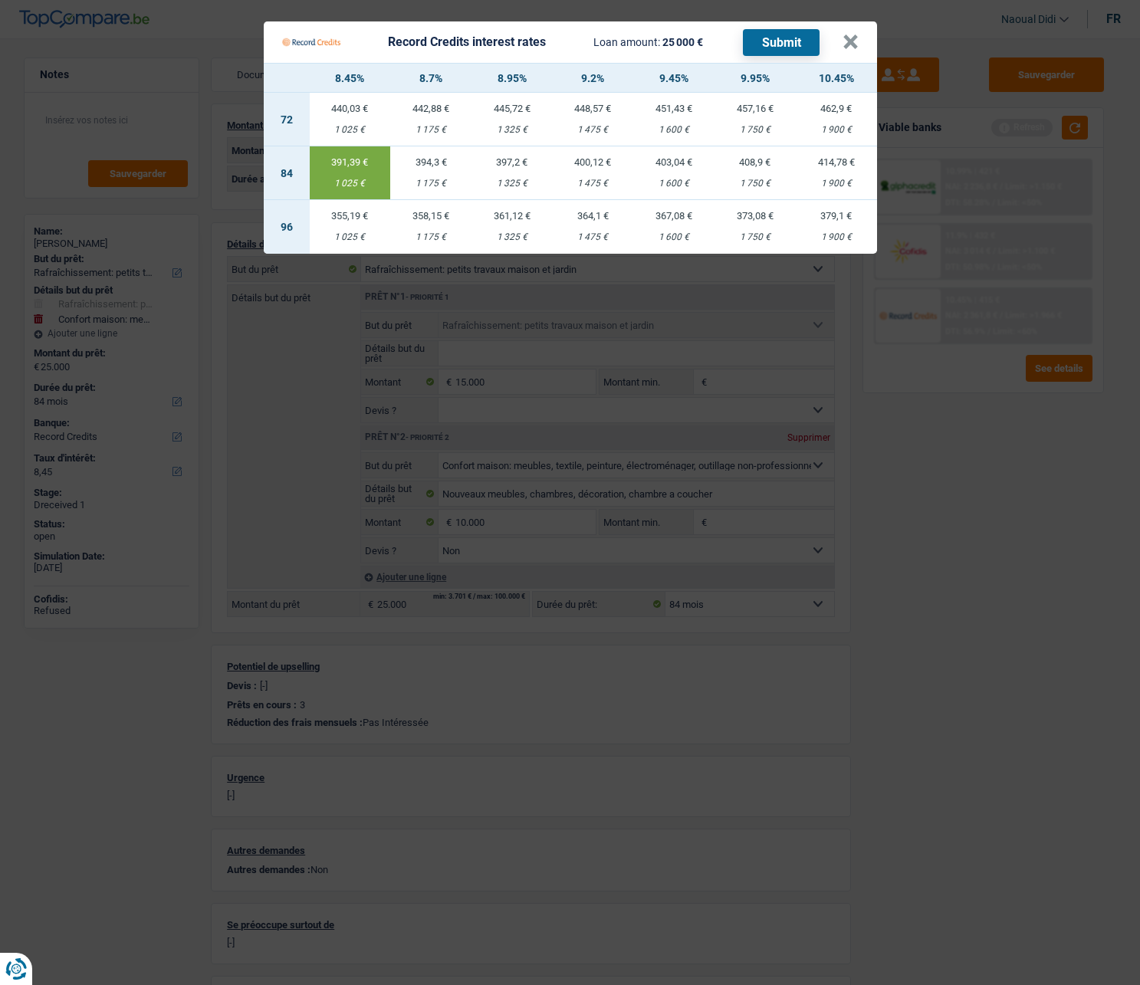
click at [766, 38] on button "Submit" at bounding box center [781, 42] width 77 height 27
click at [850, 46] on button "×" at bounding box center [850, 41] width 16 height 15
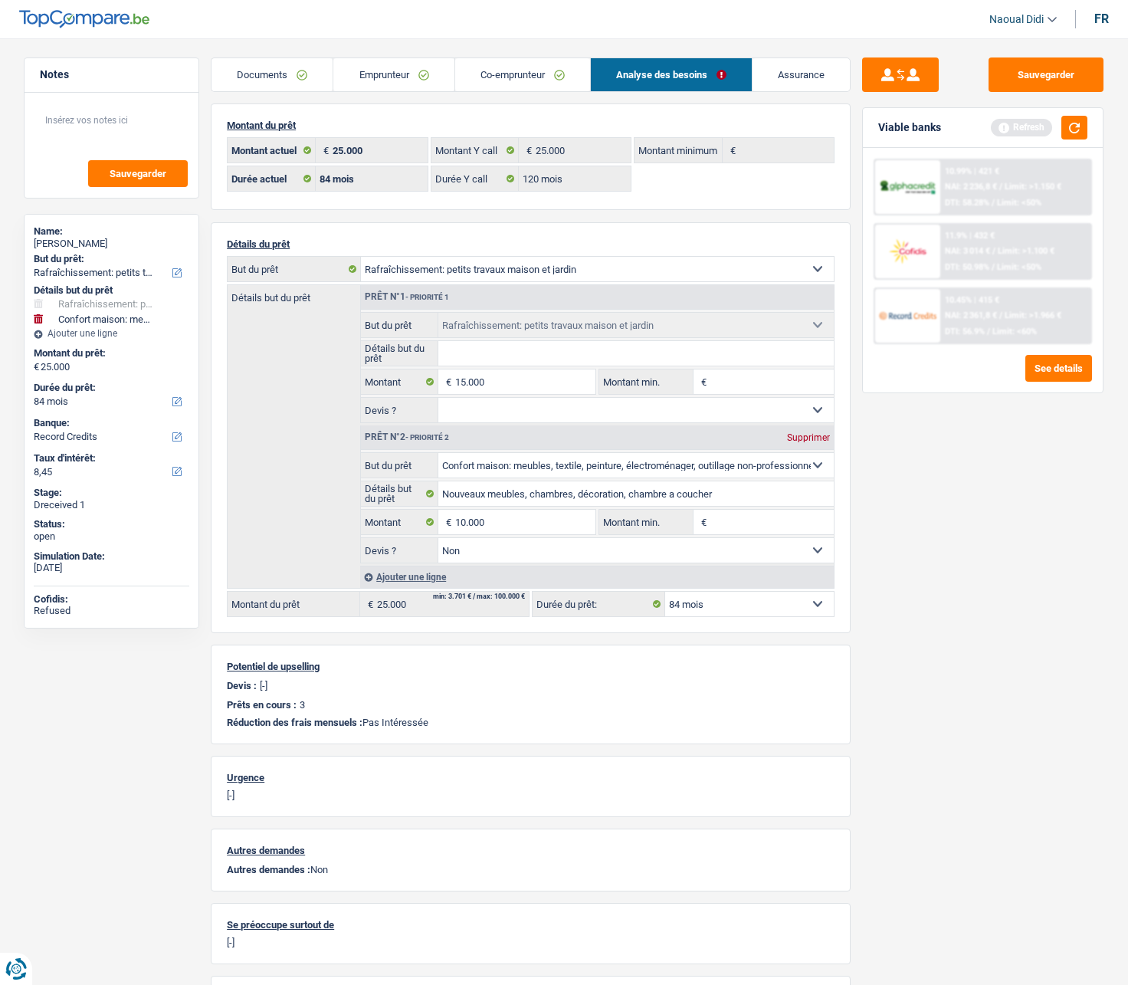
click at [373, 79] on link "Emprunteur" at bounding box center [393, 74] width 120 height 33
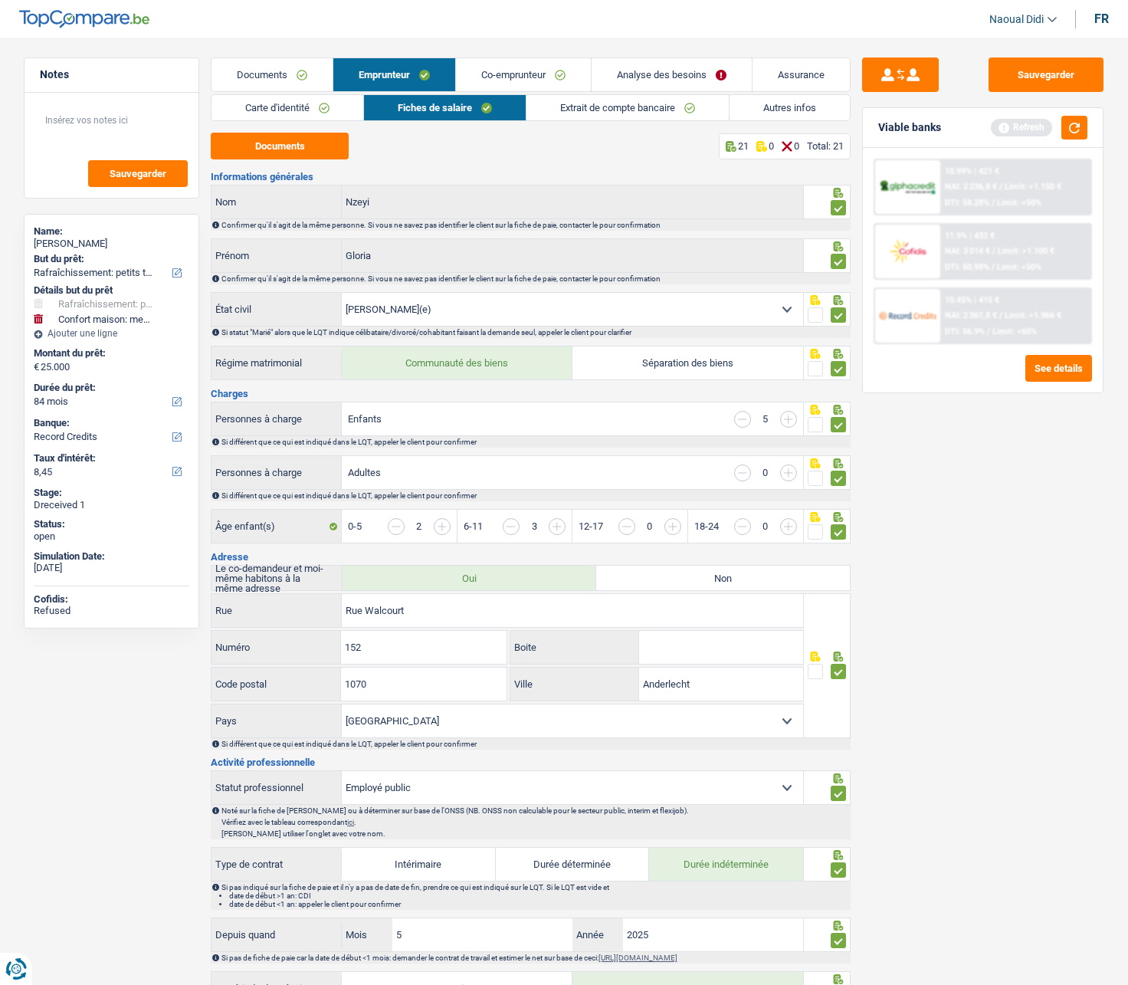
click at [513, 80] on link "Co-emprunteur" at bounding box center [523, 74] width 135 height 33
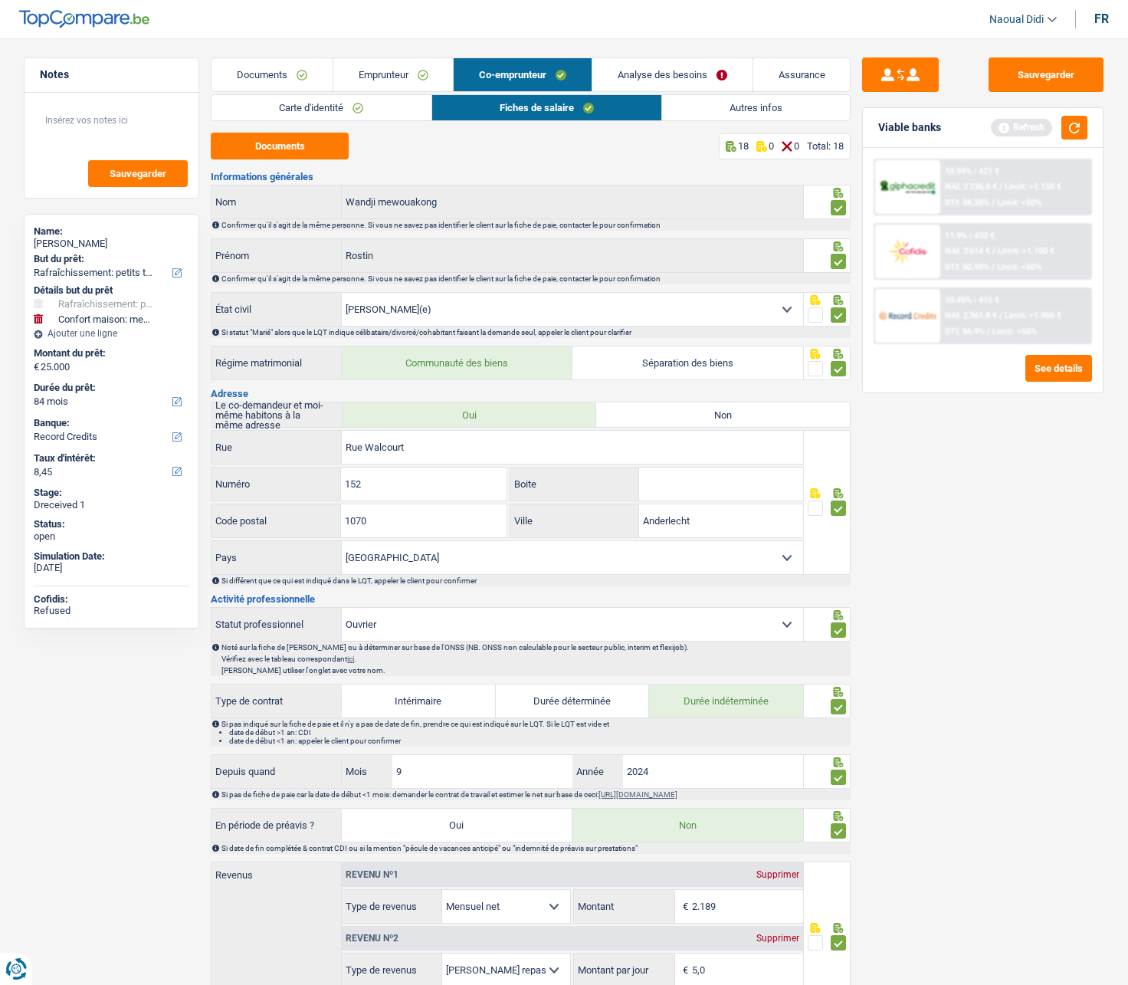
click at [678, 74] on link "Analyse des besoins" at bounding box center [672, 74] width 160 height 33
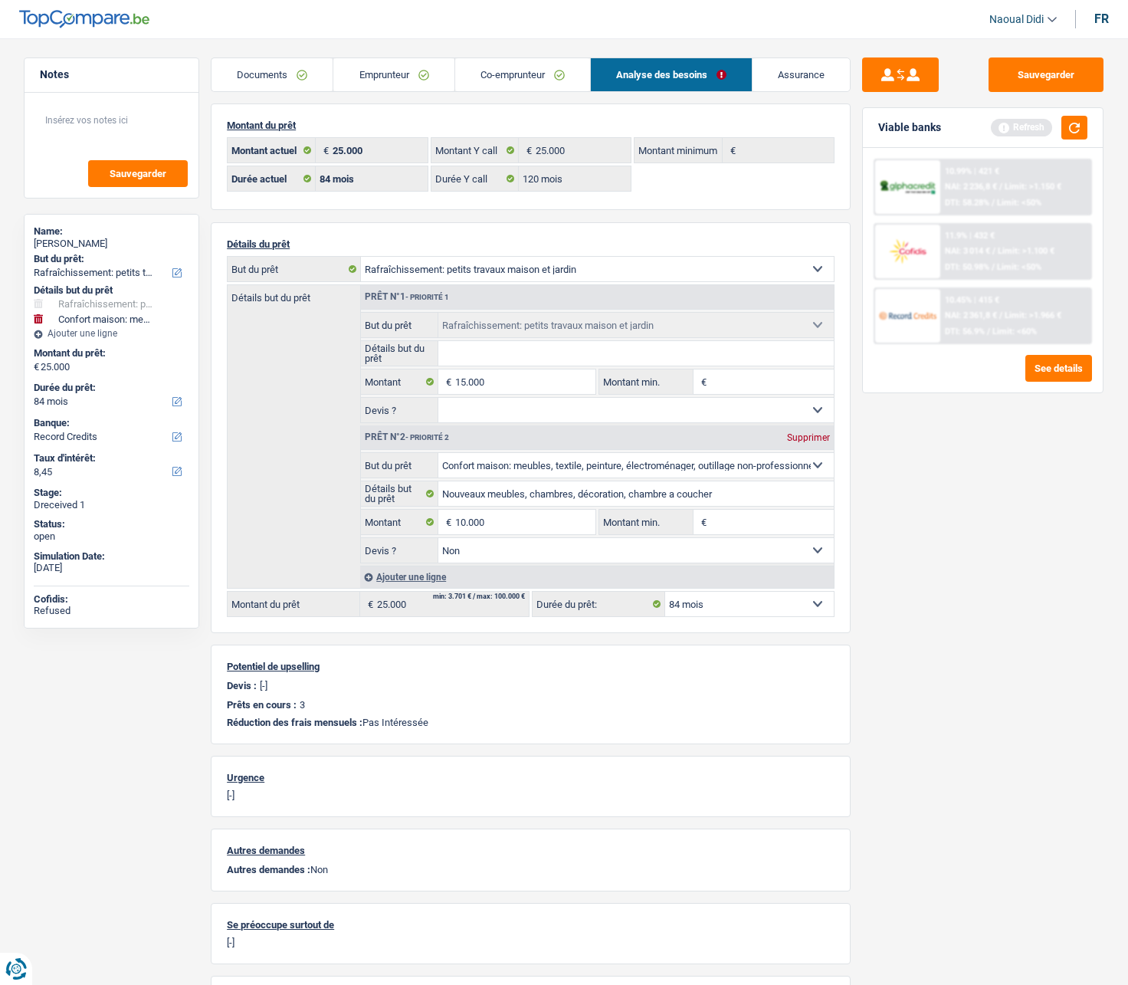
click at [542, 76] on link "Co-emprunteur" at bounding box center [522, 74] width 135 height 33
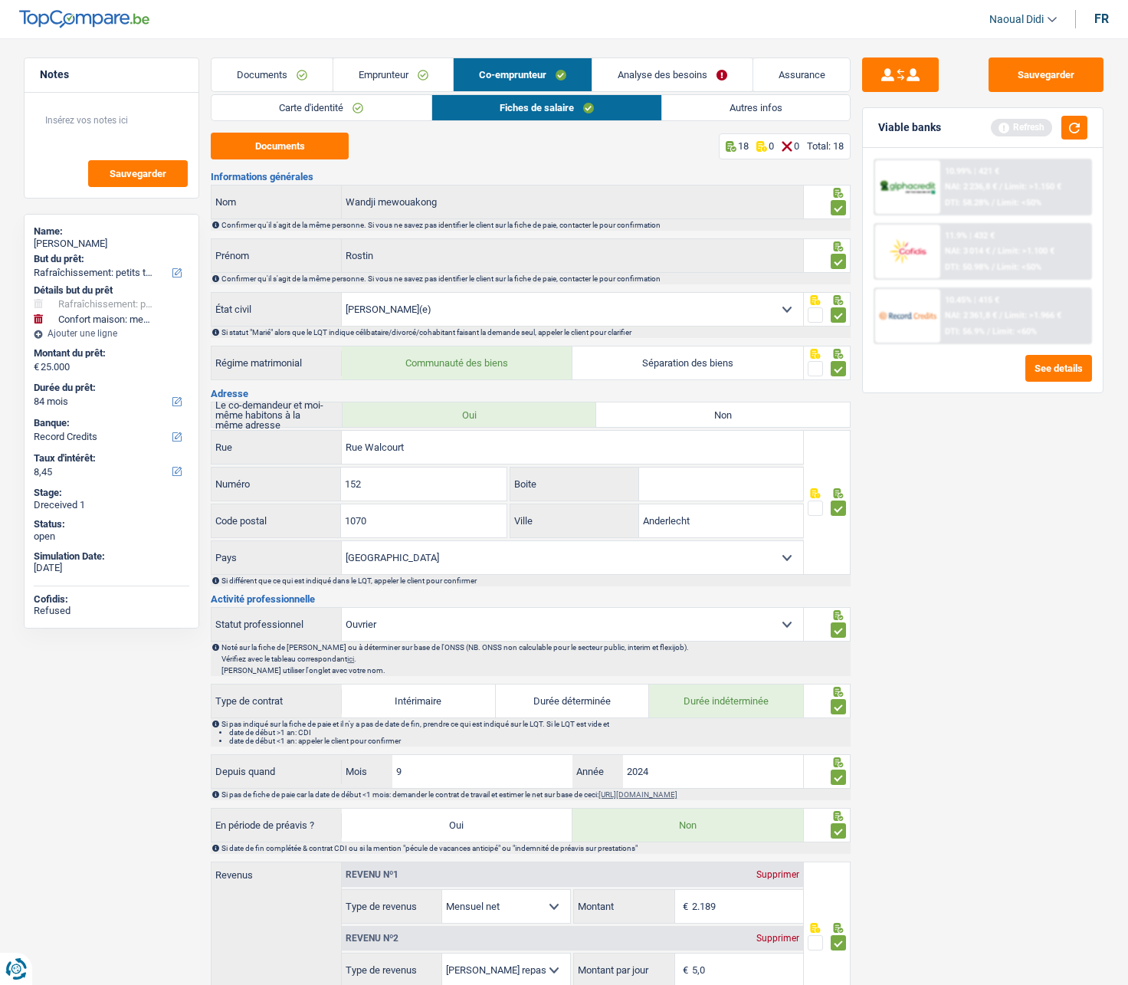
click at [377, 75] on link "Emprunteur" at bounding box center [393, 74] width 120 height 33
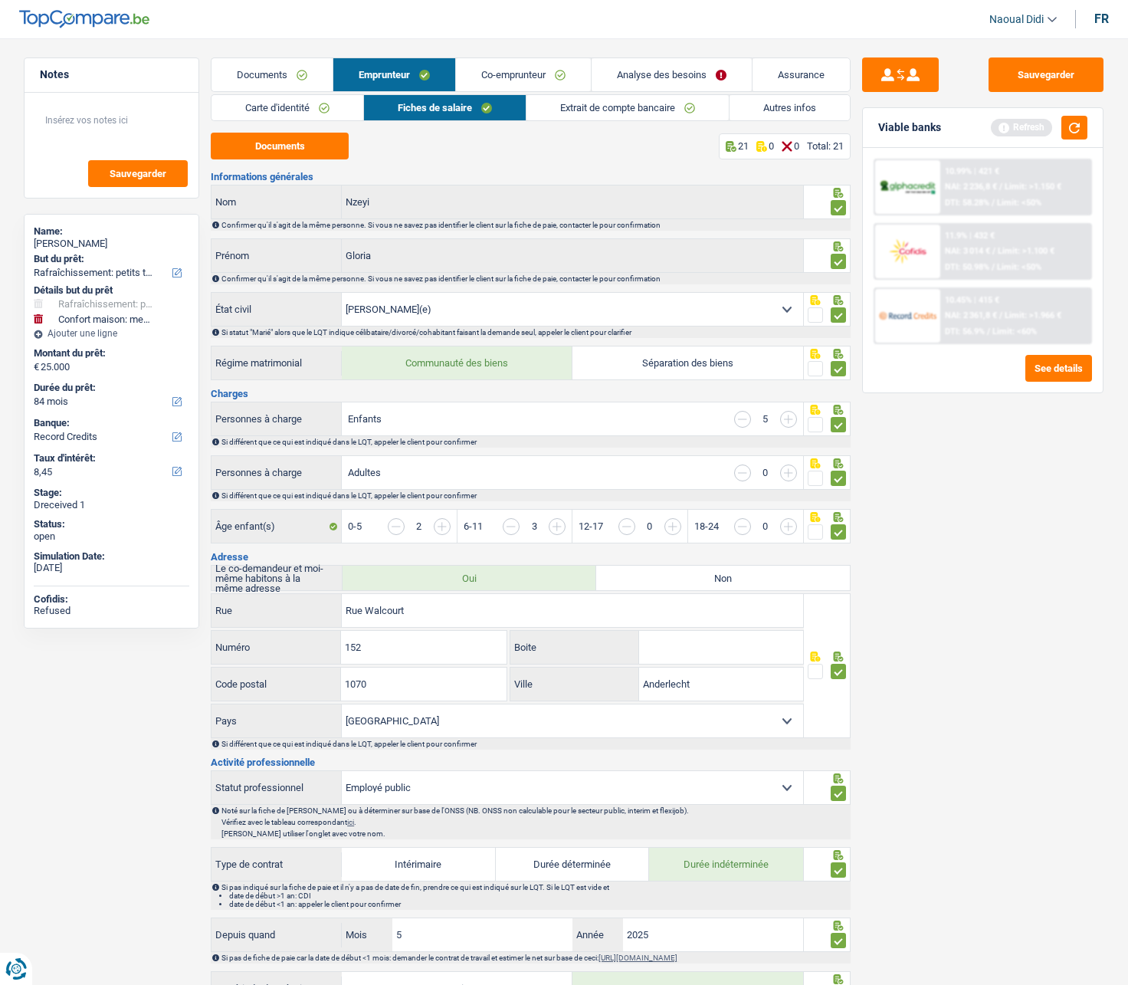
click at [603, 110] on link "Extrait de compte bancaire" at bounding box center [627, 107] width 202 height 25
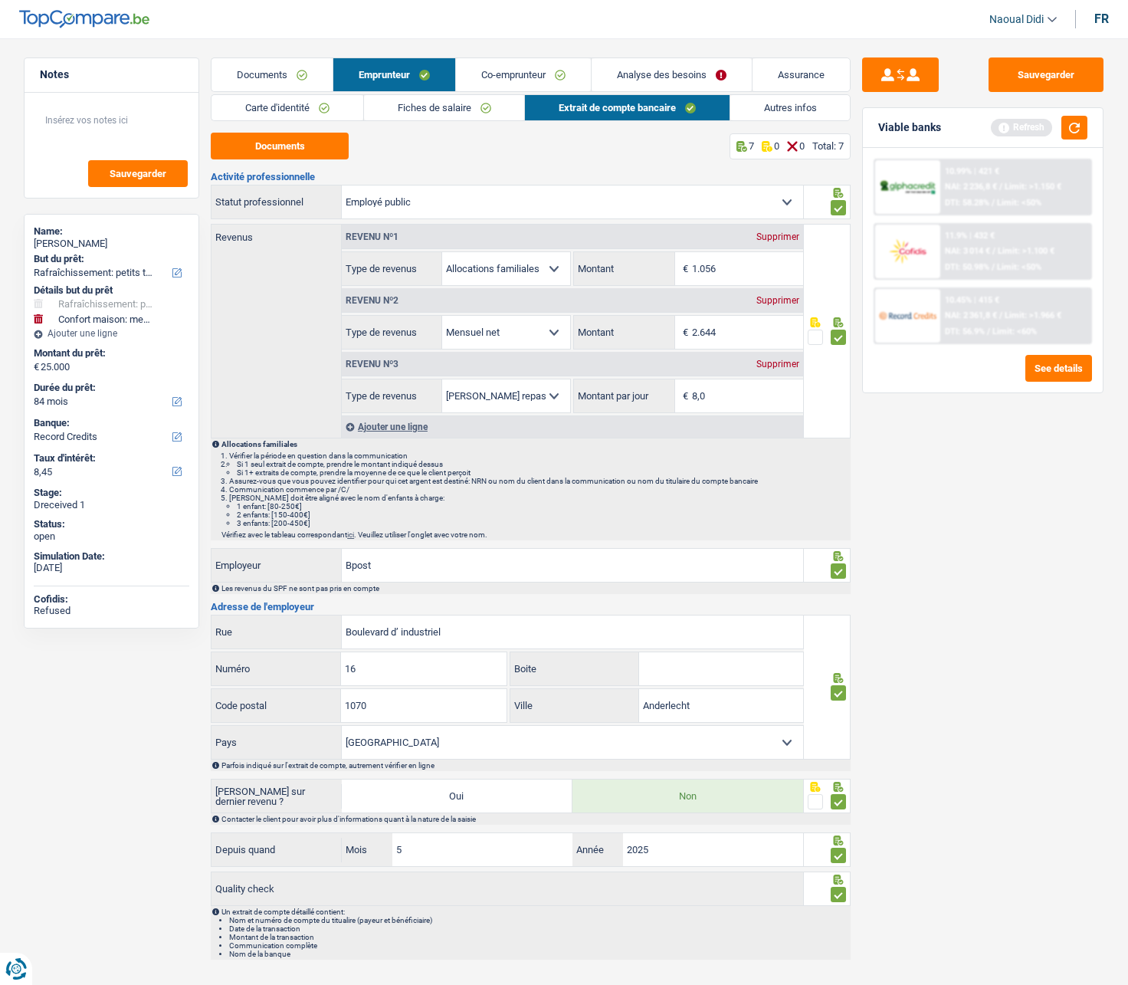
click at [777, 110] on link "Autres infos" at bounding box center [790, 107] width 120 height 25
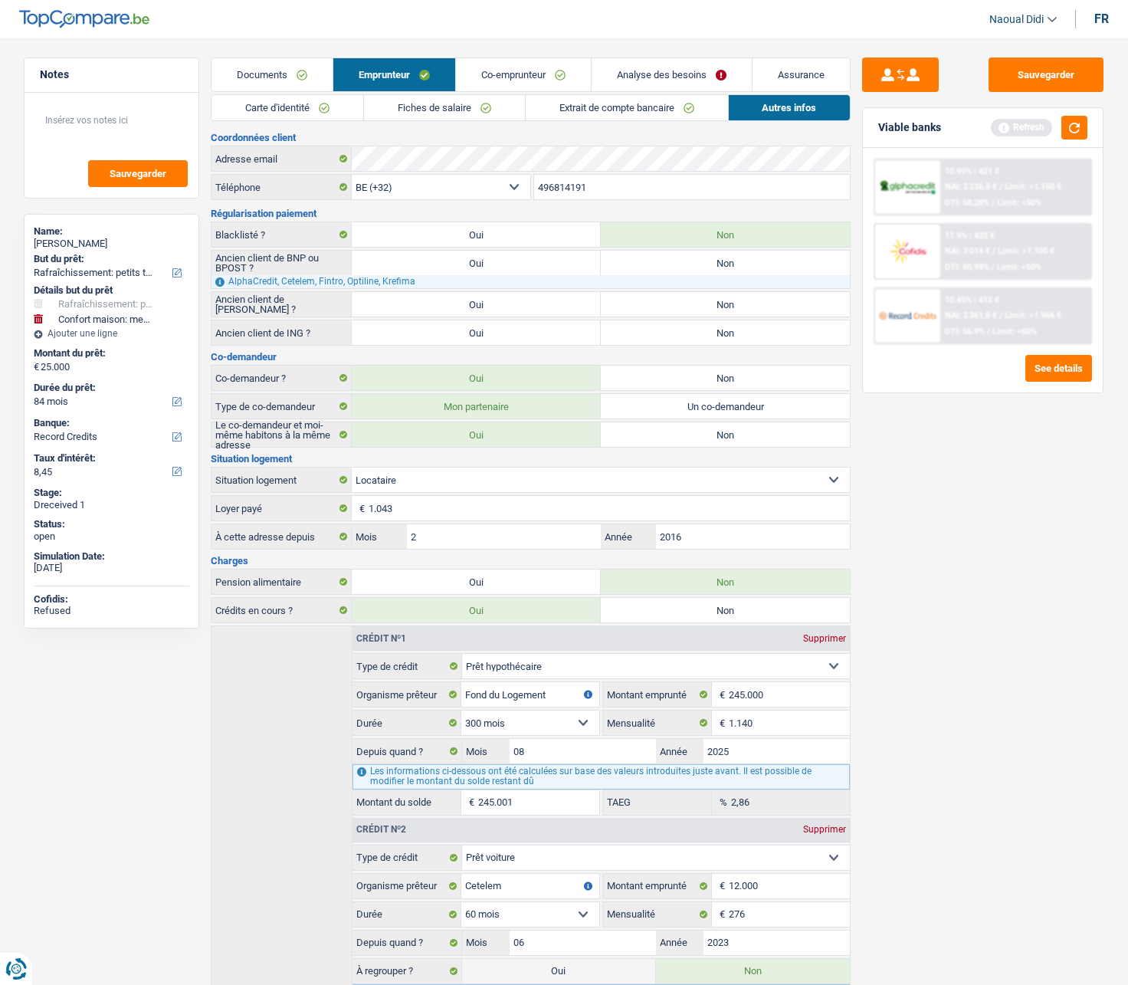
click at [602, 109] on link "Extrait de compte bancaire" at bounding box center [627, 107] width 202 height 25
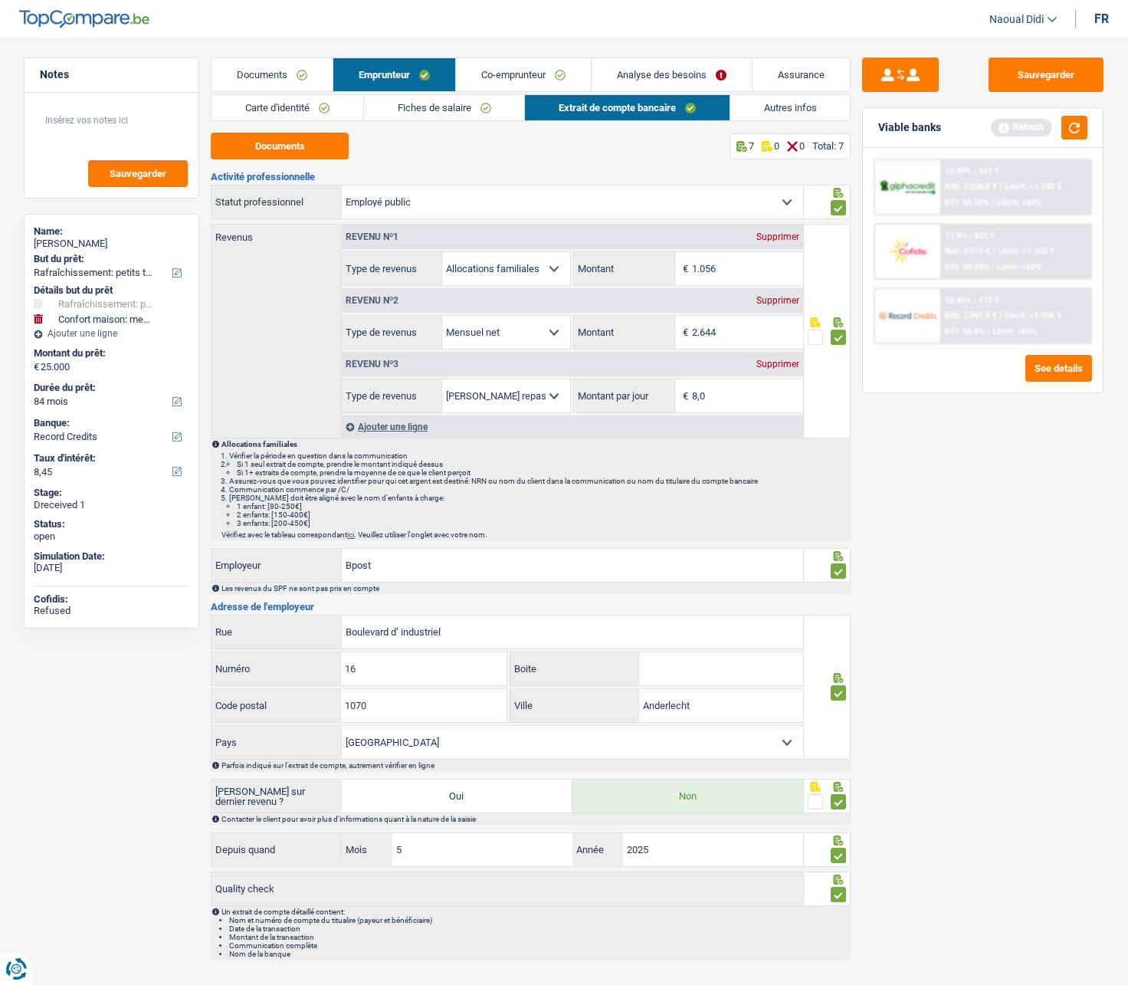
click at [679, 68] on link "Analyse des besoins" at bounding box center [672, 74] width 160 height 33
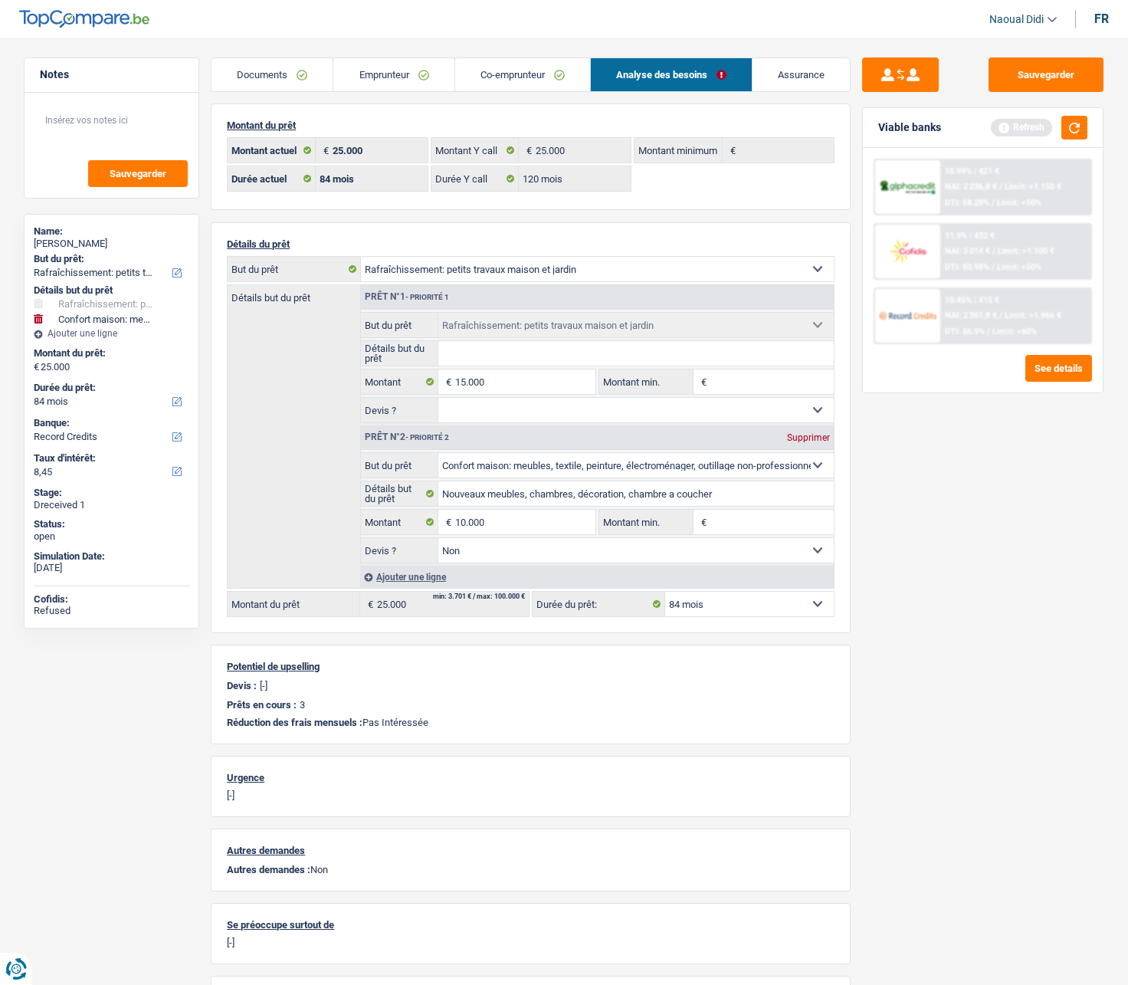
click at [399, 78] on link "Emprunteur" at bounding box center [393, 74] width 120 height 33
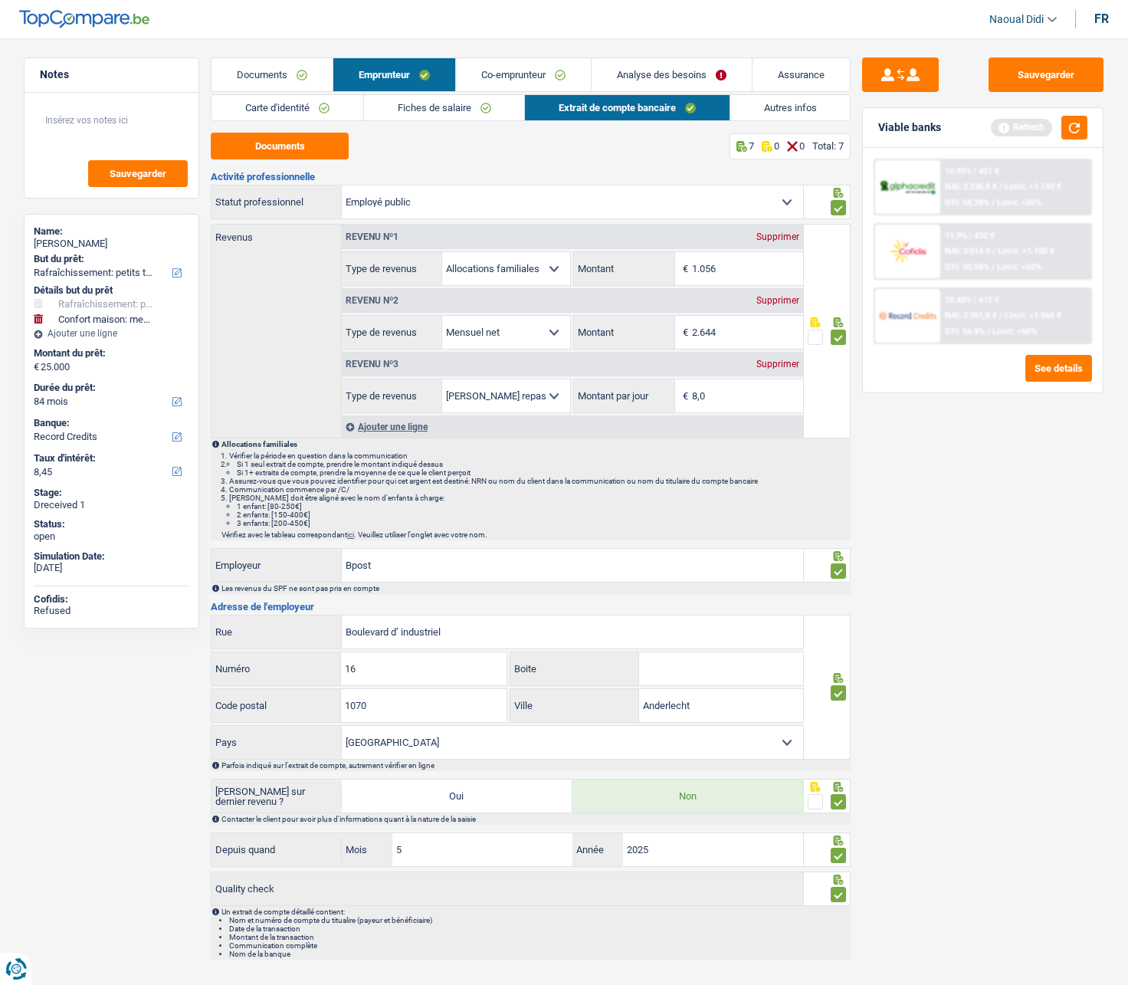
click at [539, 74] on link "Co-emprunteur" at bounding box center [523, 74] width 135 height 33
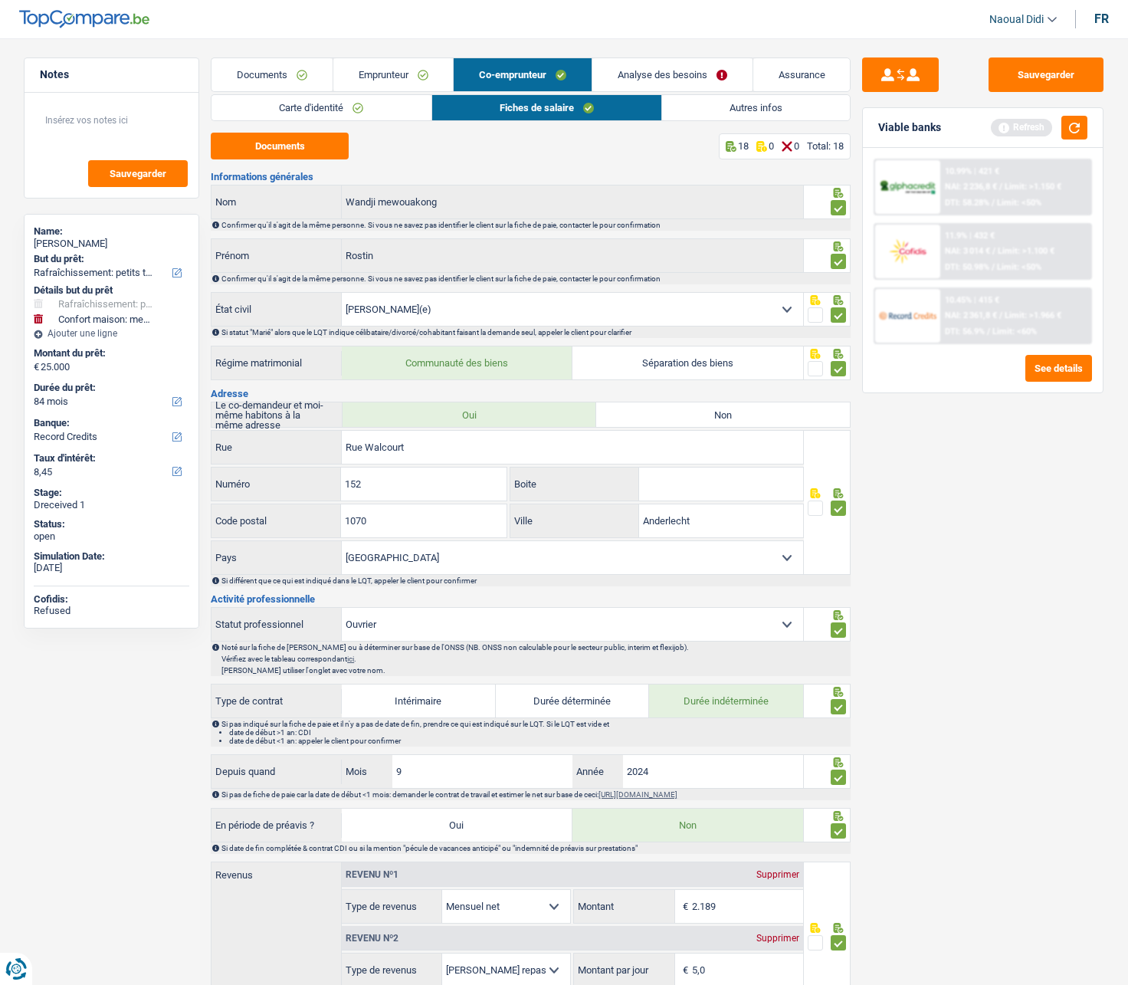
click at [403, 73] on link "Emprunteur" at bounding box center [393, 74] width 120 height 33
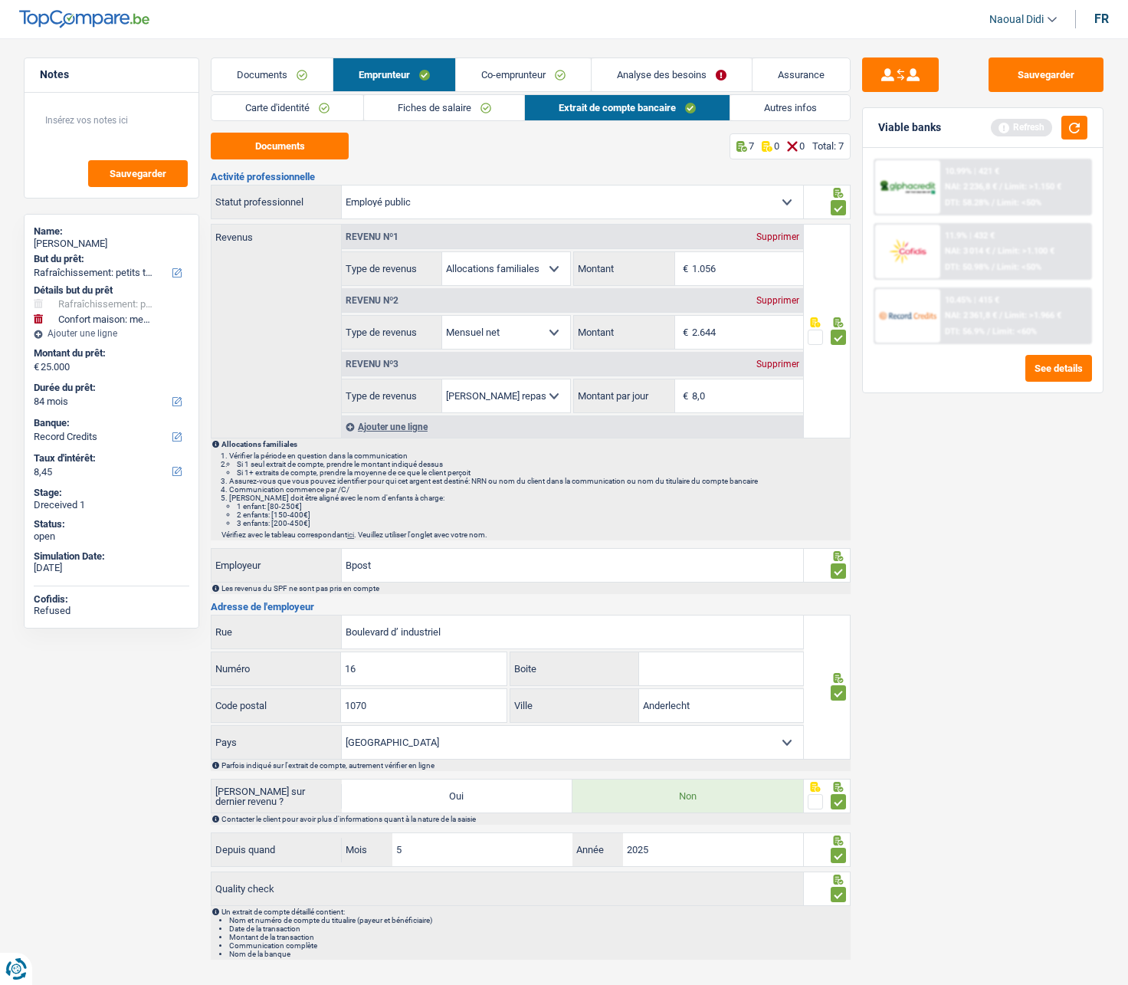
click at [422, 104] on link "Fiches de salaire" at bounding box center [444, 107] width 161 height 25
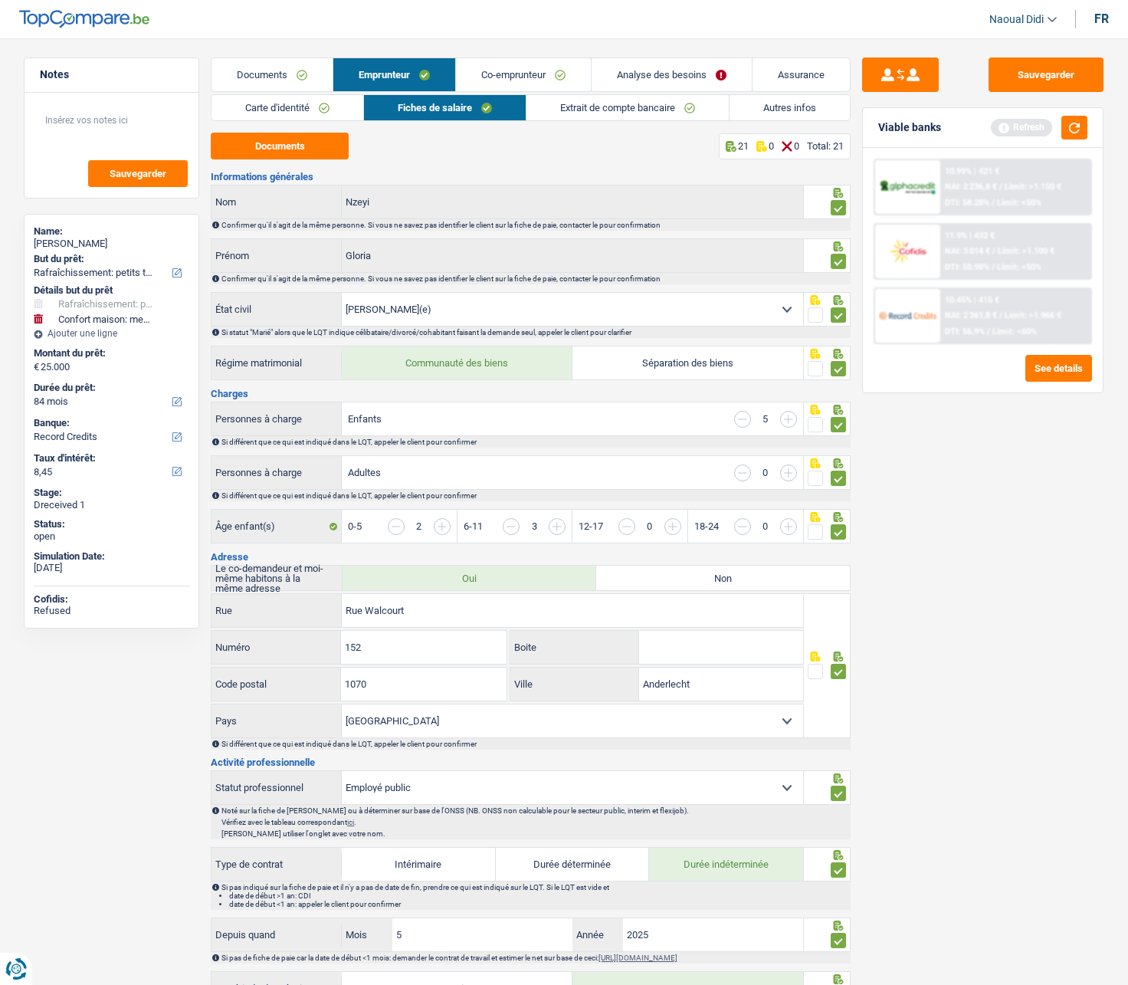
click at [752, 107] on link "Autres infos" at bounding box center [790, 107] width 120 height 25
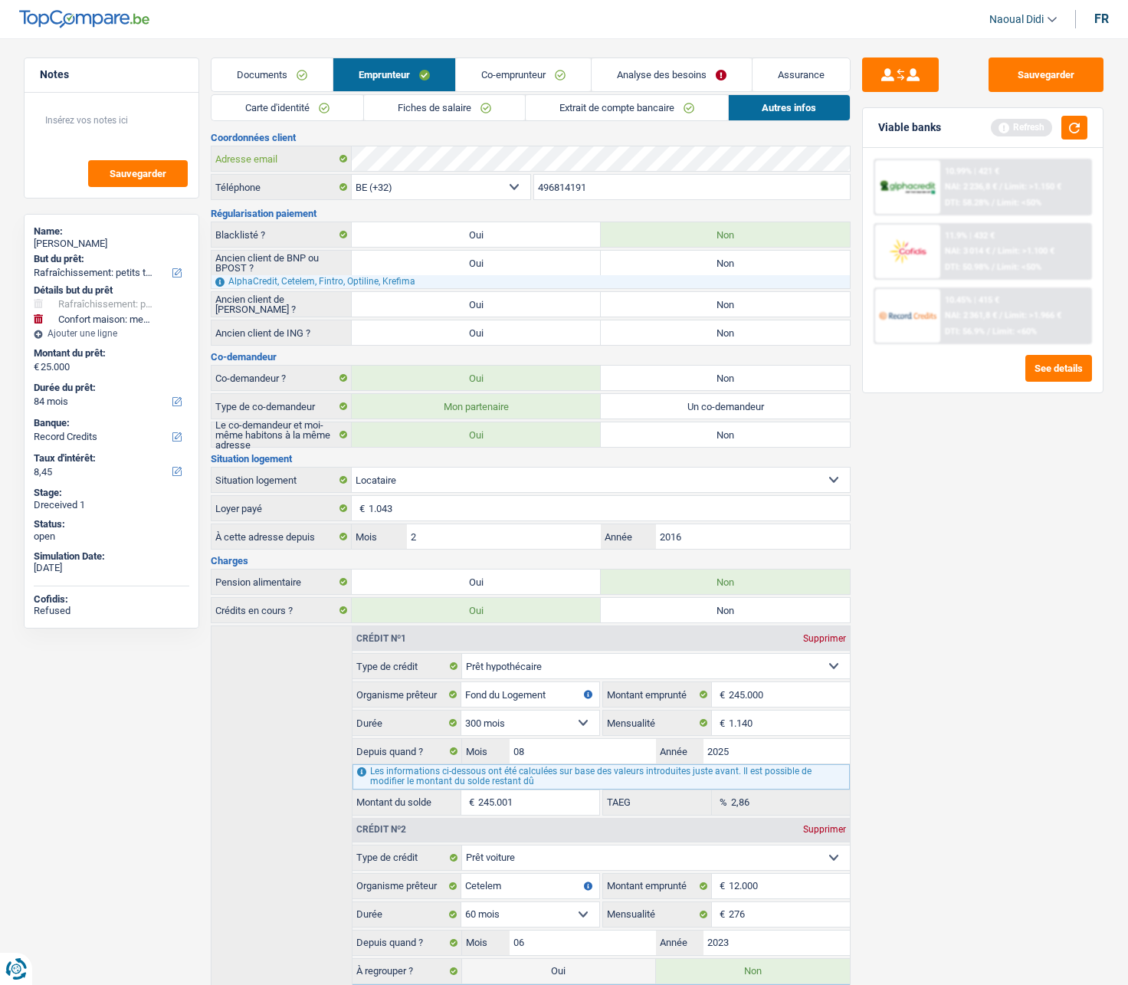
click at [331, 151] on div "Adresse email" at bounding box center [531, 158] width 638 height 25
click at [1084, 136] on button "button" at bounding box center [1074, 128] width 26 height 24
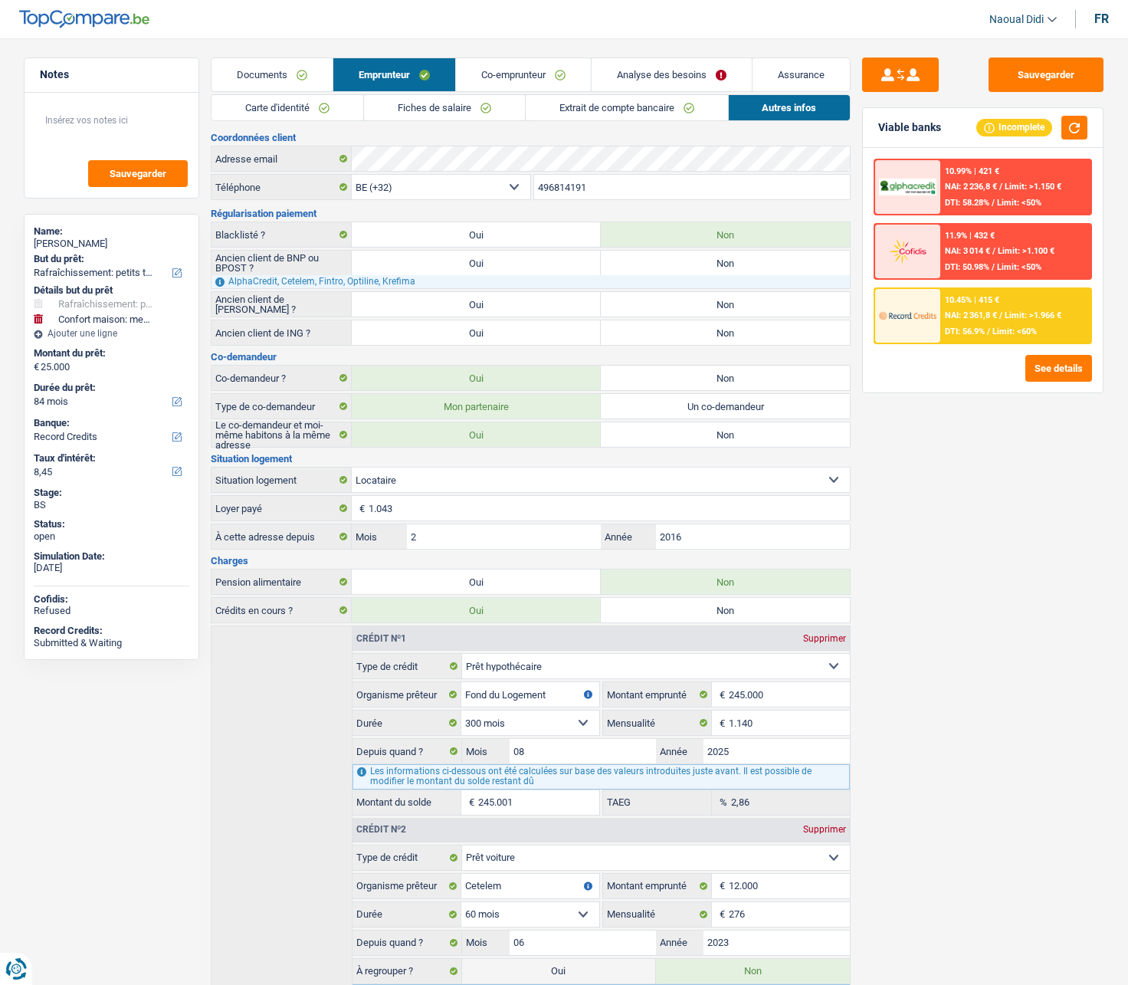
click at [1012, 185] on span "Limit: >1.150 €" at bounding box center [1033, 187] width 57 height 10
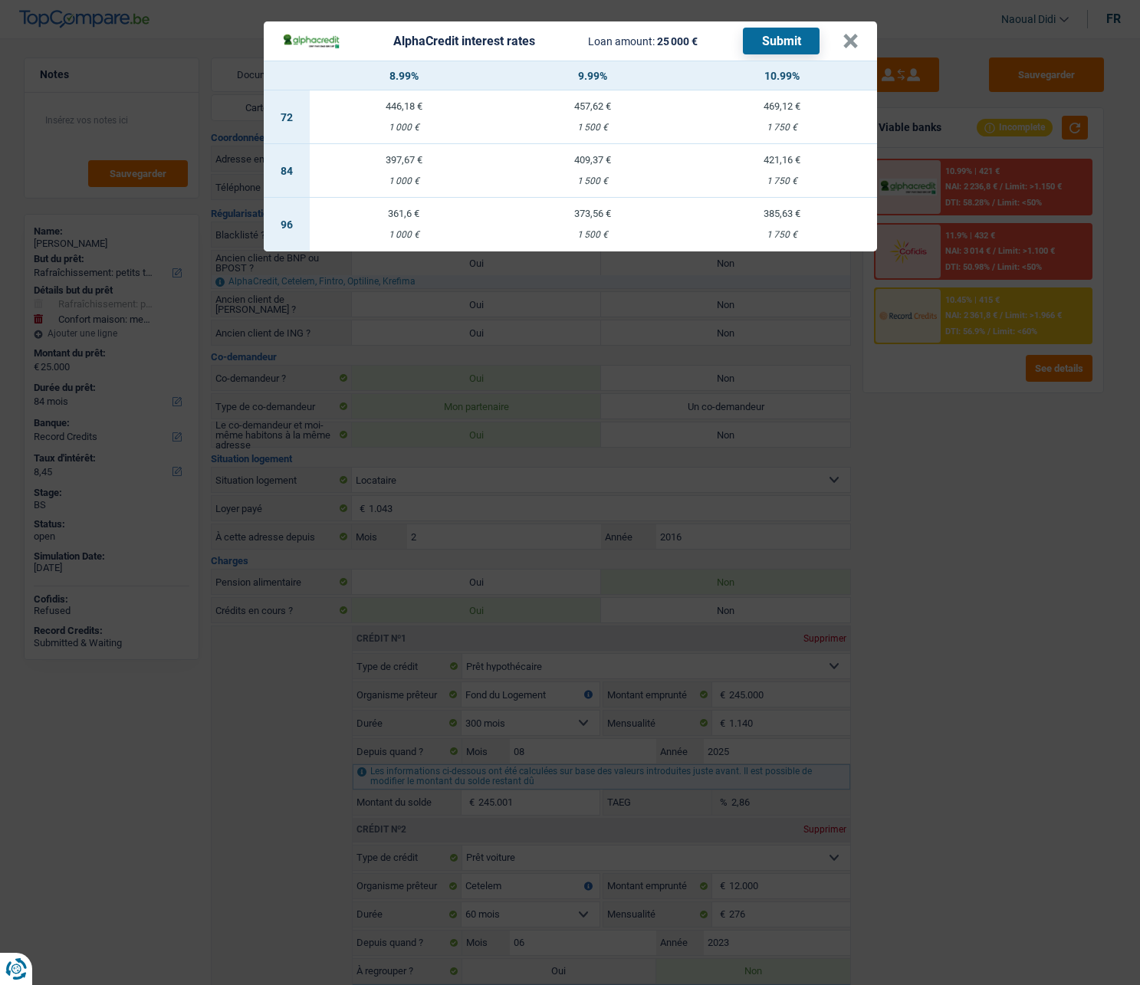
click at [399, 169] on td "397,67 € 1 000 €" at bounding box center [404, 171] width 189 height 54
select select "alphacredit"
type input "8,99"
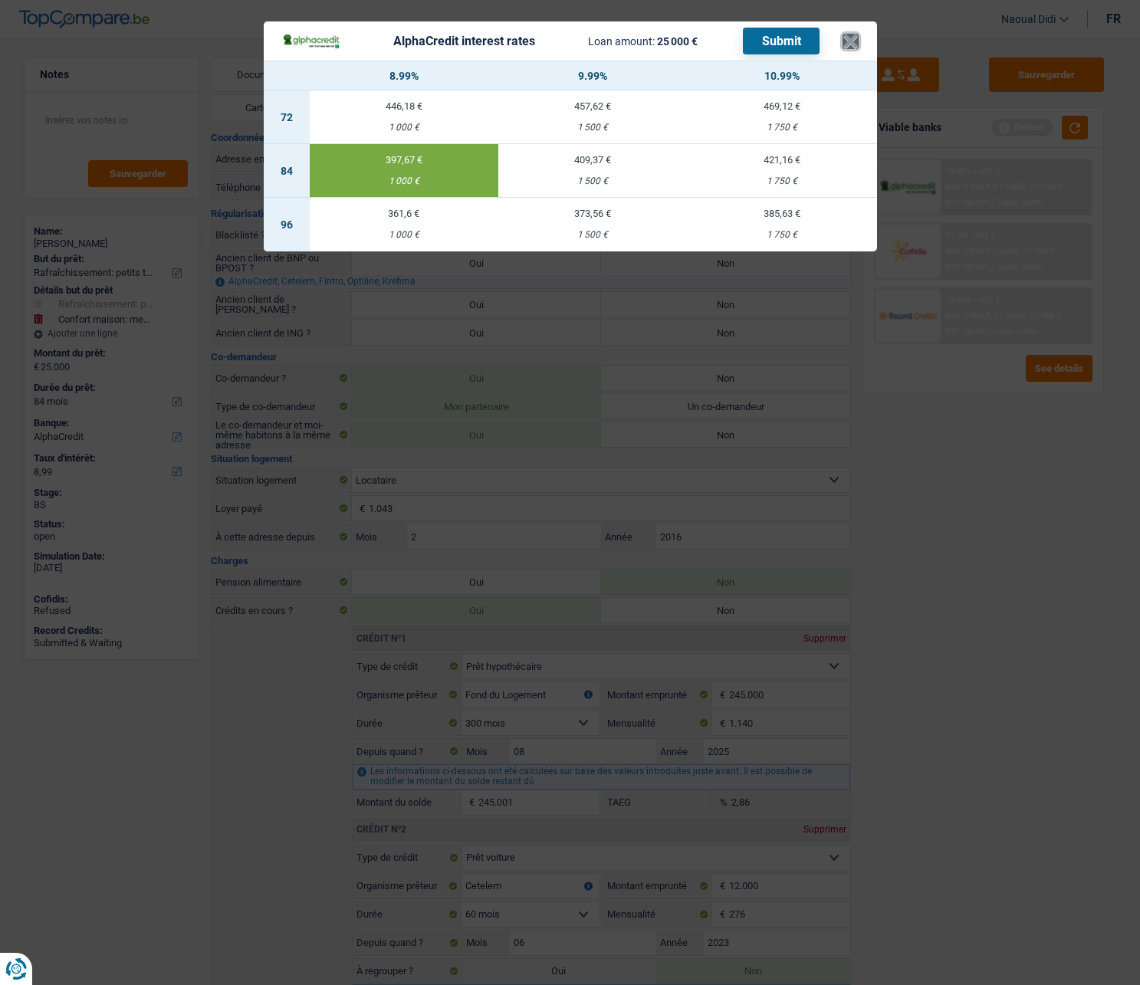
click at [854, 41] on button "×" at bounding box center [850, 41] width 16 height 15
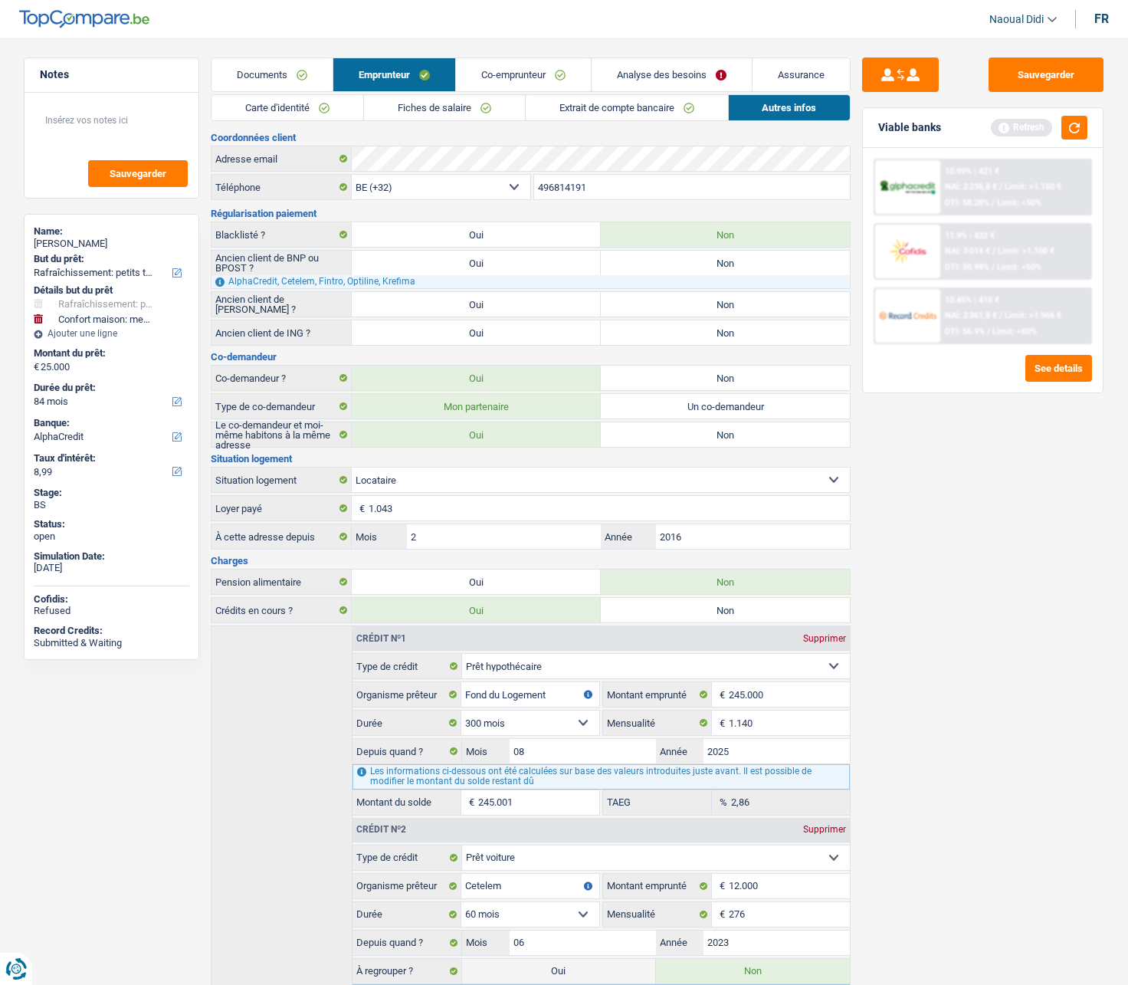
click at [402, 71] on link "Emprunteur" at bounding box center [394, 74] width 122 height 33
click at [520, 71] on link "Co-emprunteur" at bounding box center [523, 74] width 135 height 33
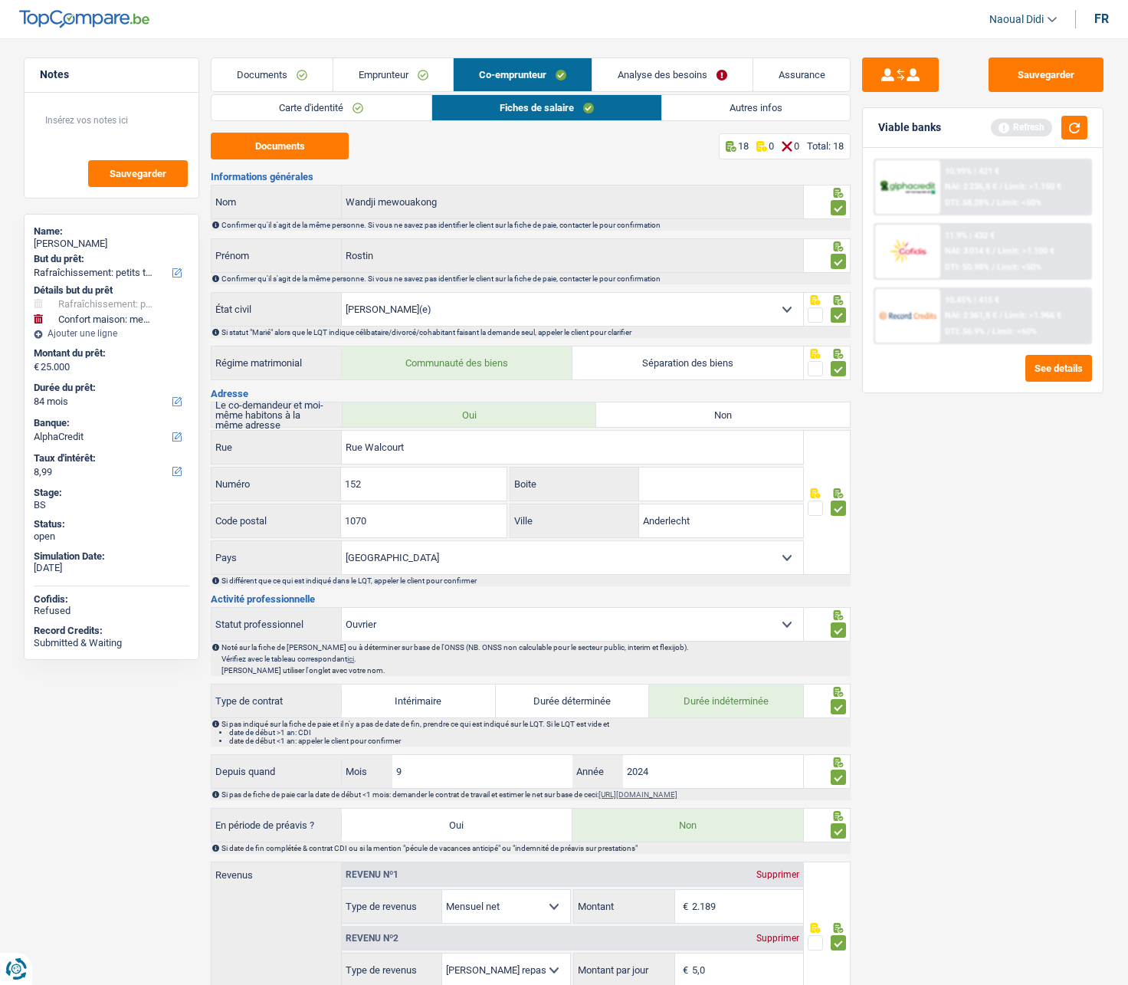
click at [630, 82] on link "Analyse des besoins" at bounding box center [672, 74] width 160 height 33
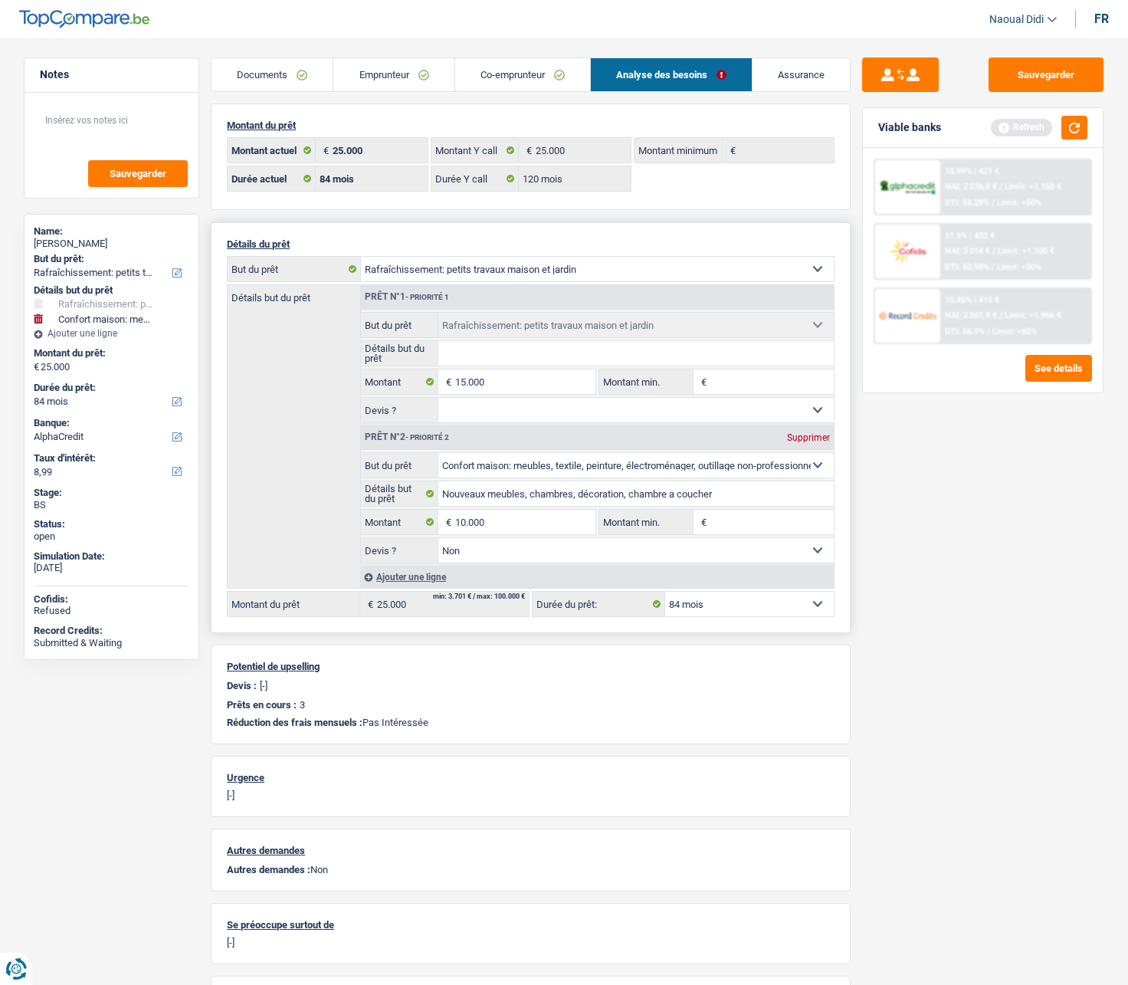
click at [724, 559] on select "12 mois 18 mois 24 mois 30 mois 36 mois 42 mois 48 mois 60 mois 72 mois 84 mois…" at bounding box center [749, 604] width 169 height 25
select select "120"
click at [665, 559] on select "12 mois 18 mois 24 mois 30 mois 36 mois 42 mois 48 mois 60 mois 72 mois 84 mois…" at bounding box center [749, 604] width 169 height 25
select select "120"
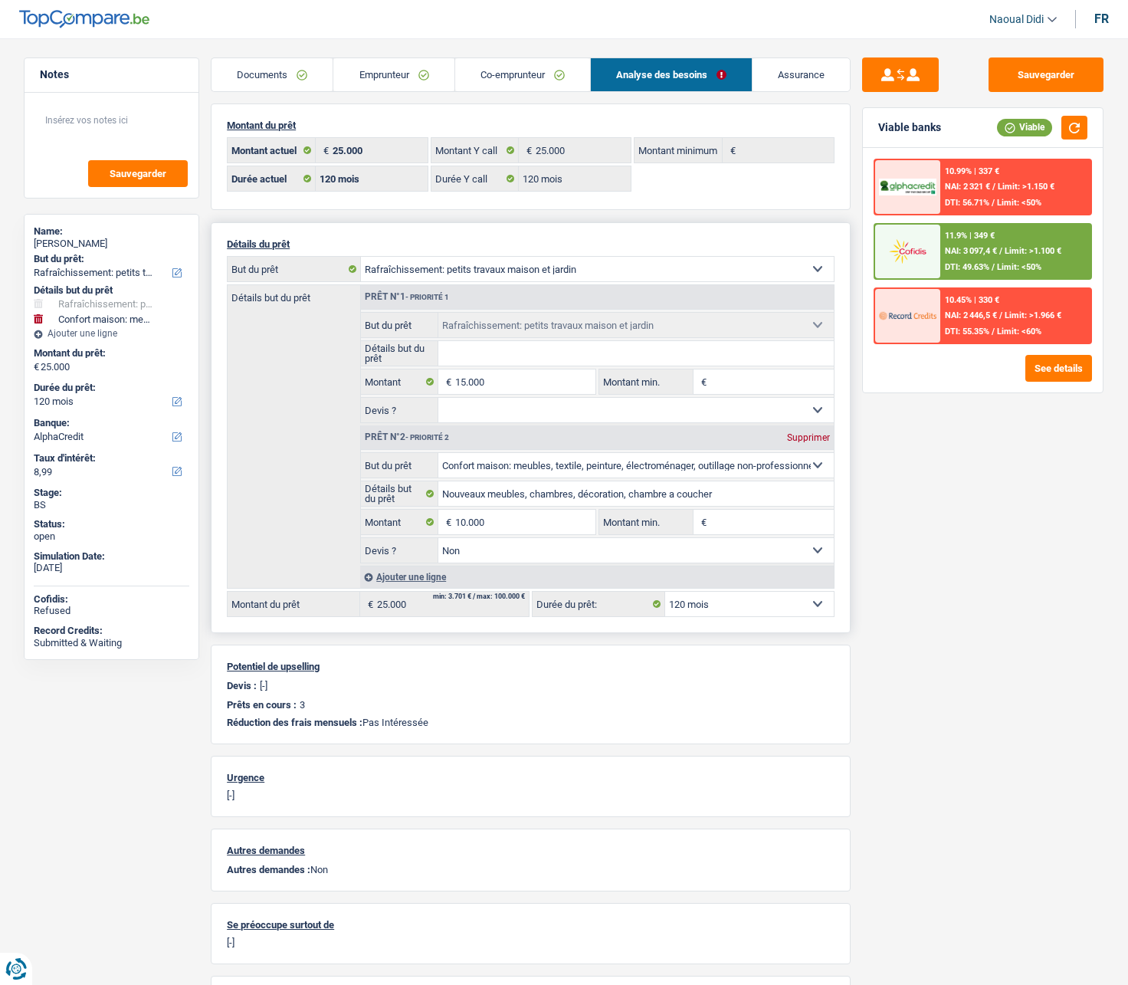
click at [707, 559] on select "12 mois 18 mois 24 mois 30 mois 36 mois 42 mois 48 mois 60 mois 72 mois 84 mois…" at bounding box center [749, 604] width 169 height 25
select select "84"
click at [665, 559] on select "12 mois 18 mois 24 mois 30 mois 36 mois 42 mois 48 mois 60 mois 72 mois 84 mois…" at bounding box center [749, 604] width 169 height 25
select select "84"
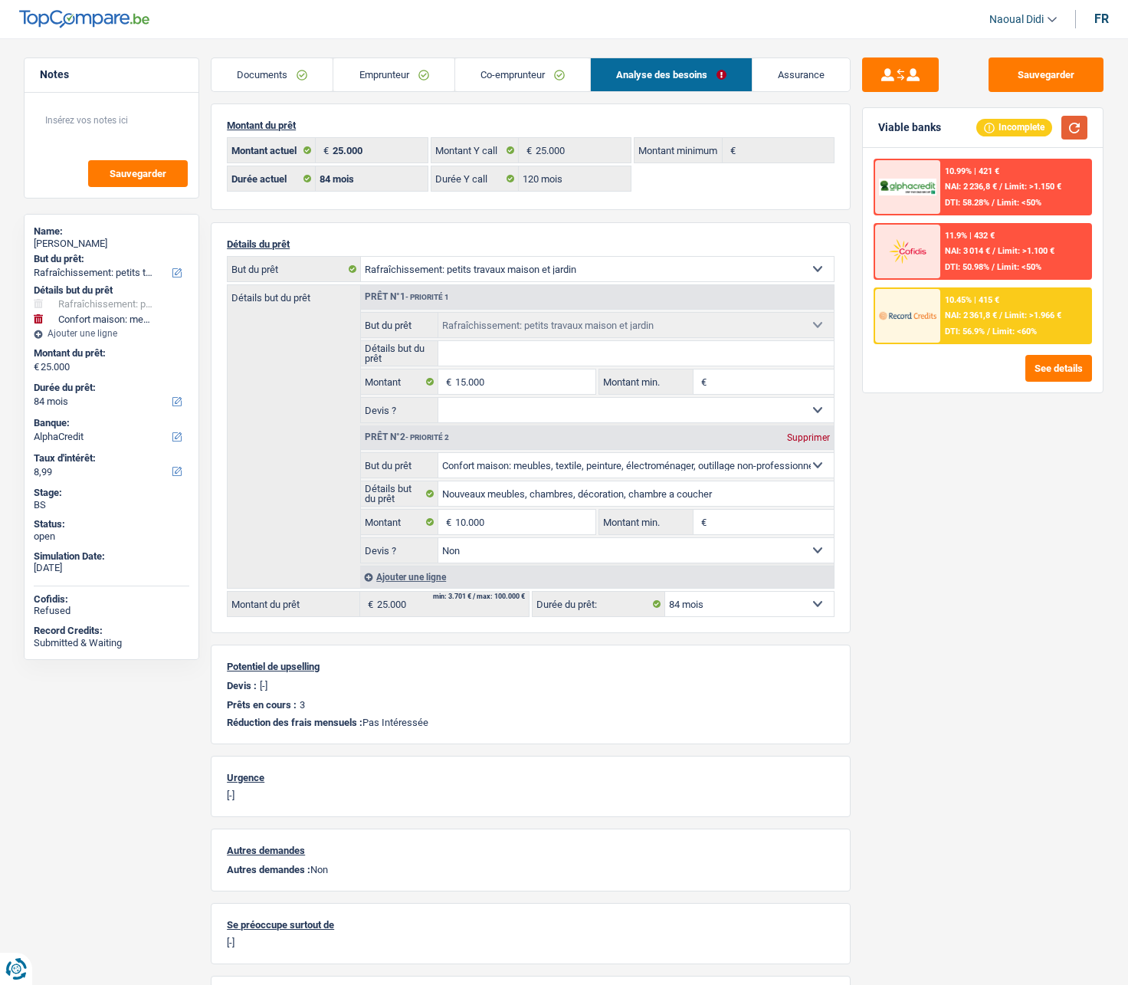
click at [1080, 129] on button "button" at bounding box center [1074, 128] width 26 height 24
click at [717, 559] on select "12 mois 18 mois 24 mois 30 mois 36 mois 42 mois 48 mois 60 mois 72 mois 84 mois…" at bounding box center [749, 604] width 169 height 25
select select "120"
click at [665, 559] on select "12 mois 18 mois 24 mois 30 mois 36 mois 42 mois 48 mois 60 mois 72 mois 84 mois…" at bounding box center [749, 604] width 169 height 25
select select "120"
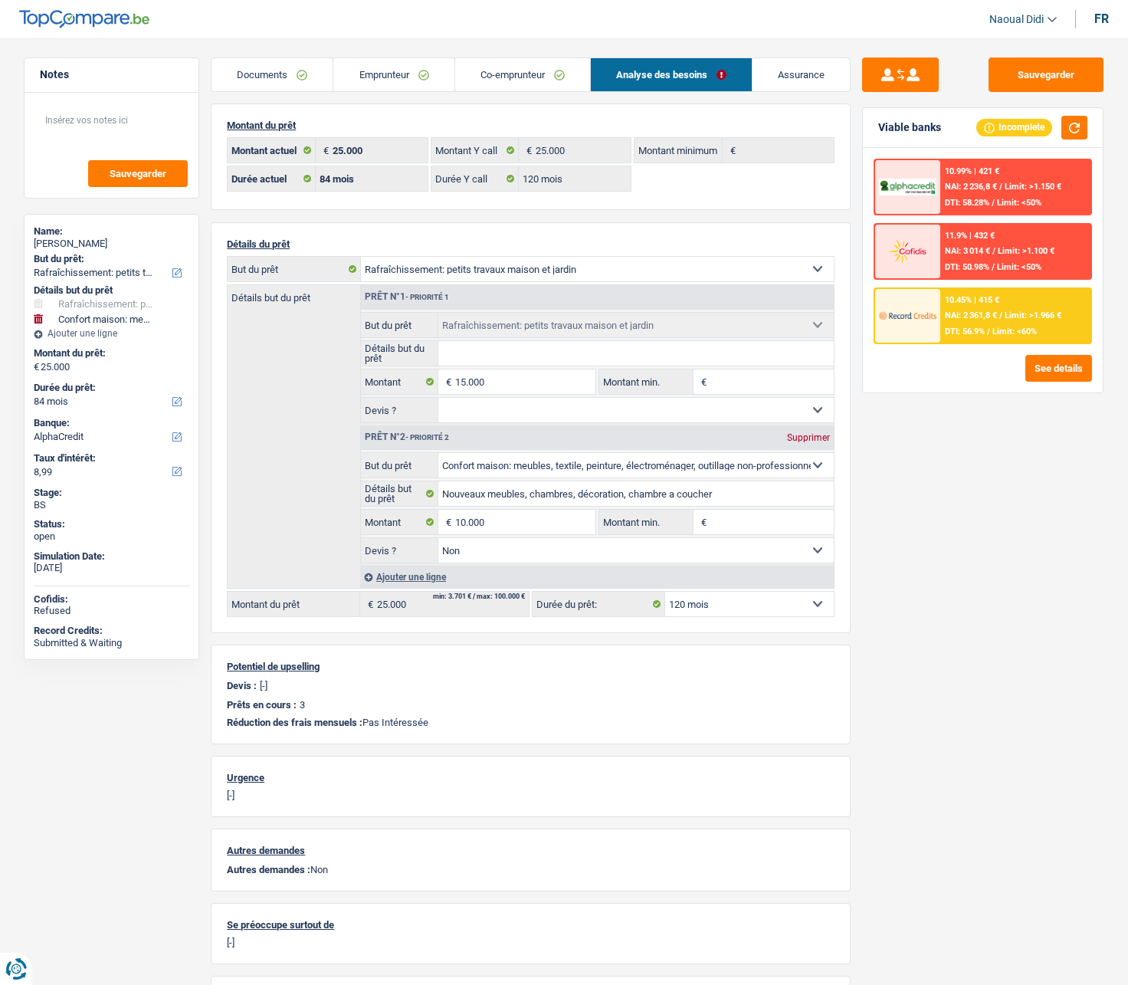
select select "120"
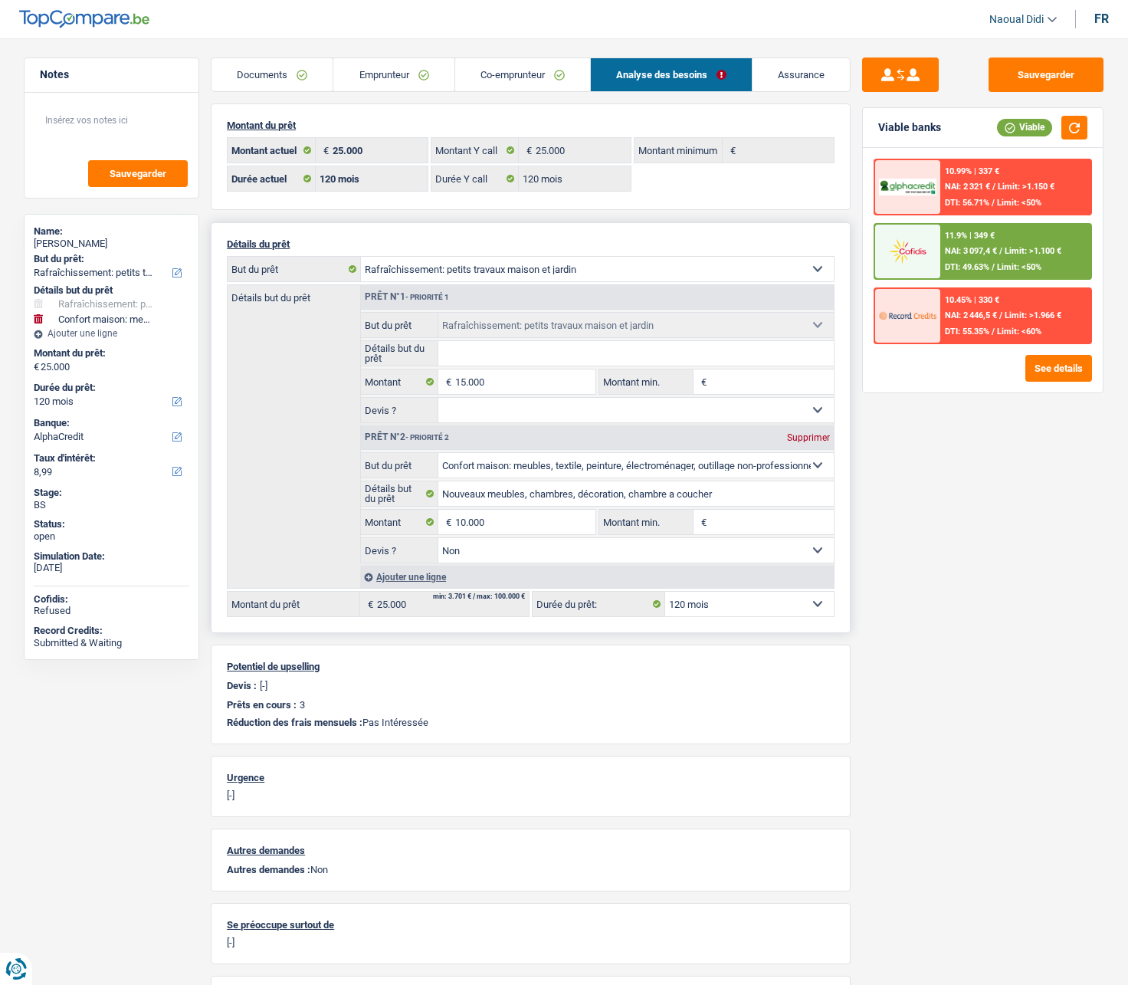
click at [733, 559] on select "12 mois 18 mois 24 mois 30 mois 36 mois 42 mois 48 mois 60 mois 72 mois 84 mois…" at bounding box center [749, 604] width 169 height 25
select select "84"
click at [665, 559] on select "12 mois 18 mois 24 mois 30 mois 36 mois 42 mois 48 mois 60 mois 72 mois 84 mois…" at bounding box center [749, 604] width 169 height 25
select select "84"
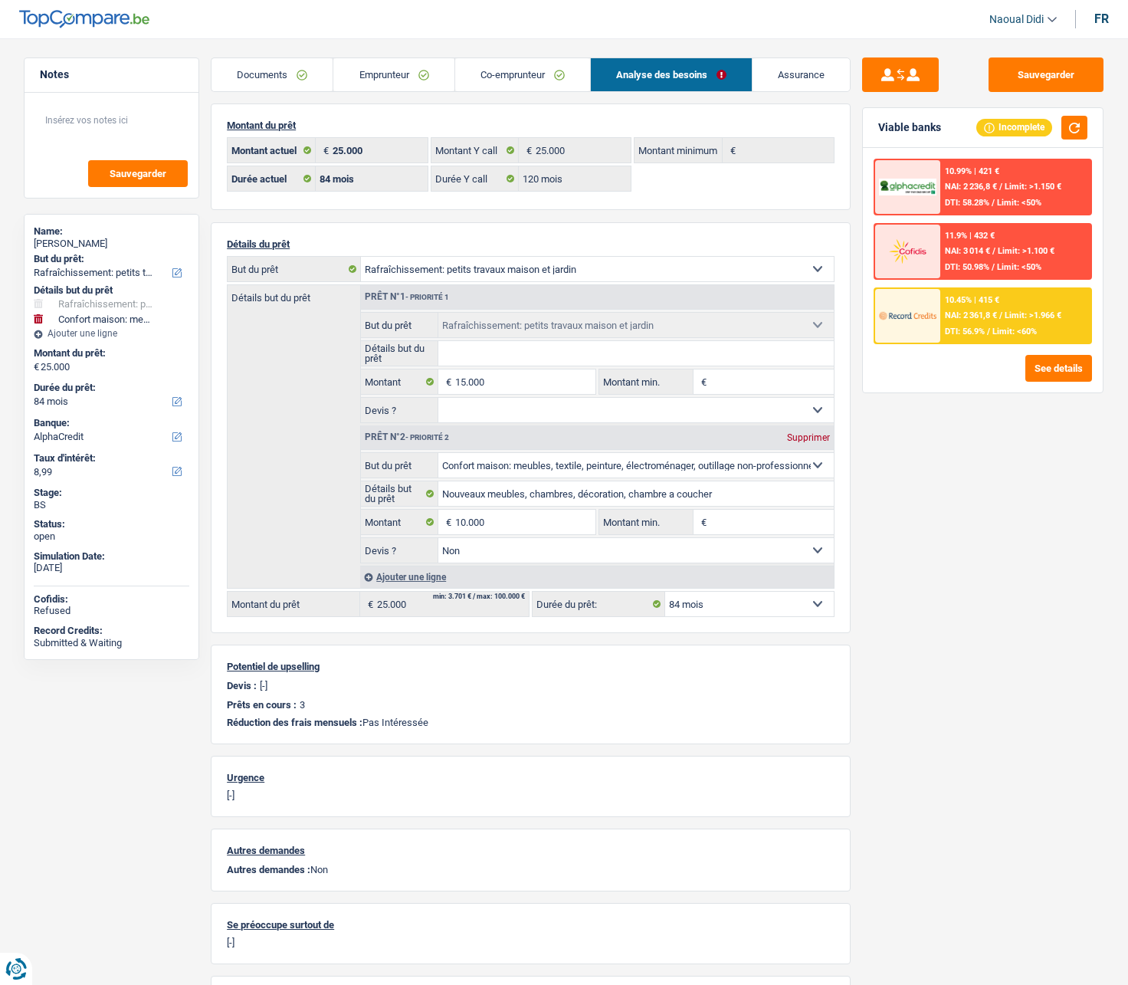
click at [988, 193] on div "10.99% | 421 € NAI: 2 236,8 € / Limit: >1.150 € DTI: 58.28% / Limit: <50%" at bounding box center [1015, 187] width 151 height 54
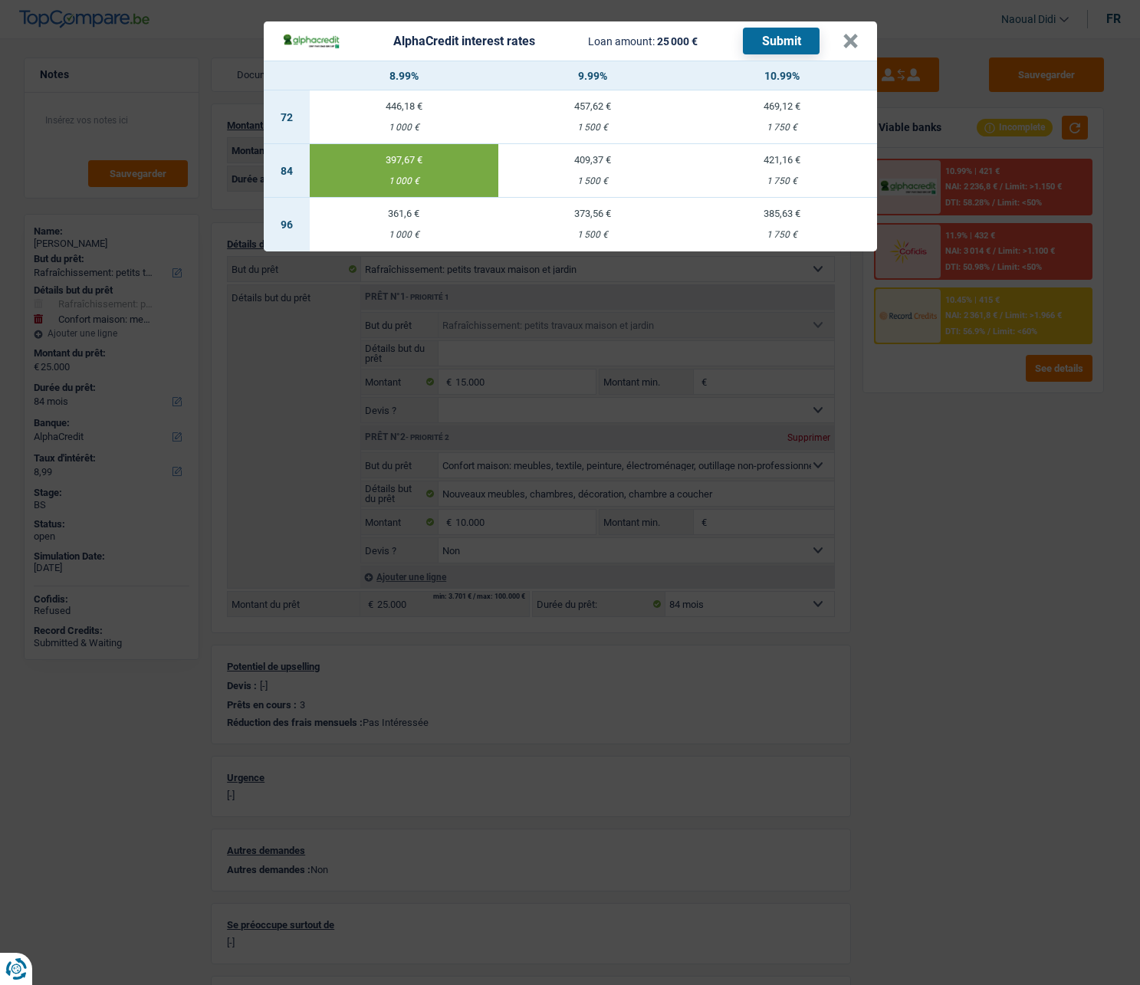
click at [603, 162] on div "409,37 €" at bounding box center [592, 160] width 189 height 10
type input "9,99"
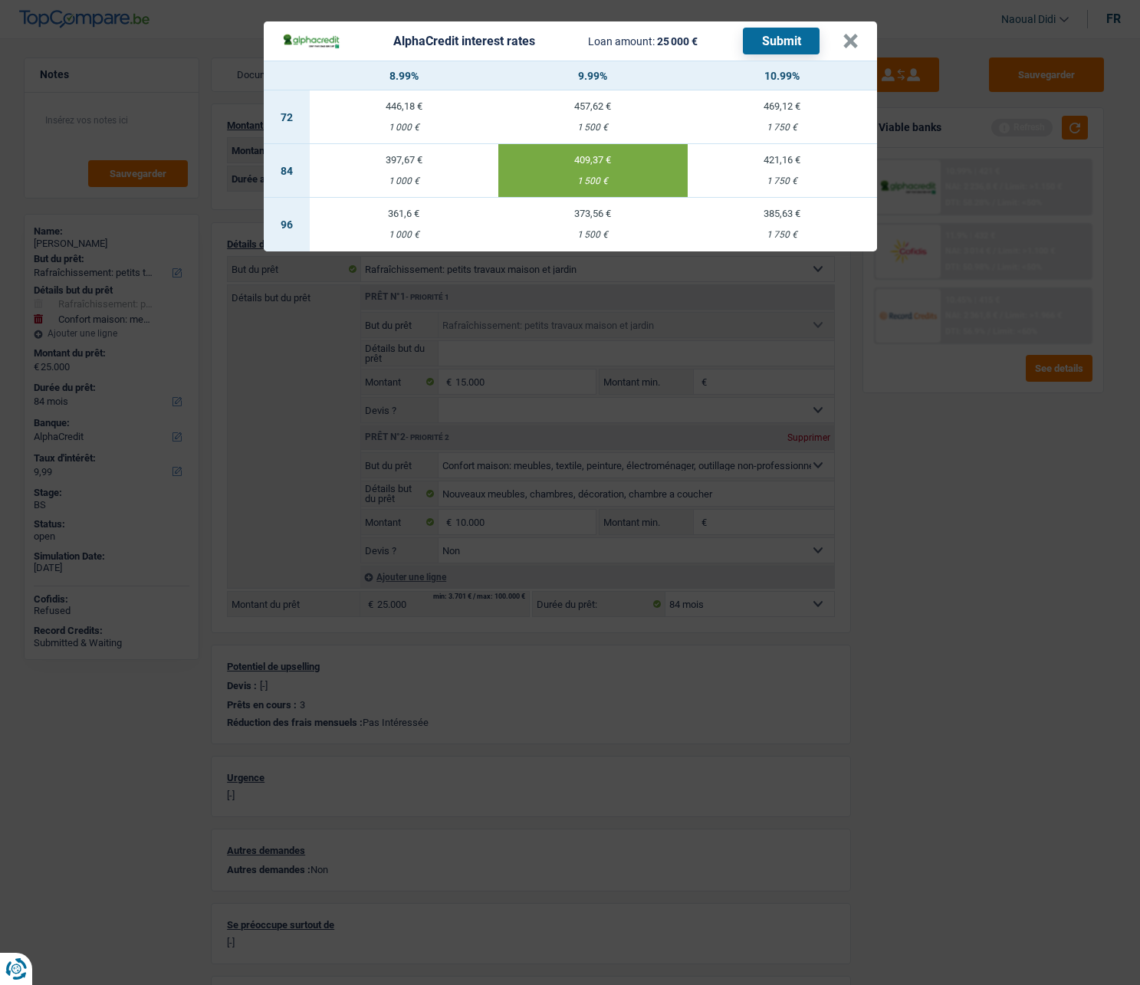
click at [780, 39] on button "Submit" at bounding box center [781, 41] width 77 height 27
click at [844, 39] on button "×" at bounding box center [850, 41] width 16 height 15
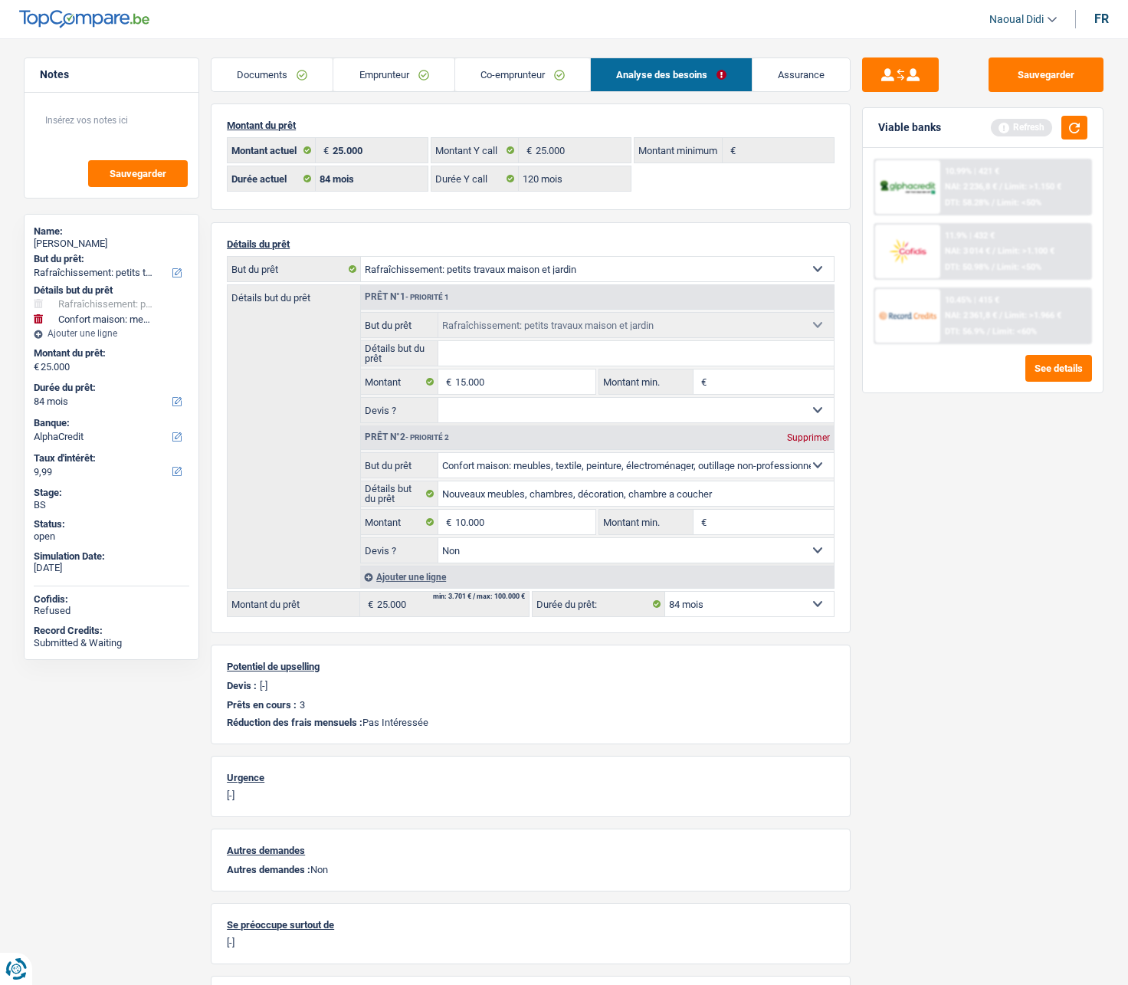
click at [278, 73] on link "Documents" at bounding box center [272, 74] width 121 height 33
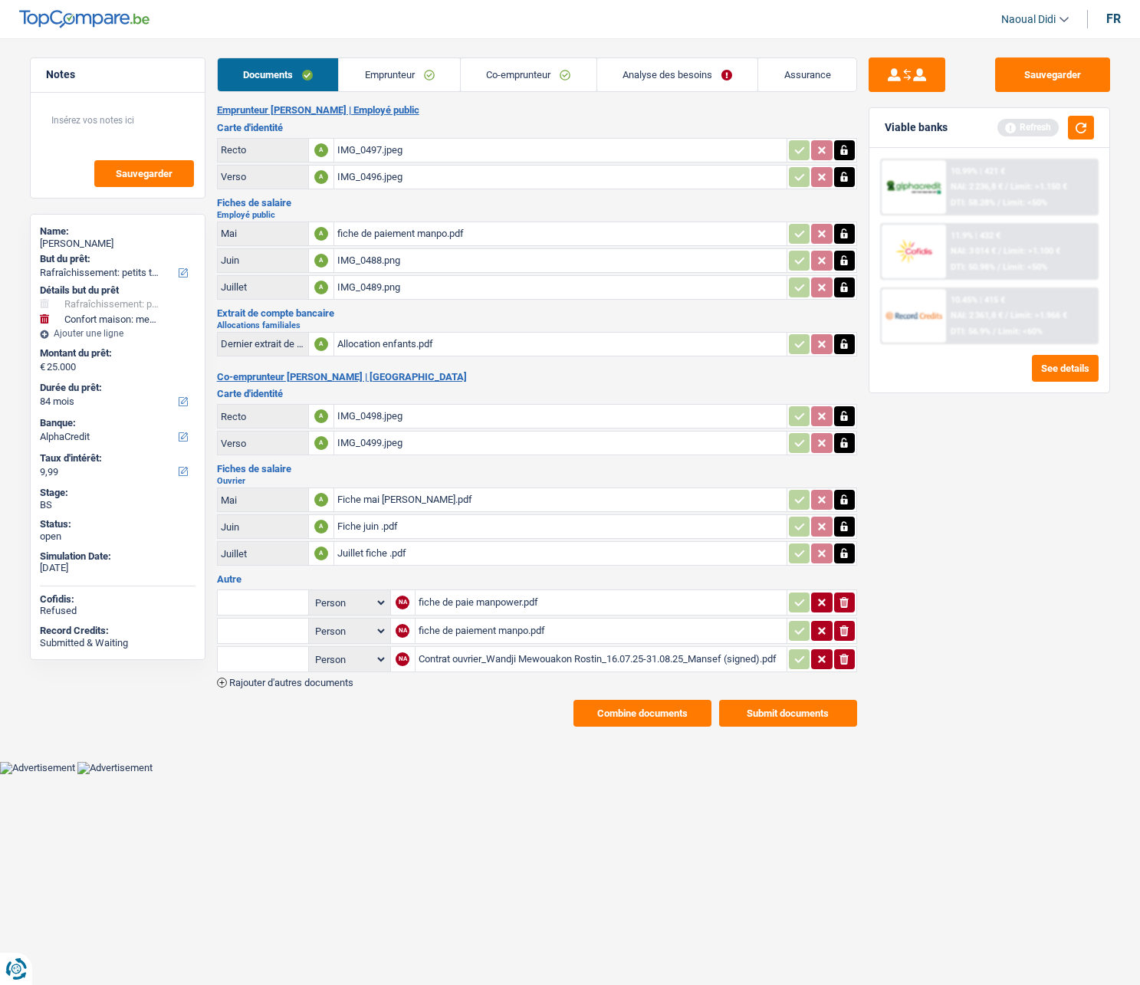
click at [678, 559] on button "Combine documents" at bounding box center [642, 713] width 138 height 27
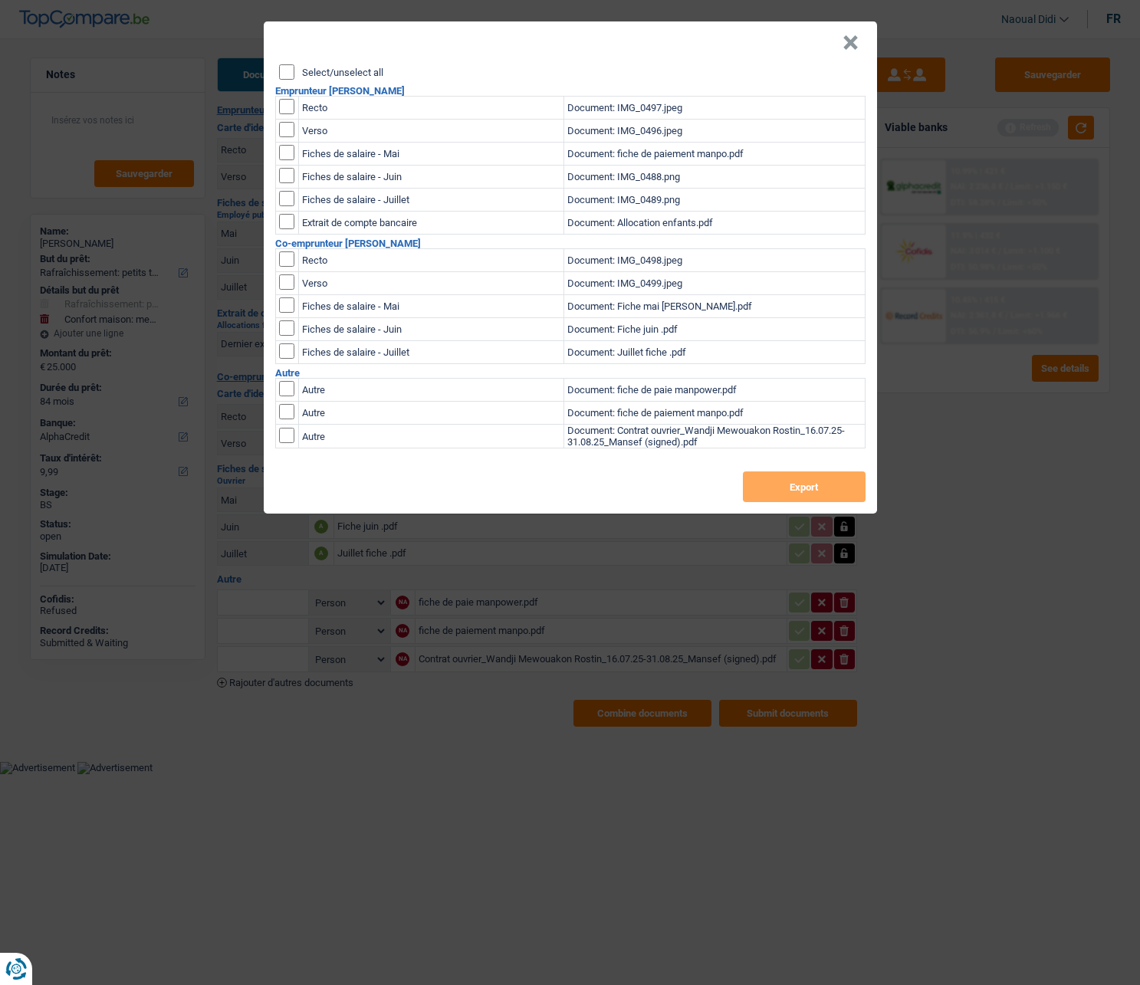
click at [279, 102] on input "checkbox" at bounding box center [286, 106] width 15 height 15
checkbox input "true"
click at [292, 137] on td at bounding box center [286, 131] width 23 height 23
click at [287, 114] on input "checkbox" at bounding box center [286, 106] width 15 height 15
checkbox input "true"
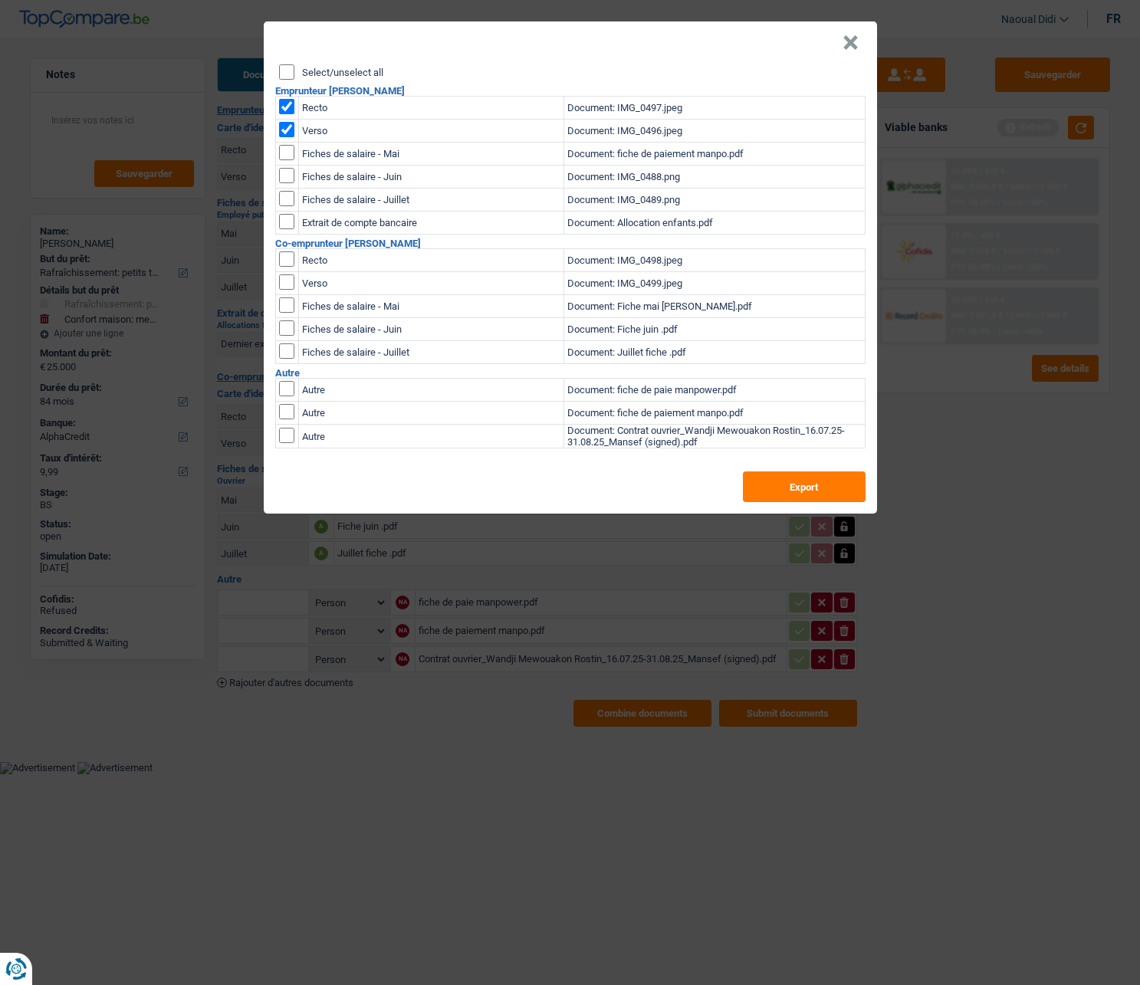
click at [287, 156] on input "checkbox" at bounding box center [286, 152] width 15 height 15
checkbox input "true"
click at [281, 160] on input "checkbox" at bounding box center [286, 152] width 15 height 15
checkbox input "true"
click at [285, 160] on input "checkbox" at bounding box center [286, 152] width 15 height 15
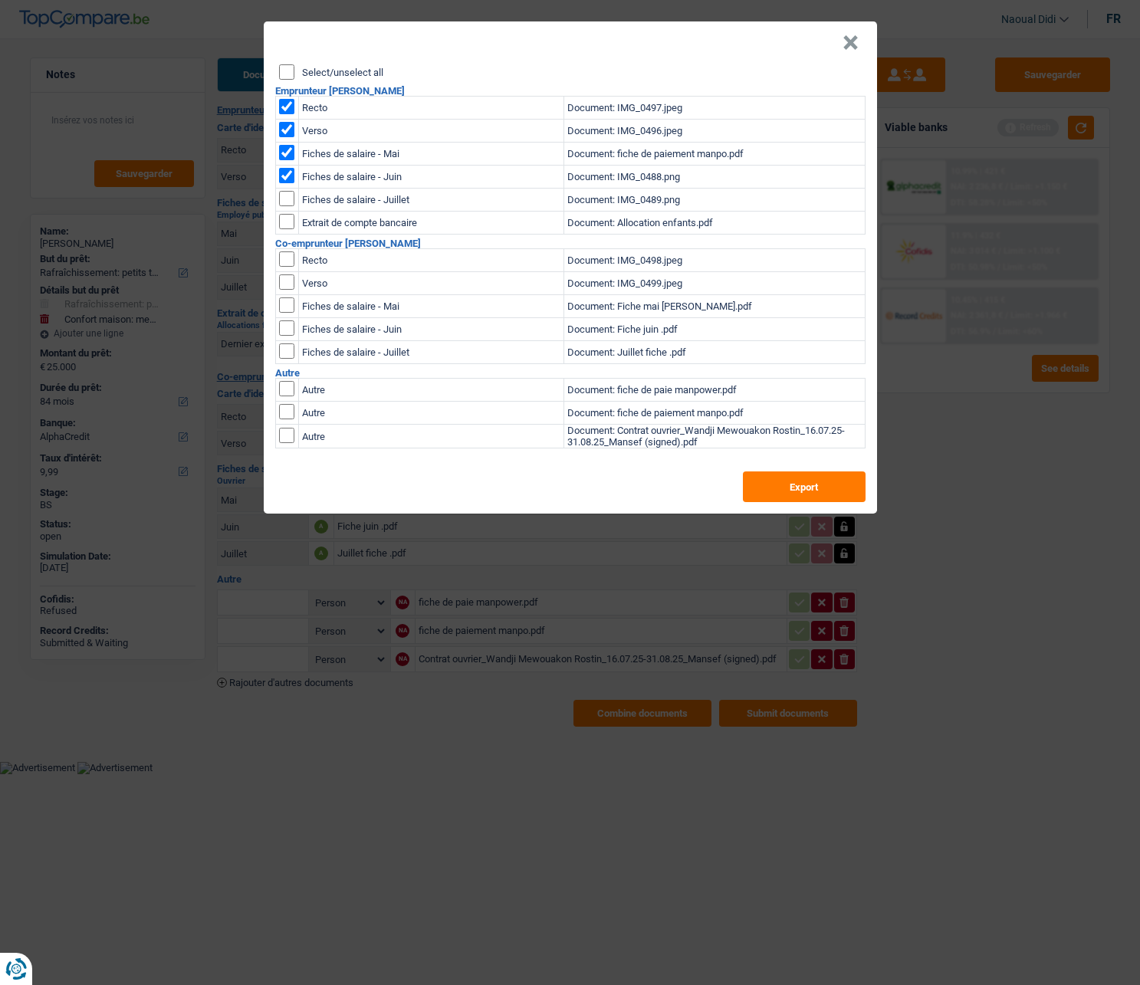
checkbox input "true"
click at [282, 225] on input "checkbox" at bounding box center [286, 221] width 15 height 15
checkbox input "true"
click at [284, 260] on input "checkbox" at bounding box center [286, 258] width 15 height 15
checkbox input "true"
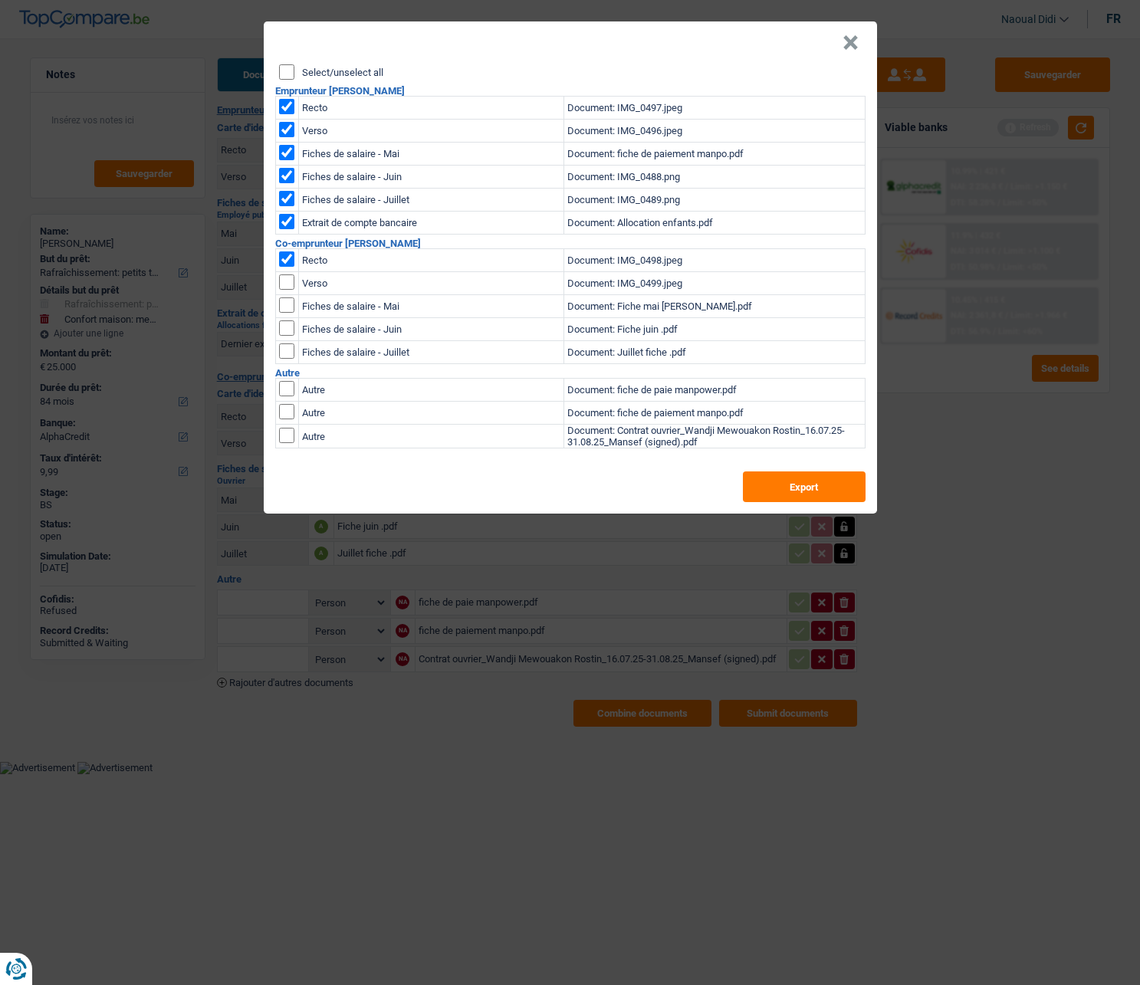
click at [288, 267] on input "checkbox" at bounding box center [286, 258] width 15 height 15
checkbox input "true"
click at [284, 306] on input "checkbox" at bounding box center [286, 304] width 15 height 15
checkbox input "true"
click at [281, 313] on input "checkbox" at bounding box center [286, 304] width 15 height 15
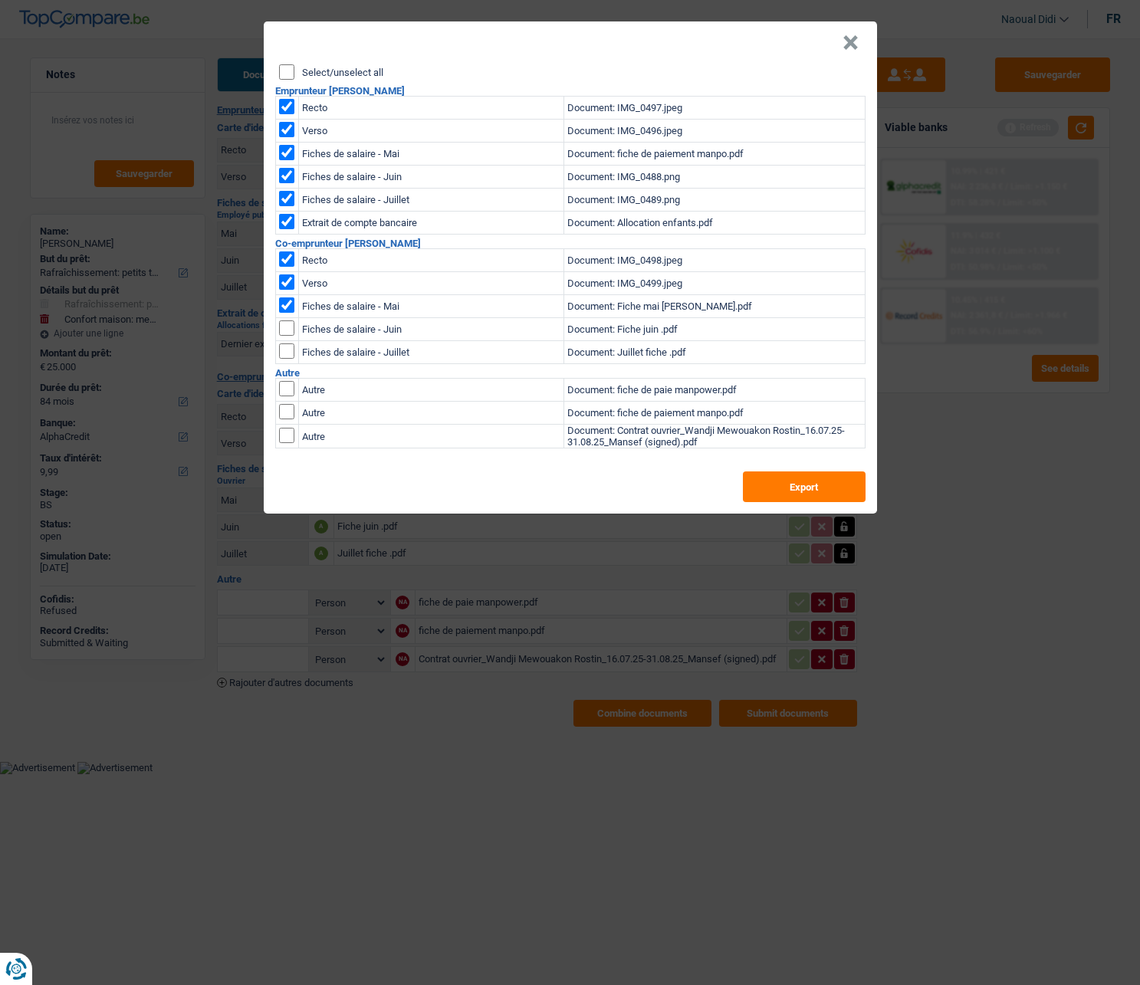
checkbox input "true"
click at [285, 313] on input "checkbox" at bounding box center [286, 304] width 15 height 15
checkbox input "true"
click at [798, 483] on button "Export" at bounding box center [804, 486] width 123 height 31
click at [851, 41] on button "×" at bounding box center [850, 42] width 16 height 15
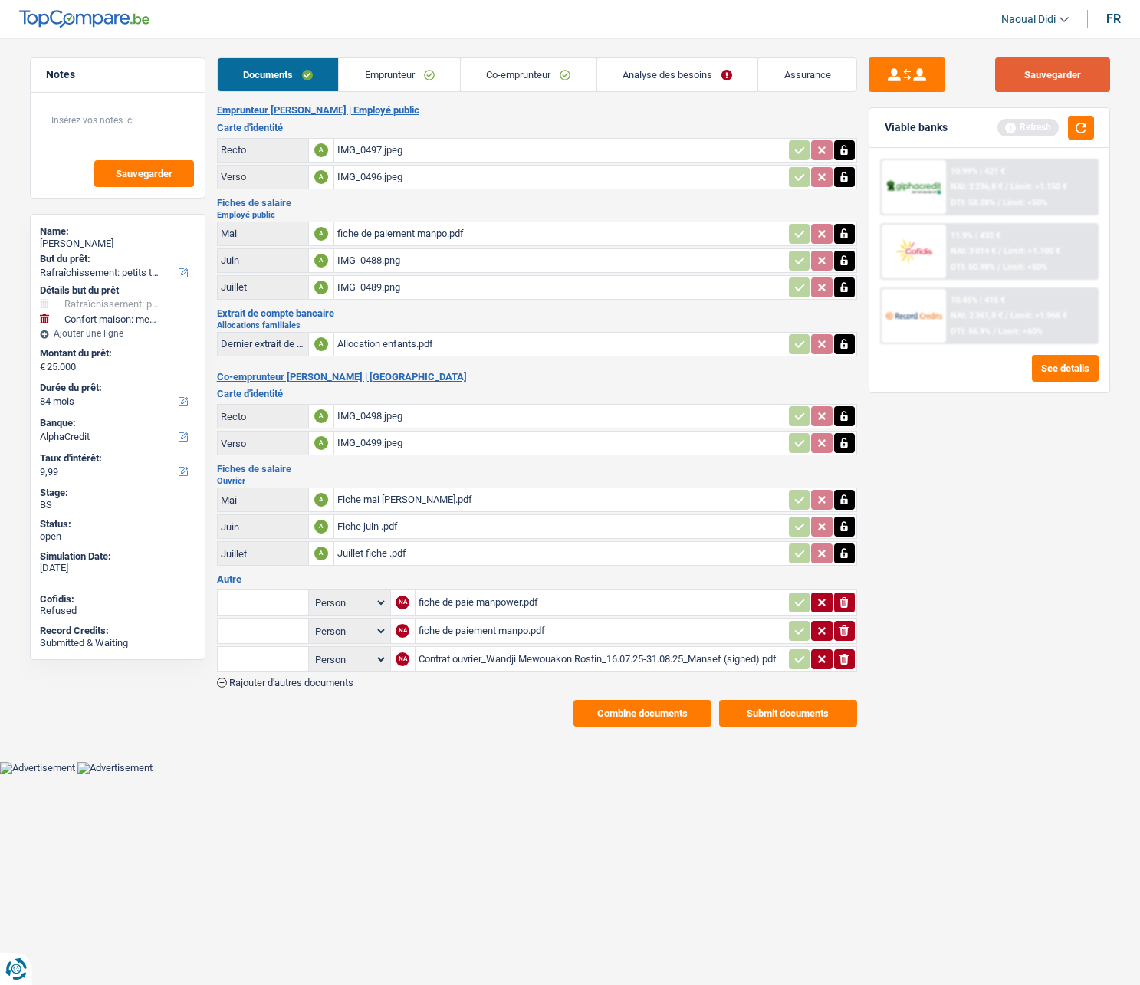
click at [1045, 74] on button "Sauvegarder" at bounding box center [1052, 74] width 115 height 34
click at [25, 32] on header "Naoual Didi Se déconnecter fr" at bounding box center [570, 19] width 1140 height 39
